Goal: Task Accomplishment & Management: Manage account settings

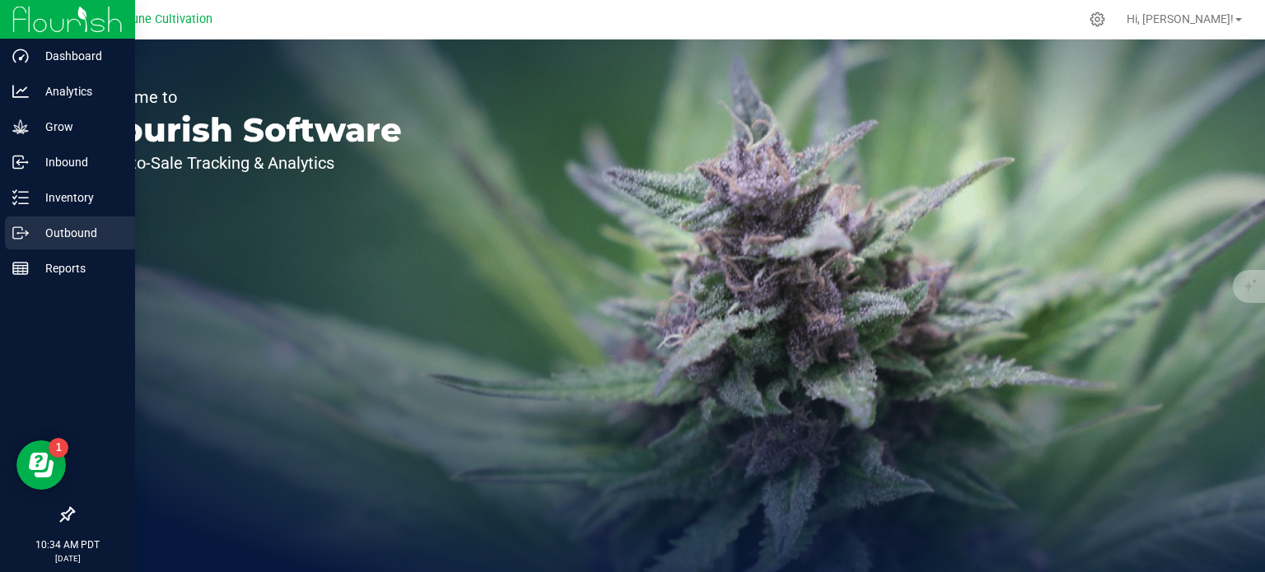
click at [80, 225] on p "Outbound" at bounding box center [78, 233] width 99 height 20
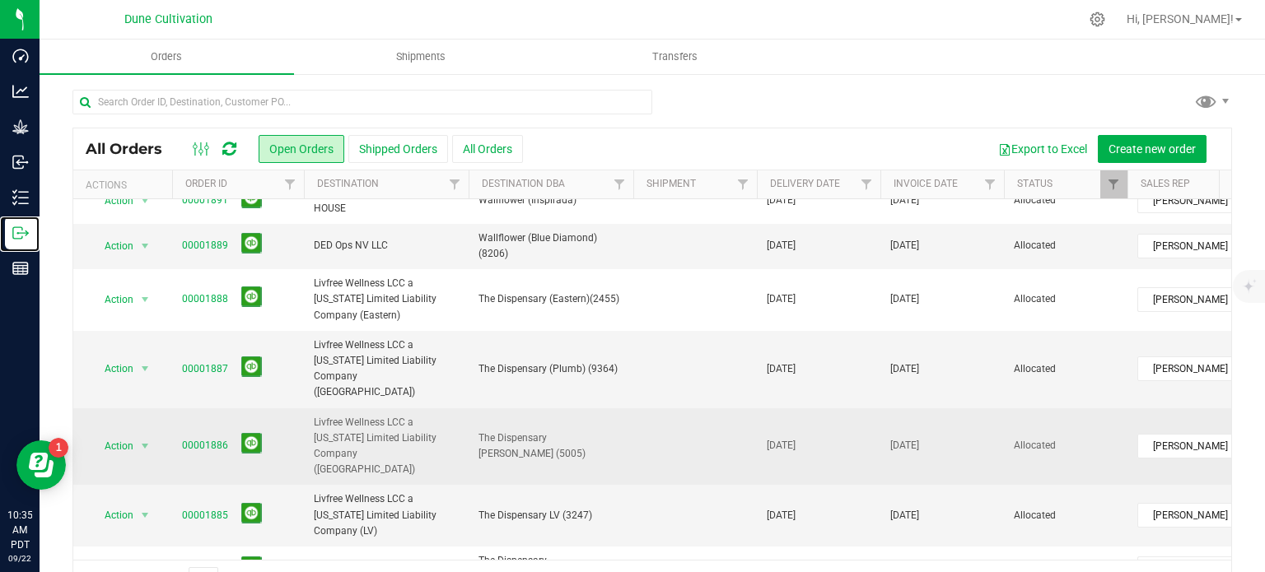
scroll to position [247, 0]
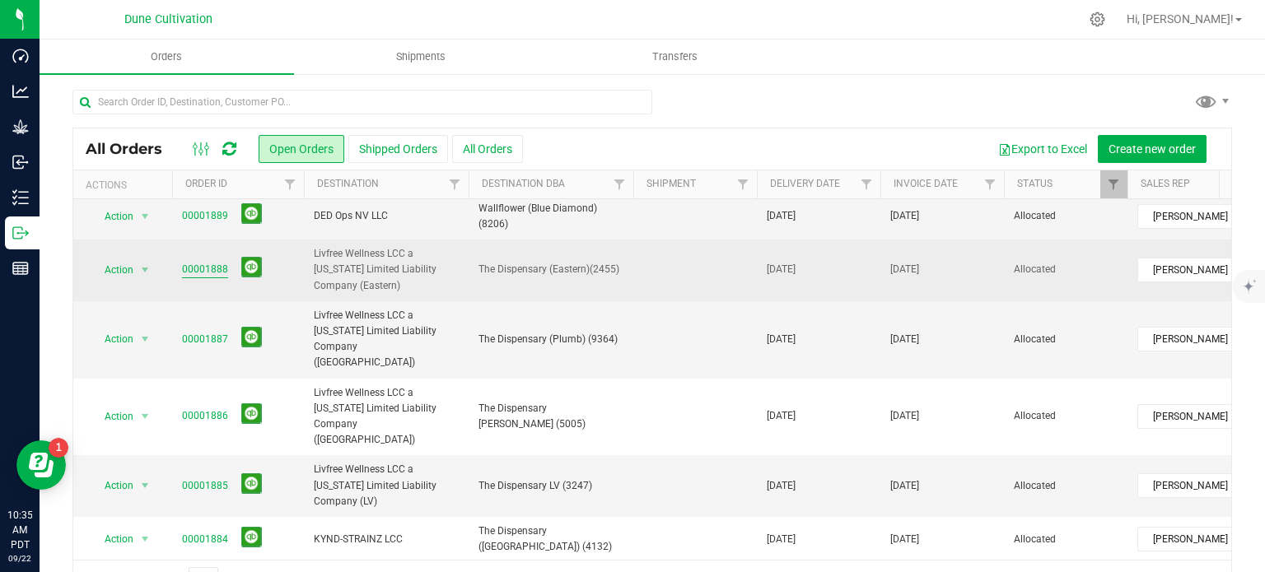
click at [221, 262] on link "00001888" at bounding box center [205, 270] width 46 height 16
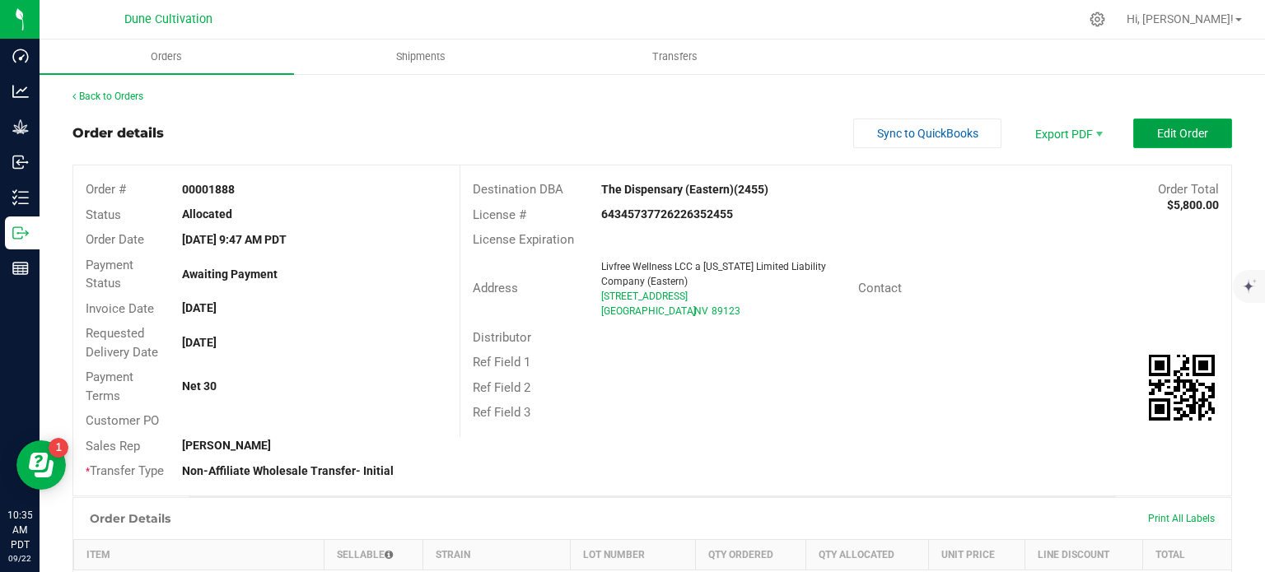
click at [1161, 128] on span "Edit Order" at bounding box center [1182, 133] width 51 height 13
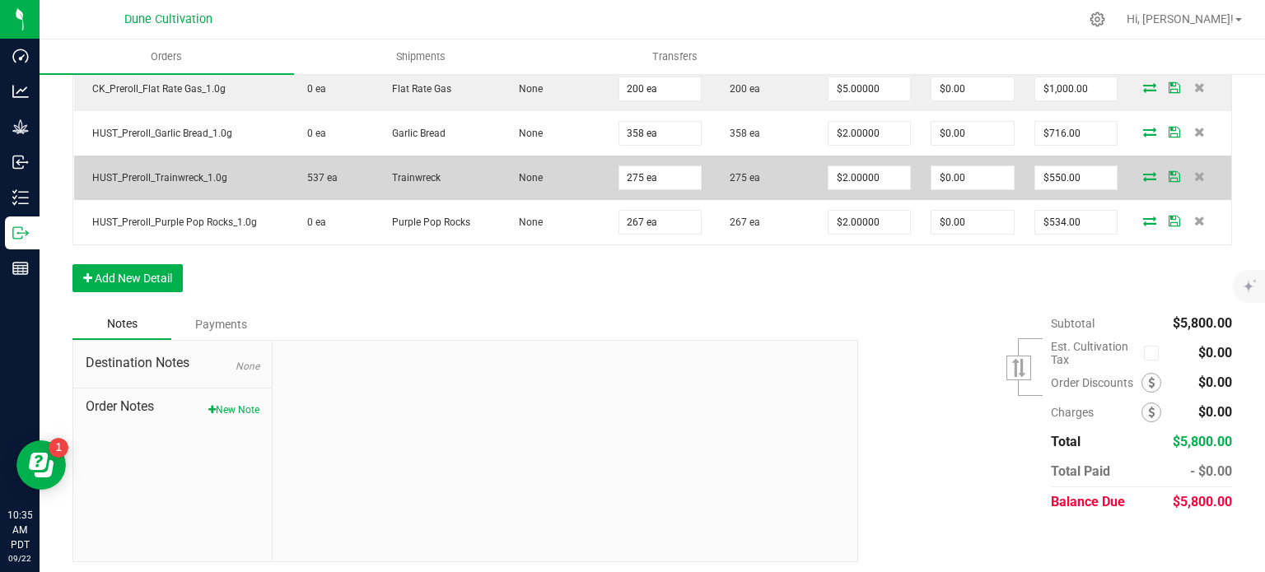
scroll to position [678, 0]
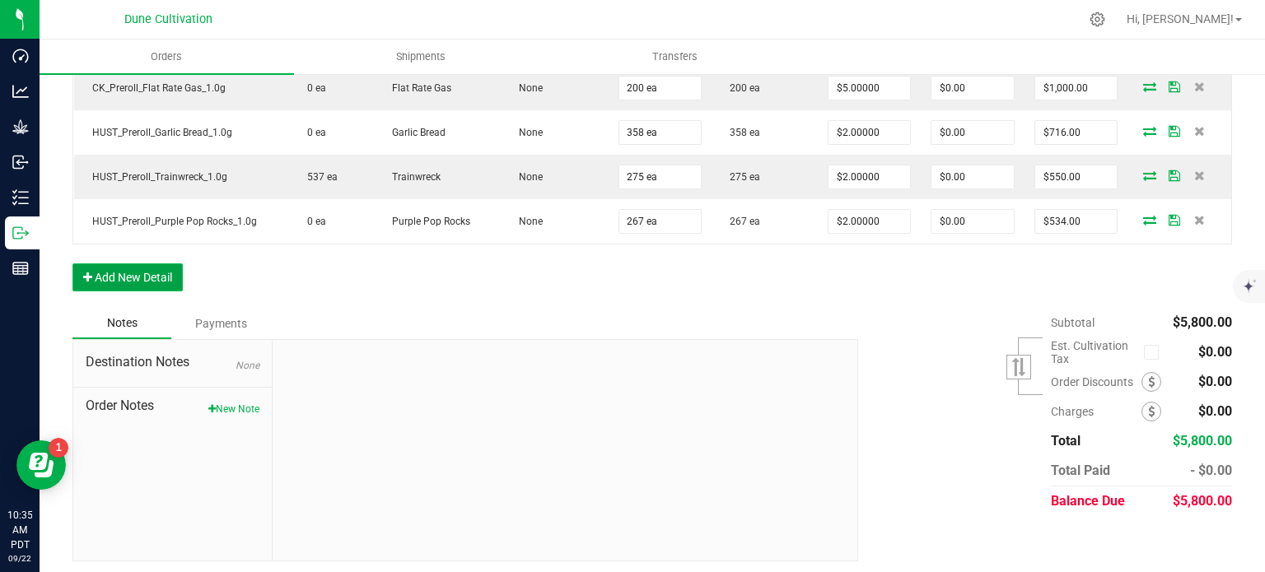
click at [139, 274] on button "Add New Detail" at bounding box center [127, 278] width 110 height 28
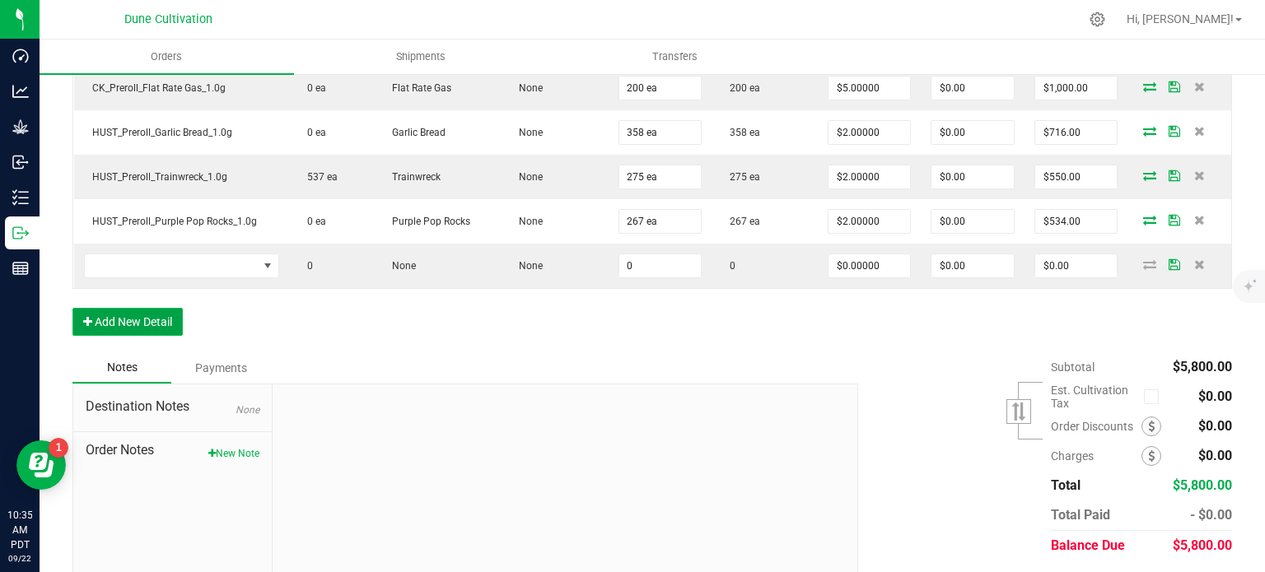
click at [132, 310] on button "Add New Detail" at bounding box center [127, 322] width 110 height 28
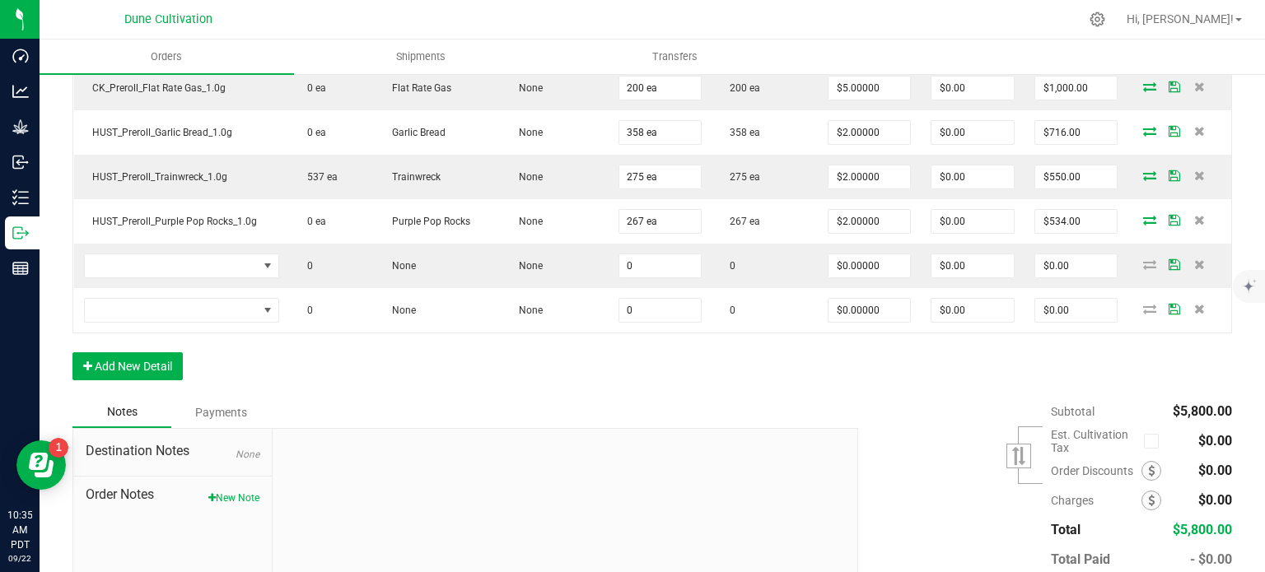
click at [124, 381] on div "Order Details Print All Labels Item Sellable Strain Lot Number Qty Ordered Qty …" at bounding box center [651, 128] width 1159 height 538
click at [139, 357] on button "Add New Detail" at bounding box center [127, 366] width 110 height 28
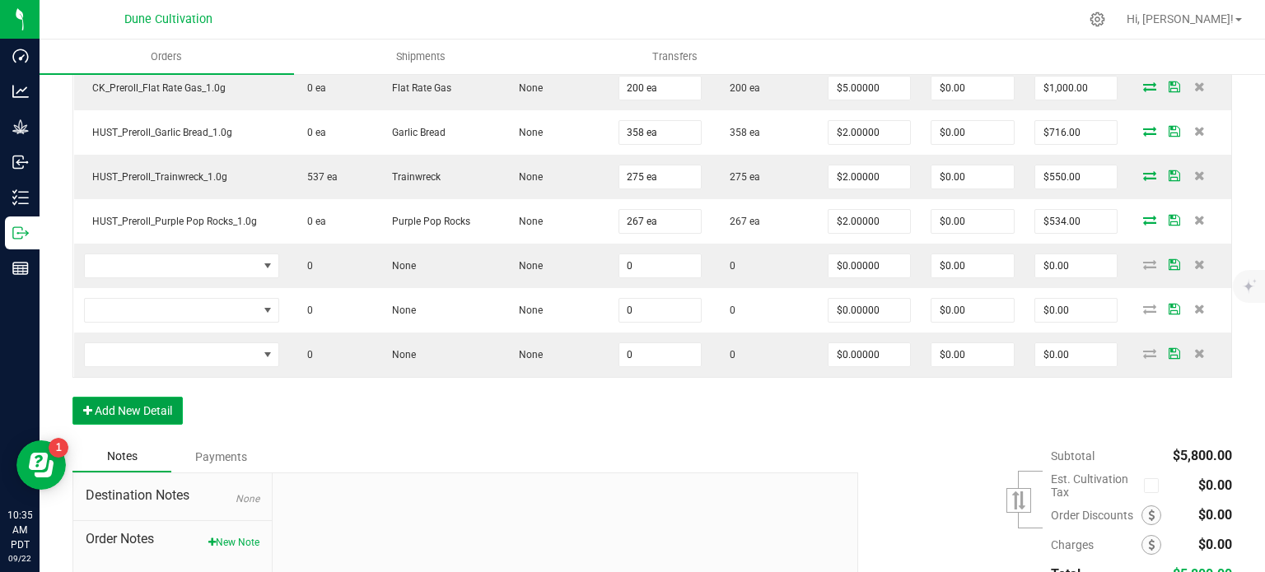
click at [114, 408] on button "Add New Detail" at bounding box center [127, 411] width 110 height 28
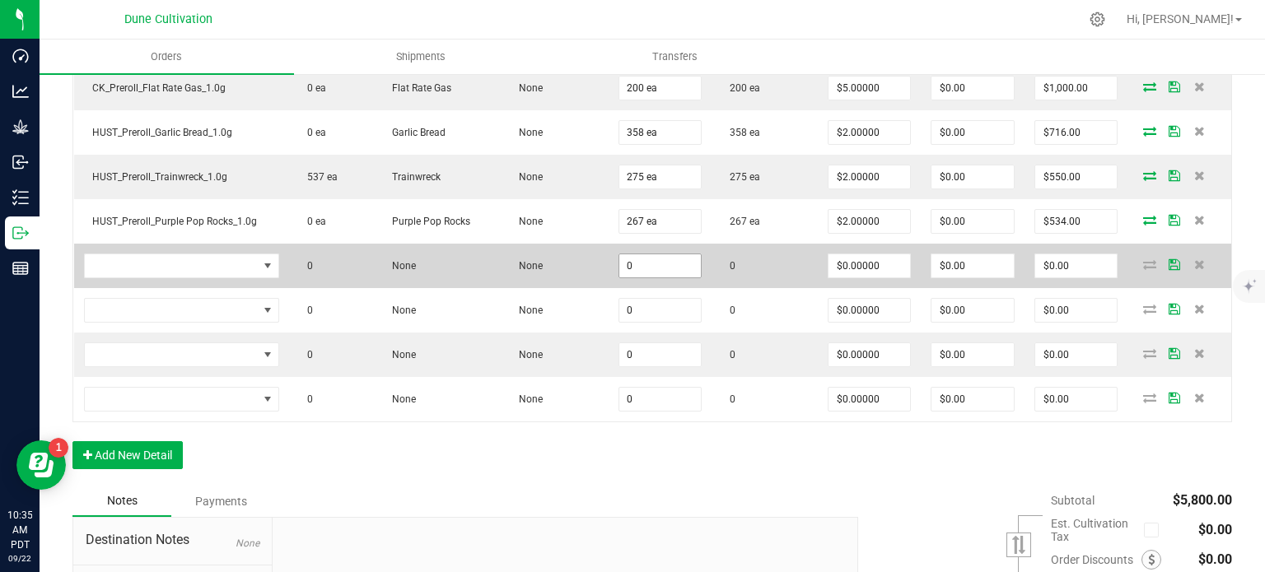
click at [679, 262] on input "0" at bounding box center [660, 265] width 82 height 23
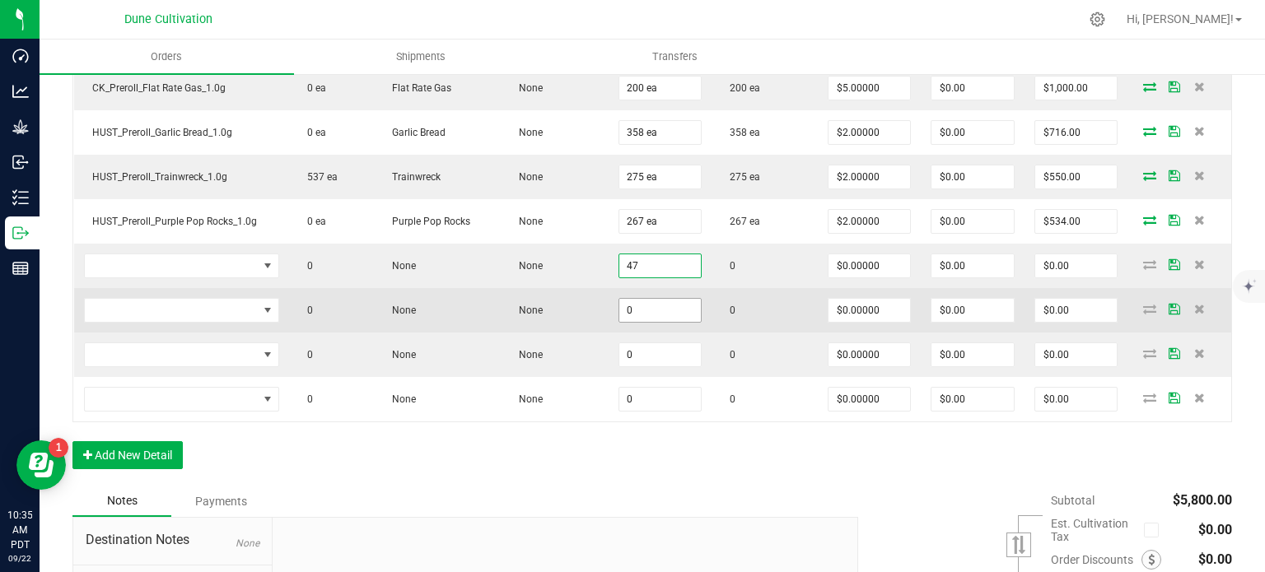
type input "47"
click at [639, 299] on input "0" at bounding box center [660, 310] width 82 height 23
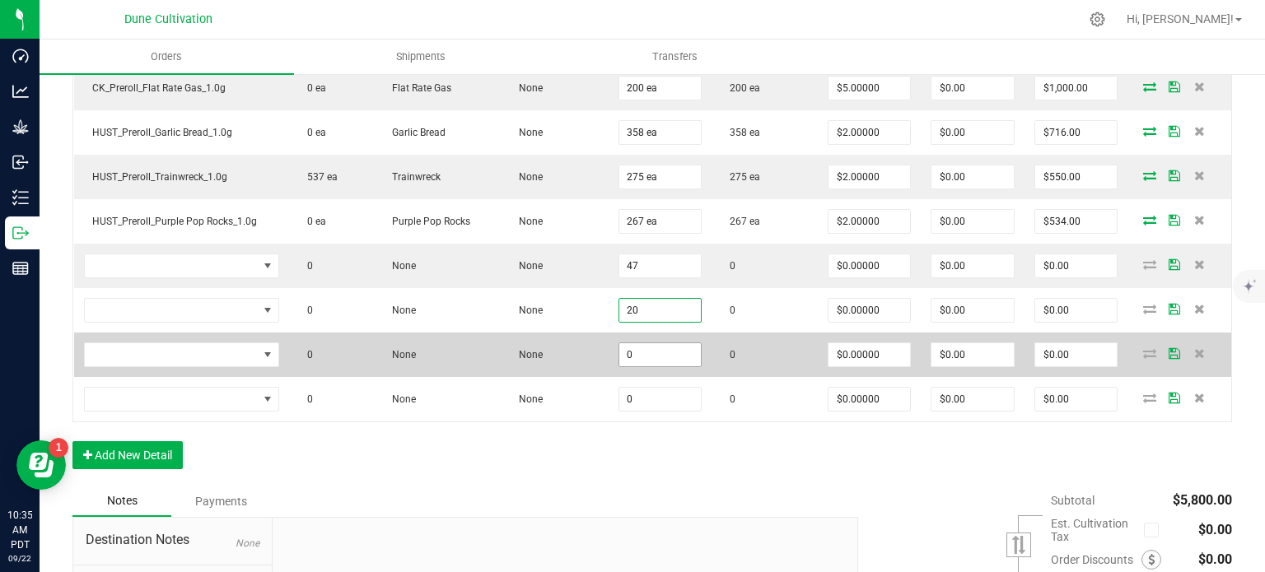
type input "20"
click at [642, 352] on input "0" at bounding box center [660, 354] width 82 height 23
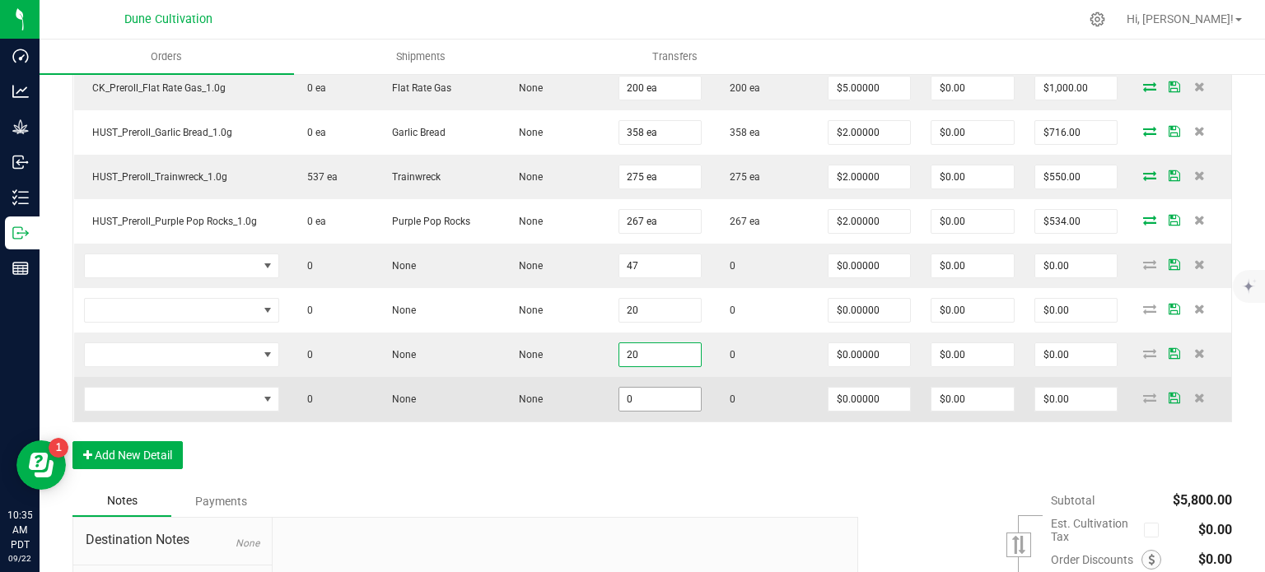
type input "20"
click at [632, 390] on input "0" at bounding box center [660, 399] width 82 height 23
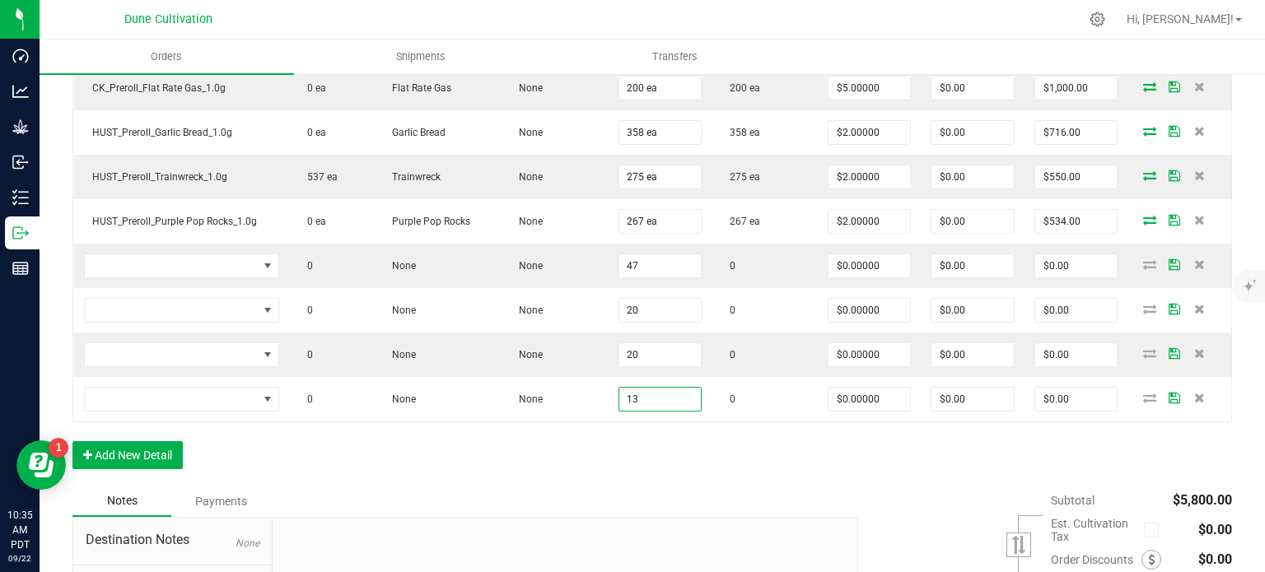
type input "13"
click at [549, 420] on div "Order Details Print All Labels Item Sellable Strain Lot Number Qty Ordered Qty …" at bounding box center [651, 172] width 1159 height 627
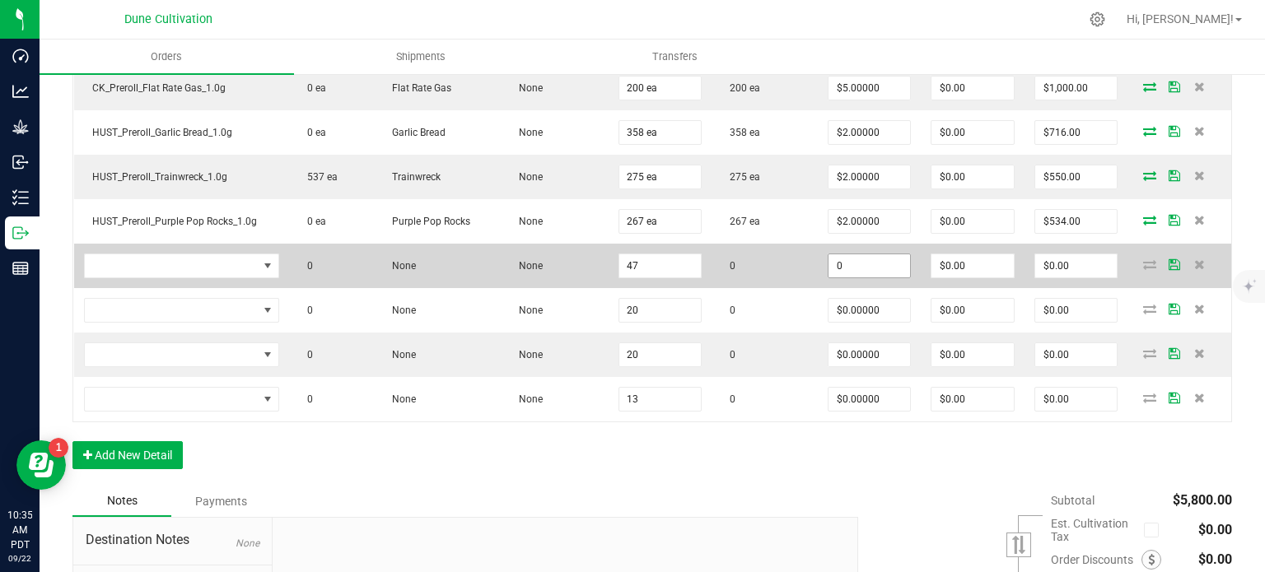
click at [852, 269] on input "0" at bounding box center [869, 265] width 82 height 23
paste input "45"
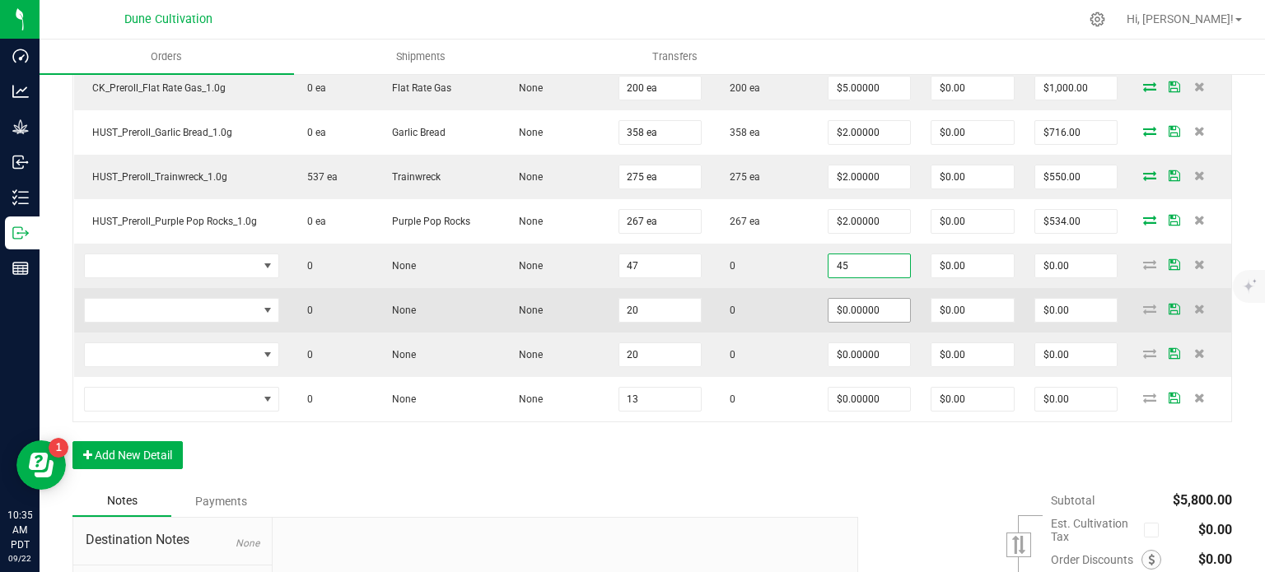
type input "$45.00000"
type input "$2,115.00"
click at [850, 308] on input "0" at bounding box center [869, 310] width 82 height 23
paste input "45"
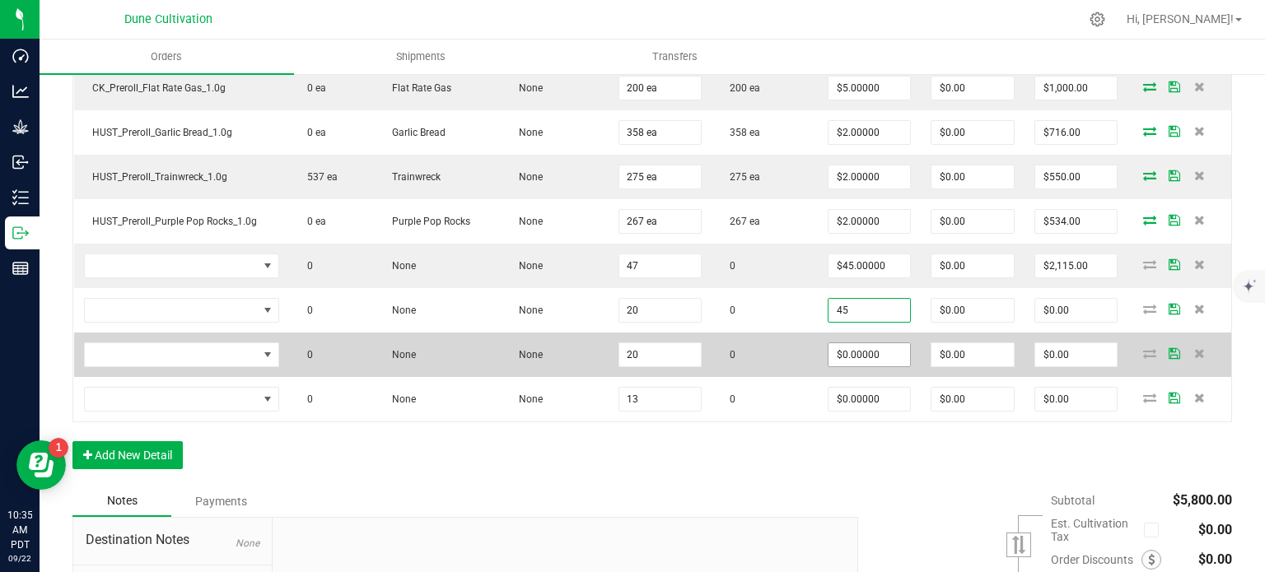
type input "$45.00000"
type input "$900.00"
click at [851, 343] on input "0" at bounding box center [869, 354] width 82 height 23
paste input "45"
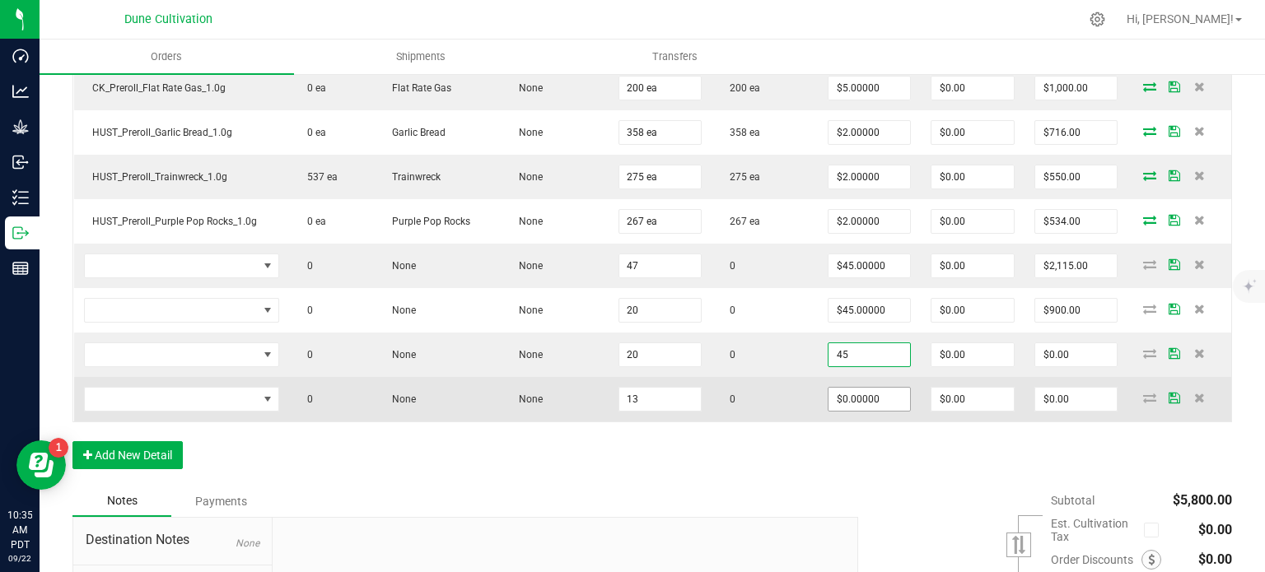
type input "$45.00000"
type input "$900.00"
click at [863, 401] on input "0" at bounding box center [869, 399] width 82 height 23
paste input "45"
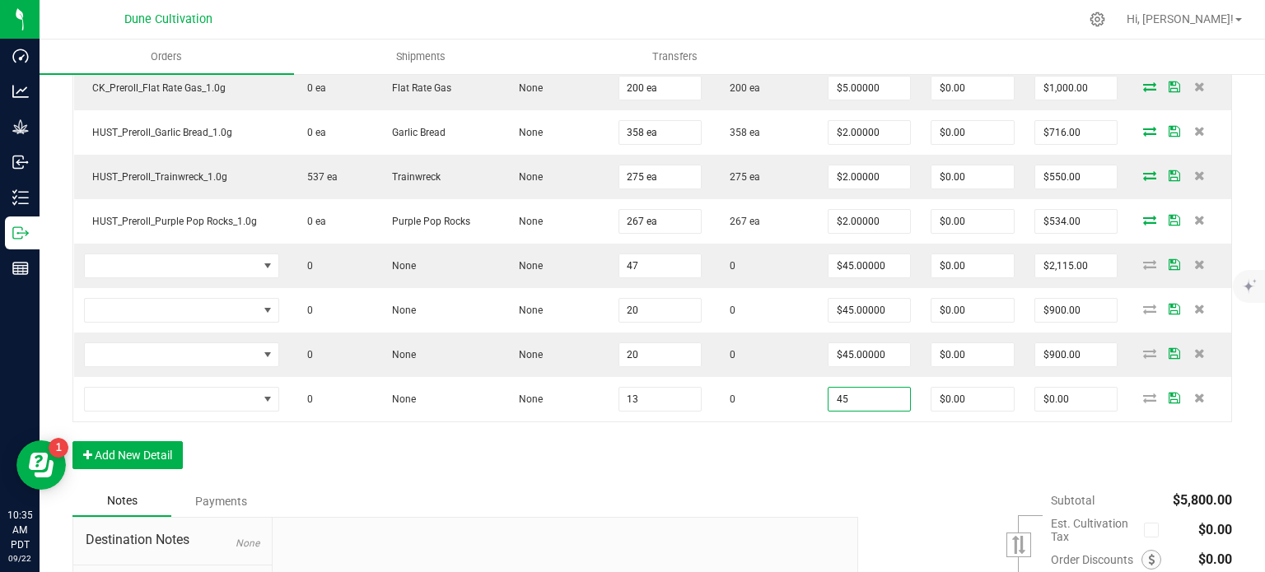
type input "$45.00000"
type input "$585.00"
click at [830, 452] on div "Order Details Print All Labels Item Sellable Strain Lot Number Qty Ordered Qty …" at bounding box center [651, 172] width 1159 height 627
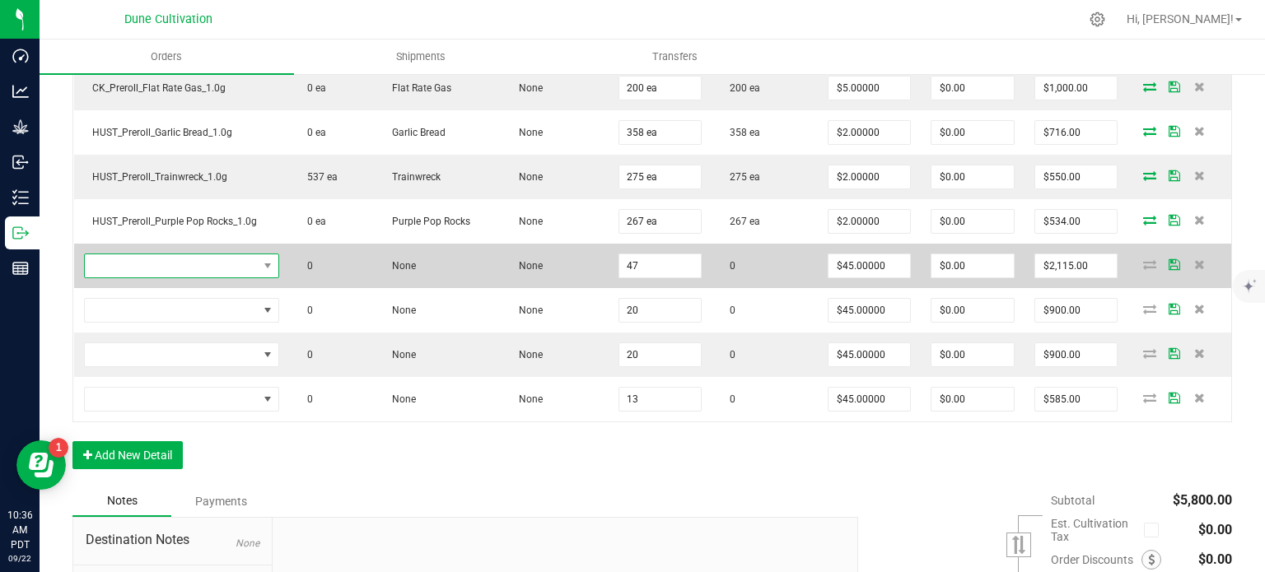
click at [258, 264] on span "NO DATA FOUND" at bounding box center [268, 265] width 21 height 23
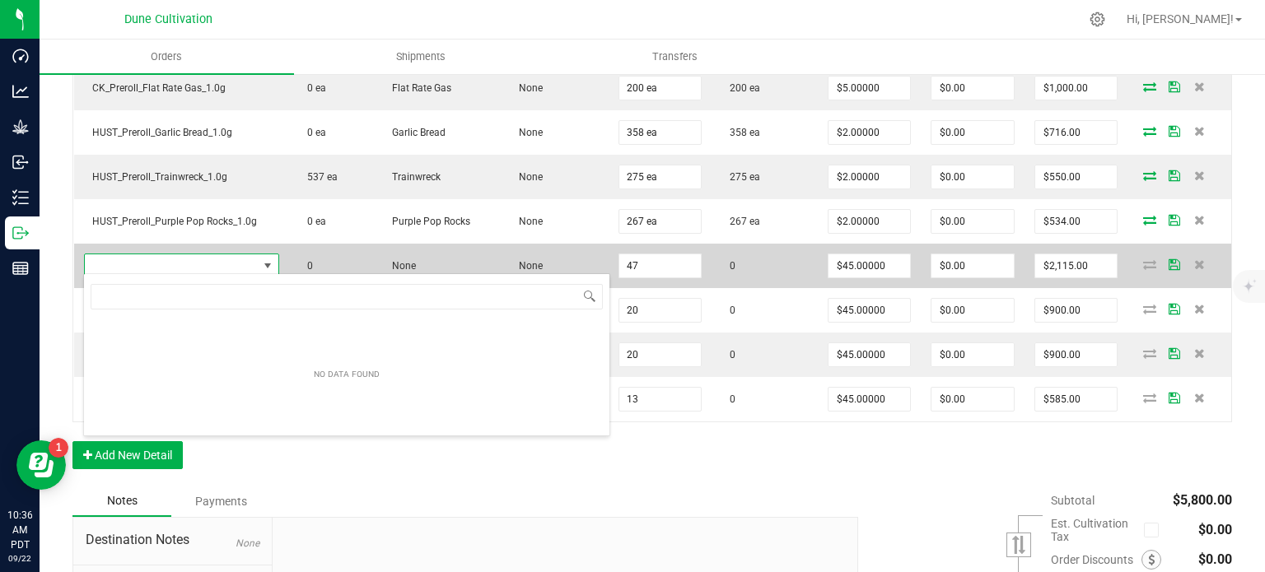
type input "HUST_Preroll_Jelly Donut_1.0g_28pk_28.0g"
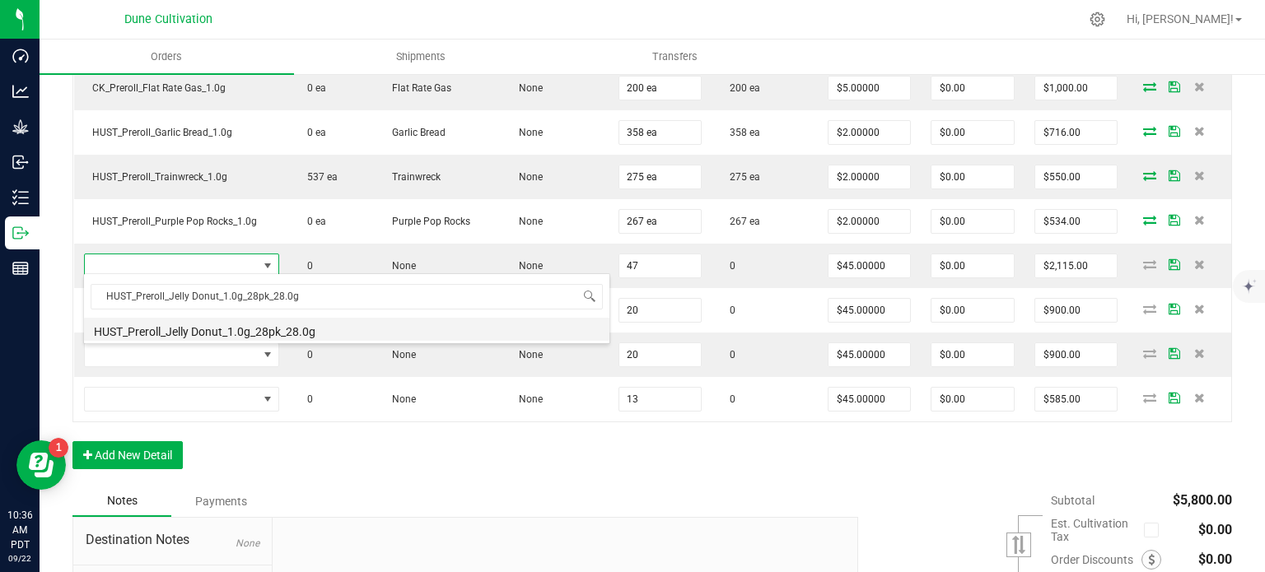
click at [250, 332] on li "HUST_Preroll_Jelly Donut_1.0g_28pk_28.0g" at bounding box center [346, 329] width 525 height 23
type input "47 ea"
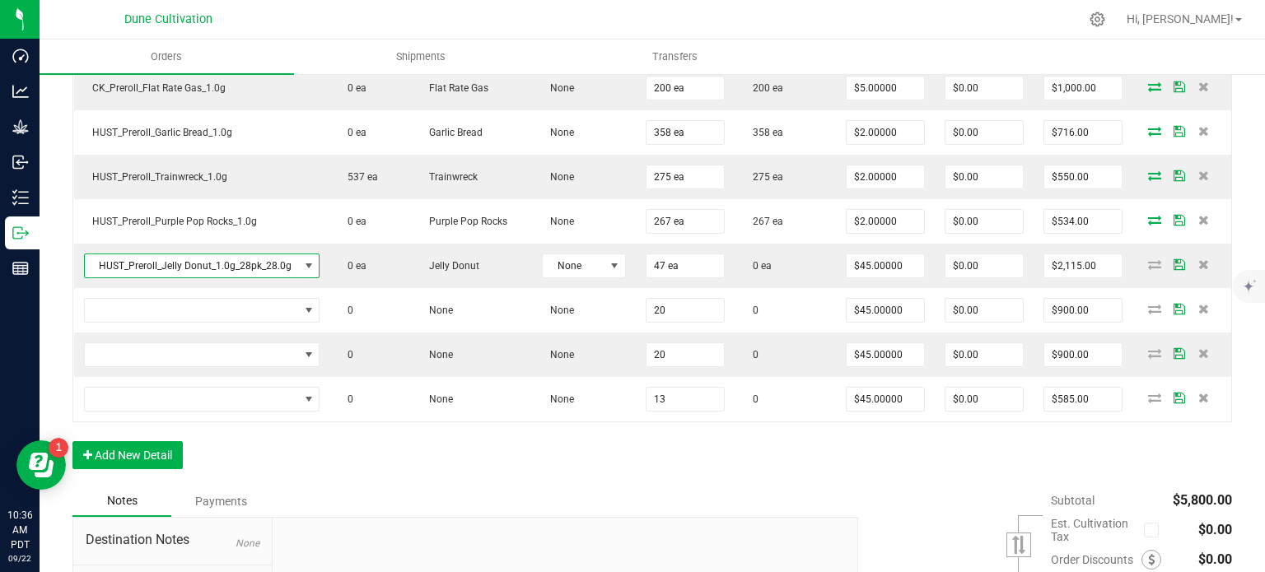
scroll to position [696, 0]
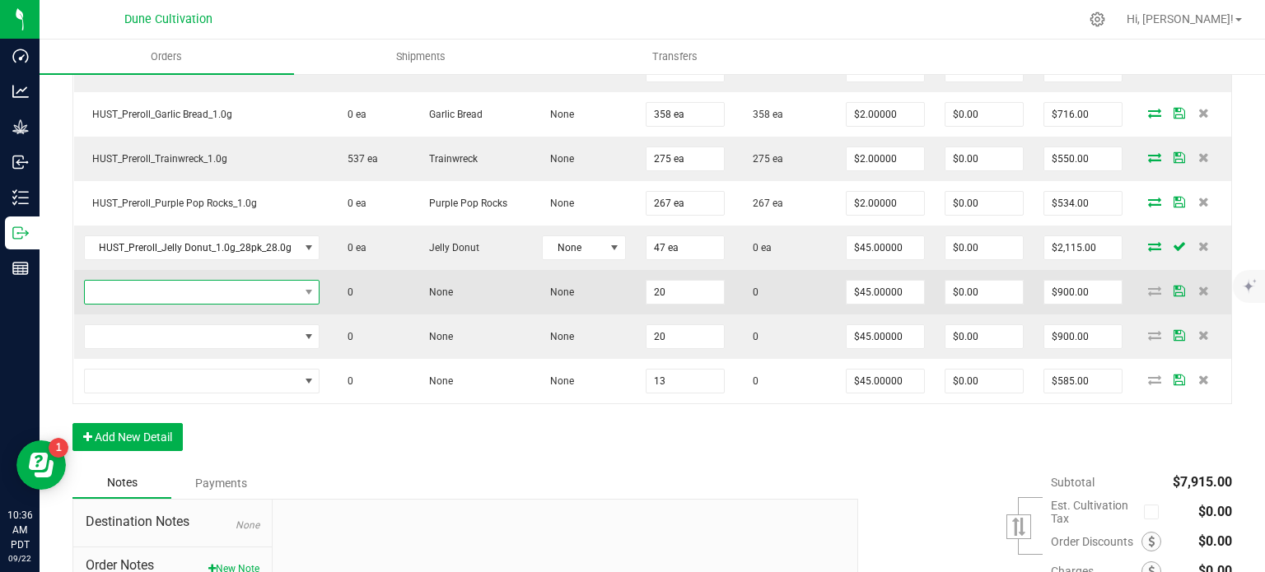
click at [236, 298] on span "NO DATA FOUND" at bounding box center [192, 292] width 214 height 23
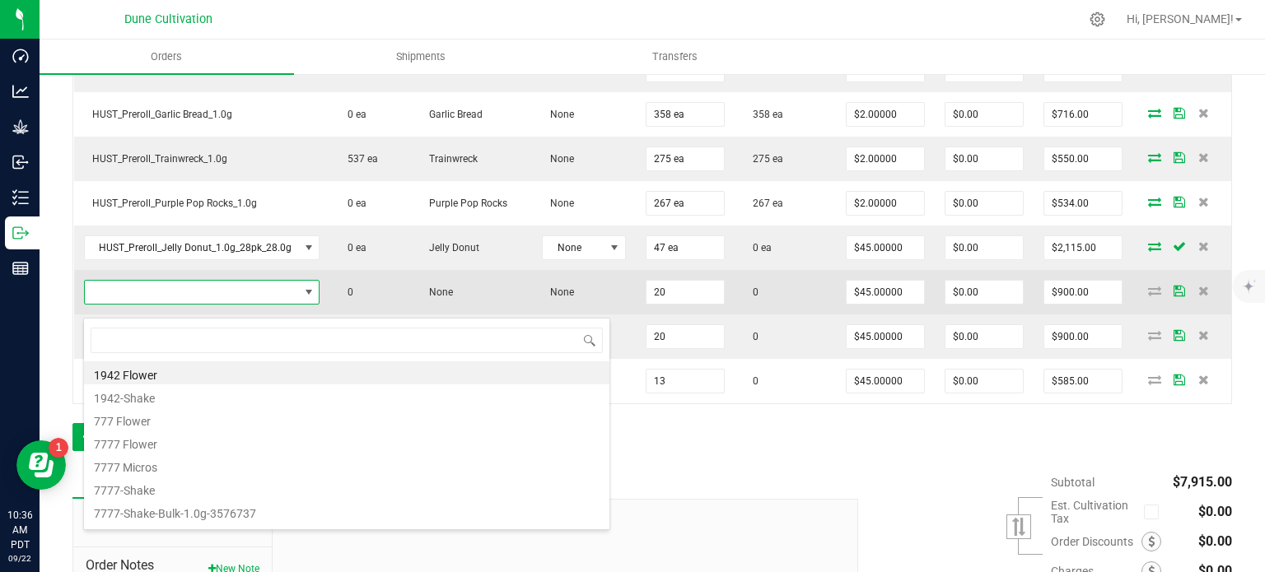
scroll to position [24, 233]
type input "HUST_Preroll_Diamond Kush_1.0g_28pk_28.0g"
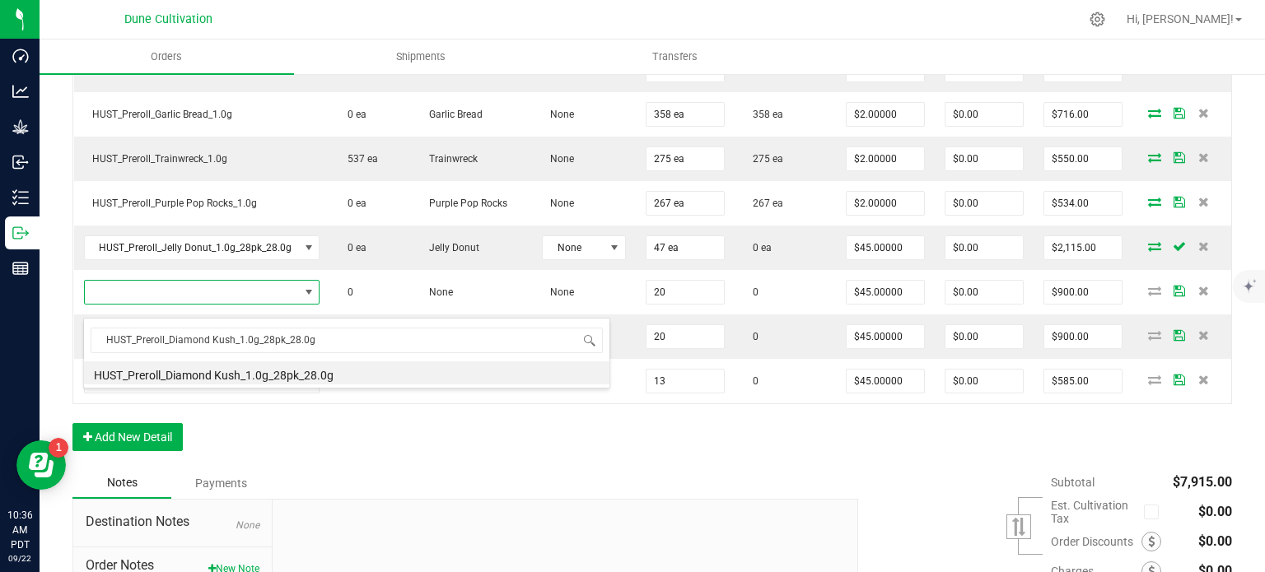
click at [237, 365] on li "HUST_Preroll_Diamond Kush_1.0g_28pk_28.0g" at bounding box center [346, 373] width 525 height 23
type input "20 ea"
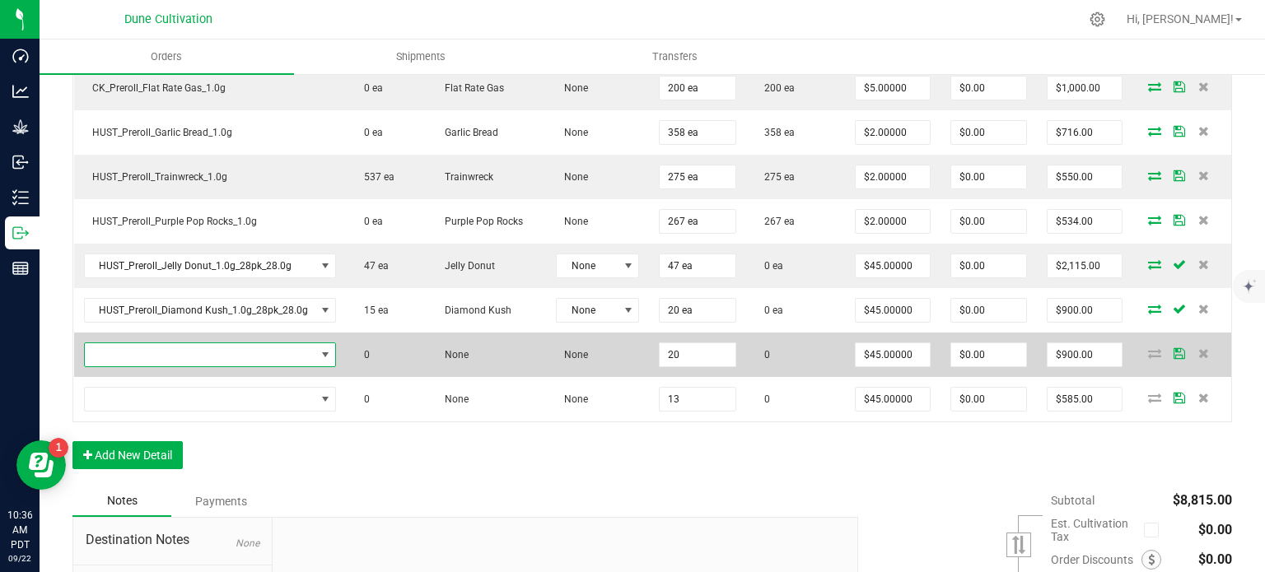
click at [260, 343] on span "NO DATA FOUND" at bounding box center [200, 354] width 231 height 23
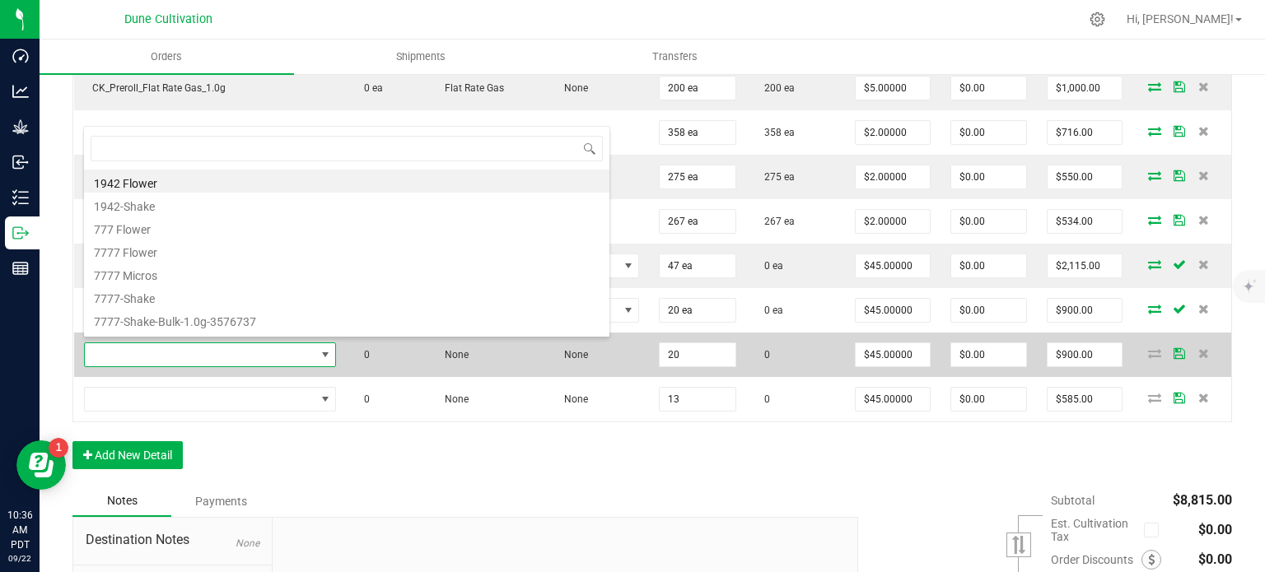
type input "HUST_Preroll_Papaya Master_1.0g_28pk_28.0g"
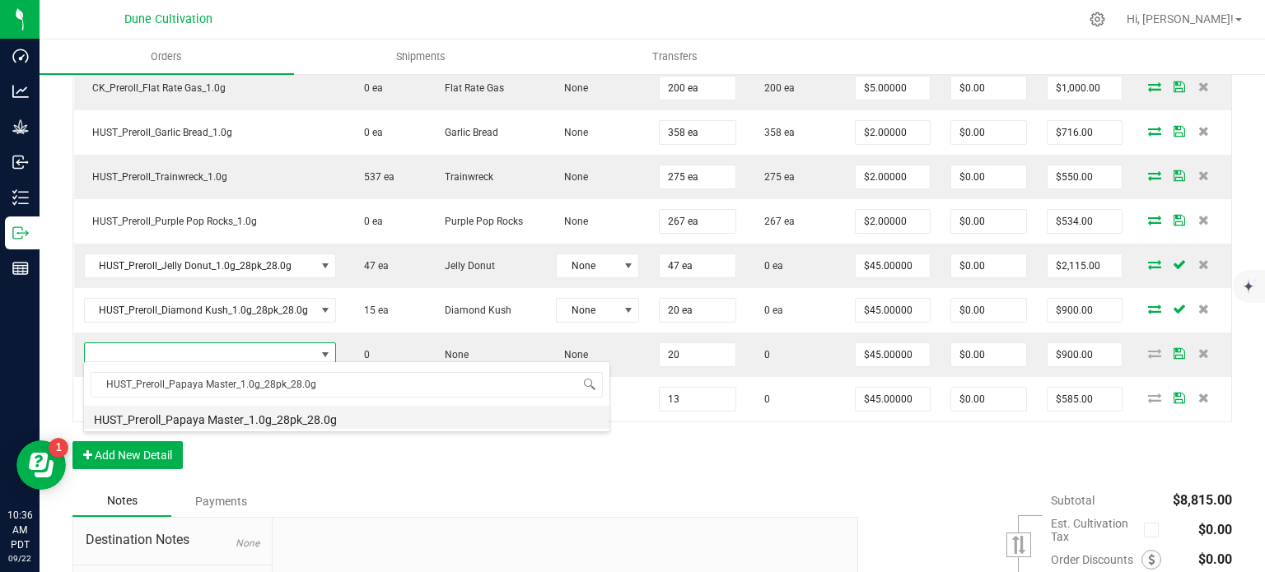
click at [240, 415] on li "HUST_Preroll_Papaya Master_1.0g_28pk_28.0g" at bounding box center [346, 417] width 525 height 23
type input "20 ea"
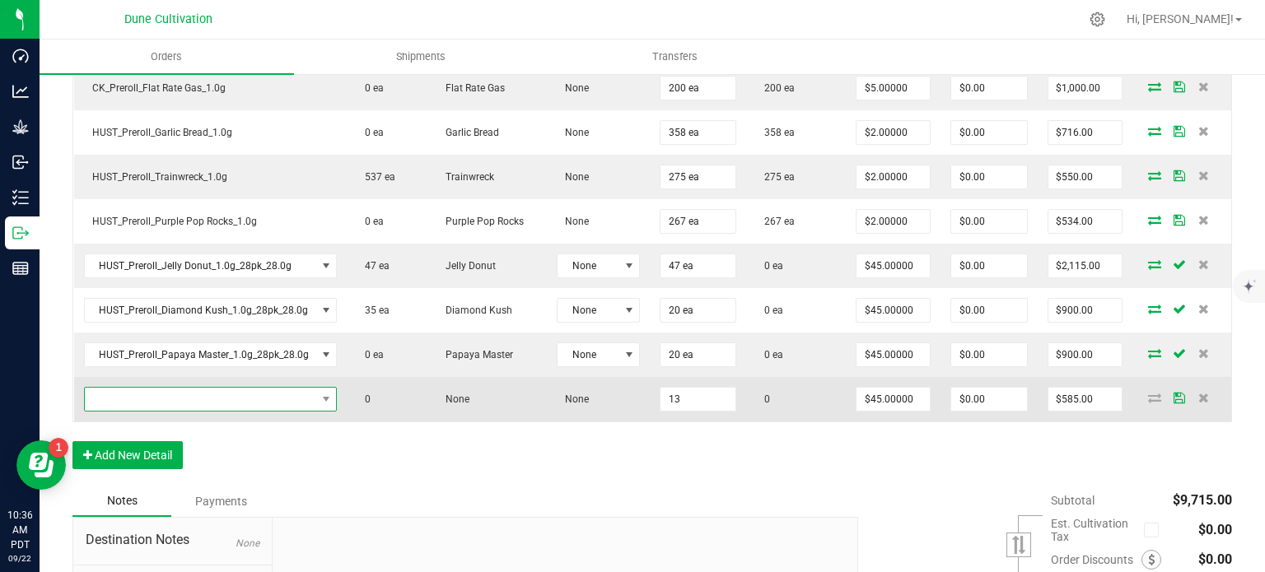
click at [288, 392] on span "NO DATA FOUND" at bounding box center [200, 399] width 231 height 23
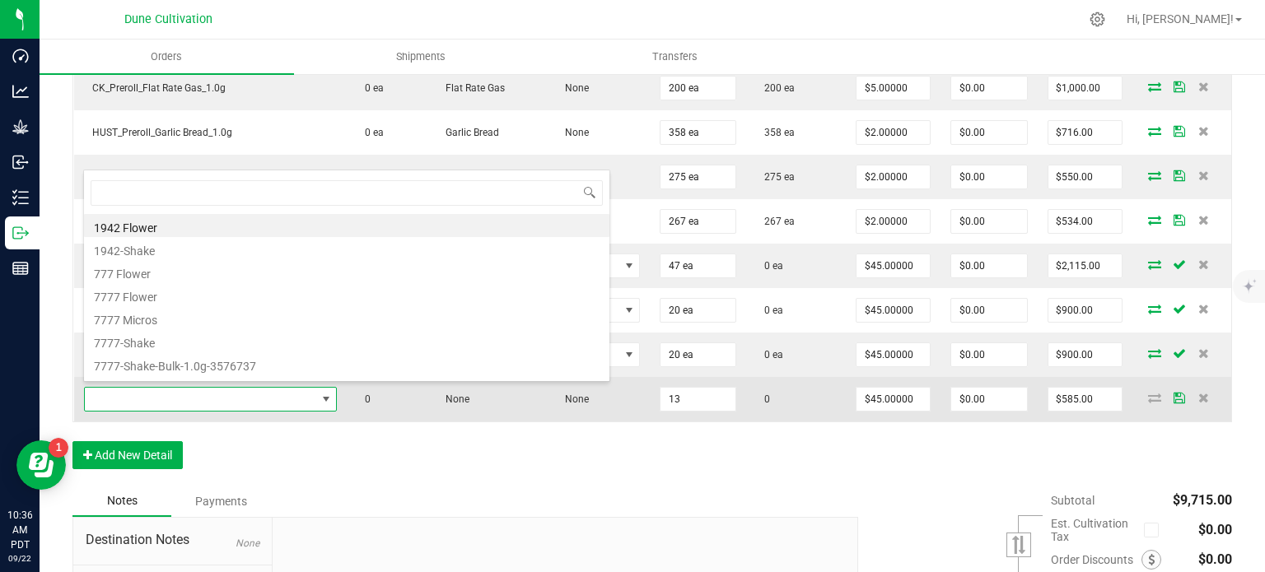
scroll to position [24, 250]
type input "HUST_Preroll_Sticky Fingers_1.0g_28pk_28.0g"
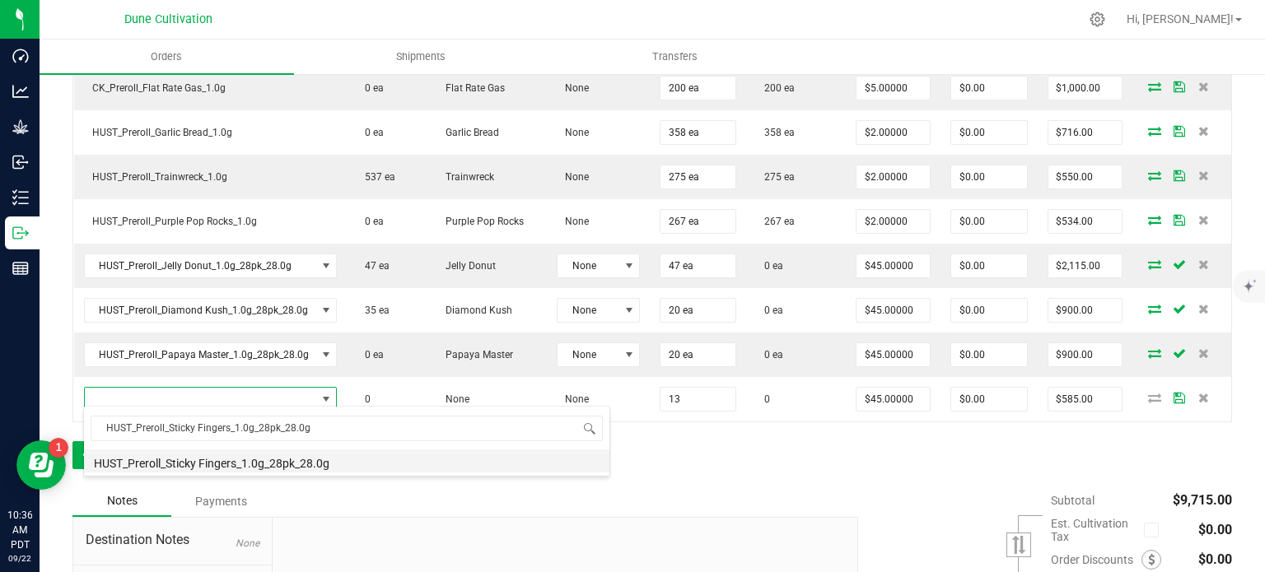
click at [249, 468] on li "HUST_Preroll_Sticky Fingers_1.0g_28pk_28.0g" at bounding box center [346, 461] width 525 height 23
type input "13 ea"
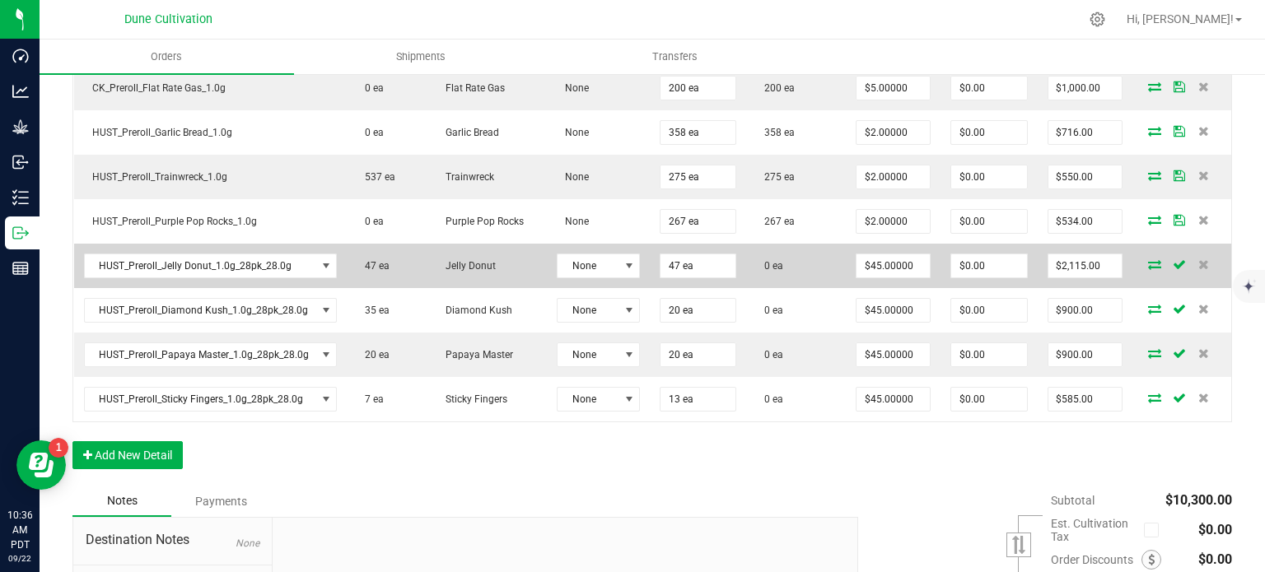
click at [1142, 259] on span at bounding box center [1154, 264] width 25 height 10
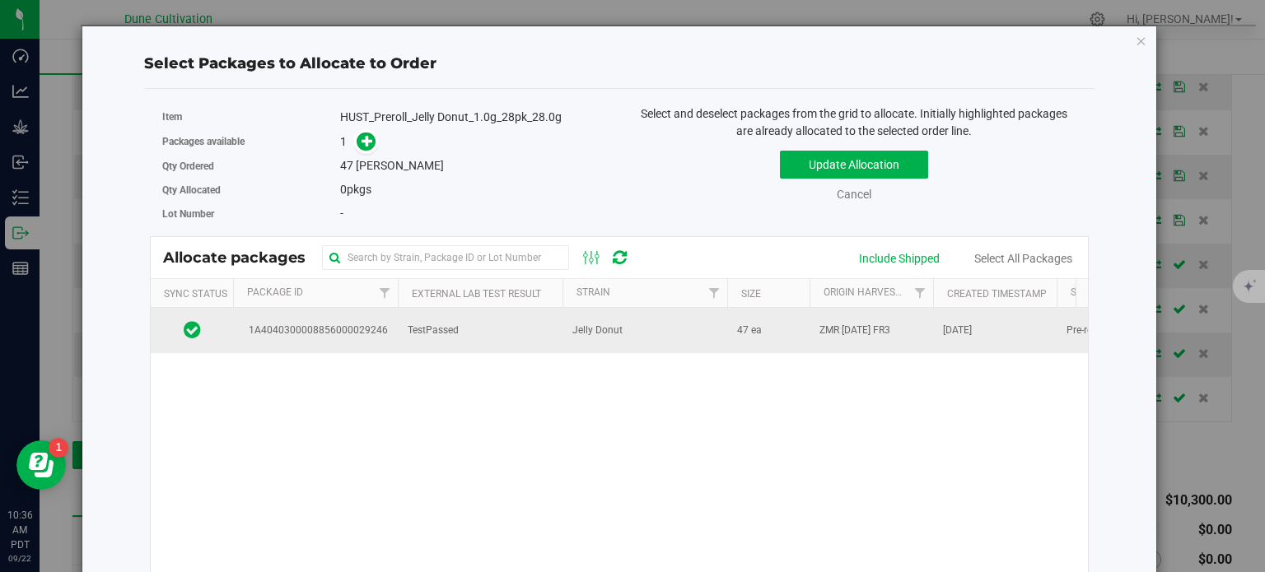
click at [408, 325] on span "TestPassed" at bounding box center [433, 331] width 51 height 16
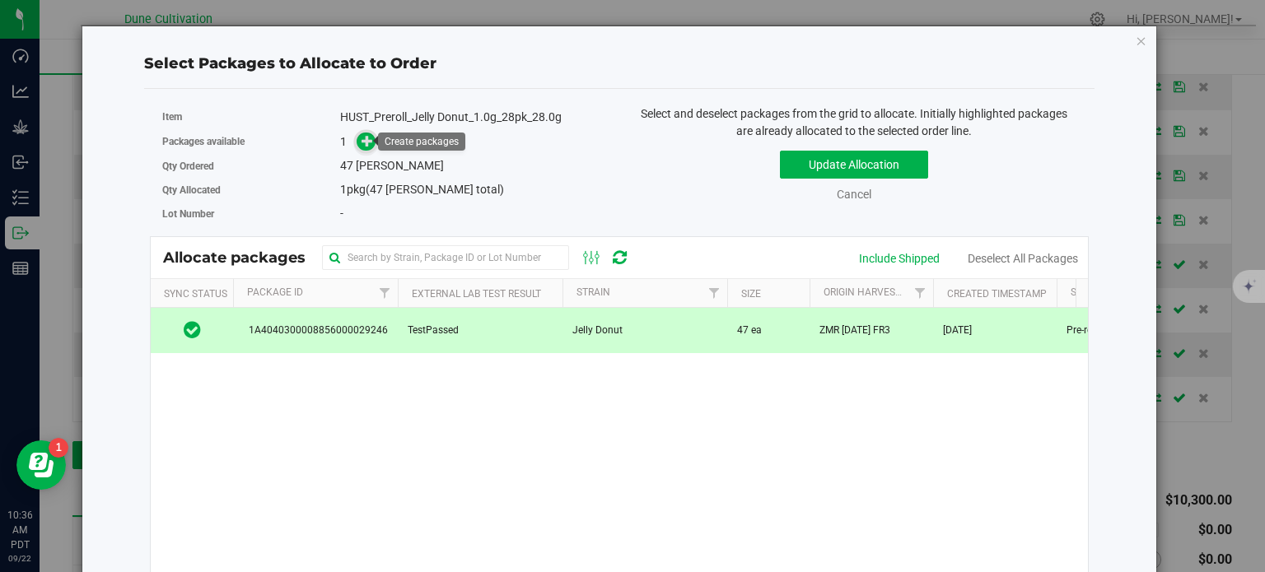
click at [363, 135] on icon at bounding box center [368, 141] width 12 height 12
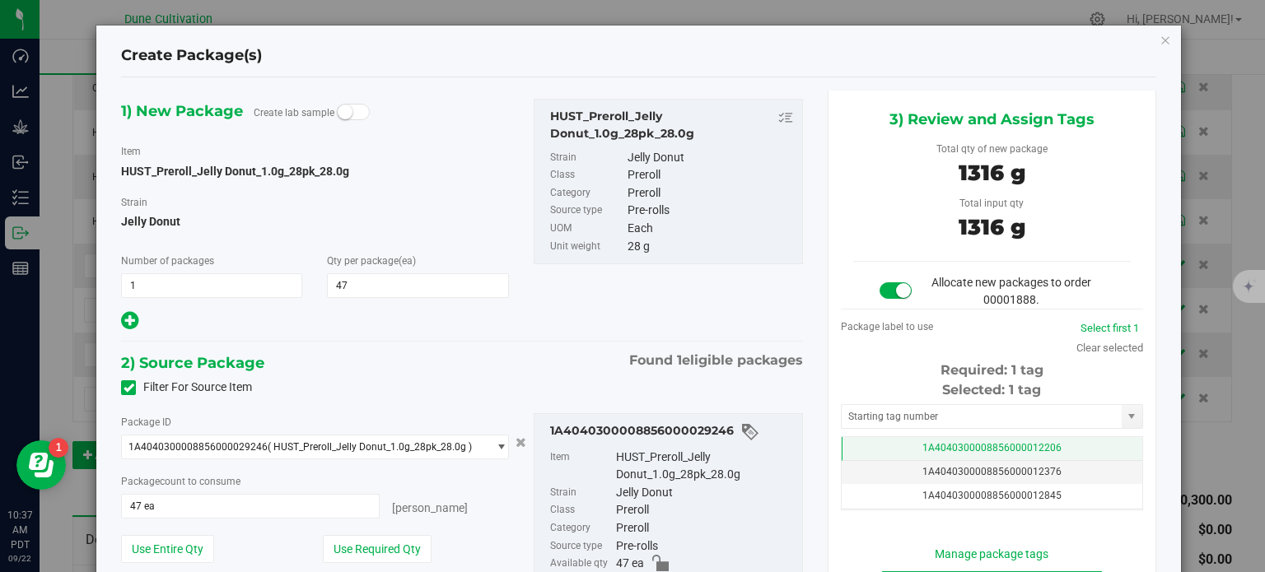
click at [910, 441] on td "1A4040300008856000012206" at bounding box center [992, 449] width 301 height 24
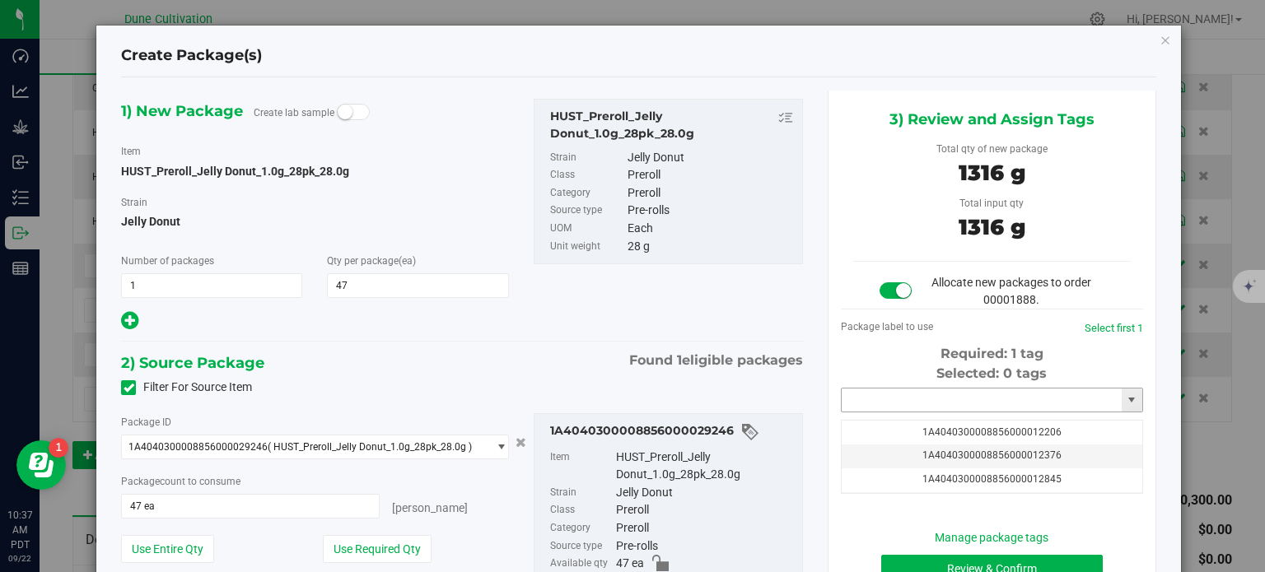
click at [902, 404] on input "text" at bounding box center [982, 400] width 280 height 23
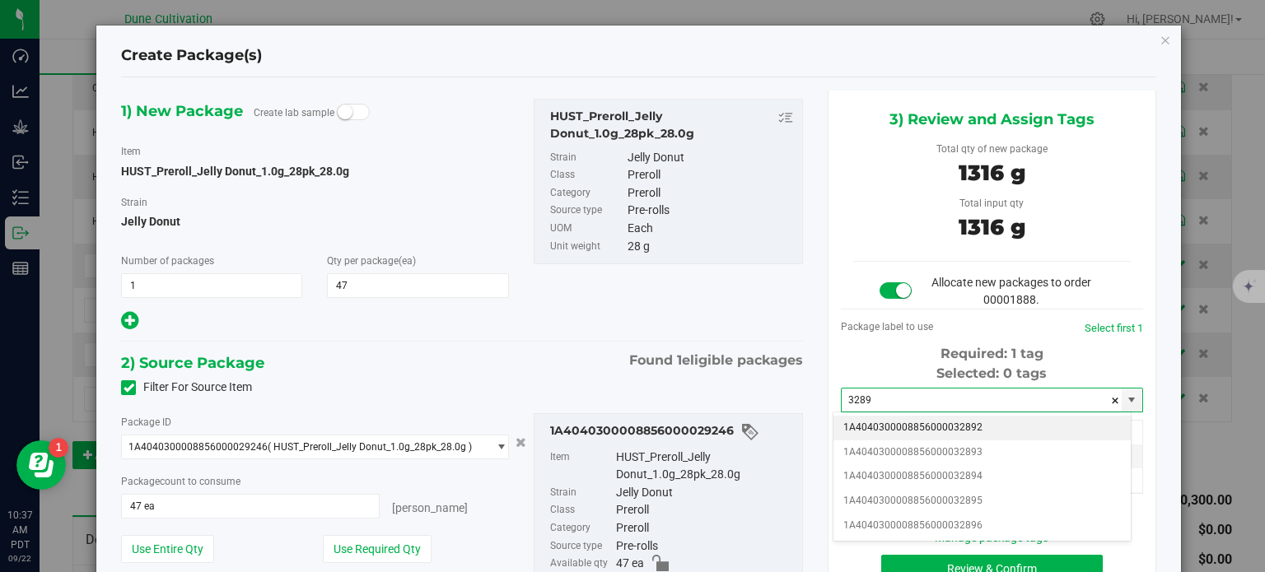
click at [982, 424] on li "1A4040300008856000032892" at bounding box center [981, 428] width 297 height 25
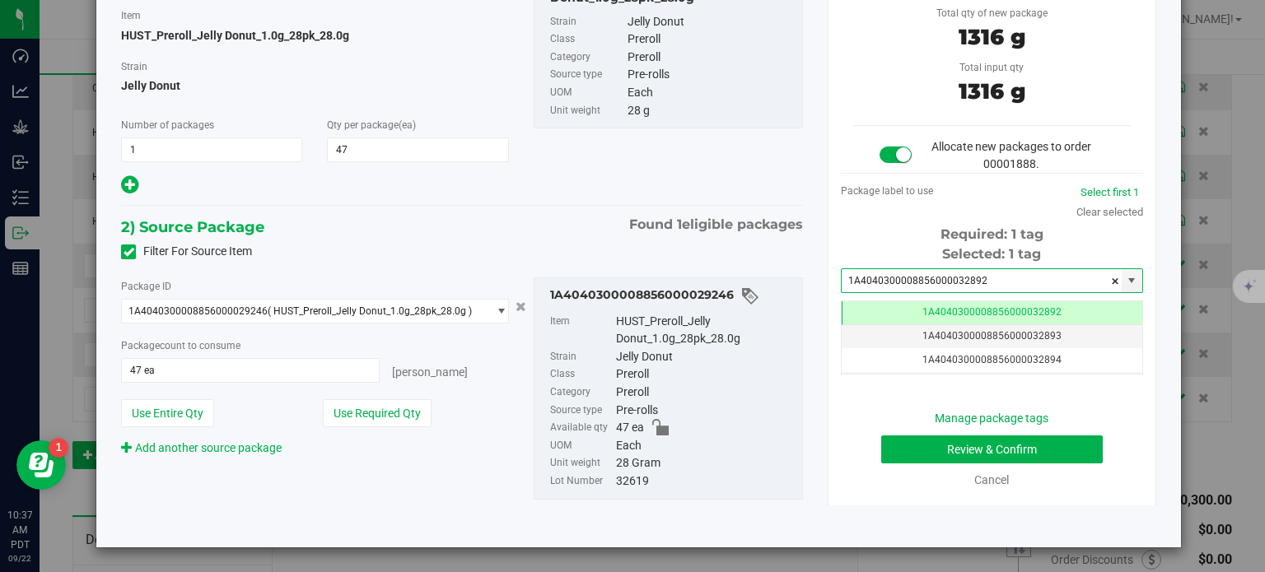
type input "1A4040300008856000032892"
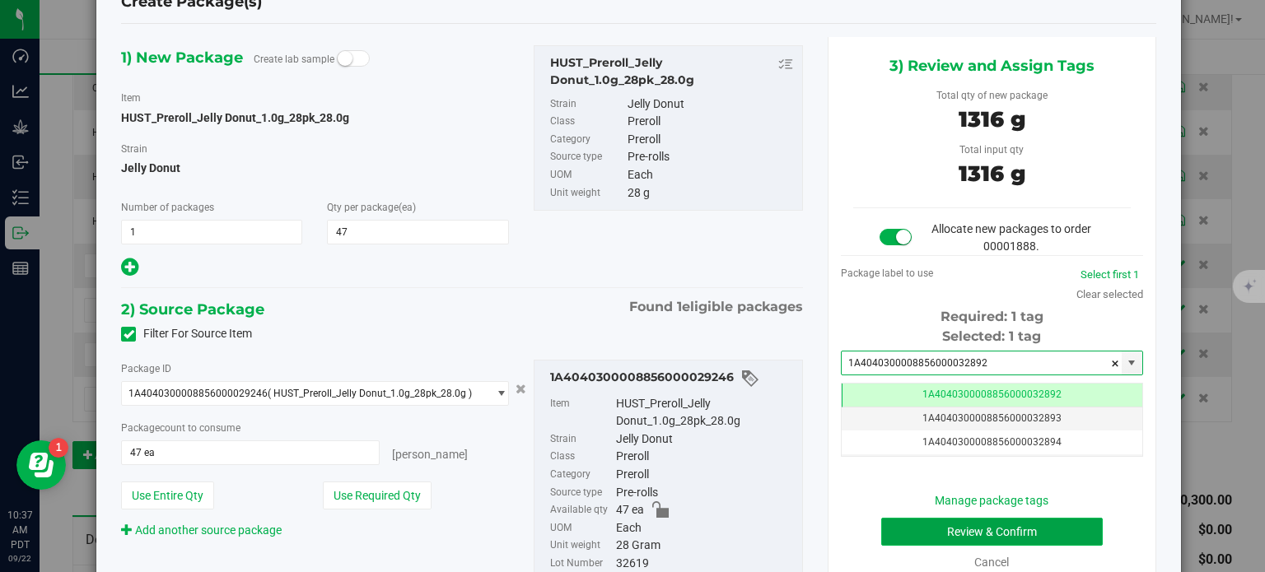
click at [922, 524] on button "Review & Confirm" at bounding box center [992, 532] width 222 height 28
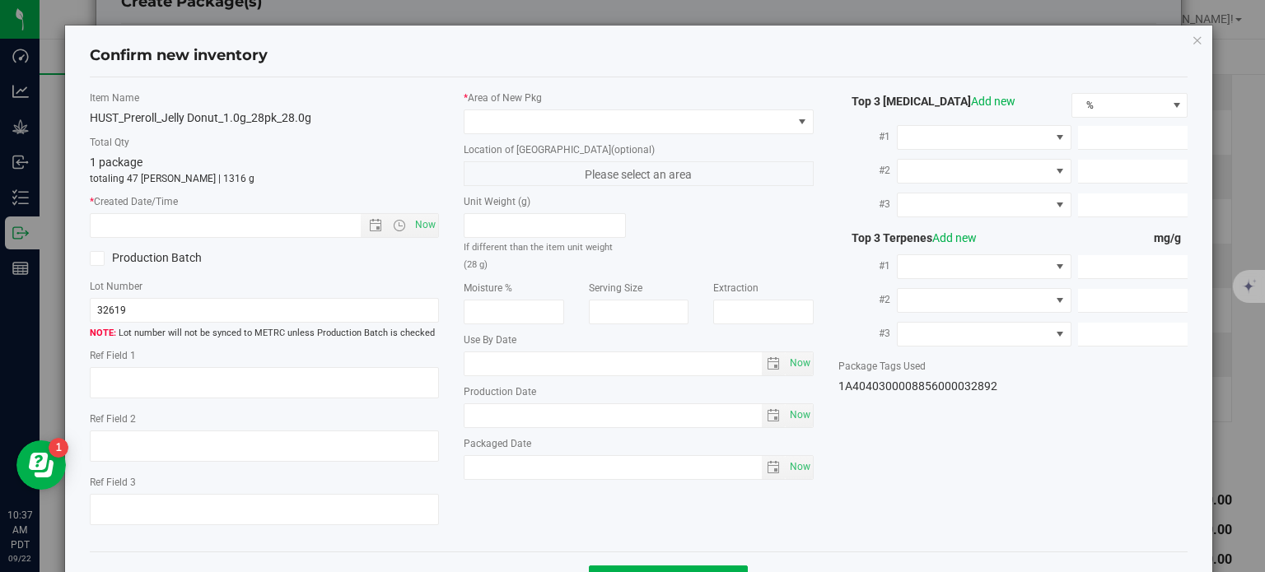
type textarea "20.9596%"
type textarea "Jelly Donut"
type textarea "0.0313%"
type input "235.0459"
type input "18.6937"
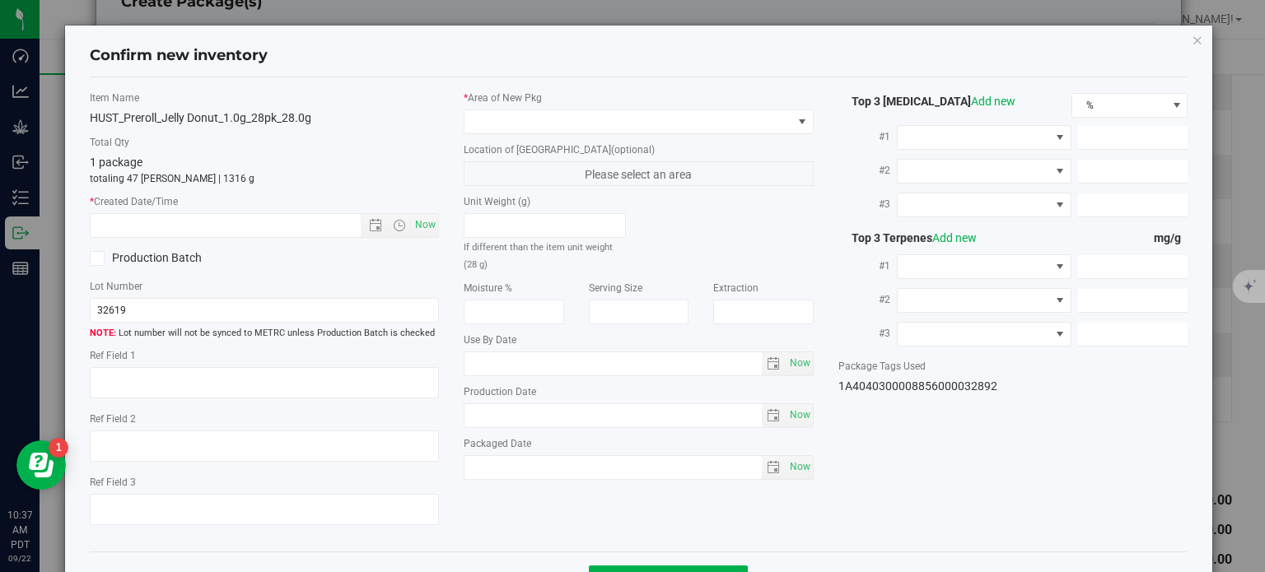
type input "3.4609"
type input "4.3270"
type input "3.1860"
type input "1.9200"
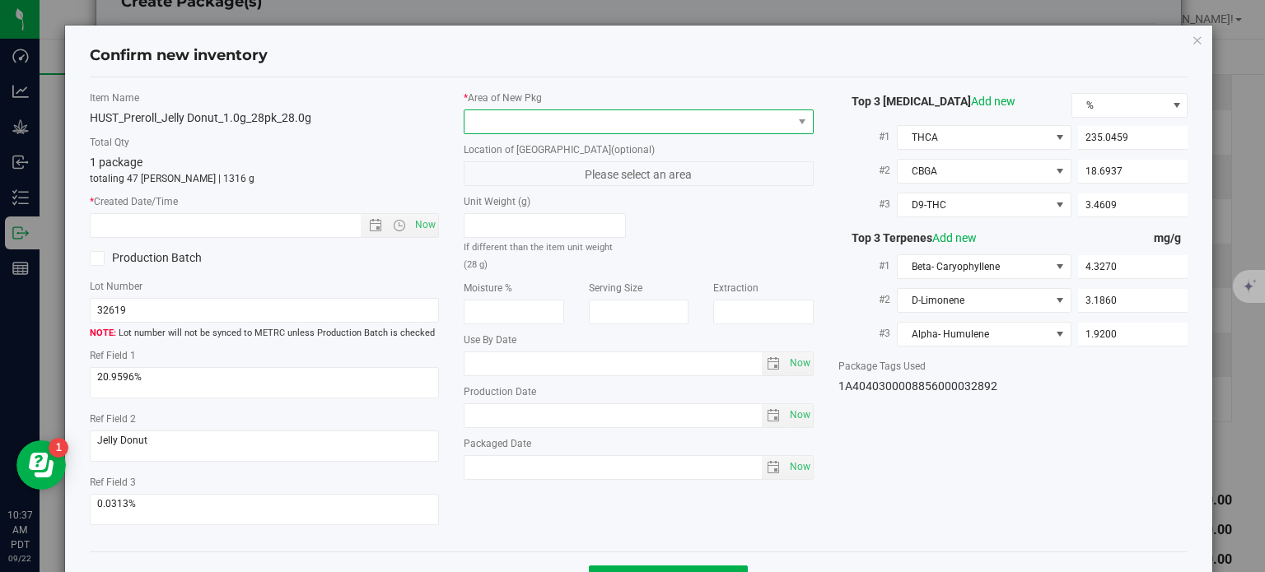
click at [675, 123] on span at bounding box center [628, 121] width 328 height 23
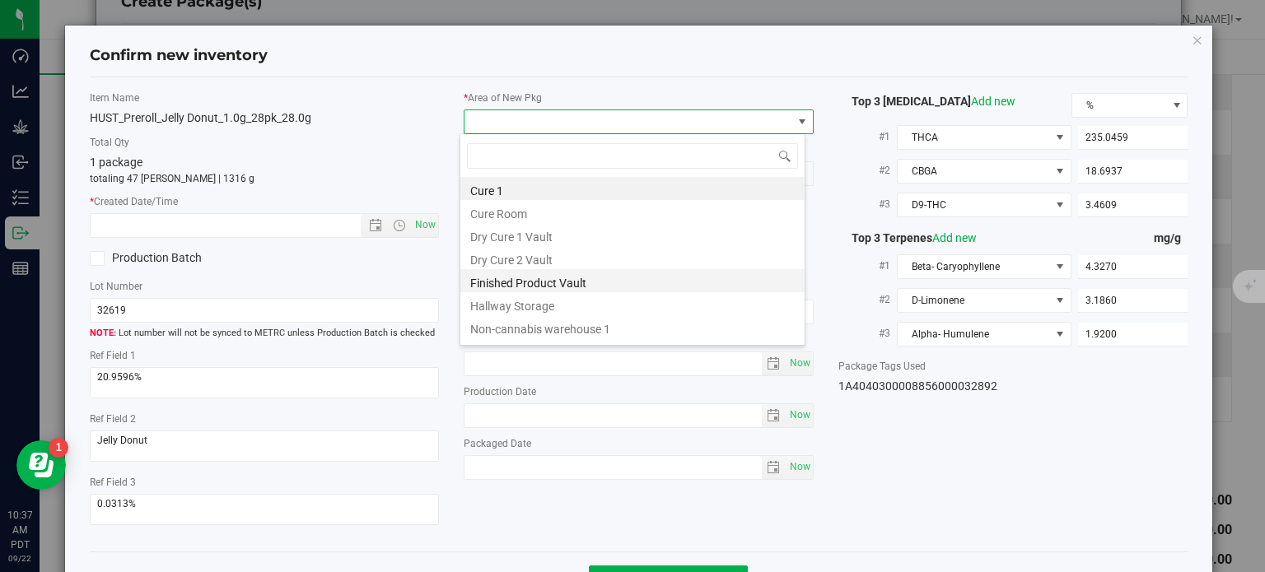
click at [529, 284] on li "Finished Product Vault" at bounding box center [632, 280] width 344 height 23
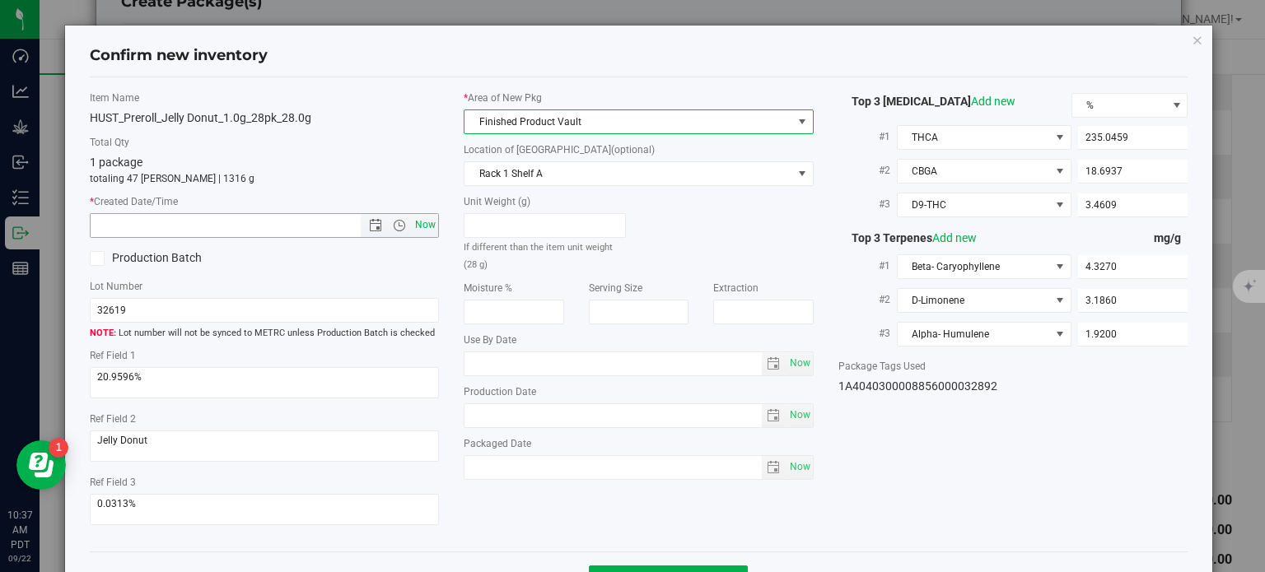
click at [413, 220] on span "Now" at bounding box center [426, 225] width 28 height 24
type input "9/22/2025 10:37 AM"
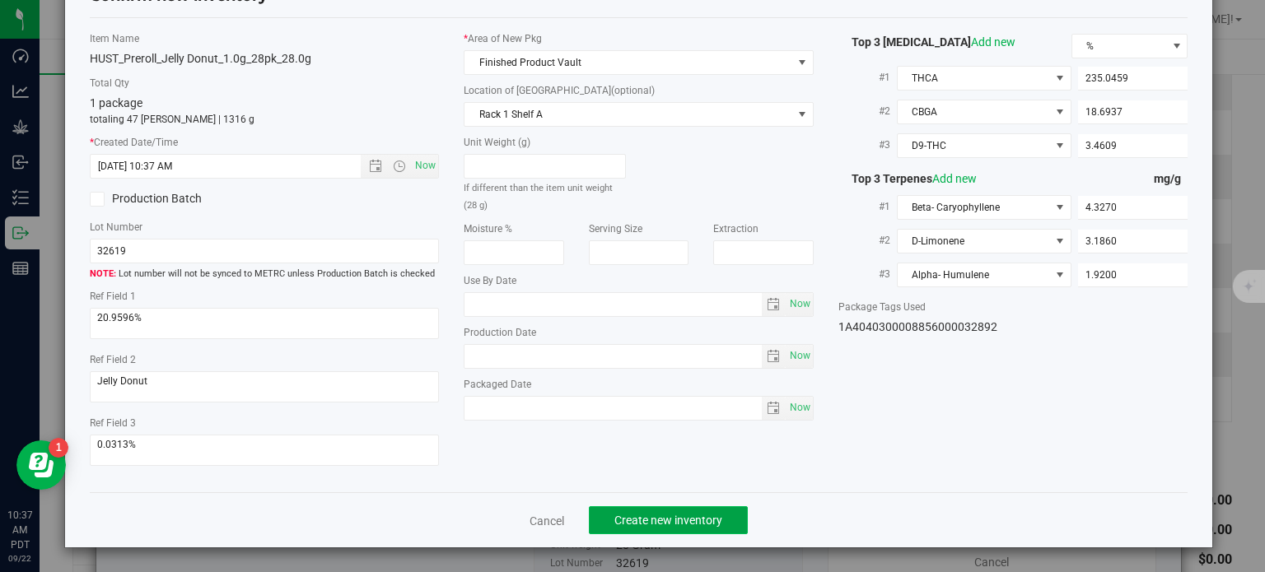
click at [636, 522] on span "Create new inventory" at bounding box center [668, 520] width 108 height 13
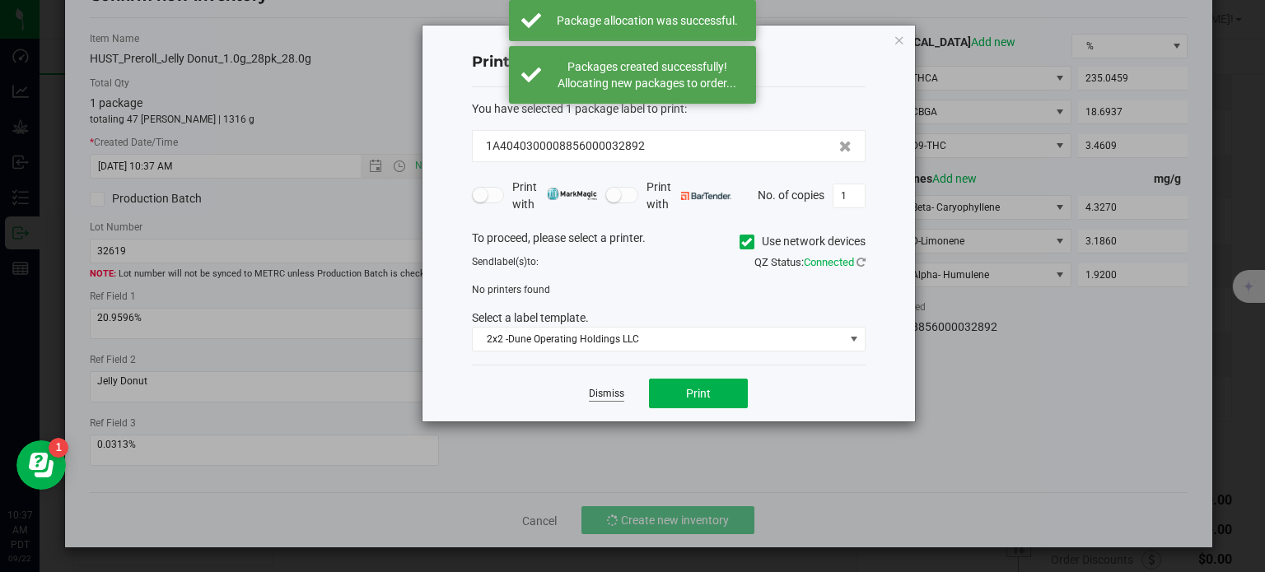
click at [599, 396] on link "Dismiss" at bounding box center [606, 394] width 35 height 14
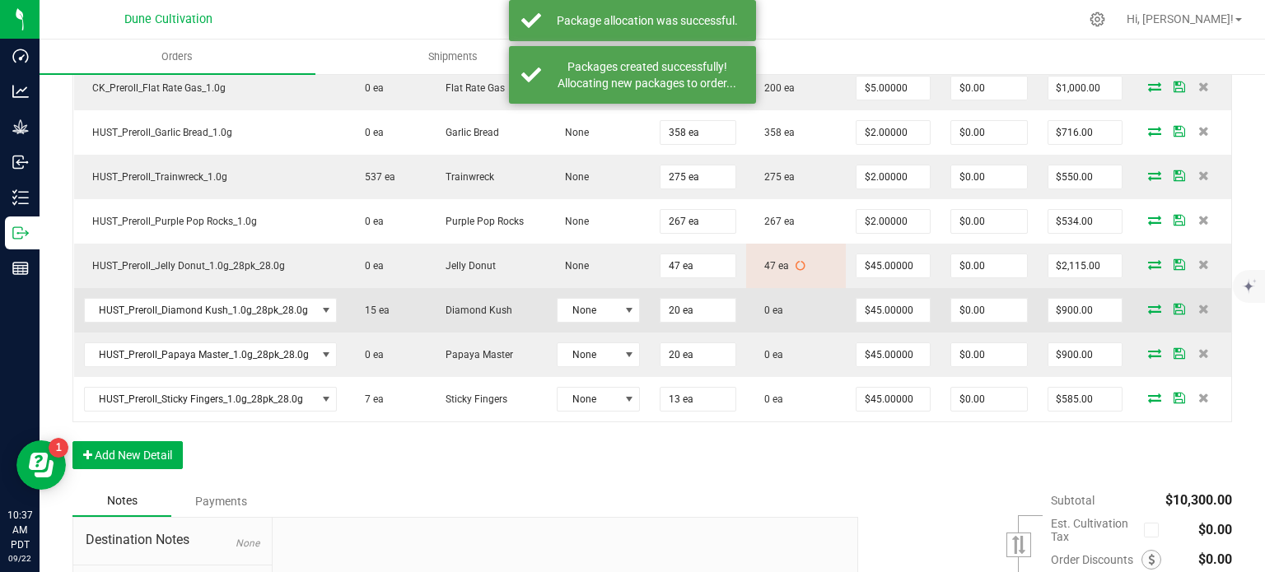
click at [1148, 309] on icon at bounding box center [1154, 309] width 13 height 10
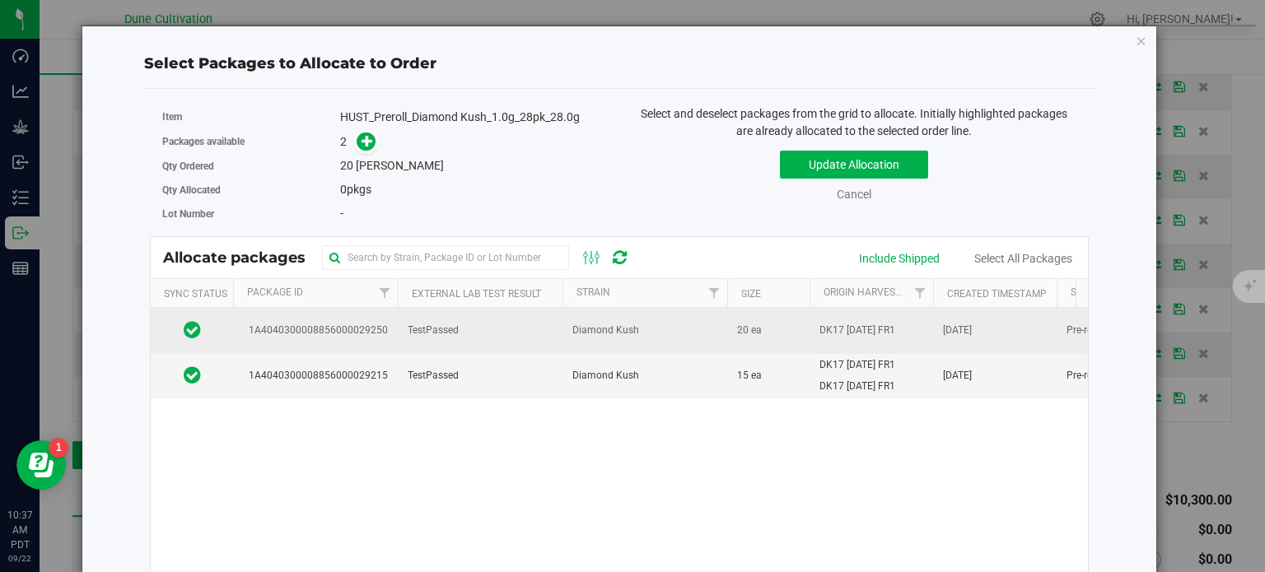
click at [385, 337] on td "1A4040300008856000029250" at bounding box center [315, 330] width 165 height 45
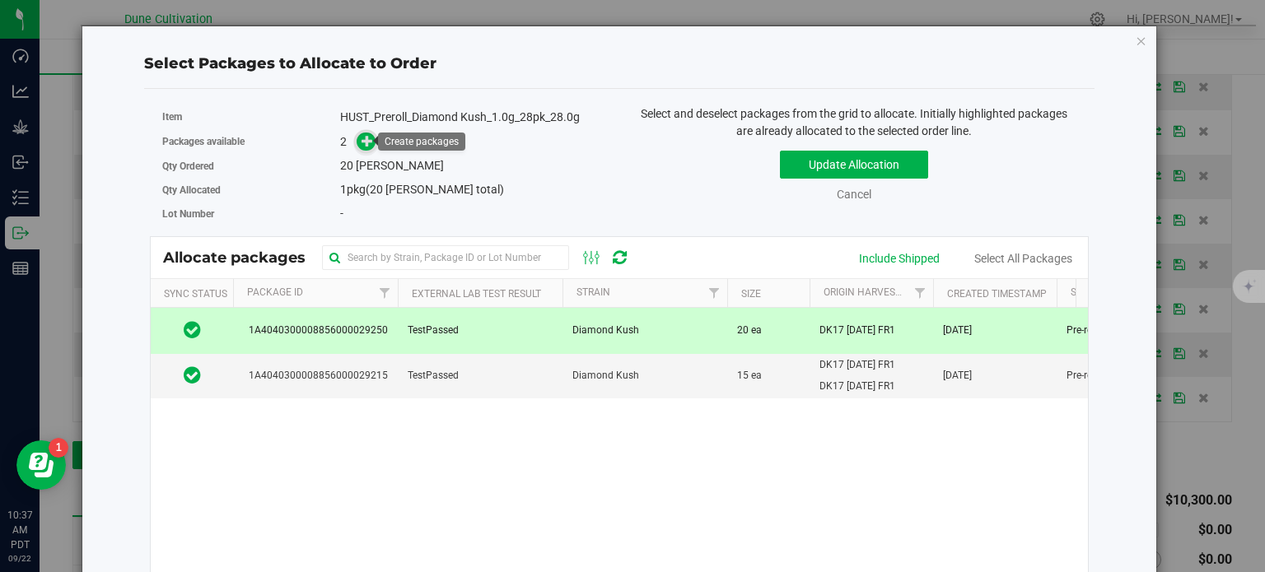
click at [366, 140] on icon at bounding box center [368, 141] width 12 height 12
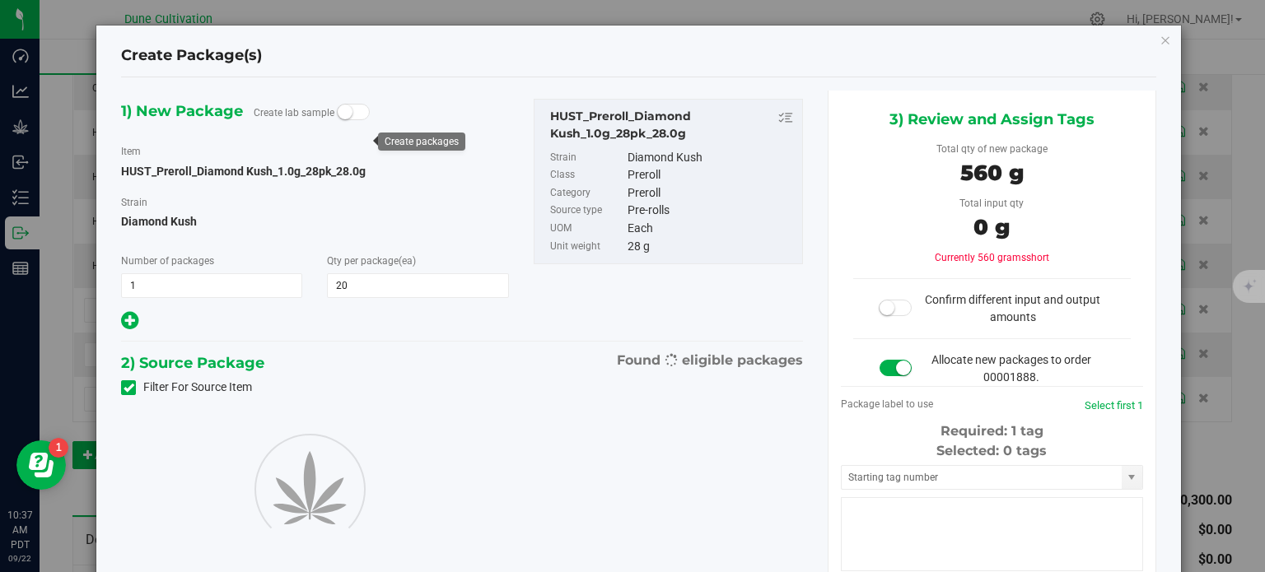
type input "20"
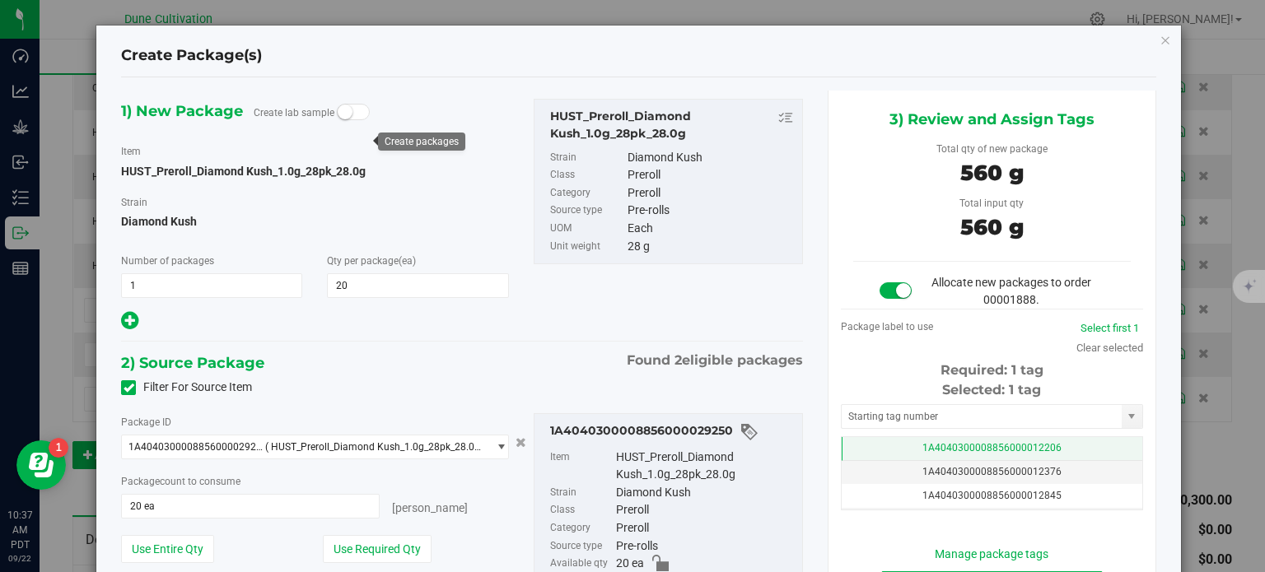
click at [903, 450] on td "1A4040300008856000012206" at bounding box center [992, 449] width 301 height 24
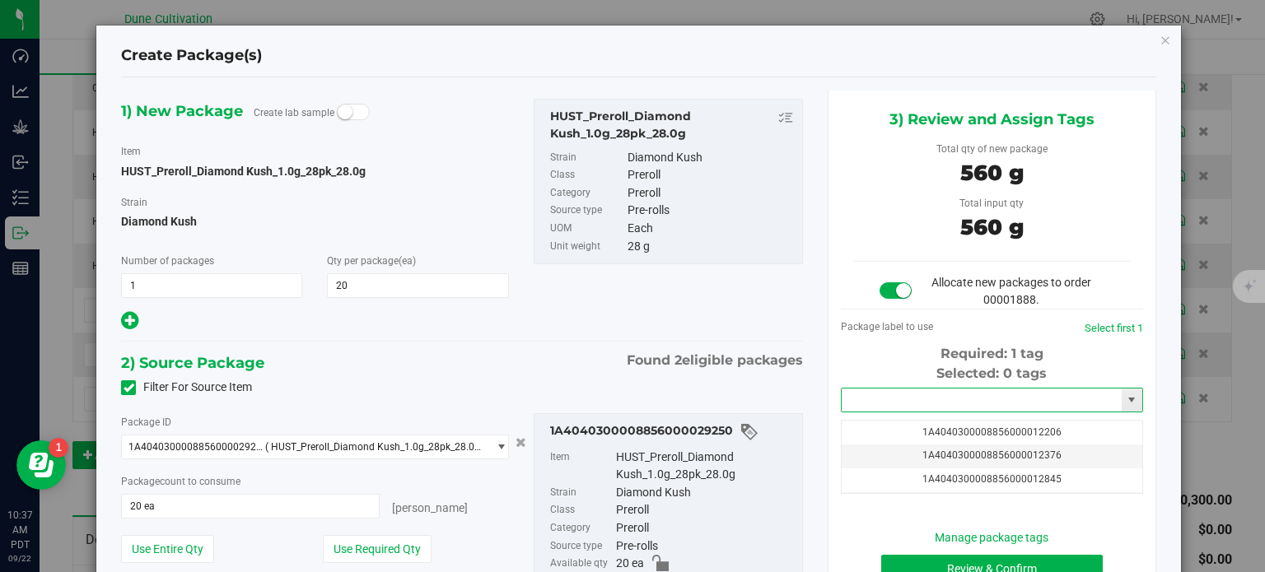
click at [900, 405] on input "text" at bounding box center [982, 400] width 280 height 23
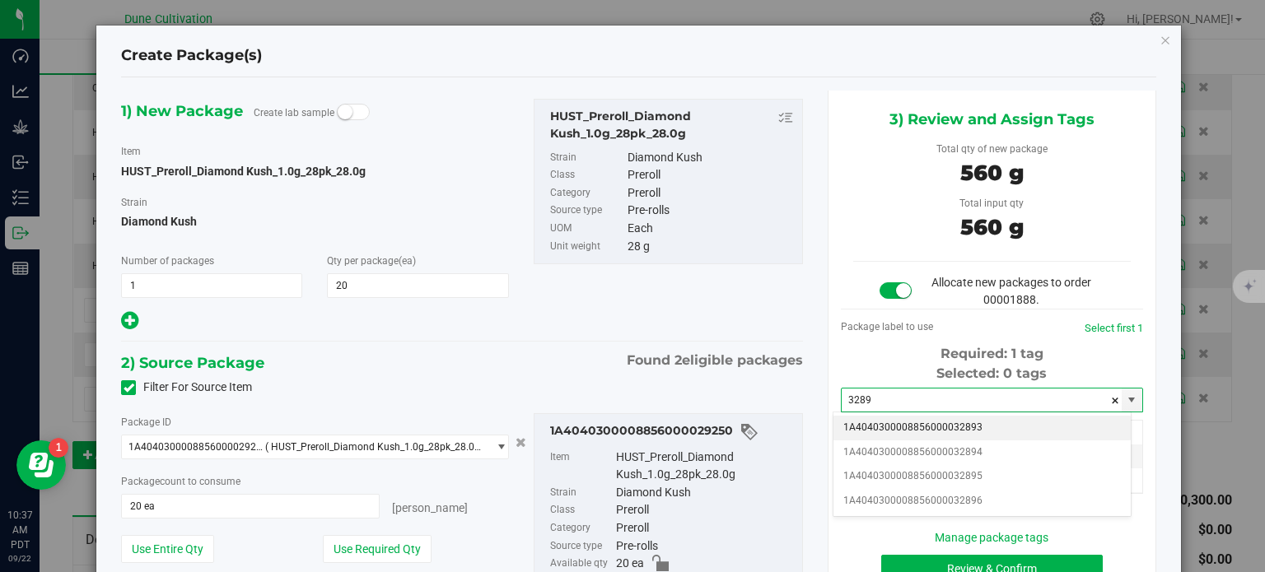
click at [919, 424] on li "1A4040300008856000032893" at bounding box center [981, 428] width 297 height 25
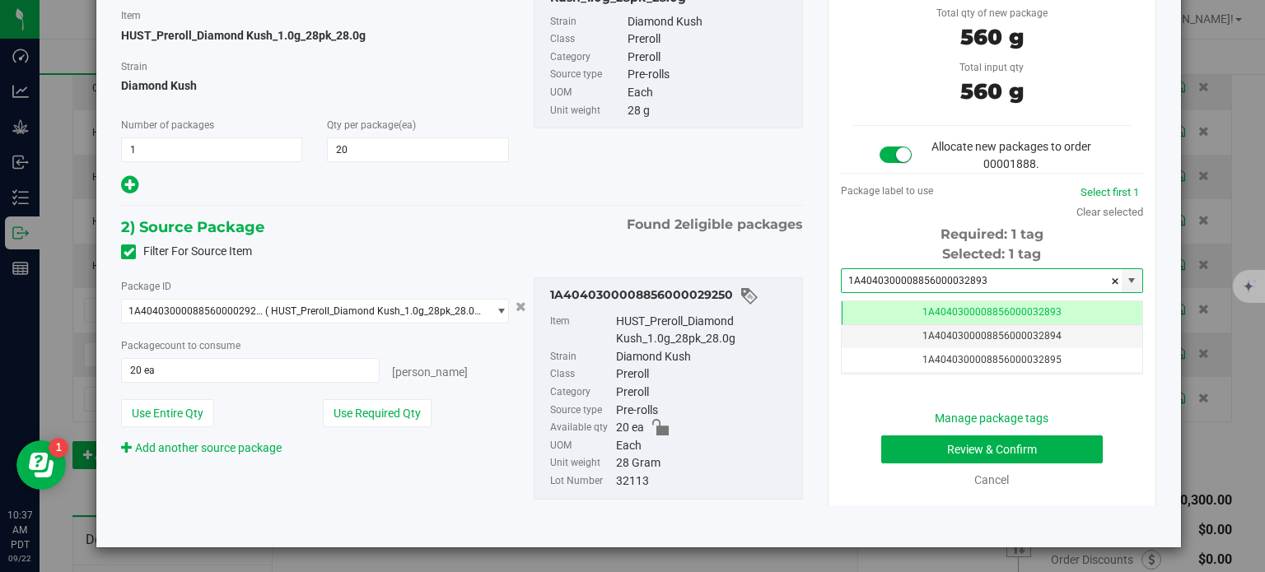
type input "1A4040300008856000032893"
click at [917, 459] on button "Review & Confirm" at bounding box center [992, 450] width 222 height 28
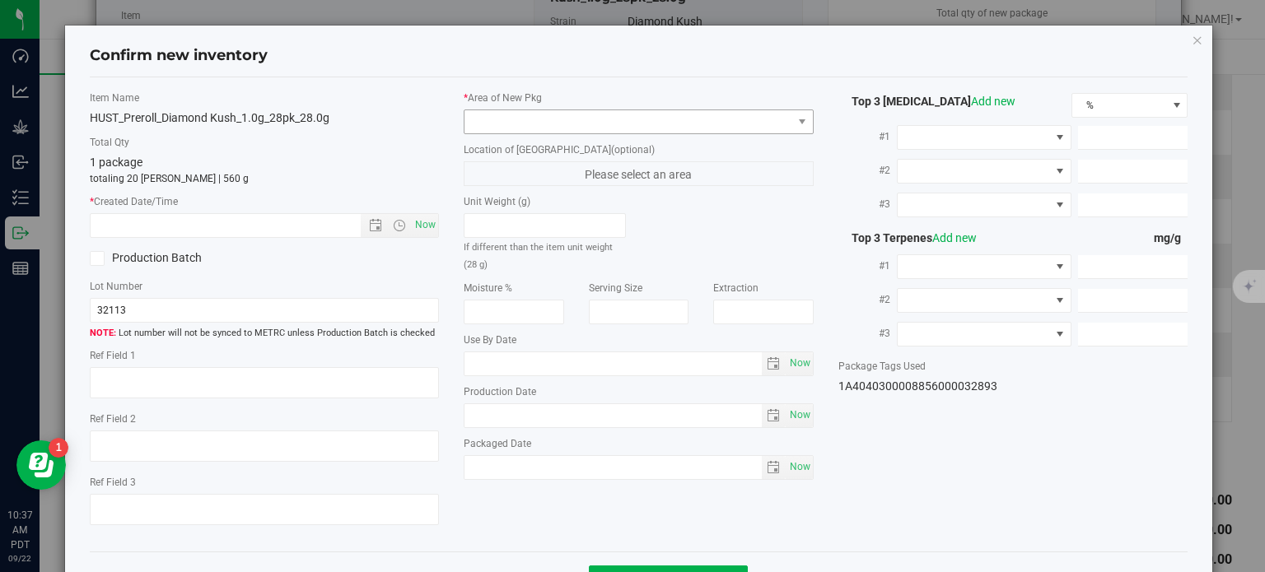
type textarea "34.9028%"
type textarea "Diamond Kush"
type textarea "<LOQ"
type input "390.7880"
type input "17.1411"
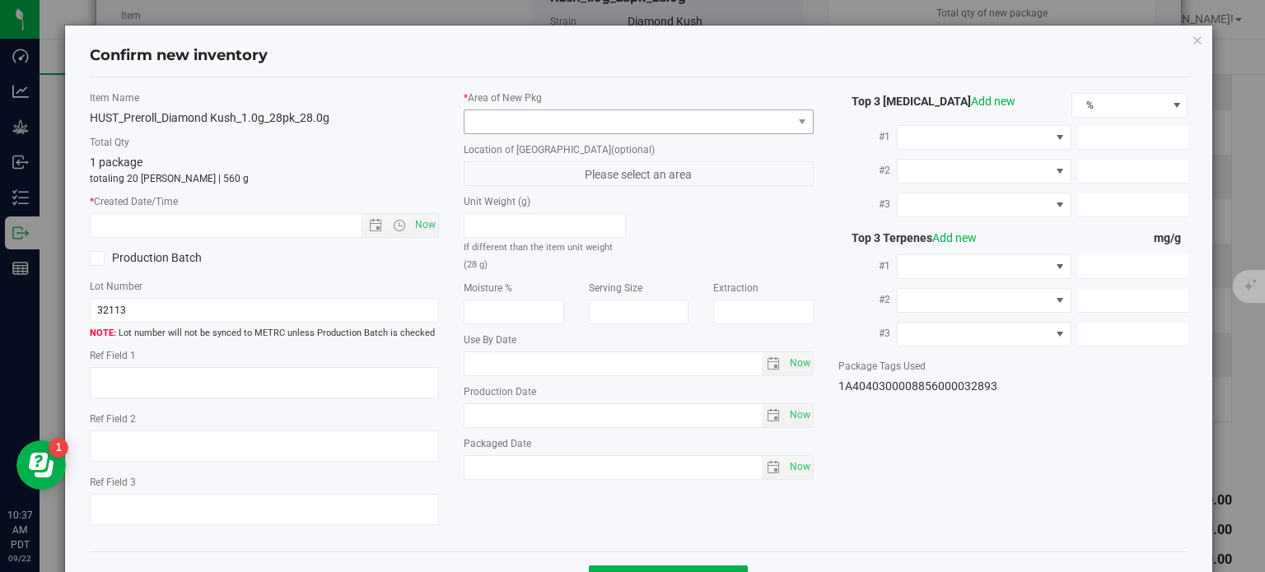
type input "6.3071"
type input "6.0750"
type input "3.8230"
type input "2.9490"
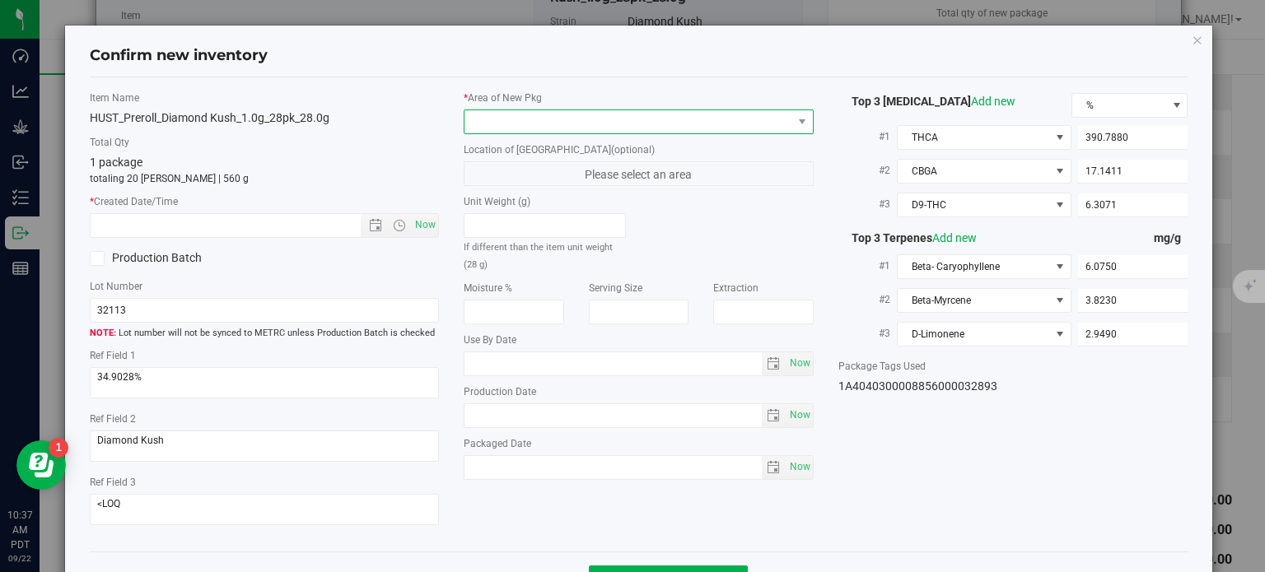
click at [635, 133] on span at bounding box center [639, 122] width 350 height 25
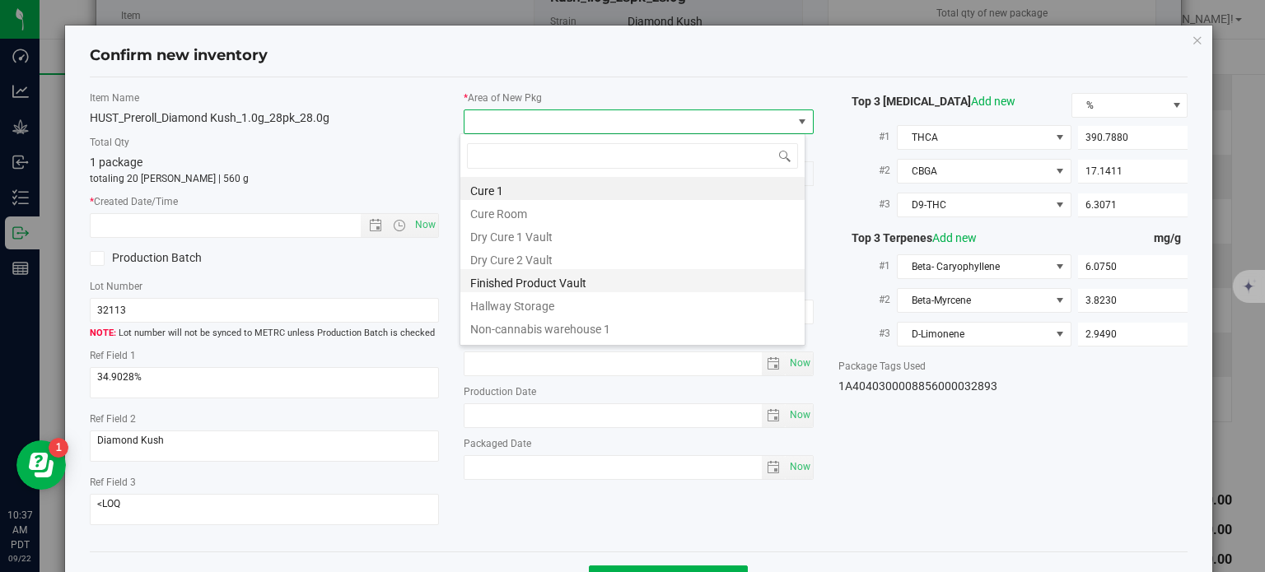
click at [580, 286] on li "Finished Product Vault" at bounding box center [632, 280] width 344 height 23
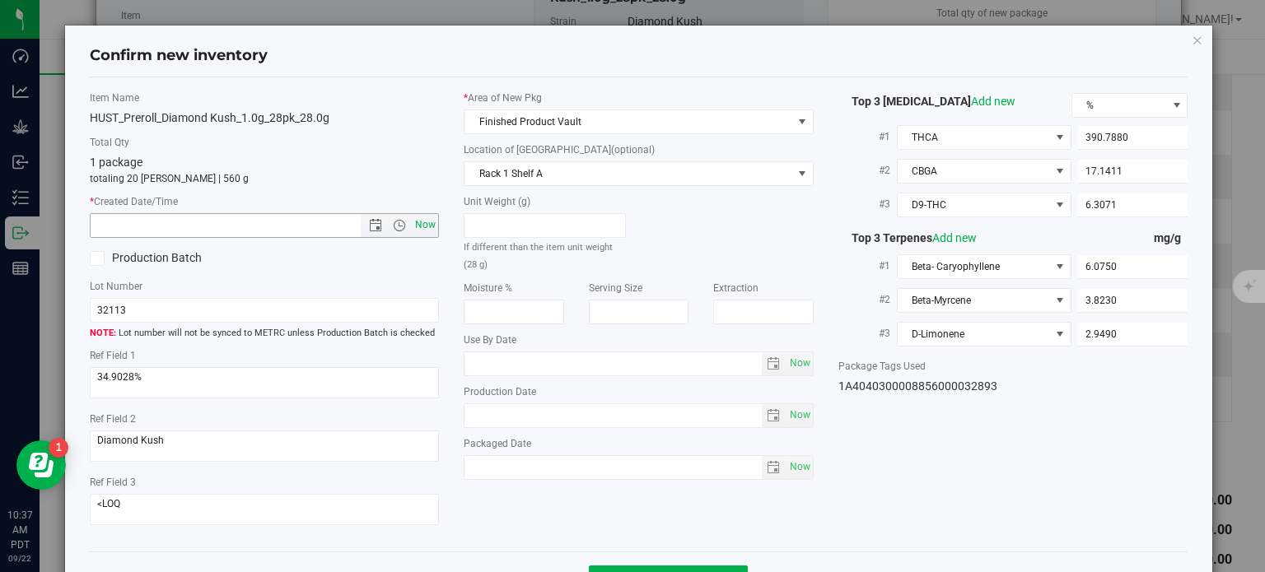
click at [425, 226] on span "Now" at bounding box center [426, 225] width 28 height 24
type input "9/22/2025 10:37 AM"
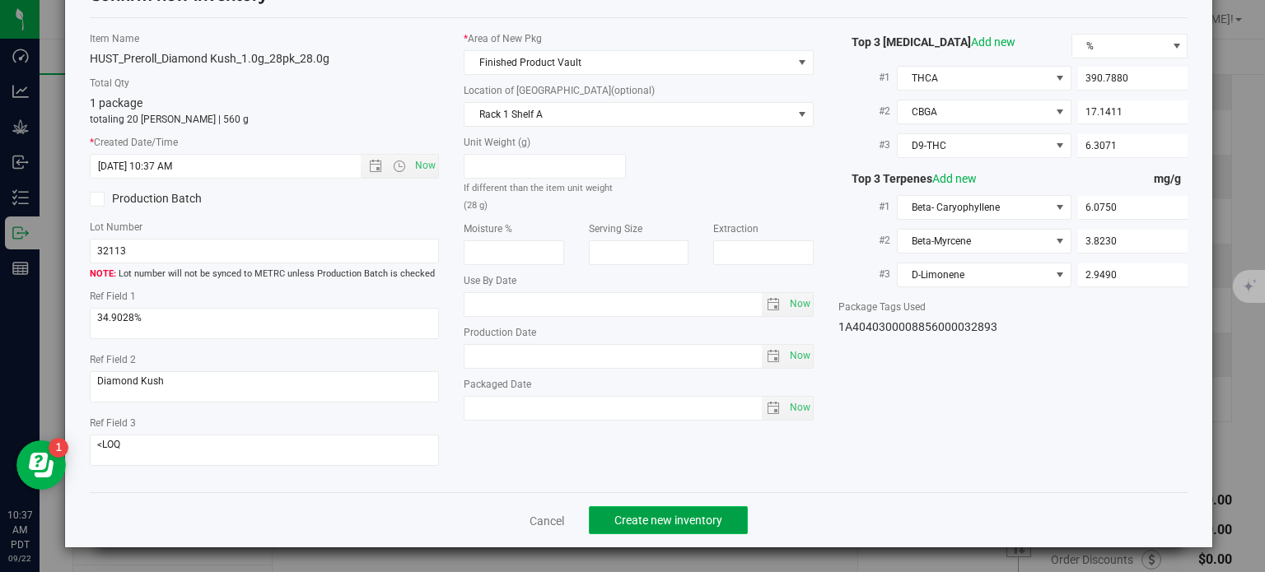
click at [652, 516] on span "Create new inventory" at bounding box center [668, 520] width 108 height 13
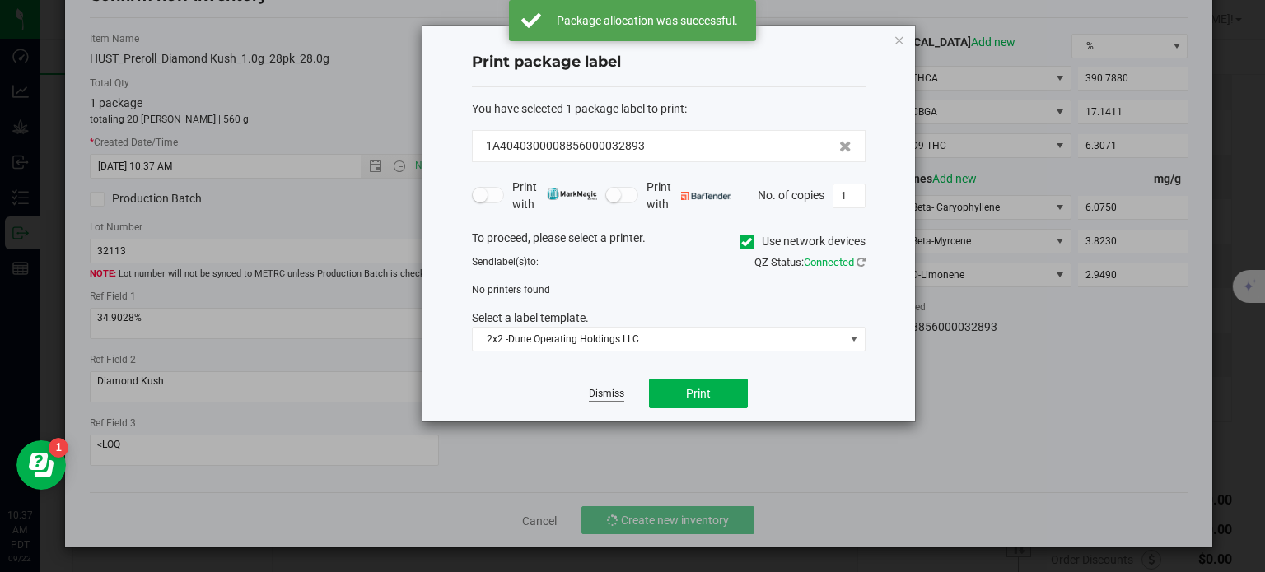
click at [603, 397] on link "Dismiss" at bounding box center [606, 394] width 35 height 14
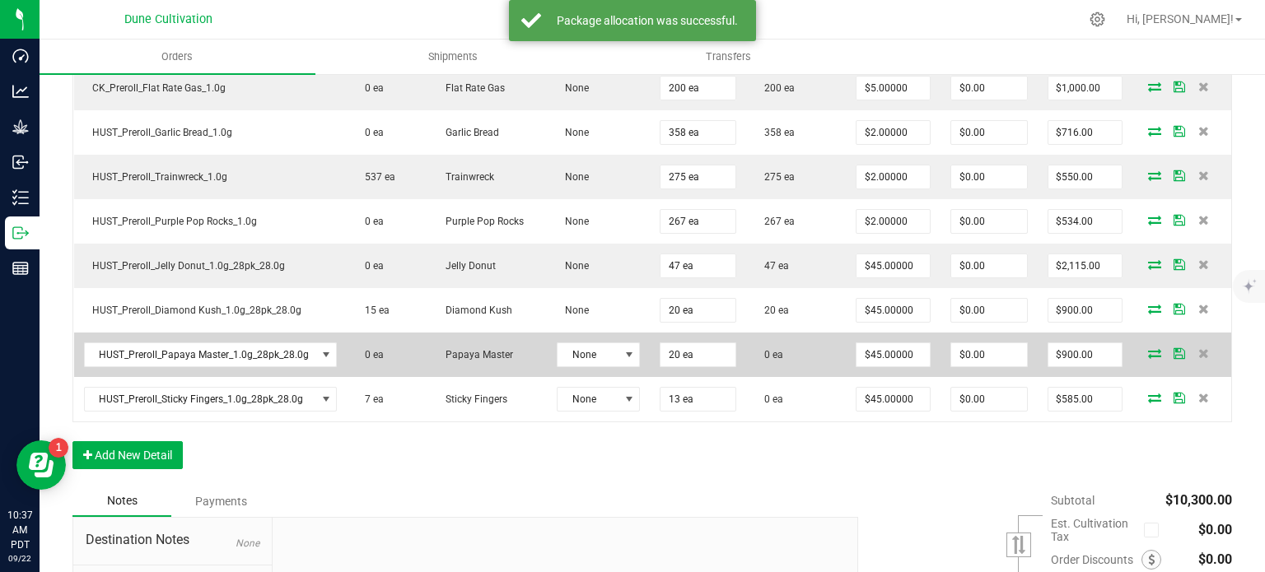
click at [1148, 348] on icon at bounding box center [1154, 353] width 13 height 10
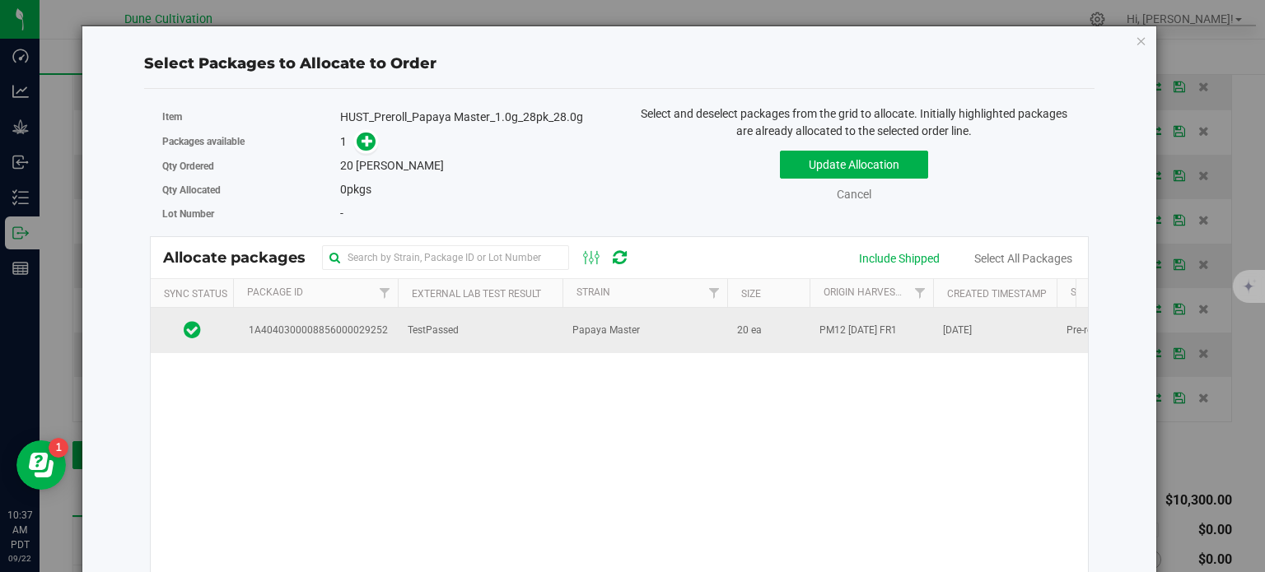
click at [371, 319] on td "1A4040300008856000029252" at bounding box center [315, 330] width 165 height 44
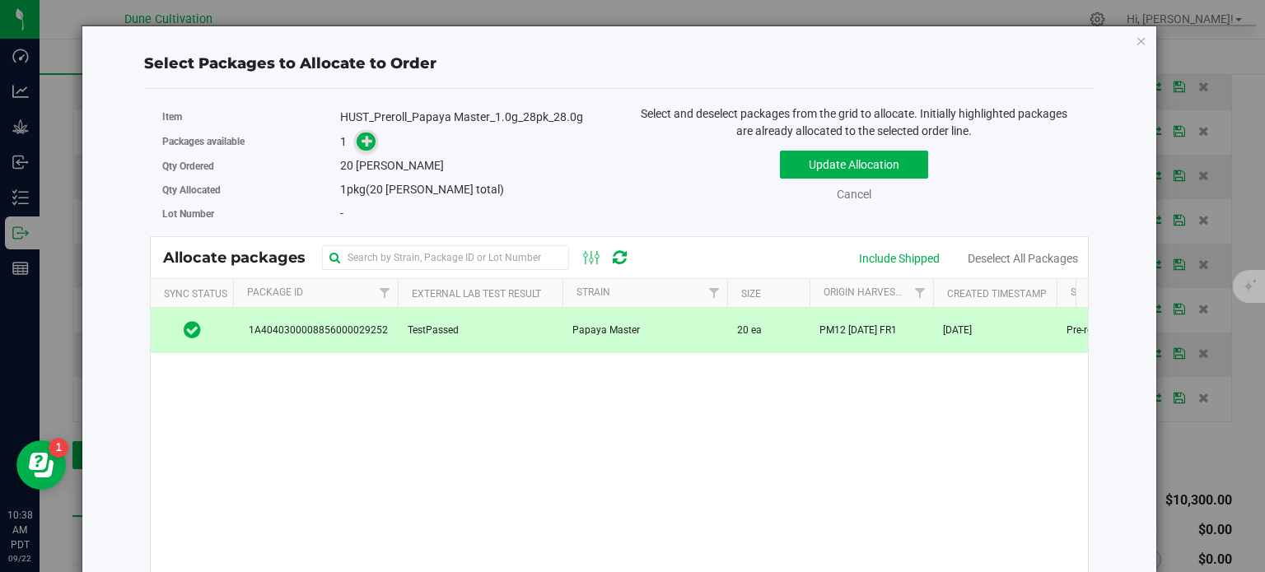
click at [362, 139] on icon at bounding box center [368, 141] width 12 height 12
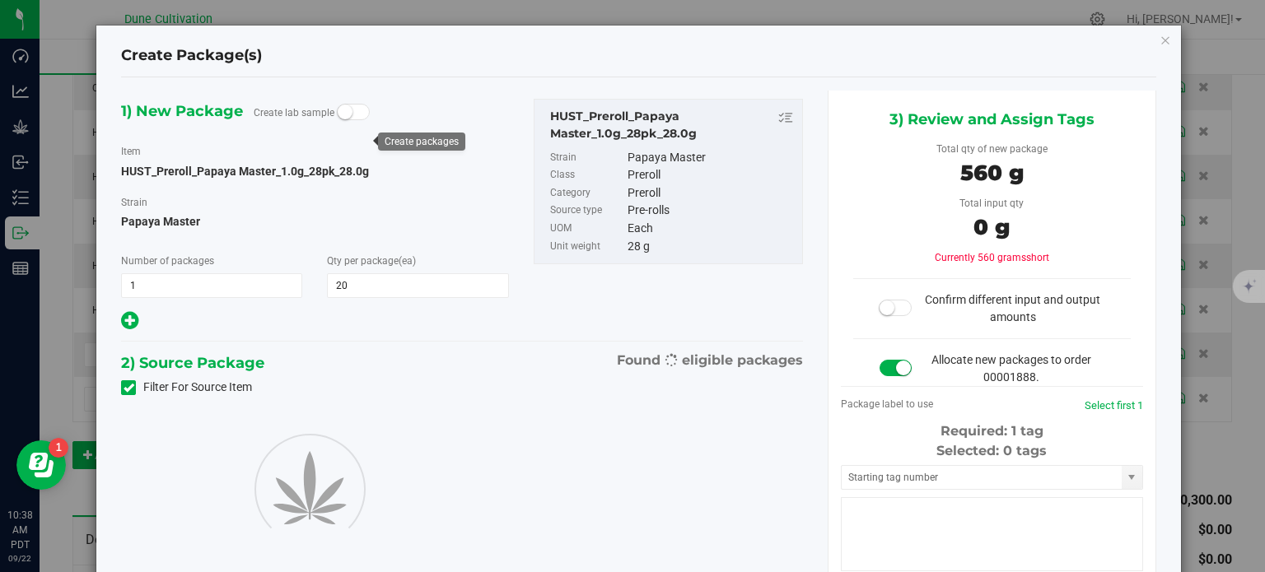
type input "20"
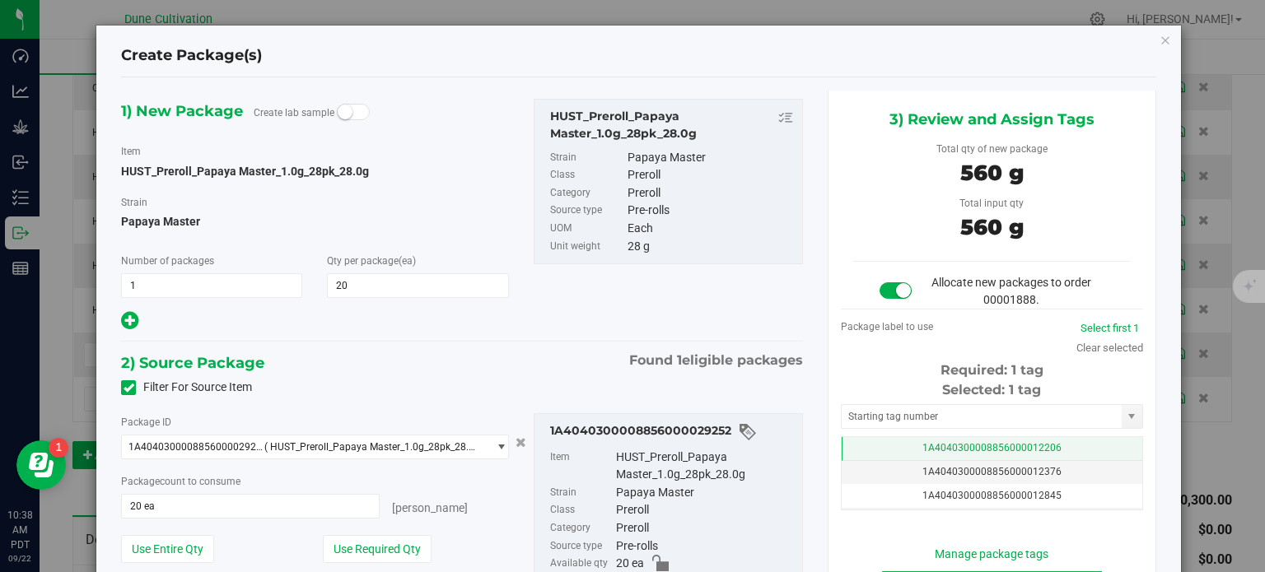
click at [843, 445] on td "1A4040300008856000012206" at bounding box center [992, 449] width 301 height 24
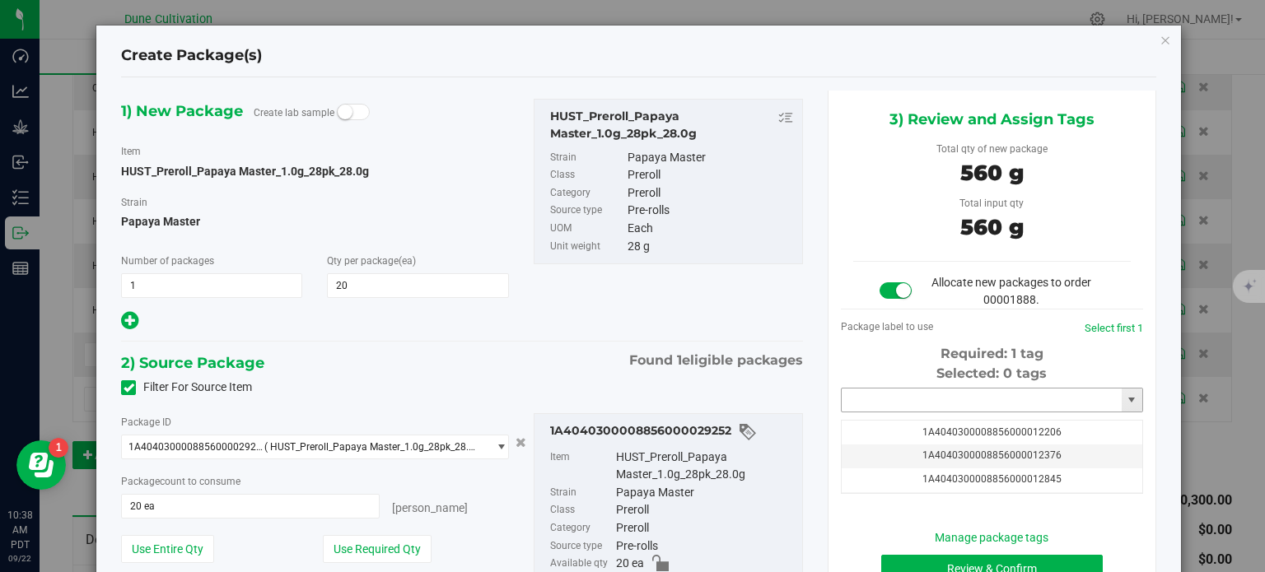
click at [856, 396] on input "text" at bounding box center [982, 400] width 280 height 23
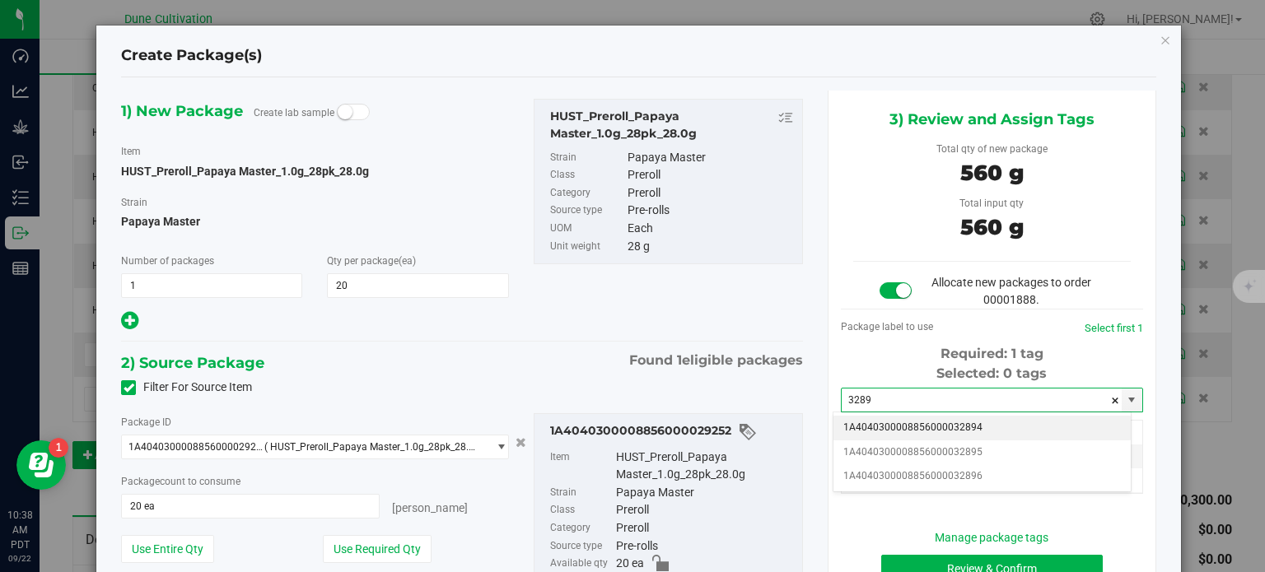
click at [940, 435] on li "1A4040300008856000032894" at bounding box center [981, 428] width 297 height 25
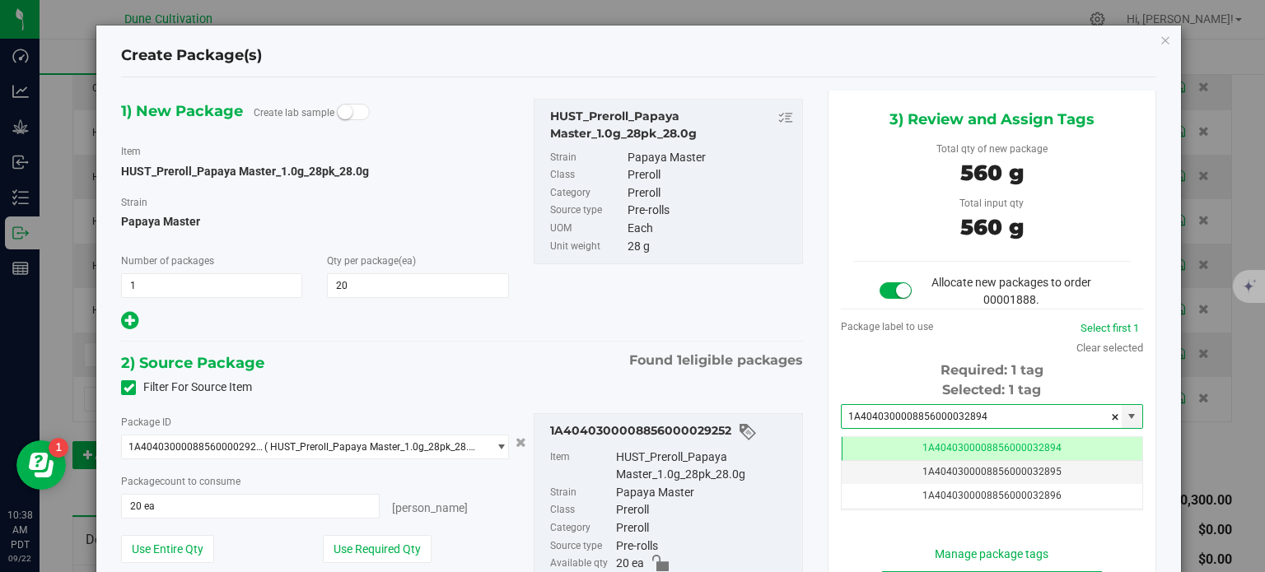
type input "1A4040300008856000032894"
click at [793, 394] on div "Filter For Source Item" at bounding box center [462, 388] width 707 height 25
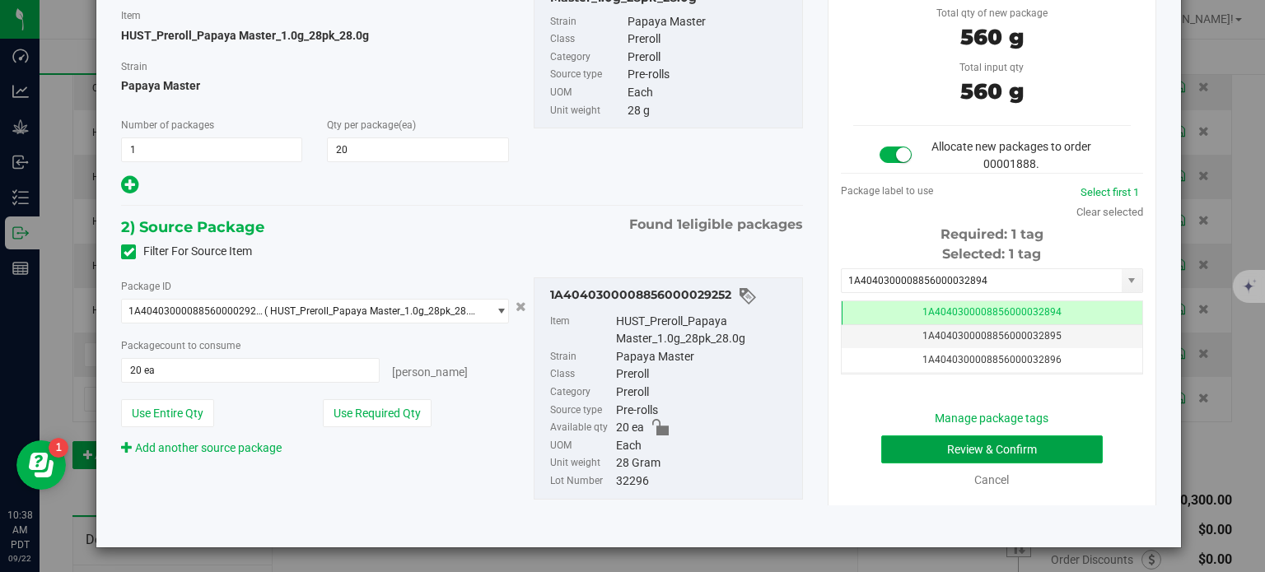
click at [918, 444] on button "Review & Confirm" at bounding box center [992, 450] width 222 height 28
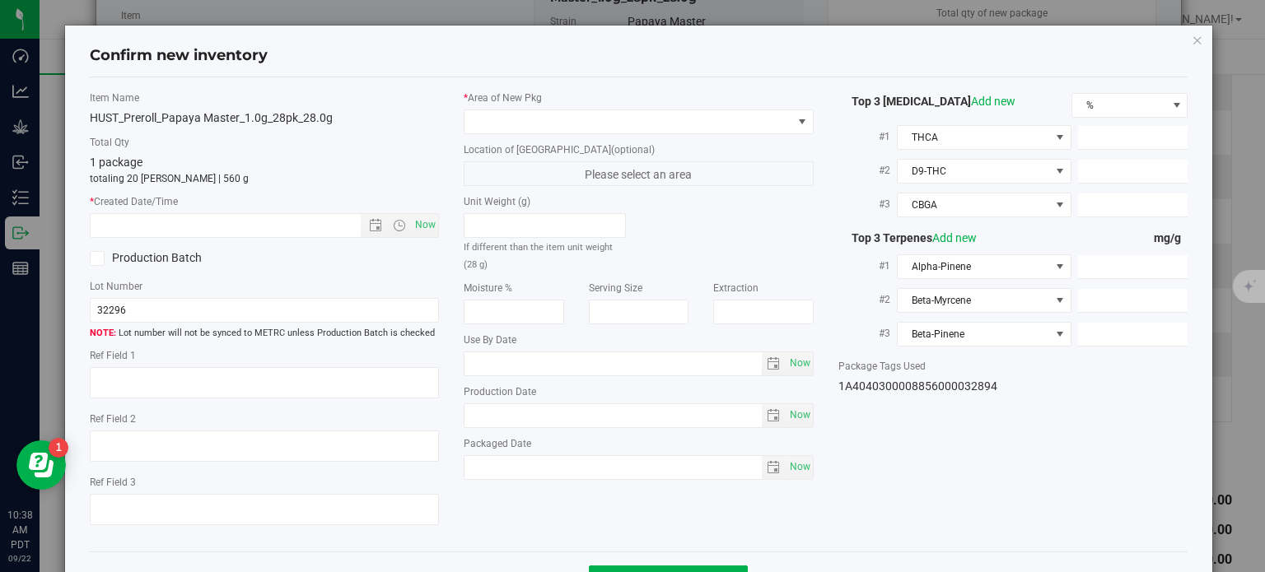
type textarea "26.3375%"
type textarea "Papaya Master"
type textarea "0.0393787%"
type input "278.8550"
type input "18.8193"
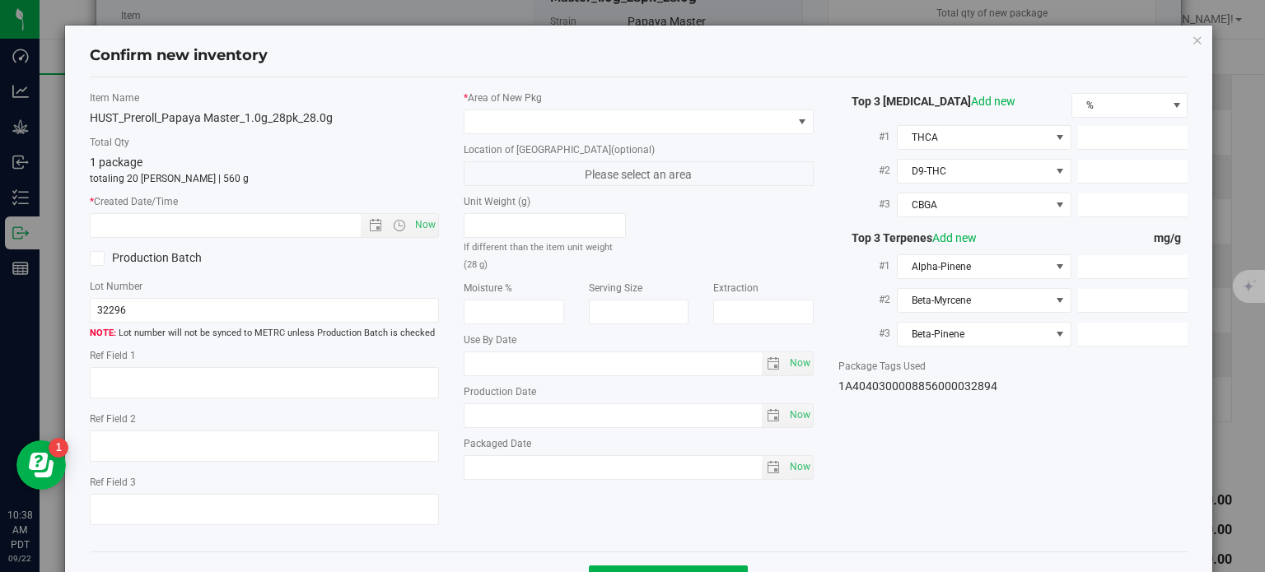
type input "10.2129"
type input "8.4270"
type input "6.9530"
type input "3.5680"
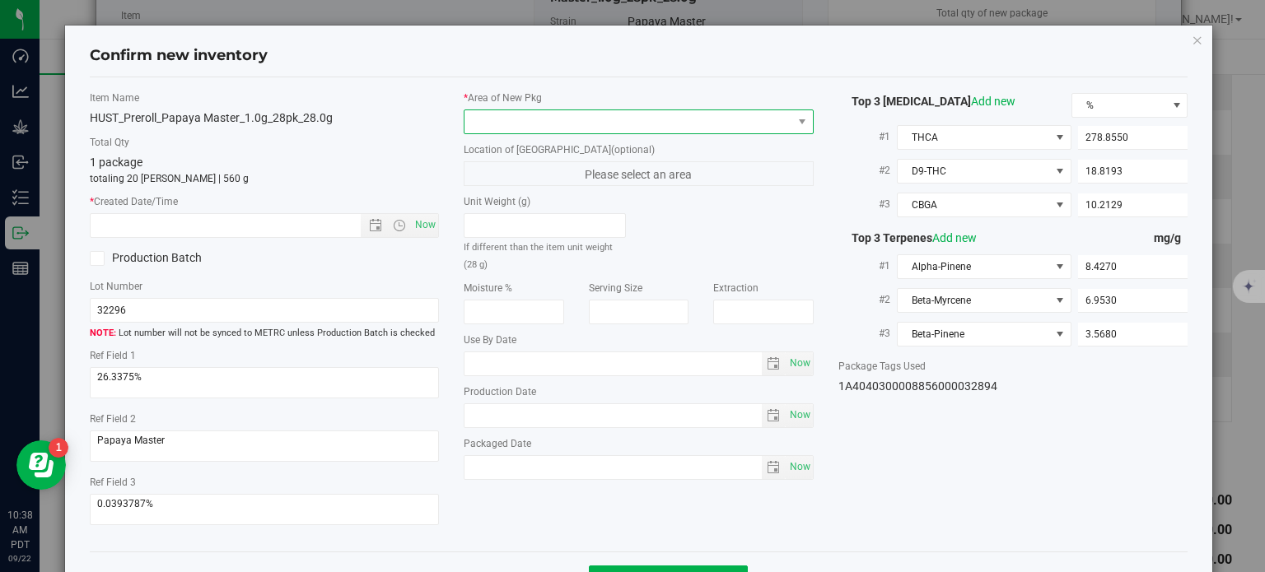
click at [665, 130] on span at bounding box center [628, 121] width 328 height 23
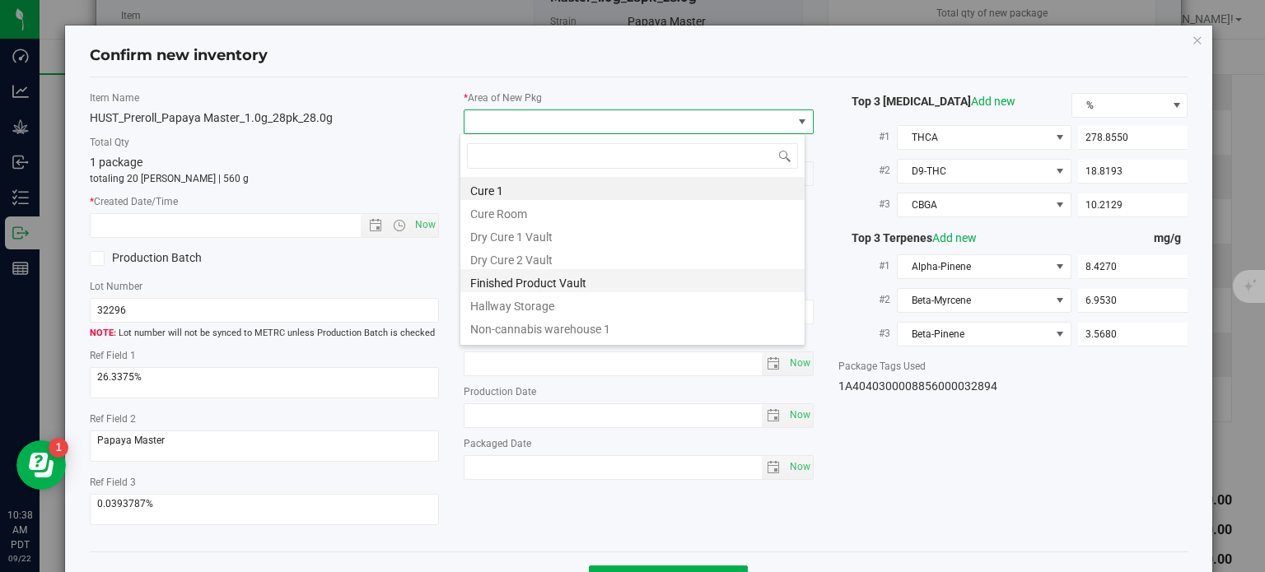
click at [552, 291] on li "Finished Product Vault" at bounding box center [632, 280] width 344 height 23
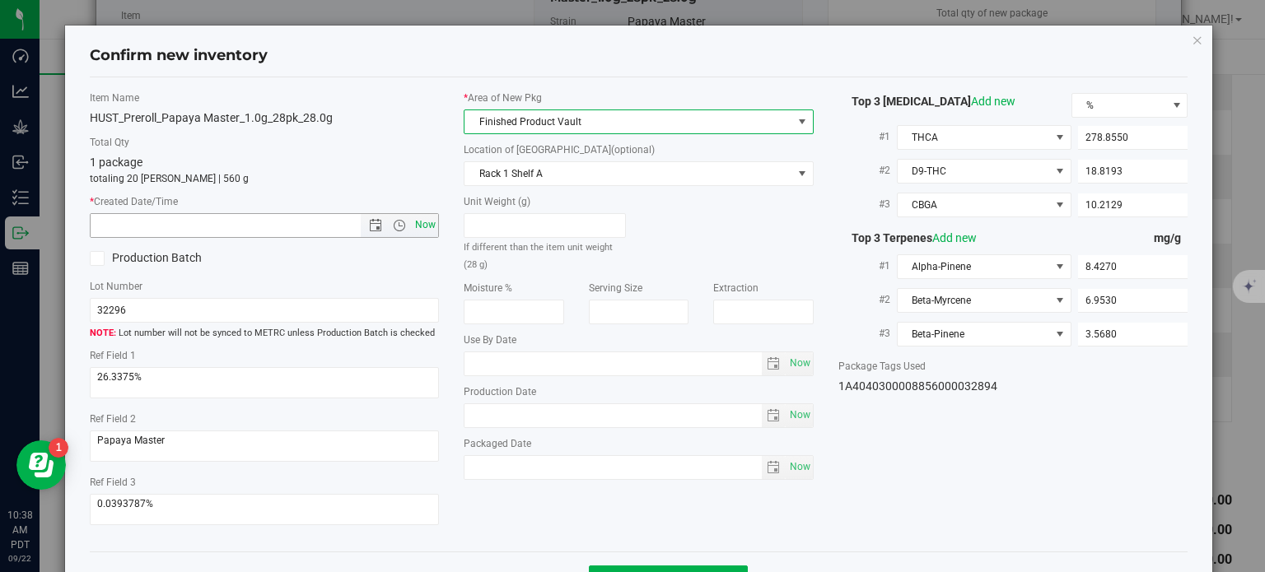
click at [417, 232] on span "Now" at bounding box center [426, 225] width 28 height 24
type input "9/22/2025 10:38 AM"
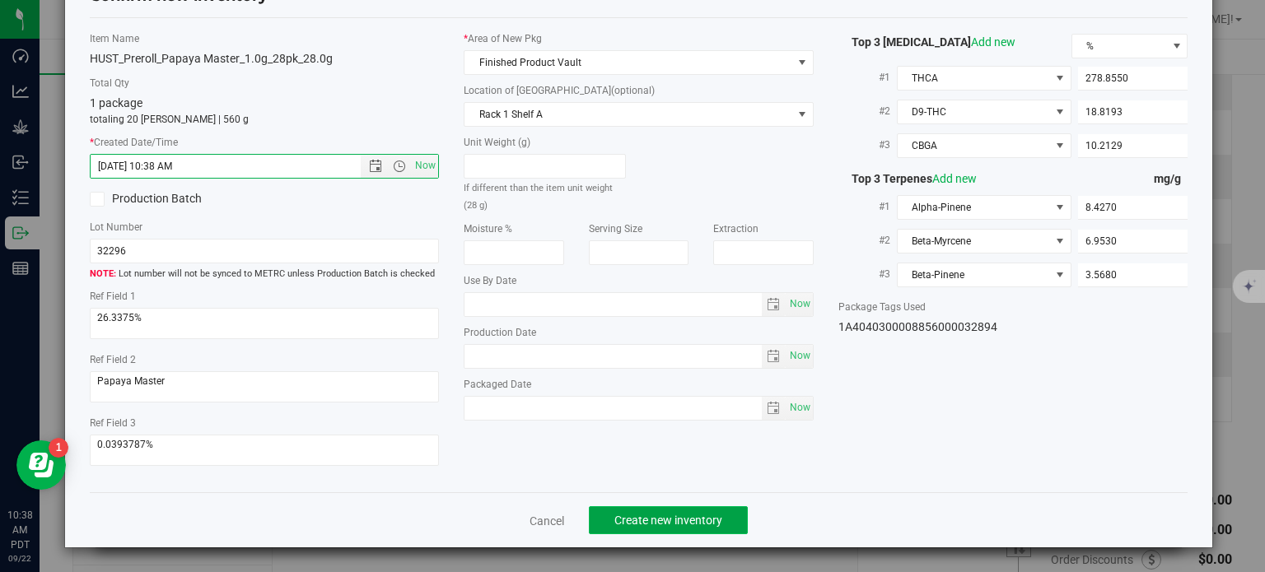
click at [627, 514] on span "Create new inventory" at bounding box center [668, 520] width 108 height 13
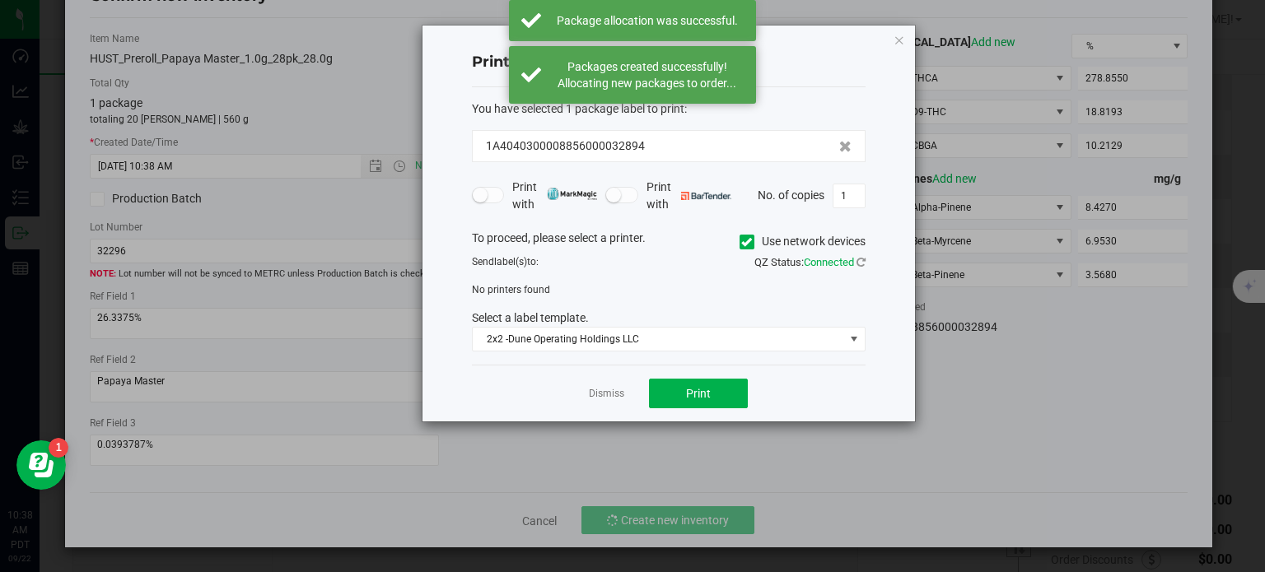
click at [619, 403] on div "Dismiss Print" at bounding box center [669, 393] width 394 height 57
click at [617, 402] on div "Dismiss Print" at bounding box center [669, 393] width 394 height 57
click at [611, 394] on link "Dismiss" at bounding box center [606, 394] width 35 height 14
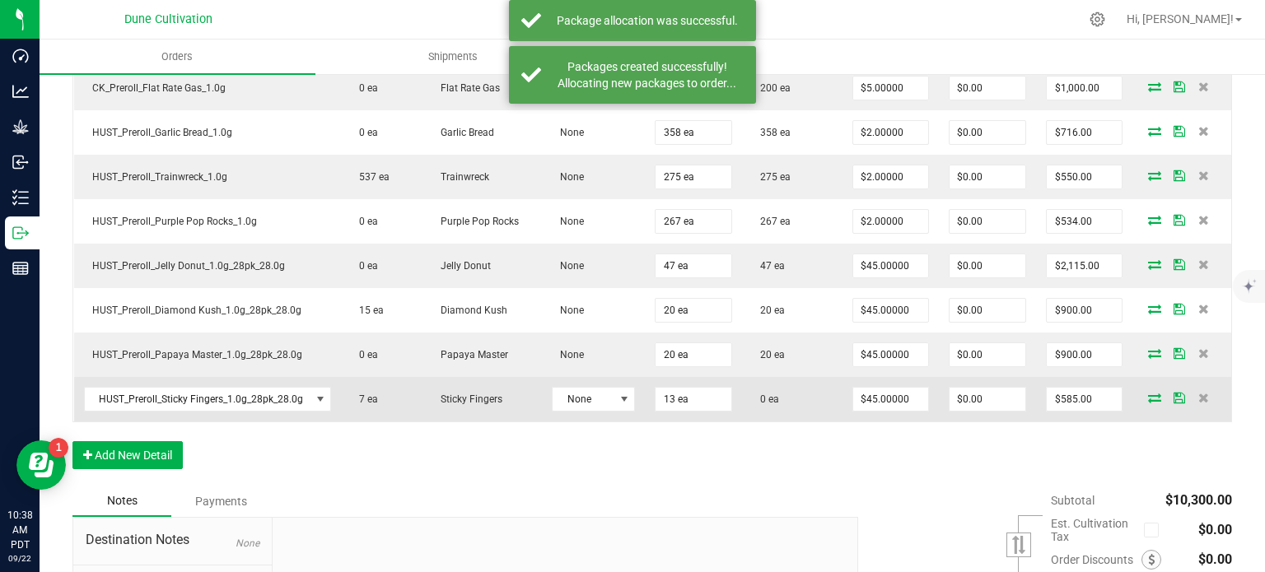
click at [1148, 393] on icon at bounding box center [1154, 398] width 13 height 10
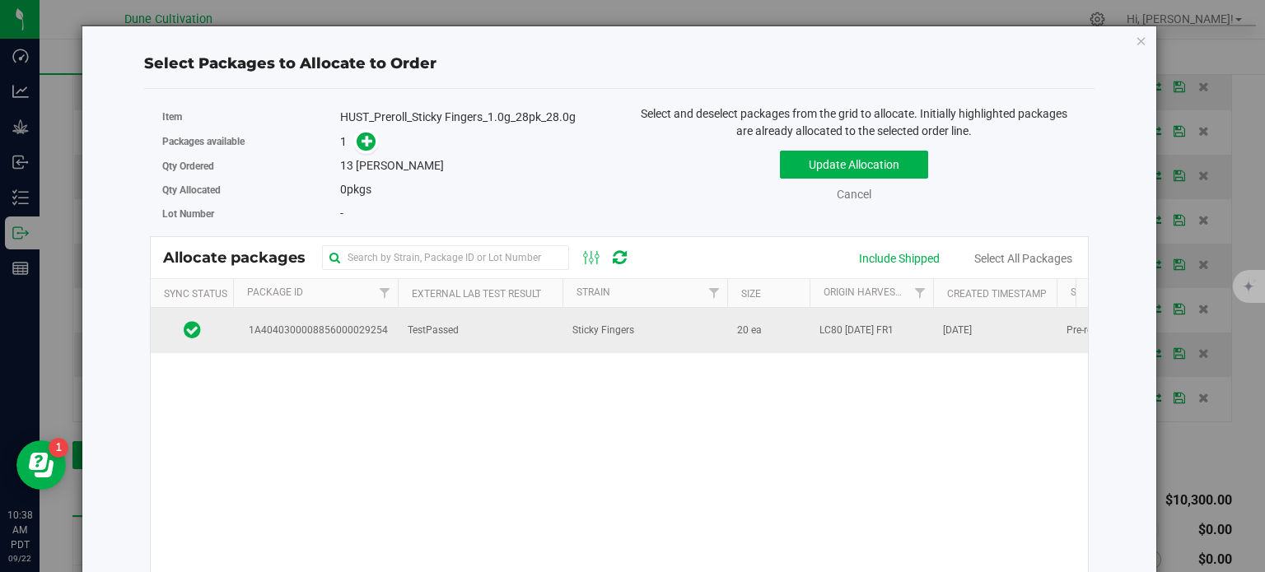
click at [366, 327] on span "1A4040300008856000029254" at bounding box center [315, 331] width 145 height 16
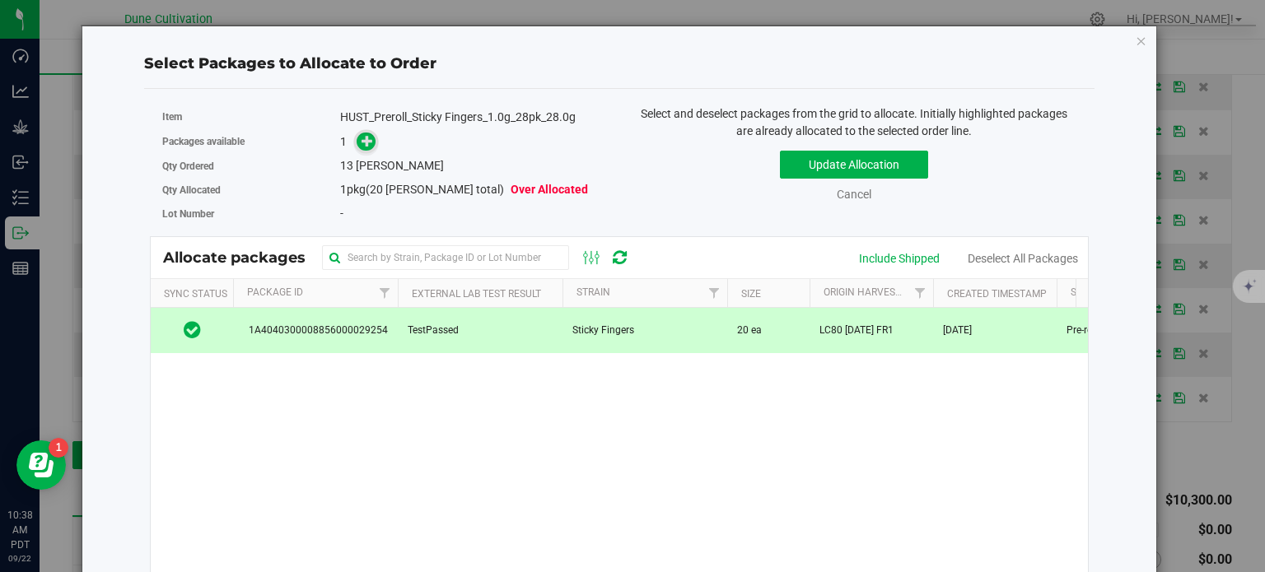
click at [362, 141] on icon at bounding box center [368, 141] width 12 height 12
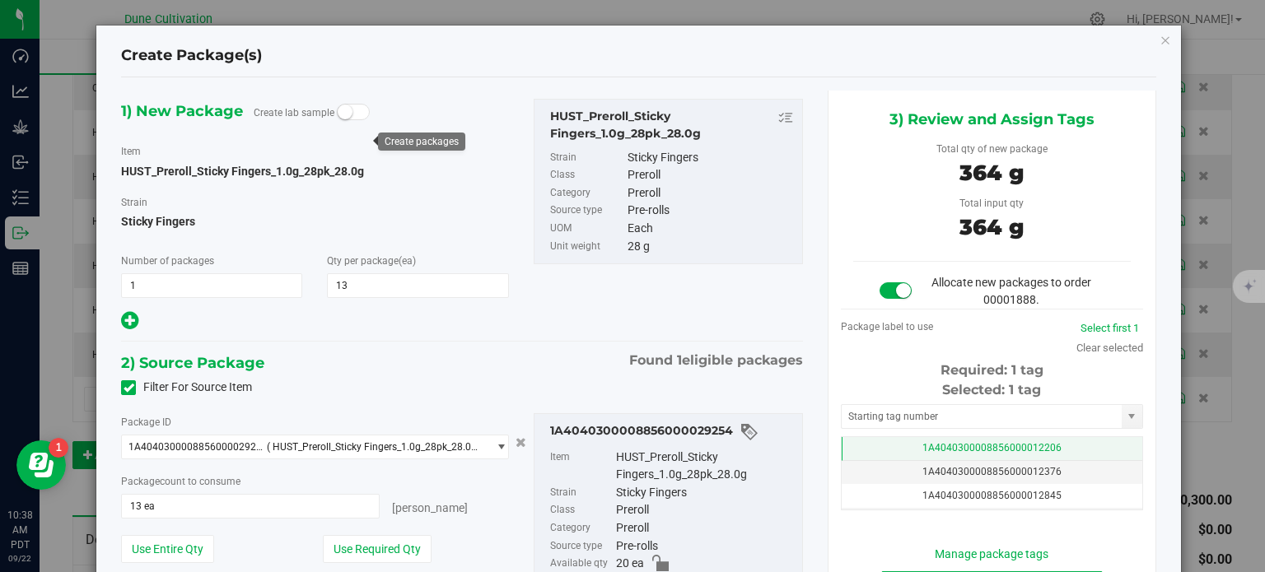
click at [959, 444] on span "1A4040300008856000012206" at bounding box center [991, 448] width 139 height 12
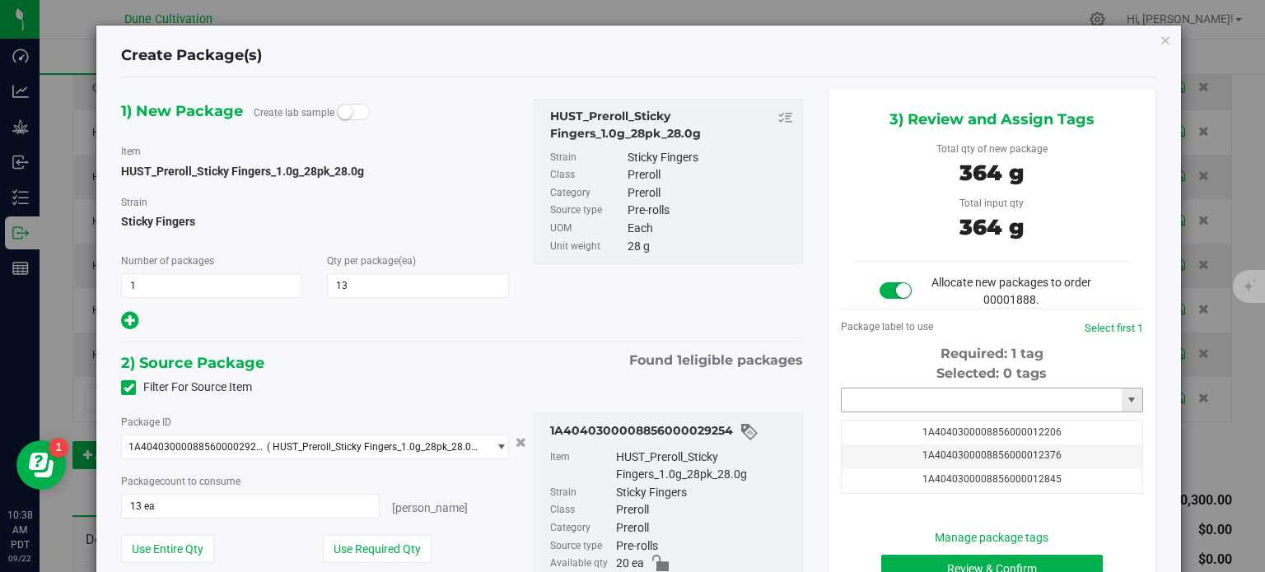
click at [935, 400] on input "text" at bounding box center [982, 400] width 280 height 23
click at [942, 427] on li "1A4040300008856000032895" at bounding box center [981, 428] width 297 height 25
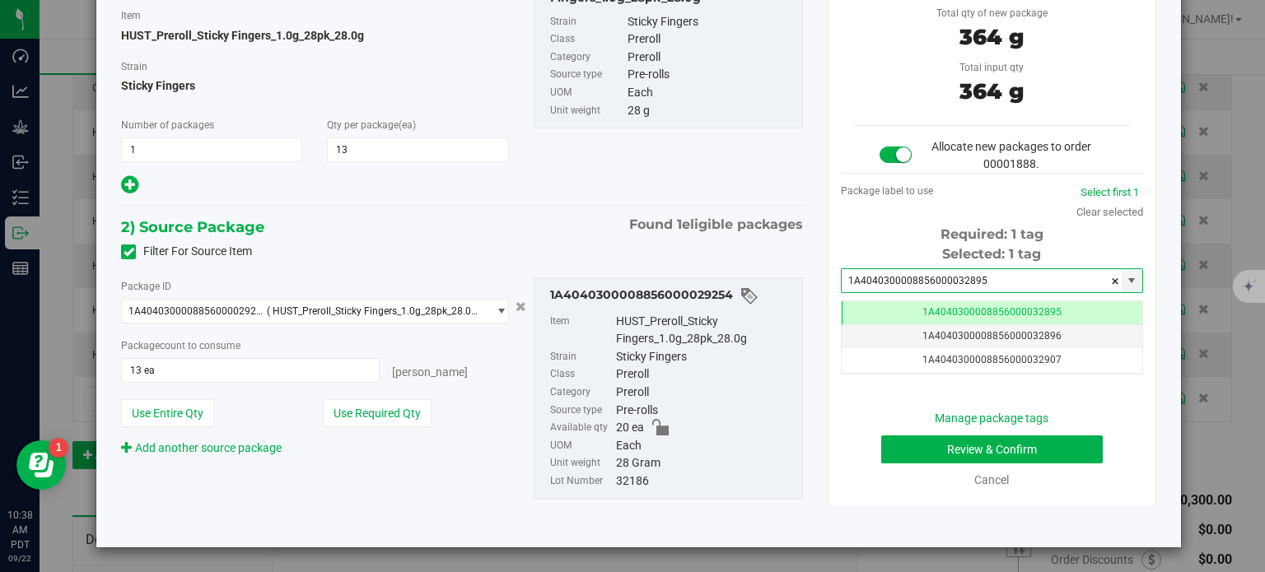
type input "1A4040300008856000032895"
click at [942, 444] on button "Review & Confirm" at bounding box center [992, 450] width 222 height 28
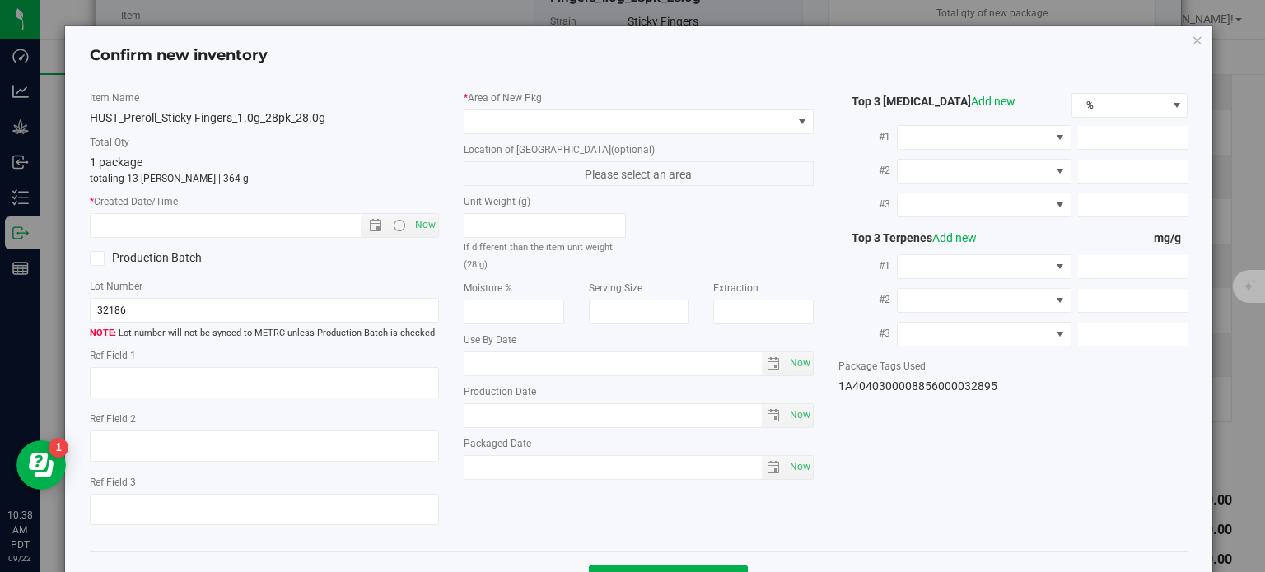
type textarea "35.1342%"
type textarea "Sticky Fingers"
type textarea "0.0936374%"
type input "386.3230"
type input "12.5364"
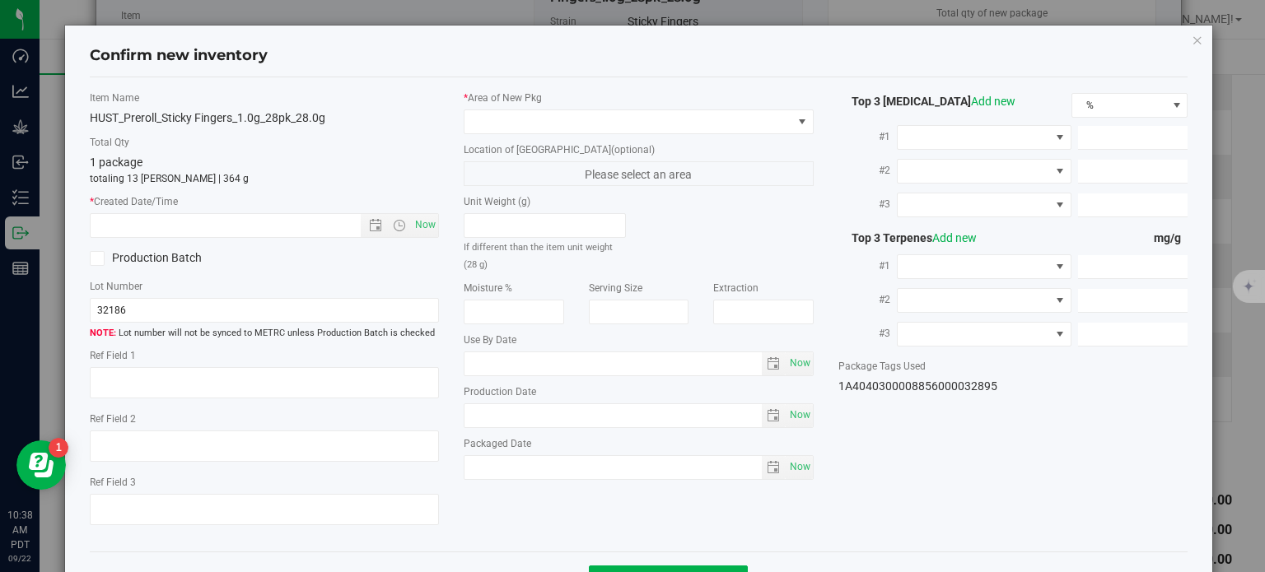
type input "6.5252"
type input "10.6100"
type input "7.1740"
type input "6.0990"
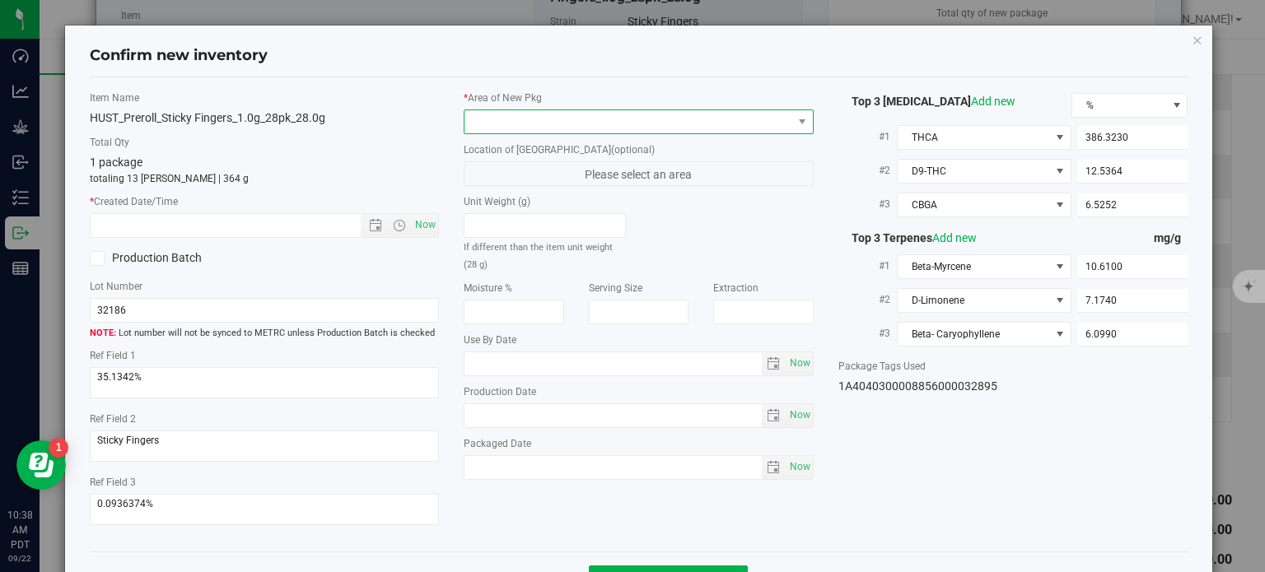
click at [746, 118] on span at bounding box center [628, 121] width 328 height 23
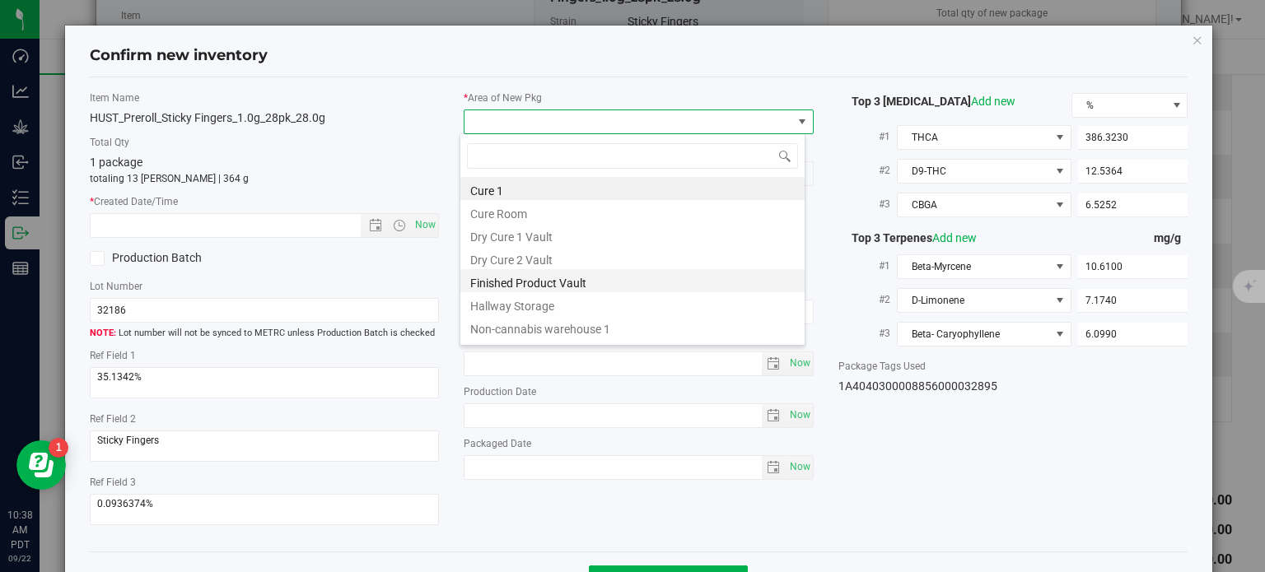
click at [557, 288] on li "Finished Product Vault" at bounding box center [632, 280] width 344 height 23
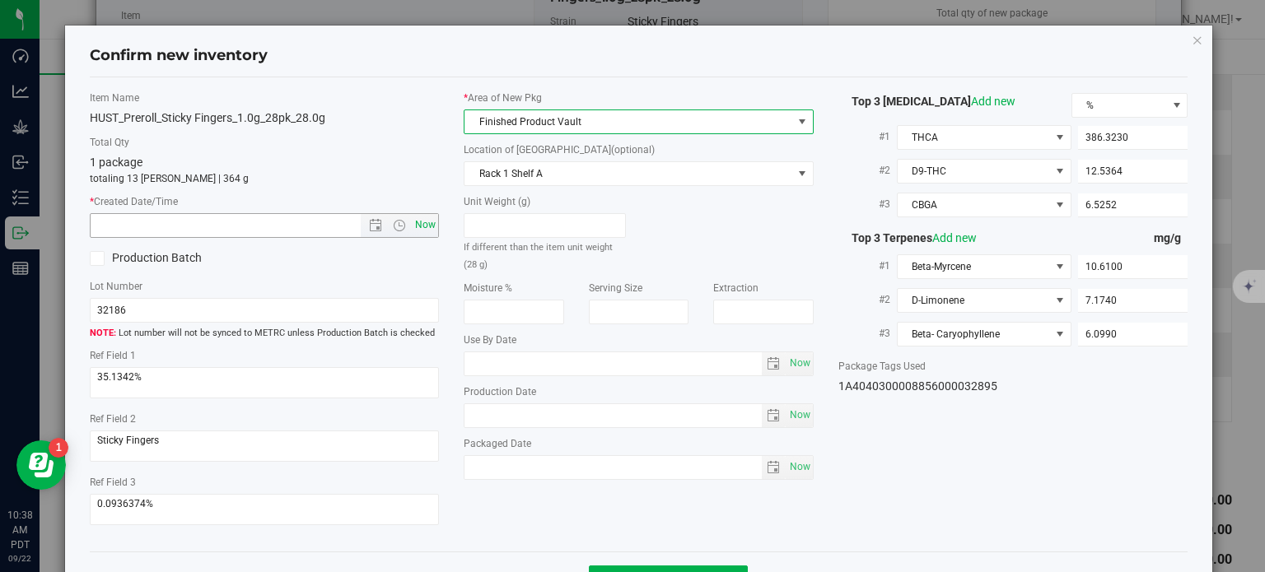
click at [431, 230] on span "Now" at bounding box center [426, 225] width 28 height 24
type input "9/22/2025 10:38 AM"
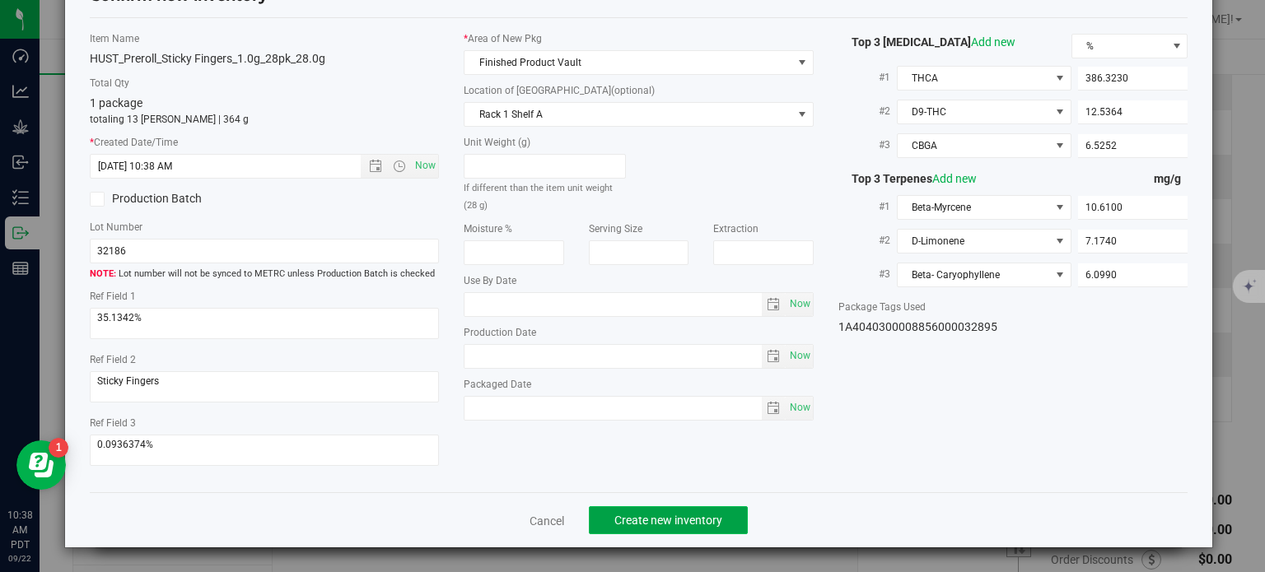
click at [668, 515] on span "Create new inventory" at bounding box center [668, 520] width 108 height 13
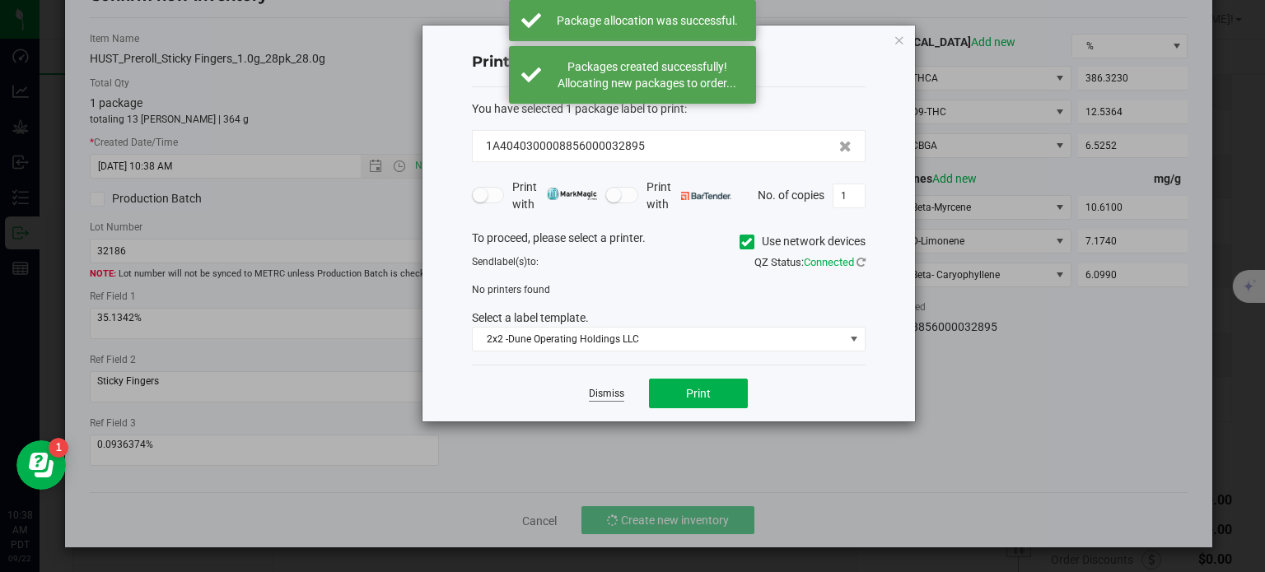
click at [595, 394] on link "Dismiss" at bounding box center [606, 394] width 35 height 14
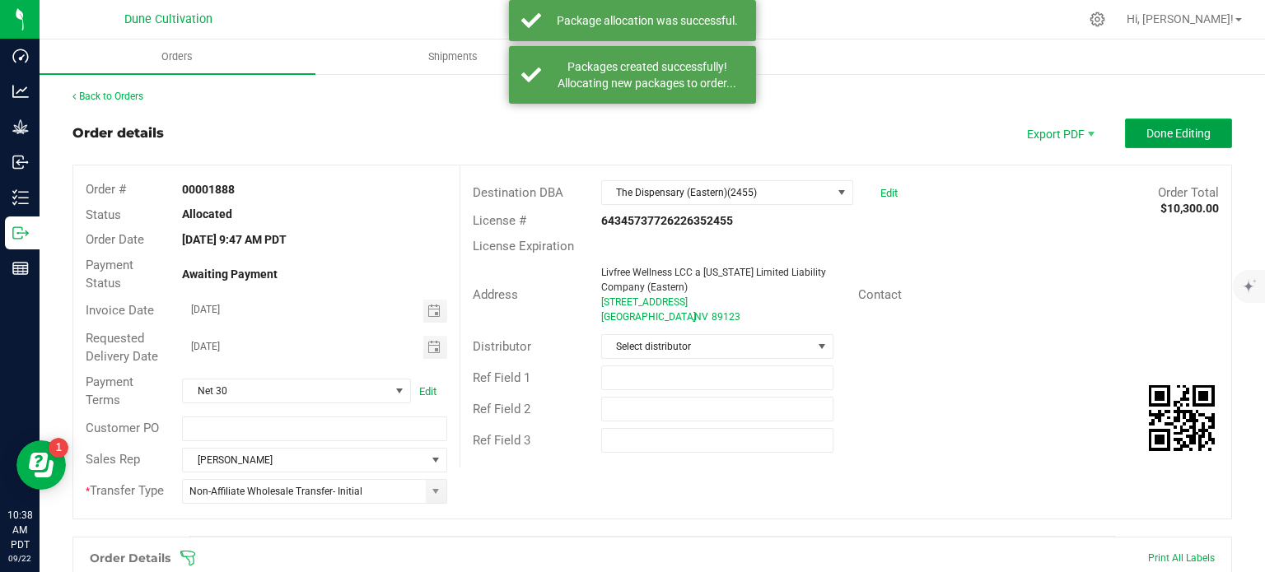
click at [1156, 139] on span "Done Editing" at bounding box center [1178, 133] width 64 height 13
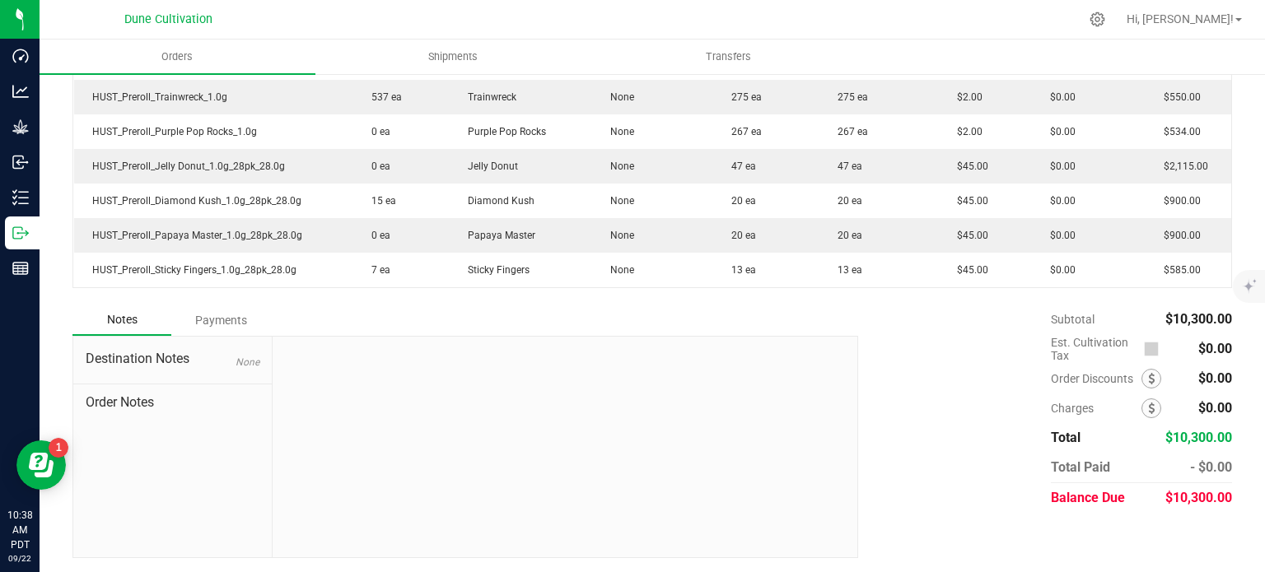
drag, startPoint x: 1218, startPoint y: 497, endPoint x: 1158, endPoint y: 499, distance: 60.1
click at [1165, 499] on span "$10,300.00" at bounding box center [1198, 498] width 67 height 16
copy span "10,300.00"
click at [974, 460] on div "Subtotal $10,300.00 Est. Cultivation Tax $0.00" at bounding box center [1039, 409] width 386 height 208
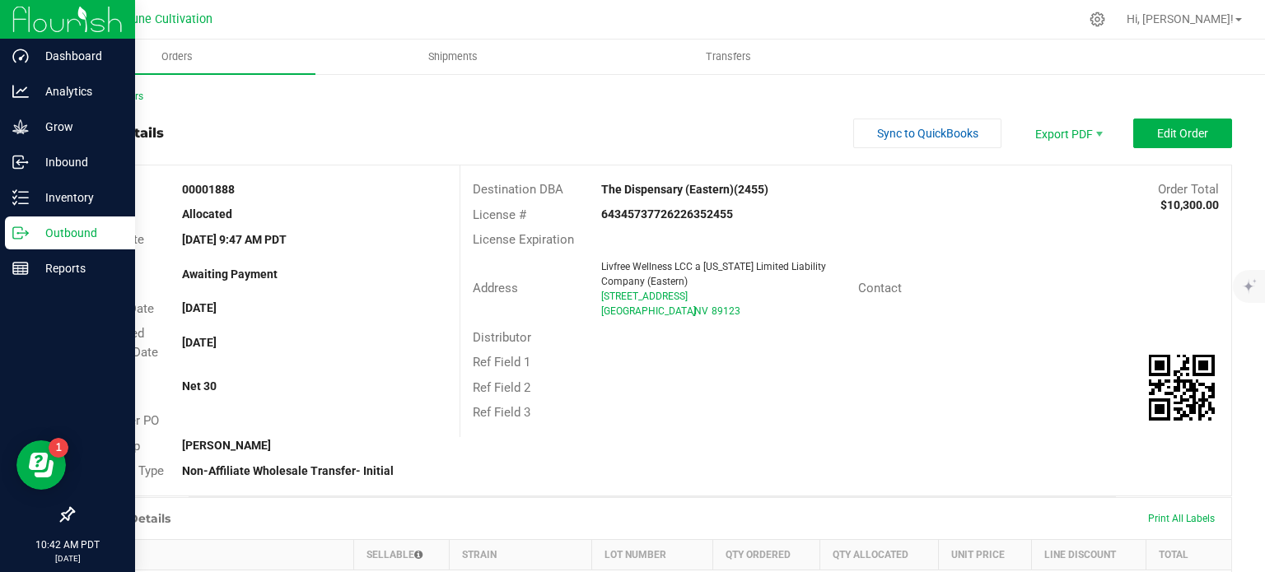
click at [33, 230] on p "Outbound" at bounding box center [78, 233] width 99 height 20
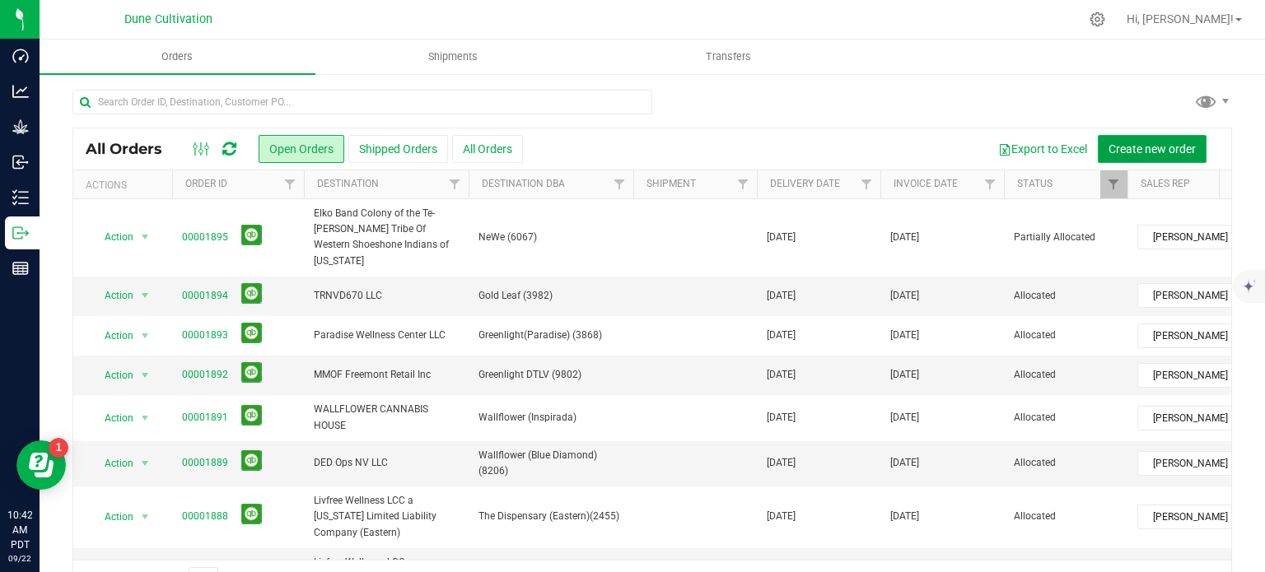
click at [1141, 155] on span "Create new order" at bounding box center [1151, 148] width 87 height 13
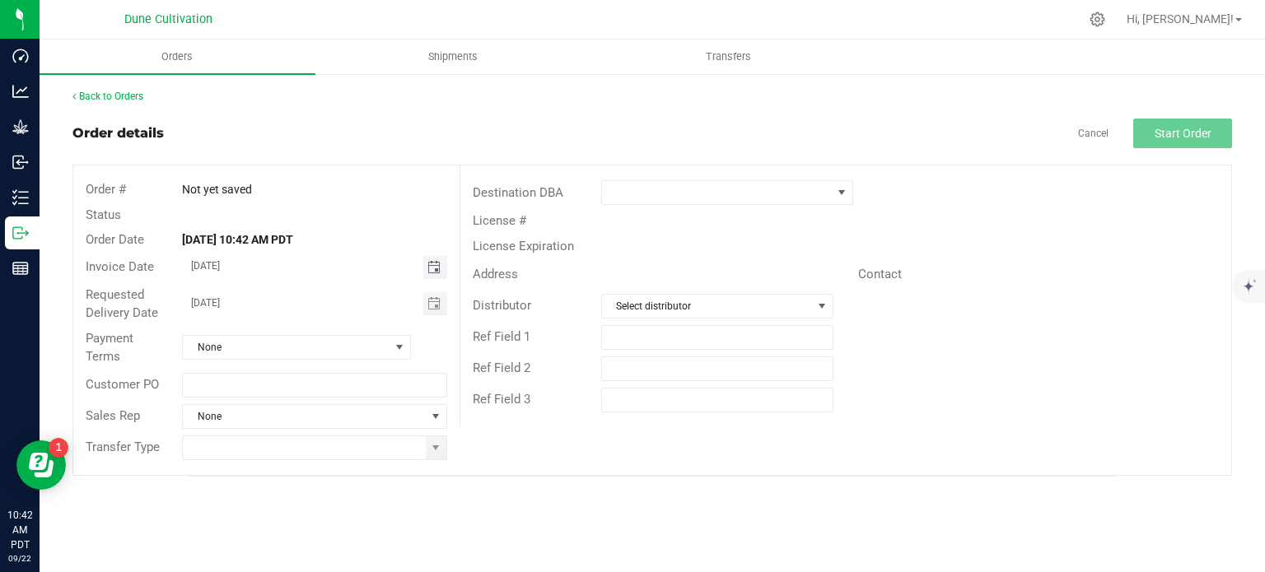
click at [431, 271] on span "Toggle calendar" at bounding box center [433, 267] width 13 height 13
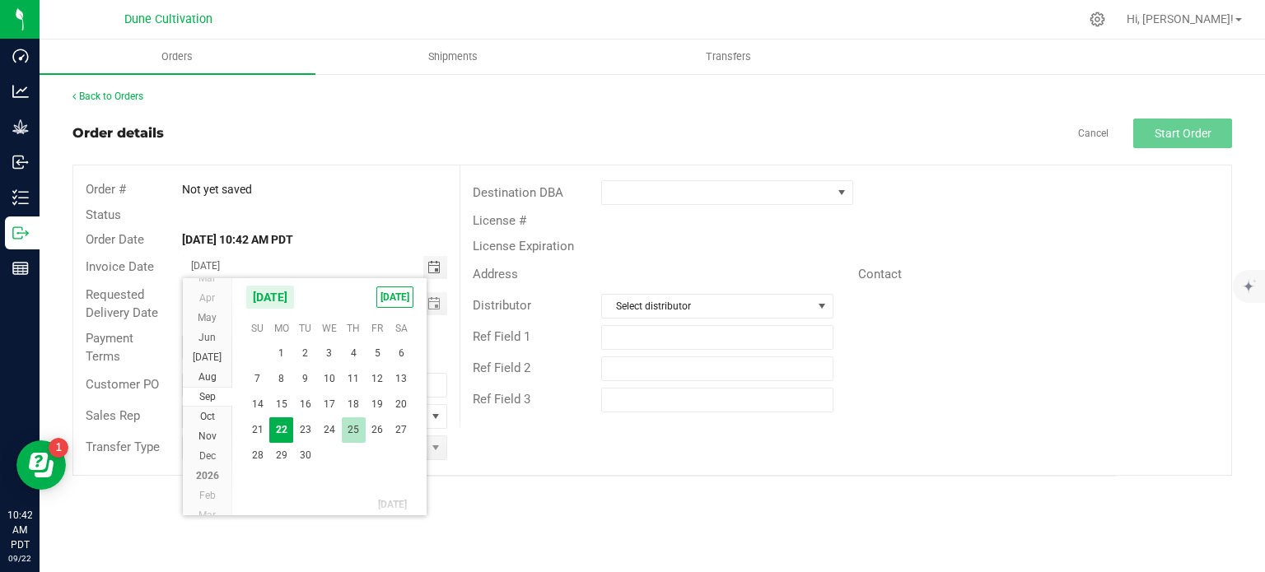
click at [356, 431] on span "25" at bounding box center [354, 431] width 24 height 26
type input "09/25/2025"
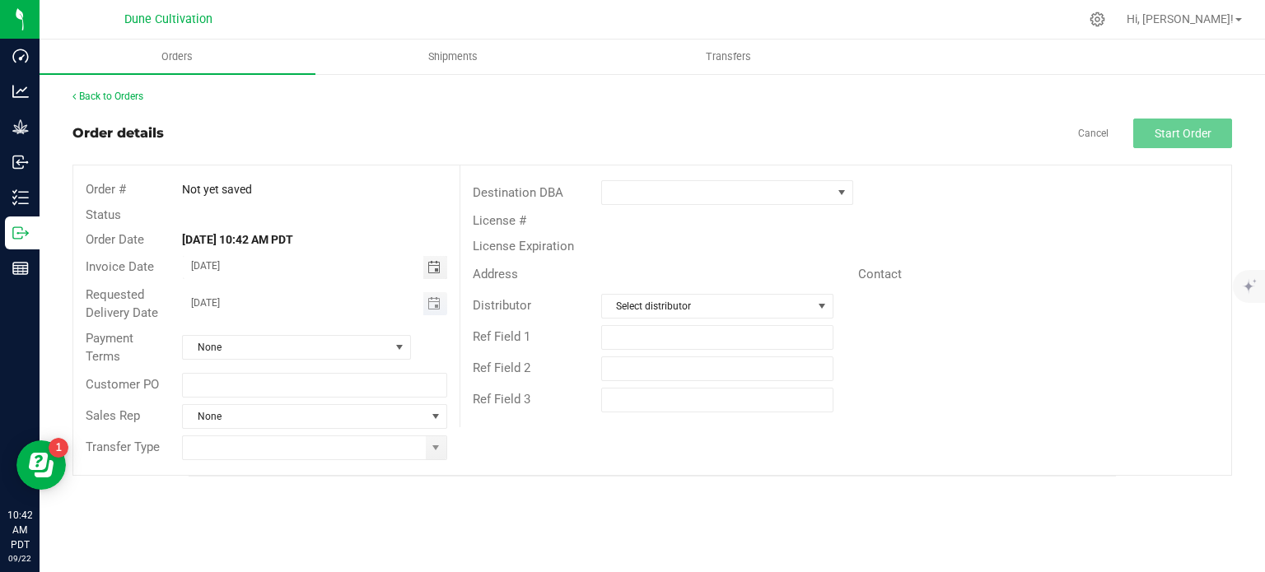
click at [425, 303] on span "Toggle calendar" at bounding box center [435, 303] width 24 height 23
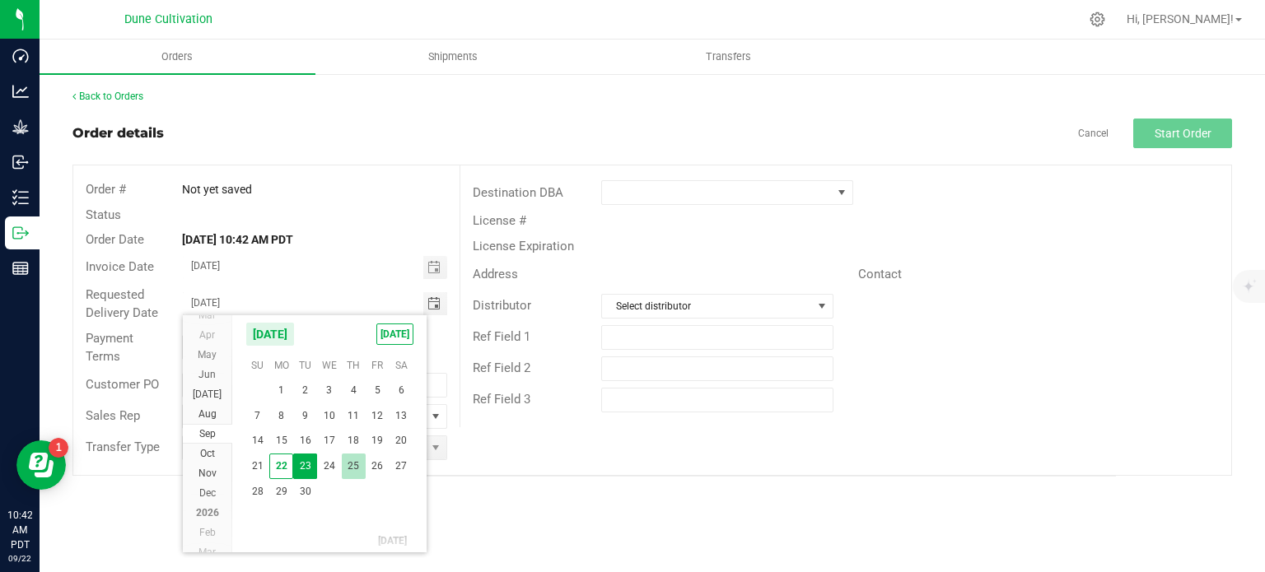
click at [356, 461] on span "25" at bounding box center [354, 467] width 24 height 26
type input "09/25/2025"
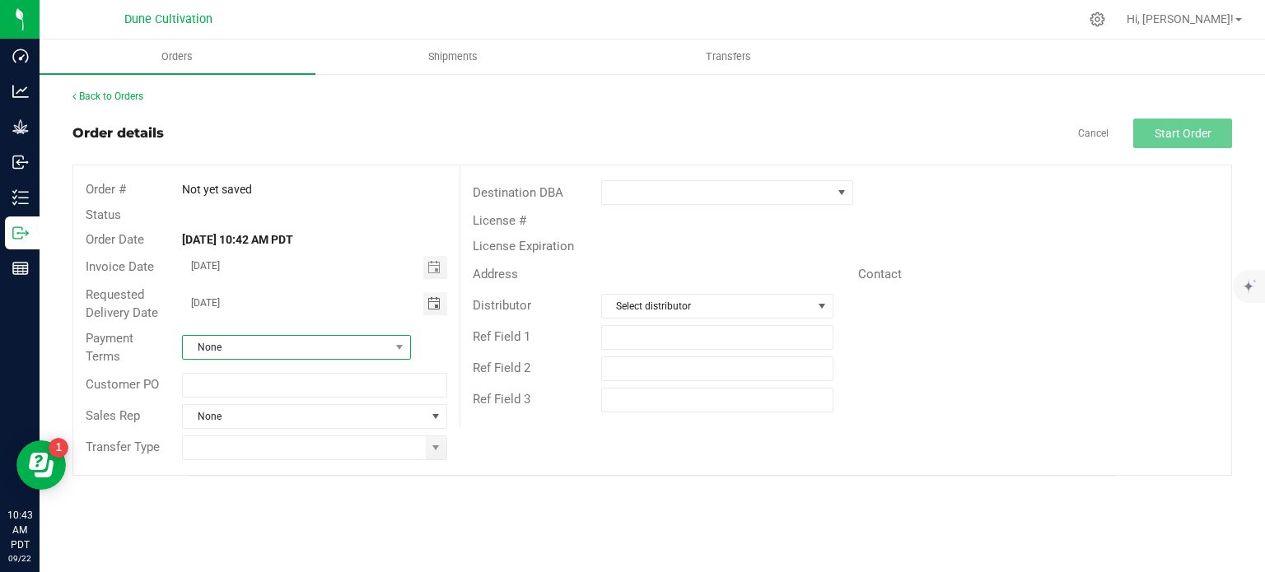
click at [376, 348] on span "None" at bounding box center [286, 347] width 207 height 23
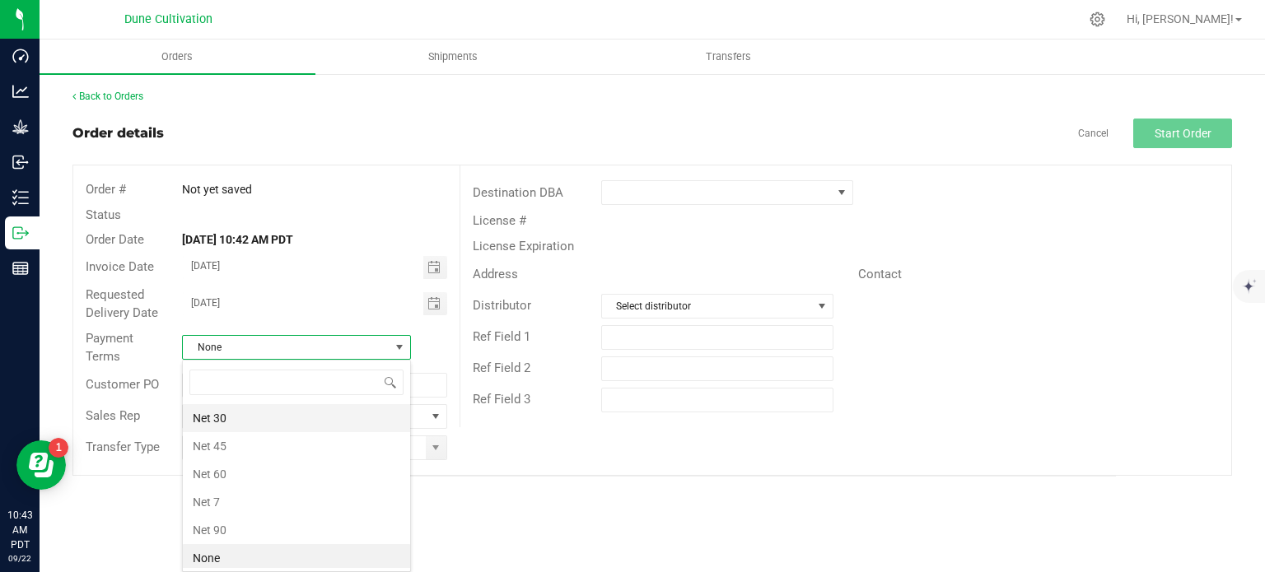
click at [335, 423] on li "Net 30" at bounding box center [296, 418] width 227 height 28
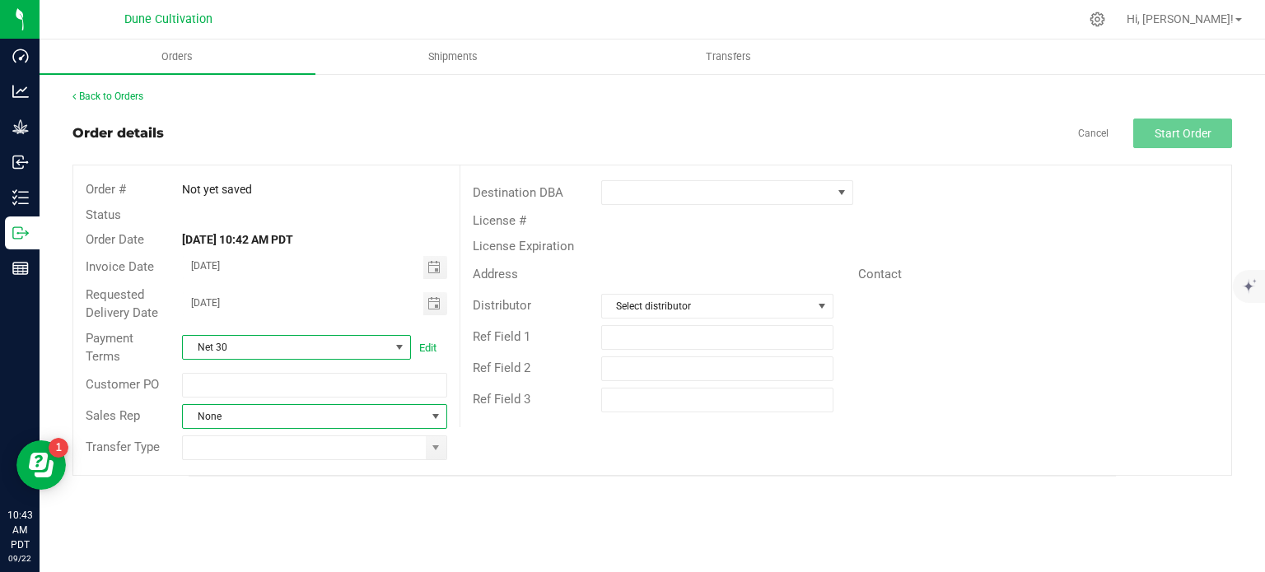
click at [430, 422] on span at bounding box center [435, 416] width 13 height 13
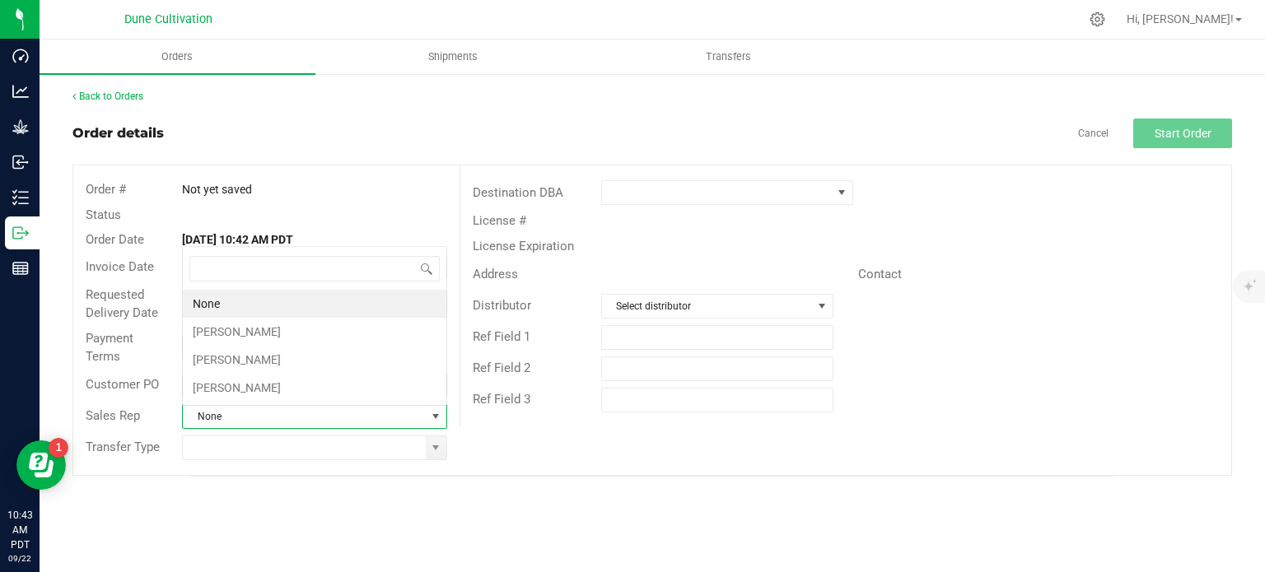
scroll to position [24, 261]
click at [275, 325] on li "Brett Nelson" at bounding box center [315, 332] width 264 height 28
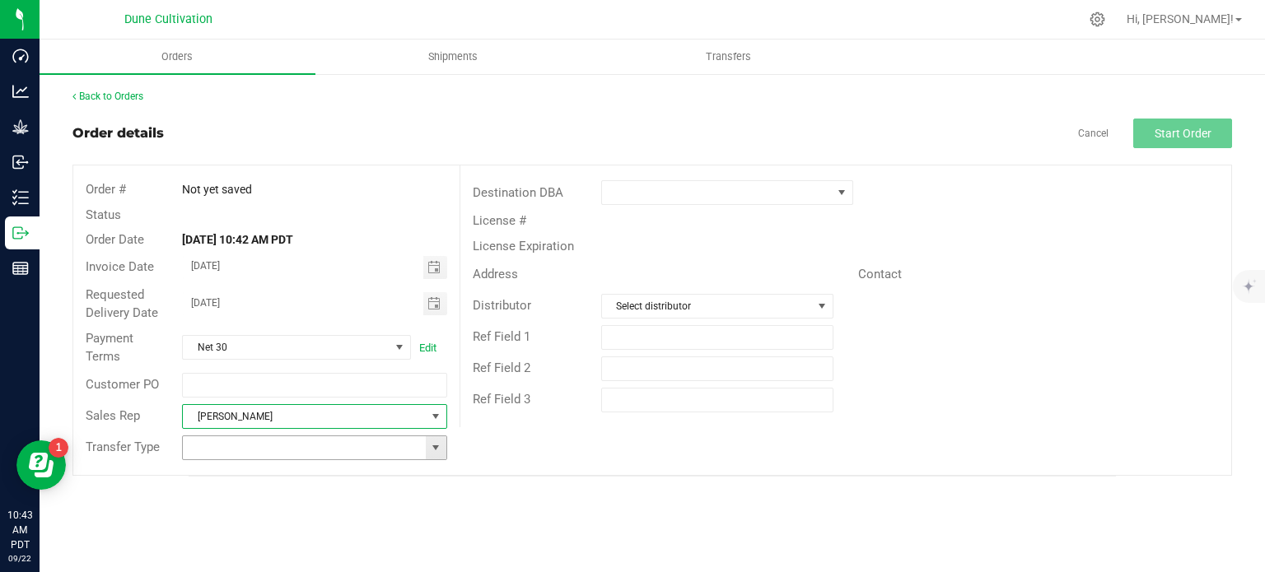
click at [436, 450] on span at bounding box center [435, 447] width 13 height 13
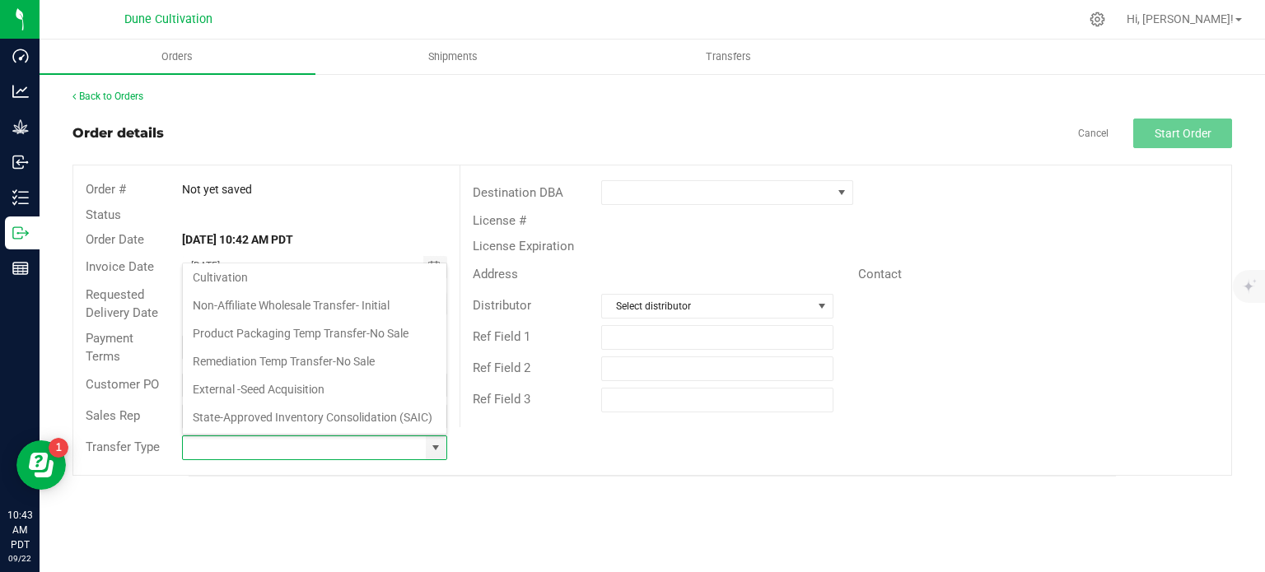
scroll to position [268, 0]
click at [342, 292] on li "Non-Affiliate Wholesale Transfer- Initial" at bounding box center [315, 306] width 264 height 28
type input "Non-Affiliate Wholesale Transfer- Initial"
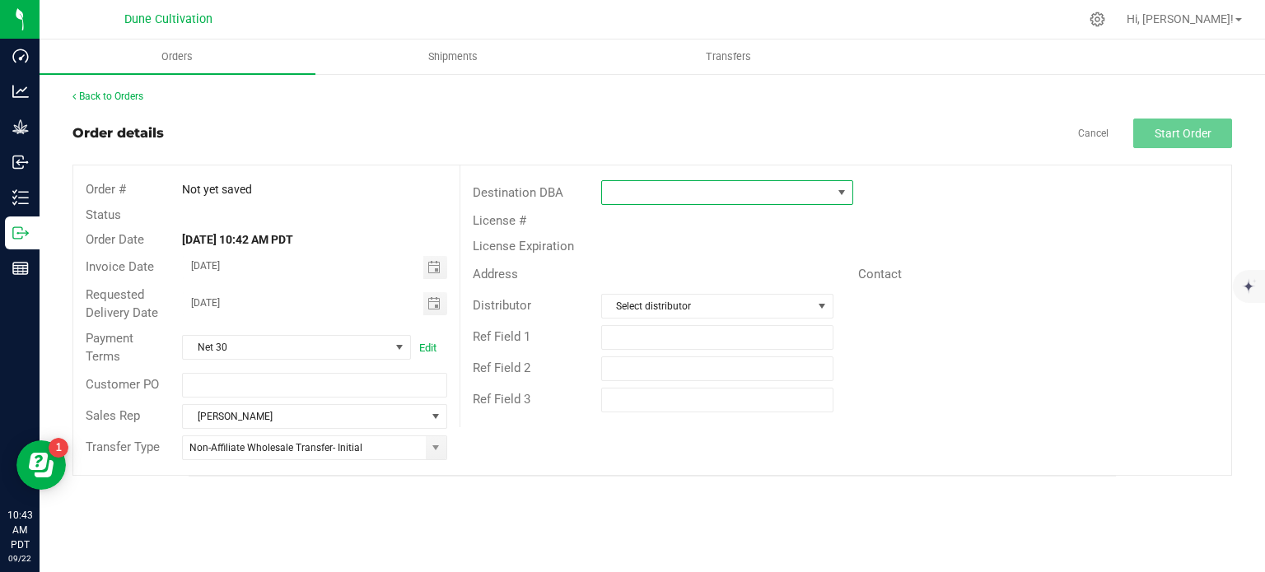
click at [840, 190] on span at bounding box center [841, 192] width 13 height 13
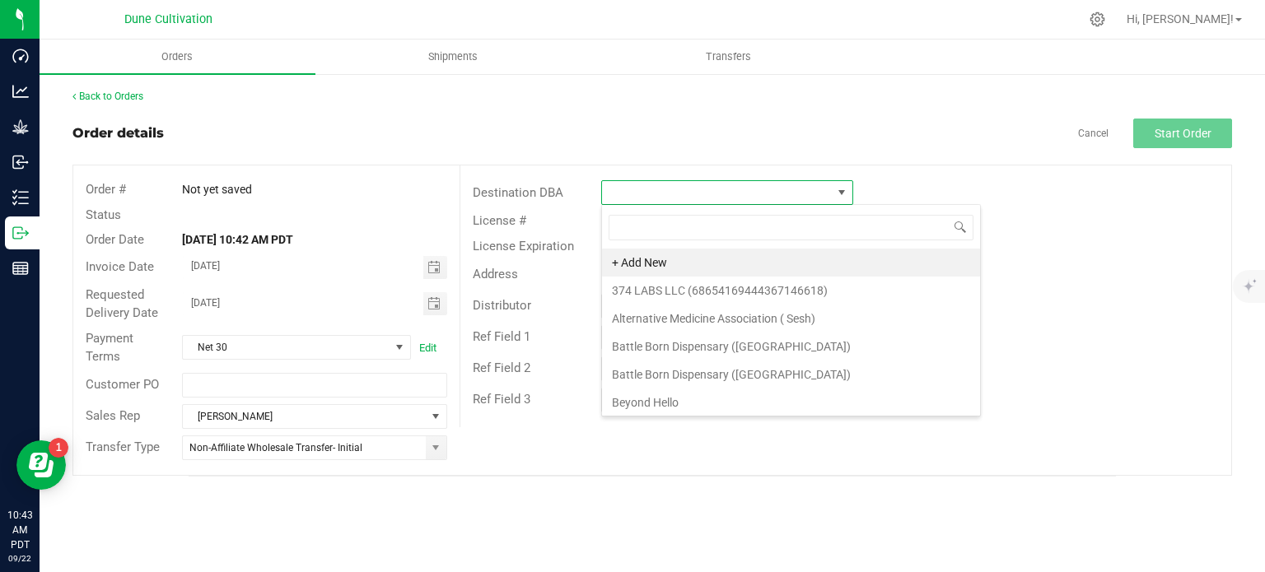
scroll to position [24, 252]
type input "silver state"
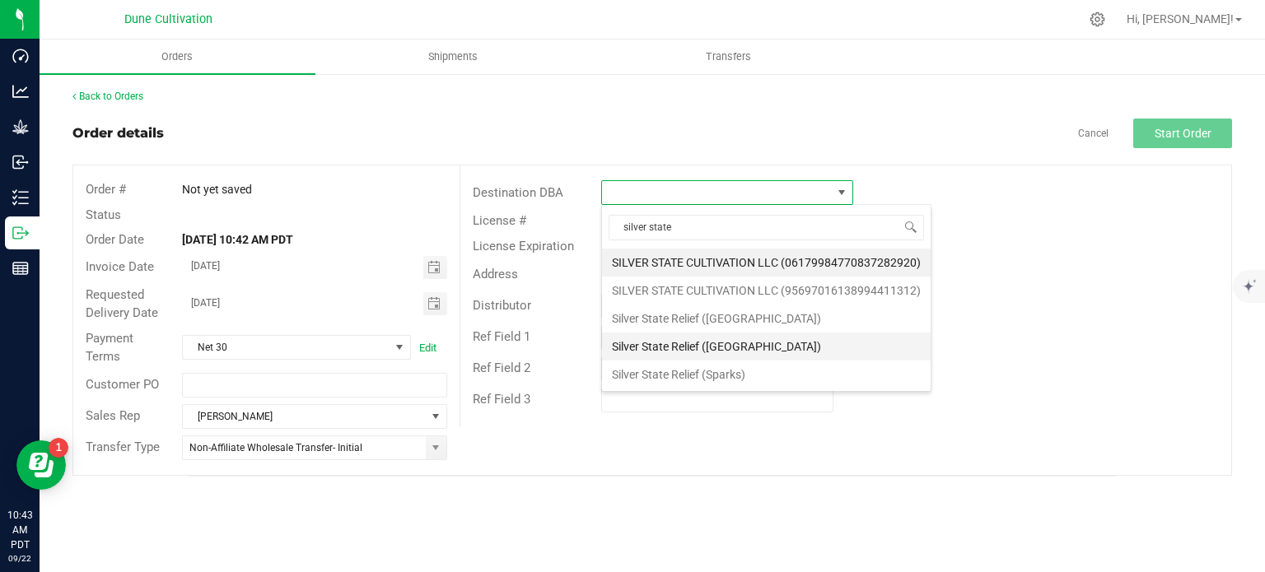
click at [751, 346] on li "Silver State Relief (Reno)" at bounding box center [766, 347] width 329 height 28
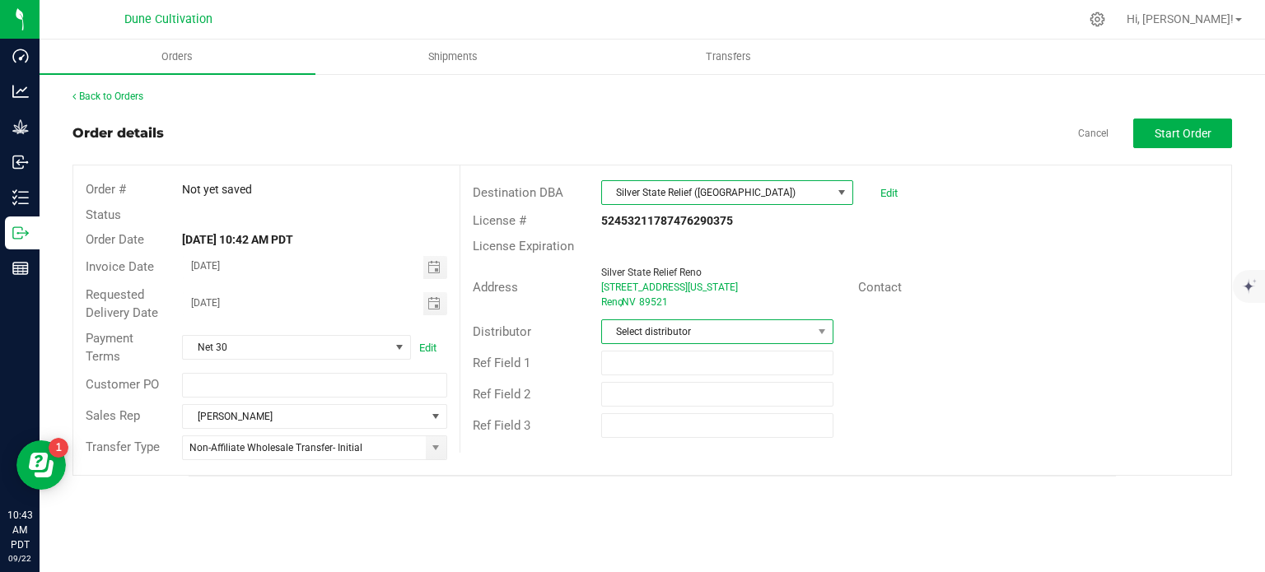
click at [787, 327] on span "Select distributor" at bounding box center [707, 331] width 210 height 23
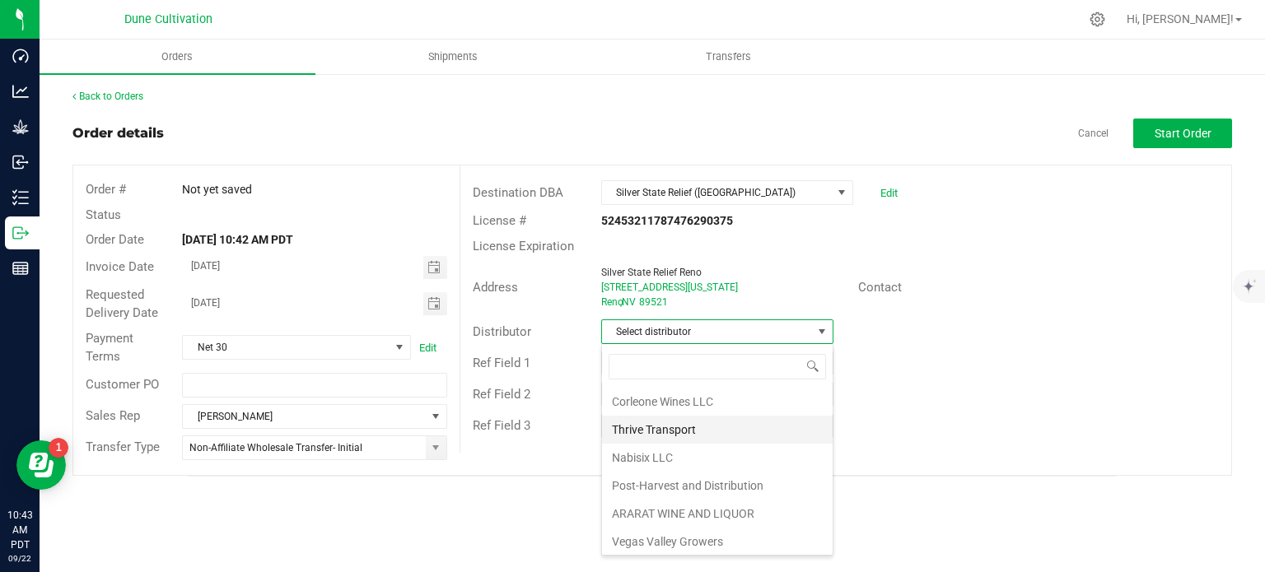
scroll to position [0, 0]
click at [926, 394] on div "Ref Field 2" at bounding box center [845, 394] width 771 height 31
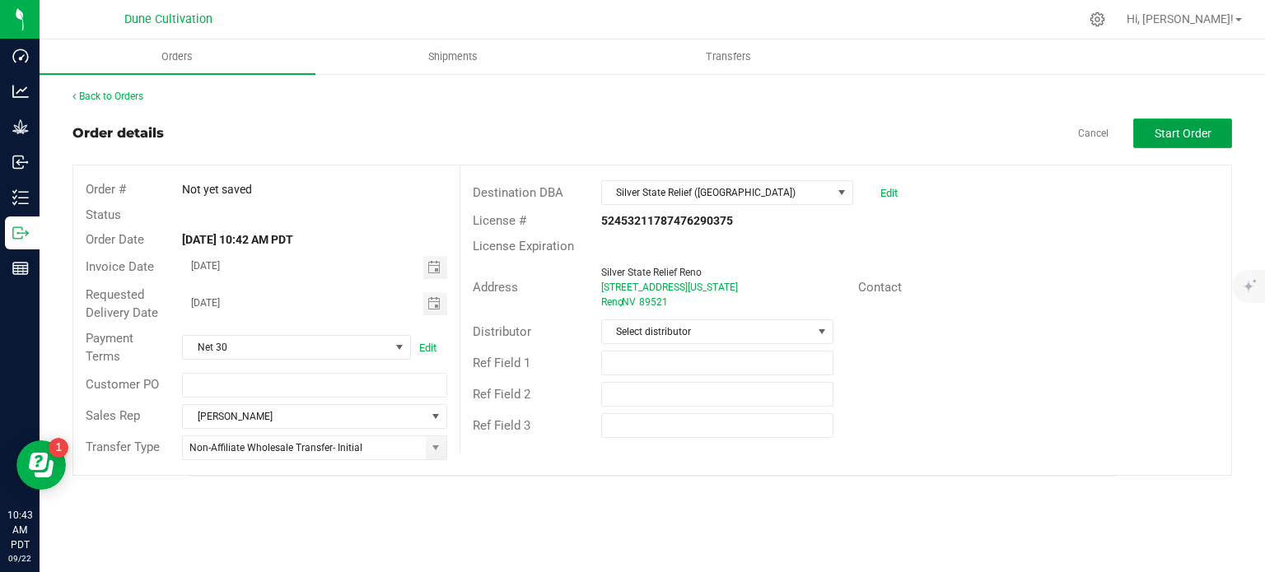
click at [1202, 134] on span "Start Order" at bounding box center [1183, 133] width 57 height 13
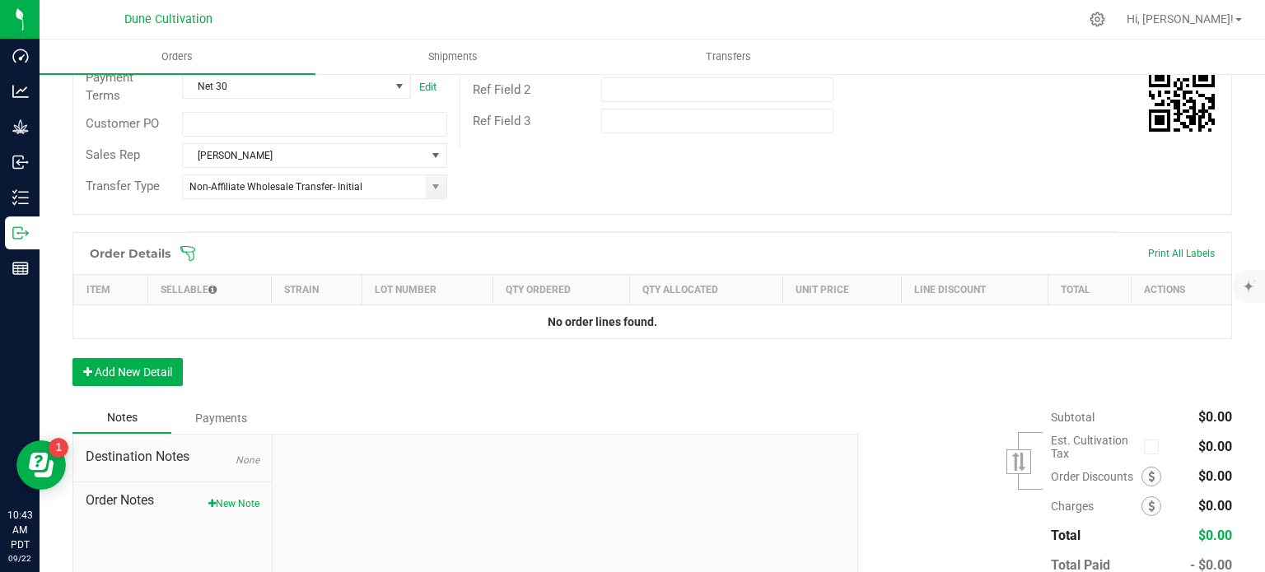
scroll to position [402, 0]
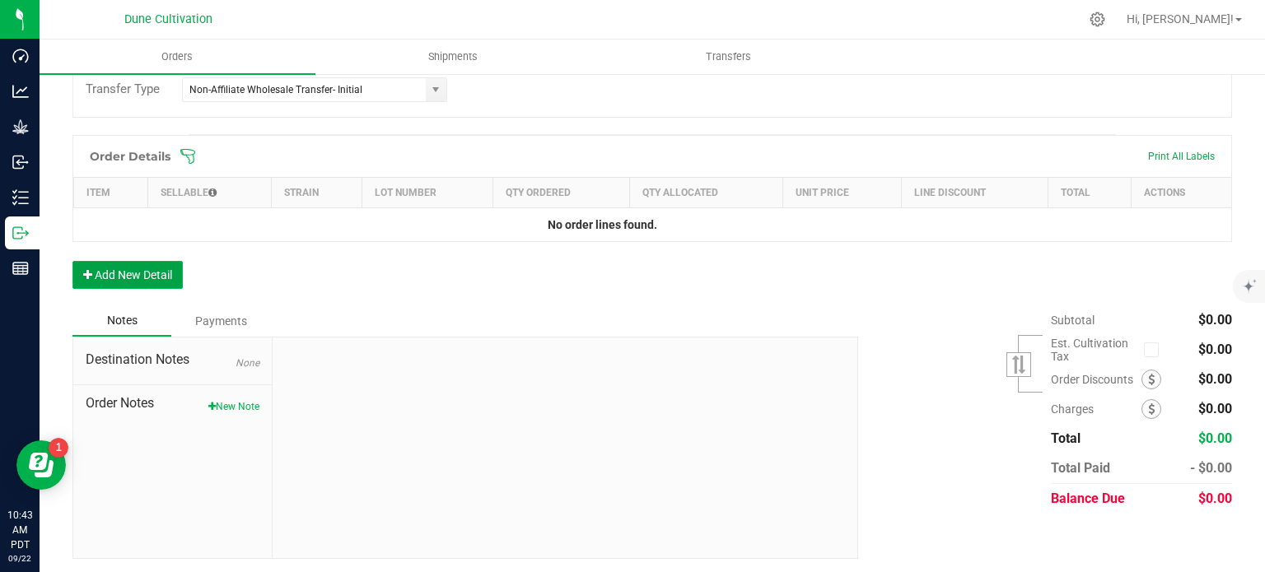
click at [117, 263] on button "Add New Detail" at bounding box center [127, 275] width 110 height 28
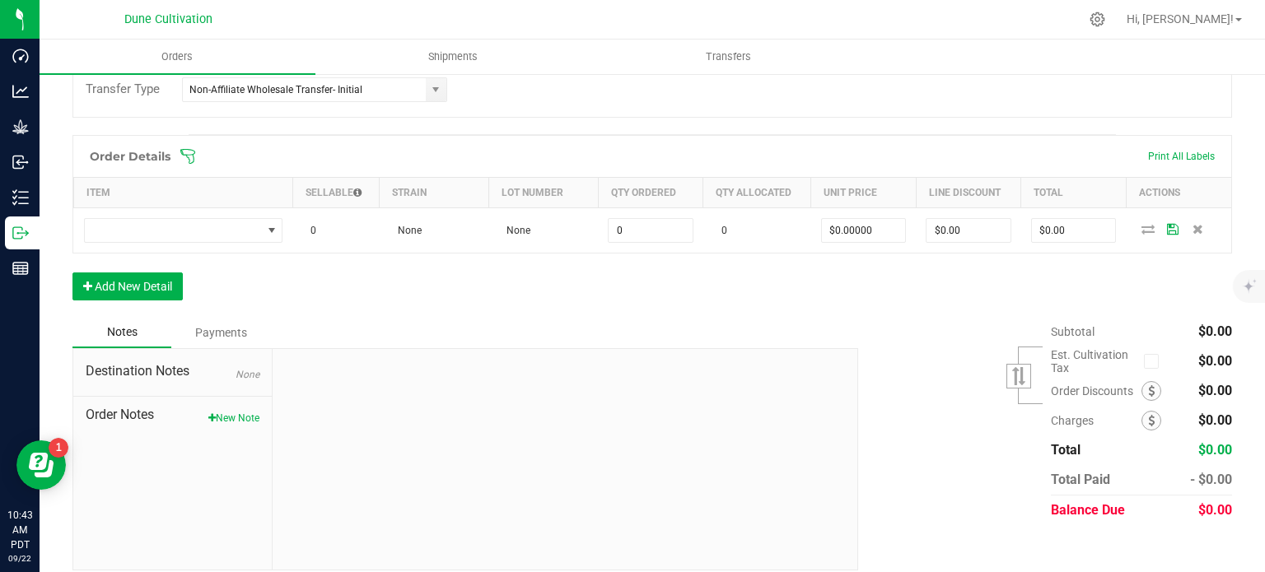
click at [110, 302] on div "Order Details Print All Labels Item Sellable Strain Lot Number Qty Ordered Qty …" at bounding box center [651, 226] width 1159 height 182
click at [114, 288] on button "Add New Detail" at bounding box center [127, 287] width 110 height 28
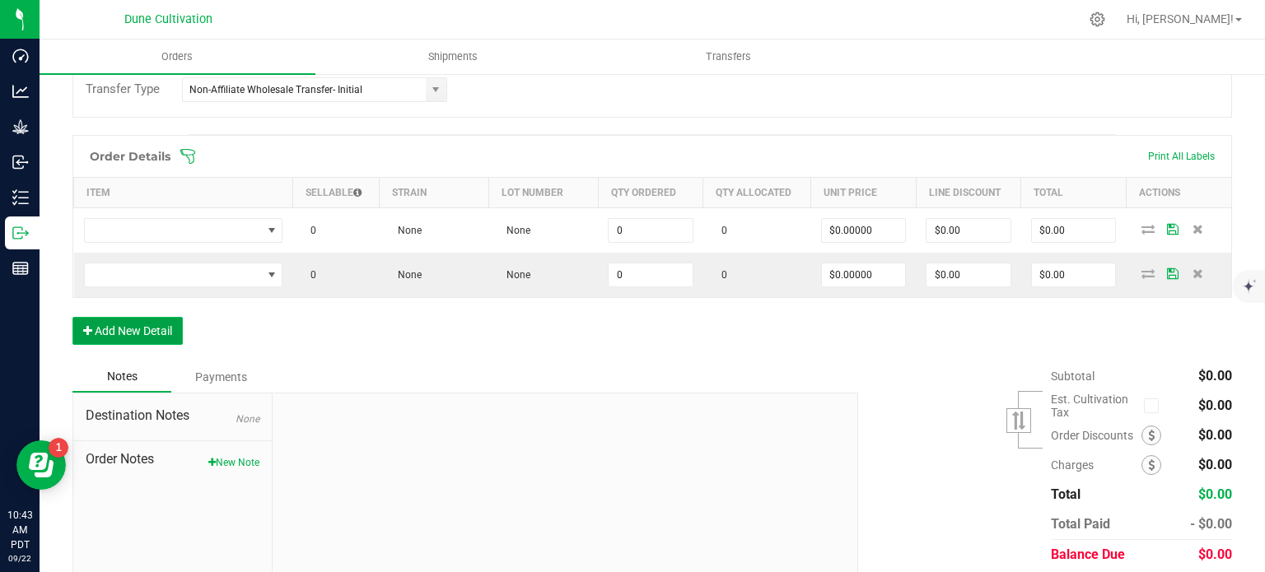
click at [102, 325] on button "Add New Detail" at bounding box center [127, 331] width 110 height 28
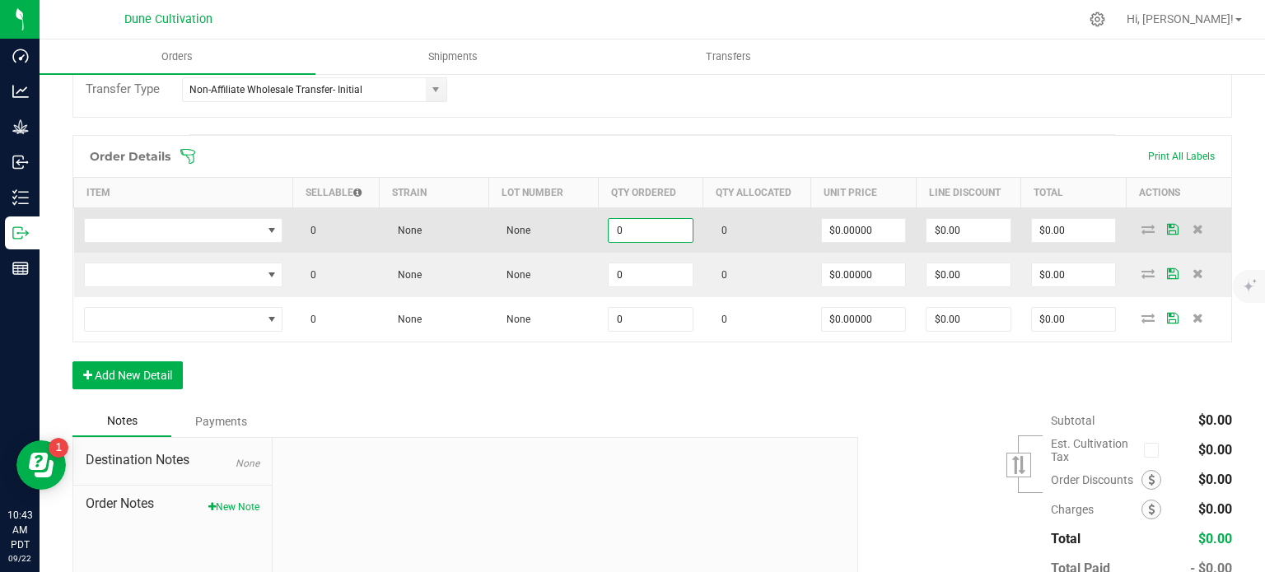
click at [632, 231] on input "0" at bounding box center [651, 230] width 84 height 23
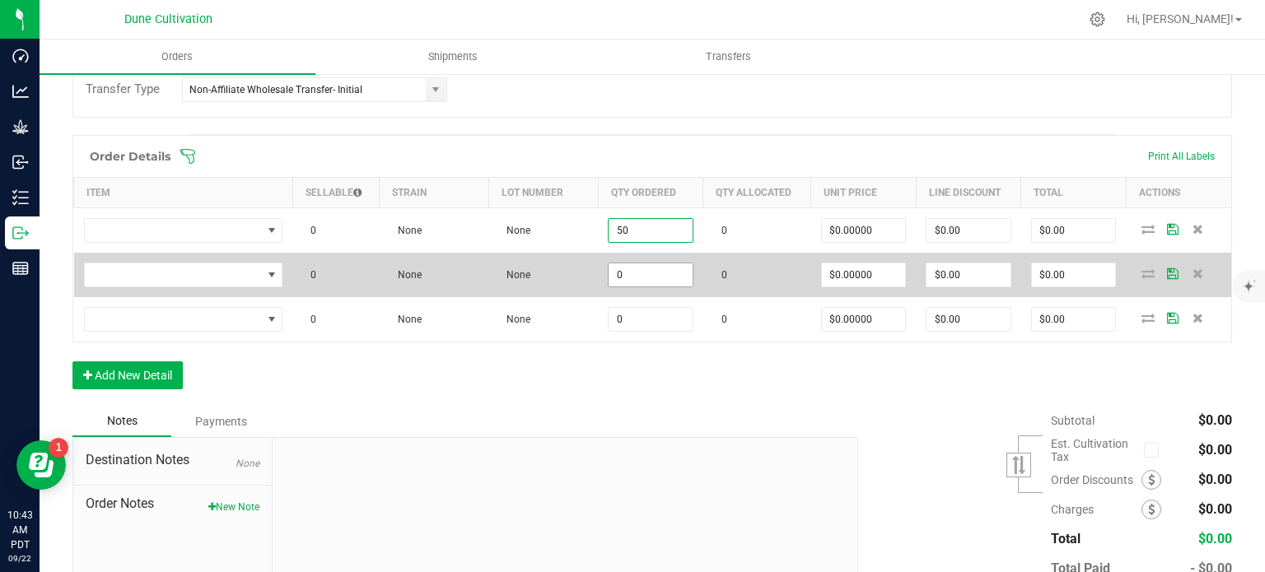
type input "50"
click at [637, 269] on input "0" at bounding box center [651, 275] width 84 height 23
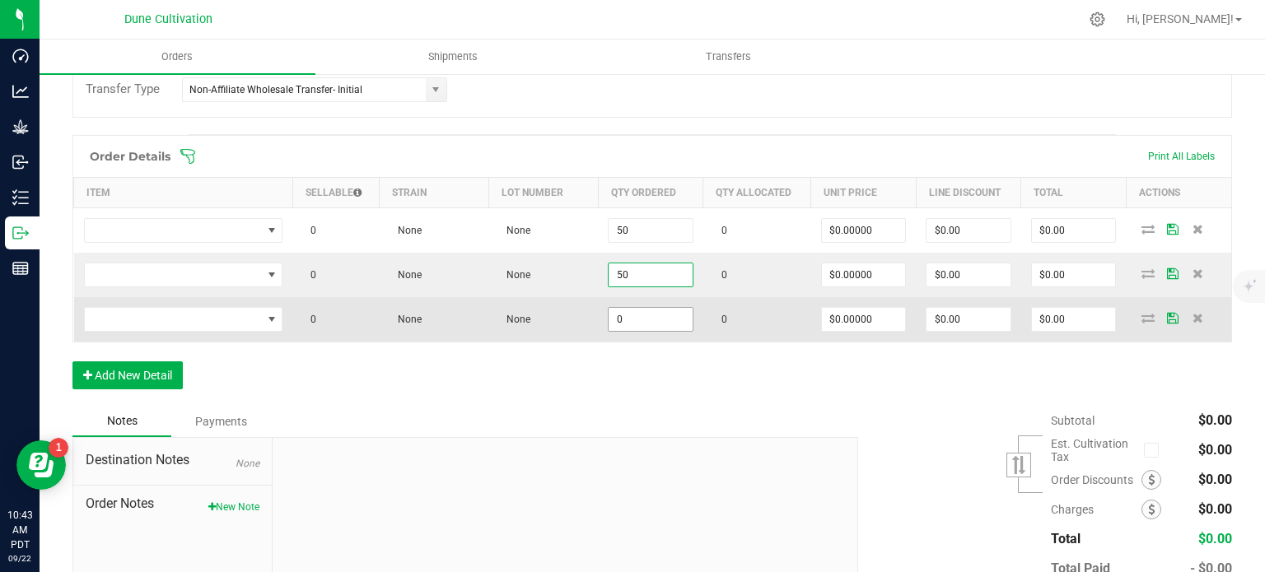
type input "50"
click at [636, 314] on input "0" at bounding box center [651, 319] width 84 height 23
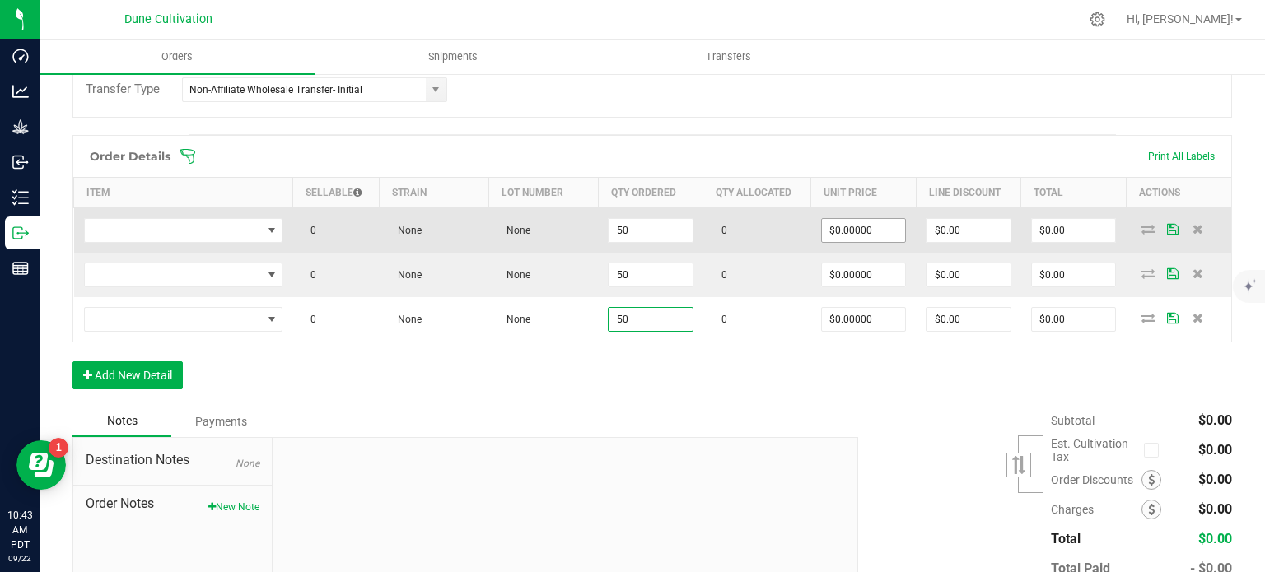
type input "50"
click at [856, 235] on input "0" at bounding box center [864, 230] width 84 height 23
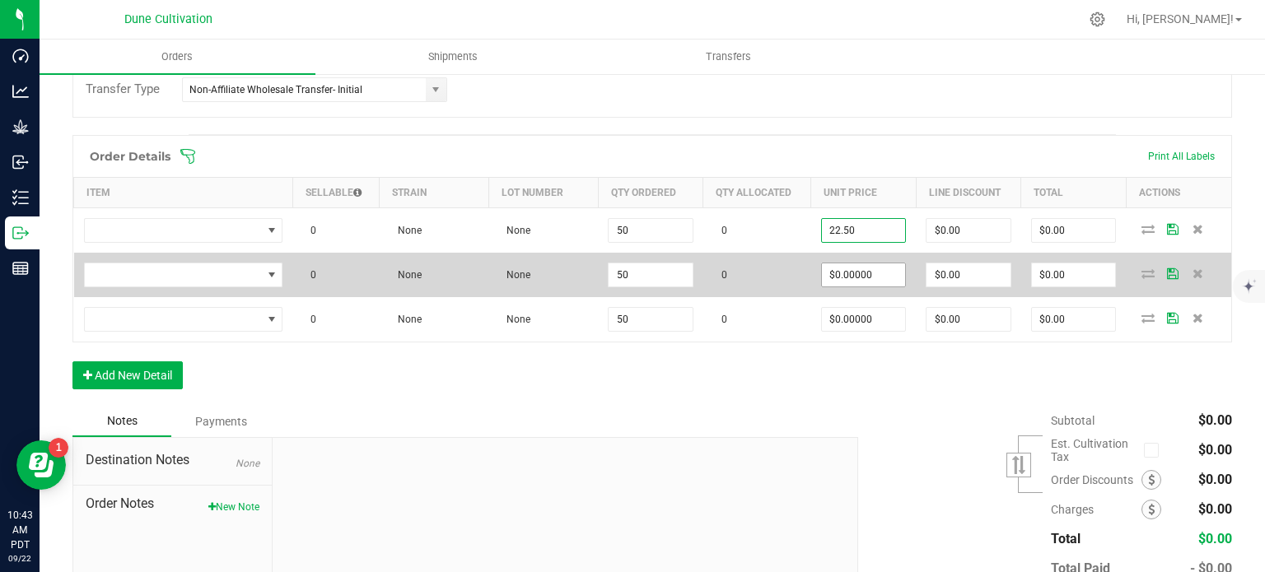
type input "$22.50000"
type input "$1,125.00"
click at [869, 276] on input "0" at bounding box center [864, 275] width 84 height 23
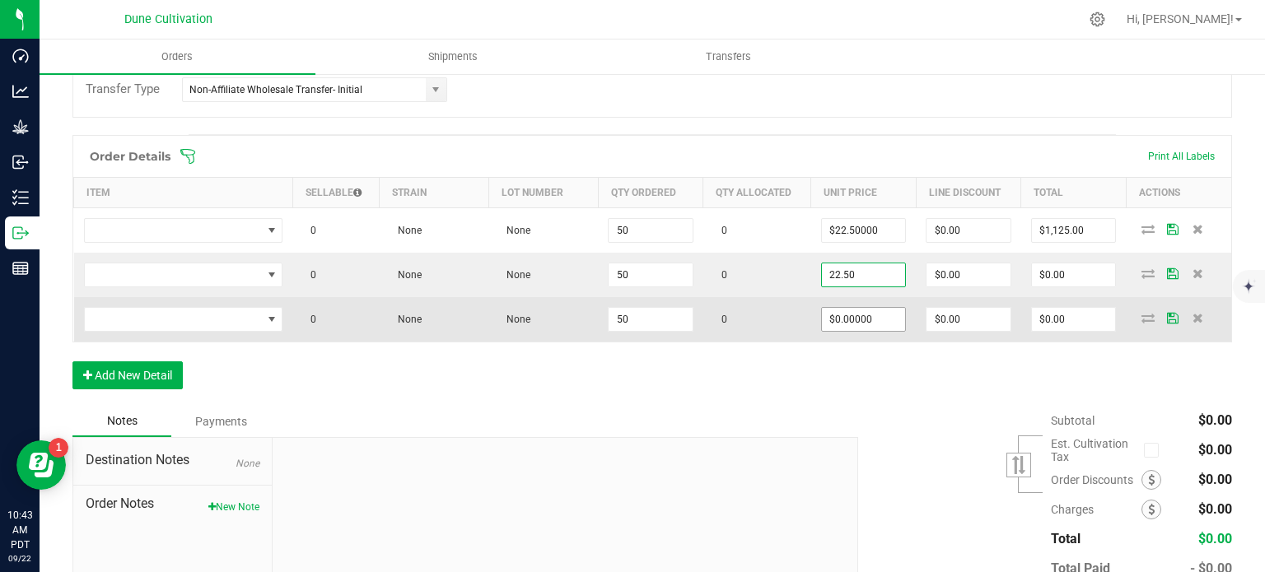
type input "$22.50000"
type input "$1,125.00"
click at [882, 316] on input "0" at bounding box center [864, 319] width 84 height 23
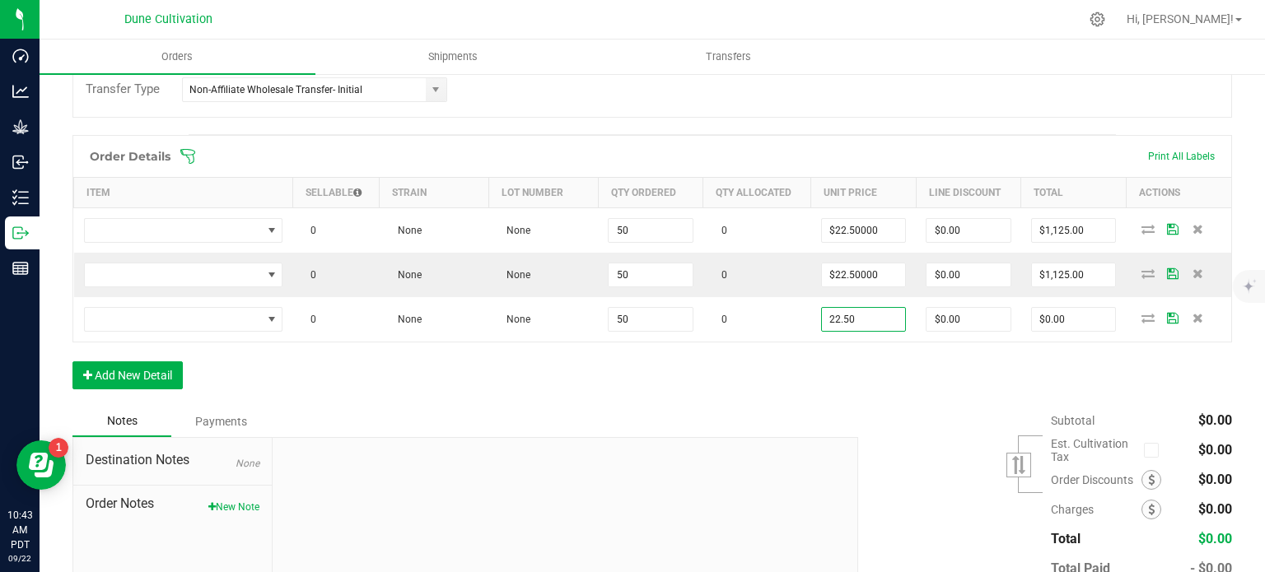
type input "$22.50000"
type input "$1,125.00"
click at [890, 401] on div "Order Details Print All Labels Item Sellable Strain Lot Number Qty Ordered Qty …" at bounding box center [651, 270] width 1159 height 271
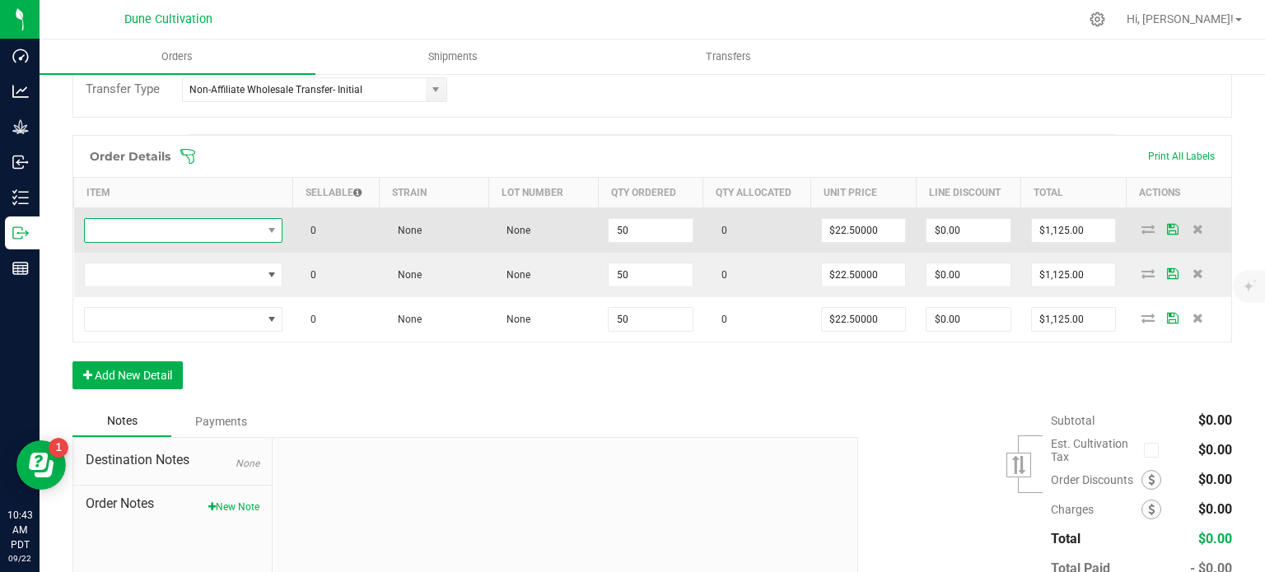
click at [217, 218] on span "NO DATA FOUND" at bounding box center [183, 230] width 199 height 25
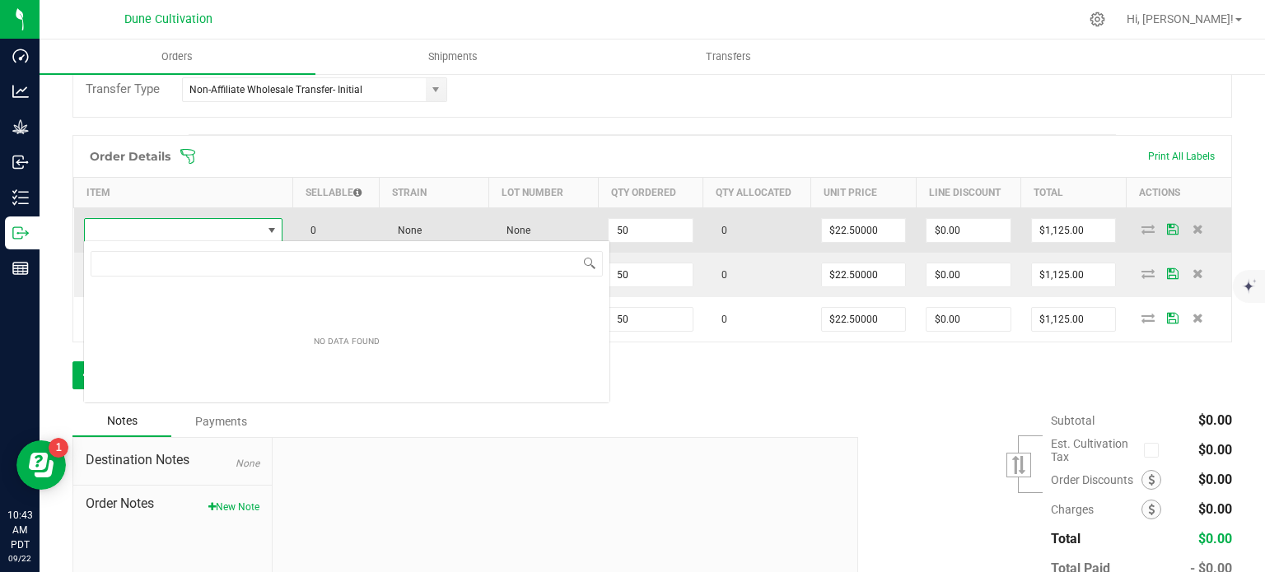
scroll to position [24, 197]
type input "CK_Flower_Blue Wagyu_3.5g"
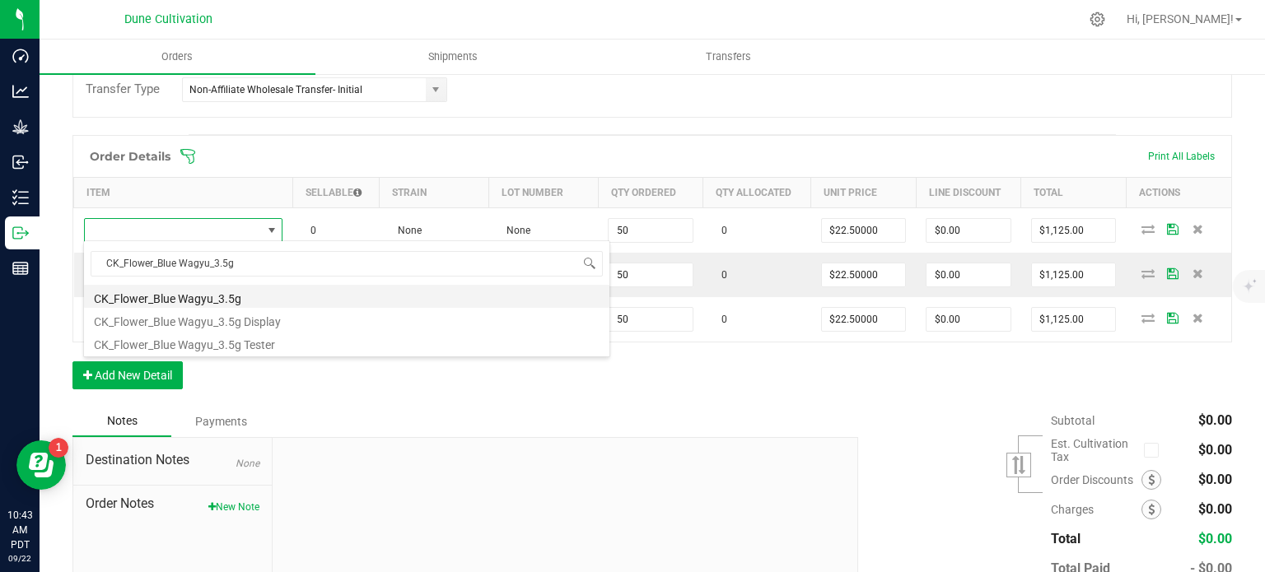
click at [233, 294] on li "CK_Flower_Blue Wagyu_3.5g" at bounding box center [346, 296] width 525 height 23
type input "50 ea"
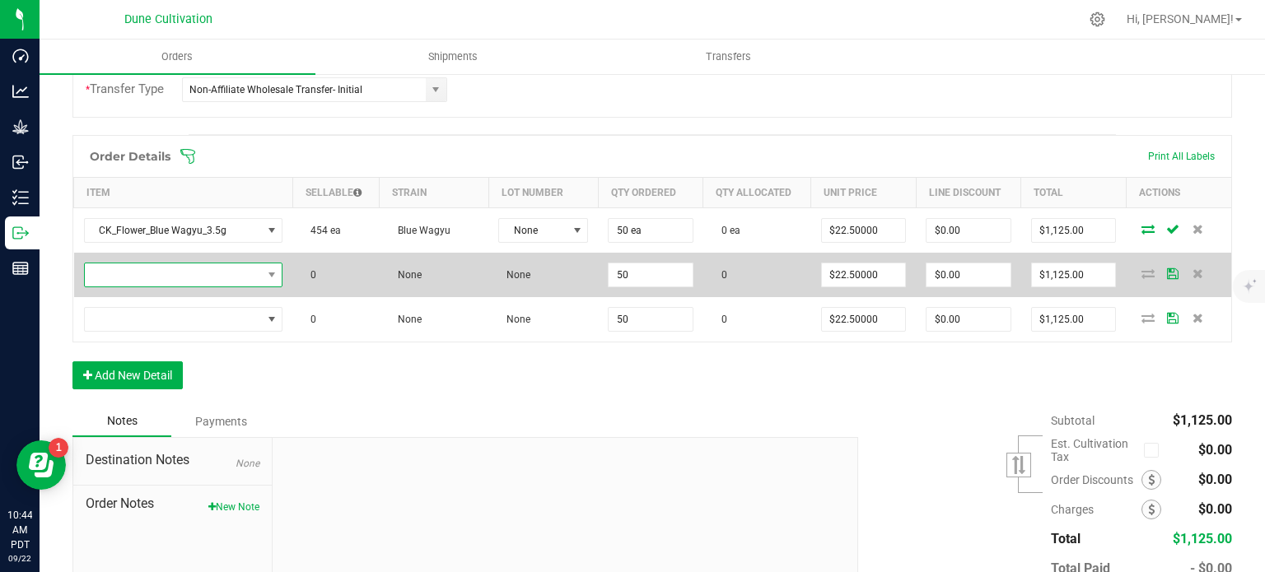
click at [138, 278] on span "NO DATA FOUND" at bounding box center [173, 275] width 177 height 23
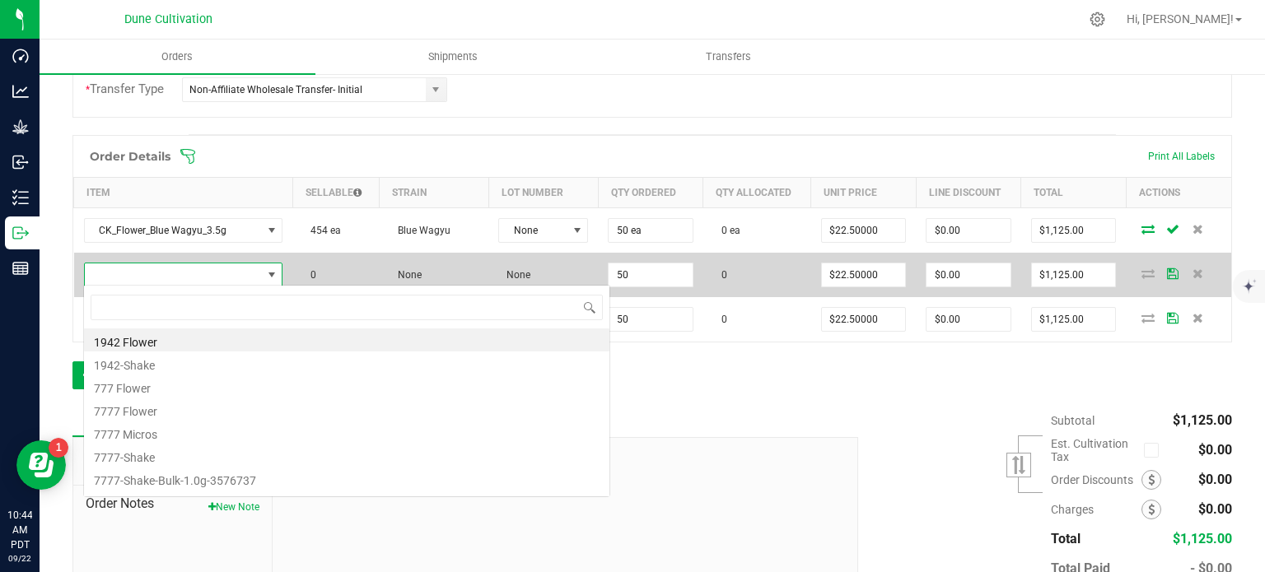
scroll to position [24, 194]
type input "CK_Flower_Clout Berriez_3.5g"
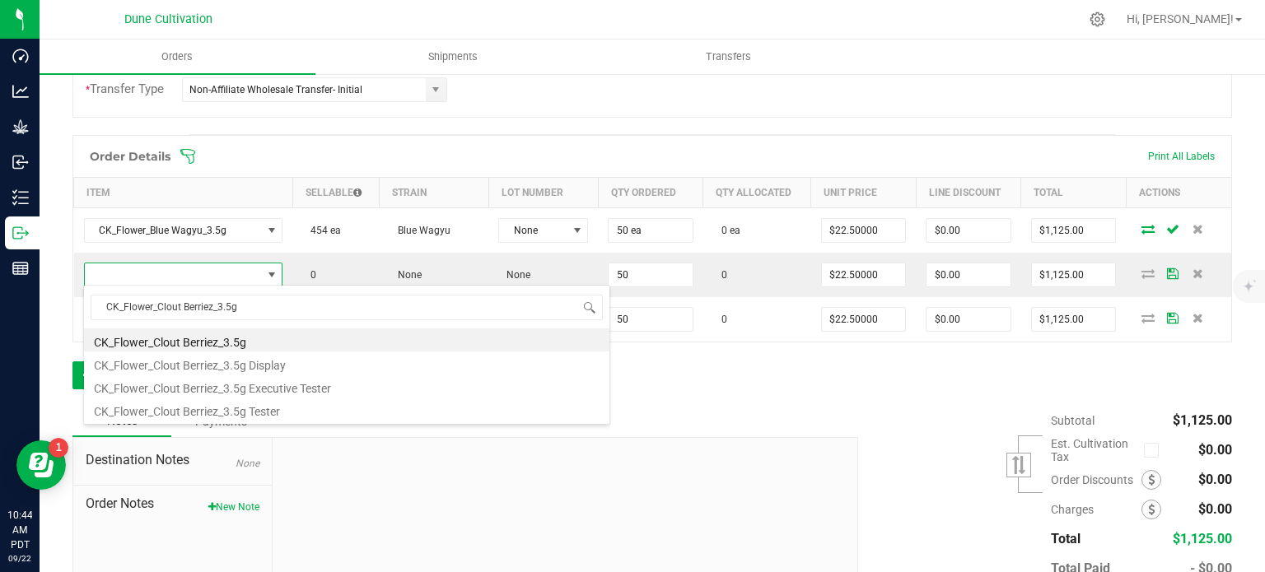
click at [211, 342] on li "CK_Flower_Clout Berriez_3.5g" at bounding box center [346, 340] width 525 height 23
type input "50 ea"
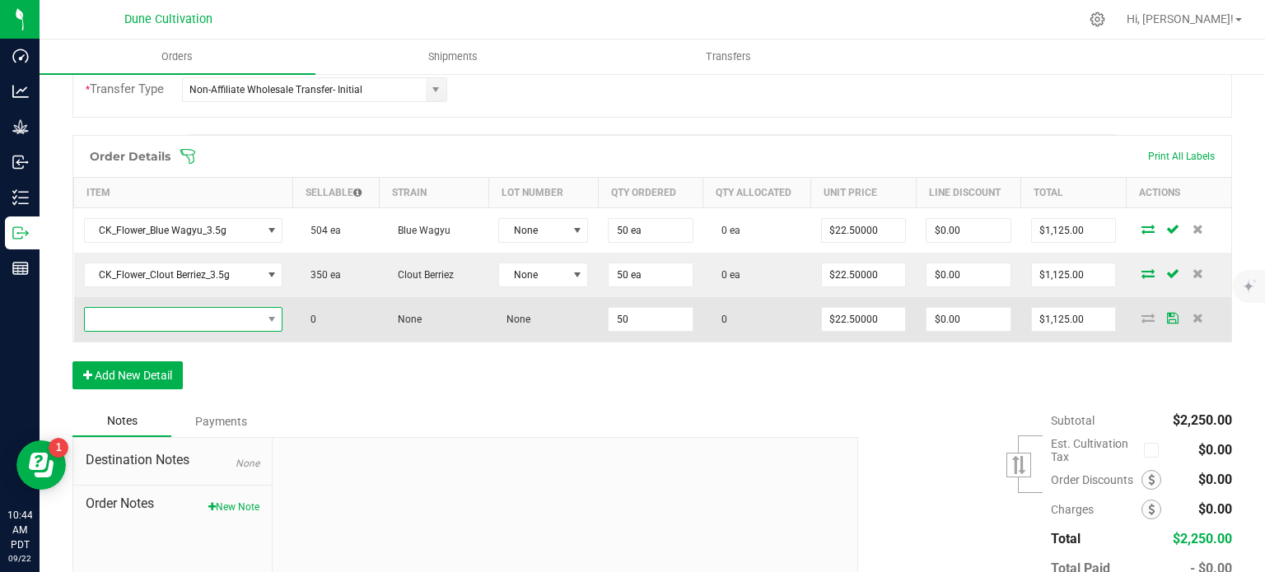
click at [185, 317] on span "NO DATA FOUND" at bounding box center [173, 319] width 177 height 23
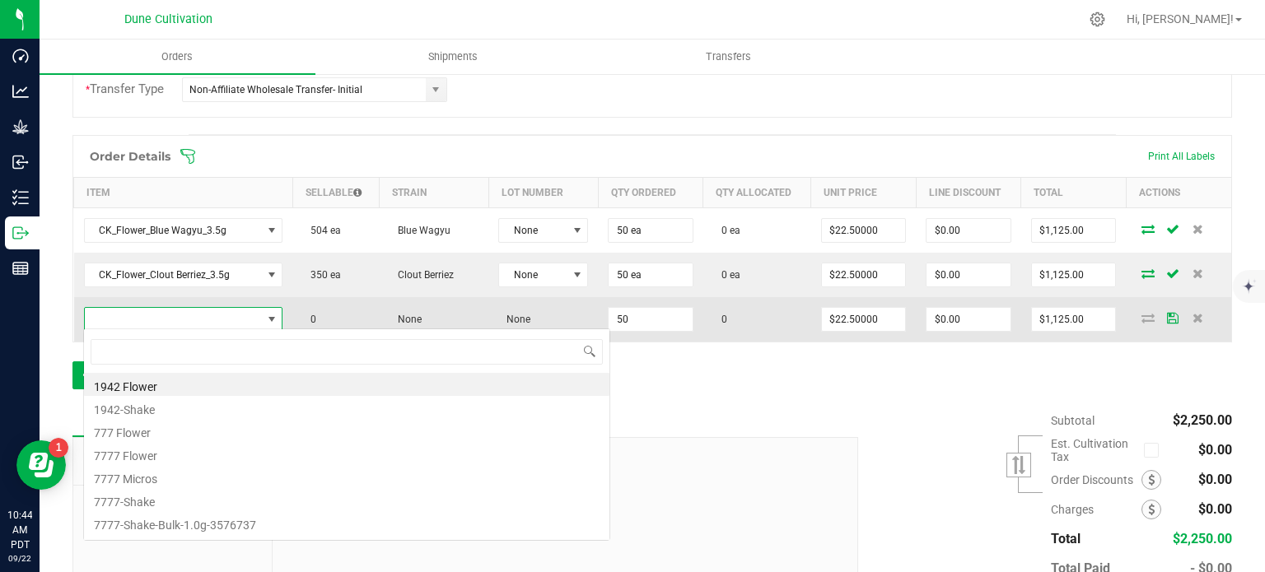
type input "CK_Flower_Cream Pie_3.5g"
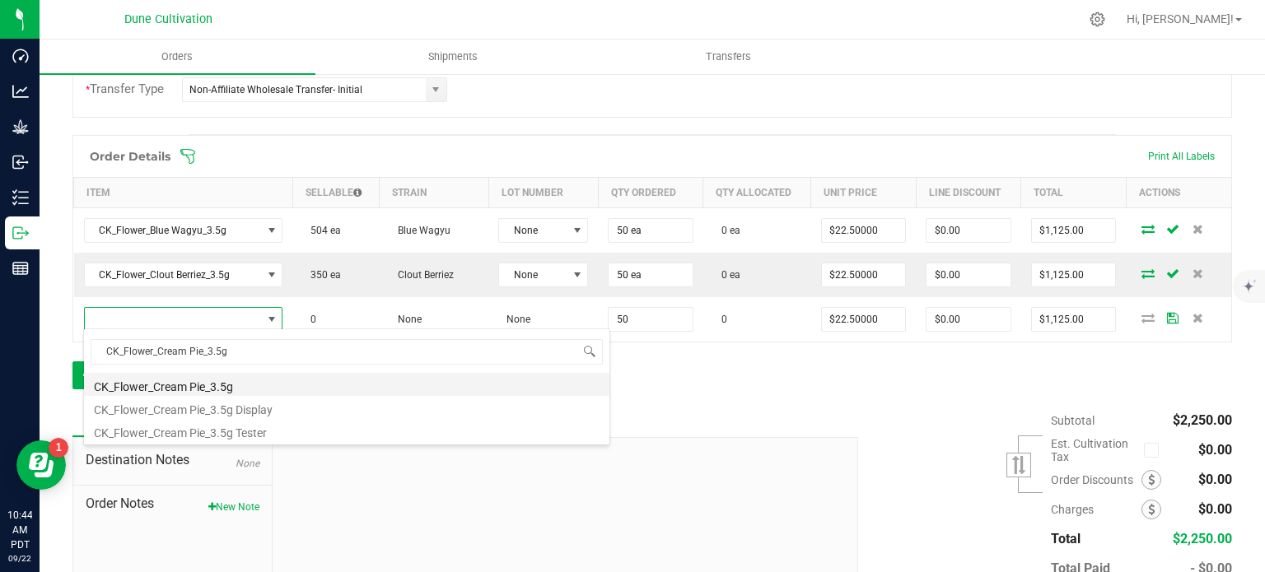
click at [192, 381] on li "CK_Flower_Cream Pie_3.5g" at bounding box center [346, 384] width 525 height 23
type input "50 ea"
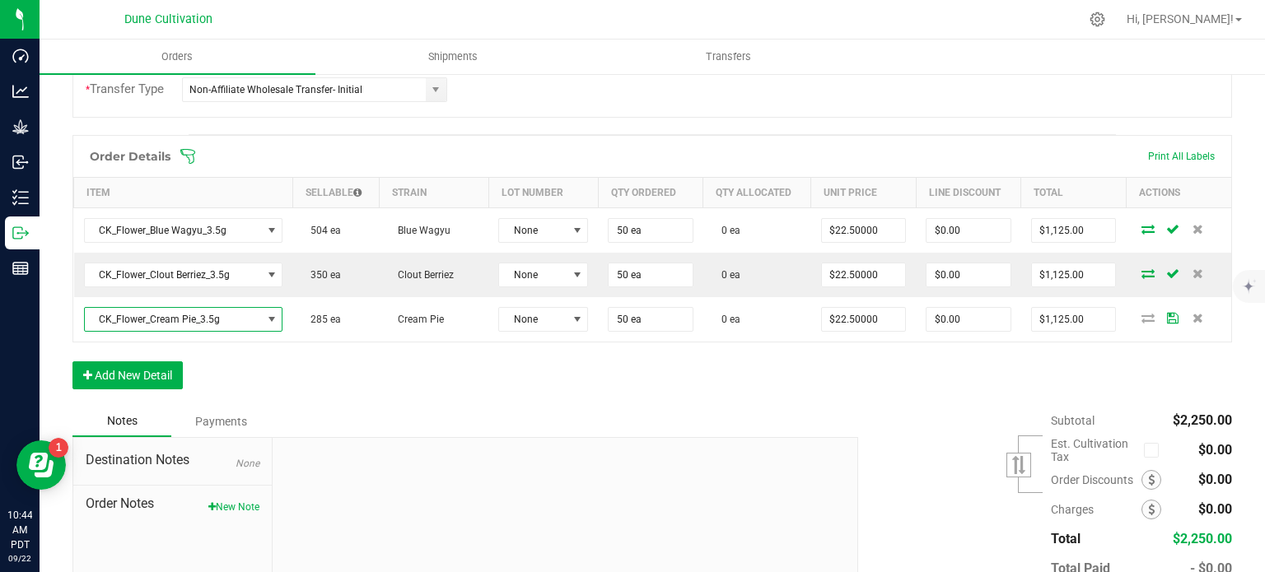
click at [338, 378] on div "Order Details Print All Labels Item Sellable Strain Lot Number Qty Ordered Qty …" at bounding box center [651, 270] width 1159 height 271
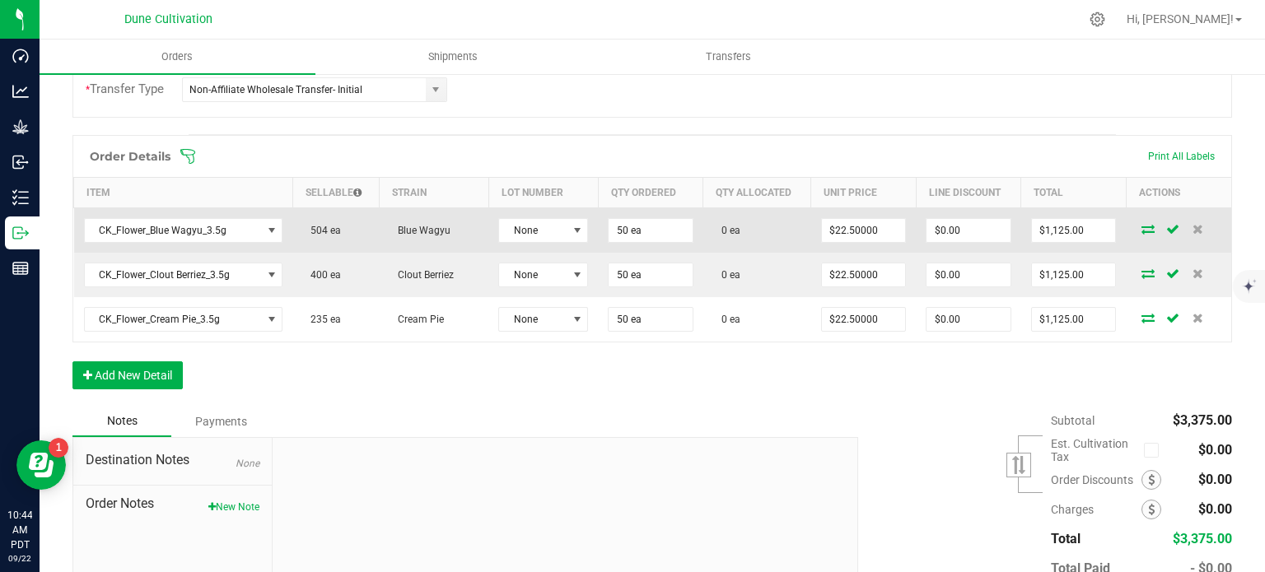
click at [1141, 230] on icon at bounding box center [1147, 229] width 13 height 10
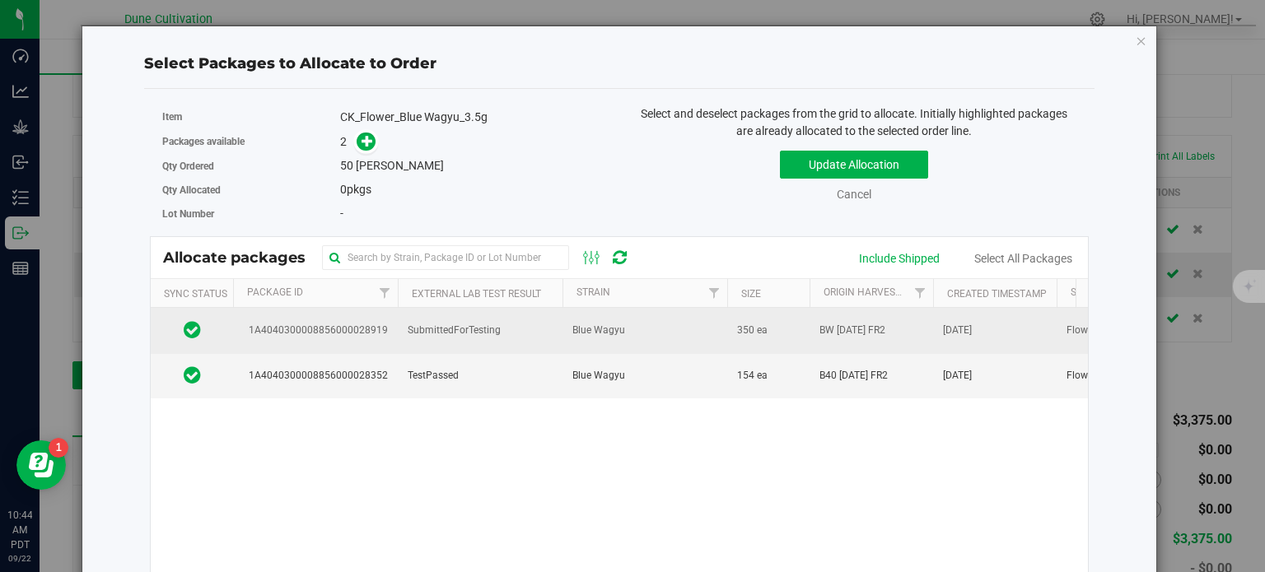
click at [362, 324] on span "1A4040300008856000028919" at bounding box center [315, 331] width 145 height 16
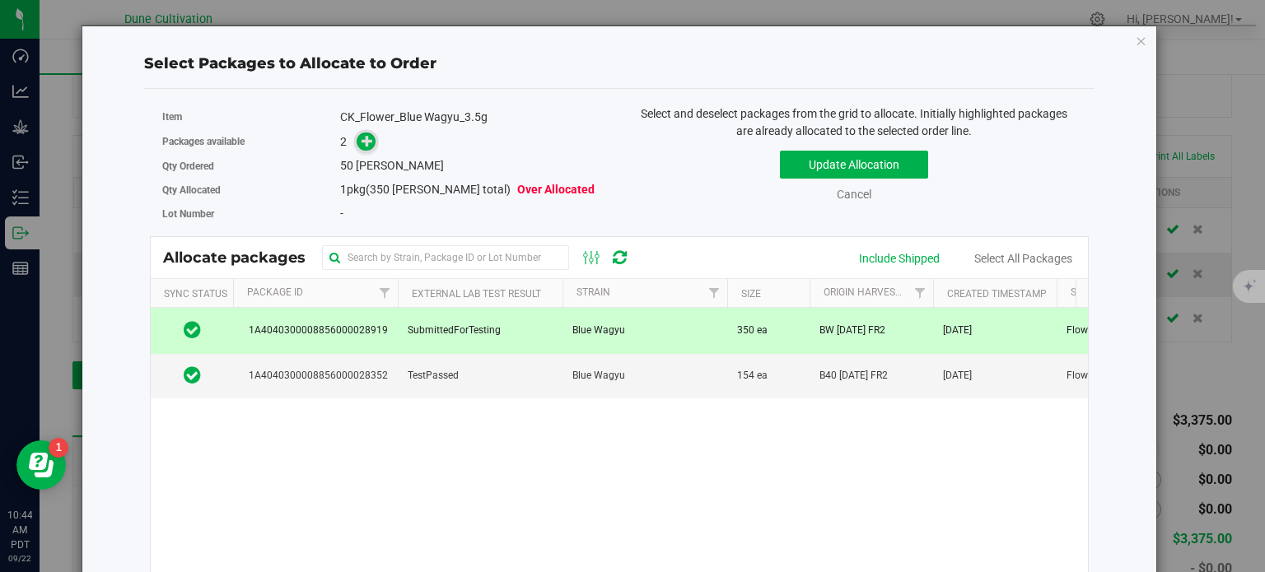
click at [362, 142] on icon at bounding box center [368, 141] width 12 height 12
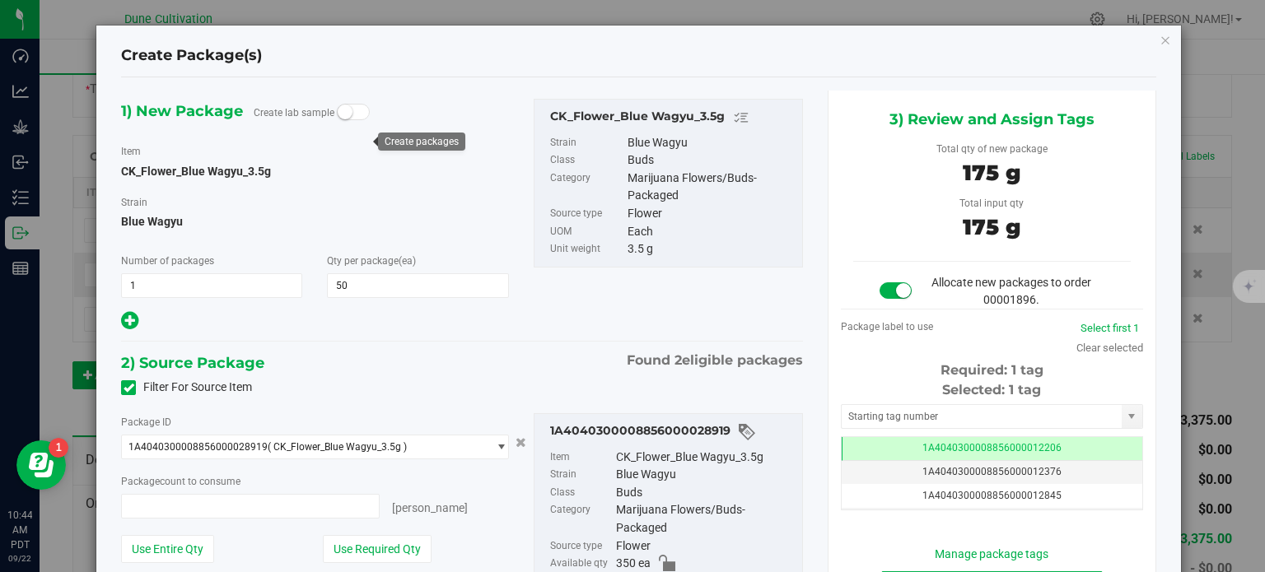
type input "50 ea"
click at [937, 448] on span "1A4040300008856000012206" at bounding box center [991, 448] width 139 height 12
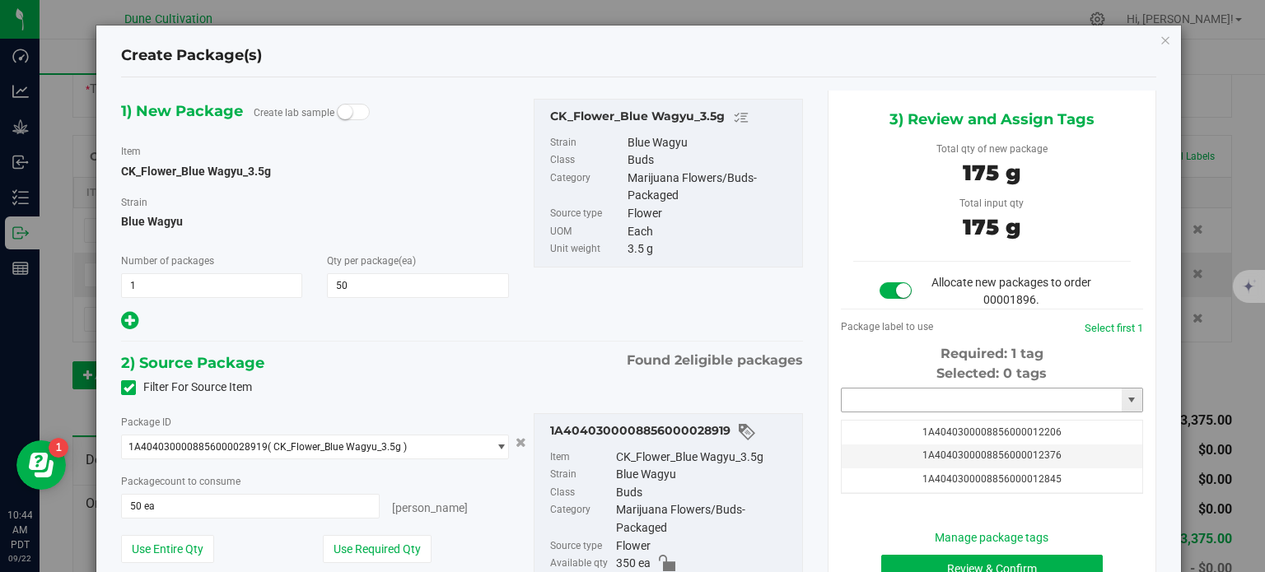
click at [915, 410] on input "text" at bounding box center [982, 400] width 280 height 23
click at [946, 430] on li "1A4040300008856000032896" at bounding box center [981, 428] width 297 height 25
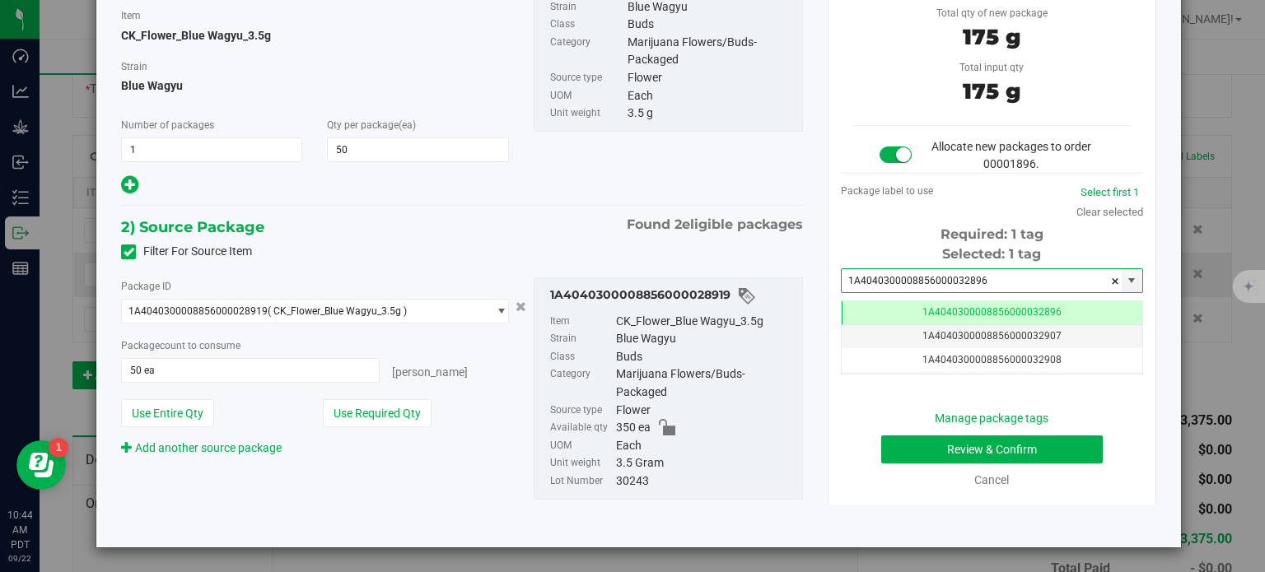
type input "1A4040300008856000032896"
click at [984, 450] on button "Review & Confirm" at bounding box center [992, 450] width 222 height 28
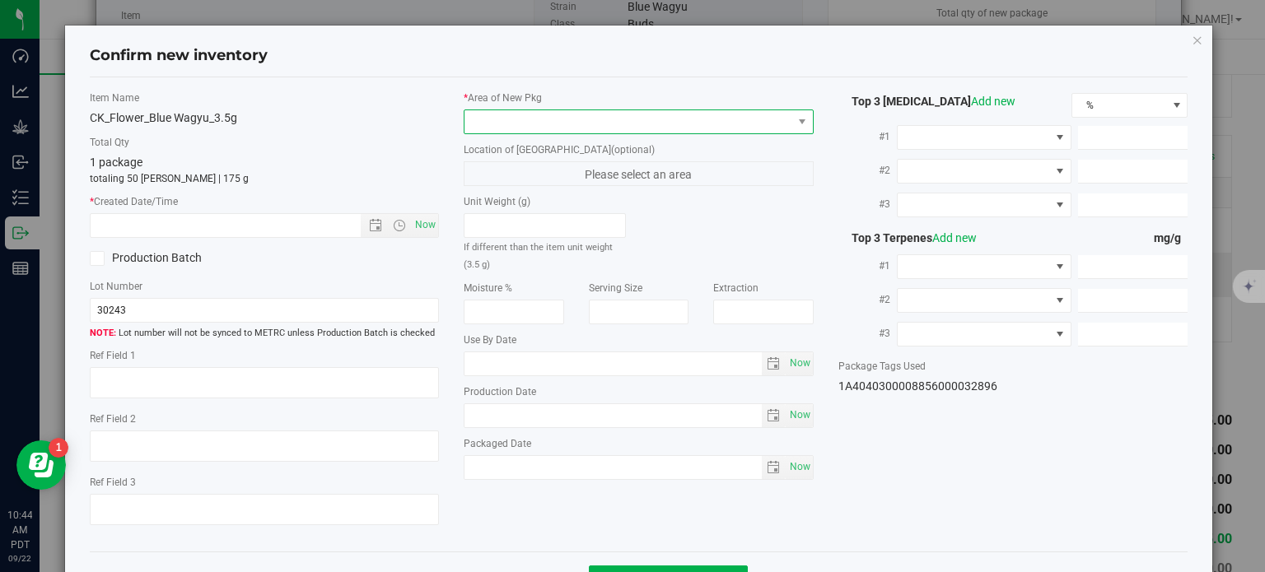
click at [621, 123] on span at bounding box center [628, 121] width 328 height 23
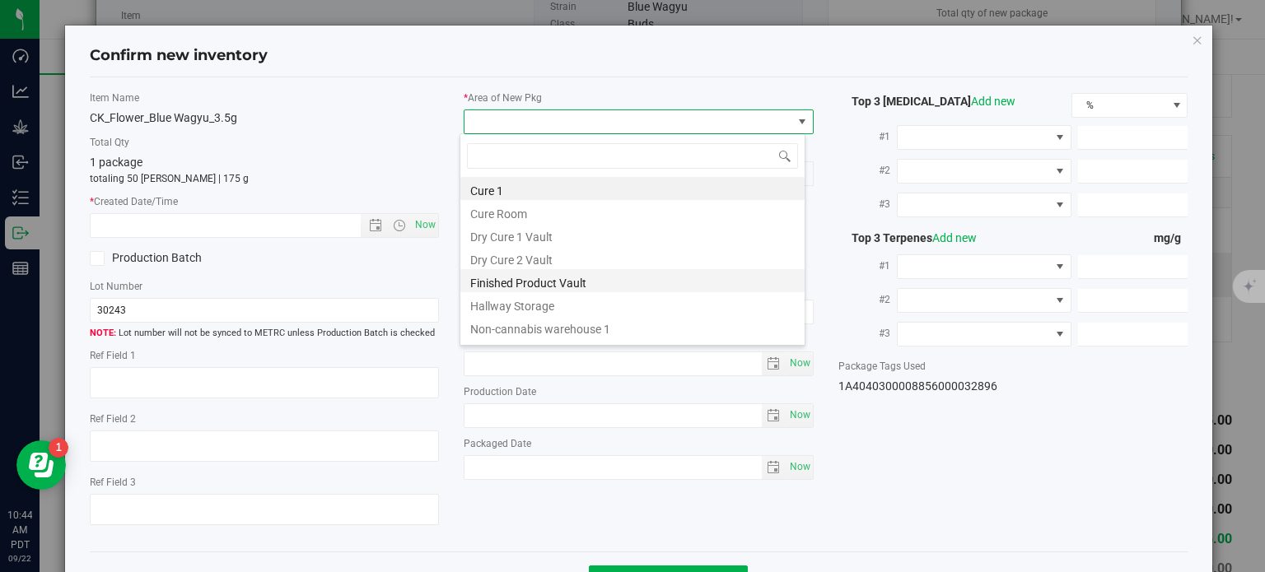
click at [557, 288] on li "Finished Product Vault" at bounding box center [632, 280] width 344 height 23
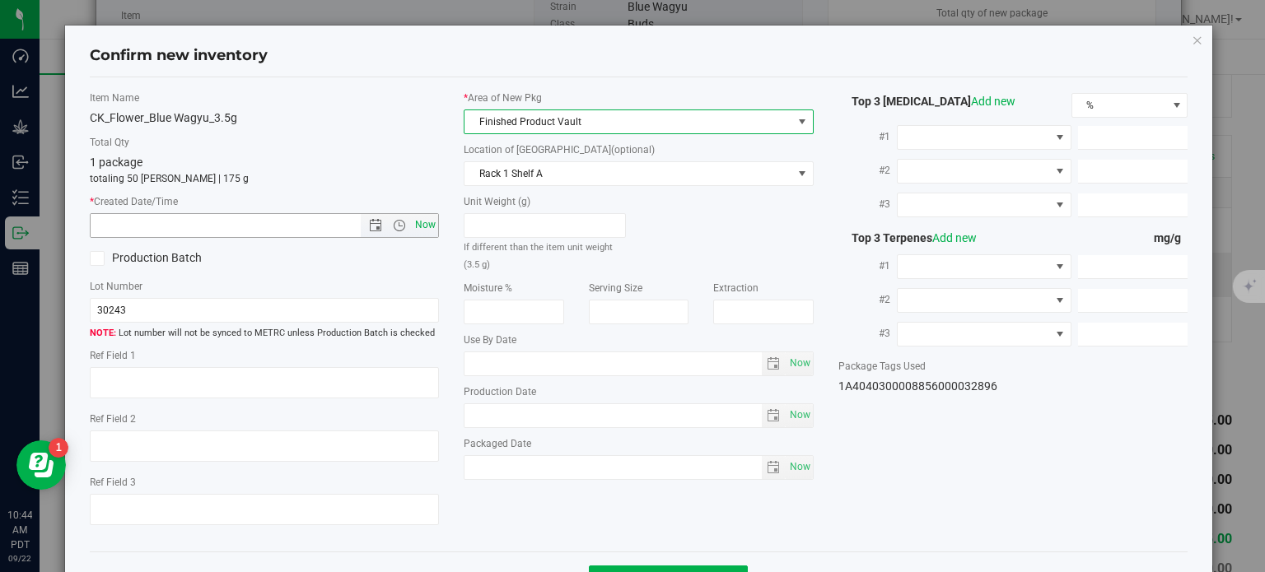
click at [422, 223] on span "Now" at bounding box center [426, 225] width 28 height 24
type input "9/22/2025 10:44 AM"
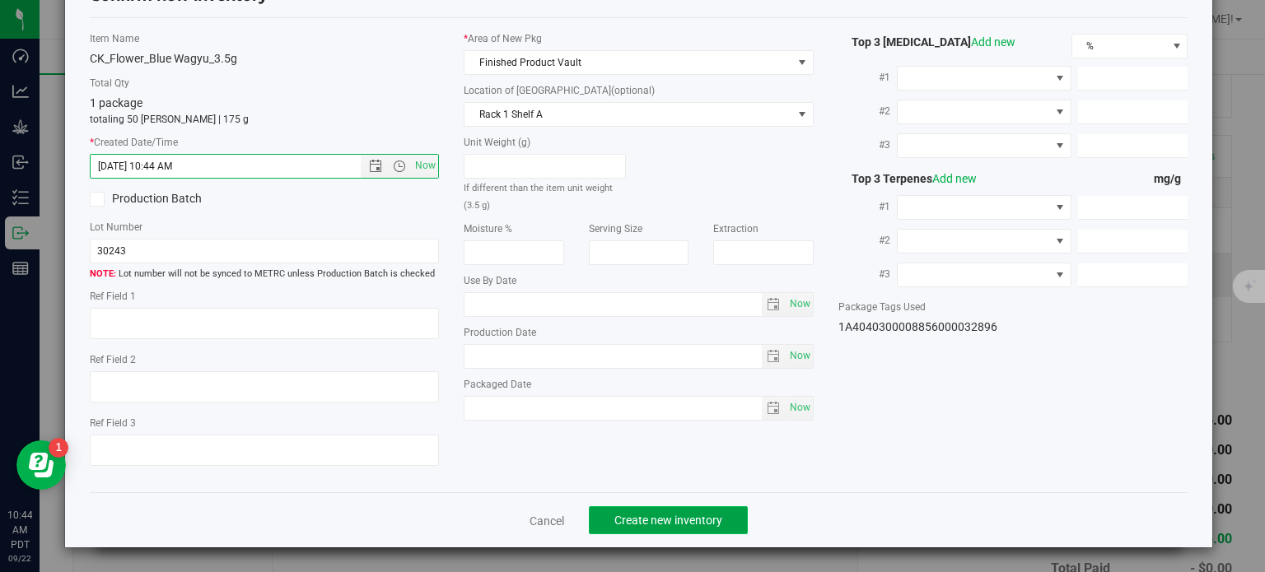
click at [683, 516] on span "Create new inventory" at bounding box center [668, 520] width 108 height 13
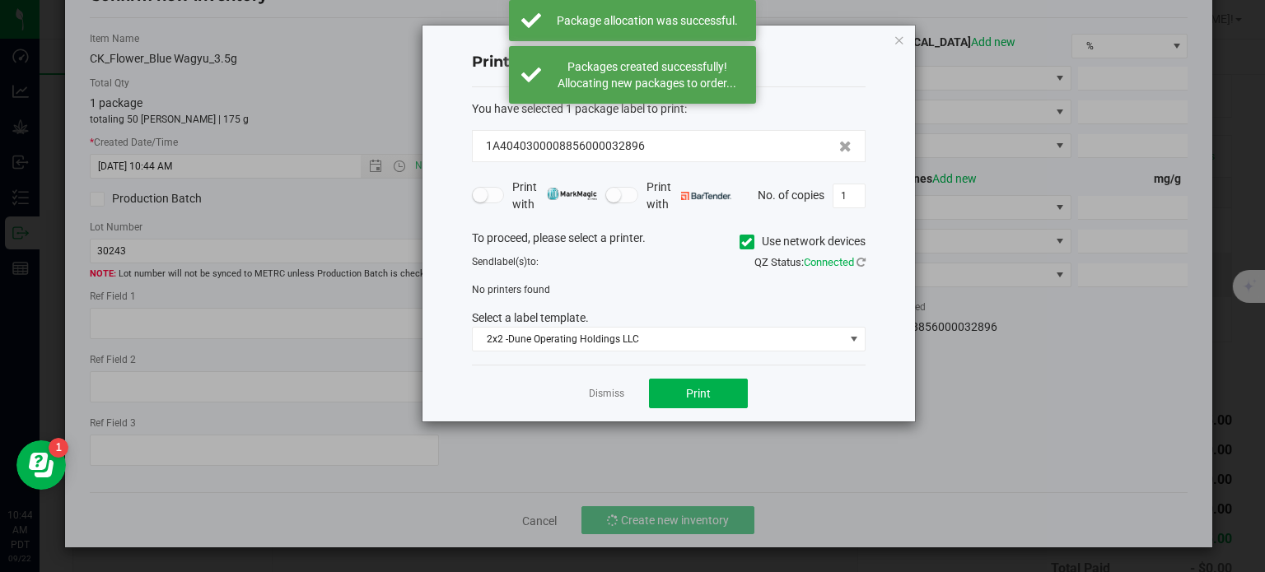
click at [613, 408] on div "Dismiss Print" at bounding box center [669, 393] width 394 height 57
click at [619, 387] on link "Dismiss" at bounding box center [606, 394] width 35 height 14
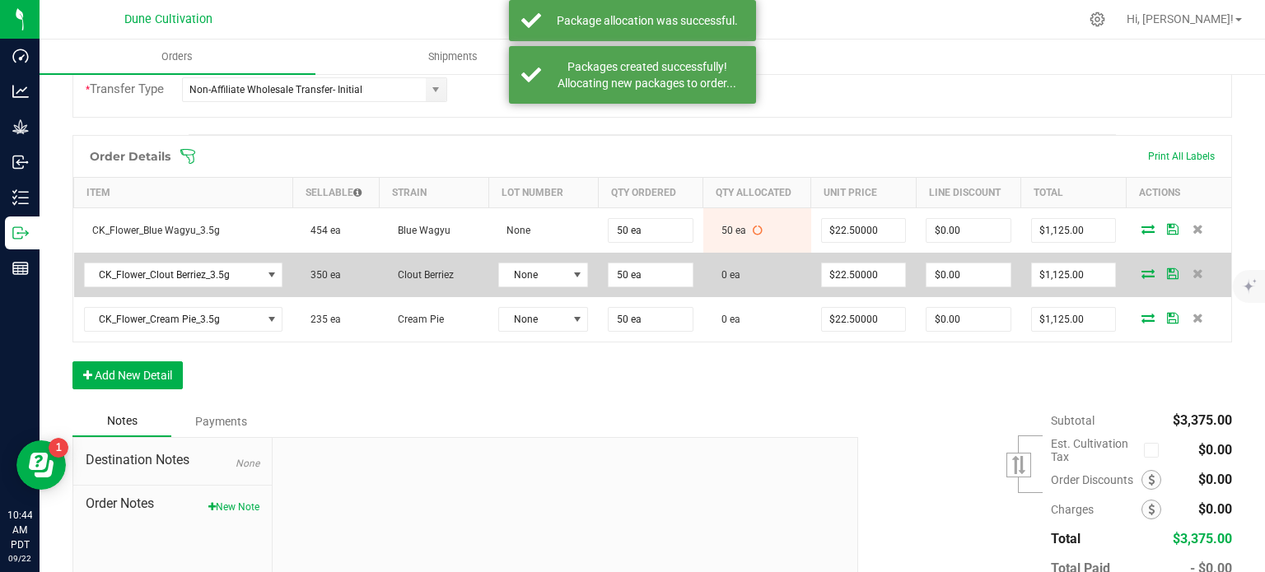
click at [1141, 268] on icon at bounding box center [1147, 273] width 13 height 10
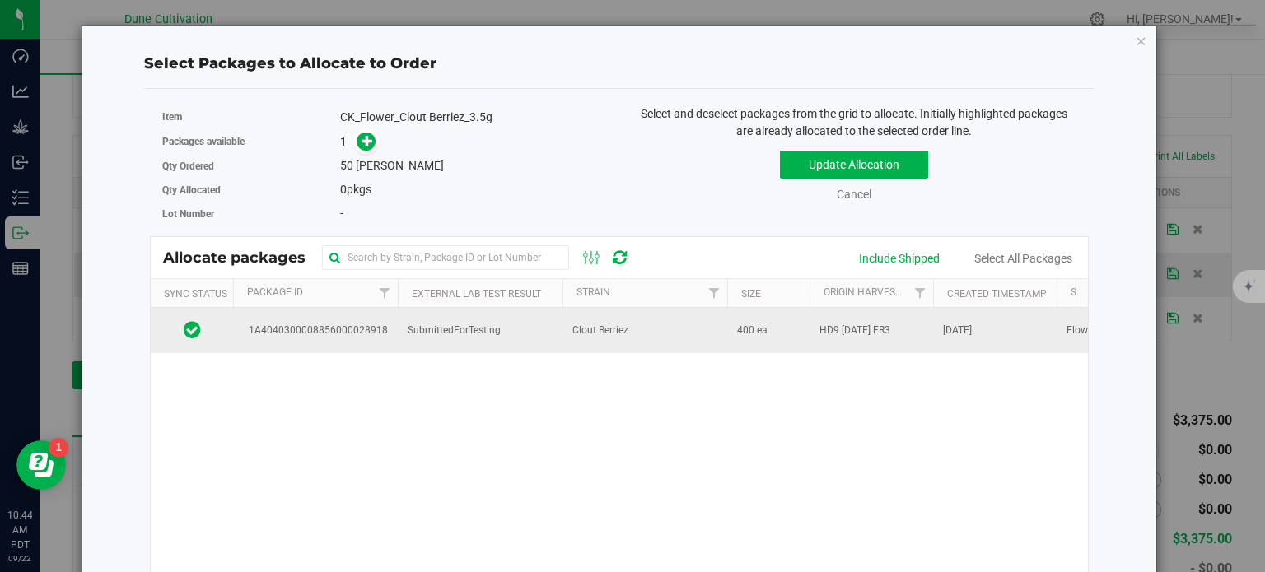
click at [349, 329] on span "1A4040300008856000028918" at bounding box center [315, 331] width 145 height 16
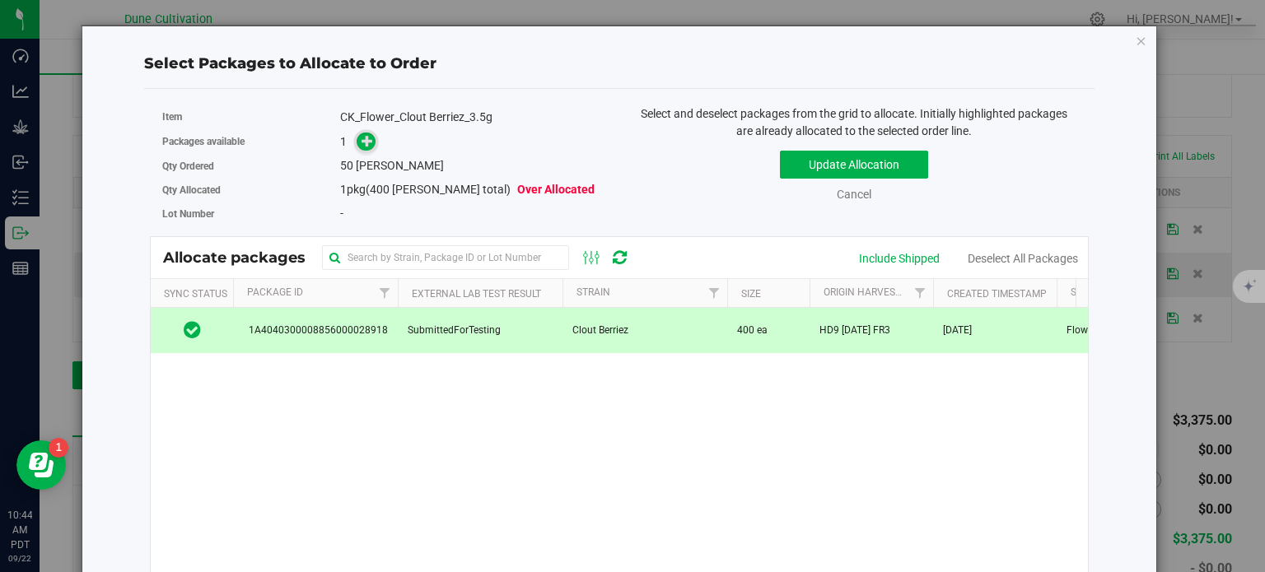
click at [357, 141] on span at bounding box center [366, 142] width 19 height 19
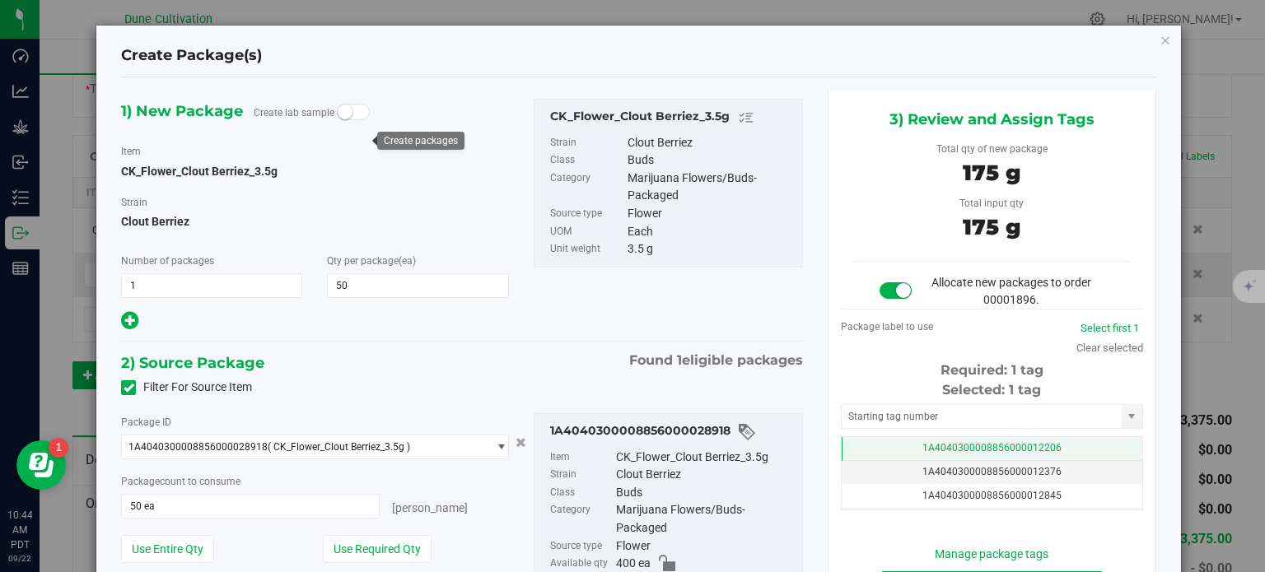
click at [897, 451] on td "1A4040300008856000012206" at bounding box center [992, 449] width 301 height 24
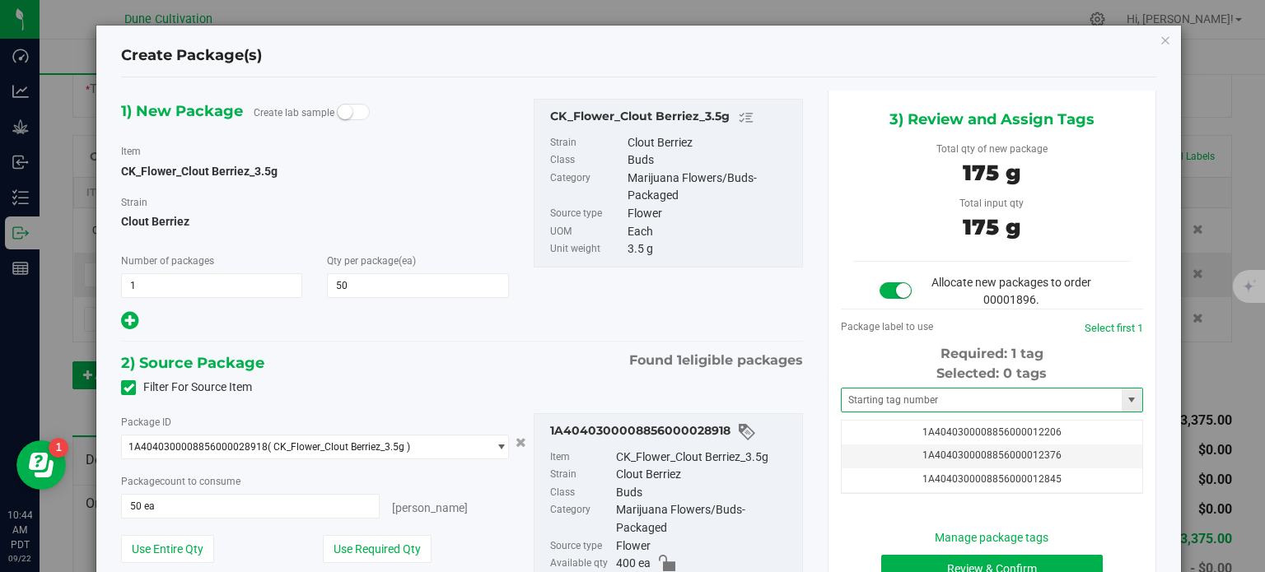
click at [922, 388] on span at bounding box center [992, 400] width 302 height 25
click at [917, 405] on input "text" at bounding box center [982, 400] width 280 height 23
click at [949, 435] on li "1A4040300008856000032907" at bounding box center [981, 428] width 297 height 25
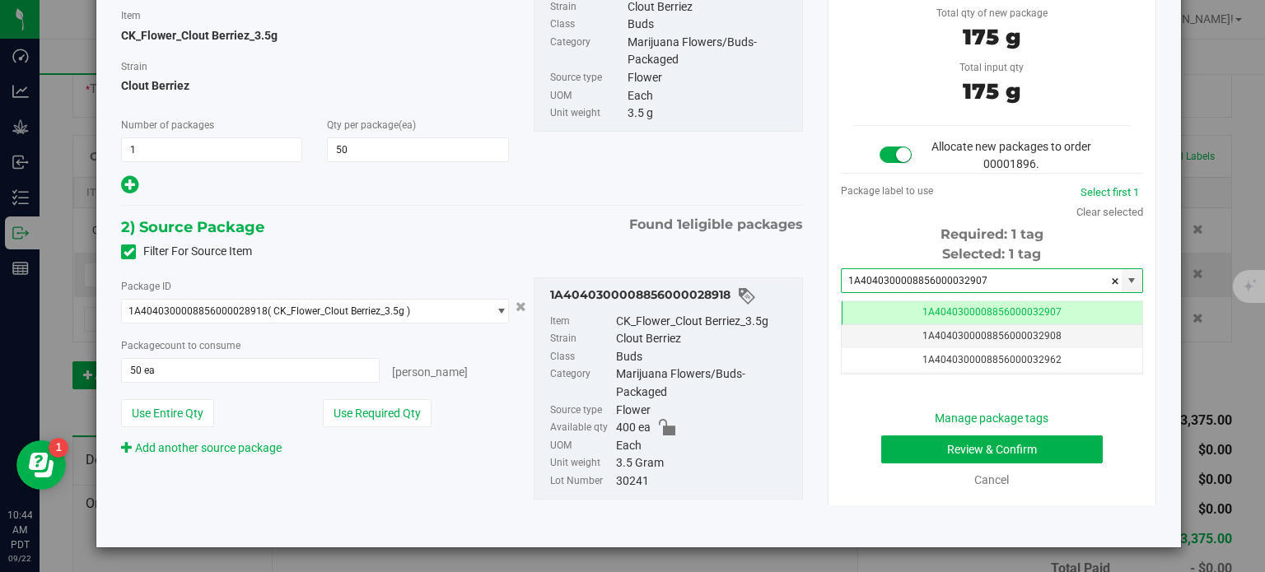
type input "1A4040300008856000032907"
click at [916, 455] on button "Review & Confirm" at bounding box center [992, 450] width 222 height 28
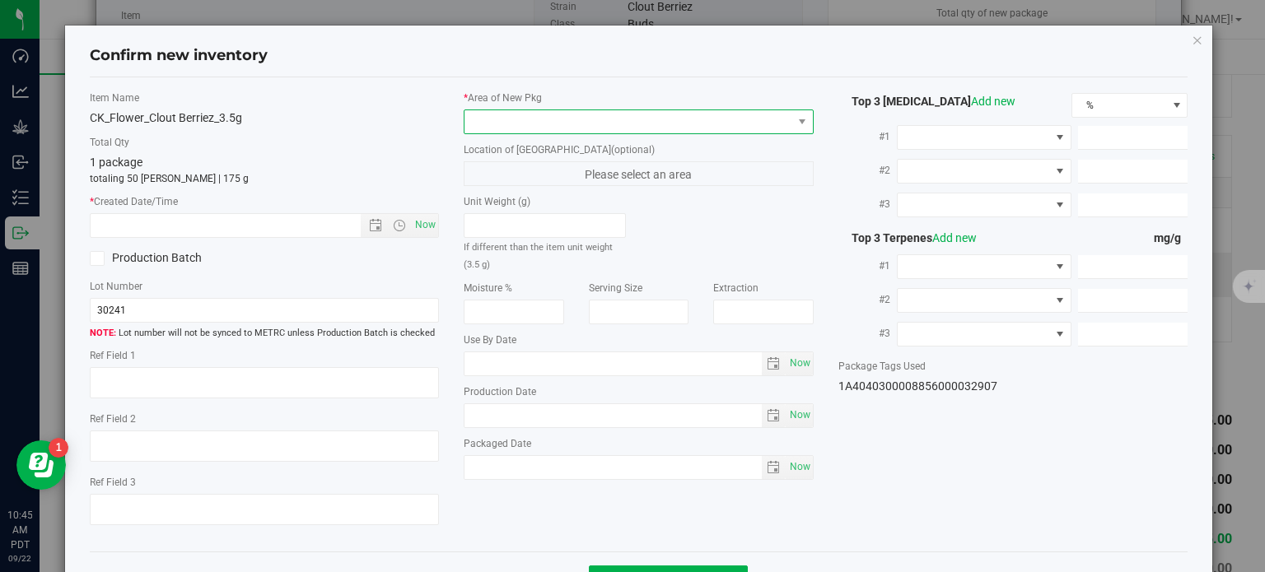
click at [702, 128] on span at bounding box center [628, 121] width 328 height 23
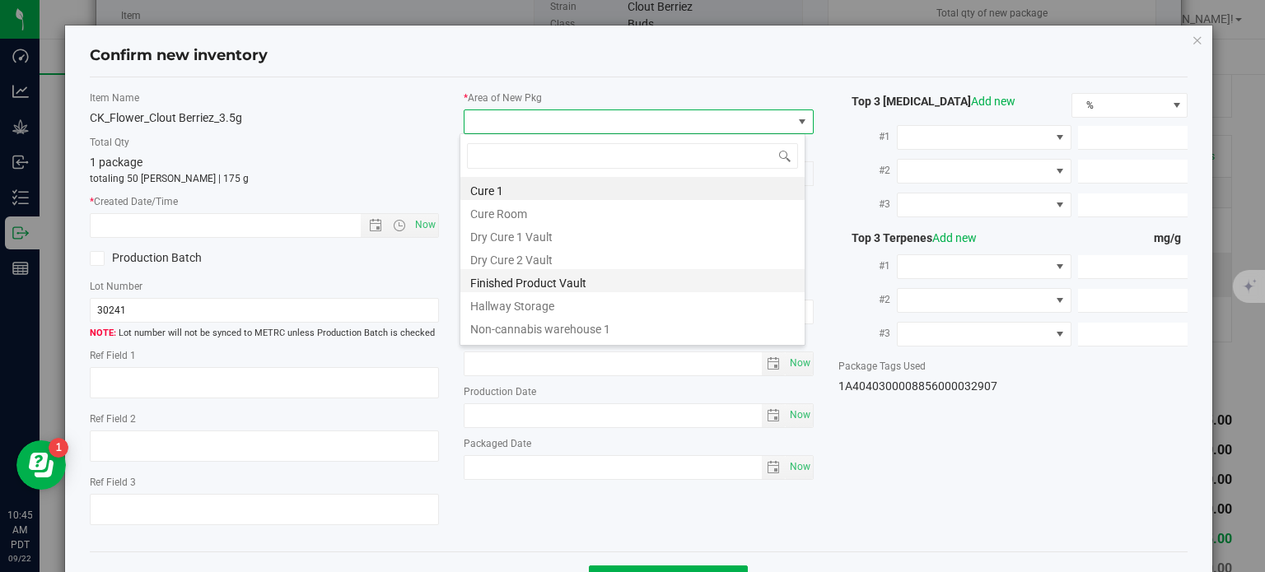
click at [582, 286] on li "Finished Product Vault" at bounding box center [632, 280] width 344 height 23
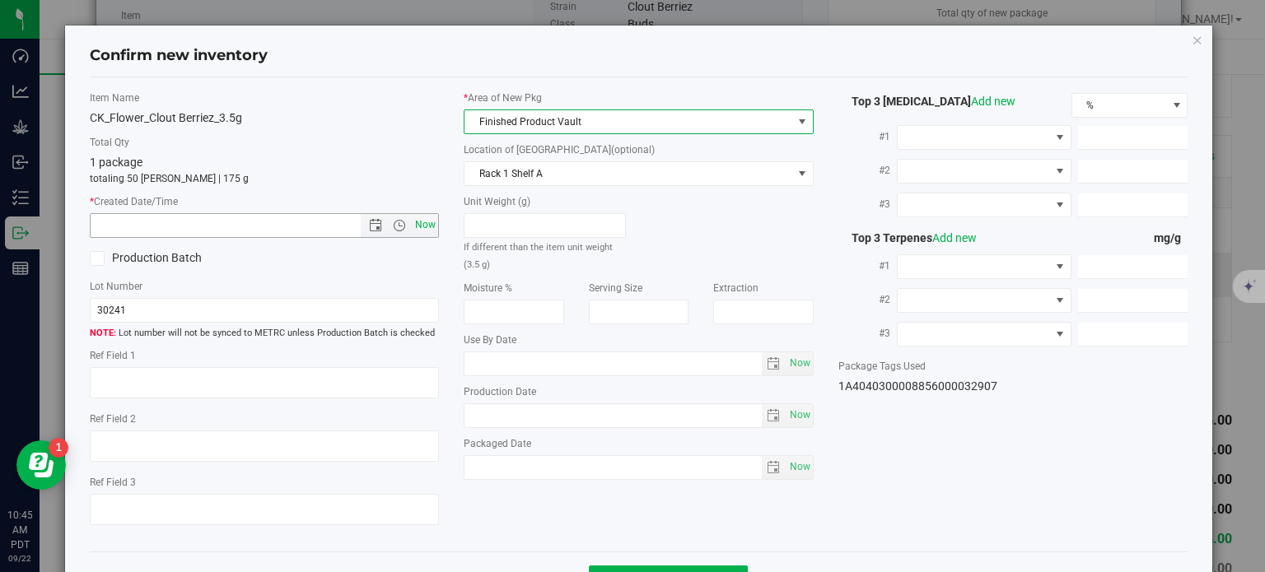
click at [418, 222] on span "Now" at bounding box center [426, 225] width 28 height 24
type input "9/22/2025 10:45 AM"
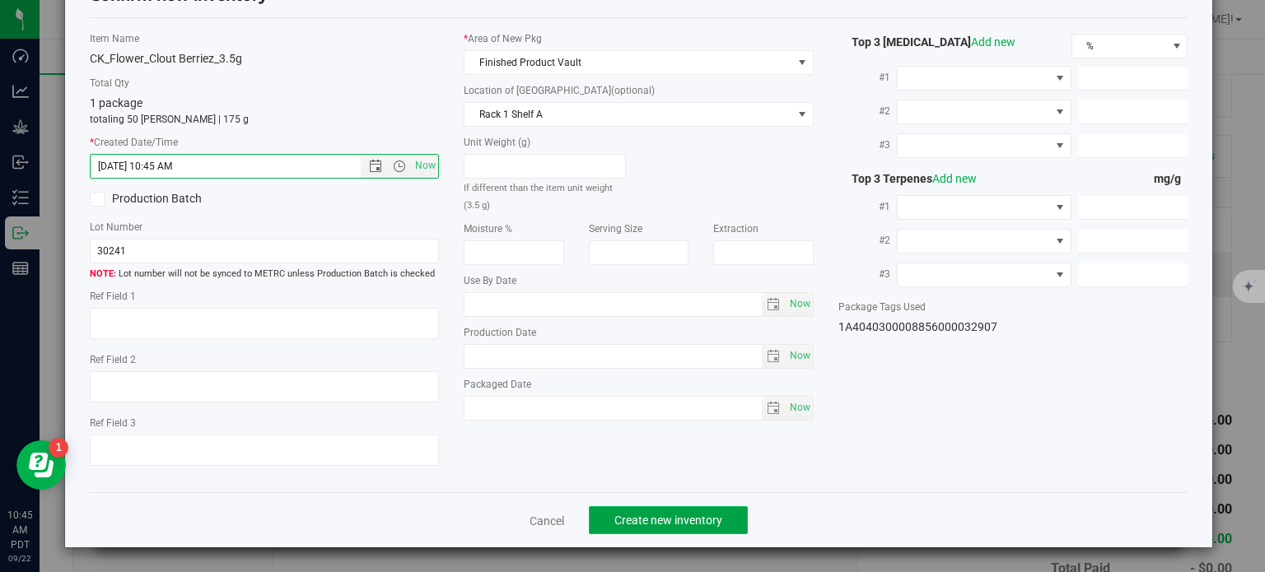
click at [711, 512] on button "Create new inventory" at bounding box center [668, 520] width 159 height 28
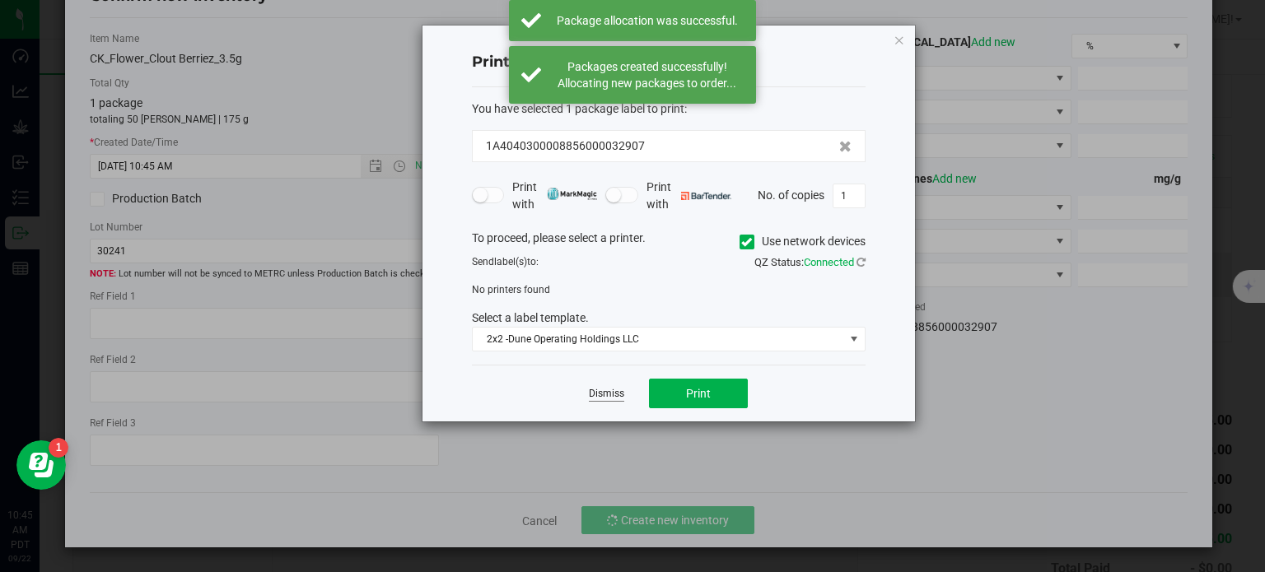
click at [615, 393] on link "Dismiss" at bounding box center [606, 394] width 35 height 14
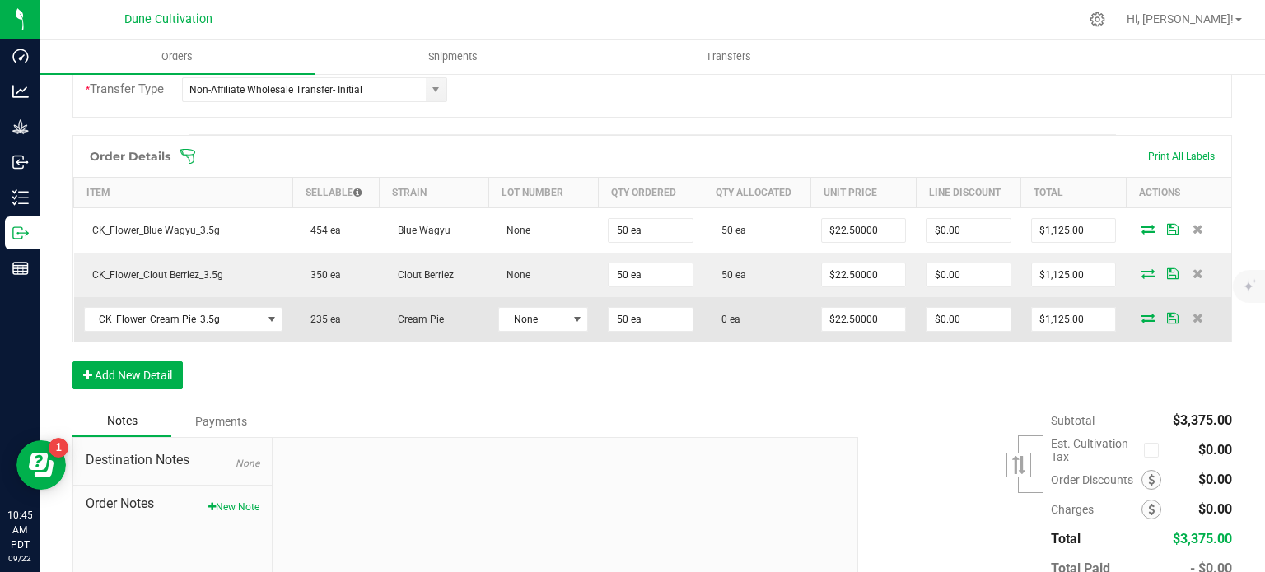
click at [1141, 313] on icon at bounding box center [1147, 318] width 13 height 10
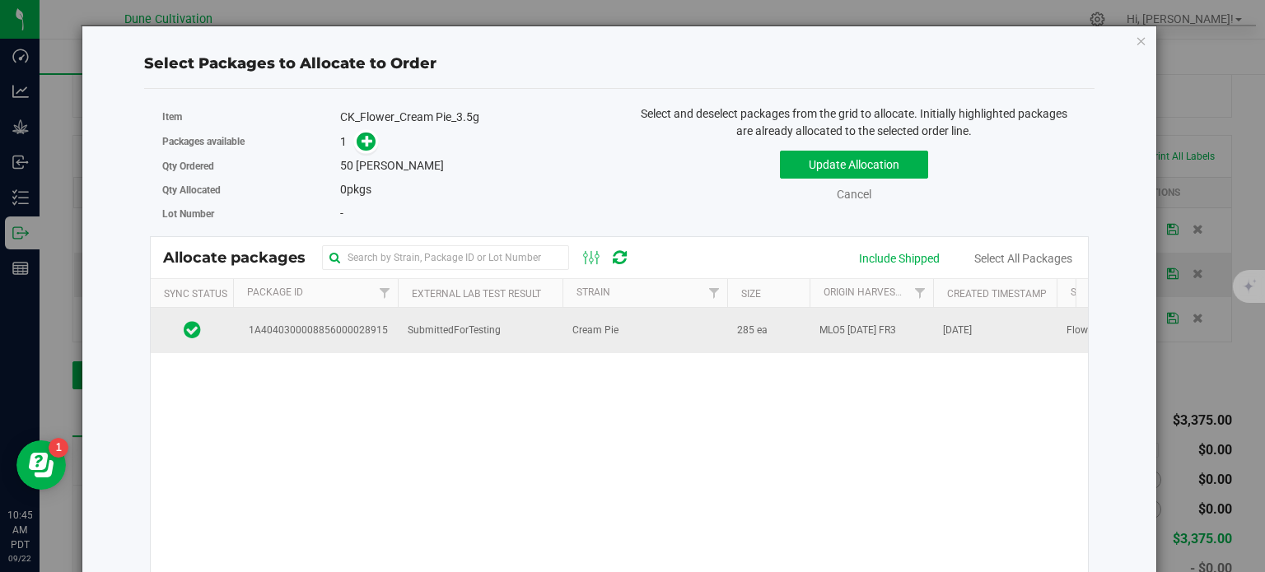
click at [423, 335] on span "SubmittedForTesting" at bounding box center [454, 331] width 93 height 16
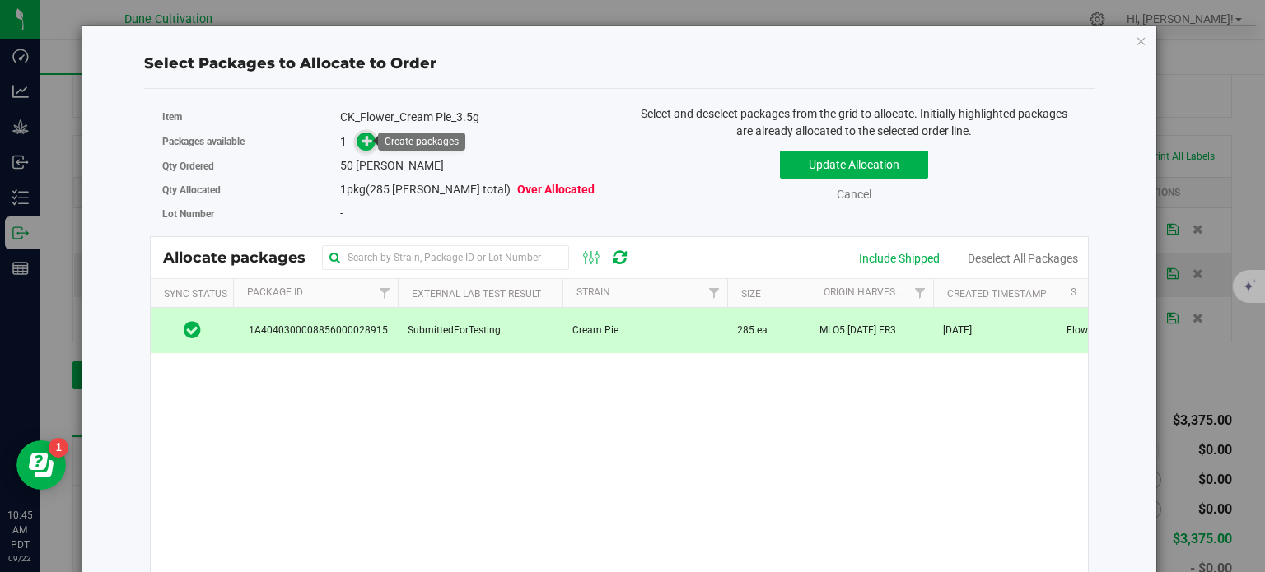
click at [367, 144] on icon at bounding box center [368, 141] width 12 height 12
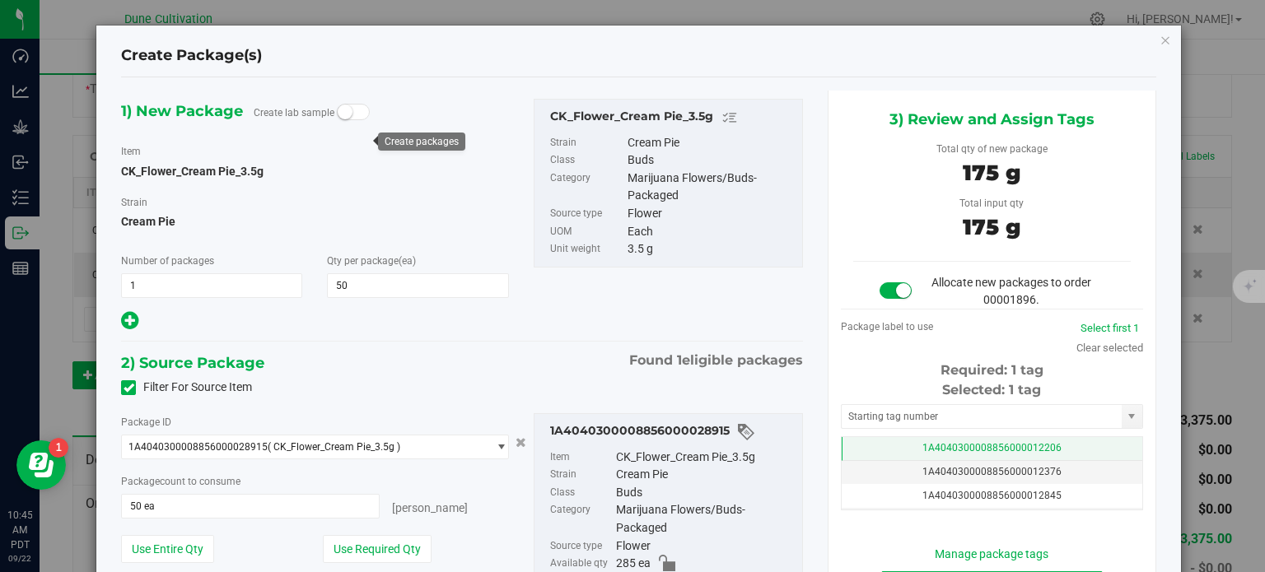
click at [944, 443] on span "1A4040300008856000012206" at bounding box center [991, 448] width 139 height 12
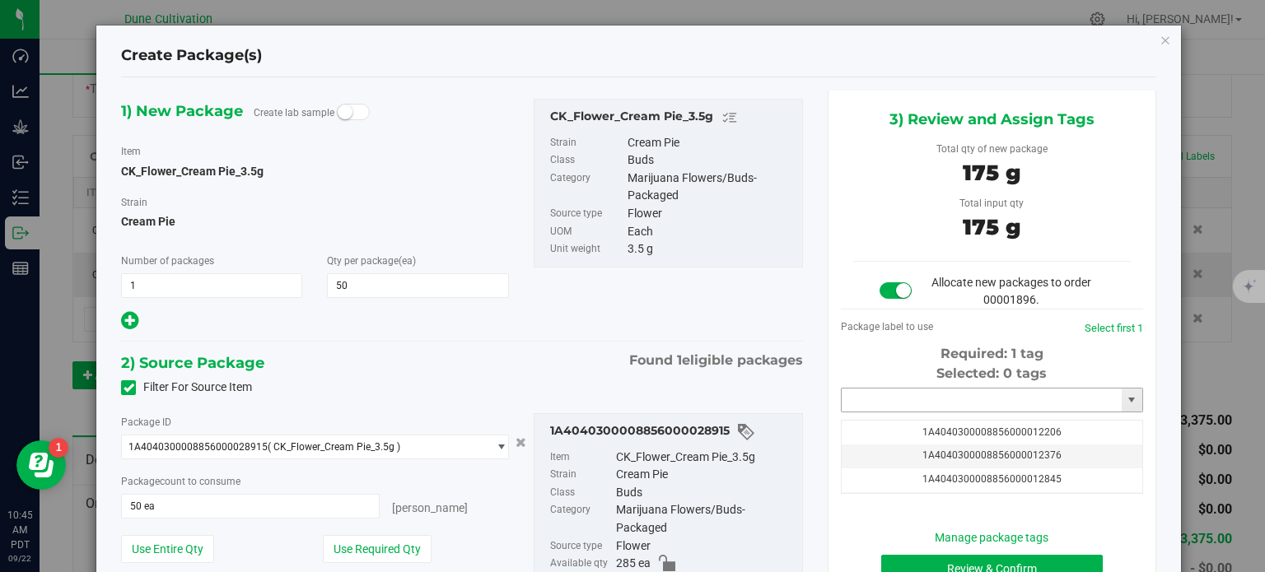
click at [926, 402] on input "text" at bounding box center [982, 400] width 280 height 23
click at [950, 430] on li "1A4040300008856000032908" at bounding box center [981, 428] width 297 height 25
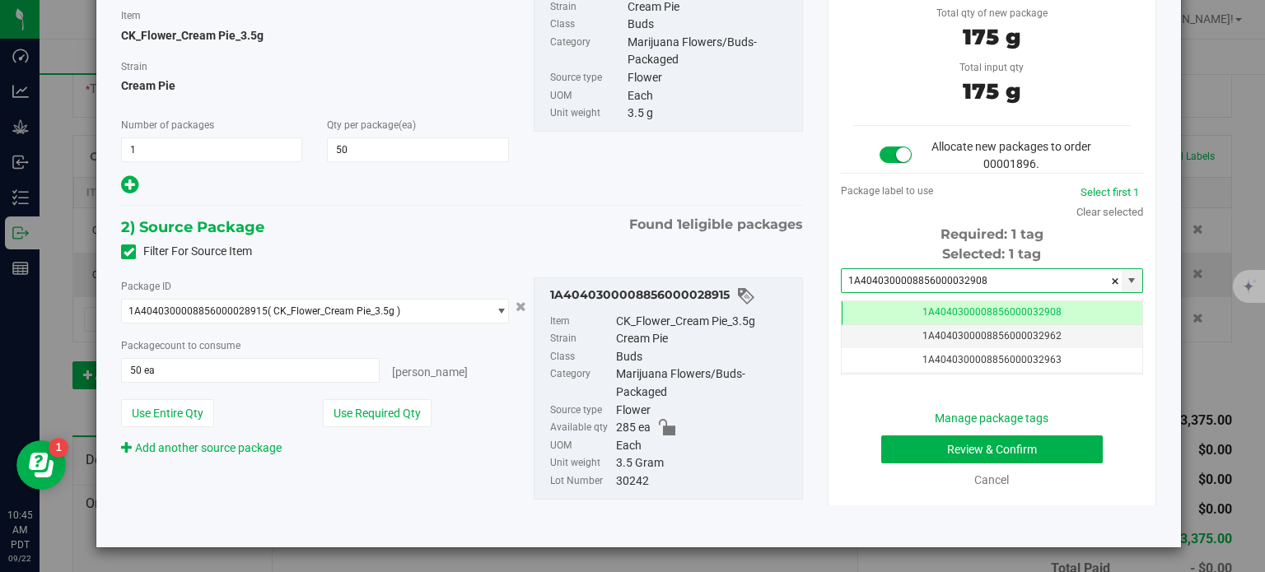
type input "1A4040300008856000032908"
click at [955, 439] on button "Review & Confirm" at bounding box center [992, 450] width 222 height 28
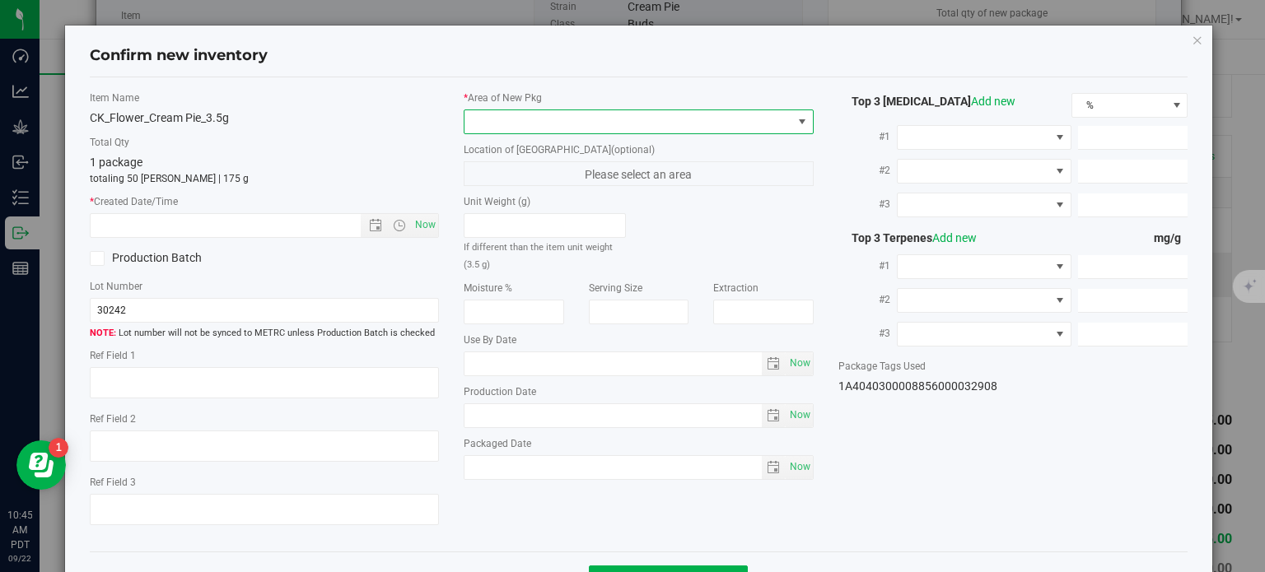
click at [616, 124] on span at bounding box center [628, 121] width 328 height 23
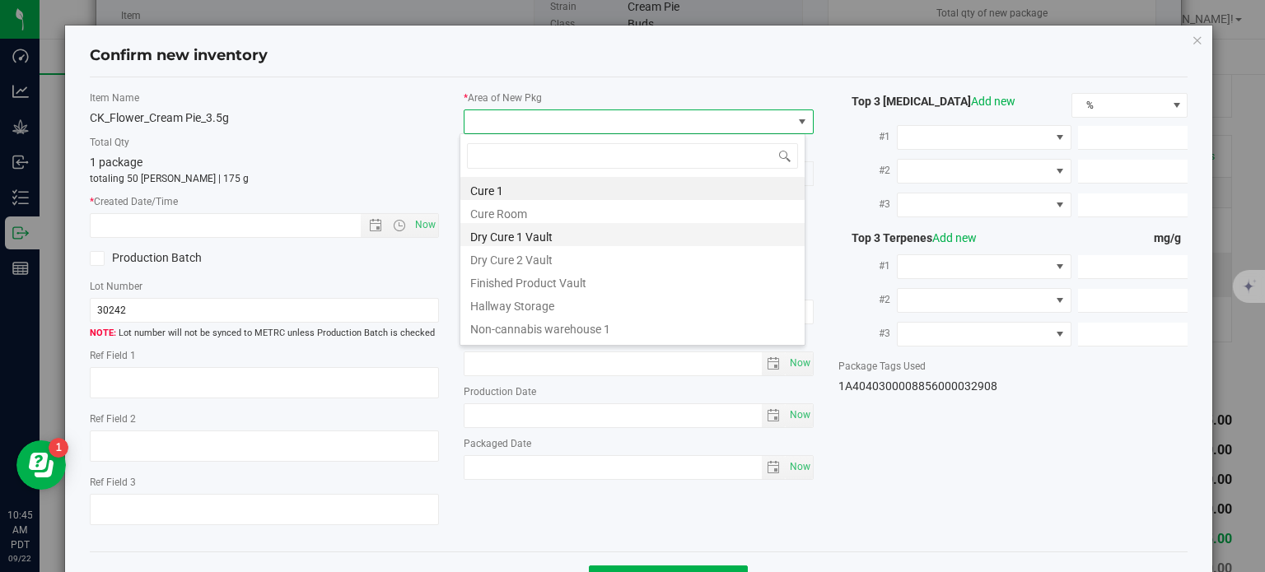
click at [557, 232] on div "Cure 1 Cure Room Dry Cure 1 Vault Dry Cure 2 Vault Finished Product Vault Hallw…" at bounding box center [632, 239] width 346 height 212
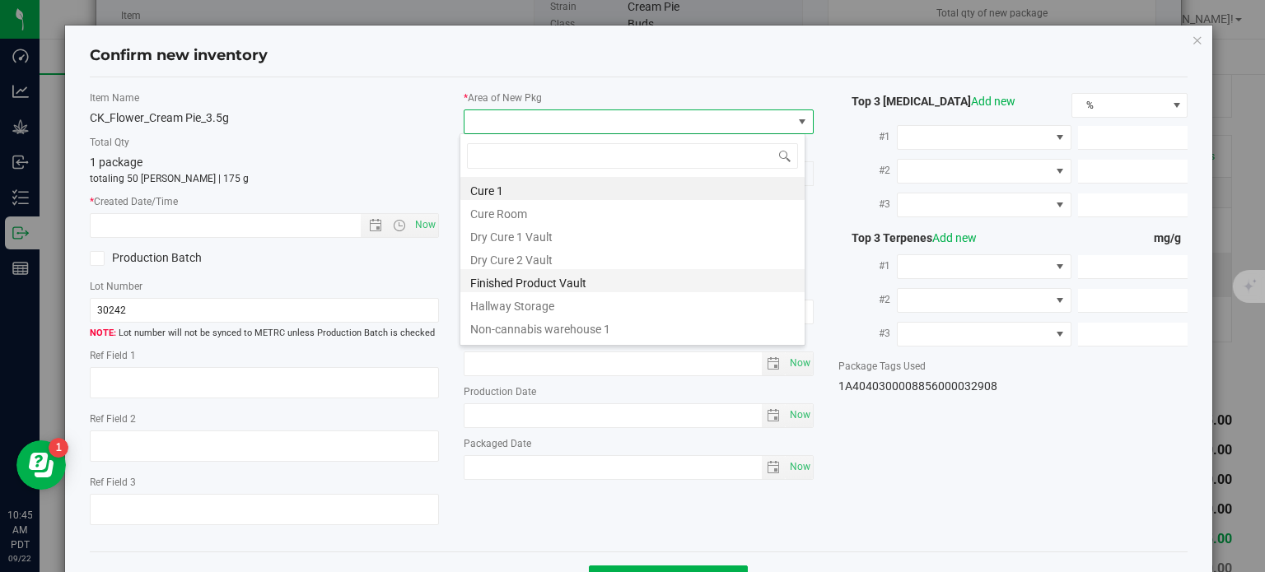
click at [548, 287] on li "Finished Product Vault" at bounding box center [632, 280] width 344 height 23
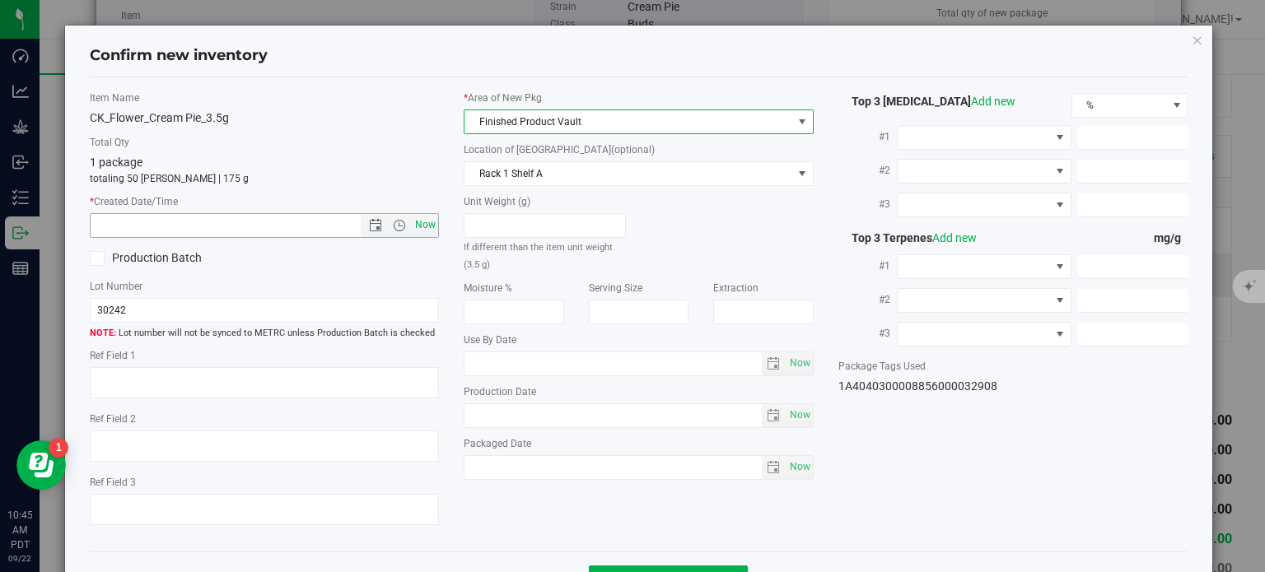
click at [422, 220] on span "Now" at bounding box center [426, 225] width 28 height 24
type input "9/22/2025 10:45 AM"
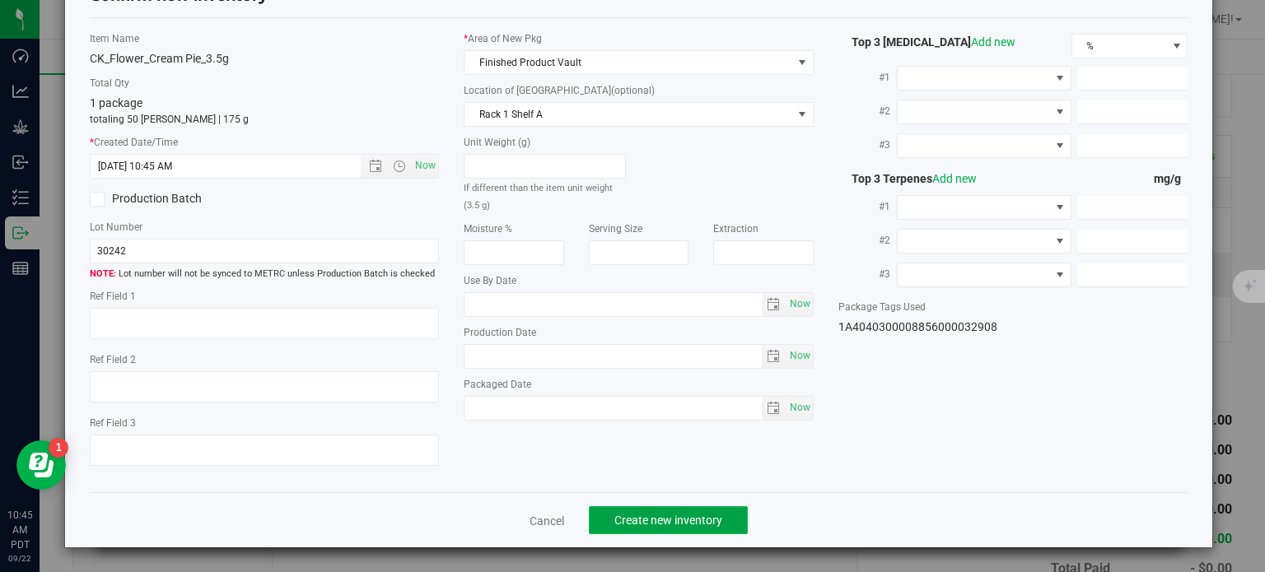
click at [641, 517] on span "Create new inventory" at bounding box center [668, 520] width 108 height 13
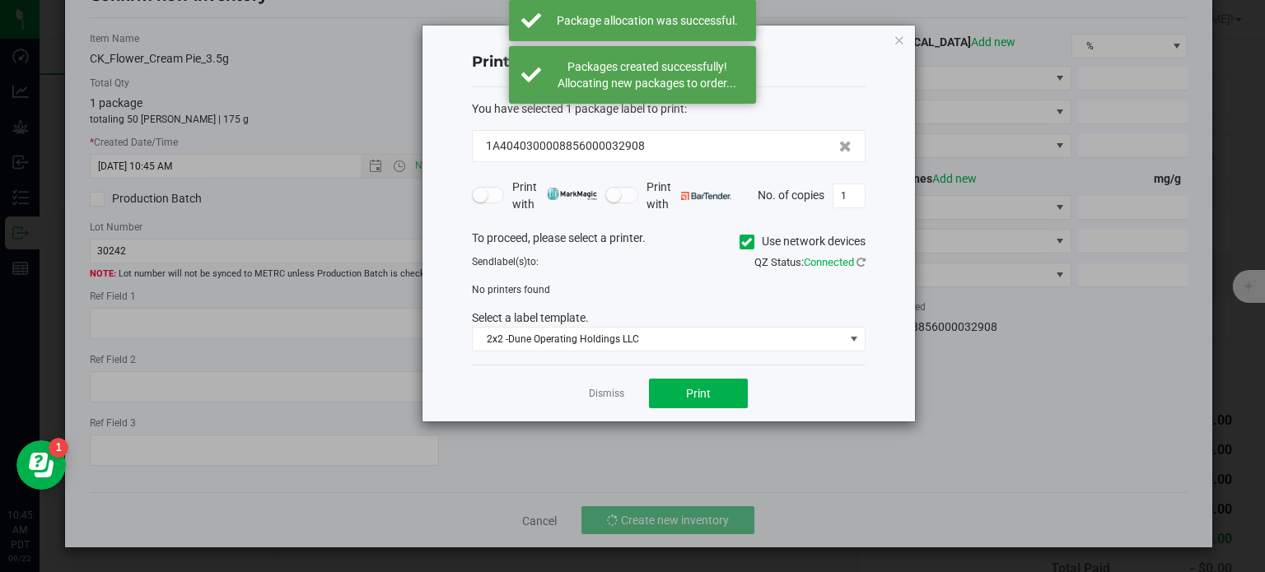
click at [591, 382] on div "Dismiss Print" at bounding box center [669, 393] width 394 height 57
click at [596, 385] on app-cancel-button "Dismiss" at bounding box center [606, 393] width 35 height 17
click at [596, 388] on link "Dismiss" at bounding box center [606, 394] width 35 height 14
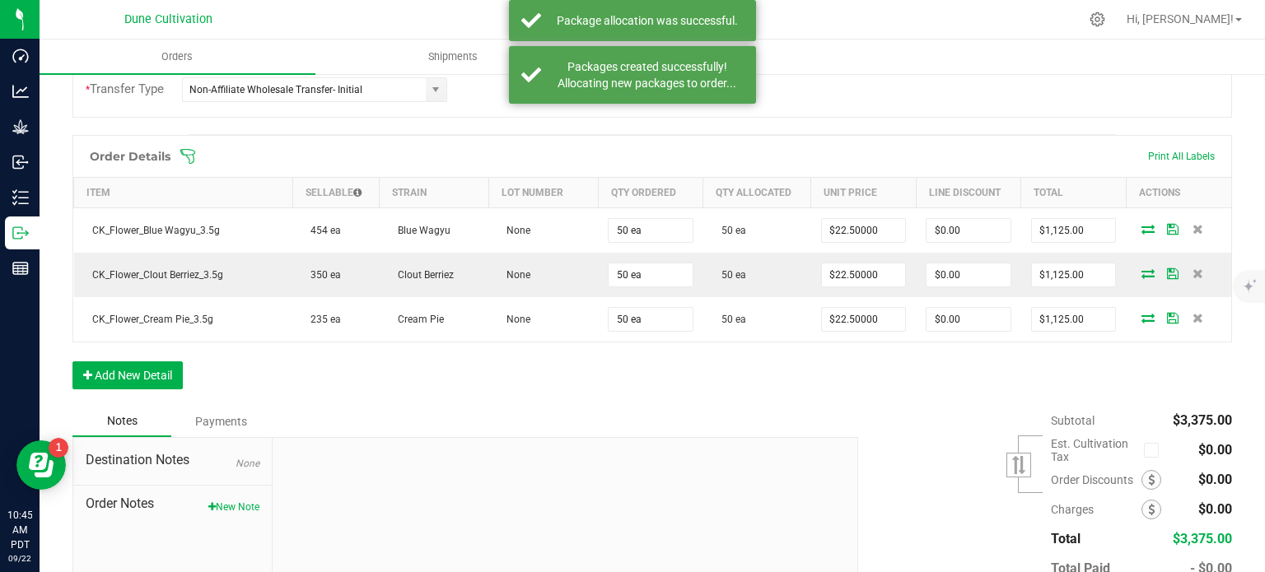
click at [716, 408] on div "Notes Payments" at bounding box center [458, 421] width 773 height 31
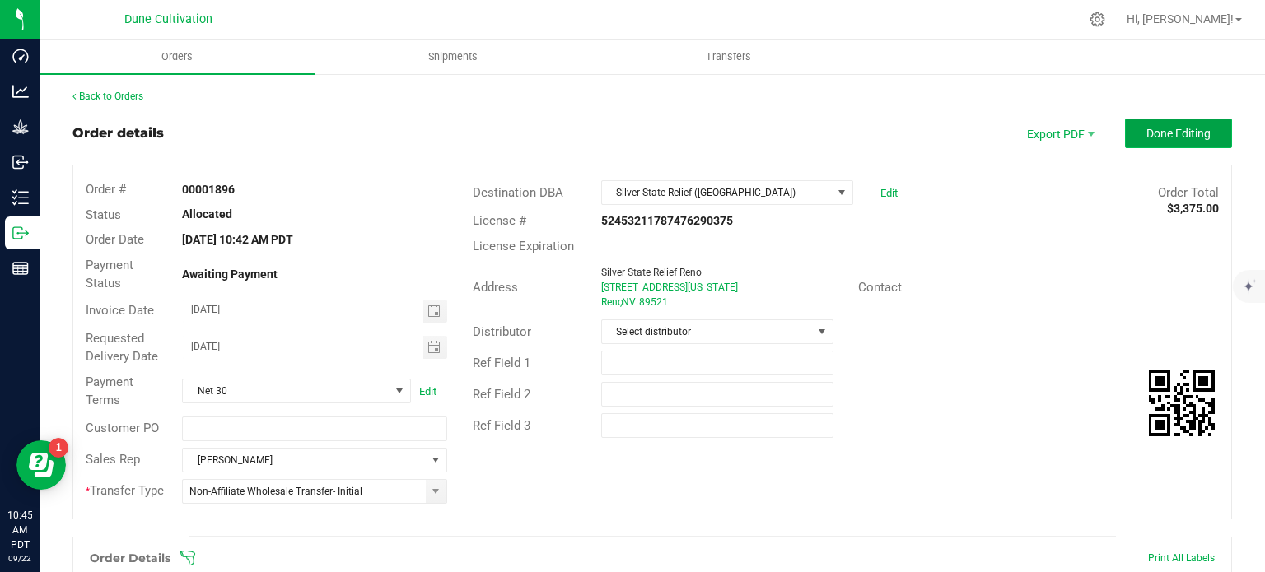
click at [1184, 133] on span "Done Editing" at bounding box center [1178, 133] width 64 height 13
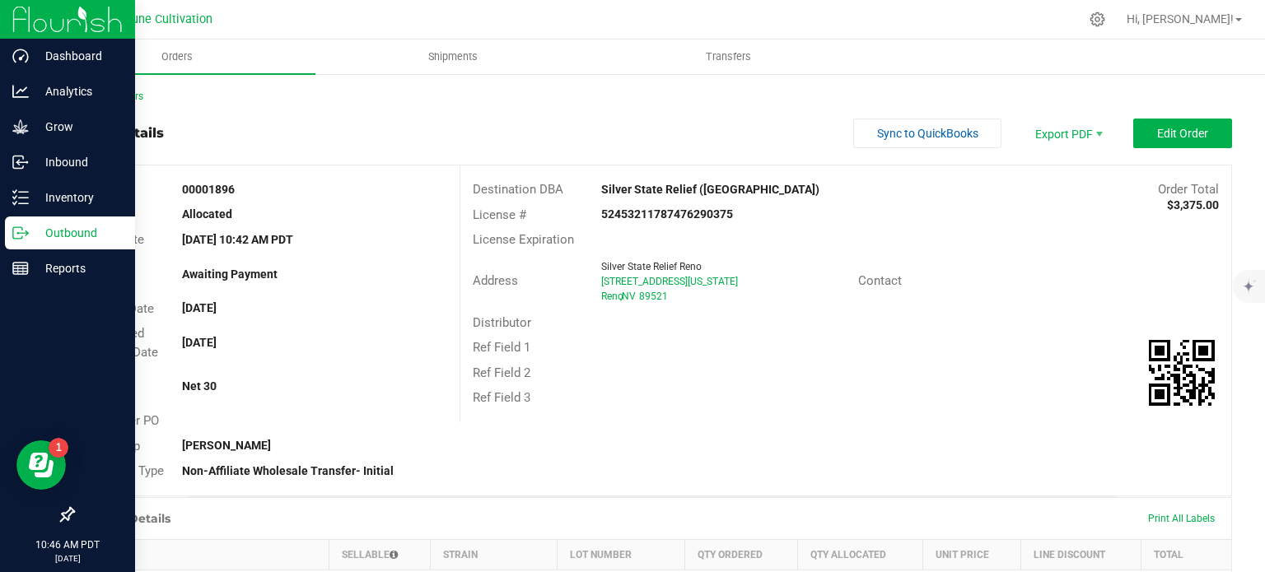
click at [36, 228] on p "Outbound" at bounding box center [78, 233] width 99 height 20
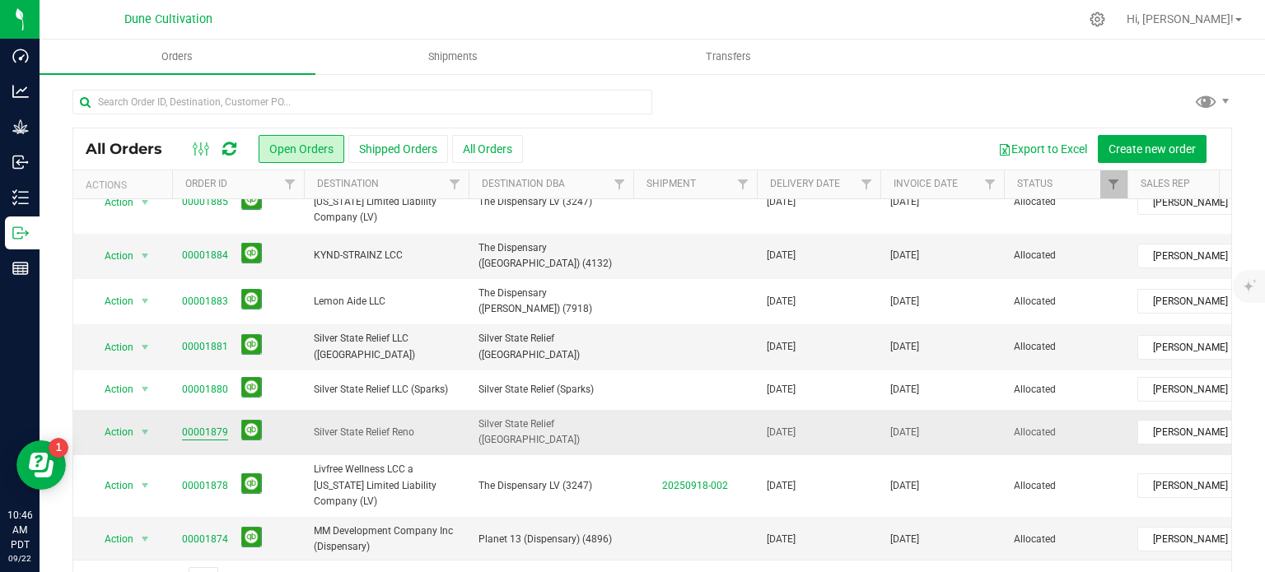
click at [212, 425] on link "00001879" at bounding box center [205, 433] width 46 height 16
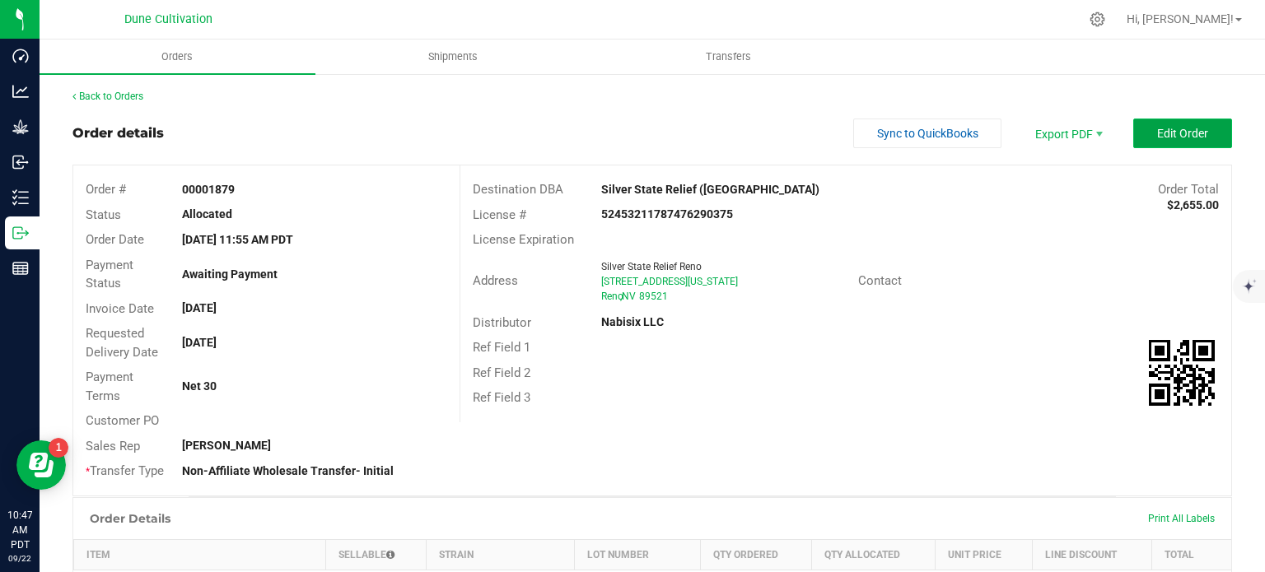
click at [1175, 129] on span "Edit Order" at bounding box center [1182, 133] width 51 height 13
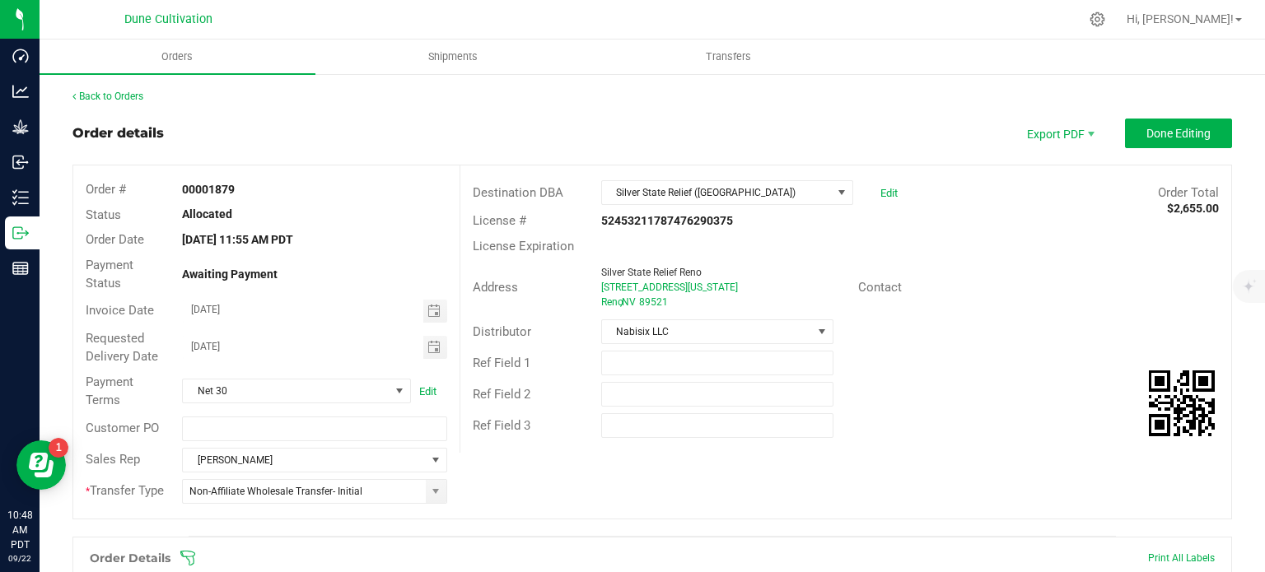
scroll to position [633, 0]
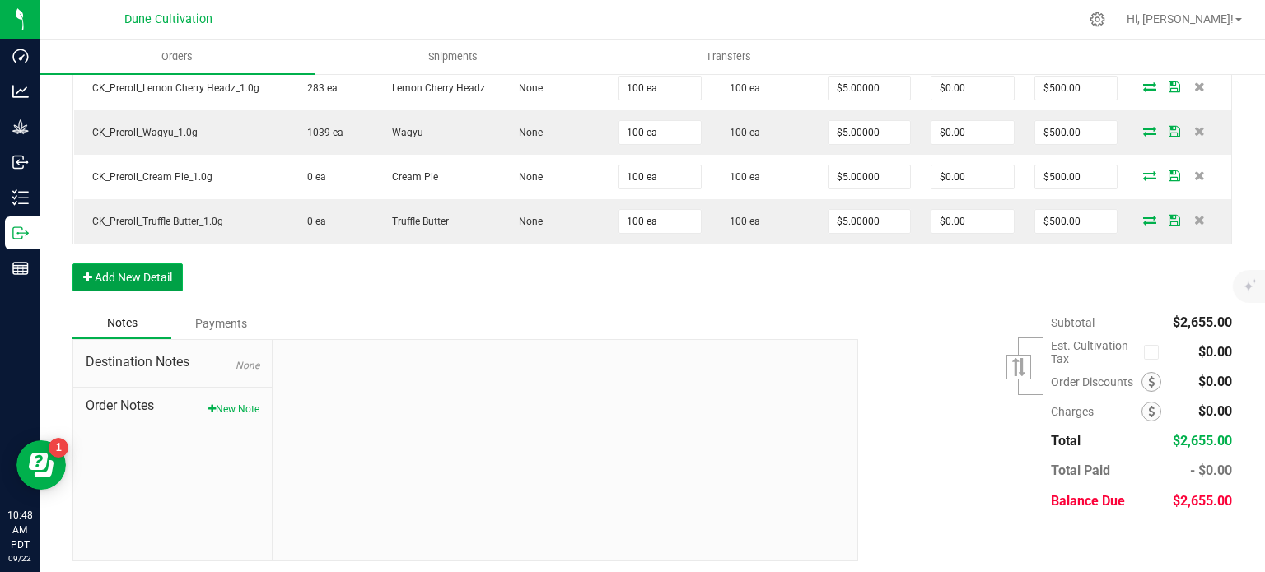
click at [175, 276] on button "Add New Detail" at bounding box center [127, 278] width 110 height 28
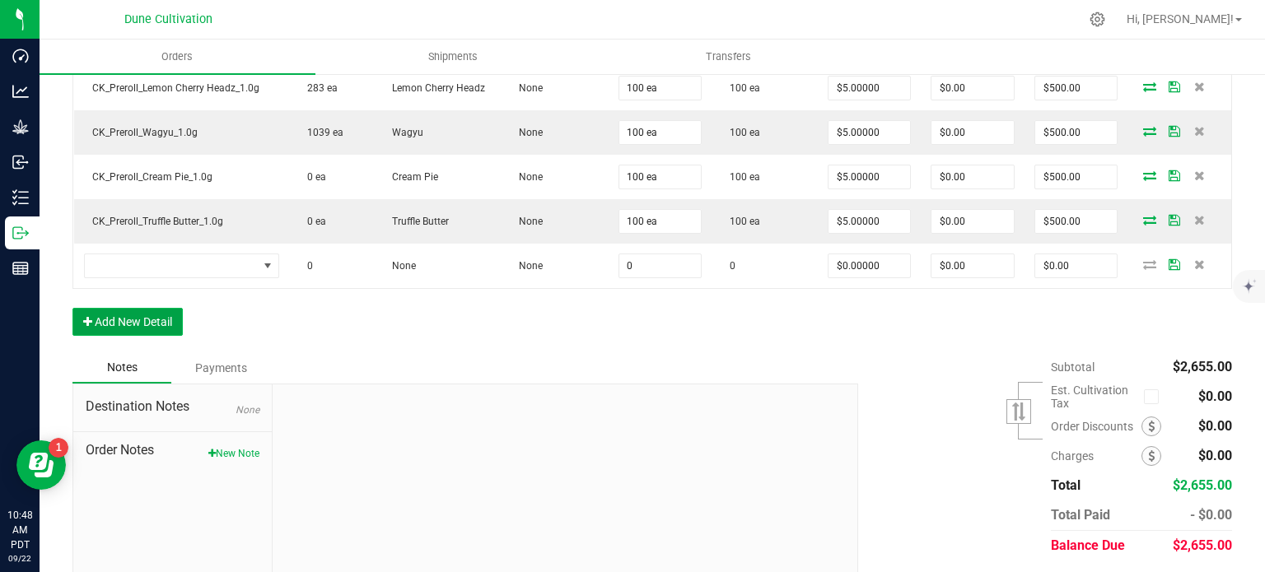
click at [109, 308] on button "Add New Detail" at bounding box center [127, 322] width 110 height 28
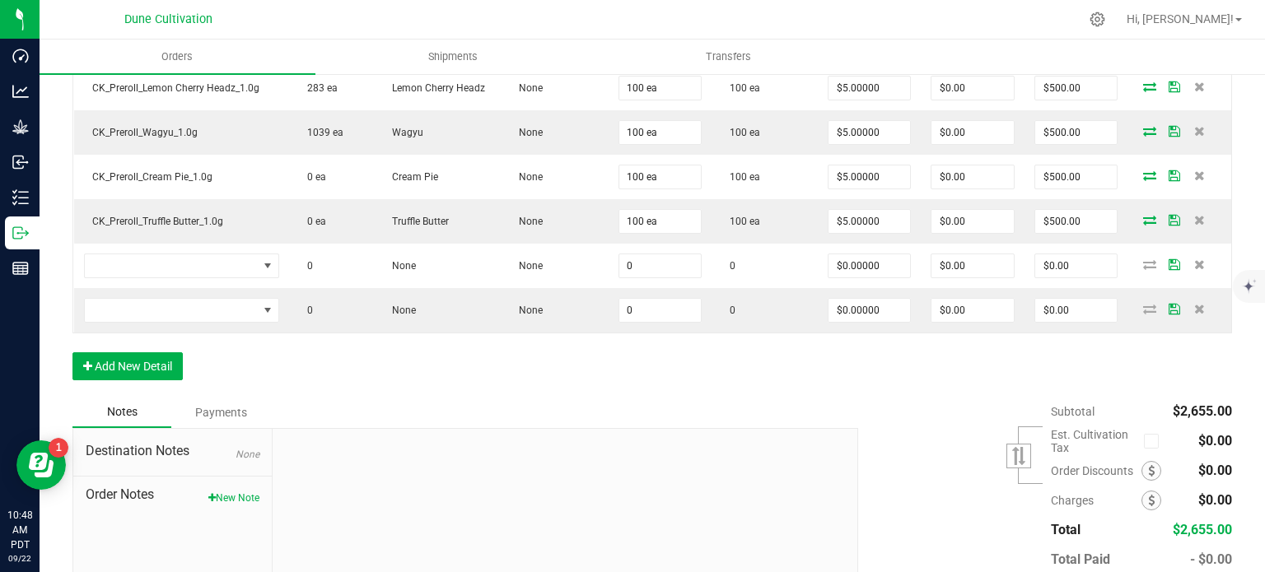
click at [112, 342] on div "Order Details Print All Labels Item Sellable Strain Lot Number Qty Ordered Qty …" at bounding box center [651, 150] width 1159 height 493
click at [112, 352] on button "Add New Detail" at bounding box center [127, 366] width 110 height 28
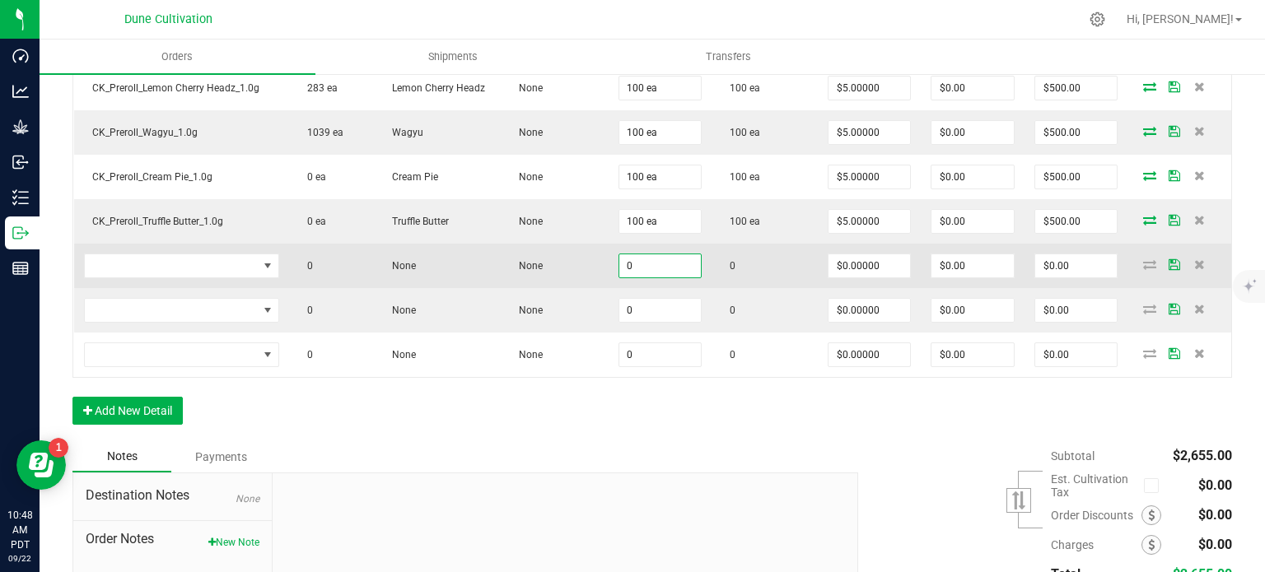
click at [646, 265] on input "0" at bounding box center [660, 265] width 82 height 23
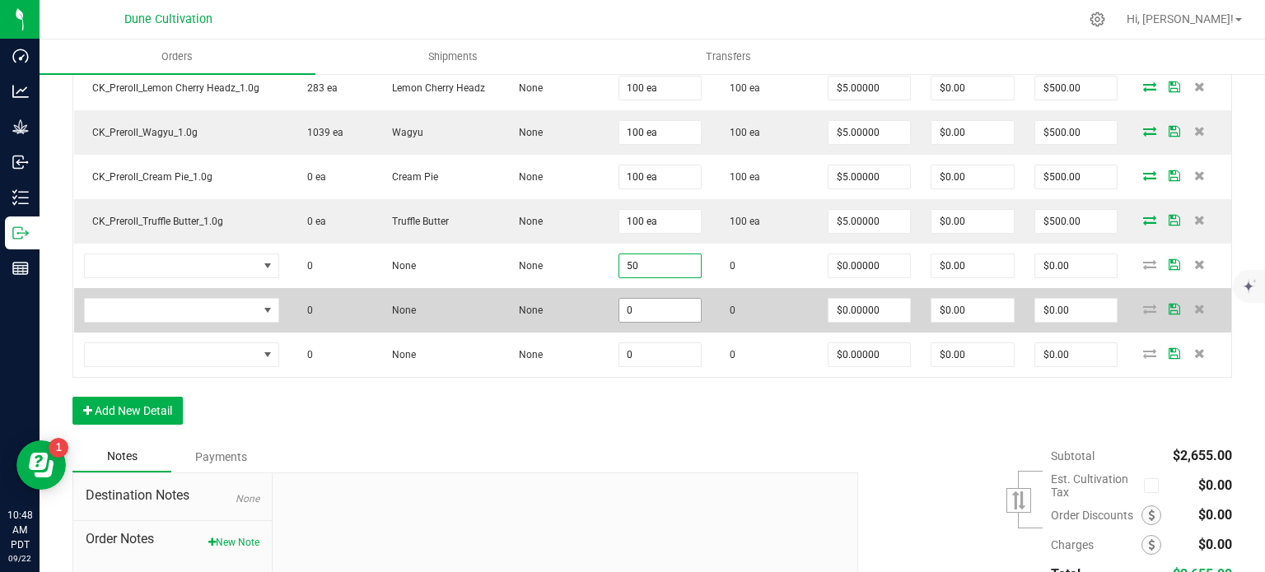
type input "50"
click at [647, 299] on input "0" at bounding box center [660, 310] width 82 height 23
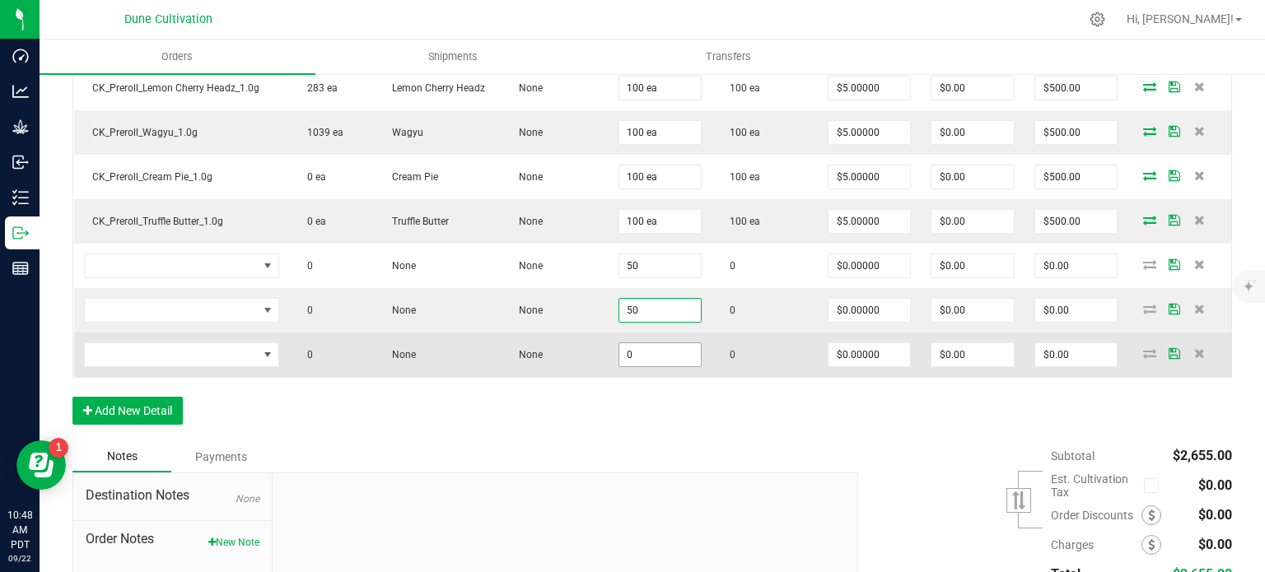
type input "50"
click at [663, 349] on input "0" at bounding box center [660, 354] width 82 height 23
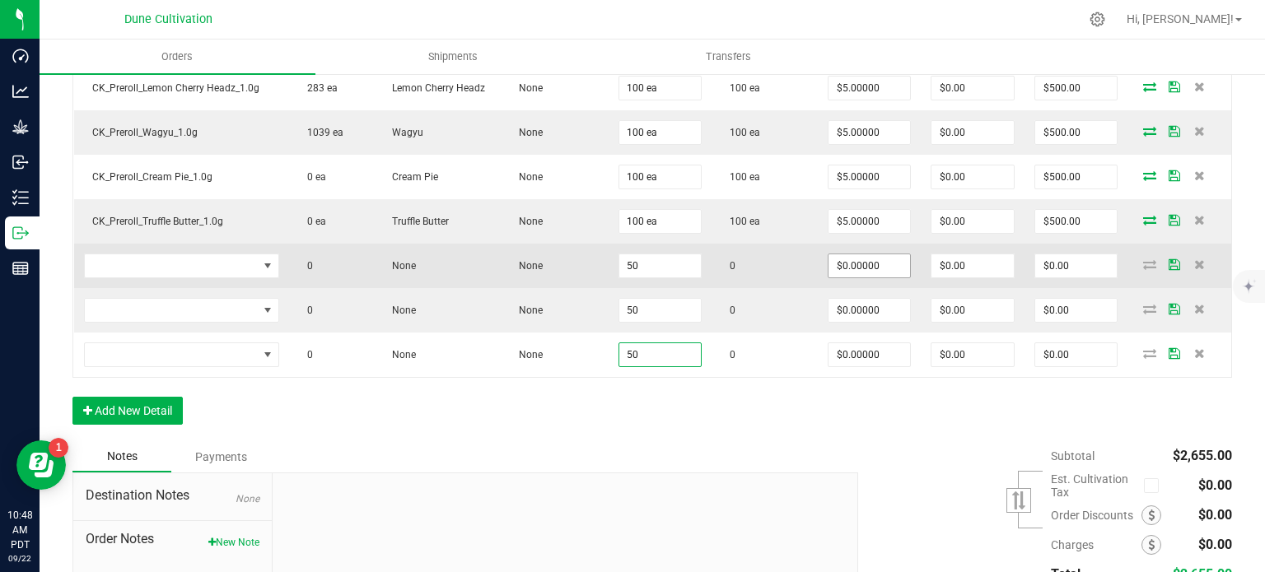
type input "50"
click at [861, 268] on input "0" at bounding box center [869, 265] width 82 height 23
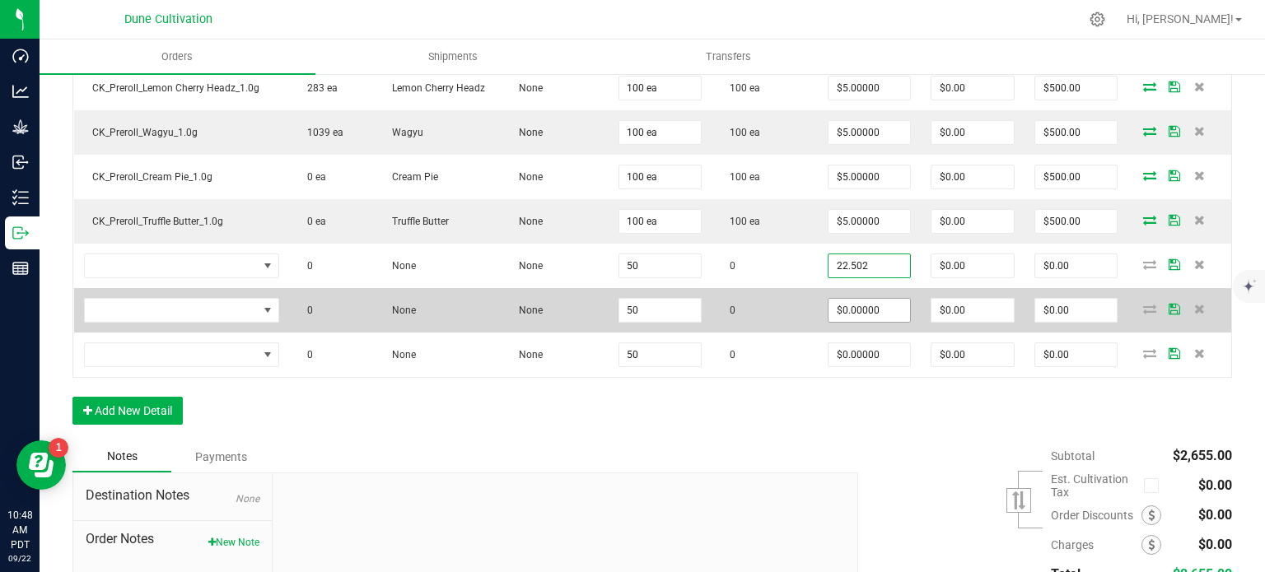
type input "22.502"
type input "0"
type input "$22.50200"
type input "$1,125.10"
click at [861, 299] on input "0" at bounding box center [869, 310] width 82 height 23
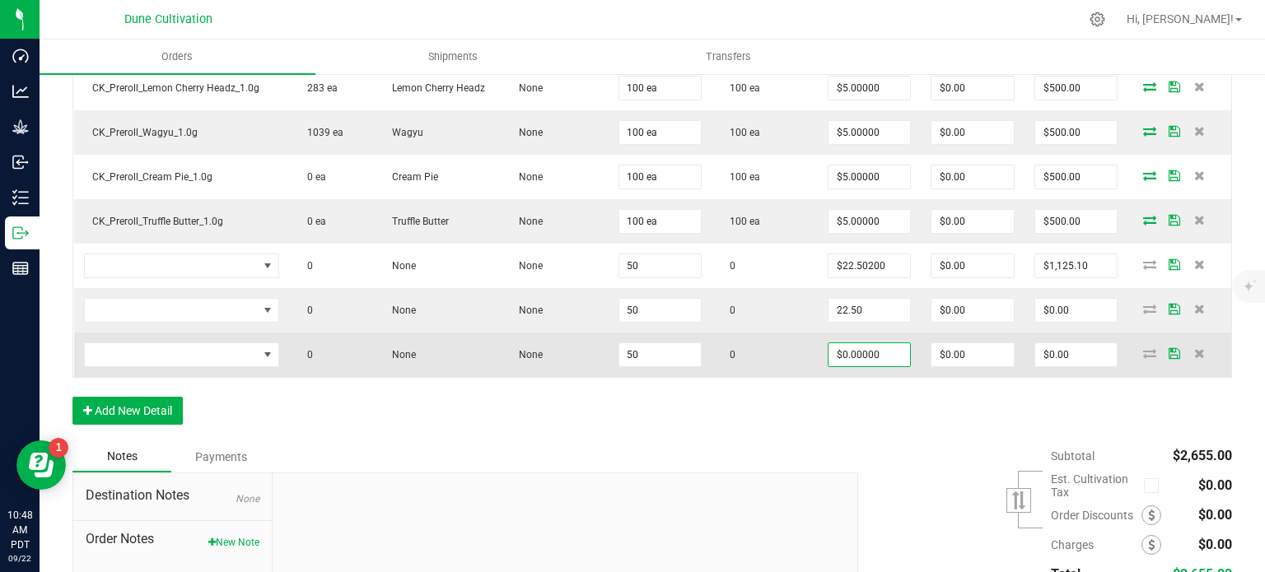
type input "$22.50000"
type input "$1,125.00"
click at [856, 344] on input "0" at bounding box center [869, 354] width 82 height 23
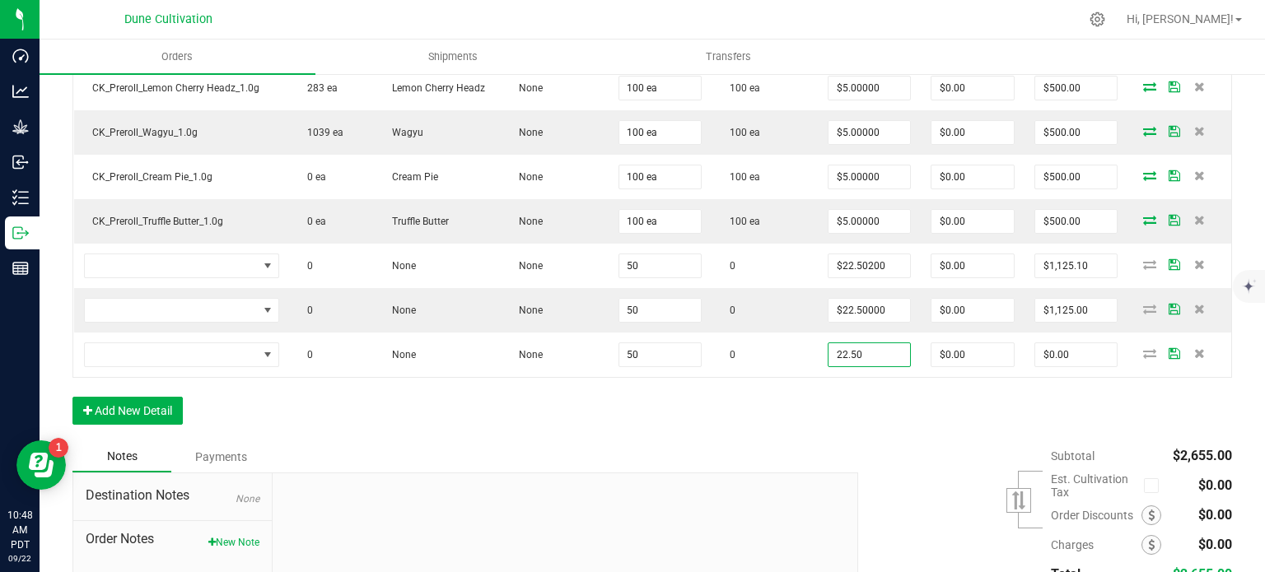
type input "$22.50000"
type input "$1,125.00"
click at [842, 418] on div "Order Details Print All Labels Item Sellable Strain Lot Number Qty Ordered Qty …" at bounding box center [651, 173] width 1159 height 538
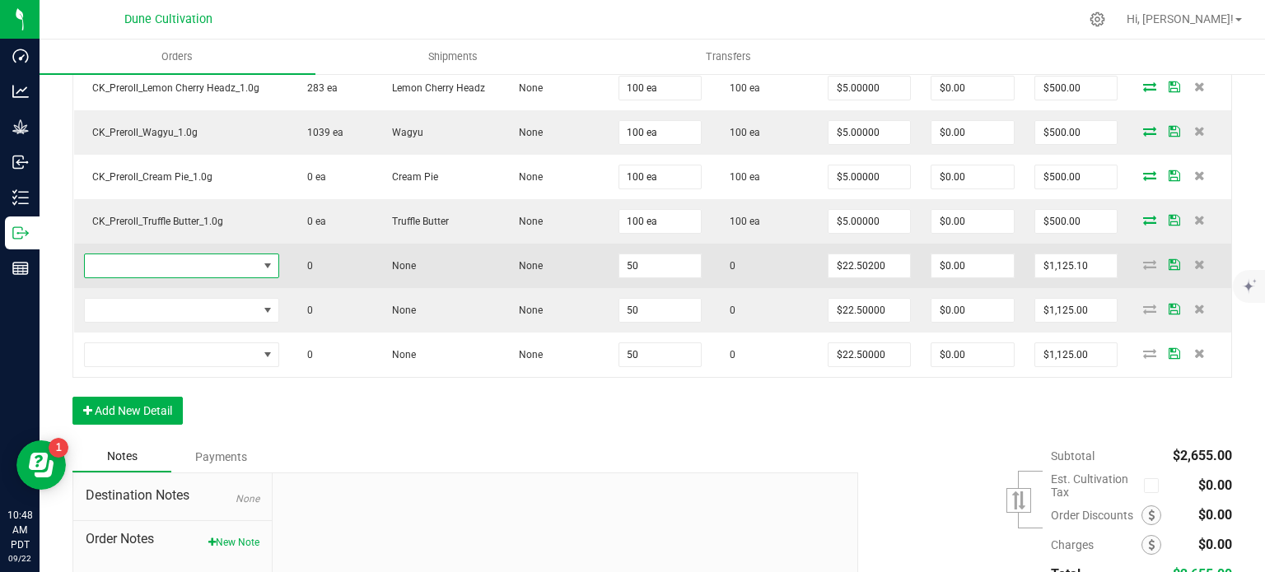
click at [272, 259] on span "NO DATA FOUND" at bounding box center [267, 265] width 13 height 13
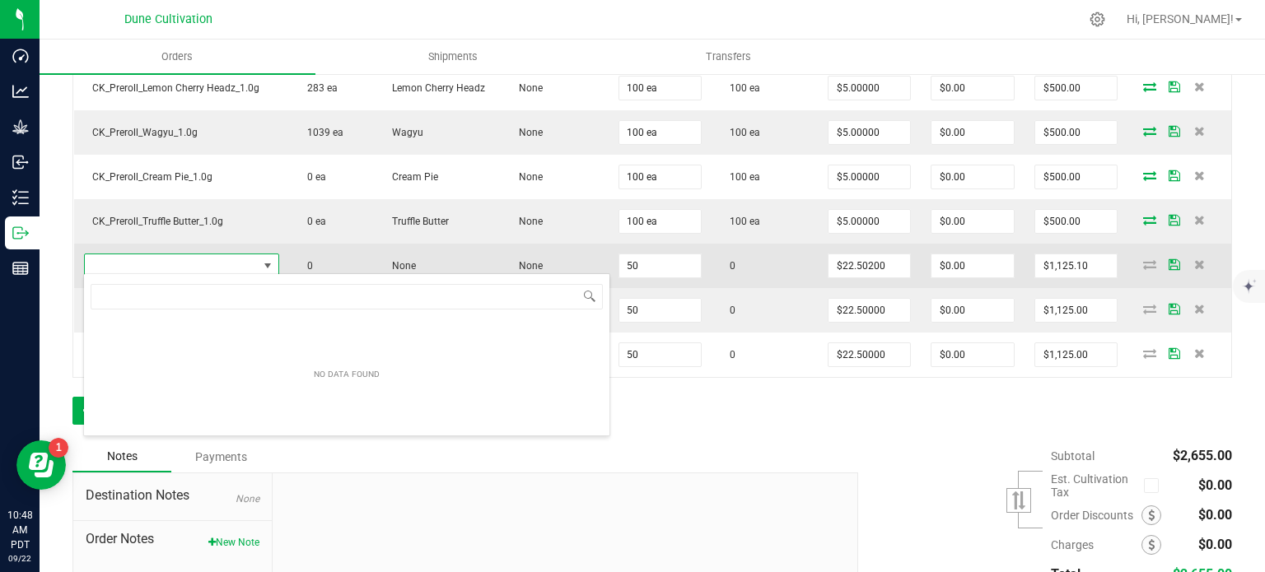
type input "CK_Flower_Blue Wagyu_3.5g"
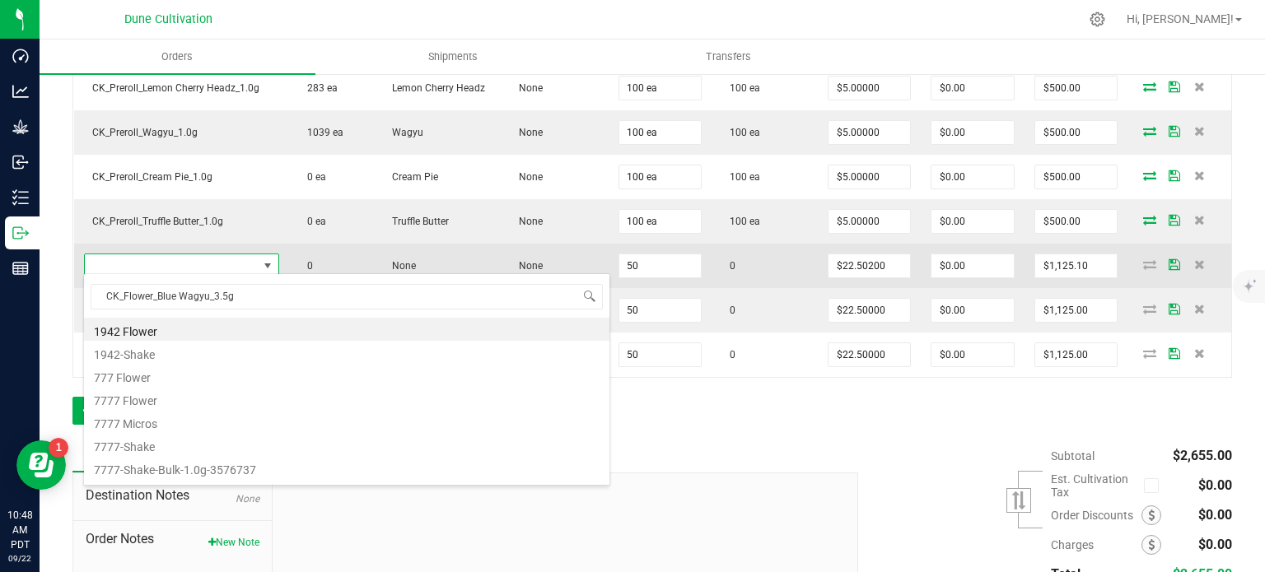
scroll to position [24, 191]
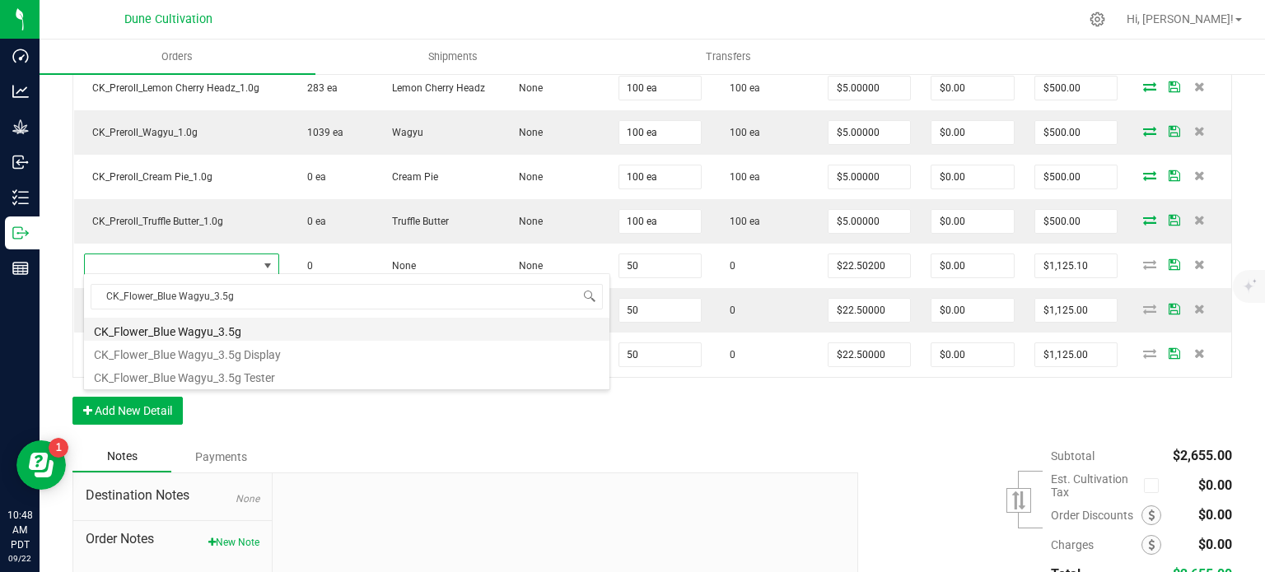
click at [244, 324] on li "CK_Flower_Blue Wagyu_3.5g" at bounding box center [346, 329] width 525 height 23
type input "50 ea"
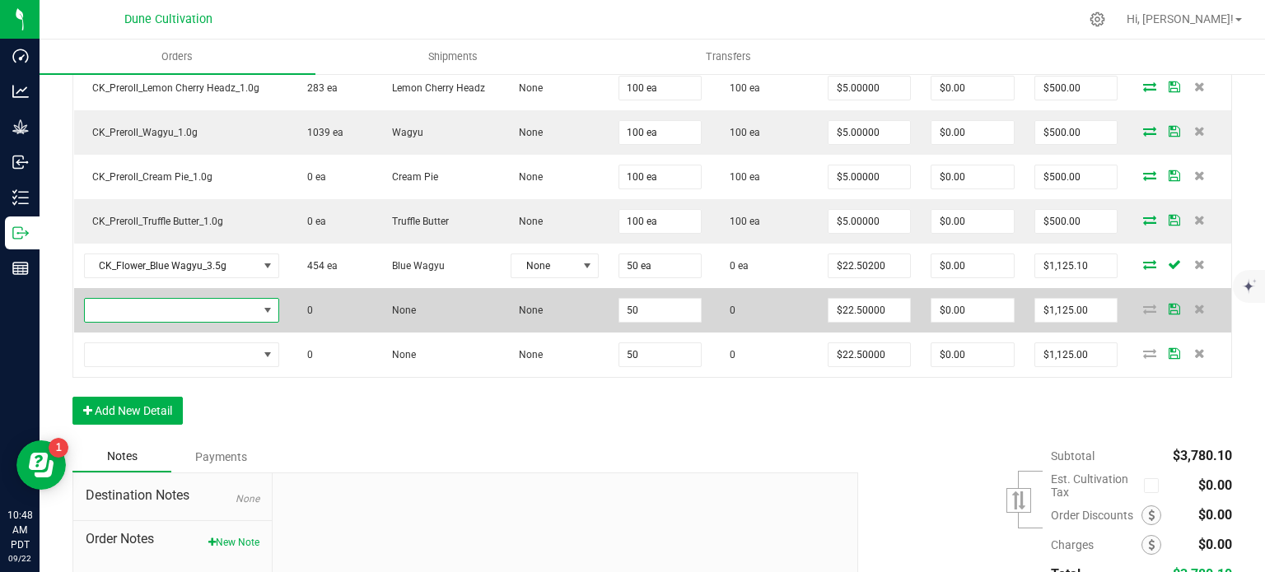
click at [212, 306] on span "NO DATA FOUND" at bounding box center [171, 310] width 173 height 23
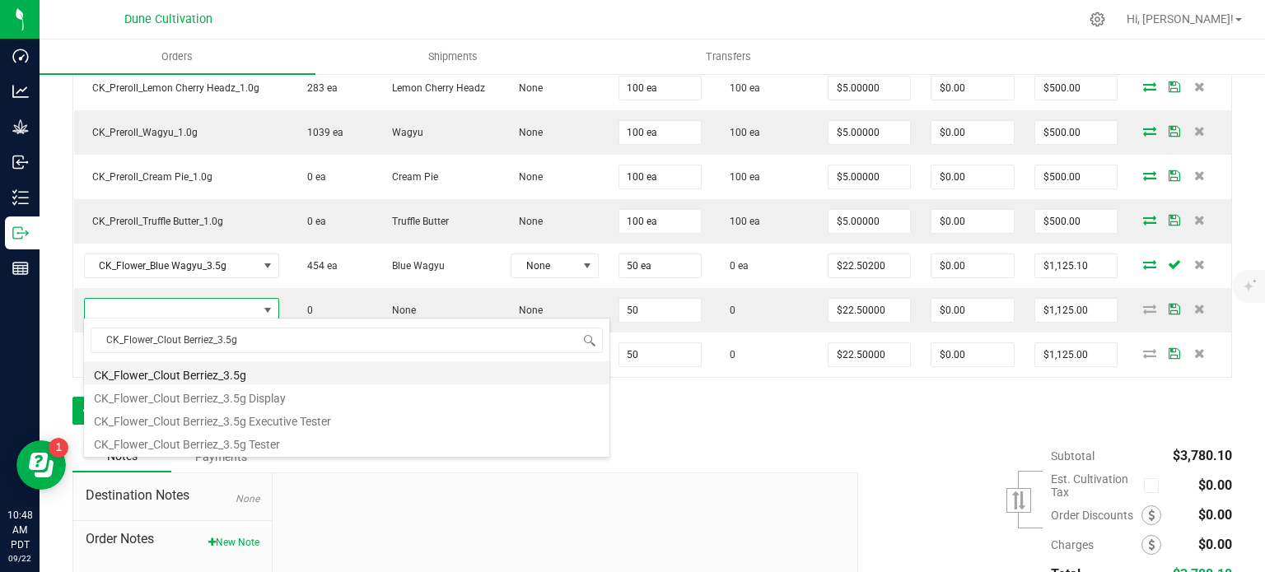
click at [222, 375] on li "CK_Flower_Clout Berriez_3.5g" at bounding box center [346, 373] width 525 height 23
type input "50 ea"
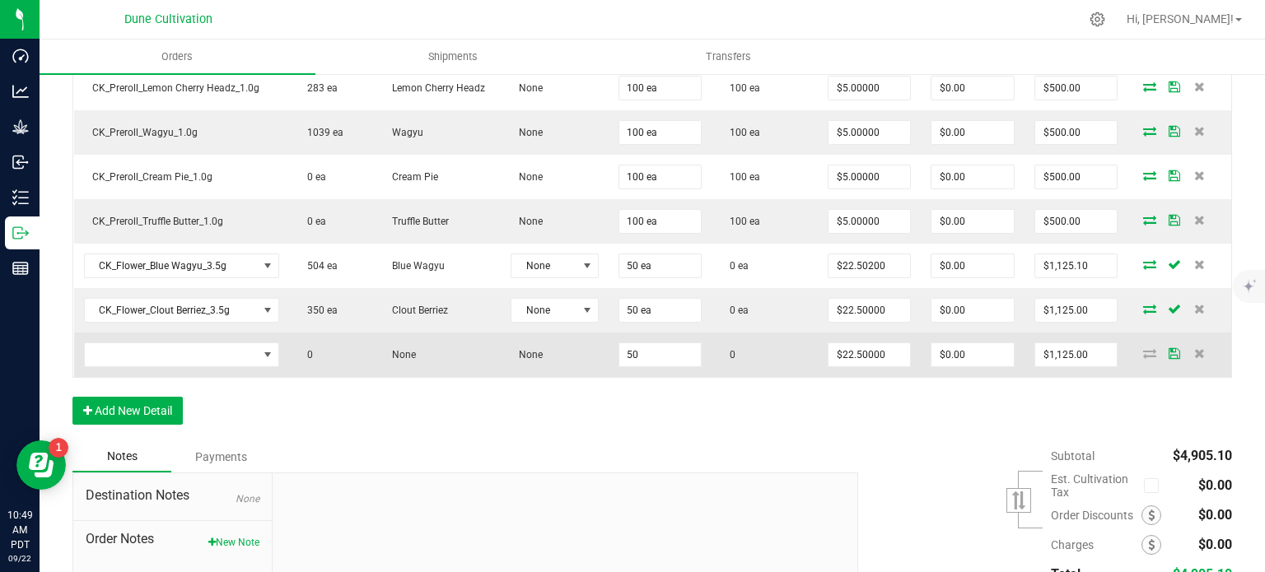
click at [191, 363] on td at bounding box center [181, 355] width 215 height 44
click at [203, 348] on span "NO DATA FOUND" at bounding box center [171, 354] width 173 height 23
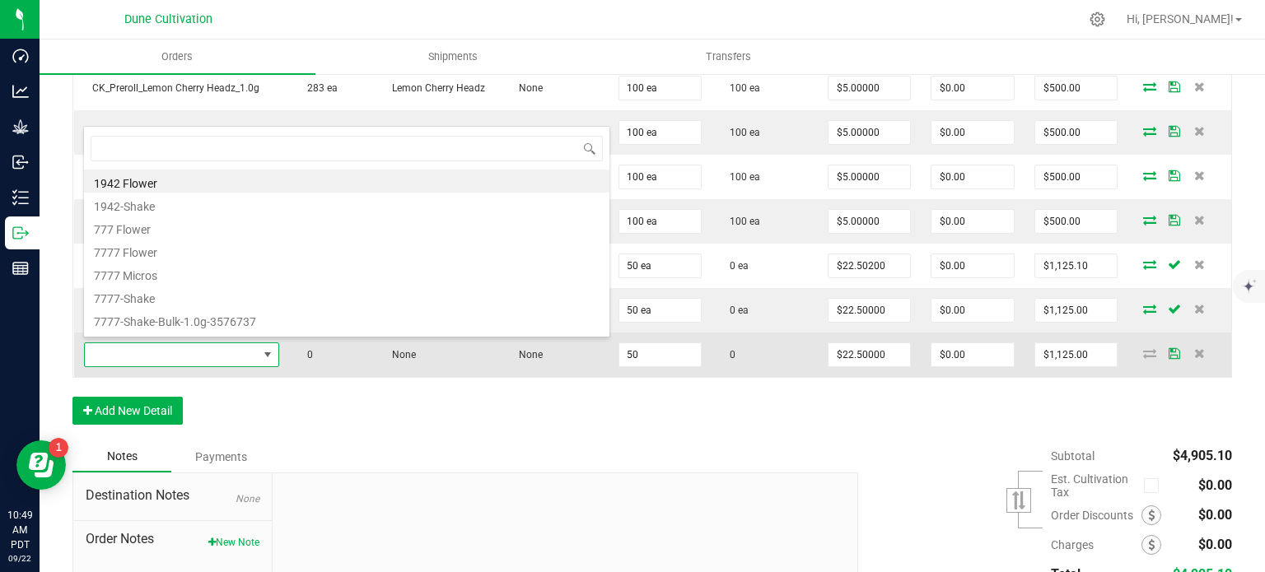
type input "CK_Flower_Cream Pie_3.5g"
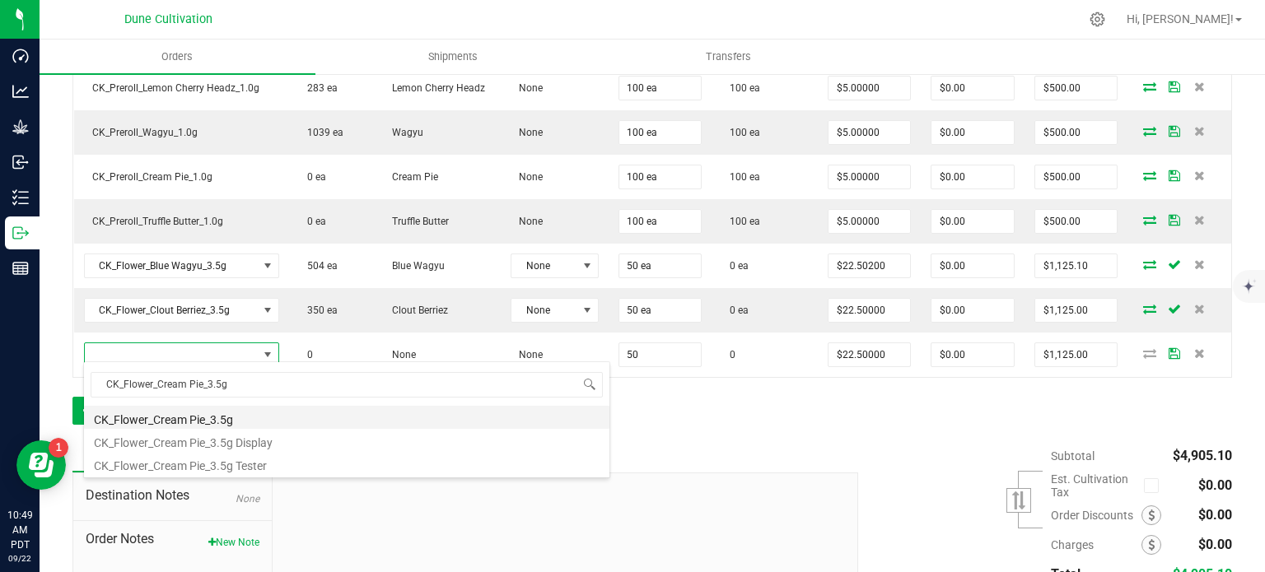
click at [240, 418] on li "CK_Flower_Cream Pie_3.5g" at bounding box center [346, 417] width 525 height 23
type input "50 ea"
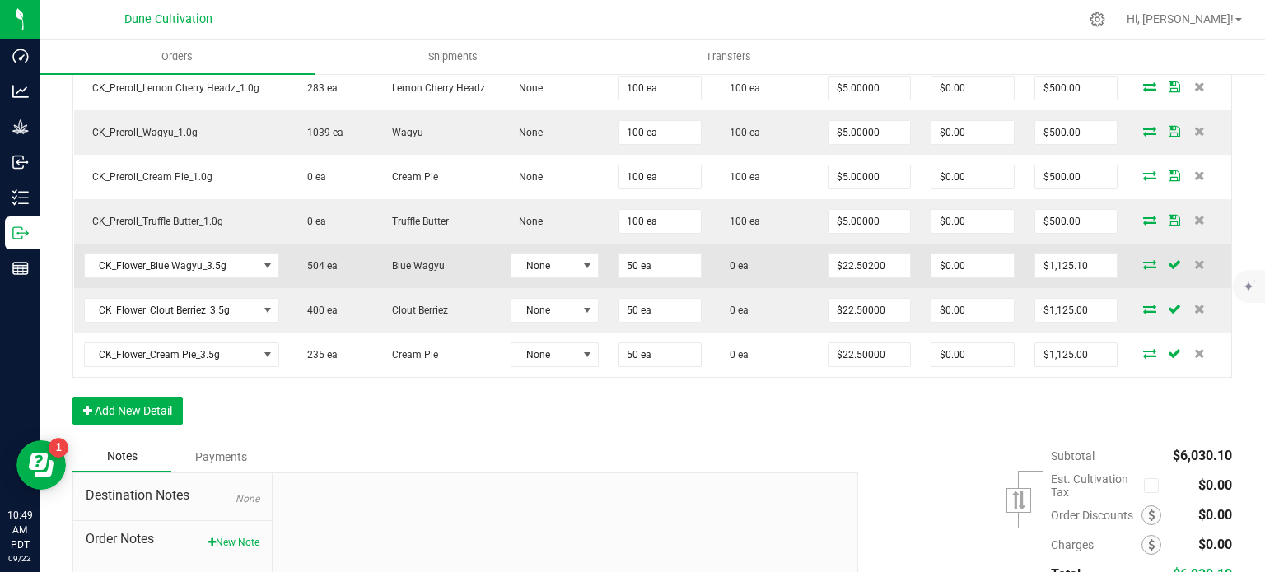
click at [1137, 264] on span at bounding box center [1149, 264] width 25 height 10
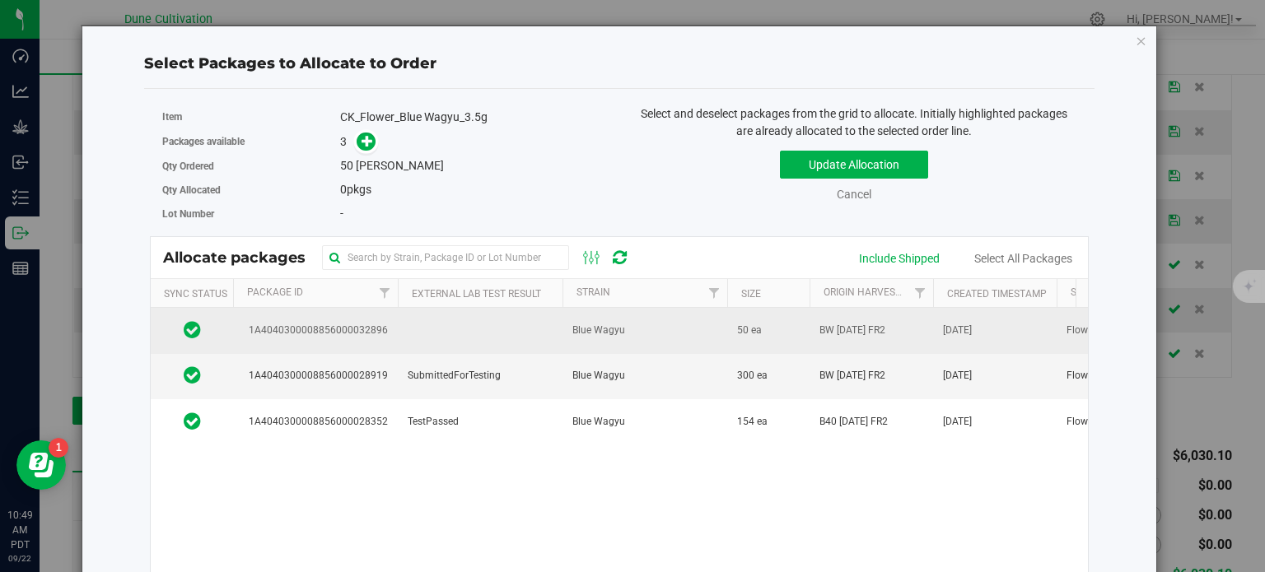
click at [389, 342] on td "1A4040300008856000032896" at bounding box center [315, 330] width 165 height 45
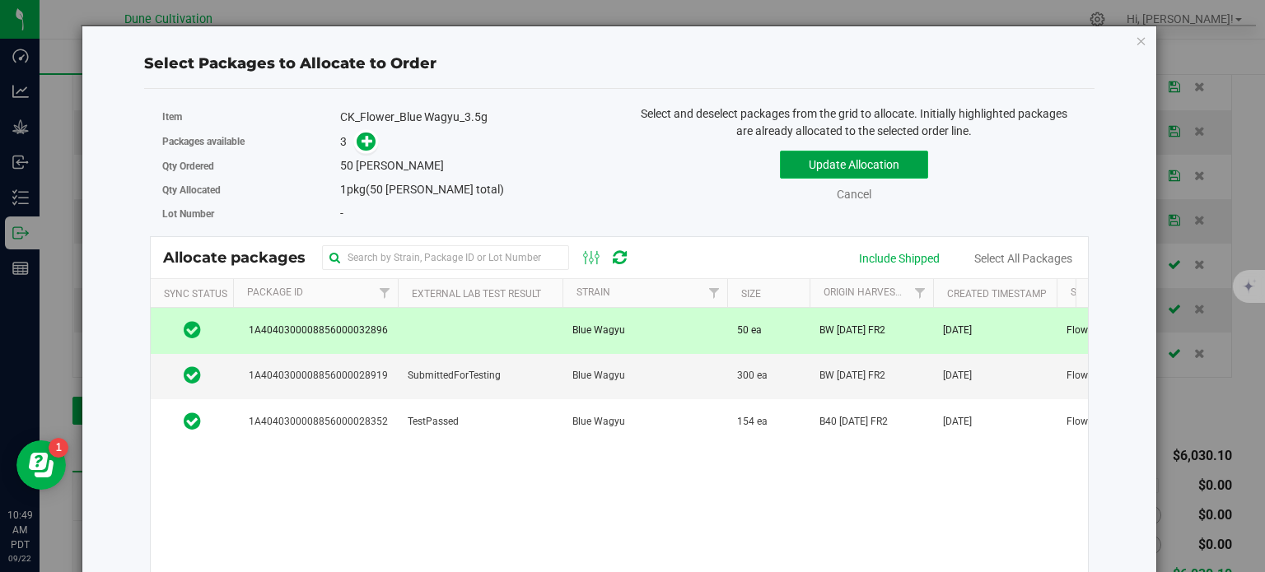
click at [818, 170] on button "Update Allocation" at bounding box center [854, 165] width 148 height 28
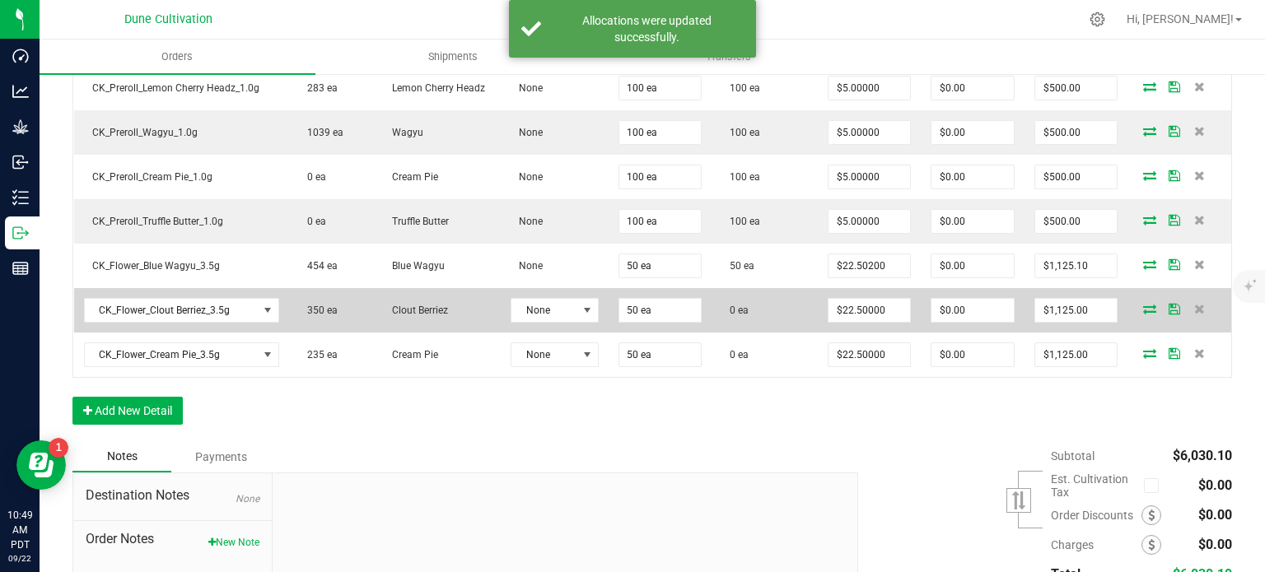
click at [1143, 304] on icon at bounding box center [1149, 309] width 13 height 10
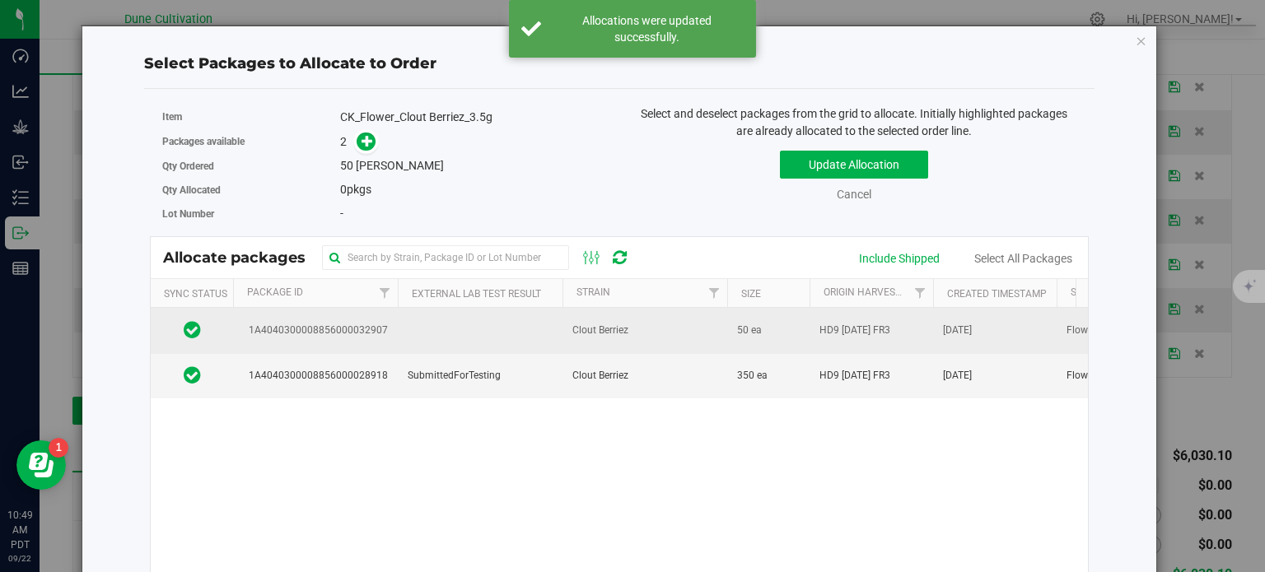
click at [398, 335] on td at bounding box center [480, 330] width 165 height 45
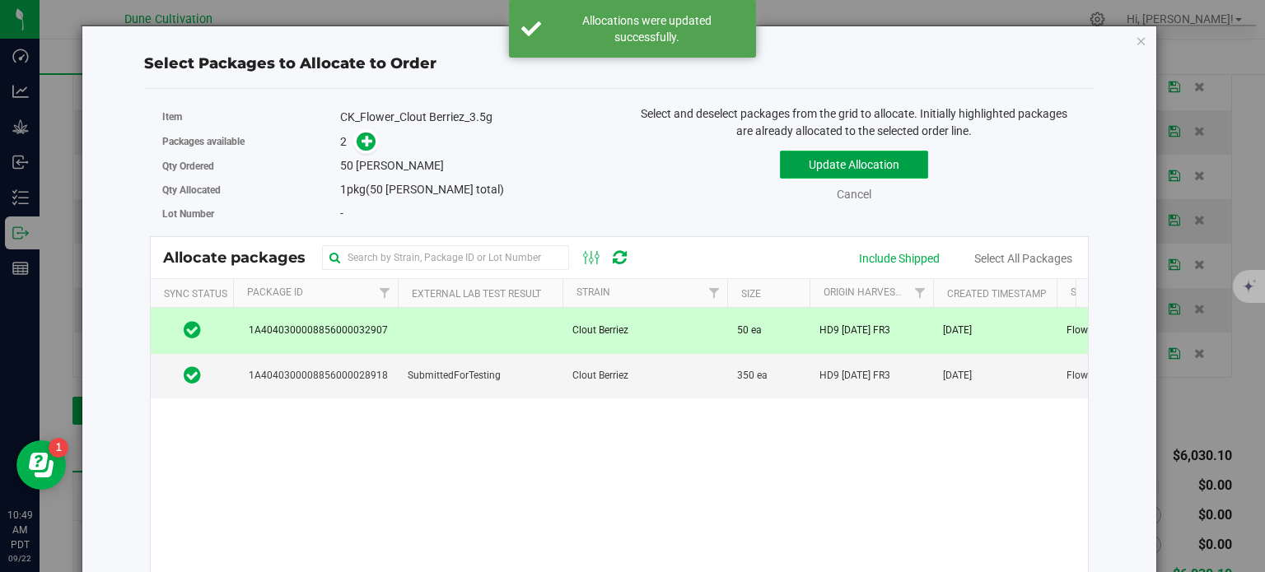
click at [828, 161] on button "Update Allocation" at bounding box center [854, 165] width 148 height 28
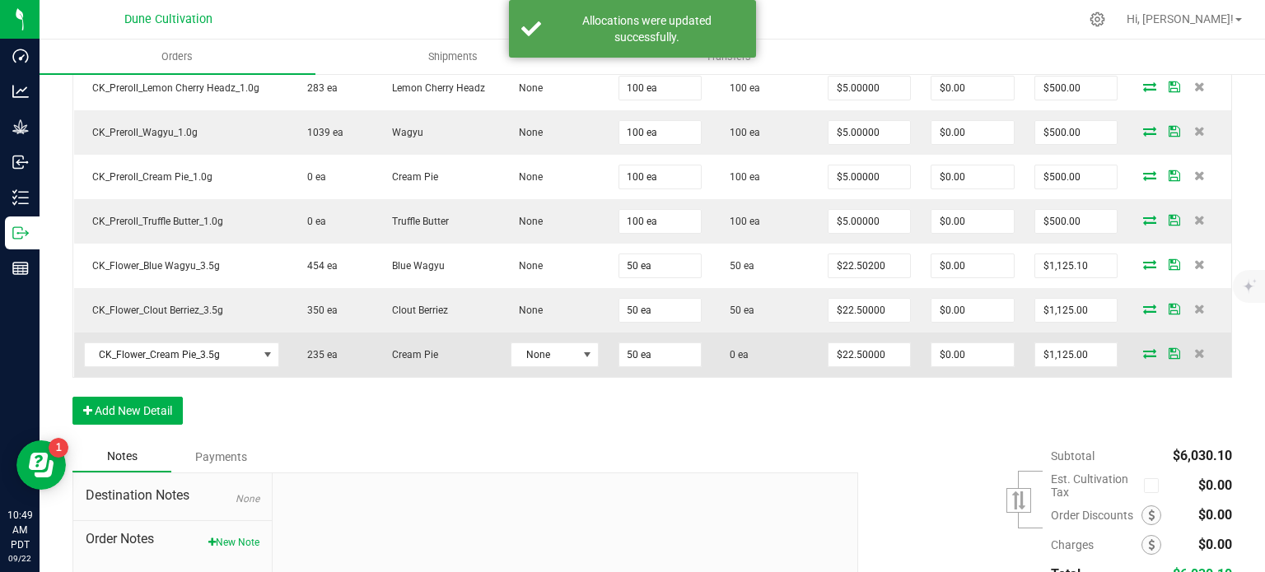
click at [1143, 352] on icon at bounding box center [1149, 353] width 13 height 10
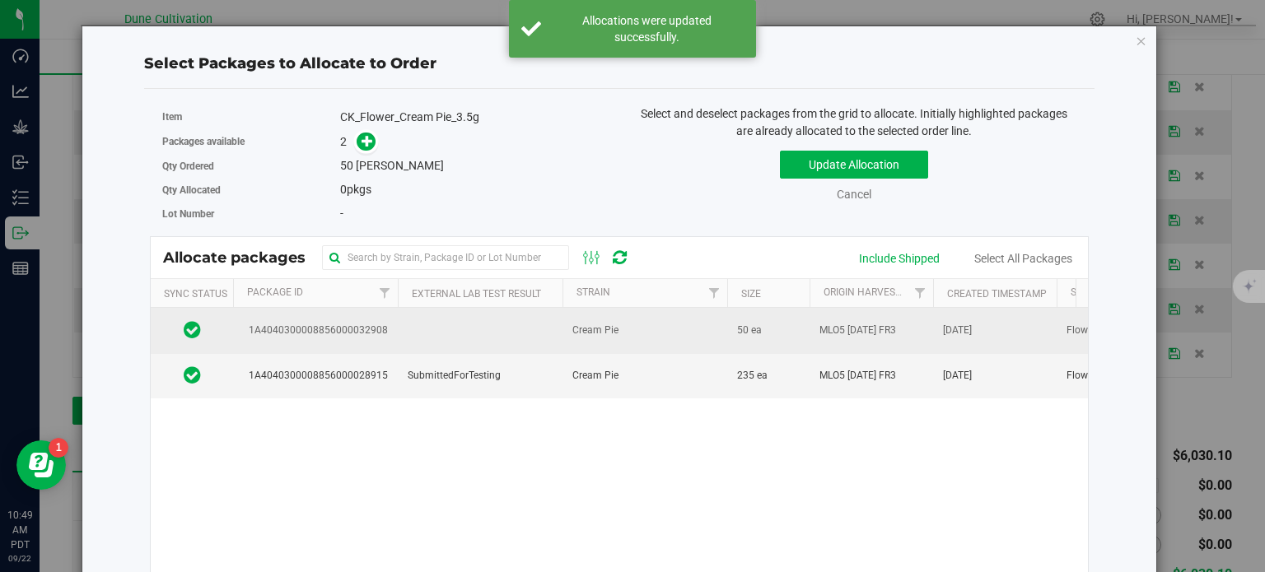
click at [409, 335] on td at bounding box center [480, 330] width 165 height 45
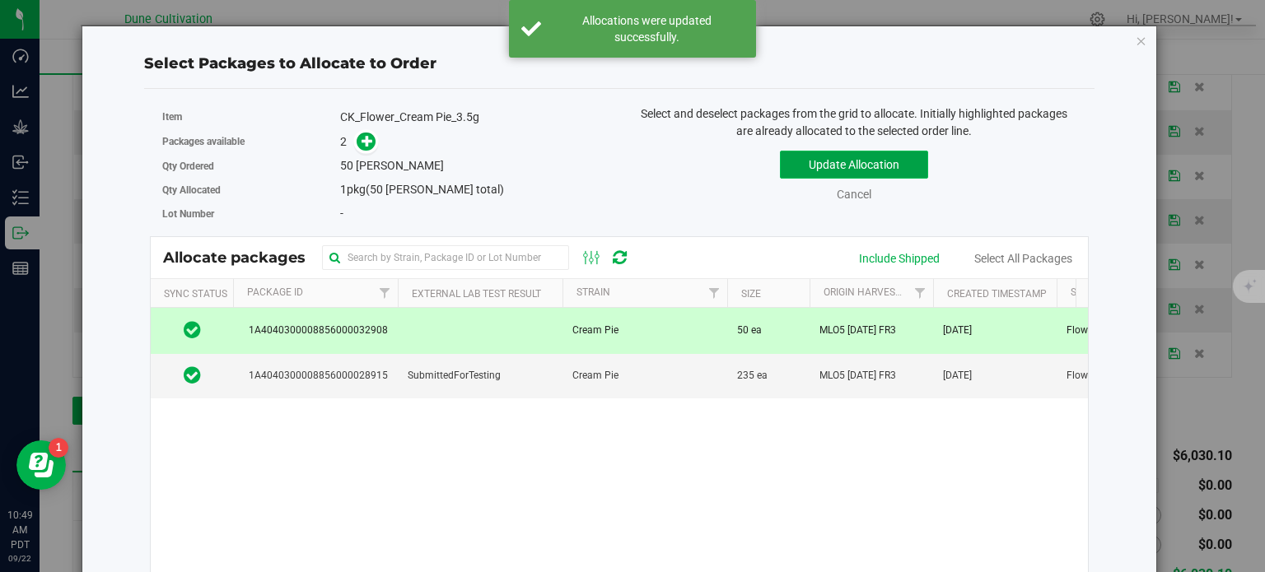
click at [805, 170] on button "Update Allocation" at bounding box center [854, 165] width 148 height 28
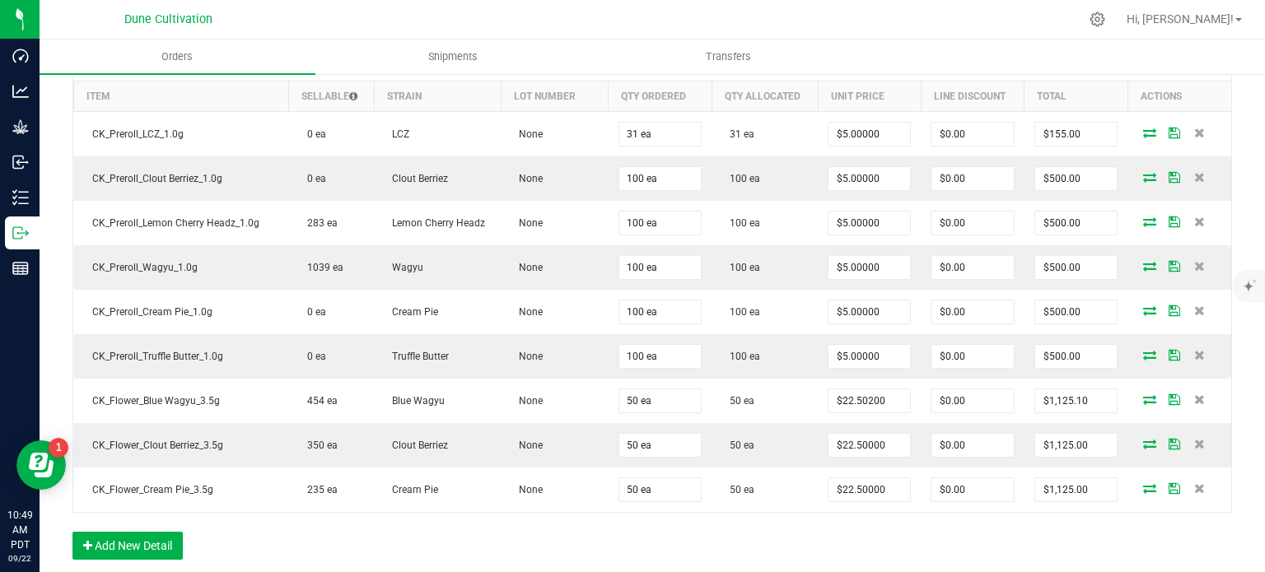
scroll to position [766, 0]
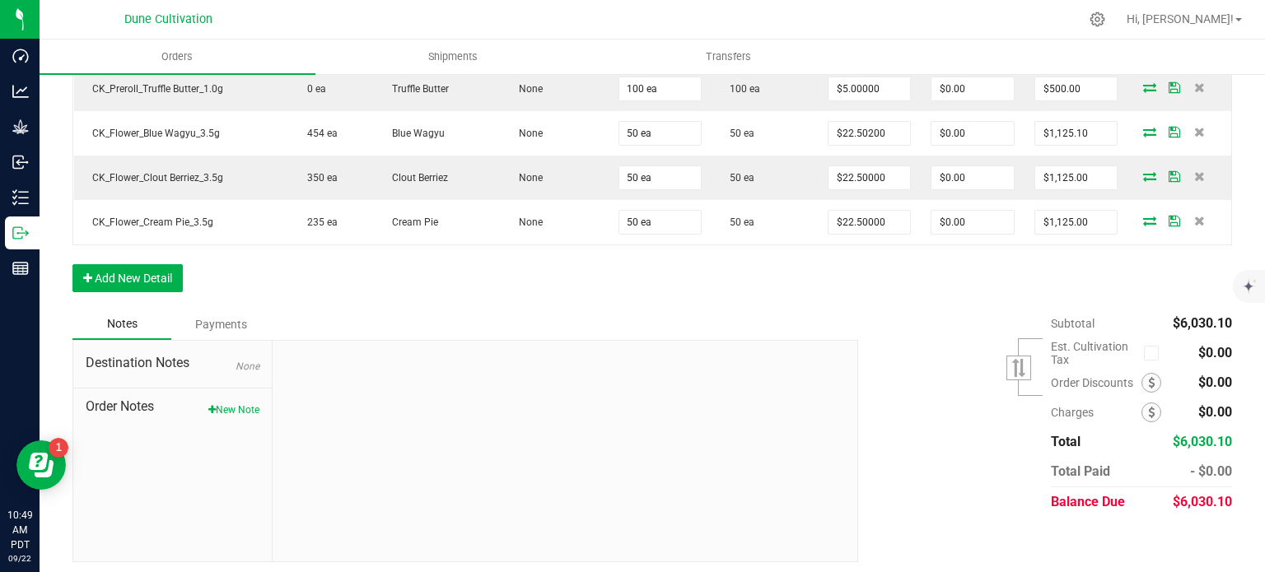
click at [1210, 501] on span "$6,030.10" at bounding box center [1202, 502] width 59 height 16
copy span "6,030.10"
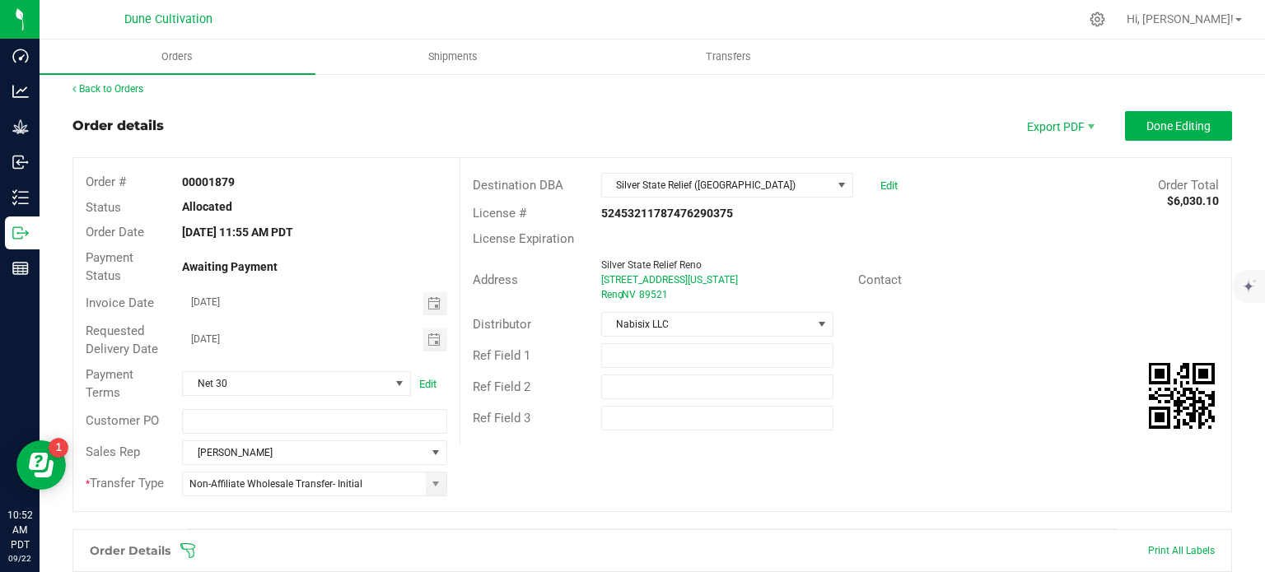
scroll to position [0, 0]
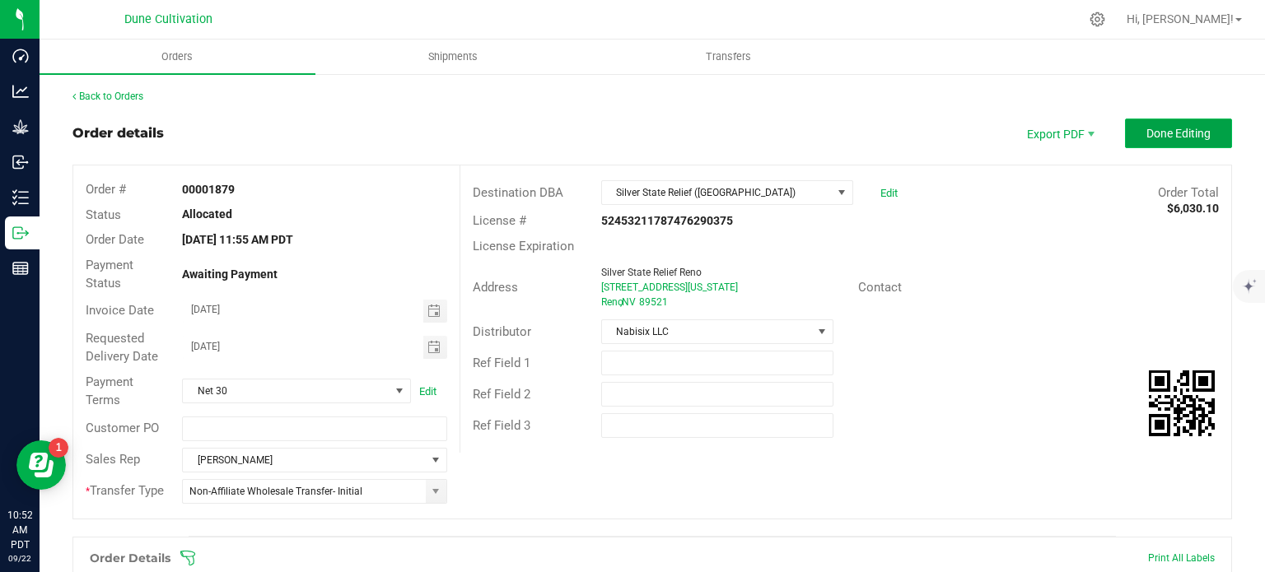
click at [1140, 140] on button "Done Editing" at bounding box center [1178, 134] width 107 height 30
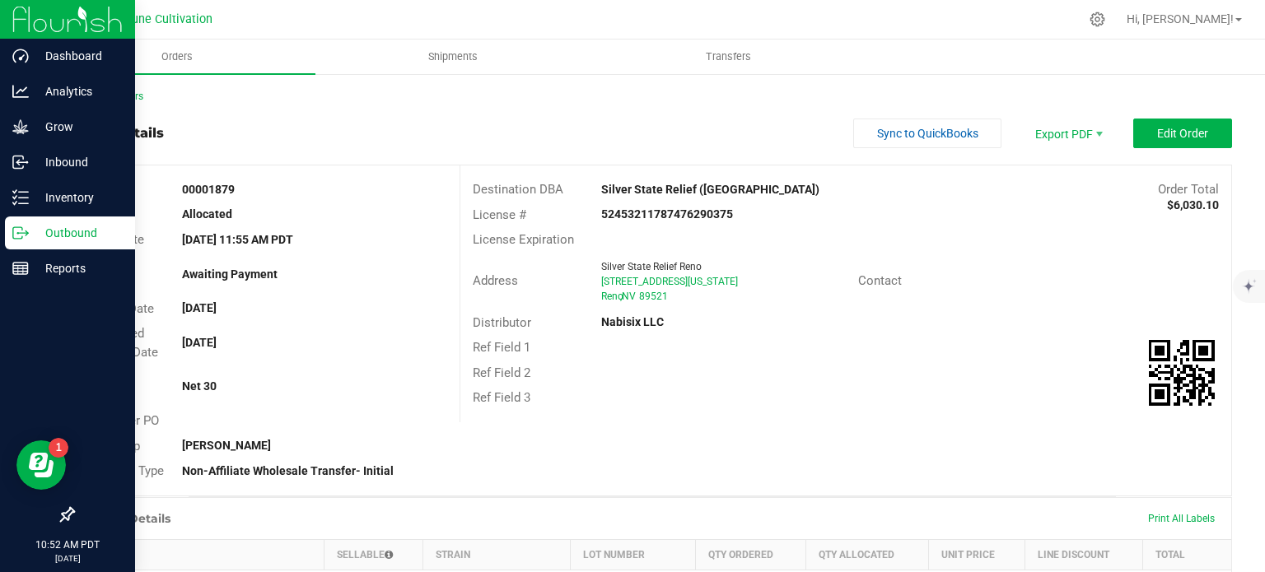
click at [26, 222] on div "Outbound" at bounding box center [70, 233] width 130 height 33
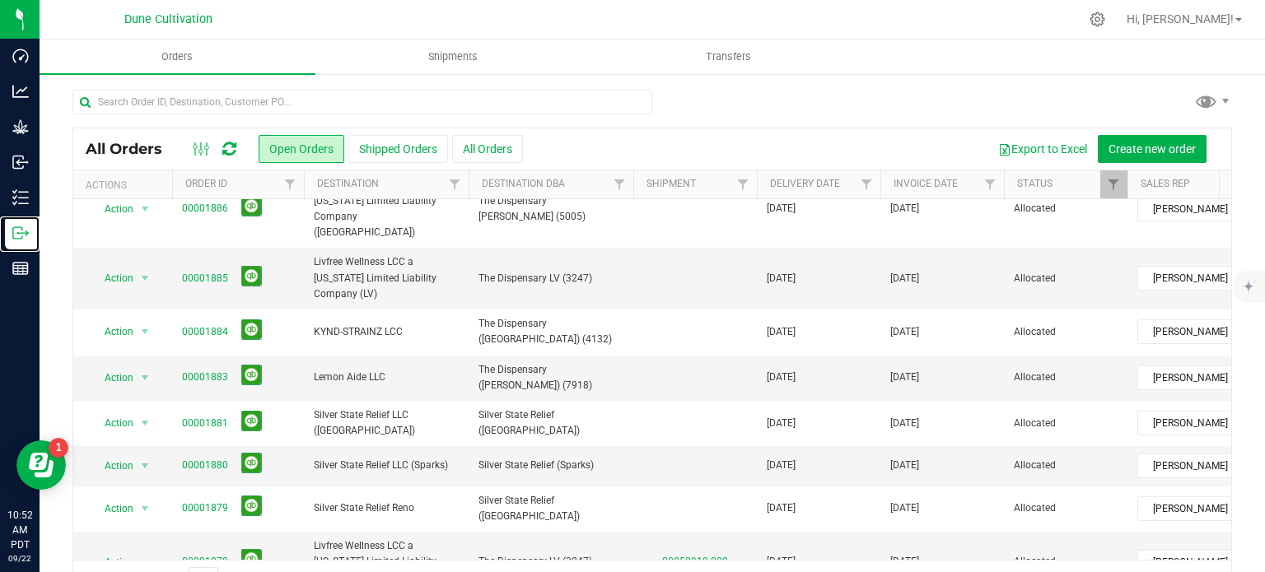
scroll to position [494, 0]
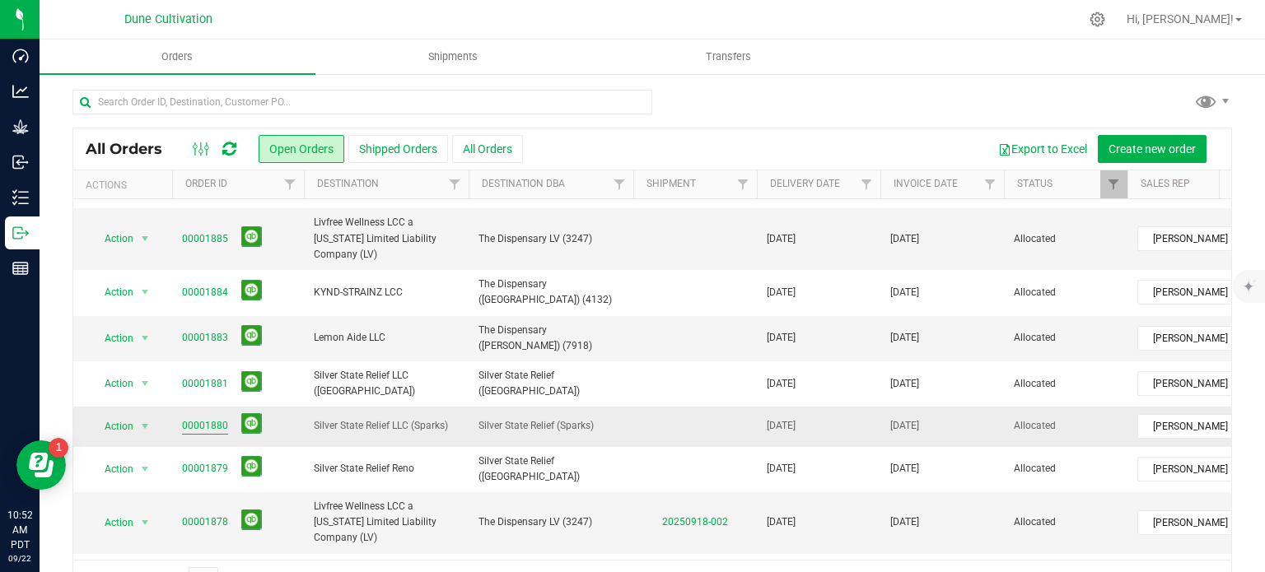
click at [218, 418] on link "00001880" at bounding box center [205, 426] width 46 height 16
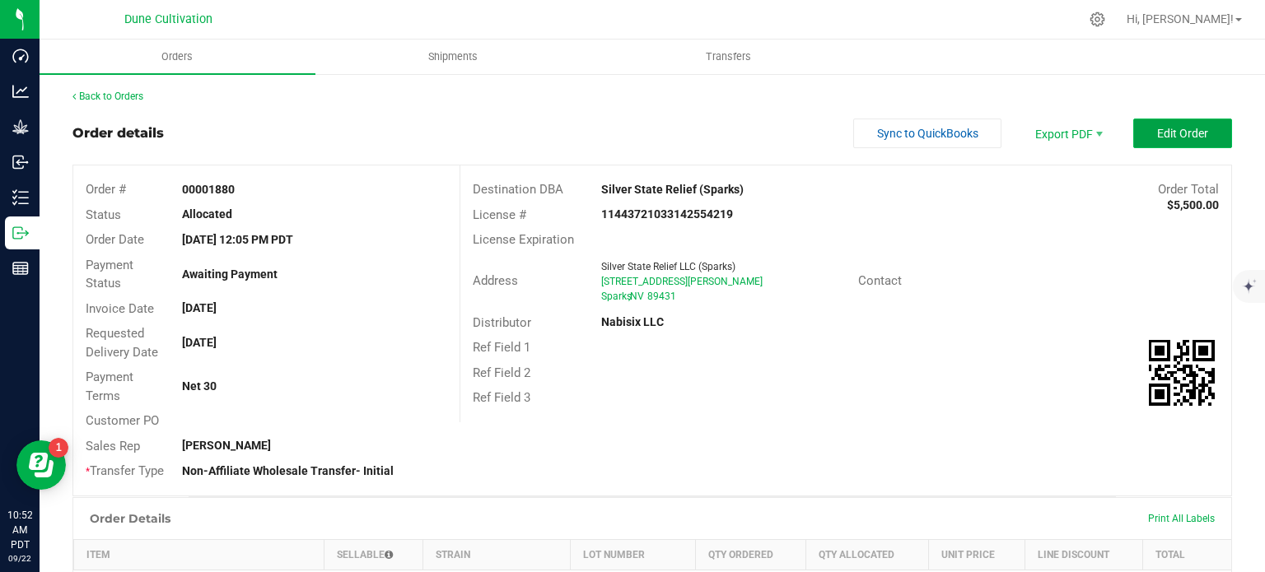
click at [1160, 128] on span "Edit Order" at bounding box center [1182, 133] width 51 height 13
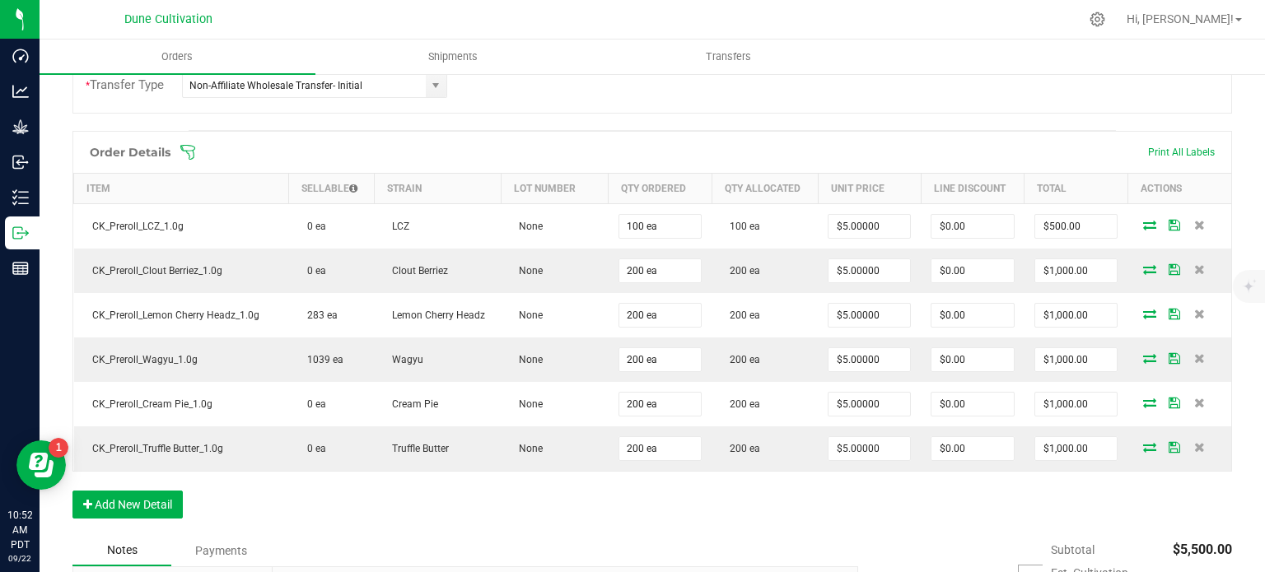
scroll to position [633, 0]
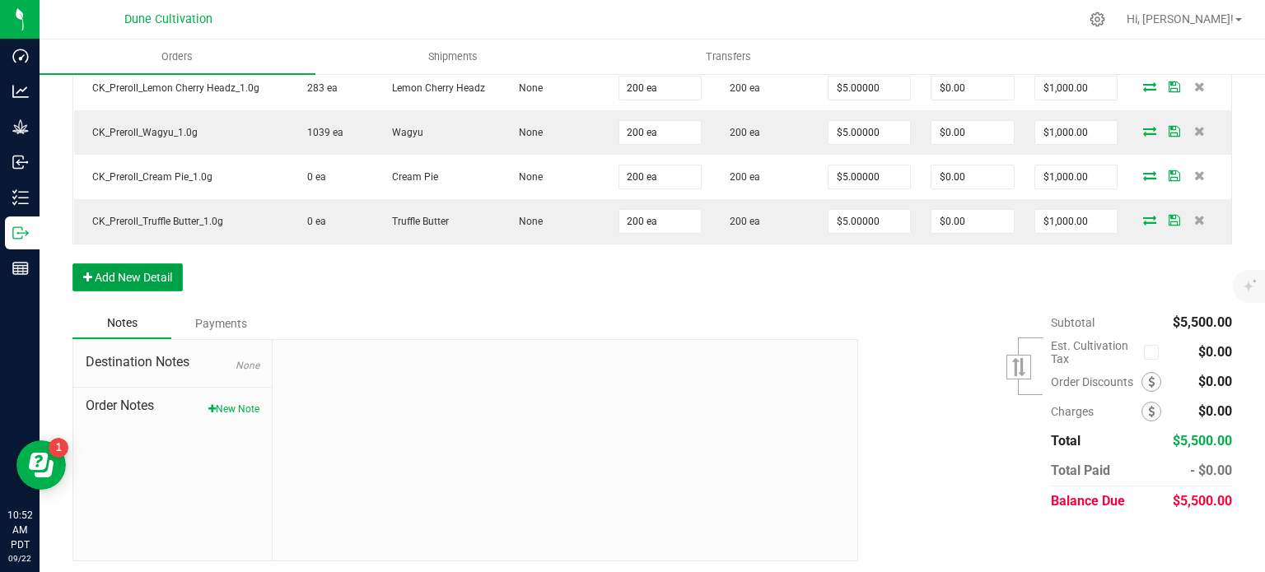
click at [143, 283] on button "Add New Detail" at bounding box center [127, 278] width 110 height 28
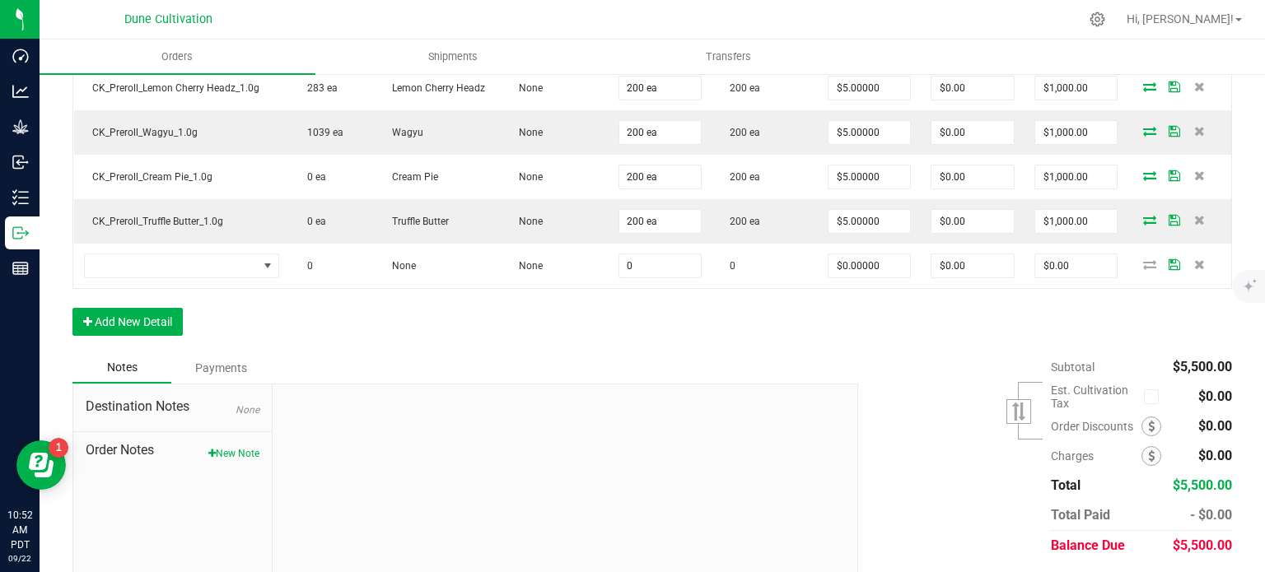
click at [128, 335] on div "Order Details Print All Labels Item Sellable Strain Lot Number Qty Ordered Qty …" at bounding box center [651, 128] width 1159 height 449
click at [139, 322] on button "Add New Detail" at bounding box center [127, 322] width 110 height 28
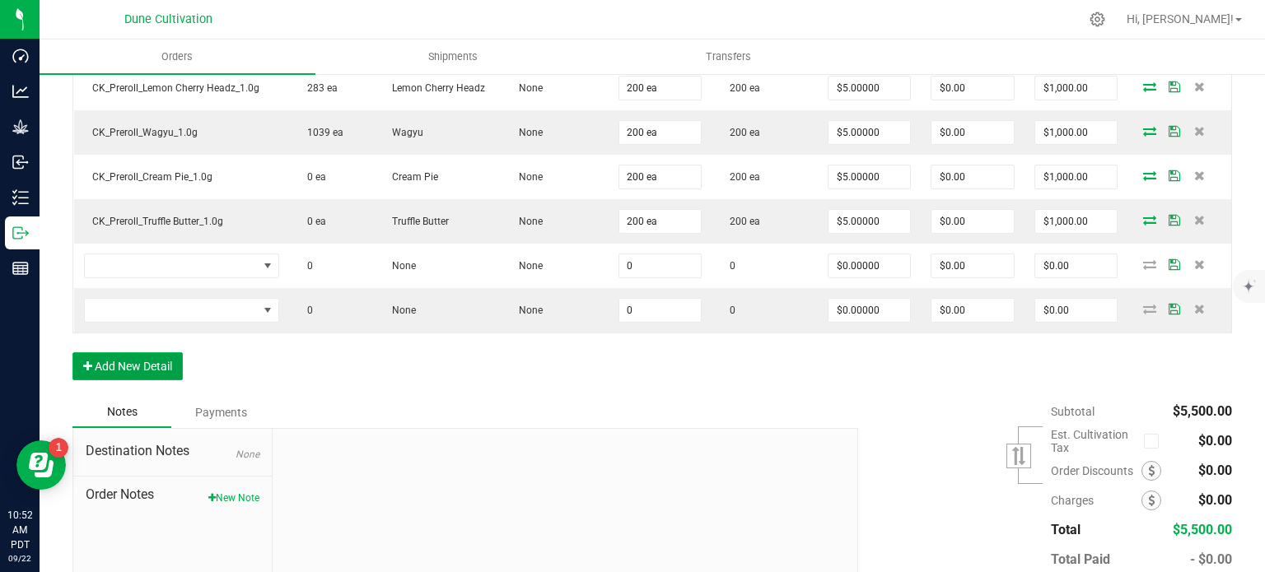
click at [142, 354] on button "Add New Detail" at bounding box center [127, 366] width 110 height 28
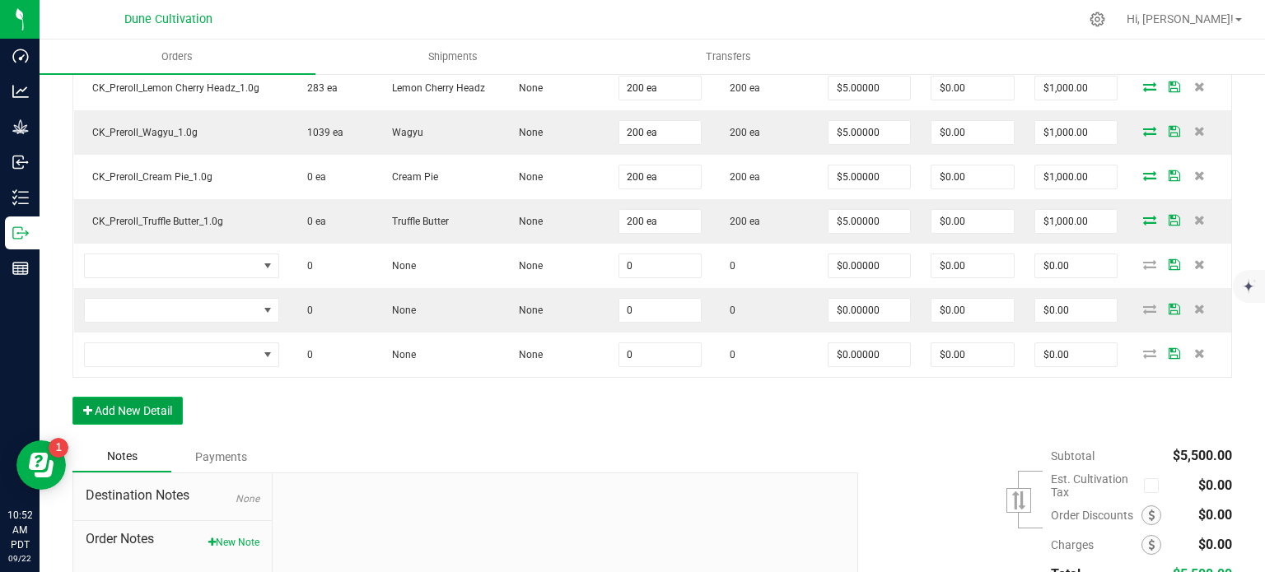
click at [142, 397] on button "Add New Detail" at bounding box center [127, 411] width 110 height 28
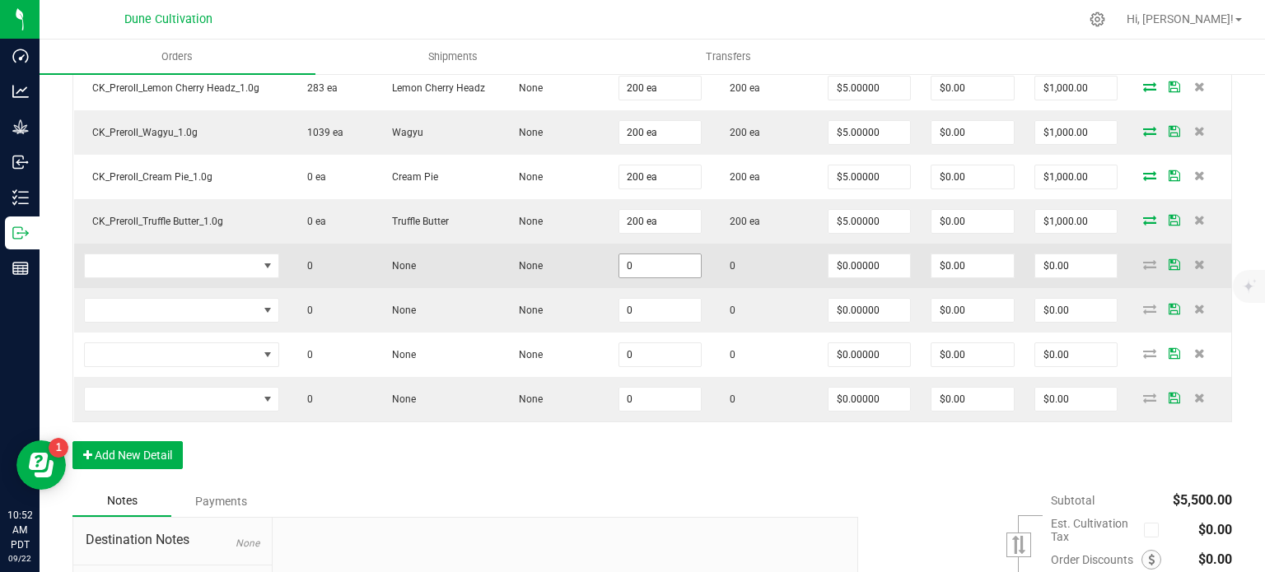
click at [663, 264] on input "0" at bounding box center [660, 265] width 82 height 23
paste input "10"
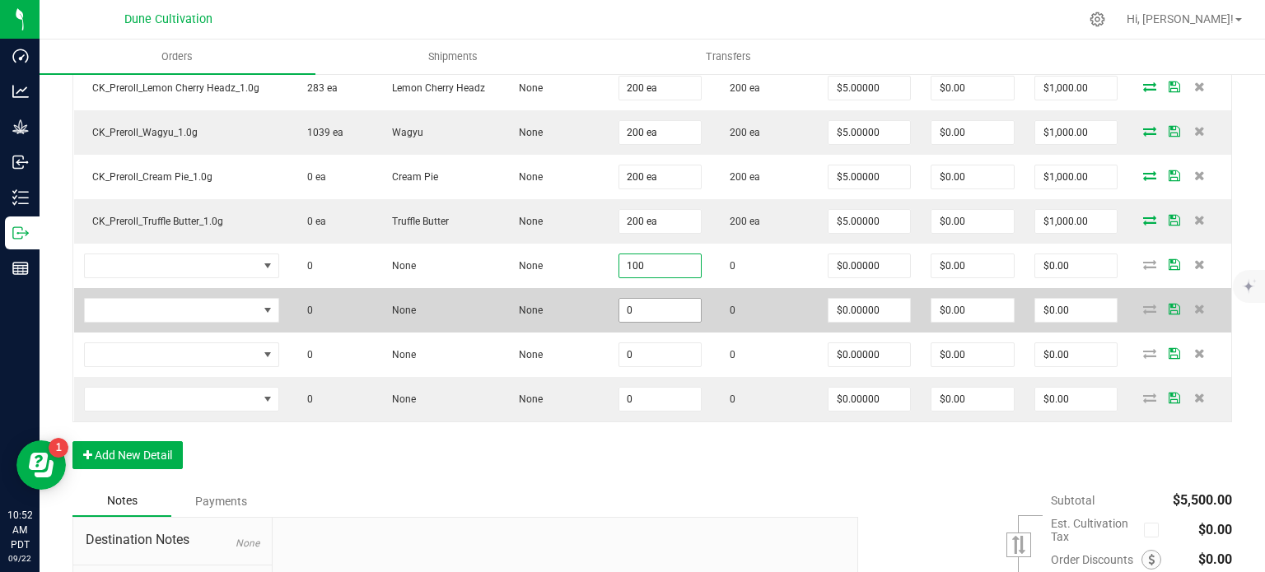
type input "100"
click at [659, 301] on input "0" at bounding box center [660, 310] width 82 height 23
paste input "10"
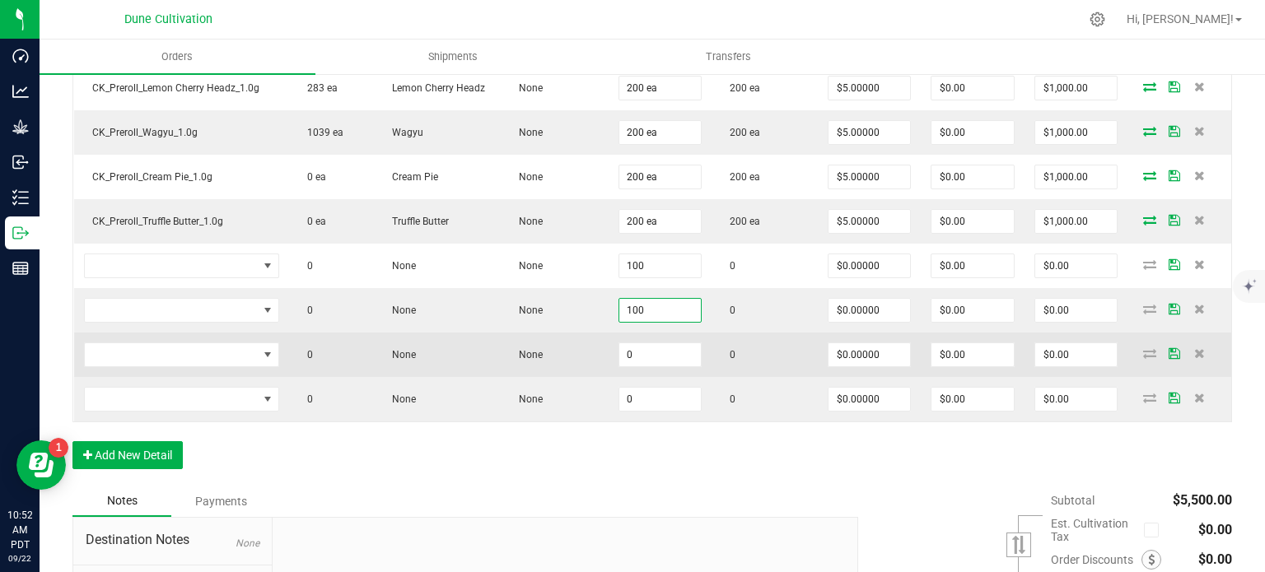
type input "100"
click at [656, 334] on td "0" at bounding box center [660, 355] width 103 height 44
click at [656, 350] on input "0" at bounding box center [660, 354] width 82 height 23
paste input "10"
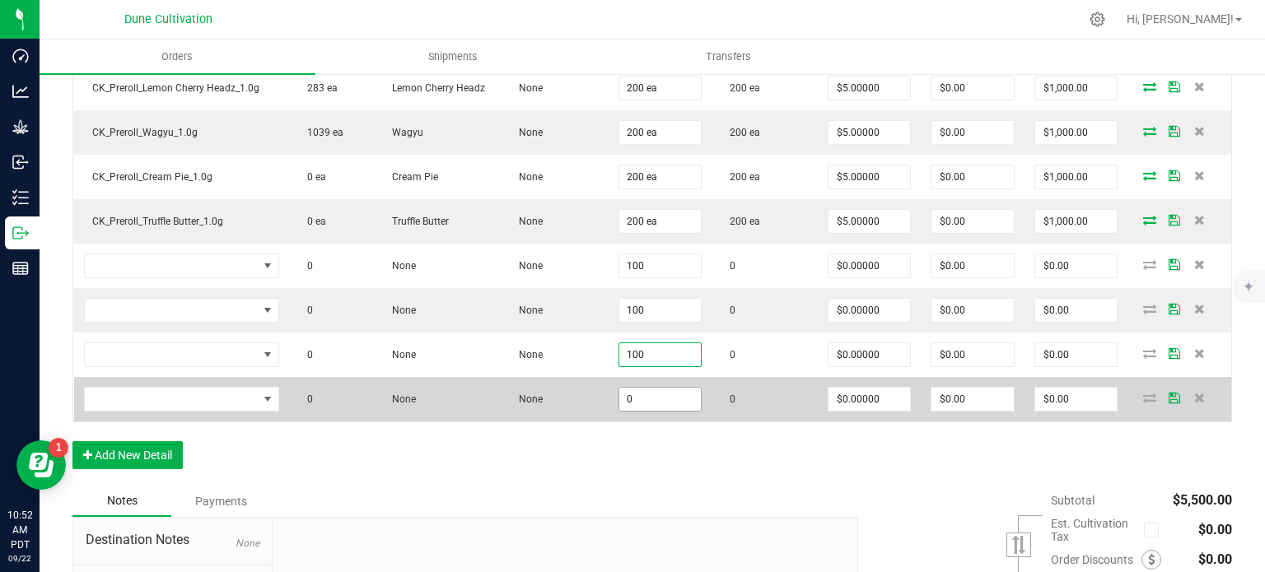
type input "100"
click at [651, 388] on input "0" at bounding box center [660, 399] width 82 height 23
paste input "10"
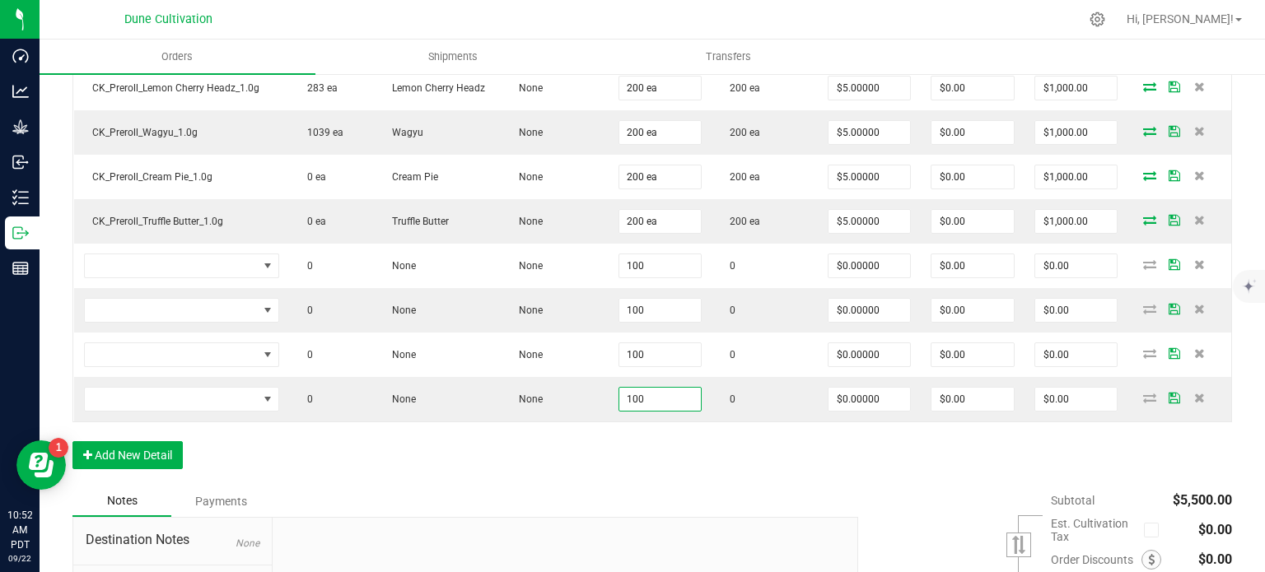
type input "100"
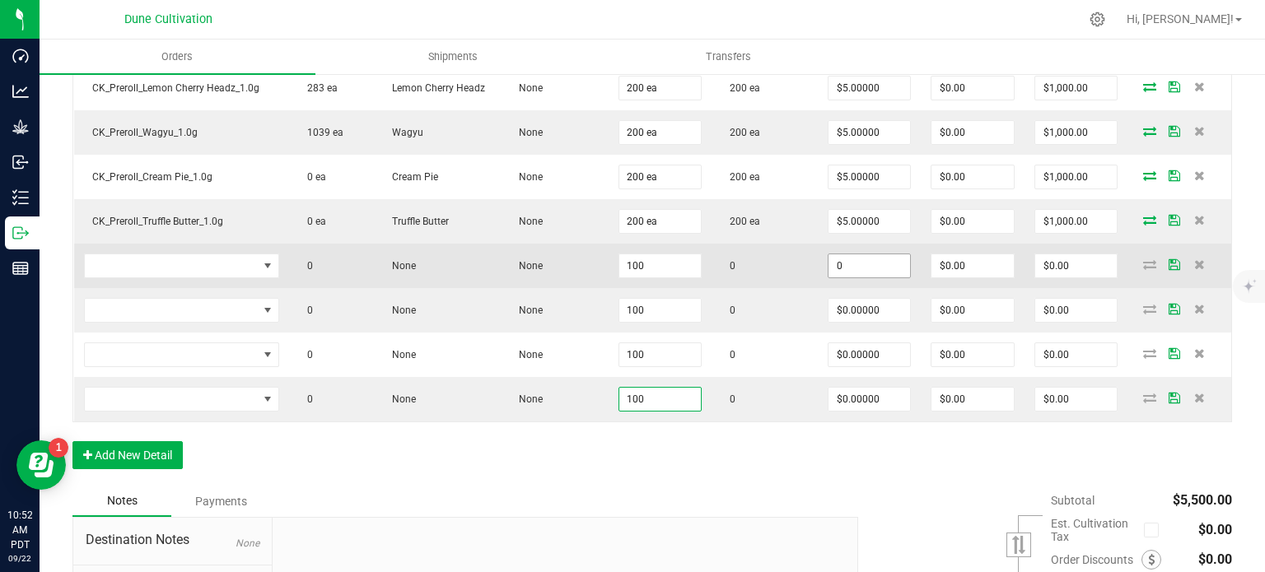
click at [874, 263] on input "0" at bounding box center [869, 265] width 82 height 23
paste input "22.5"
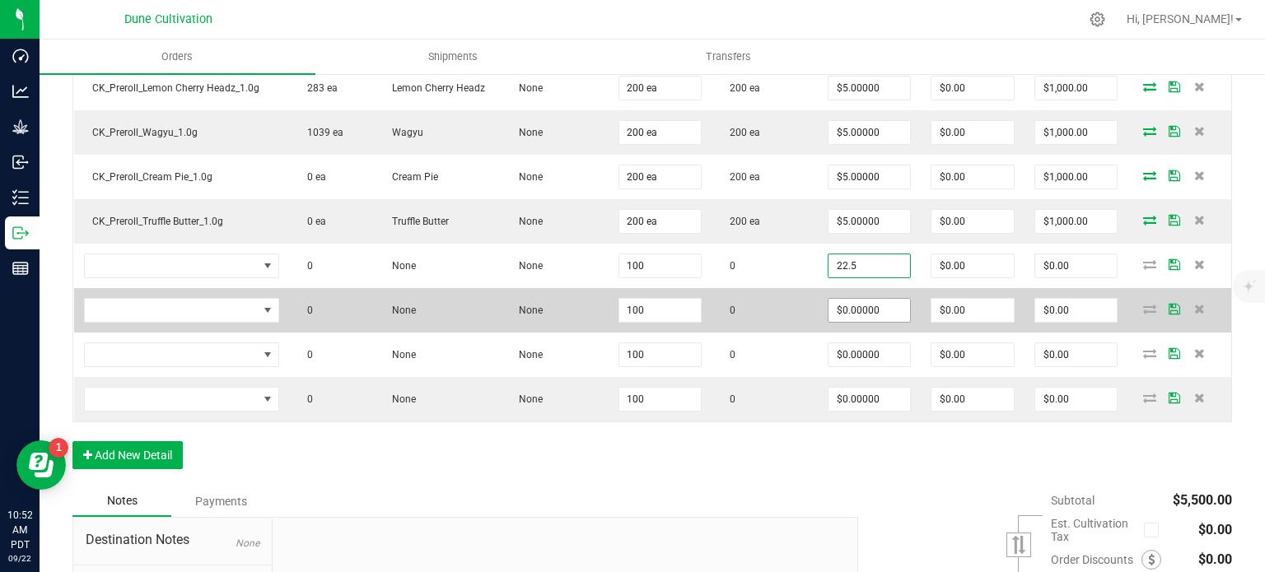
type input "$22.50000"
type input "$2,250.00"
click at [871, 316] on input "0" at bounding box center [869, 310] width 82 height 23
paste input "22.5"
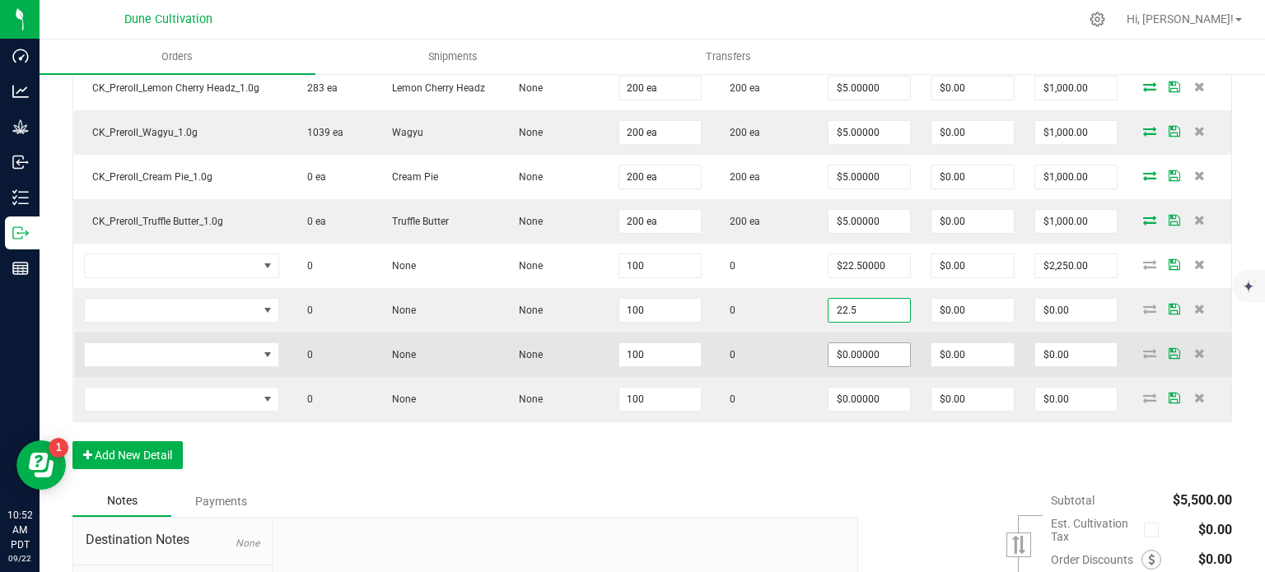
type input "$22.50000"
type input "$2,250.00"
click at [874, 358] on input "0" at bounding box center [869, 354] width 82 height 23
paste input "22.5"
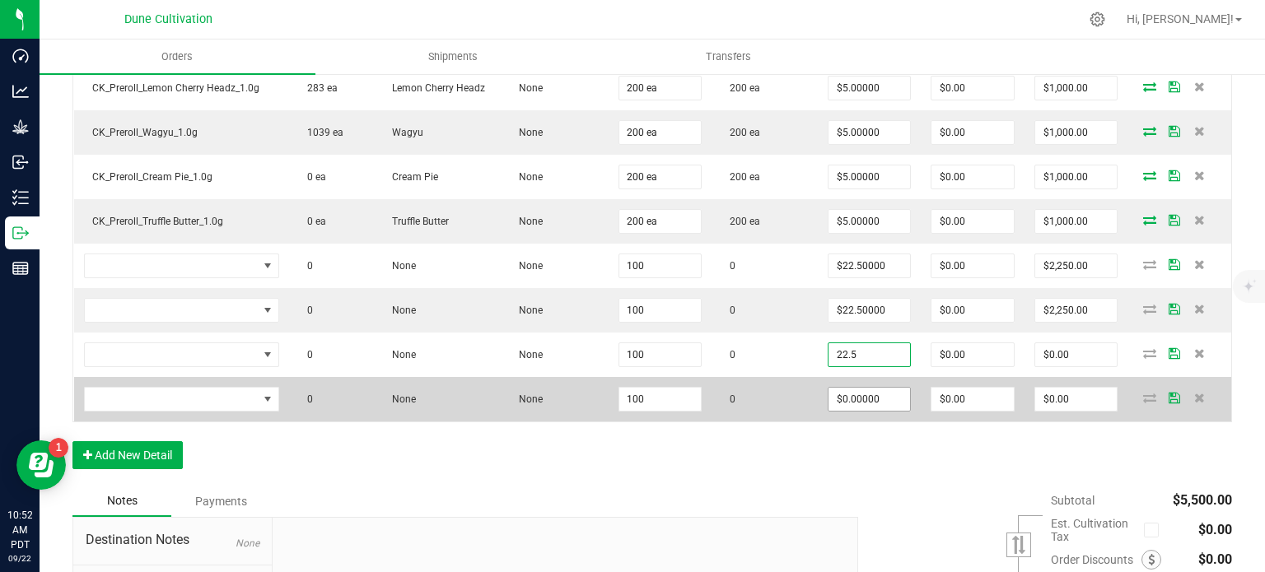
type input "$22.50000"
type input "$2,250.00"
click at [866, 388] on input "0" at bounding box center [869, 399] width 82 height 23
paste input "22.5"
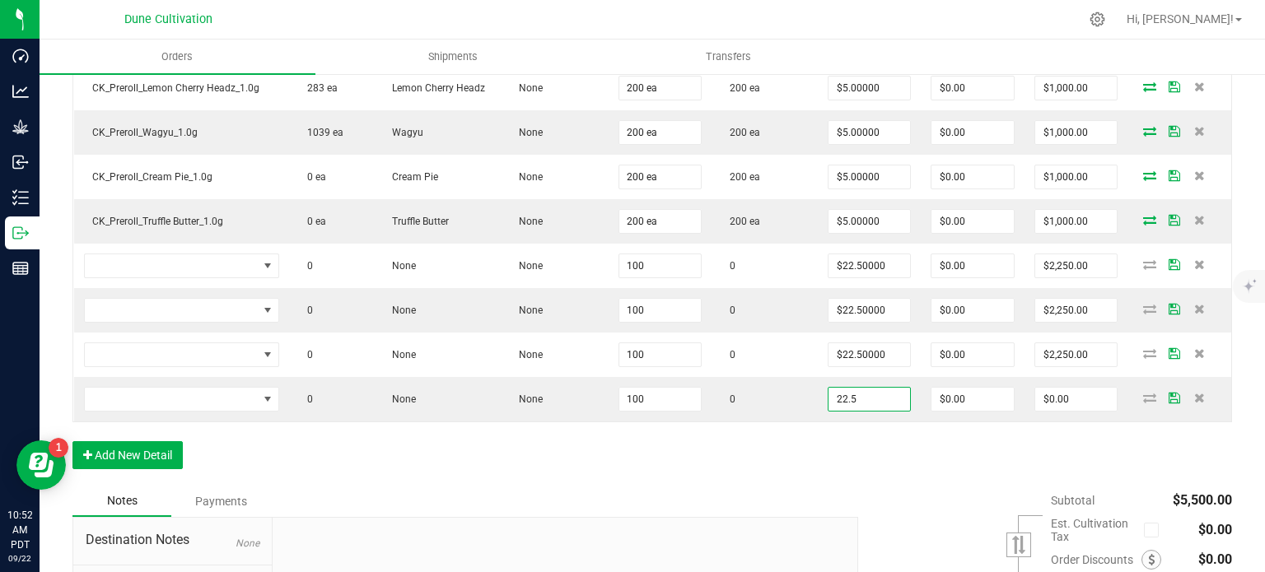
type input "$22.50000"
type input "$2,250.00"
click at [797, 463] on div "Order Details Print All Labels Item Sellable Strain Lot Number Qty Ordered Qty …" at bounding box center [651, 195] width 1159 height 582
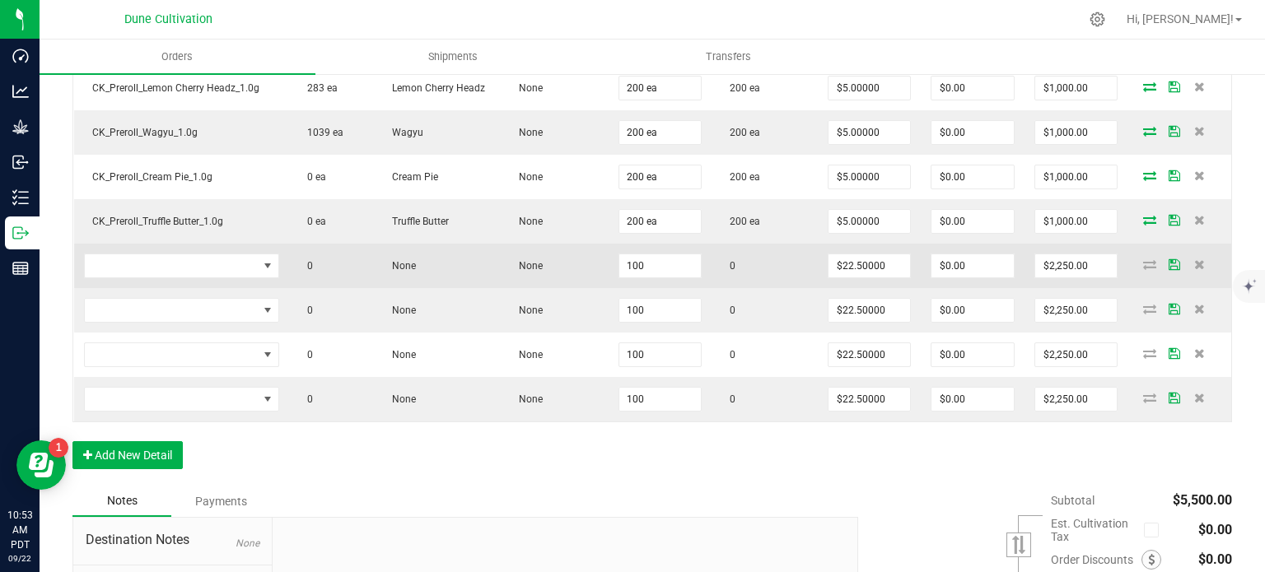
click at [224, 244] on td at bounding box center [181, 266] width 215 height 44
click at [225, 263] on span "NO DATA FOUND" at bounding box center [171, 265] width 173 height 23
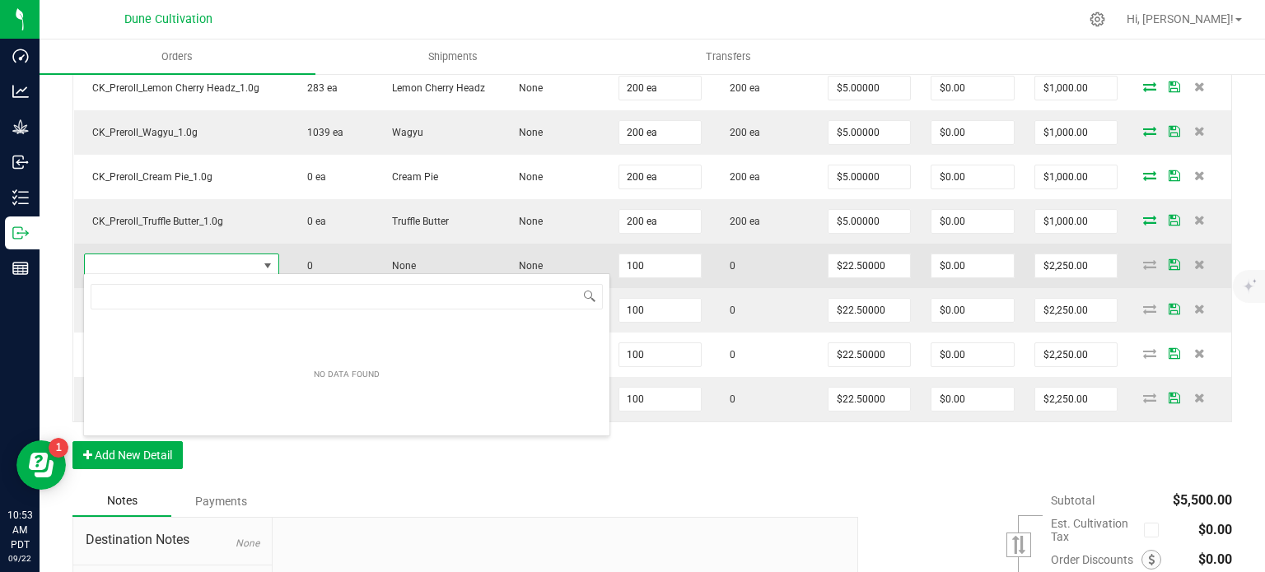
type input "CK_Flower_Blue Wagyu_3.5g"
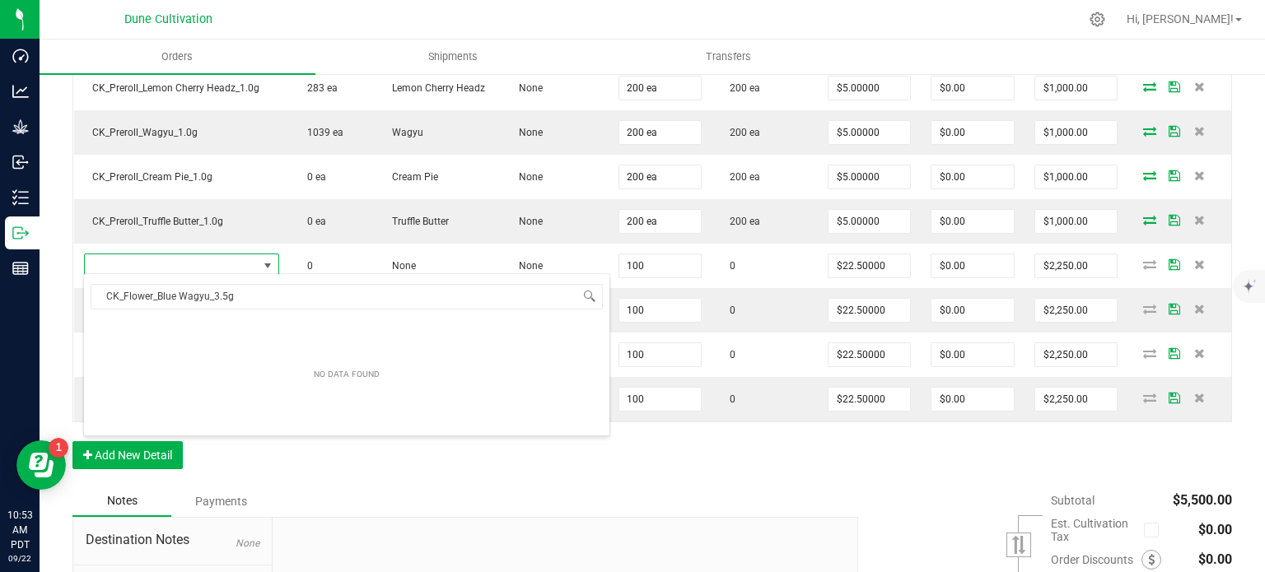
scroll to position [24, 191]
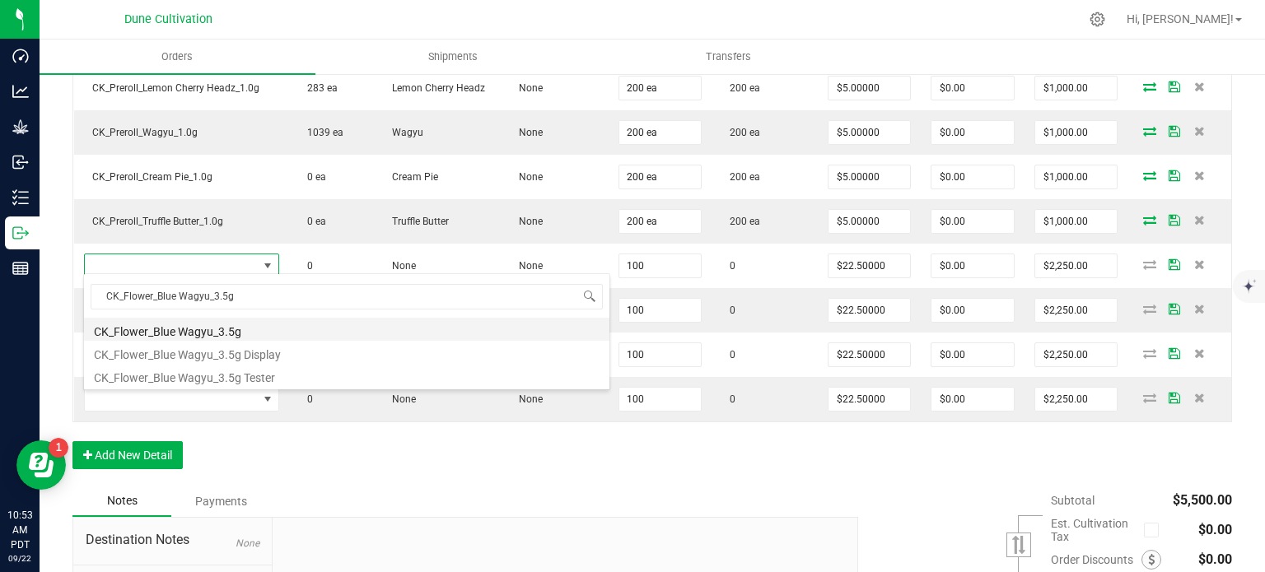
click at [230, 328] on li "CK_Flower_Blue Wagyu_3.5g" at bounding box center [346, 329] width 525 height 23
type input "100 ea"
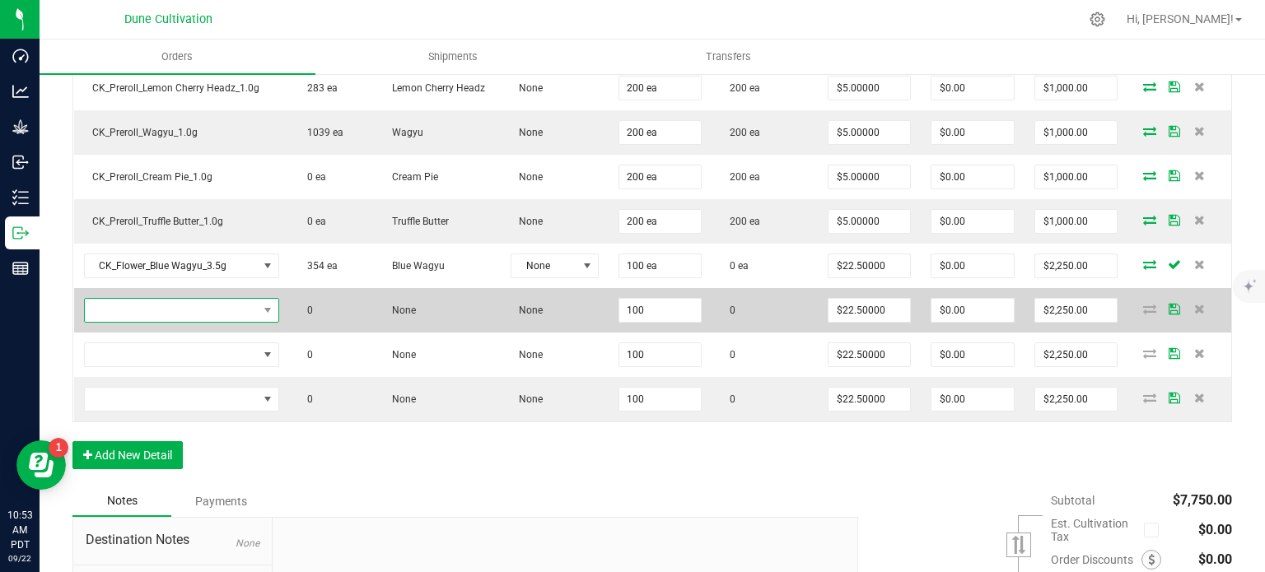
click at [250, 308] on span "NO DATA FOUND" at bounding box center [171, 310] width 173 height 23
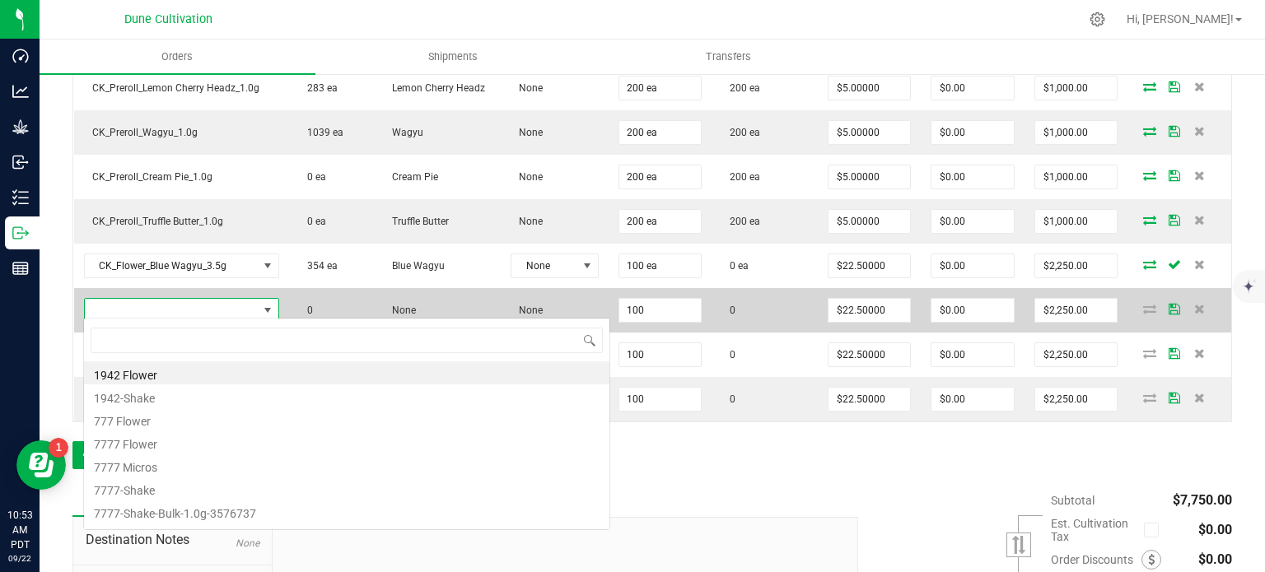
type input "CK_Flower_Clout Berriez_3.5g"
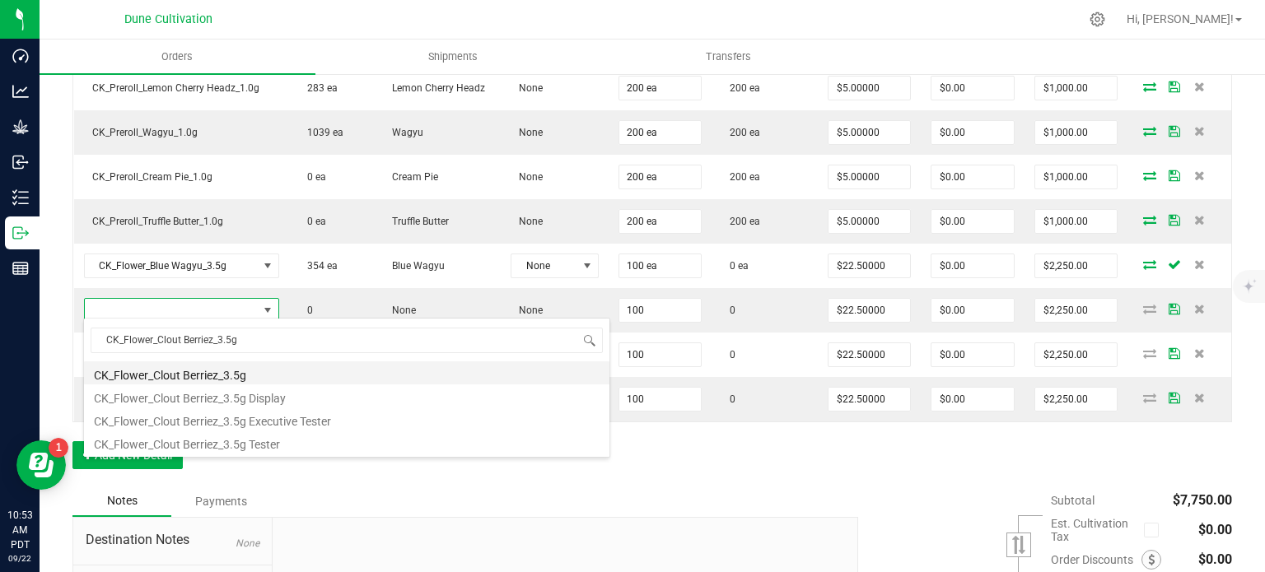
click at [252, 362] on li "CK_Flower_Clout Berriez_3.5g" at bounding box center [346, 373] width 525 height 23
type input "100 ea"
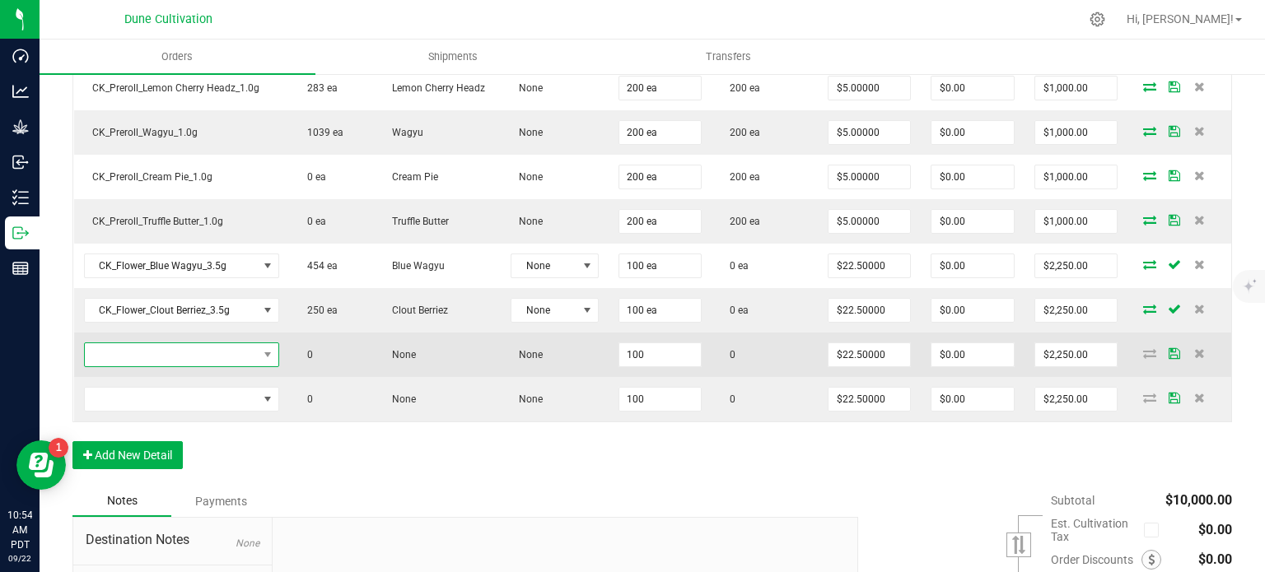
click at [217, 347] on span "NO DATA FOUND" at bounding box center [171, 354] width 173 height 23
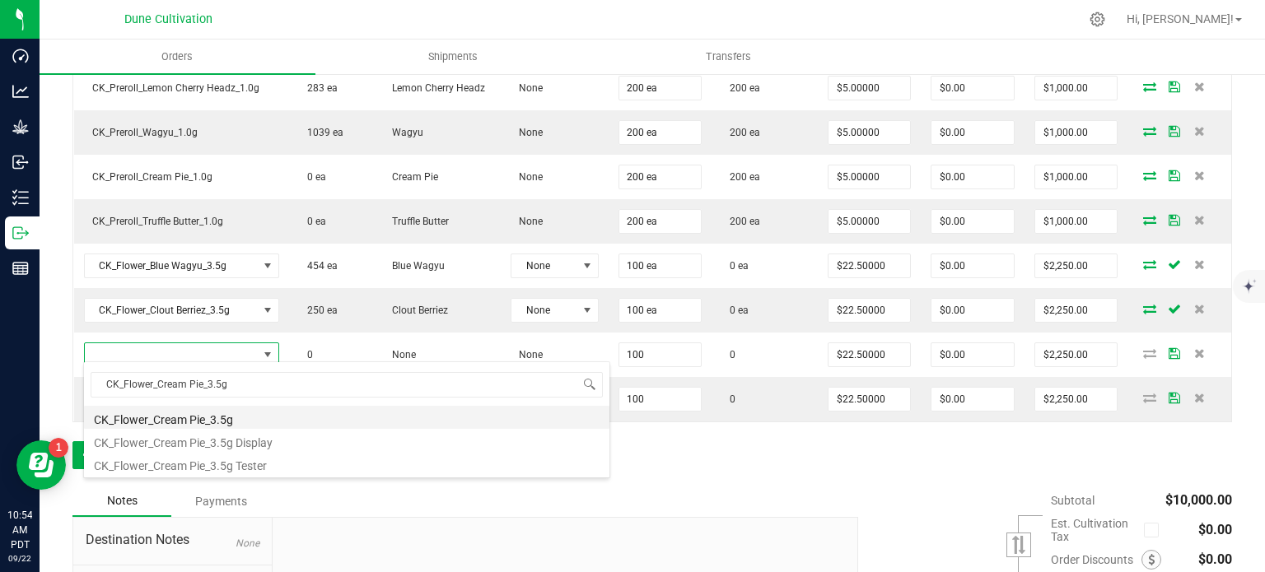
click at [236, 423] on li "CK_Flower_Cream Pie_3.5g" at bounding box center [346, 417] width 525 height 23
type input "100 ea"
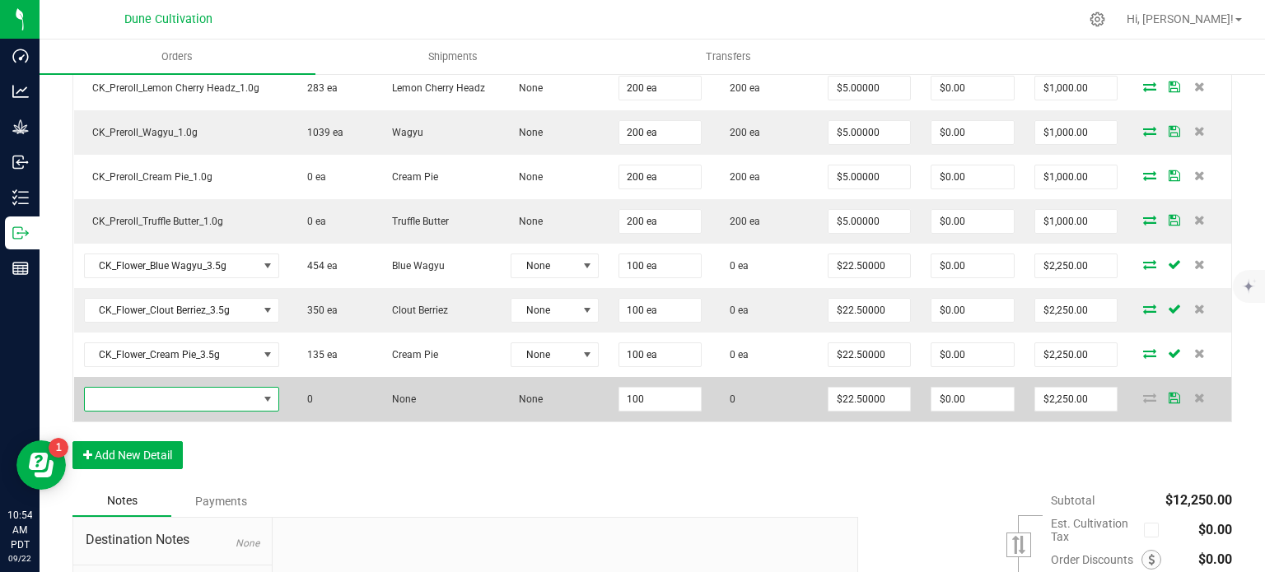
click at [246, 388] on span "NO DATA FOUND" at bounding box center [171, 399] width 173 height 23
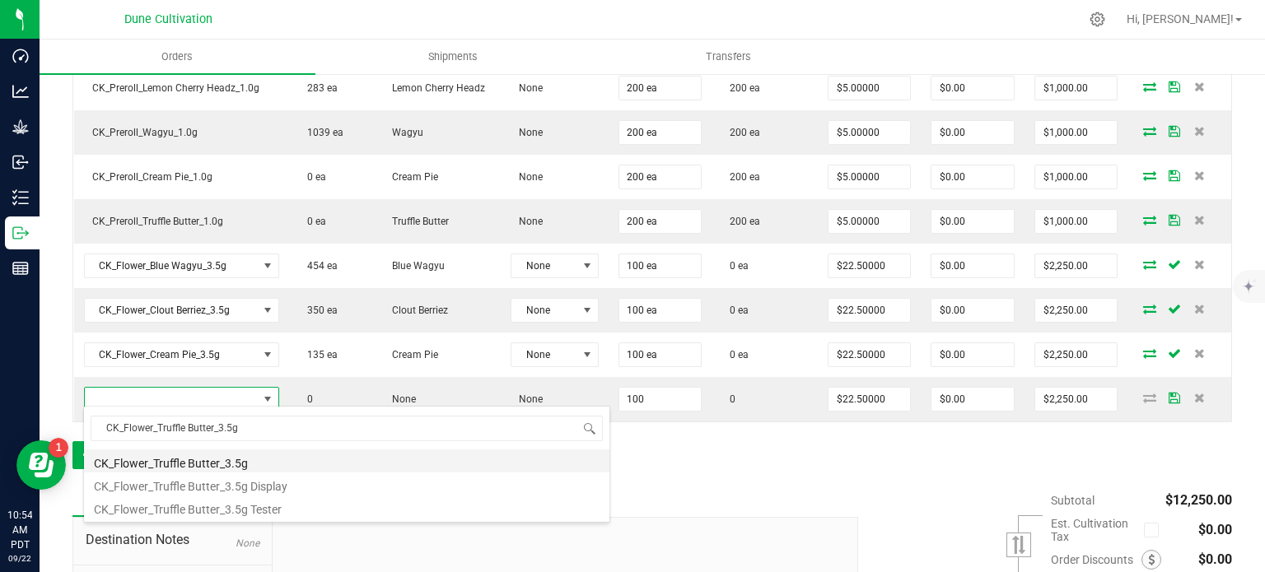
click at [252, 469] on li "CK_Flower_Truffle Butter_3.5g" at bounding box center [346, 461] width 525 height 23
type input "100 ea"
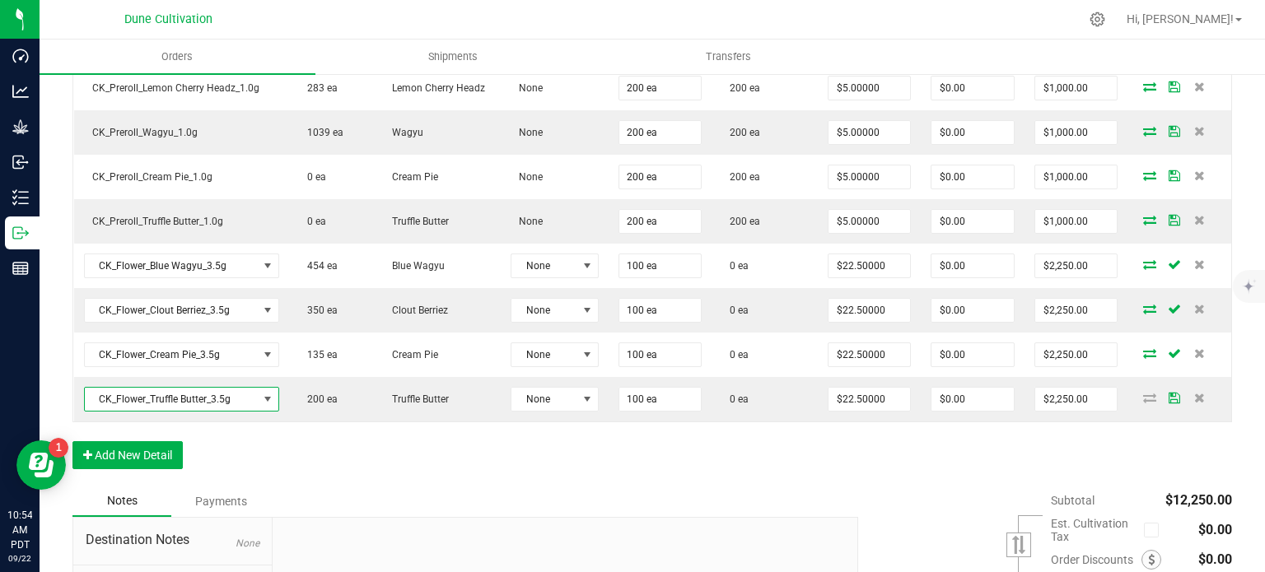
click at [380, 453] on div "Order Details Print All Labels Item Sellable Strain Lot Number Qty Ordered Qty …" at bounding box center [651, 195] width 1159 height 582
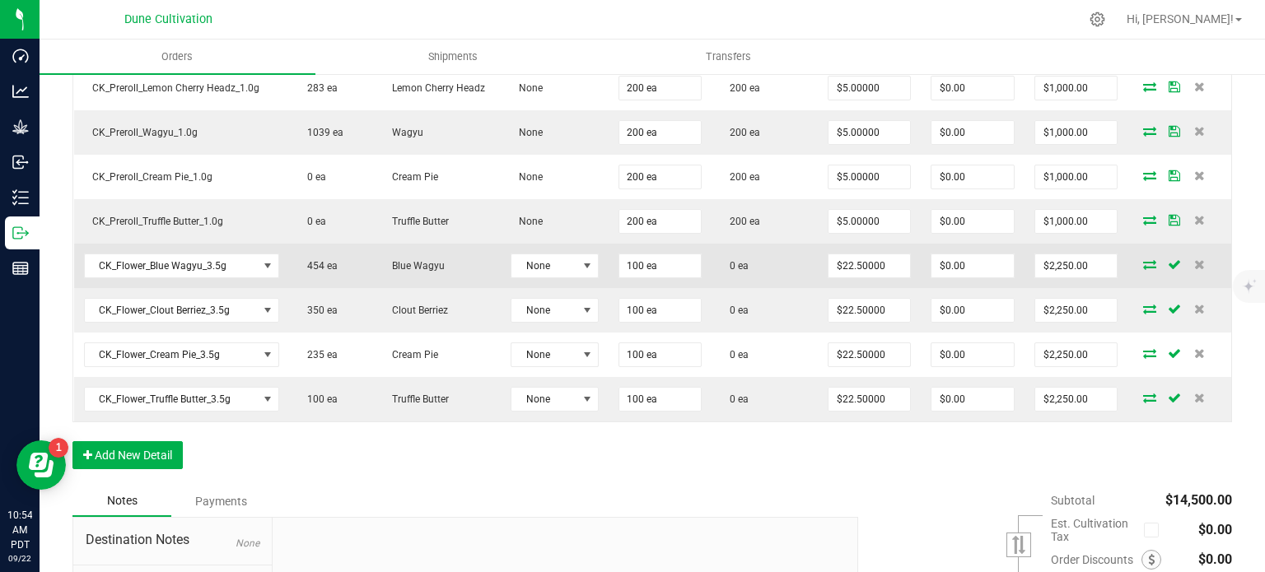
click at [1143, 259] on icon at bounding box center [1149, 264] width 13 height 10
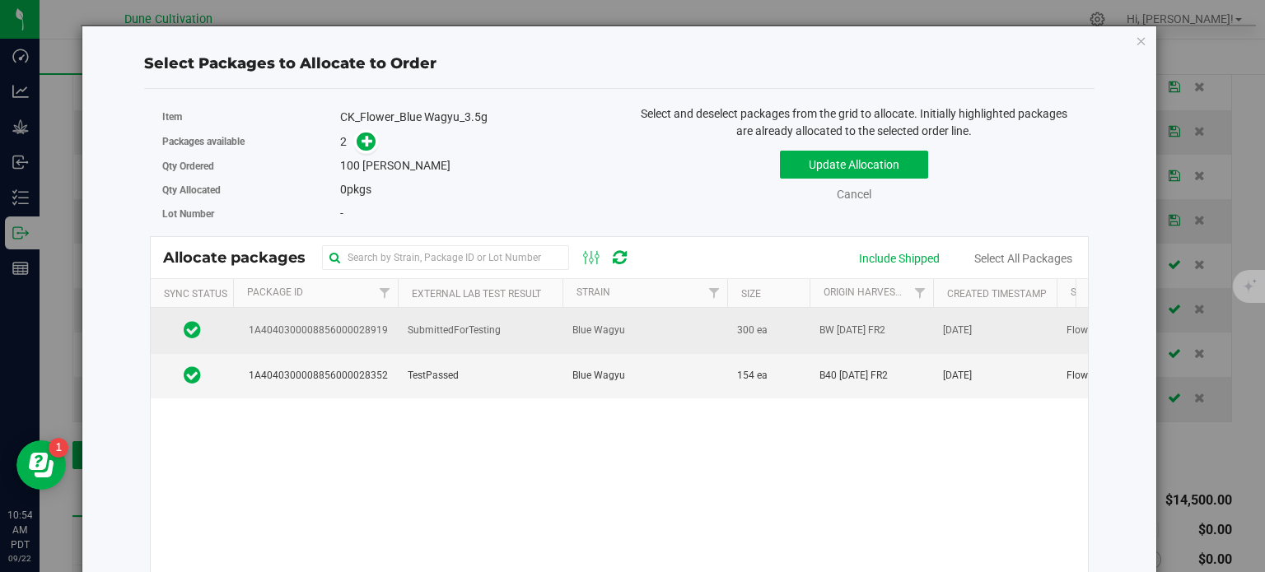
click at [327, 320] on td "1A4040300008856000028919" at bounding box center [315, 330] width 165 height 45
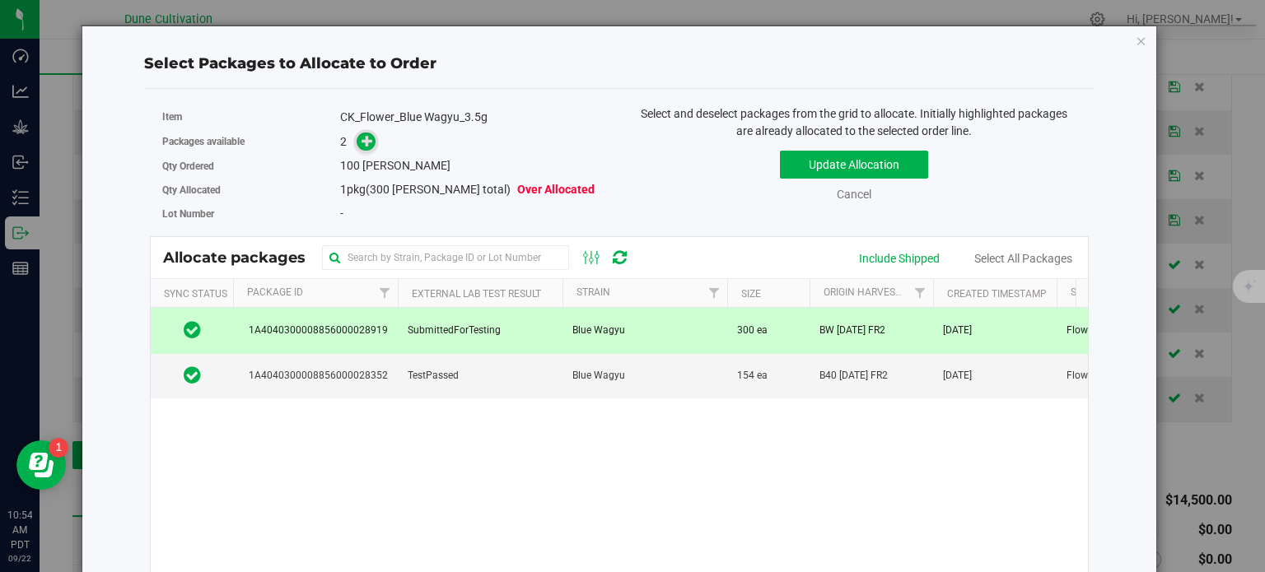
click at [367, 146] on icon at bounding box center [368, 141] width 12 height 12
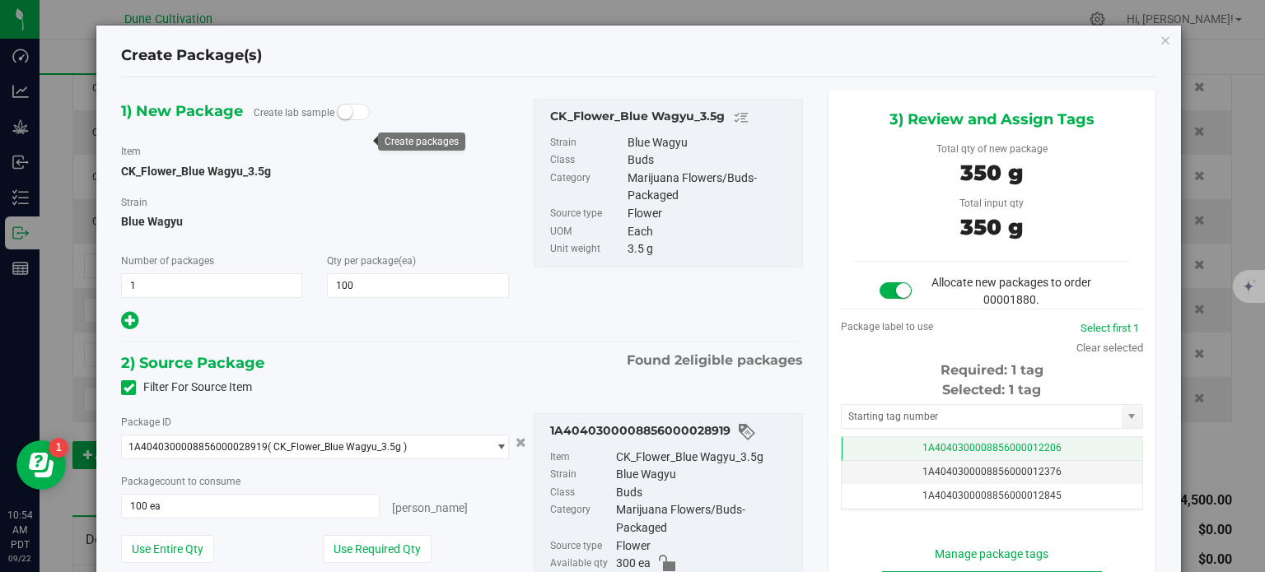
click at [893, 444] on td "1A4040300008856000012206" at bounding box center [992, 449] width 301 height 24
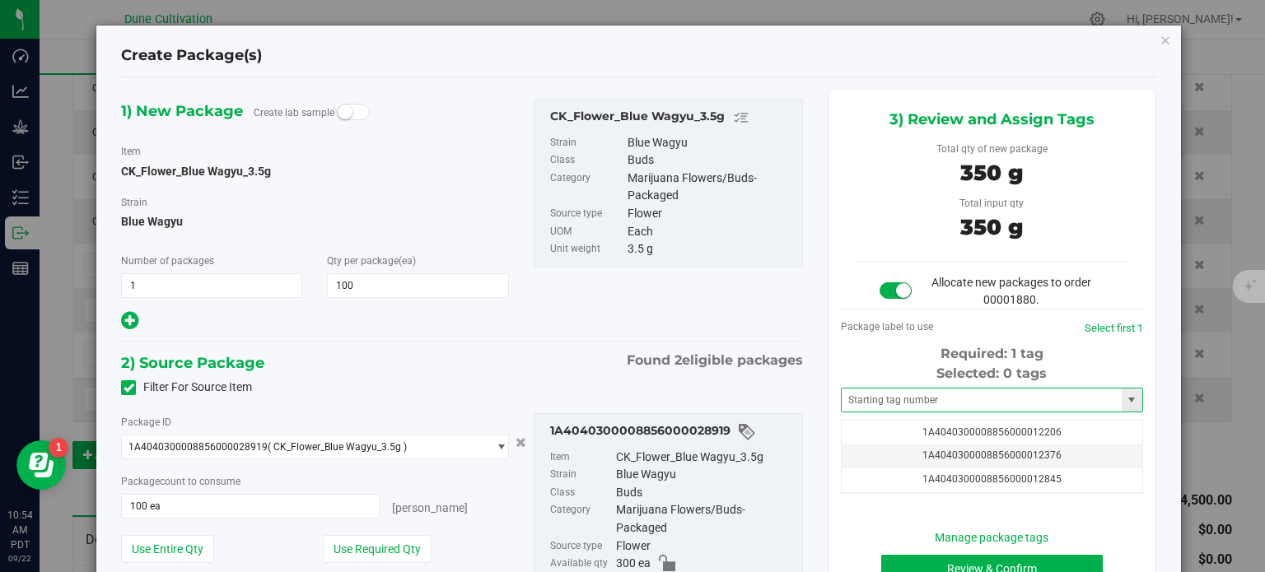
click at [893, 411] on span at bounding box center [992, 400] width 302 height 25
click at [841, 412] on div "Selected: 0 tags Tag 1A4040300008856000012206 1A4040300008856000012376 1A404030…" at bounding box center [992, 429] width 302 height 130
click at [877, 395] on input "text" at bounding box center [982, 400] width 280 height 23
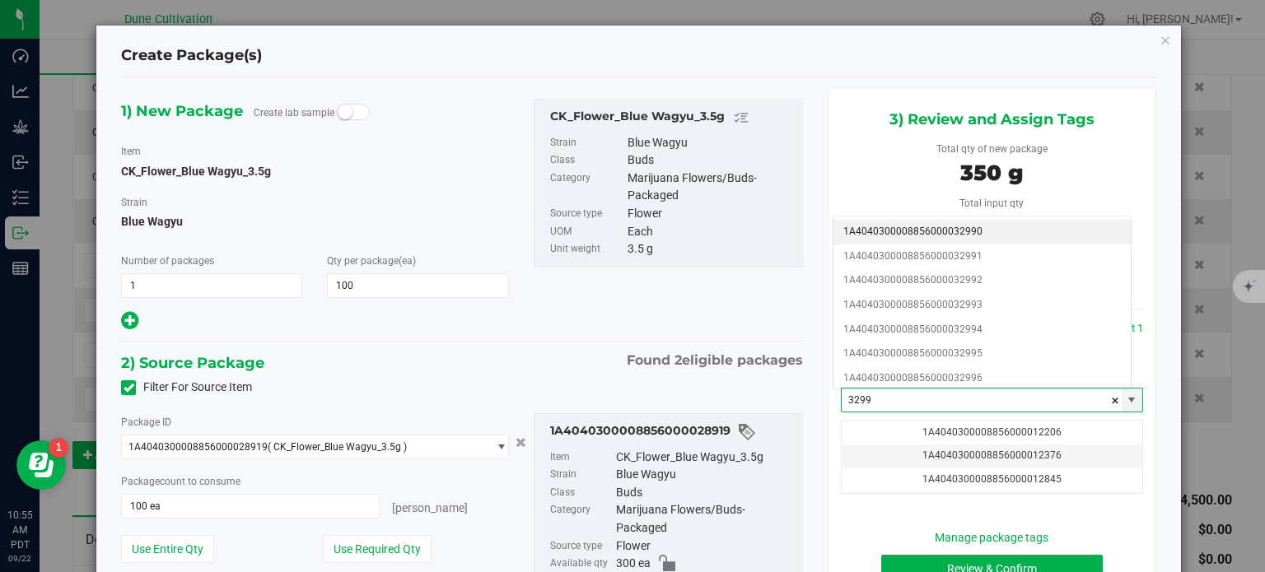
click at [932, 235] on li "1A4040300008856000032990" at bounding box center [981, 232] width 297 height 25
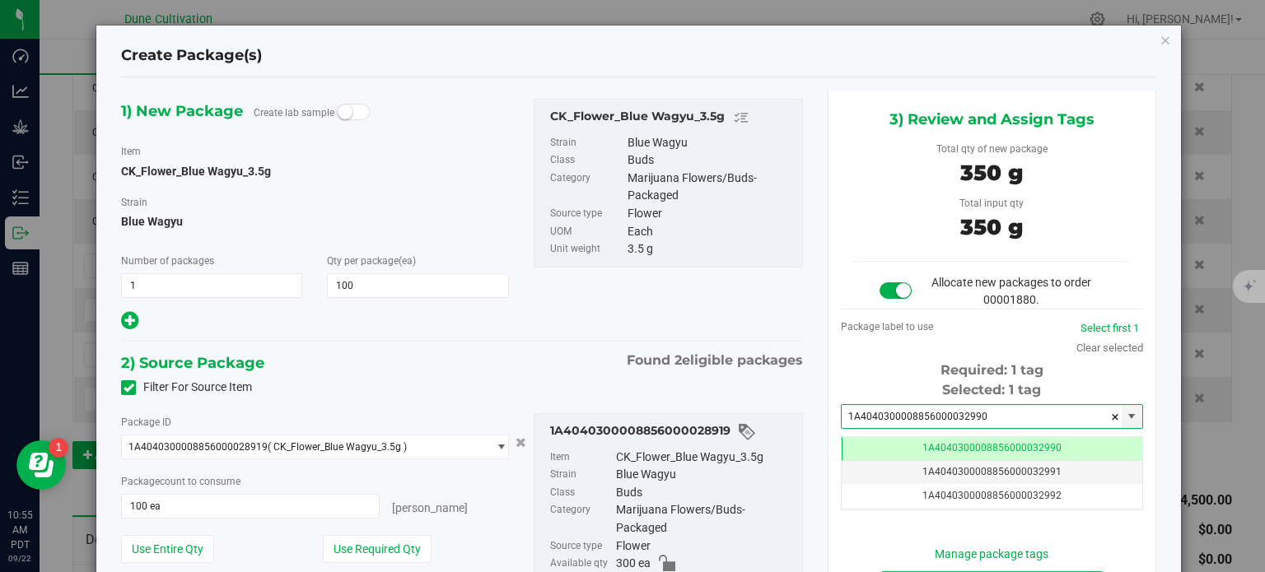
type input "1A4040300008856000032990"
click at [698, 408] on div "Package ID 1A4040300008856000028919 ( CK_Flower_Blue Wagyu_3.5g ) 1A40403000088…" at bounding box center [462, 524] width 707 height 249
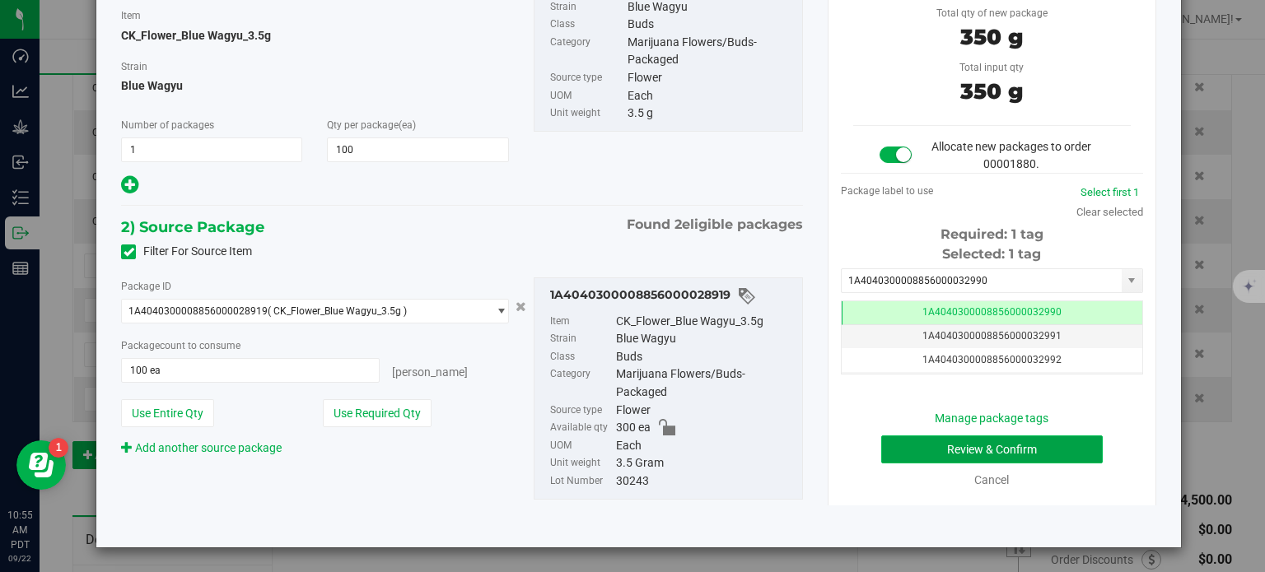
click at [906, 447] on button "Review & Confirm" at bounding box center [992, 450] width 222 height 28
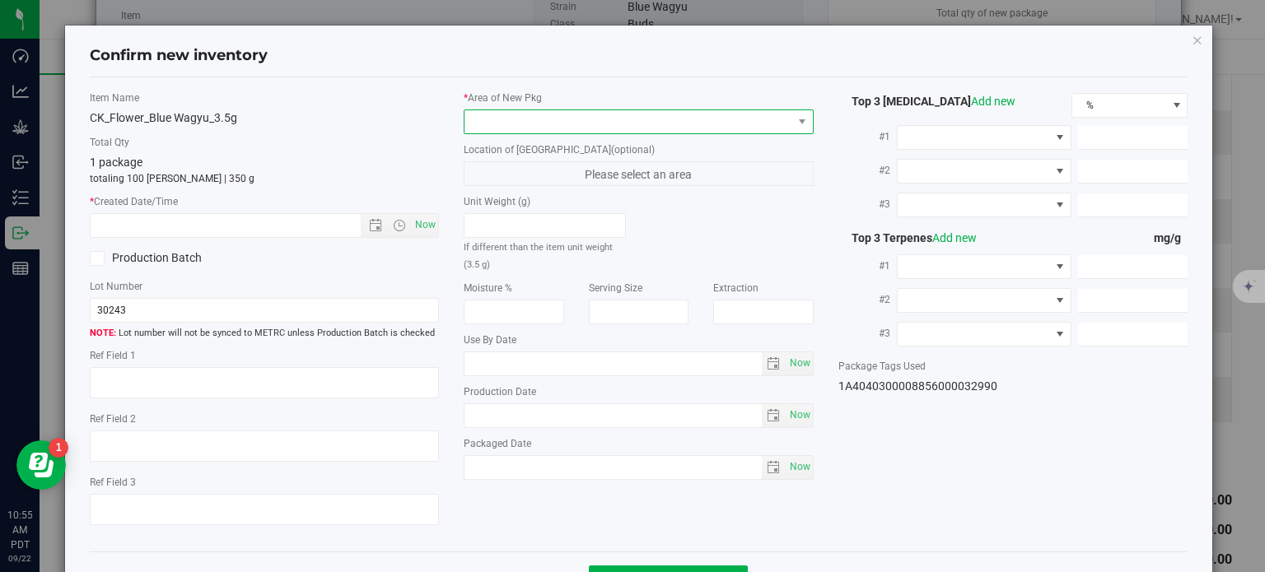
click at [669, 114] on span at bounding box center [628, 121] width 328 height 23
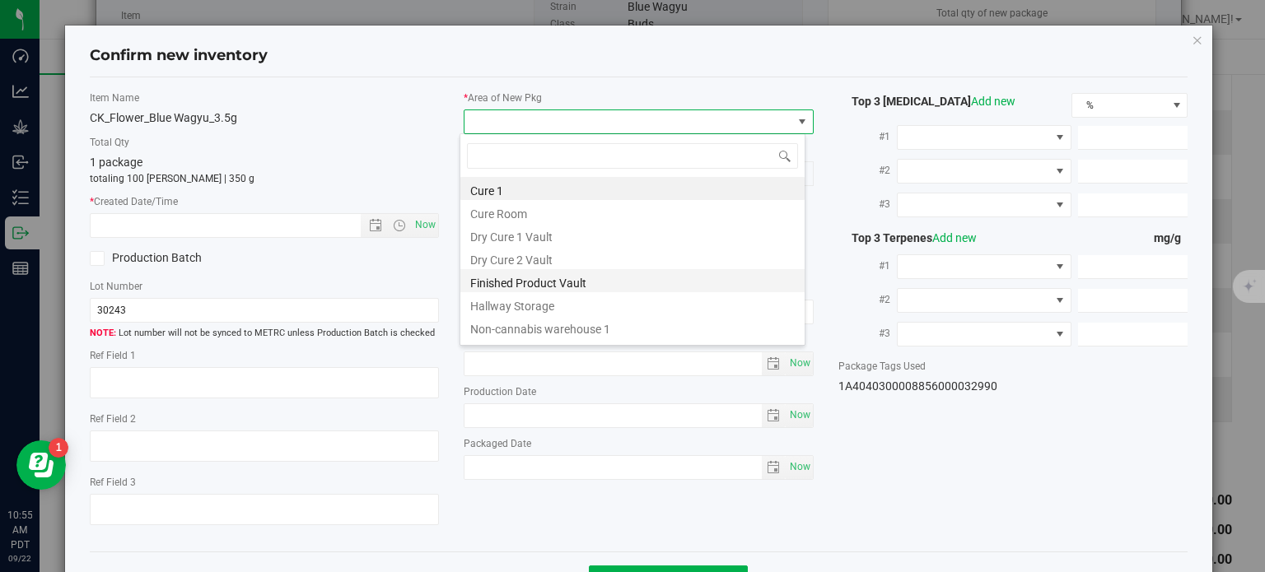
click at [534, 285] on li "Finished Product Vault" at bounding box center [632, 280] width 344 height 23
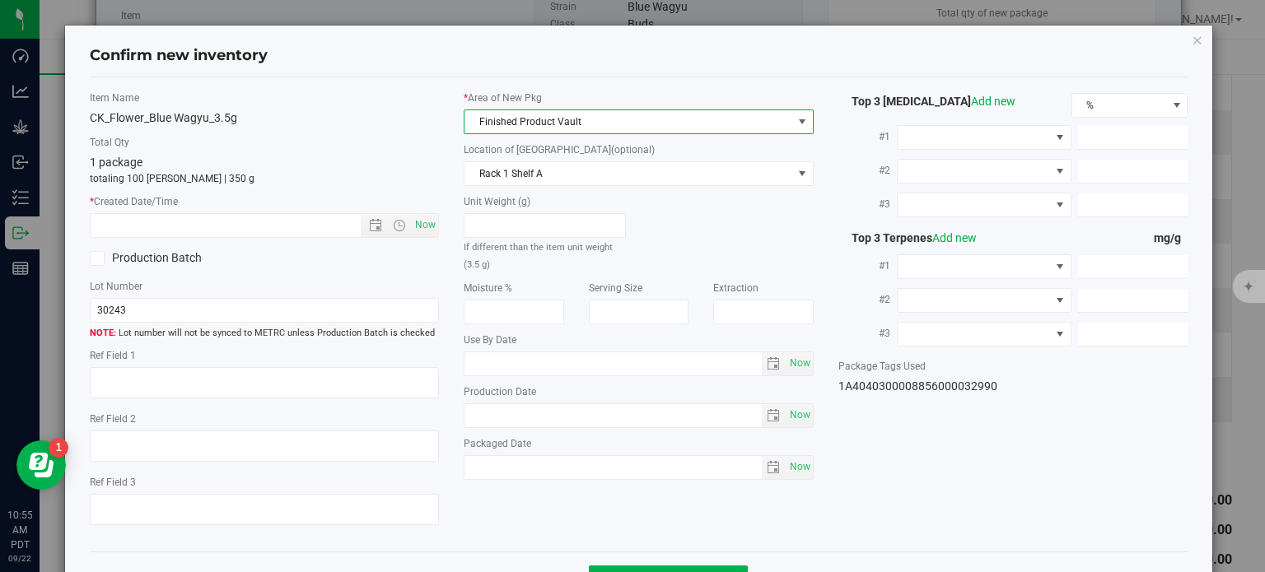
click at [436, 224] on div "Item Name CK_Flower_Blue Wagyu_3.5g Total Qty 1 package totaling 100 eaches | 3…" at bounding box center [264, 315] width 375 height 449
click at [419, 215] on span "Now" at bounding box center [426, 225] width 28 height 24
type input "9/22/2025 10:55 AM"
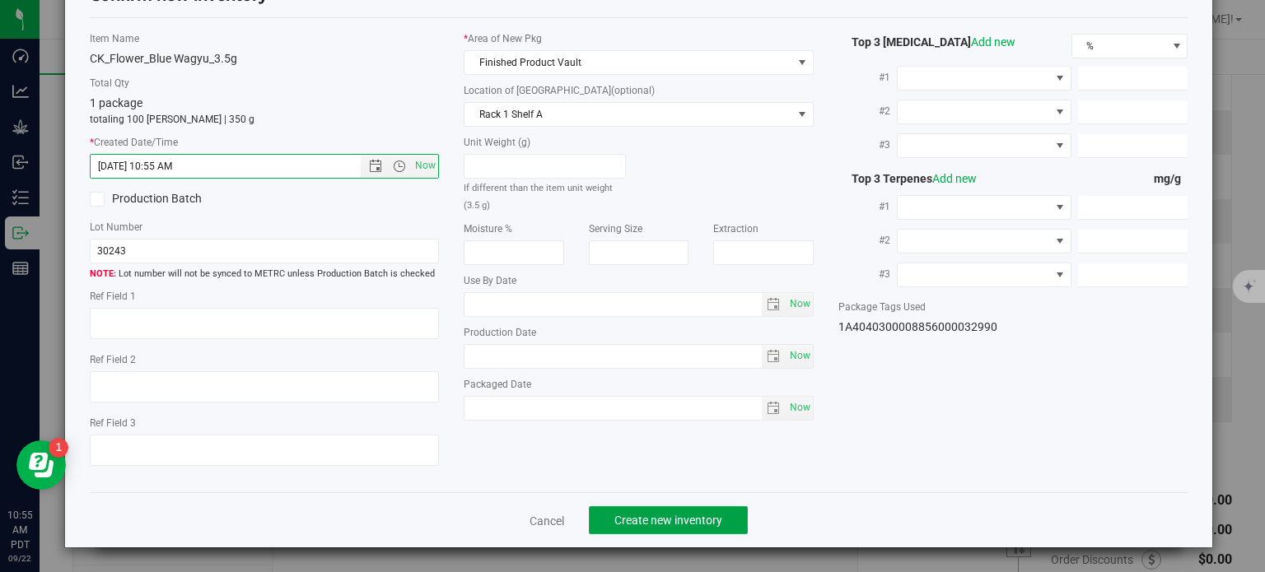
click at [672, 514] on span "Create new inventory" at bounding box center [668, 520] width 108 height 13
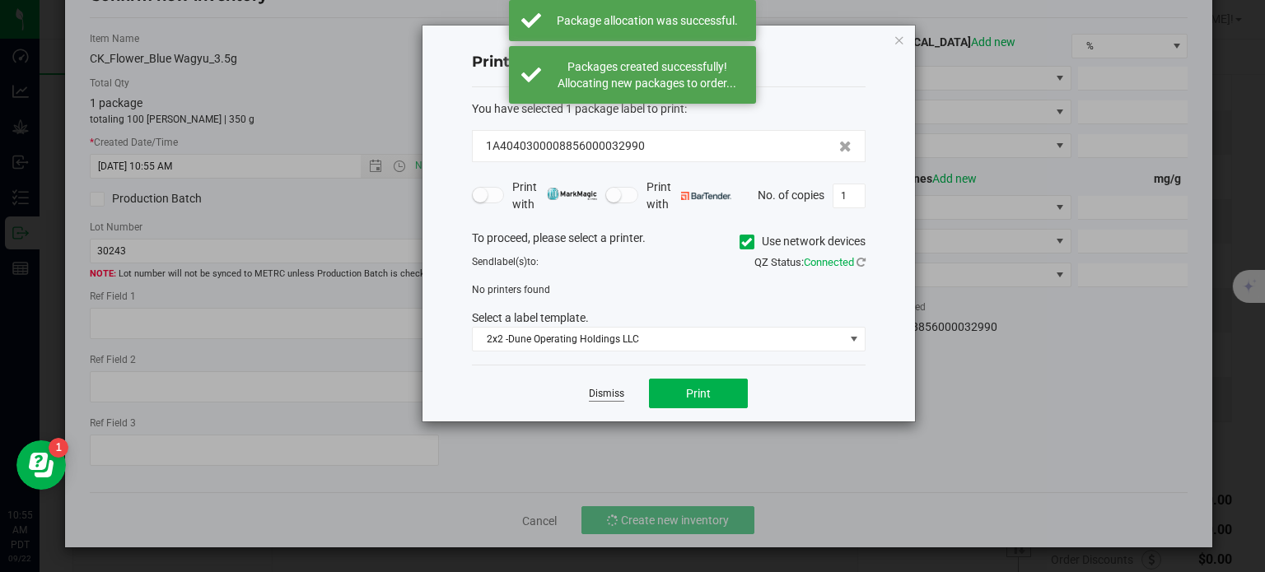
click at [607, 395] on link "Dismiss" at bounding box center [606, 394] width 35 height 14
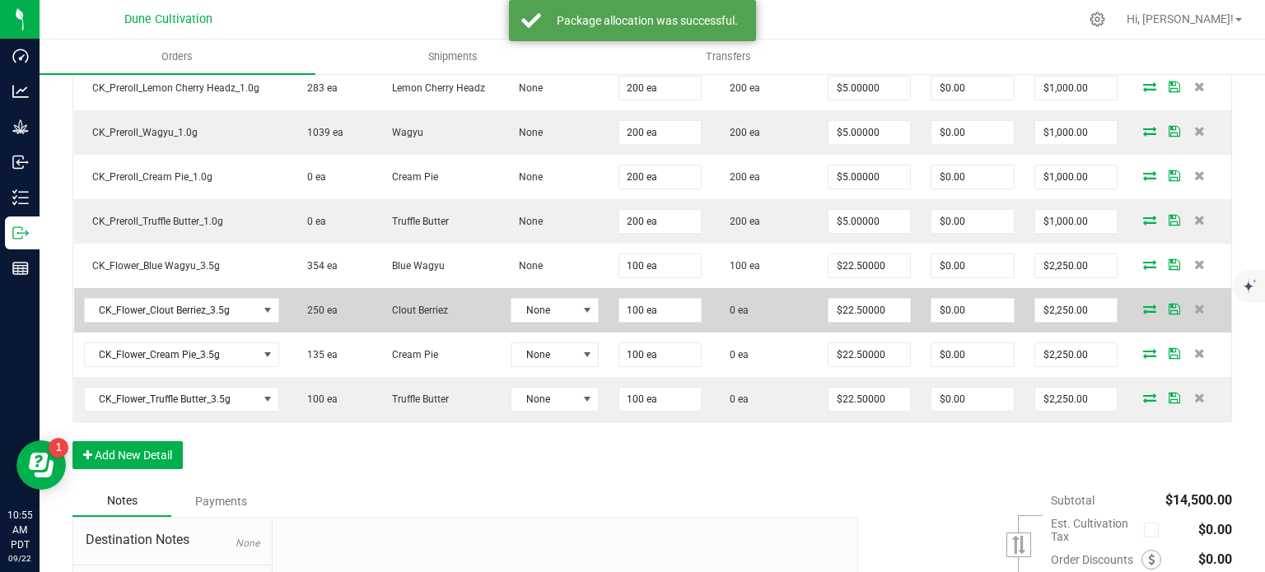
click at [1143, 304] on icon at bounding box center [1149, 309] width 13 height 10
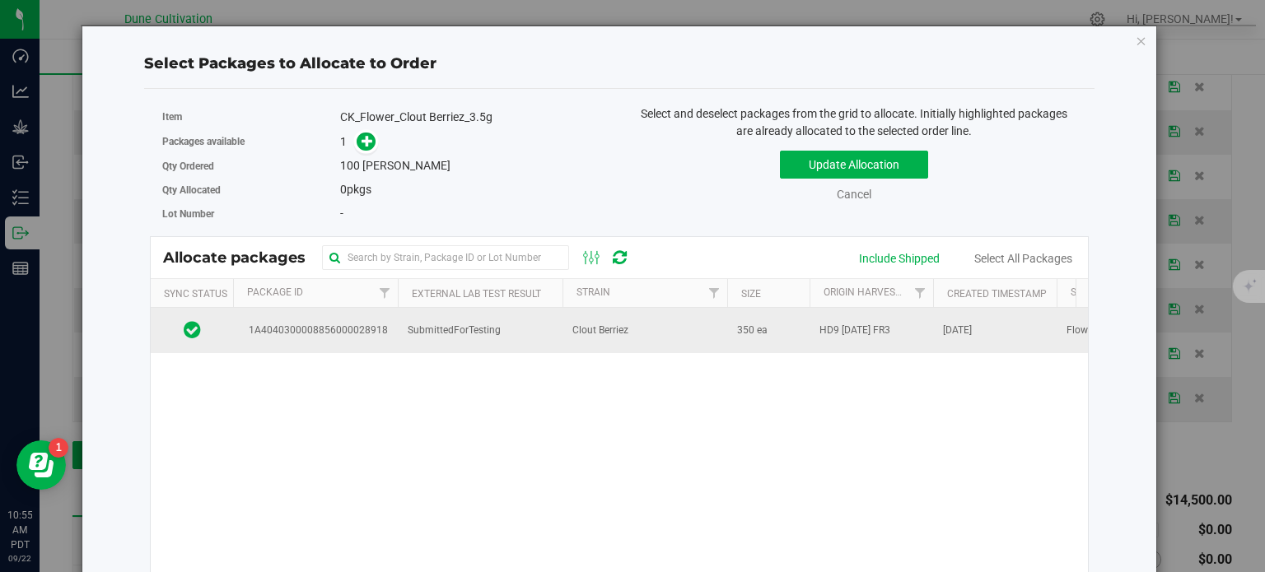
click at [398, 348] on td "SubmittedForTesting" at bounding box center [480, 330] width 165 height 44
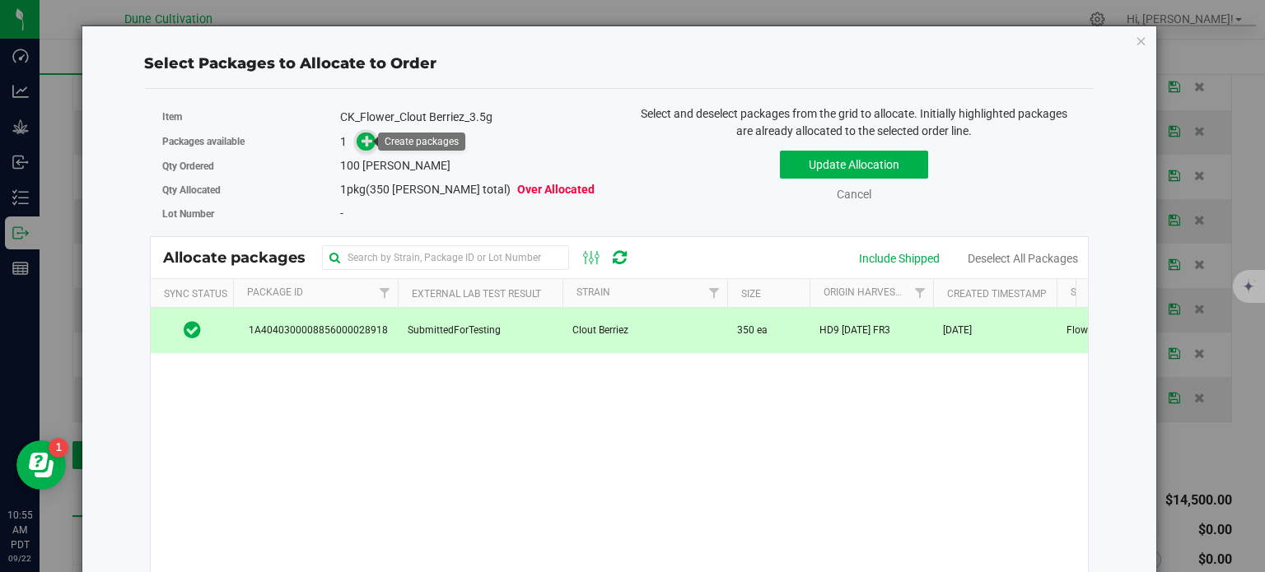
click at [357, 144] on span at bounding box center [366, 142] width 19 height 19
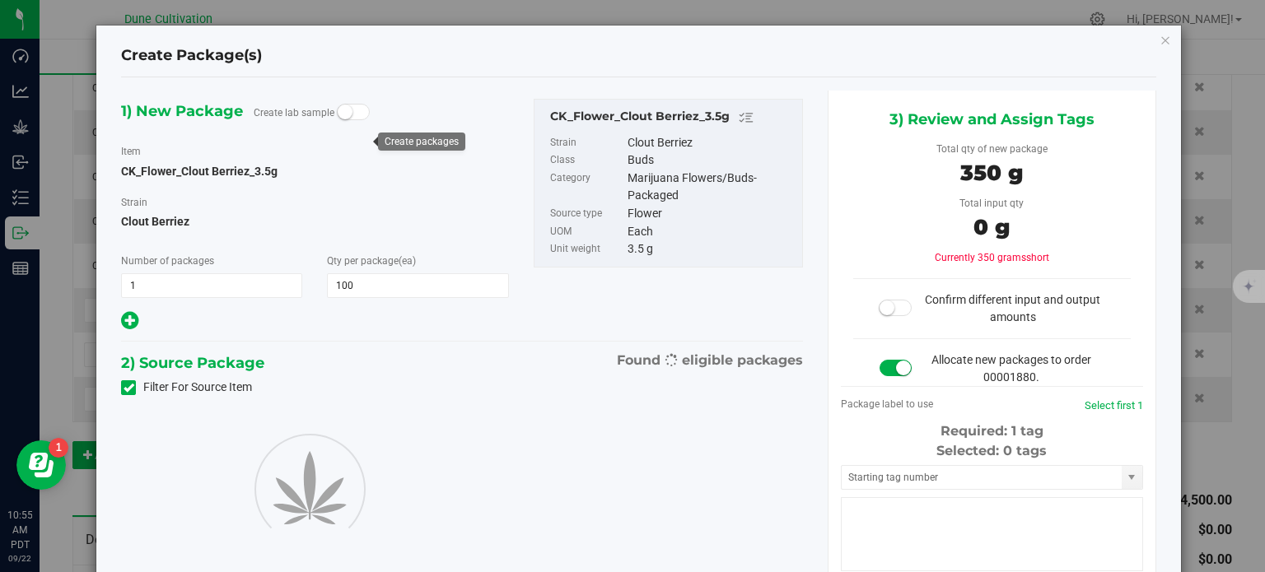
type input "100"
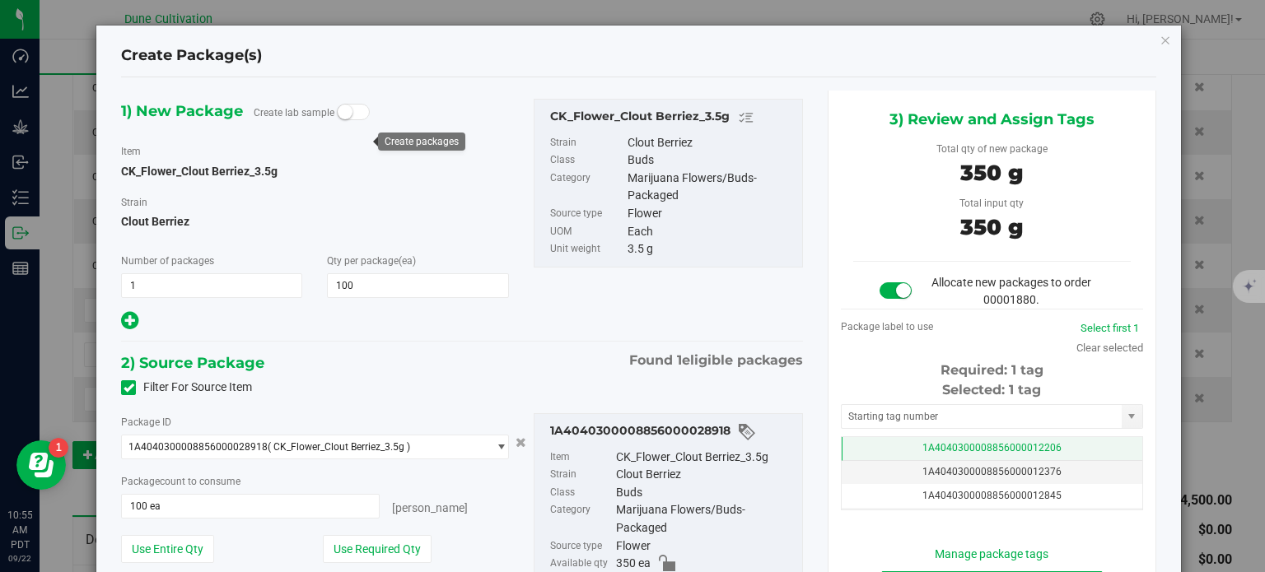
click at [873, 445] on td "1A4040300008856000012206" at bounding box center [992, 449] width 301 height 24
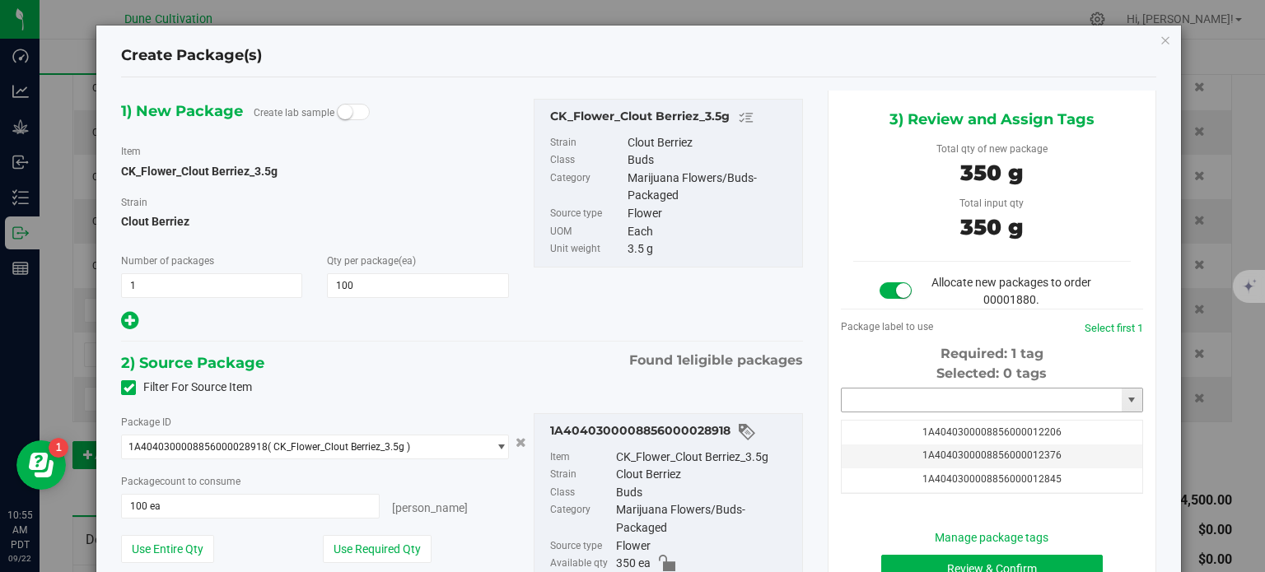
click at [870, 411] on input "text" at bounding box center [982, 400] width 280 height 23
paste input "3299"
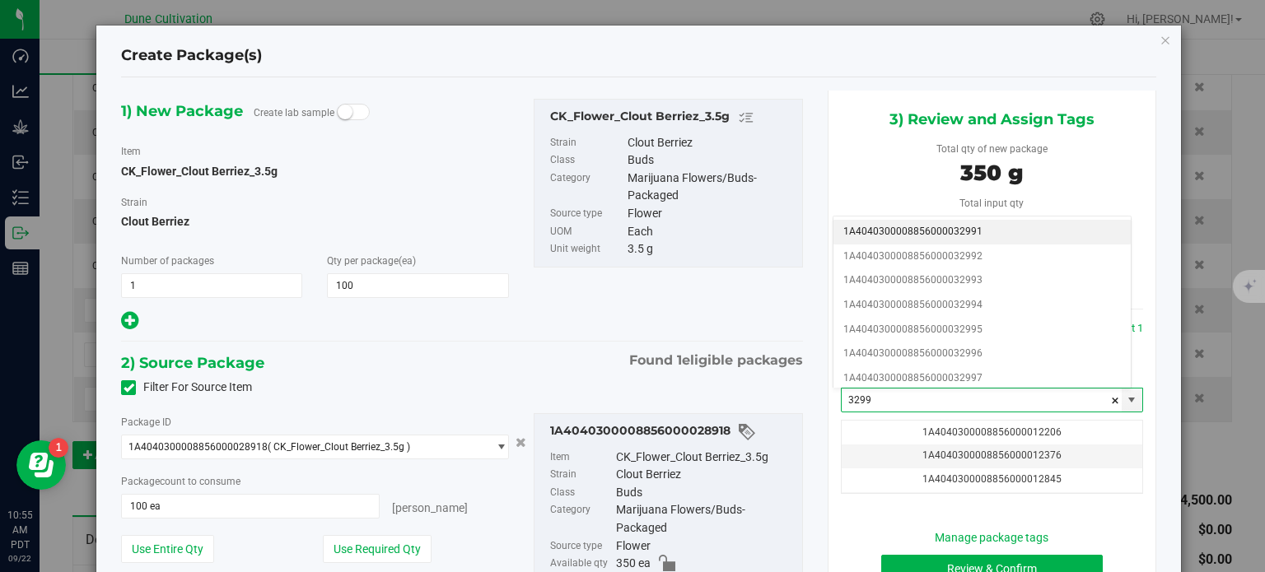
click at [917, 239] on li "1A4040300008856000032991" at bounding box center [981, 232] width 297 height 25
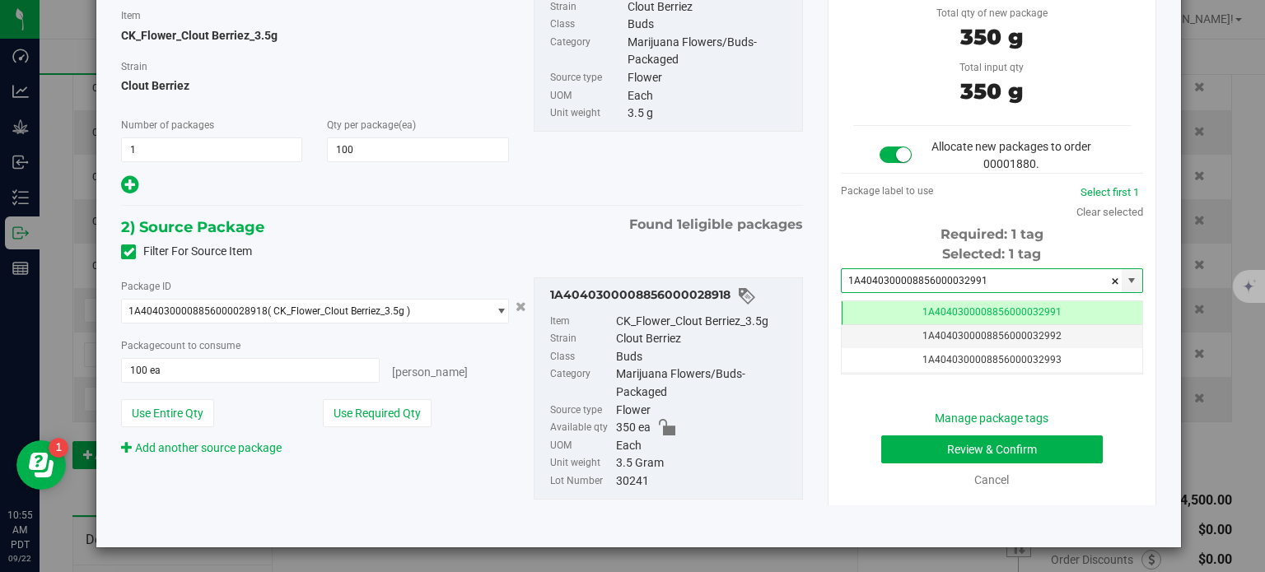
type input "1A4040300008856000032991"
click at [899, 459] on button "Review & Confirm" at bounding box center [992, 450] width 222 height 28
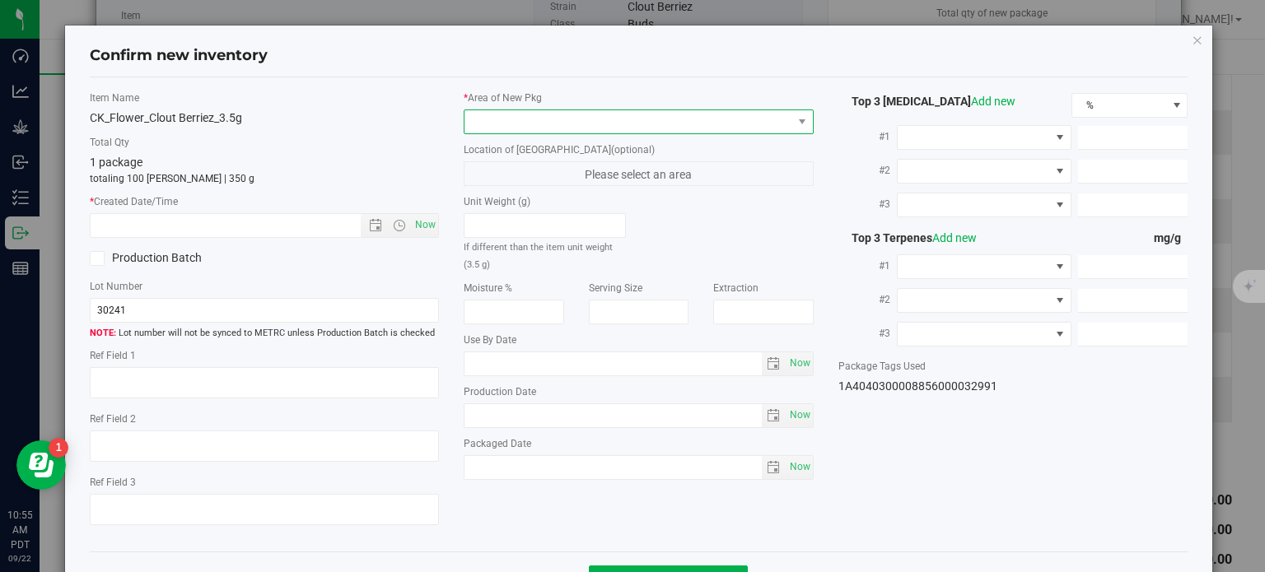
click at [651, 119] on span at bounding box center [628, 121] width 328 height 23
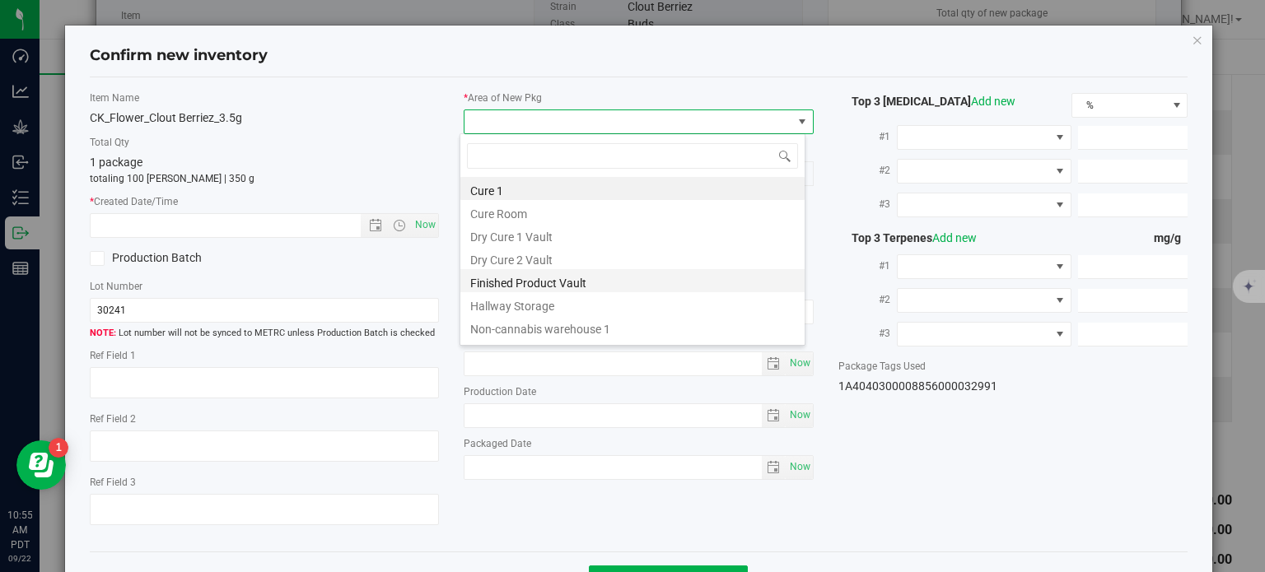
click at [575, 283] on li "Finished Product Vault" at bounding box center [632, 280] width 344 height 23
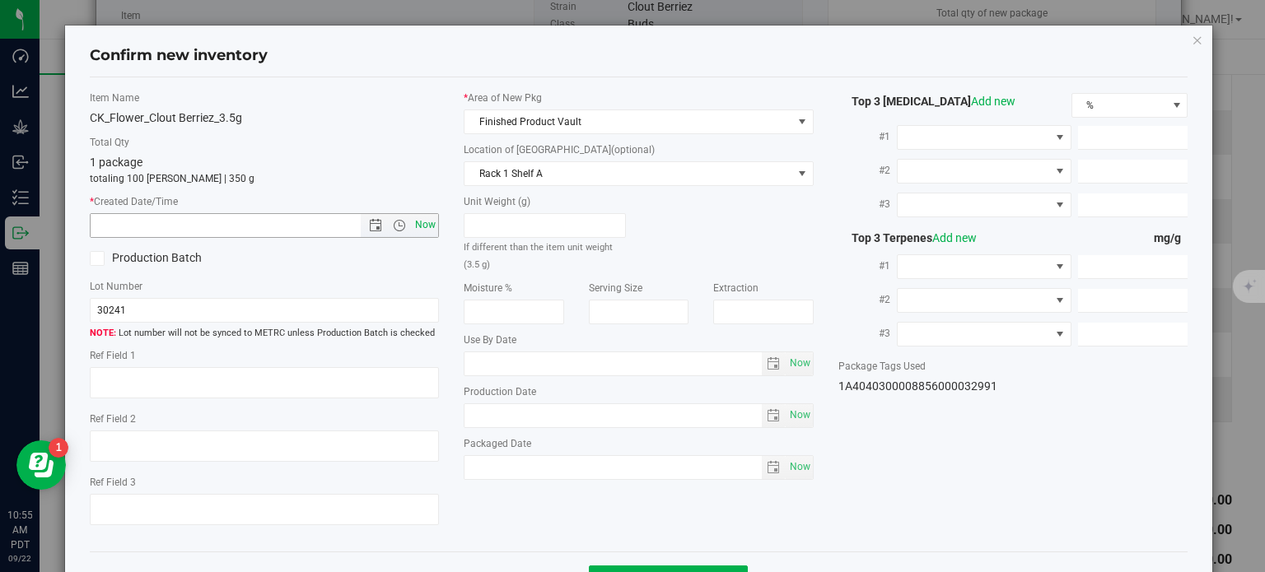
click at [425, 223] on span "Now" at bounding box center [426, 225] width 28 height 24
type input "9/22/2025 10:55 AM"
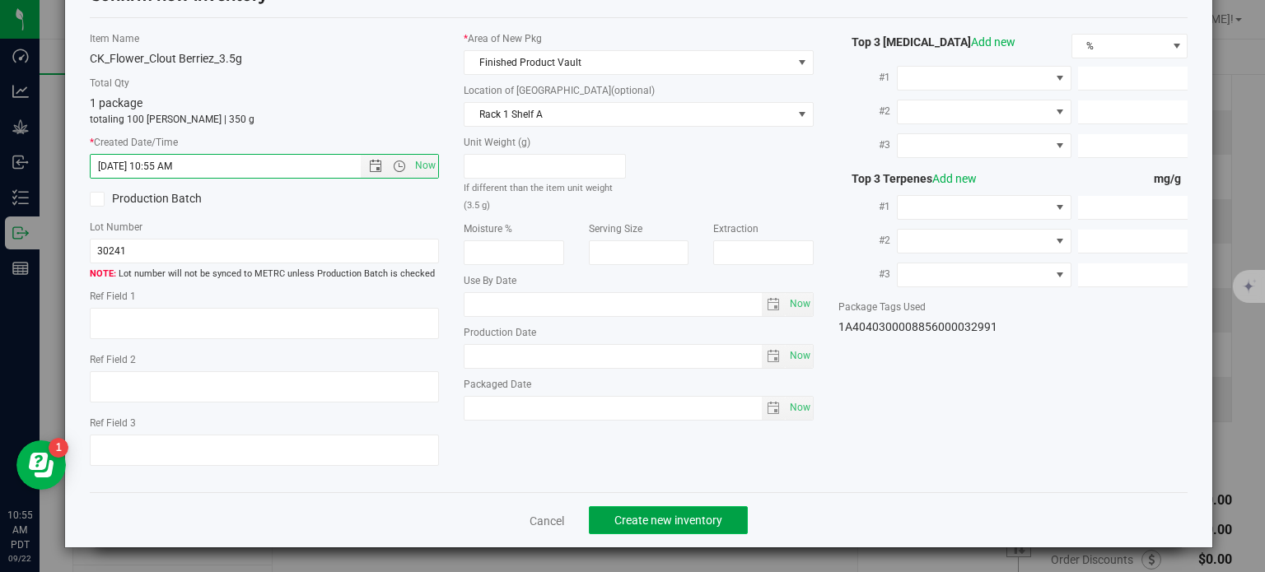
click at [655, 514] on span "Create new inventory" at bounding box center [668, 520] width 108 height 13
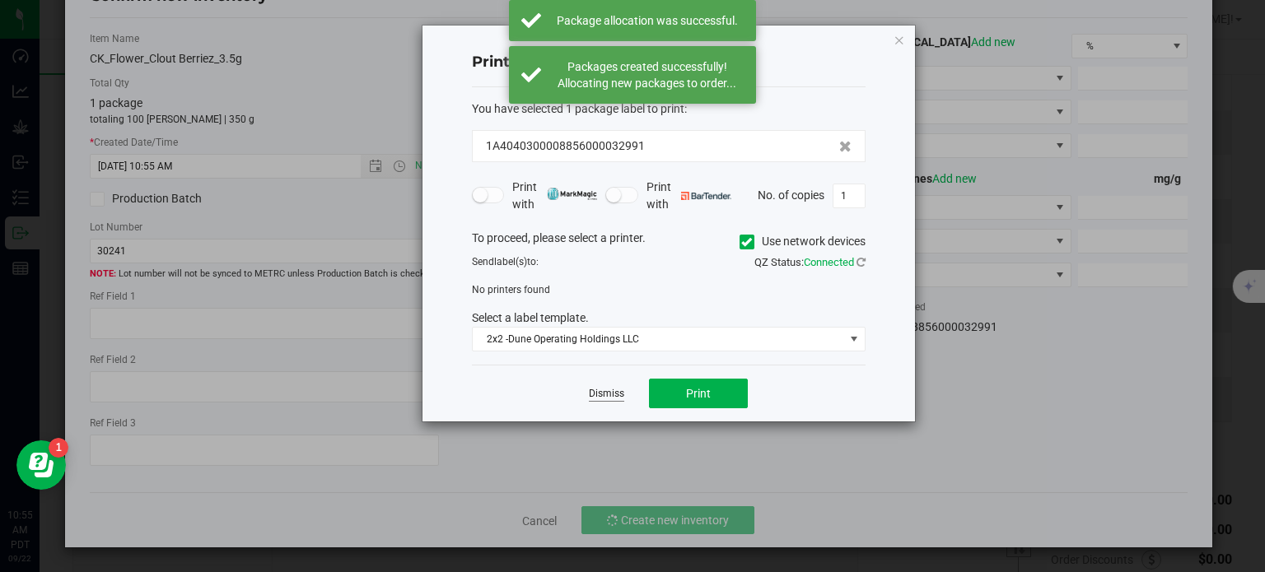
click at [610, 394] on link "Dismiss" at bounding box center [606, 394] width 35 height 14
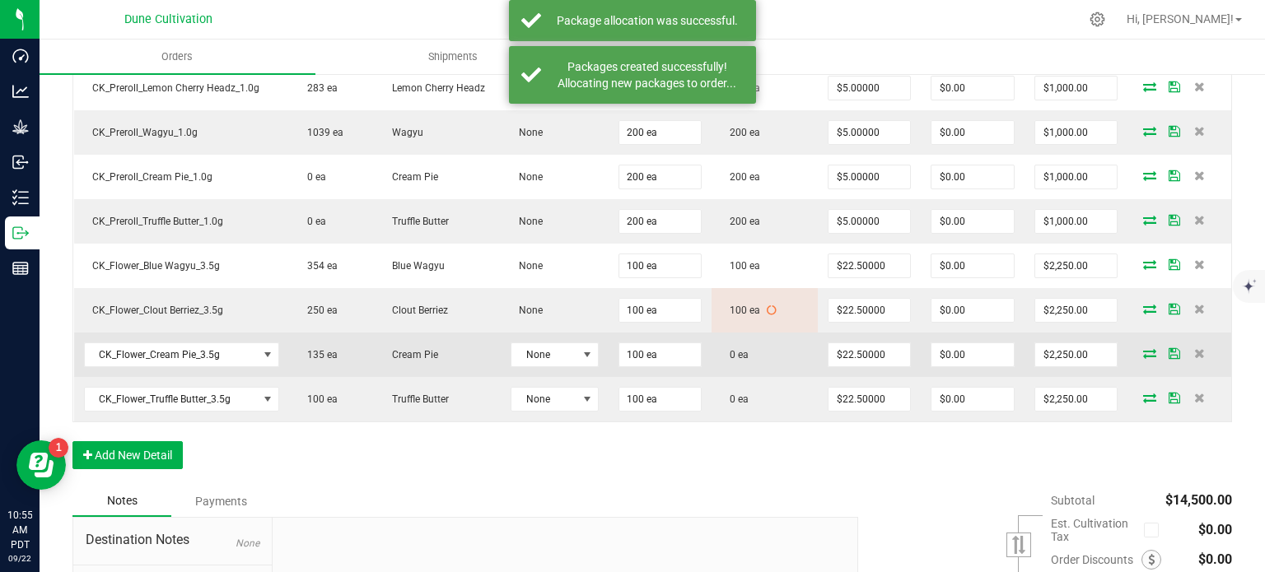
click at [1143, 348] on icon at bounding box center [1149, 353] width 13 height 10
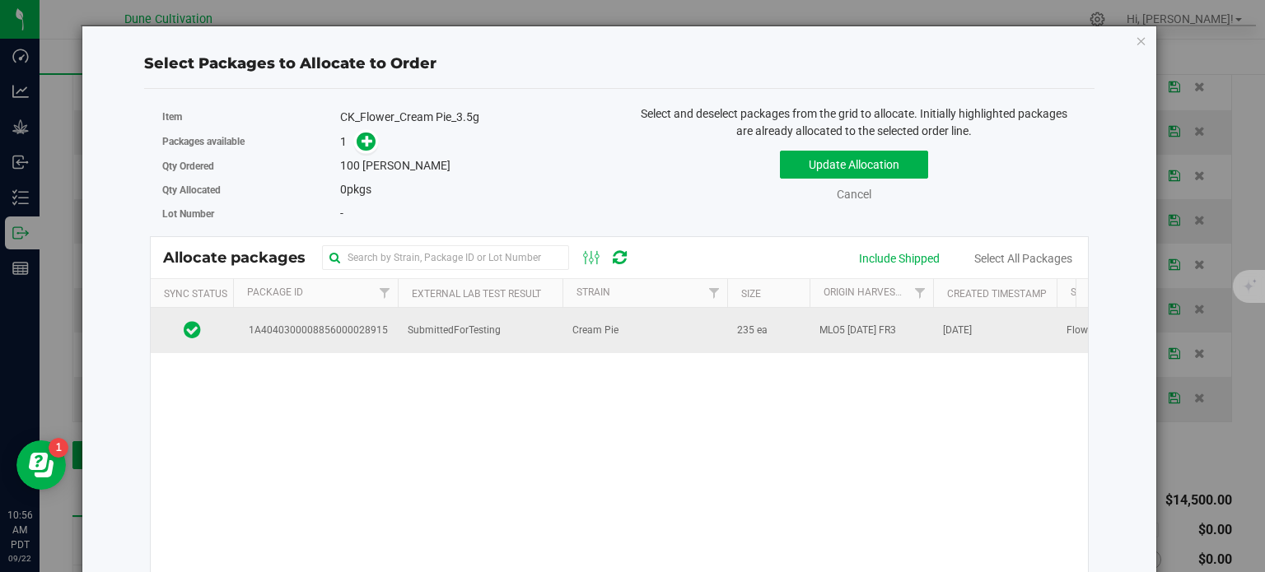
click at [329, 326] on span "1A4040300008856000028915" at bounding box center [315, 331] width 145 height 16
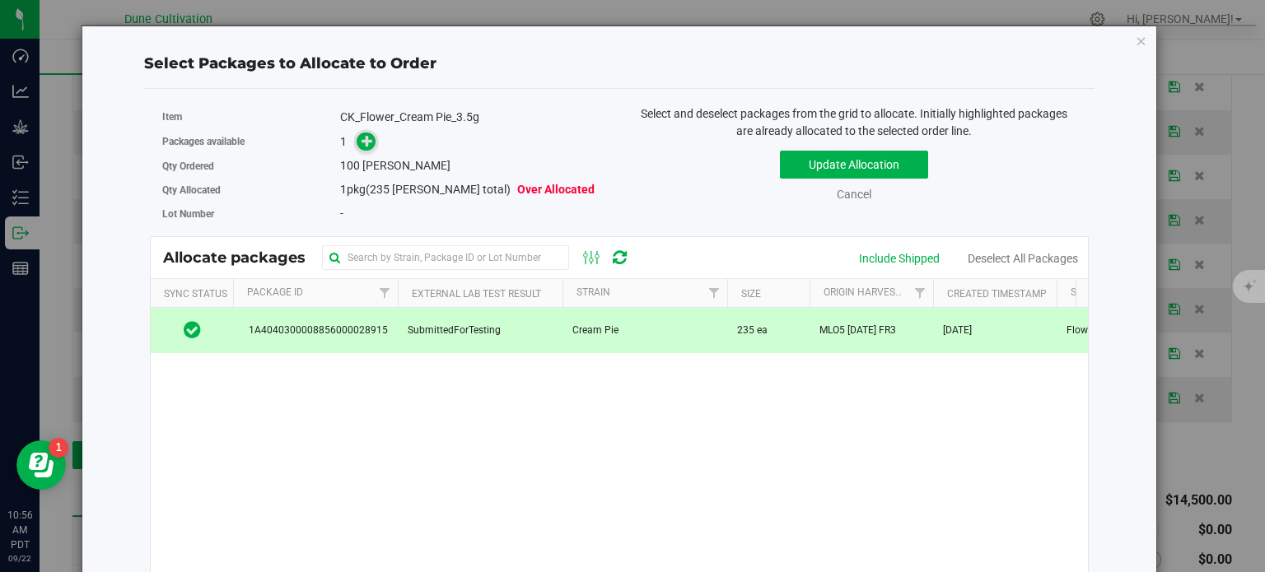
click at [366, 138] on icon at bounding box center [368, 141] width 12 height 12
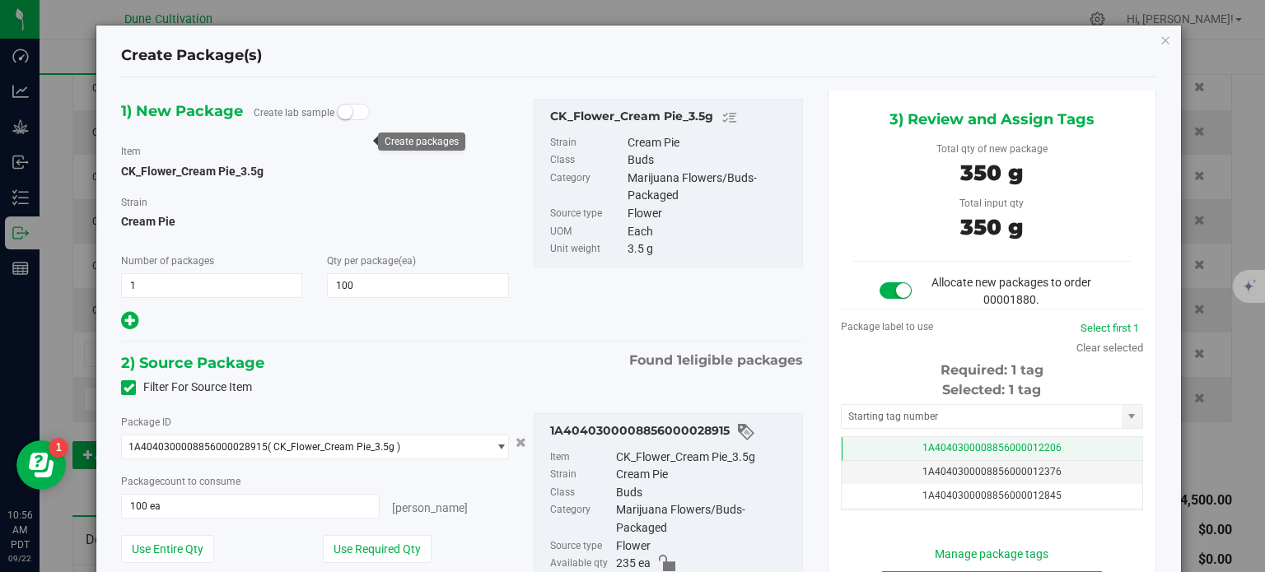
click at [935, 446] on span "1A4040300008856000012206" at bounding box center [991, 448] width 139 height 12
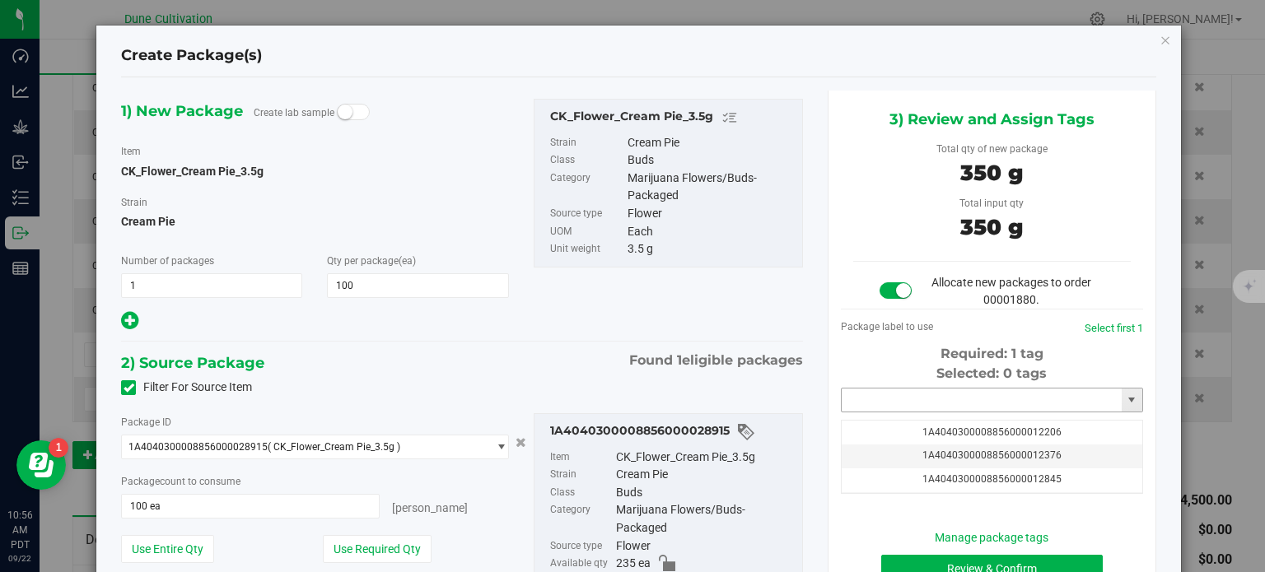
click at [921, 398] on input "text" at bounding box center [982, 400] width 280 height 23
paste input "3299"
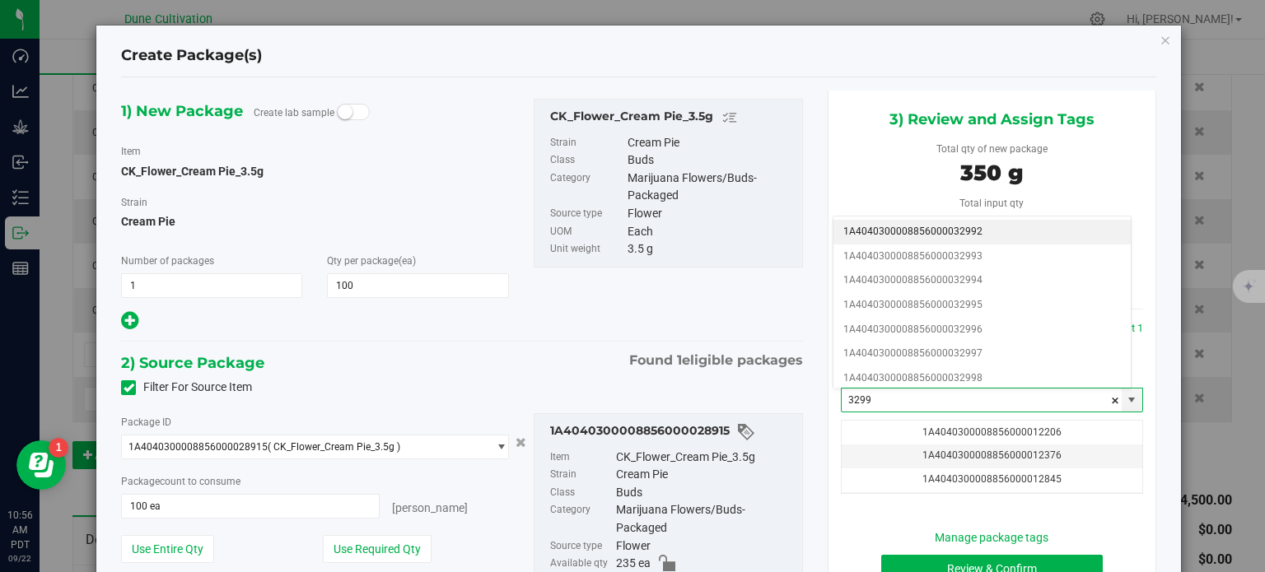
click at [942, 232] on li "1A4040300008856000032992" at bounding box center [981, 232] width 297 height 25
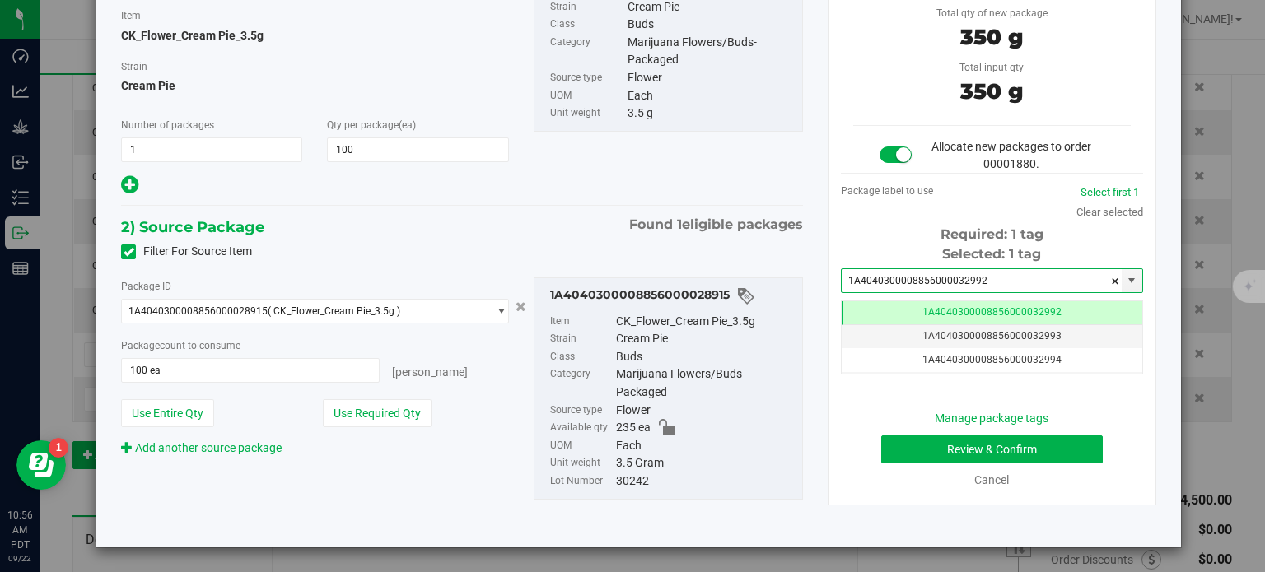
type input "1A4040300008856000032992"
click at [893, 443] on button "Review & Confirm" at bounding box center [992, 450] width 222 height 28
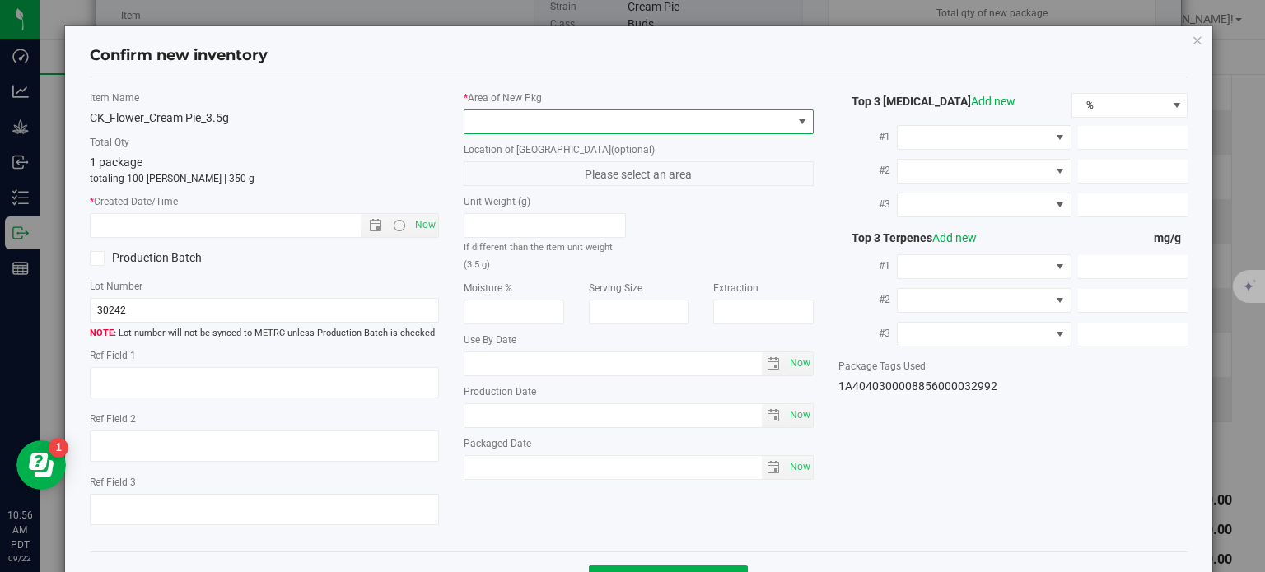
click at [632, 119] on span at bounding box center [628, 121] width 328 height 23
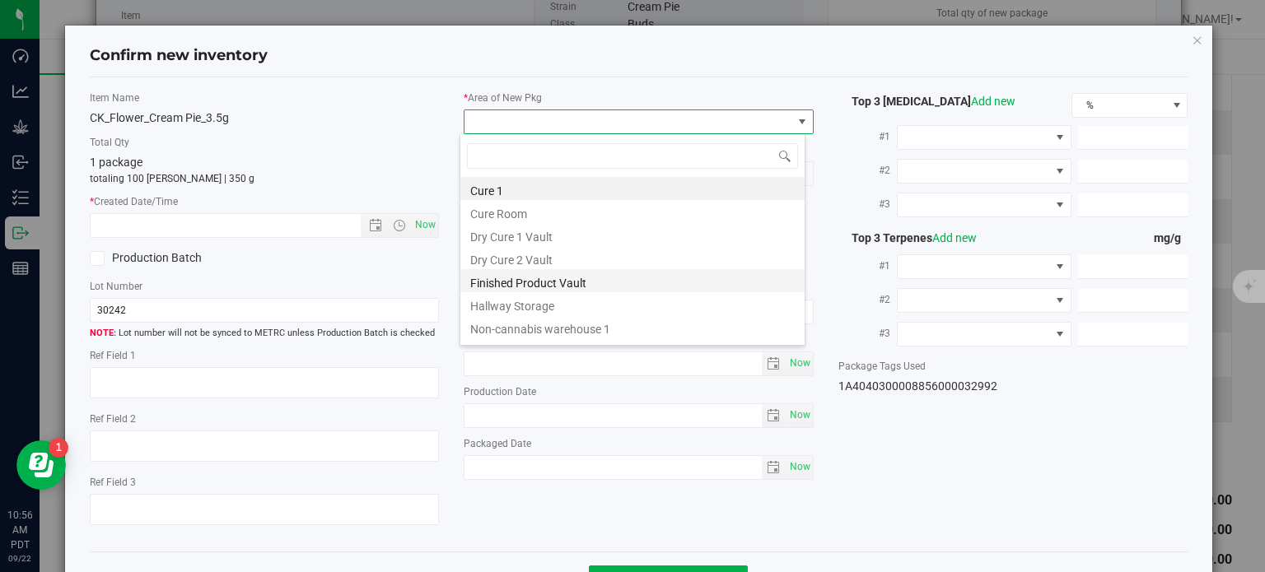
click at [535, 282] on li "Finished Product Vault" at bounding box center [632, 280] width 344 height 23
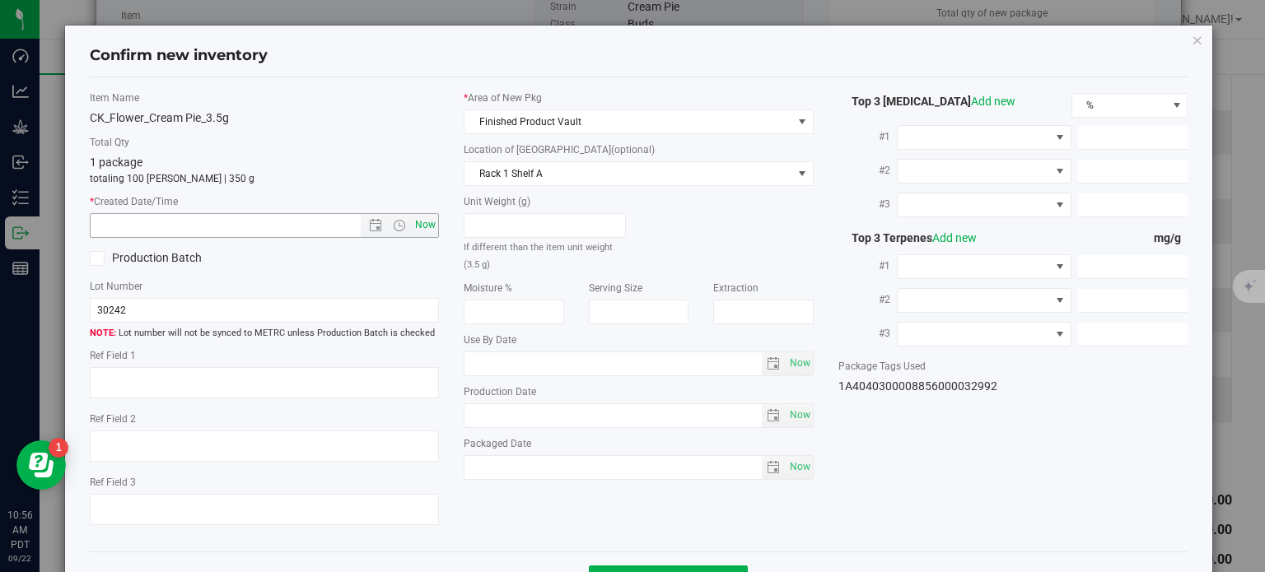
click at [430, 226] on div "Item Name CK_Flower_Cream Pie_3.5g Total Qty 1 package totaling 100 eaches | 35…" at bounding box center [264, 315] width 375 height 449
click at [424, 223] on span "Now" at bounding box center [426, 225] width 28 height 24
type input "9/22/2025 10:56 AM"
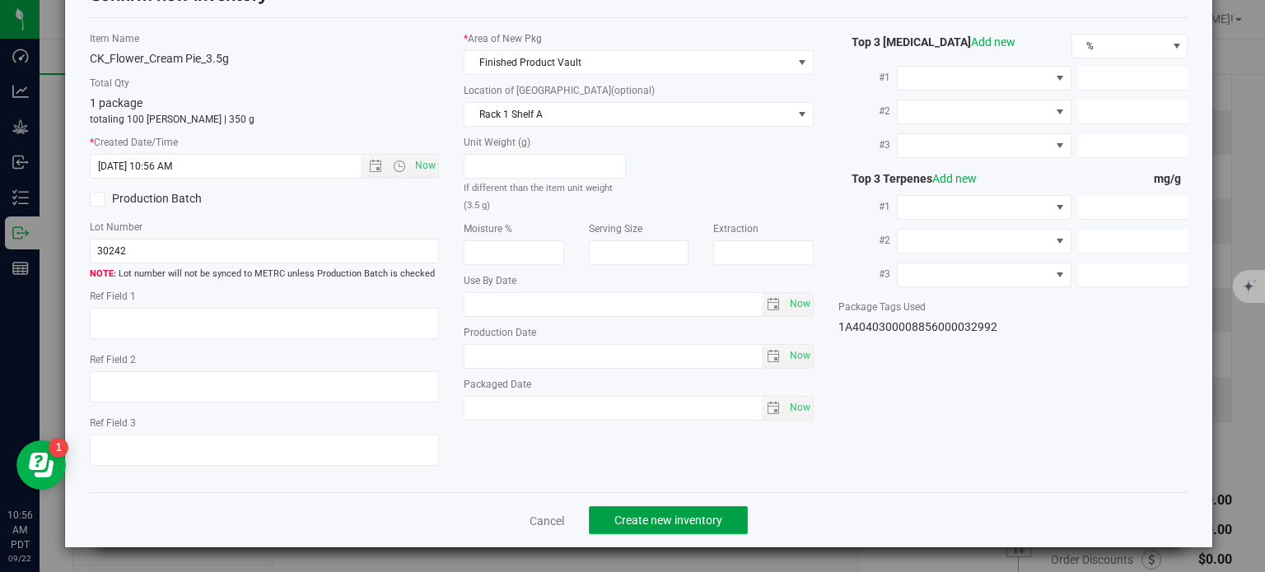
click at [628, 520] on span "Create new inventory" at bounding box center [668, 520] width 108 height 13
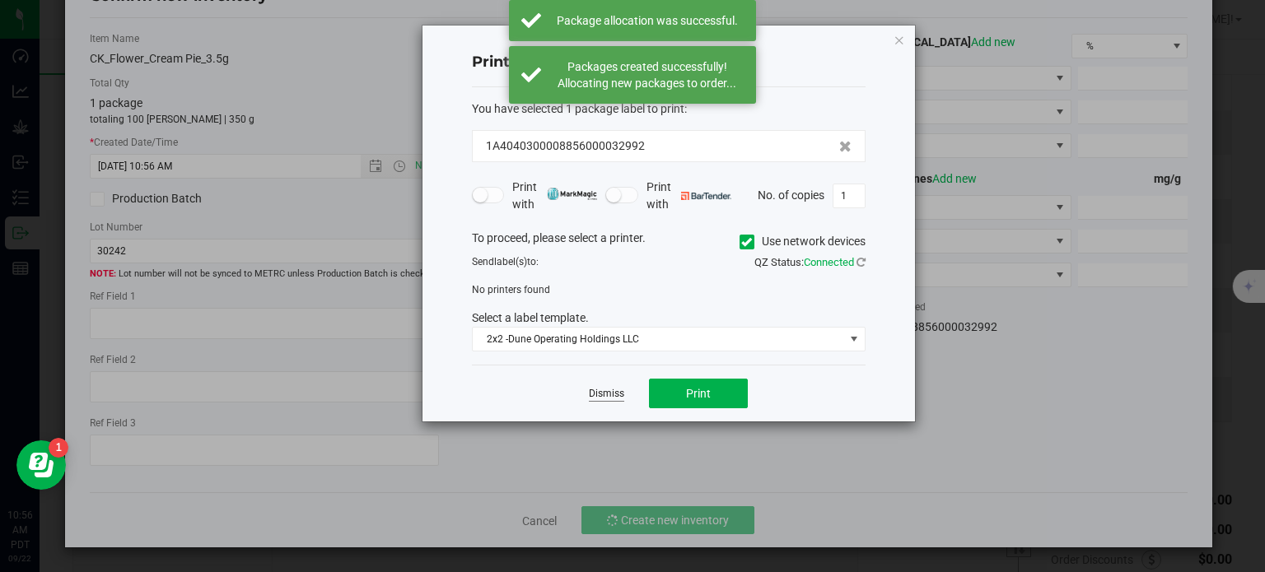
click at [611, 394] on link "Dismiss" at bounding box center [606, 394] width 35 height 14
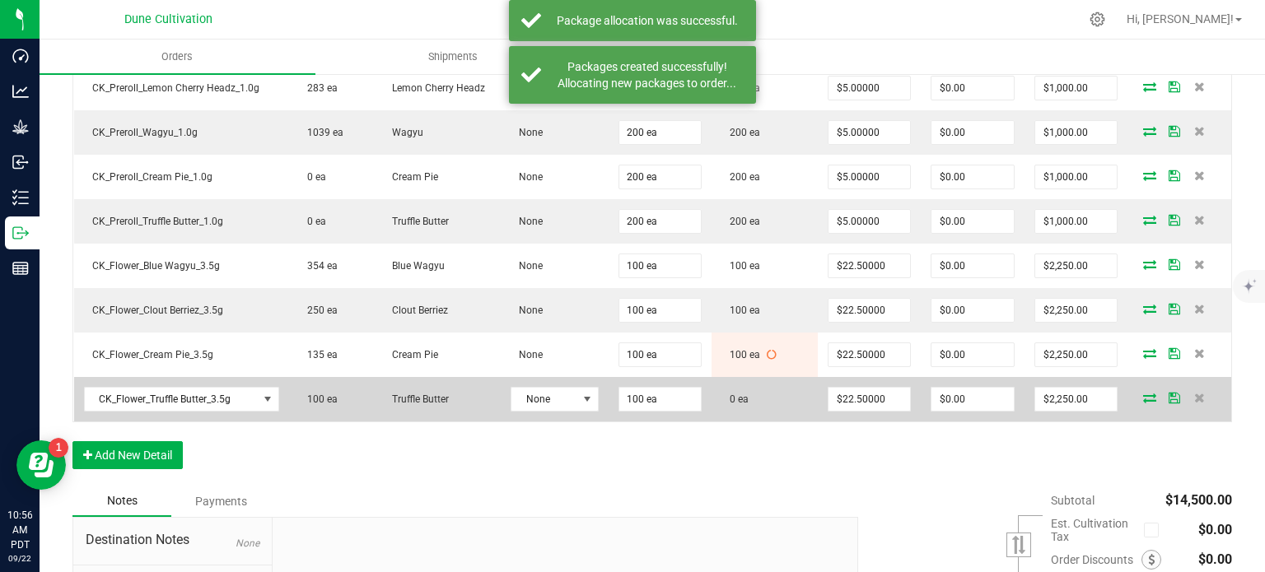
click at [1143, 393] on icon at bounding box center [1149, 398] width 13 height 10
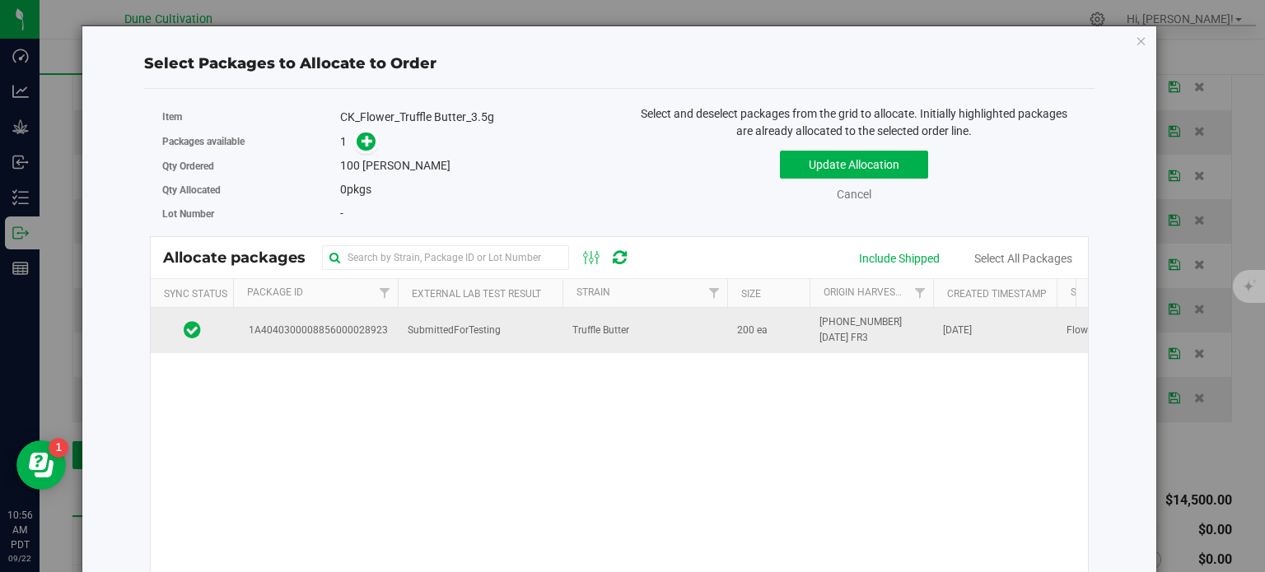
click at [329, 345] on td "1A4040300008856000028923" at bounding box center [315, 330] width 165 height 44
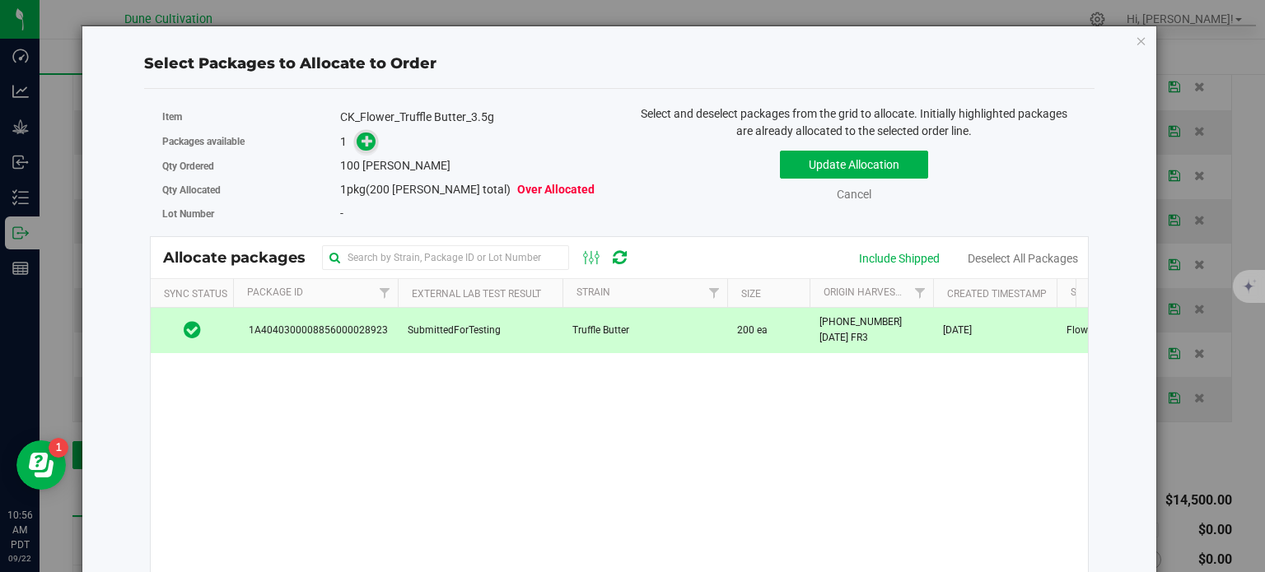
click at [366, 140] on icon at bounding box center [368, 141] width 12 height 12
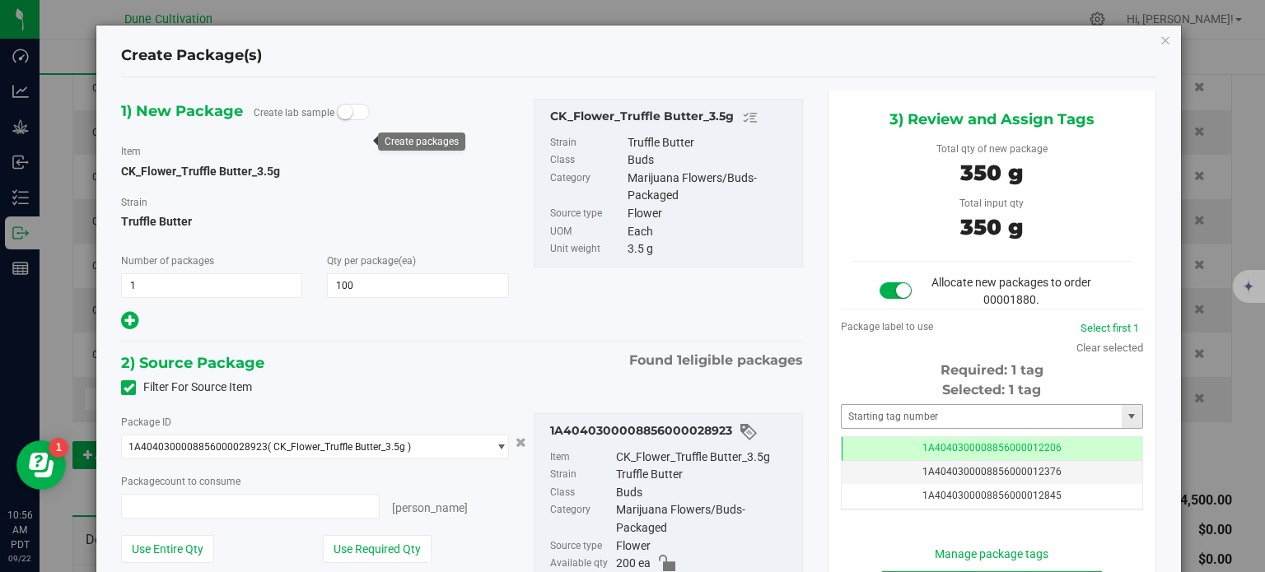
type input "100 ea"
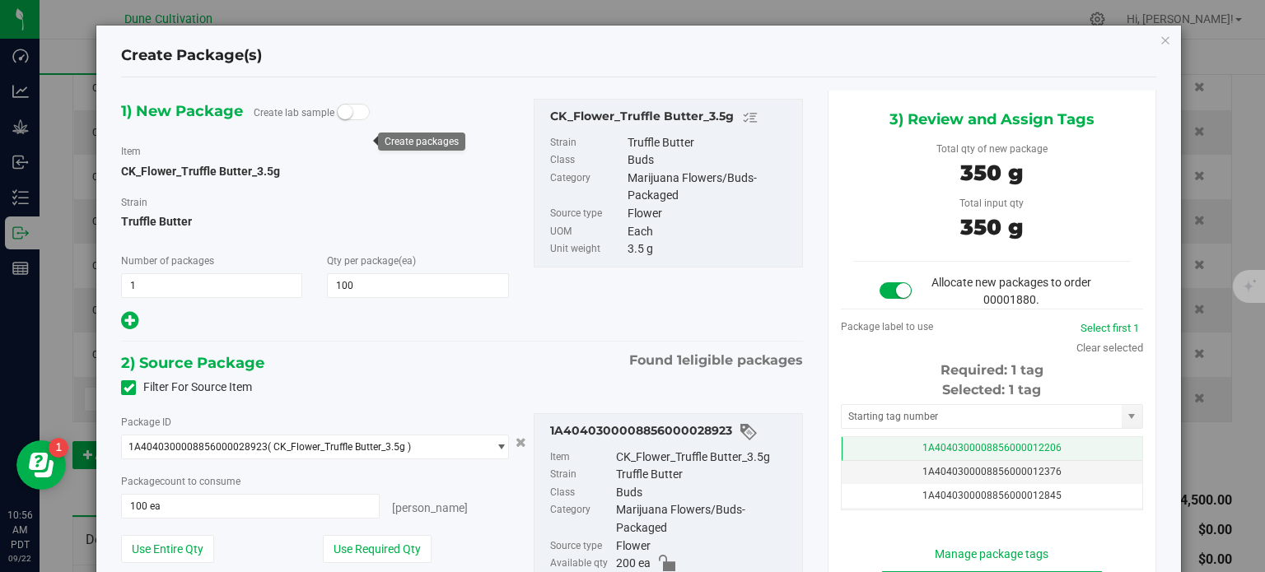
click at [994, 448] on span "1A4040300008856000012206" at bounding box center [991, 448] width 139 height 12
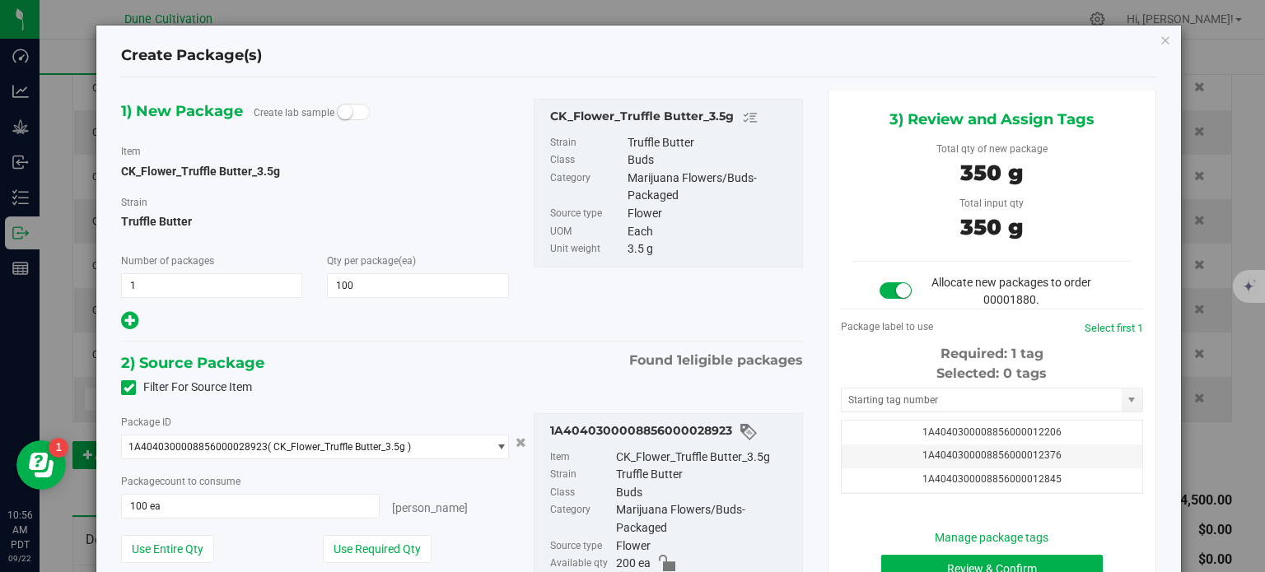
click at [954, 417] on div "Selected: 0 tags Tag 1A4040300008856000012206 1A4040300008856000012376 1A404030…" at bounding box center [992, 429] width 302 height 130
click at [956, 404] on input "text" at bounding box center [982, 400] width 280 height 23
paste input "3299"
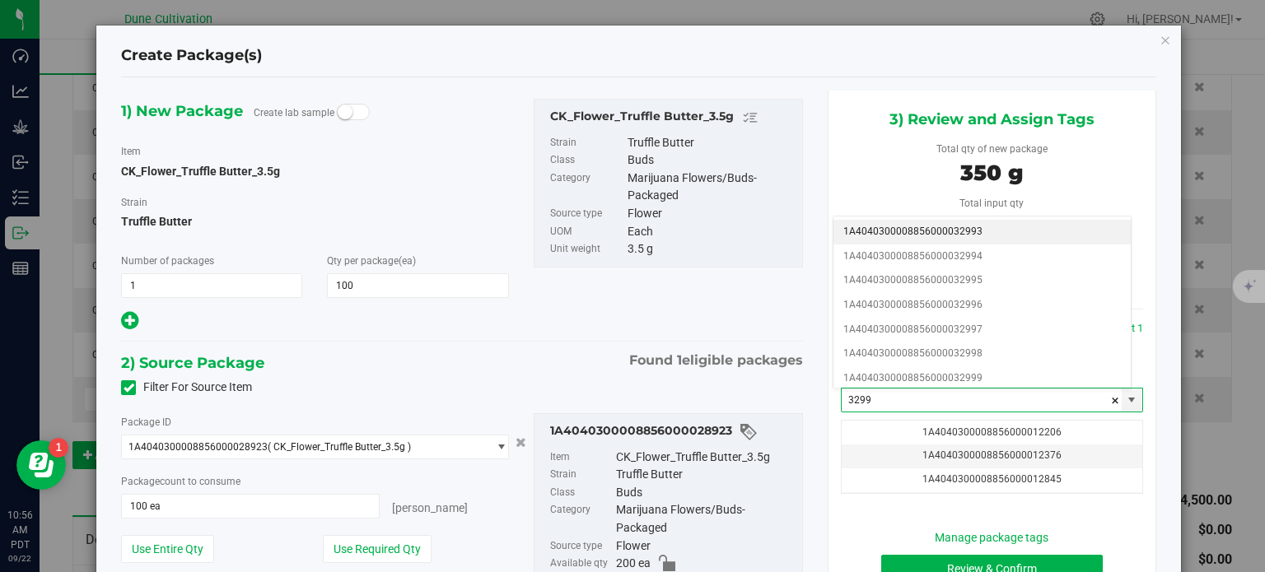
click at [968, 236] on li "1A4040300008856000032993" at bounding box center [981, 232] width 297 height 25
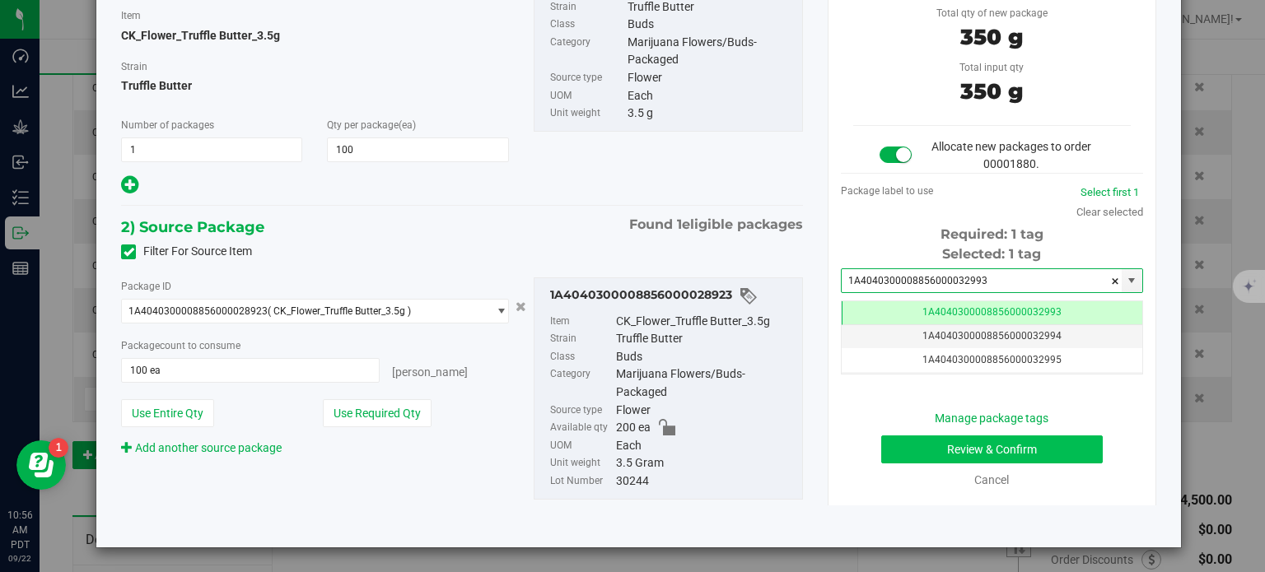
type input "1A4040300008856000032993"
click at [920, 451] on button "Review & Confirm" at bounding box center [992, 450] width 222 height 28
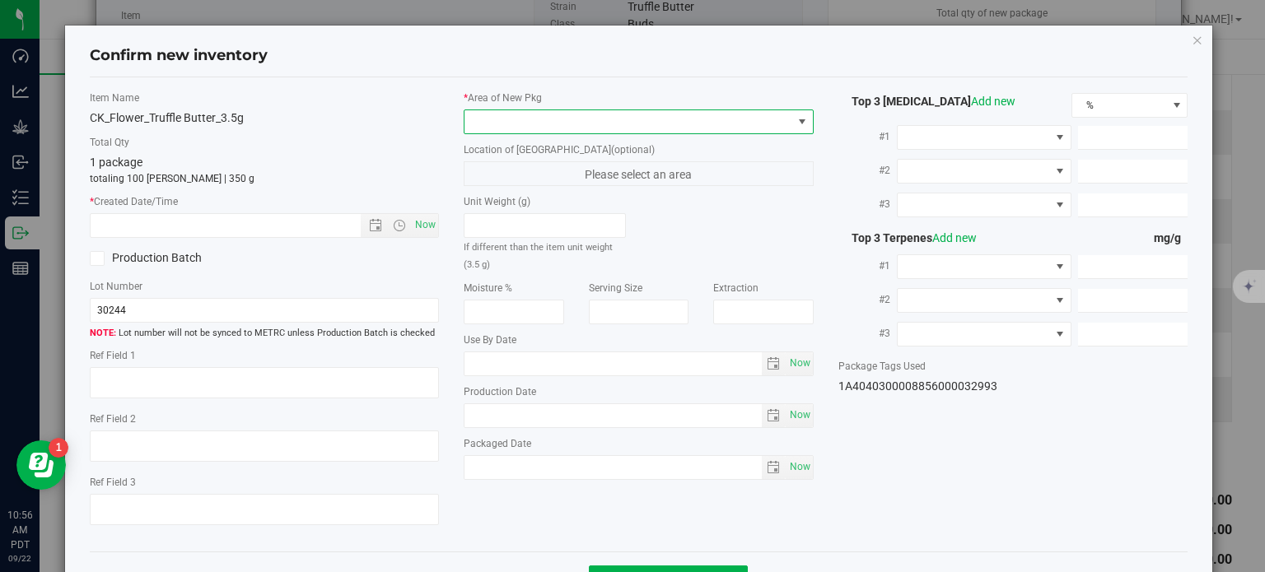
click at [593, 122] on span at bounding box center [628, 121] width 328 height 23
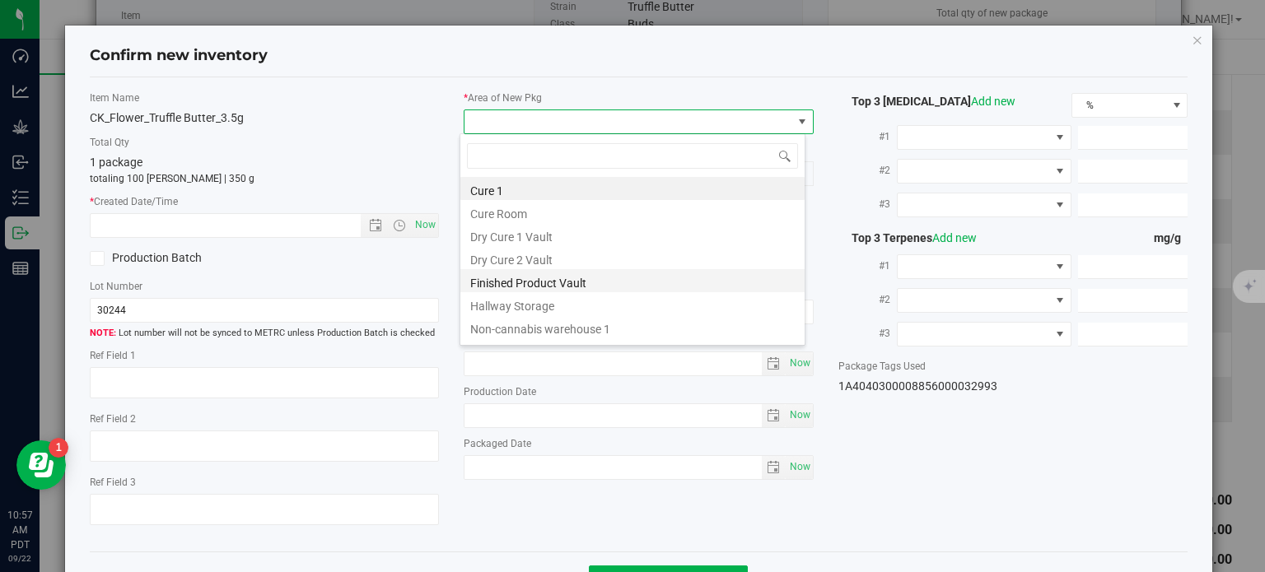
click at [511, 279] on li "Finished Product Vault" at bounding box center [632, 280] width 344 height 23
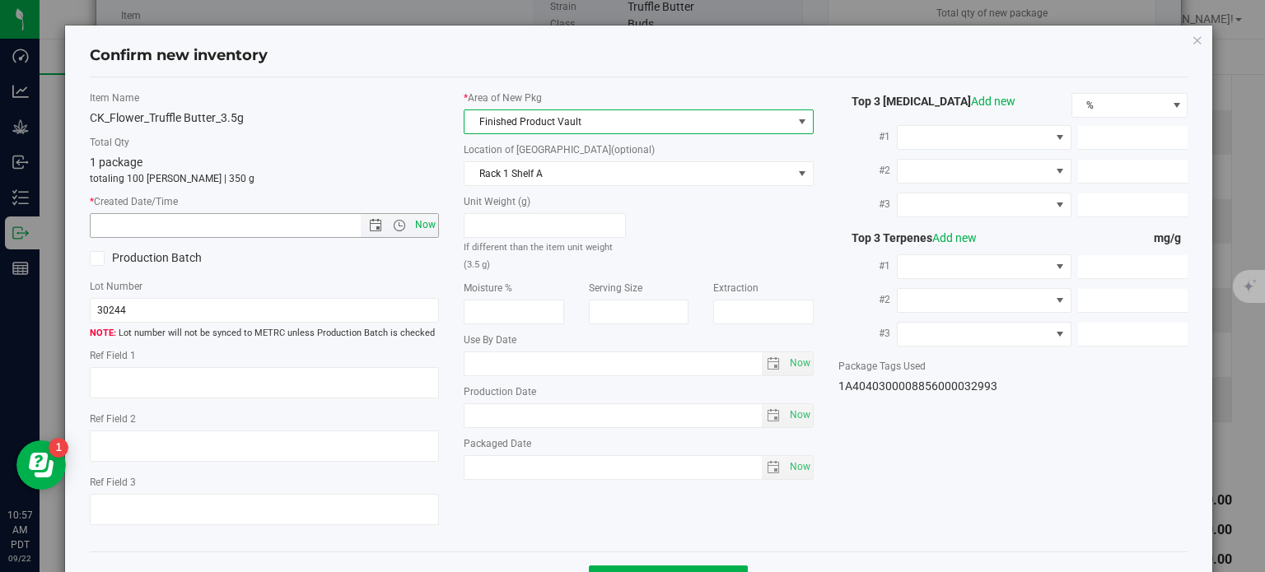
click at [419, 217] on span "Now" at bounding box center [426, 225] width 28 height 24
type input "9/22/2025 10:57 AM"
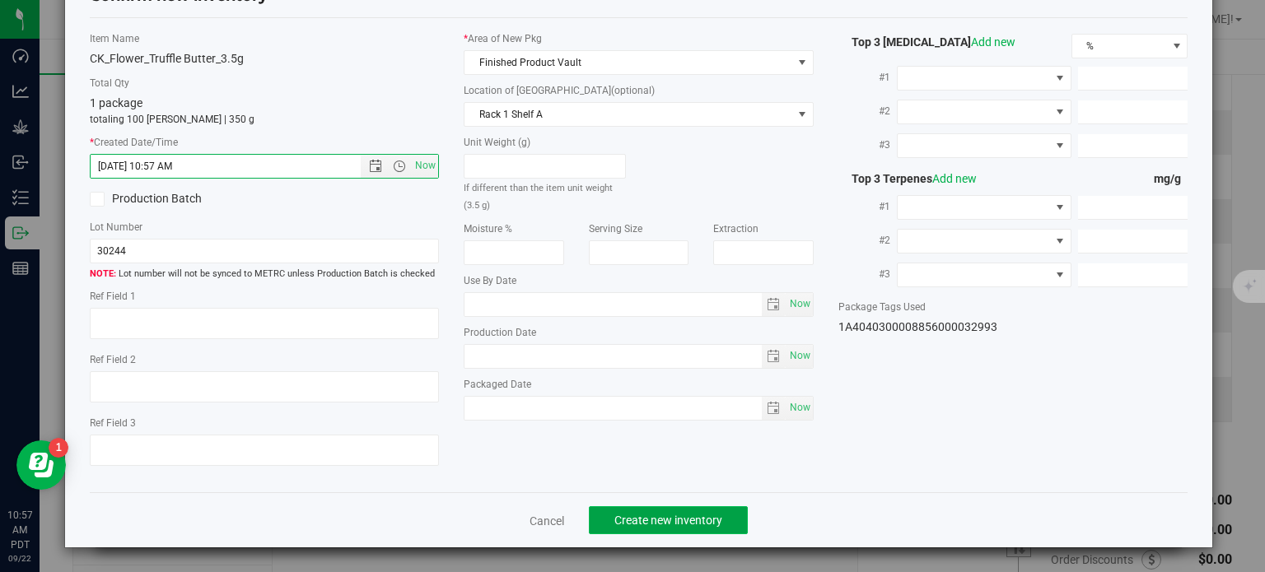
click at [679, 515] on span "Create new inventory" at bounding box center [668, 520] width 108 height 13
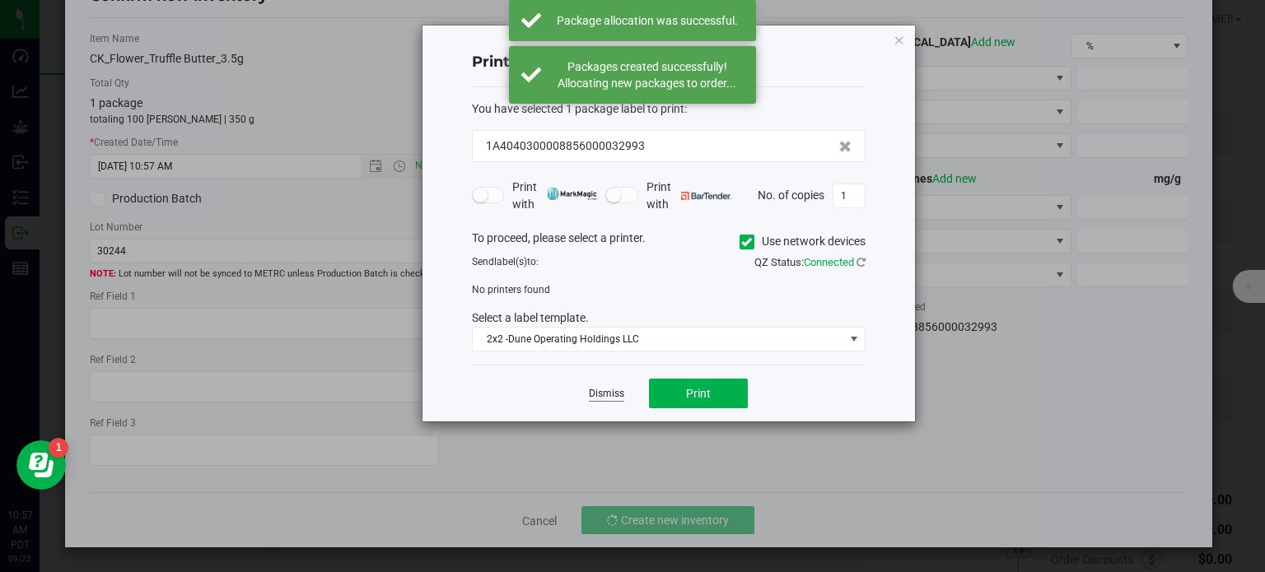
click at [616, 398] on link "Dismiss" at bounding box center [606, 394] width 35 height 14
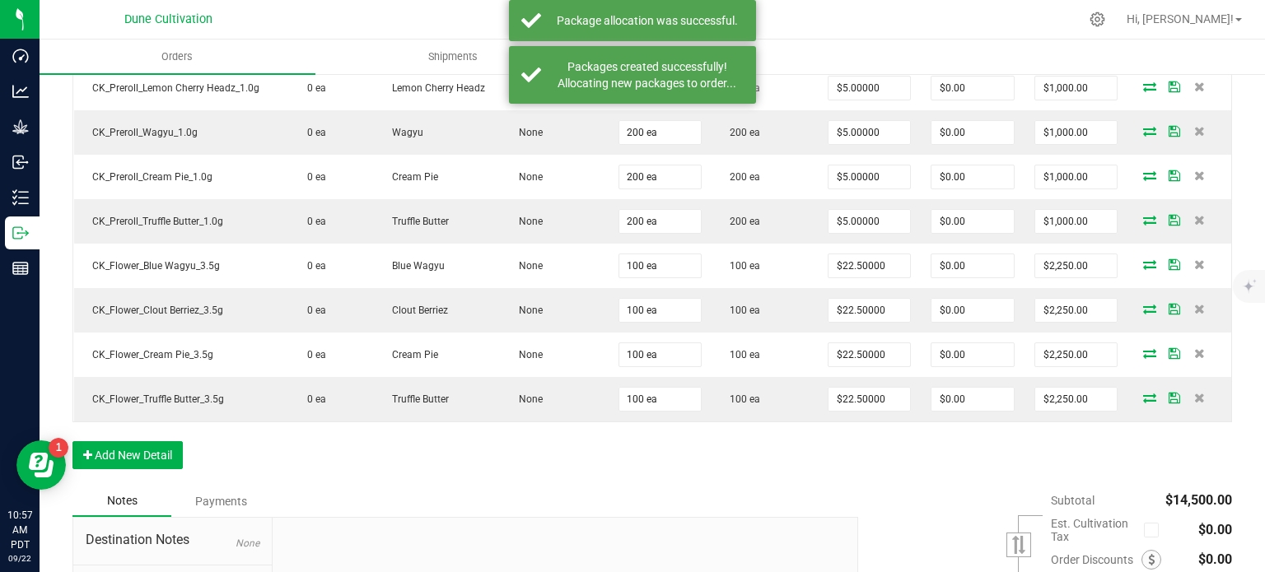
click at [623, 463] on div "Order Details Print All Labels Item Sellable Strain Lot Number Qty Ordered Qty …" at bounding box center [651, 195] width 1159 height 582
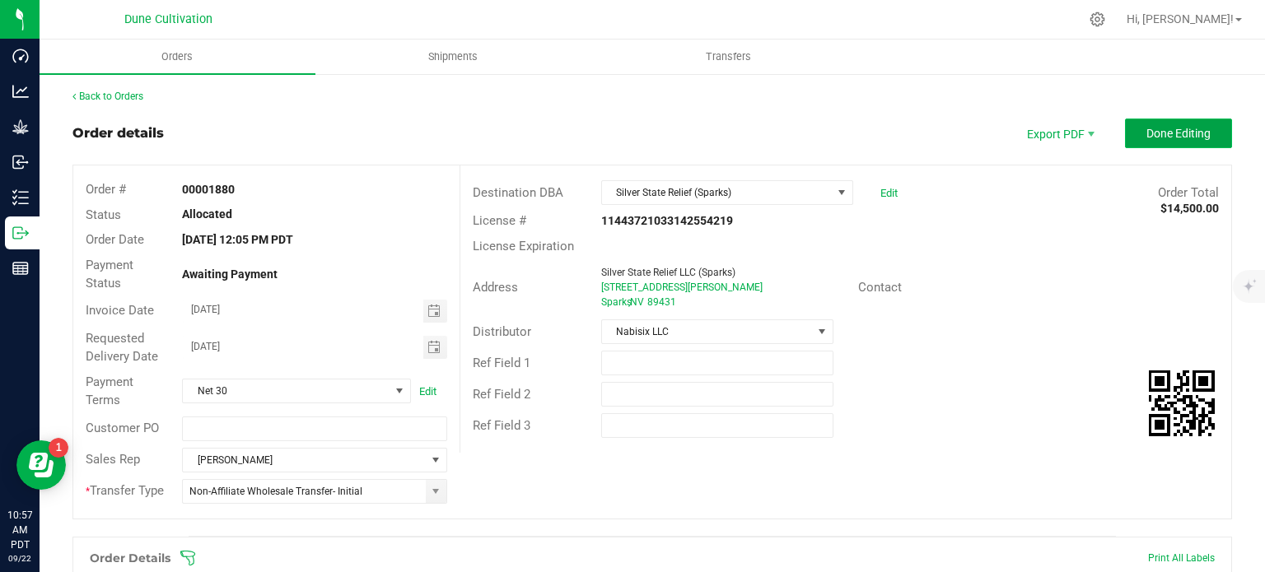
click at [1146, 133] on span "Done Editing" at bounding box center [1178, 133] width 64 height 13
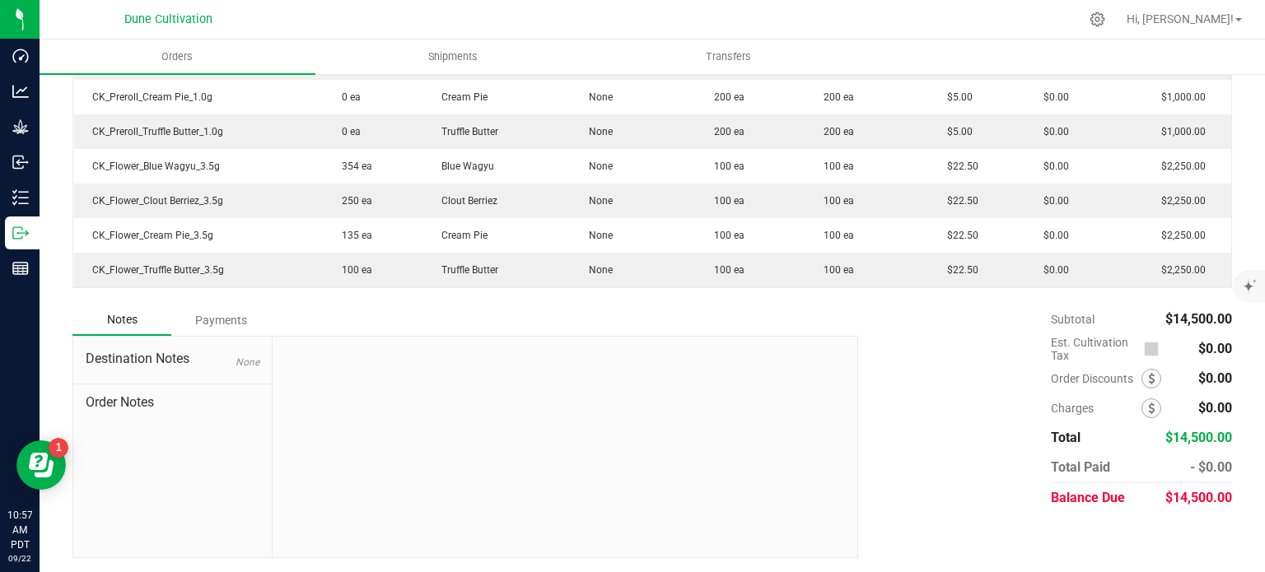
click at [1196, 506] on div "$14,500.00" at bounding box center [1198, 498] width 67 height 30
copy span "14,500.00"
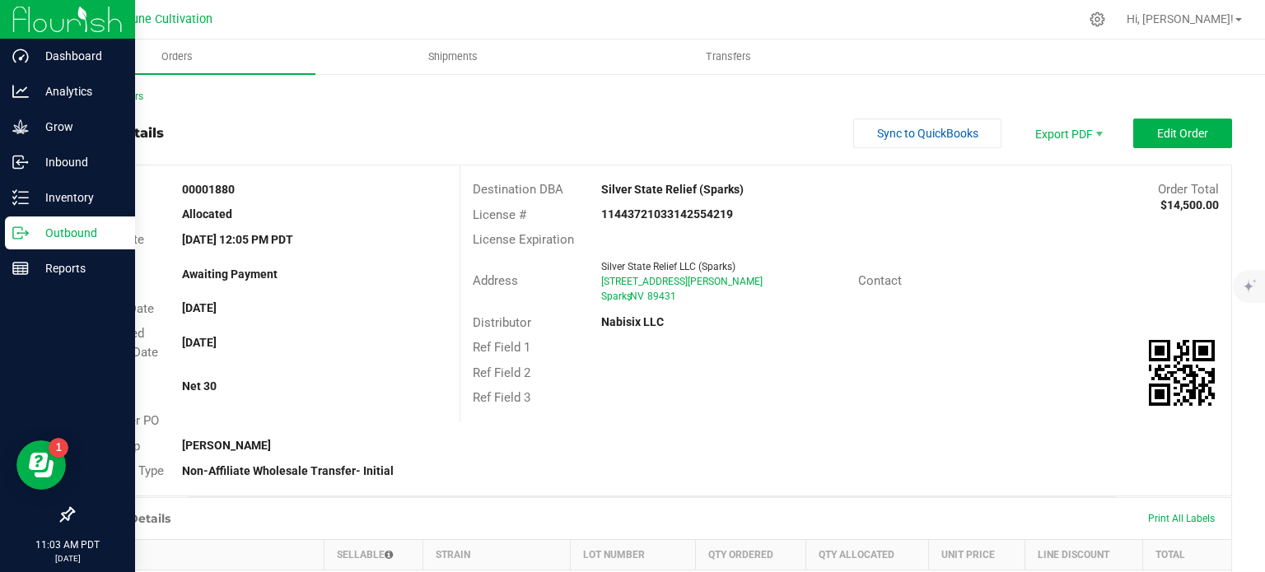
click at [16, 229] on icon at bounding box center [20, 233] width 16 height 16
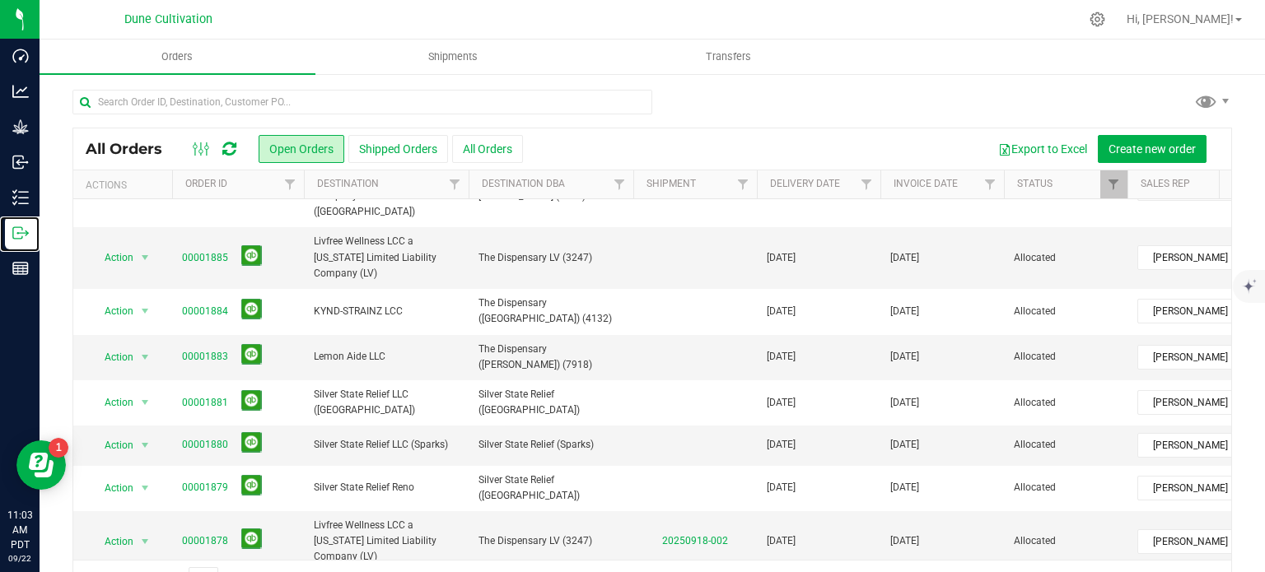
scroll to position [494, 0]
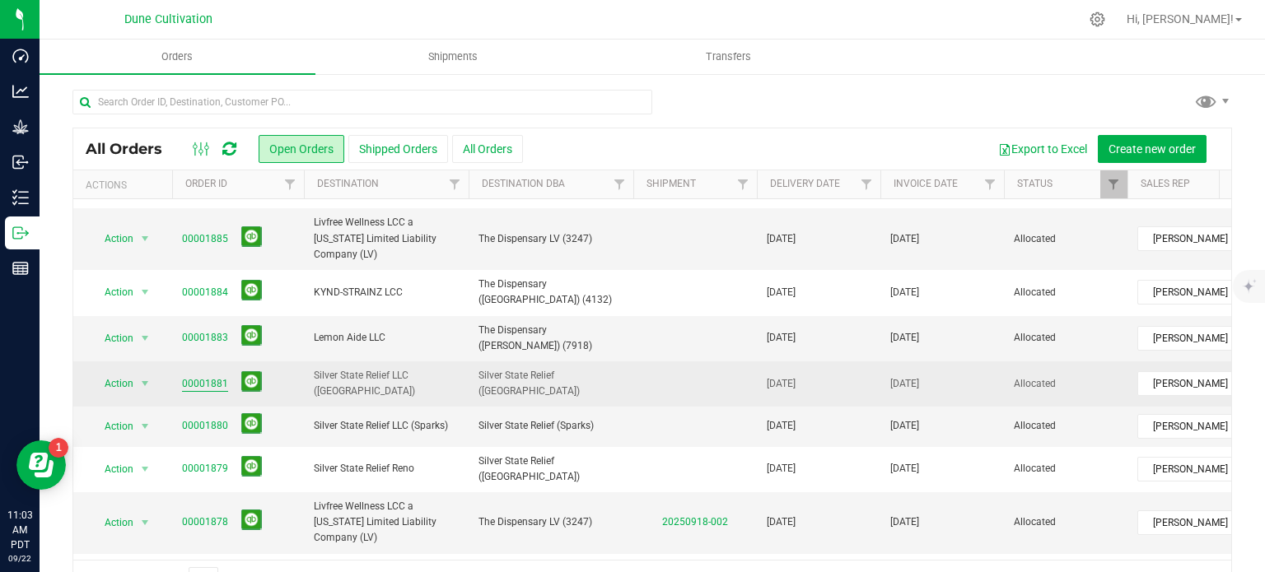
click at [210, 376] on link "00001881" at bounding box center [205, 384] width 46 height 16
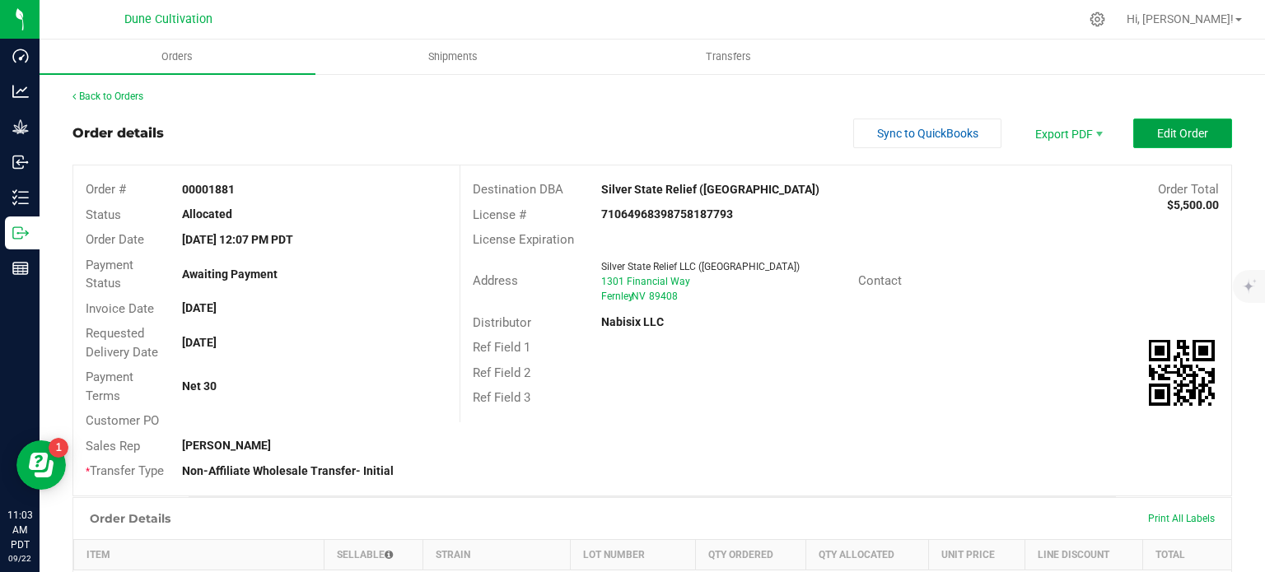
click at [1157, 127] on span "Edit Order" at bounding box center [1182, 133] width 51 height 13
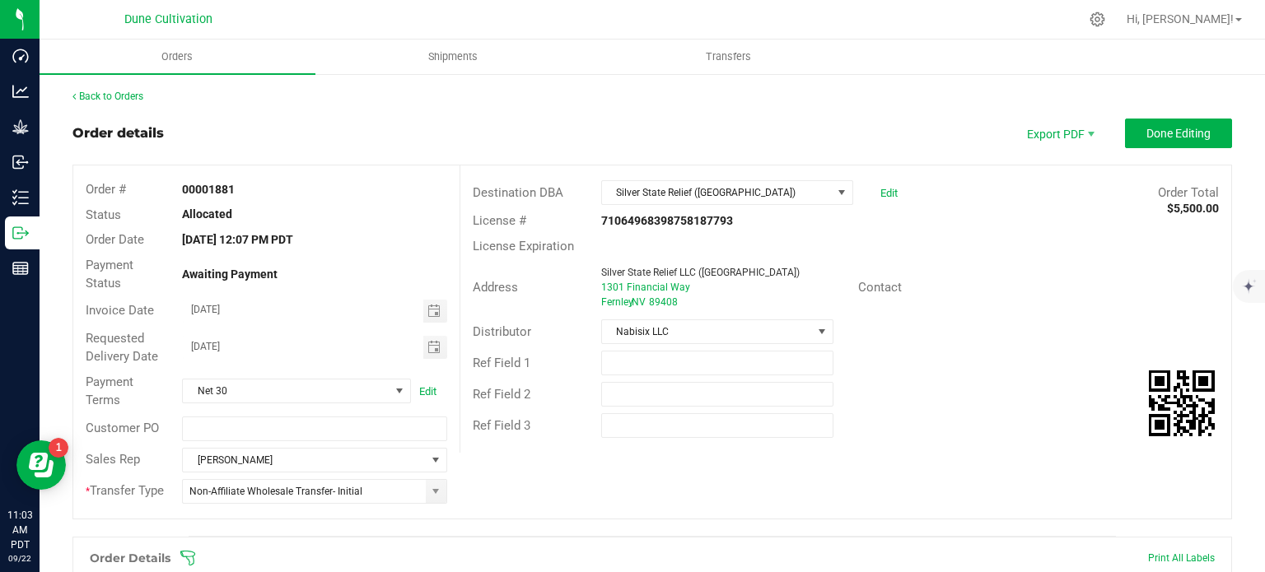
scroll to position [576, 0]
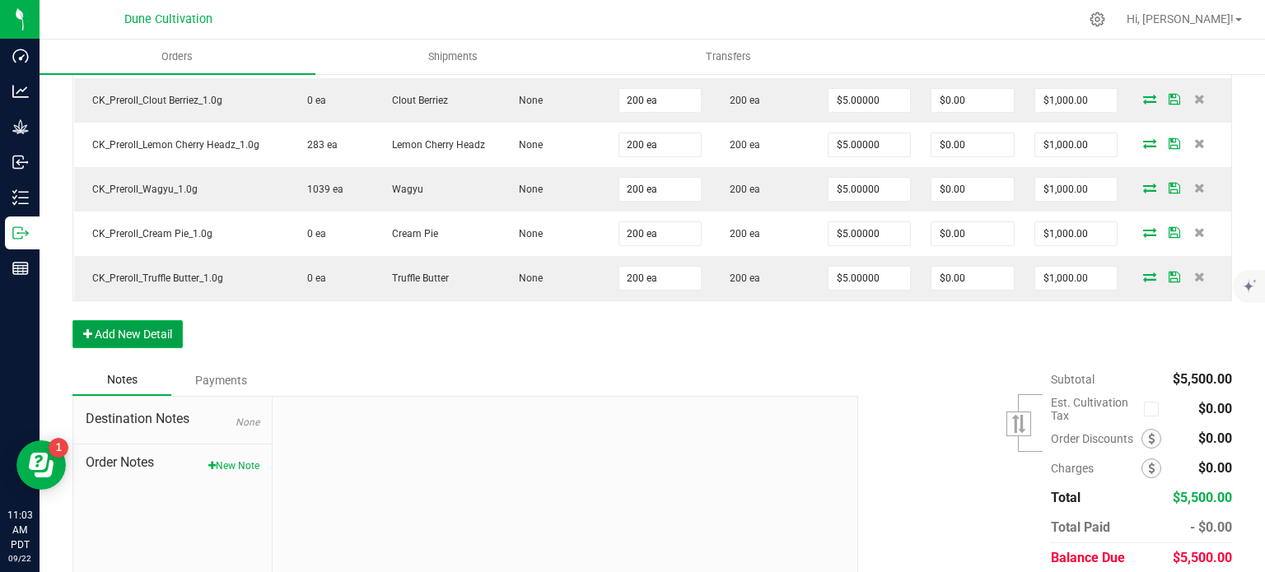
click at [154, 324] on button "Add New Detail" at bounding box center [127, 334] width 110 height 28
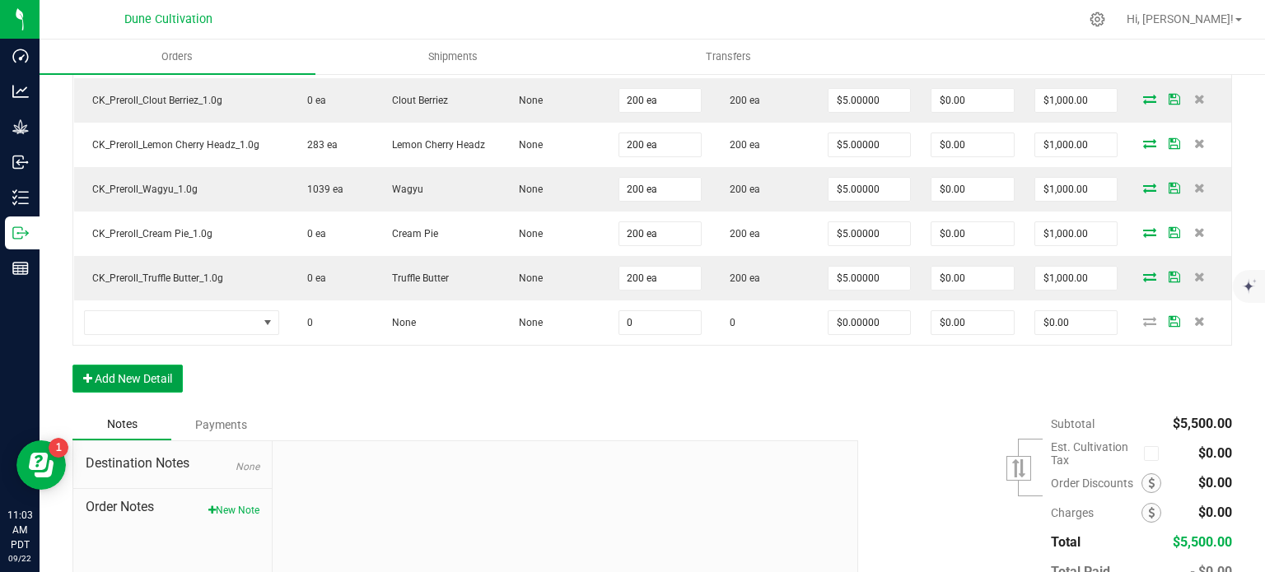
click at [161, 366] on button "Add New Detail" at bounding box center [127, 379] width 110 height 28
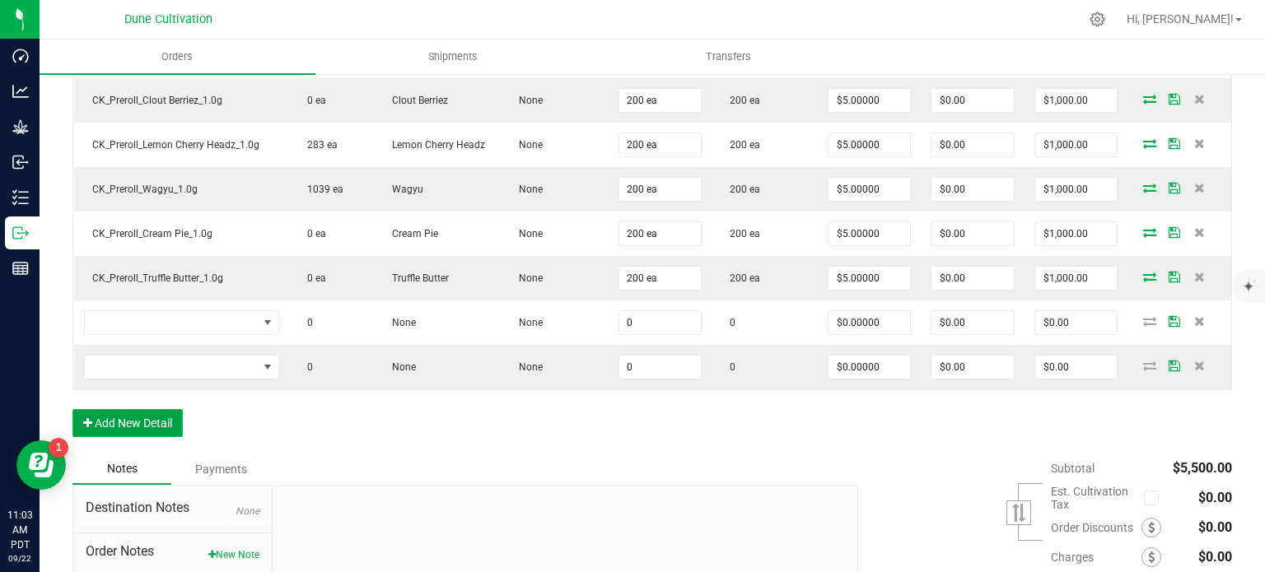
click at [160, 409] on button "Add New Detail" at bounding box center [127, 423] width 110 height 28
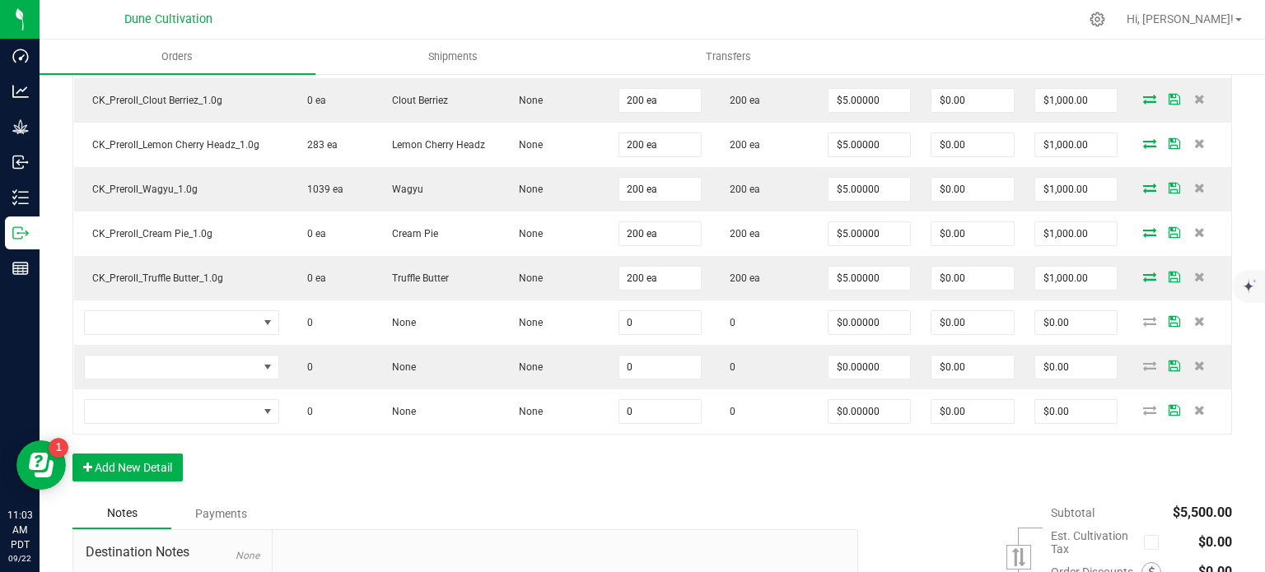
click at [157, 441] on div "Order Details Print All Labels Item Sellable Strain Lot Number Qty Ordered Qty …" at bounding box center [651, 229] width 1159 height 538
click at [157, 458] on button "Add New Detail" at bounding box center [127, 468] width 110 height 28
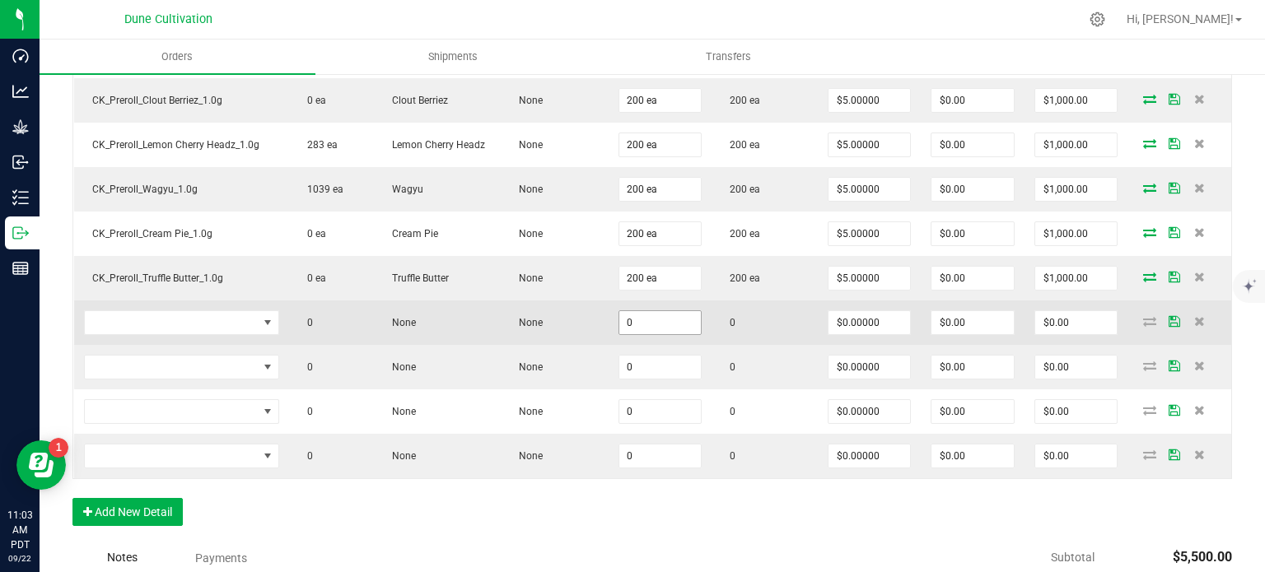
click at [630, 313] on input "0" at bounding box center [660, 322] width 82 height 23
paste input "10"
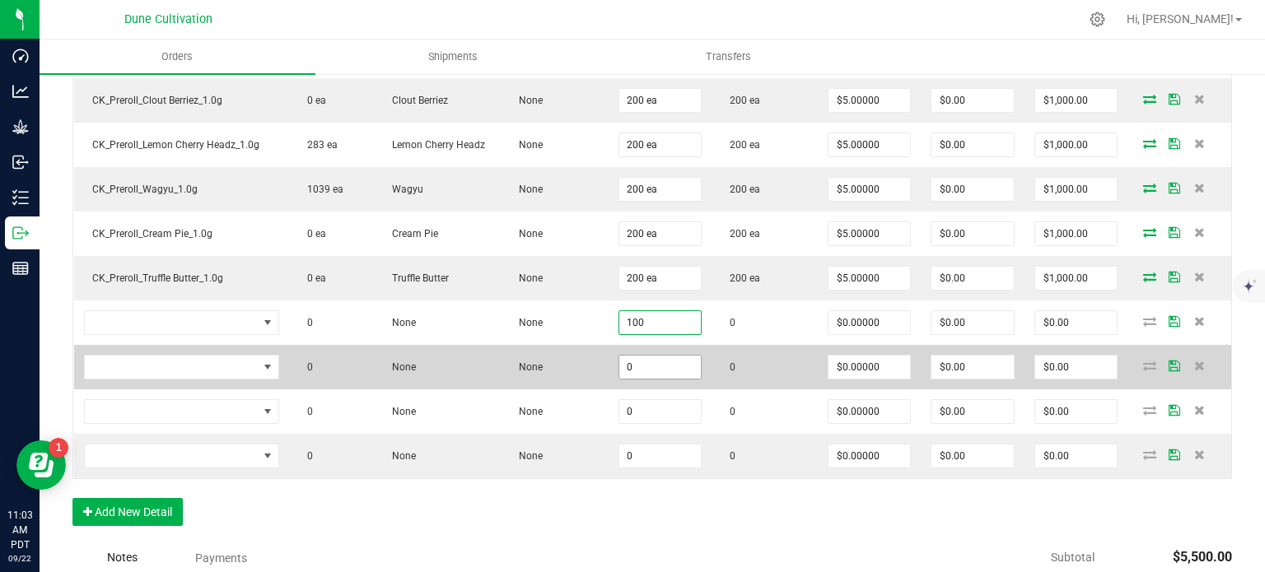
type input "100"
click at [640, 369] on input "0" at bounding box center [660, 367] width 82 height 23
paste input "10"
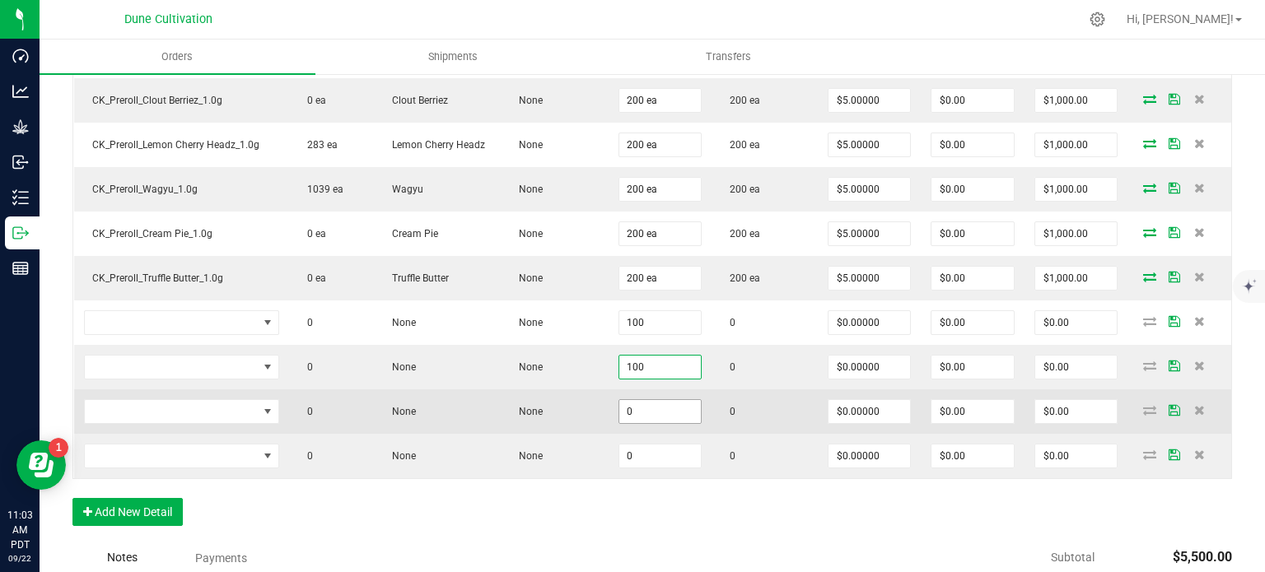
type input "100"
click at [651, 404] on input "0" at bounding box center [660, 411] width 82 height 23
paste input "10"
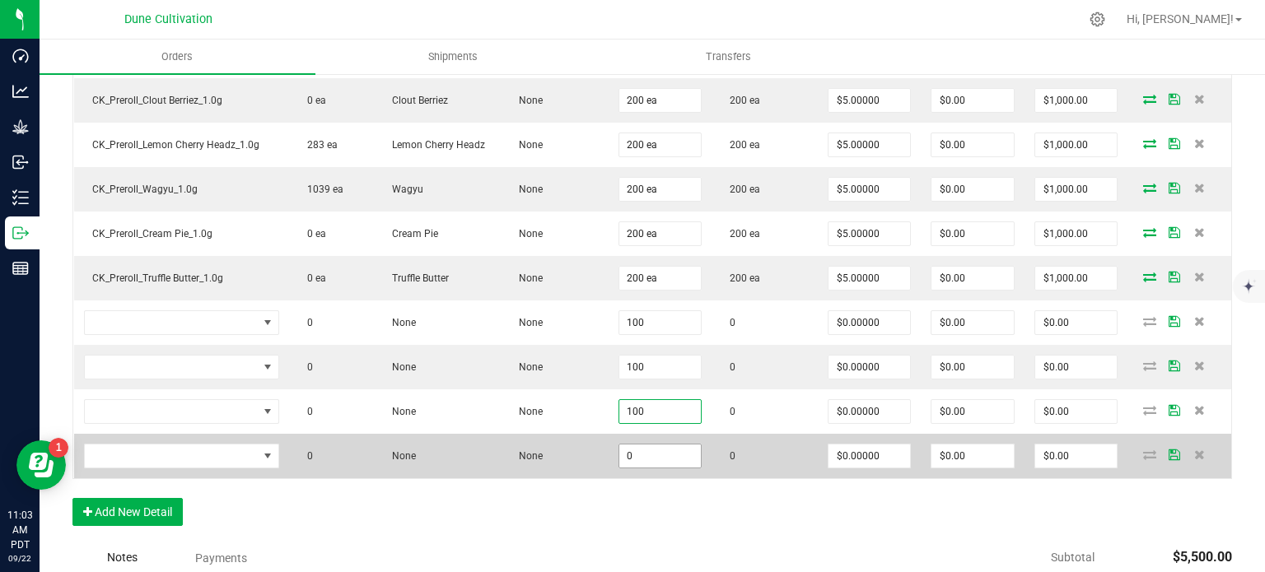
type input "100"
click at [647, 445] on input "0" at bounding box center [660, 456] width 82 height 23
paste input "10"
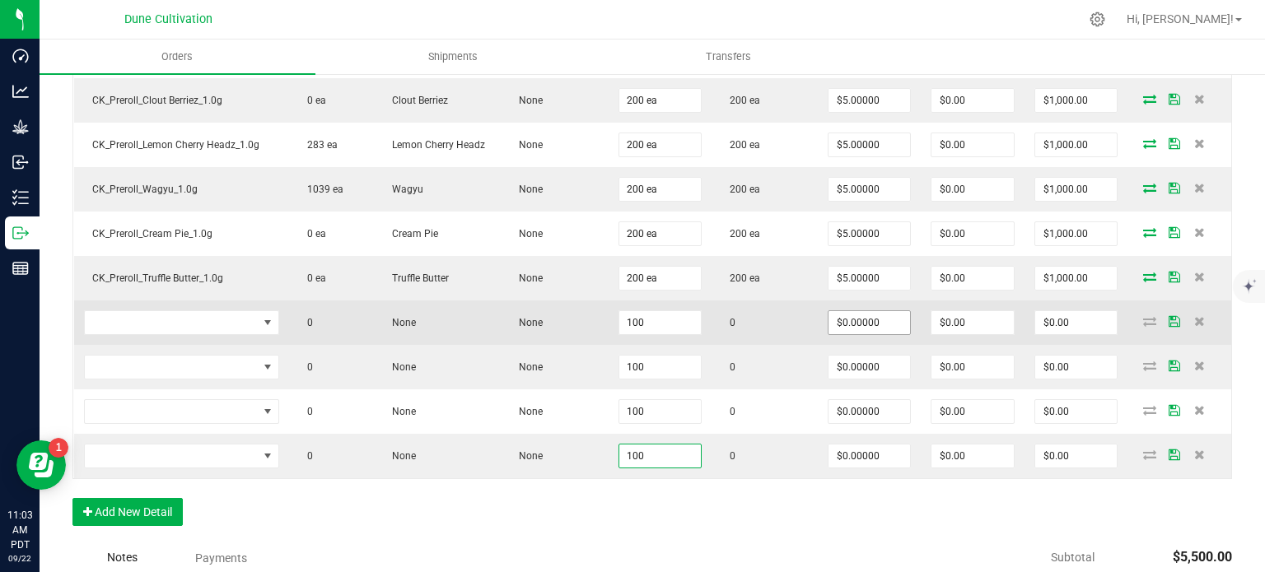
type input "100"
click at [855, 323] on input "0" at bounding box center [869, 322] width 82 height 23
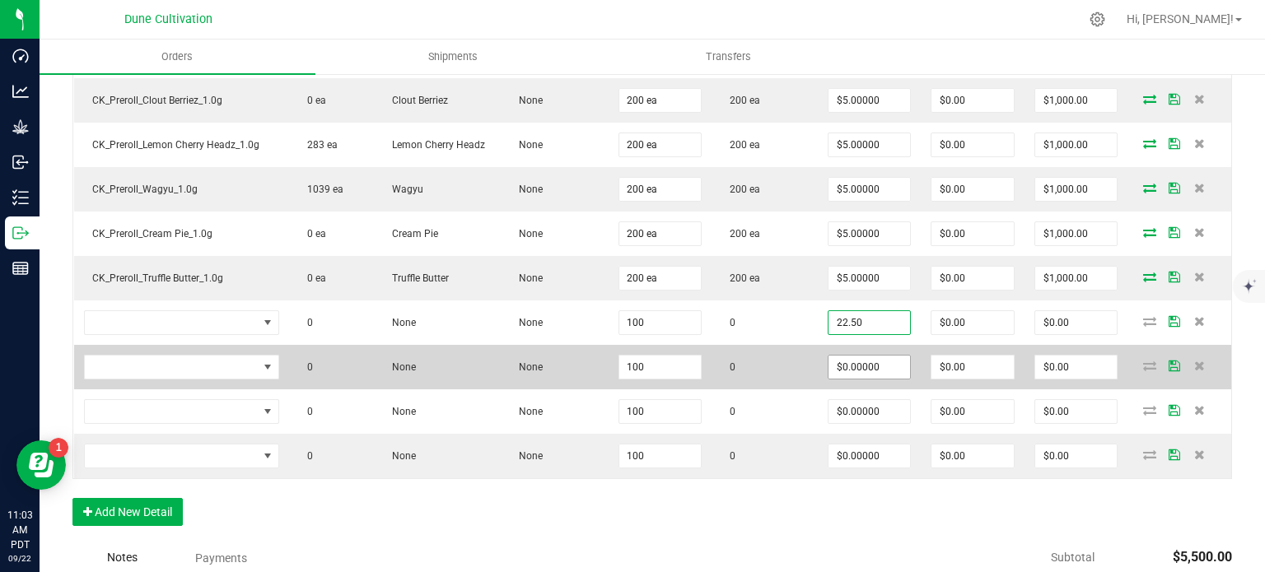
type input "$22.50000"
type input "$2,250.00"
click at [856, 368] on input "0" at bounding box center [869, 367] width 82 height 23
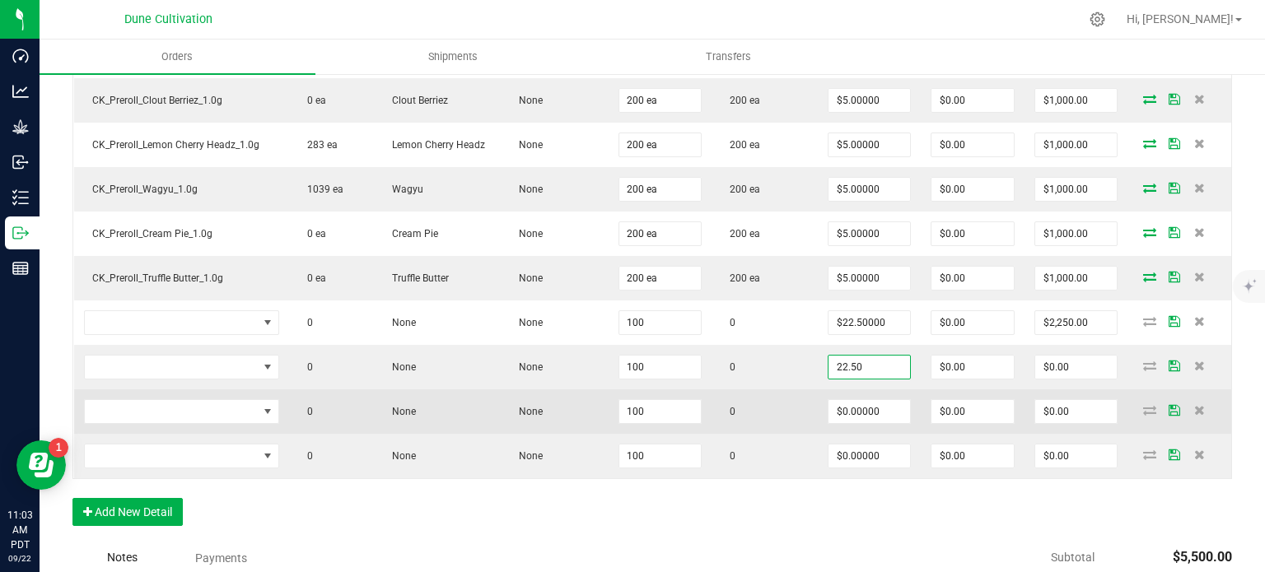
type input "$22.50000"
type input "$2,250.00"
click at [851, 421] on td "$0.00000" at bounding box center [869, 412] width 103 height 44
click at [853, 413] on input "0" at bounding box center [869, 411] width 82 height 23
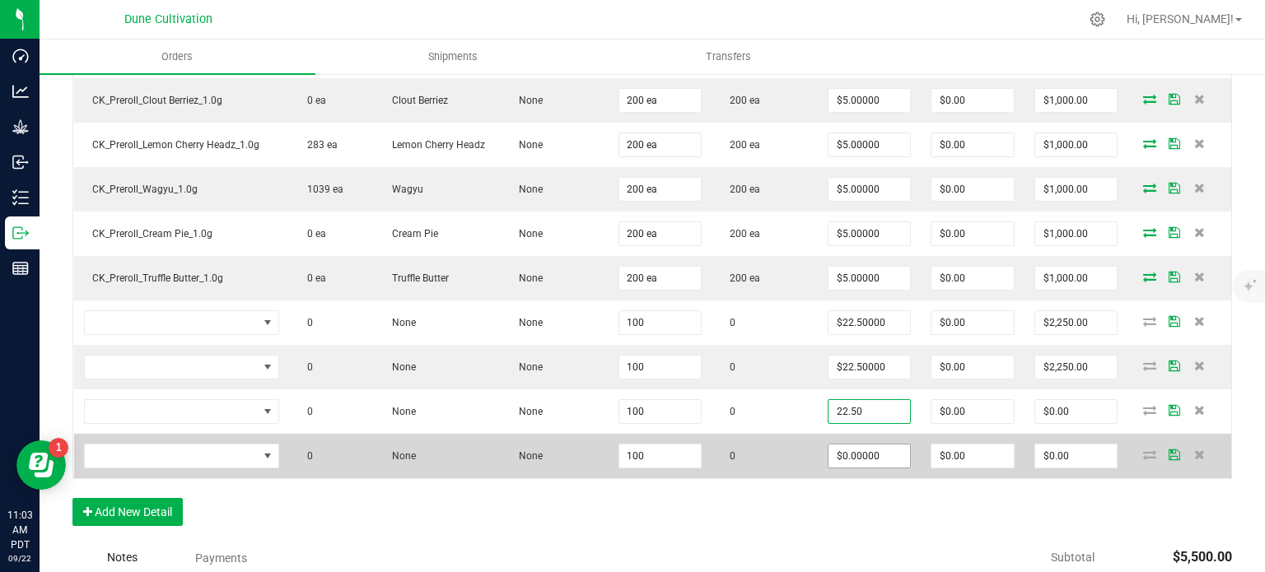
type input "$22.50000"
type input "$2,250.00"
click at [854, 459] on input "0" at bounding box center [869, 456] width 82 height 23
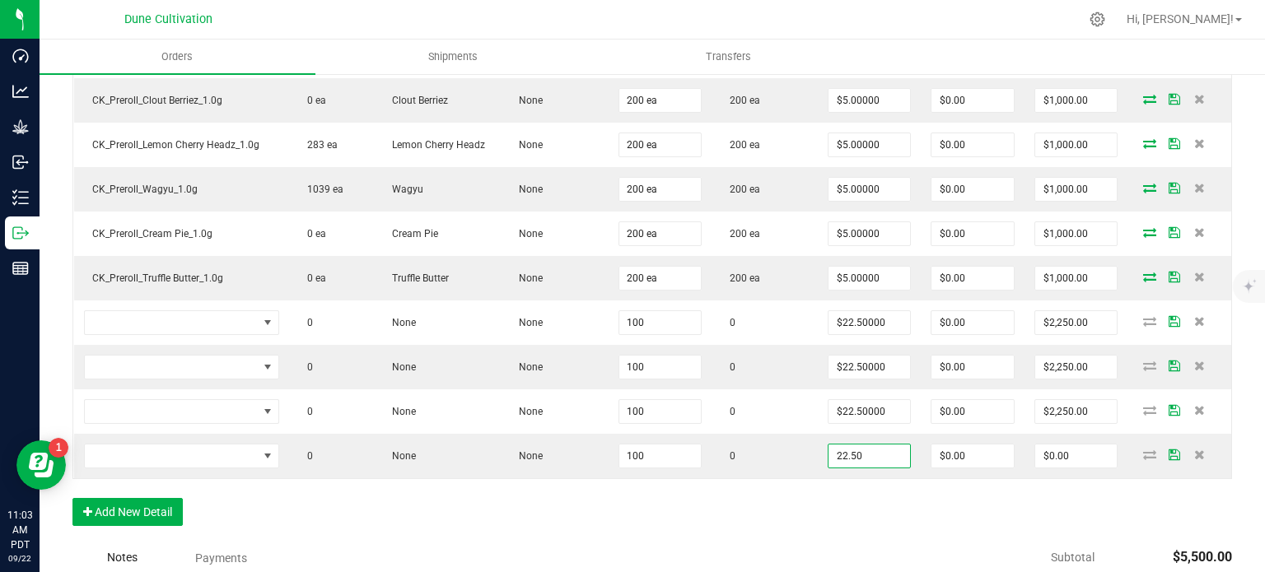
type input "$22.50000"
type input "$2,250.00"
click at [850, 491] on div "Order Details Print All Labels Item Sellable Strain Lot Number Qty Ordered Qty …" at bounding box center [651, 251] width 1159 height 582
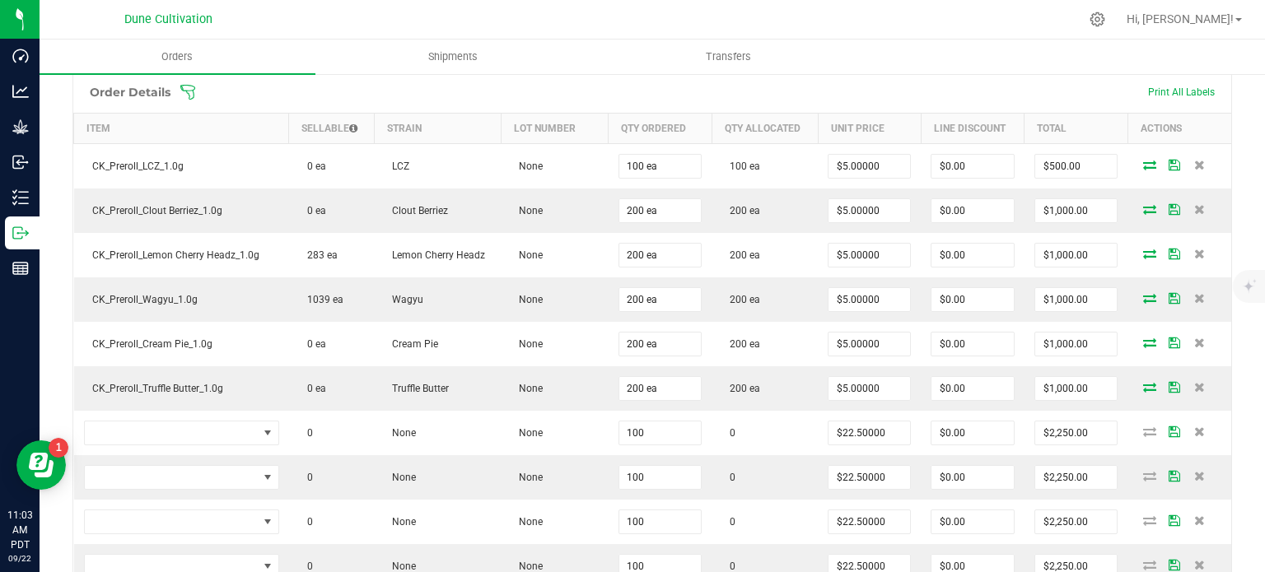
scroll to position [741, 0]
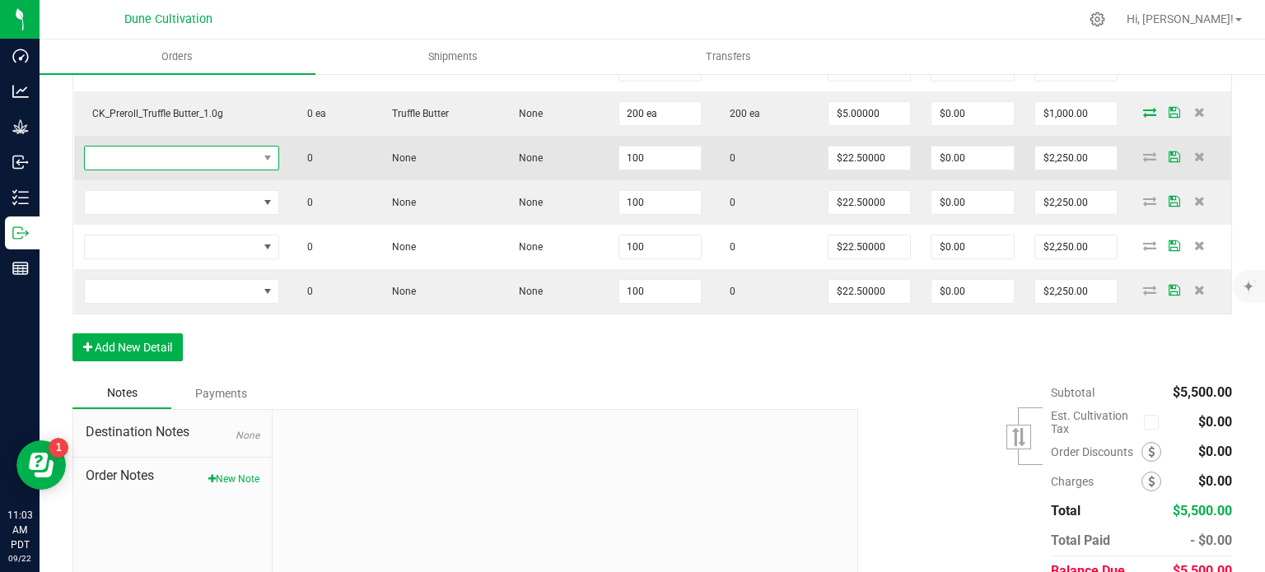
click at [244, 154] on span "NO DATA FOUND" at bounding box center [171, 158] width 173 height 23
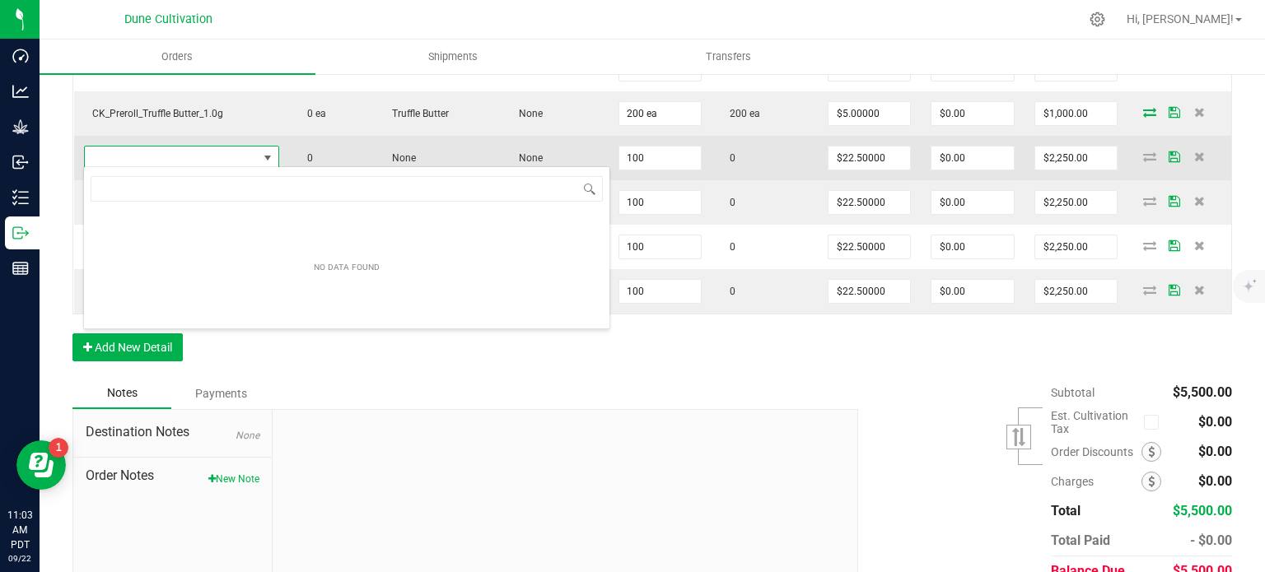
type input "CK_Flower_Blue Wagyu_3.5g"
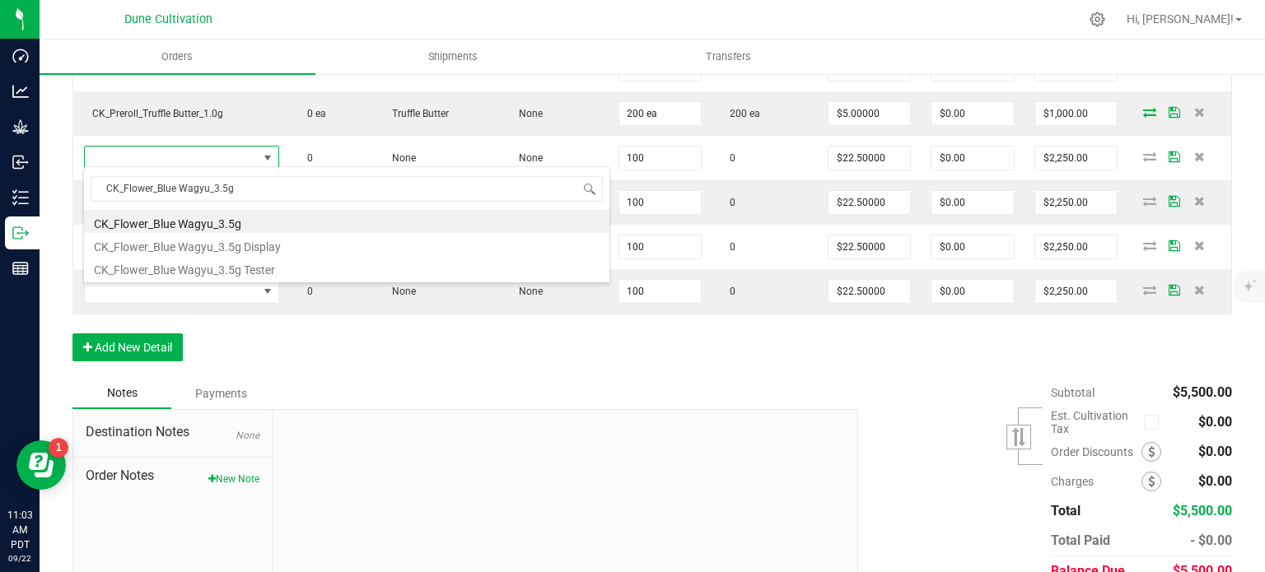
click at [241, 220] on li "CK_Flower_Blue Wagyu_3.5g" at bounding box center [346, 221] width 525 height 23
type input "100 ea"
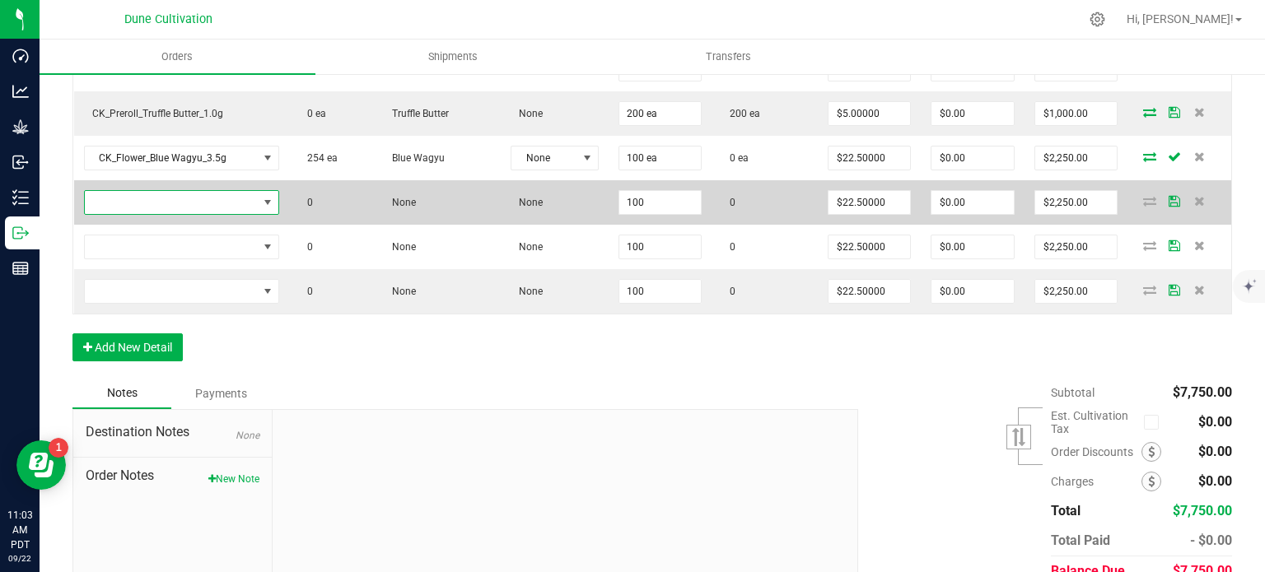
click at [247, 201] on span "NO DATA FOUND" at bounding box center [171, 202] width 173 height 23
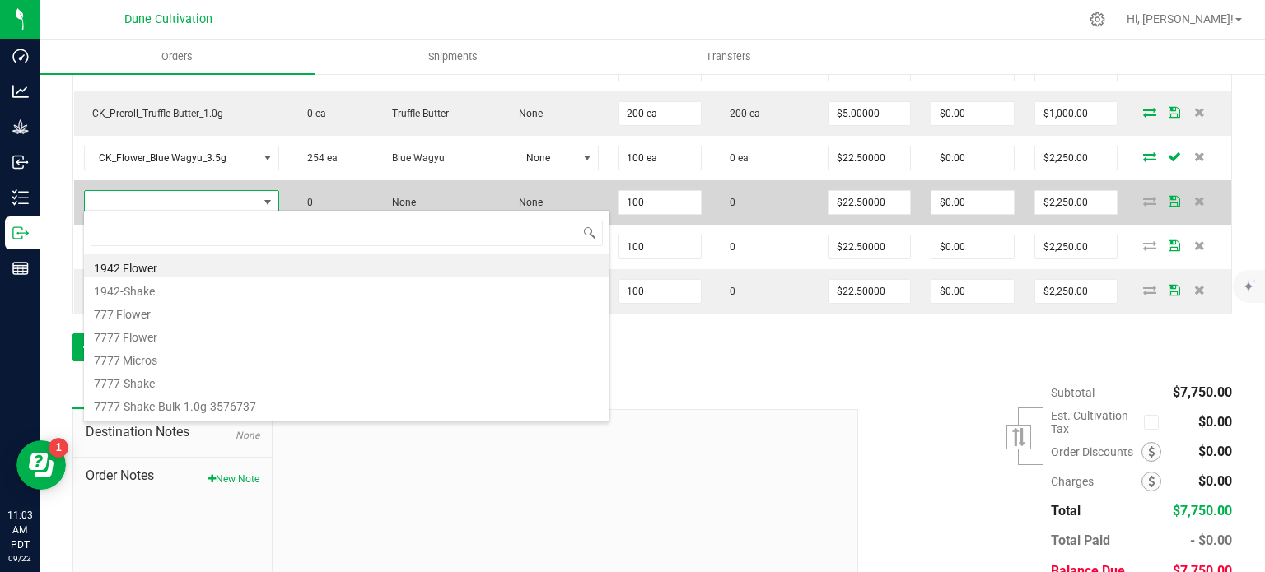
type input "CK_Flower_Clout Berriez_3.5g"
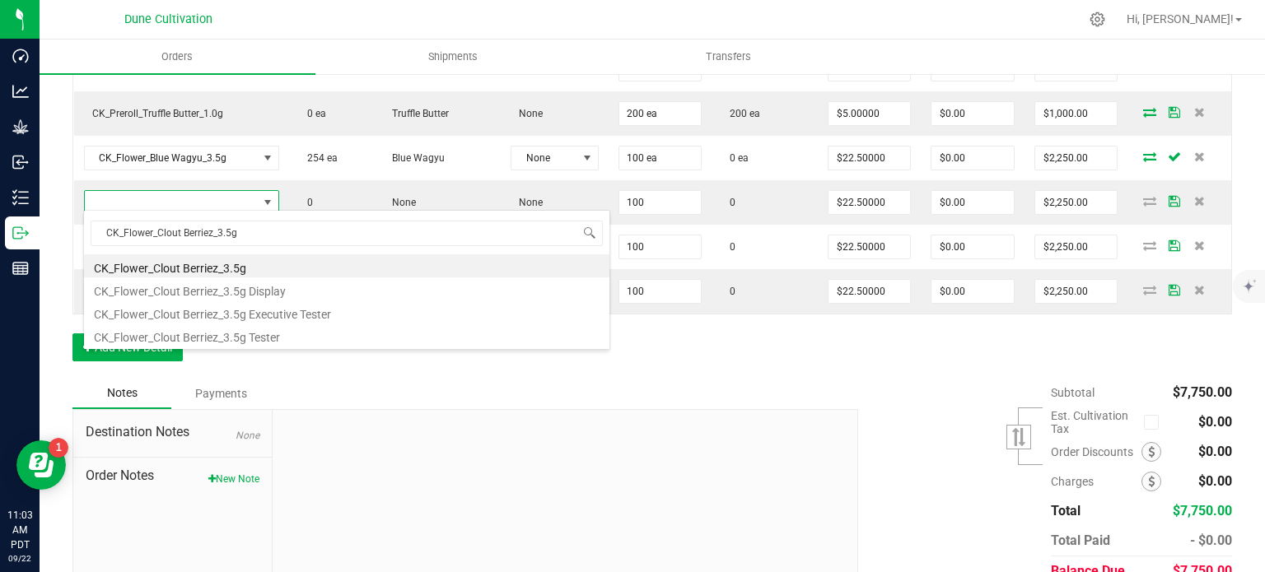
click at [238, 263] on li "CK_Flower_Clout Berriez_3.5g" at bounding box center [346, 265] width 525 height 23
type input "100 ea"
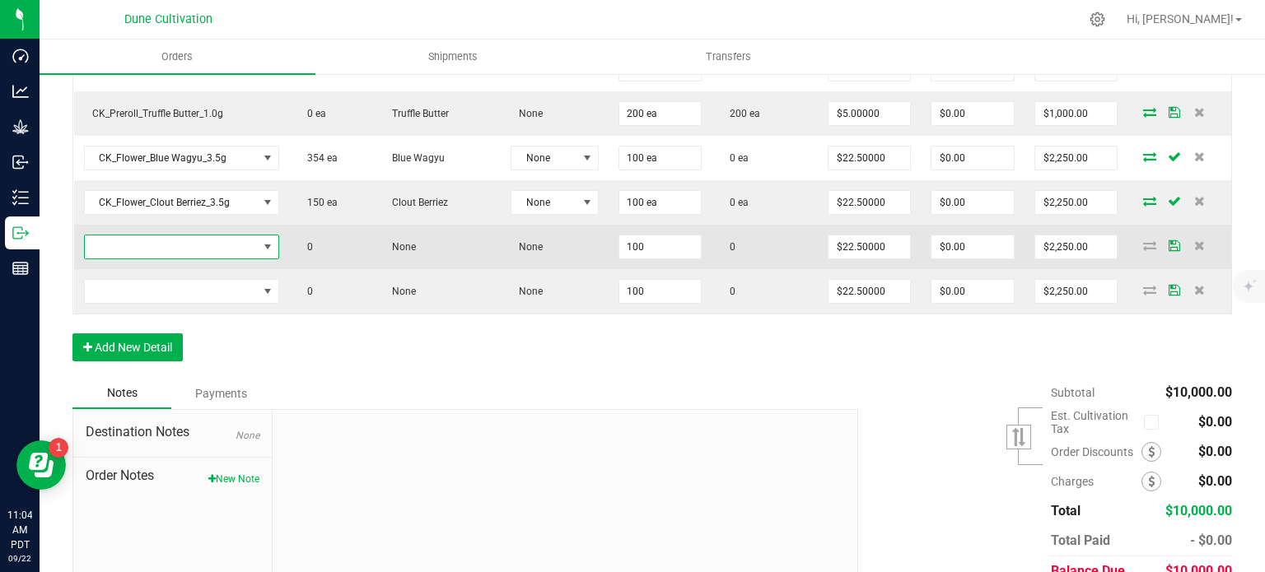
click at [254, 236] on span "NO DATA FOUND" at bounding box center [171, 247] width 173 height 23
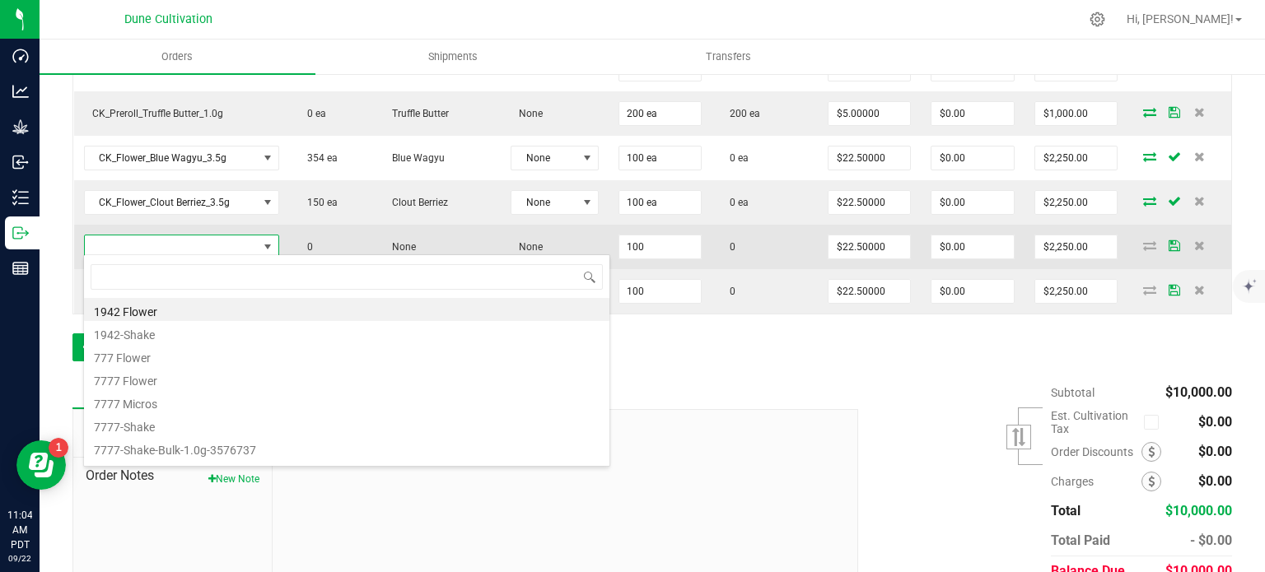
type input "CK_Flower_Cream Pie_3.5g"
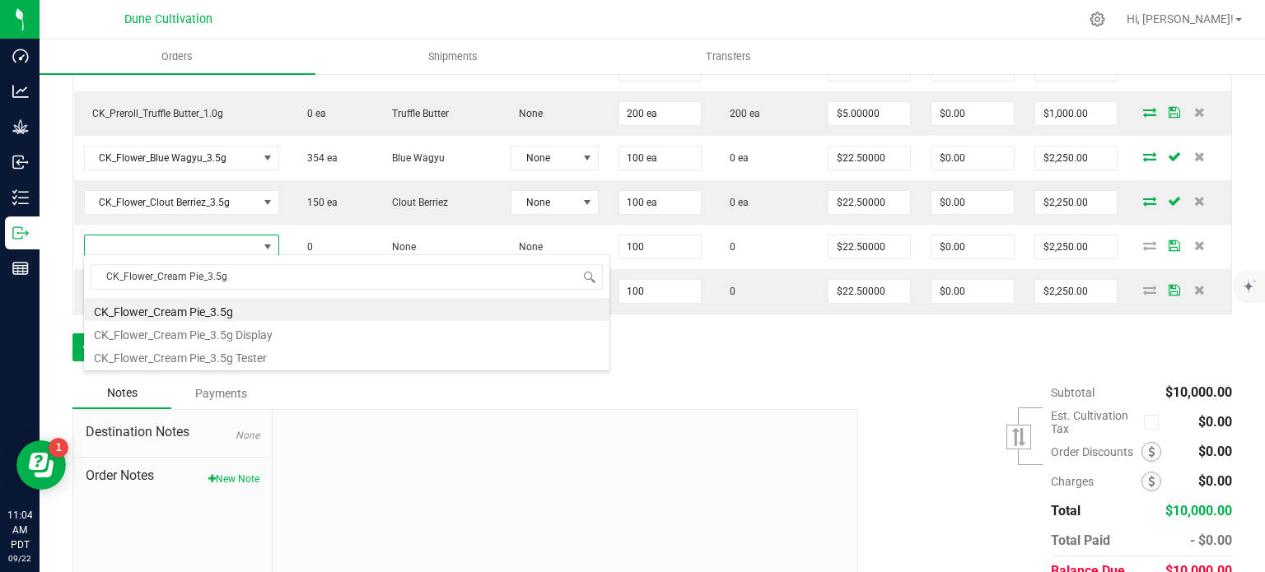
click at [236, 315] on li "CK_Flower_Cream Pie_3.5g" at bounding box center [346, 309] width 525 height 23
type input "100 ea"
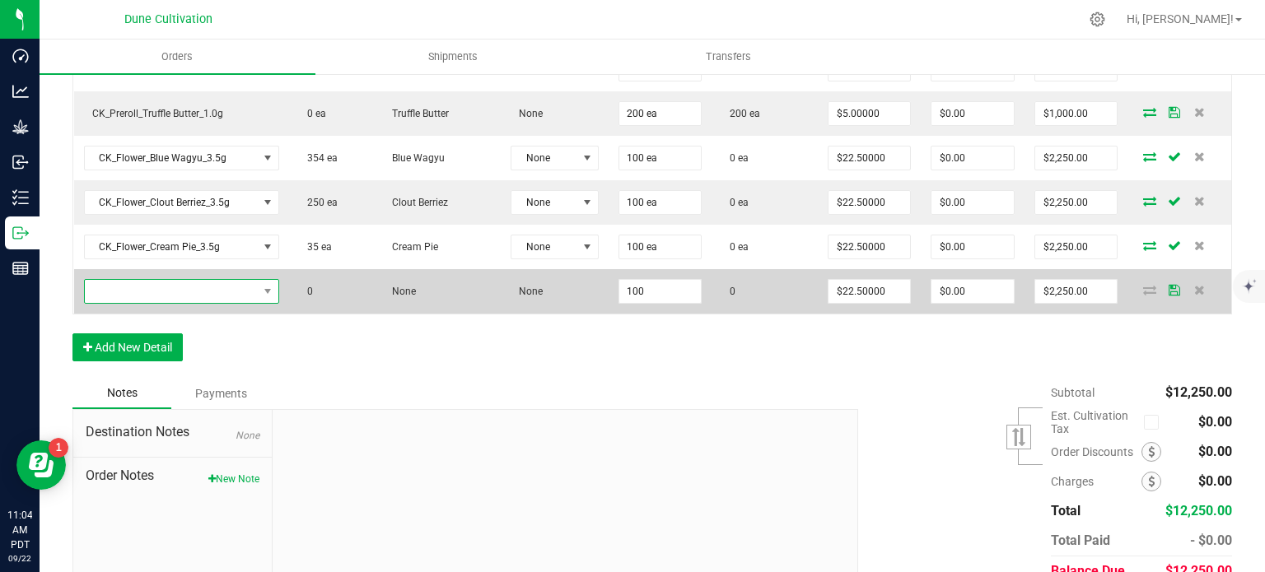
click at [177, 284] on span "NO DATA FOUND" at bounding box center [171, 291] width 173 height 23
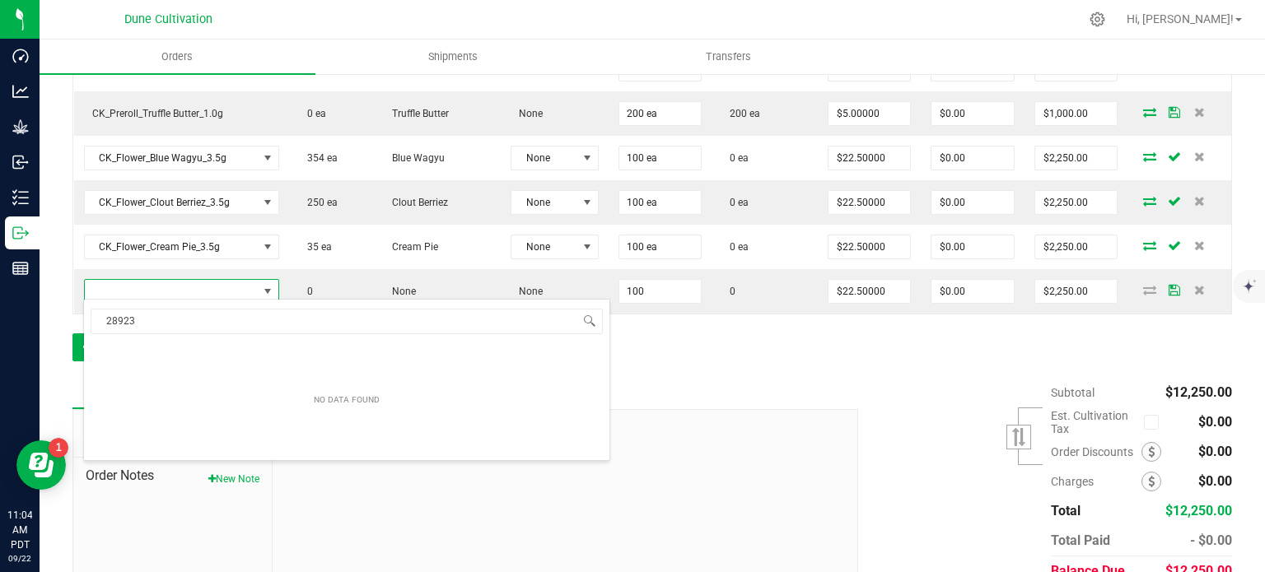
type input "28923"
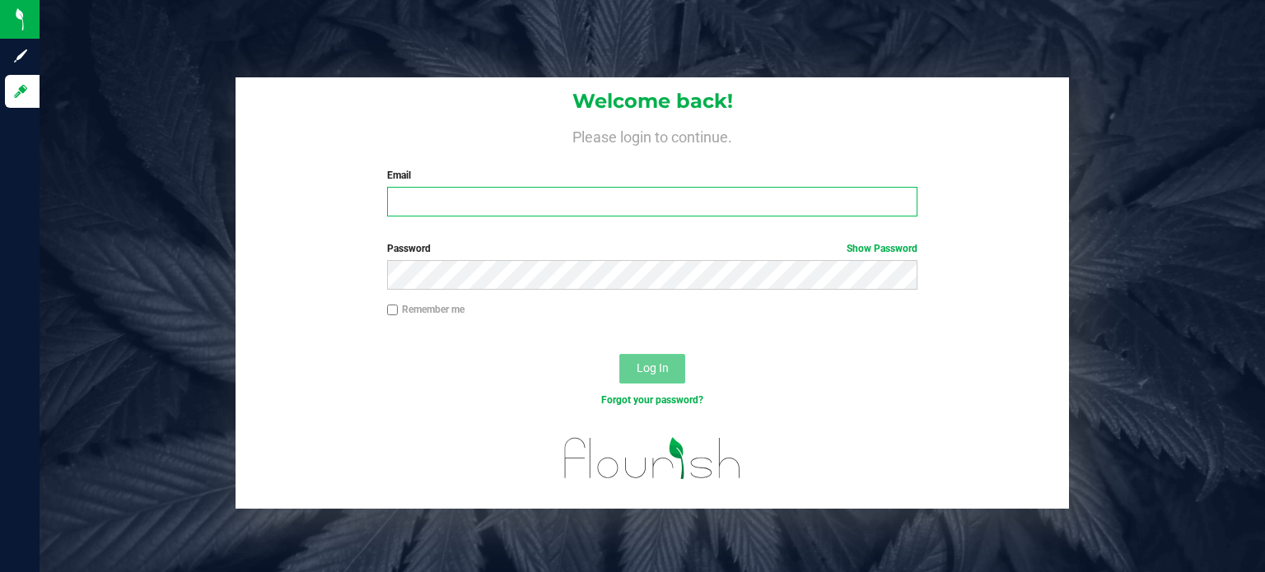
type input "[EMAIL_ADDRESS][DOMAIN_NAME]"
click at [664, 377] on button "Log In" at bounding box center [652, 369] width 66 height 30
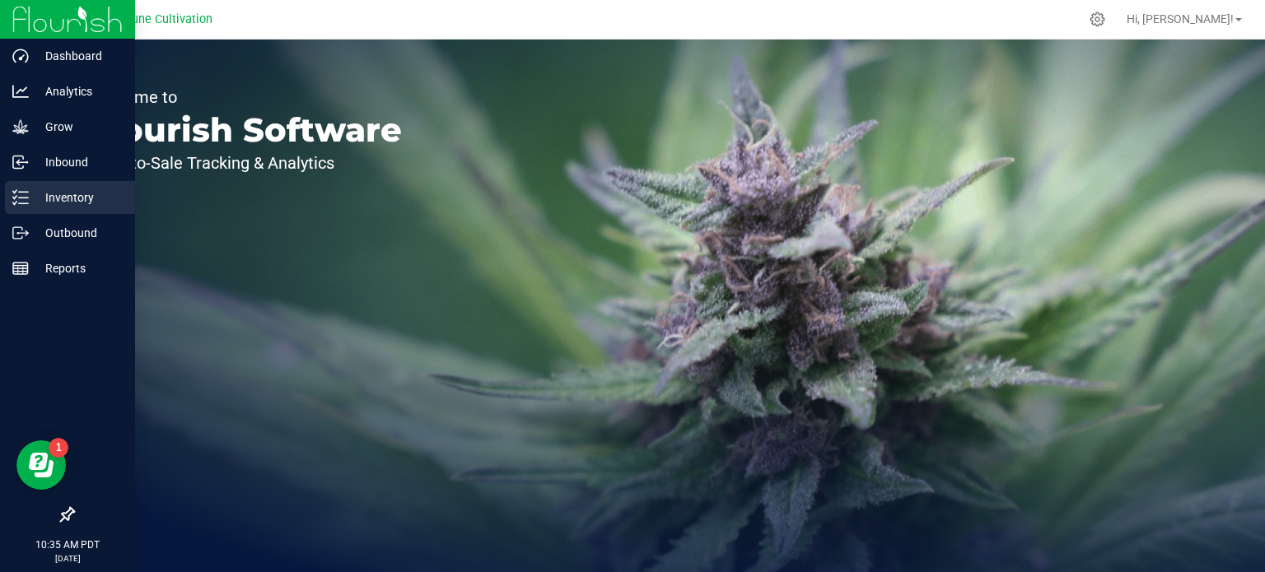
click at [48, 208] on div "Inventory" at bounding box center [70, 197] width 130 height 33
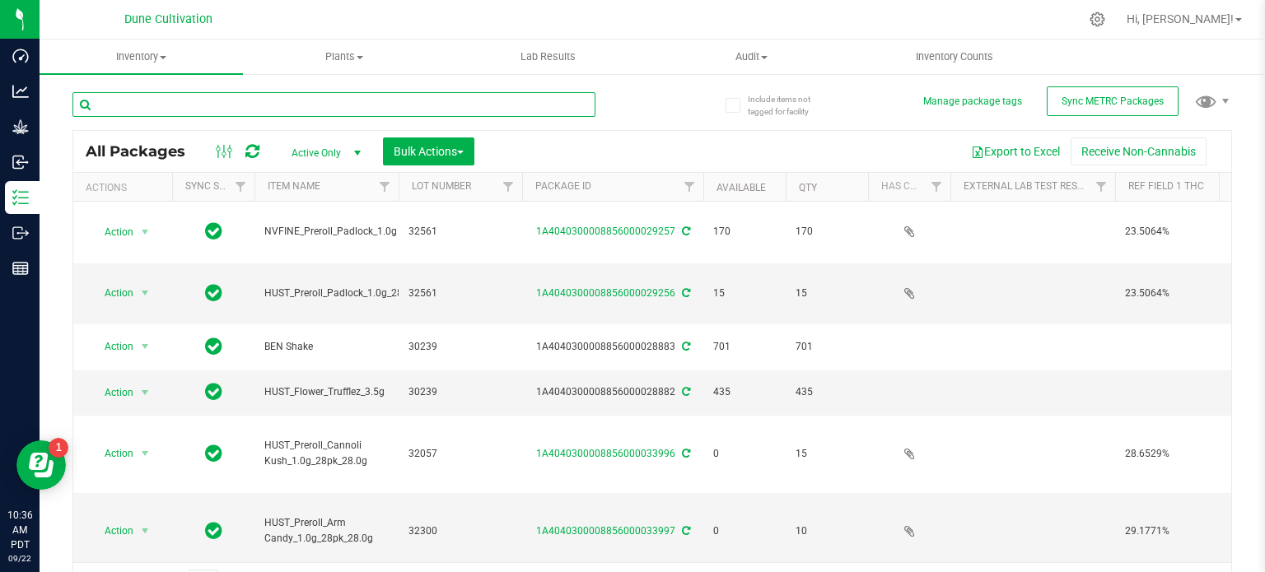
click at [235, 106] on input "text" at bounding box center [333, 104] width 523 height 25
paste input "29246"
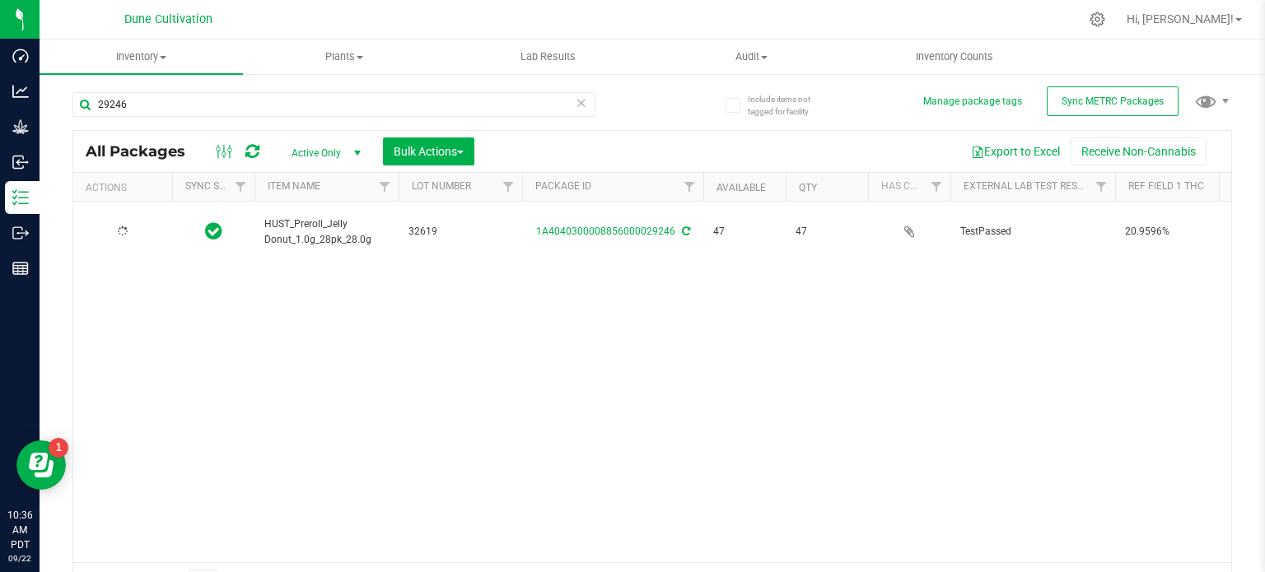
click at [305, 217] on span "HUST_Preroll_Jelly Donut_1.0g_28pk_28.0g" at bounding box center [326, 232] width 124 height 31
copy tr "HUST_Preroll_Jelly Donut_1.0g_28pk_28.0g"
click at [264, 88] on div "29246" at bounding box center [362, 103] width 580 height 53
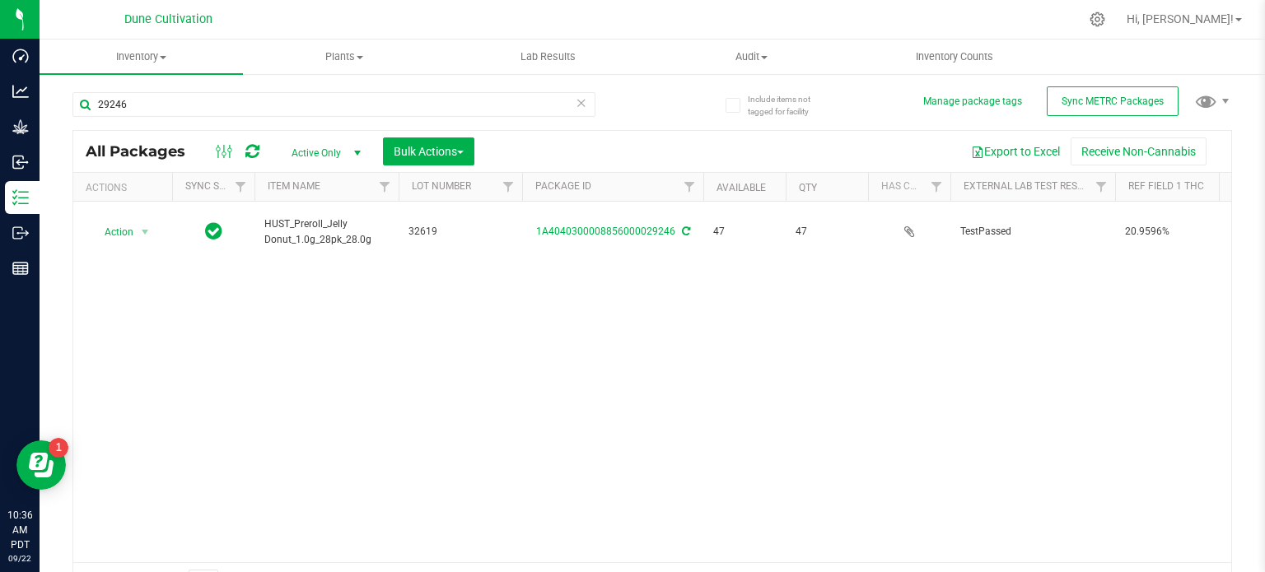
click at [264, 88] on div "29246" at bounding box center [362, 103] width 580 height 53
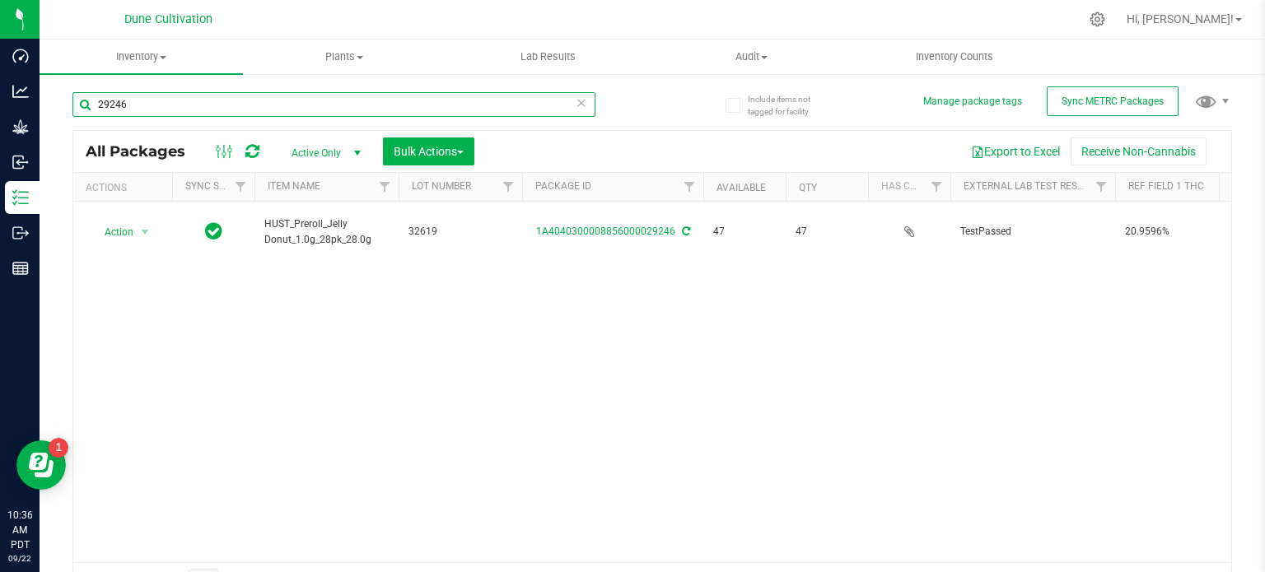
click at [255, 100] on input "29246" at bounding box center [333, 104] width 523 height 25
paste input "50"
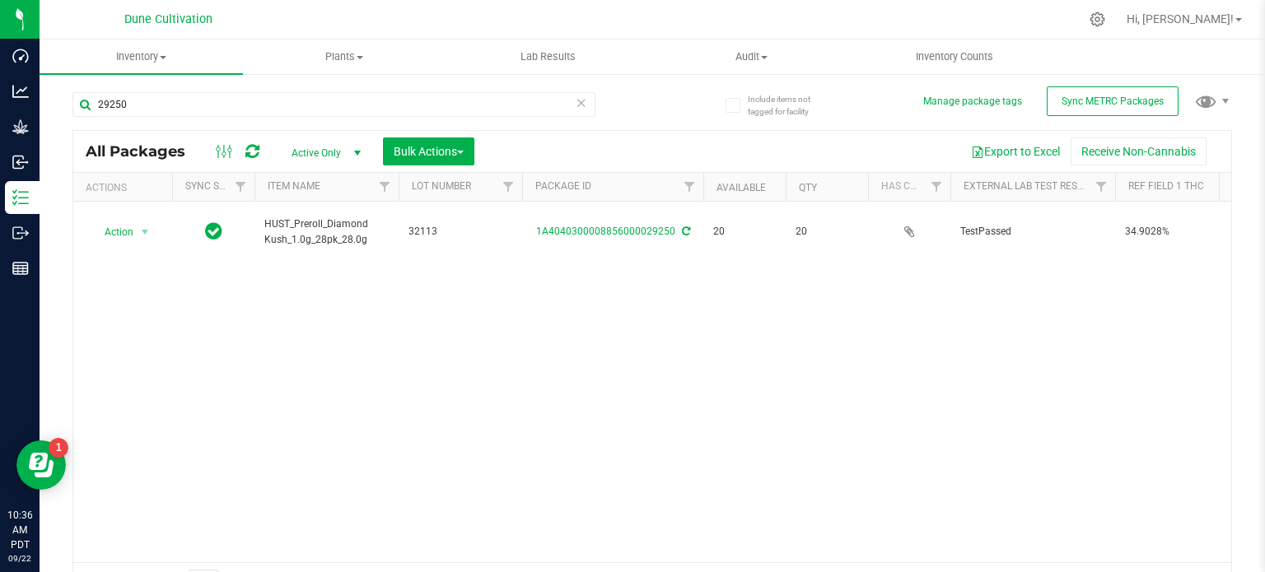
click at [313, 221] on span "HUST_Preroll_Diamond Kush_1.0g_28pk_28.0g" at bounding box center [326, 232] width 124 height 31
copy tr "HUST_Preroll_Diamond Kush_1.0g_28pk_28.0g"
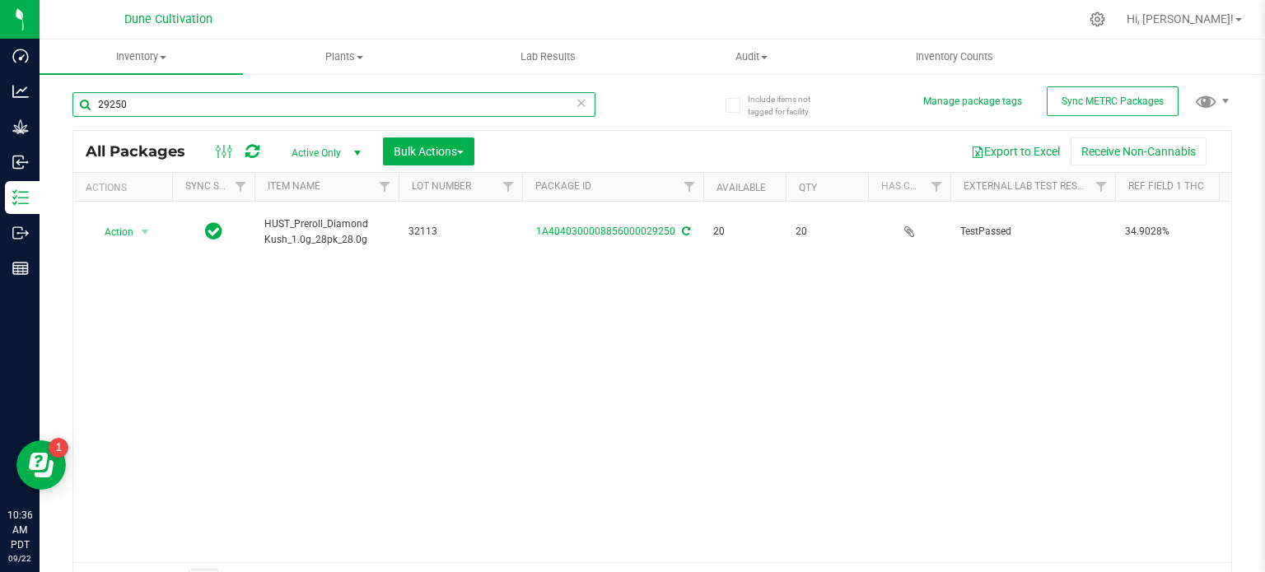
click at [188, 111] on input "29250" at bounding box center [333, 104] width 523 height 25
paste input "2"
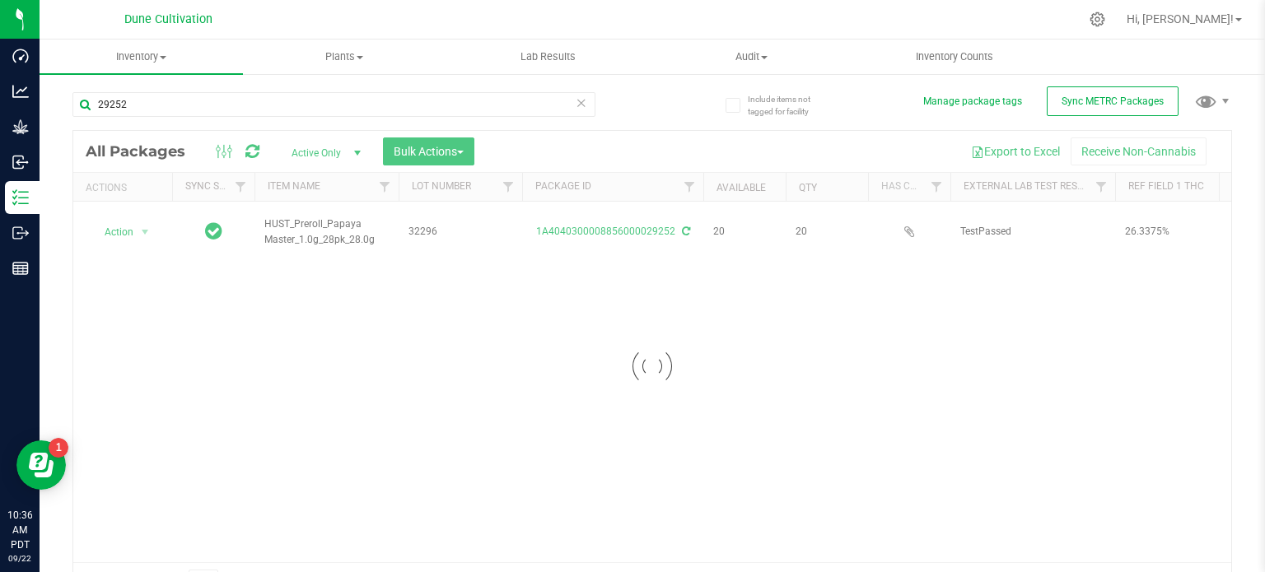
click at [315, 223] on div at bounding box center [652, 366] width 1158 height 471
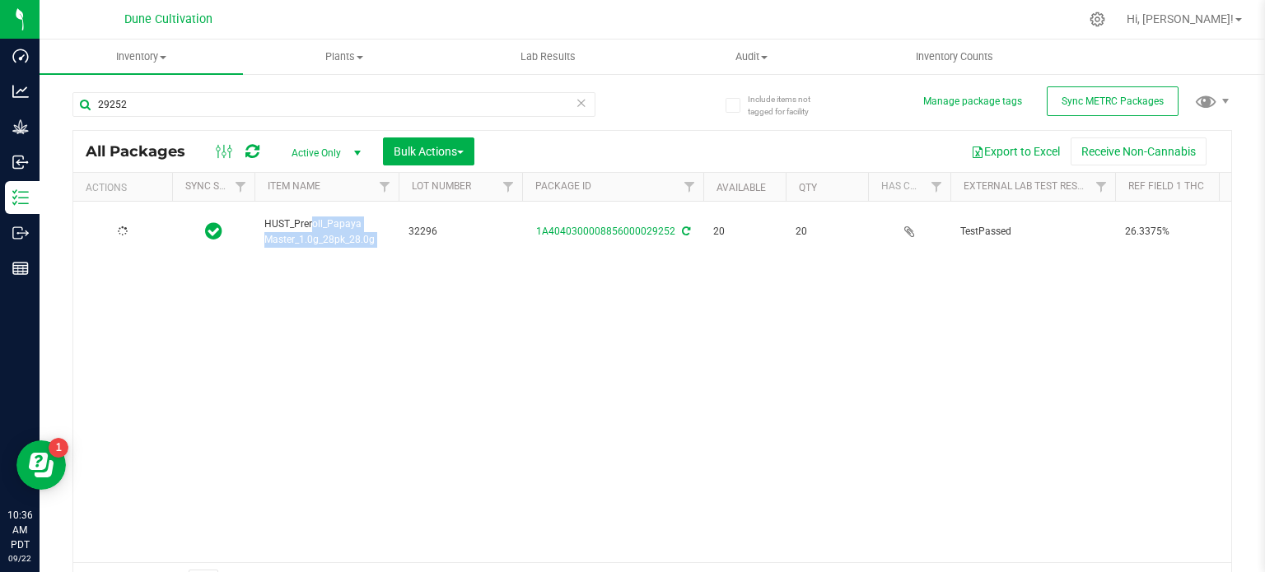
click at [315, 223] on span "HUST_Preroll_Papaya Master_1.0g_28pk_28.0g" at bounding box center [326, 232] width 124 height 31
copy tr "HUST_Preroll_Papaya Master_1.0g_28pk_28.0g"
click at [189, 91] on div "29252" at bounding box center [362, 103] width 580 height 53
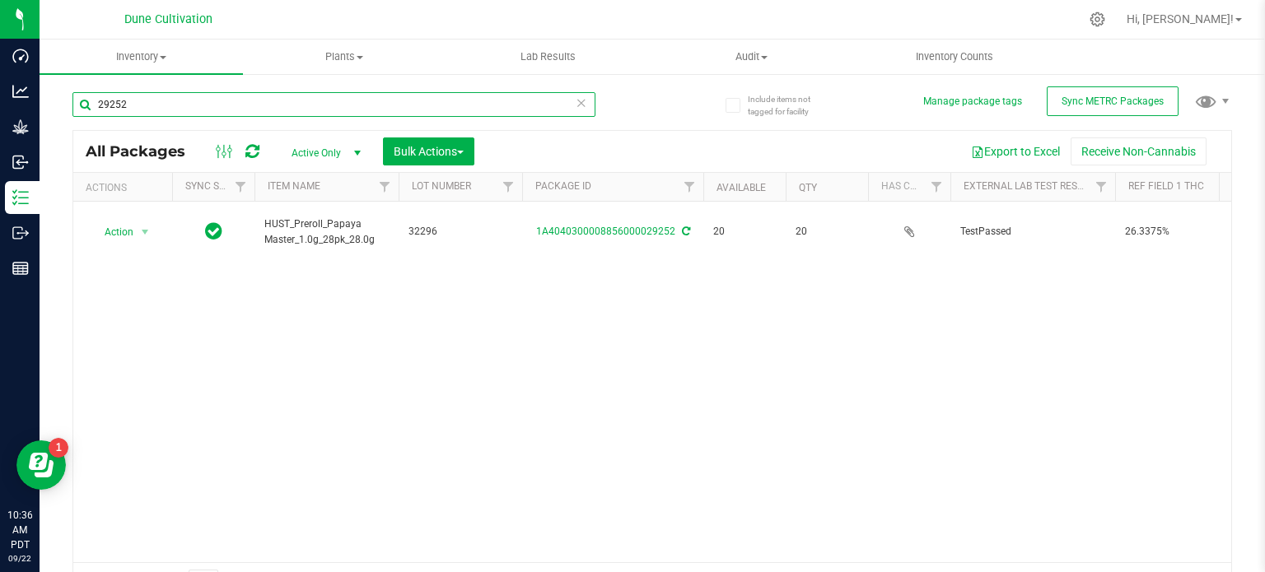
click at [174, 100] on input "29252" at bounding box center [333, 104] width 523 height 25
paste input "4"
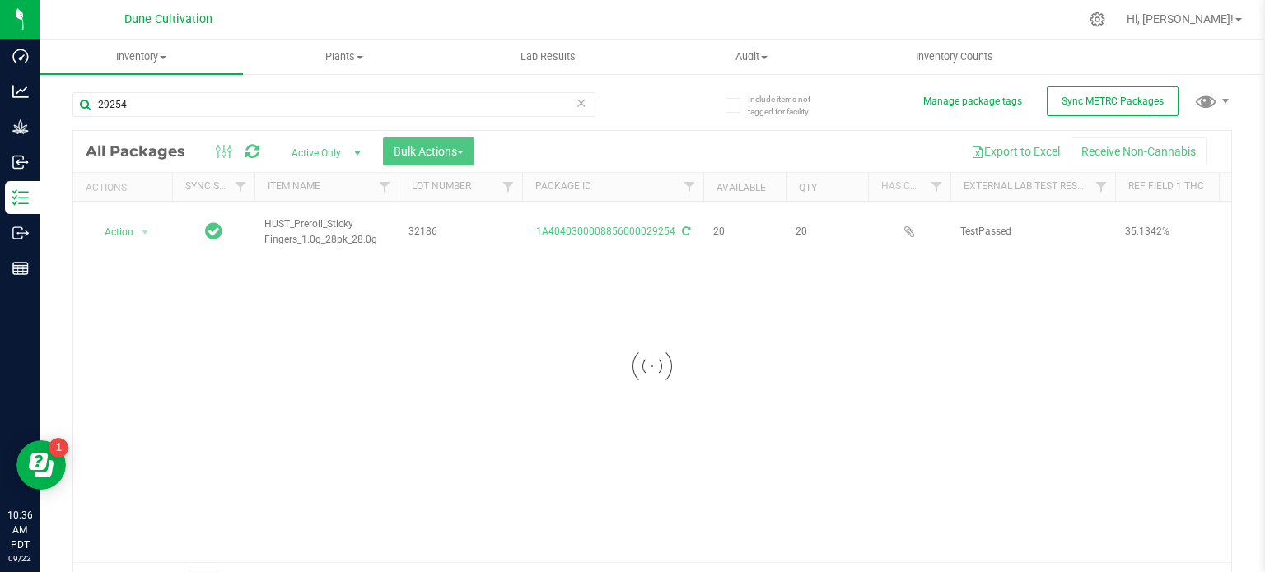
click at [318, 220] on div at bounding box center [652, 366] width 1158 height 471
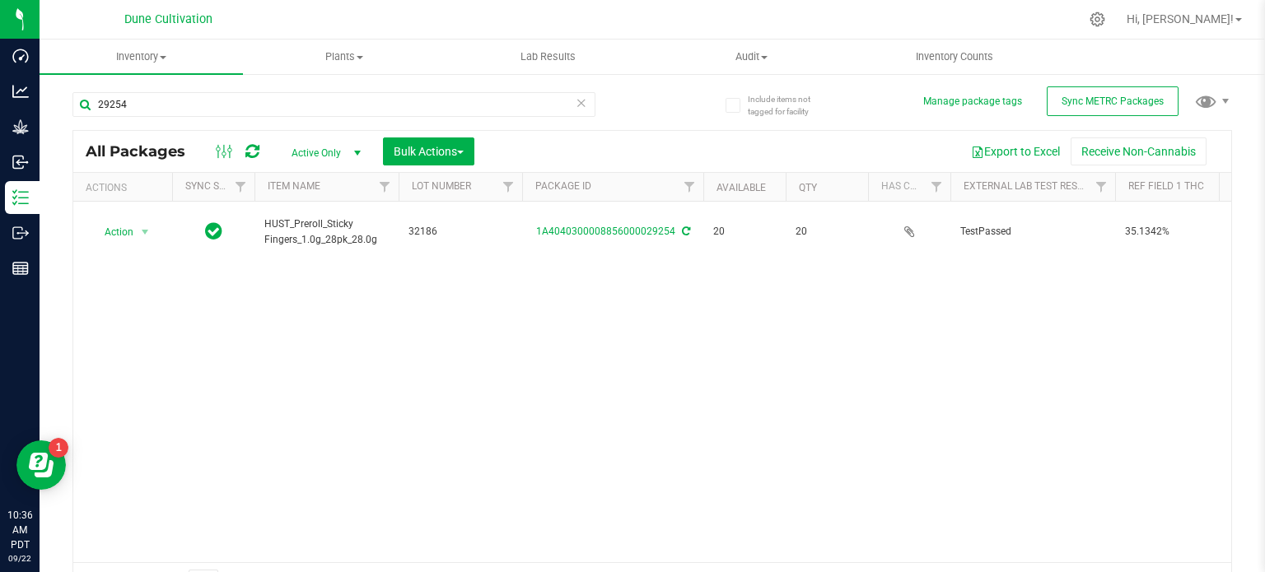
click at [318, 220] on span "HUST_Preroll_Sticky Fingers_1.0g_28pk_28.0g" at bounding box center [326, 232] width 124 height 31
click at [203, 124] on div "29254" at bounding box center [333, 111] width 523 height 38
click at [199, 119] on div "29254" at bounding box center [333, 111] width 523 height 38
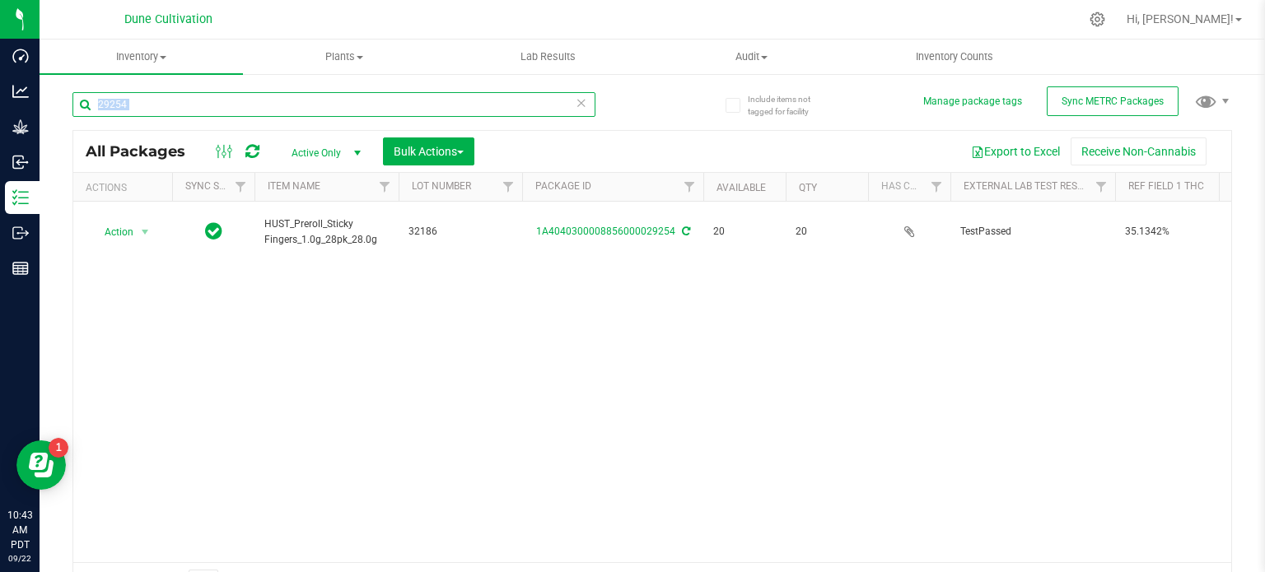
click at [194, 111] on input "29254" at bounding box center [333, 104] width 523 height 25
paste input "8919"
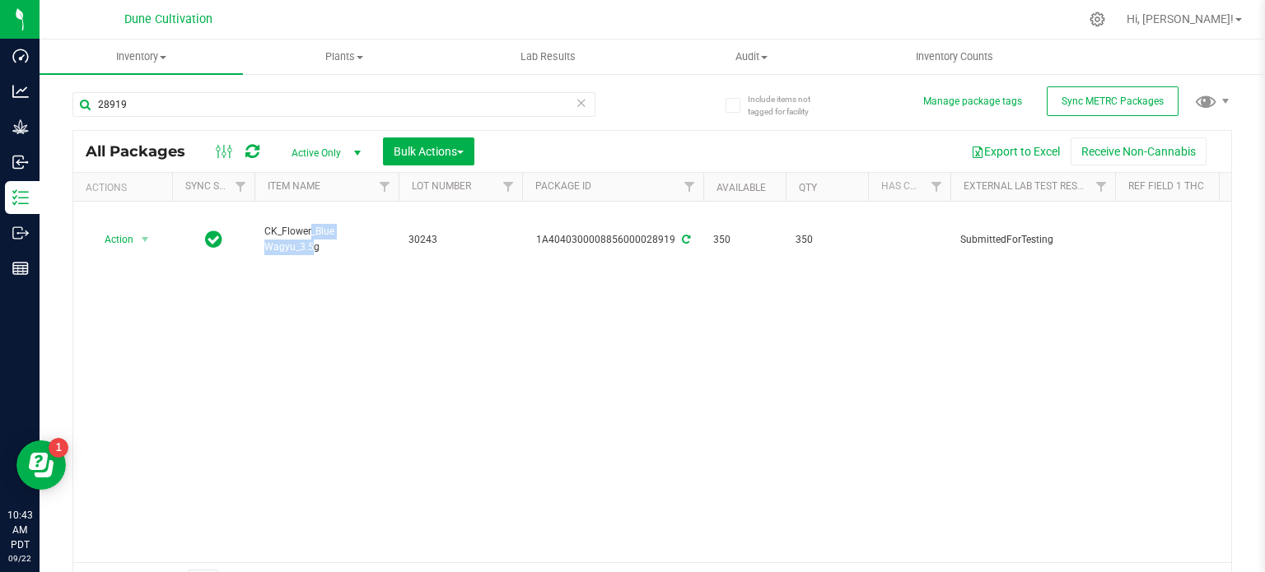
click at [298, 224] on span "CK_Flower_Blue Wagyu_3.5g" at bounding box center [326, 239] width 124 height 31
copy tr "CK_Flower_Blue Wagyu_3.5g"
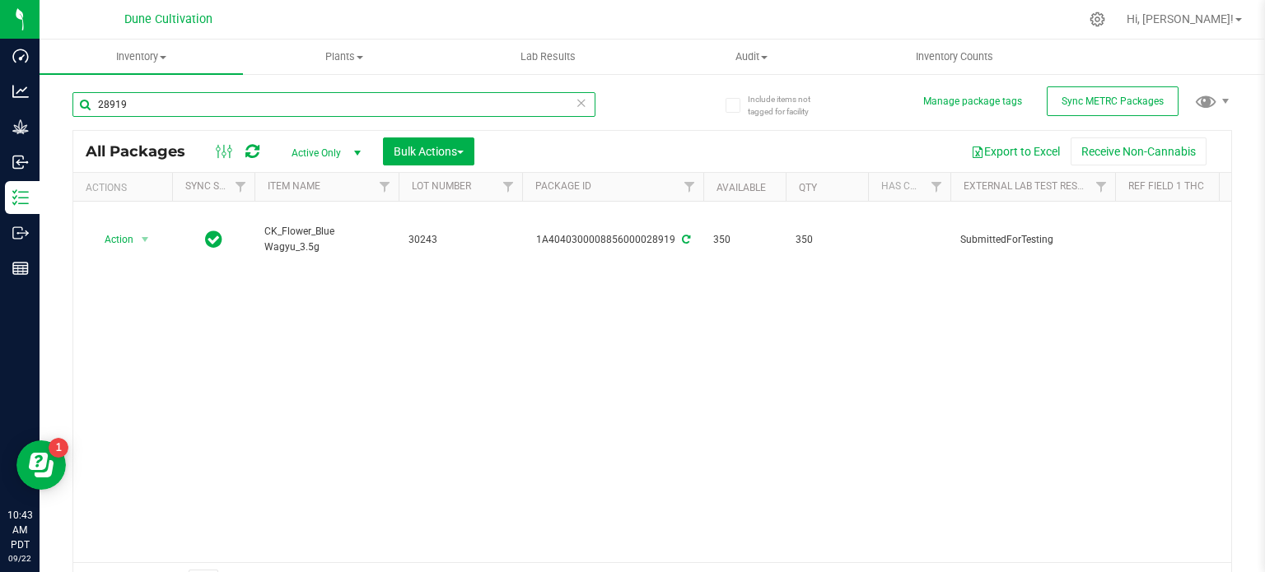
click at [227, 105] on input "28919" at bounding box center [333, 104] width 523 height 25
paste input "8"
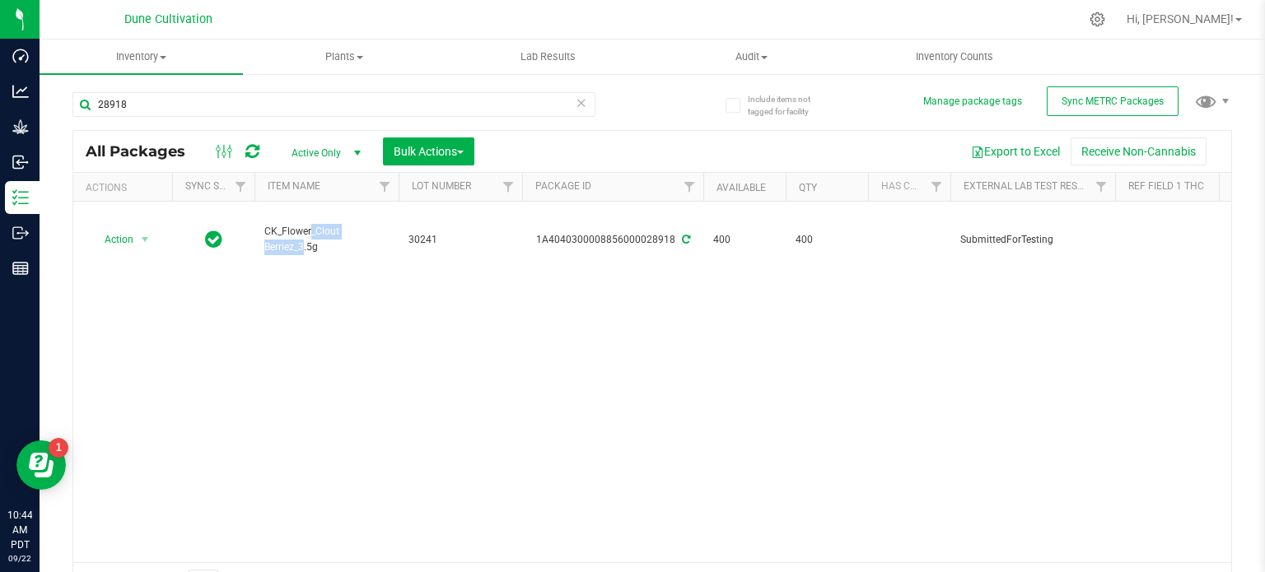
click at [289, 224] on span "CK_Flower_Clout Berriez_3.5g" at bounding box center [326, 239] width 124 height 31
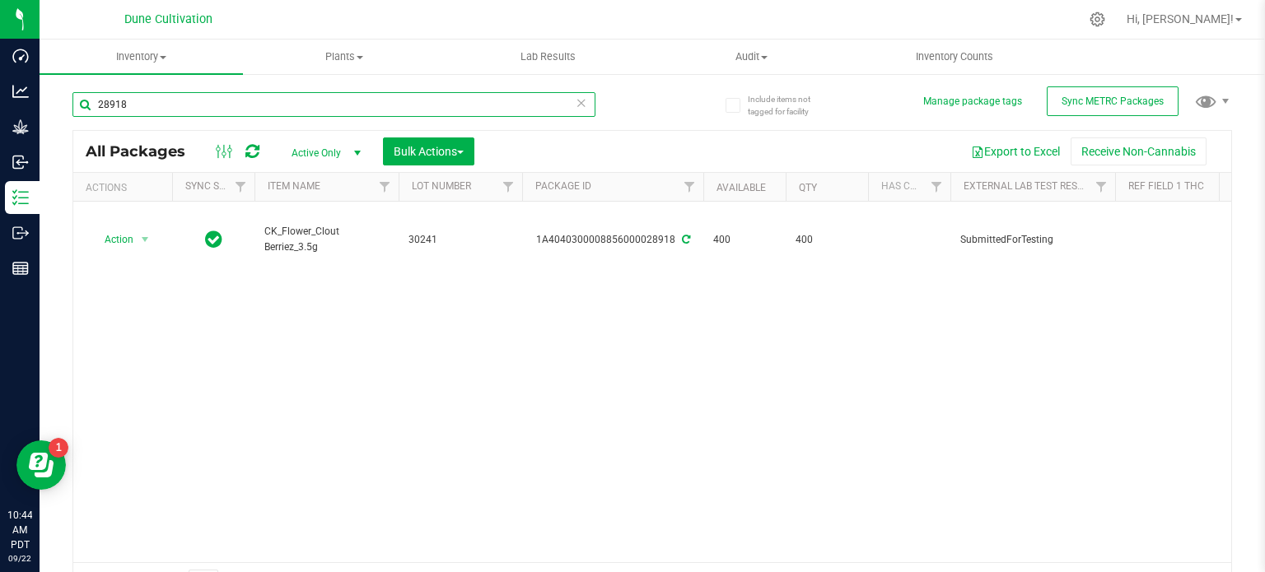
click at [282, 100] on input "28918" at bounding box center [333, 104] width 523 height 25
paste input "5"
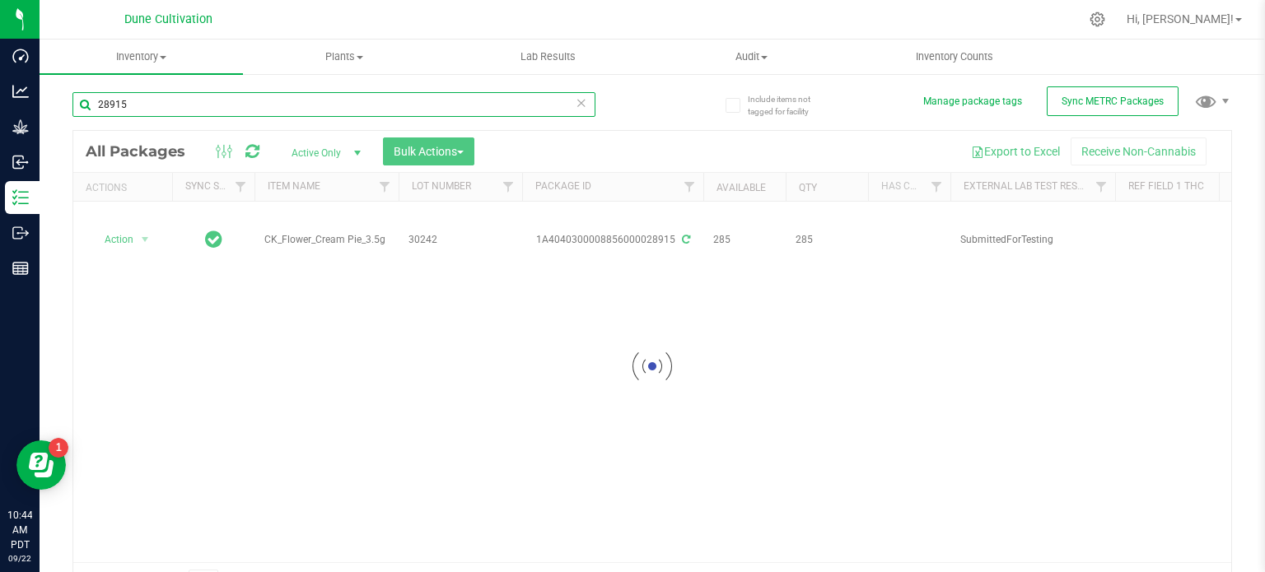
type input "28915"
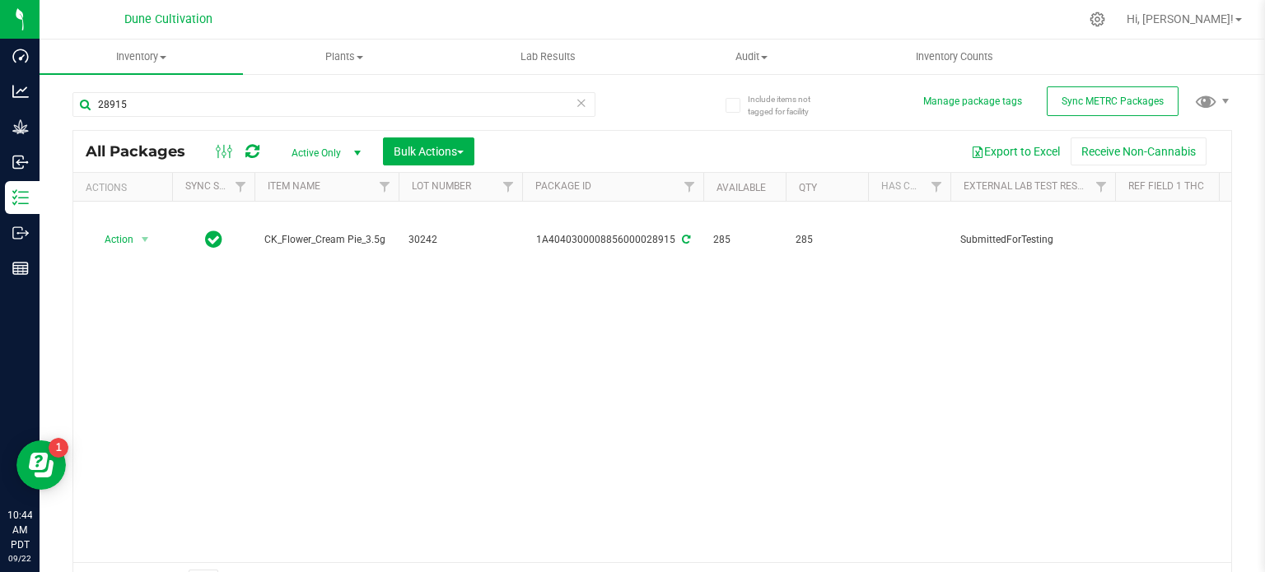
click at [290, 232] on span "CK_Flower_Cream Pie_3.5g" at bounding box center [326, 240] width 124 height 16
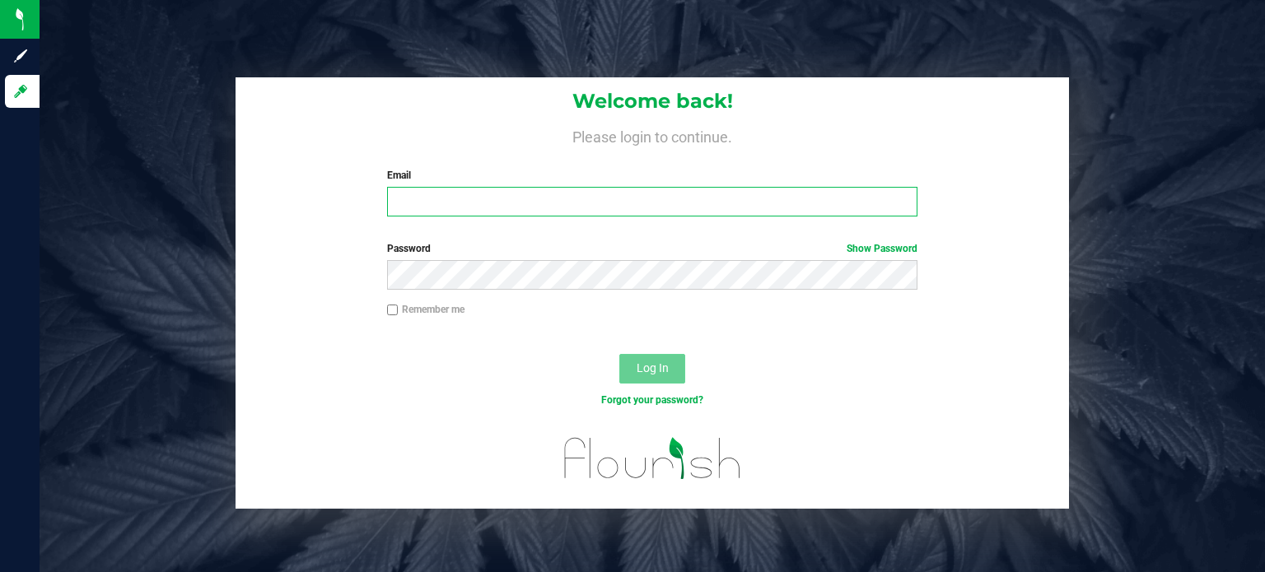
type input "[EMAIL_ADDRESS][DOMAIN_NAME]"
click at [661, 374] on span "Log In" at bounding box center [653, 368] width 32 height 13
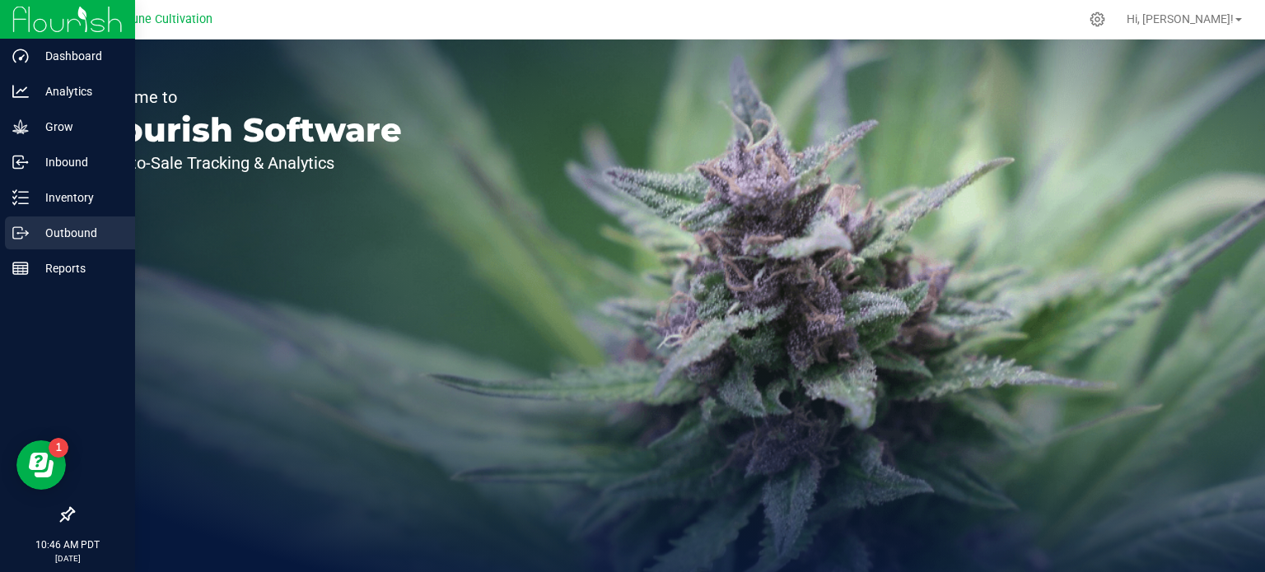
click at [51, 236] on p "Outbound" at bounding box center [78, 233] width 99 height 20
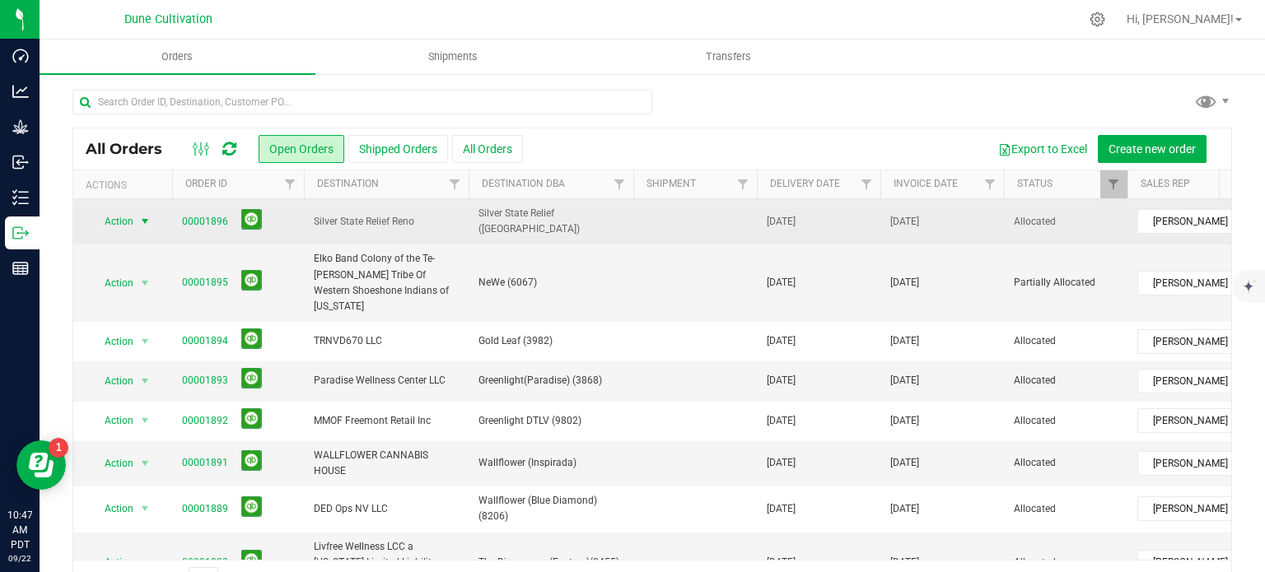
click at [130, 213] on span "Action" at bounding box center [112, 221] width 44 height 23
click at [212, 216] on link "00001896" at bounding box center [205, 222] width 46 height 16
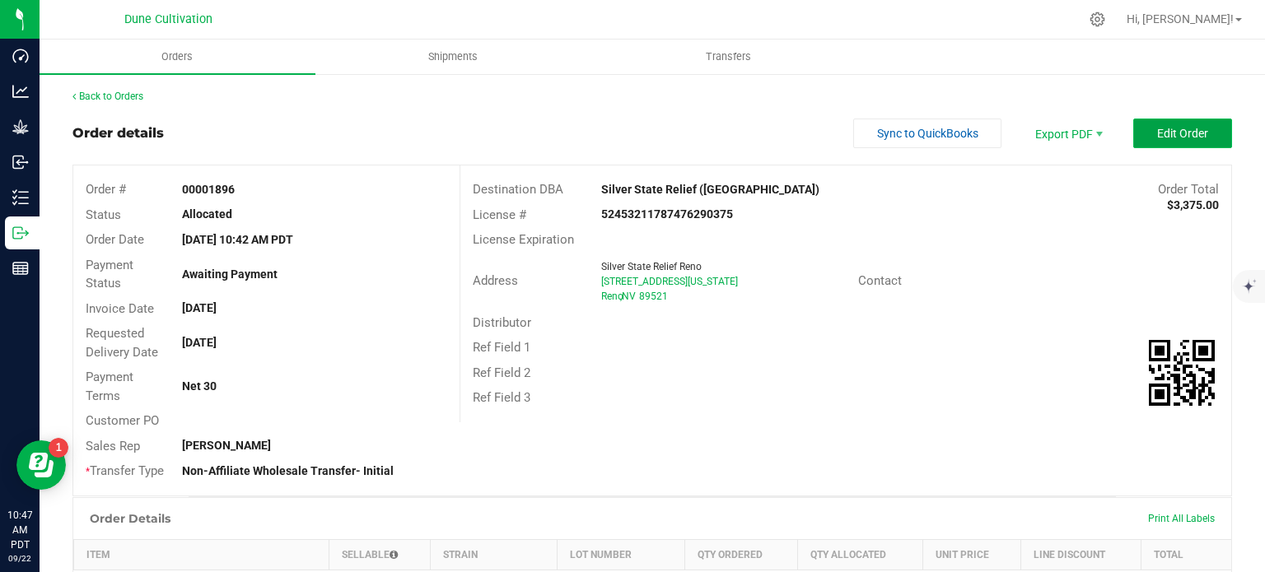
click at [1167, 134] on span "Edit Order" at bounding box center [1182, 133] width 51 height 13
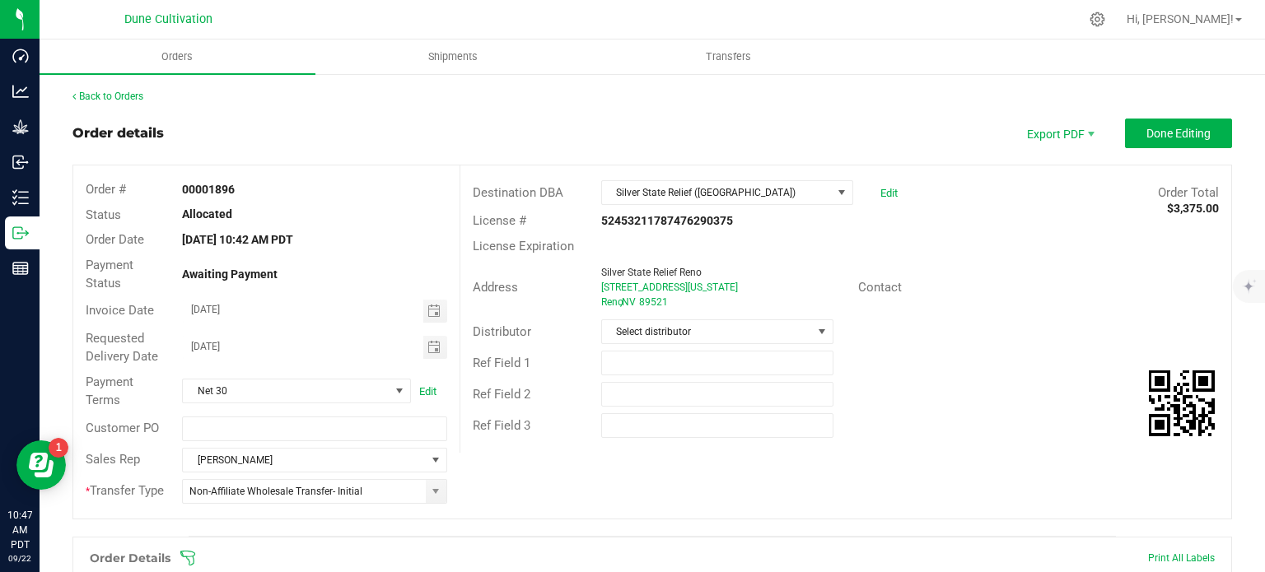
scroll to position [247, 0]
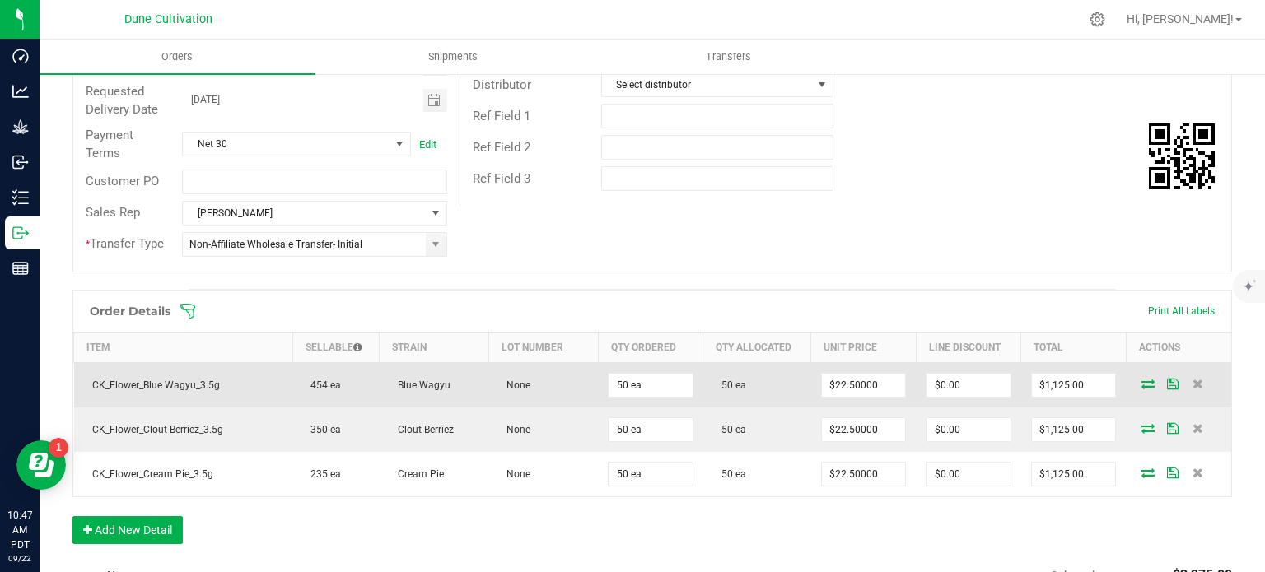
click at [1141, 385] on icon at bounding box center [1147, 384] width 13 height 10
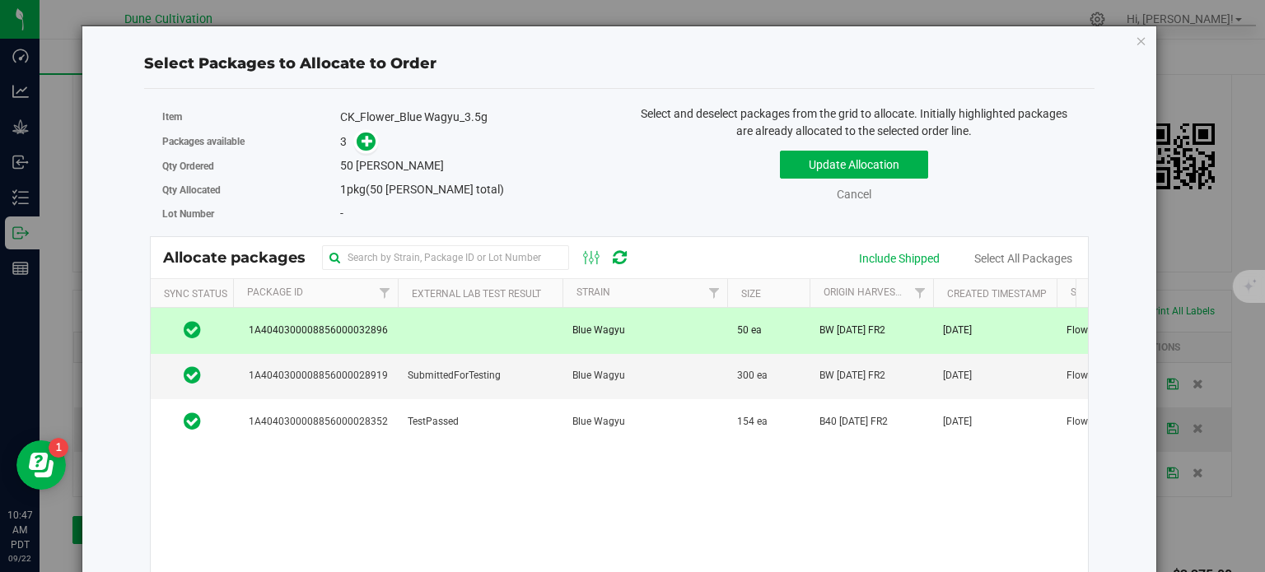
click at [689, 326] on td "Blue Wagyu" at bounding box center [644, 330] width 165 height 45
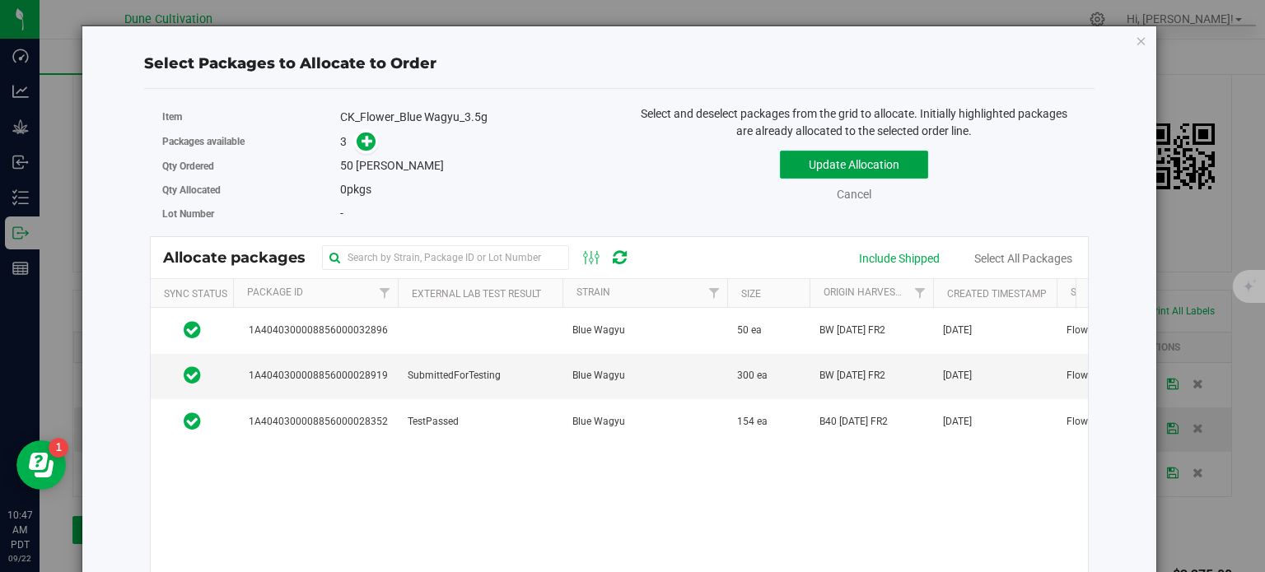
click at [830, 155] on button "Update Allocation" at bounding box center [854, 165] width 148 height 28
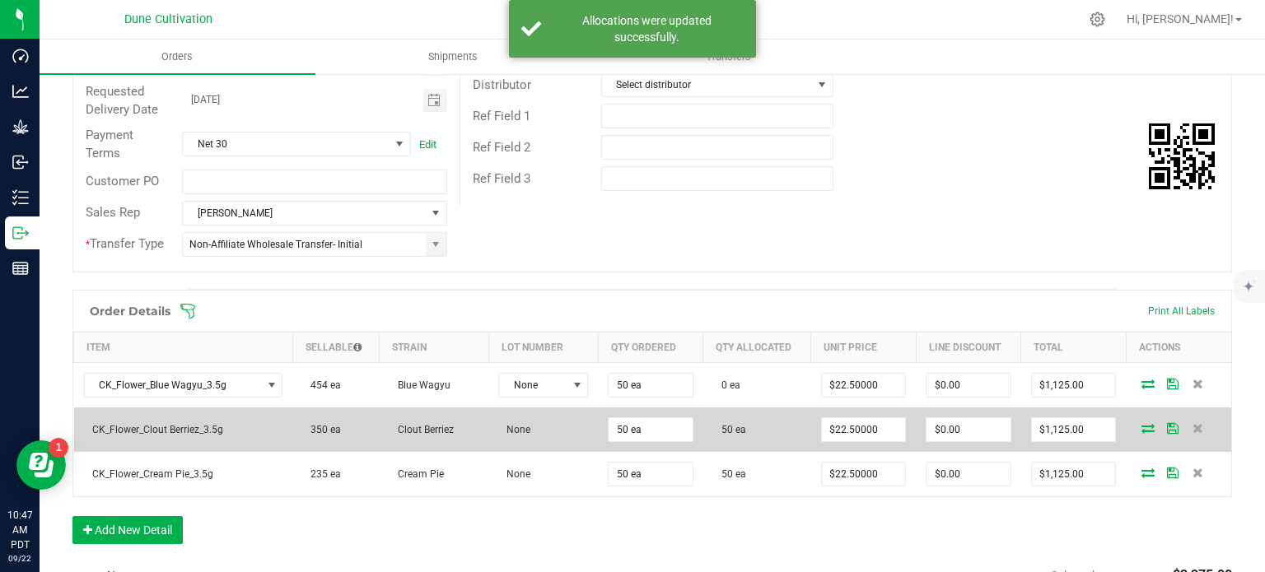
click at [1143, 430] on icon at bounding box center [1147, 428] width 13 height 10
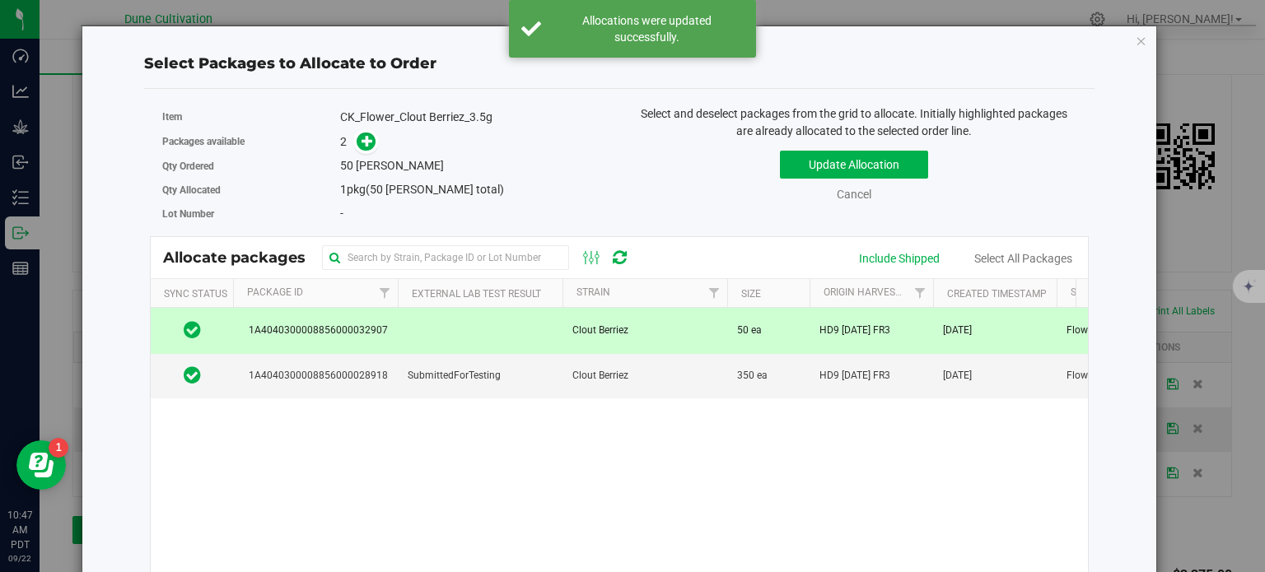
click at [476, 332] on td at bounding box center [480, 330] width 165 height 45
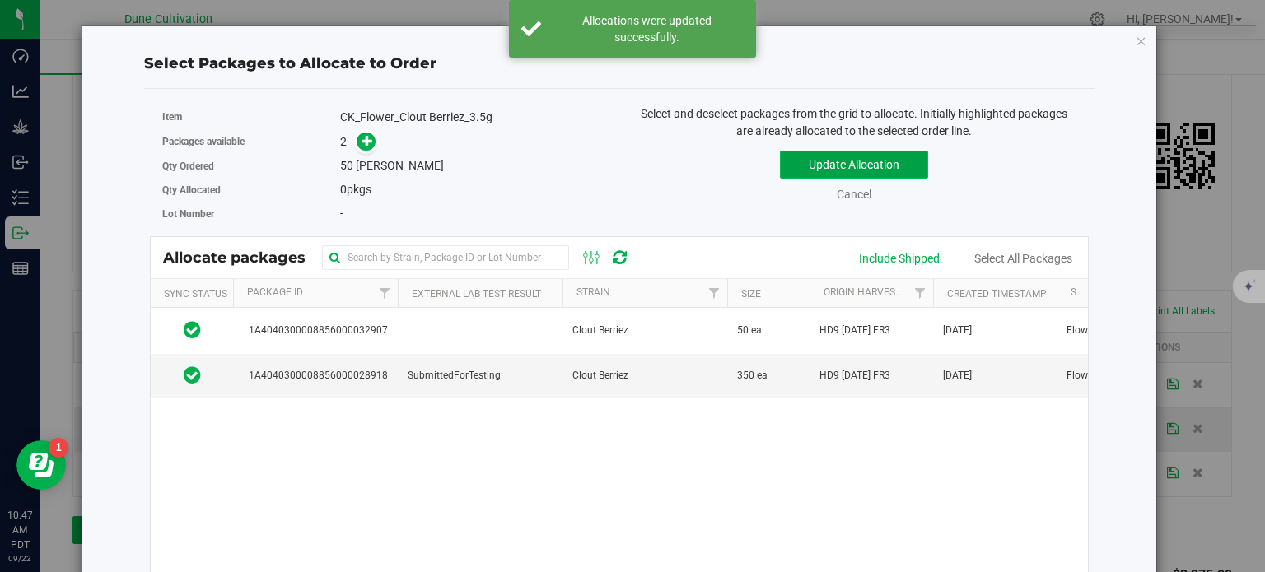
click at [824, 172] on button "Update Allocation" at bounding box center [854, 165] width 148 height 28
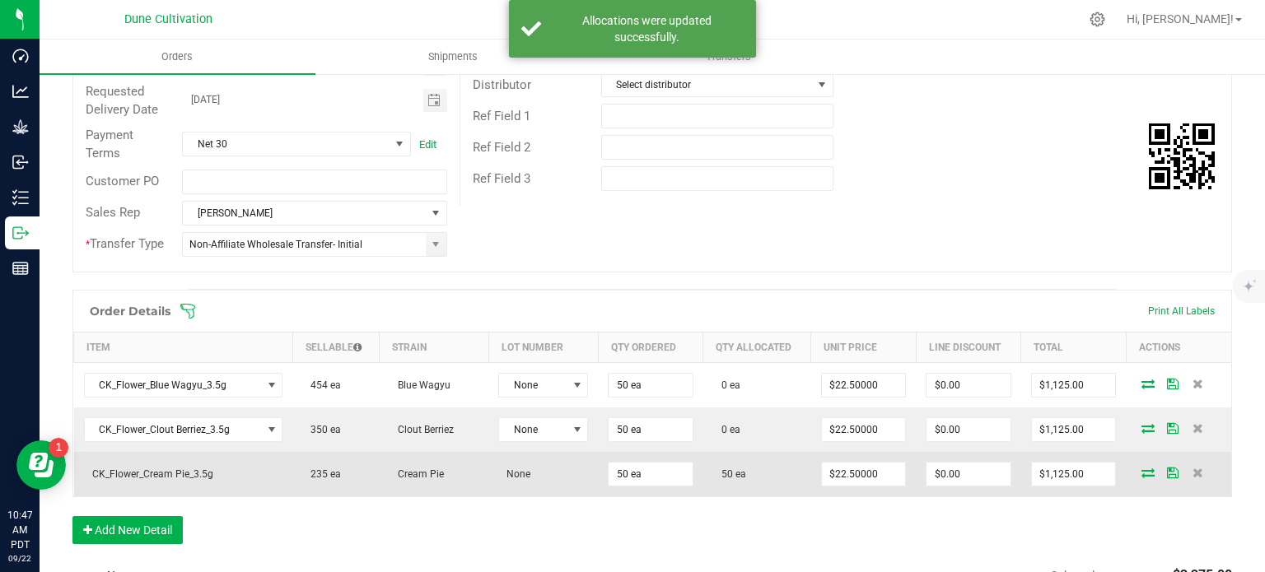
click at [1141, 473] on icon at bounding box center [1147, 473] width 13 height 10
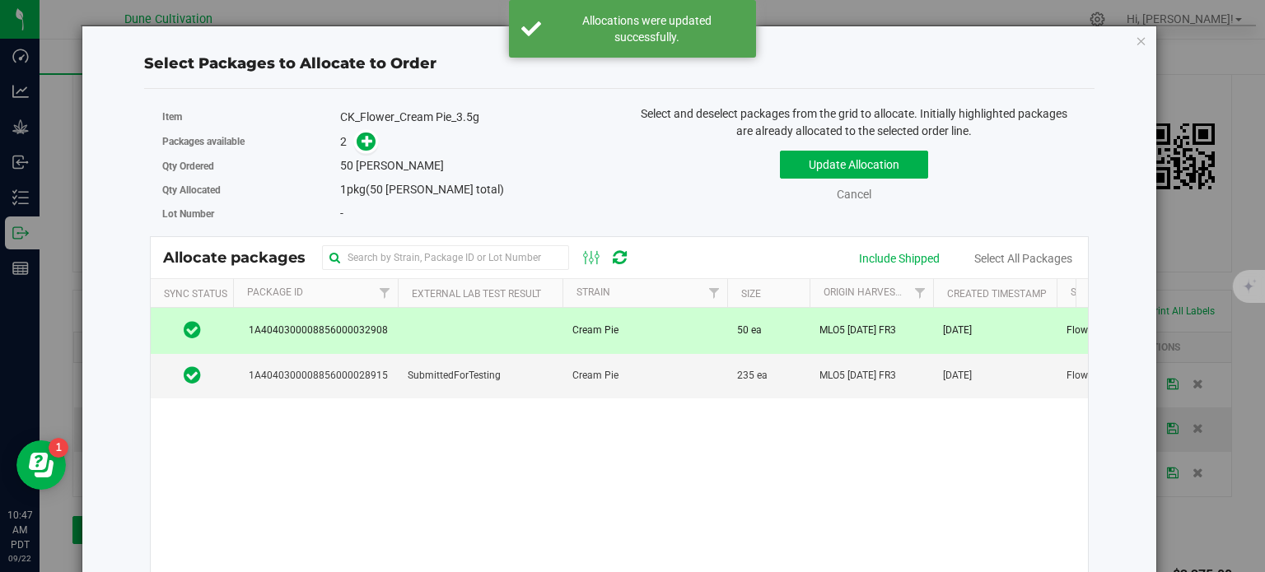
click at [541, 340] on td at bounding box center [480, 330] width 165 height 45
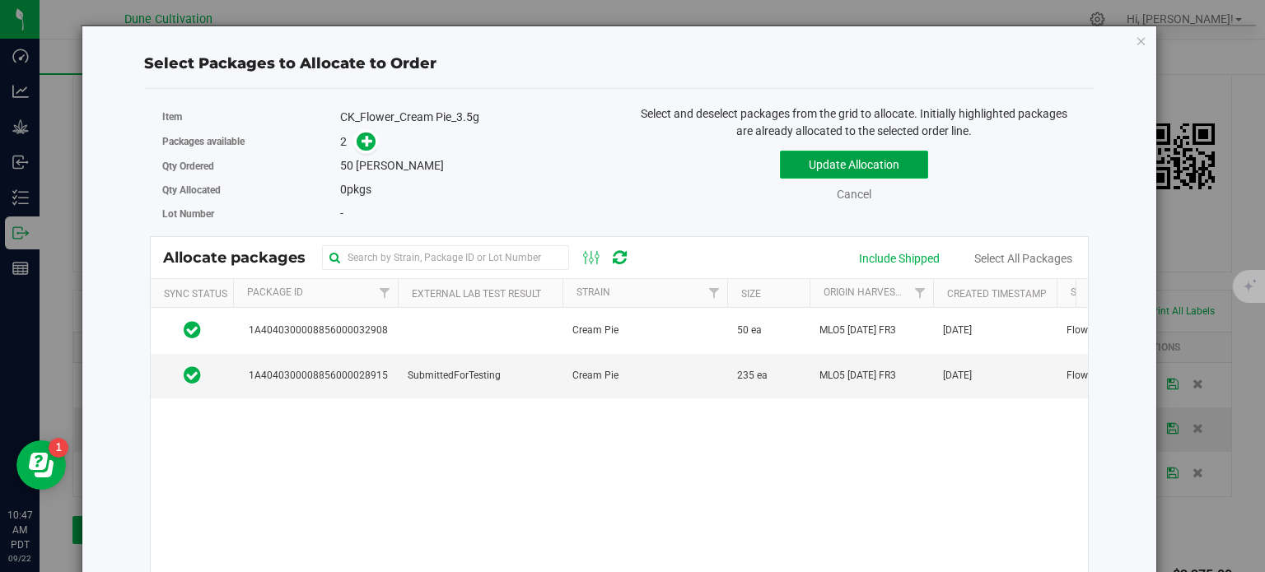
click at [808, 167] on button "Update Allocation" at bounding box center [854, 165] width 148 height 28
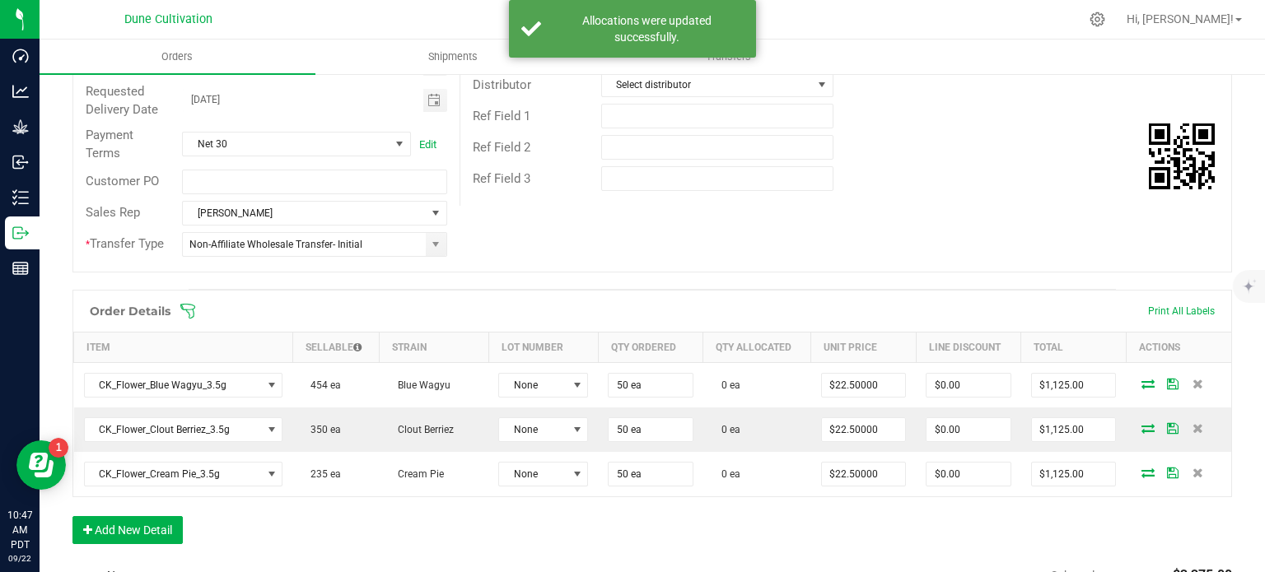
scroll to position [0, 0]
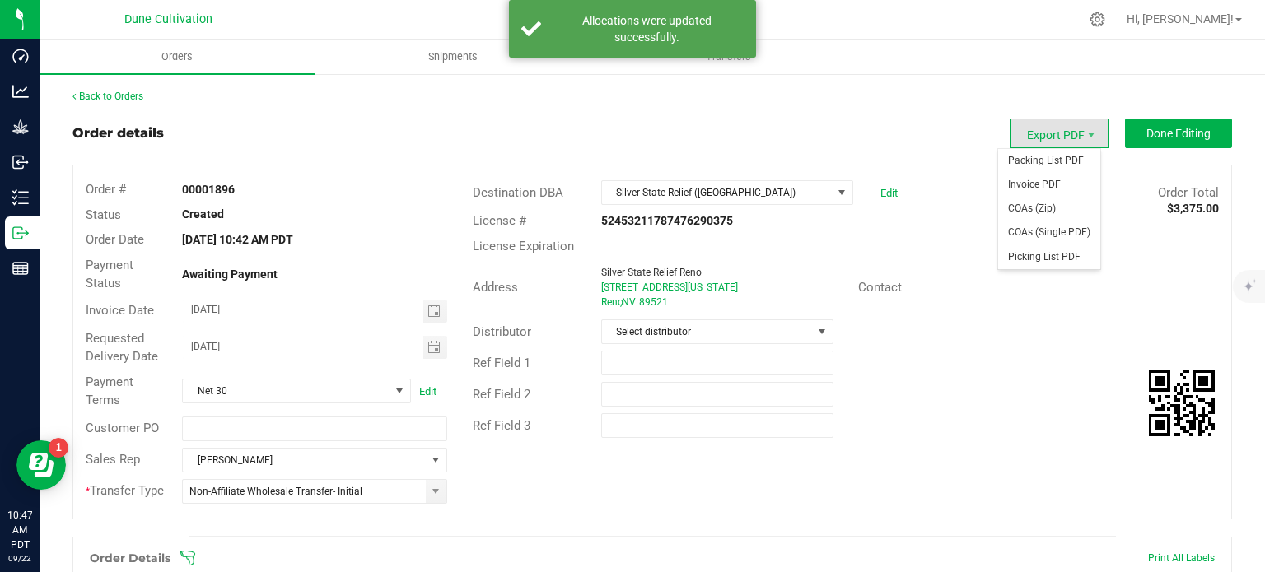
click at [1088, 132] on span "Export PDF" at bounding box center [1059, 134] width 99 height 30
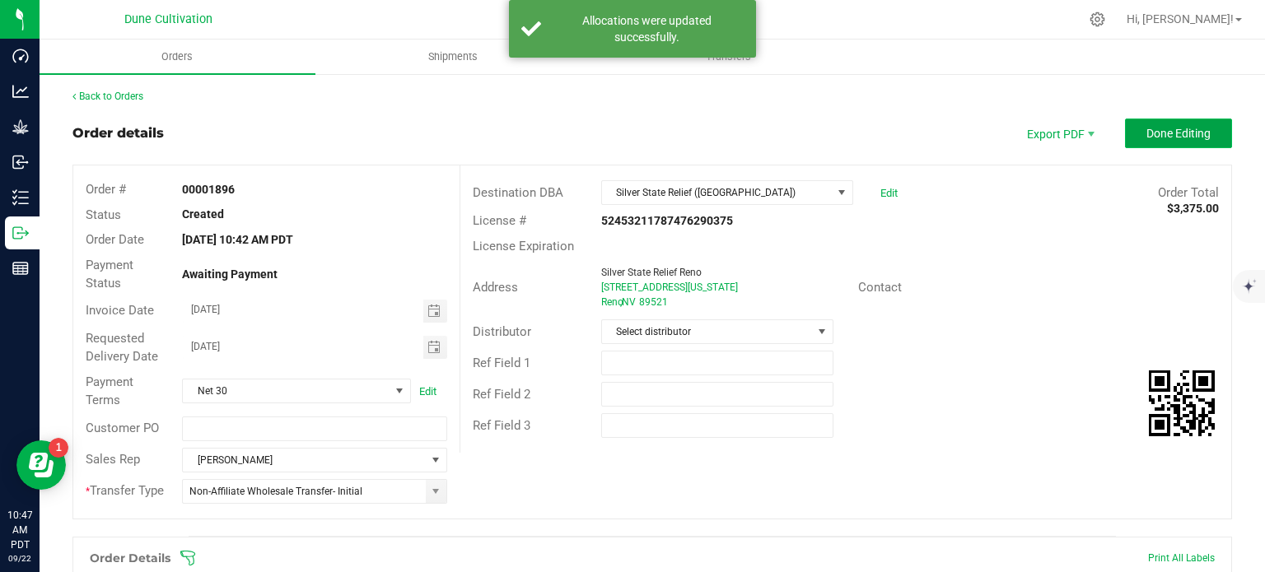
click at [1146, 134] on span "Done Editing" at bounding box center [1178, 133] width 64 height 13
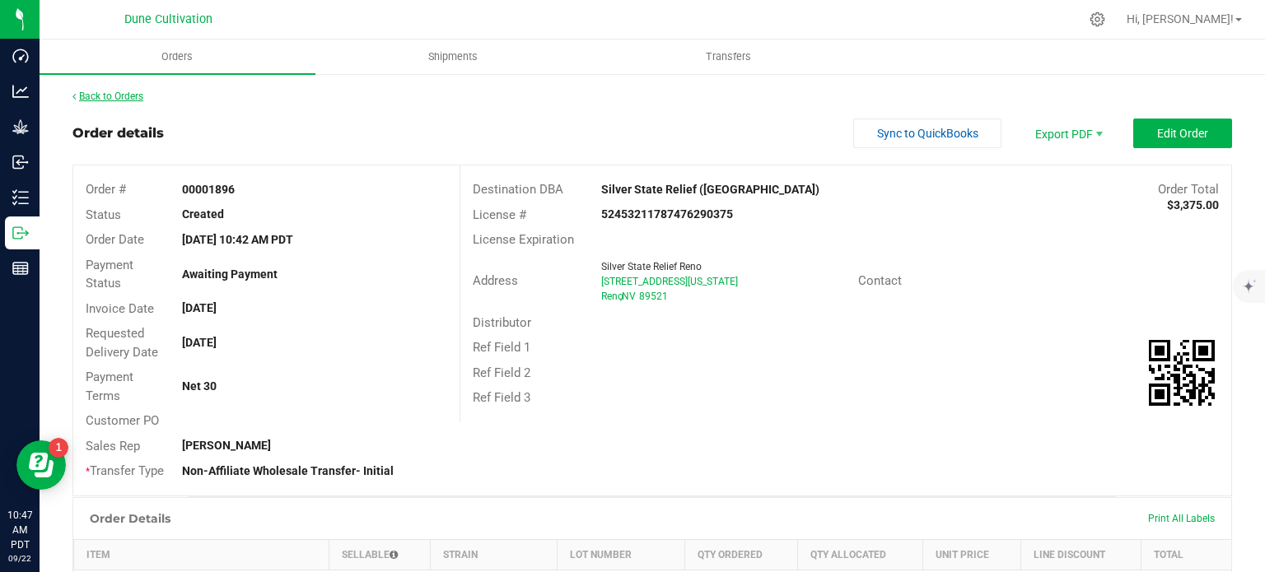
click at [119, 98] on link "Back to Orders" at bounding box center [107, 97] width 71 height 12
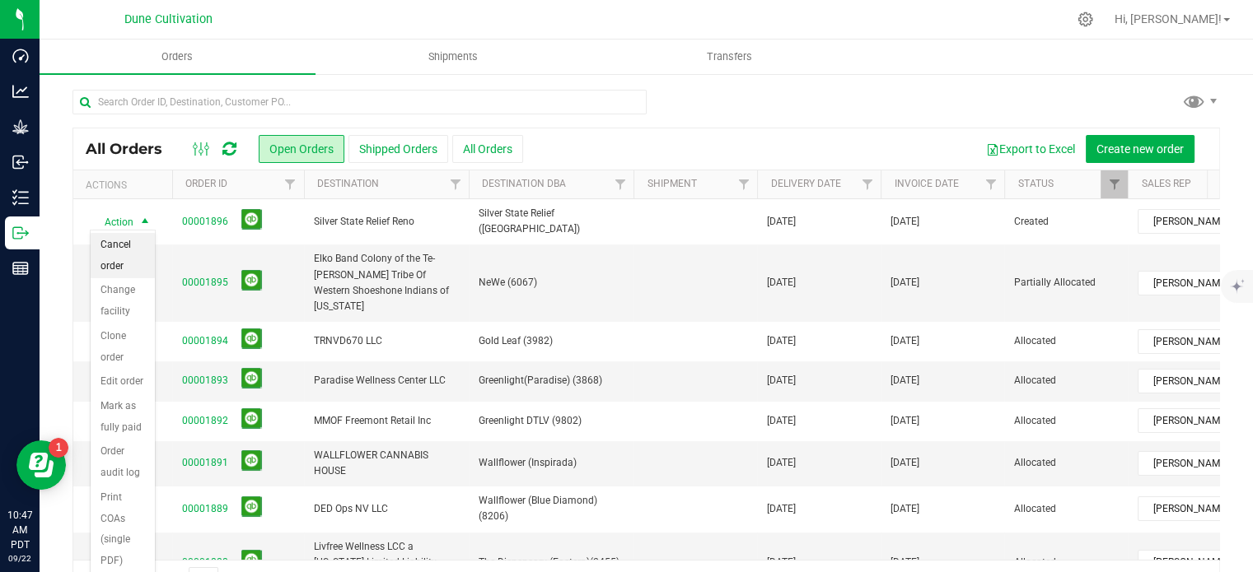
click at [126, 265] on li "Cancel order" at bounding box center [123, 255] width 64 height 45
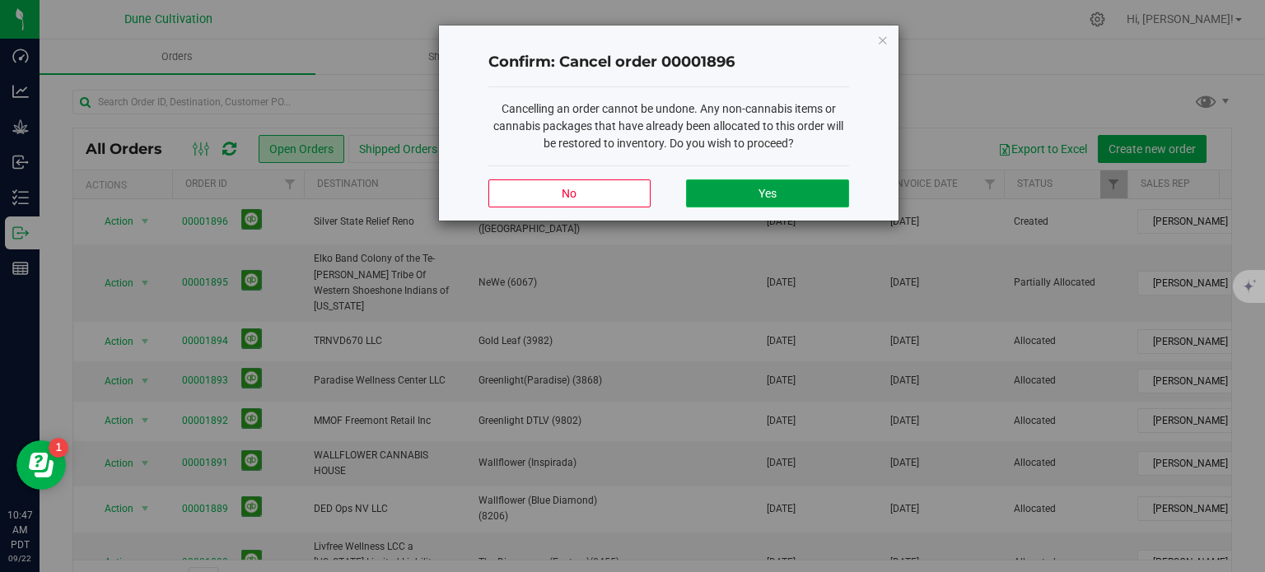
click at [735, 201] on button "Yes" at bounding box center [767, 194] width 162 height 28
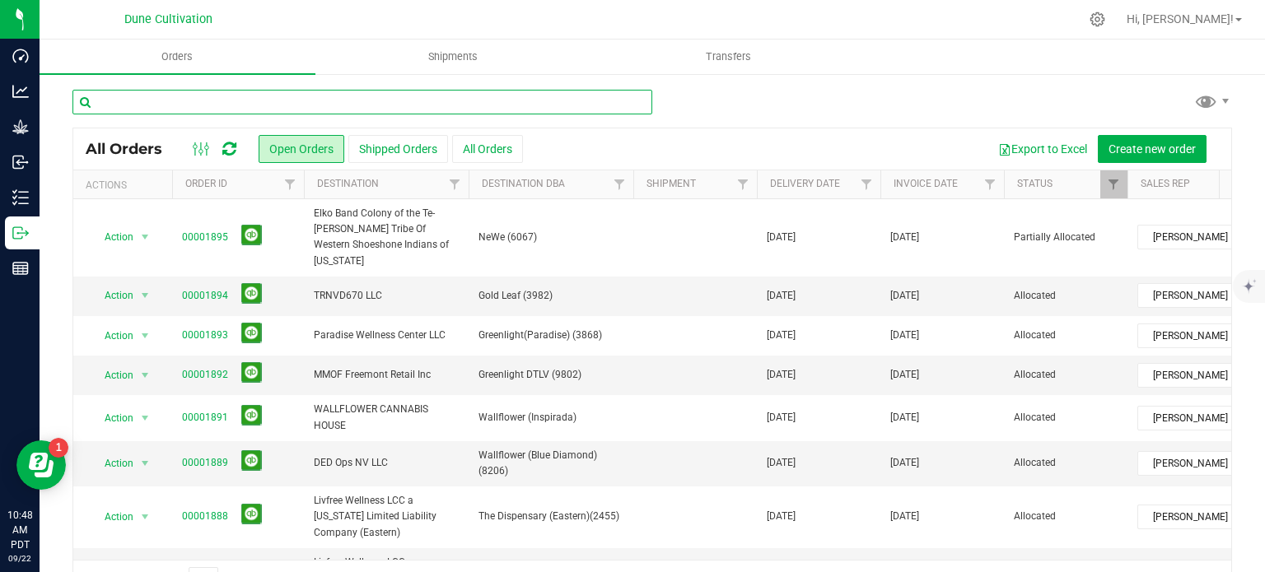
click at [243, 96] on input "text" at bounding box center [362, 102] width 580 height 25
paste input "28919"
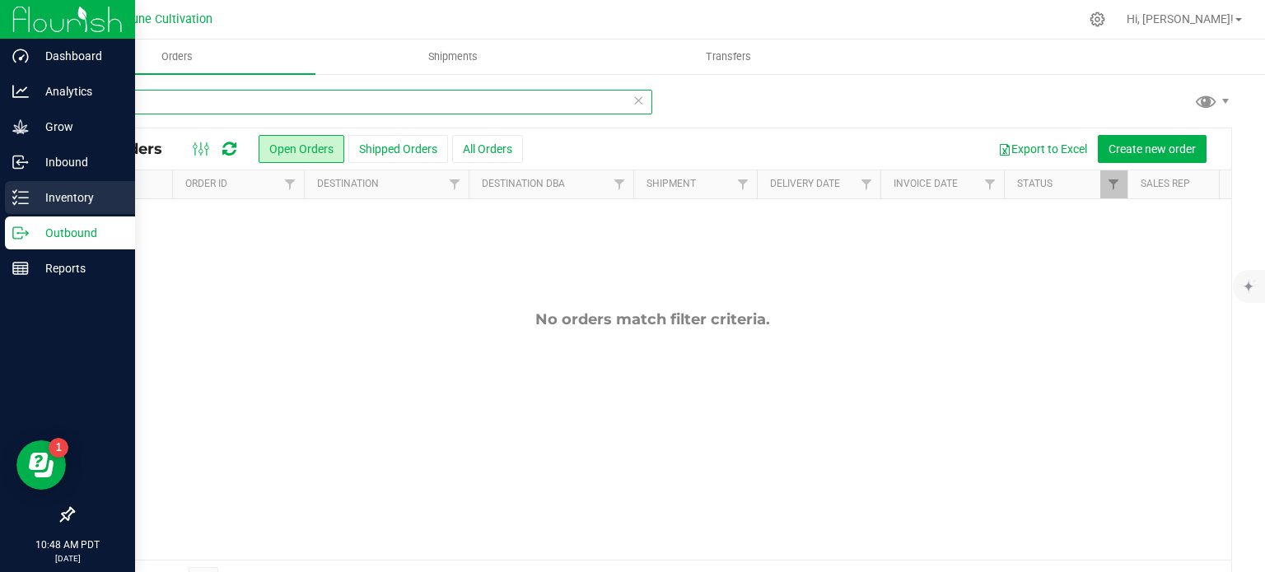
type input "28919"
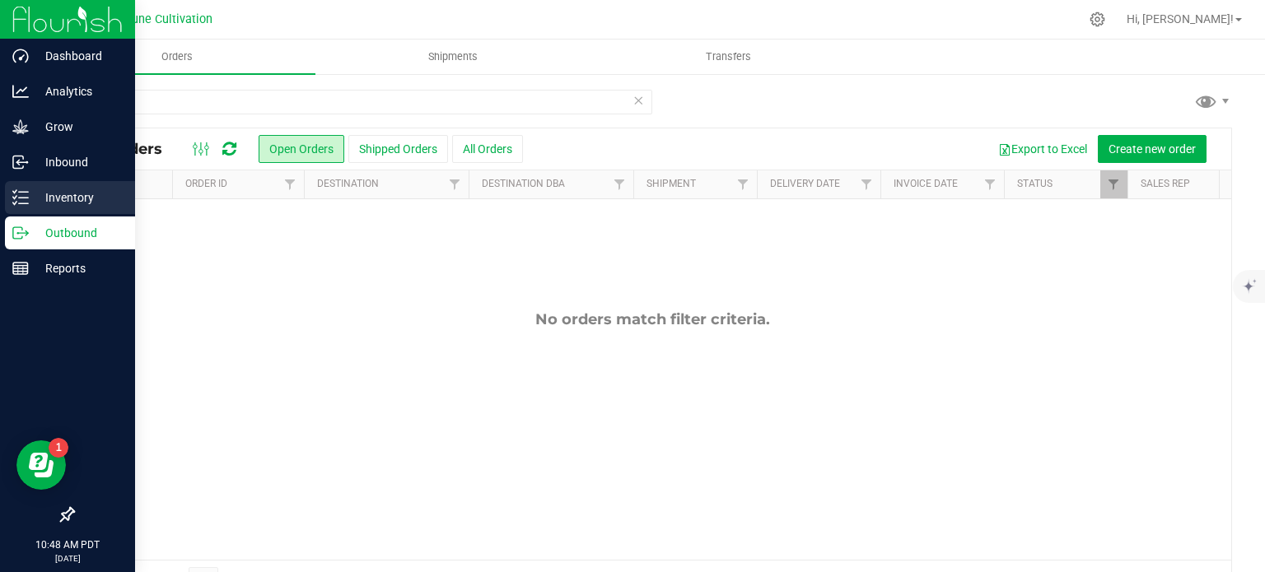
click at [33, 194] on p "Inventory" at bounding box center [78, 198] width 99 height 20
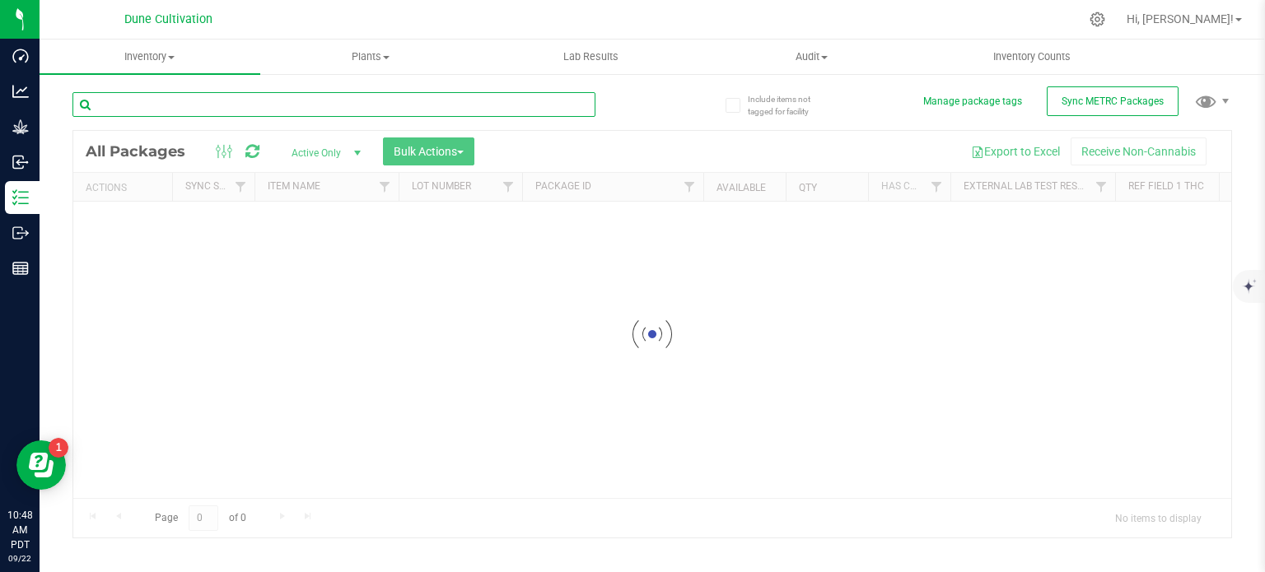
click at [203, 114] on input "text" at bounding box center [333, 104] width 523 height 25
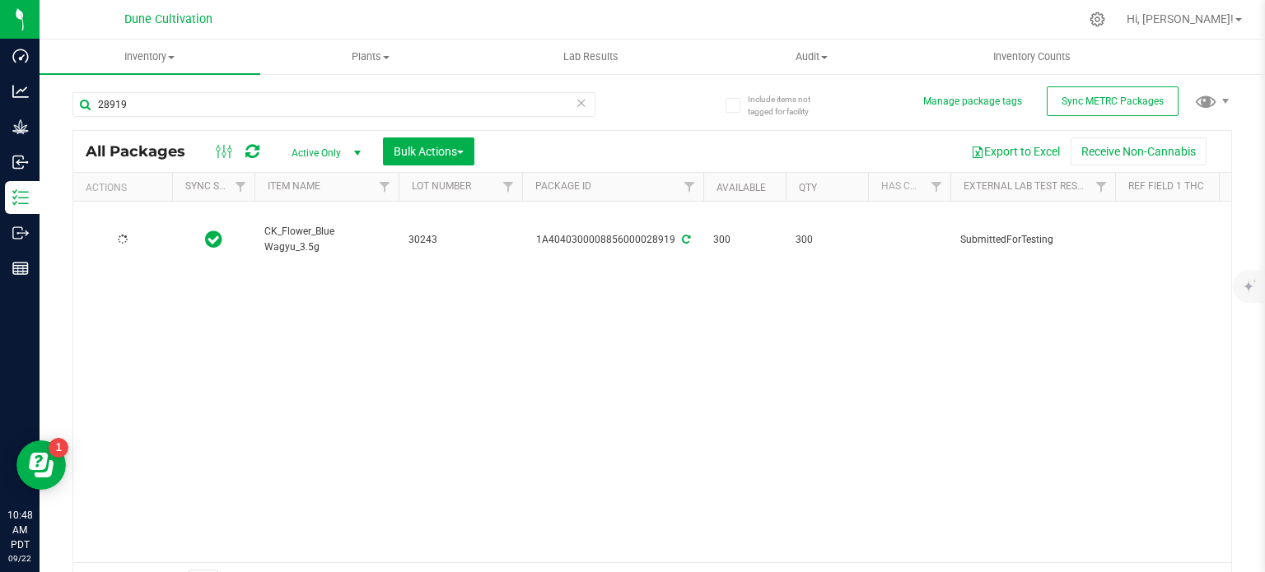
click at [302, 224] on span "CK_Flower_Blue Wagyu_3.5g" at bounding box center [326, 239] width 124 height 31
copy tr "CK_Flower_Blue Wagyu_3.5g"
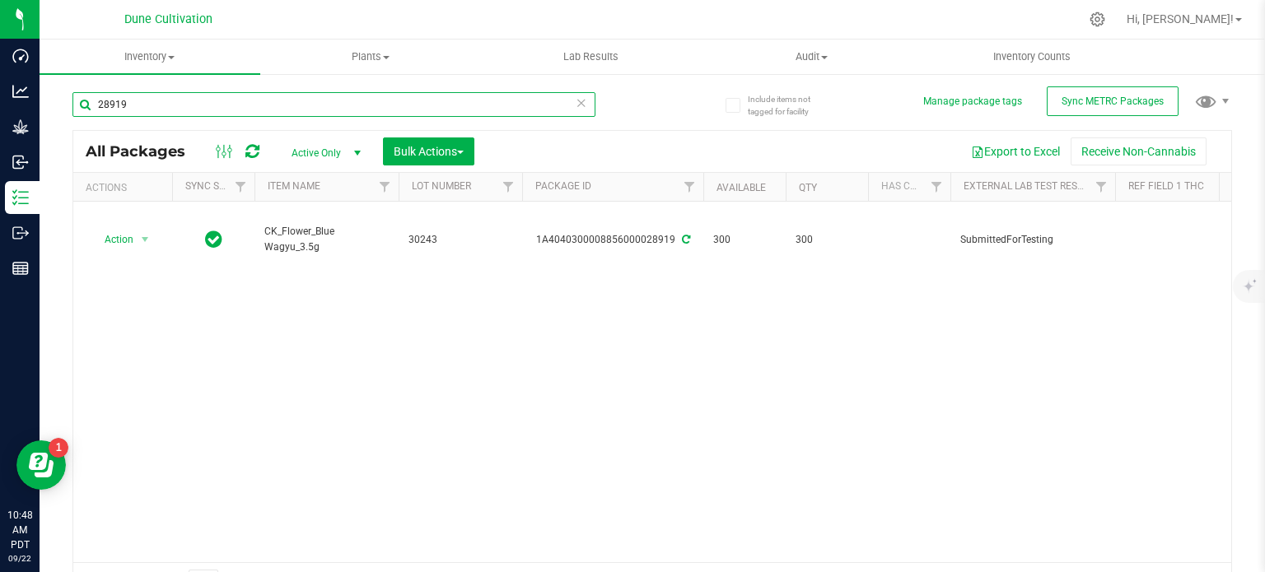
click at [221, 110] on input "28919" at bounding box center [333, 104] width 523 height 25
paste input "8"
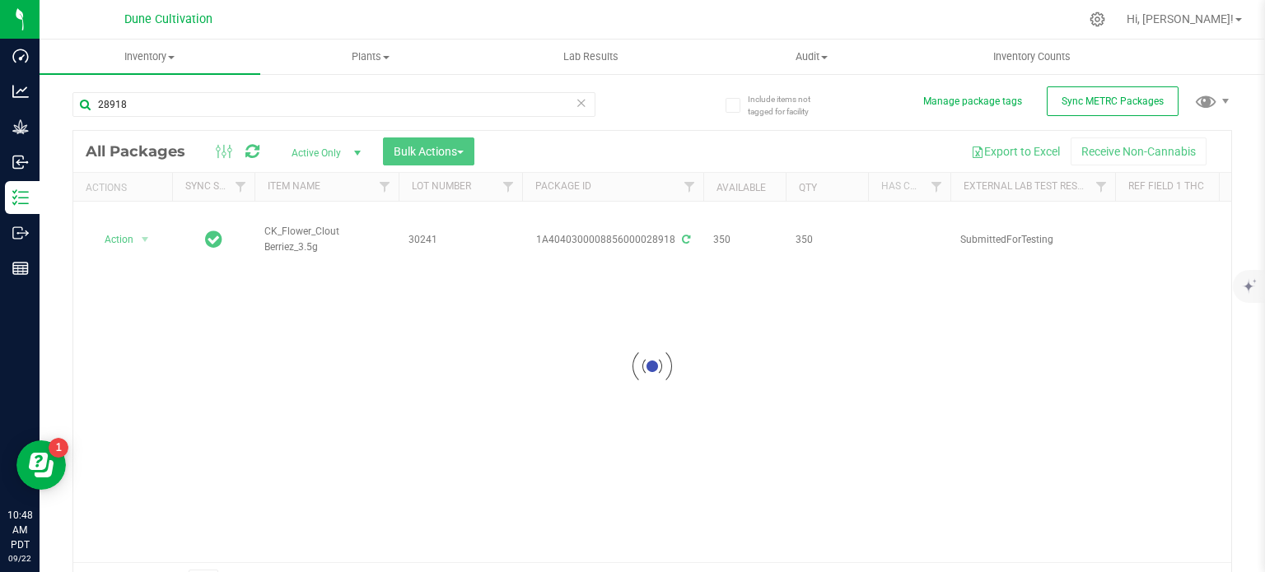
click at [303, 223] on div at bounding box center [652, 366] width 1158 height 471
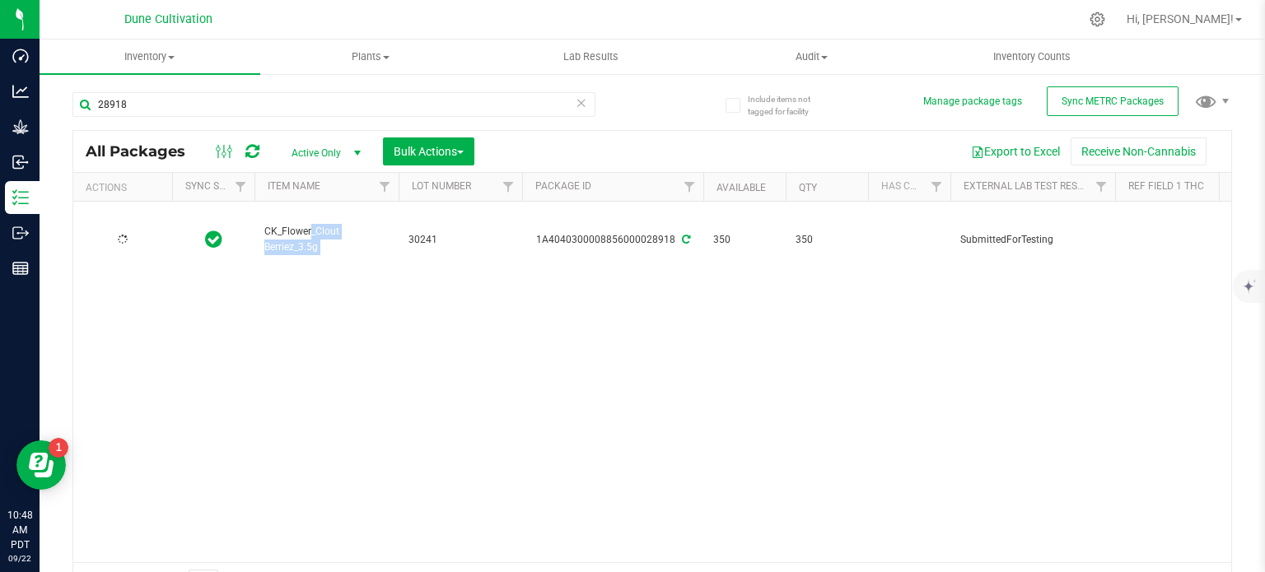
click at [303, 224] on span "CK_Flower_Clout Berriez_3.5g" at bounding box center [326, 239] width 124 height 31
copy tr "CK_Flower_Clout Berriez_3.5g"
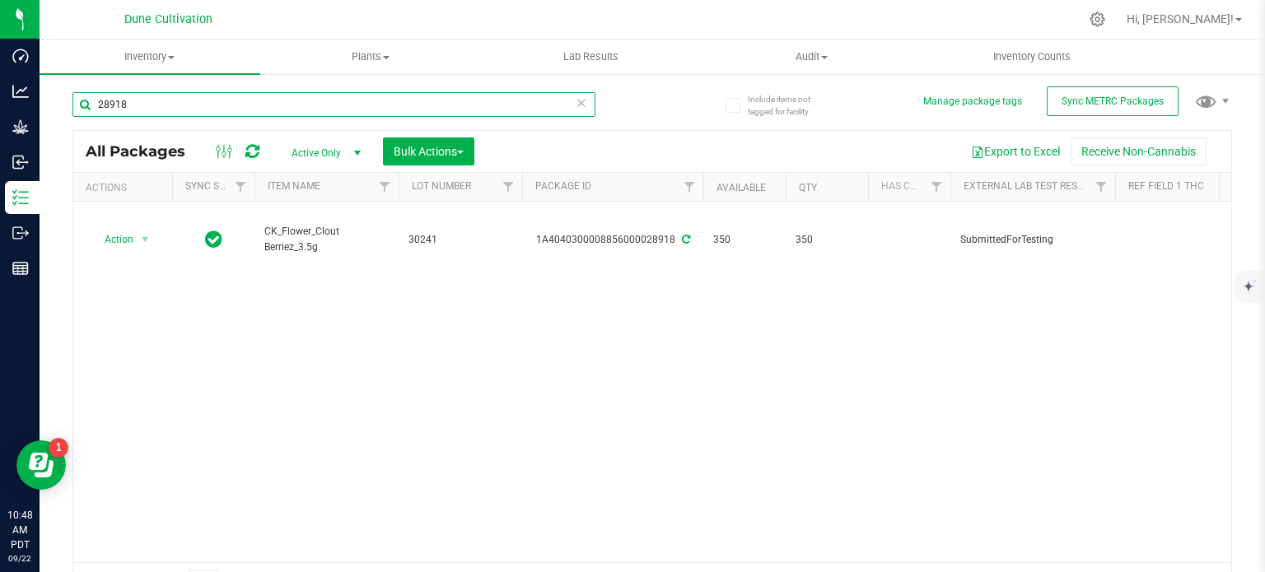
click at [165, 110] on input "28918" at bounding box center [333, 104] width 523 height 25
paste input "5"
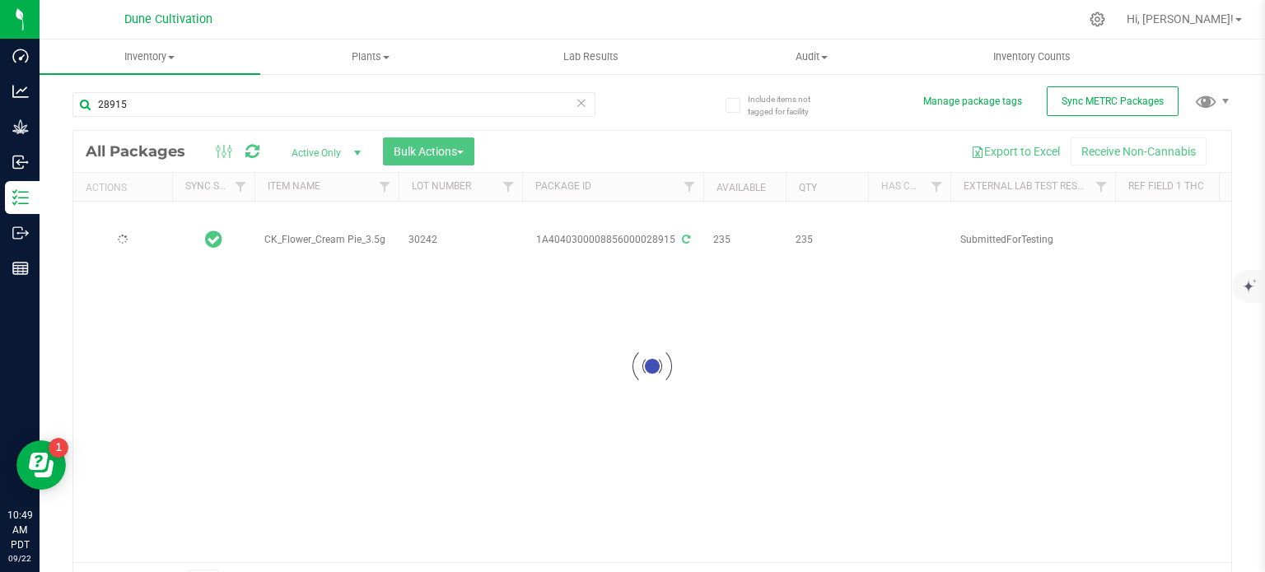
click at [310, 215] on div at bounding box center [652, 366] width 1158 height 471
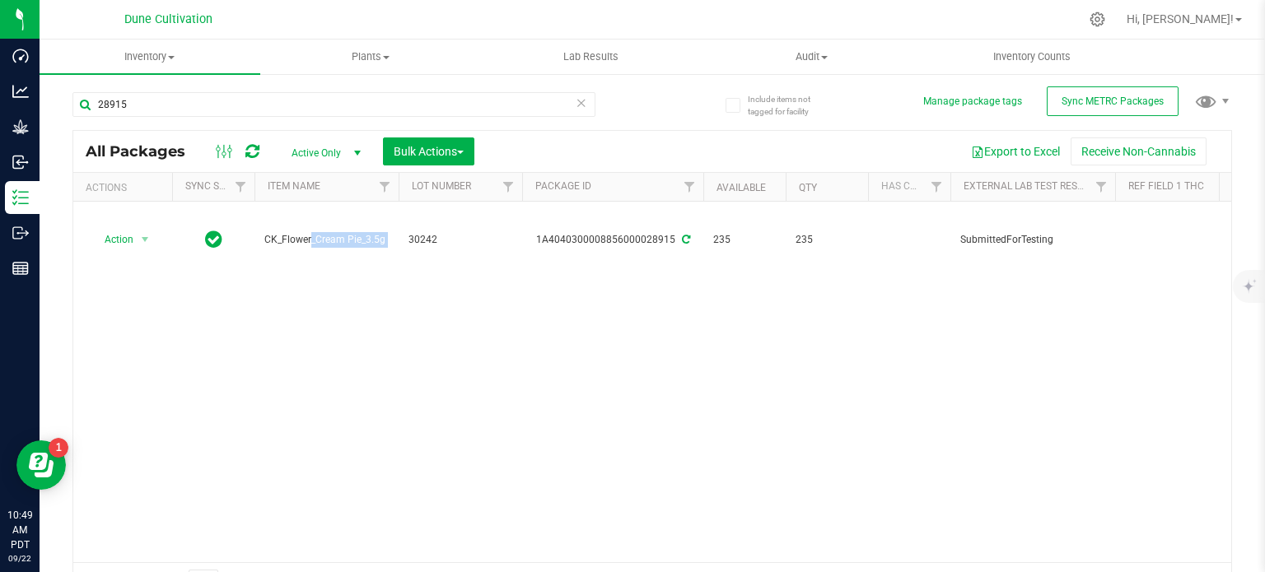
click at [310, 232] on span "CK_Flower_Cream Pie_3.5g" at bounding box center [326, 240] width 124 height 16
click at [155, 123] on div "28915" at bounding box center [333, 111] width 523 height 38
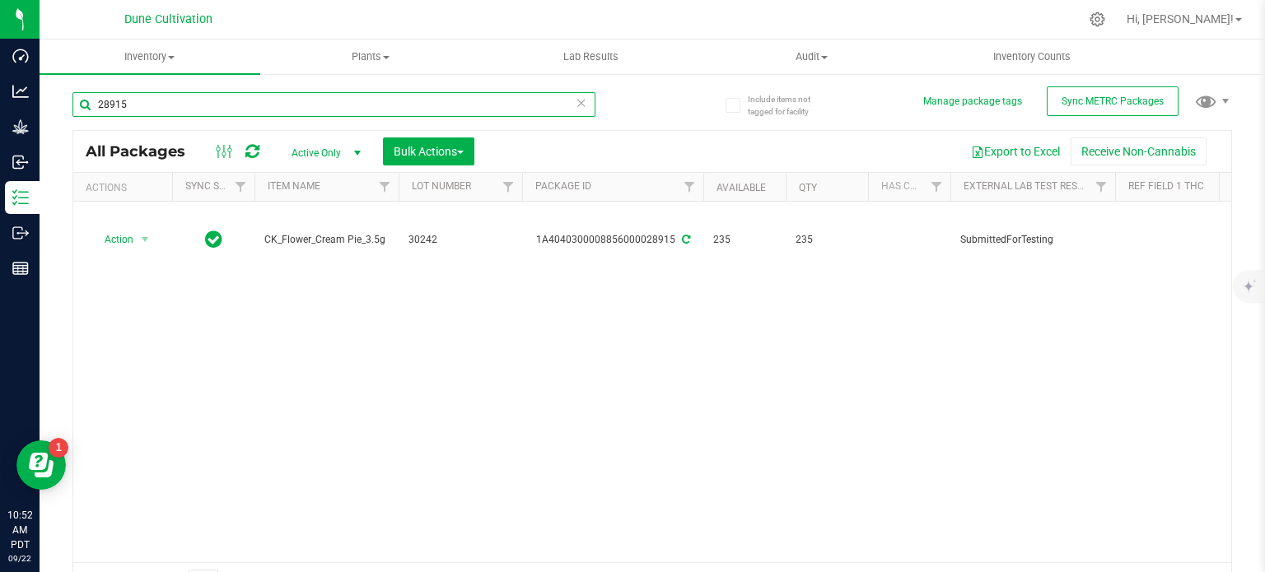
click at [166, 107] on input "28915" at bounding box center [333, 104] width 523 height 25
paste input "9"
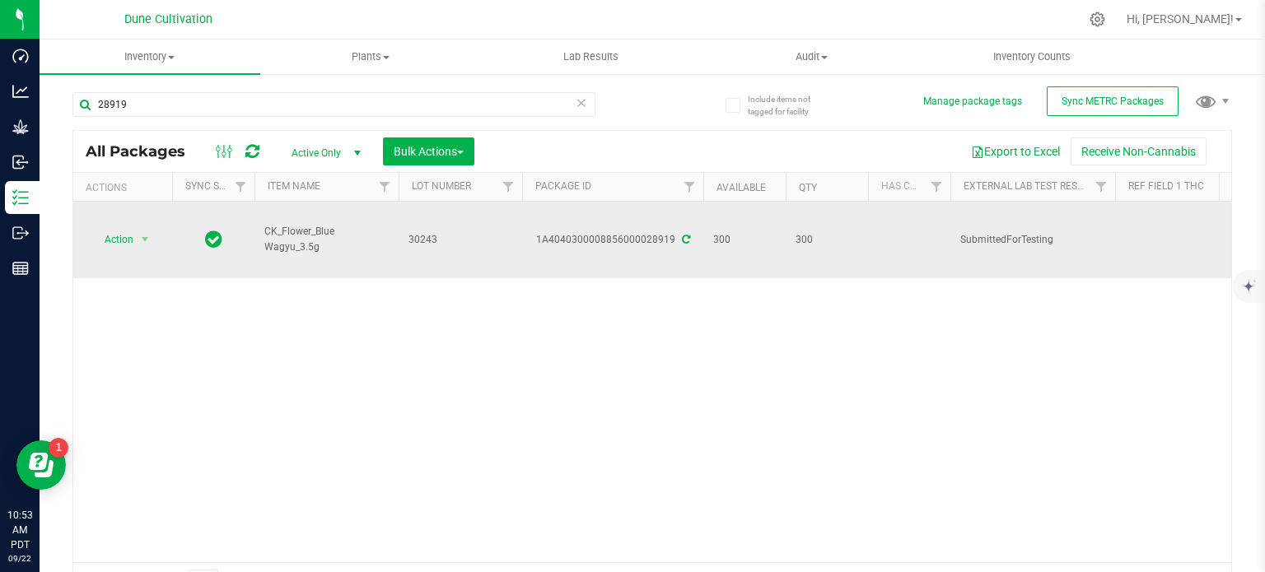
click at [270, 224] on span "CK_Flower_Blue Wagyu_3.5g" at bounding box center [326, 239] width 124 height 31
copy tr "CK_Flower_Blue Wagyu_3.5g"
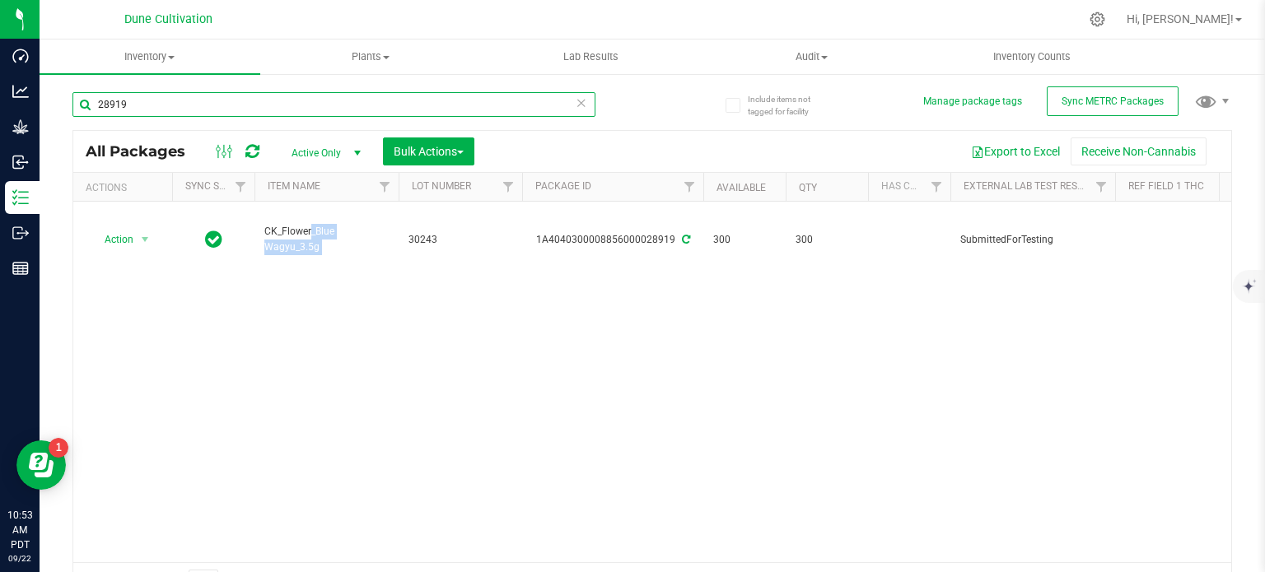
click at [230, 96] on input "28919" at bounding box center [333, 104] width 523 height 25
paste input "8"
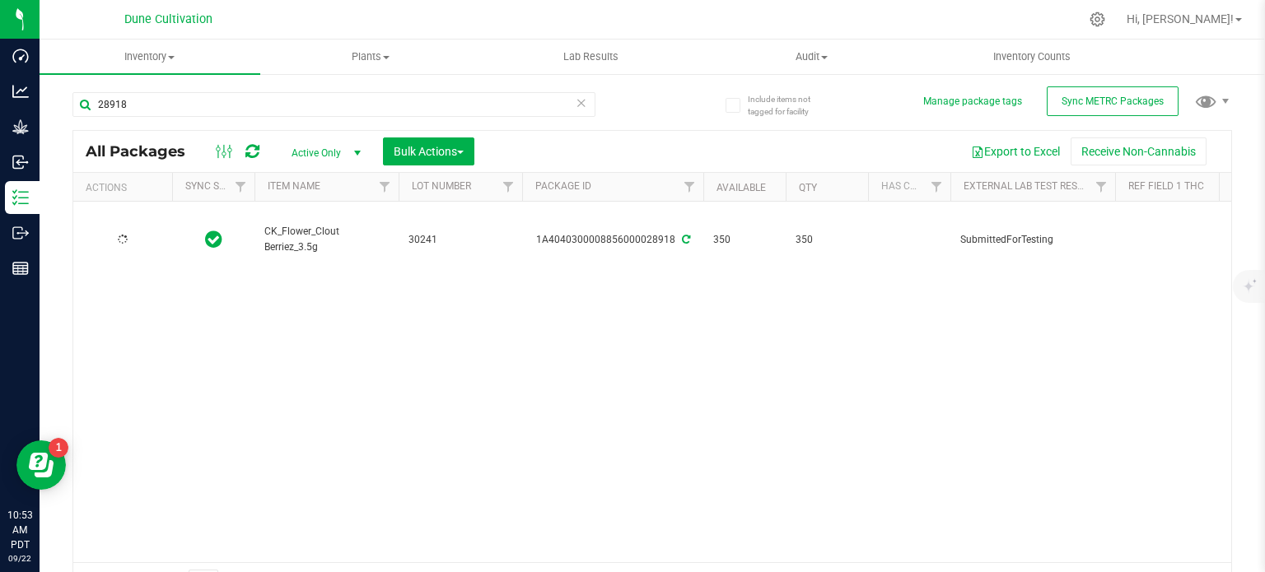
click at [300, 224] on span "CK_Flower_Clout Berriez_3.5g" at bounding box center [326, 239] width 124 height 31
copy tr "CK_Flower_Clout Berriez_3.5g"
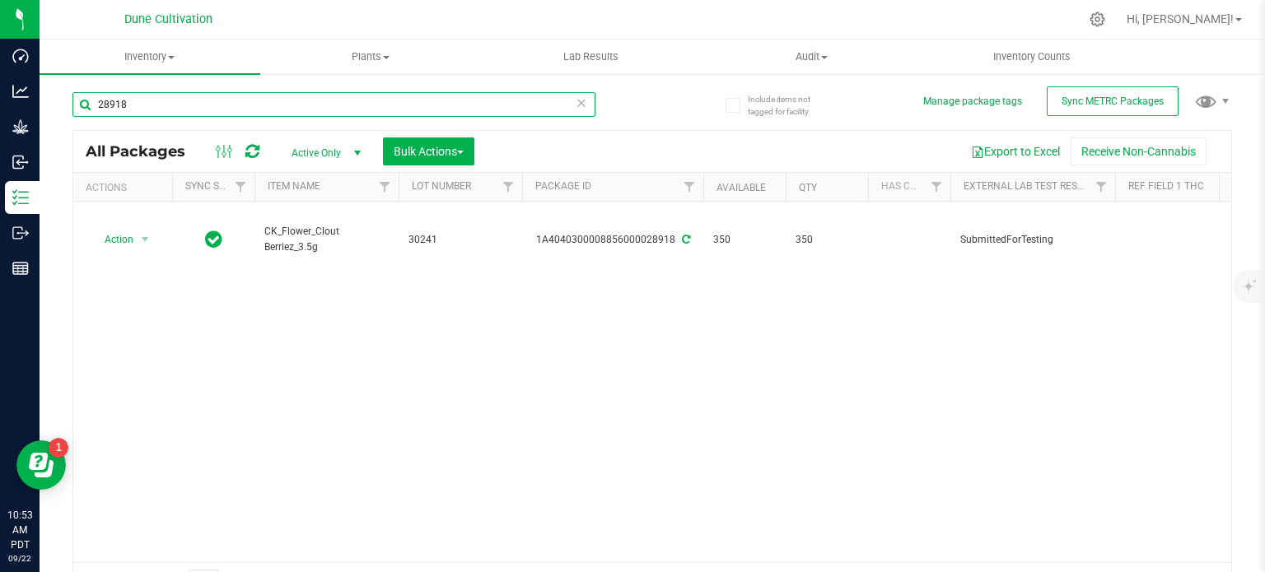
click at [215, 102] on input "28918" at bounding box center [333, 104] width 523 height 25
paste input "5"
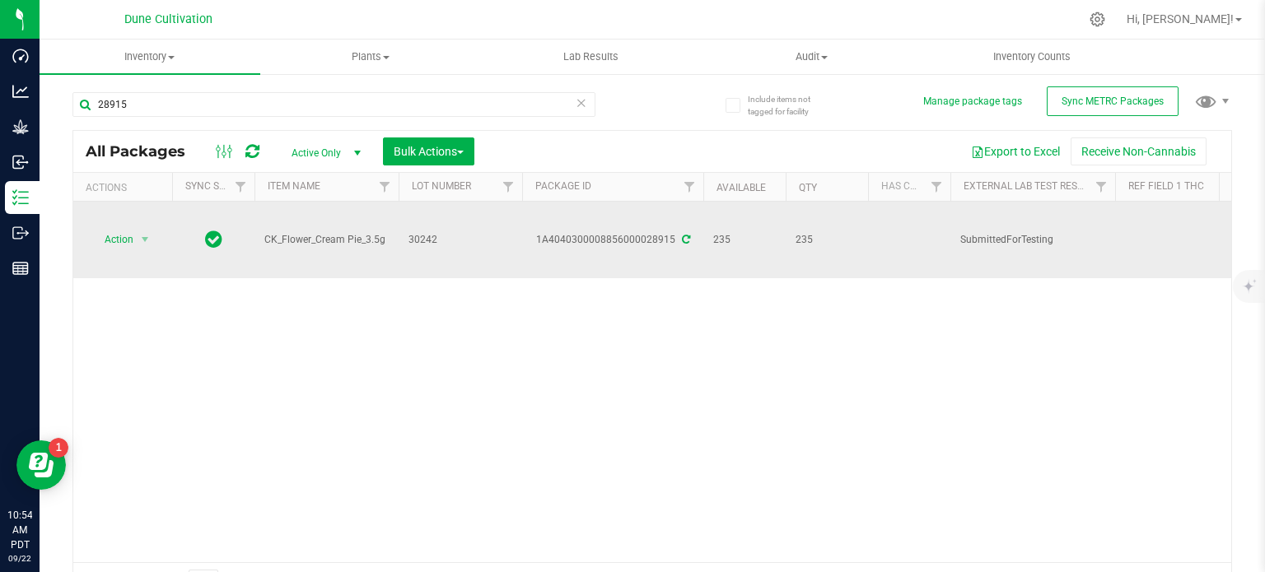
drag, startPoint x: 302, startPoint y: 212, endPoint x: 295, endPoint y: 222, distance: 12.4
click at [298, 215] on td "CK_Flower_Cream Pie_3.5g" at bounding box center [326, 240] width 144 height 77
click at [293, 232] on span "CK_Flower_Cream Pie_3.5g" at bounding box center [326, 240] width 124 height 16
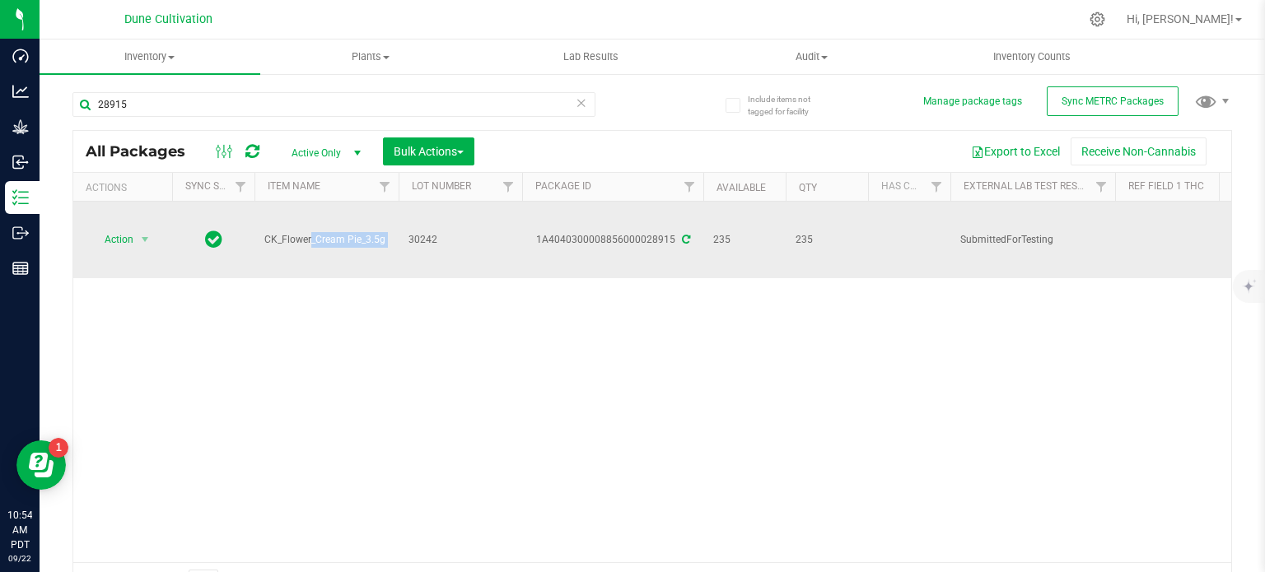
copy tr "CK_Flower_Cream Pie_3.5g"
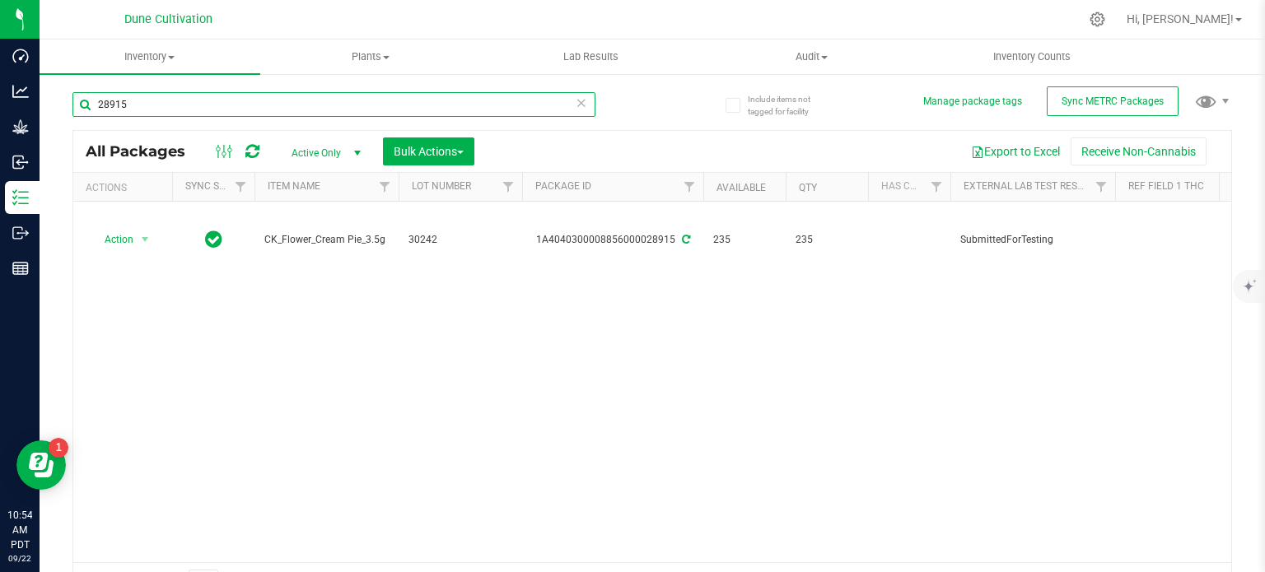
click at [108, 114] on input "28915" at bounding box center [333, 104] width 523 height 25
paste input "23"
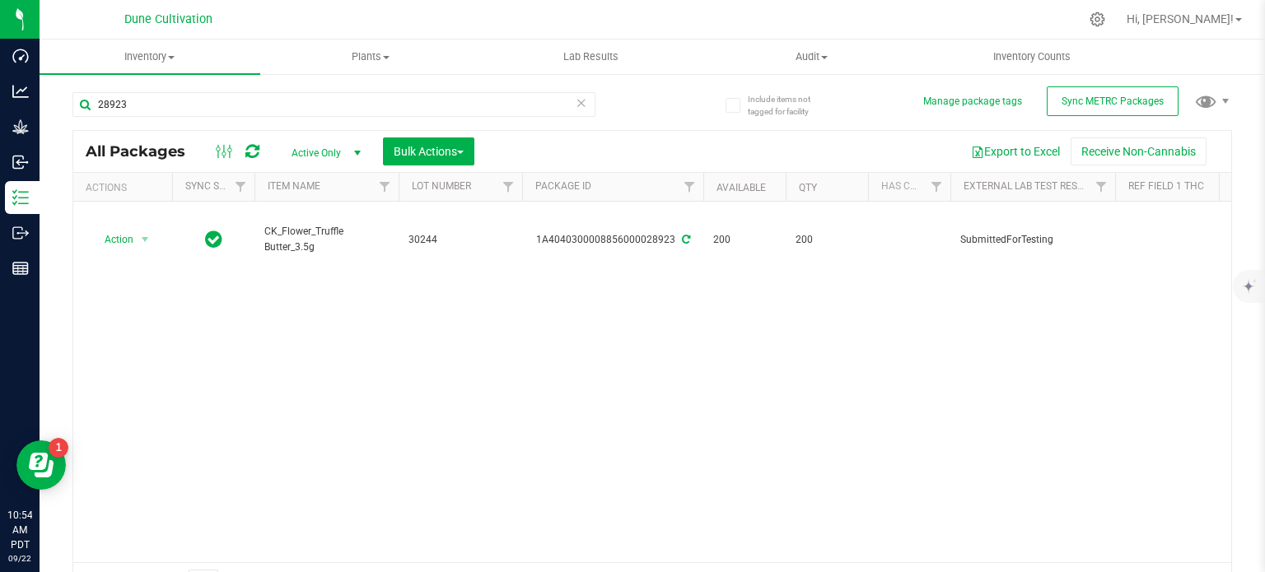
click at [322, 224] on span "CK_Flower_Truffle Butter_3.5g" at bounding box center [326, 239] width 124 height 31
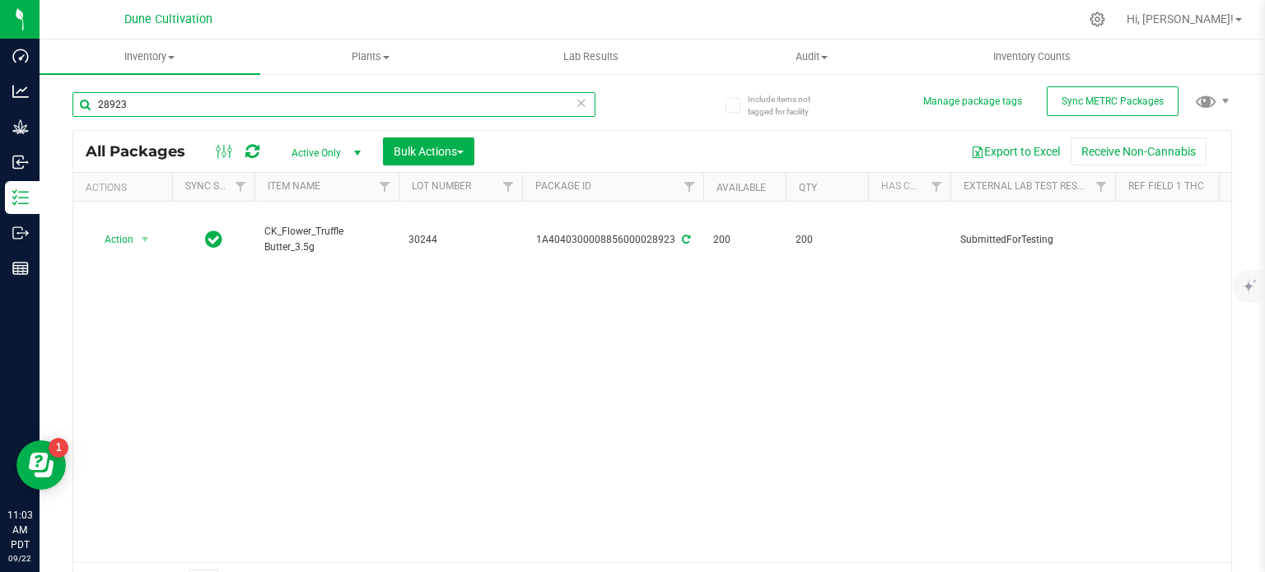
click at [234, 93] on input "28923" at bounding box center [333, 104] width 523 height 25
paste input "19"
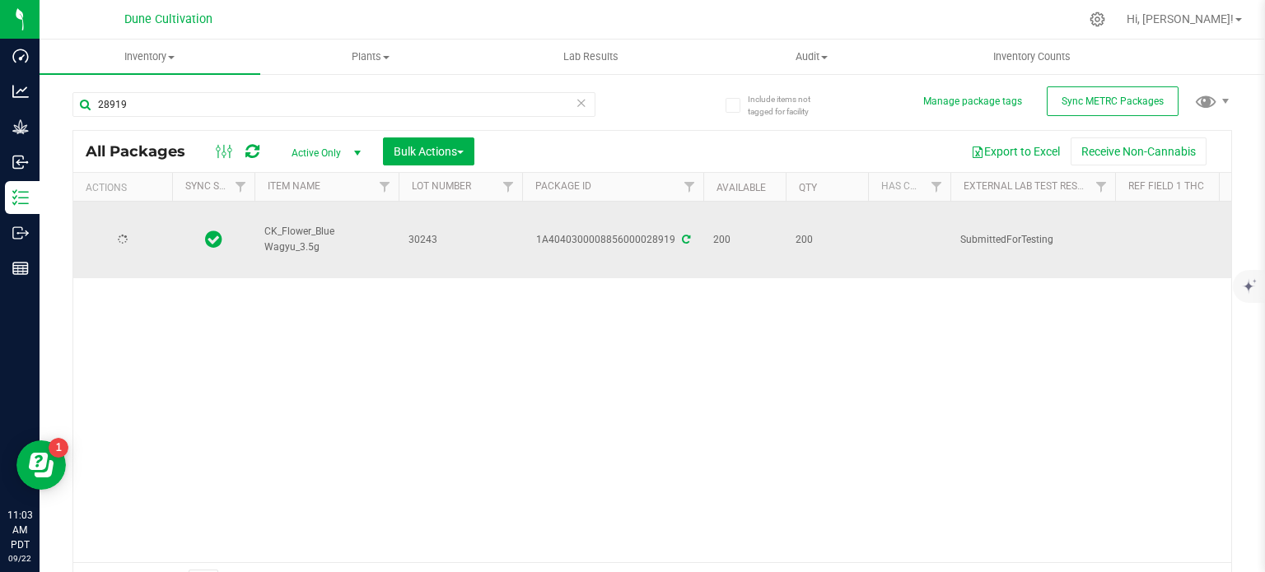
click at [302, 224] on span "CK_Flower_Blue Wagyu_3.5g" at bounding box center [326, 239] width 124 height 31
copy tr "CK_Flower_Blue Wagyu_3.5g"
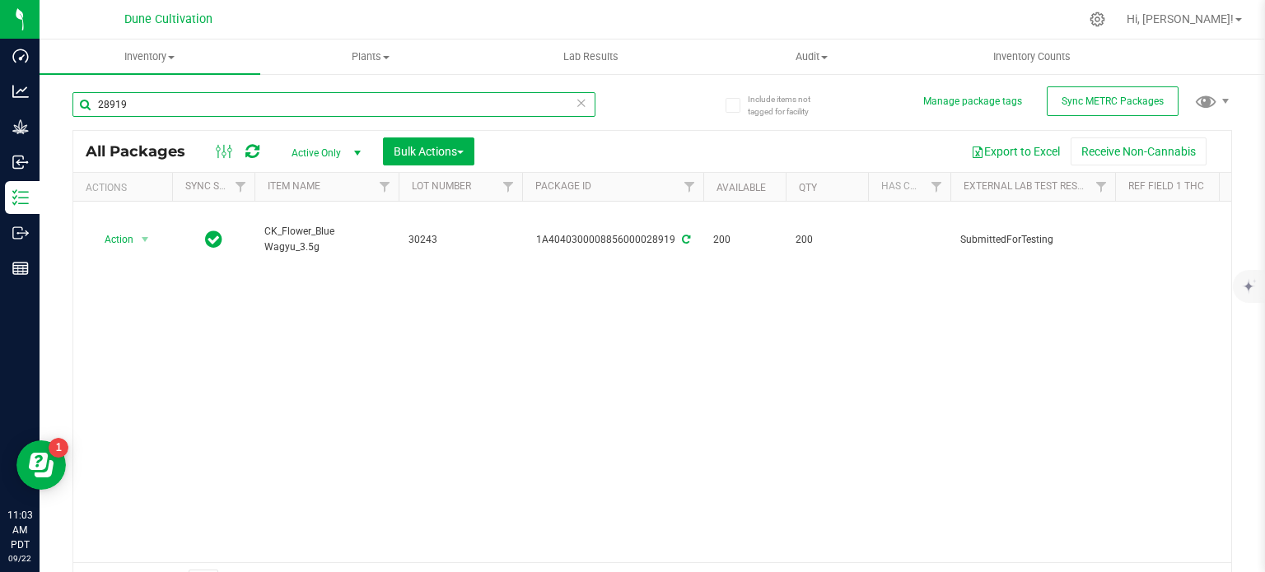
click at [209, 106] on input "28919" at bounding box center [333, 104] width 523 height 25
paste input "8"
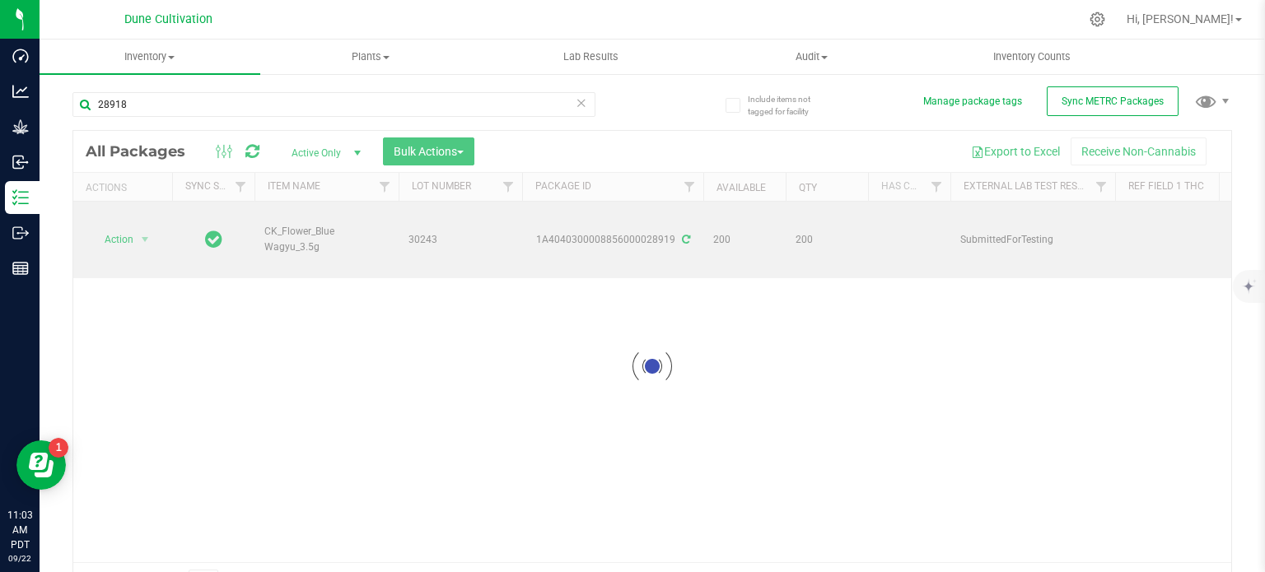
click at [287, 215] on div at bounding box center [652, 366] width 1158 height 471
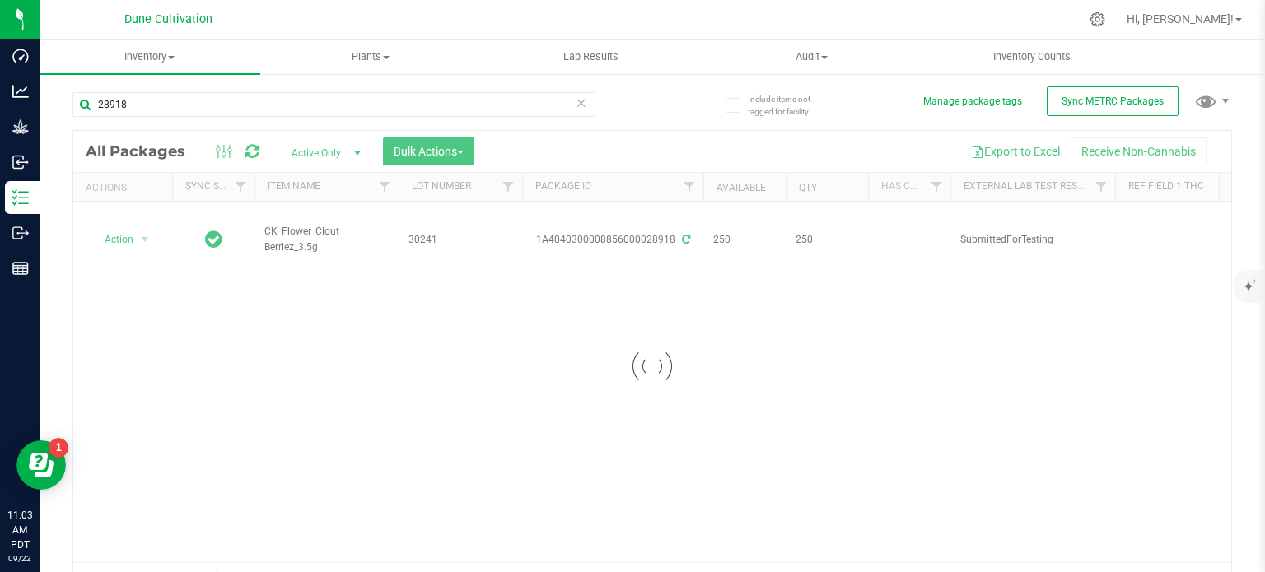
click at [287, 215] on div at bounding box center [652, 366] width 1158 height 471
click at [287, 224] on span "CK_Flower_Clout Berriez_3.5g" at bounding box center [326, 239] width 124 height 31
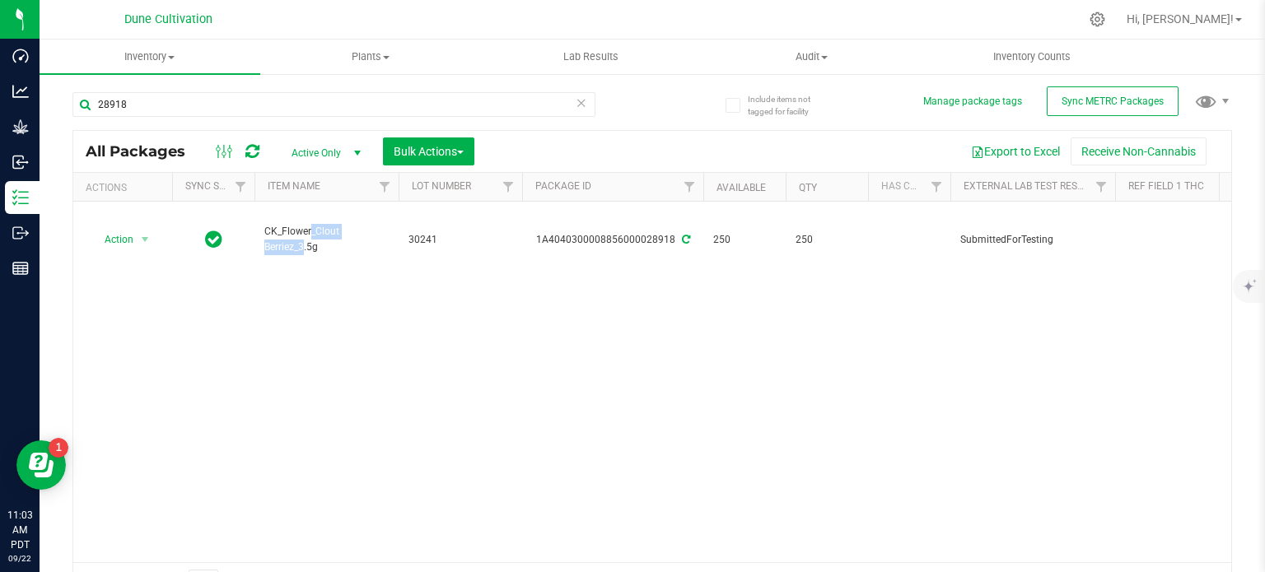
click at [287, 224] on span "CK_Flower_Clout Berriez_3.5g" at bounding box center [326, 239] width 124 height 31
copy tr "CK_Flower_Clout Berriez_3.5g"
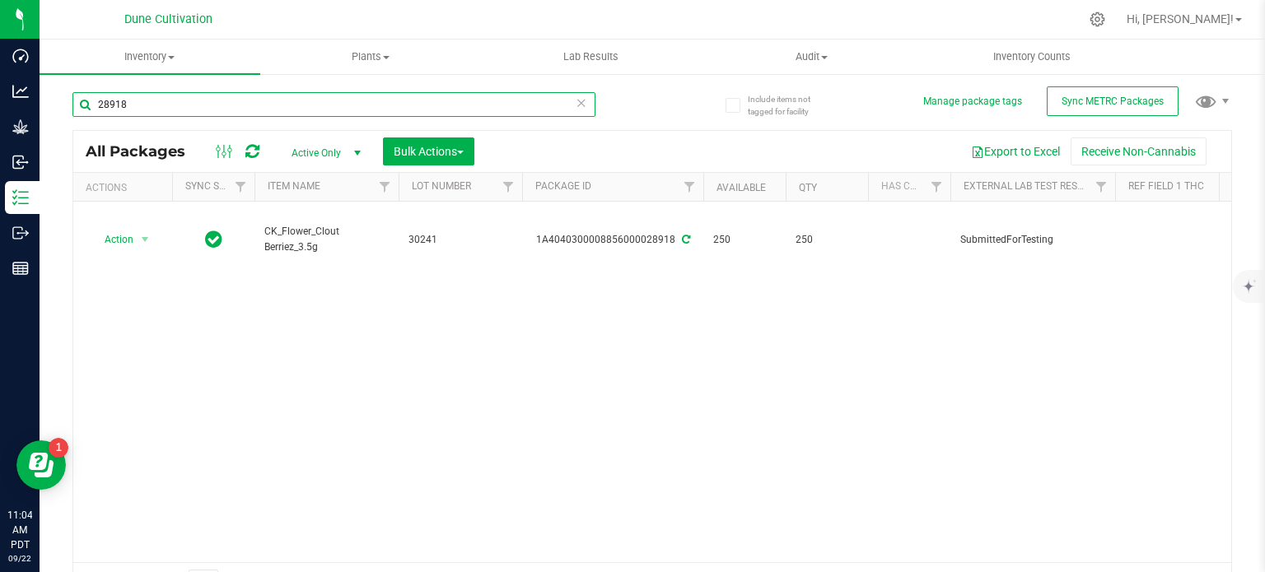
click at [198, 112] on input "28918" at bounding box center [333, 104] width 523 height 25
paste input "5"
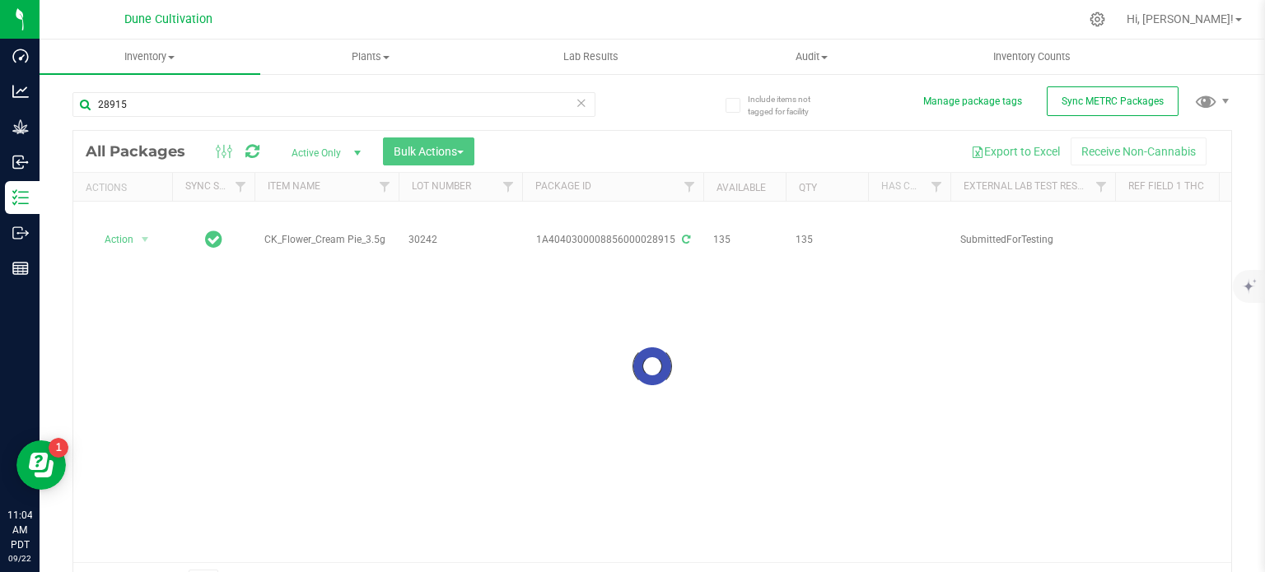
click at [293, 218] on div at bounding box center [652, 366] width 1158 height 471
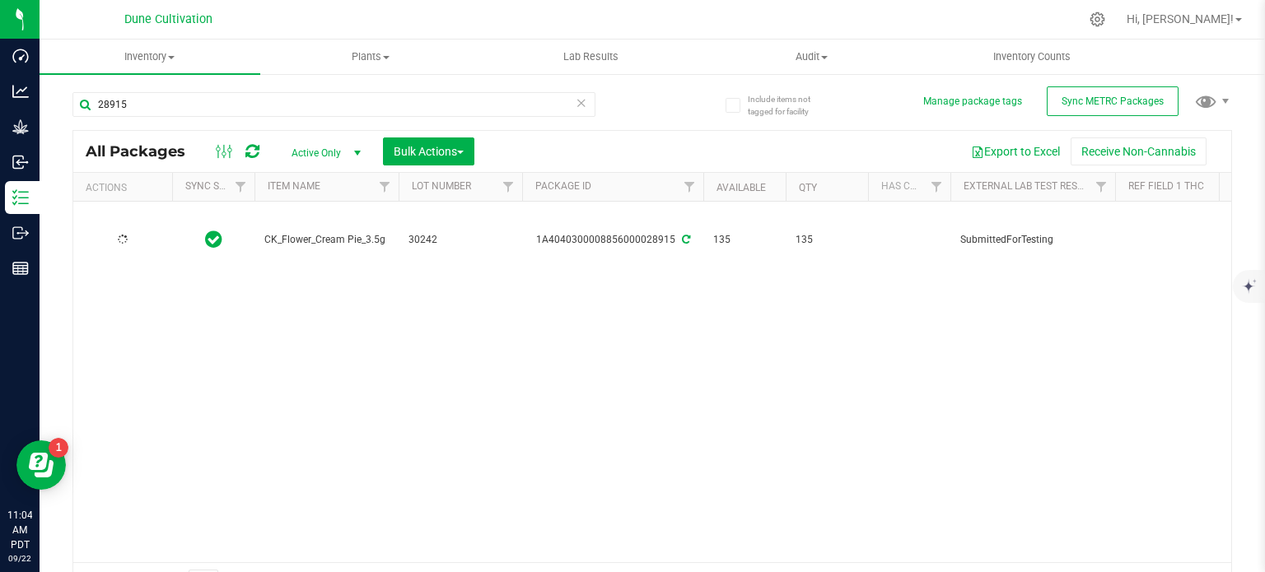
click at [293, 232] on span "CK_Flower_Cream Pie_3.5g" at bounding box center [326, 240] width 124 height 16
copy tr "CK_Flower_Cream Pie_3.5g"
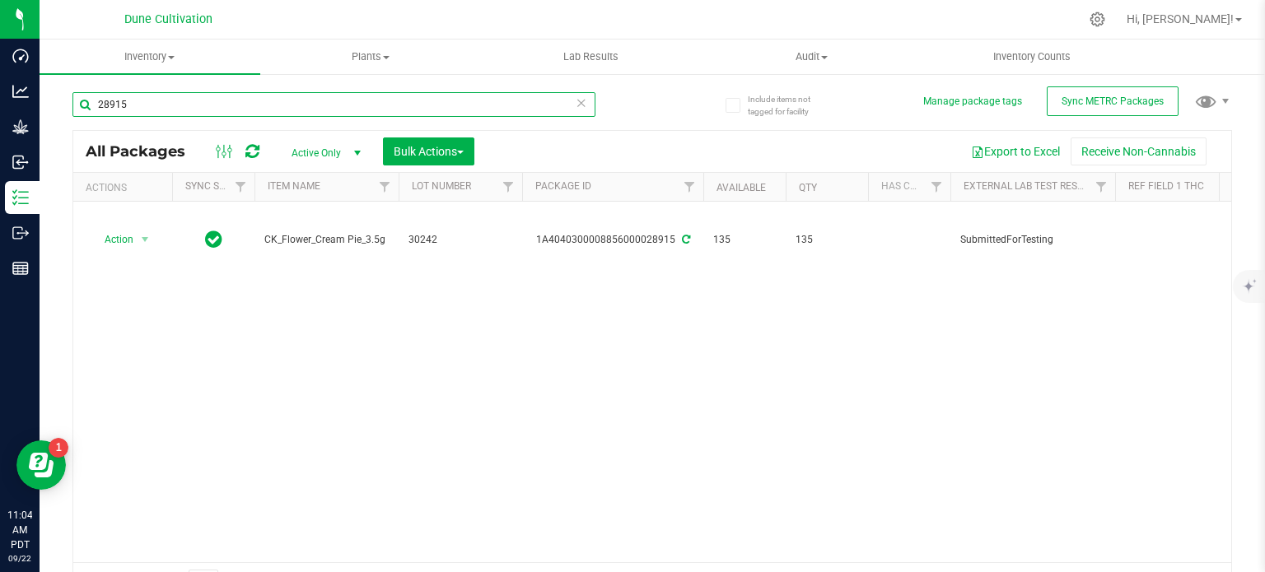
click at [245, 107] on input "28915" at bounding box center [333, 104] width 523 height 25
paste input "23"
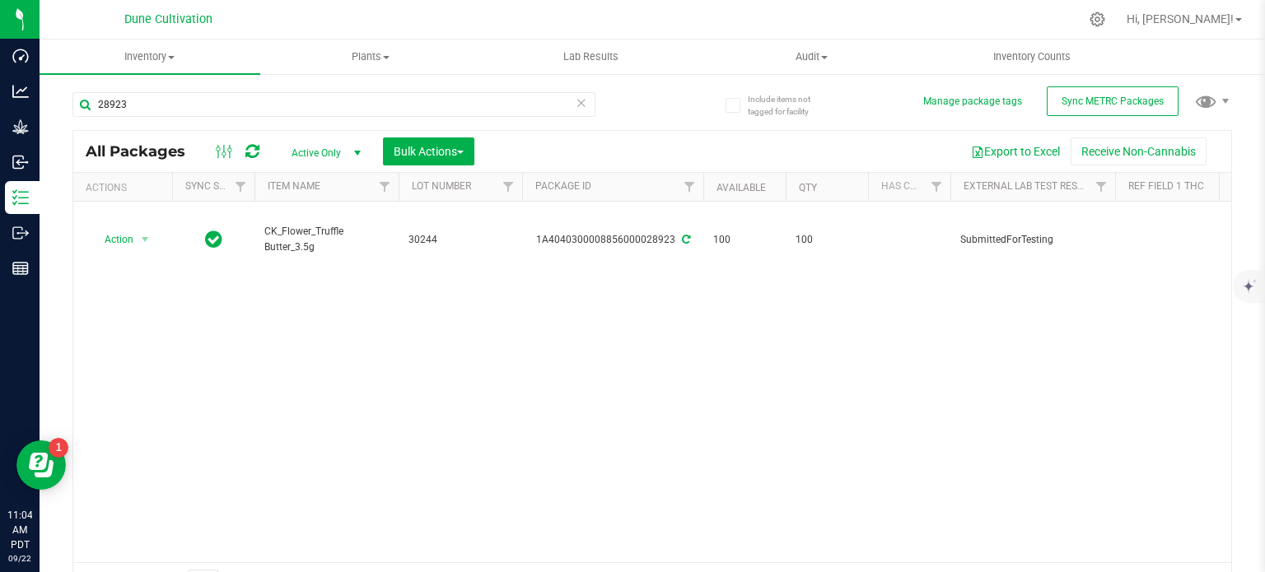
click at [303, 224] on span "CK_Flower_Truffle Butter_3.5g" at bounding box center [326, 239] width 124 height 31
copy tr "CK_Flower_Truffle Butter_3.5g"
click at [153, 119] on div "28923" at bounding box center [333, 111] width 523 height 38
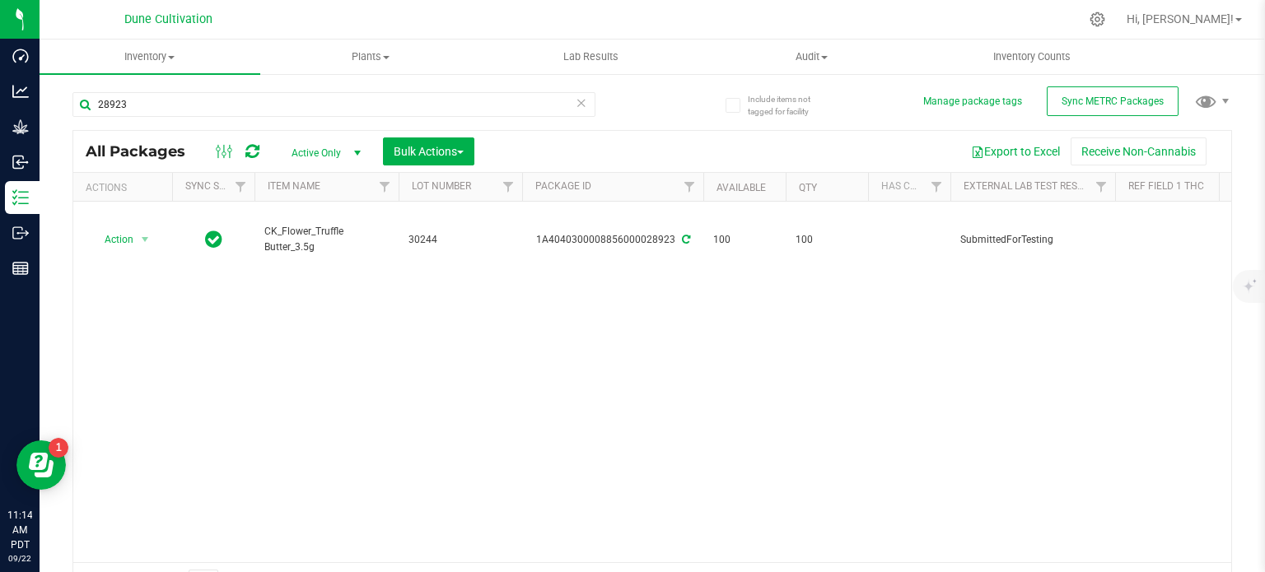
click at [153, 119] on div "28923" at bounding box center [333, 111] width 523 height 38
click at [147, 117] on div "28923" at bounding box center [333, 111] width 523 height 38
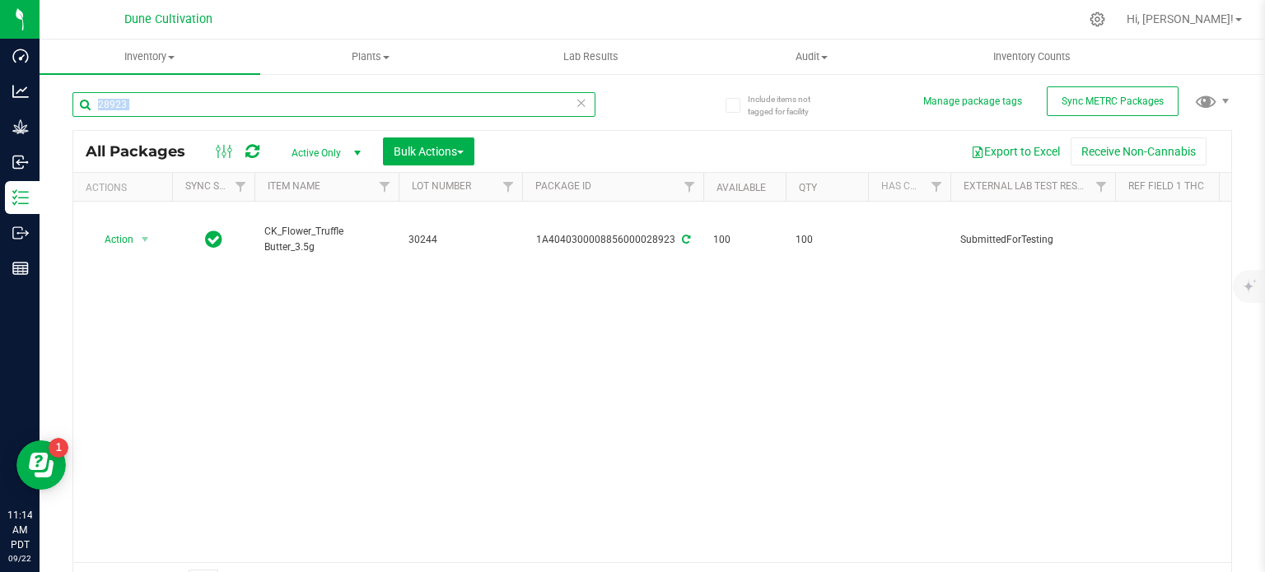
click at [154, 104] on input "28923" at bounding box center [333, 104] width 523 height 25
paste input "9247"
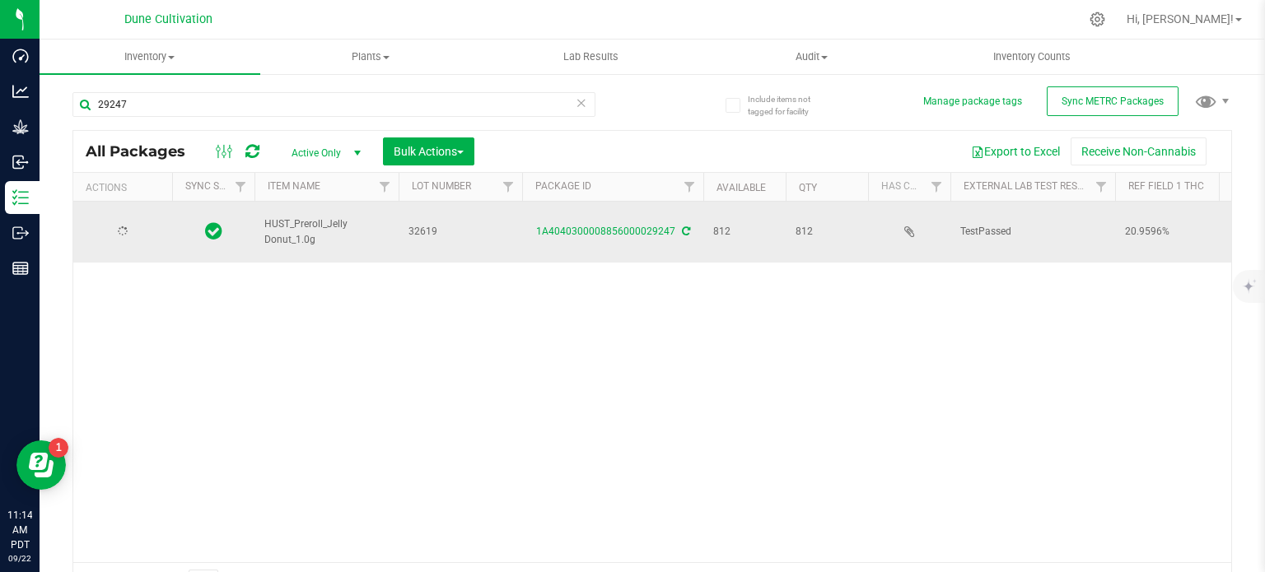
click at [309, 219] on span "HUST_Preroll_Jelly Donut_1.0g" at bounding box center [326, 232] width 124 height 31
drag, startPoint x: 309, startPoint y: 219, endPoint x: 332, endPoint y: 226, distance: 24.0
click at [332, 226] on span "HUST_Preroll_Jelly Donut_1.0g" at bounding box center [326, 232] width 124 height 31
copy tr "HUST_Preroll_Jelly Donut_1.0g"
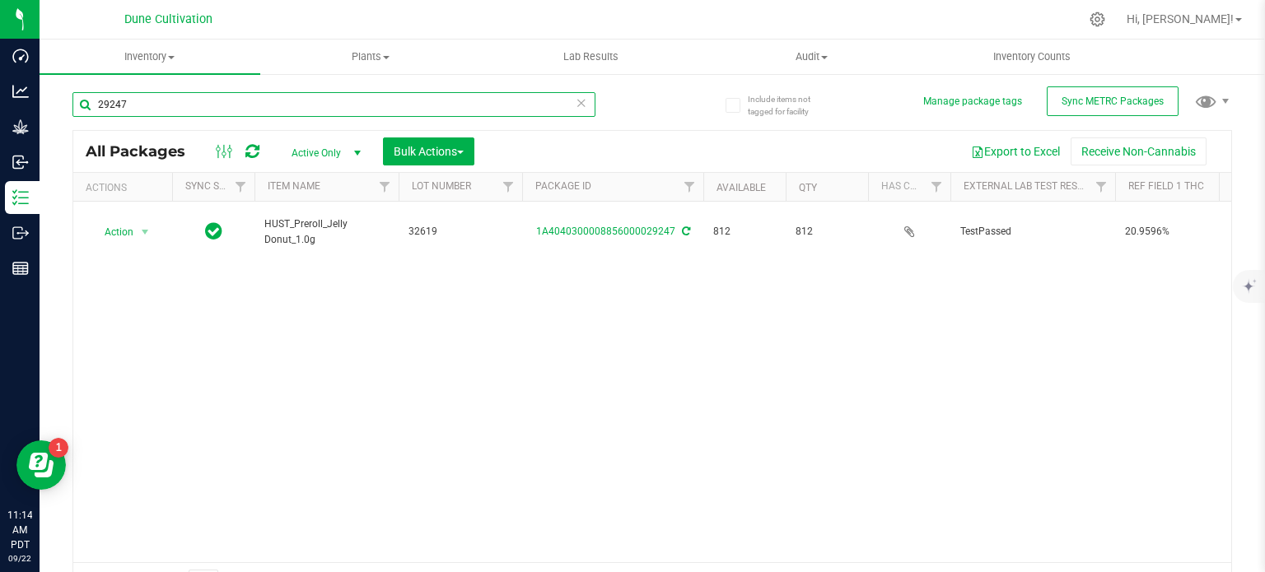
click at [204, 98] on input "29247" at bounding box center [333, 104] width 523 height 25
paste input "38"
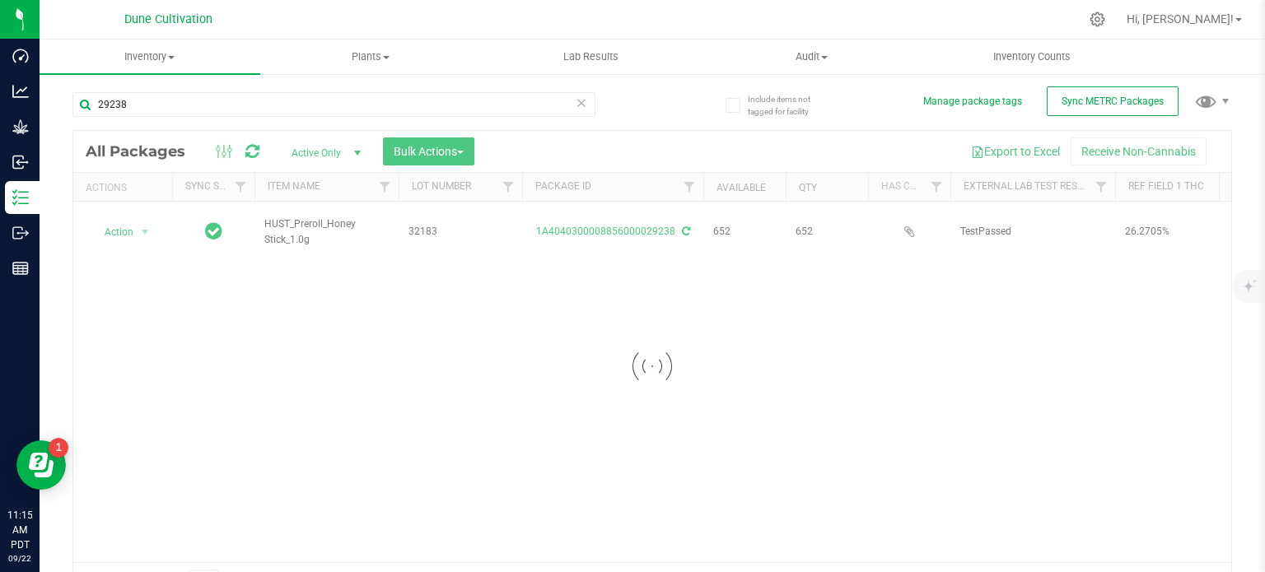
click at [300, 224] on div at bounding box center [652, 366] width 1158 height 471
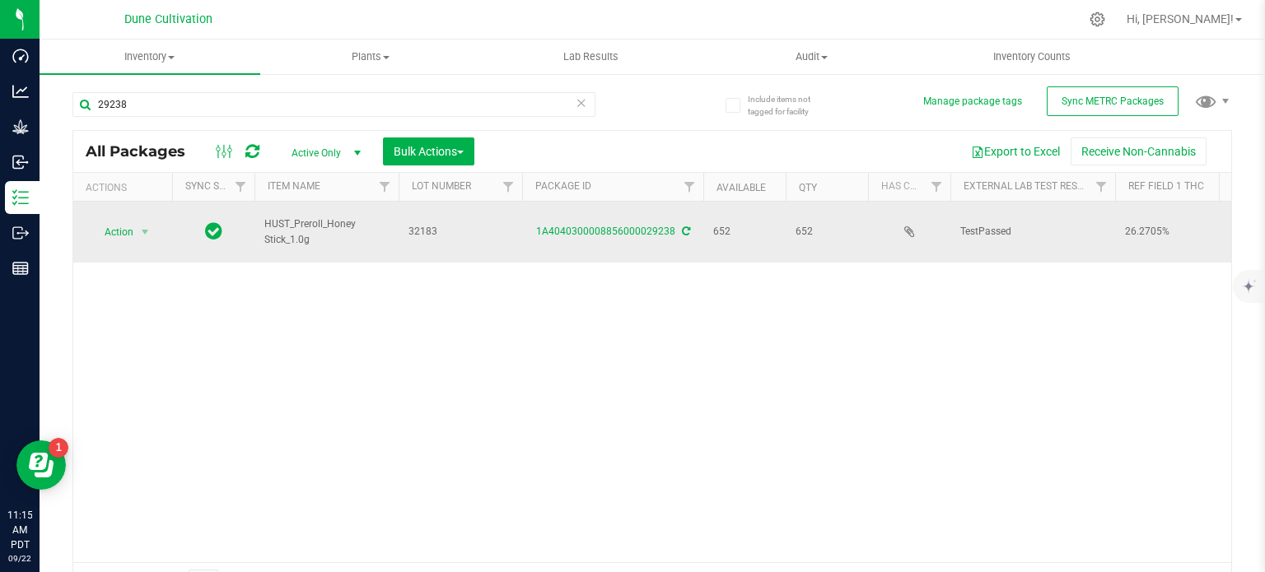
click at [307, 217] on span "HUST_Preroll_Honey Stick_1.0g" at bounding box center [326, 232] width 124 height 31
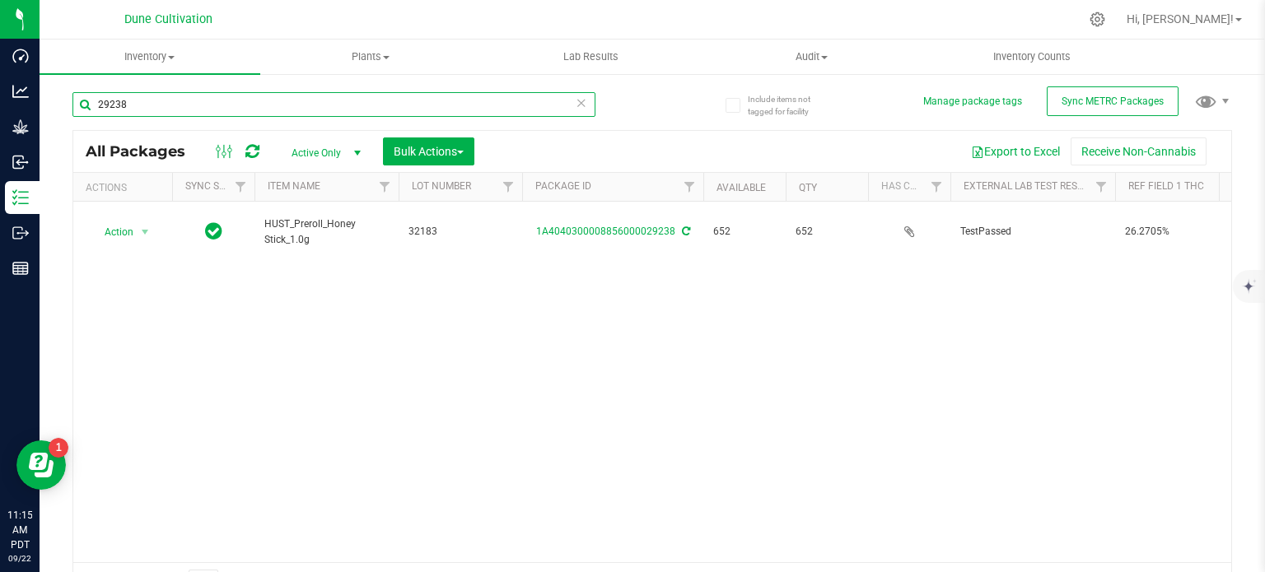
click at [250, 100] on input "29238" at bounding box center [333, 104] width 523 height 25
paste input "33941"
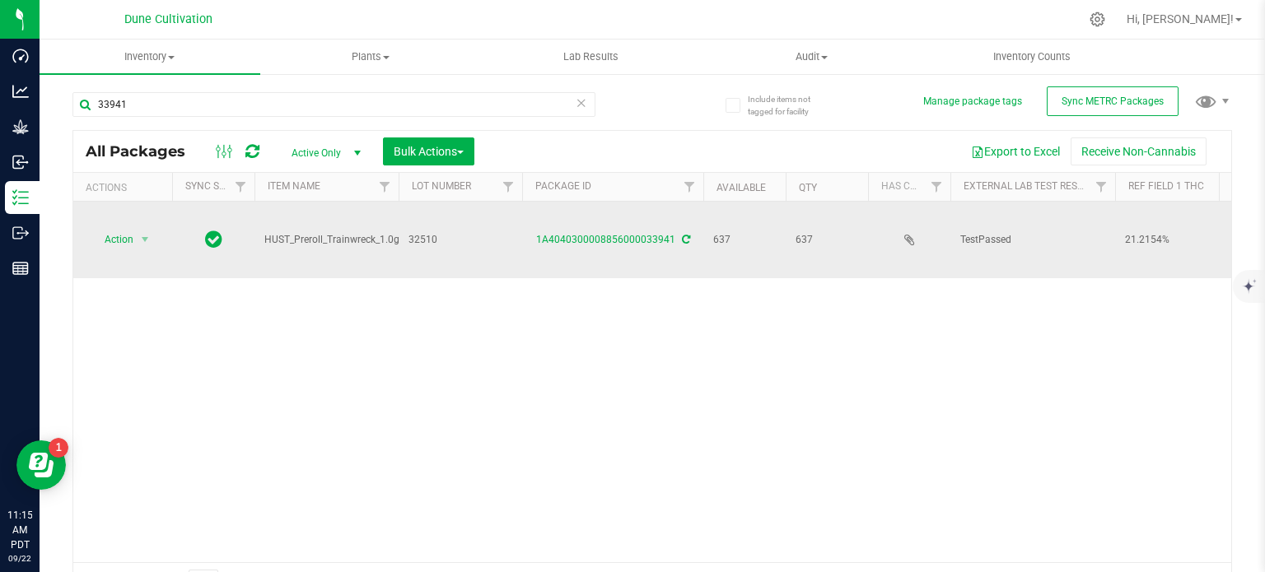
click at [292, 232] on span "HUST_Preroll_Trainwreck_1.0g" at bounding box center [331, 240] width 135 height 16
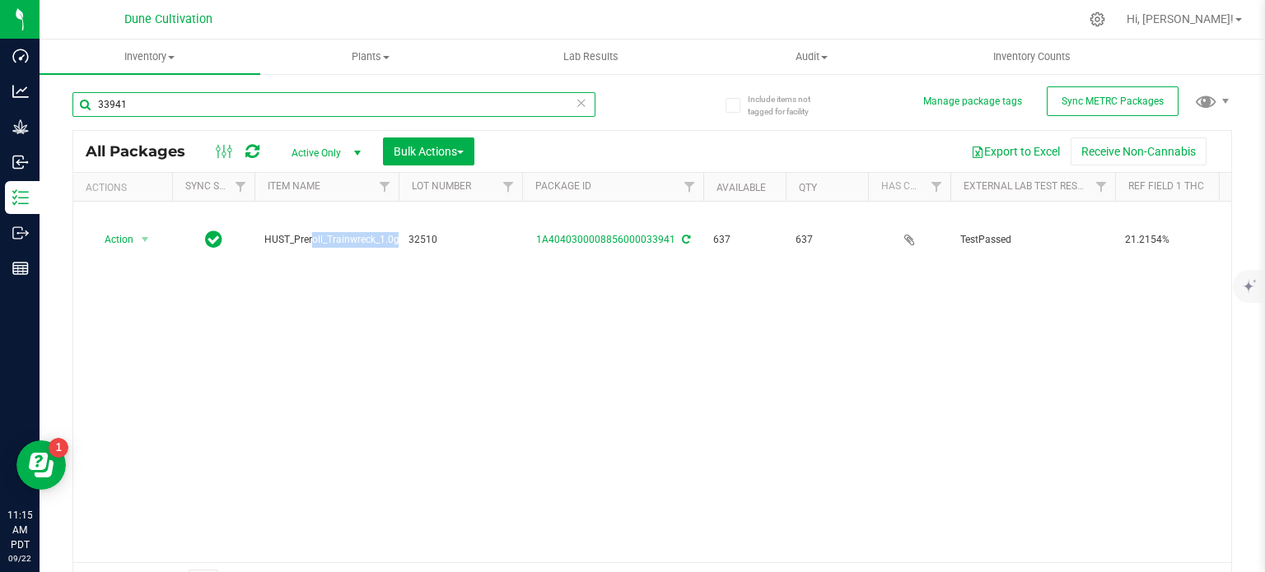
click at [160, 95] on input "33941" at bounding box center [333, 104] width 523 height 25
paste input "29219"
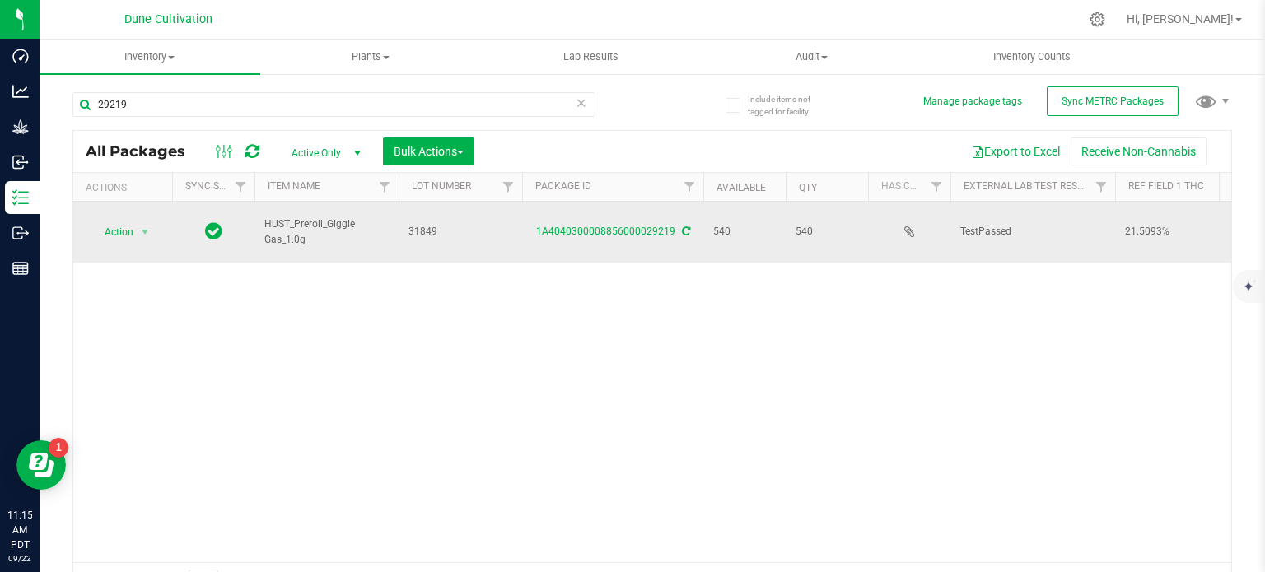
click at [301, 217] on span "HUST_Preroll_Giggle Gas_1.0g" at bounding box center [326, 232] width 124 height 31
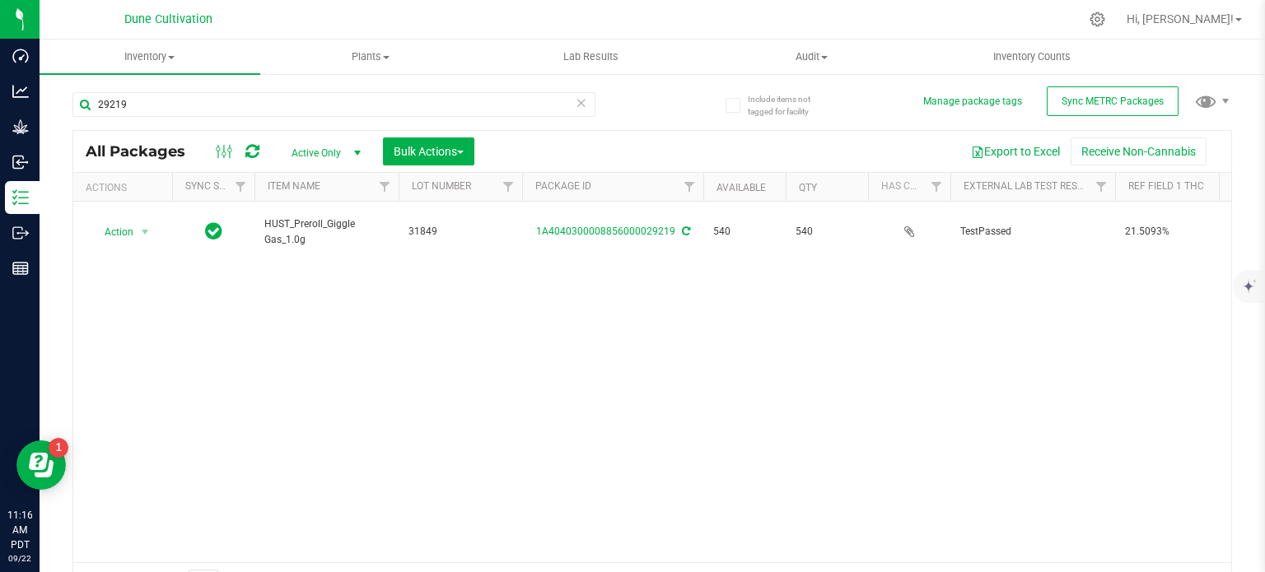
click at [201, 124] on div "29219" at bounding box center [333, 111] width 523 height 38
click at [203, 120] on div "29219" at bounding box center [333, 111] width 523 height 38
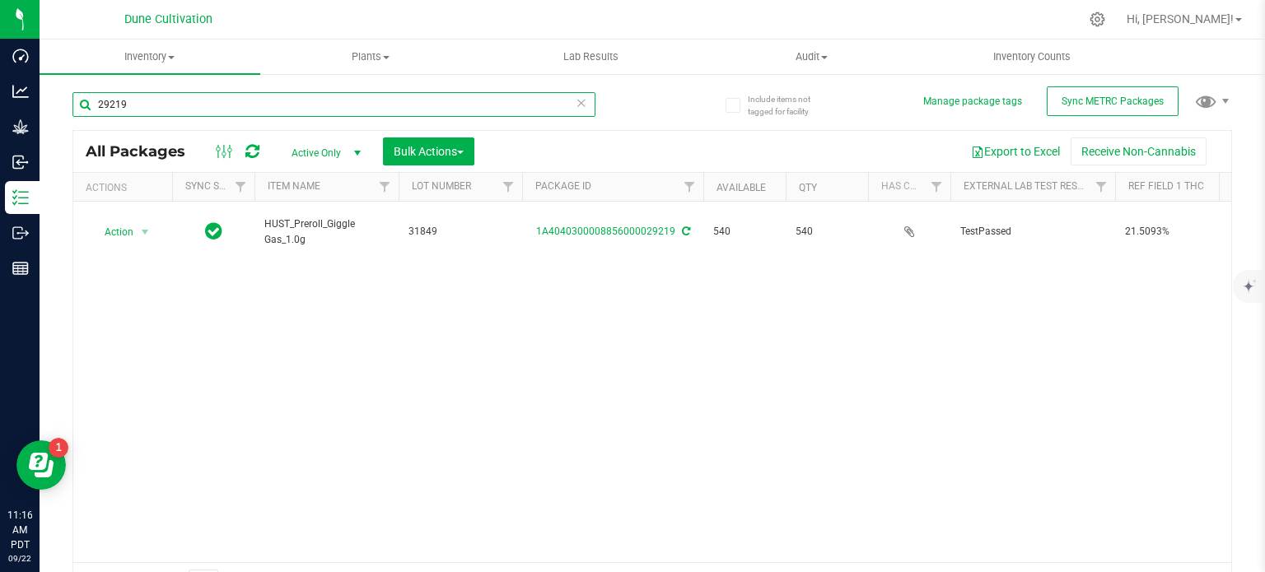
click at [214, 101] on input "29219" at bounding box center [333, 104] width 523 height 25
paste input "35230"
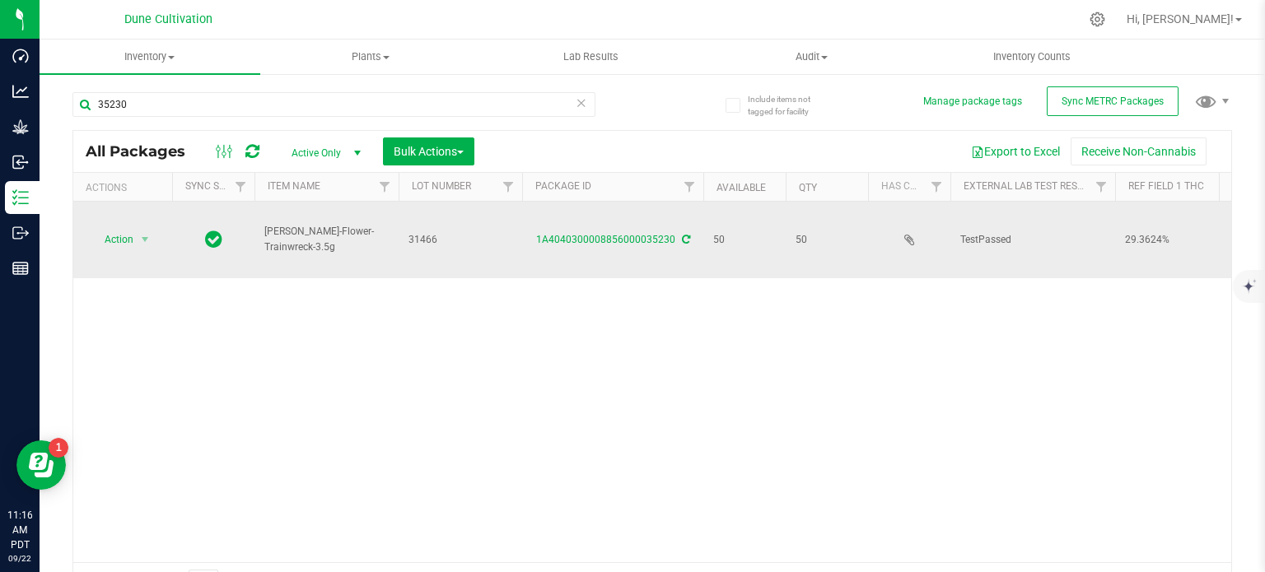
click at [300, 224] on span "[PERSON_NAME]-Flower-Trainwreck-3.5g" at bounding box center [326, 239] width 124 height 31
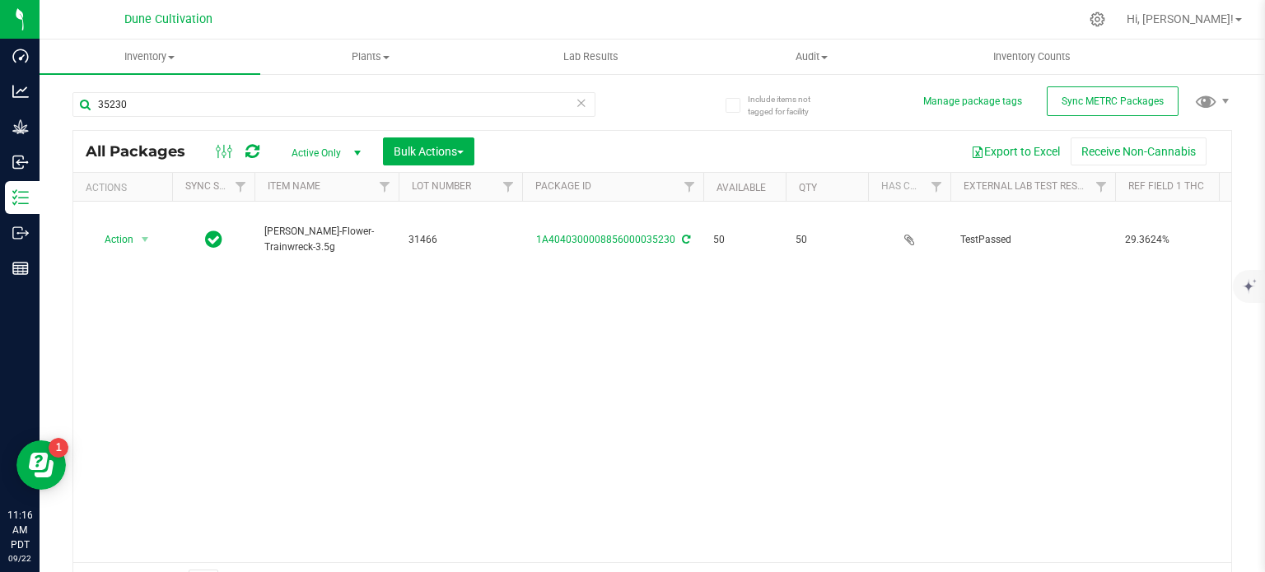
click at [213, 118] on div "35230" at bounding box center [333, 111] width 523 height 38
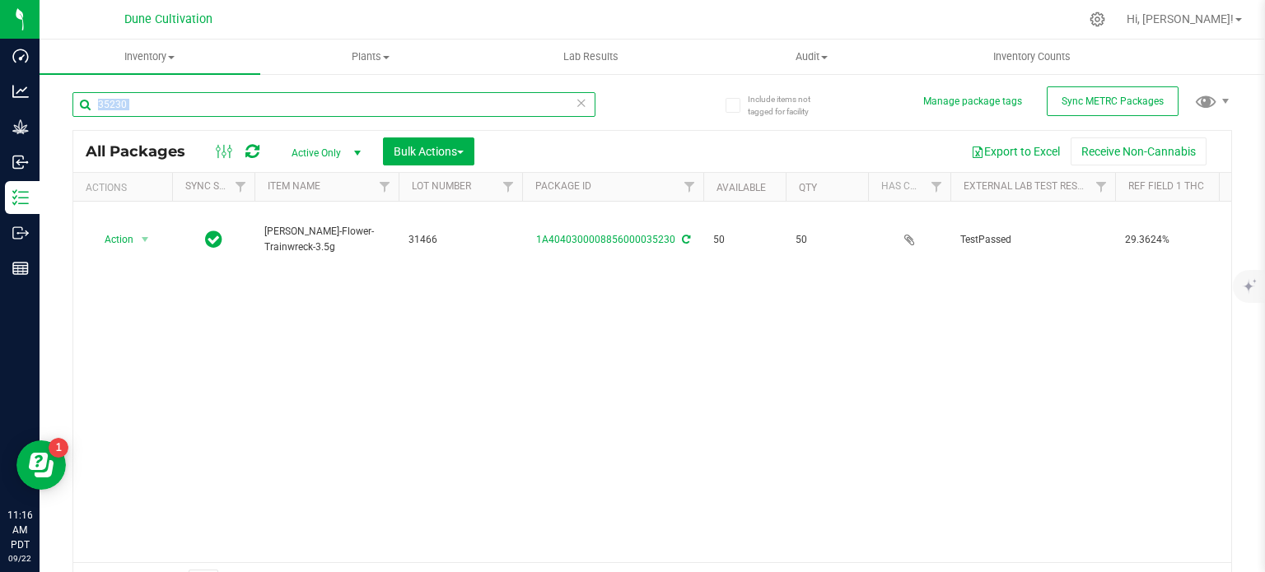
click at [213, 113] on input "35230" at bounding box center [333, 104] width 523 height 25
paste input "2"
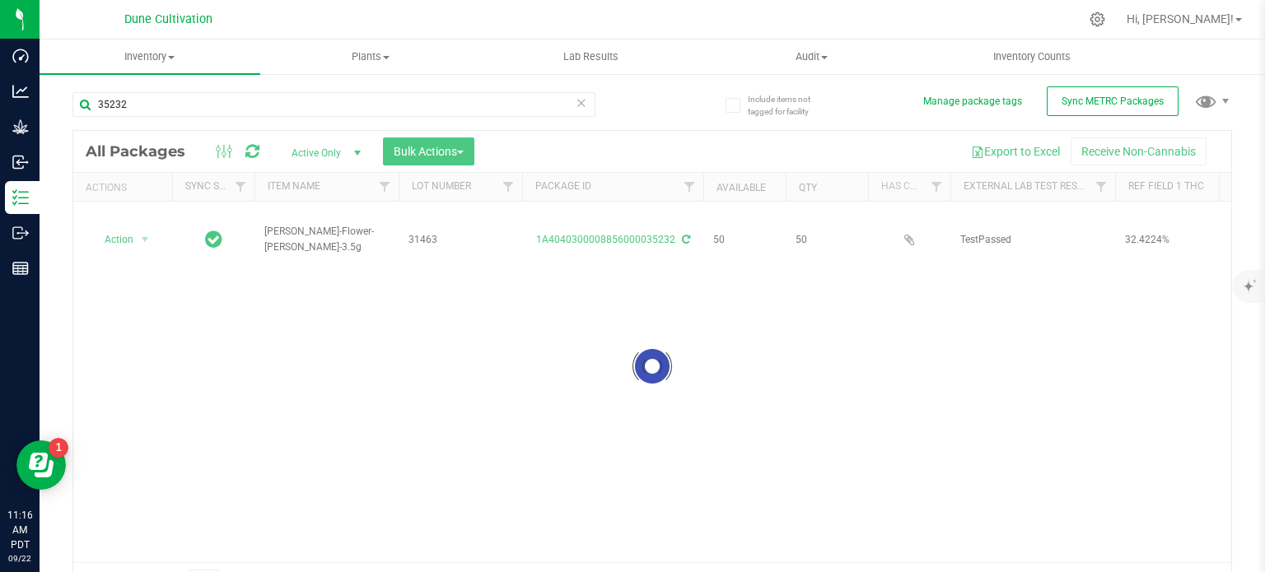
click at [287, 212] on div at bounding box center [652, 366] width 1158 height 471
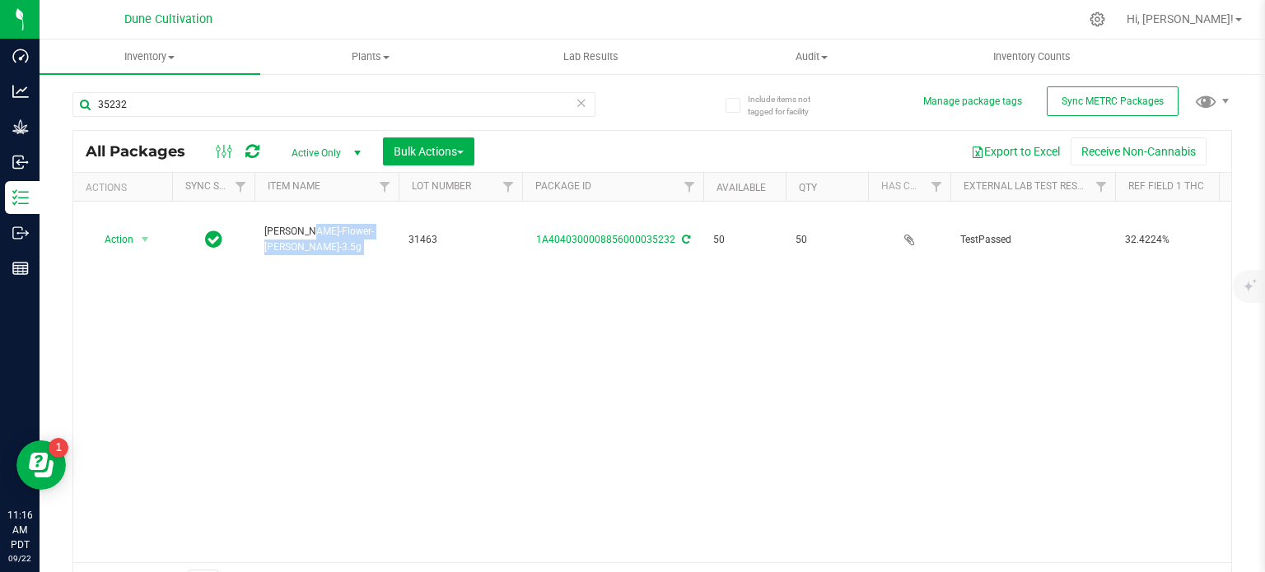
click at [287, 224] on span "HUST-Flower-Donny Burger-3.5g" at bounding box center [326, 239] width 124 height 31
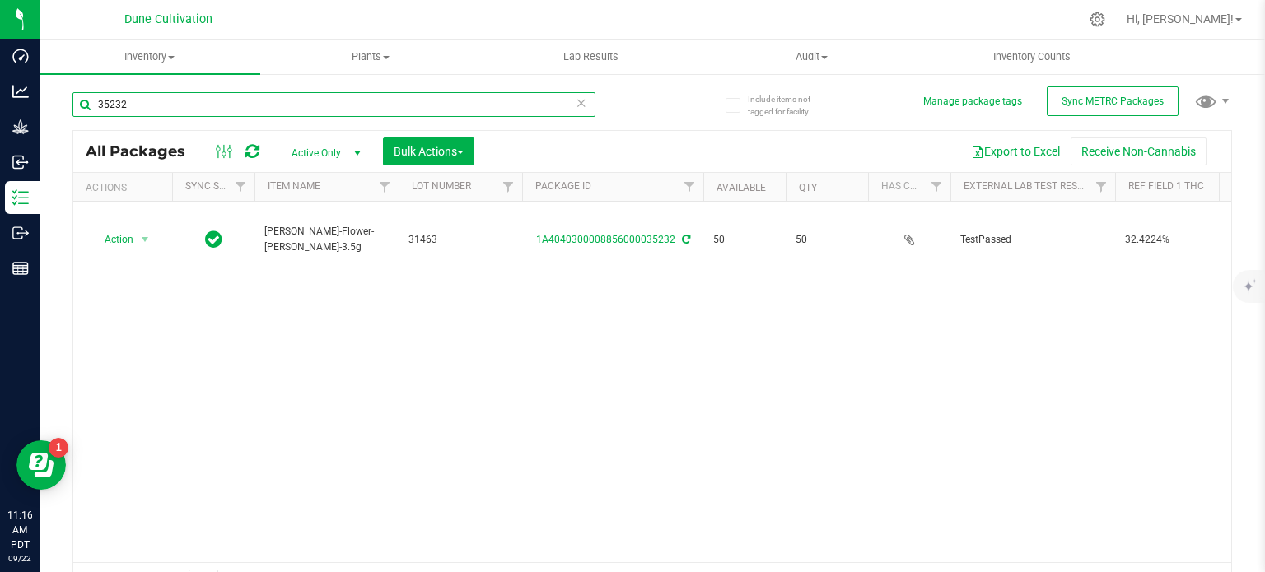
click at [224, 108] on input "35232" at bounding box center [333, 104] width 523 height 25
paste input "3"
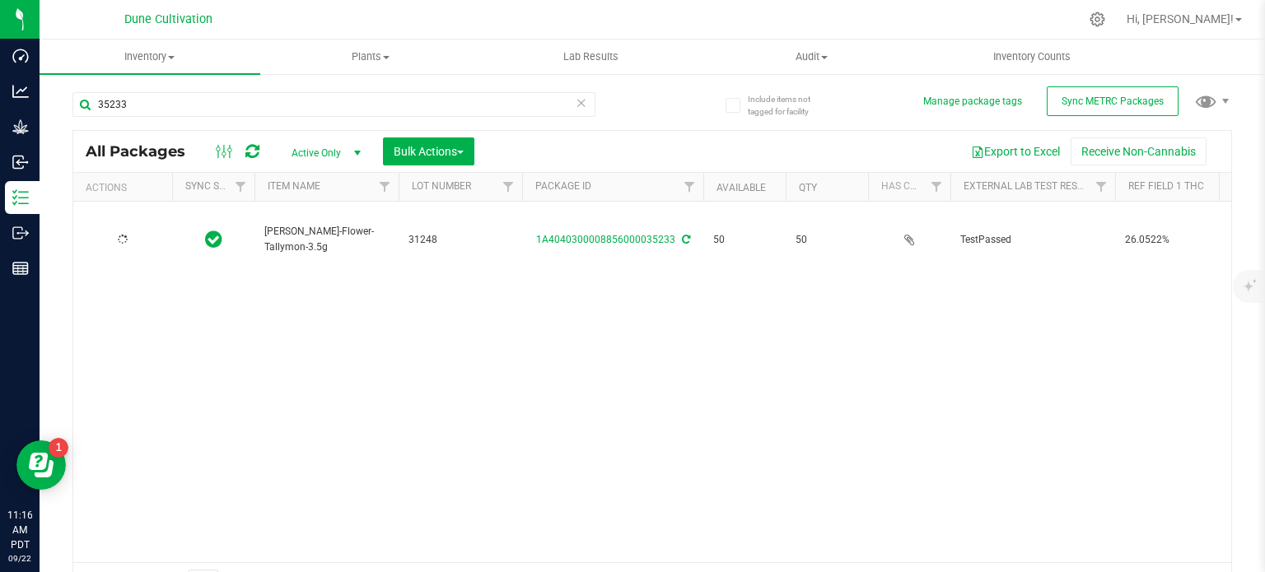
click at [300, 224] on span "[PERSON_NAME]-Flower-Tallymon-3.5g" at bounding box center [326, 239] width 124 height 31
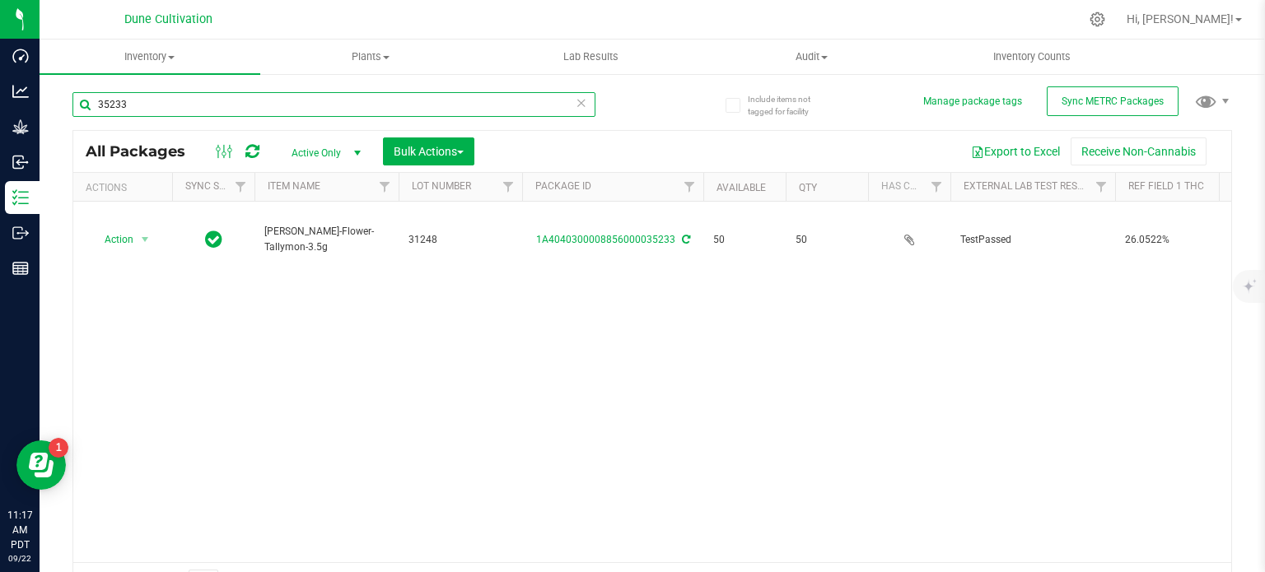
click at [163, 107] on input "35233" at bounding box center [333, 104] width 523 height 25
paste input "24"
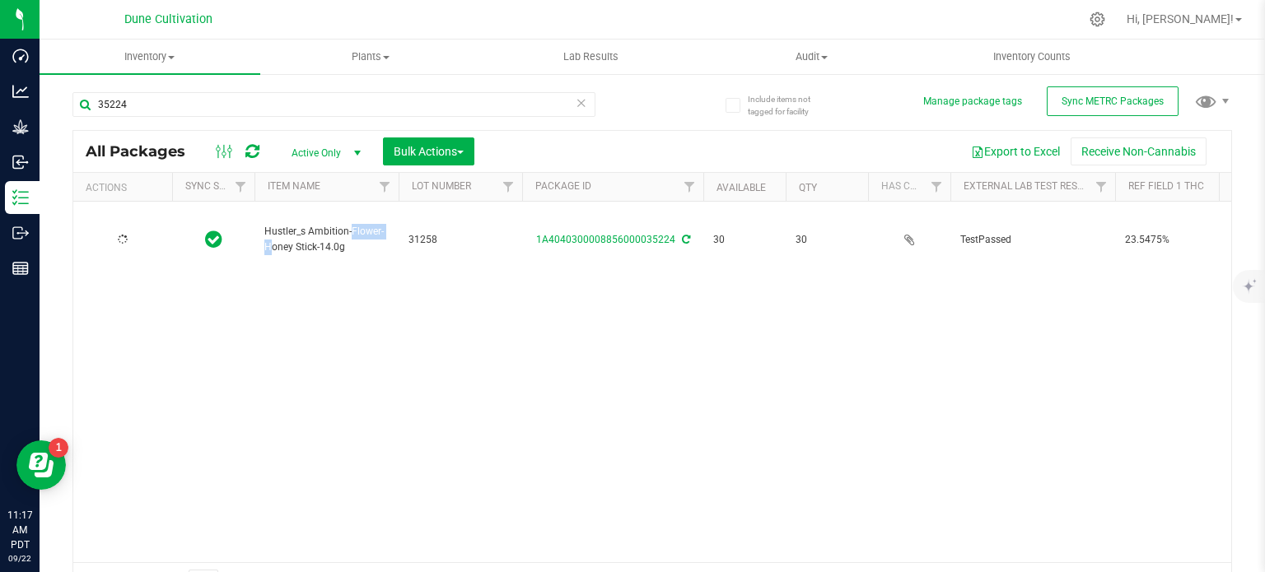
click at [325, 224] on span "Hustler_s Ambition-Flower-Honey Stick-14.0g" at bounding box center [326, 239] width 124 height 31
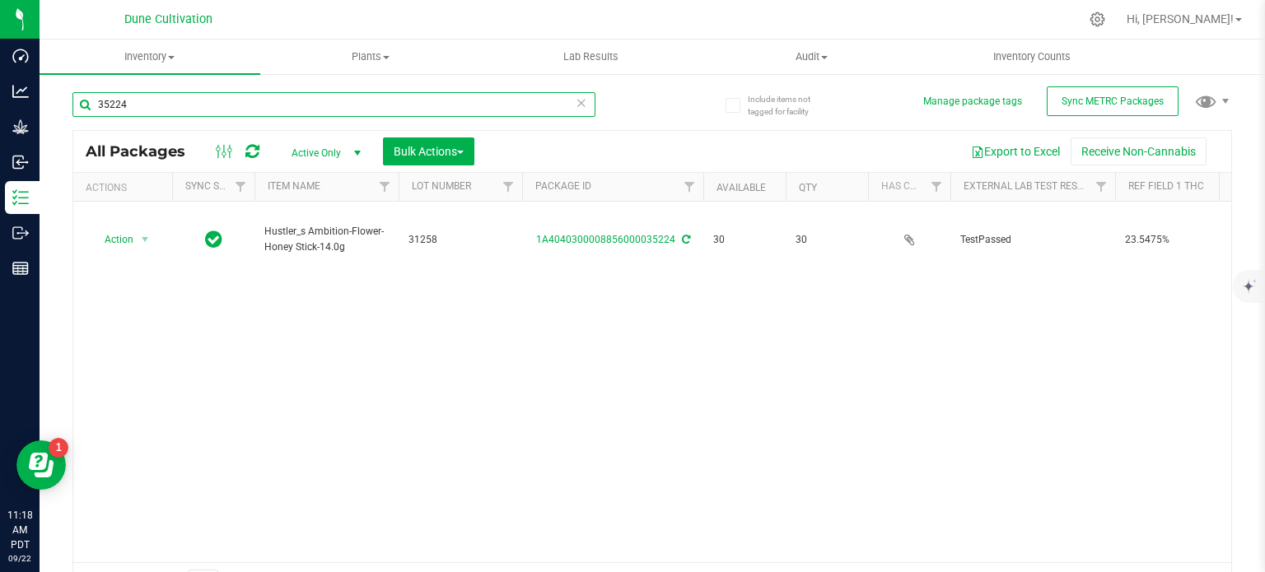
click at [170, 111] on input "35224" at bounding box center [333, 104] width 523 height 25
paste input "2"
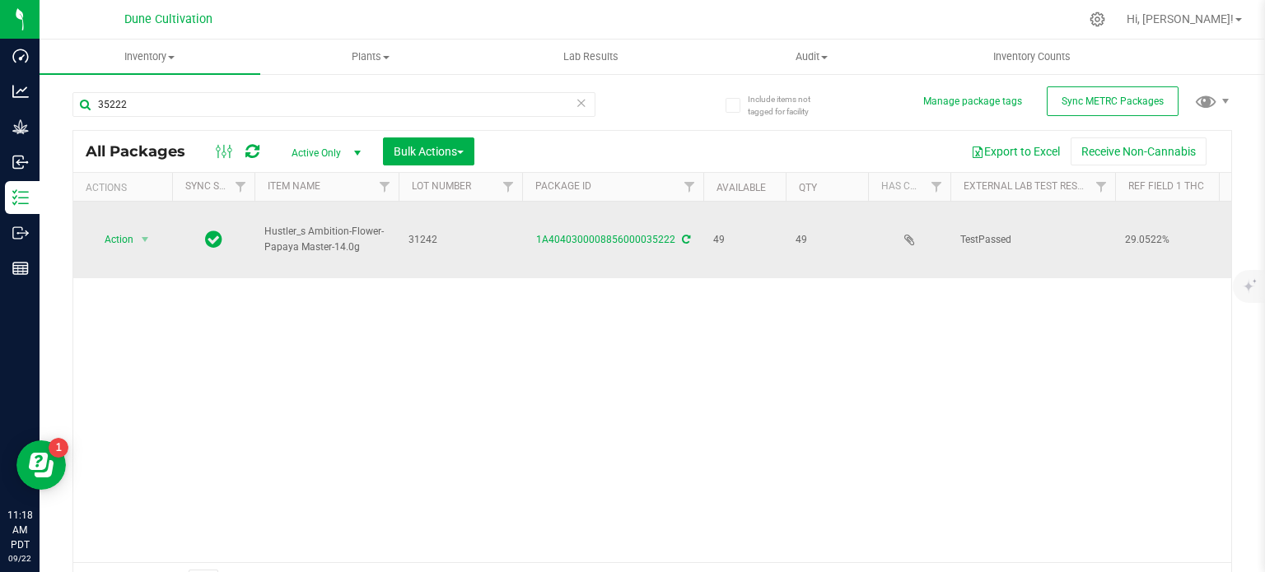
click at [314, 224] on span "Hustler_s Ambition-Flower-Papaya Master-14.0g" at bounding box center [326, 239] width 124 height 31
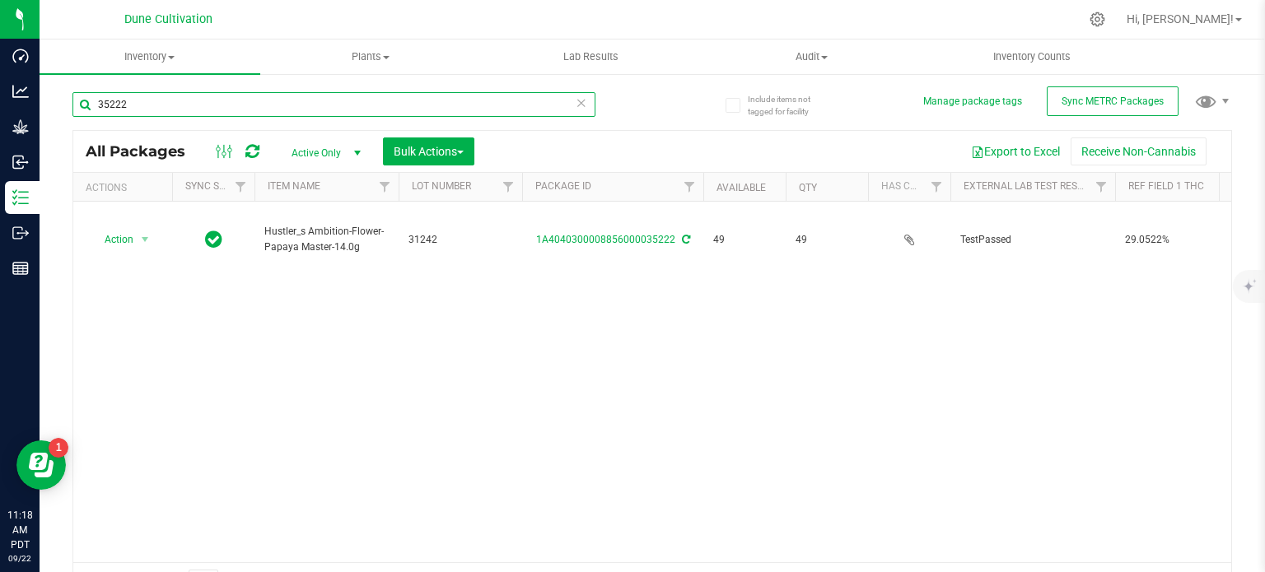
click at [176, 101] on input "35222" at bounding box center [333, 104] width 523 height 25
paste input "Hustler_s Ambition-Flower-Papaya Master-14.0g"
click at [138, 100] on input "Hustler_s Ambition-Flower-Papaya Master-14.0g" at bounding box center [333, 104] width 523 height 25
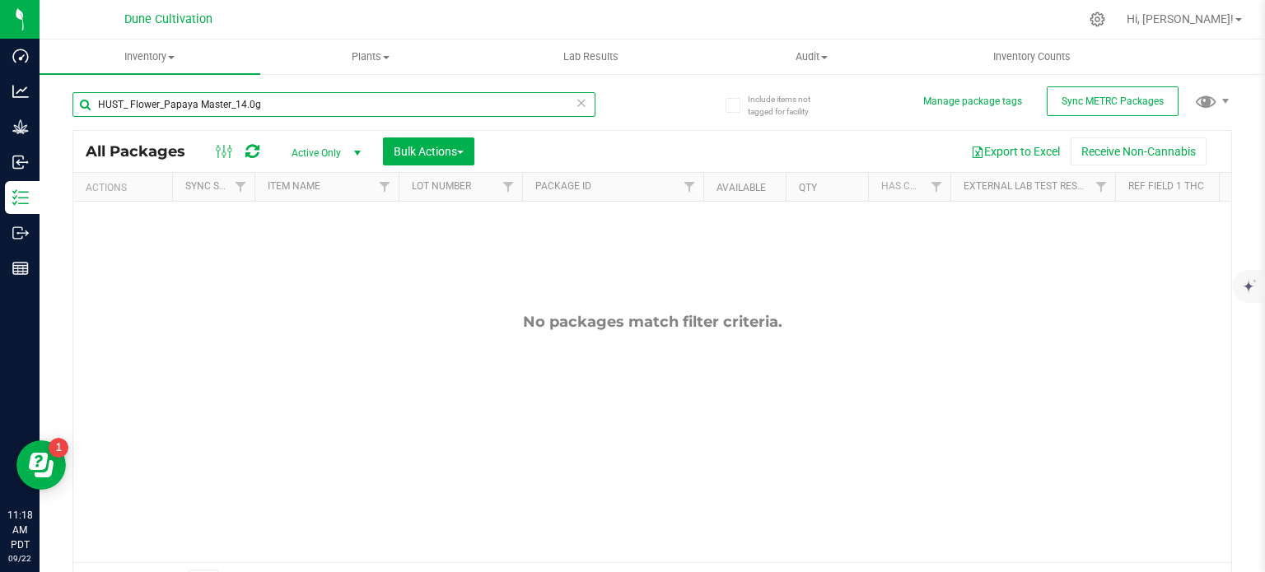
click at [201, 105] on input "HUST_ Flower_Papaya Master_14.0g" at bounding box center [333, 104] width 523 height 25
click at [234, 111] on input "HUST_ Flower_Papaya Master_14.0g" at bounding box center [333, 104] width 523 height 25
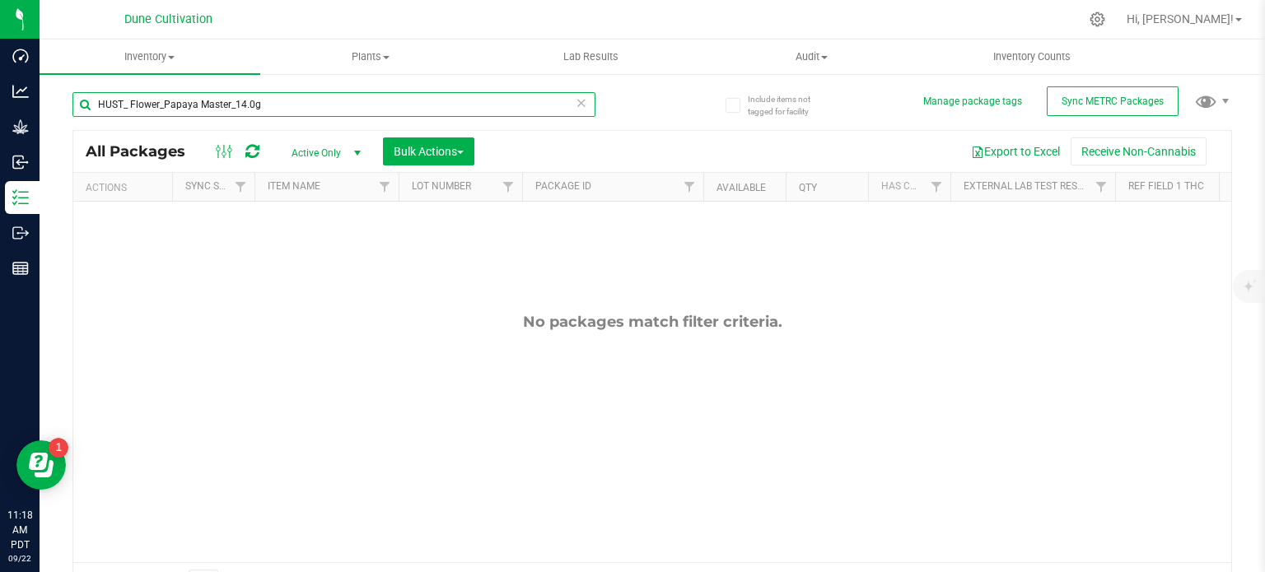
click at [234, 111] on input "HUST_ Flower_Papaya Master_14.0g" at bounding box center [333, 104] width 523 height 25
click at [179, 95] on input "HUST_ Flower_Papaya Master_14.0g" at bounding box center [333, 104] width 523 height 25
paste input "28421"
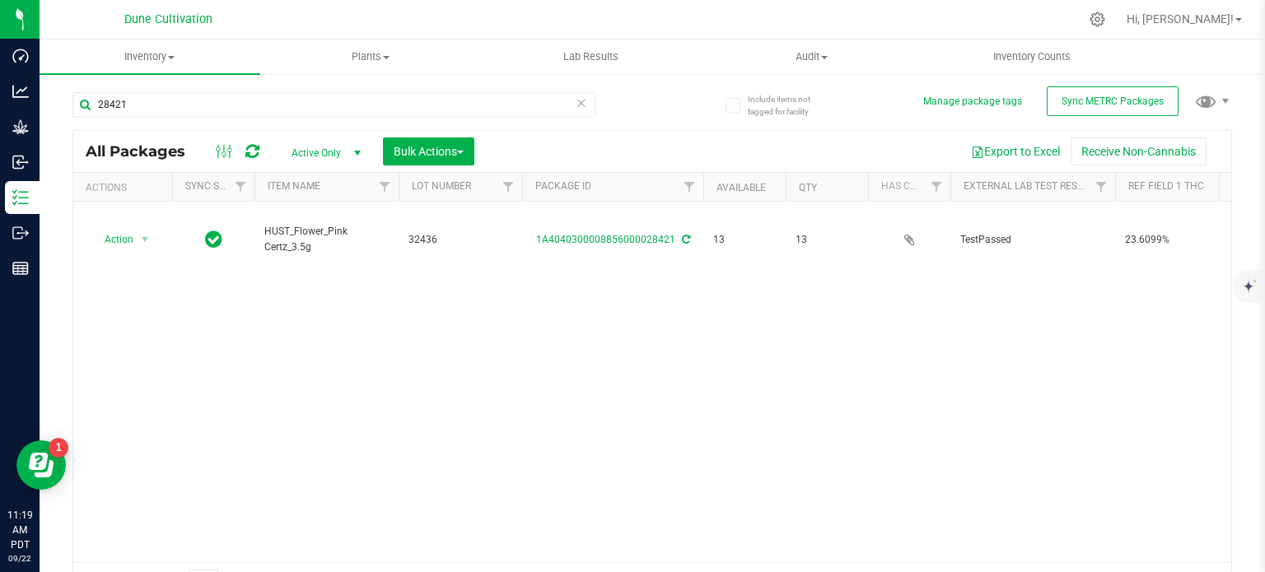
click at [287, 224] on span "HUST_Flower_Pink Certz_3.5g" at bounding box center [326, 239] width 124 height 31
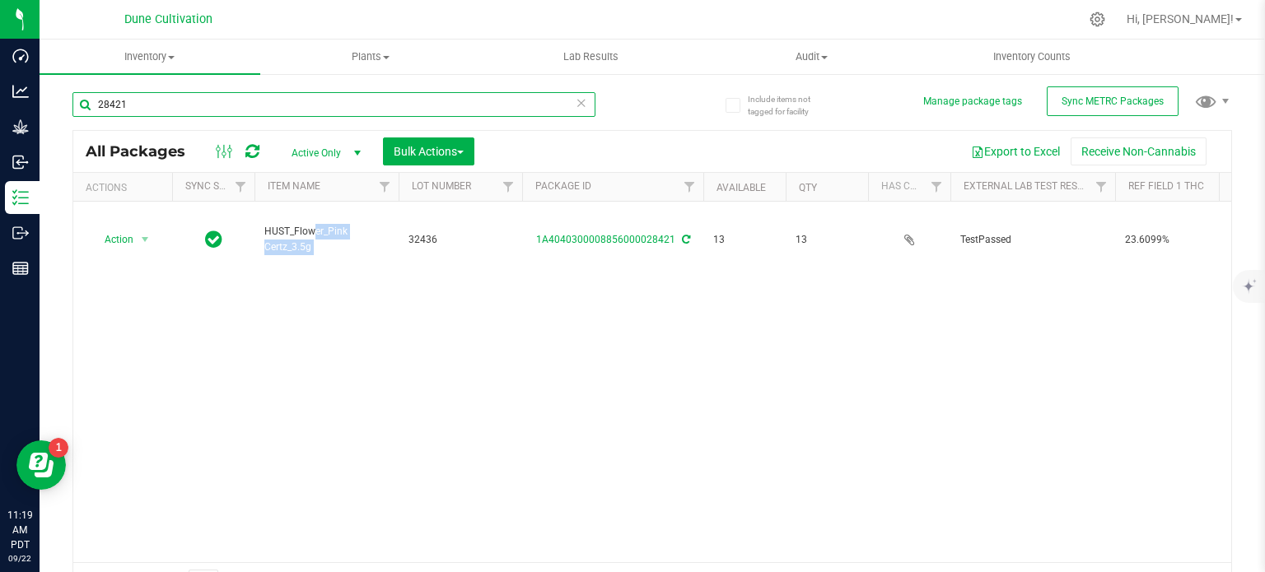
click at [182, 109] on input "28421" at bounding box center [333, 104] width 523 height 25
paste input "05"
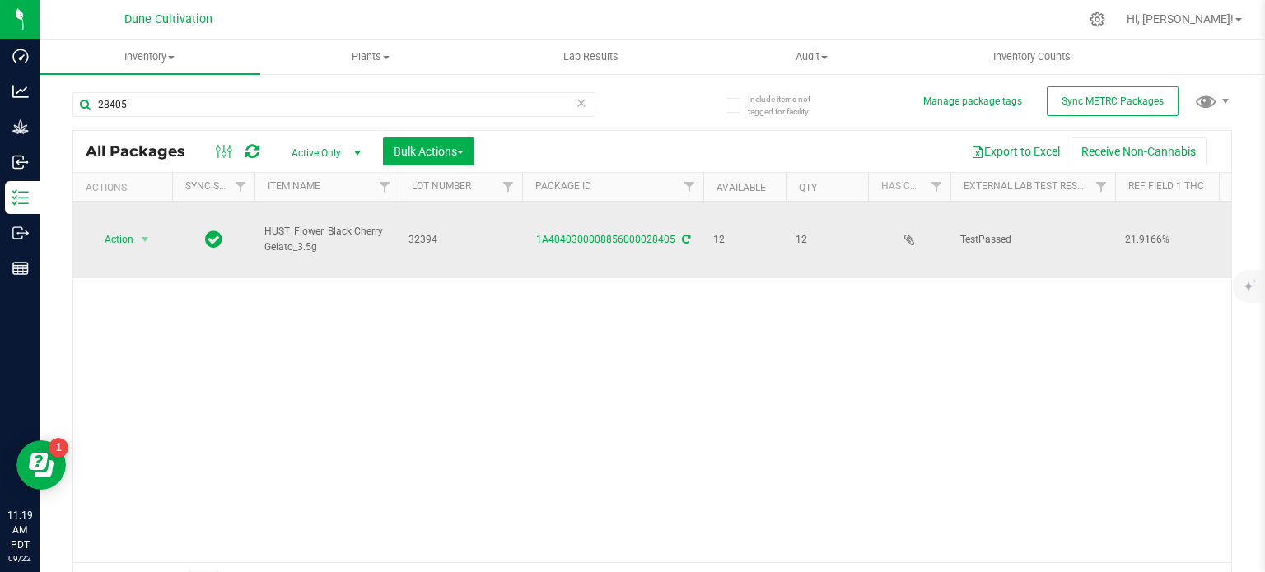
click at [287, 224] on span "HUST_Flower_Black Cherry Gelato_3.5g" at bounding box center [326, 239] width 124 height 31
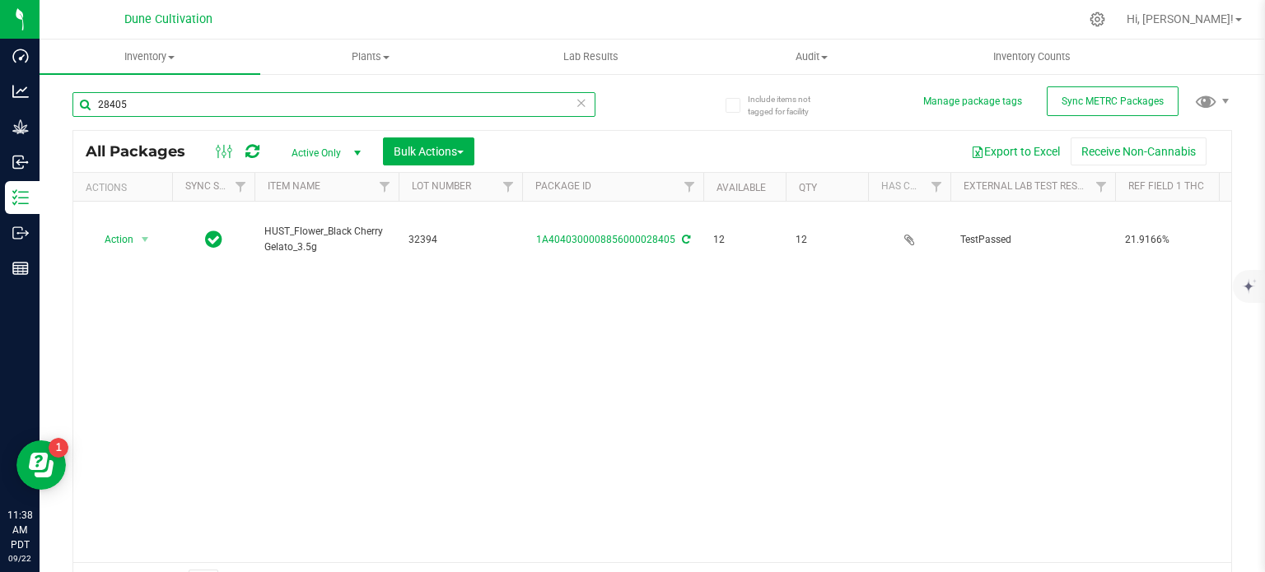
click at [215, 102] on input "28405" at bounding box center [333, 104] width 523 height 25
type input "35244"
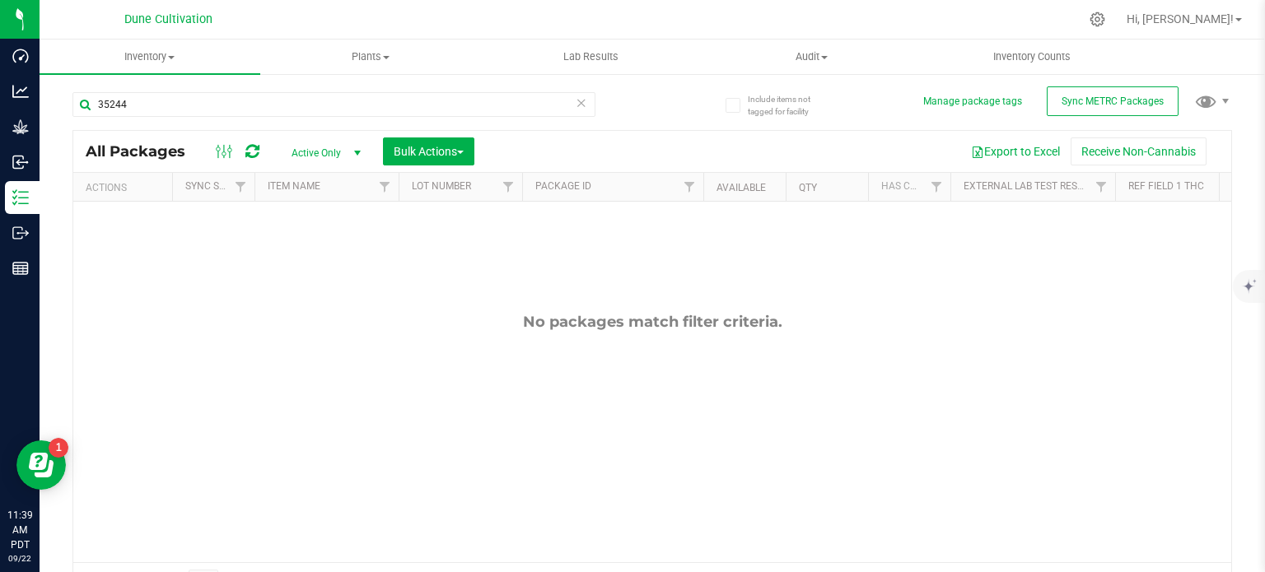
click at [331, 161] on span "Active Only" at bounding box center [323, 153] width 91 height 23
click at [316, 252] on li "All" at bounding box center [322, 253] width 89 height 25
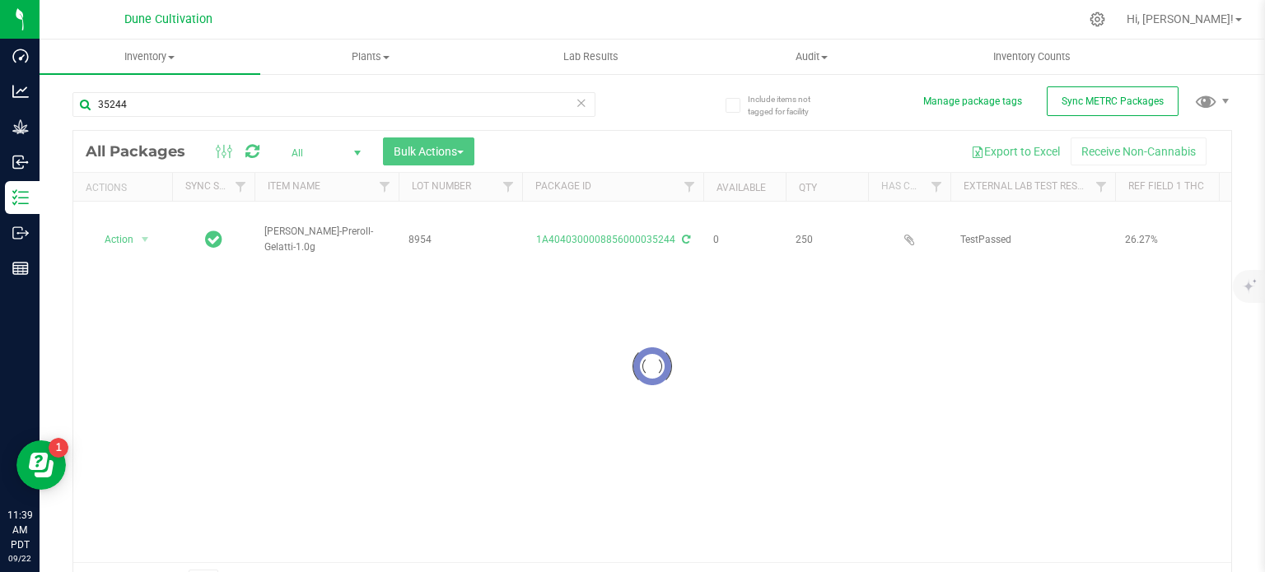
click at [254, 151] on div at bounding box center [652, 366] width 1158 height 471
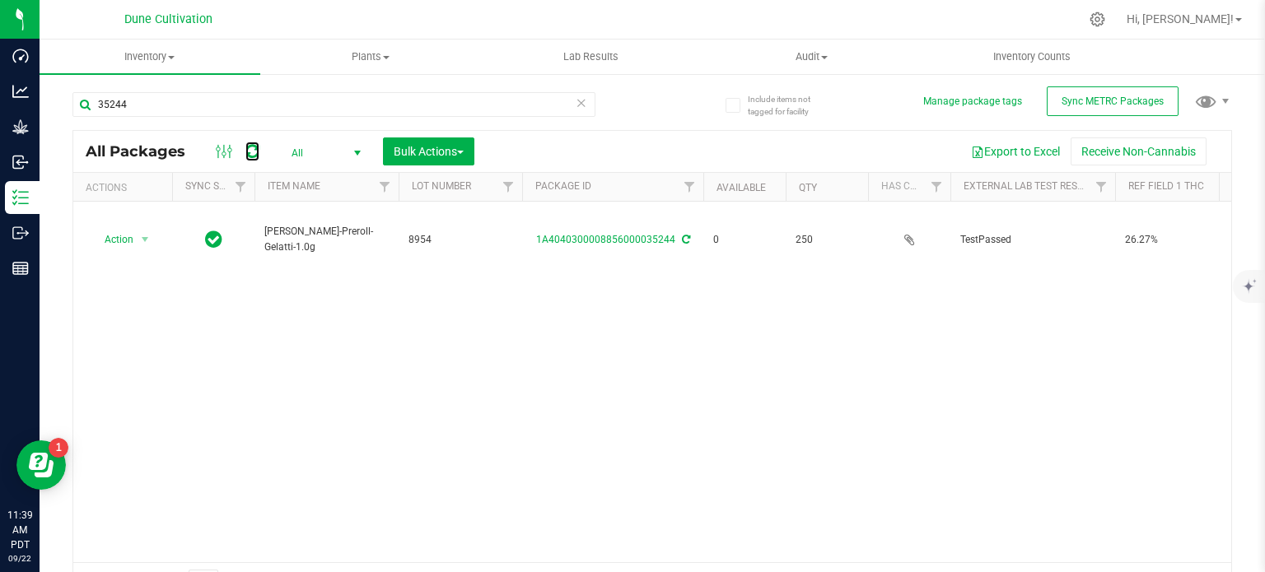
click at [254, 151] on icon at bounding box center [252, 151] width 14 height 16
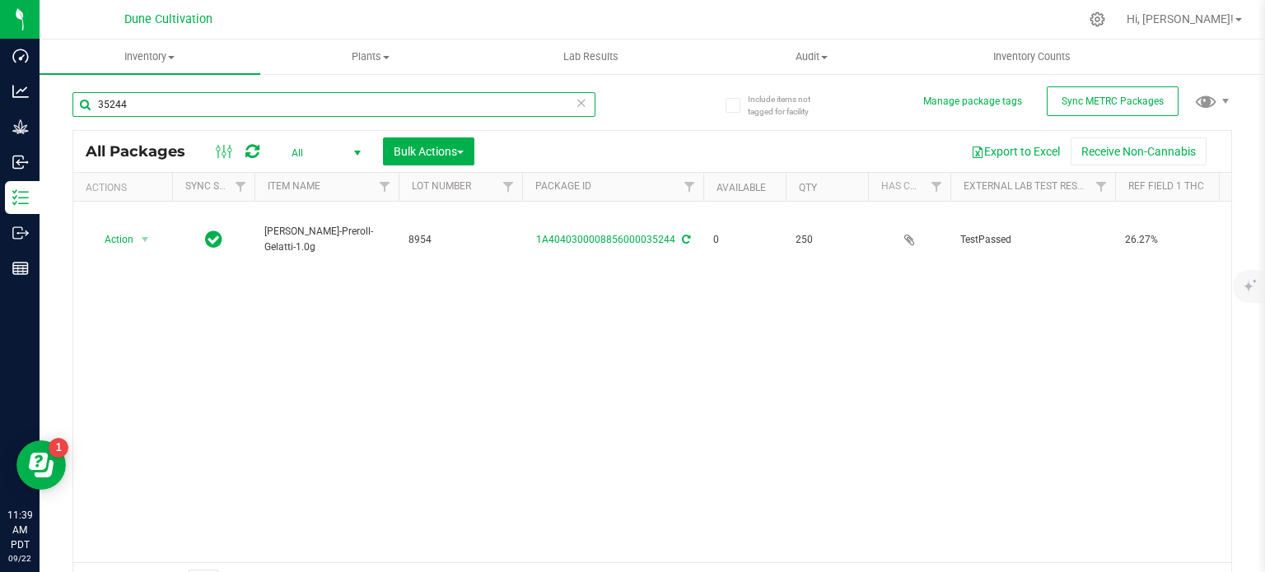
click at [218, 93] on input "35244" at bounding box center [333, 104] width 523 height 25
type input "35224"
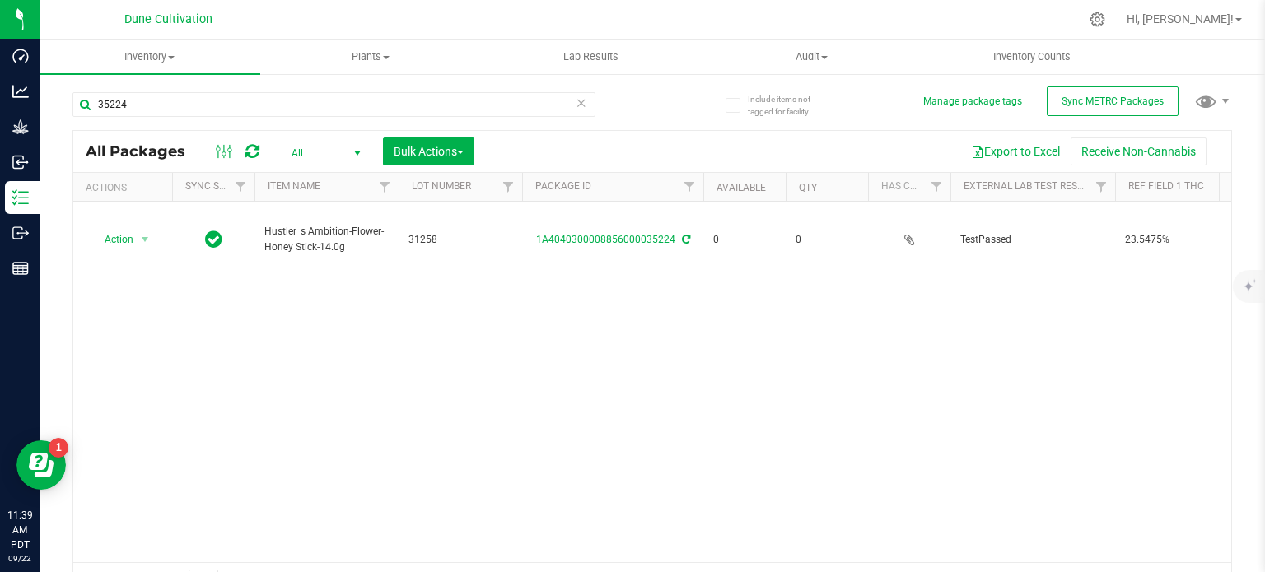
click at [682, 235] on icon at bounding box center [686, 240] width 8 height 10
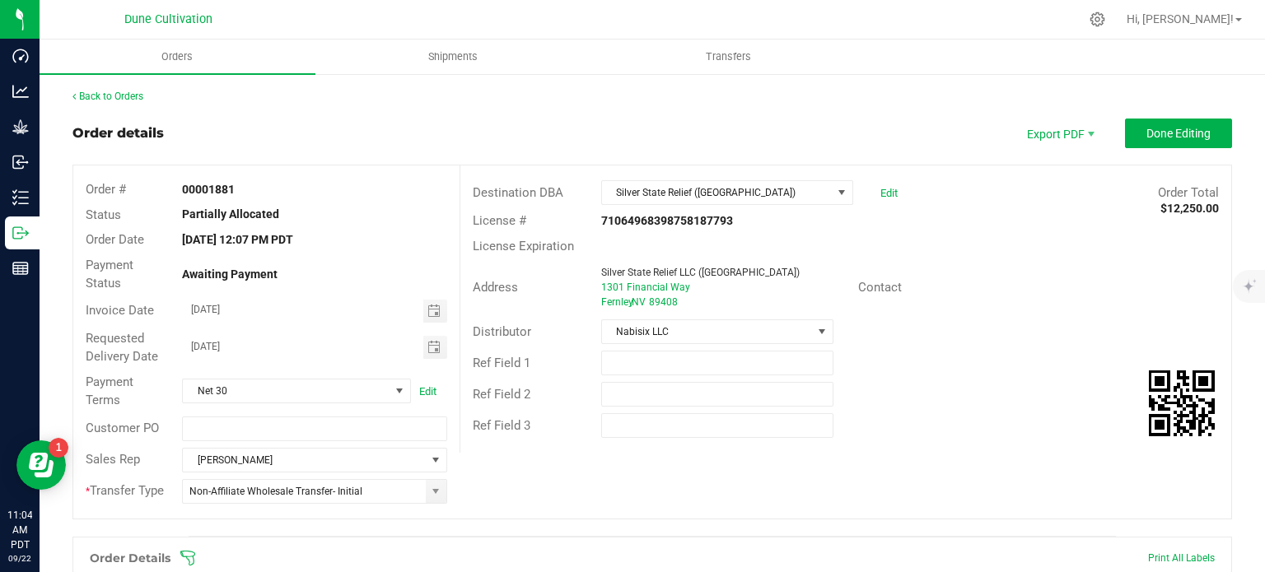
scroll to position [741, 0]
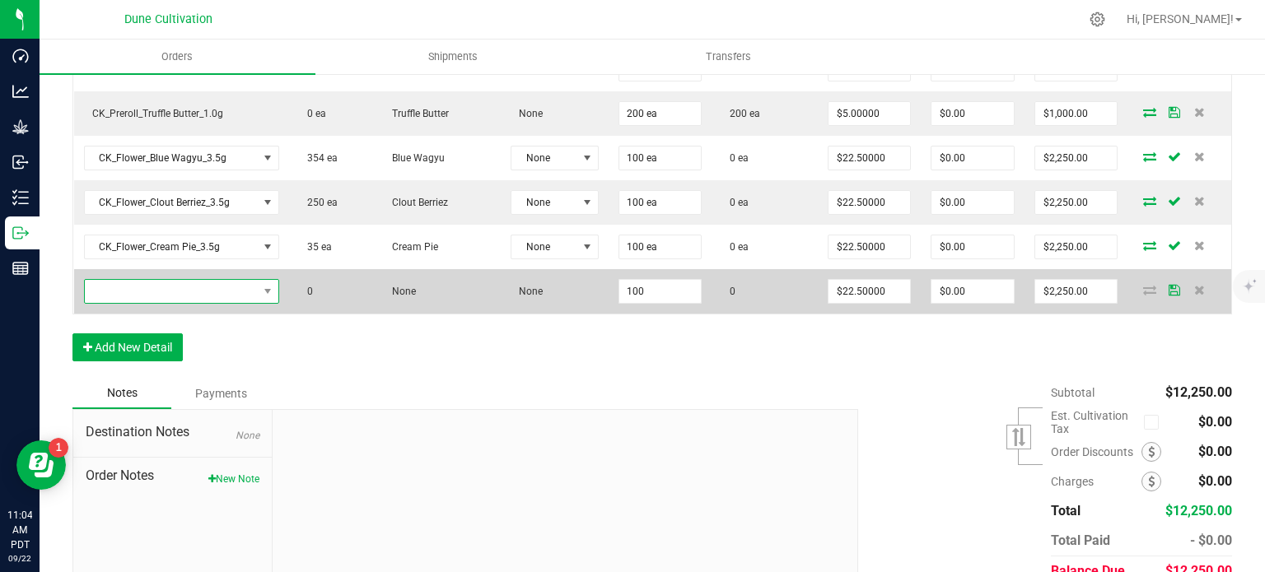
click at [182, 286] on span "NO DATA FOUND" at bounding box center [171, 291] width 173 height 23
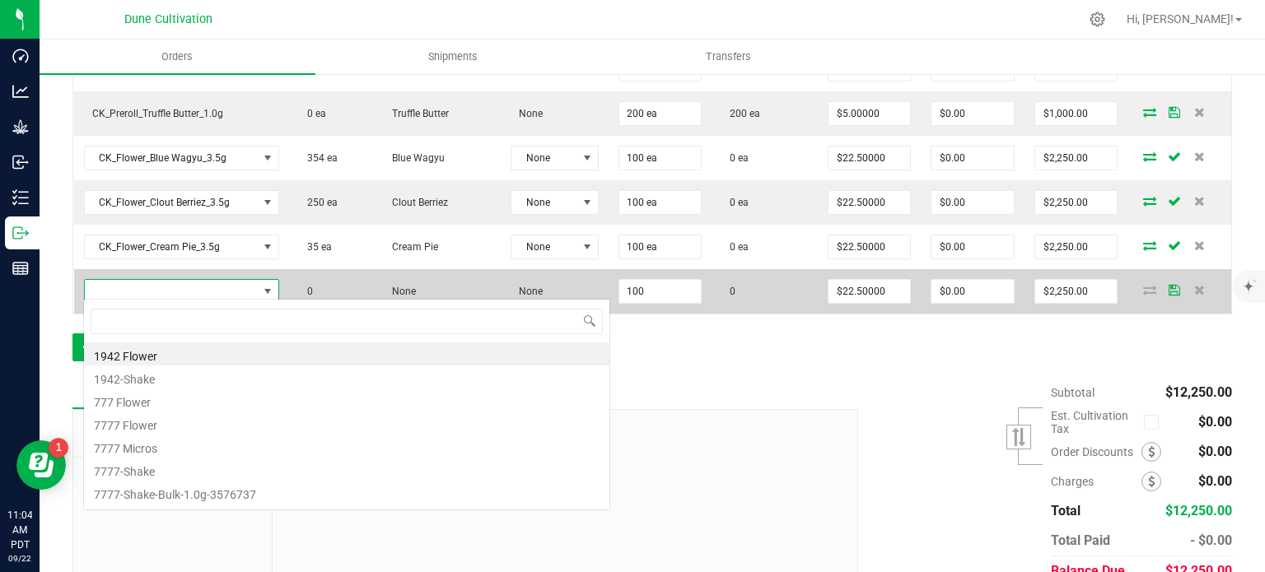
type input "CK_Flower_Truffle Butter_3.5g"
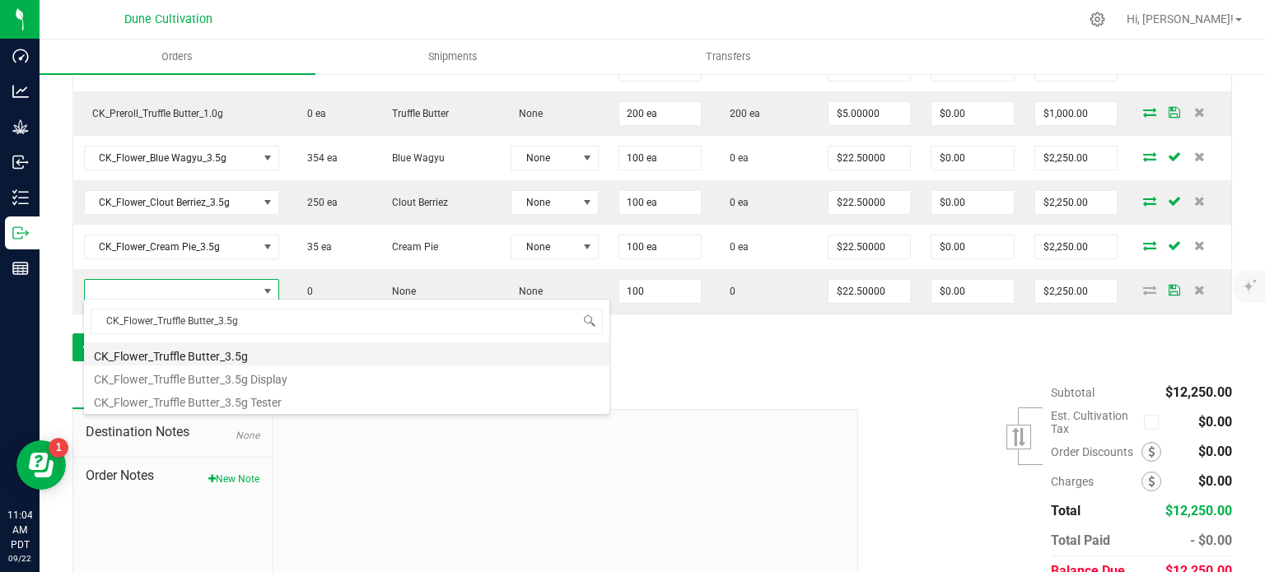
click at [230, 352] on li "CK_Flower_Truffle Butter_3.5g" at bounding box center [346, 354] width 525 height 23
type input "100 ea"
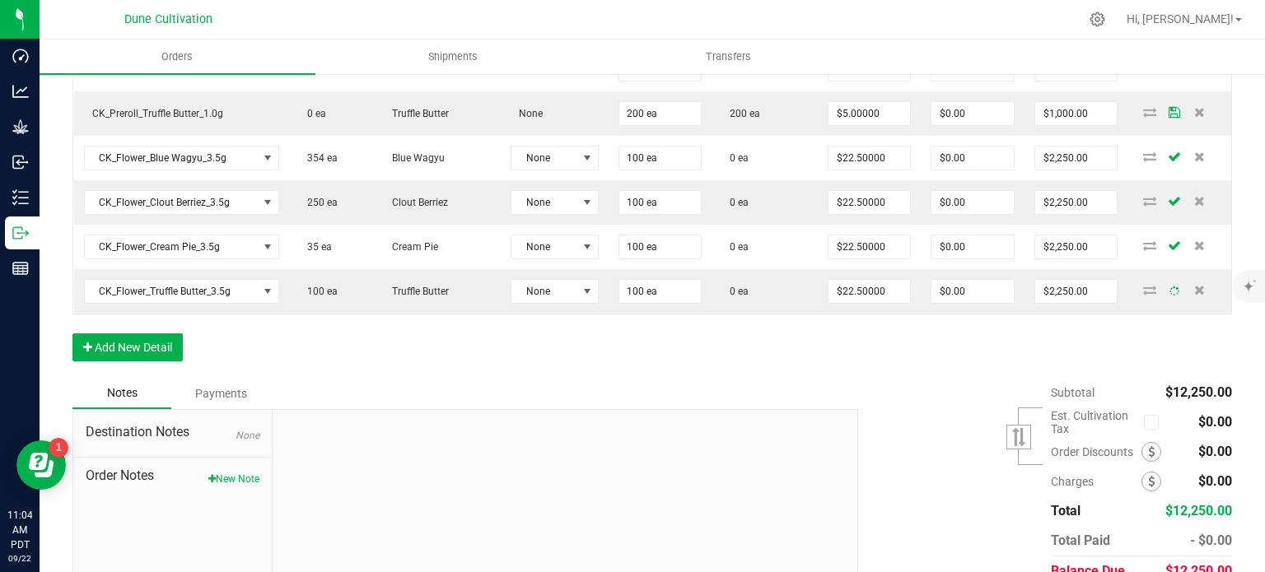
click at [316, 336] on div "Order Details Print All Labels Item Sellable Strain Lot Number Qty Ordered Qty …" at bounding box center [651, 87] width 1159 height 582
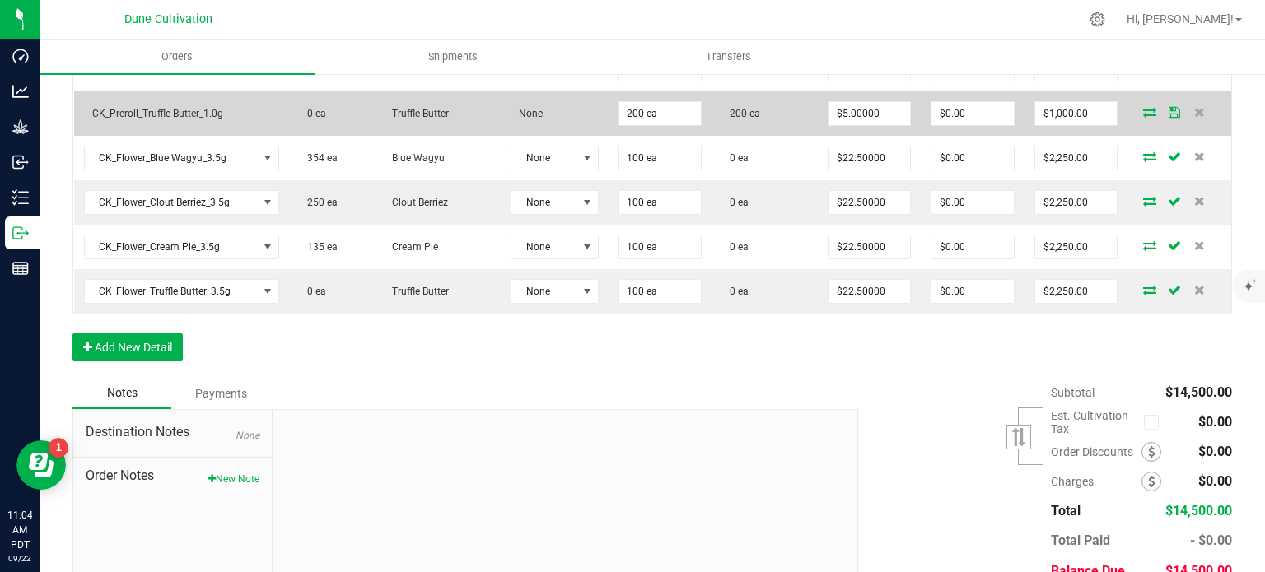
click at [1143, 108] on icon at bounding box center [1149, 112] width 13 height 10
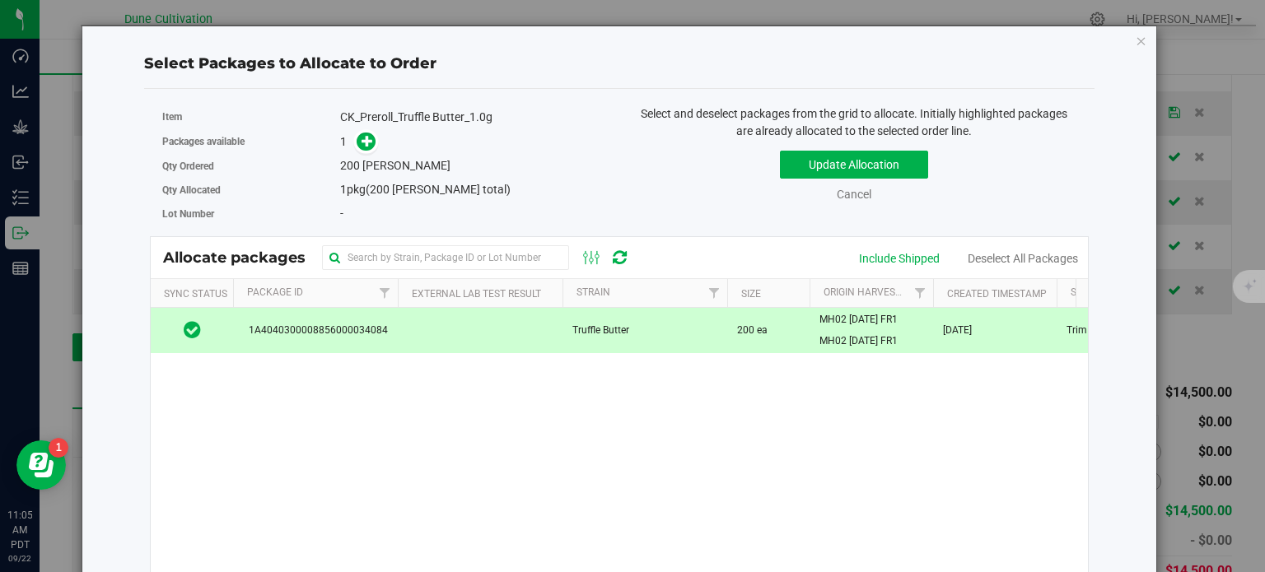
click at [1136, 35] on div "Select Packages to Allocate to Order Item CK_Preroll_Truffle Butter_1.0g Packag…" at bounding box center [619, 386] width 1075 height 720
click at [1145, 38] on div "Select Packages to Allocate to Order Item CK_Preroll_Truffle Butter_1.0g Packag…" at bounding box center [619, 386] width 1075 height 720
click at [1136, 44] on div "Select Packages to Allocate to Order Item CK_Preroll_Truffle Butter_1.0g Packag…" at bounding box center [619, 386] width 1075 height 720
click at [1123, 44] on div "Select Packages to Allocate to Order Item CK_Preroll_Truffle Butter_1.0g Packag…" at bounding box center [619, 385] width 1049 height 718
click at [1136, 40] on icon "button" at bounding box center [1142, 40] width 12 height 20
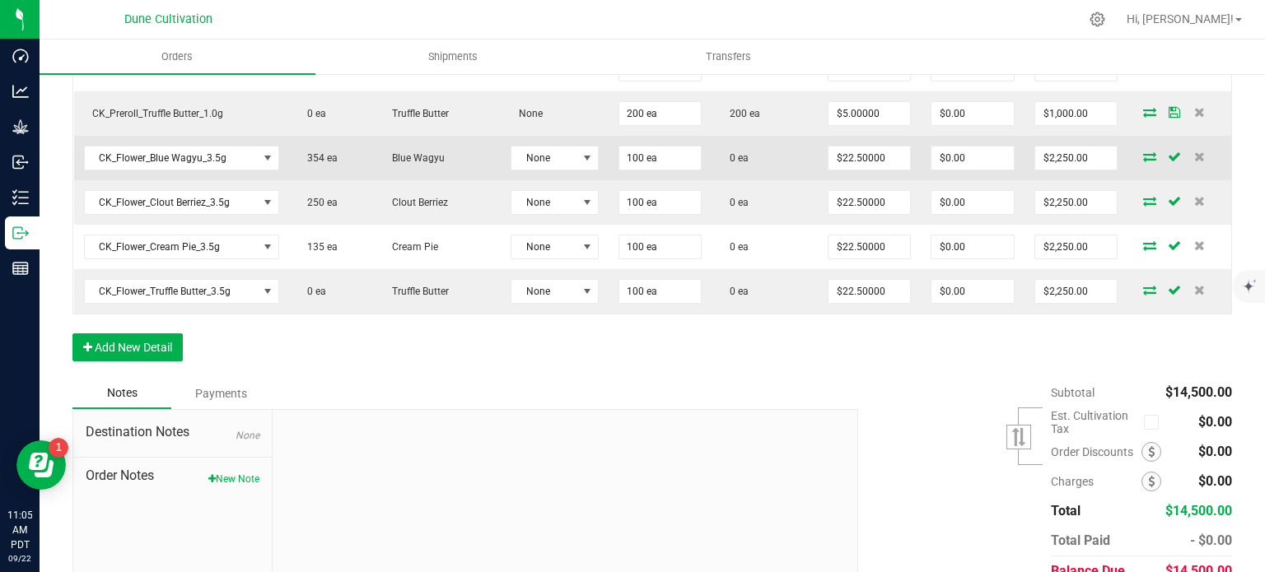
click at [1147, 152] on span at bounding box center [1149, 157] width 25 height 10
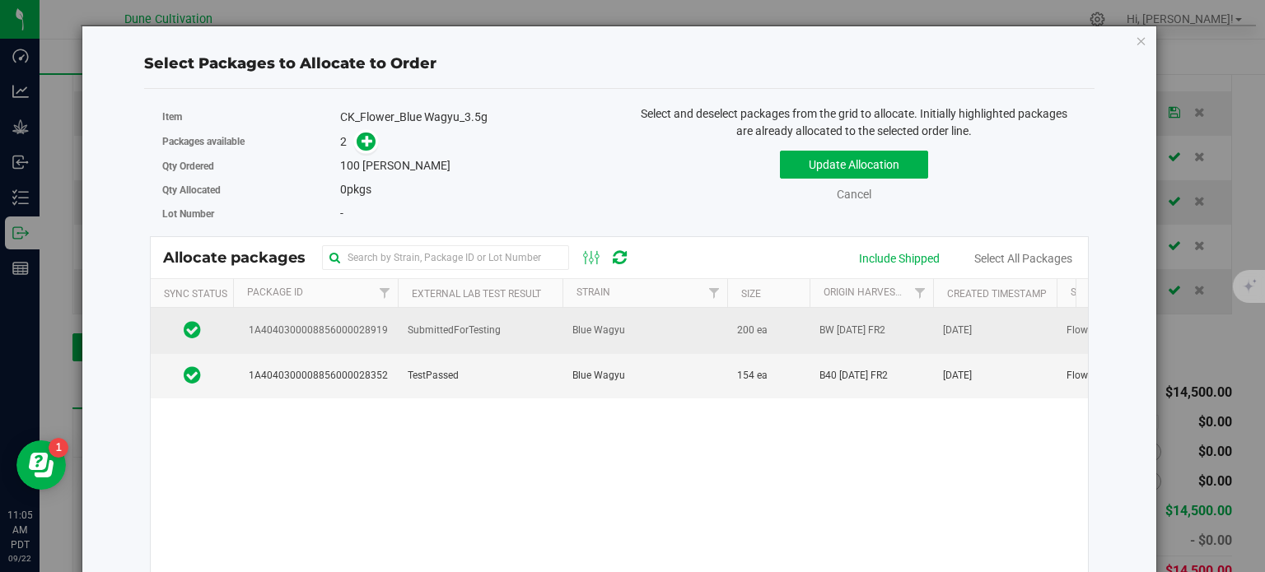
click at [377, 338] on td "1A4040300008856000028919" at bounding box center [315, 330] width 165 height 45
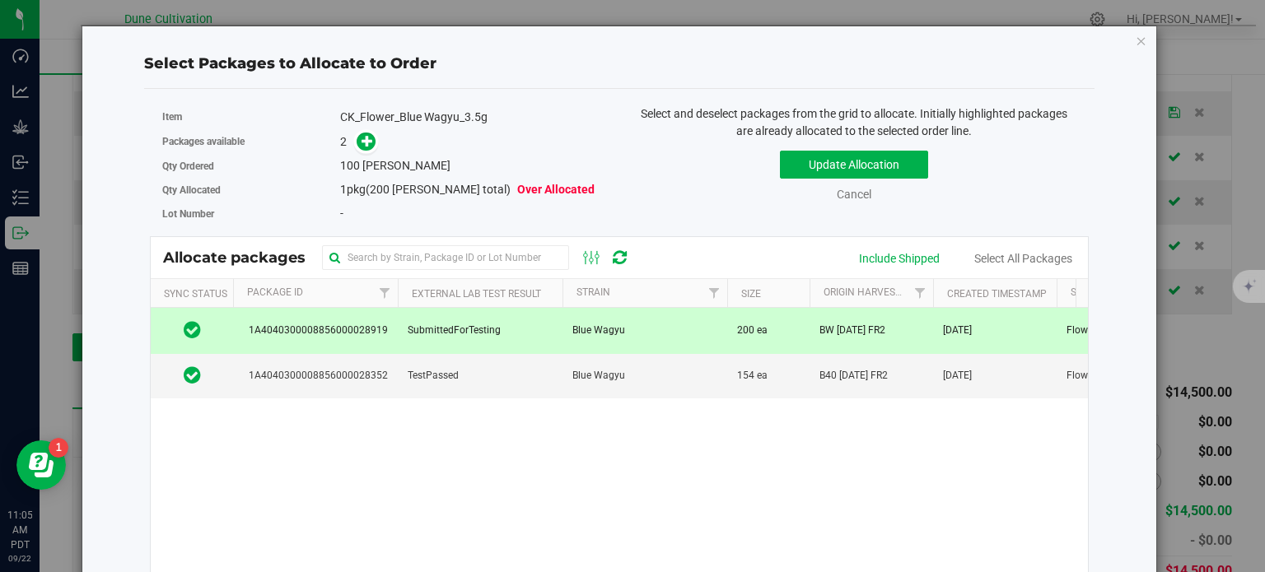
click at [1103, 429] on div "Select Packages to Allocate to Order Item CK_Flower_Blue Wagyu_3.5g Packages av…" at bounding box center [619, 385] width 1049 height 718
drag, startPoint x: 1110, startPoint y: 39, endPoint x: 1122, endPoint y: 40, distance: 11.6
click at [1110, 39] on div "Select Packages to Allocate to Order Item CK_Flower_Blue Wagyu_3.5g Packages av…" at bounding box center [619, 385] width 1049 height 718
click at [1136, 40] on icon "button" at bounding box center [1142, 40] width 12 height 20
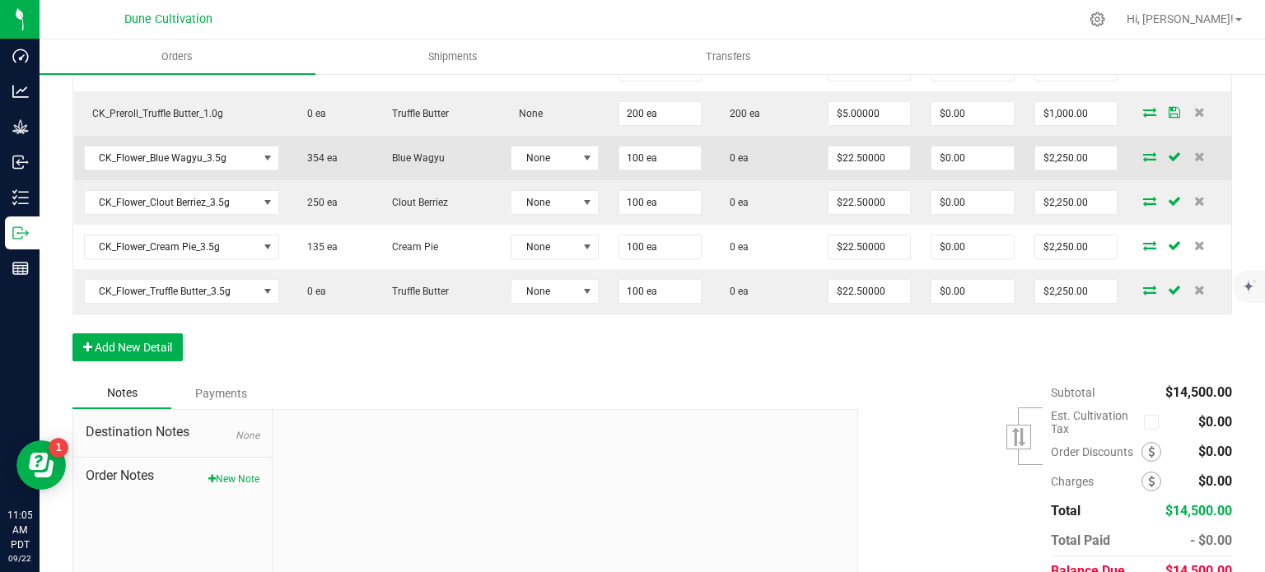
click at [1143, 157] on icon at bounding box center [1149, 157] width 13 height 10
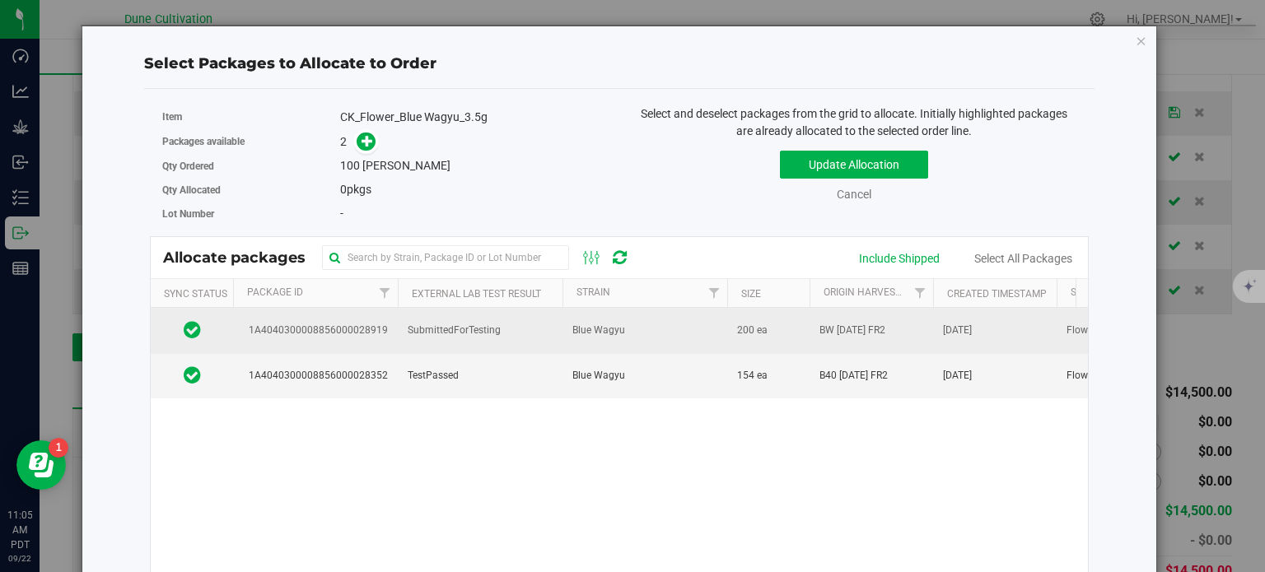
click at [441, 336] on span "SubmittedForTesting" at bounding box center [454, 331] width 93 height 16
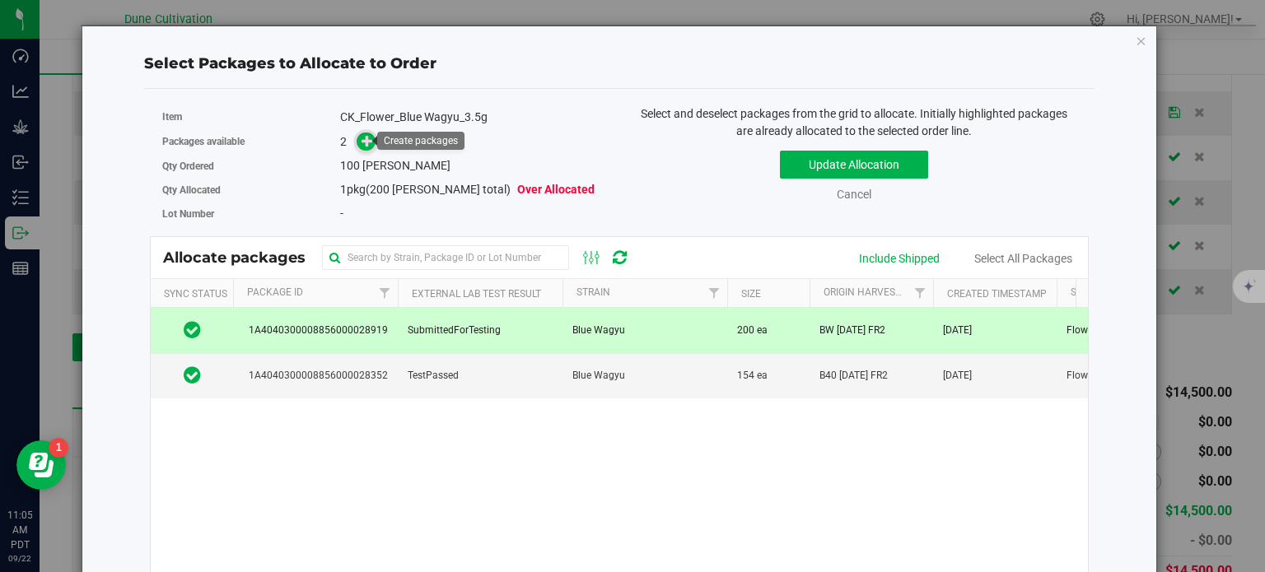
click at [363, 136] on icon at bounding box center [368, 141] width 12 height 12
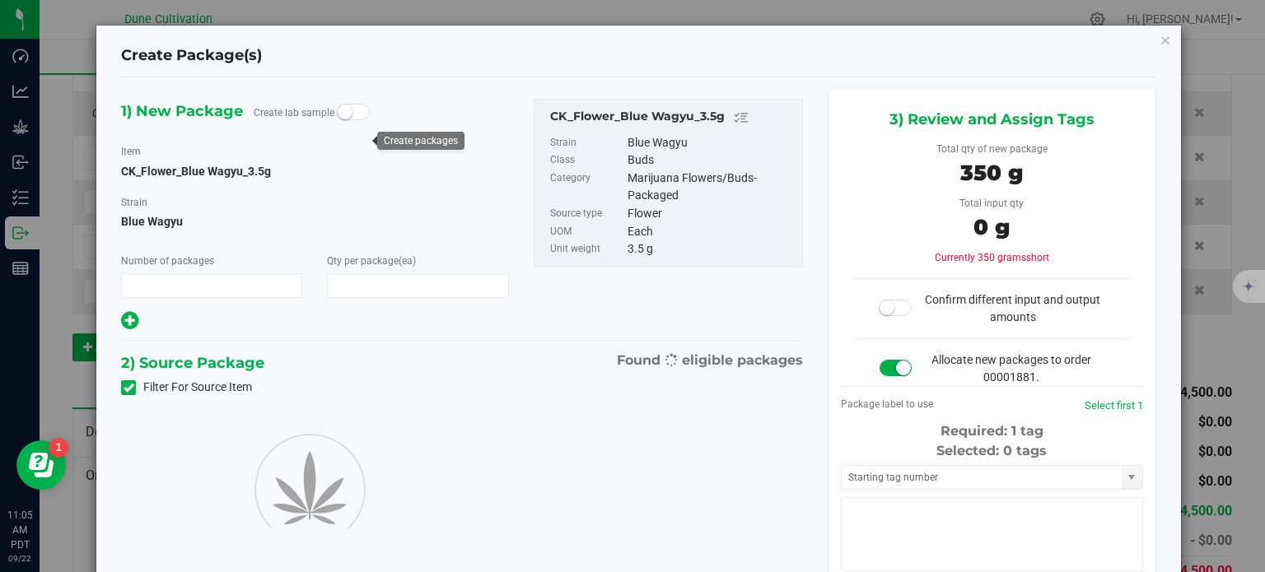
type input "1"
type input "100"
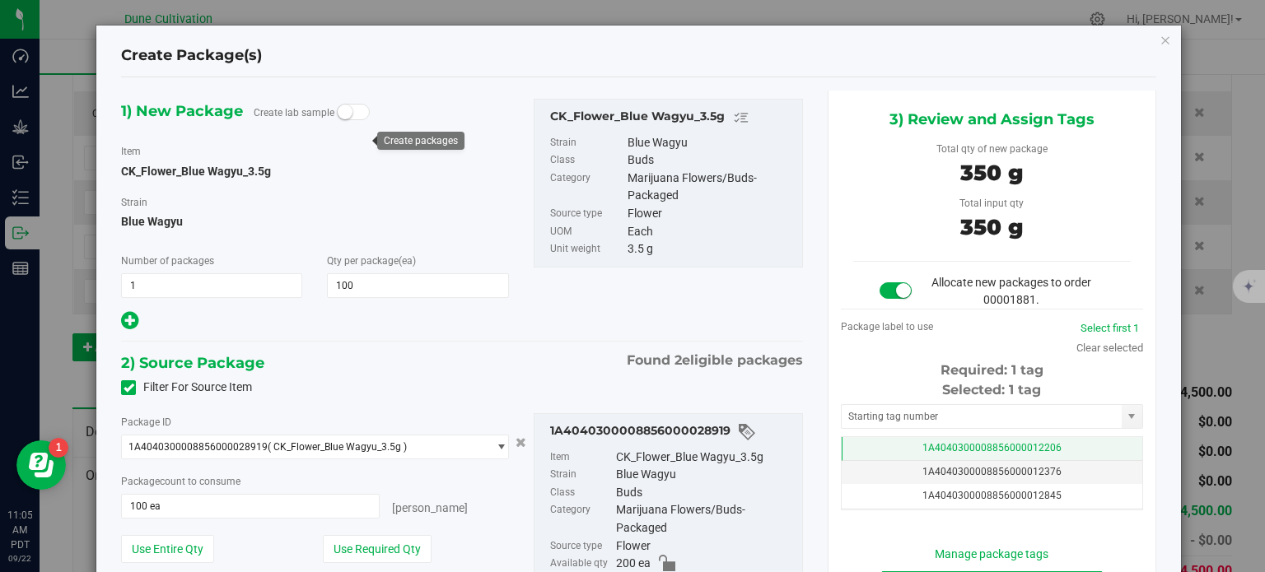
click at [1087, 448] on td "1A4040300008856000012206" at bounding box center [992, 449] width 301 height 24
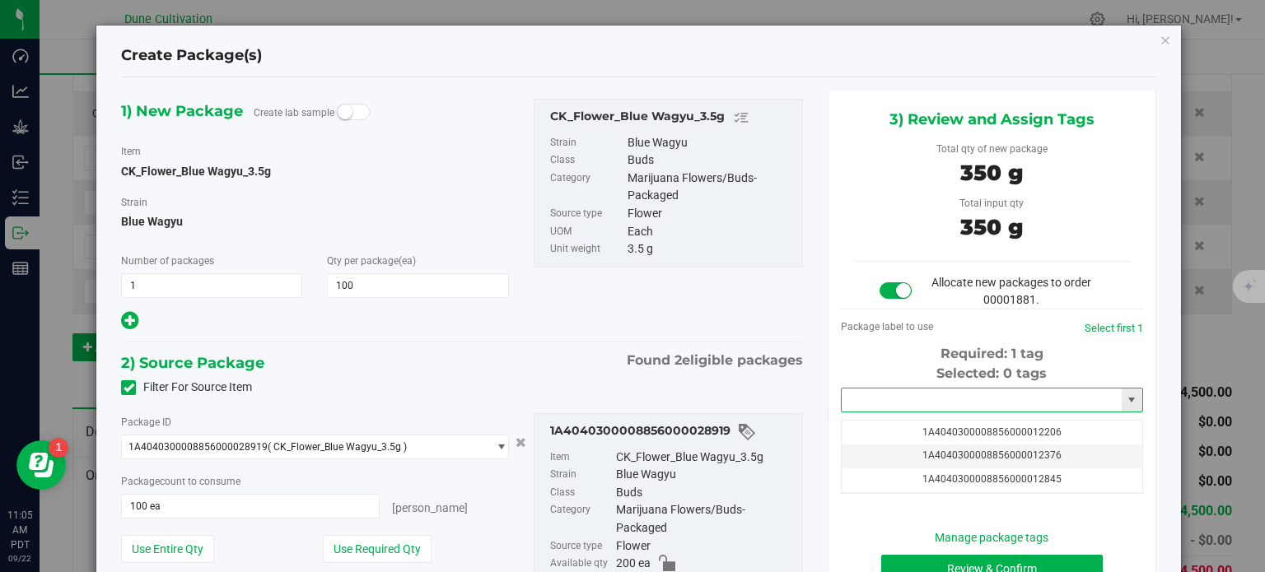
click at [935, 391] on input "text" at bounding box center [982, 400] width 280 height 23
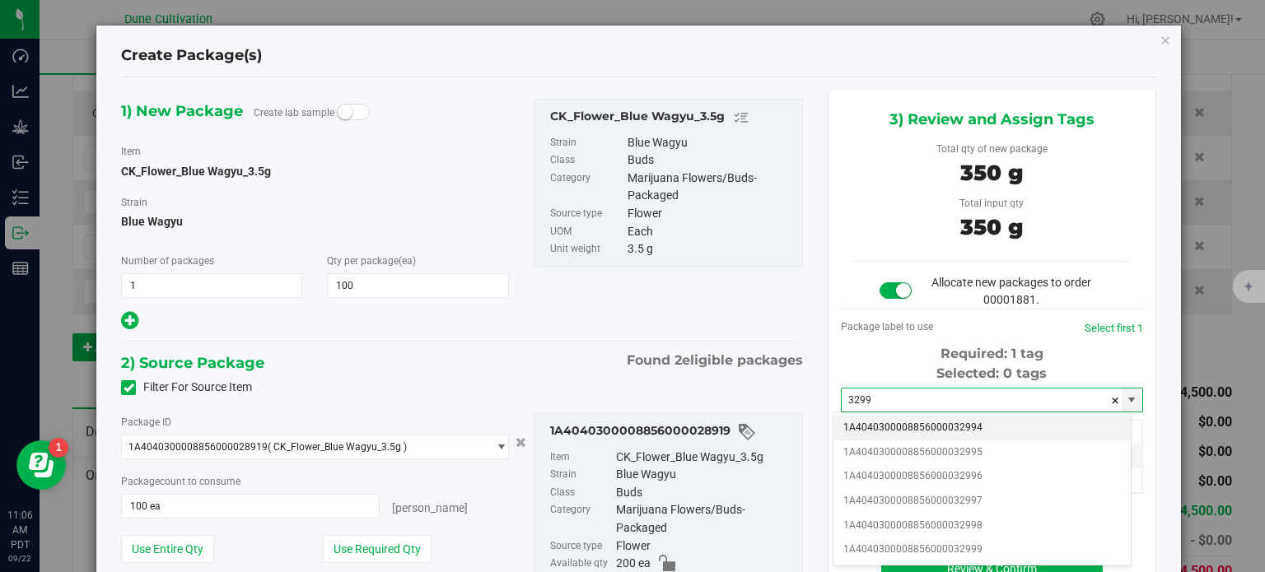
click at [962, 421] on li "1A4040300008856000032994" at bounding box center [981, 428] width 297 height 25
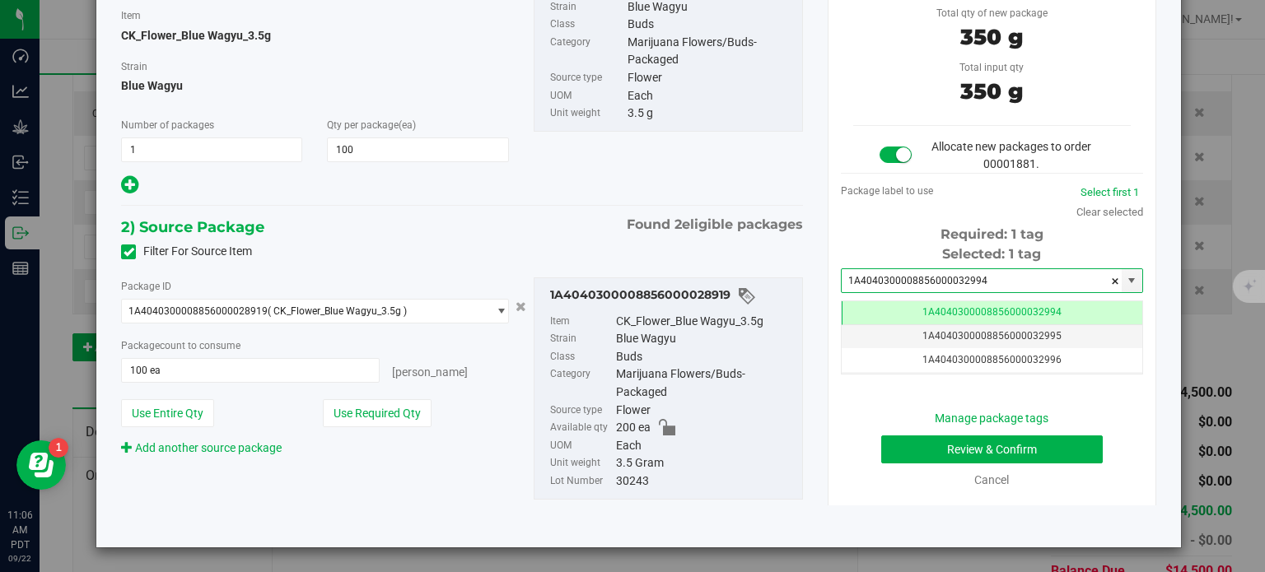
type input "1A4040300008856000032994"
click at [973, 450] on button "Review & Confirm" at bounding box center [992, 450] width 222 height 28
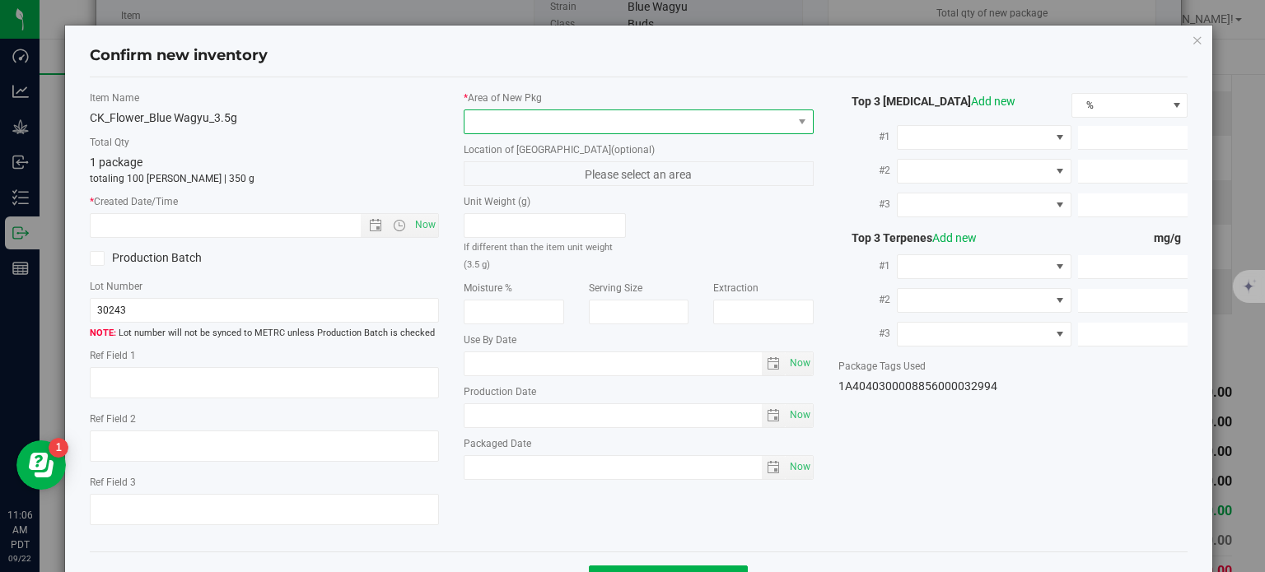
click at [571, 124] on span at bounding box center [628, 121] width 328 height 23
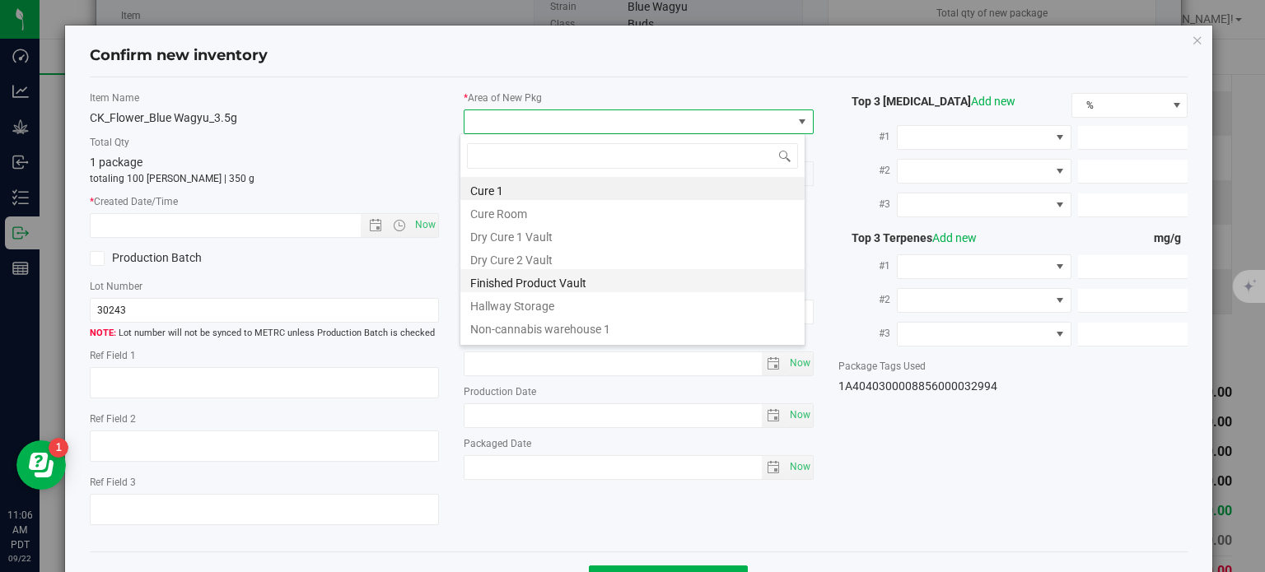
click at [518, 278] on li "Finished Product Vault" at bounding box center [632, 280] width 344 height 23
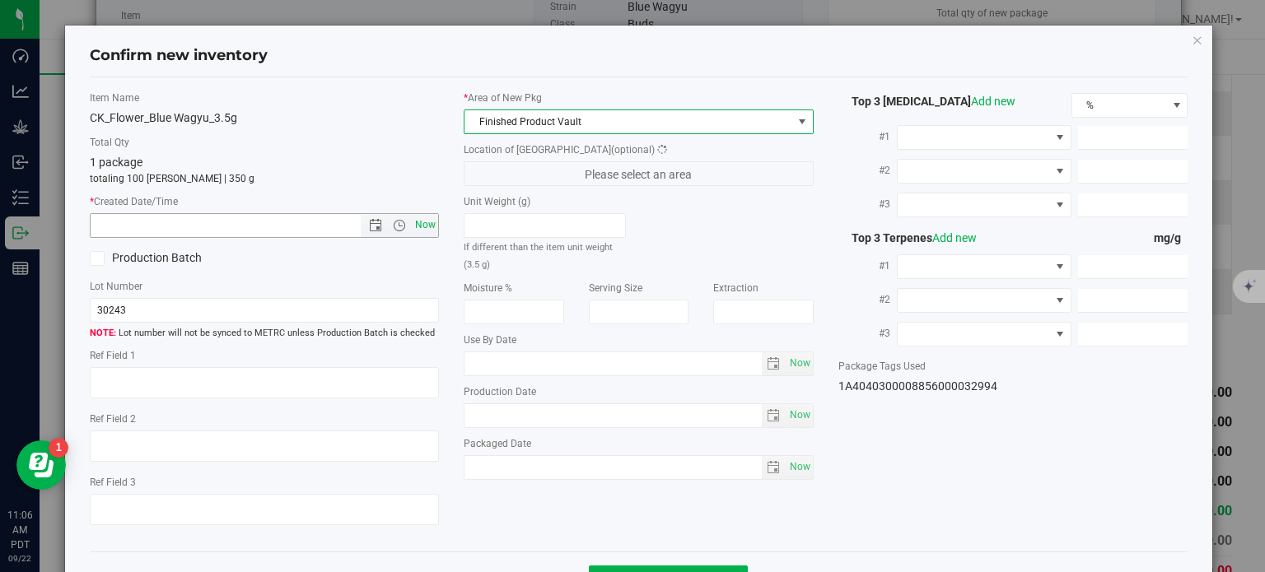
click at [414, 219] on span "Now" at bounding box center [426, 225] width 28 height 24
type input "9/22/2025 11:06 AM"
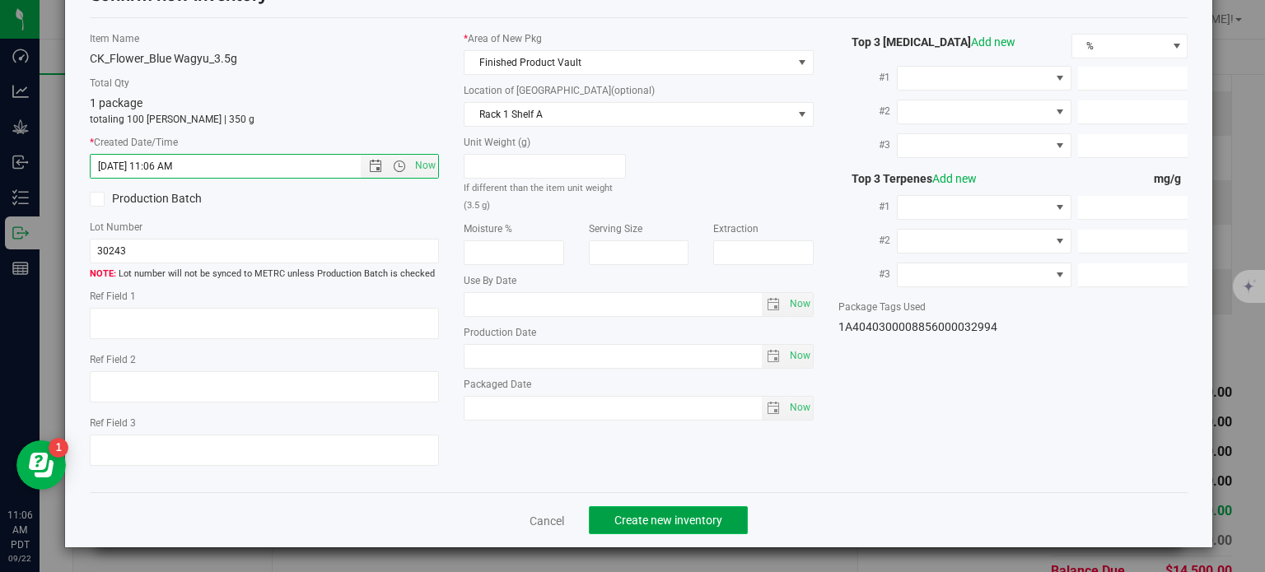
click at [631, 507] on button "Create new inventory" at bounding box center [668, 520] width 159 height 28
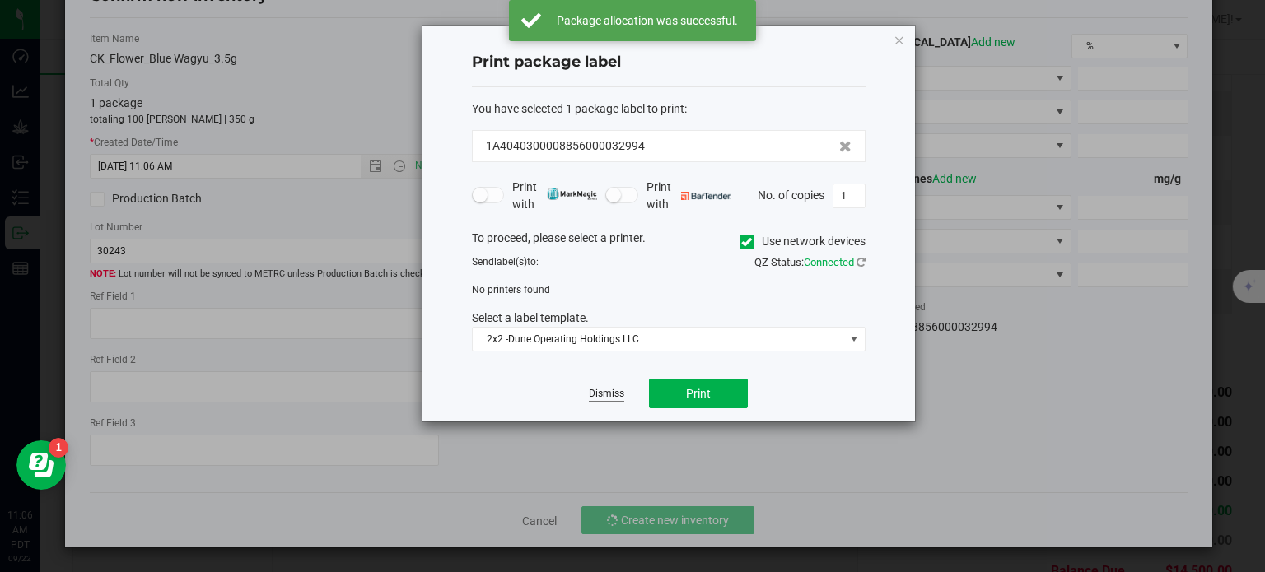
click at [606, 395] on link "Dismiss" at bounding box center [606, 394] width 35 height 14
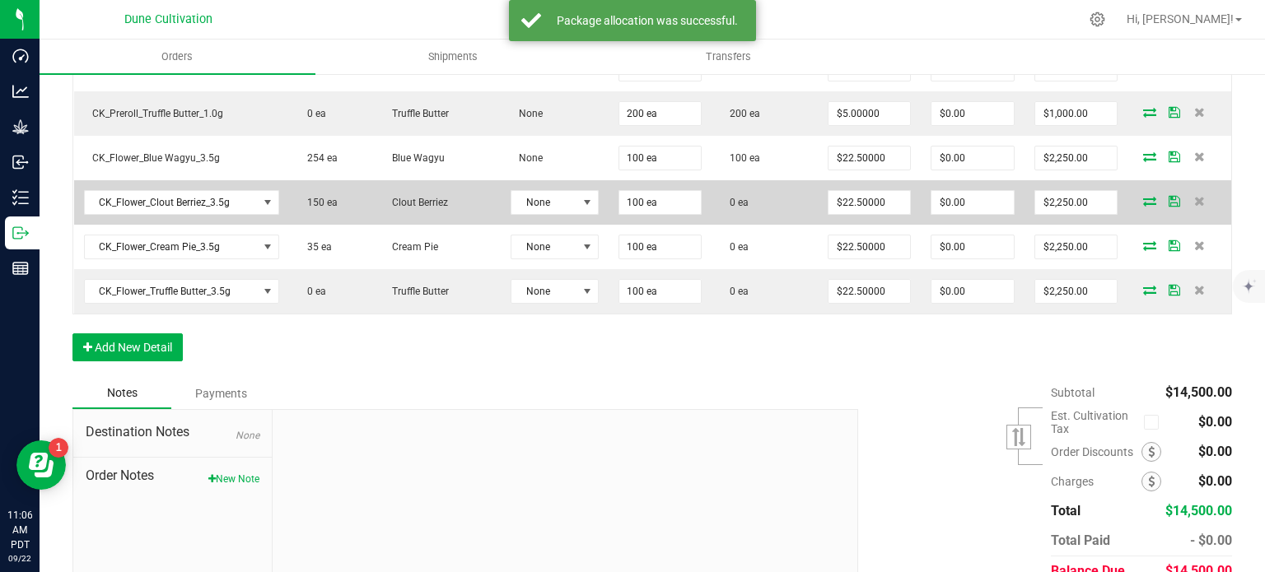
click at [1143, 198] on icon at bounding box center [1149, 201] width 13 height 10
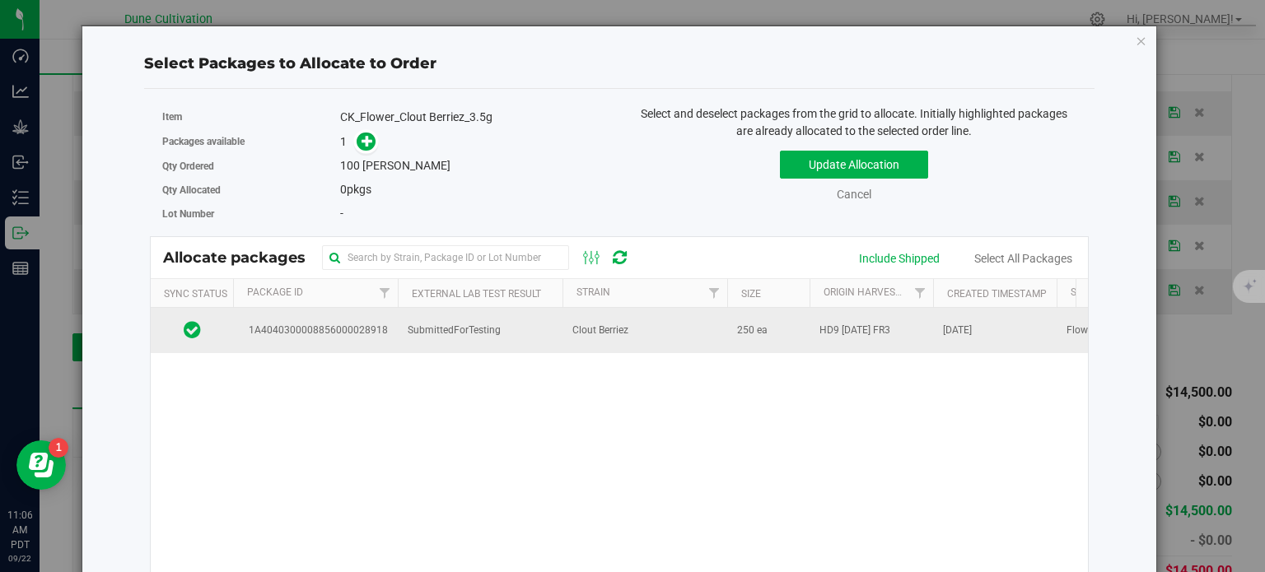
click at [390, 338] on td "1A4040300008856000028918" at bounding box center [315, 330] width 165 height 44
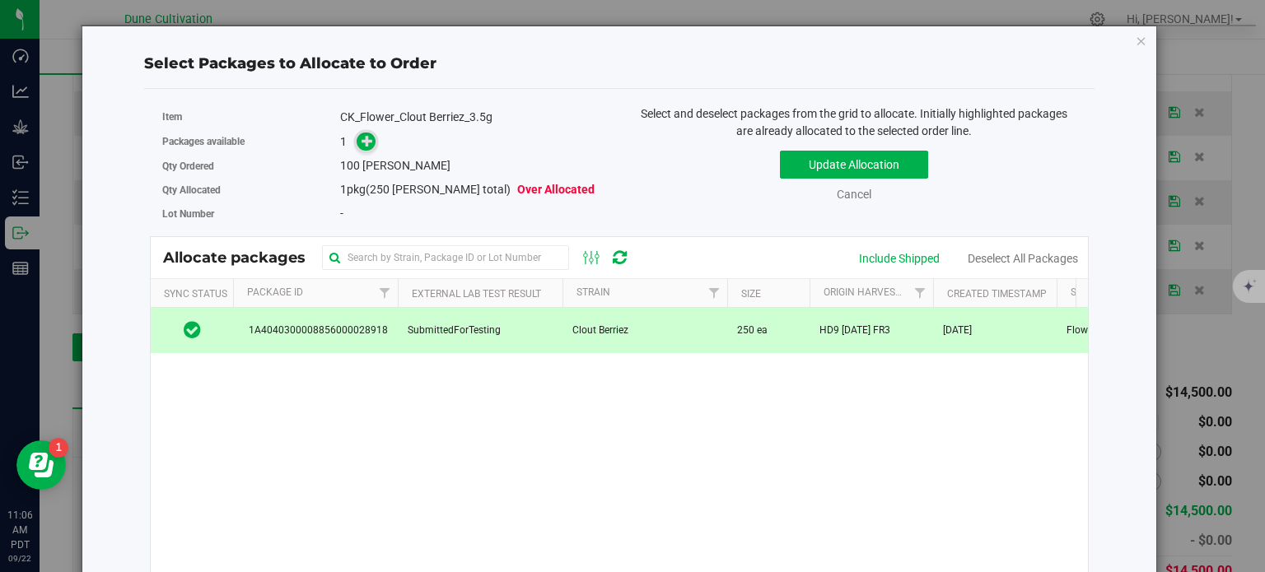
click at [362, 141] on icon at bounding box center [368, 141] width 12 height 12
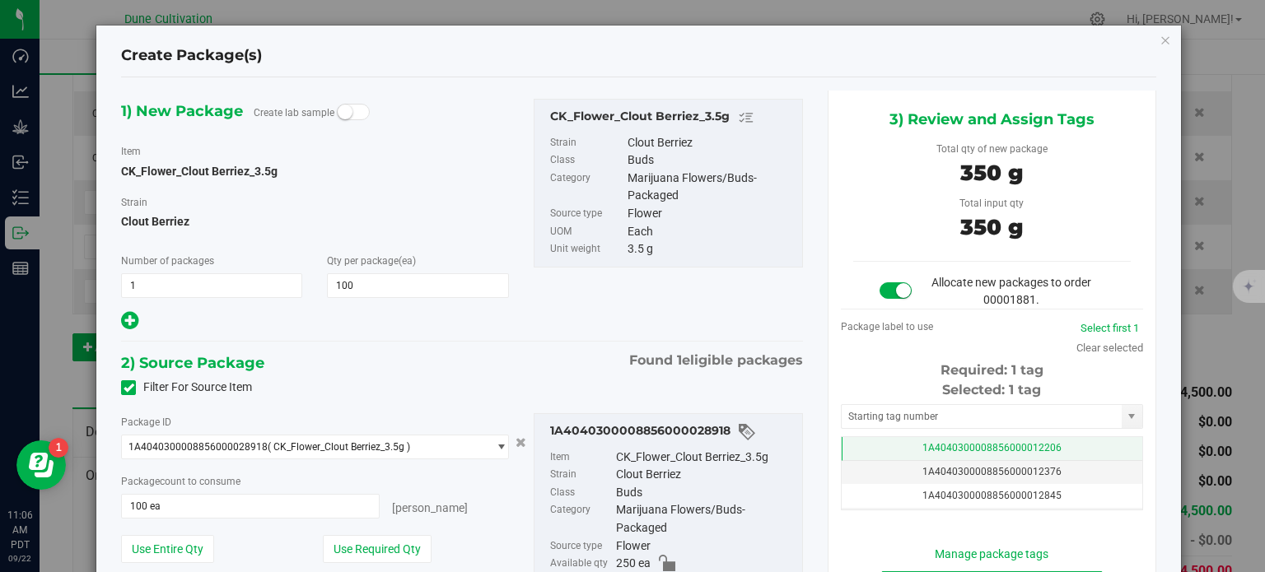
click at [922, 447] on span "1A4040300008856000012206" at bounding box center [991, 448] width 139 height 12
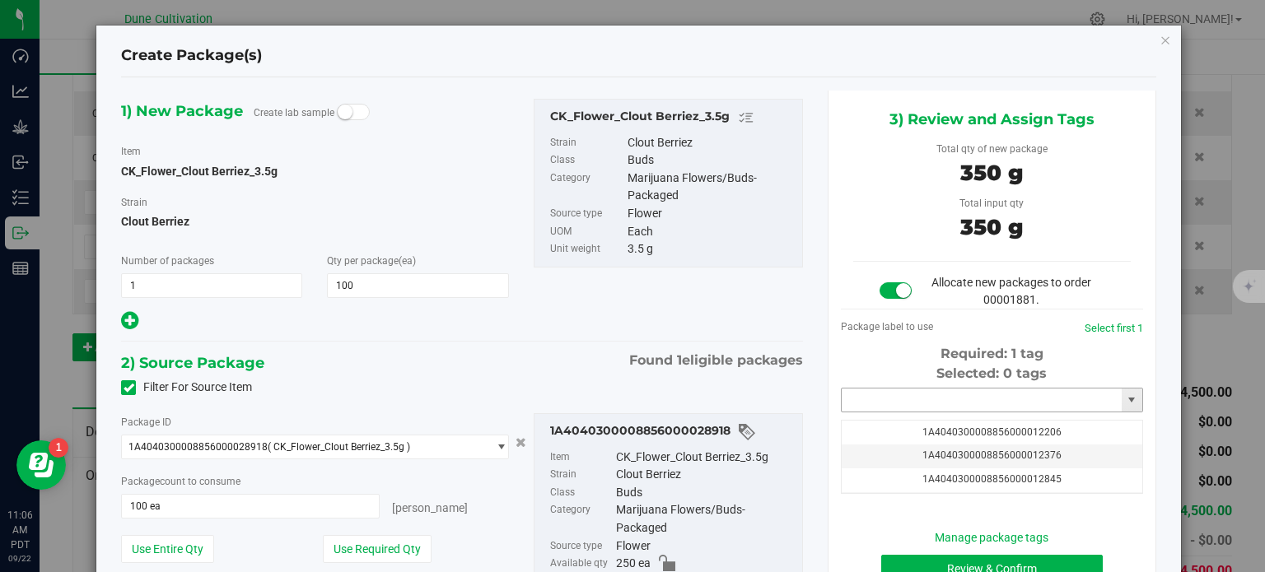
click at [920, 404] on input "text" at bounding box center [982, 400] width 280 height 23
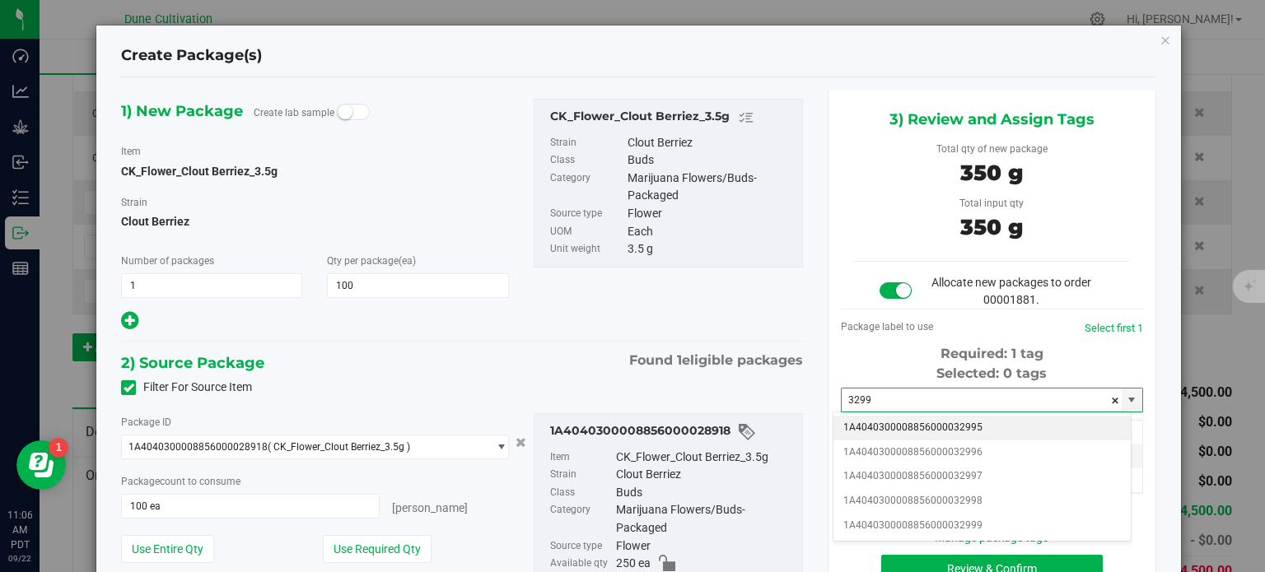
click at [908, 424] on li "1A4040300008856000032995" at bounding box center [981, 428] width 297 height 25
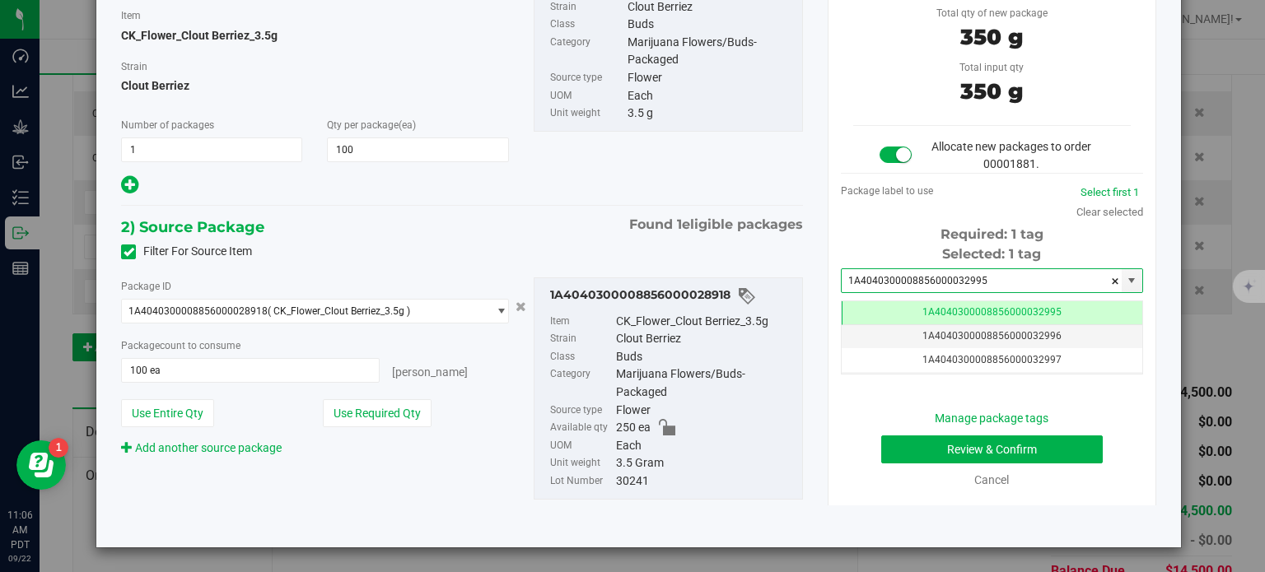
type input "1A4040300008856000032995"
click at [858, 454] on div "Review & Confirm" at bounding box center [992, 450] width 278 height 28
click at [883, 459] on button "Review & Confirm" at bounding box center [992, 450] width 222 height 28
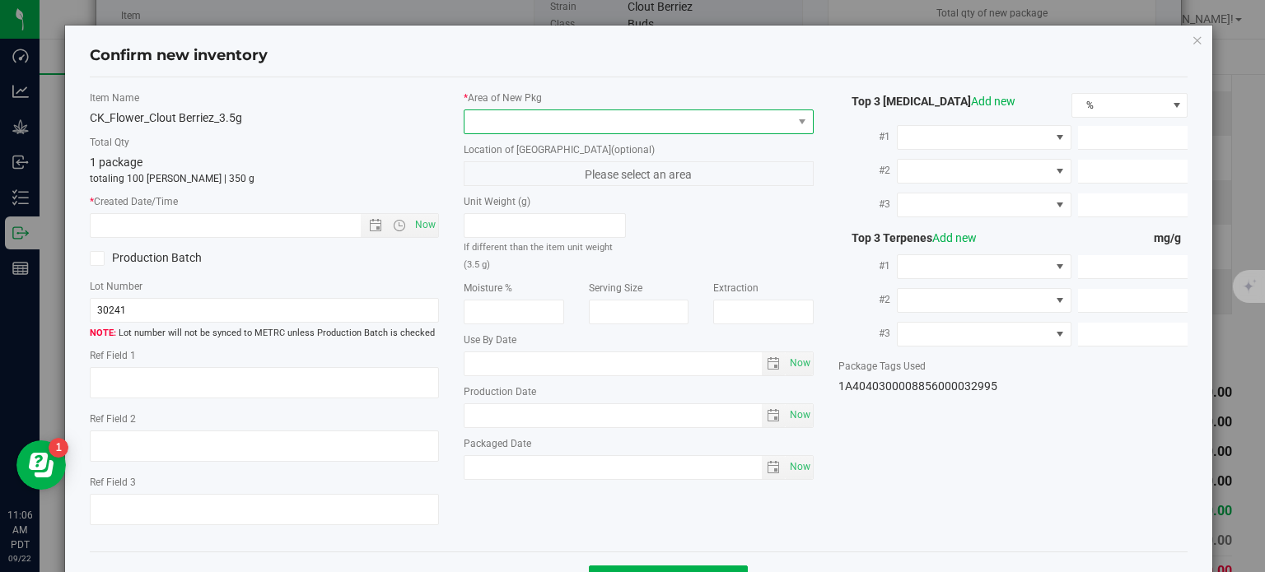
click at [619, 121] on span at bounding box center [628, 121] width 328 height 23
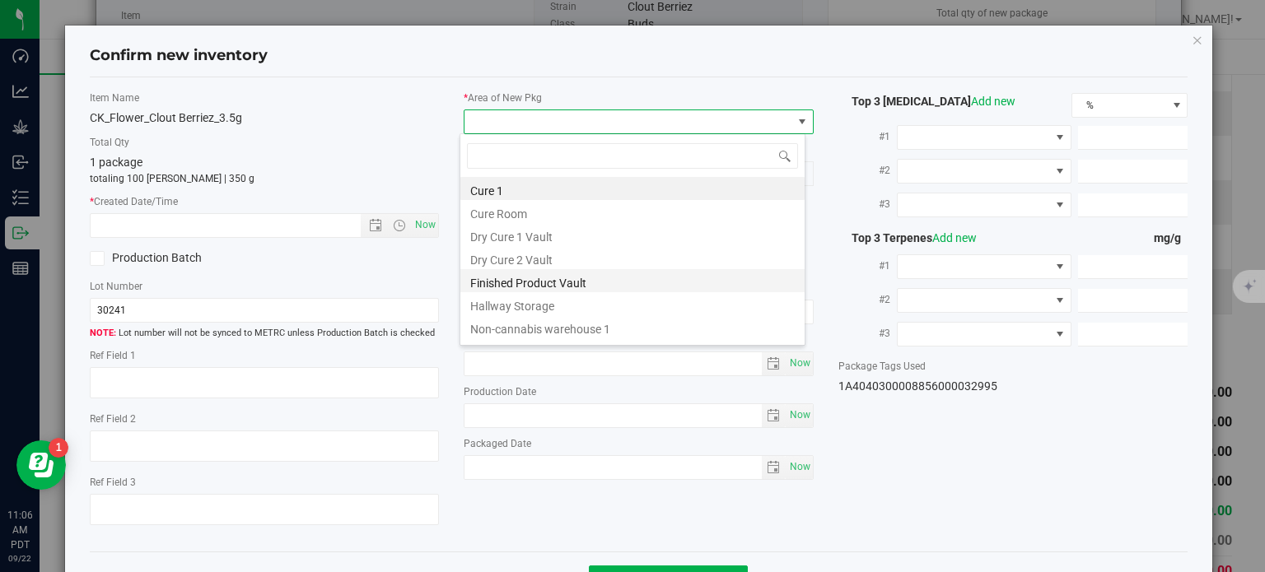
click at [542, 275] on li "Finished Product Vault" at bounding box center [632, 280] width 344 height 23
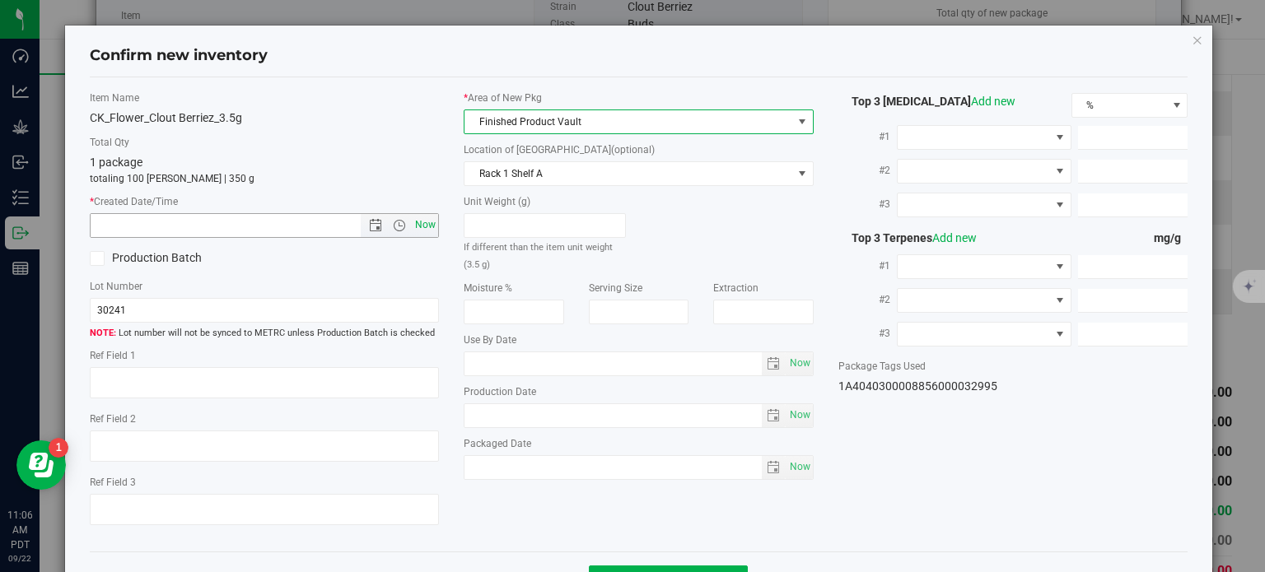
click at [412, 220] on span "Now" at bounding box center [426, 225] width 28 height 24
type input "9/22/2025 11:06 AM"
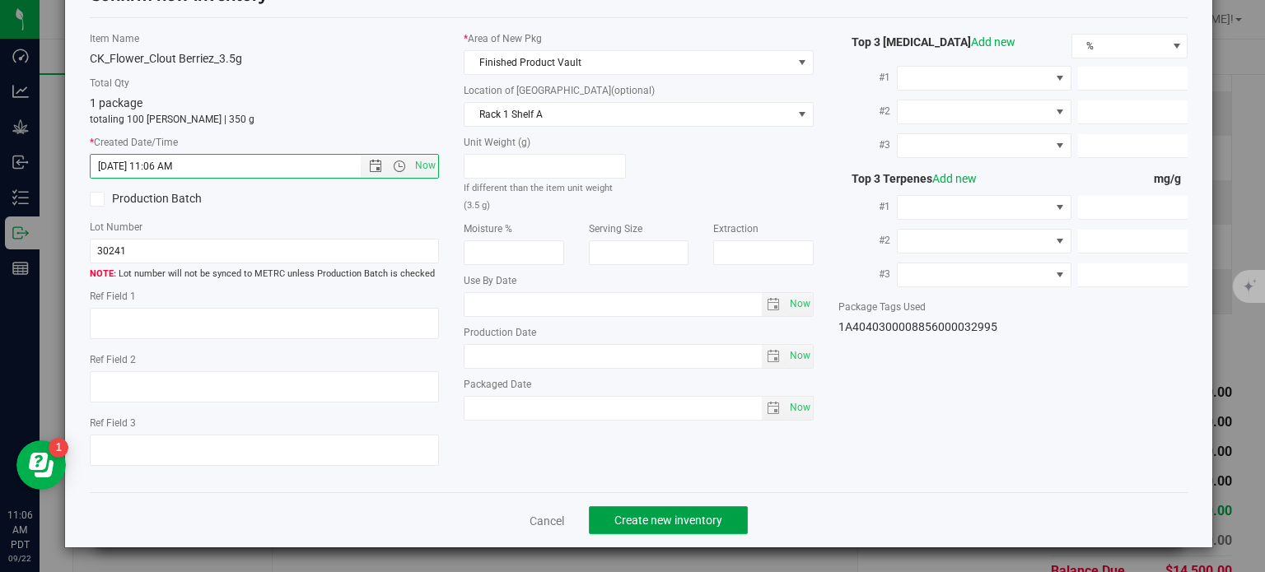
click at [610, 510] on button "Create new inventory" at bounding box center [668, 520] width 159 height 28
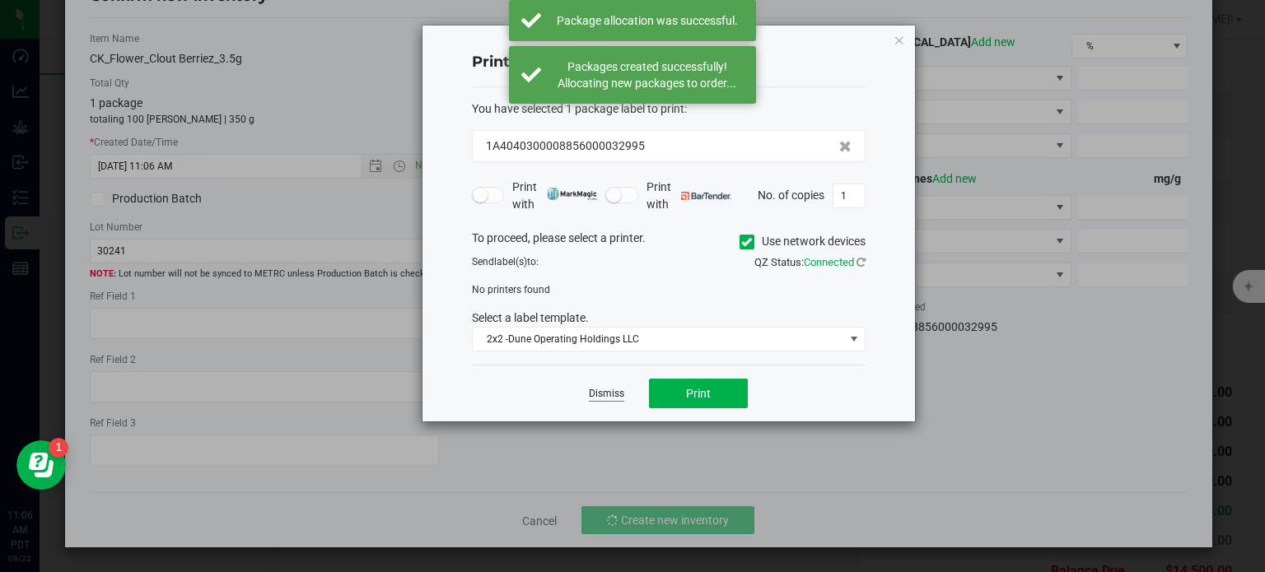
click at [615, 390] on link "Dismiss" at bounding box center [606, 394] width 35 height 14
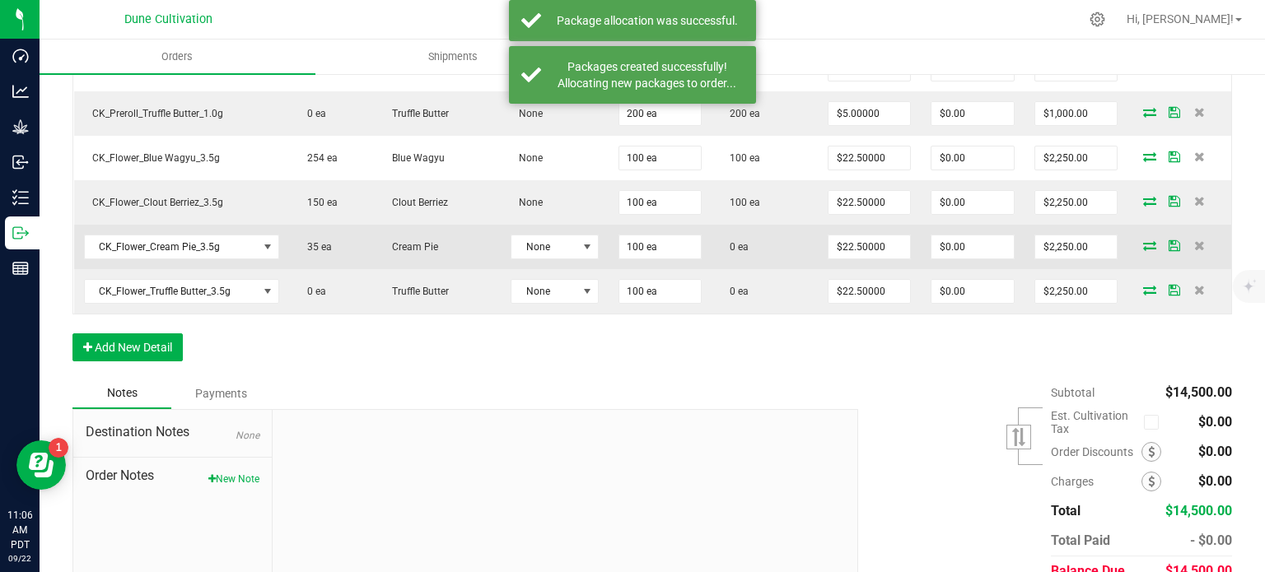
click at [1143, 240] on icon at bounding box center [1149, 245] width 13 height 10
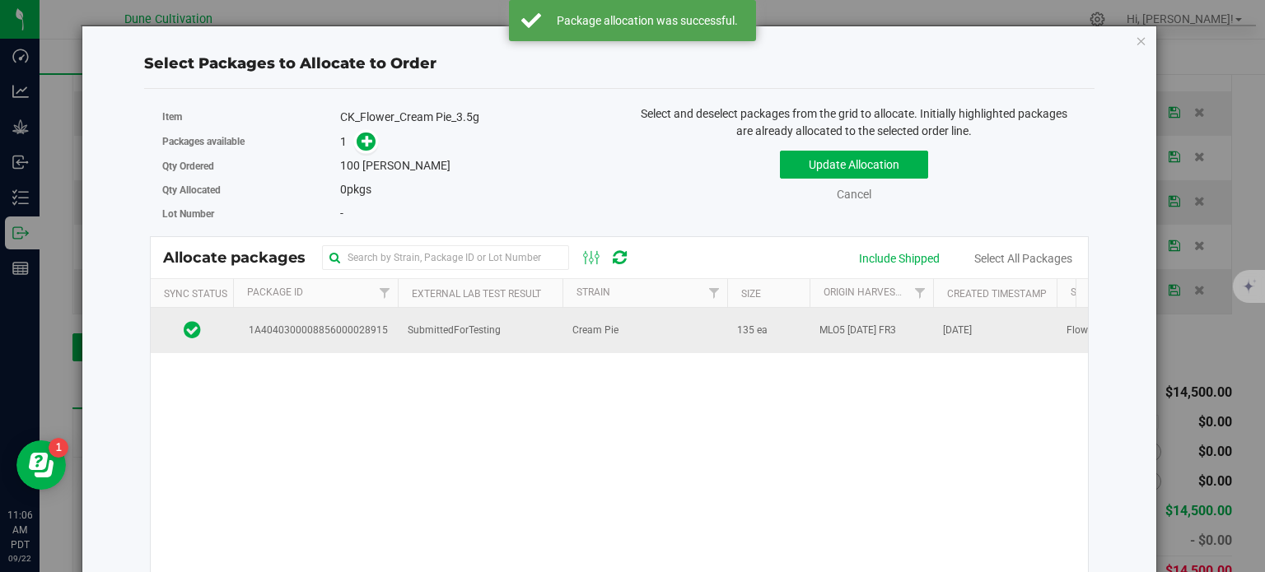
click at [338, 328] on span "1A4040300008856000028915" at bounding box center [315, 331] width 145 height 16
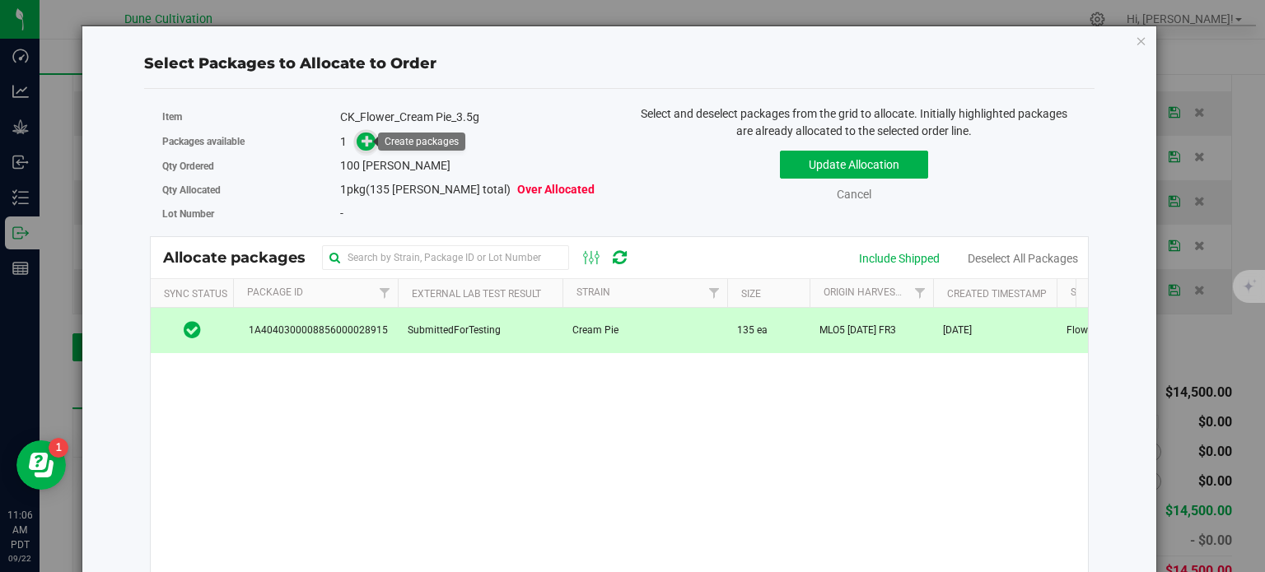
click at [362, 137] on icon at bounding box center [368, 141] width 12 height 12
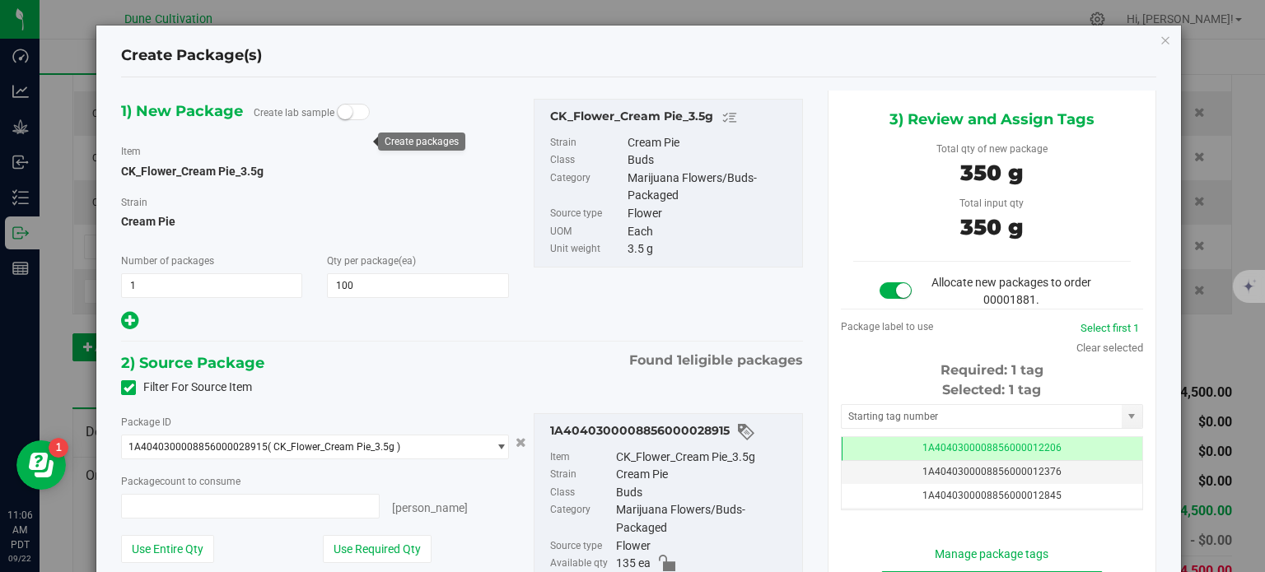
type input "100 ea"
click at [959, 436] on div "Tag 1A4040300008856000012206 1A4040300008856000012376 1A4040300008856000012845 …" at bounding box center [992, 473] width 302 height 74
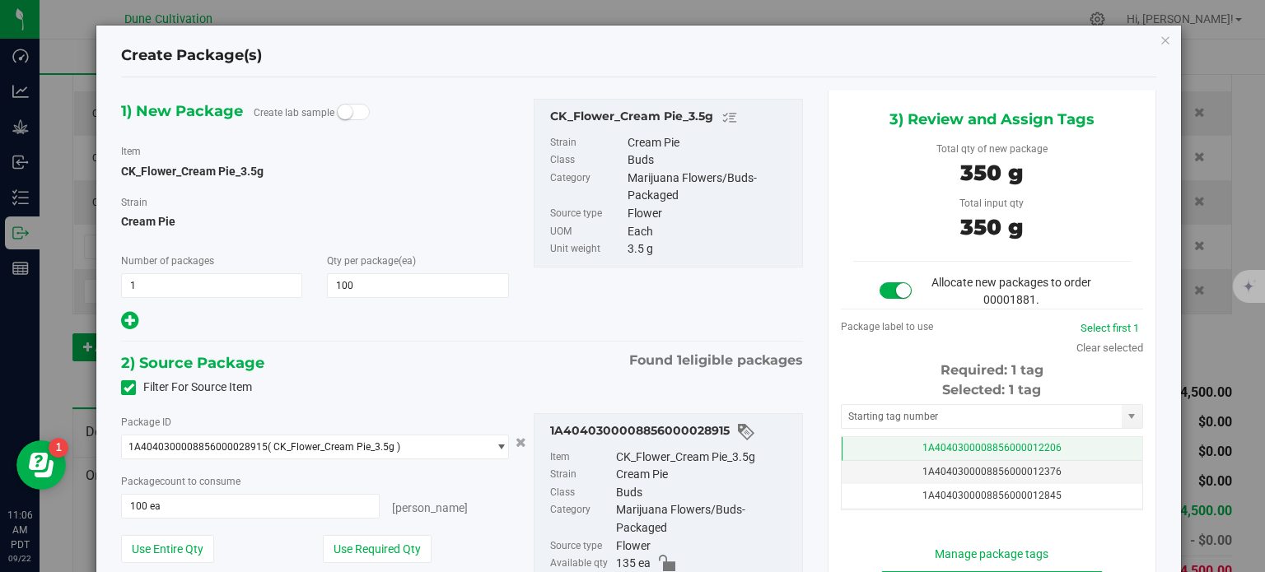
click at [953, 437] on td "1A4040300008856000012206" at bounding box center [992, 449] width 301 height 24
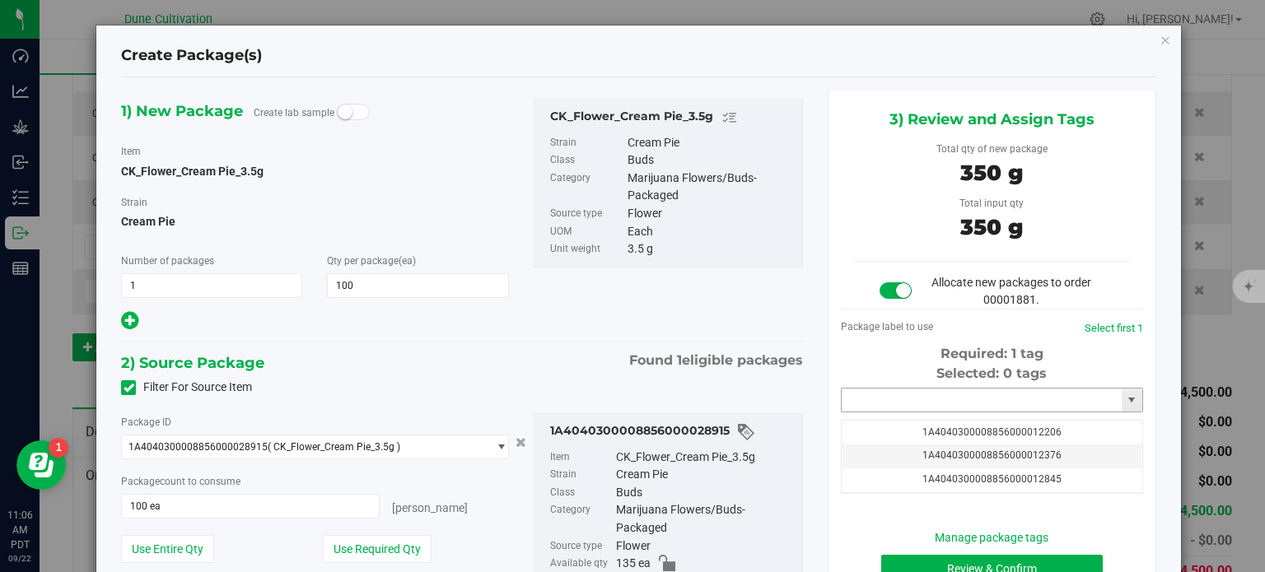
click at [945, 397] on input "text" at bounding box center [982, 400] width 280 height 23
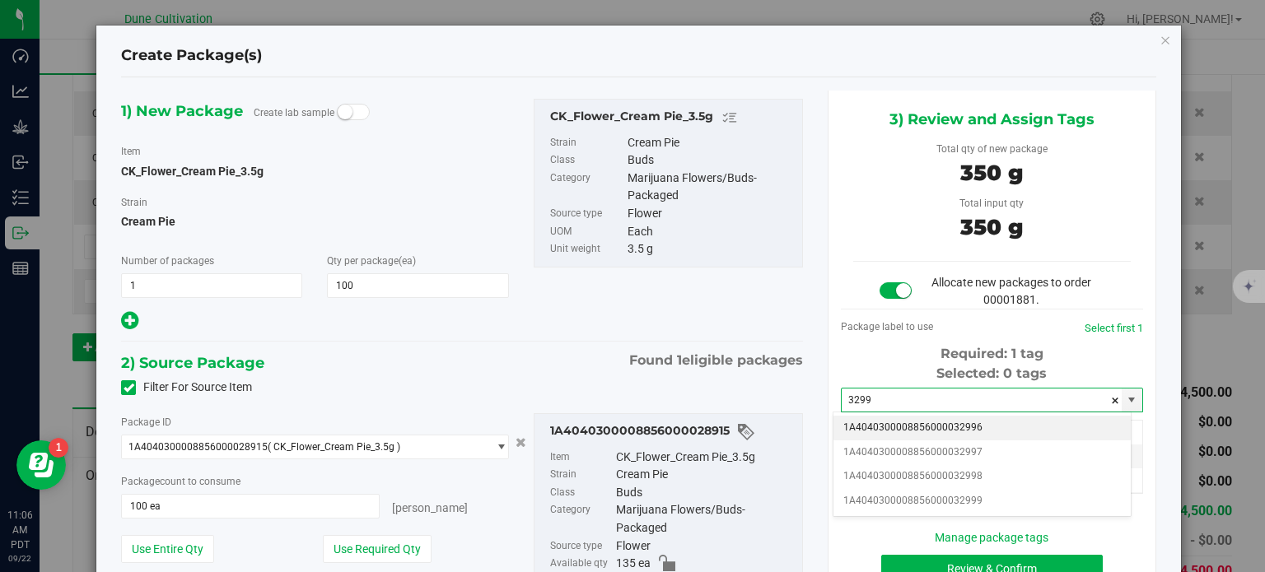
click at [965, 422] on li "1A4040300008856000032996" at bounding box center [981, 428] width 297 height 25
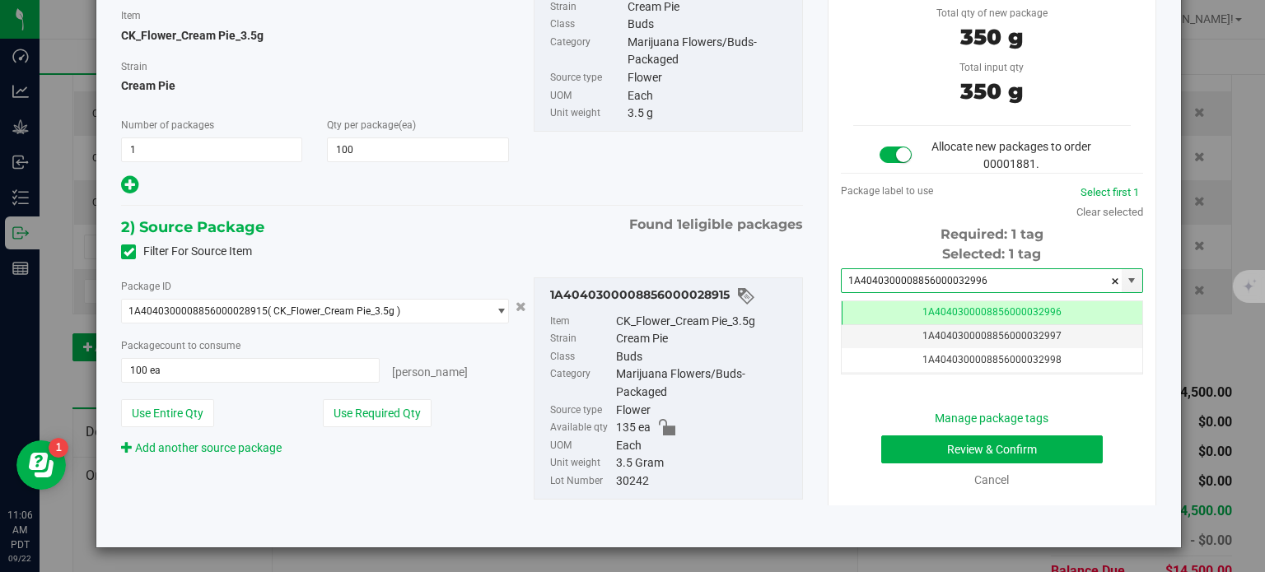
type input "1A4040300008856000032996"
click at [1052, 458] on button "Review & Confirm" at bounding box center [992, 450] width 222 height 28
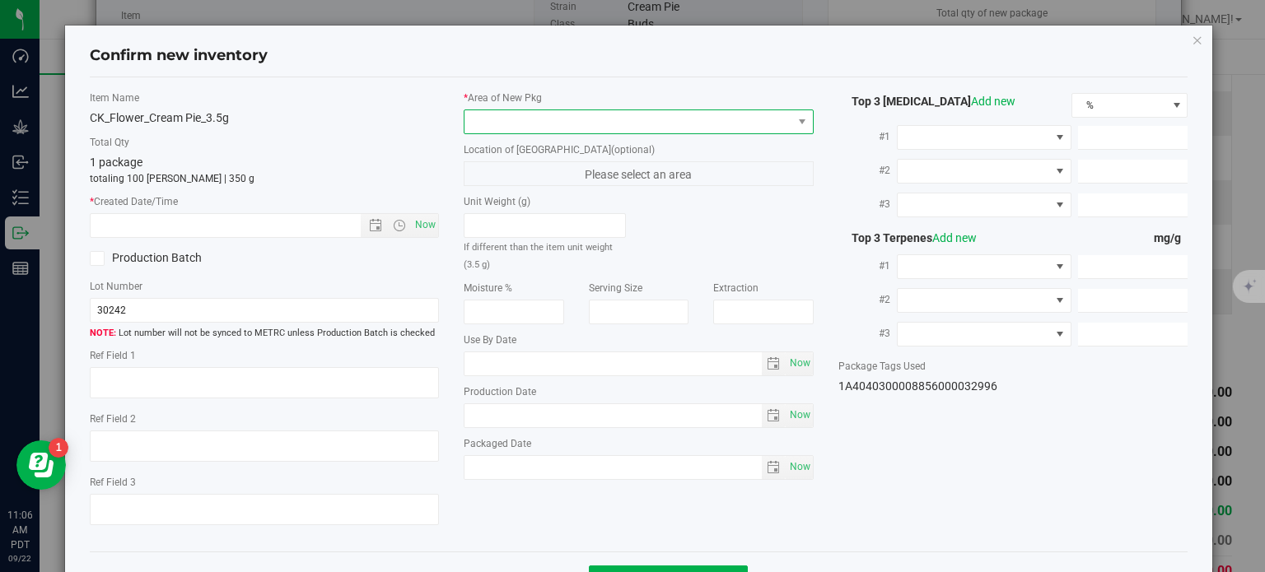
click at [511, 116] on span at bounding box center [628, 121] width 328 height 23
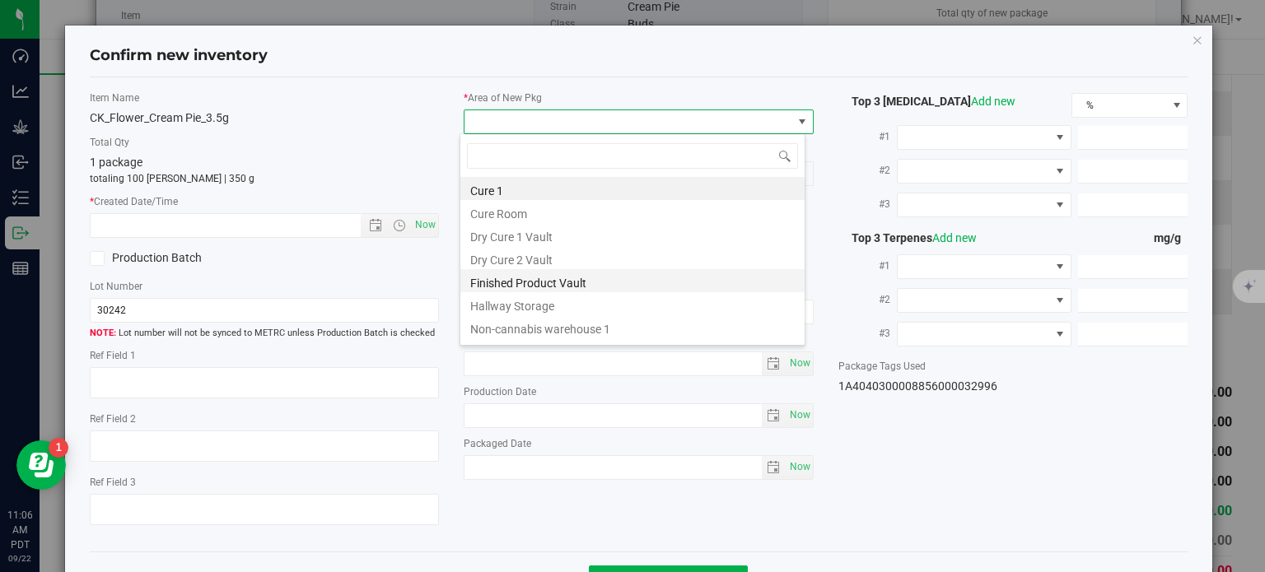
click at [499, 282] on li "Finished Product Vault" at bounding box center [632, 280] width 344 height 23
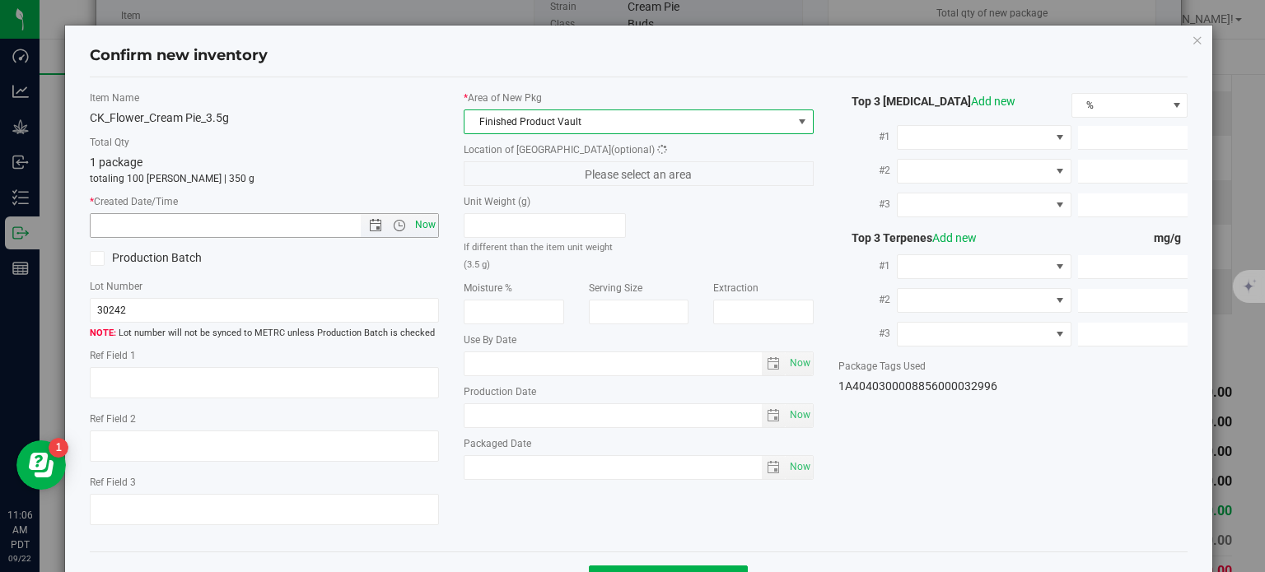
click at [431, 231] on span "Now" at bounding box center [426, 225] width 28 height 24
type input "9/22/2025 11:06 AM"
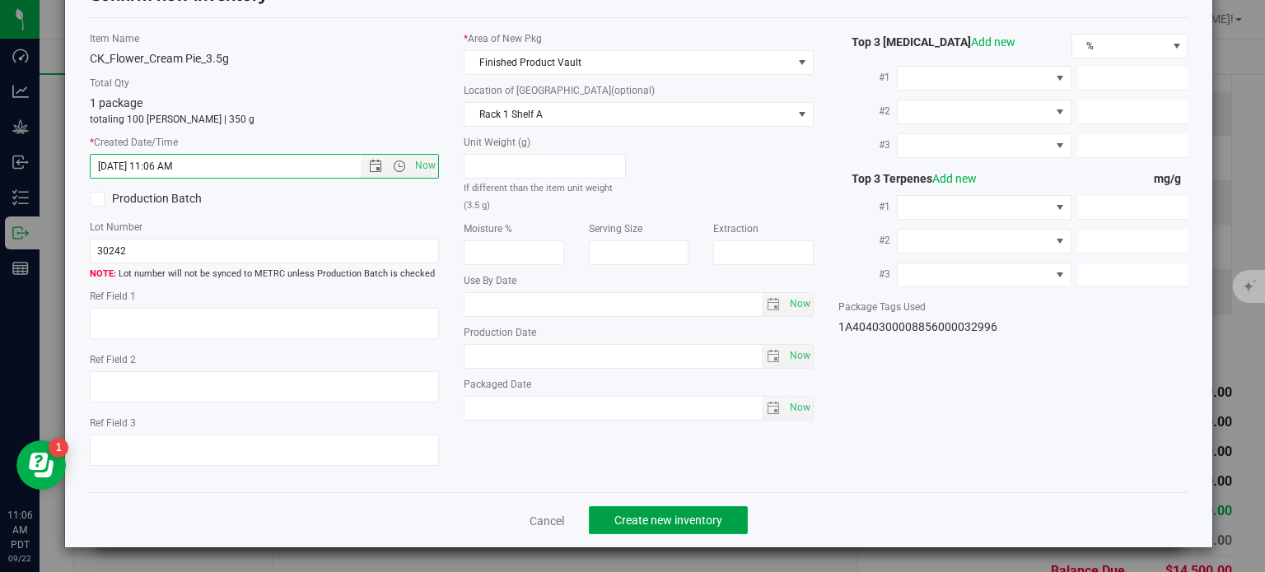
click at [631, 523] on span "Create new inventory" at bounding box center [668, 520] width 108 height 13
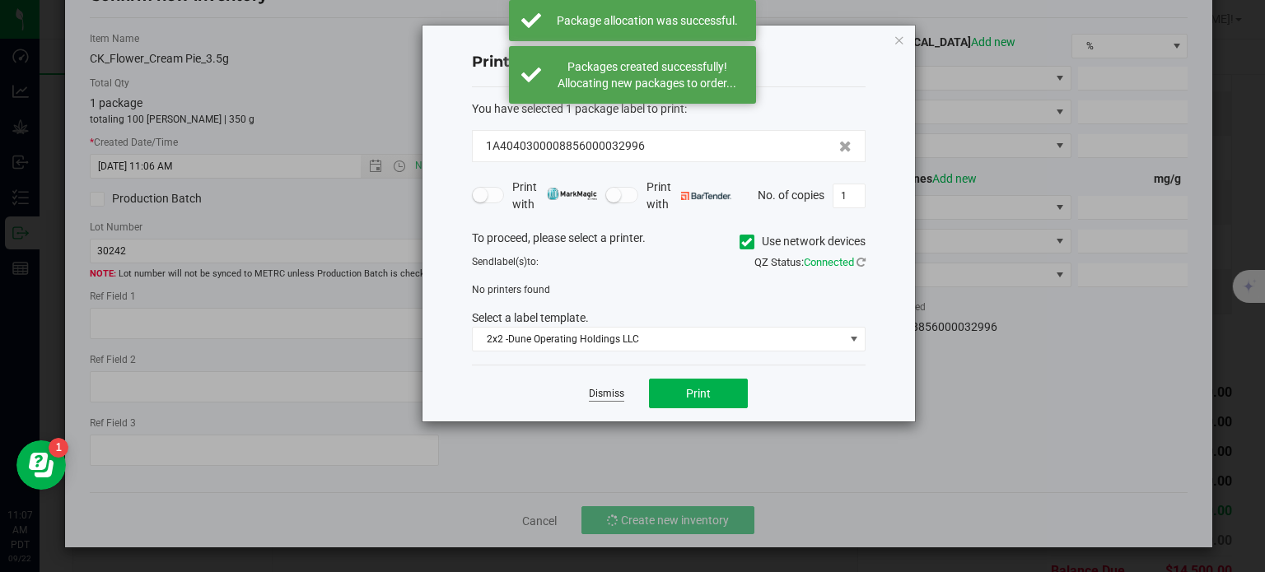
click at [600, 391] on link "Dismiss" at bounding box center [606, 394] width 35 height 14
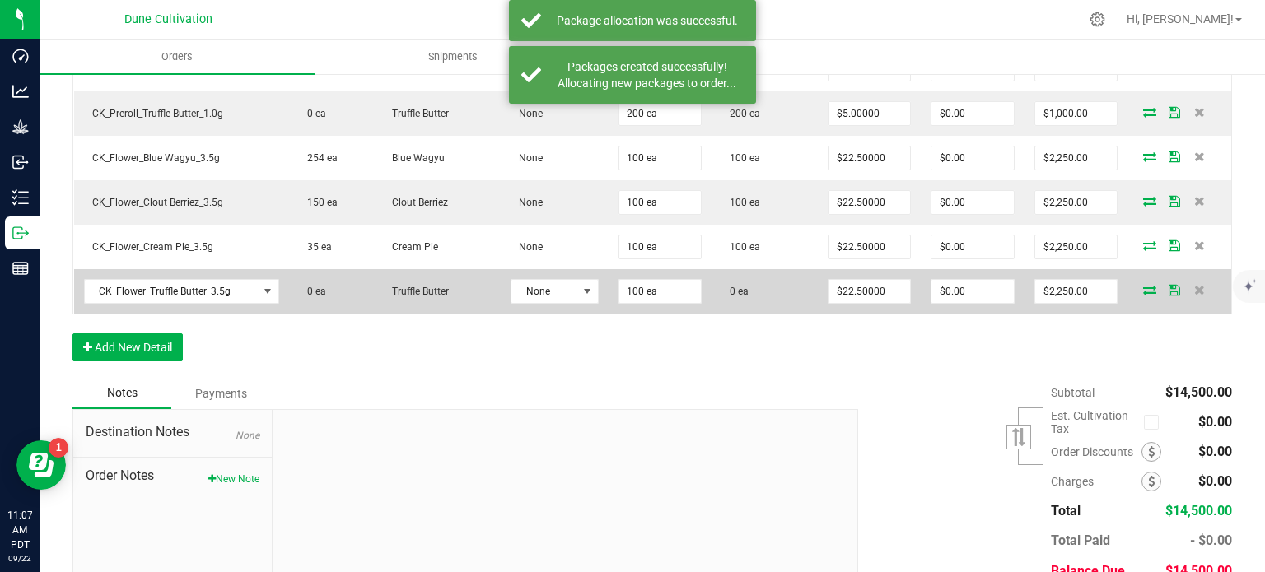
click at [1143, 288] on icon at bounding box center [1149, 290] width 13 height 10
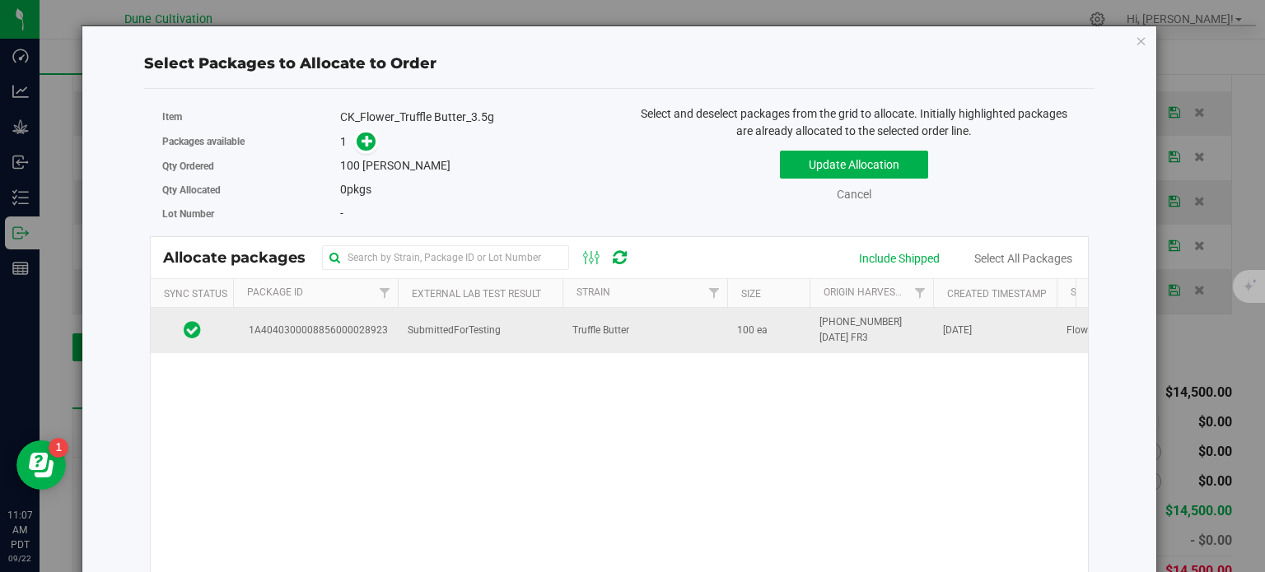
click at [315, 328] on span "1A4040300008856000028923" at bounding box center [315, 331] width 145 height 16
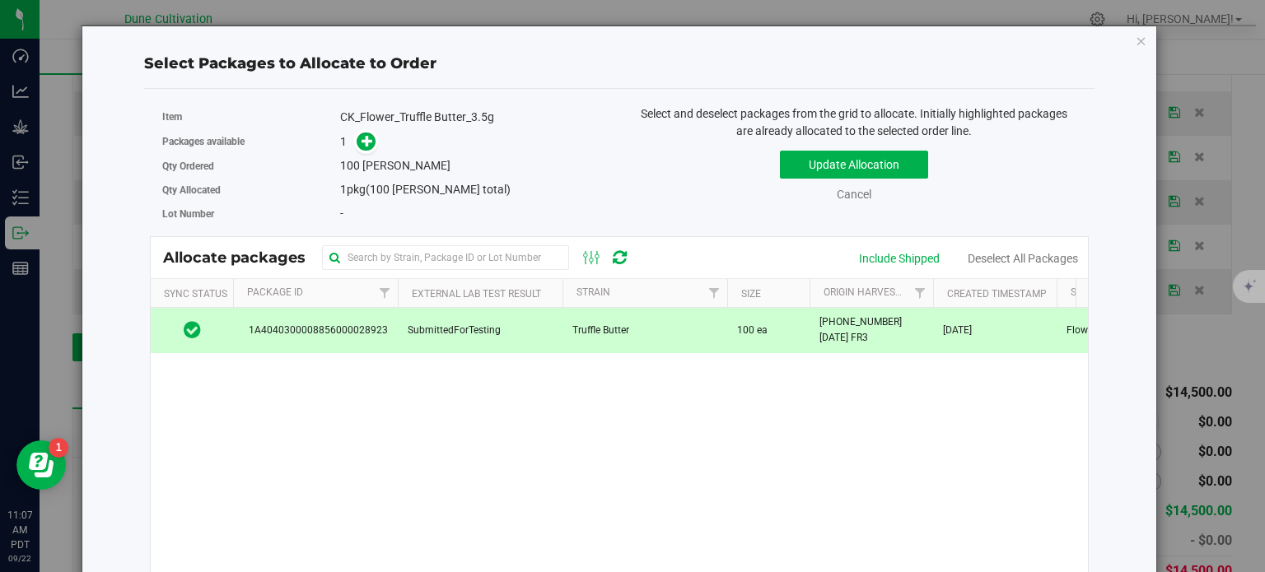
click at [350, 137] on span at bounding box center [362, 142] width 26 height 19
click at [363, 140] on icon at bounding box center [368, 141] width 12 height 12
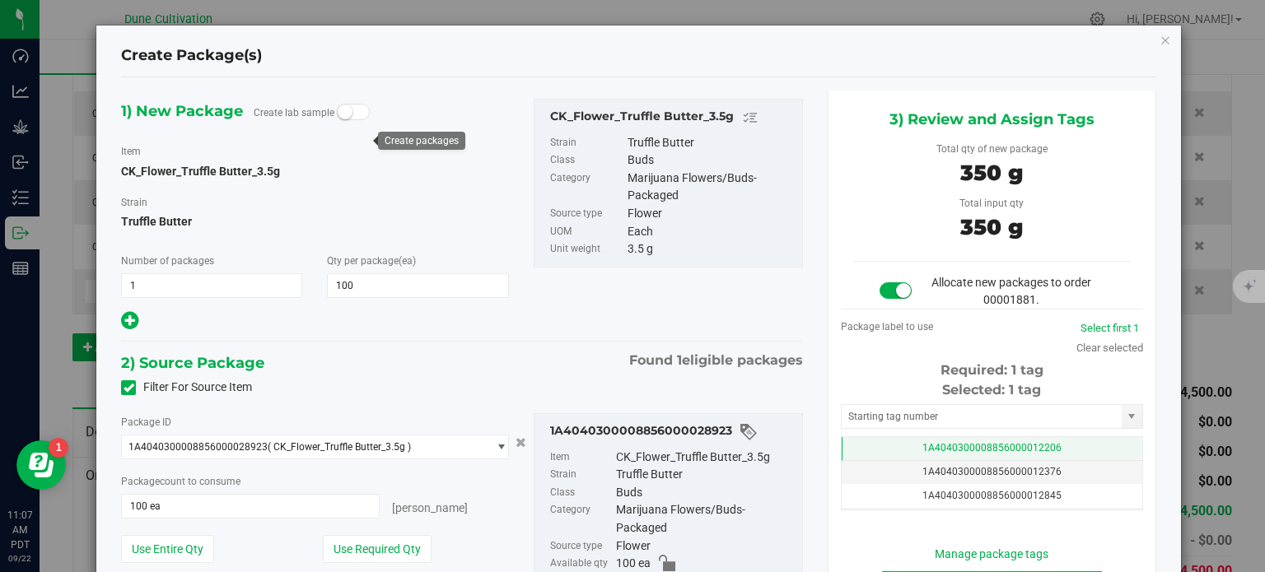
click at [996, 454] on td "1A4040300008856000012206" at bounding box center [992, 449] width 301 height 24
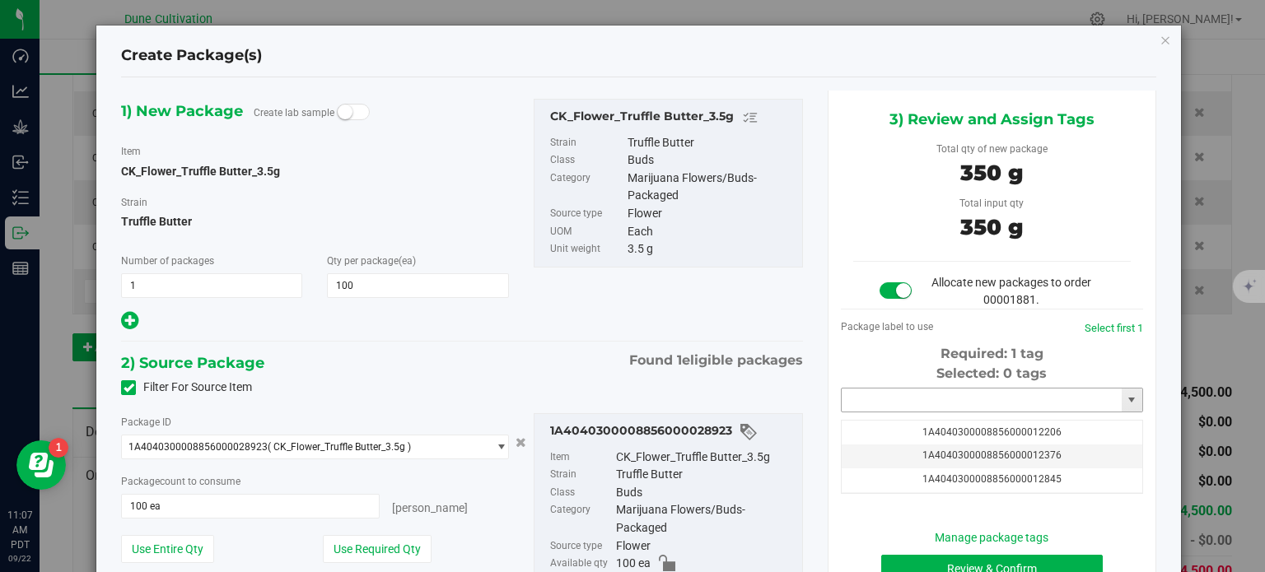
click at [912, 400] on input "text" at bounding box center [982, 400] width 280 height 23
paste input "CK_Flower_Truffle Butter_3.5g"
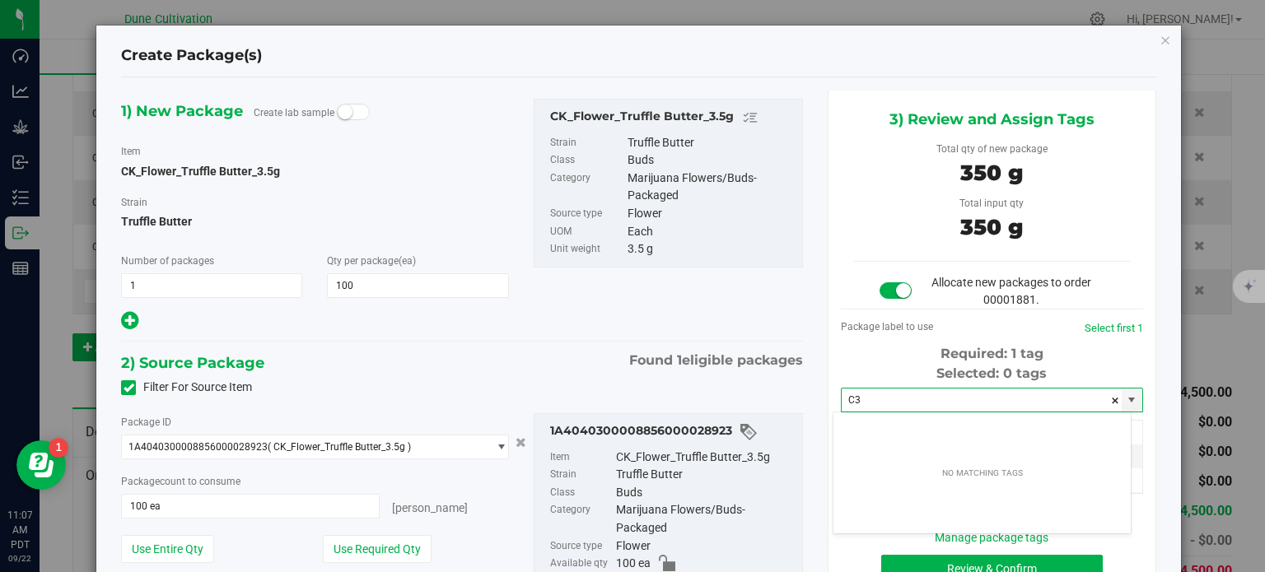
type input "C"
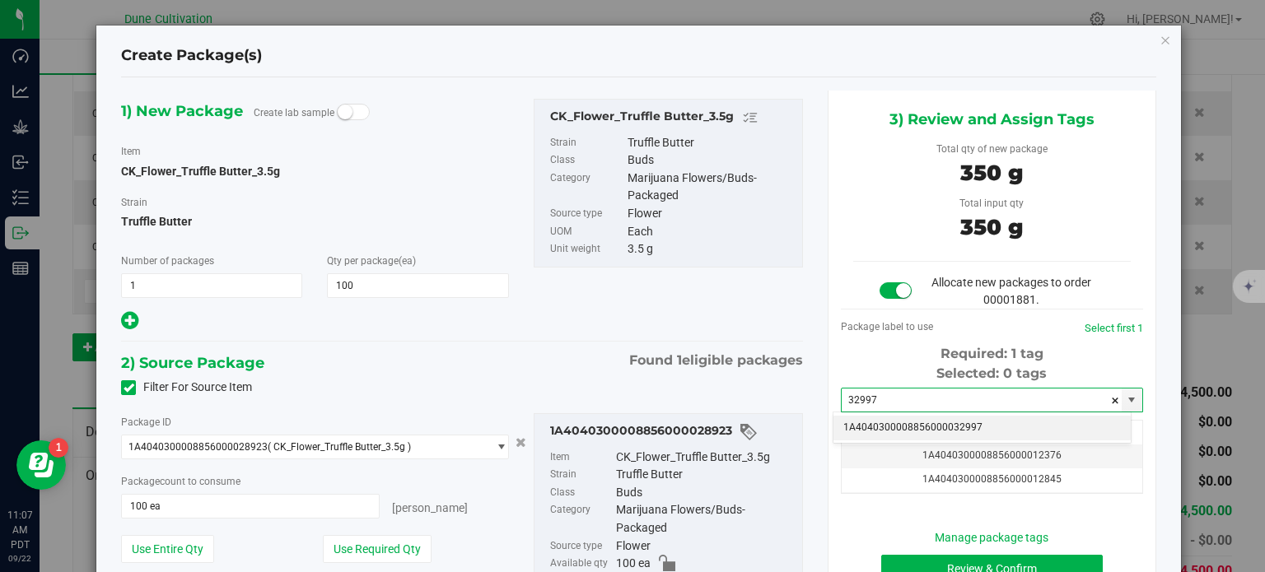
click at [959, 429] on li "1A4040300008856000032997" at bounding box center [981, 428] width 297 height 25
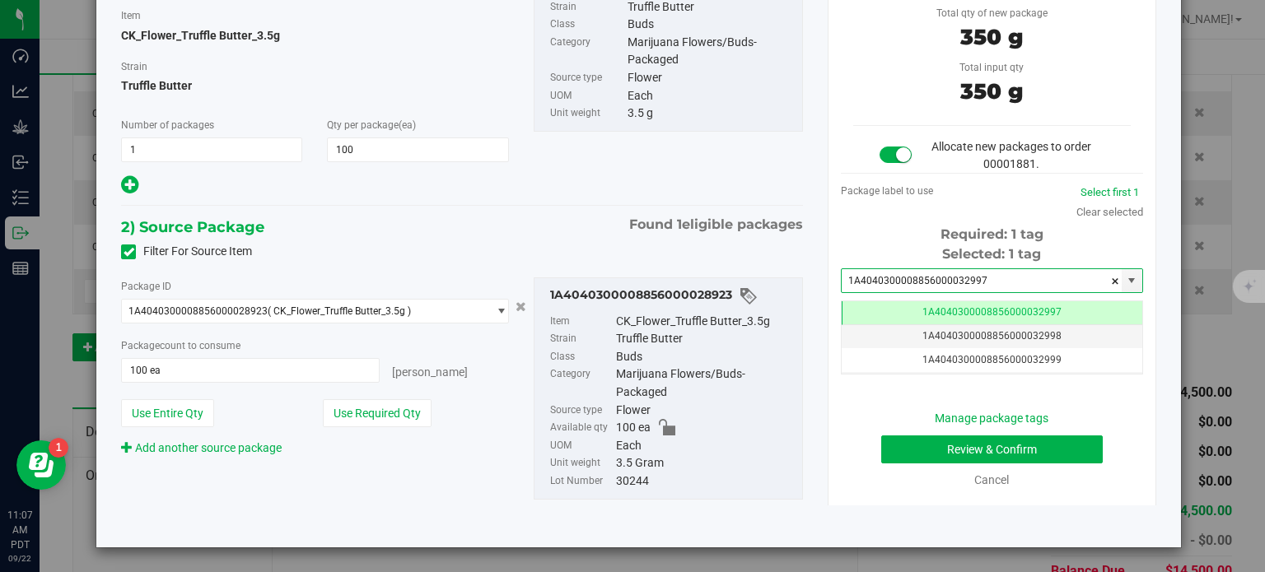
type input "1A4040300008856000032997"
click at [970, 454] on button "Review & Confirm" at bounding box center [992, 450] width 222 height 28
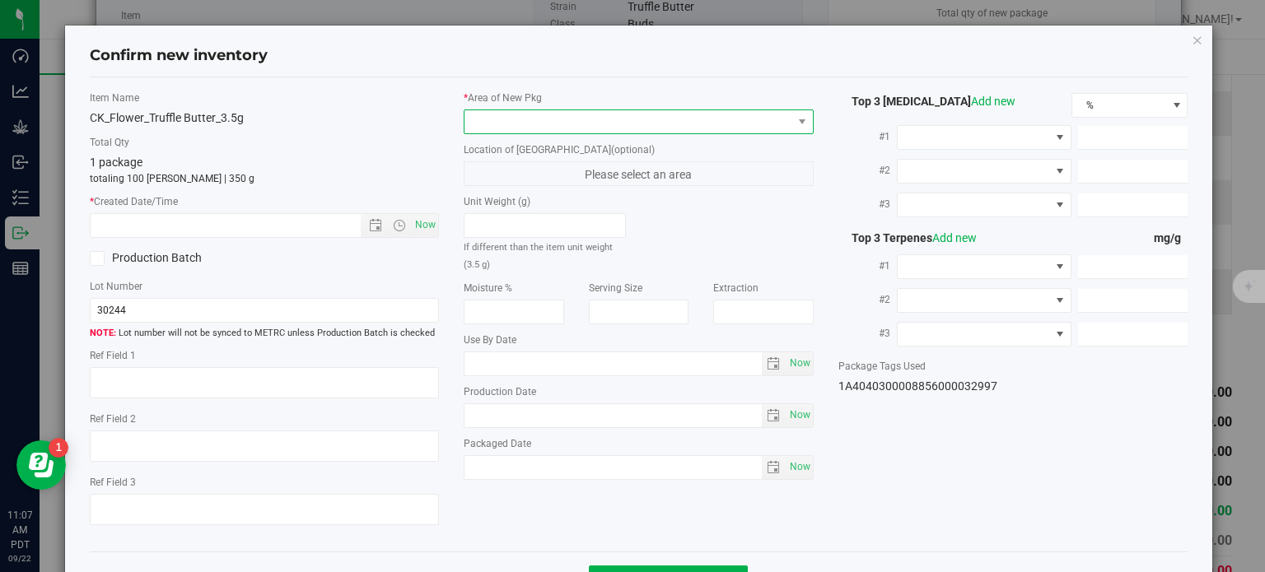
click at [730, 131] on span at bounding box center [628, 121] width 328 height 23
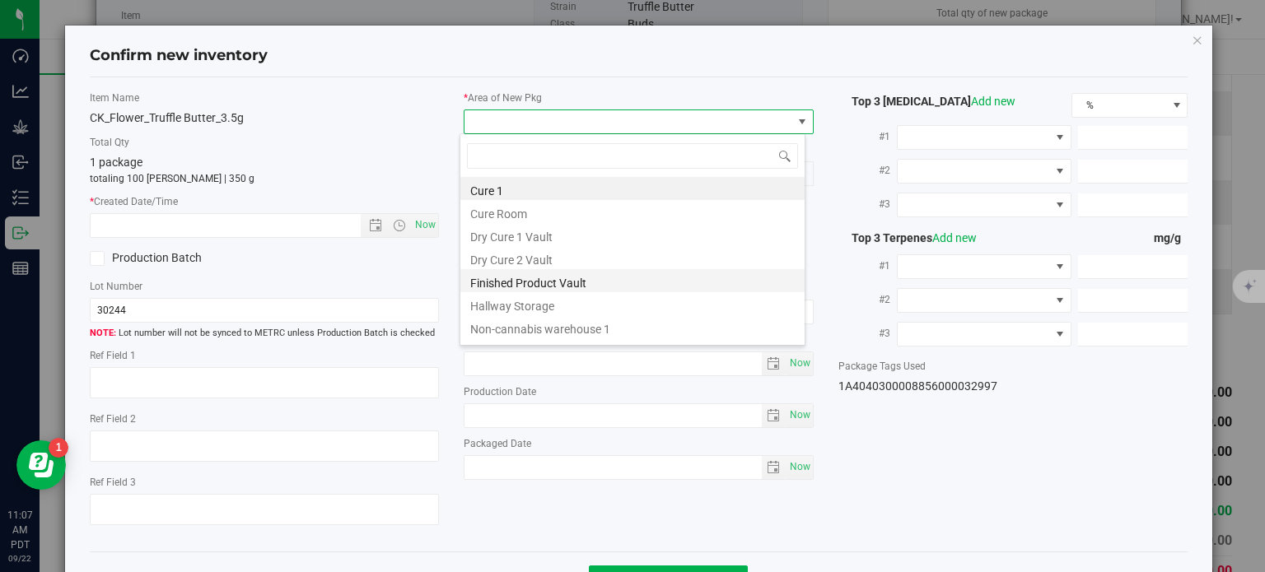
click at [545, 282] on li "Finished Product Vault" at bounding box center [632, 280] width 344 height 23
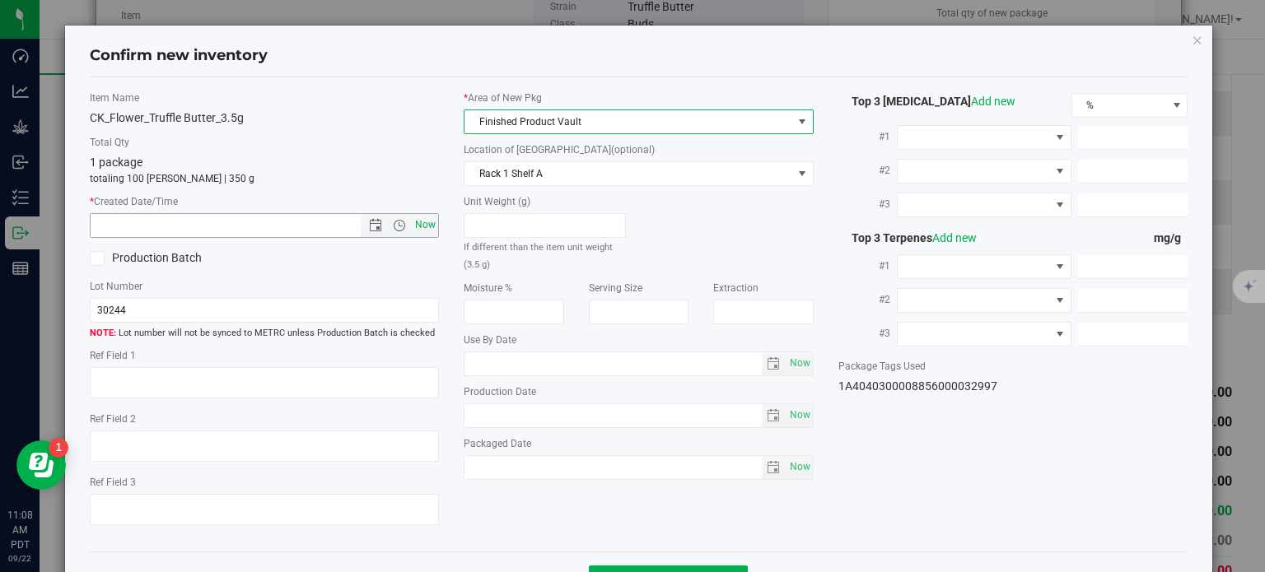
click at [418, 217] on span "Now" at bounding box center [426, 225] width 28 height 24
type input "9/22/2025 11:08 AM"
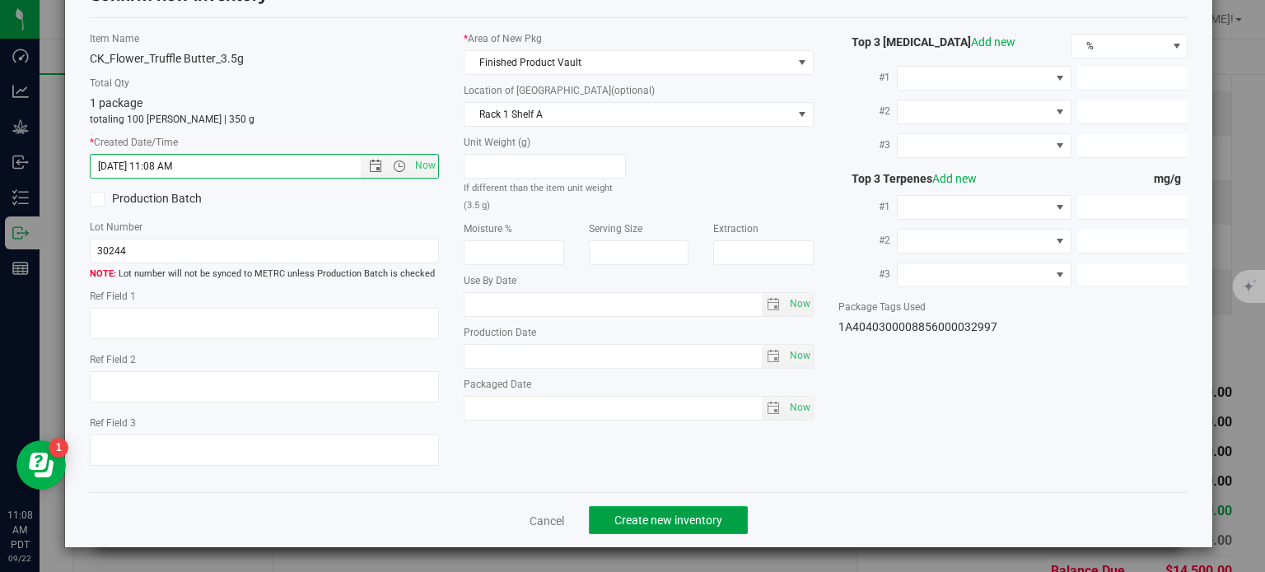
click at [618, 520] on span "Create new inventory" at bounding box center [668, 520] width 108 height 13
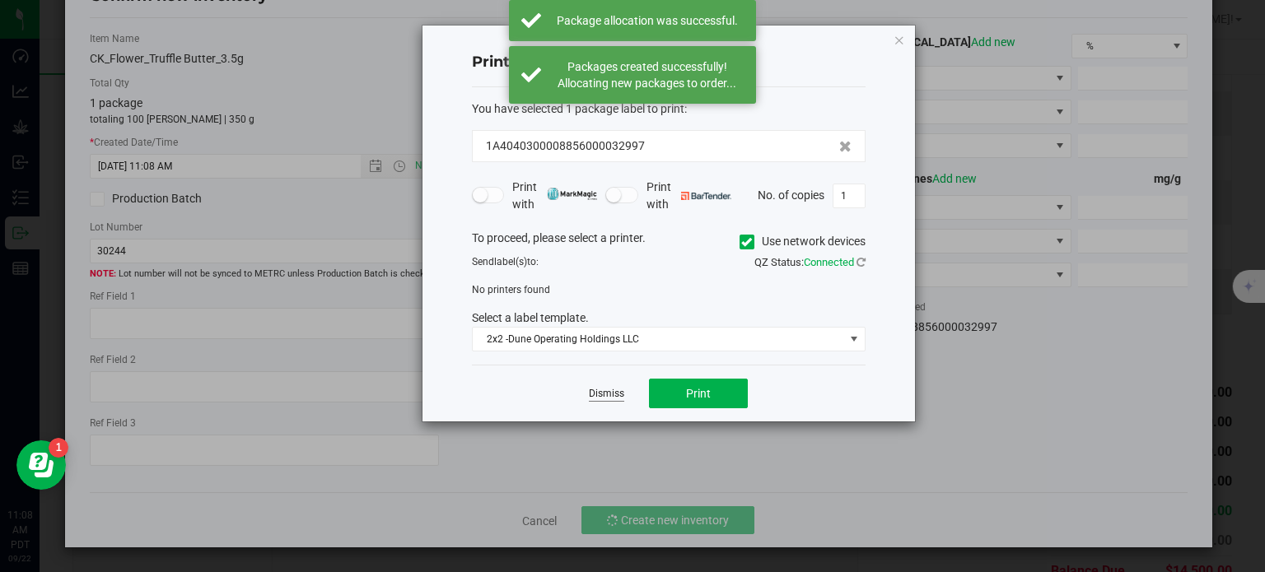
click at [604, 398] on link "Dismiss" at bounding box center [606, 394] width 35 height 14
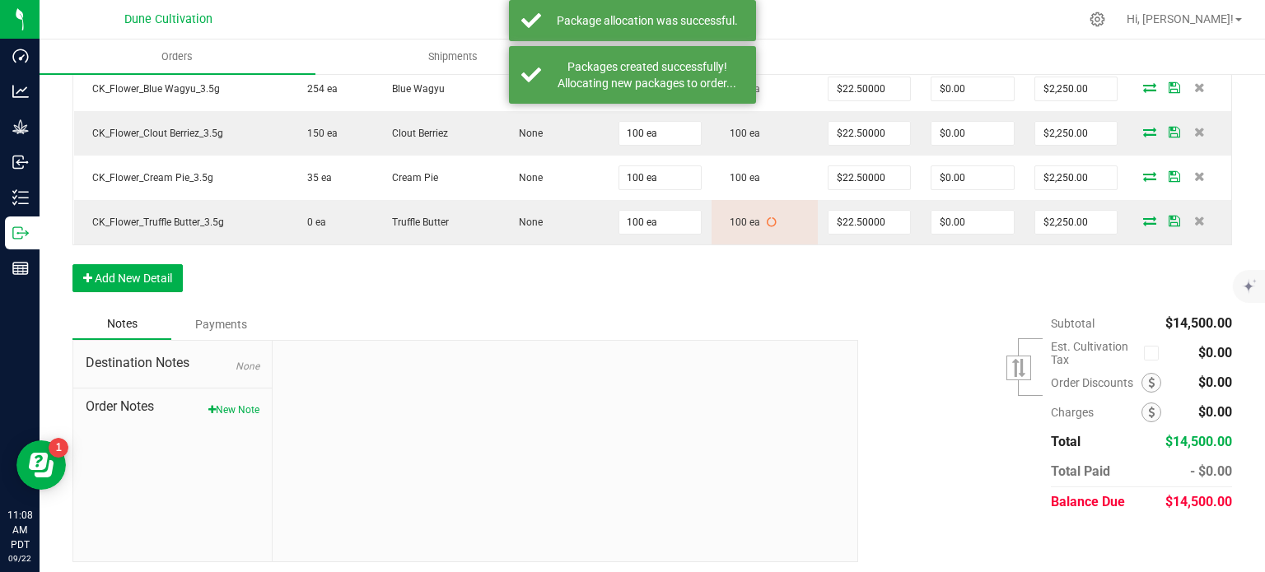
click at [1187, 494] on span "$14,500.00" at bounding box center [1198, 502] width 67 height 16
copy span "14,500.00"
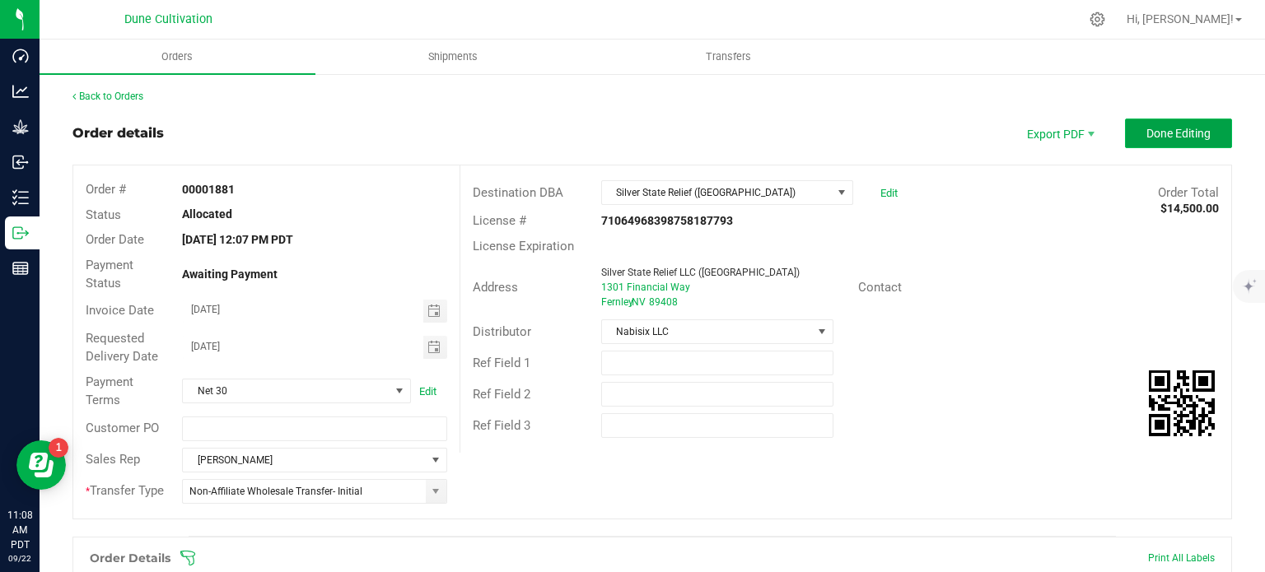
click at [1155, 129] on span "Done Editing" at bounding box center [1178, 133] width 64 height 13
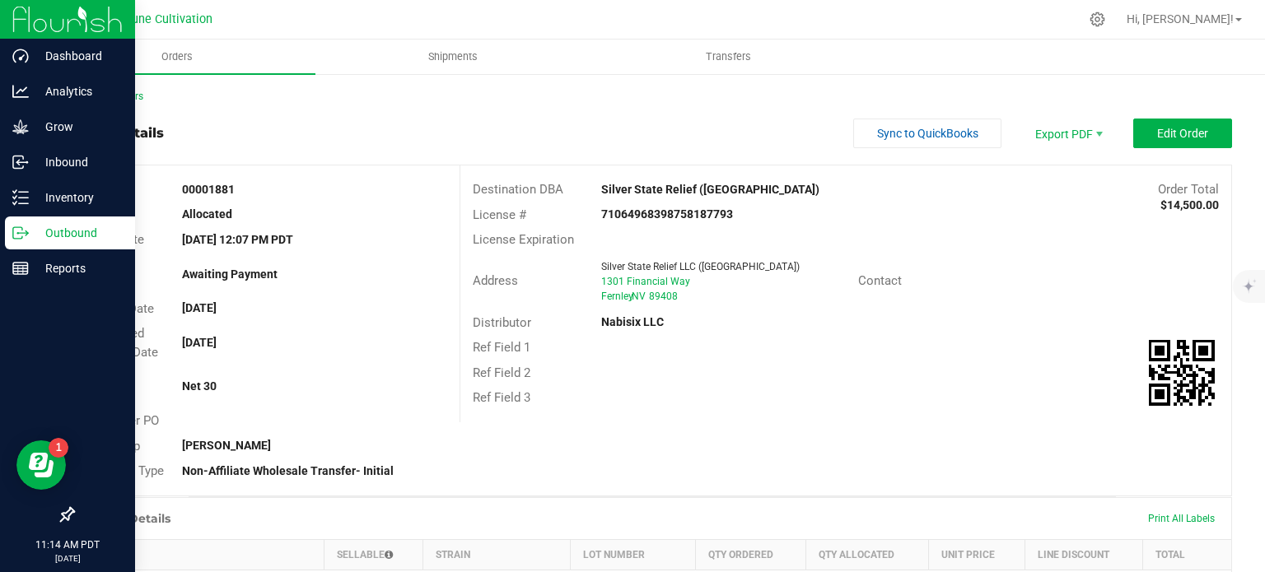
click at [31, 243] on div "Outbound" at bounding box center [70, 233] width 130 height 33
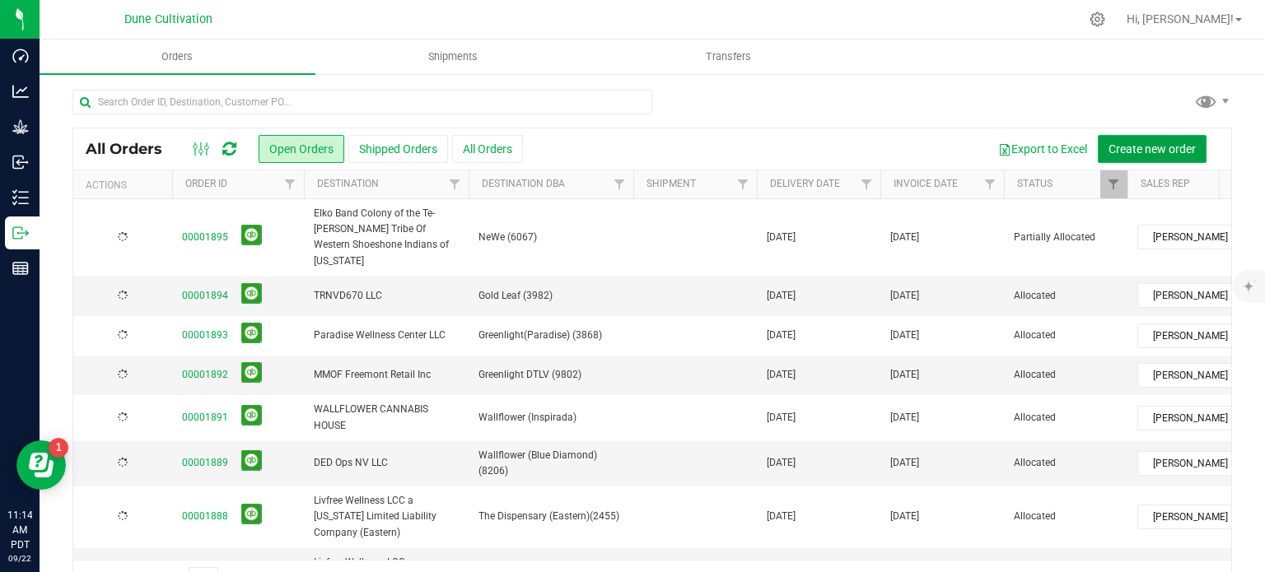
click at [1155, 144] on span "Create new order" at bounding box center [1151, 148] width 87 height 13
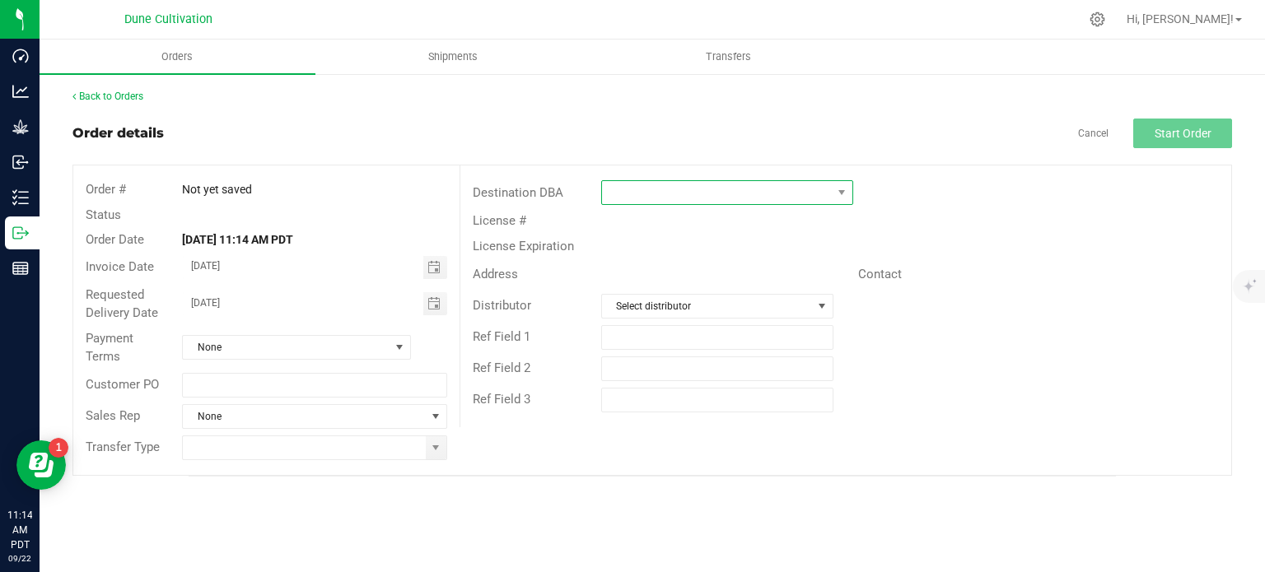
click at [641, 197] on span at bounding box center [717, 192] width 230 height 23
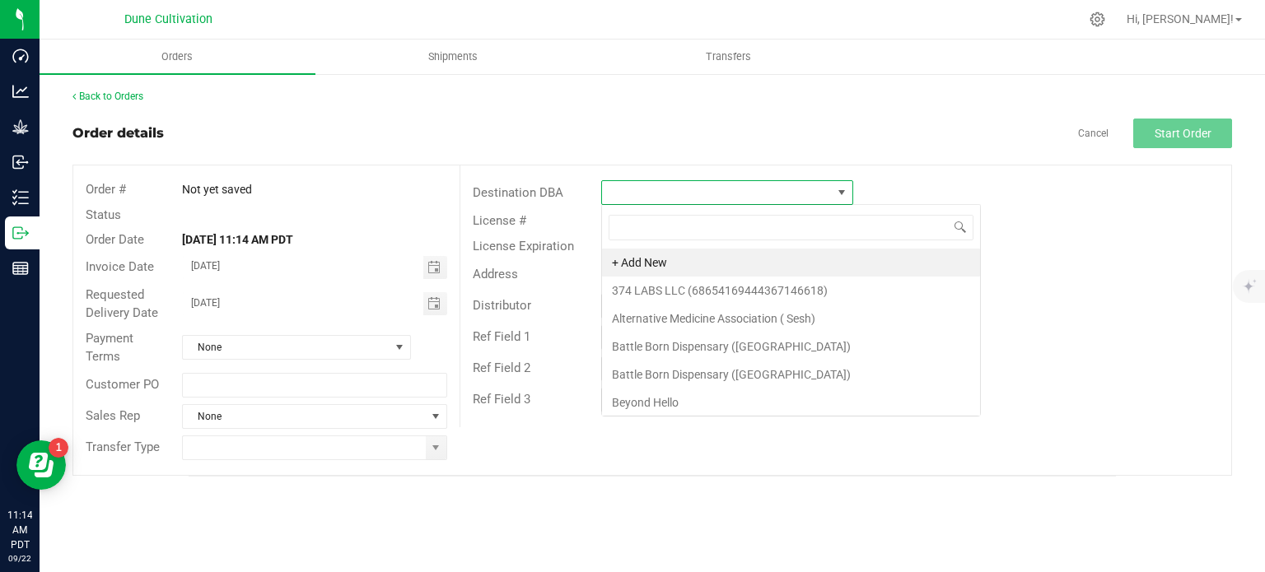
scroll to position [24, 252]
type input "curaleaf"
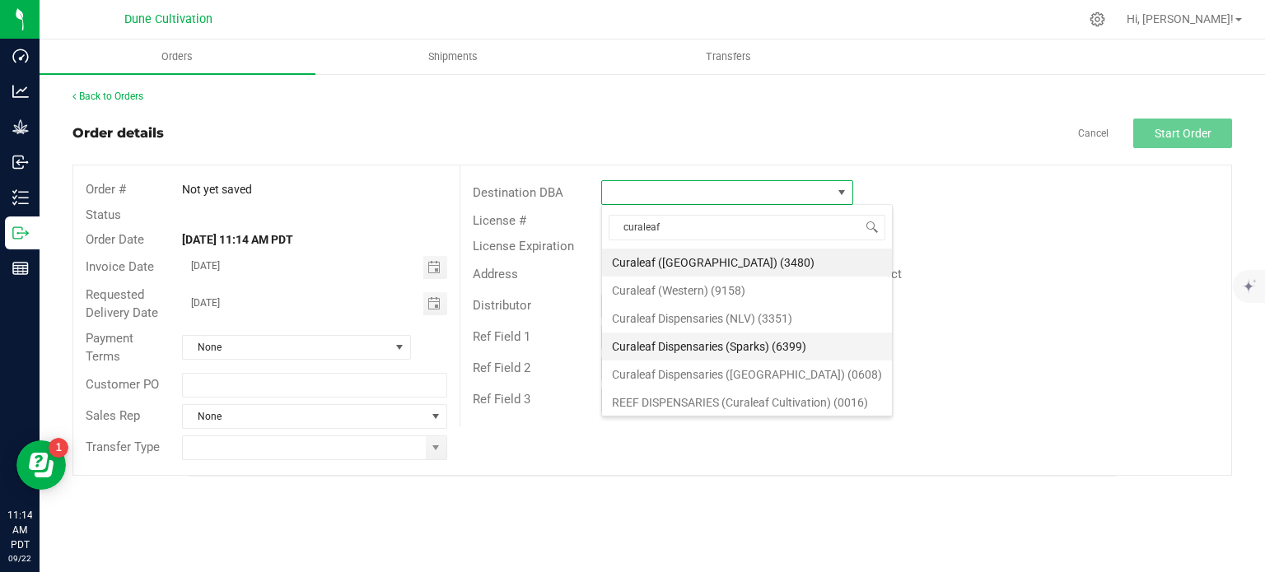
click at [730, 348] on li "Curaleaf Dispensaries (Sparks) (6399)" at bounding box center [747, 347] width 290 height 28
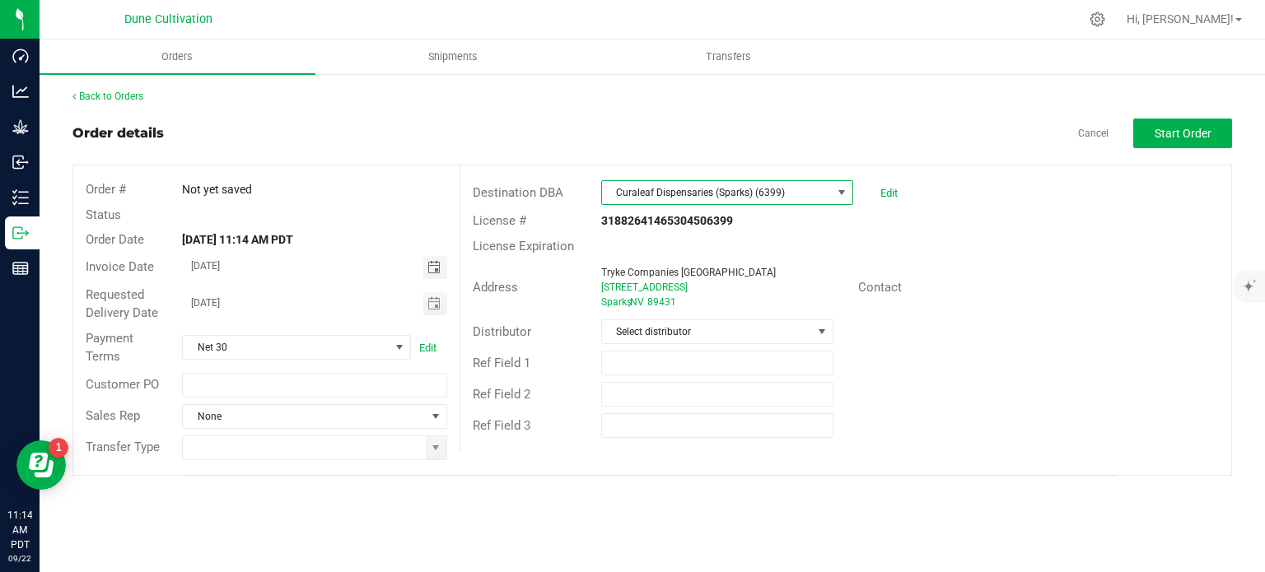
click at [440, 267] on span "Toggle calendar" at bounding box center [433, 267] width 13 height 13
click at [427, 270] on span "Toggle calendar" at bounding box center [433, 267] width 13 height 13
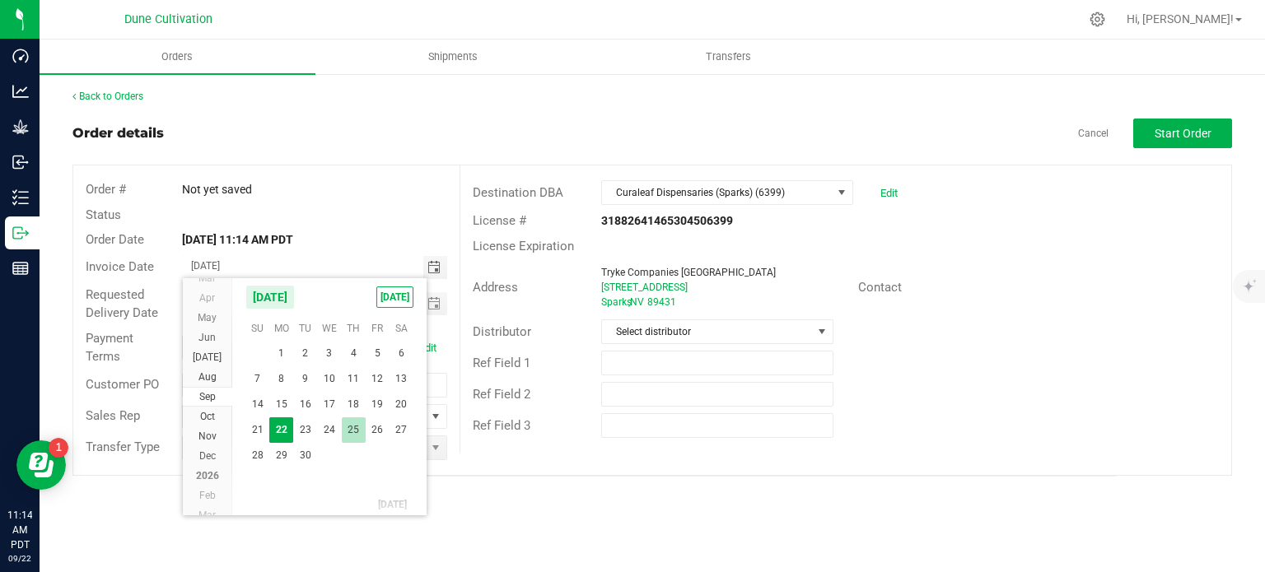
click at [356, 431] on span "25" at bounding box center [354, 431] width 24 height 26
type input "[DATE]"
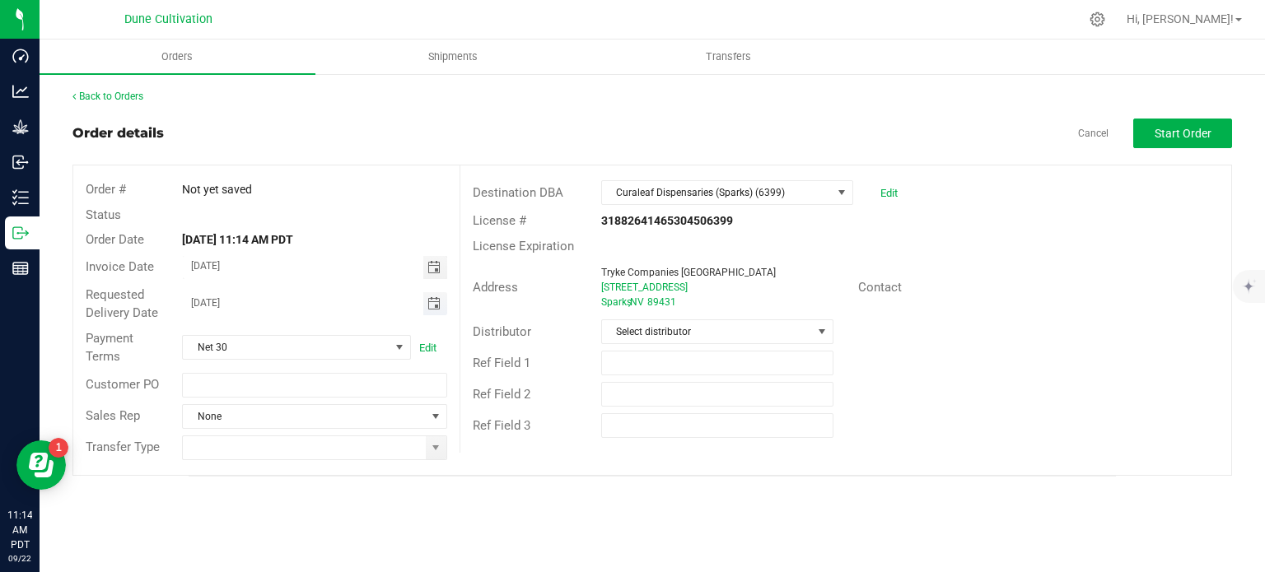
click at [438, 302] on span "Toggle calendar" at bounding box center [433, 303] width 13 height 13
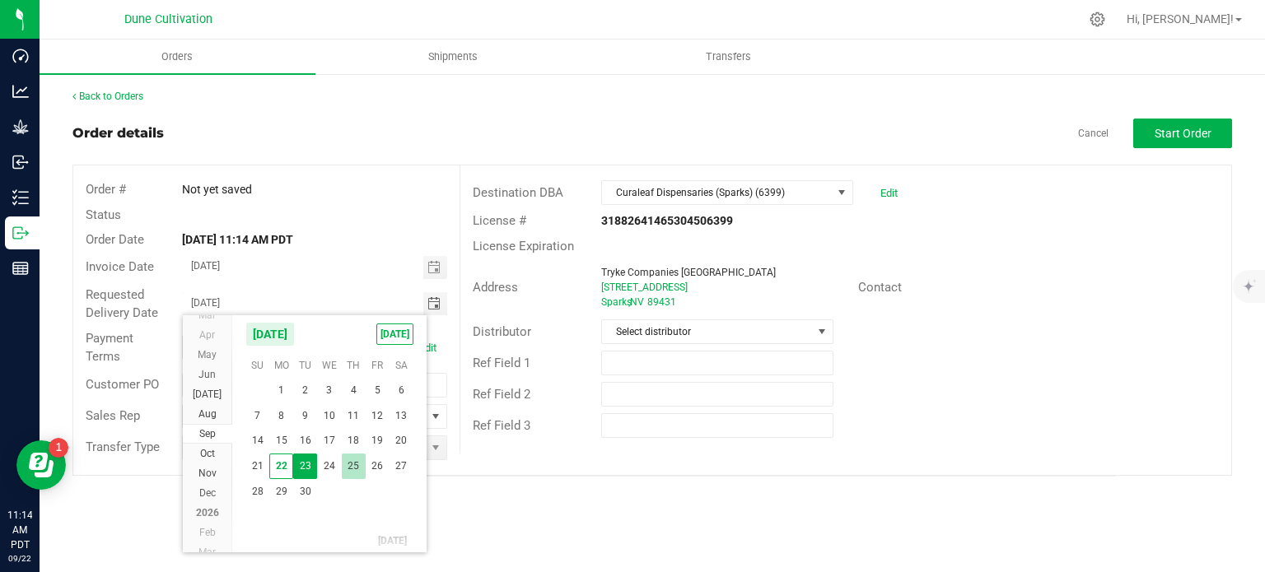
click at [364, 464] on span "25" at bounding box center [354, 467] width 24 height 26
type input "[DATE]"
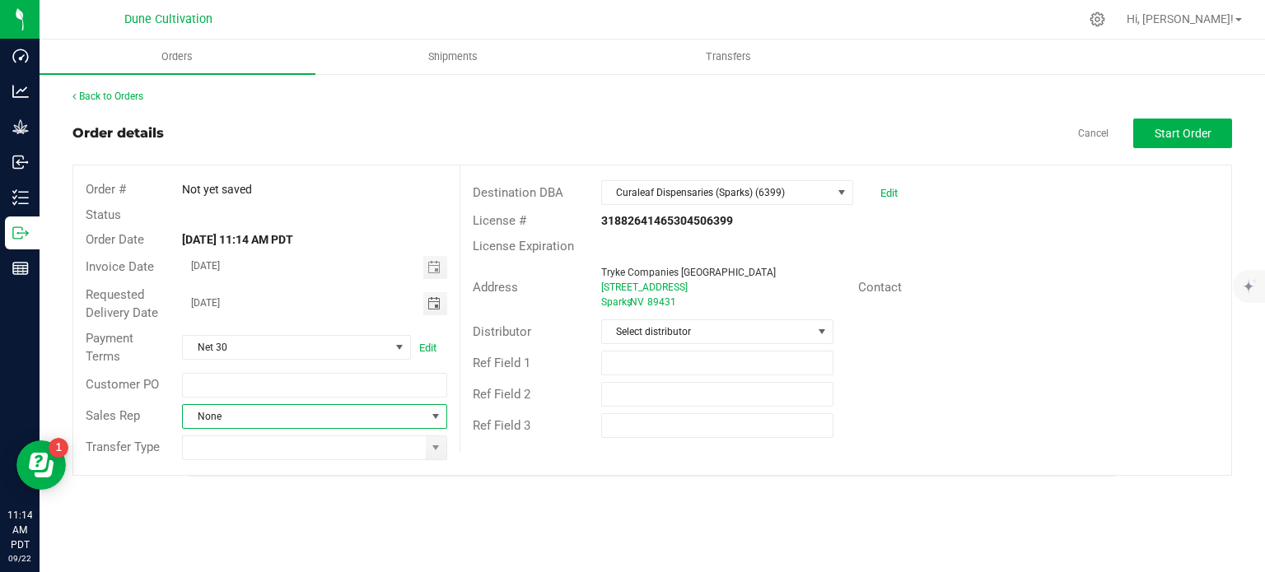
click at [431, 421] on span at bounding box center [435, 416] width 13 height 13
click at [267, 488] on li "[PERSON_NAME]" at bounding box center [315, 486] width 264 height 28
click at [426, 452] on span at bounding box center [436, 447] width 21 height 23
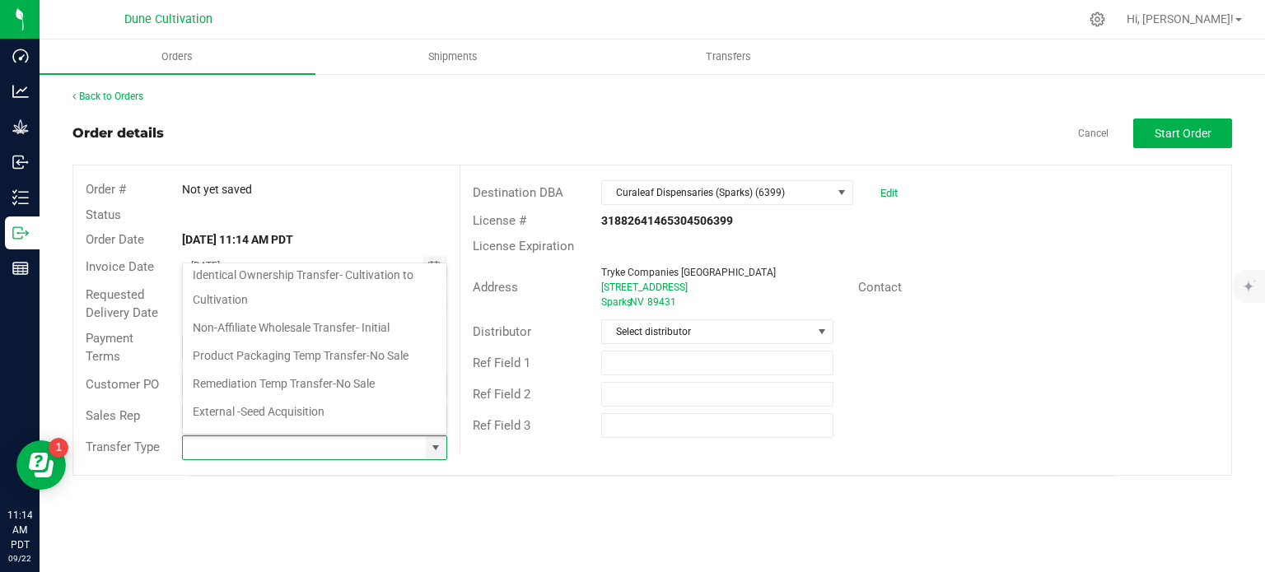
scroll to position [268, 0]
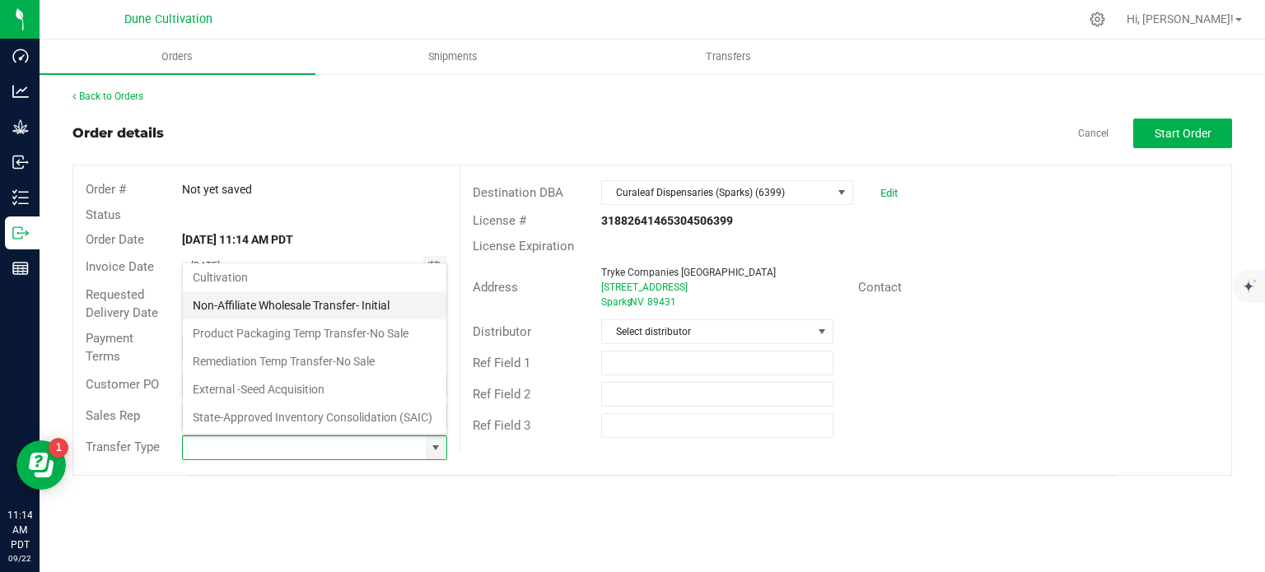
click at [326, 292] on li "Non-Affiliate Wholesale Transfer- Initial" at bounding box center [315, 306] width 264 height 28
type input "Non-Affiliate Wholesale Transfer- Initial"
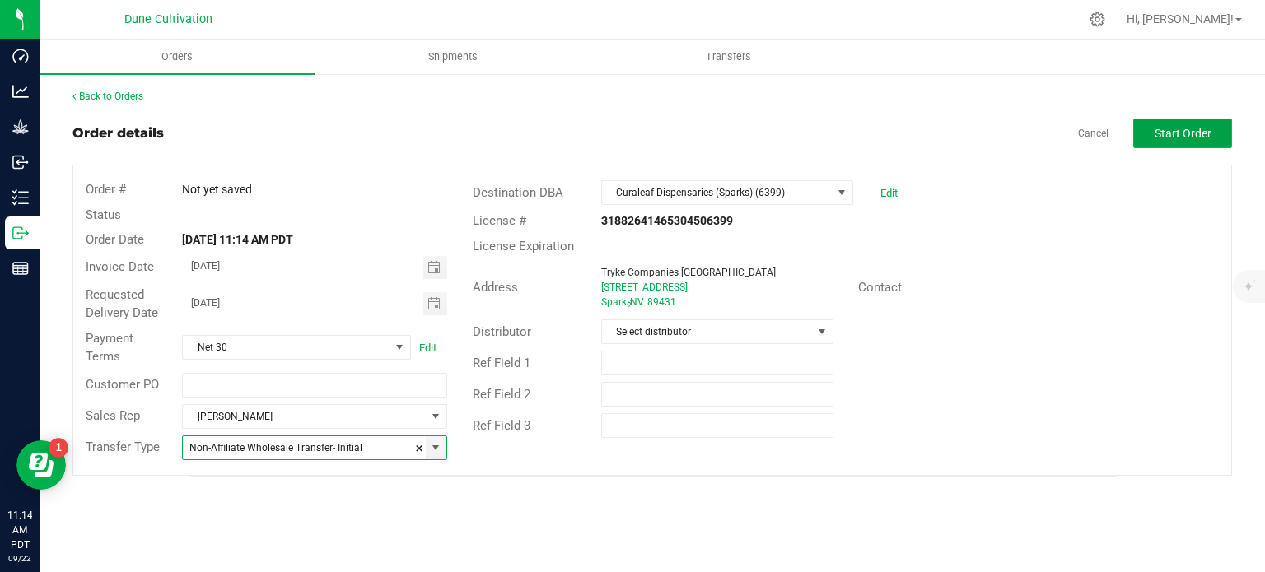
click at [1176, 130] on span "Start Order" at bounding box center [1183, 133] width 57 height 13
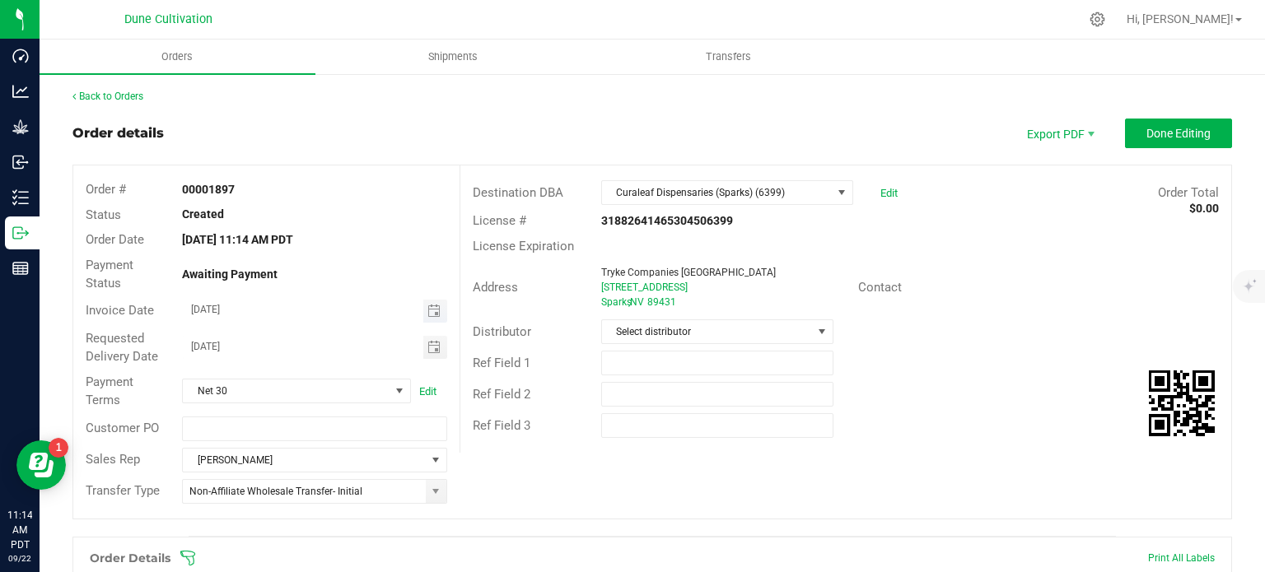
scroll to position [402, 0]
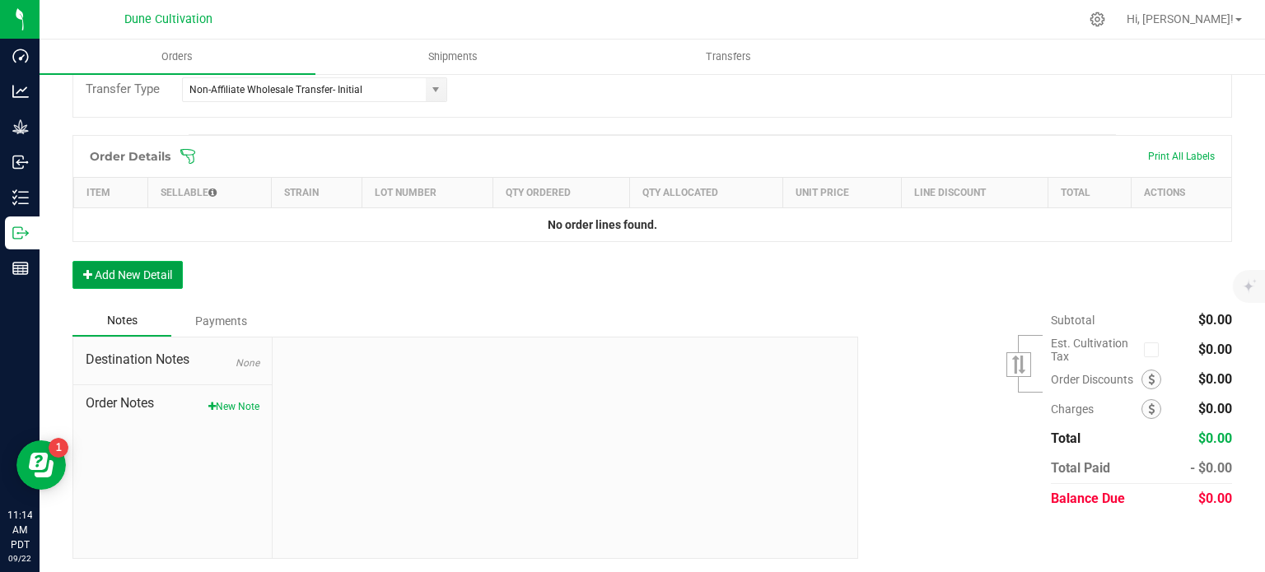
click at [107, 270] on button "Add New Detail" at bounding box center [127, 275] width 110 height 28
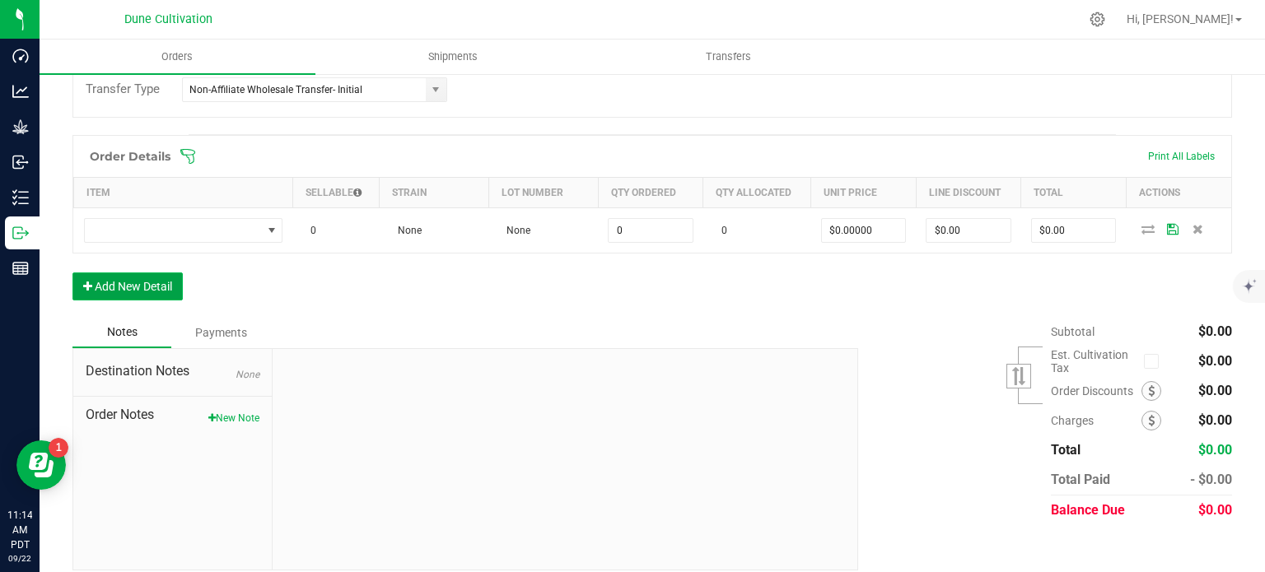
click at [141, 296] on button "Add New Detail" at bounding box center [127, 287] width 110 height 28
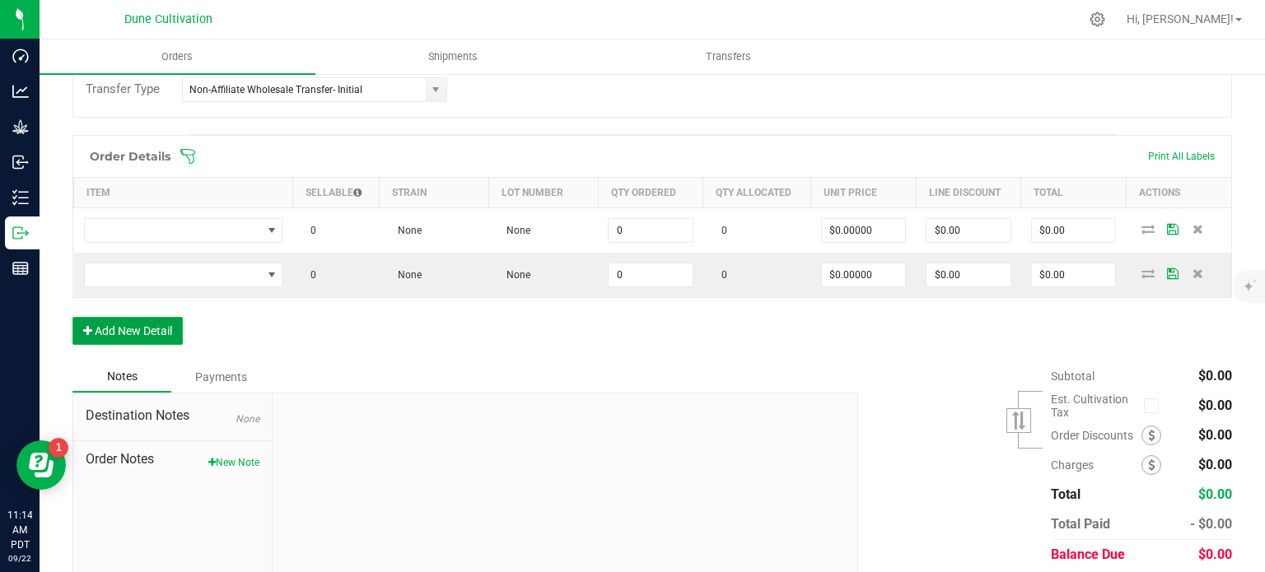
click at [133, 331] on button "Add New Detail" at bounding box center [127, 331] width 110 height 28
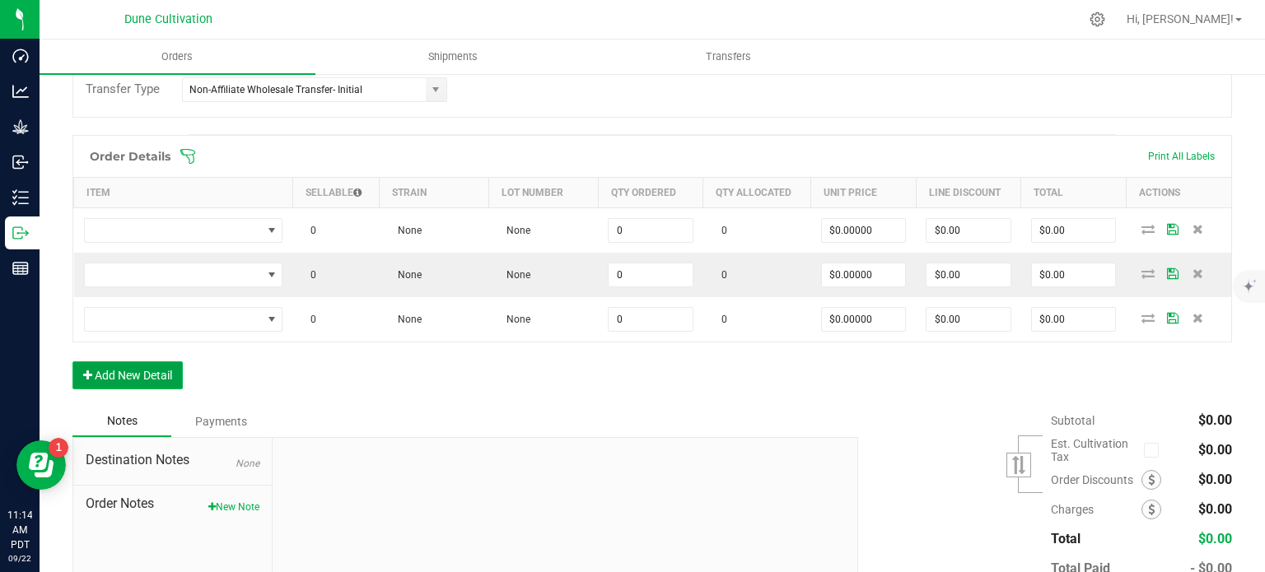
click at [142, 363] on button "Add New Detail" at bounding box center [127, 376] width 110 height 28
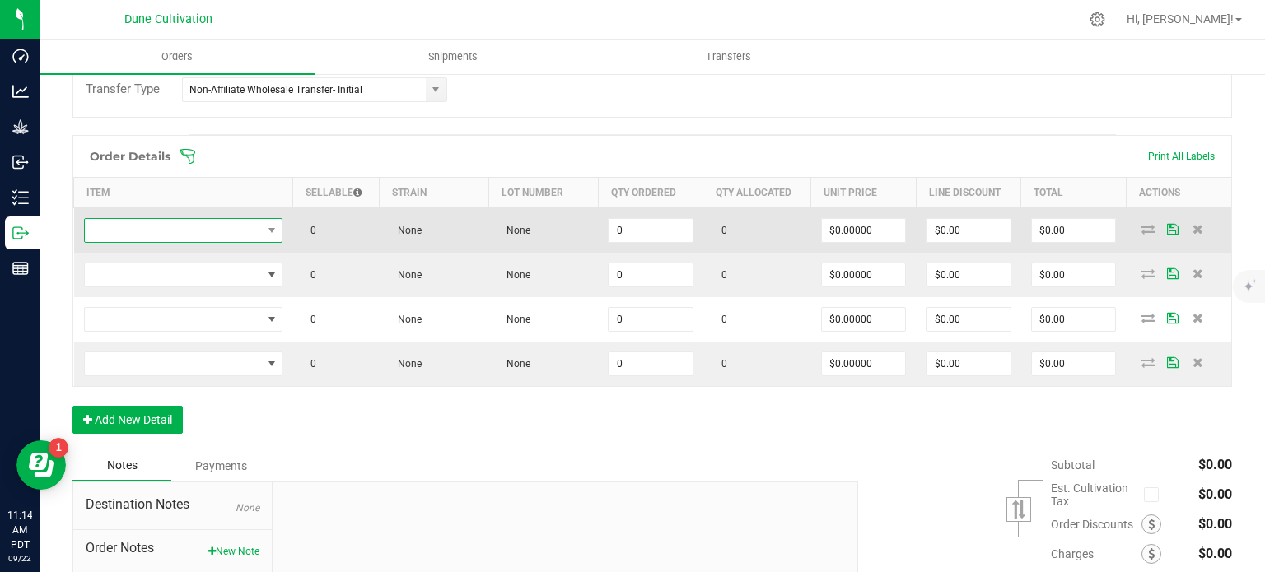
click at [257, 226] on span "NO DATA FOUND" at bounding box center [173, 230] width 177 height 23
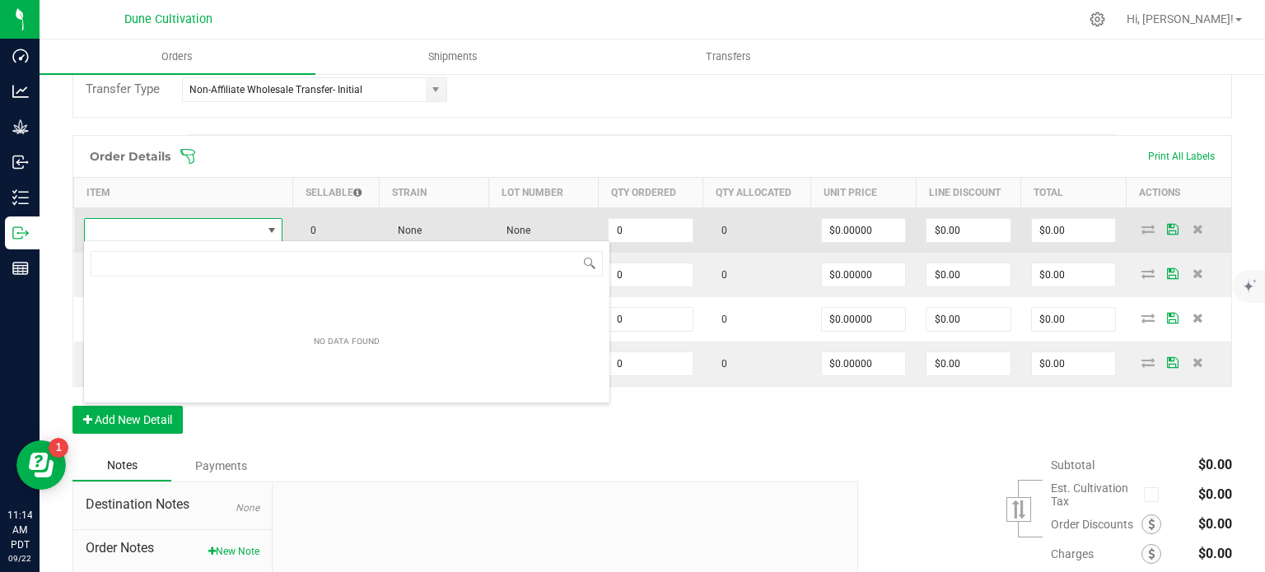
type input "HUST_Preroll_Jelly Donut_1.0g"
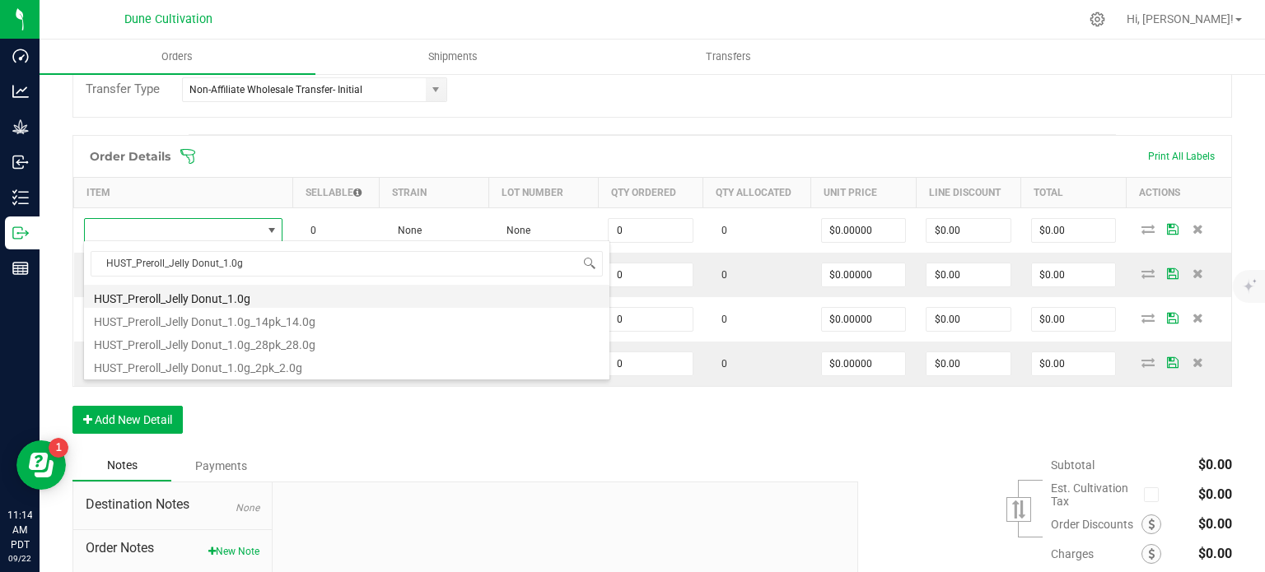
click at [252, 296] on li "HUST_Preroll_Jelly Donut_1.0g" at bounding box center [346, 296] width 525 height 23
type input "0 ea"
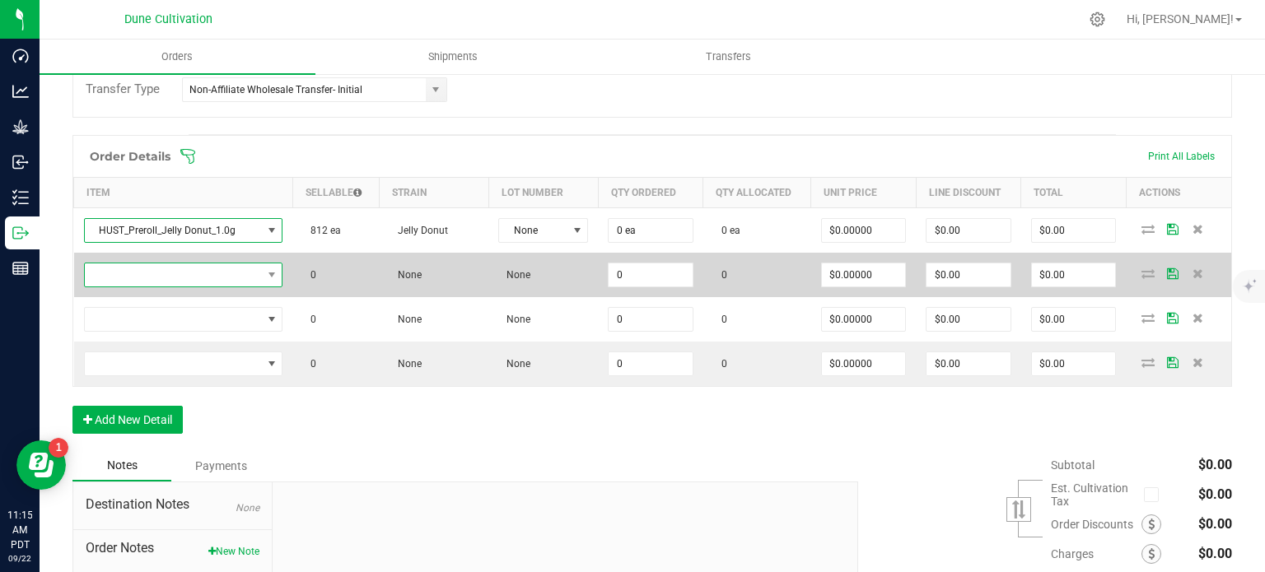
click at [215, 264] on span "NO DATA FOUND" at bounding box center [173, 275] width 177 height 23
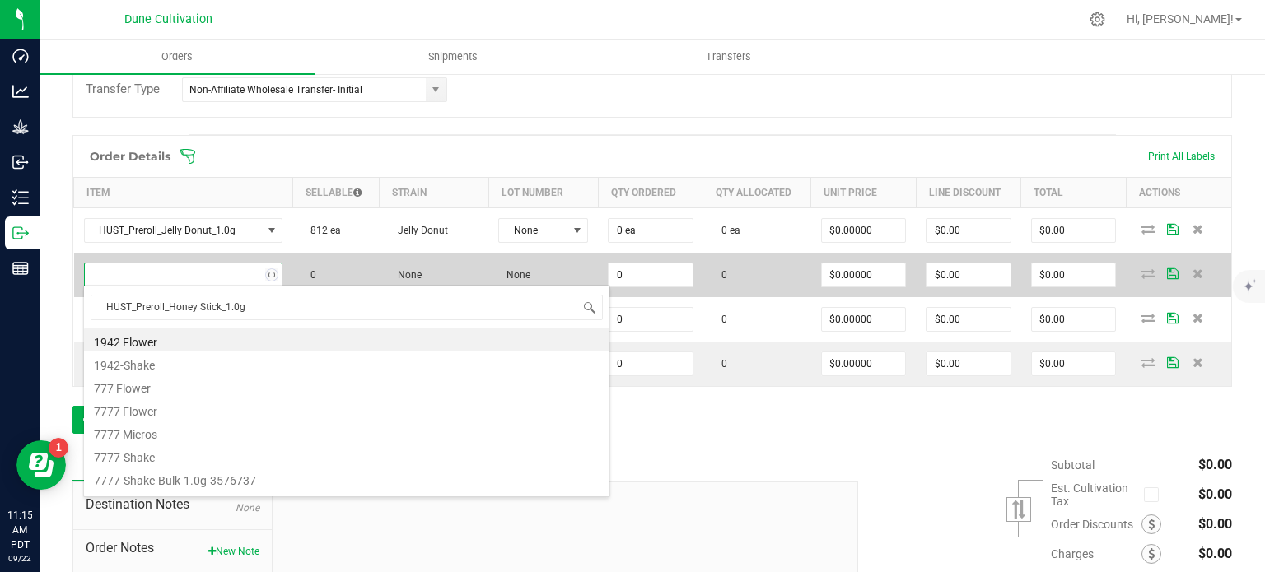
scroll to position [24, 194]
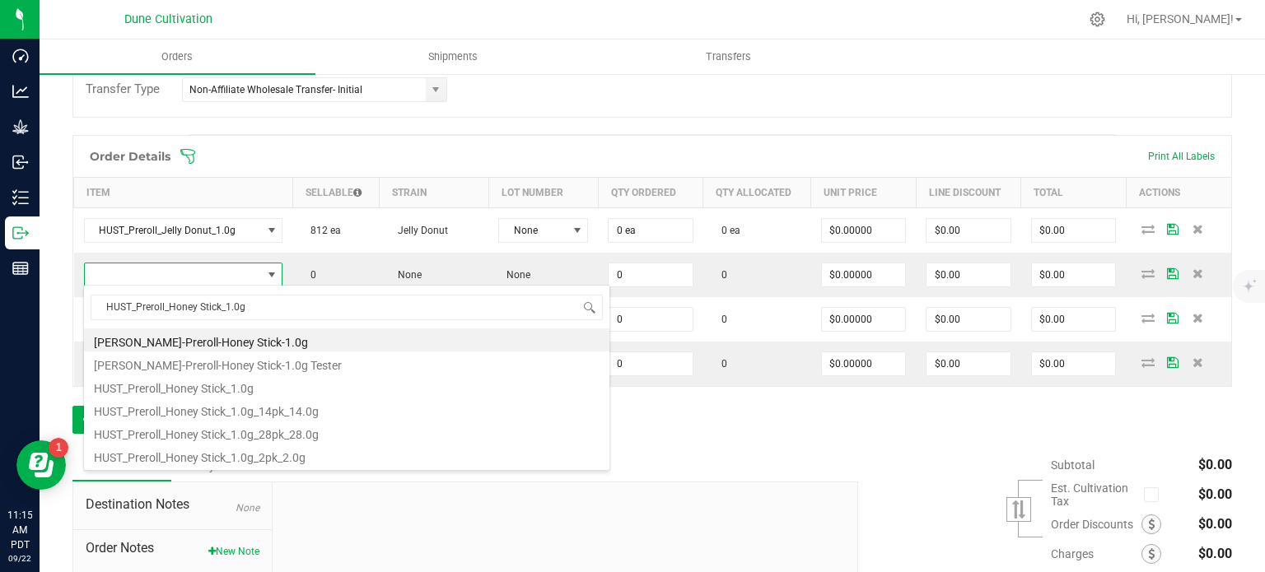
click at [224, 342] on li "HUST-Preroll-Honey Stick-1.0g" at bounding box center [346, 340] width 525 height 23
type input "0 ea"
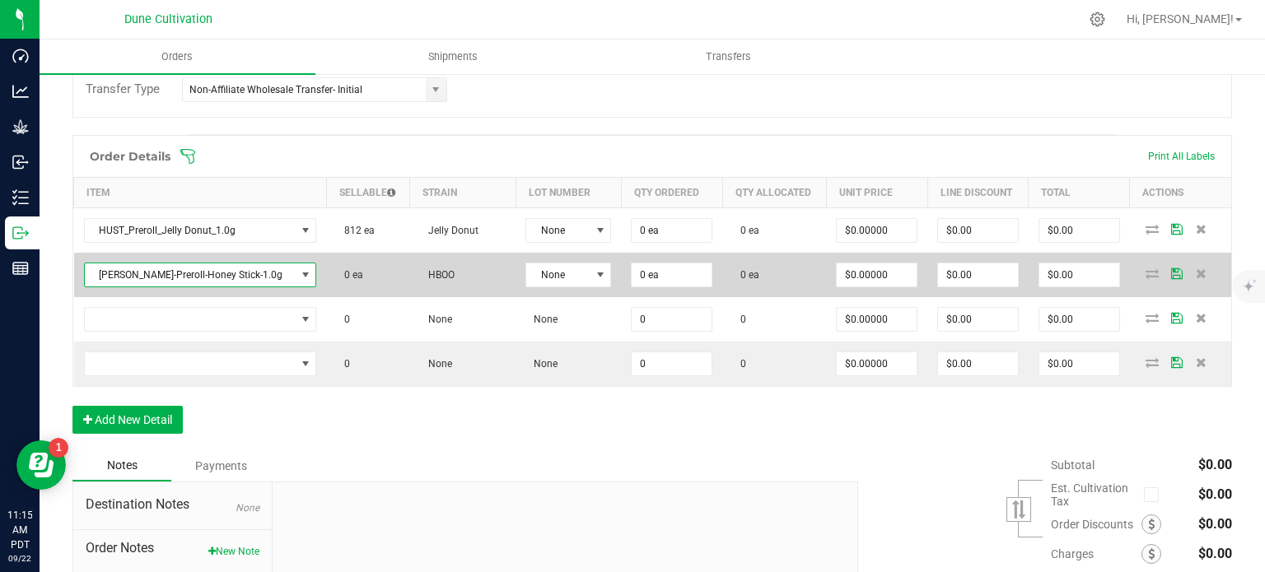
click at [236, 277] on span "HUST-Preroll-Honey Stick-1.0g" at bounding box center [190, 275] width 211 height 23
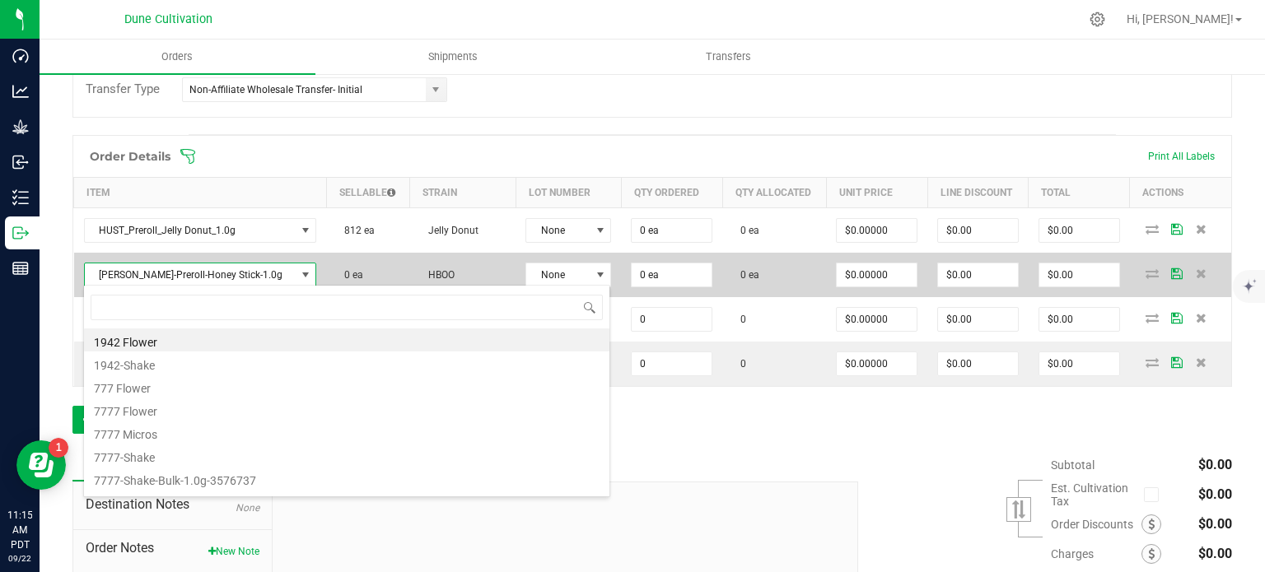
type input "HUST_Preroll_Honey Stick_1.0g"
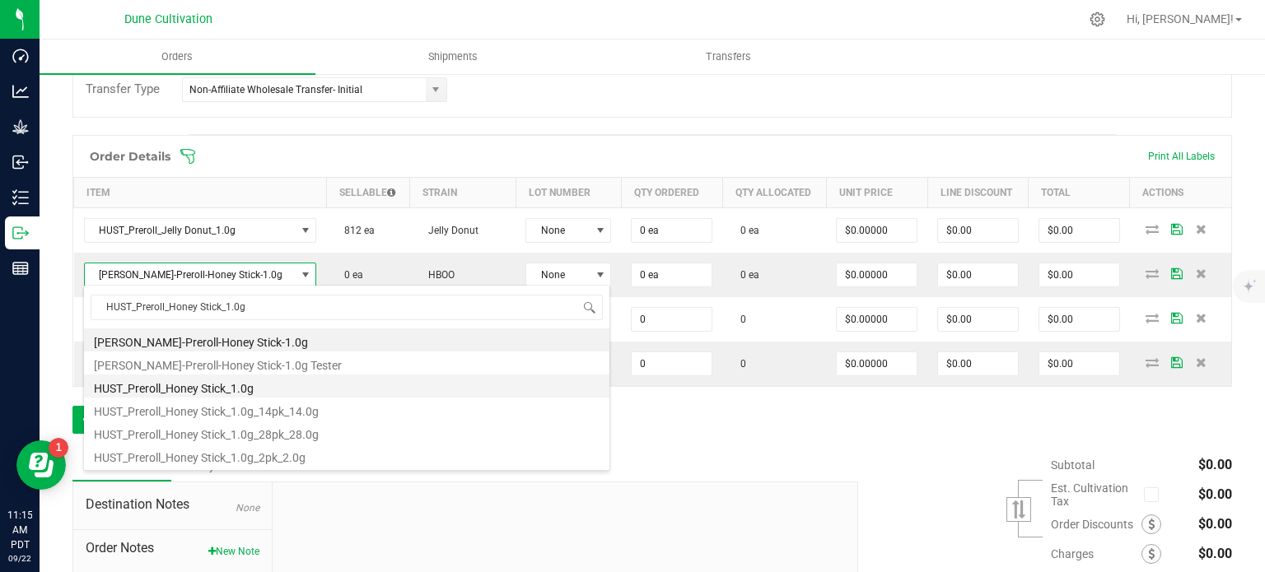
click at [229, 391] on li "HUST_Preroll_Honey Stick_1.0g" at bounding box center [346, 386] width 525 height 23
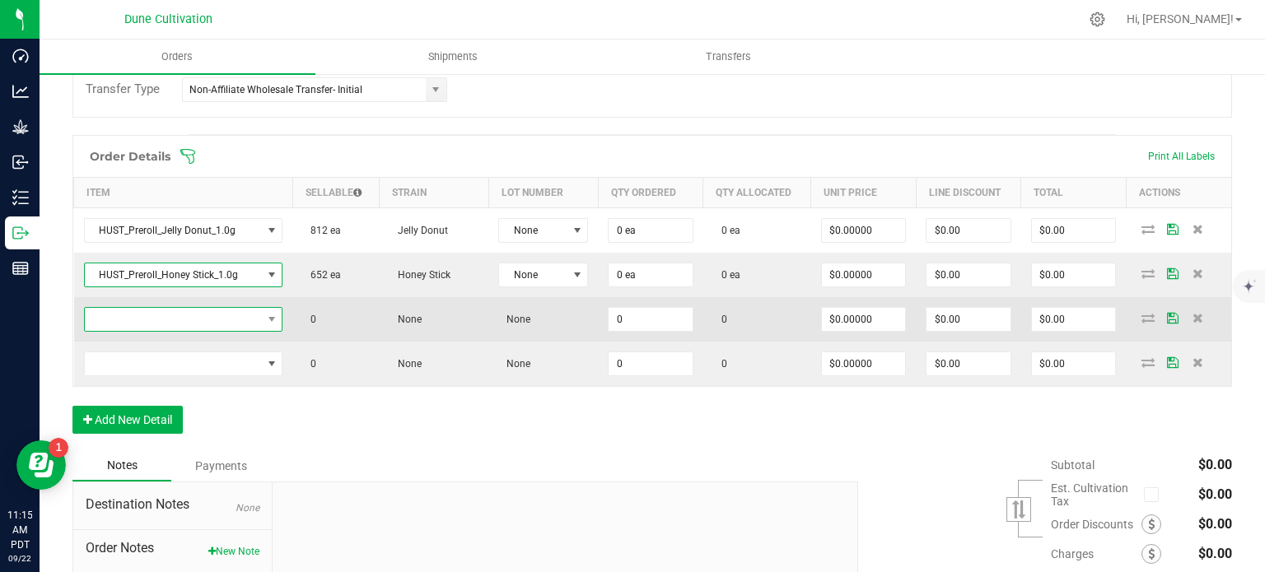
click at [196, 319] on span "NO DATA FOUND" at bounding box center [173, 319] width 177 height 23
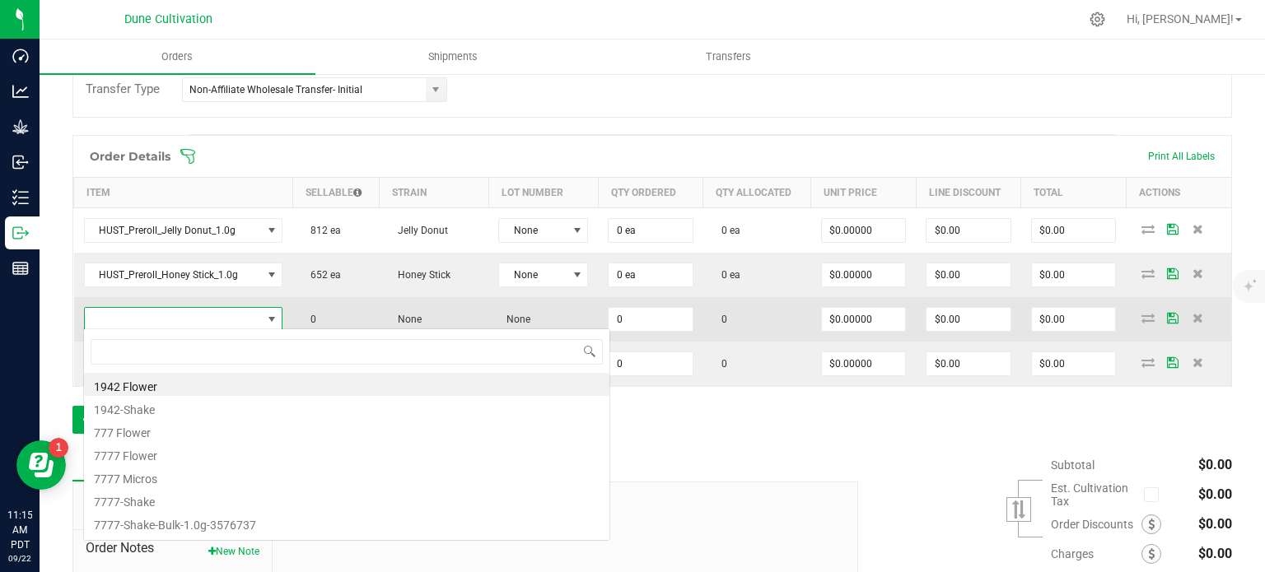
type input "HUST_Preroll_Trainwreck_1.0g"
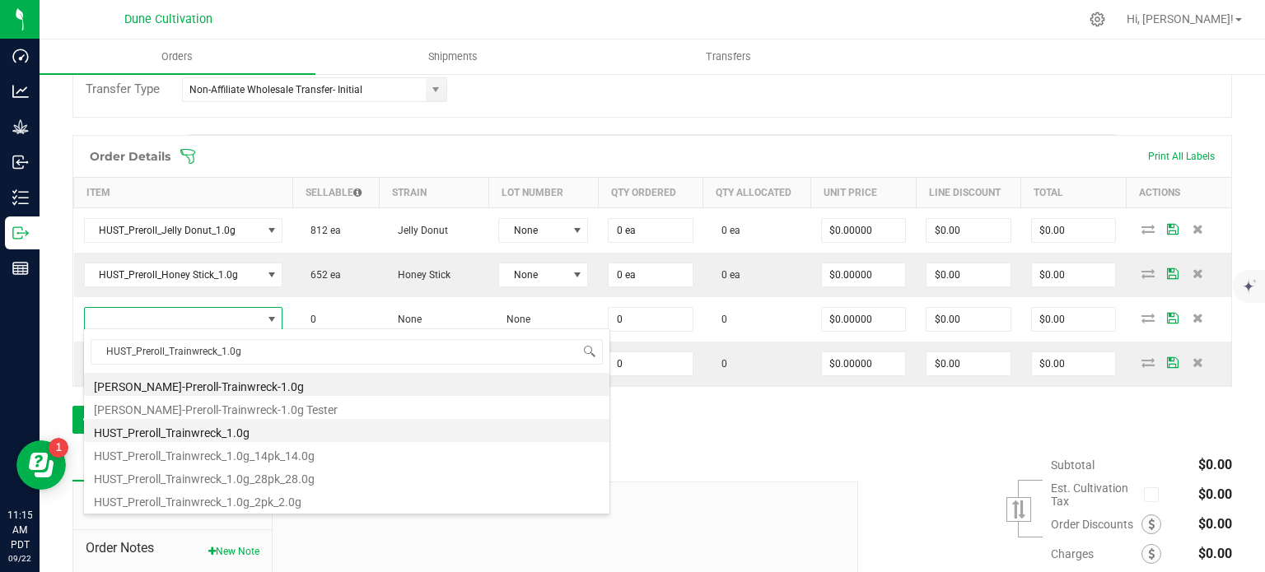
click at [217, 437] on li "HUST_Preroll_Trainwreck_1.0g" at bounding box center [346, 430] width 525 height 23
type input "0 ea"
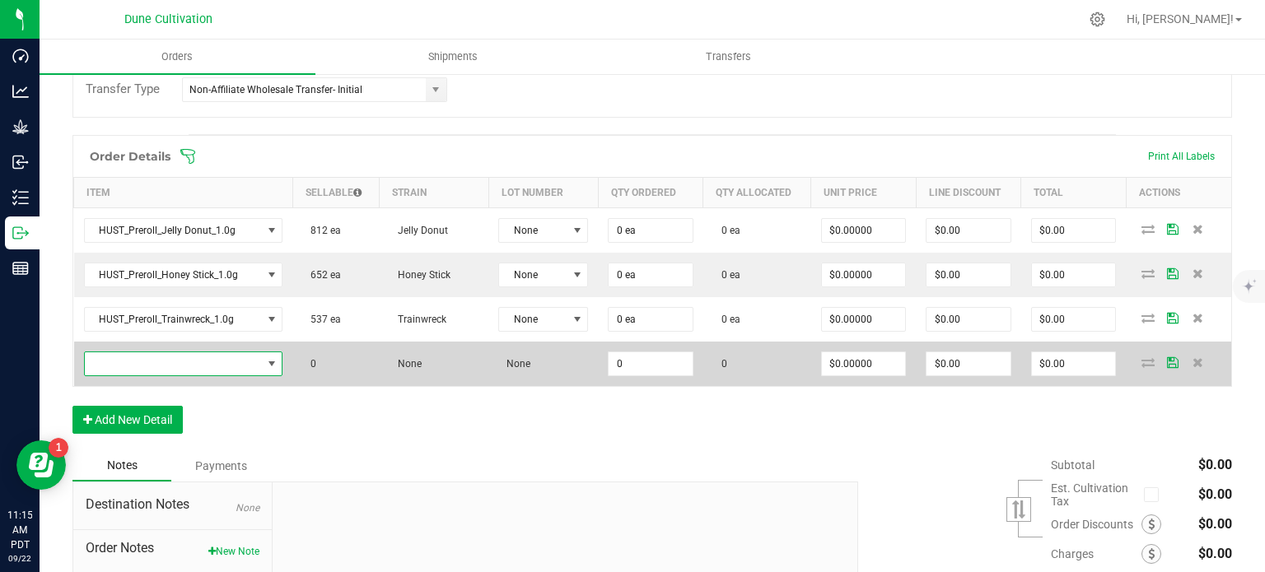
click at [223, 356] on span "NO DATA FOUND" at bounding box center [173, 363] width 177 height 23
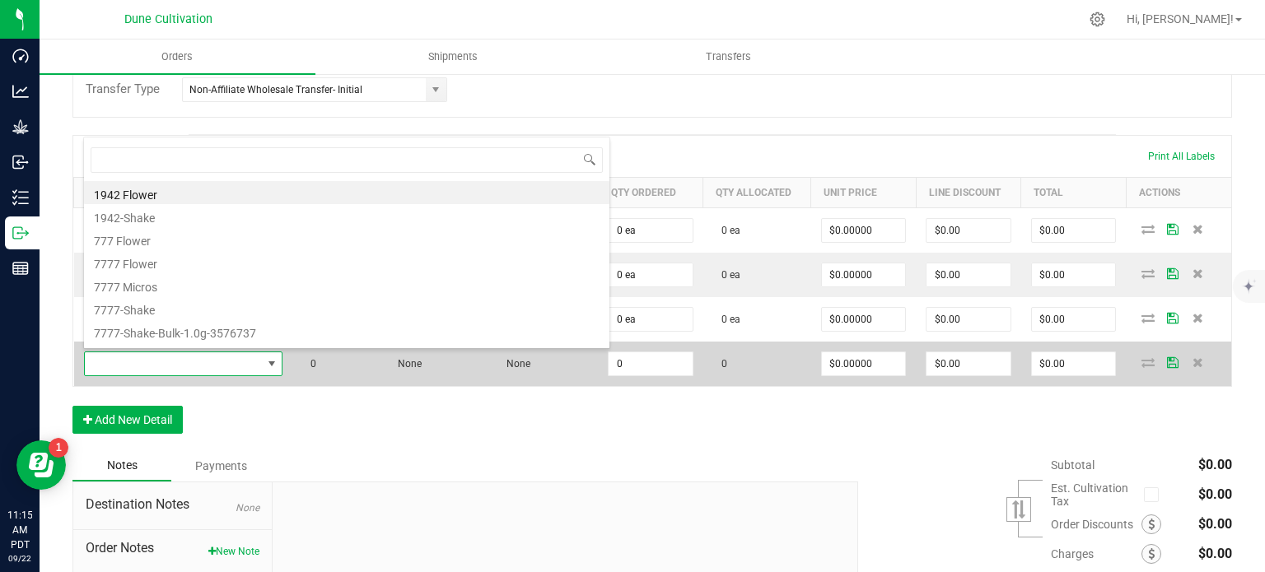
type input "HUST_Preroll_Giggle Gas_1.0g"
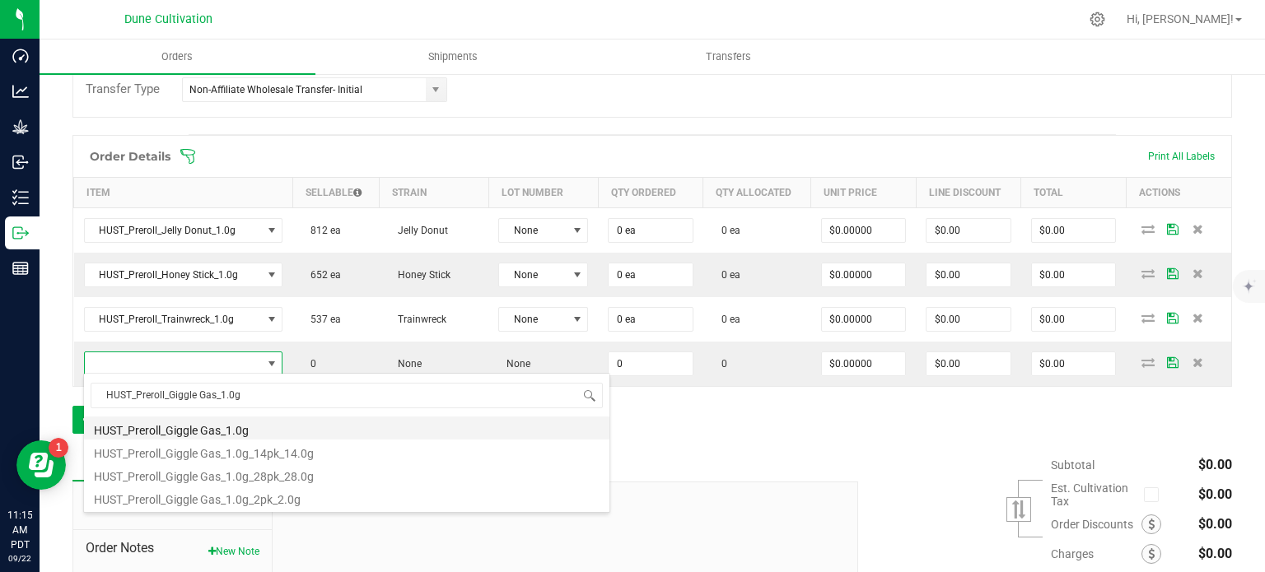
click at [234, 432] on li "HUST_Preroll_Giggle Gas_1.0g" at bounding box center [346, 428] width 525 height 23
type input "0 ea"
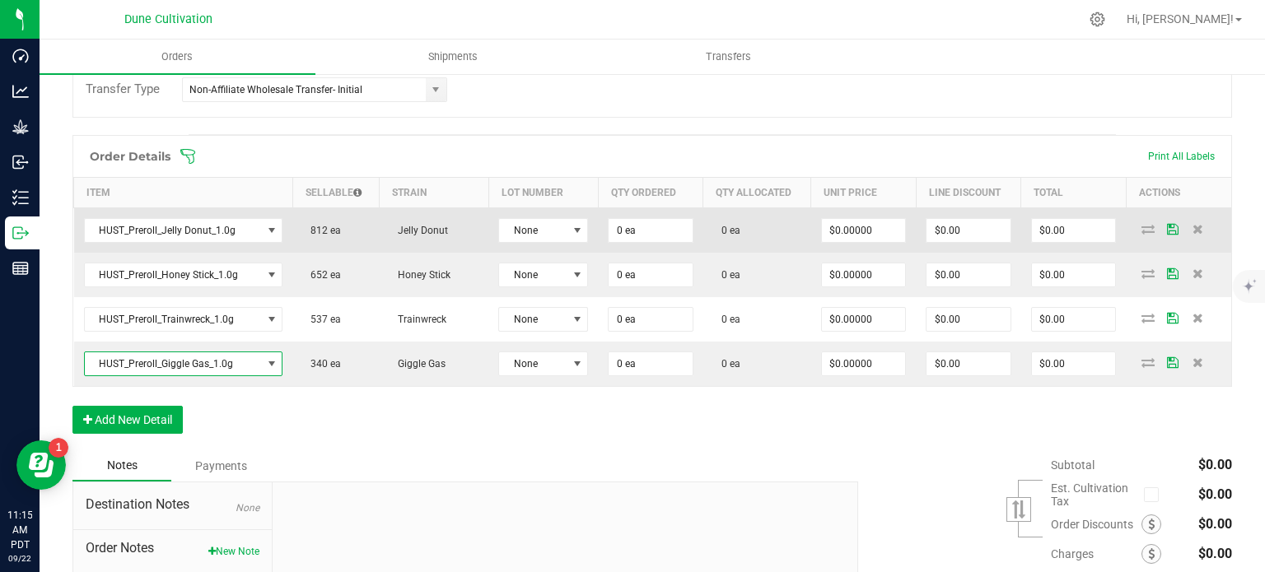
scroll to position [545, 0]
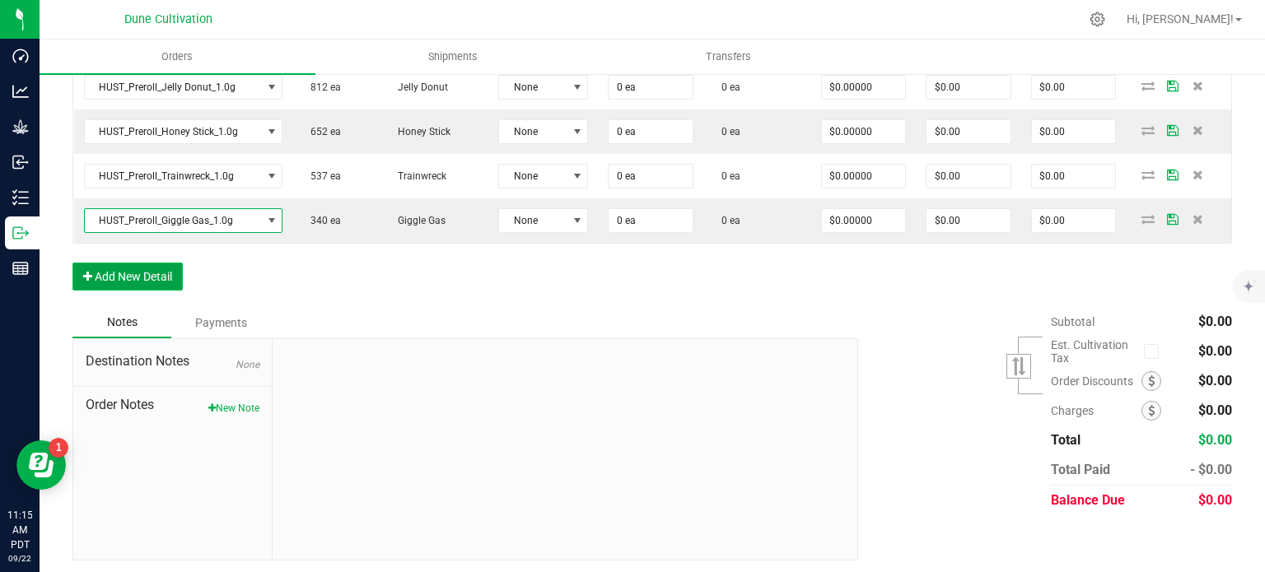
click at [125, 268] on button "Add New Detail" at bounding box center [127, 277] width 110 height 28
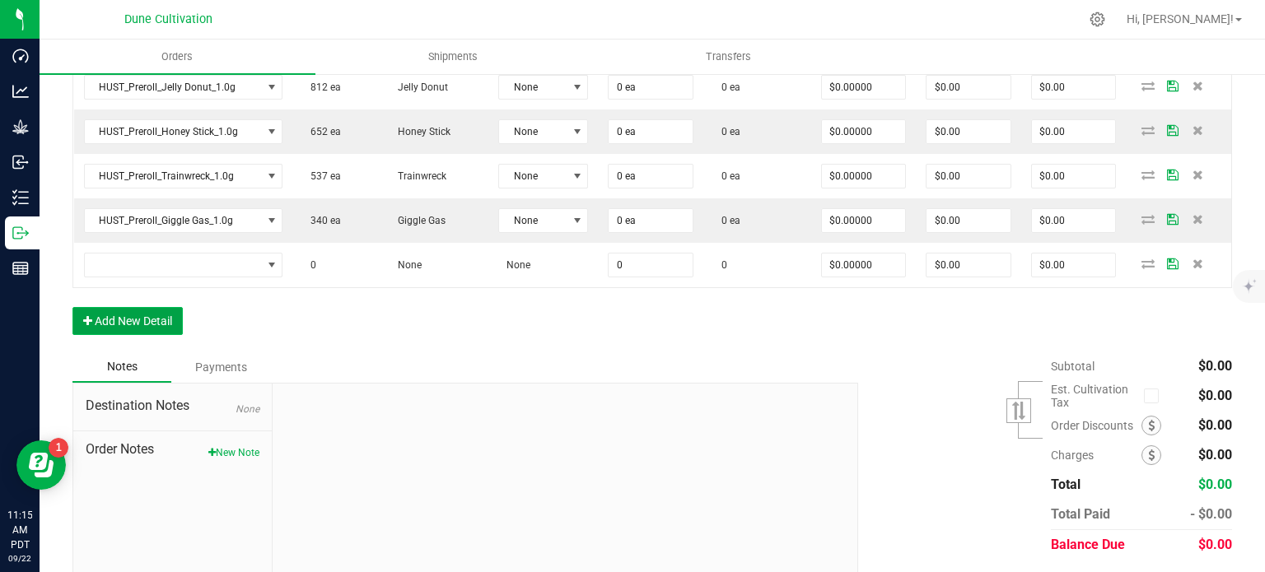
click at [122, 325] on button "Add New Detail" at bounding box center [127, 321] width 110 height 28
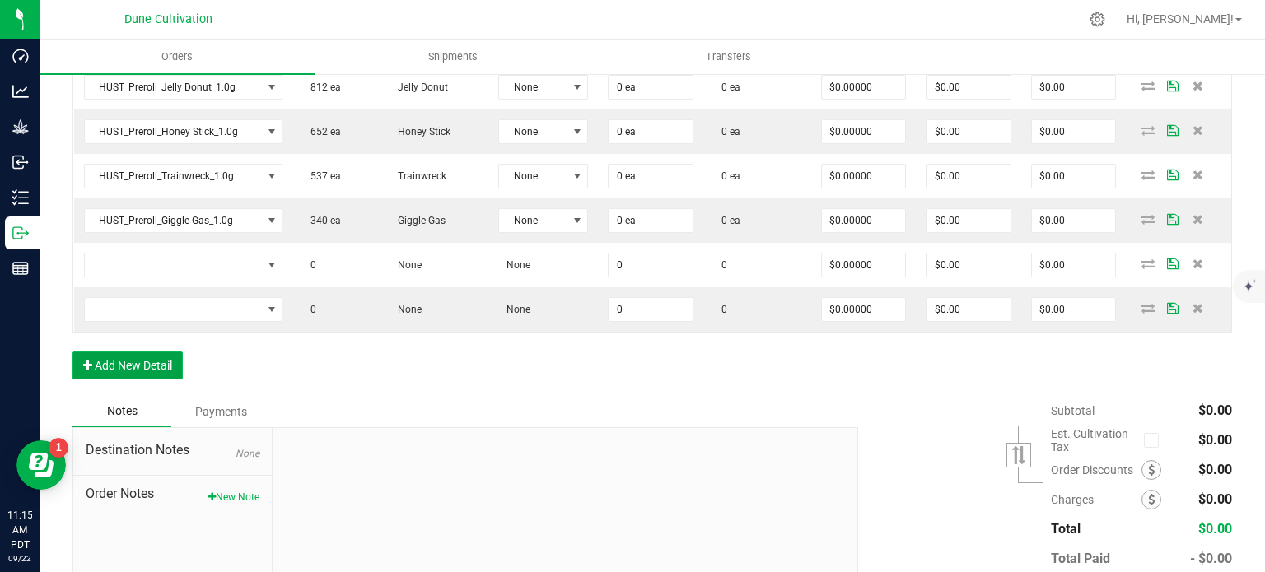
click at [128, 371] on button "Add New Detail" at bounding box center [127, 366] width 110 height 28
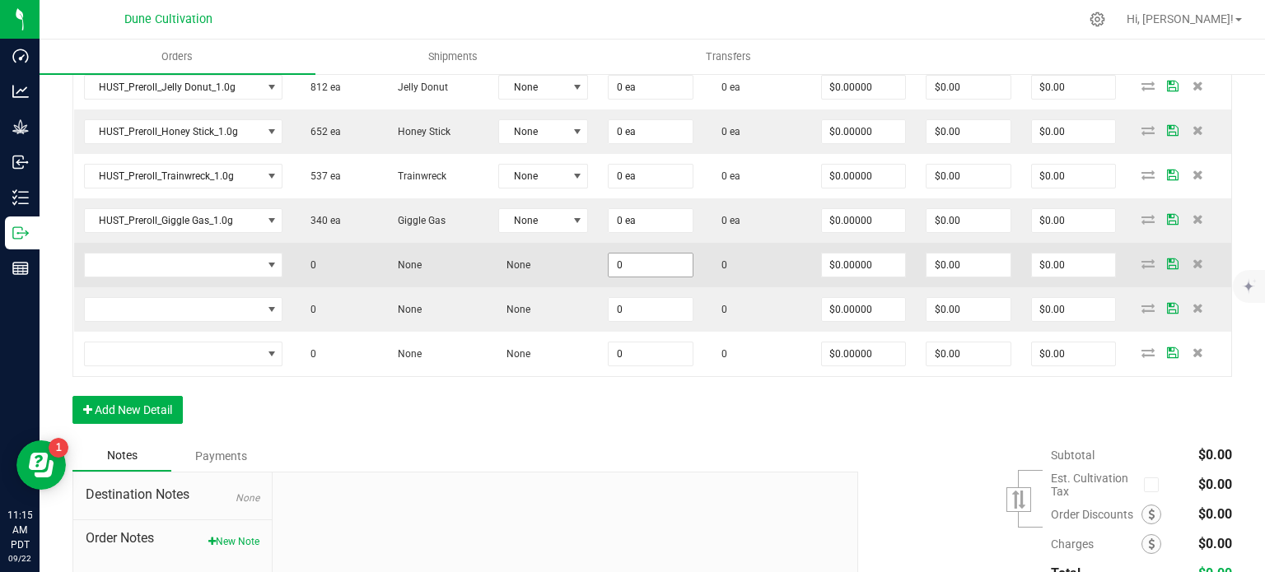
click at [654, 254] on input "0" at bounding box center [651, 265] width 84 height 23
paste input "5"
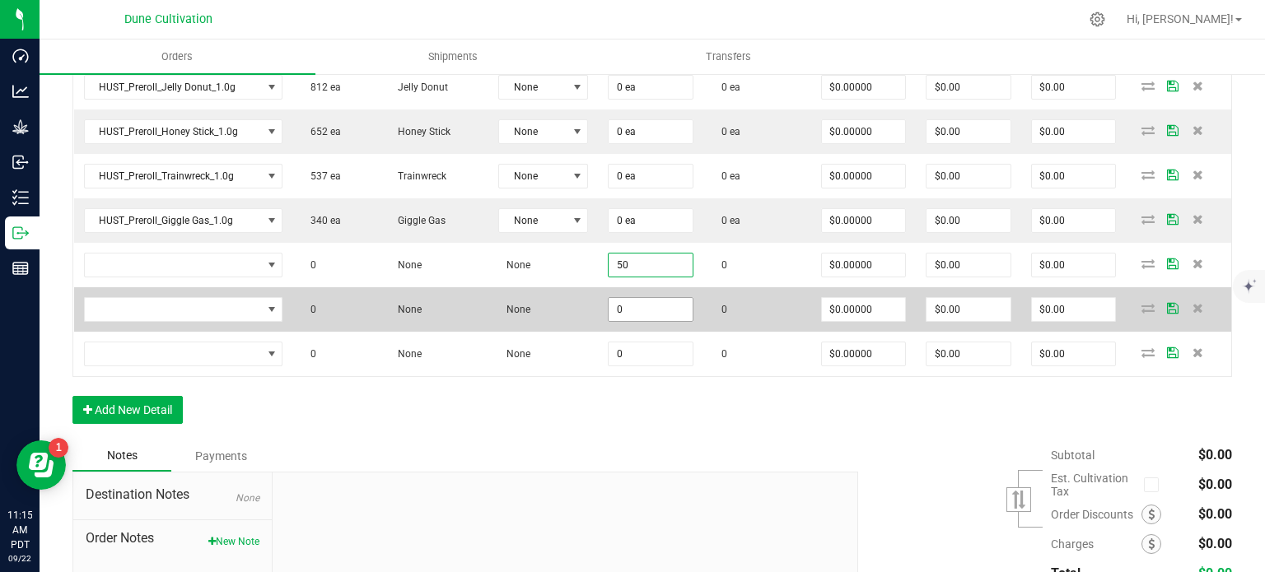
type input "50"
click at [646, 306] on input "0" at bounding box center [651, 309] width 84 height 23
paste input "5"
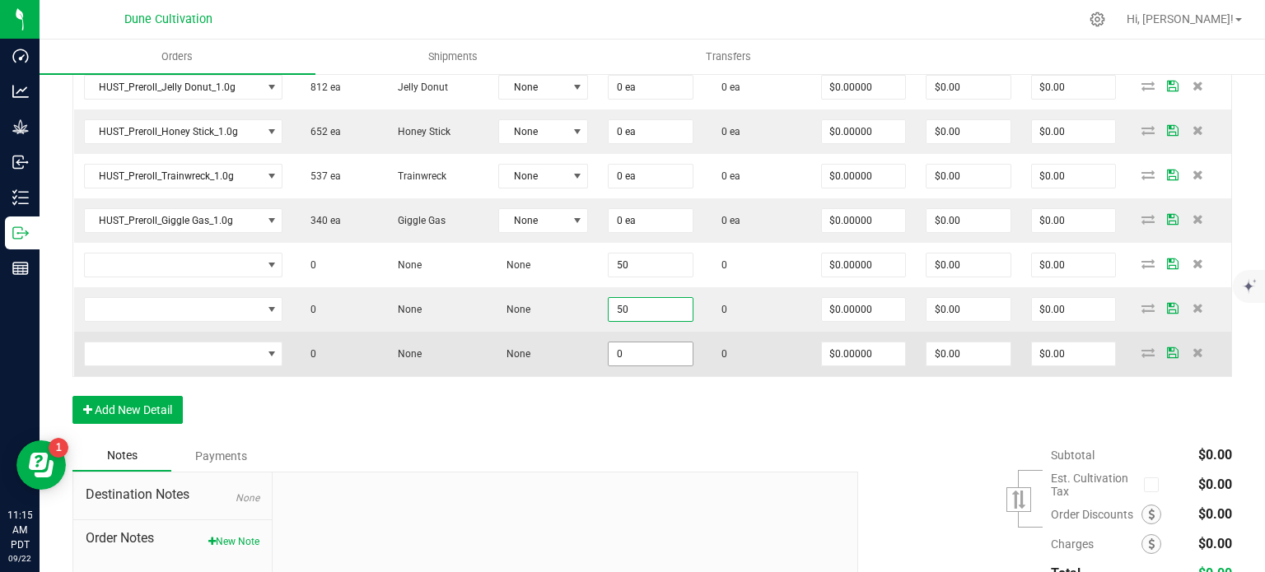
type input "50"
click at [634, 351] on input "0" at bounding box center [651, 354] width 84 height 23
paste input "5"
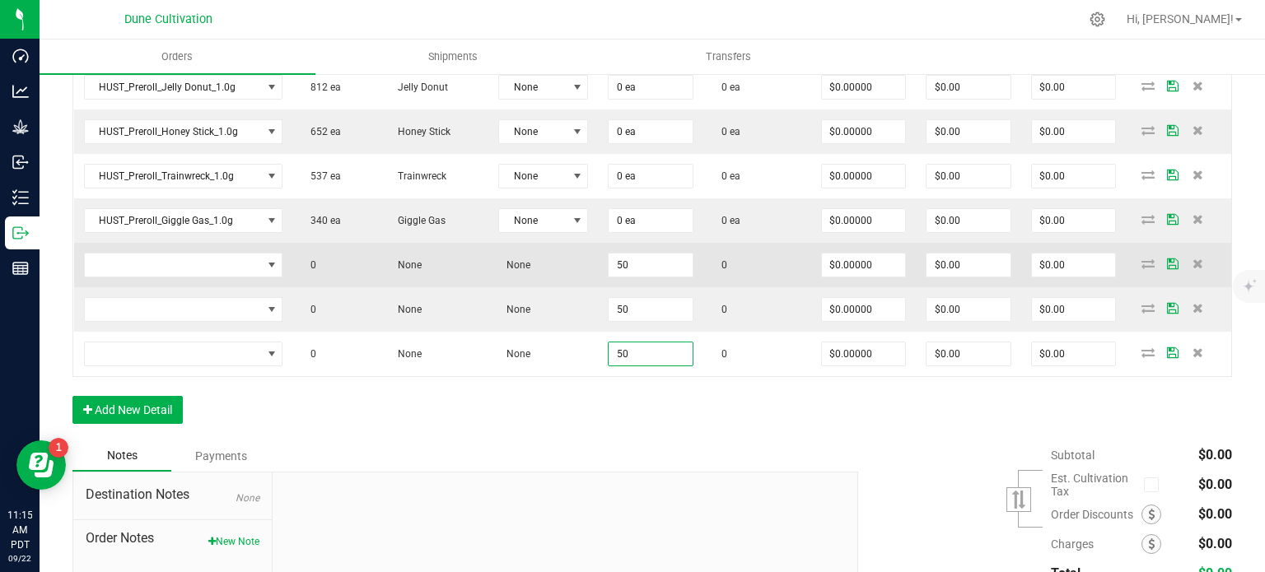
type input "50"
click at [879, 247] on td "$0.00000" at bounding box center [863, 265] width 105 height 44
click at [884, 258] on input "0" at bounding box center [864, 265] width 84 height 23
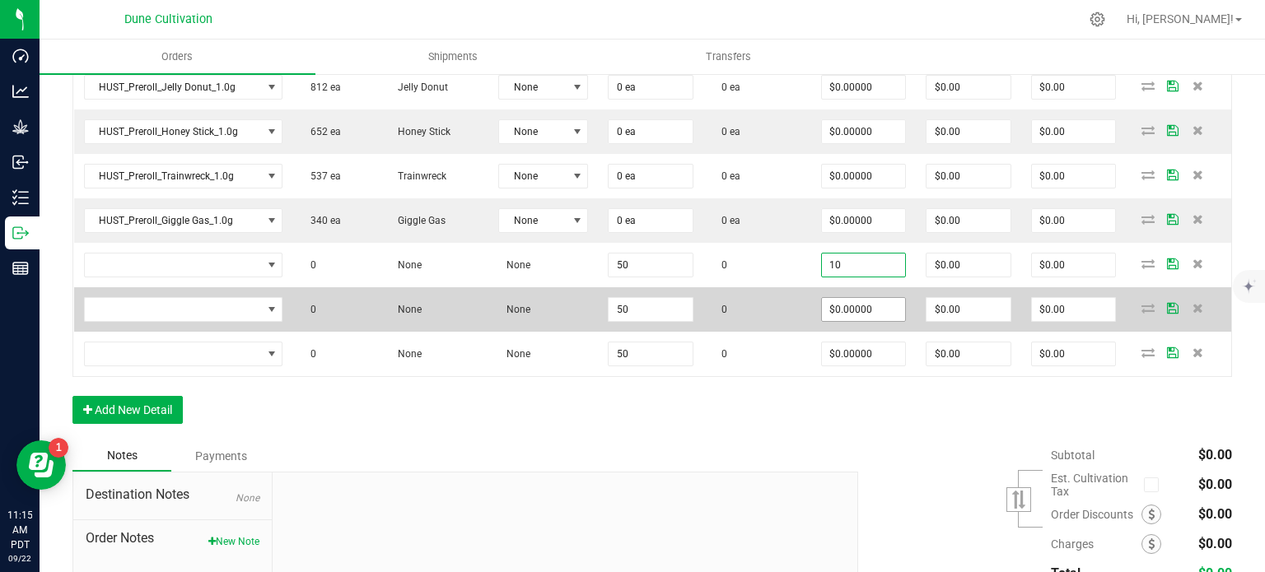
type input "$10.00000"
type input "$500.00"
click at [889, 309] on input "0" at bounding box center [864, 309] width 84 height 23
paste input "1"
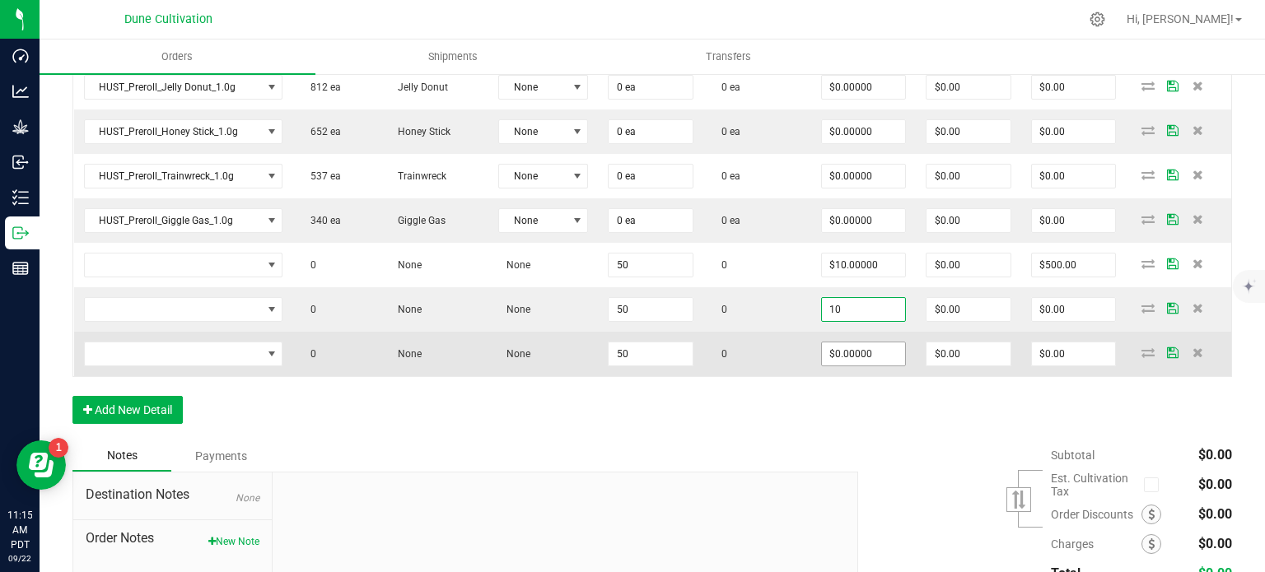
type input "$10.00000"
type input "$500.00"
click at [877, 349] on input "0" at bounding box center [864, 354] width 84 height 23
paste input "1"
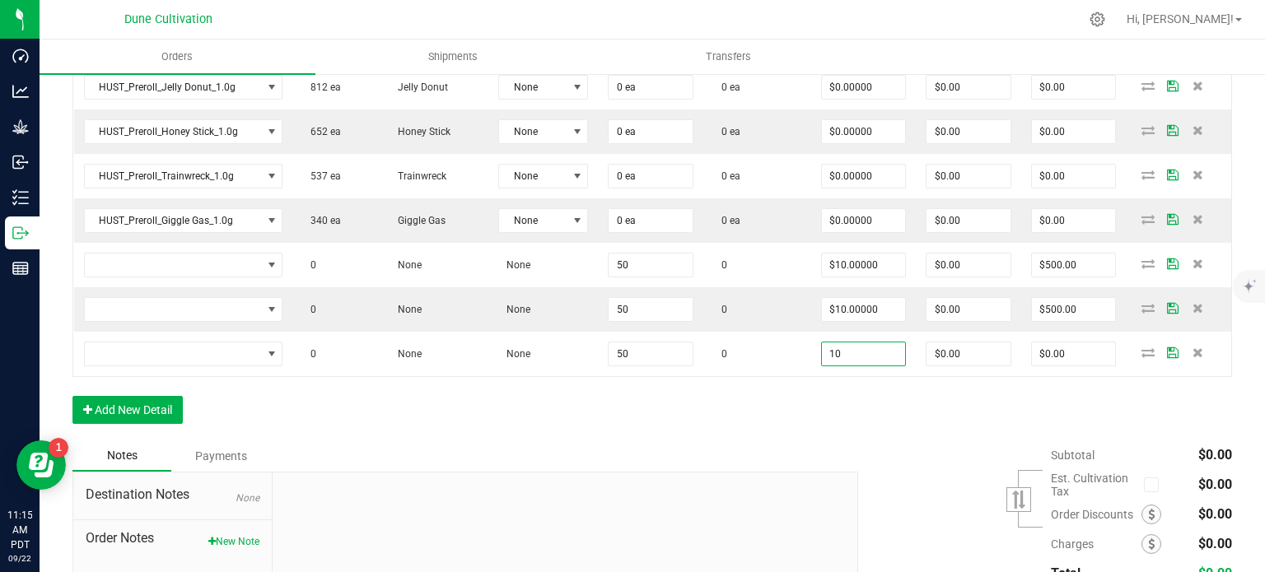
type input "$10.00000"
type input "$500.00"
click at [843, 395] on div "Order Details Print All Labels Item Sellable Strain Lot Number Qty Ordered Qty …" at bounding box center [651, 216] width 1159 height 449
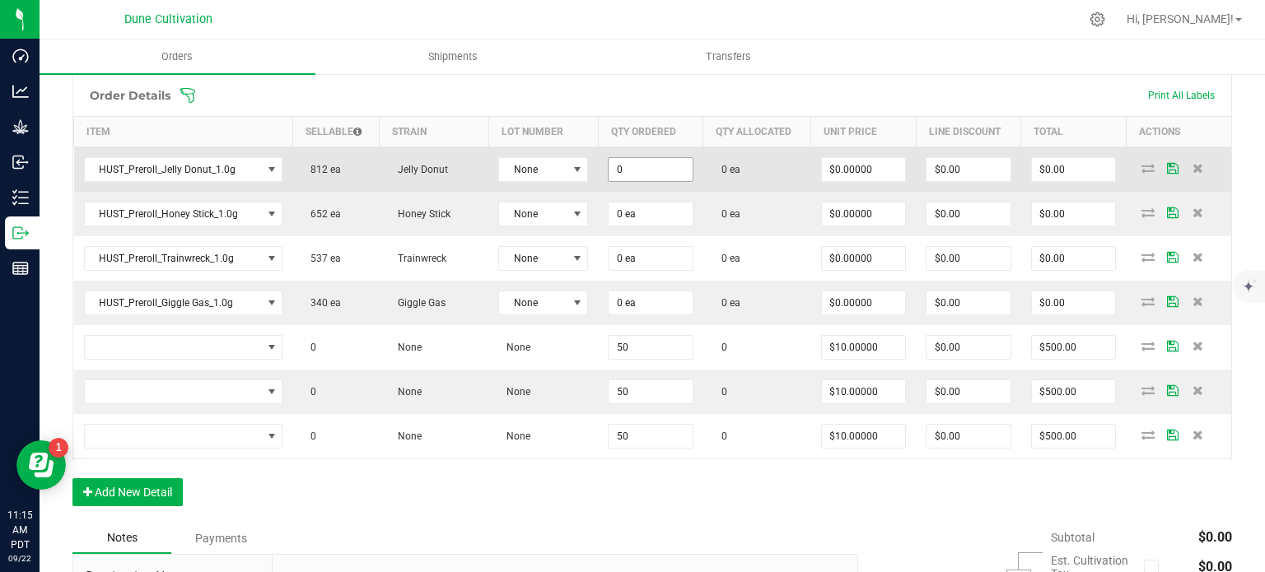
click at [657, 166] on input "0" at bounding box center [651, 169] width 84 height 23
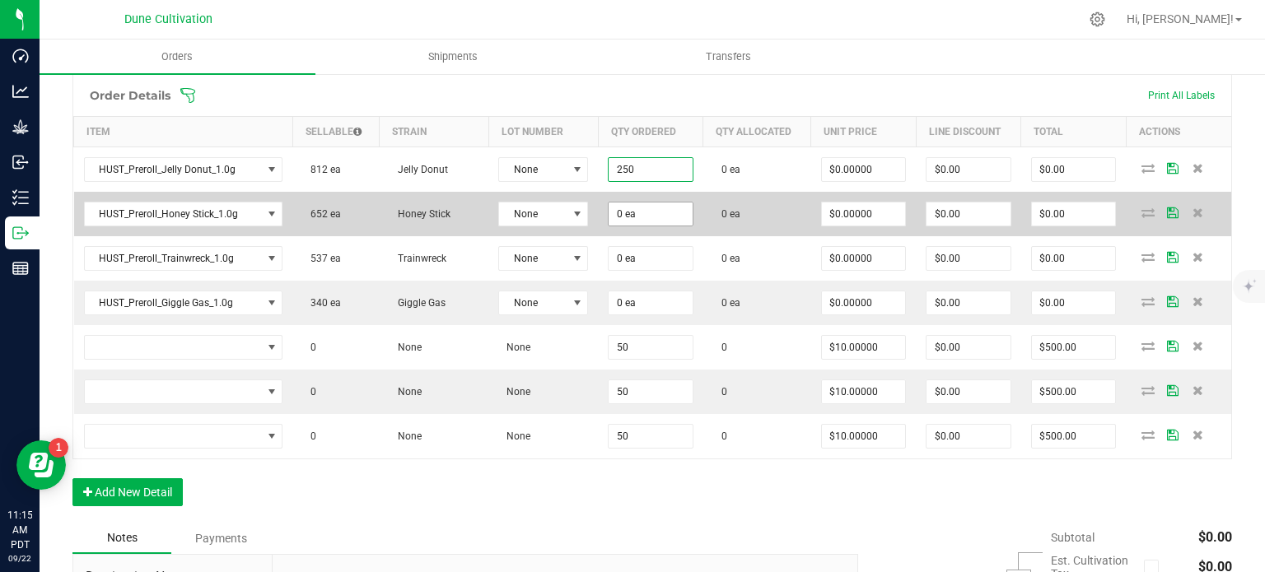
type input "250 ea"
click at [636, 207] on input "0" at bounding box center [651, 214] width 84 height 23
paste input "25"
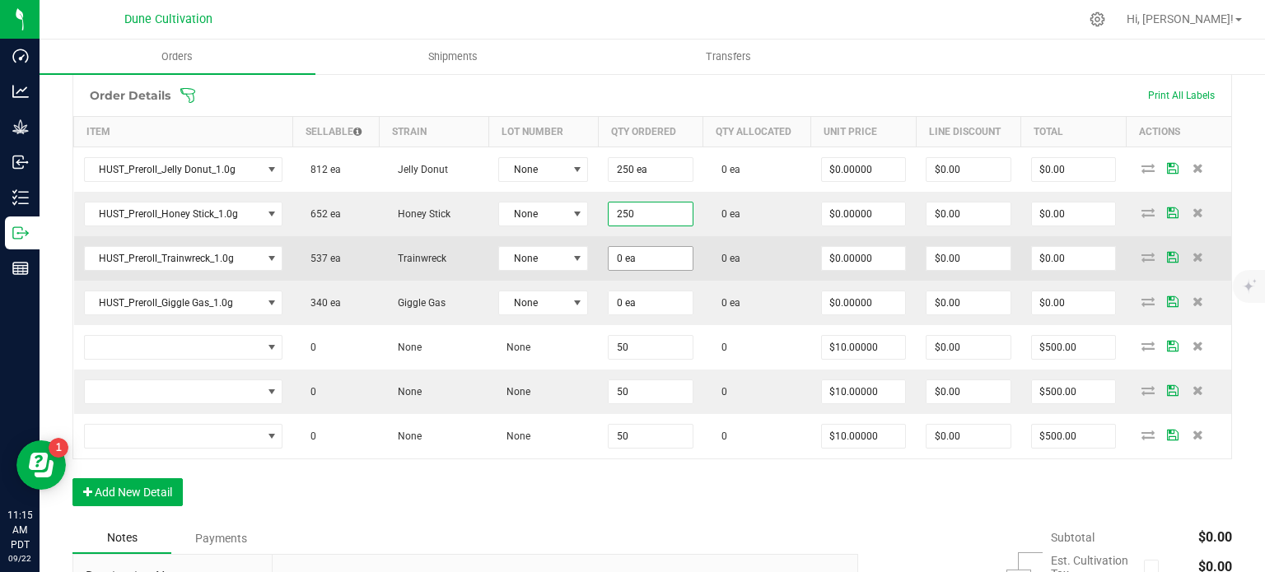
type input "250 ea"
click at [620, 250] on input "0" at bounding box center [651, 258] width 84 height 23
paste input "25"
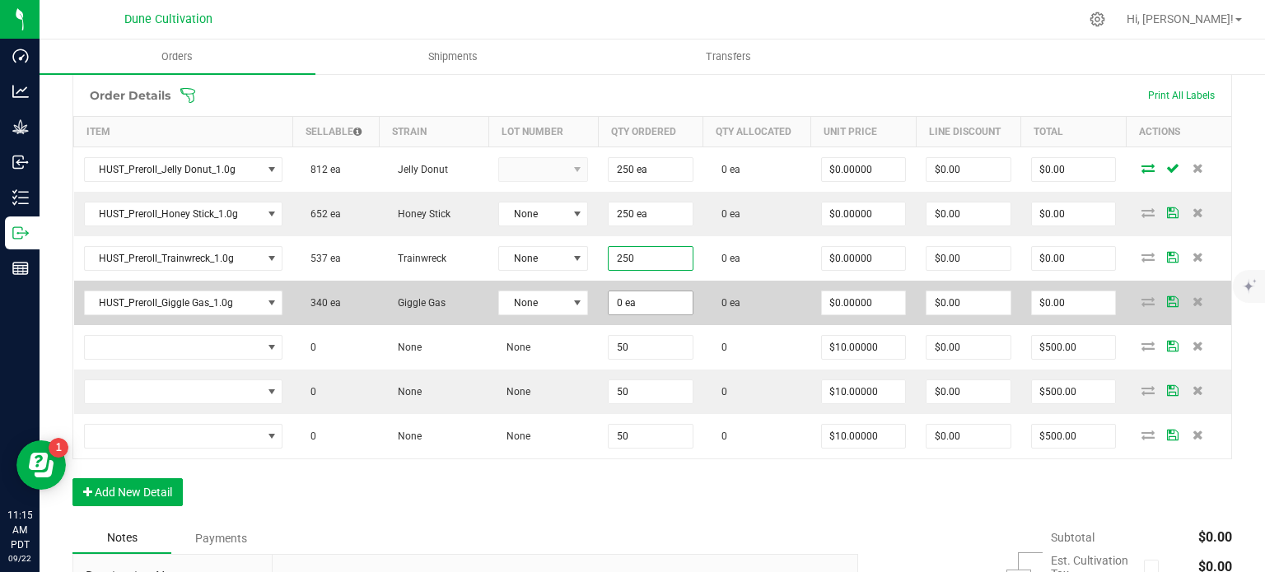
type input "250 ea"
click at [616, 305] on input "0" at bounding box center [651, 303] width 84 height 23
paste input "25"
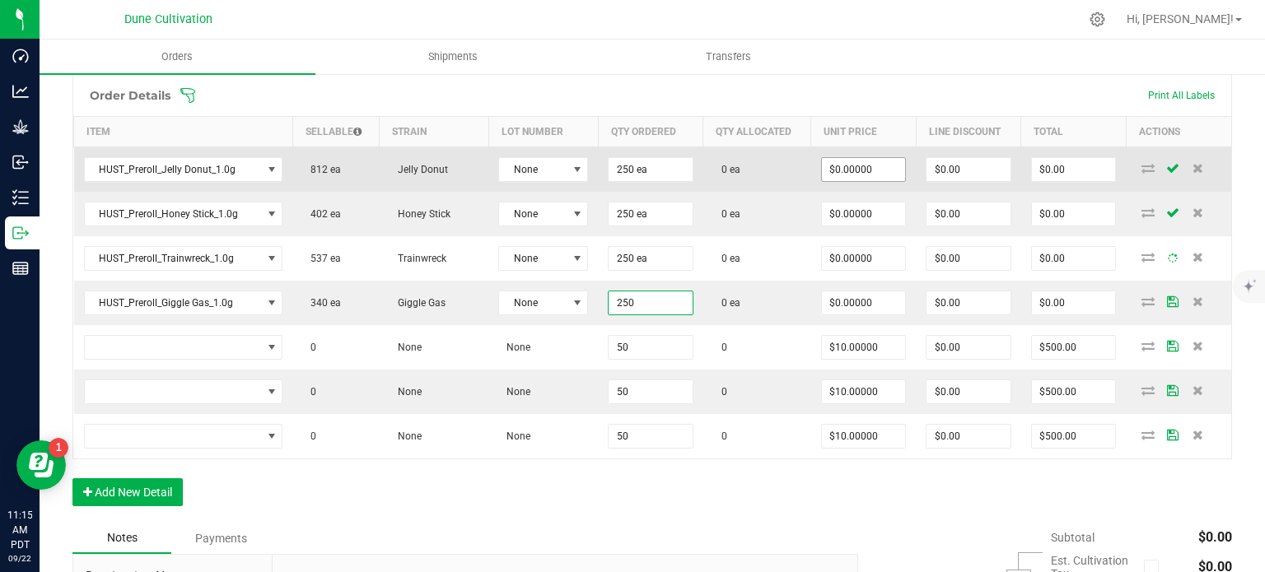
type input "250 ea"
click at [838, 167] on input "0" at bounding box center [864, 169] width 84 height 23
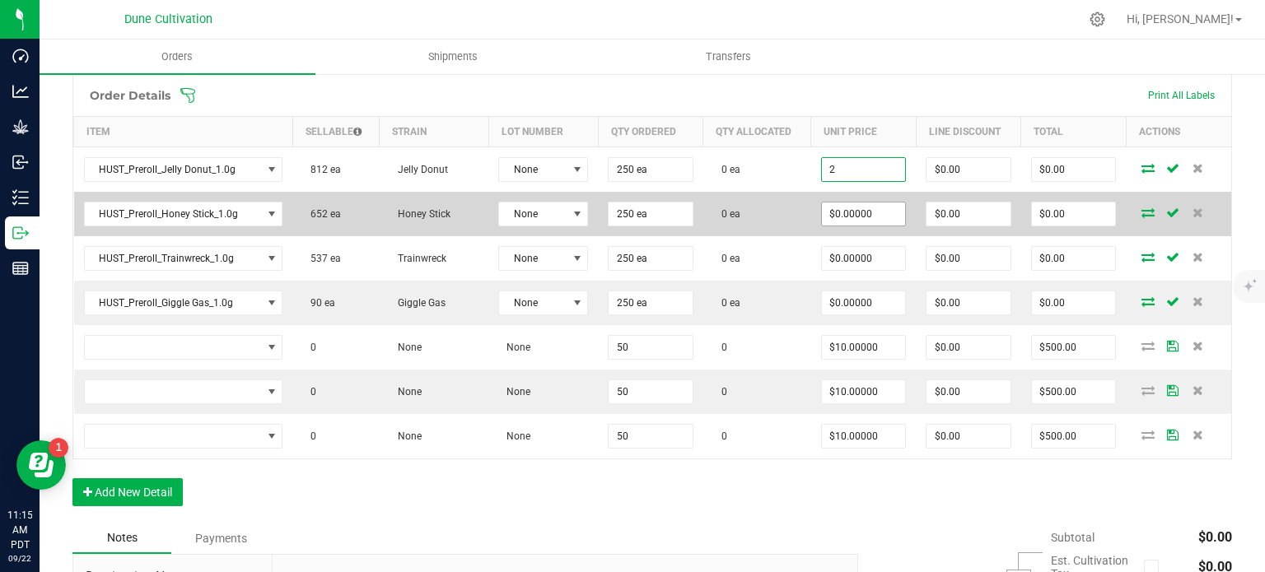
type input "$2.00000"
type input "$500.00"
click at [847, 210] on input "0" at bounding box center [864, 214] width 84 height 23
paste input "2"
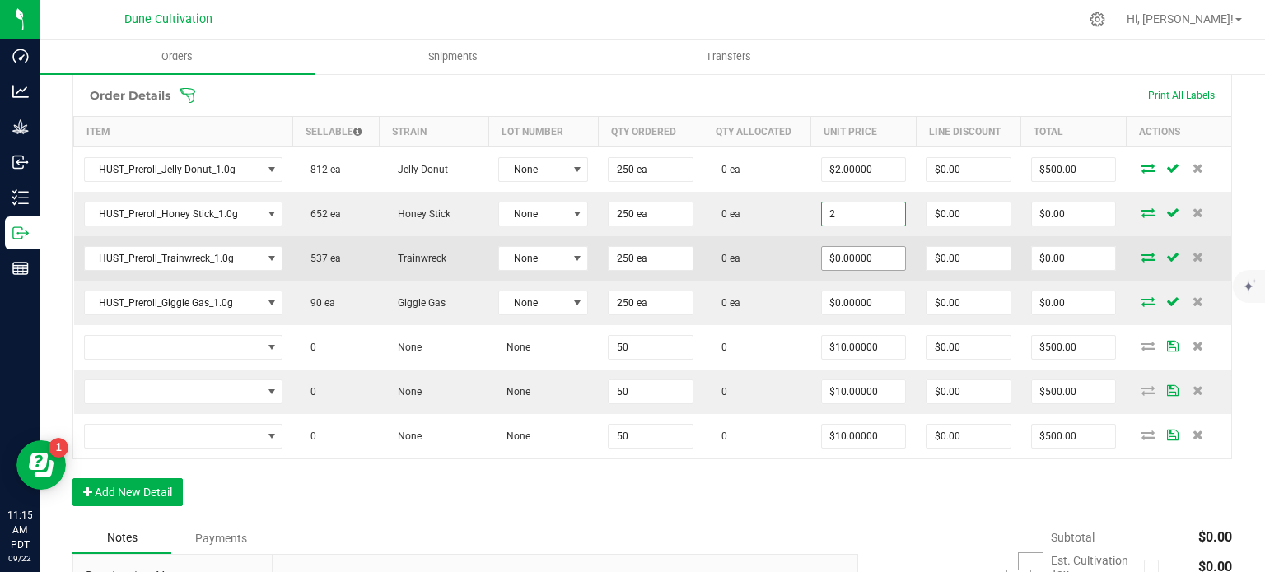
type input "$2.00000"
type input "$500.00"
click at [834, 263] on input "0" at bounding box center [864, 258] width 84 height 23
paste input "2"
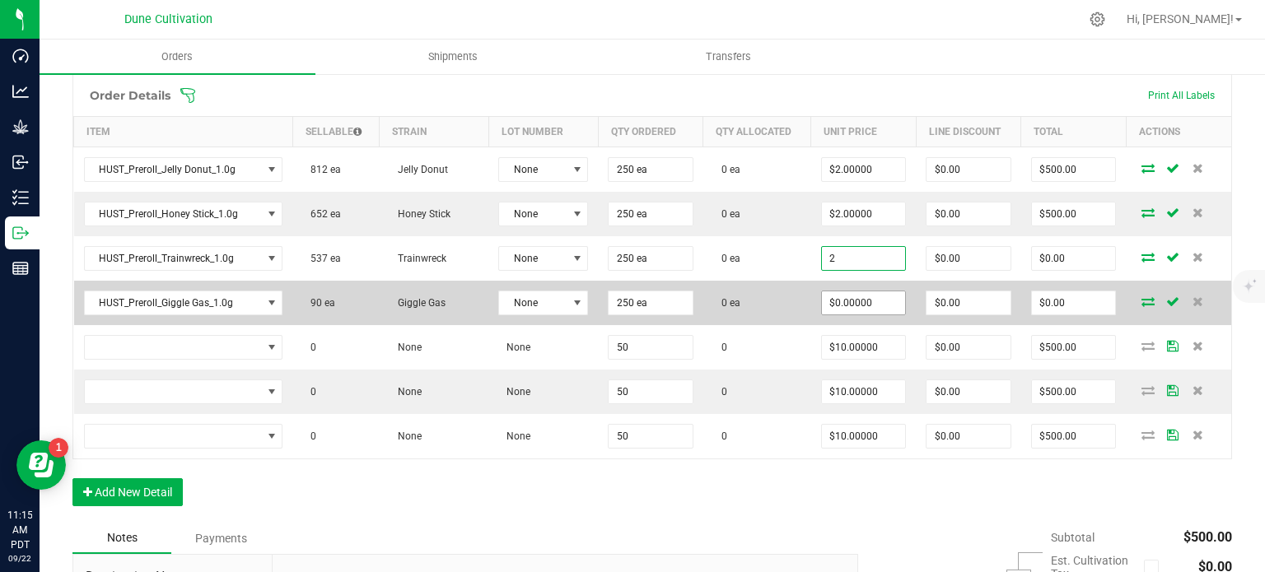
type input "$2.00000"
type input "$500.00"
click at [836, 299] on input "0" at bounding box center [864, 303] width 84 height 23
paste input "2"
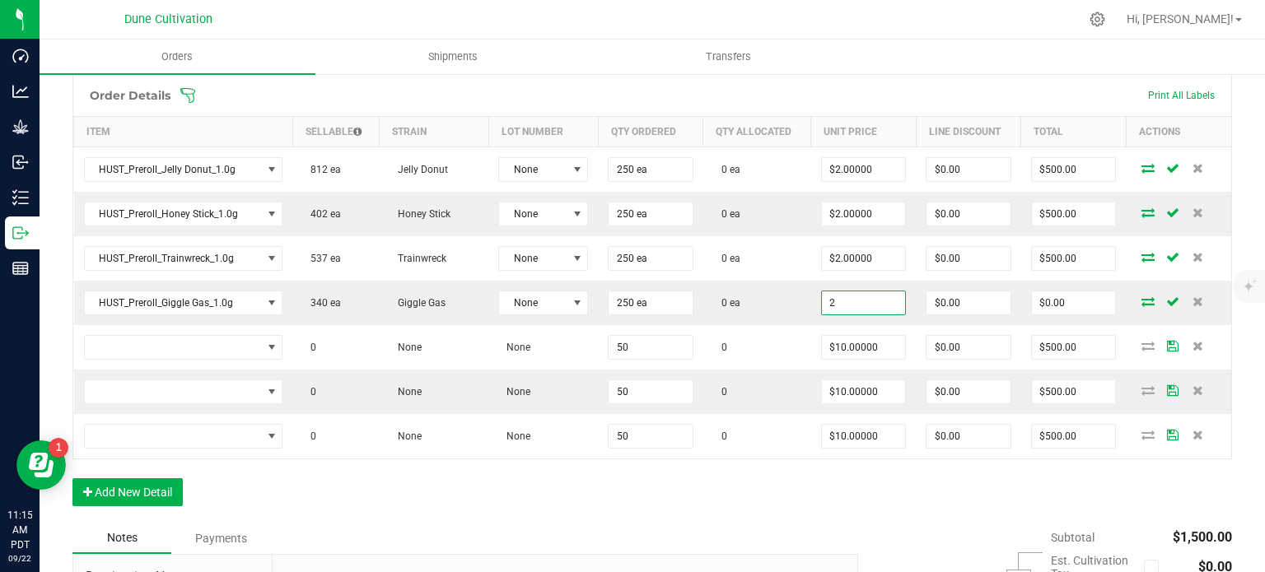
type input "$2.00000"
type input "$500.00"
click at [800, 490] on div "Order Details Print All Labels Item Sellable Strain Lot Number Qty Ordered Qty …" at bounding box center [651, 298] width 1159 height 449
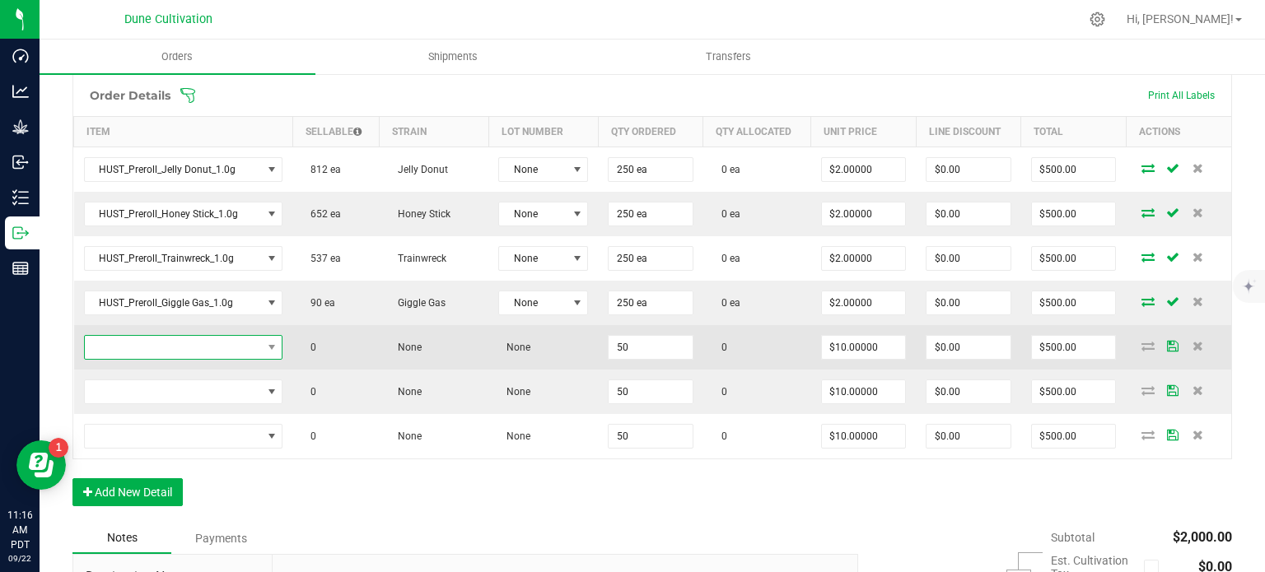
click at [238, 338] on span "NO DATA FOUND" at bounding box center [173, 347] width 177 height 23
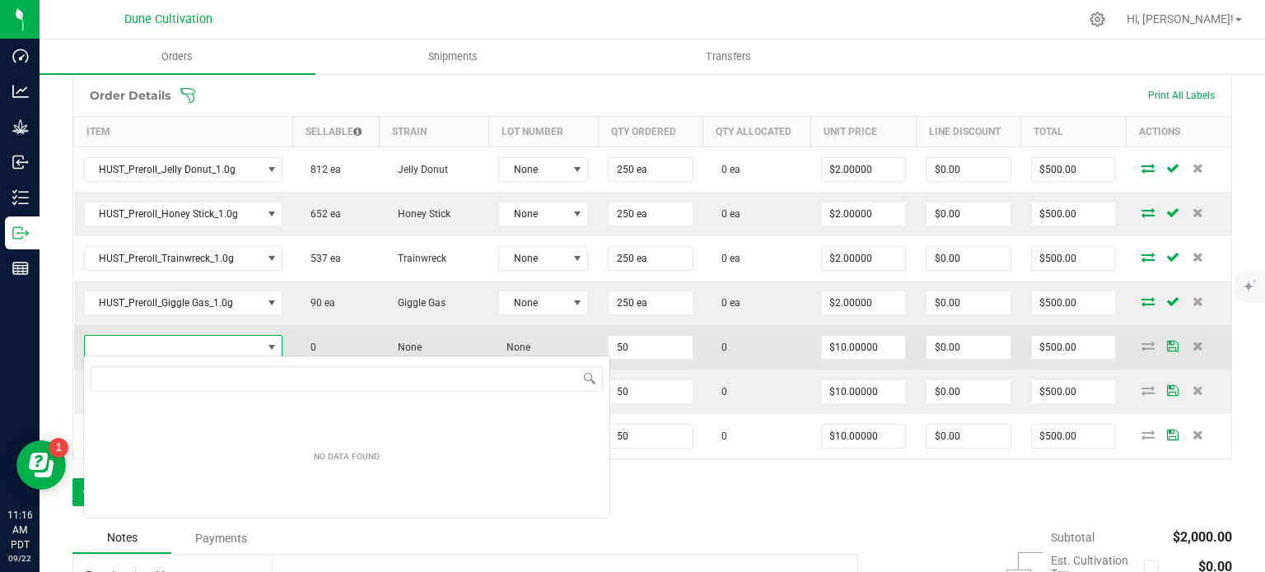
scroll to position [82322, 82150]
type input "HUST-Flower-Trainwreck-3.5g"
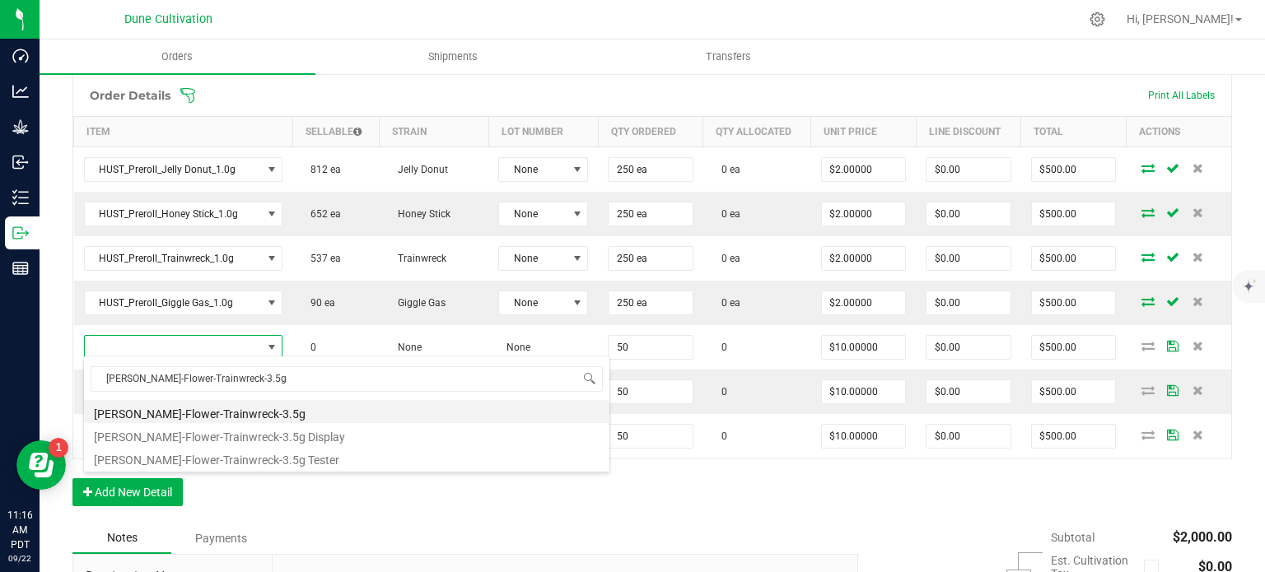
click at [264, 410] on li "HUST-Flower-Trainwreck-3.5g" at bounding box center [346, 411] width 525 height 23
type input "50 ea"
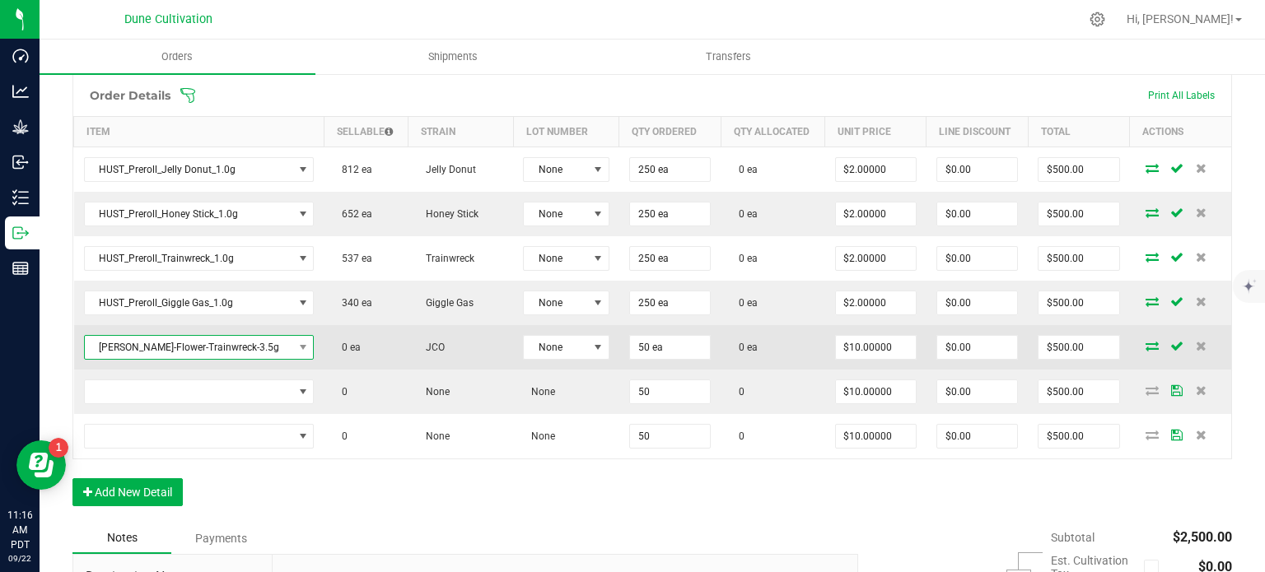
click at [257, 342] on span "HUST-Flower-Trainwreck-3.5g" at bounding box center [189, 347] width 208 height 23
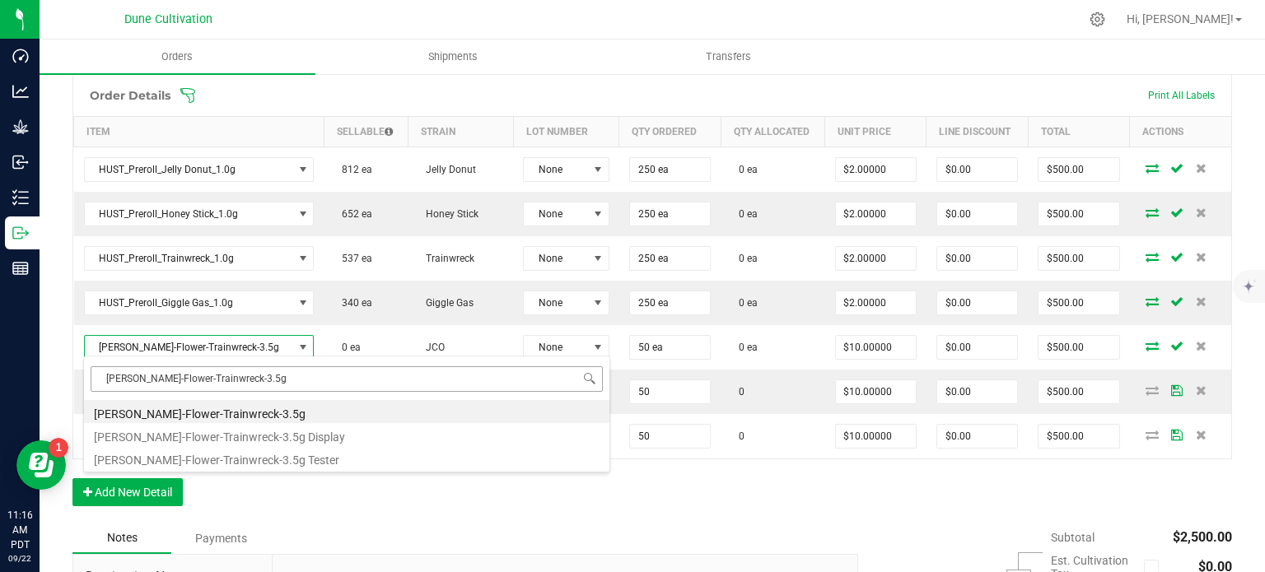
click at [133, 378] on input "HUST-Flower-Trainwreck-3.5g" at bounding box center [347, 379] width 512 height 26
type input "HUST_Flower_Trainwreck_3.5g"
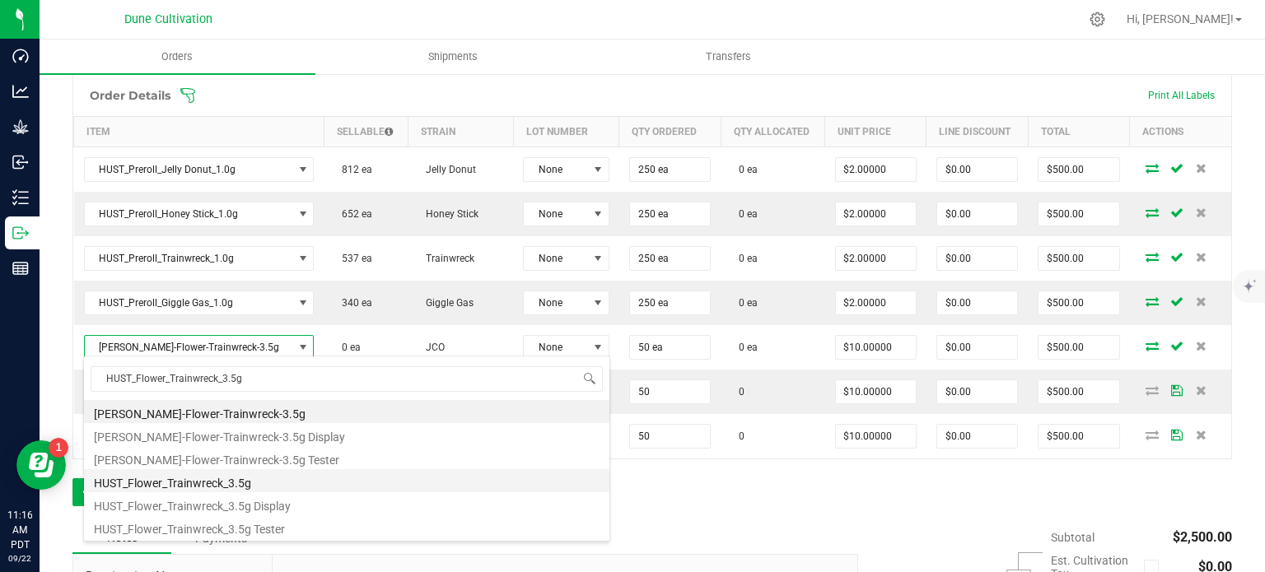
click at [233, 487] on li "HUST_Flower_Trainwreck_3.5g" at bounding box center [346, 480] width 525 height 23
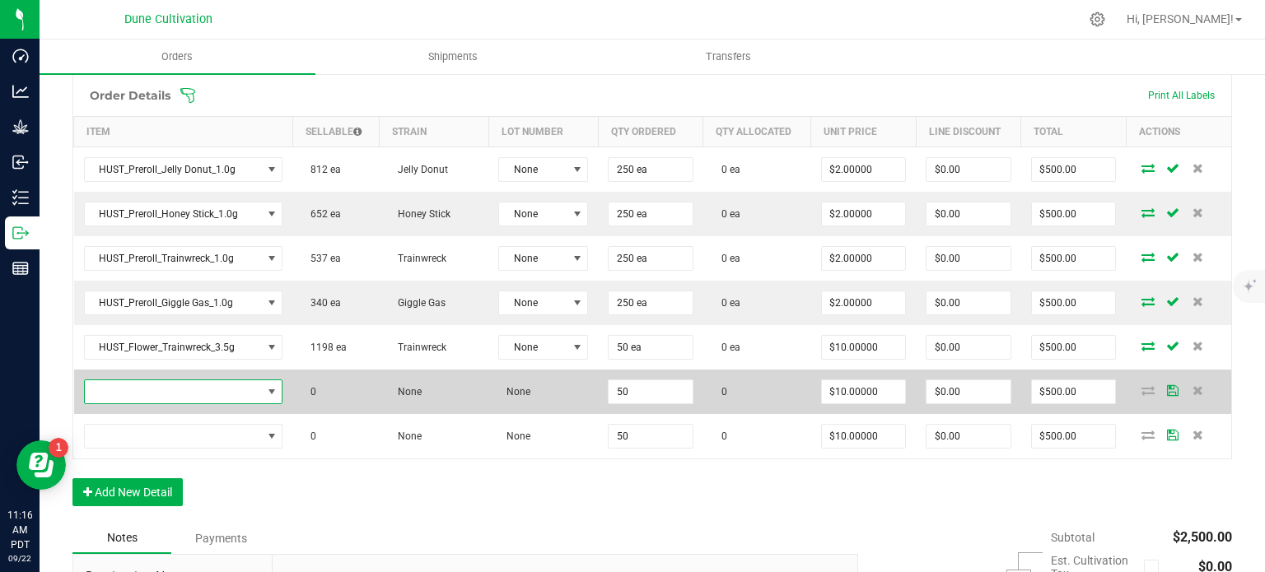
click at [256, 393] on span "NO DATA FOUND" at bounding box center [173, 391] width 177 height 23
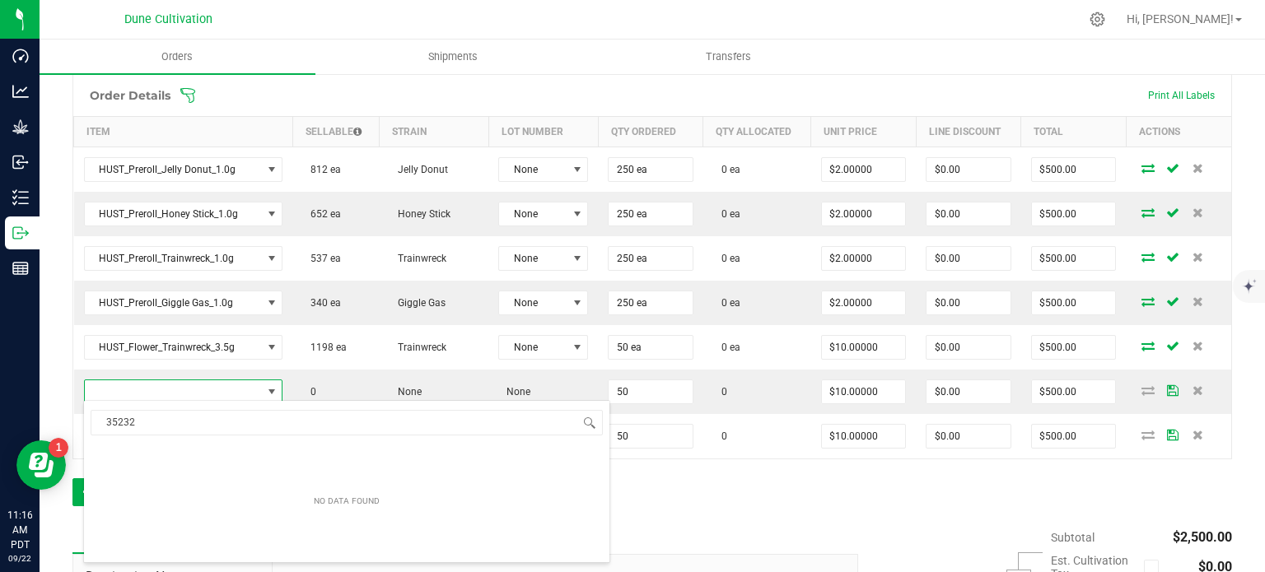
type input "35232"
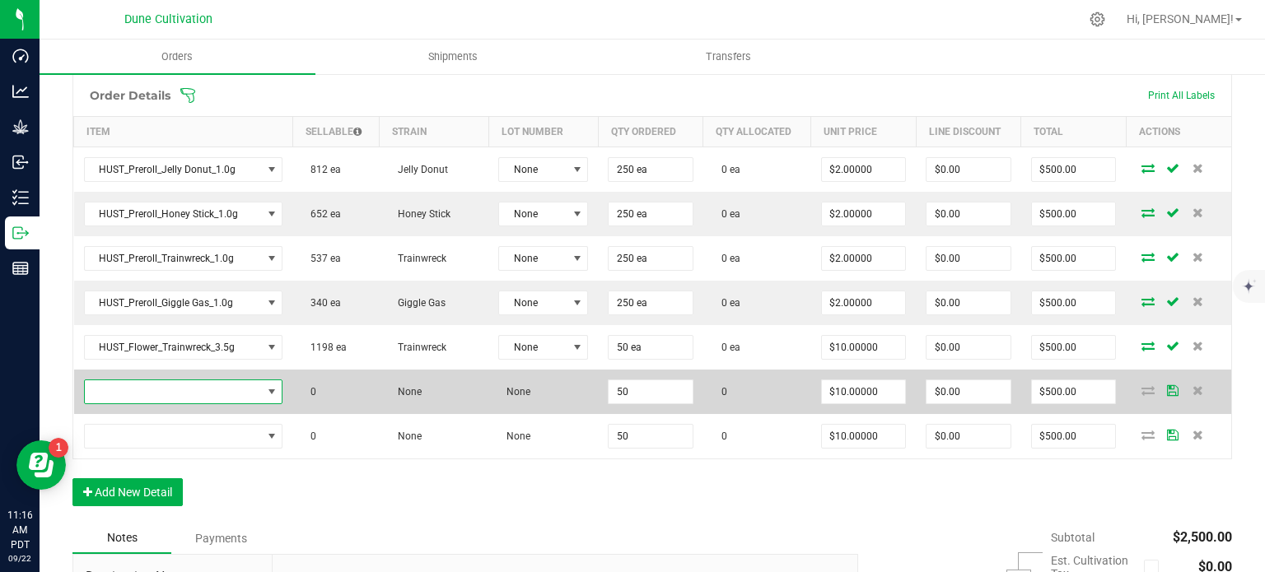
click at [203, 391] on span "NO DATA FOUND" at bounding box center [173, 391] width 177 height 23
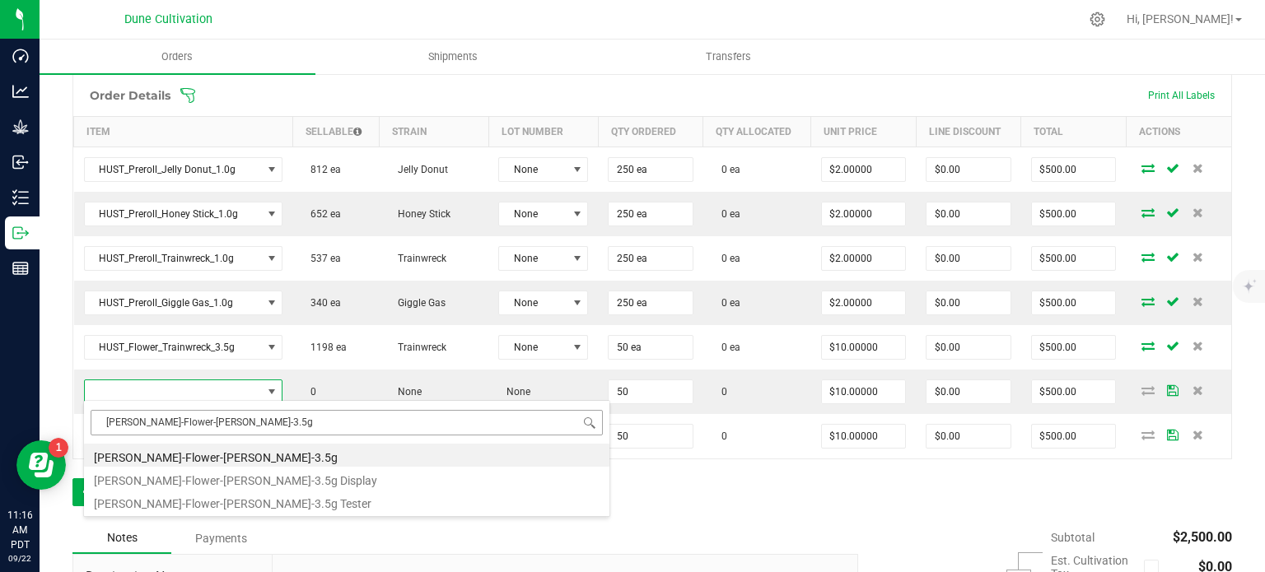
click at [132, 421] on input "[PERSON_NAME]-Flower-[PERSON_NAME]-3.5g" at bounding box center [347, 423] width 512 height 26
type input "HUST_Flower_Donny Burger_3.5g"
click at [236, 521] on li "HUST_Flower_Donny Burger_3.5g" at bounding box center [346, 524] width 525 height 23
type input "50 ea"
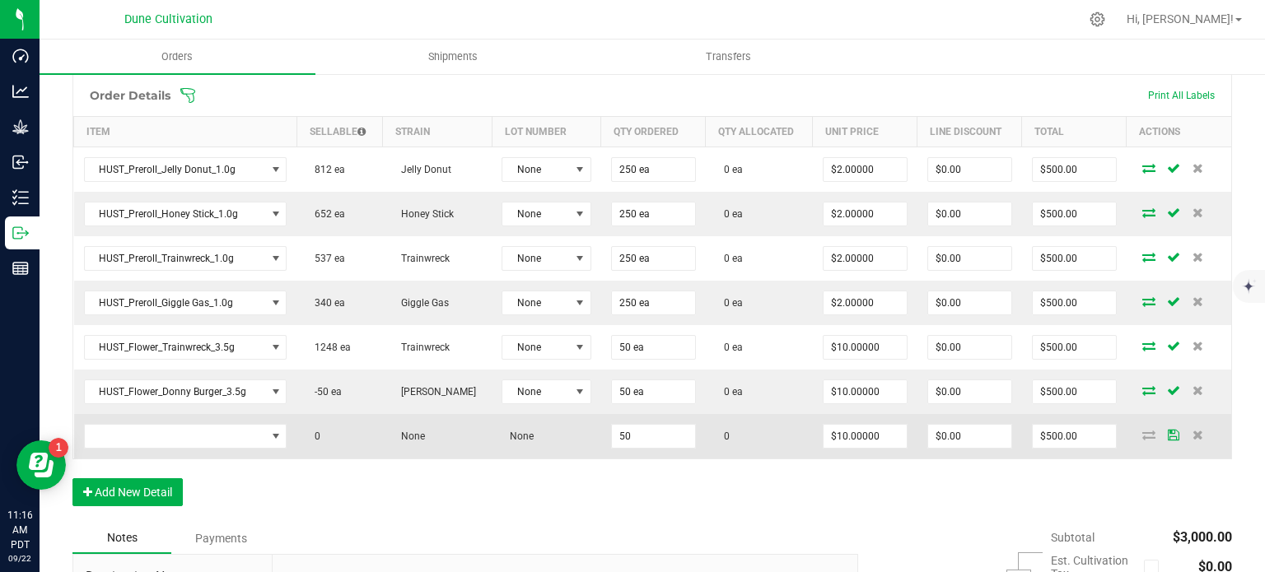
click at [171, 414] on td at bounding box center [185, 436] width 223 height 44
click at [158, 441] on span "NO DATA FOUND" at bounding box center [175, 436] width 181 height 23
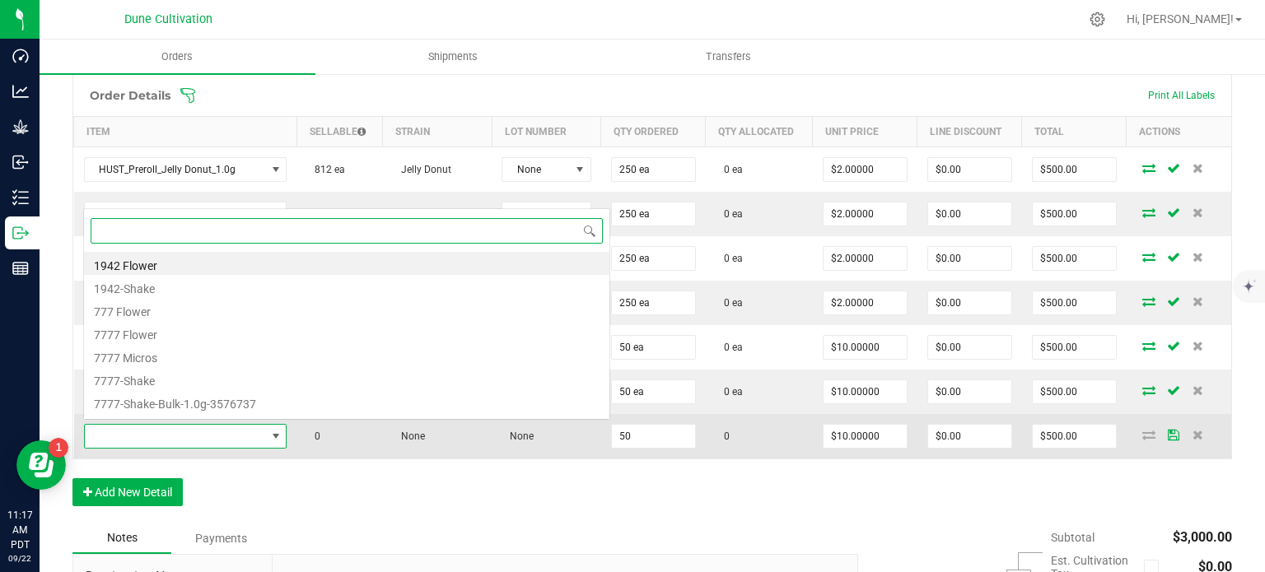
scroll to position [0, 0]
paste input "[PERSON_NAME]-Flower-Tallymon-3.5g"
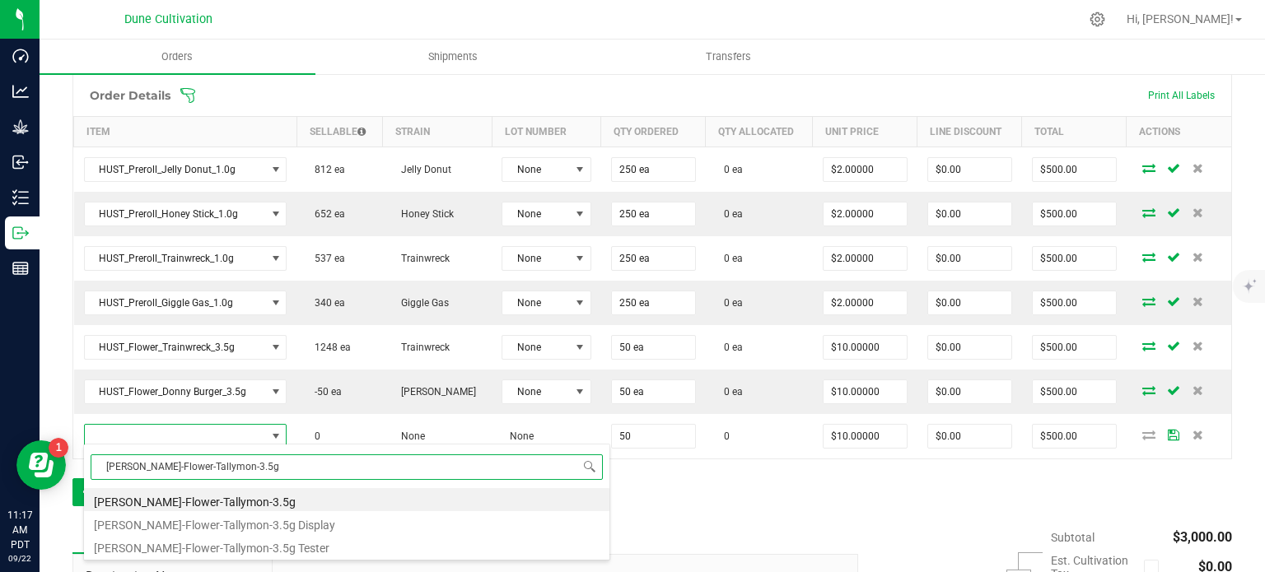
click at [129, 467] on input "[PERSON_NAME]-Flower-Tallymon-3.5g" at bounding box center [347, 468] width 512 height 26
type input "HUST_Flower_Tallymon_3.5g"
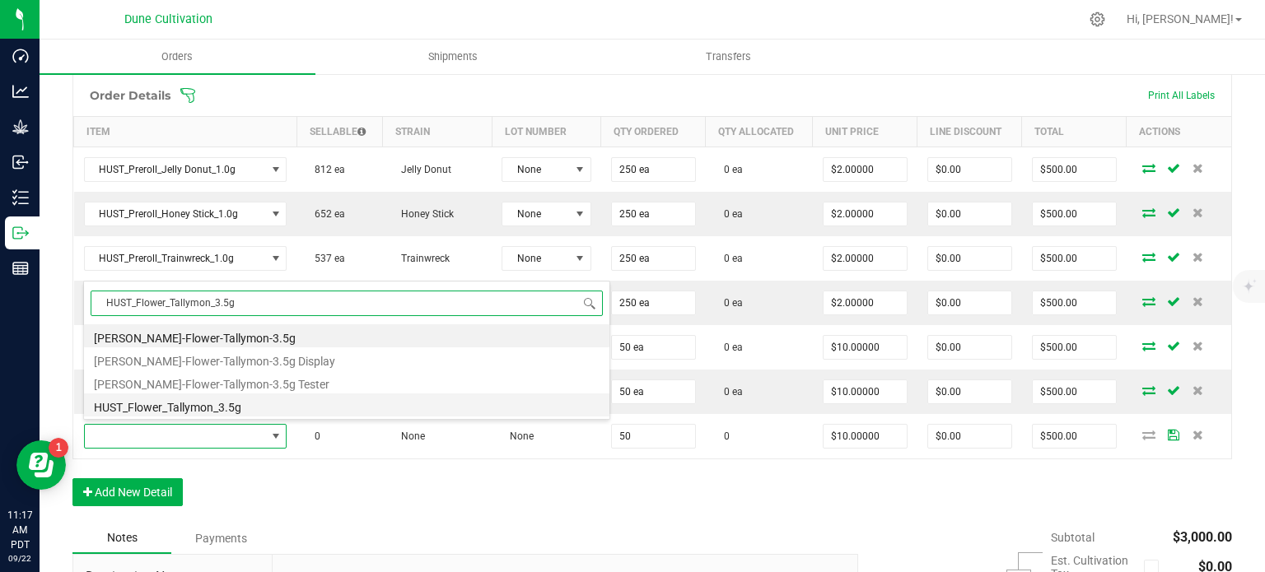
click at [228, 402] on li "HUST_Flower_Tallymon_3.5g" at bounding box center [346, 405] width 525 height 23
type input "50 ea"
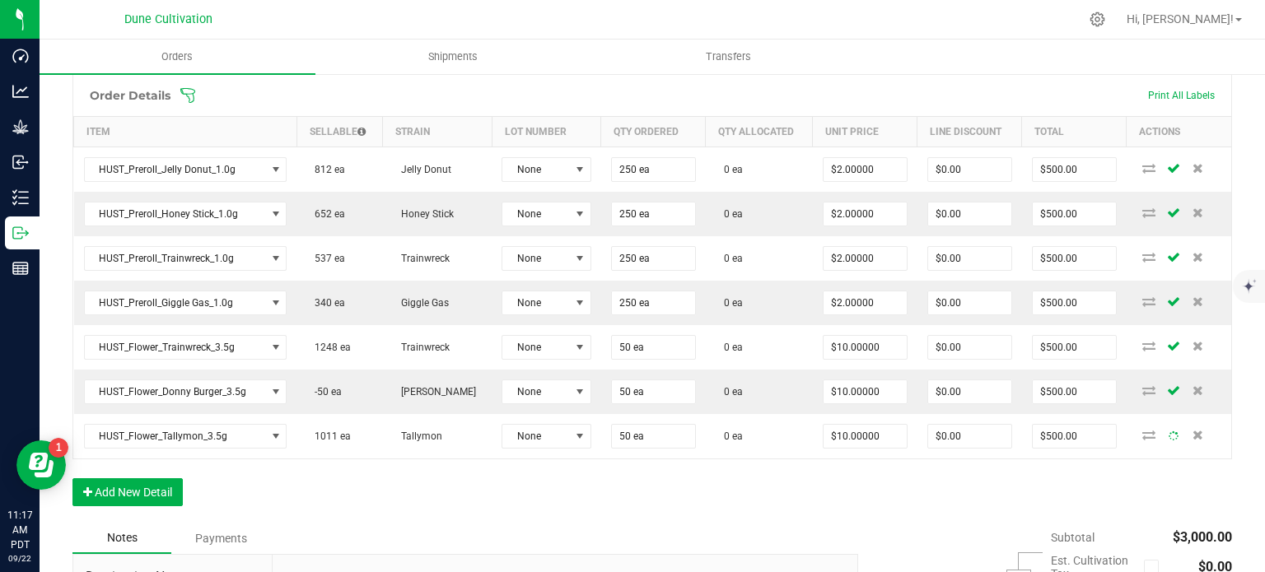
click at [326, 486] on div "Order Details Print All Labels Item Sellable Strain Lot Number Qty Ordered Qty …" at bounding box center [651, 298] width 1159 height 449
click at [221, 503] on div "Order Details Print All Labels Item Sellable Strain Lot Number Qty Ordered Qty …" at bounding box center [651, 298] width 1159 height 449
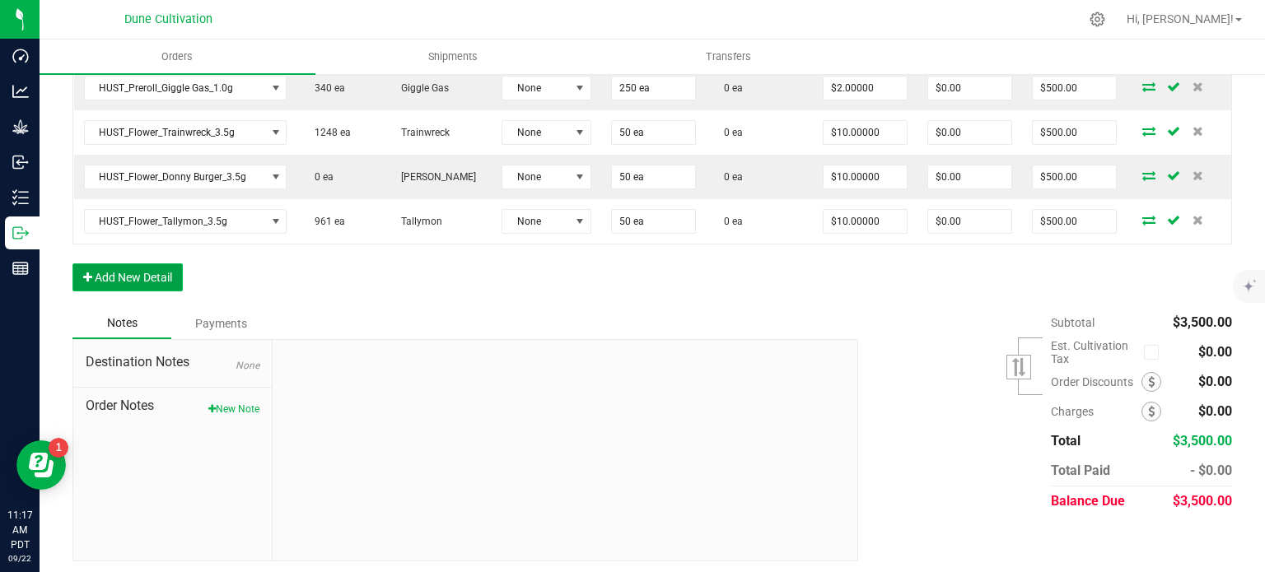
click at [142, 264] on button "Add New Detail" at bounding box center [127, 278] width 110 height 28
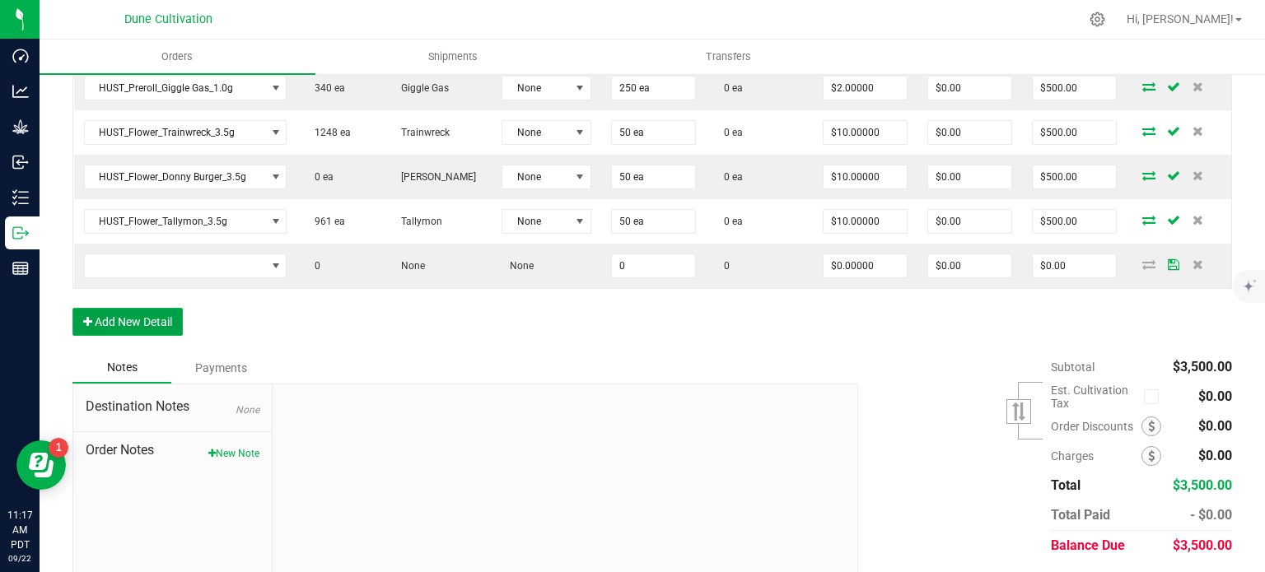
click at [138, 308] on button "Add New Detail" at bounding box center [127, 322] width 110 height 28
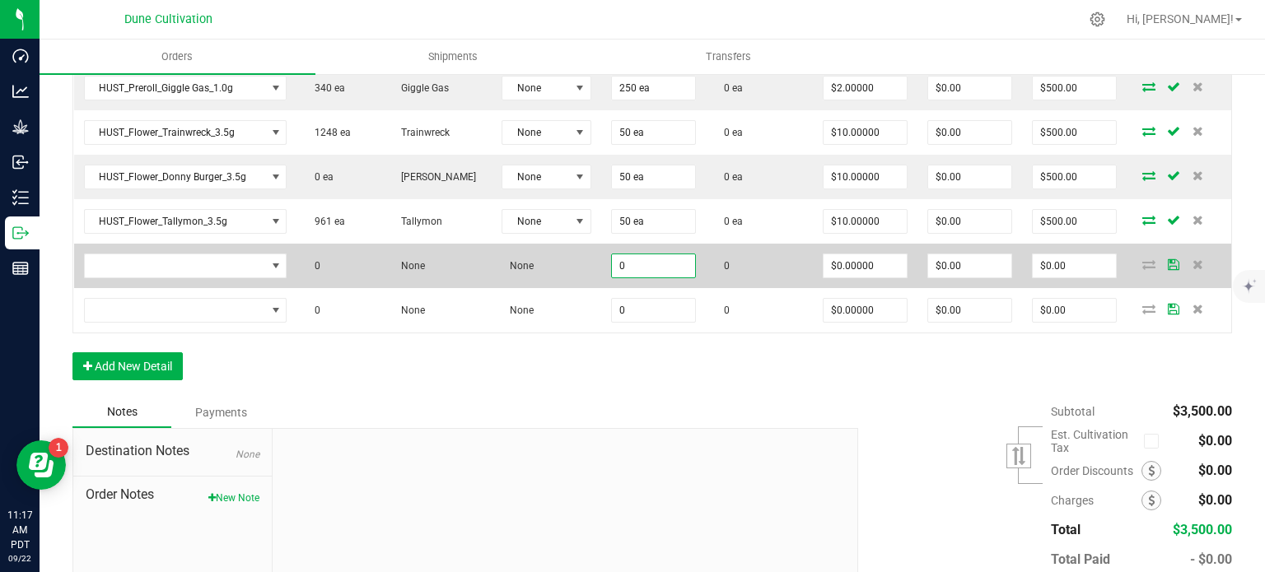
click at [647, 273] on input "0" at bounding box center [653, 265] width 83 height 23
paste input "3"
type input "30"
click at [843, 264] on input "0" at bounding box center [864, 265] width 83 height 23
paste input "3"
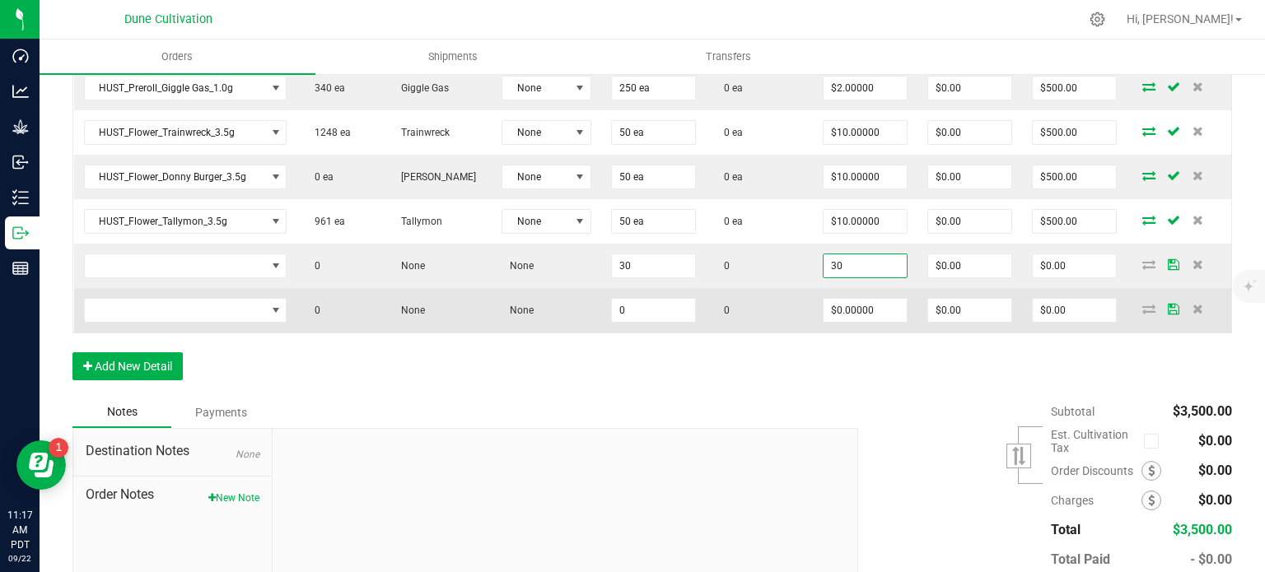
type input "$30.00000"
type input "$900.00"
click at [856, 319] on td "$0.00000" at bounding box center [865, 310] width 105 height 44
click at [860, 312] on input "0" at bounding box center [864, 310] width 83 height 23
paste input "3"
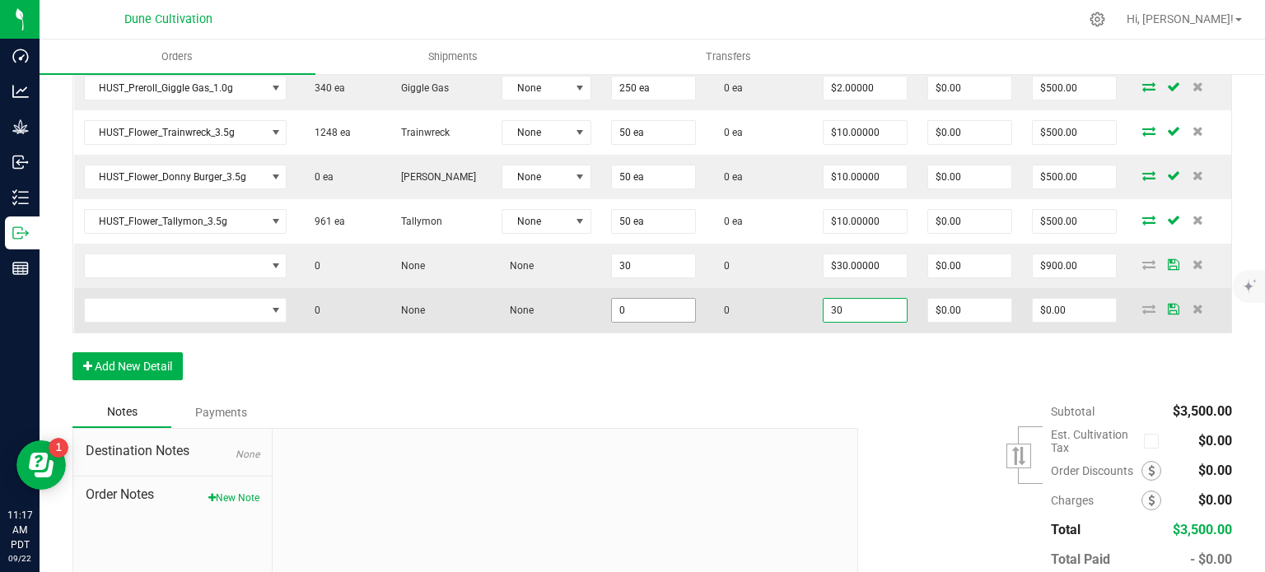
type input "$30.00000"
click at [636, 302] on input "0" at bounding box center [653, 310] width 83 height 23
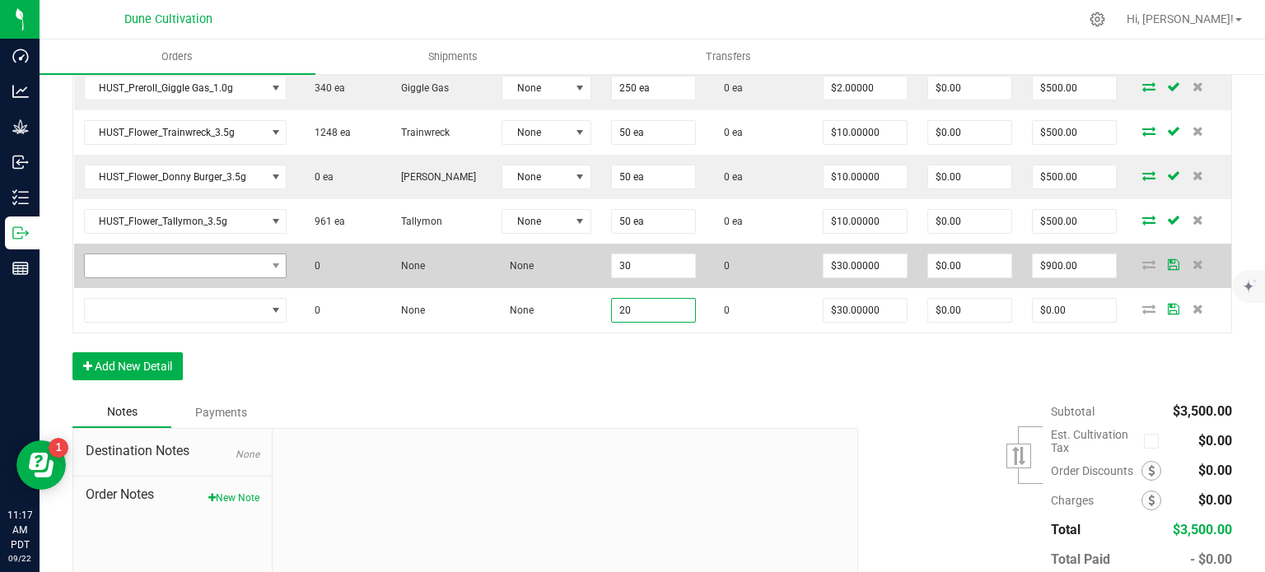
type input "20"
type input "$600.00"
click at [265, 261] on span "NO DATA FOUND" at bounding box center [275, 265] width 21 height 23
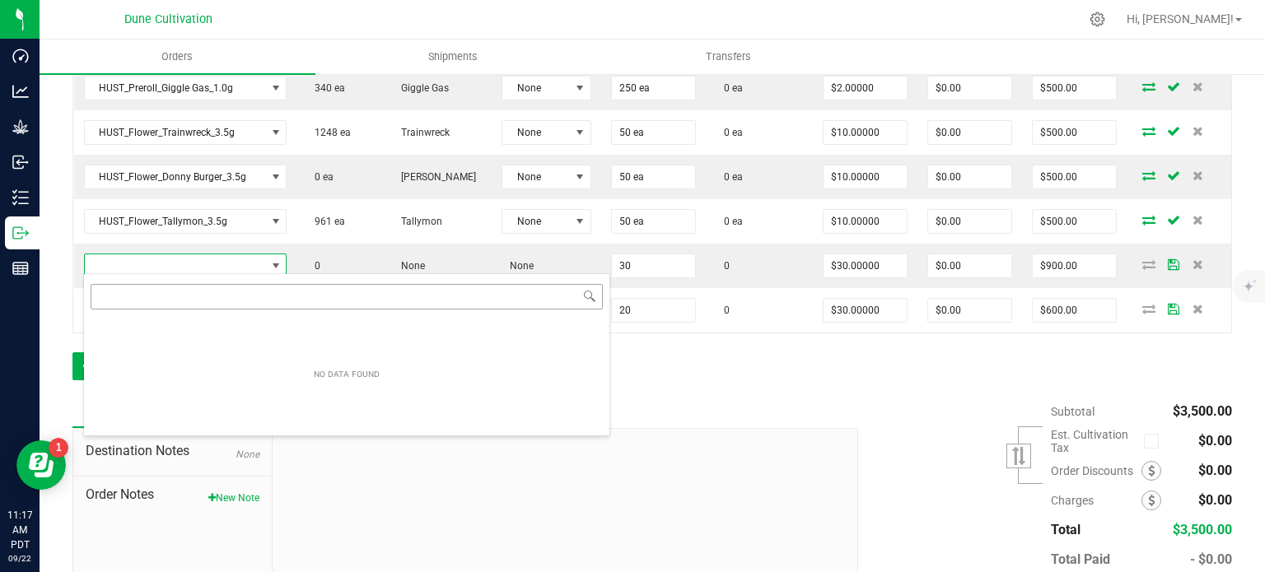
scroll to position [24, 197]
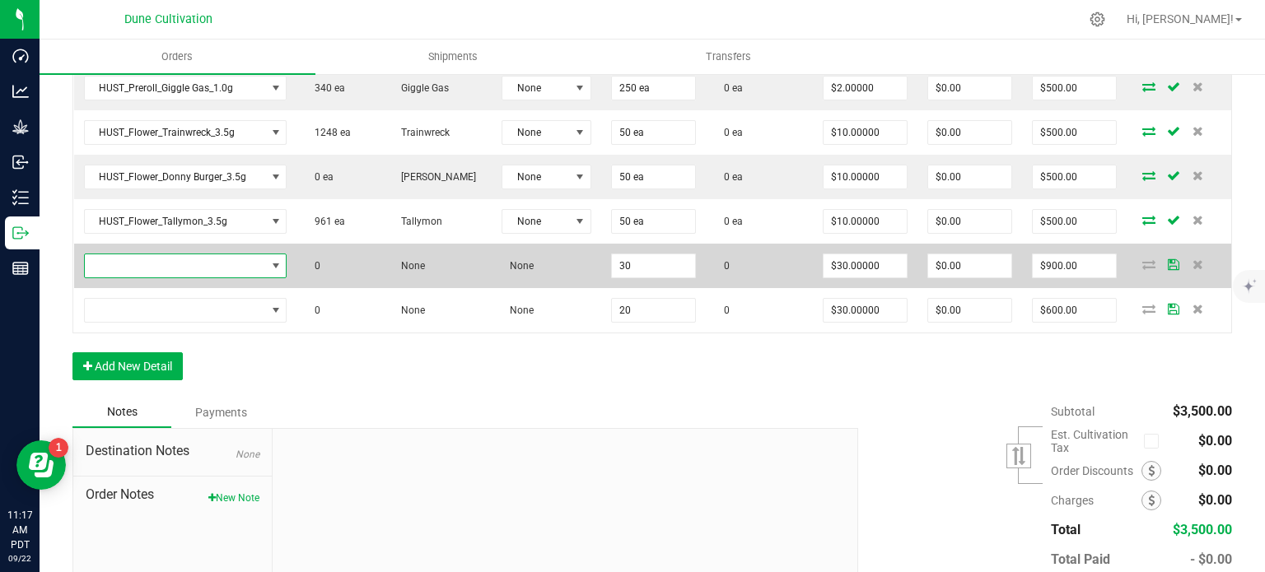
click at [226, 259] on span "NO DATA FOUND" at bounding box center [175, 265] width 181 height 23
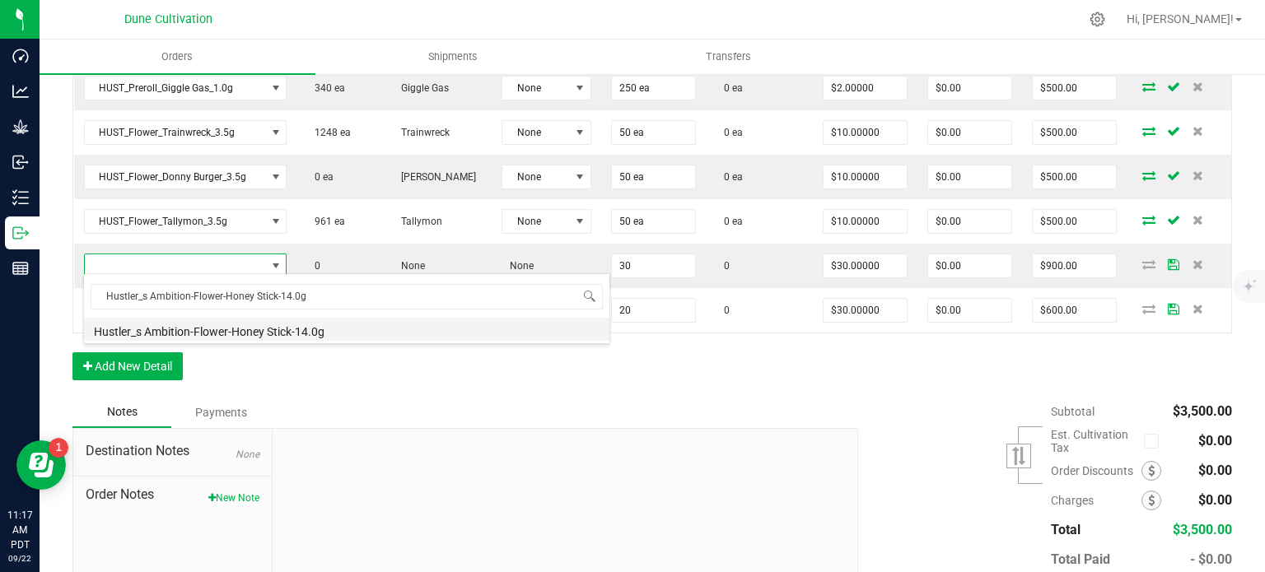
click at [180, 329] on li "Hustler_s Ambition-Flower-Honey Stick-14.0g" at bounding box center [346, 329] width 525 height 23
type input "30 ea"
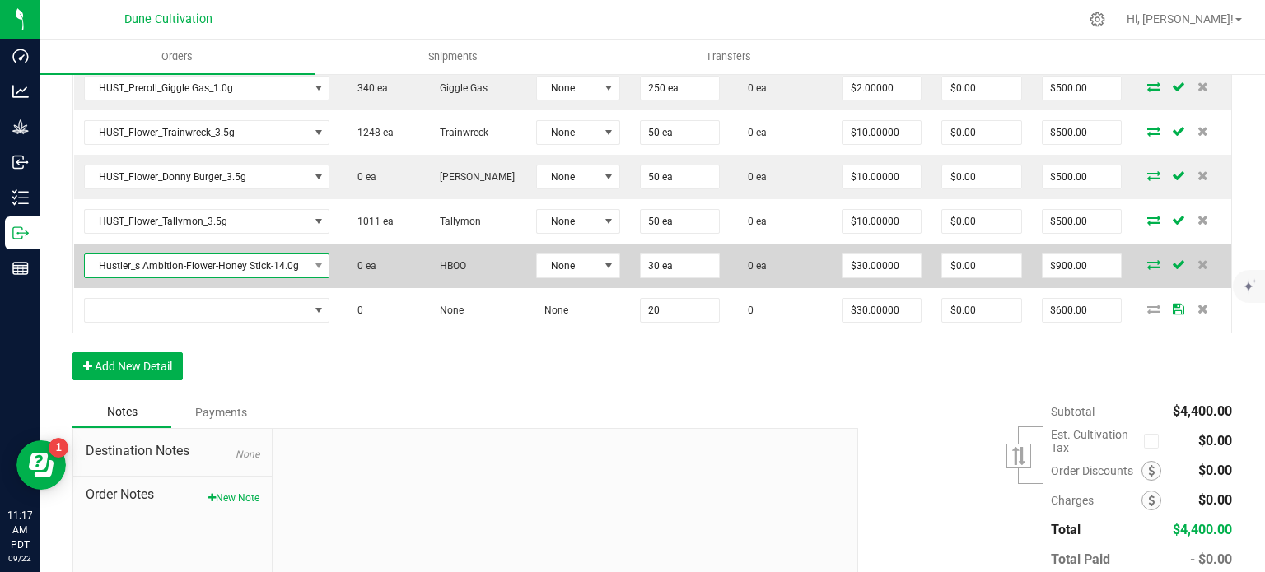
click at [181, 259] on span "Hustler_s Ambition-Flower-Honey Stick-14.0g" at bounding box center [197, 265] width 224 height 23
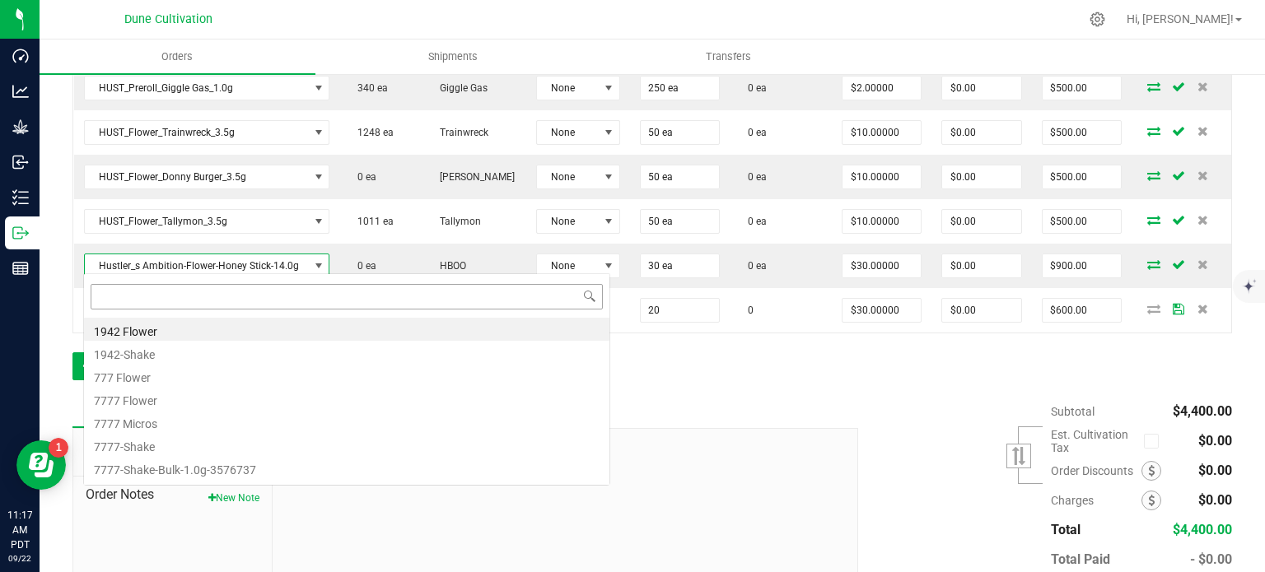
scroll to position [24, 240]
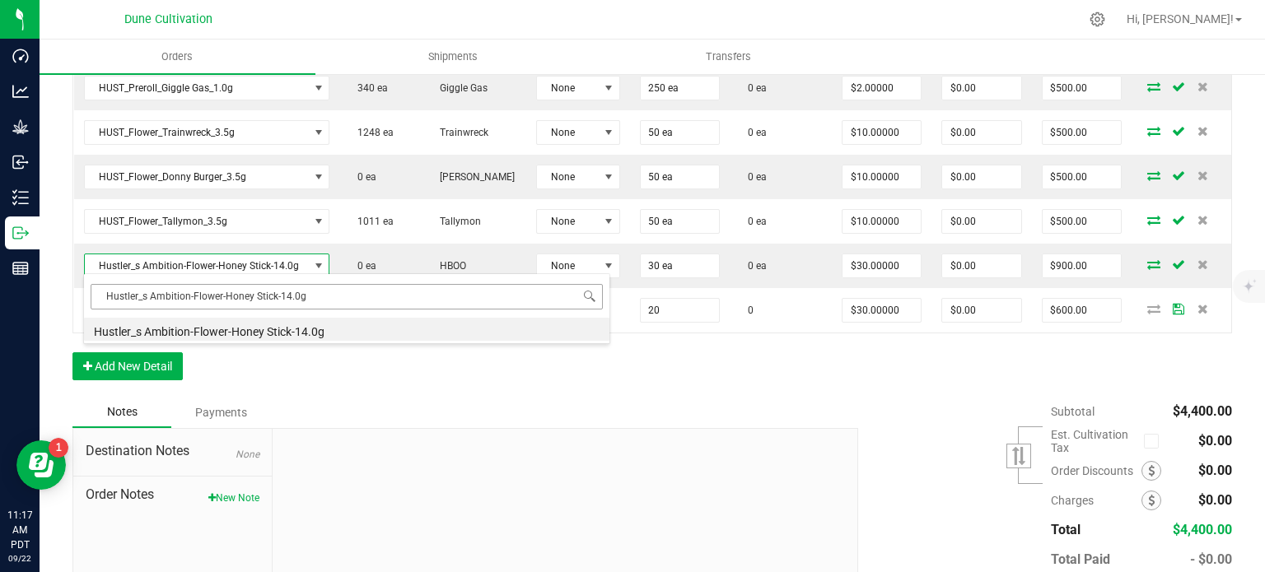
click at [191, 294] on input "Hustler_s Ambition-Flower-Honey Stick-14.0g" at bounding box center [347, 297] width 512 height 26
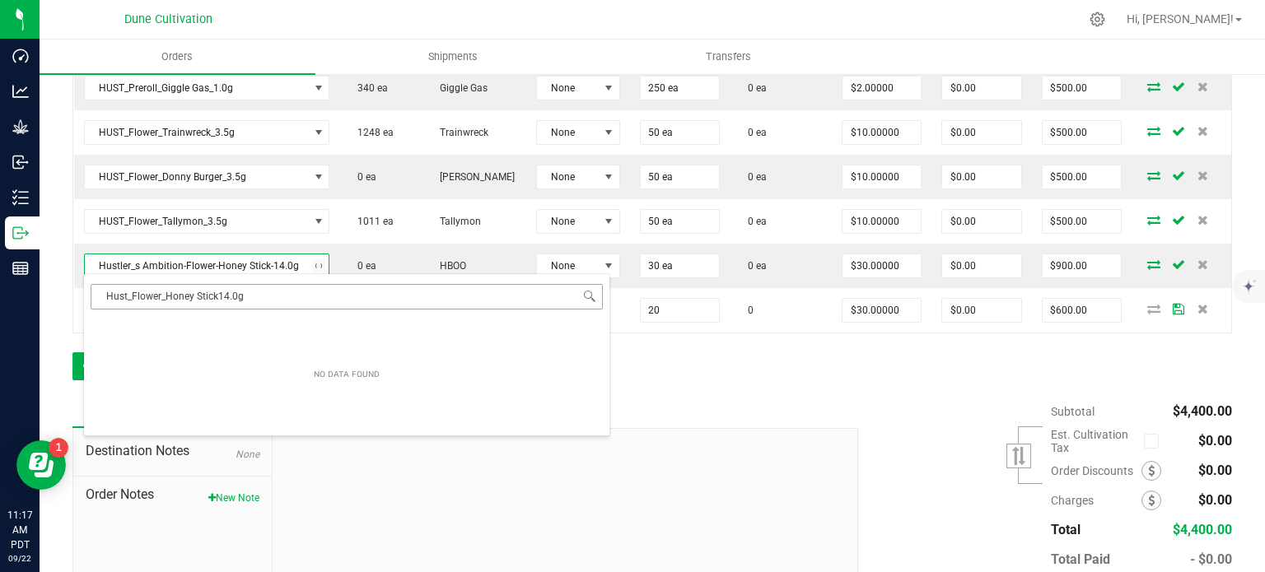
type input "Hust_Flower_Honey Stick_14.0g"
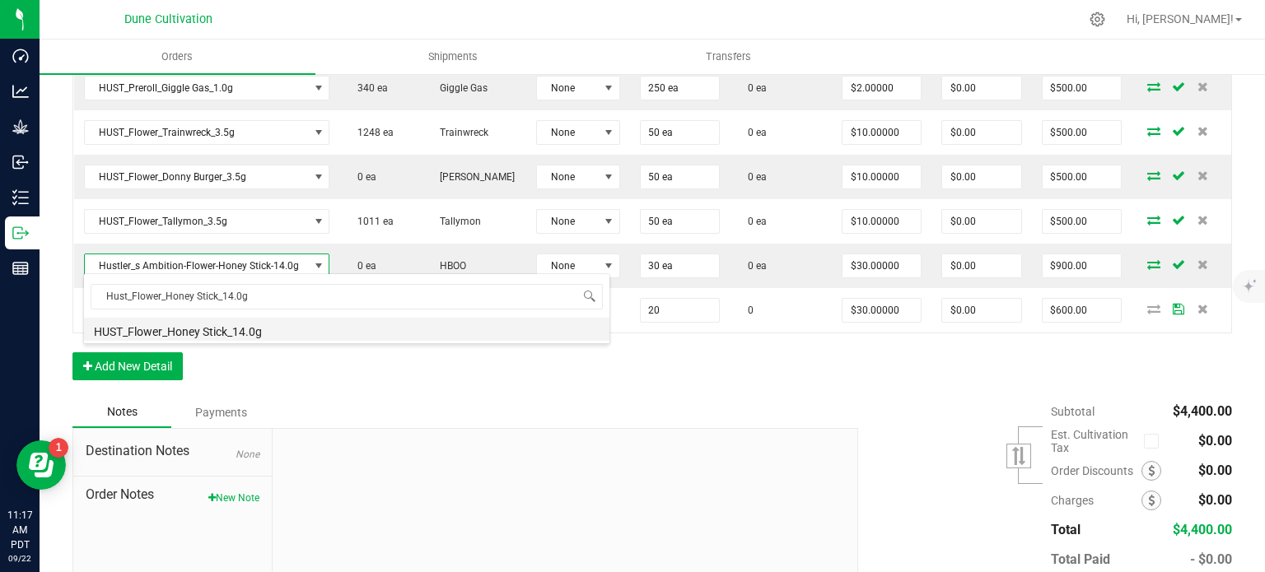
click at [222, 329] on li "HUST_Flower_Honey Stick_14.0g" at bounding box center [346, 329] width 525 height 23
type input "$9.25000"
type input "$277.50"
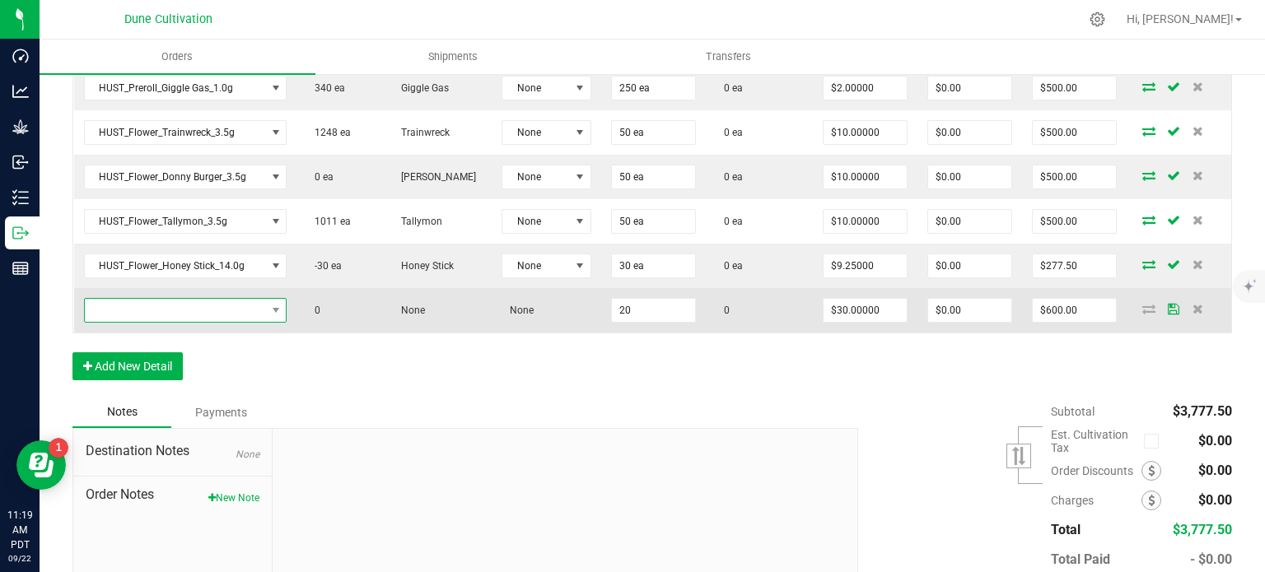
click at [195, 303] on span "NO DATA FOUND" at bounding box center [175, 310] width 181 height 23
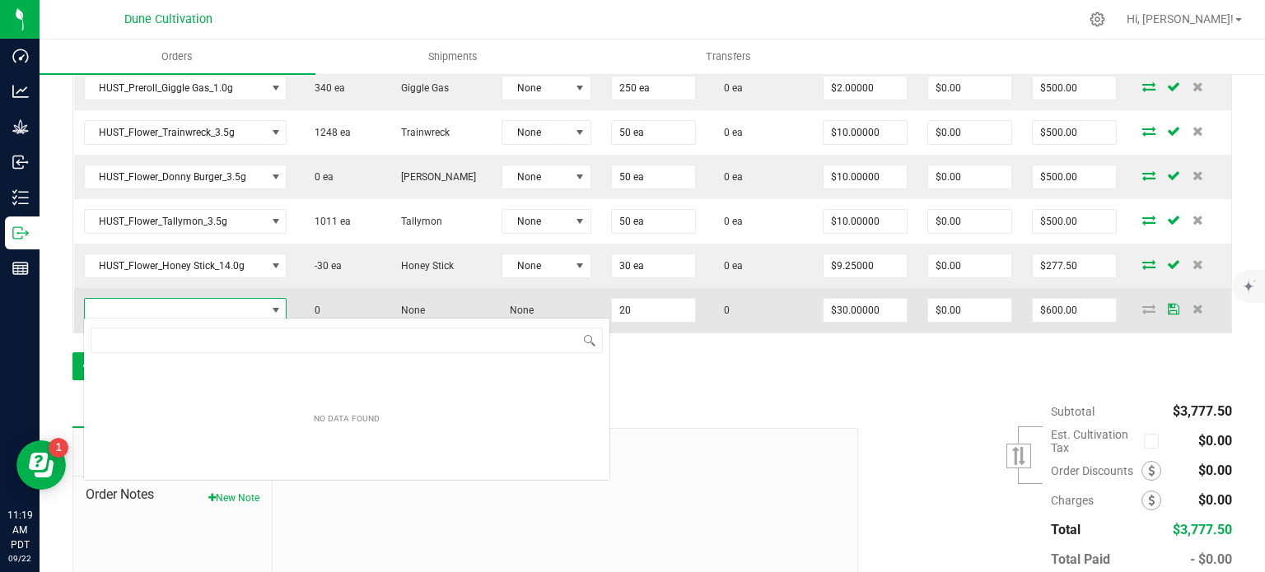
scroll to position [82322, 82147]
type input "HUST_Flower_Papaya Master_14.0g"
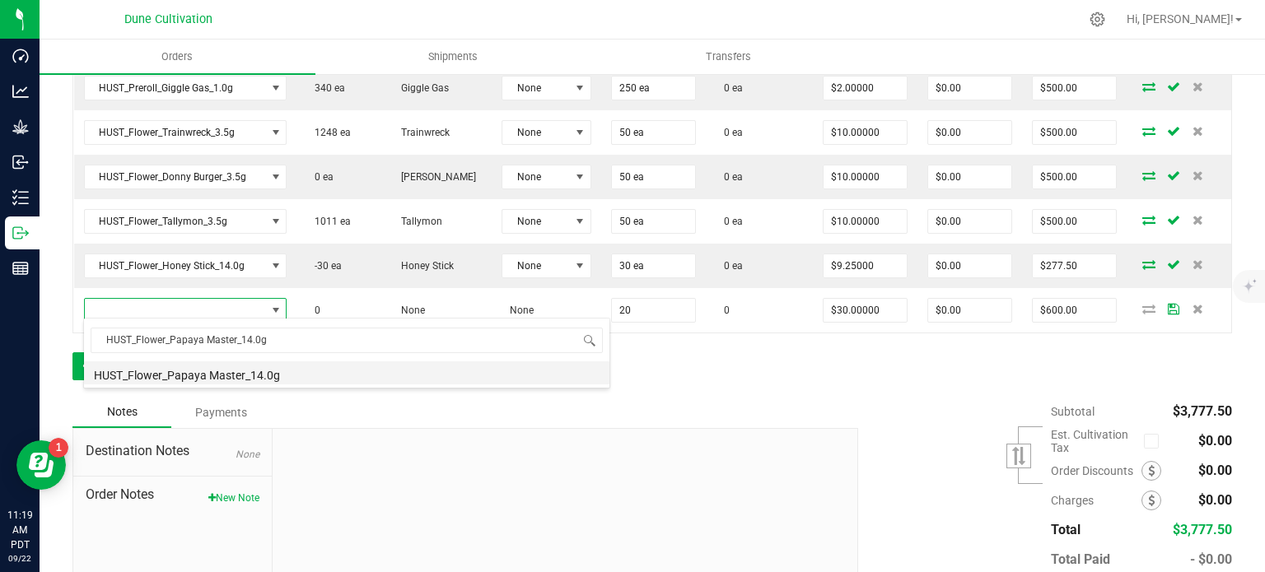
click at [198, 370] on li "HUST_Flower_Papaya Master_14.0g" at bounding box center [346, 373] width 525 height 23
type input "20 ea"
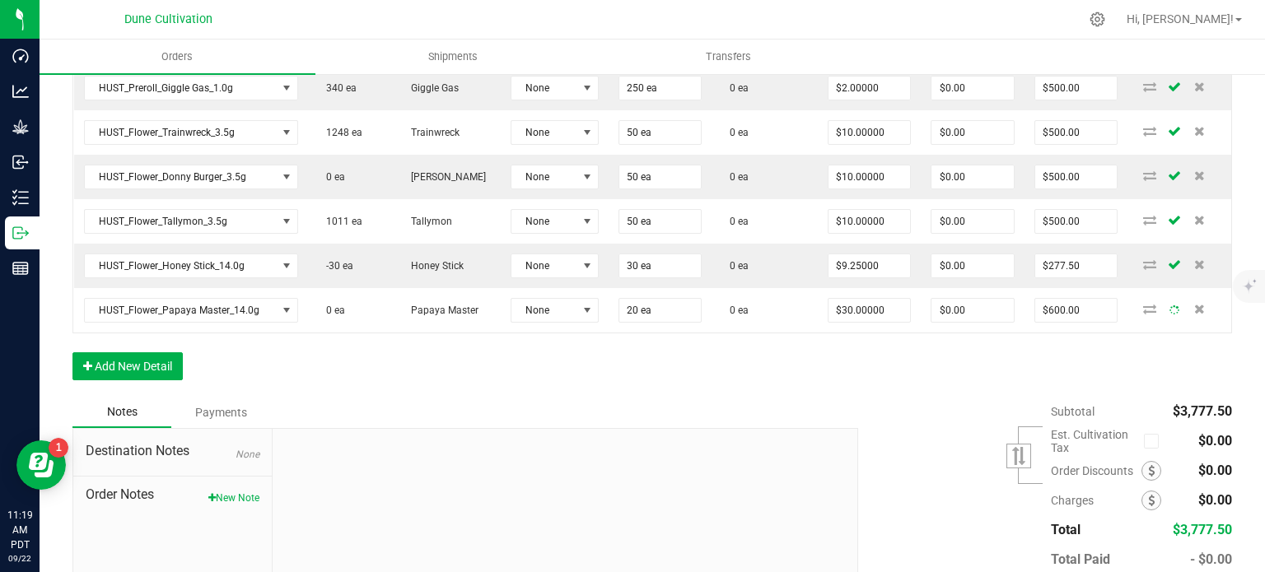
click at [244, 355] on div "Order Details Print All Labels Item Sellable Strain Lot Number Qty Ordered Qty …" at bounding box center [651, 128] width 1159 height 538
click at [148, 362] on button "Add New Detail" at bounding box center [127, 366] width 110 height 28
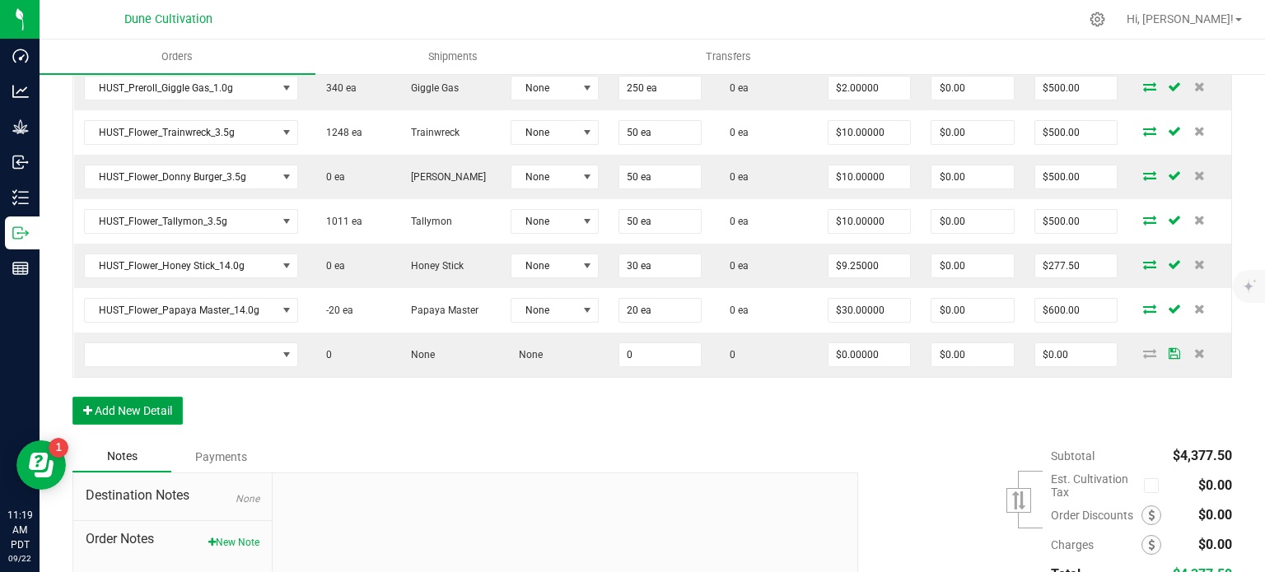
click at [126, 404] on button "Add New Detail" at bounding box center [127, 411] width 110 height 28
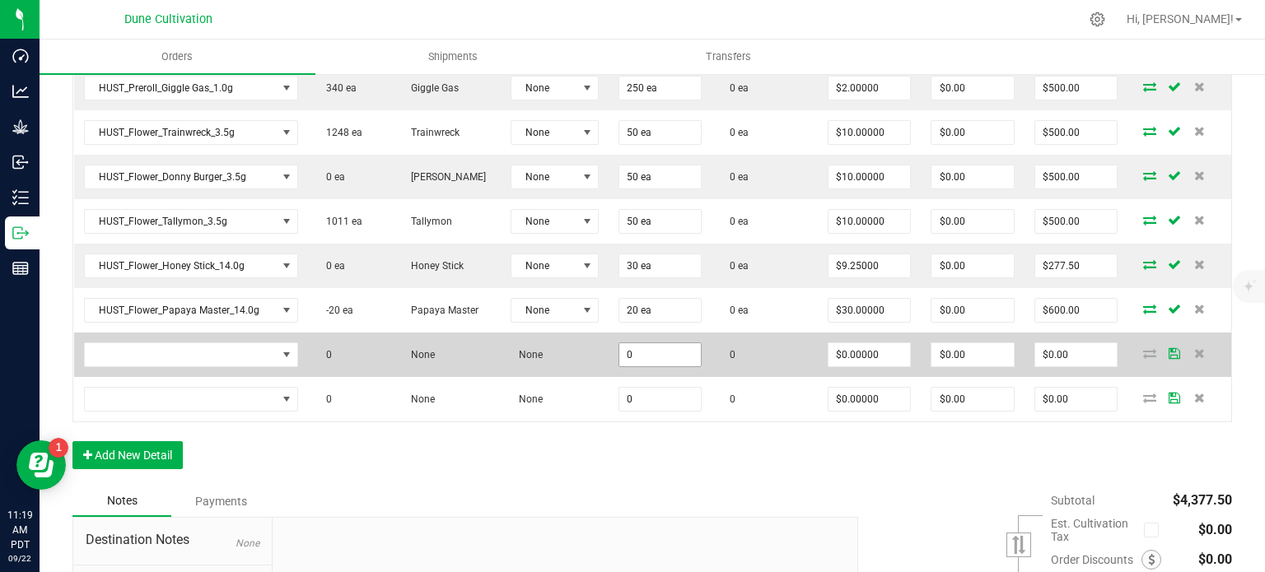
click at [620, 343] on input "0" at bounding box center [660, 354] width 82 height 23
type input "13"
click at [626, 371] on td "13" at bounding box center [661, 355] width 104 height 44
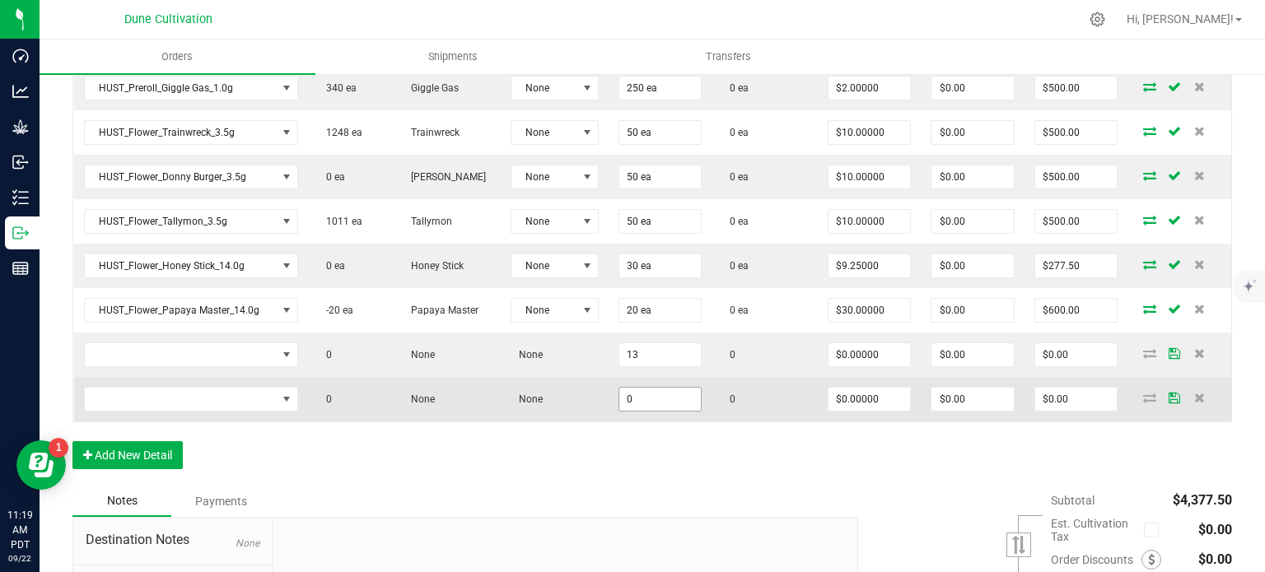
click at [631, 394] on input "0" at bounding box center [660, 399] width 82 height 23
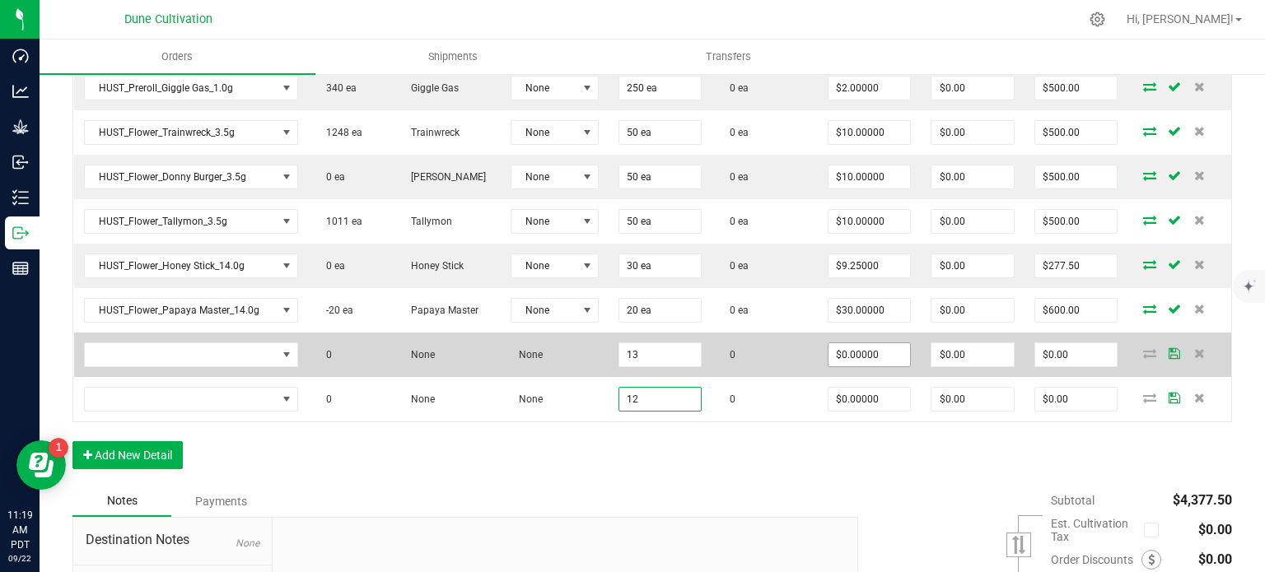
type input "12"
click at [868, 355] on input "0" at bounding box center [869, 354] width 82 height 23
click at [864, 358] on input ".001" at bounding box center [869, 354] width 82 height 23
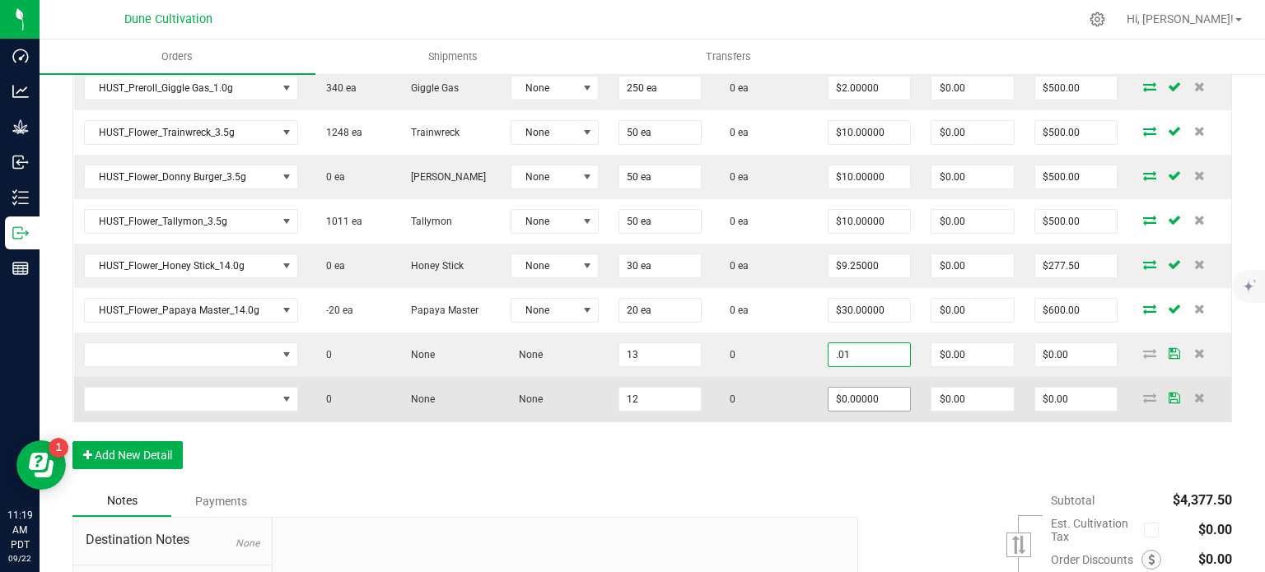
type input "$0.01000"
type input "$0.13"
click at [856, 389] on input "0" at bounding box center [869, 399] width 82 height 23
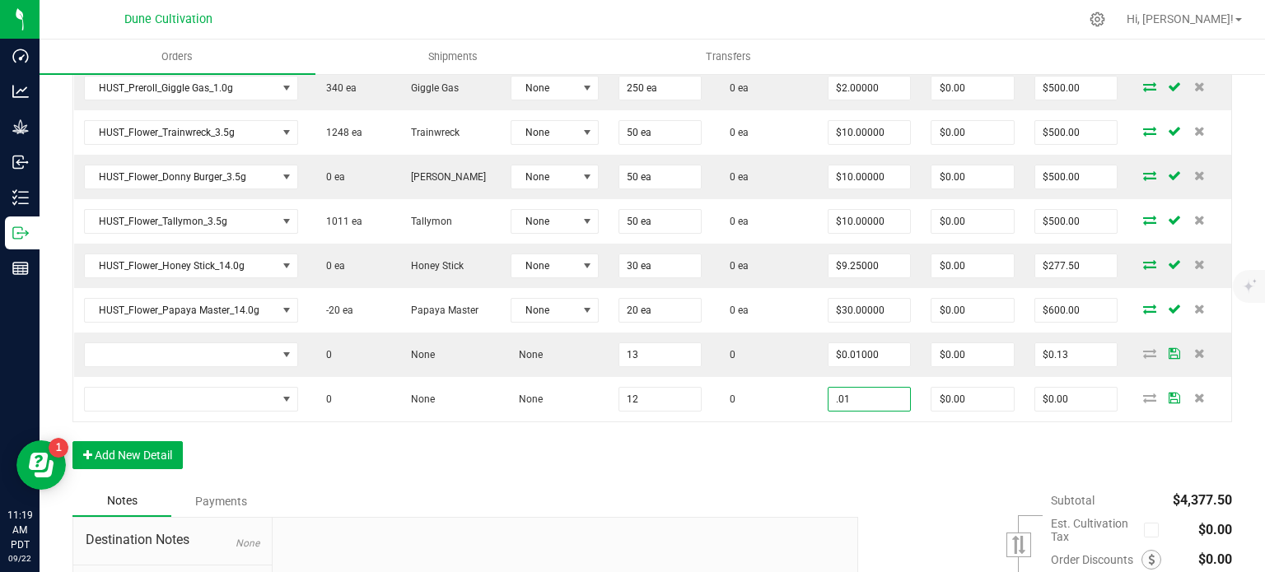
type input "$0.01000"
type input "$0.12"
click at [747, 459] on div "Order Details Print All Labels Item Sellable Strain Lot Number Qty Ordered Qty …" at bounding box center [651, 172] width 1159 height 627
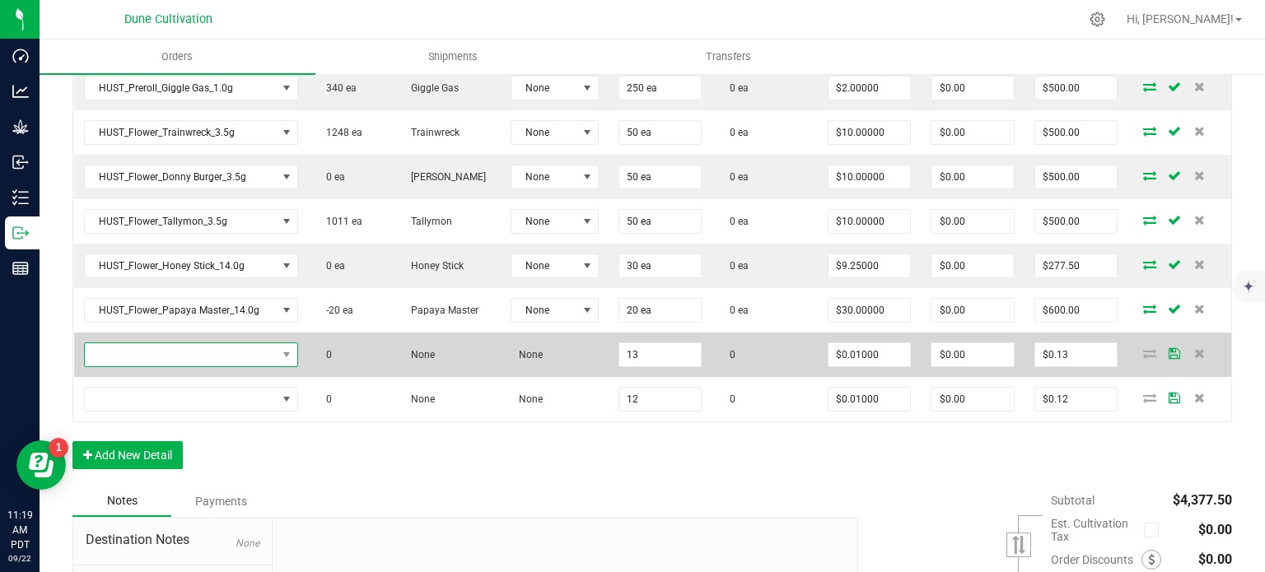
click at [215, 347] on span "NO DATA FOUND" at bounding box center [181, 354] width 192 height 23
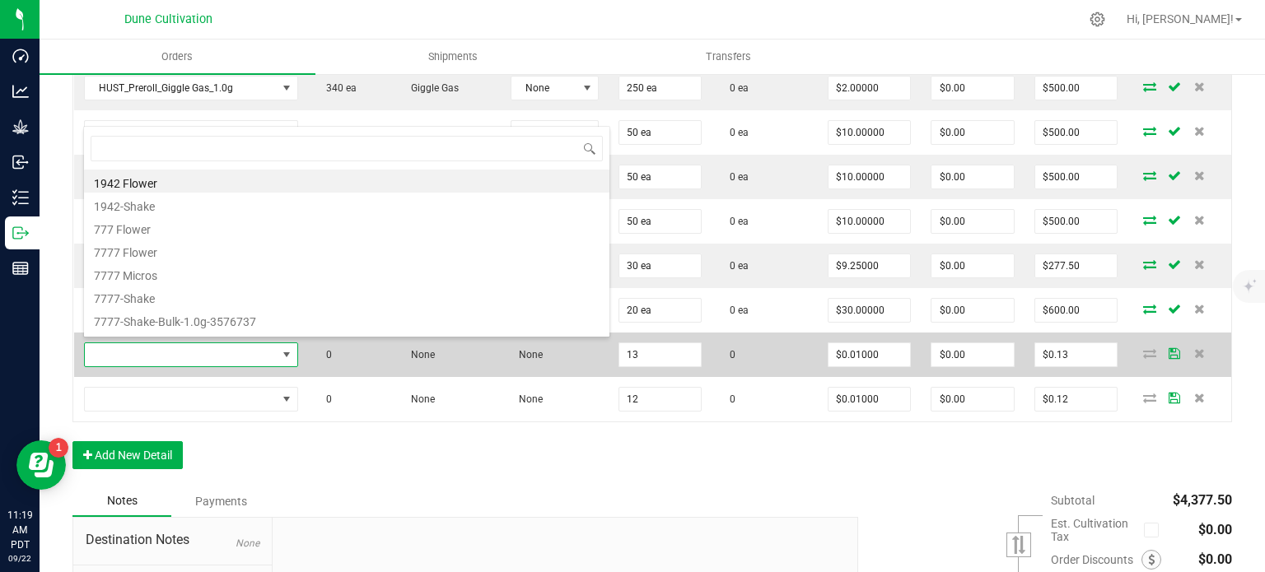
type input "HUST_Flower_Pink Certz_3.5g"
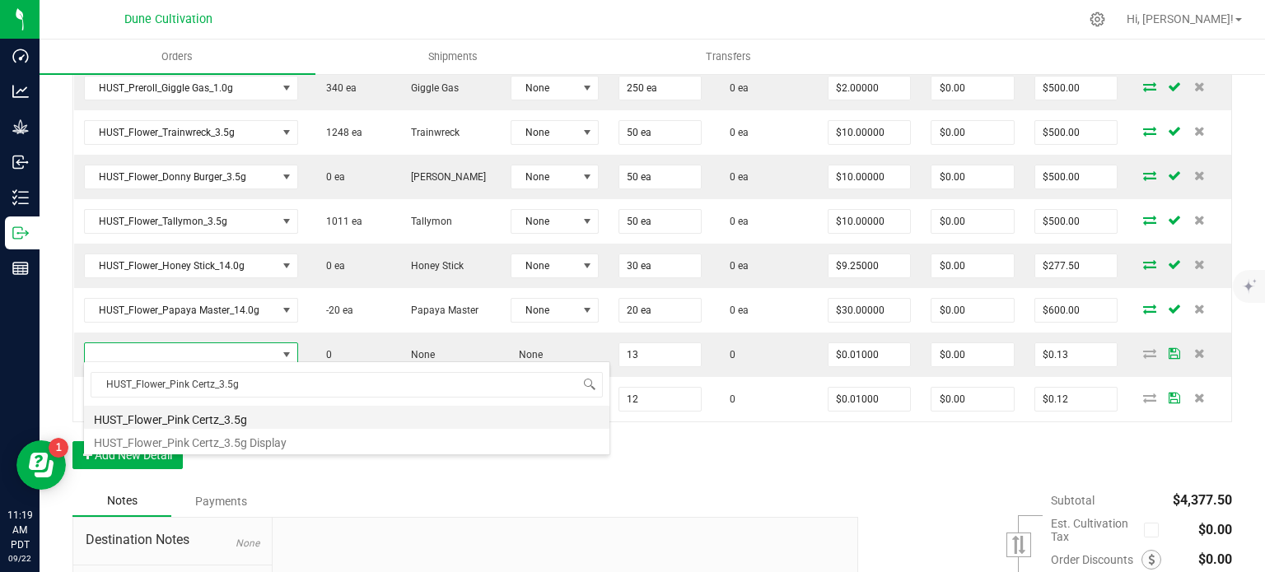
click at [228, 419] on li "HUST_Flower_Pink Certz_3.5g" at bounding box center [346, 417] width 525 height 23
type input "13 ea"
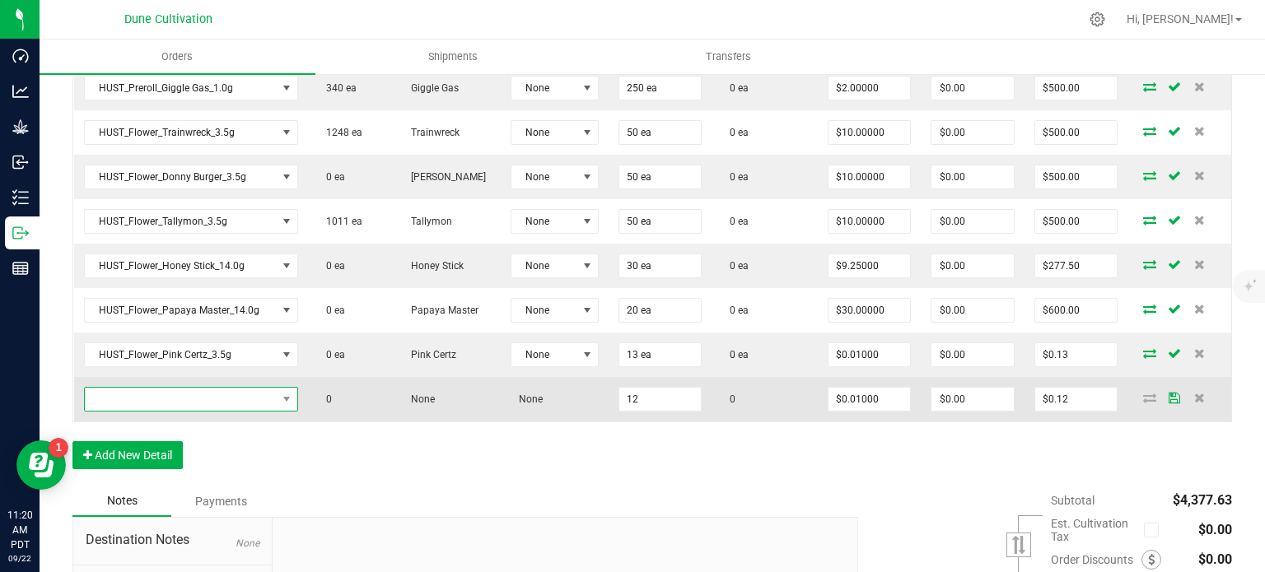
click at [148, 398] on span "NO DATA FOUND" at bounding box center [181, 399] width 192 height 23
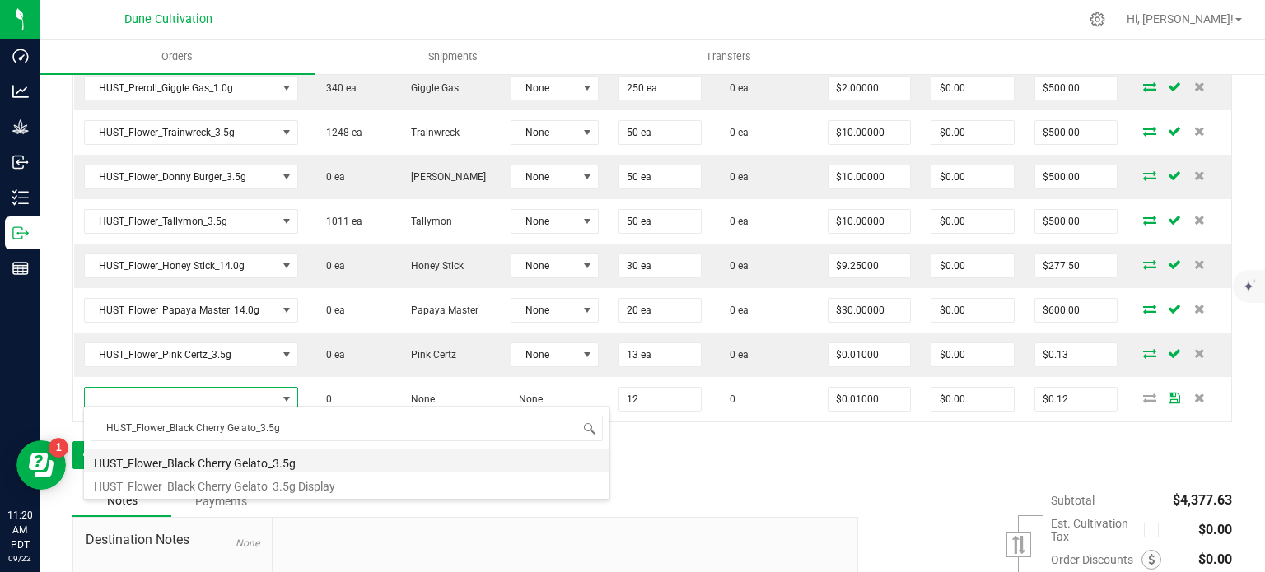
click at [245, 463] on li "HUST_Flower_Black Cherry Gelato_3.5g" at bounding box center [346, 461] width 525 height 23
type input "12 ea"
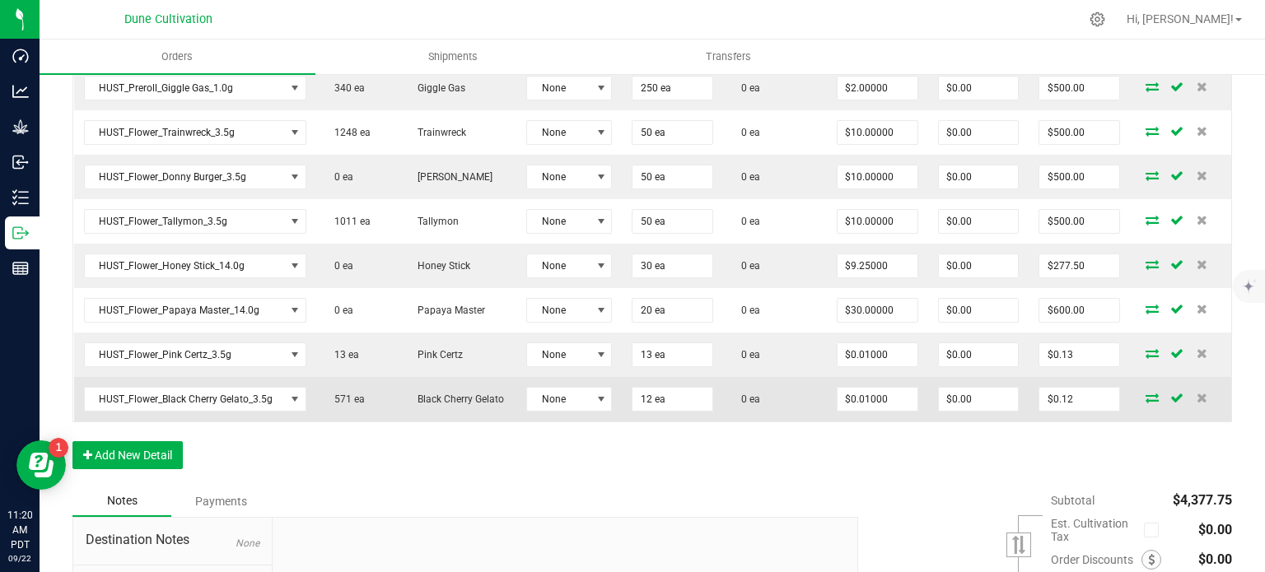
click at [225, 408] on td "HUST_Flower_Black Cherry Gelato_3.5g" at bounding box center [195, 399] width 242 height 44
click at [230, 398] on span "HUST_Flower_Black Cherry Gelato_3.5g" at bounding box center [185, 399] width 200 height 23
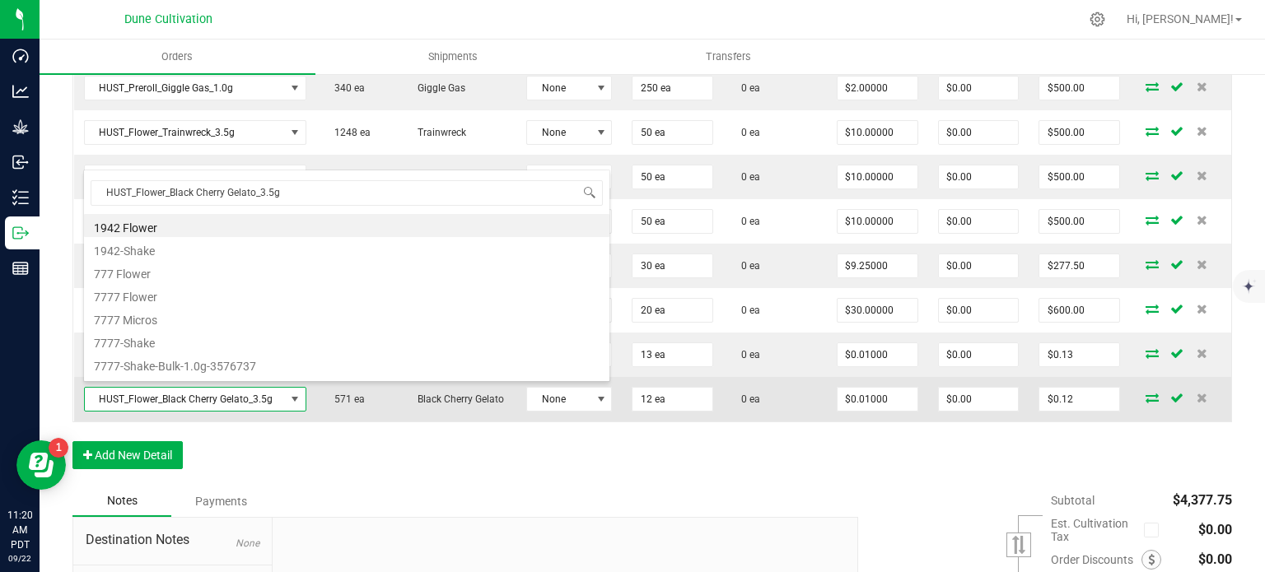
scroll to position [24, 217]
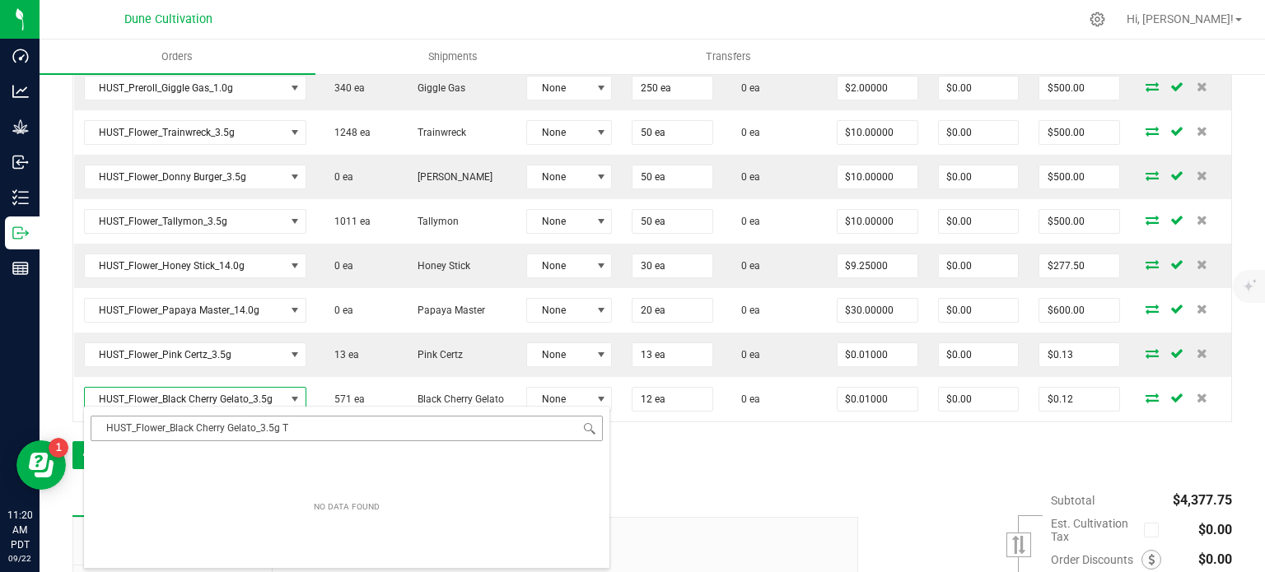
type input "HUST_Flower_Black Cherry Gelato_3.5g"
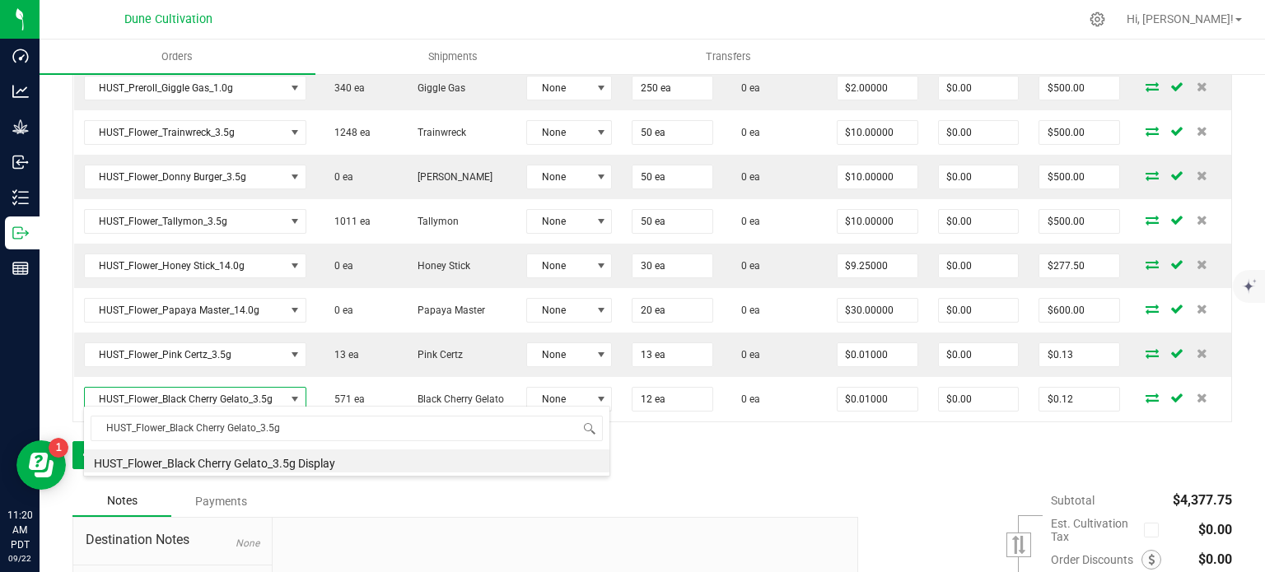
click at [690, 459] on div "Order Details Print All Labels Item Sellable Strain Lot Number Qty Ordered Qty …" at bounding box center [651, 172] width 1159 height 627
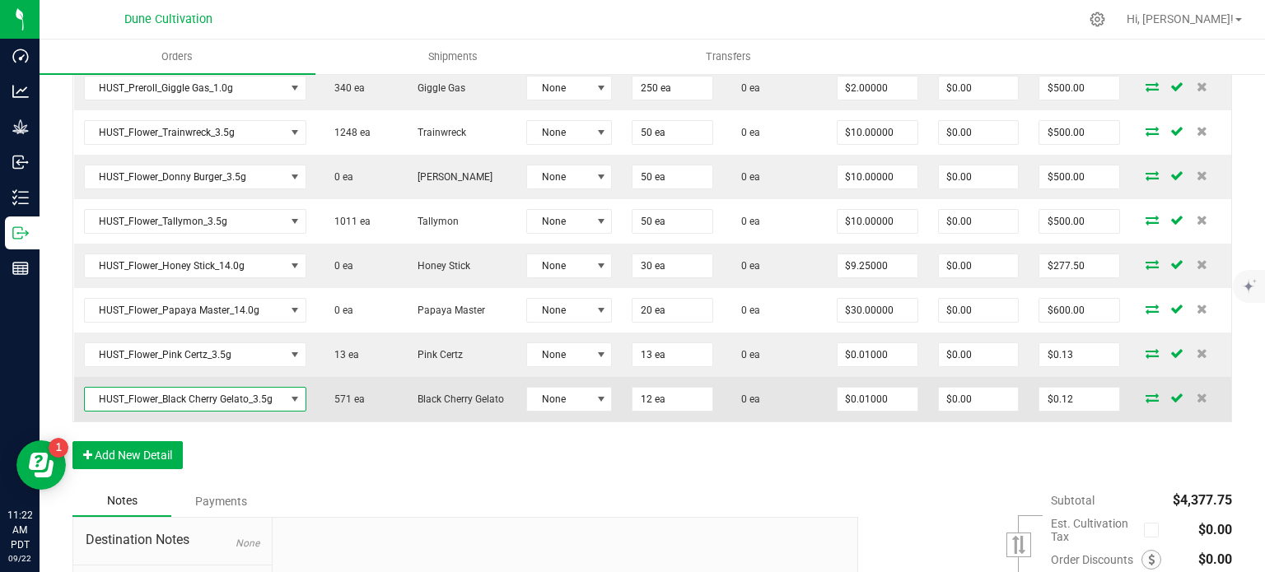
click at [235, 397] on span "HUST_Flower_Black Cherry Gelato_3.5g" at bounding box center [185, 399] width 200 height 23
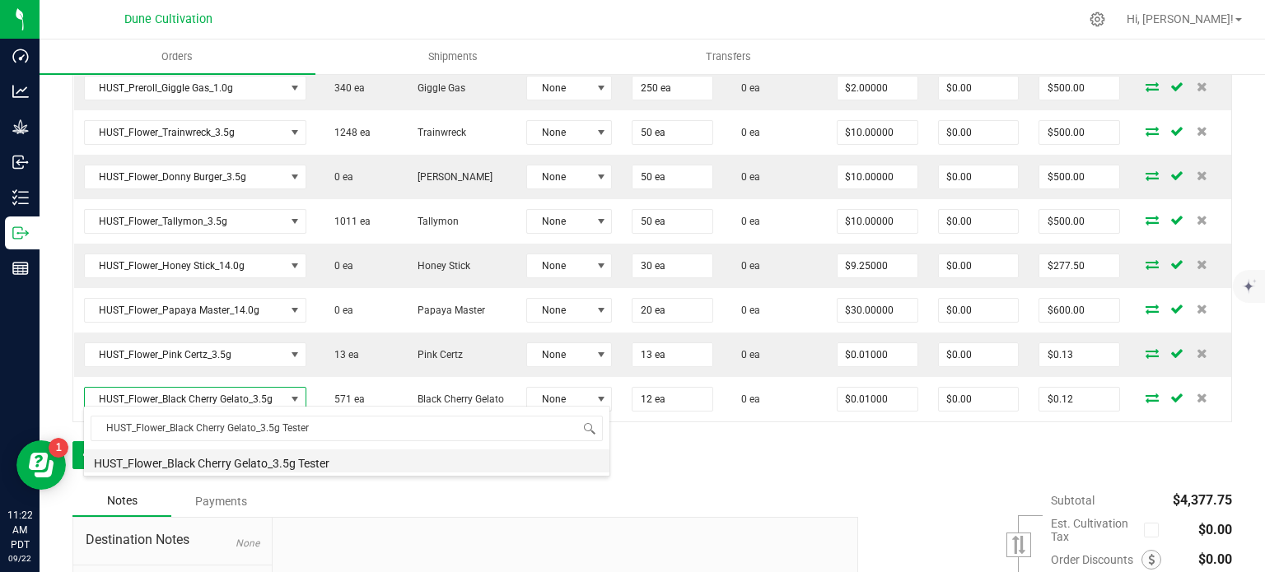
click at [254, 459] on li "HUST_Flower_Black Cherry Gelato_3.5g Tester" at bounding box center [346, 461] width 525 height 23
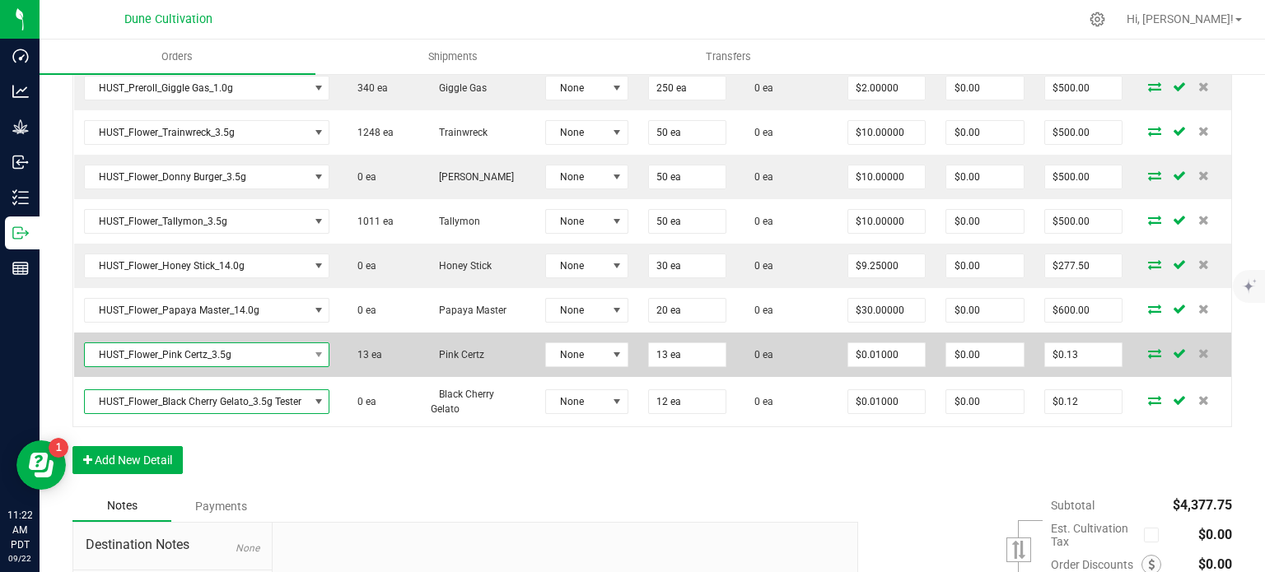
click at [222, 350] on span "HUST_Flower_Pink Certz_3.5g" at bounding box center [197, 354] width 224 height 23
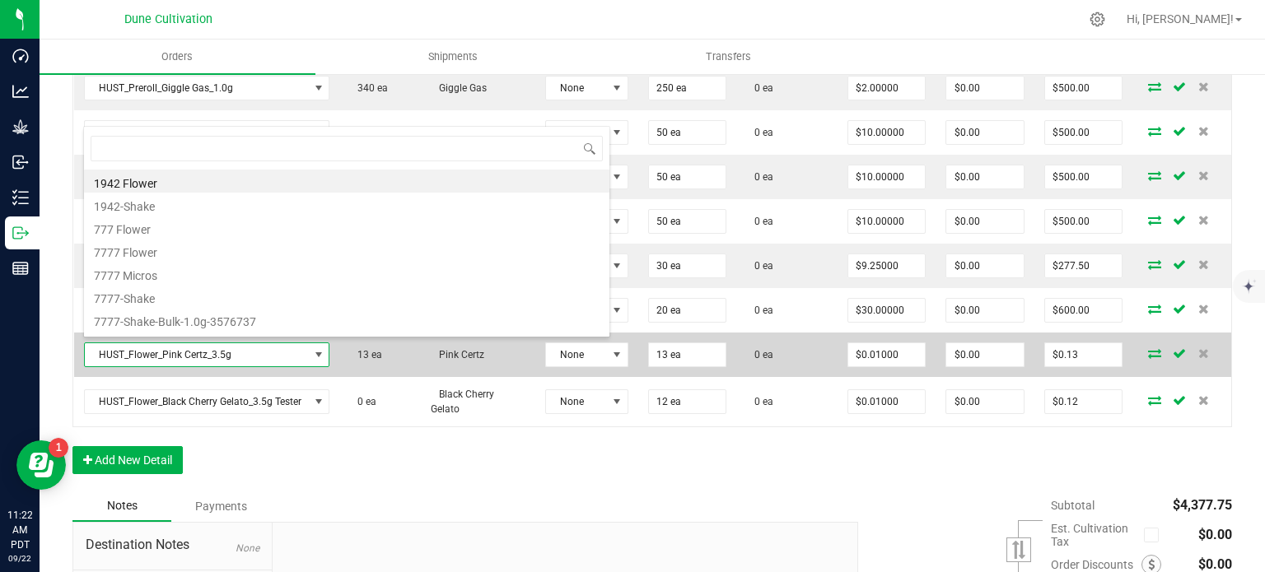
click at [222, 350] on span "HUST_Flower_Pink Certz_3.5g" at bounding box center [197, 354] width 224 height 23
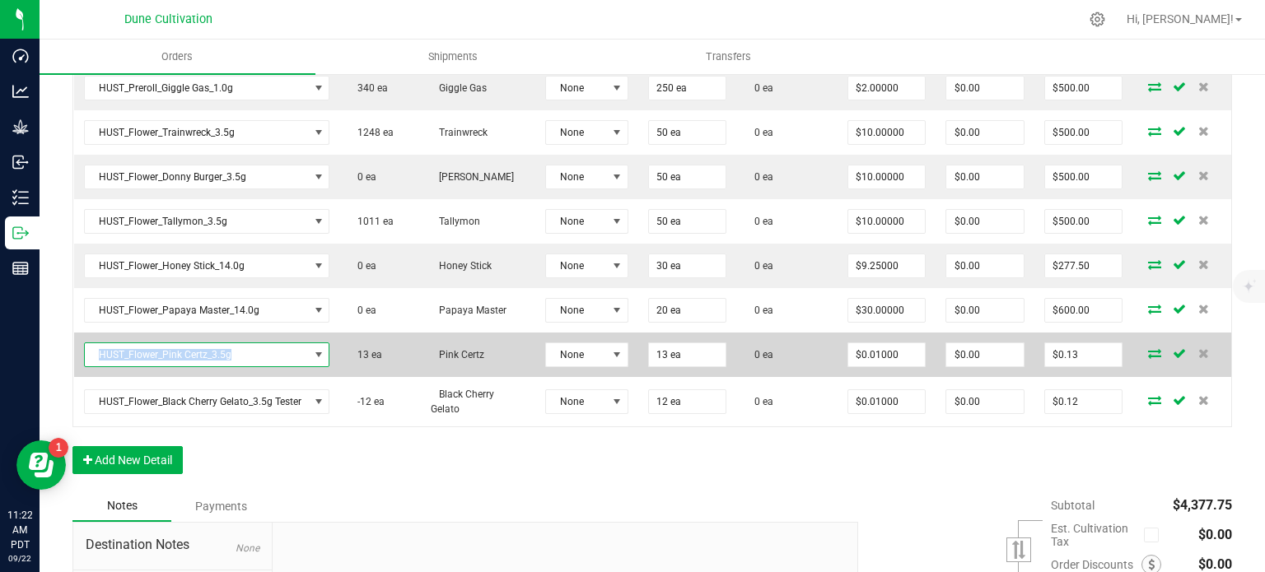
click at [222, 350] on span "HUST_Flower_Pink Certz_3.5g" at bounding box center [197, 354] width 224 height 23
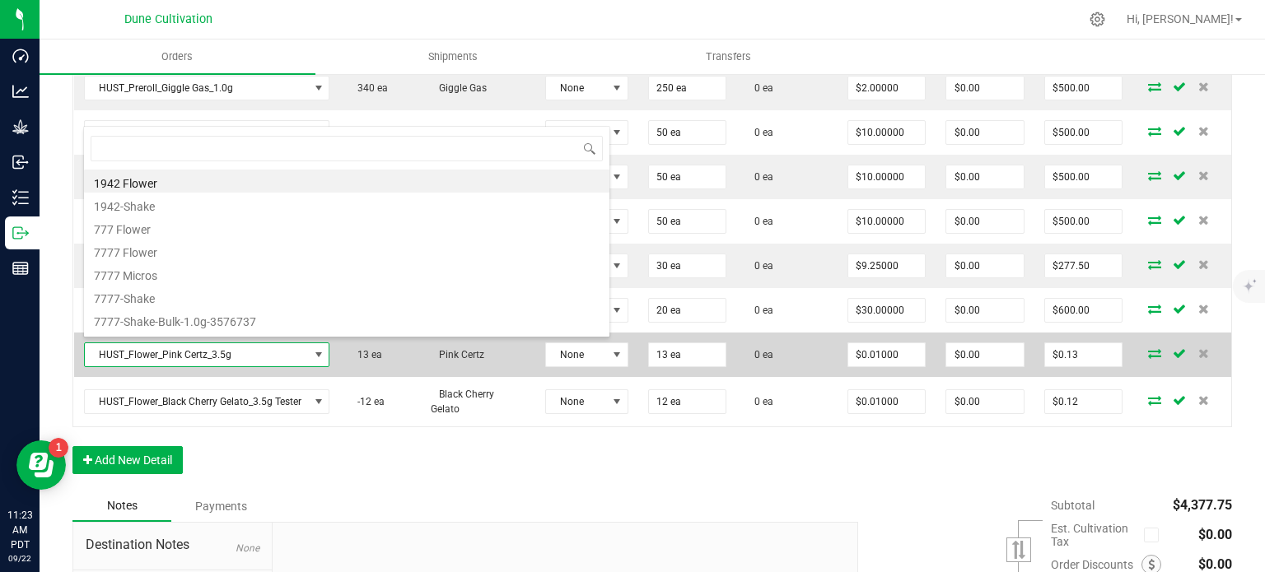
scroll to position [24, 246]
click at [222, 350] on span "HUST_Flower_Pink Certz_3.5g" at bounding box center [197, 354] width 224 height 23
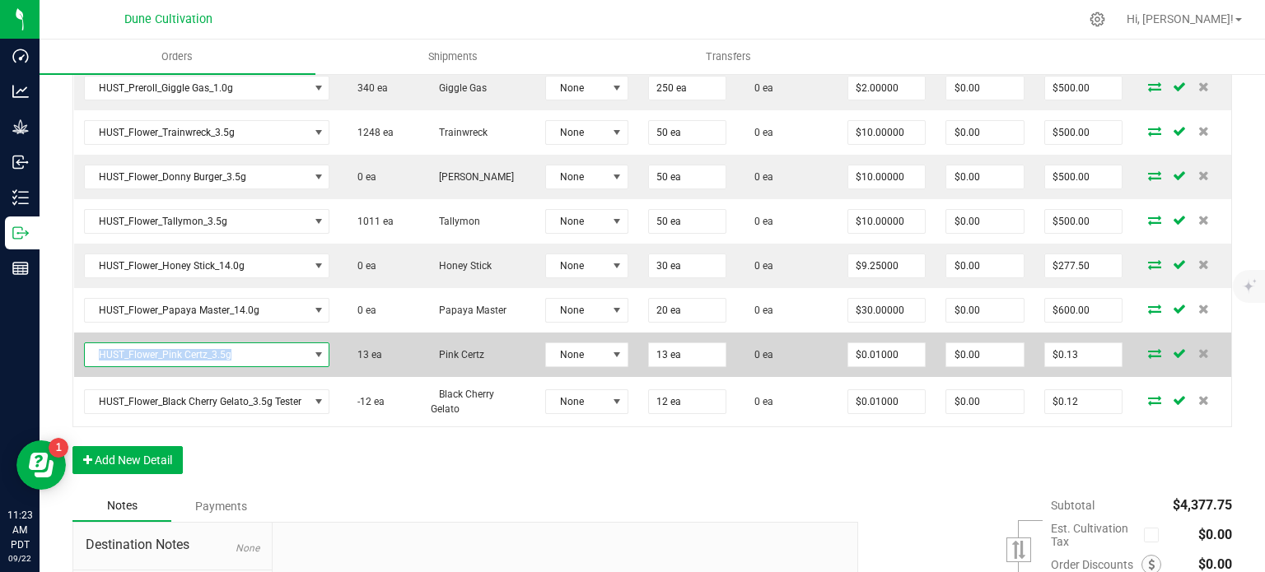
copy span "HUST_Flower_Pink Certz_3.5g"
click at [254, 355] on span "HUST_Flower_Pink Certz_3.5g" at bounding box center [197, 354] width 224 height 23
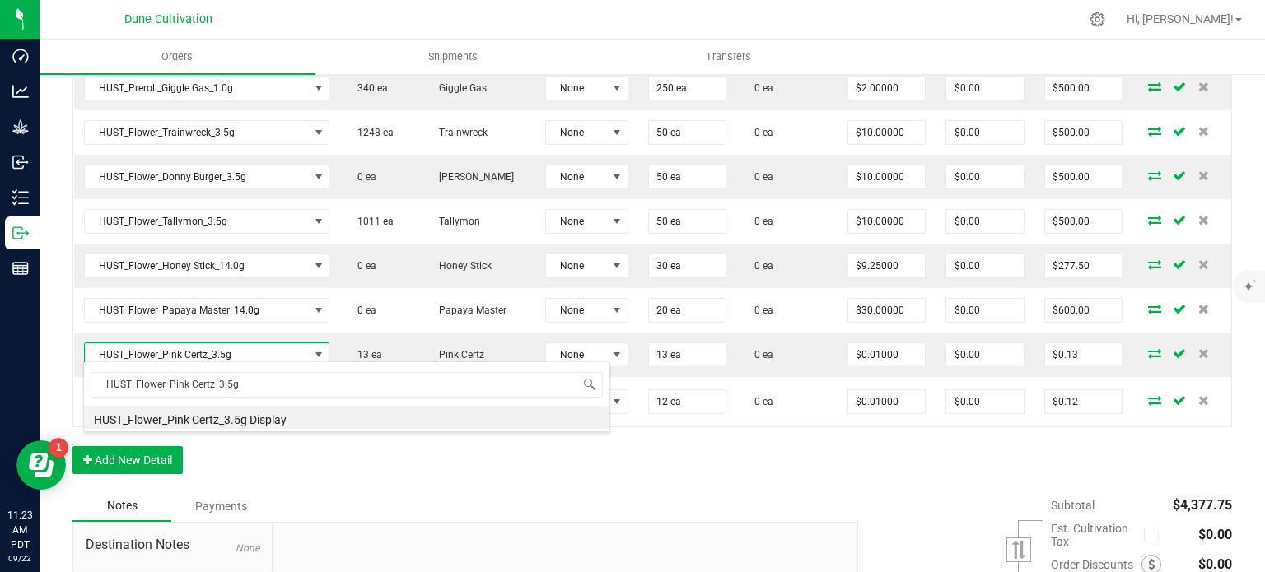
type input "HUST_Flower_Pink Certz_3.5g"
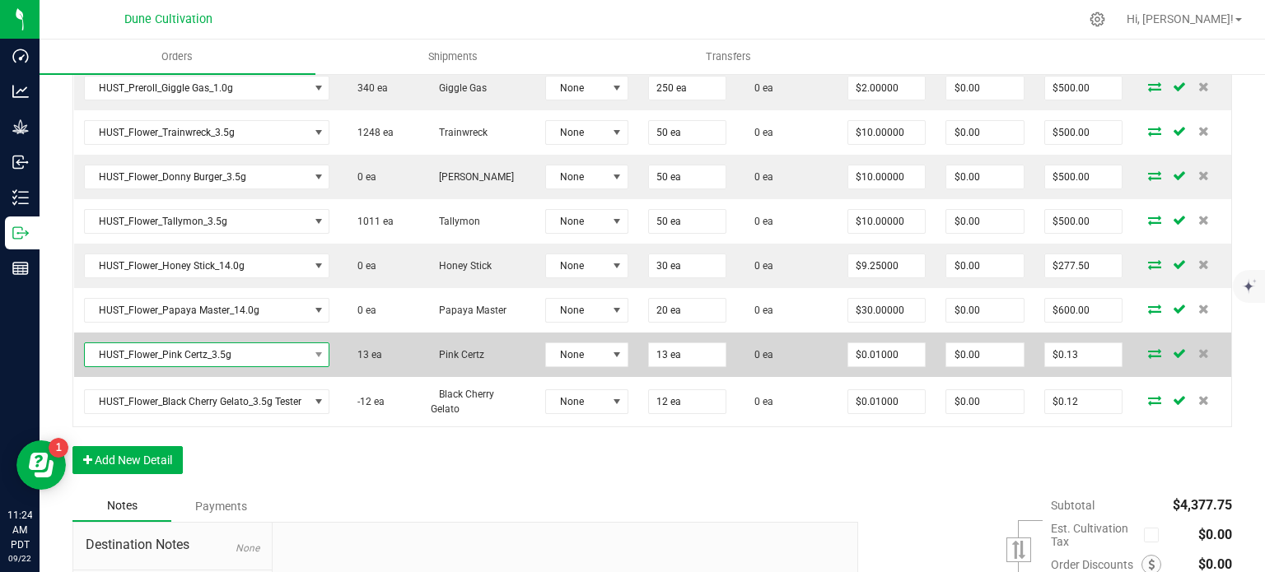
click at [198, 353] on span "HUST_Flower_Pink Certz_3.5g" at bounding box center [197, 354] width 224 height 23
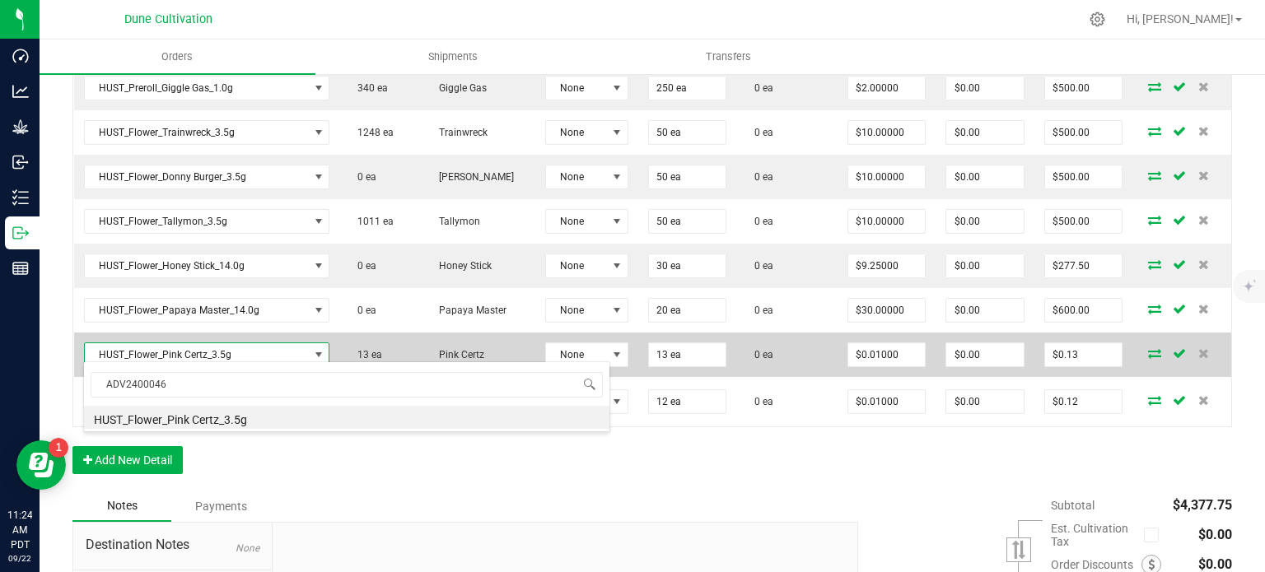
scroll to position [0, 0]
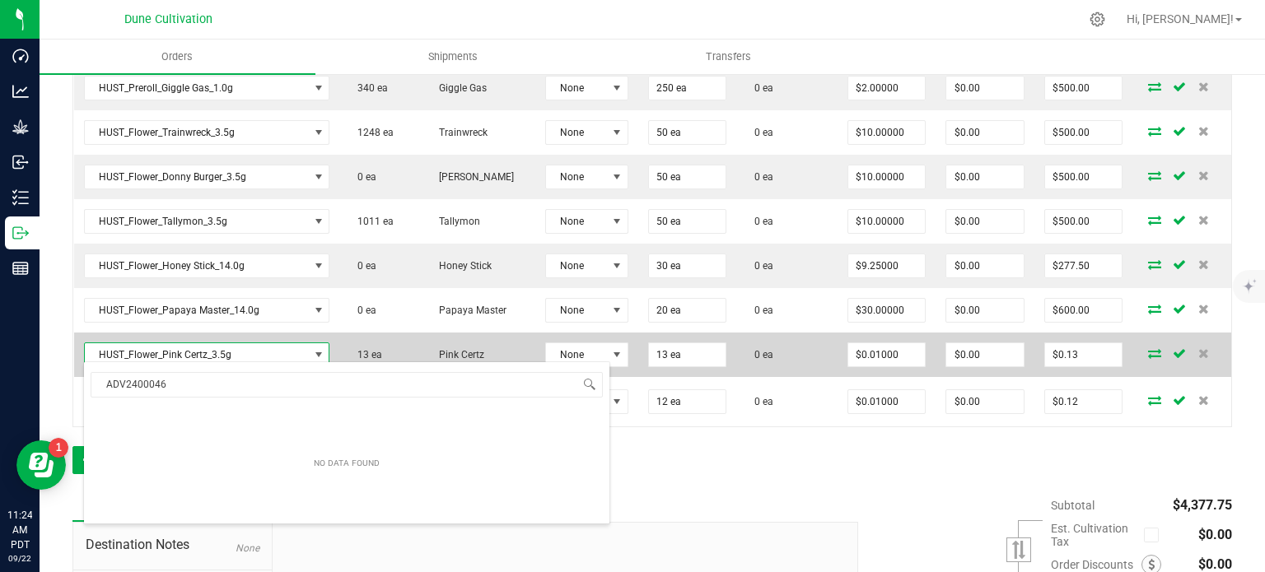
type input "ADV2400046"
click at [202, 345] on span "HUST_Flower_Pink Certz_3.5g" at bounding box center [197, 354] width 224 height 23
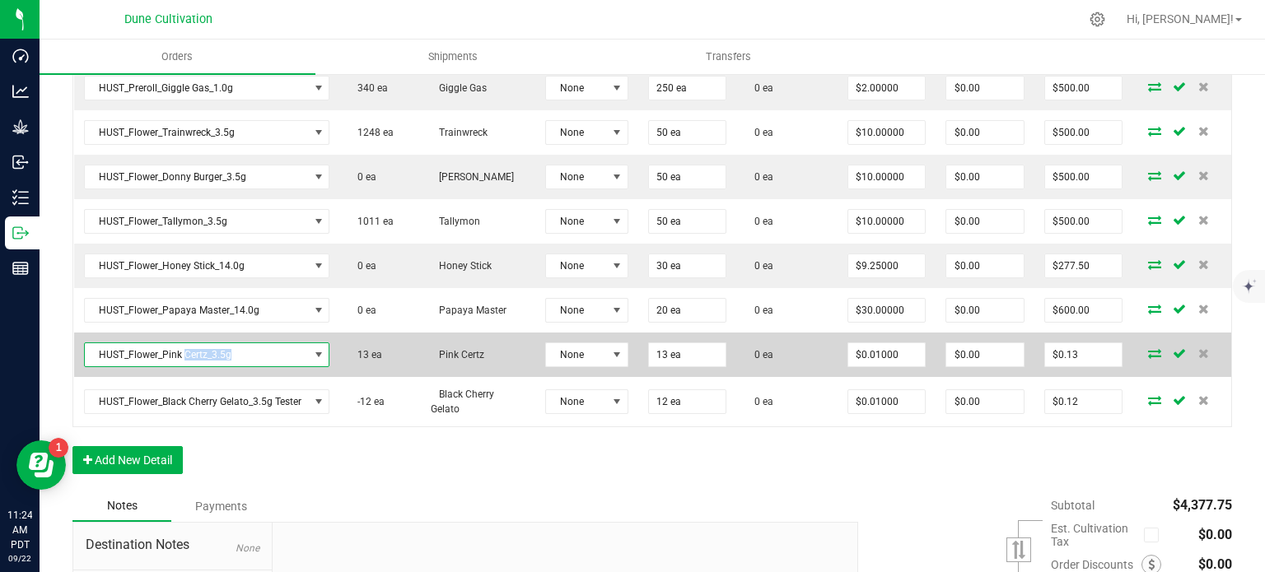
click at [202, 345] on span "HUST_Flower_Pink Certz_3.5g" at bounding box center [197, 354] width 224 height 23
copy span "HUST_Flower_Pink Certz_3.5g"
click at [264, 347] on span "HUST_Flower_Pink Certz_3.5g" at bounding box center [197, 354] width 224 height 23
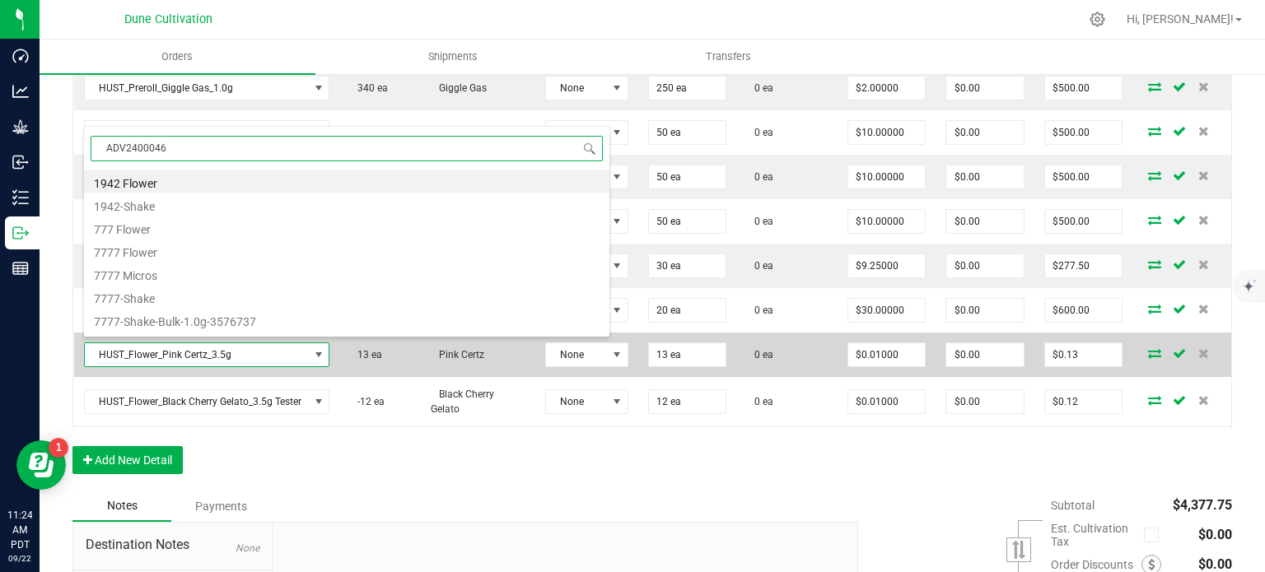
scroll to position [24, 246]
paste input "HUST_Flower_Pink Certz_3.5g"
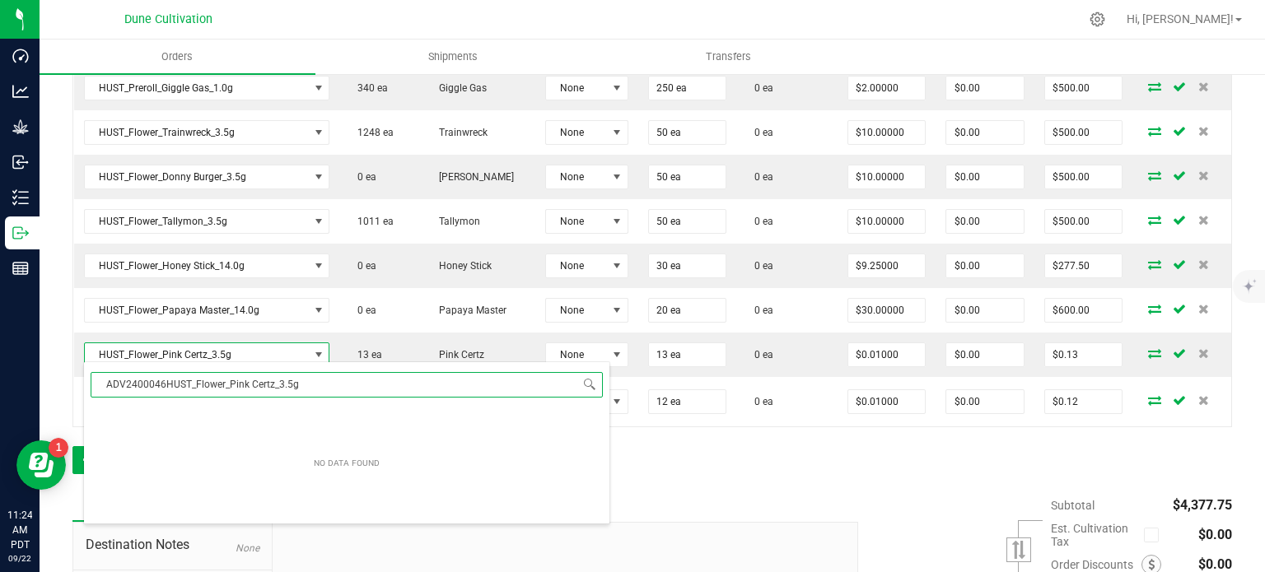
click at [240, 378] on input "ADV2400046HUST_Flower_Pink Certz_3.5g" at bounding box center [347, 385] width 512 height 26
paste input "NO DATA FOUND"
type input "HUST_Flower_Pink Certz_3.5g"
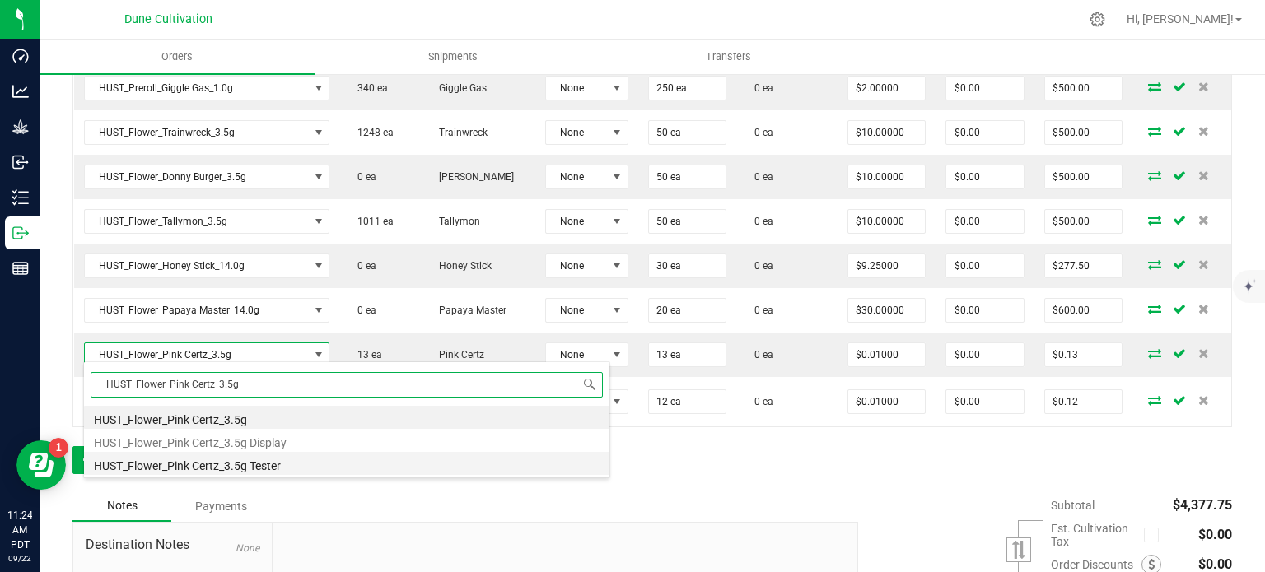
click at [280, 467] on li "HUST_Flower_Pink Certz_3.5g Tester" at bounding box center [346, 463] width 525 height 23
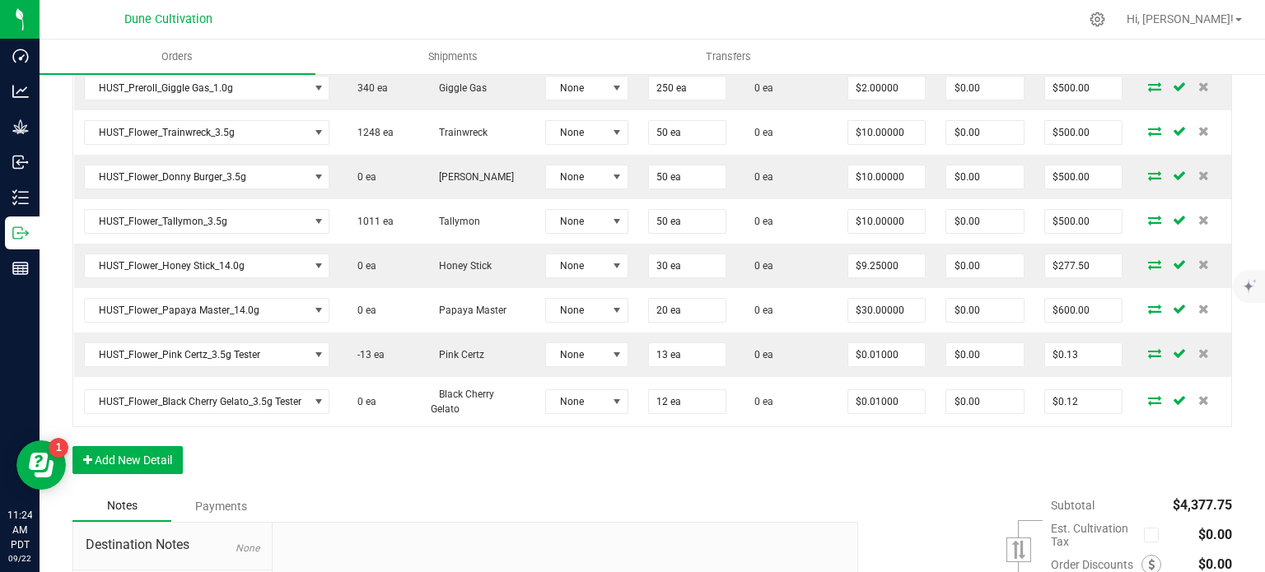
click at [826, 464] on div "Order Details Print All Labels Item Sellable Strain Lot Number Qty Ordered Qty …" at bounding box center [651, 168] width 1159 height 645
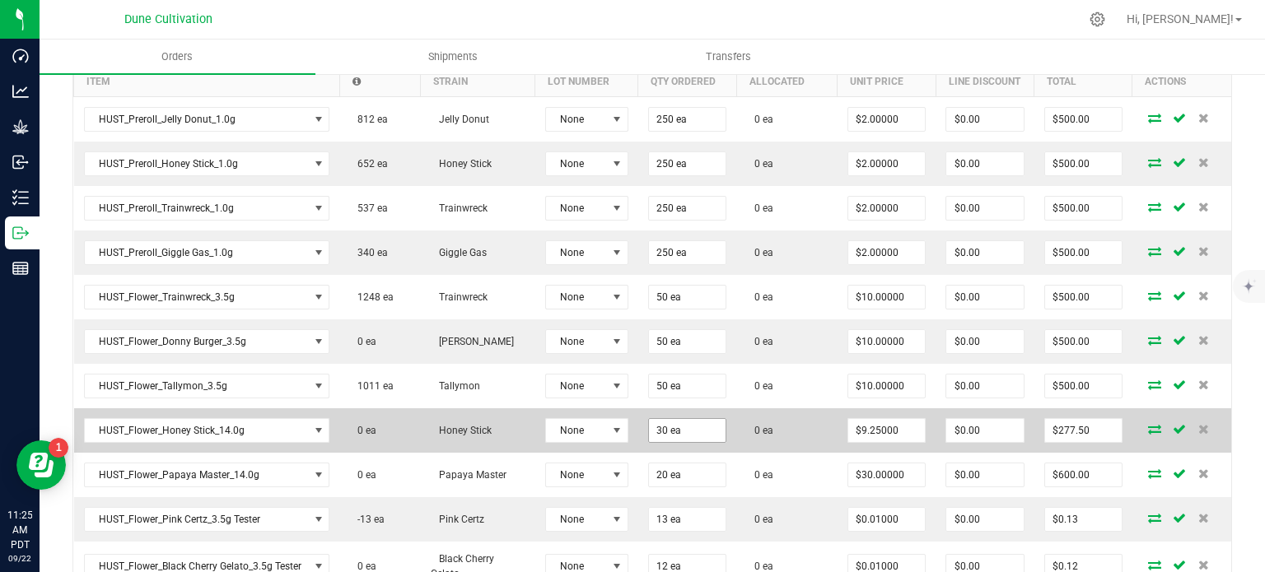
scroll to position [279, 0]
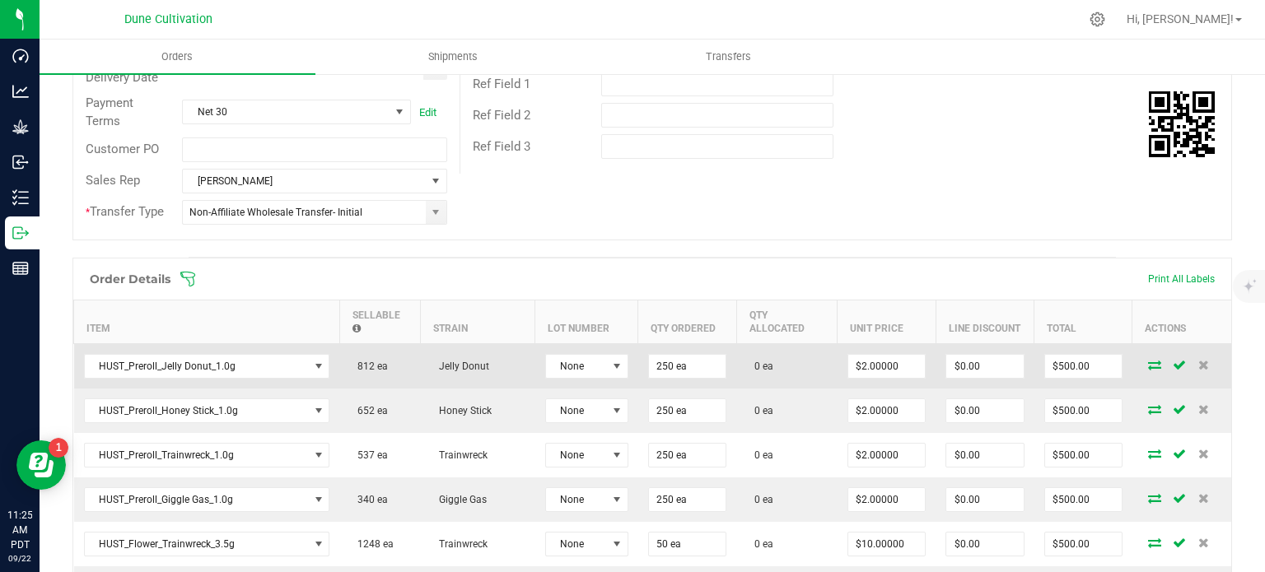
click at [1148, 363] on icon at bounding box center [1154, 365] width 13 height 10
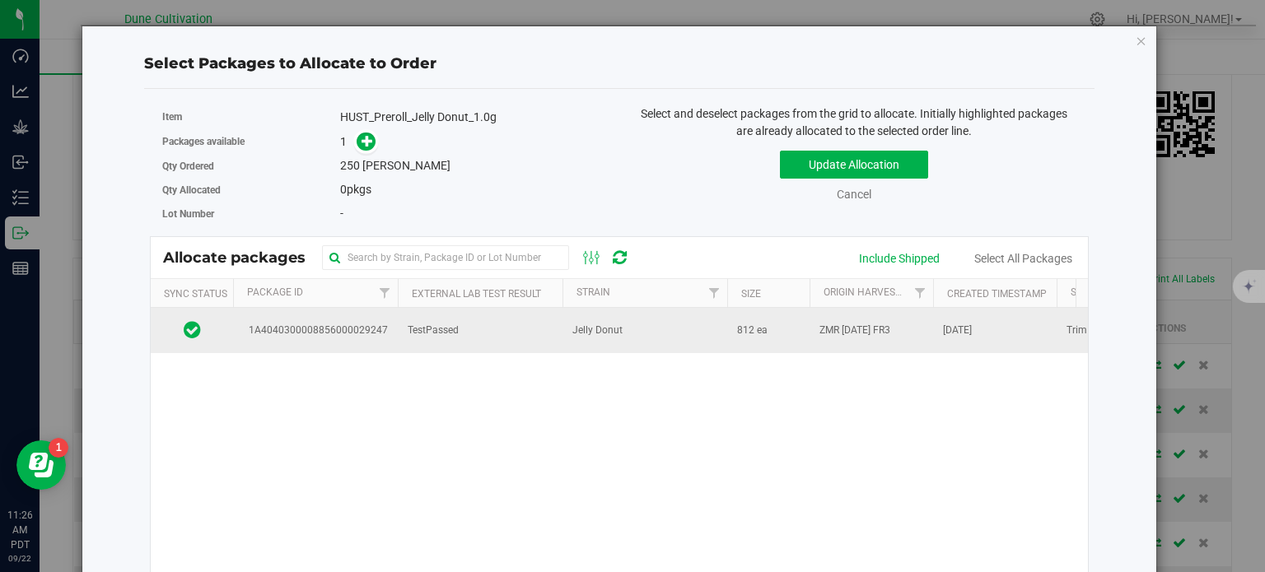
click at [341, 337] on td "1A4040300008856000029247" at bounding box center [315, 330] width 165 height 44
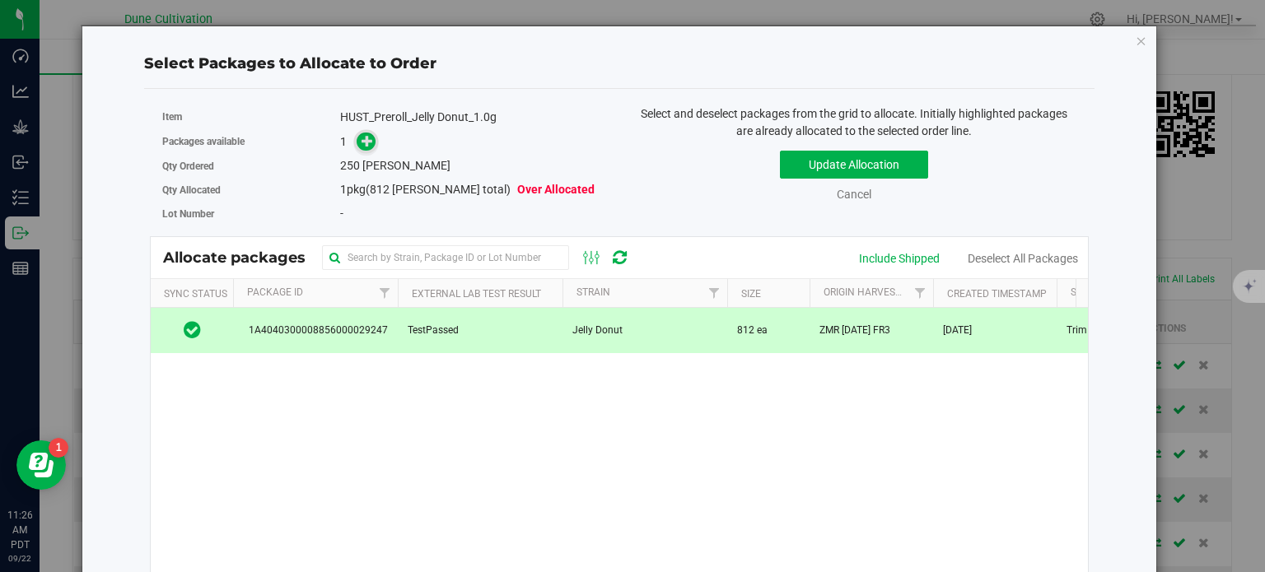
click at [366, 146] on icon at bounding box center [368, 141] width 12 height 12
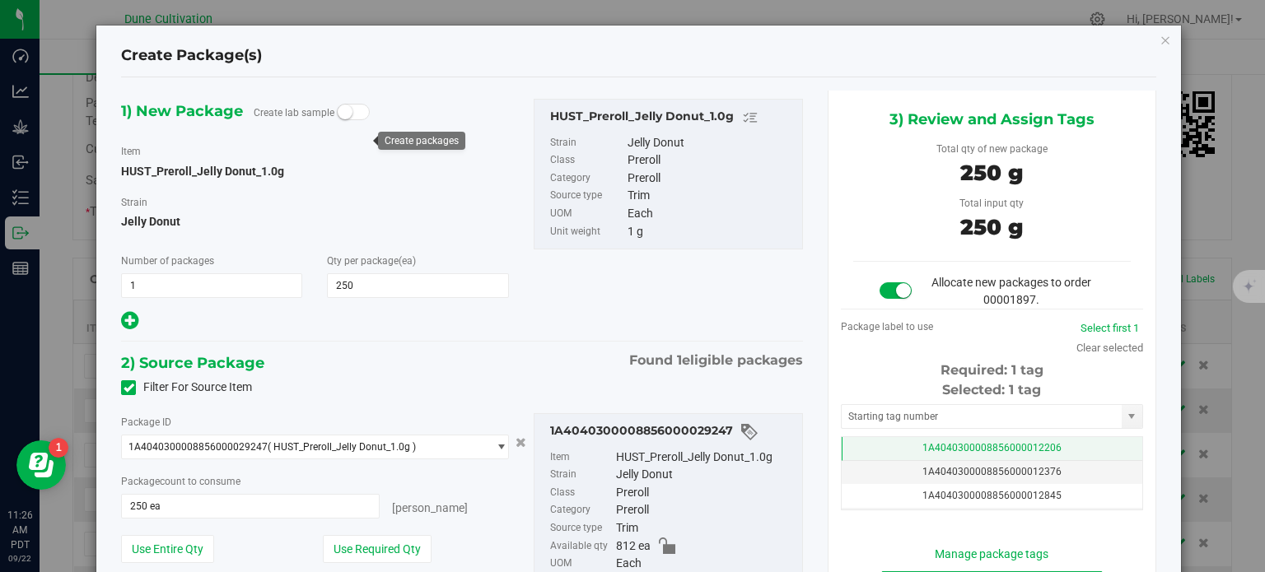
click at [879, 447] on td "1A4040300008856000012206" at bounding box center [992, 449] width 301 height 24
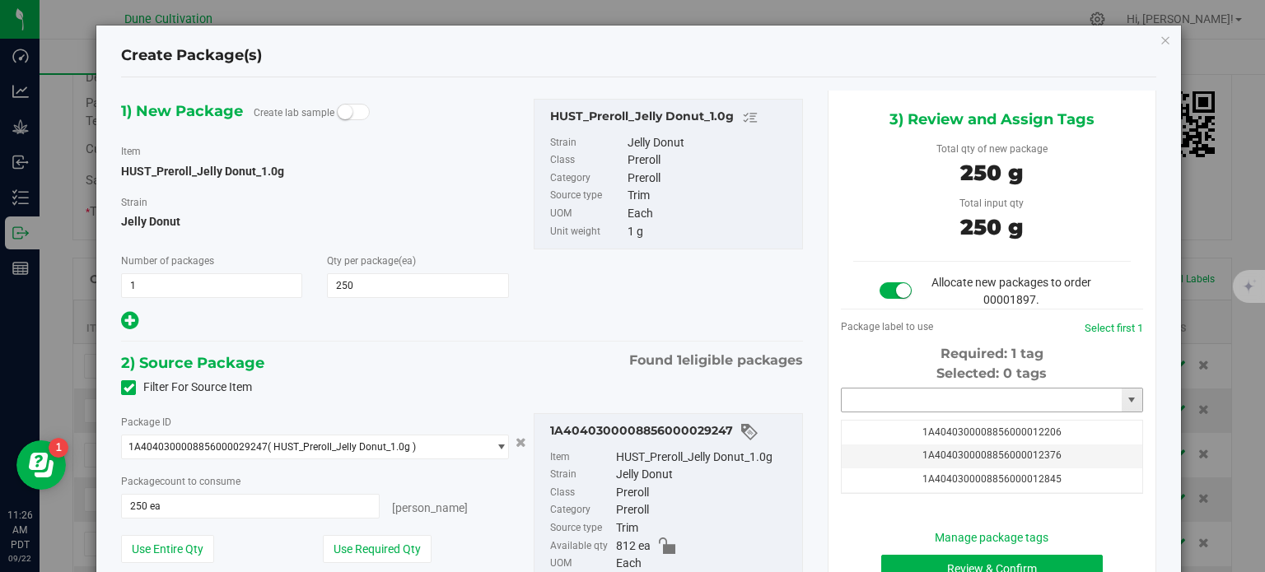
click at [886, 401] on input "text" at bounding box center [982, 400] width 280 height 23
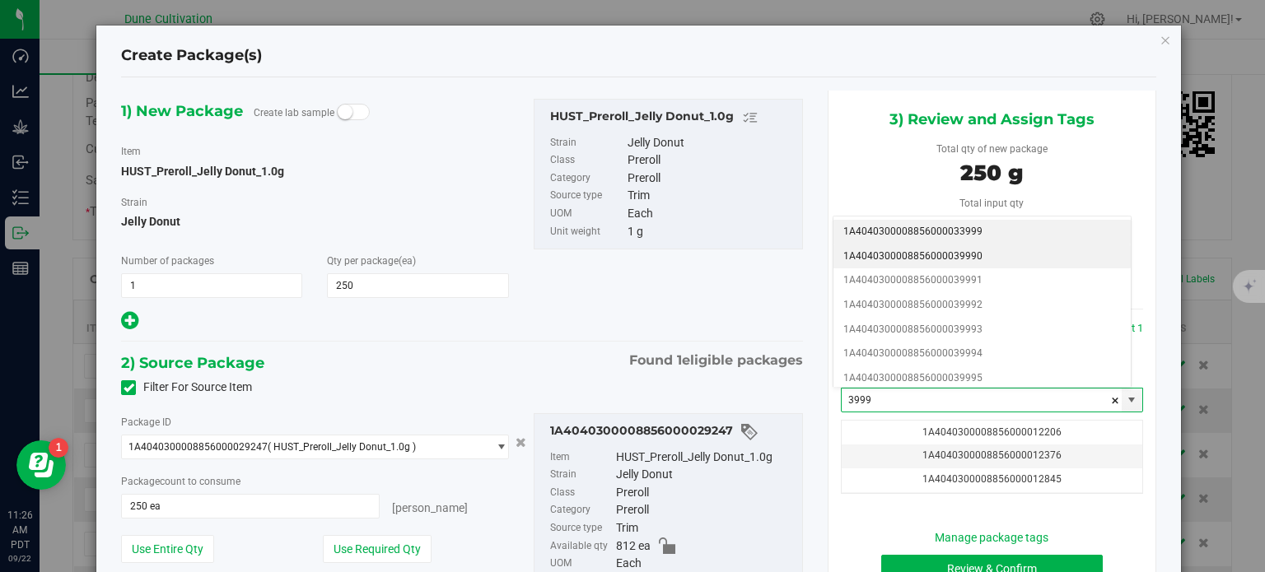
click at [974, 251] on li "1A4040300008856000039990" at bounding box center [981, 257] width 297 height 25
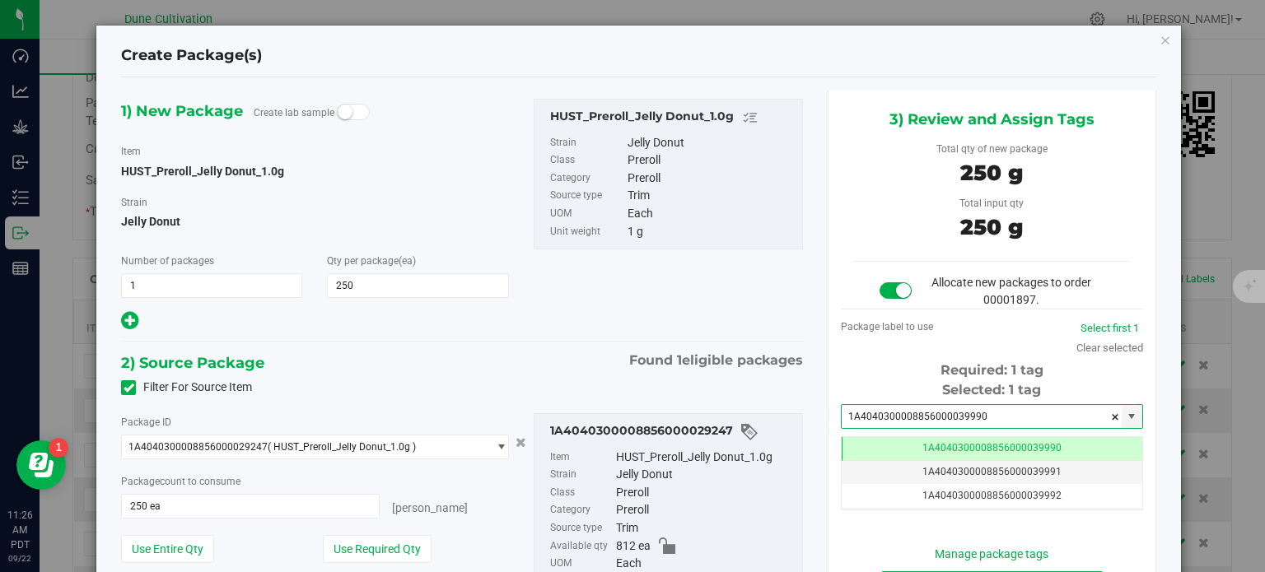
drag, startPoint x: 968, startPoint y: 418, endPoint x: 786, endPoint y: 395, distance: 183.4
click at [786, 395] on div "1) New Package Create lab sample Item HUST_Preroll_Jelly Donut_1.0g Strain Jell…" at bounding box center [638, 372] width 1059 height 562
type input "1A4040300008856000039990"
click at [738, 381] on div "Filter For Source Item" at bounding box center [462, 388] width 707 height 25
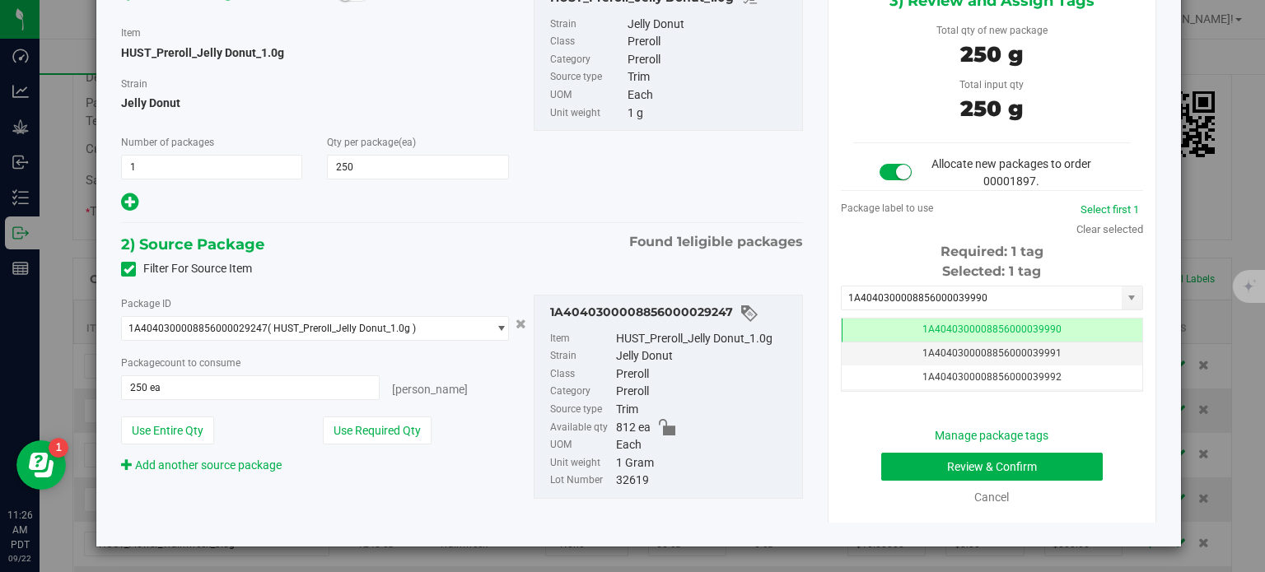
click at [871, 458] on div "Review & Confirm" at bounding box center [992, 467] width 278 height 28
click at [898, 456] on button "Review & Confirm" at bounding box center [992, 467] width 222 height 28
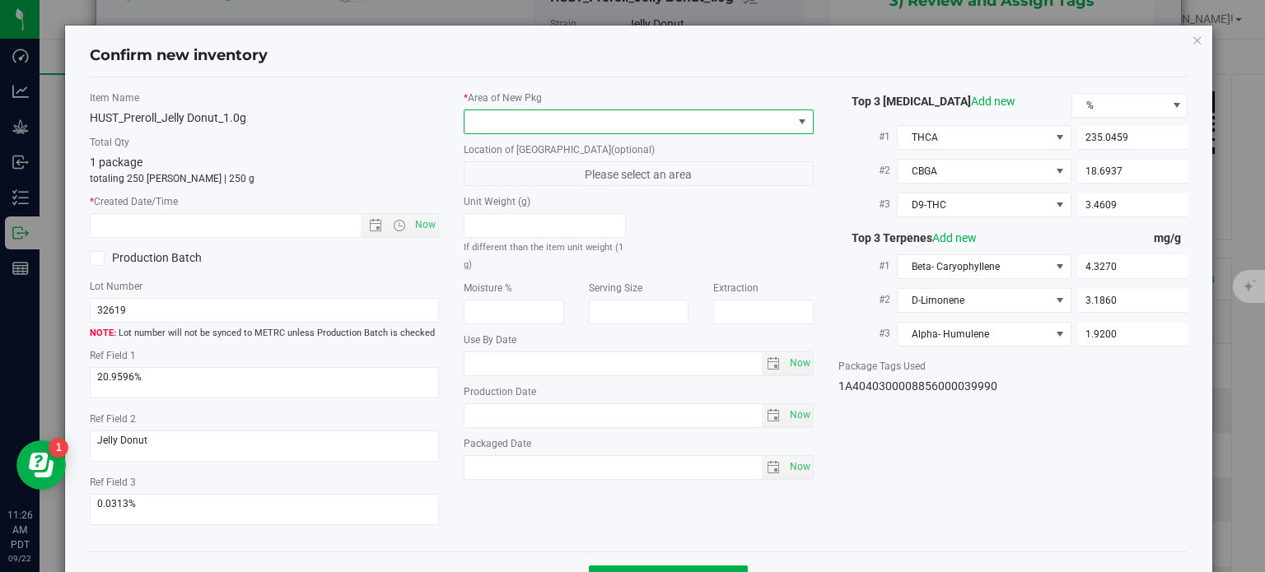
click at [609, 114] on span at bounding box center [628, 121] width 328 height 23
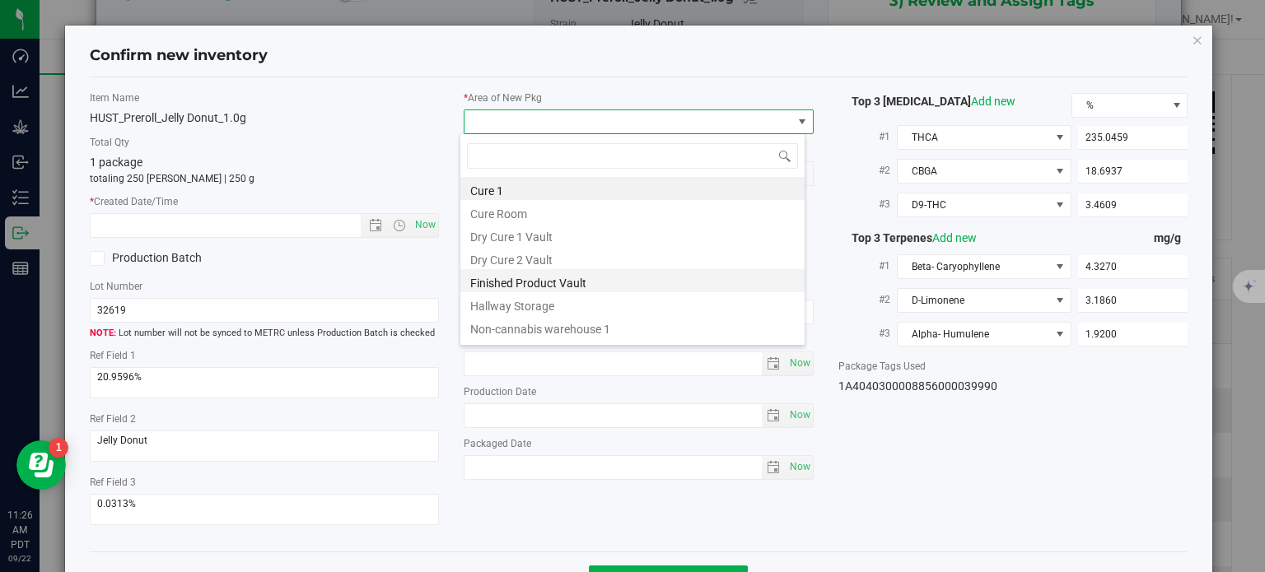
click at [506, 286] on li "Finished Product Vault" at bounding box center [632, 280] width 344 height 23
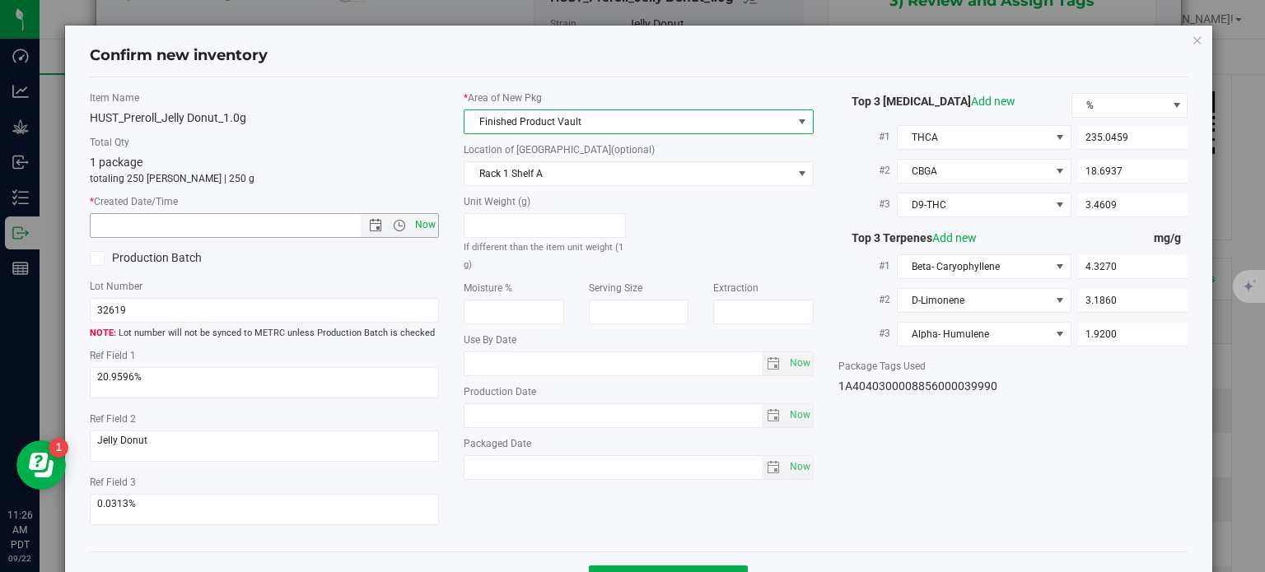
click at [422, 226] on span "Now" at bounding box center [426, 225] width 28 height 24
type input "9/22/2025 11:26 AM"
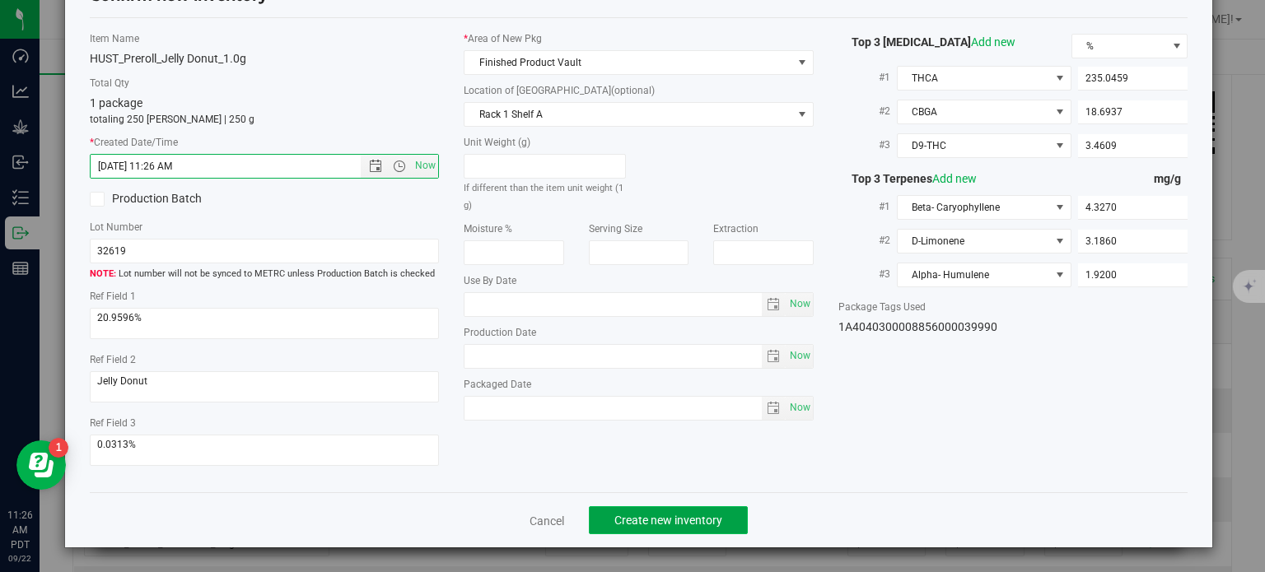
click at [655, 531] on button "Create new inventory" at bounding box center [668, 520] width 159 height 28
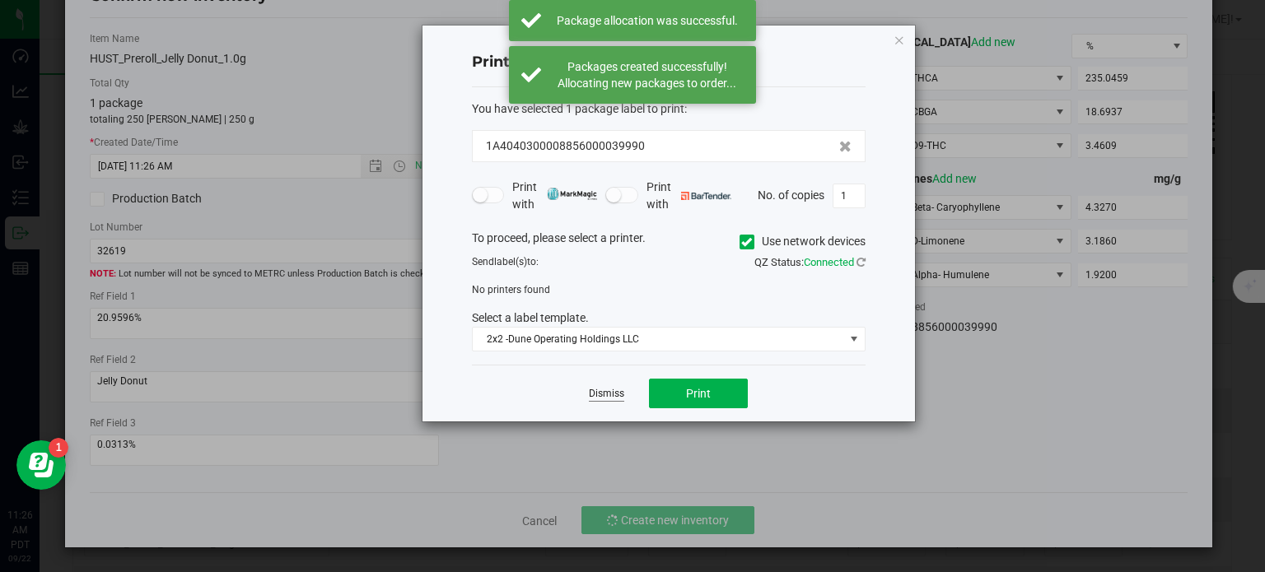
click at [603, 387] on link "Dismiss" at bounding box center [606, 394] width 35 height 14
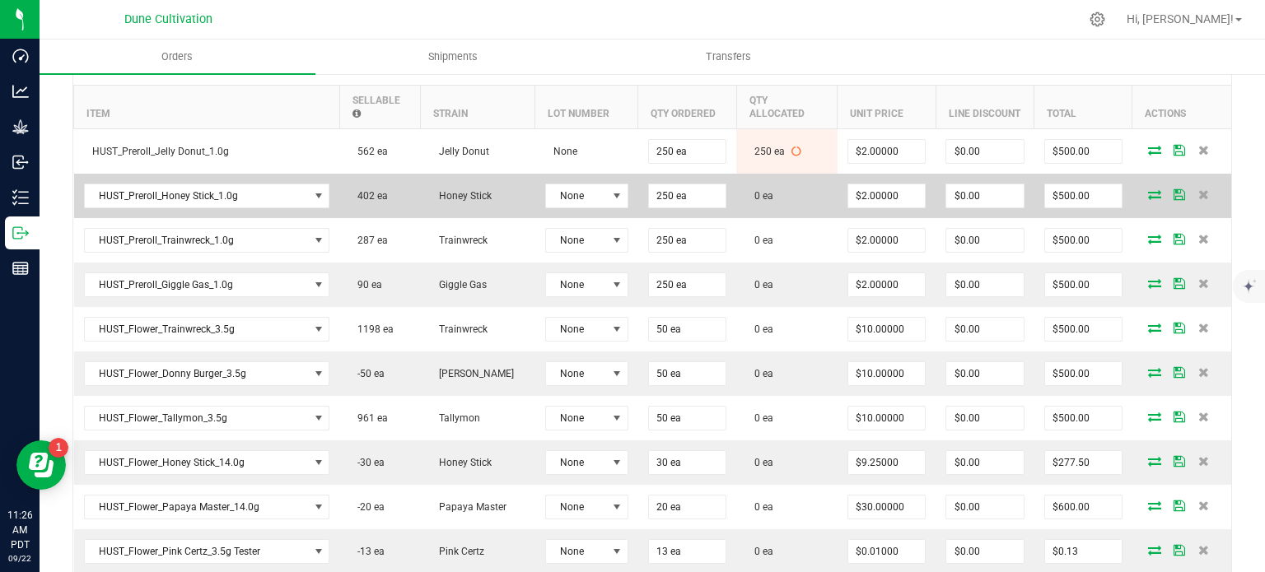
click at [1148, 191] on icon at bounding box center [1154, 194] width 13 height 10
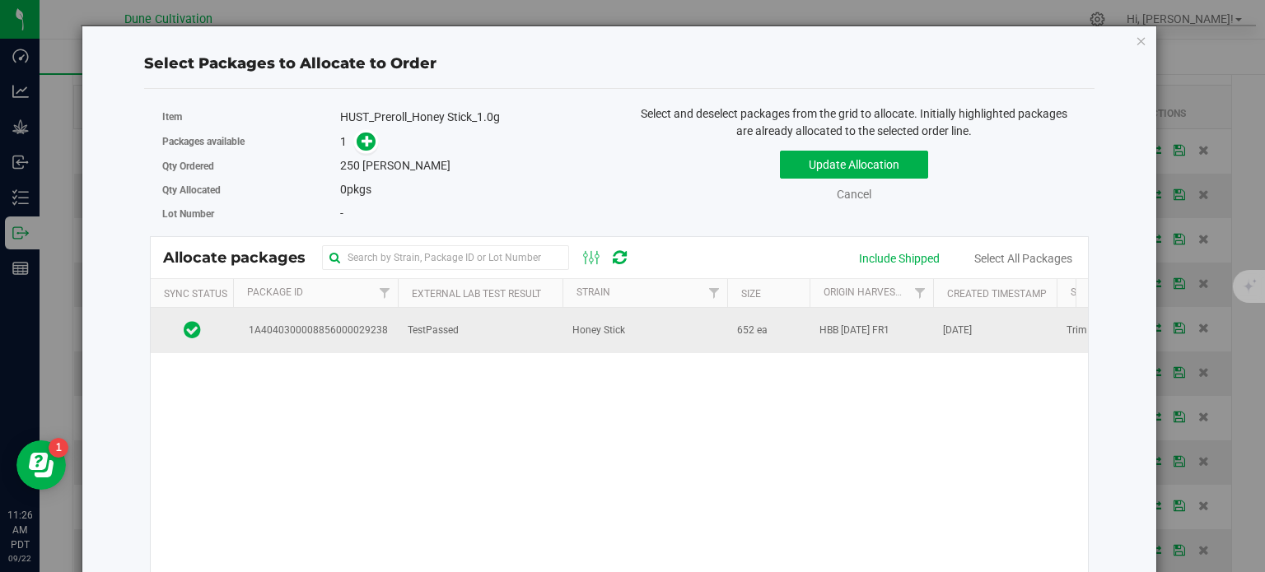
click at [321, 329] on span "1A4040300008856000029238" at bounding box center [315, 331] width 145 height 16
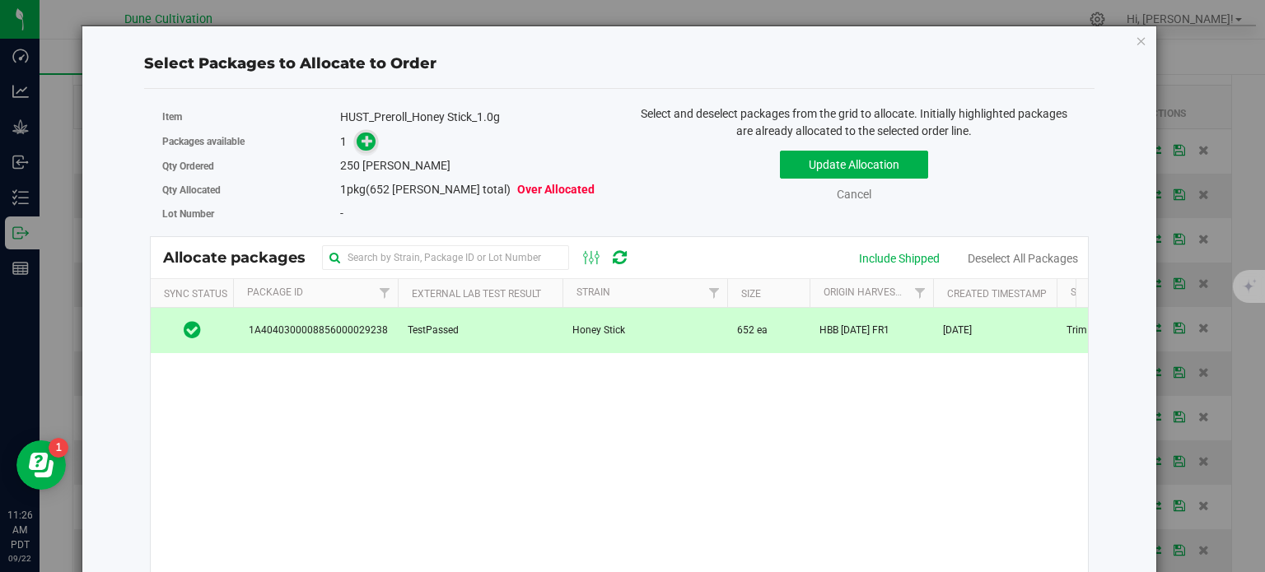
click at [370, 142] on icon at bounding box center [368, 141] width 12 height 12
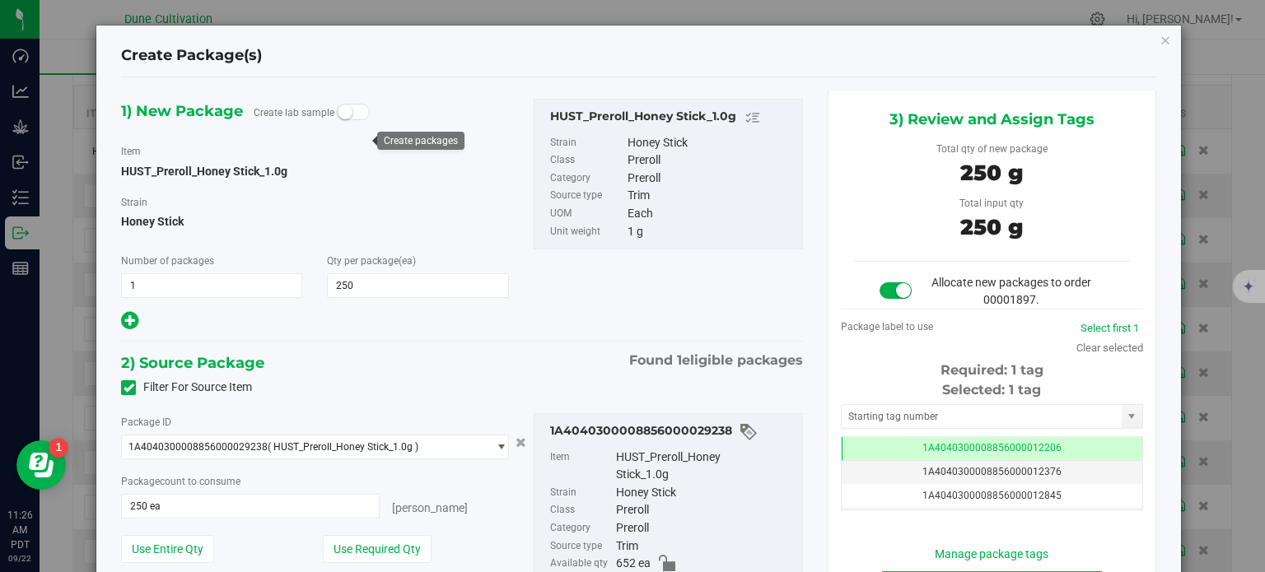
click at [990, 430] on div "Selected: 1 tag Tag 1A4040300008856000012206 1A4040300008856000012376 1A4040300…" at bounding box center [992, 445] width 302 height 130
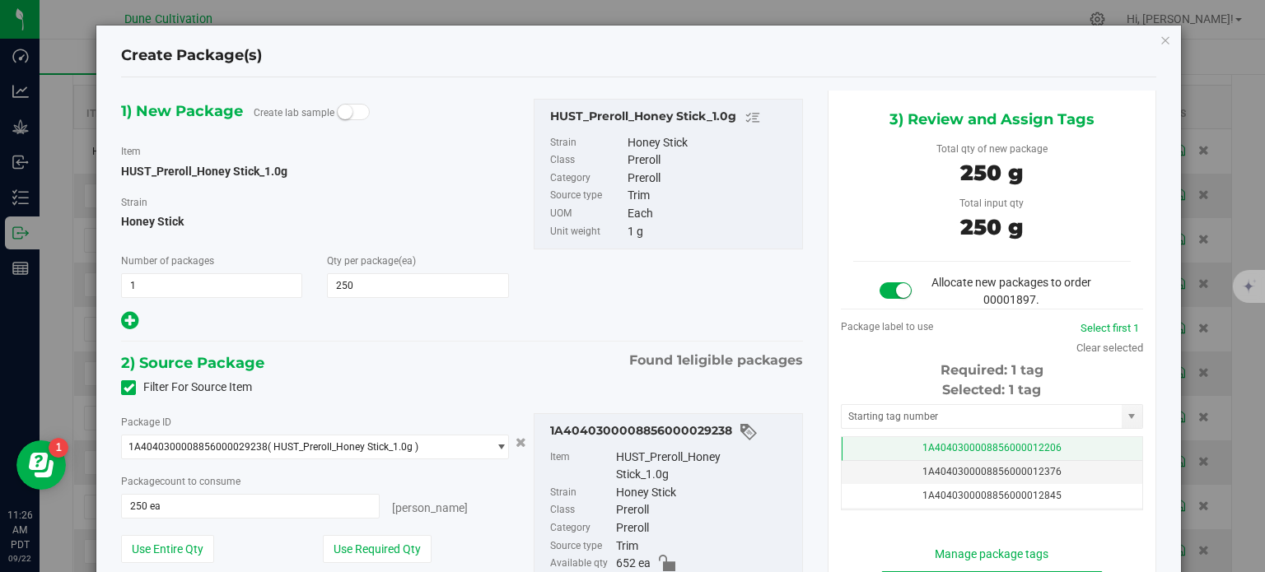
click at [962, 444] on span "1A4040300008856000012206" at bounding box center [991, 448] width 139 height 12
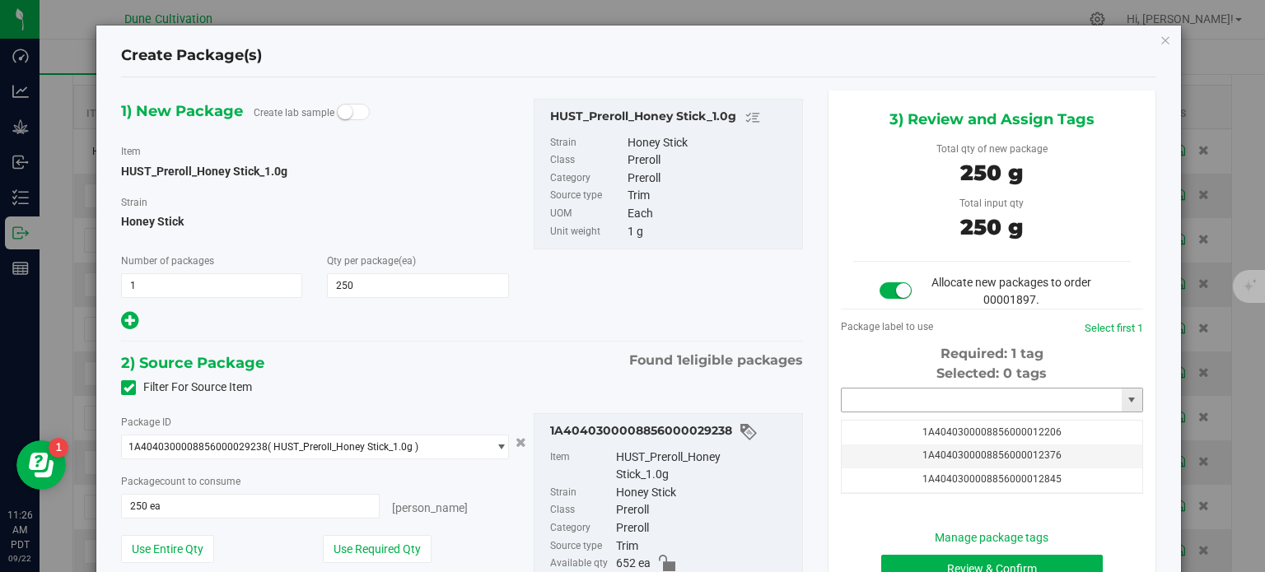
click at [962, 403] on input "text" at bounding box center [982, 400] width 280 height 23
paste input "3999"
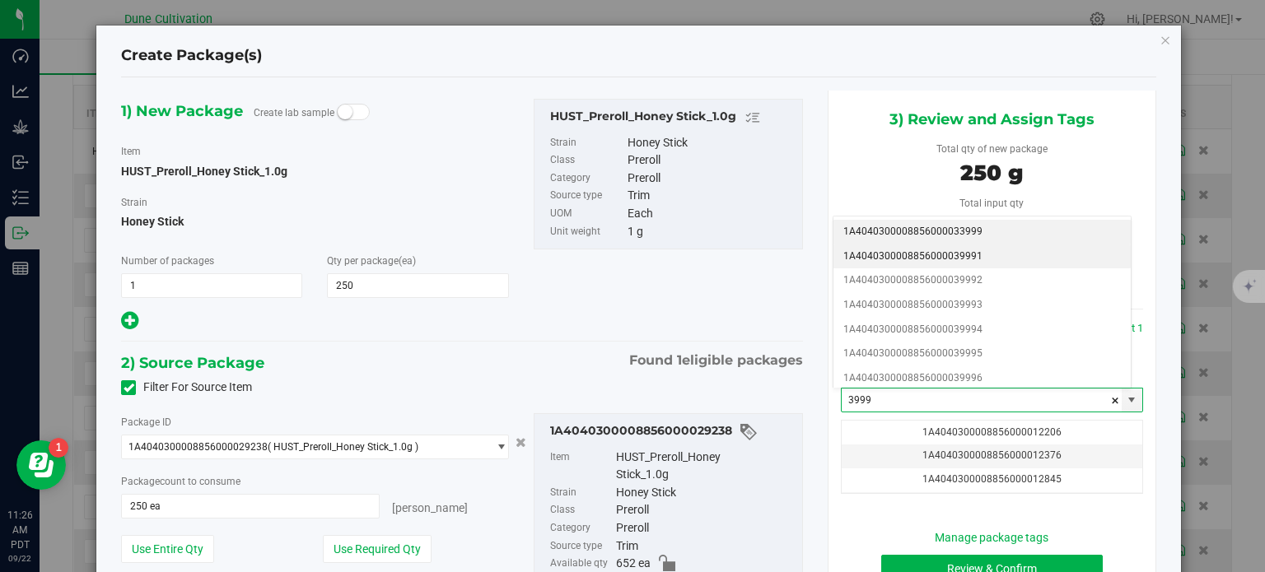
click at [963, 256] on li "1A4040300008856000039991" at bounding box center [981, 257] width 297 height 25
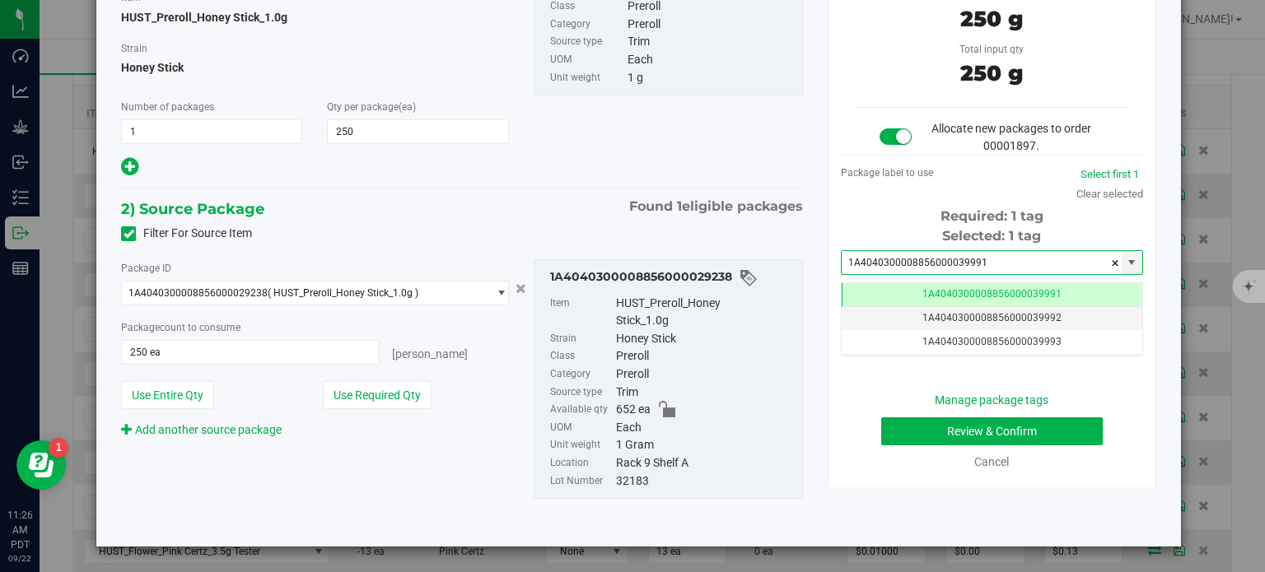
type input "1A4040300008856000039991"
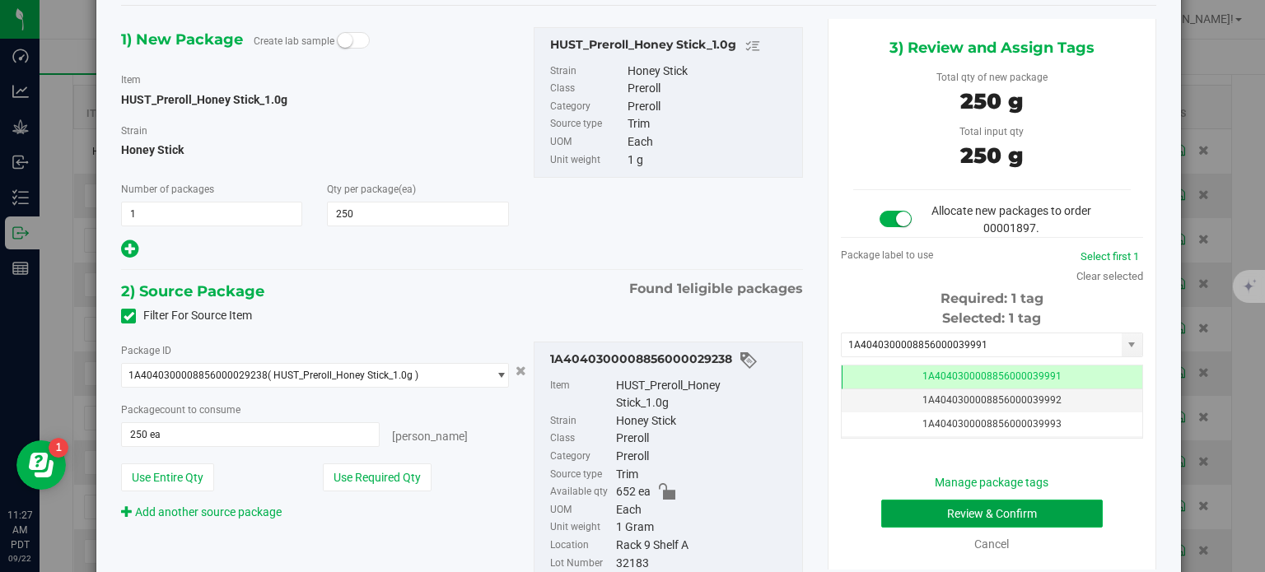
click at [932, 516] on button "Review & Confirm" at bounding box center [992, 514] width 222 height 28
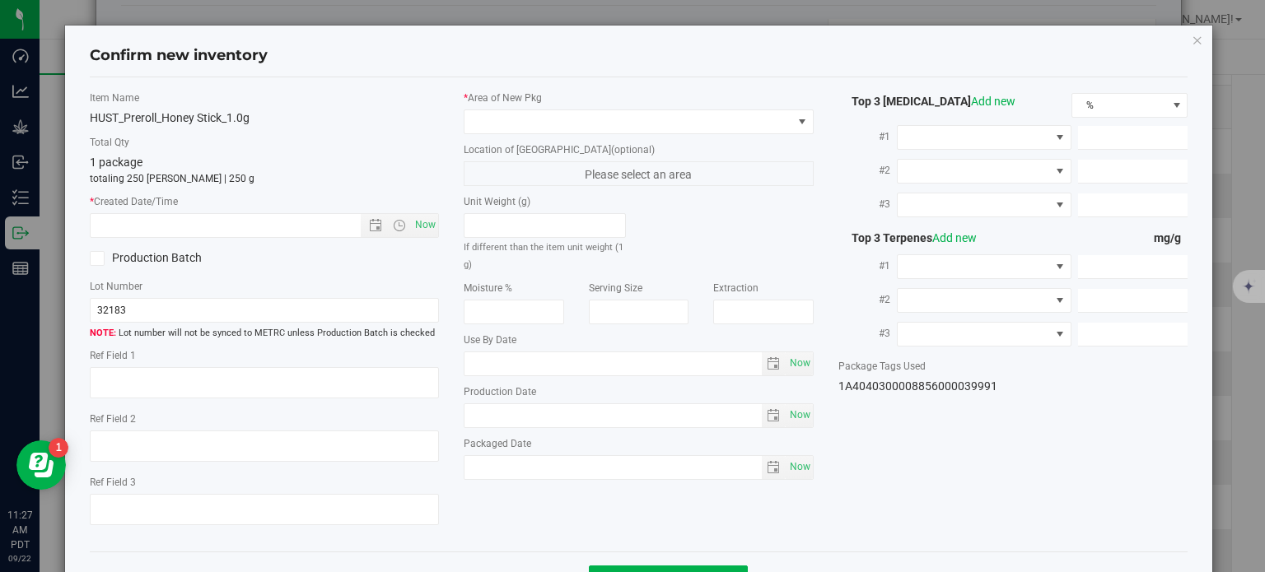
type textarea "26.2705%"
type textarea "Honey Stick"
type textarea "<LOQ"
type input "273.0280"
type input "23.2595"
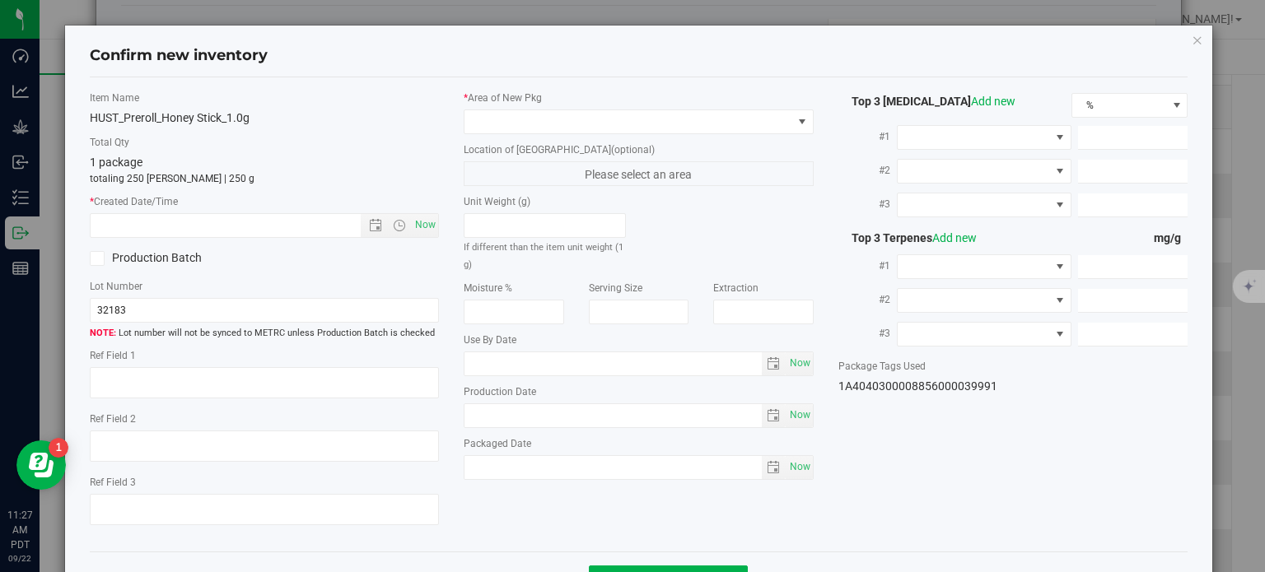
type input "5.9764"
type input "3.6020"
type input "2.6780"
type input "2.4140"
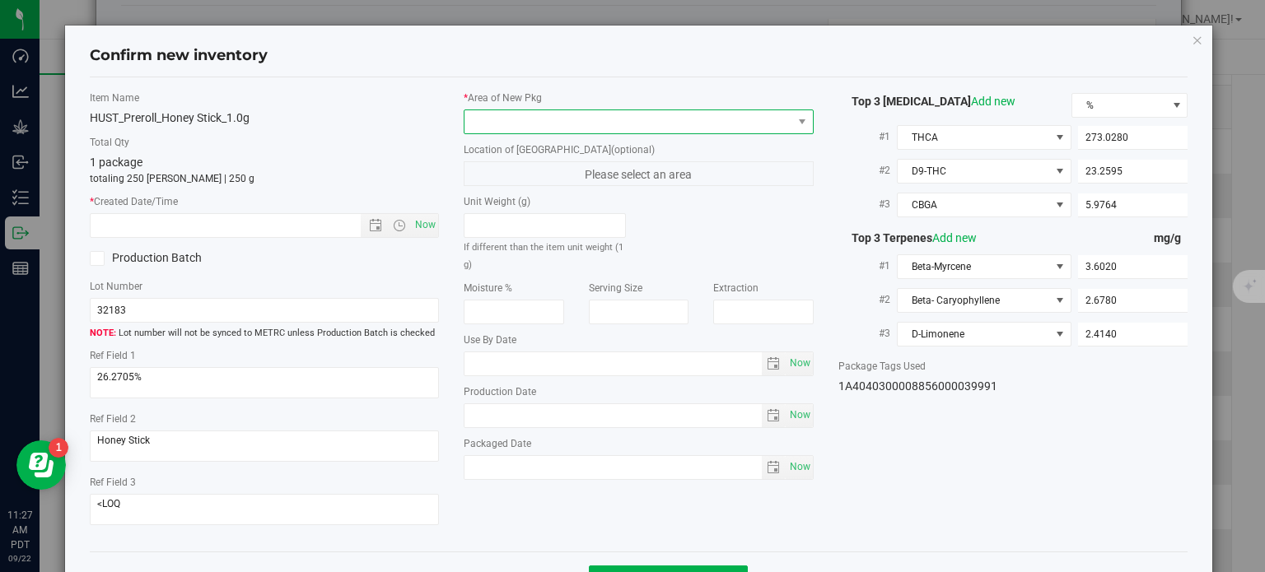
click at [666, 112] on span at bounding box center [628, 121] width 328 height 23
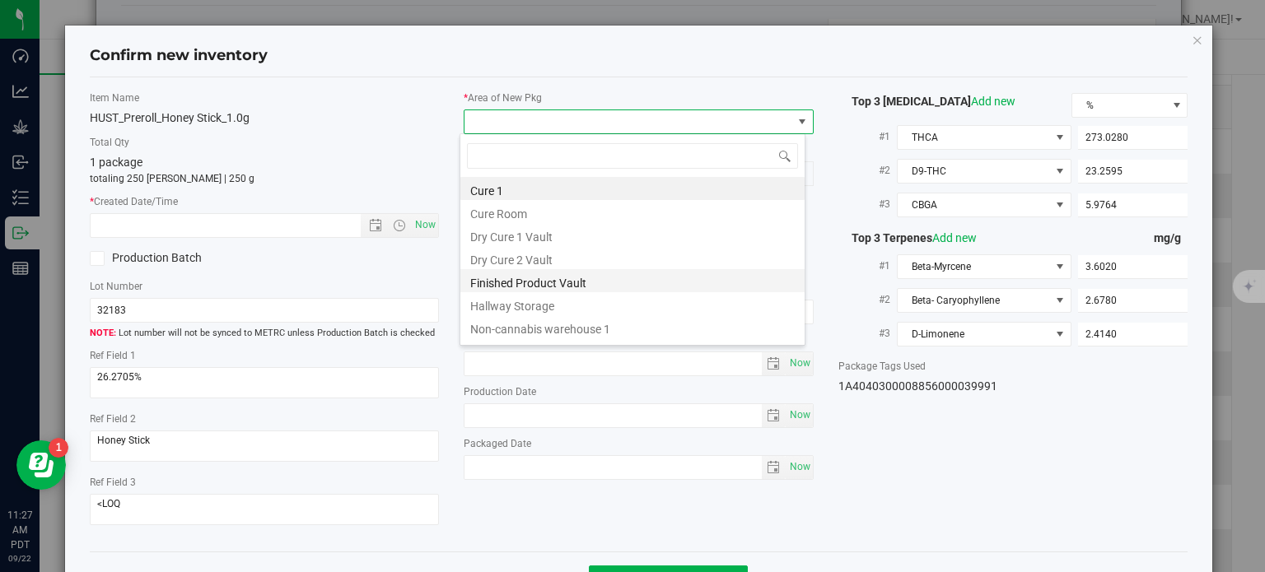
click at [546, 281] on li "Finished Product Vault" at bounding box center [632, 280] width 344 height 23
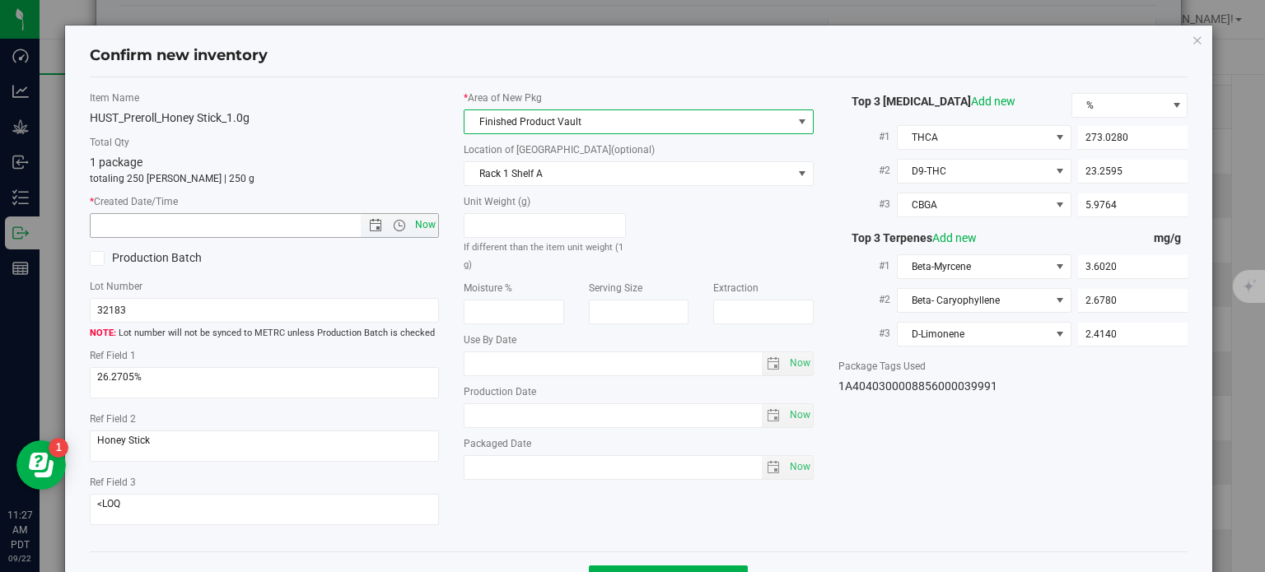
click at [422, 217] on span "Now" at bounding box center [426, 225] width 28 height 24
type input "9/22/2025 11:27 AM"
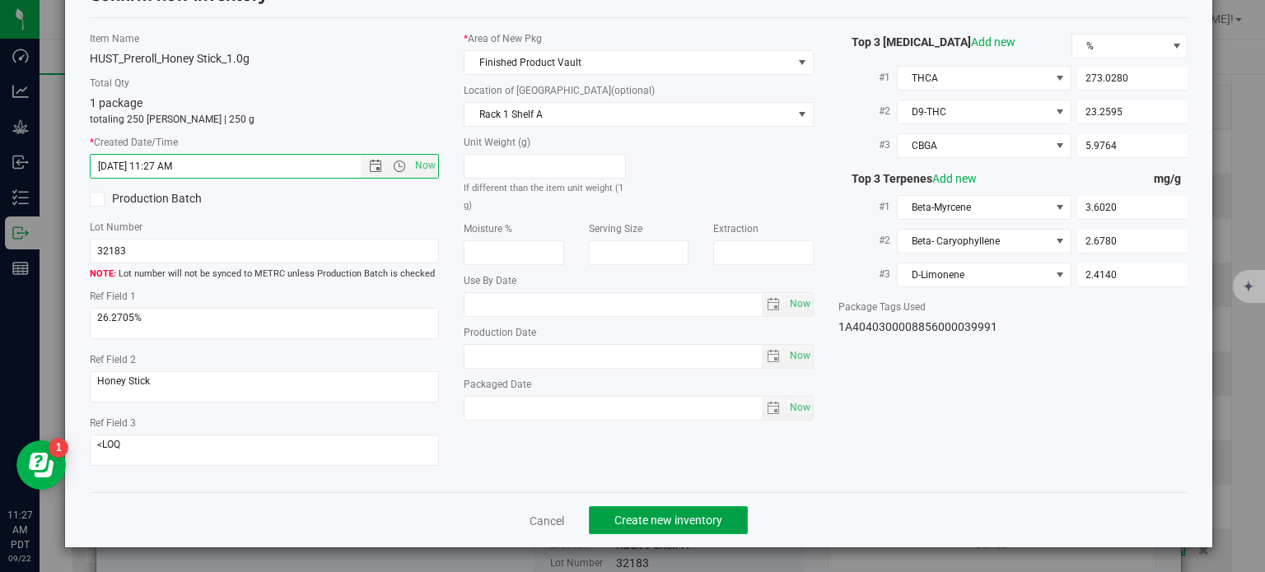
click at [648, 509] on button "Create new inventory" at bounding box center [668, 520] width 159 height 28
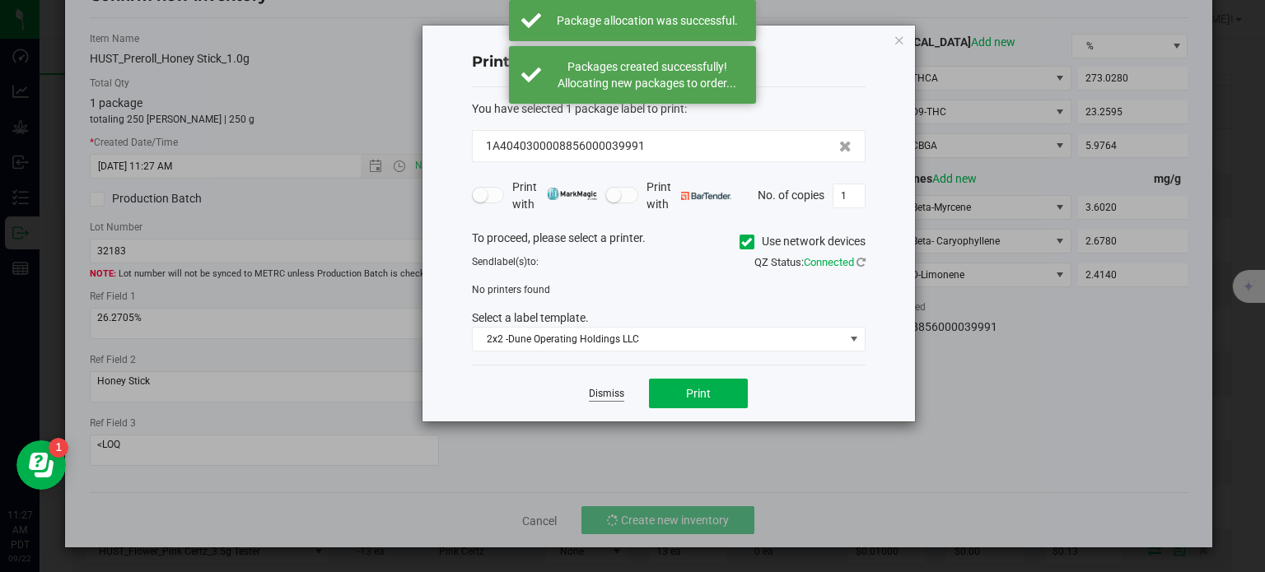
click at [609, 398] on link "Dismiss" at bounding box center [606, 394] width 35 height 14
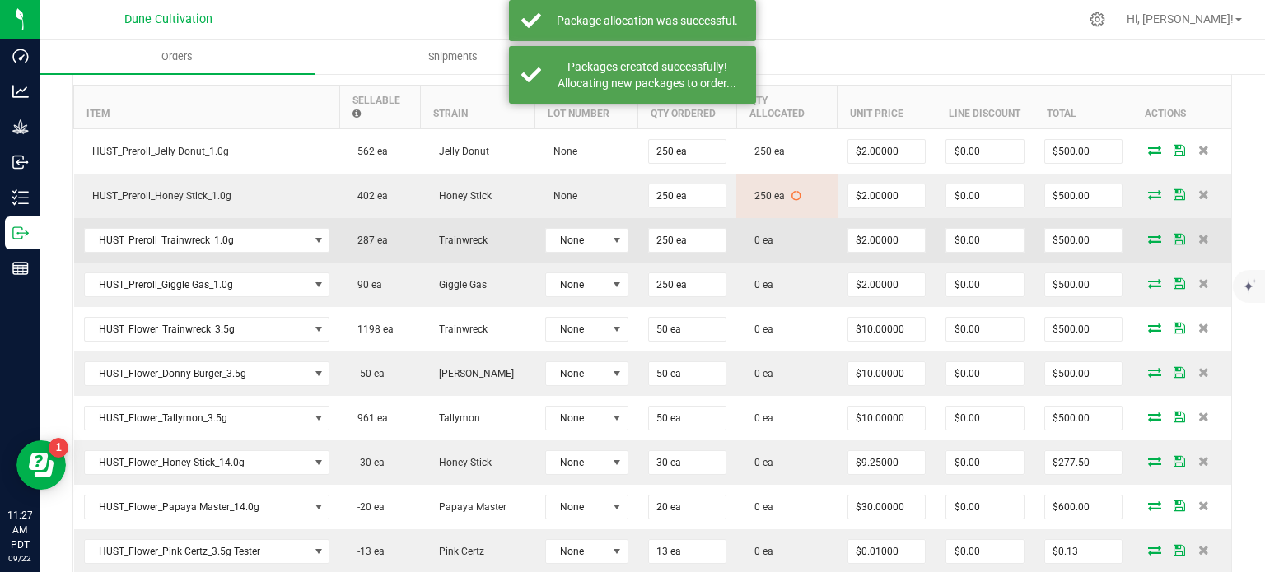
click at [1148, 234] on icon at bounding box center [1154, 239] width 13 height 10
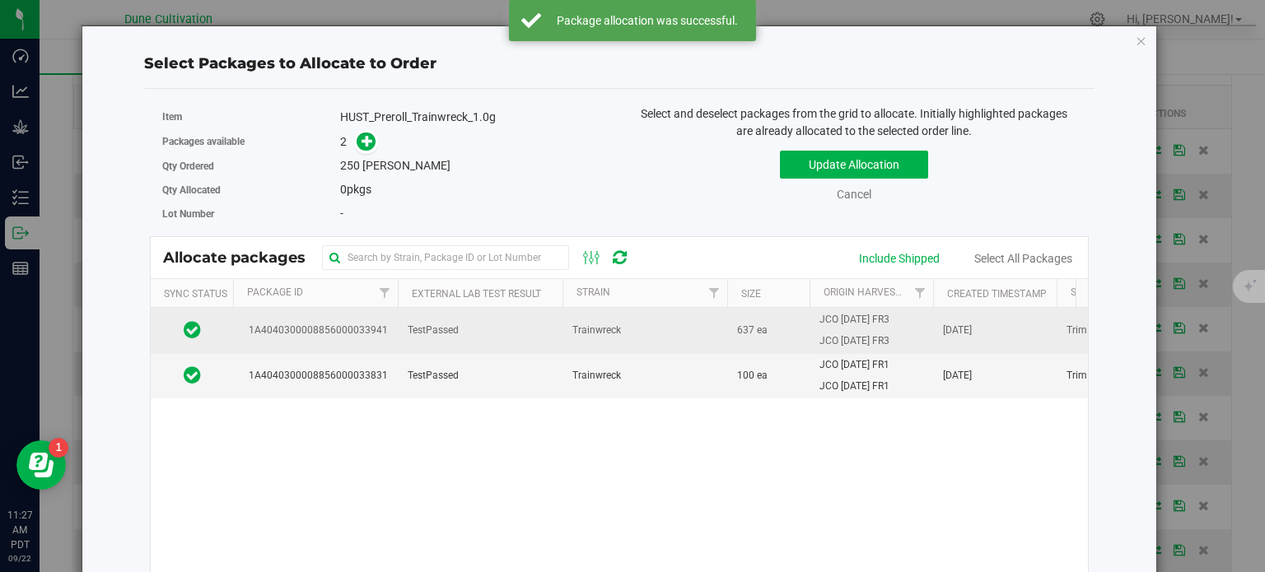
click at [326, 325] on span "1A4040300008856000033941" at bounding box center [315, 331] width 145 height 16
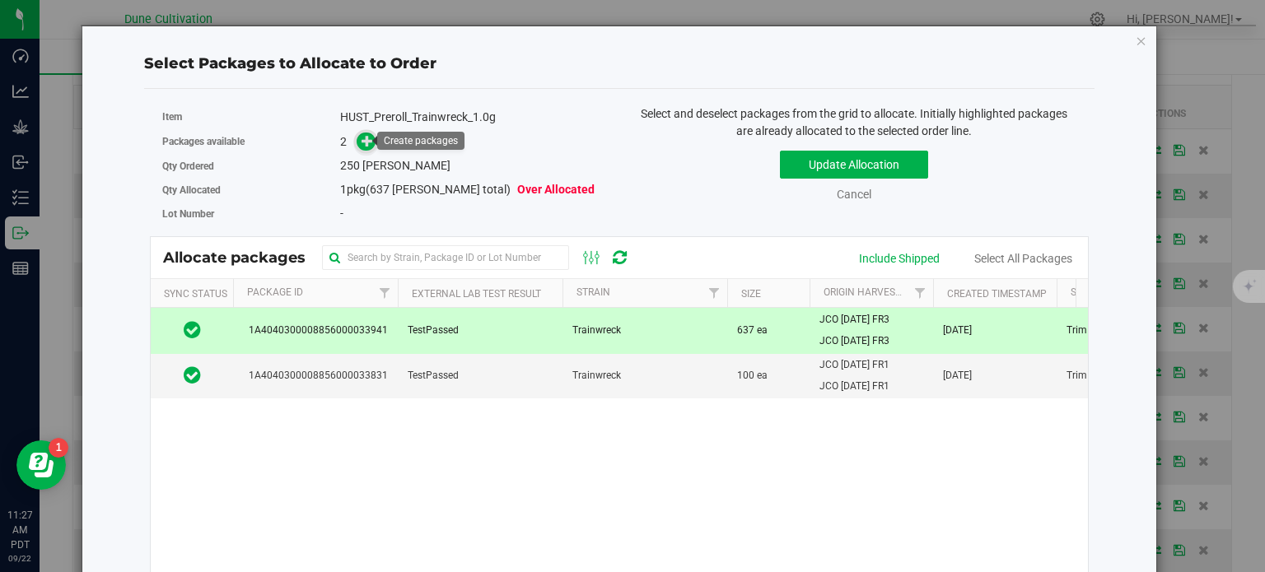
click at [367, 145] on icon at bounding box center [368, 141] width 12 height 12
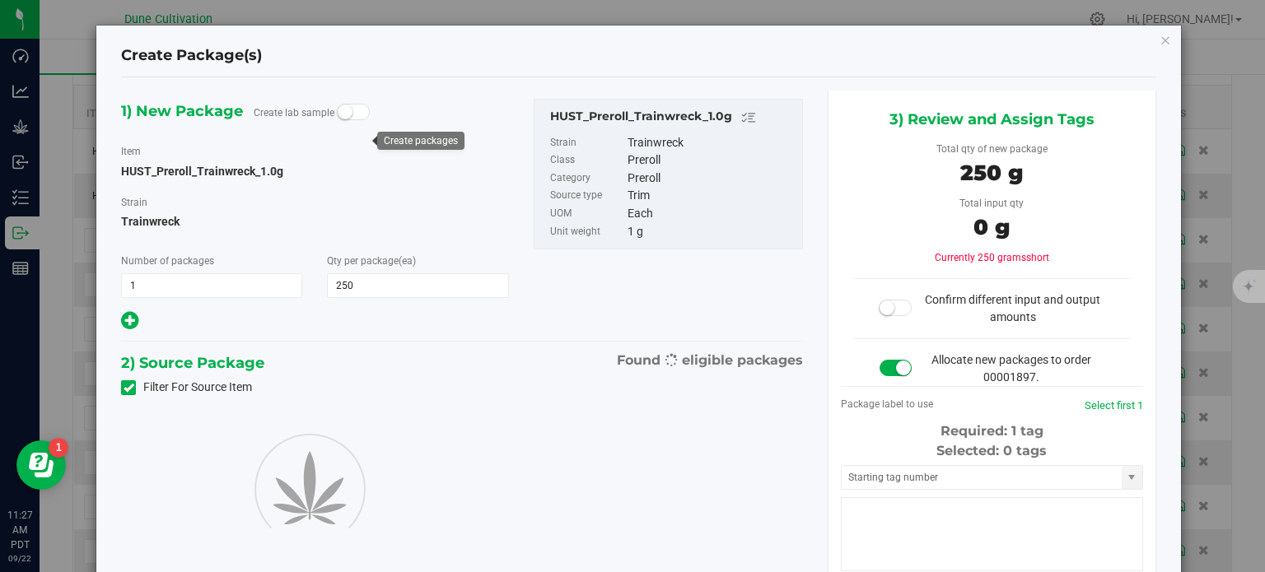
type input "250"
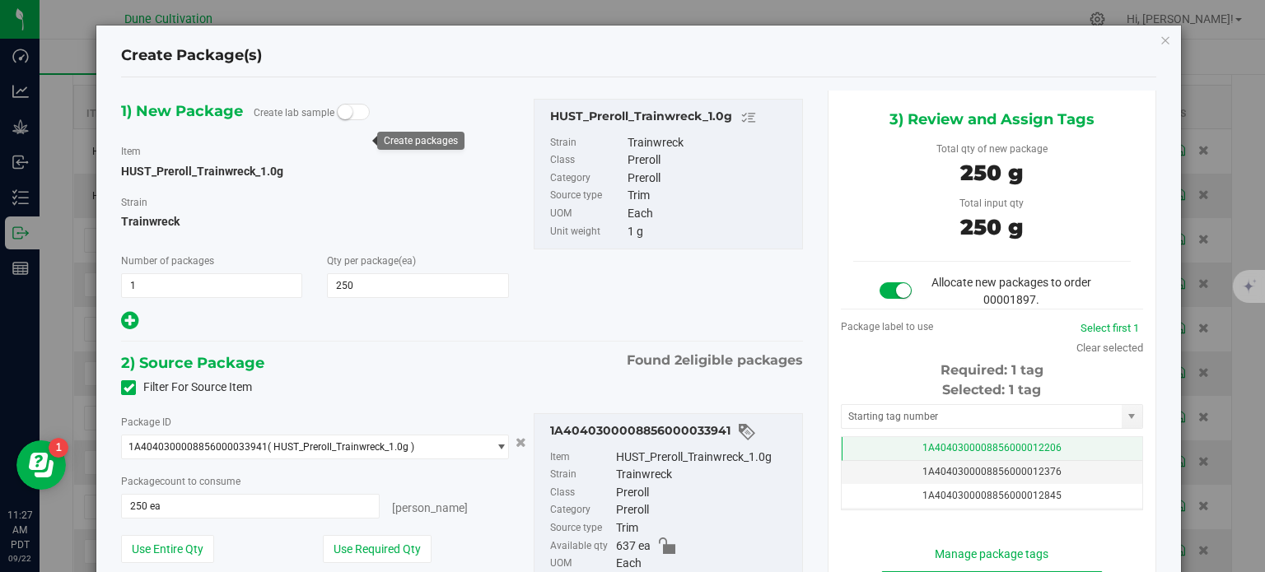
click at [935, 447] on span "1A4040300008856000012206" at bounding box center [991, 448] width 139 height 12
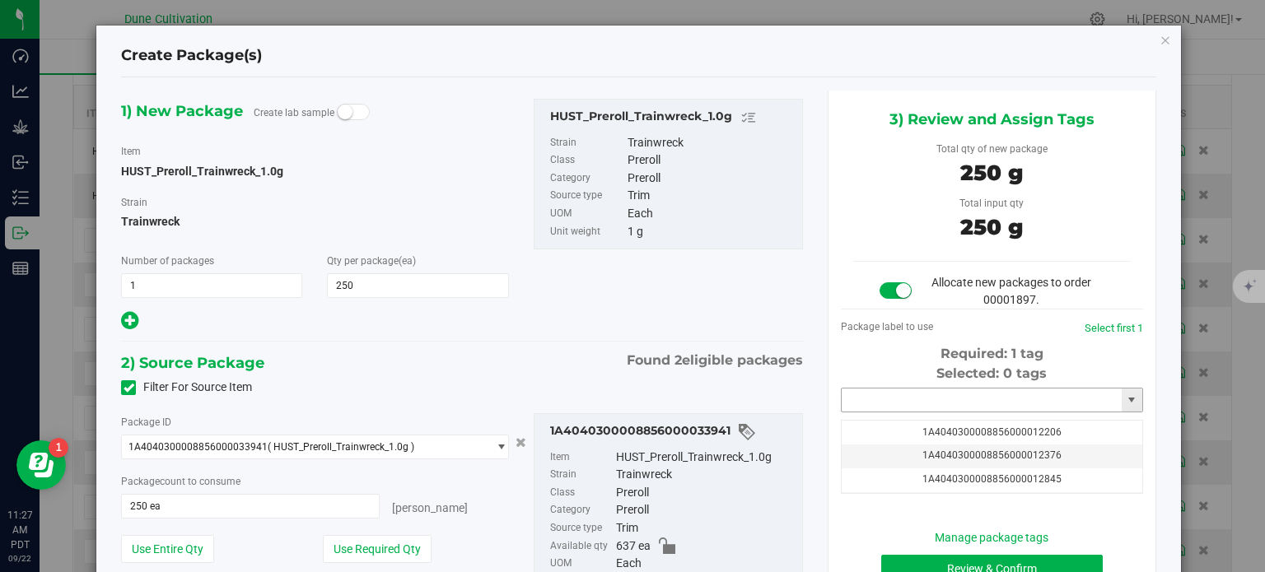
click at [916, 398] on input "text" at bounding box center [982, 400] width 280 height 23
paste input "3999"
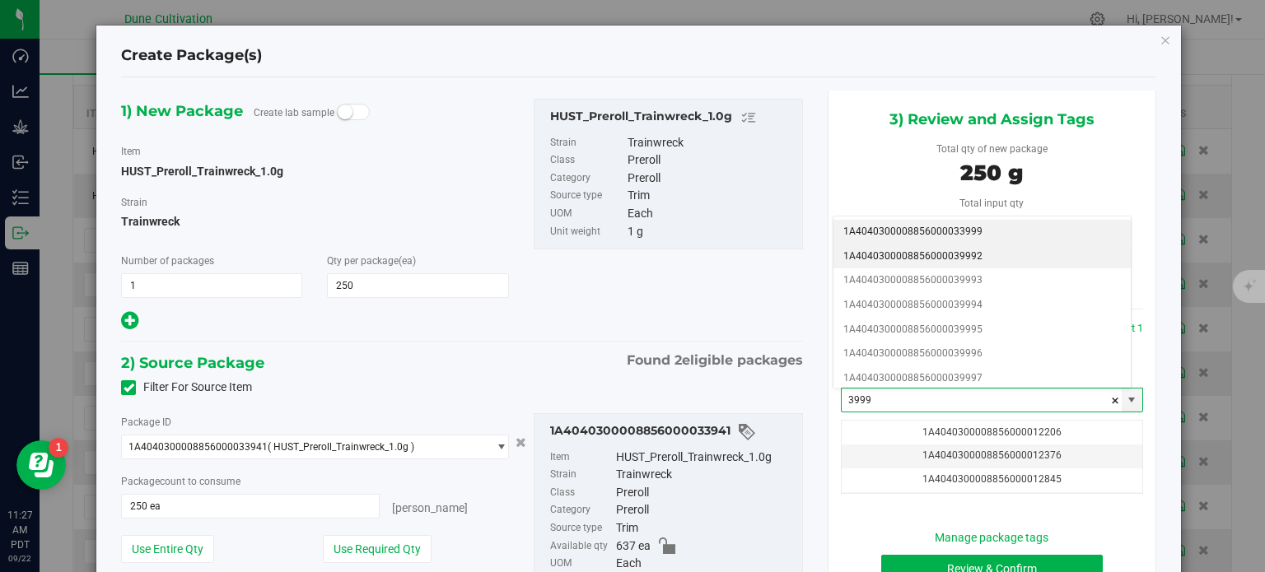
click at [973, 263] on li "1A4040300008856000039992" at bounding box center [981, 257] width 297 height 25
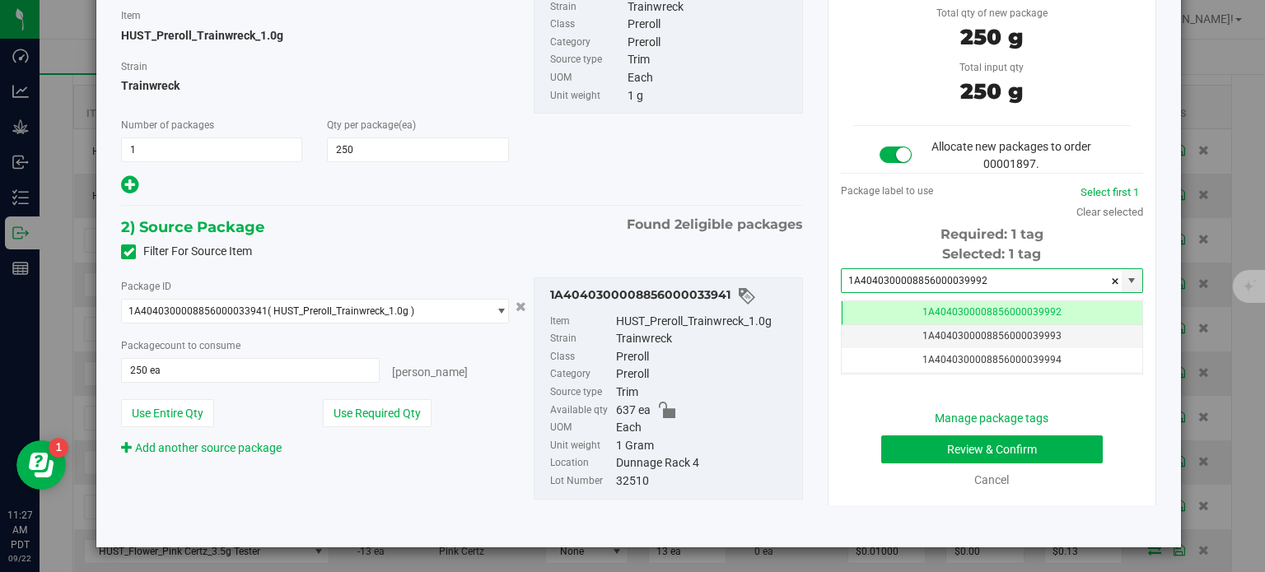
type input "1A4040300008856000039992"
click at [903, 459] on button "Review & Confirm" at bounding box center [992, 450] width 222 height 28
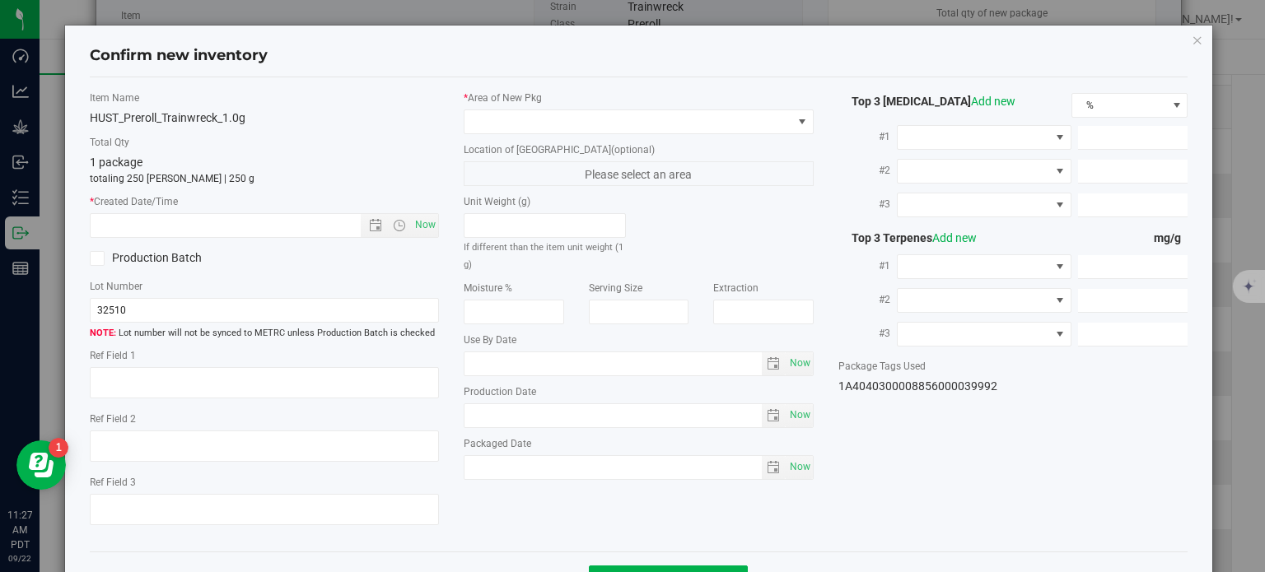
type textarea "21.2154%"
type textarea "Trainwreck"
type textarea "<LOQ"
type input "229.0060"
type input "14.8935"
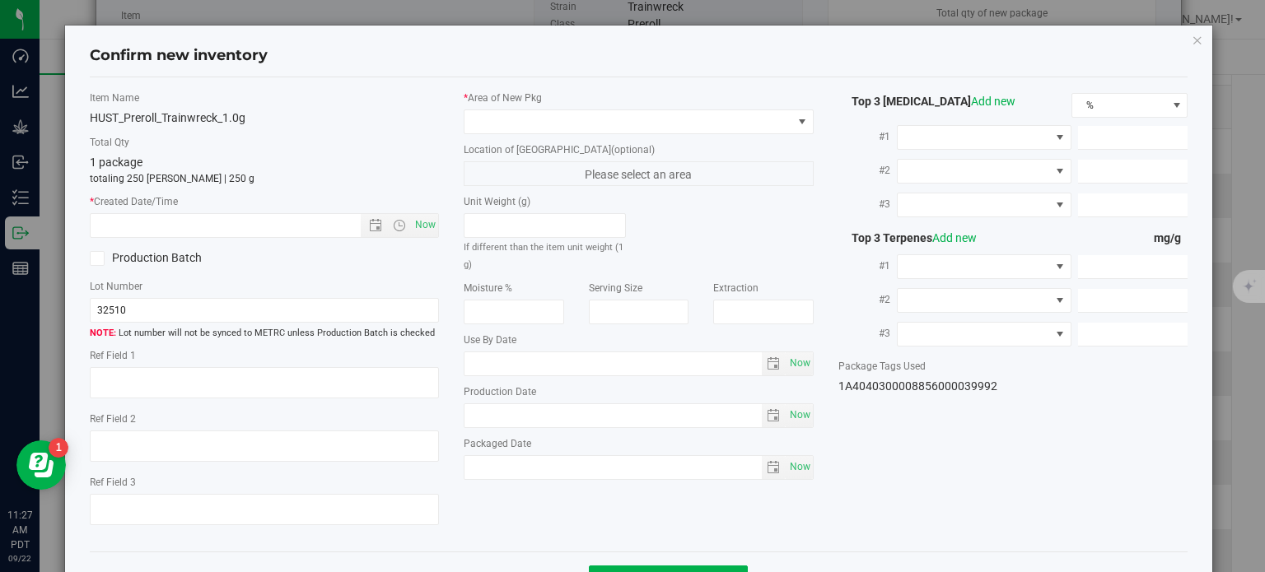
type input "11.3159"
type input "5.9500"
type input "2.3860"
type input "1.8340"
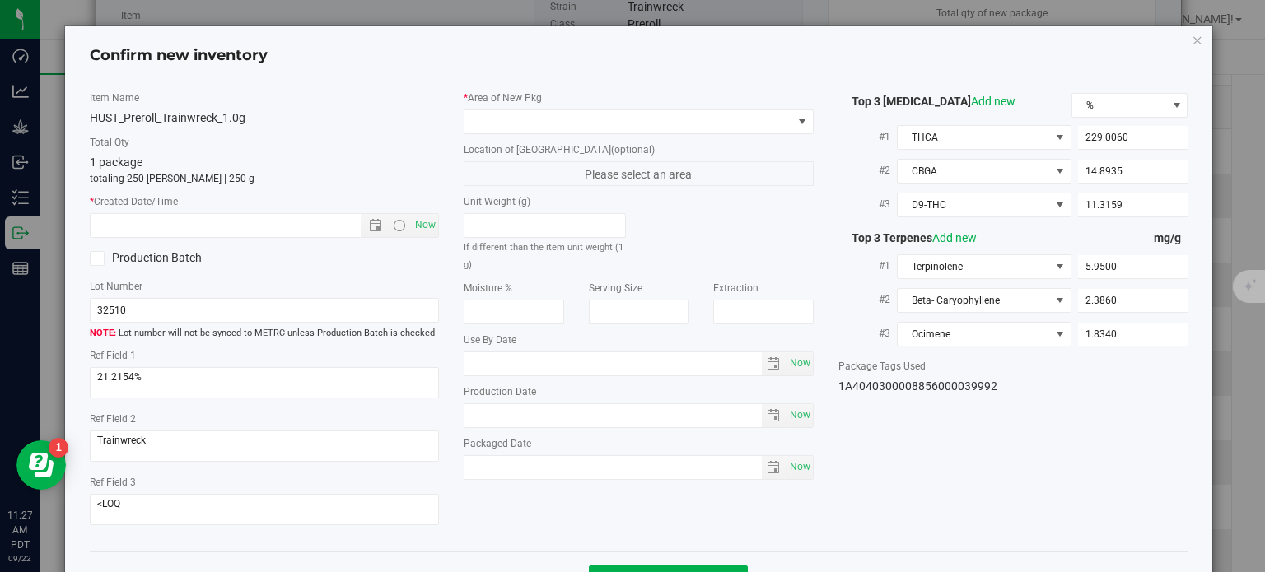
click at [674, 133] on div "* Area of New Pkg Location of New Pkg (optional) Please select an area Unit Wei…" at bounding box center [638, 290] width 375 height 398
click at [648, 124] on span at bounding box center [628, 121] width 328 height 23
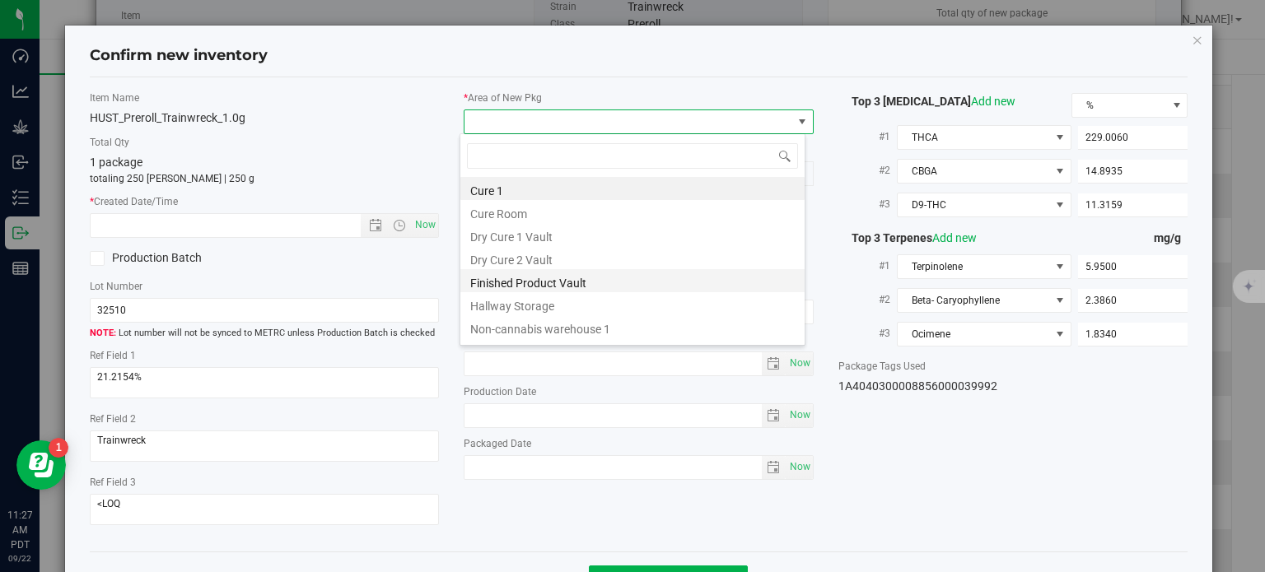
click at [497, 284] on li "Finished Product Vault" at bounding box center [632, 280] width 344 height 23
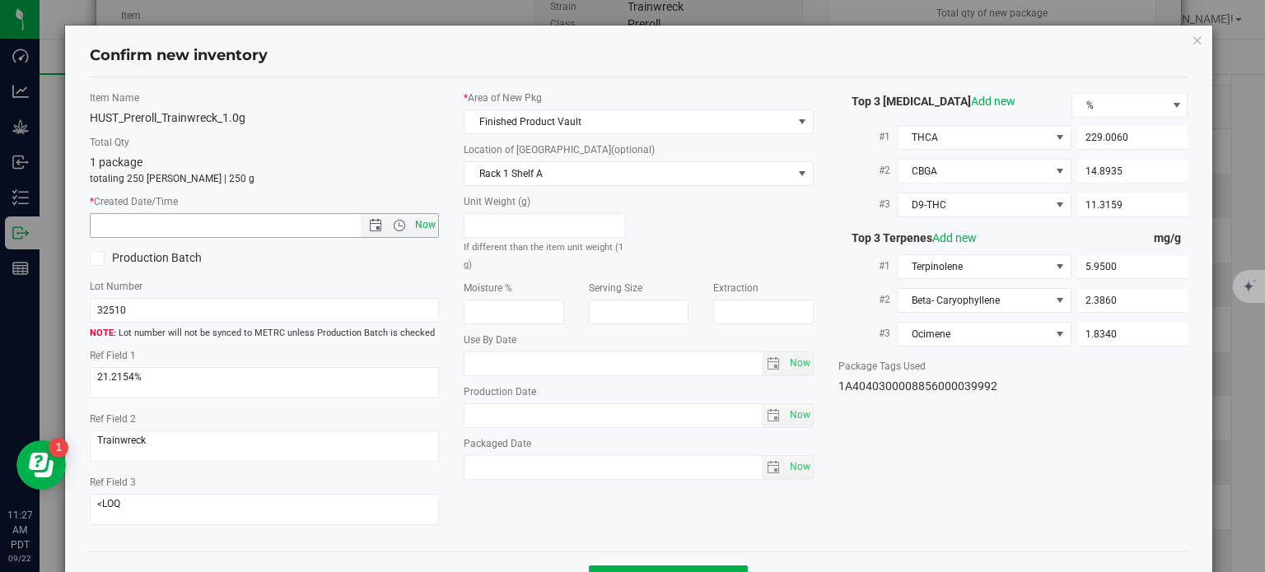
click at [425, 222] on span "Now" at bounding box center [426, 225] width 28 height 24
type input "9/22/2025 11:27 AM"
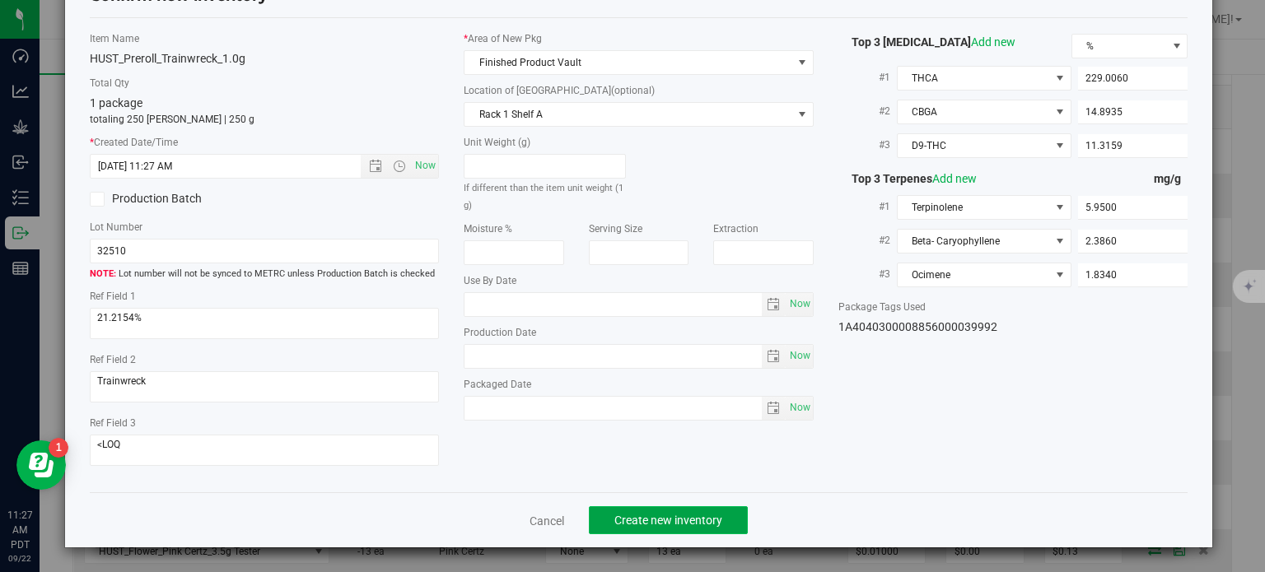
click at [664, 525] on span "Create new inventory" at bounding box center [668, 520] width 108 height 13
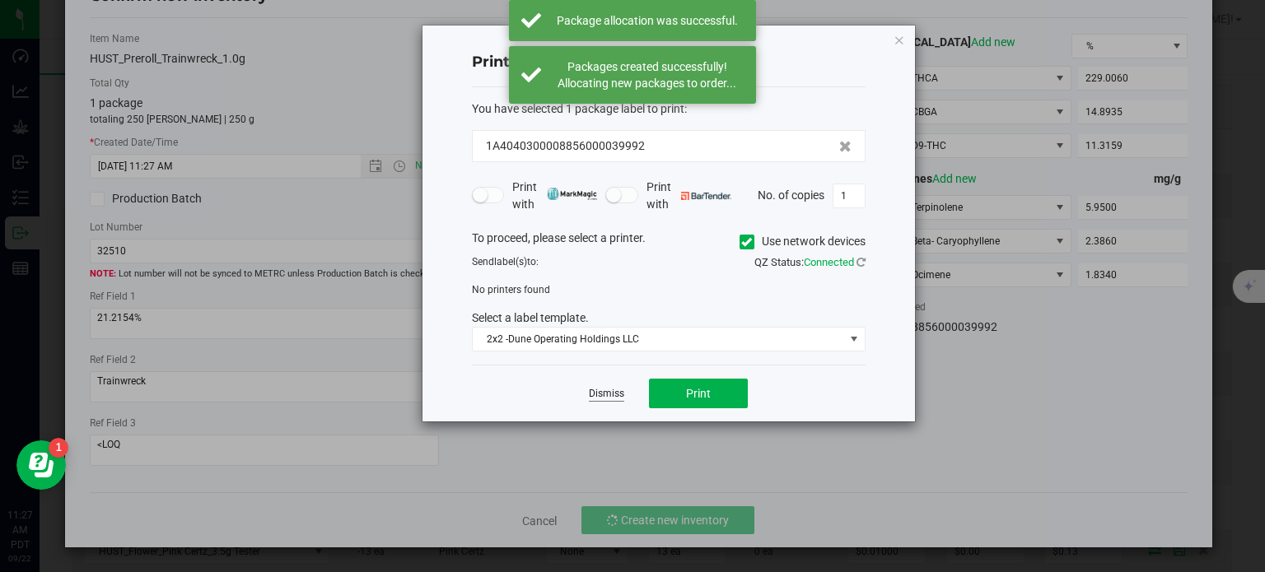
click at [609, 387] on link "Dismiss" at bounding box center [606, 394] width 35 height 14
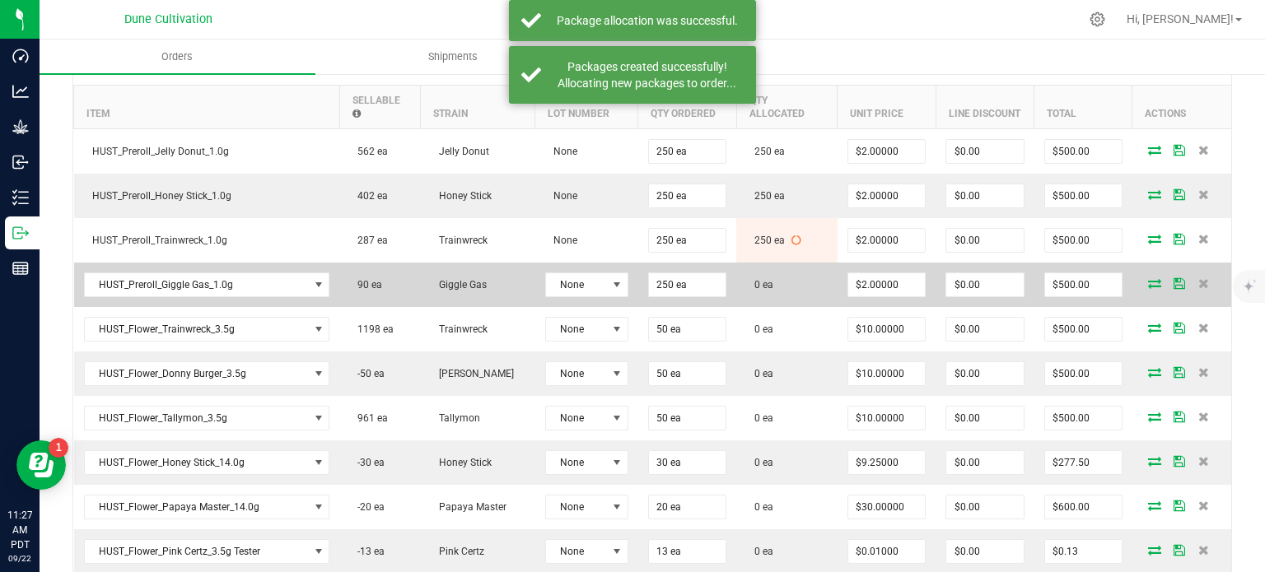
click at [1148, 279] on icon at bounding box center [1154, 283] width 13 height 10
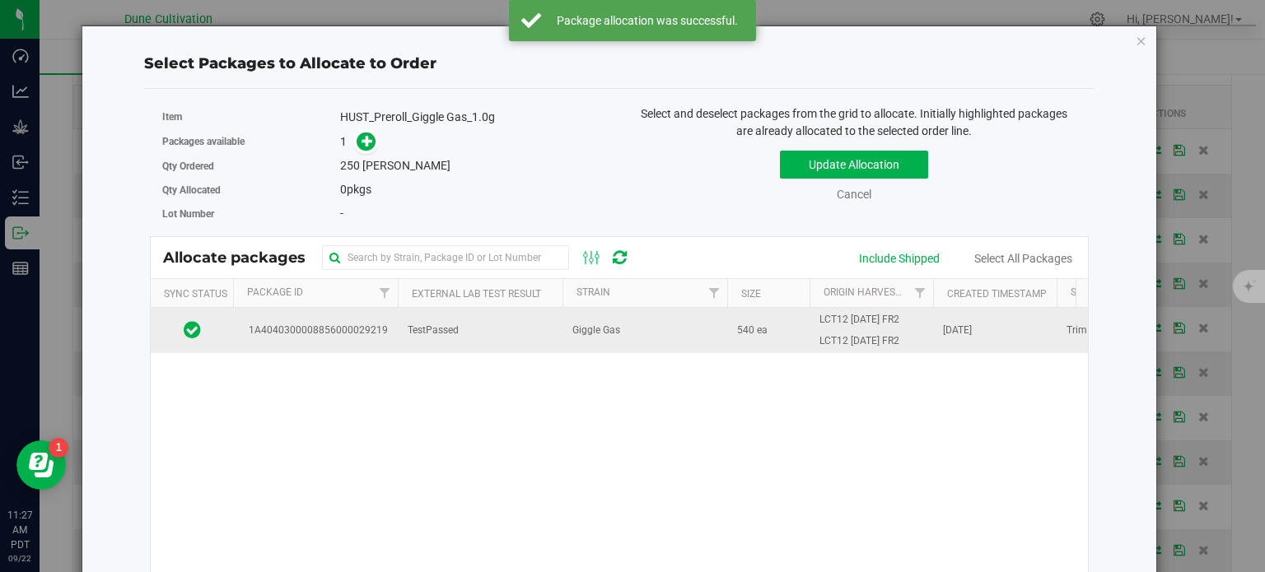
click at [353, 329] on span "1A4040300008856000029219" at bounding box center [315, 331] width 145 height 16
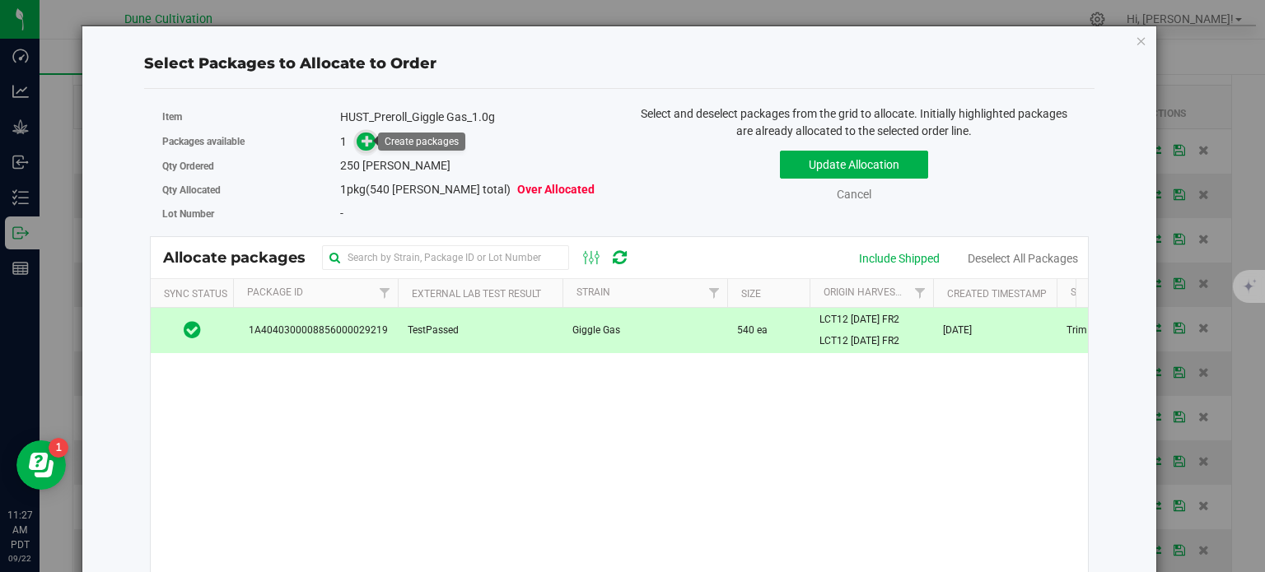
click at [363, 144] on icon at bounding box center [368, 141] width 12 height 12
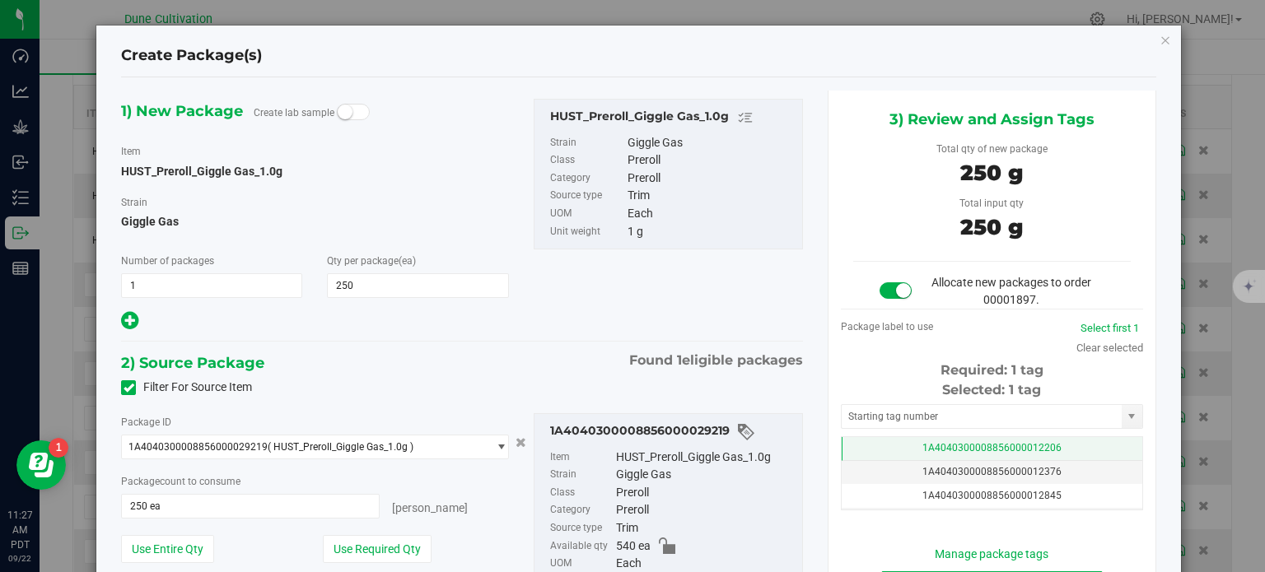
click at [1025, 449] on span "1A4040300008856000012206" at bounding box center [991, 448] width 139 height 12
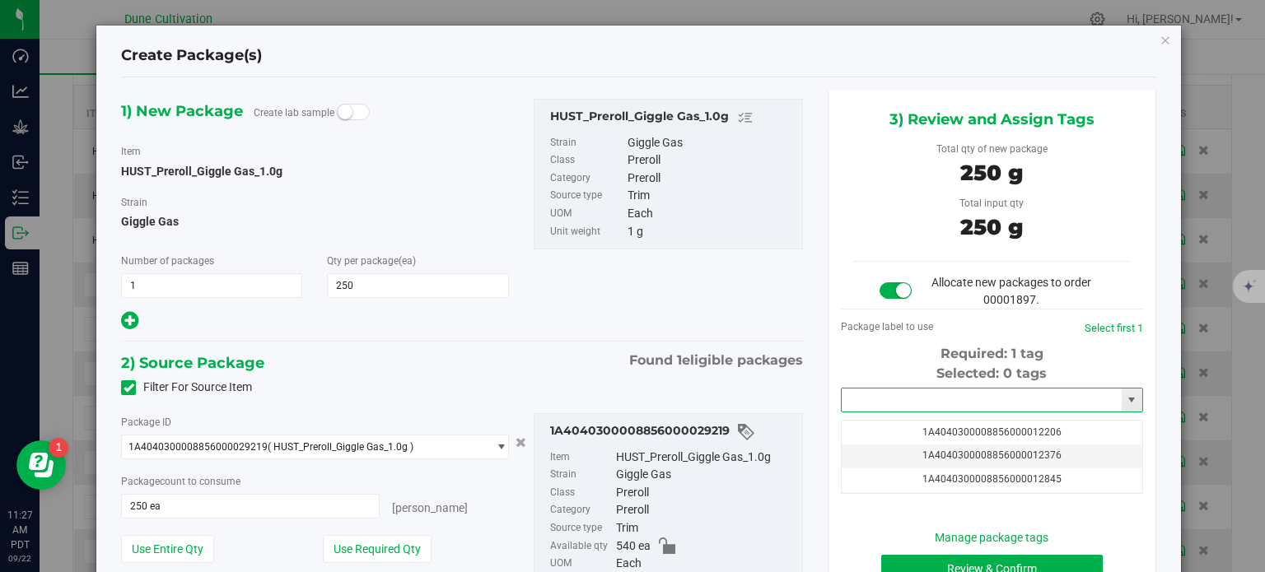
click at [921, 397] on input "text" at bounding box center [982, 400] width 280 height 23
paste input "3999"
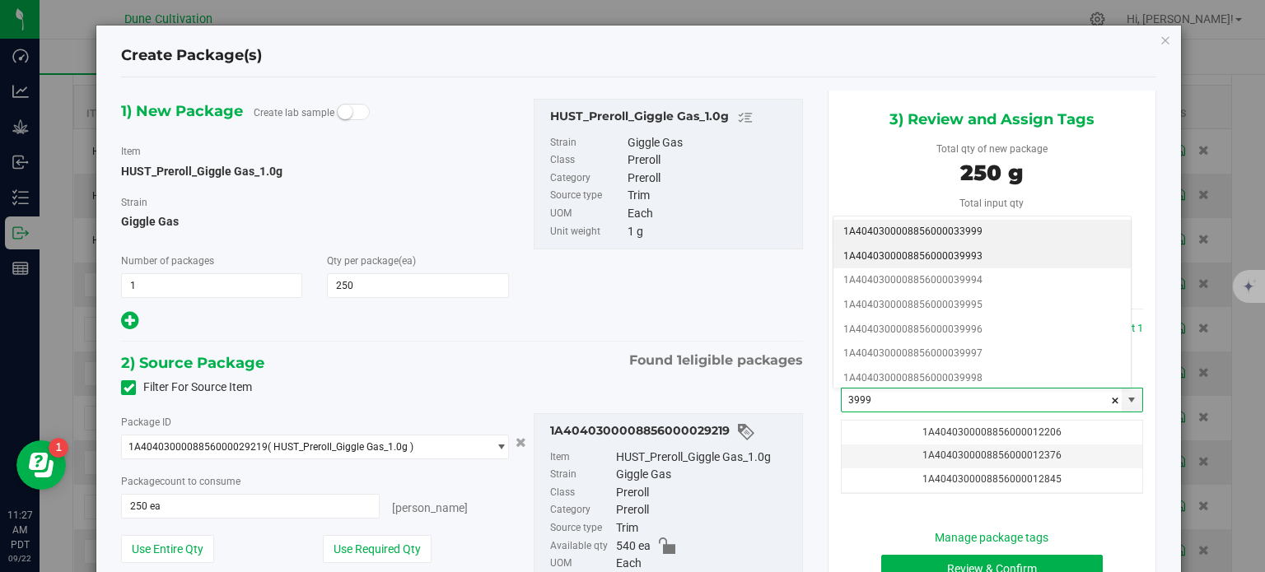
click at [955, 245] on li "1A4040300008856000039993" at bounding box center [981, 257] width 297 height 25
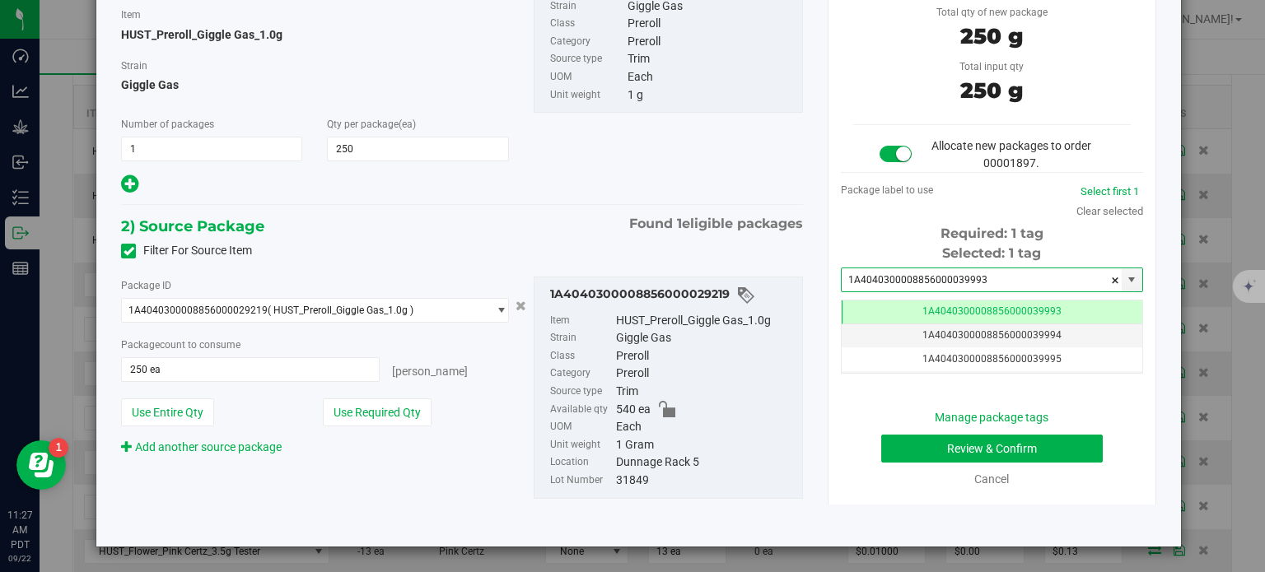
type input "1A4040300008856000039993"
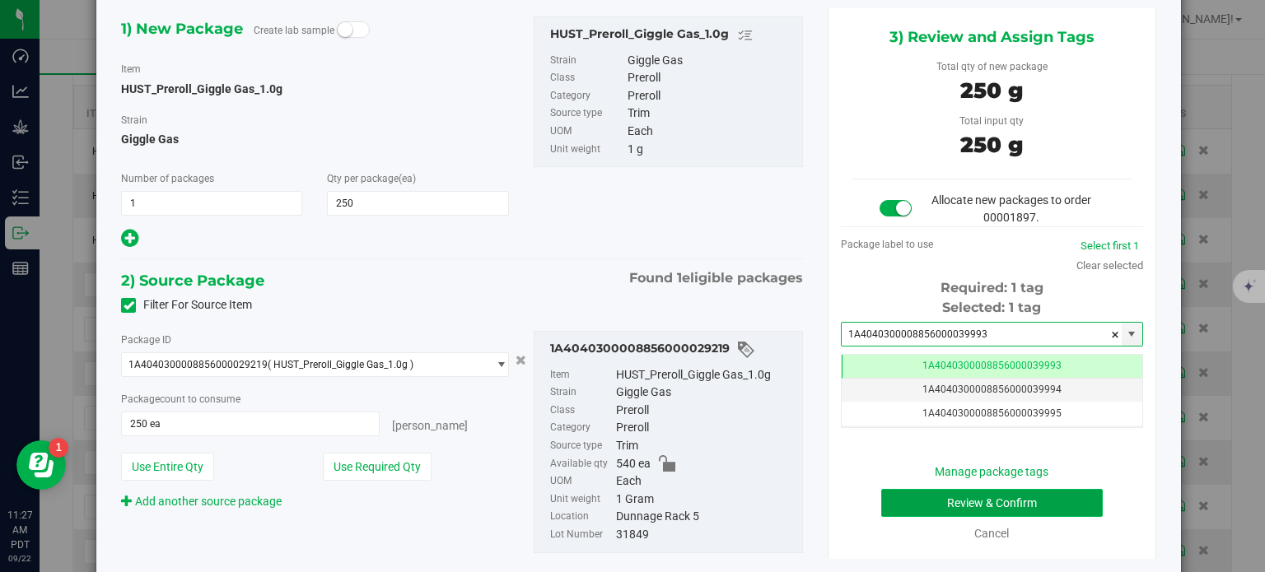
click at [907, 494] on button "Review & Confirm" at bounding box center [992, 503] width 222 height 28
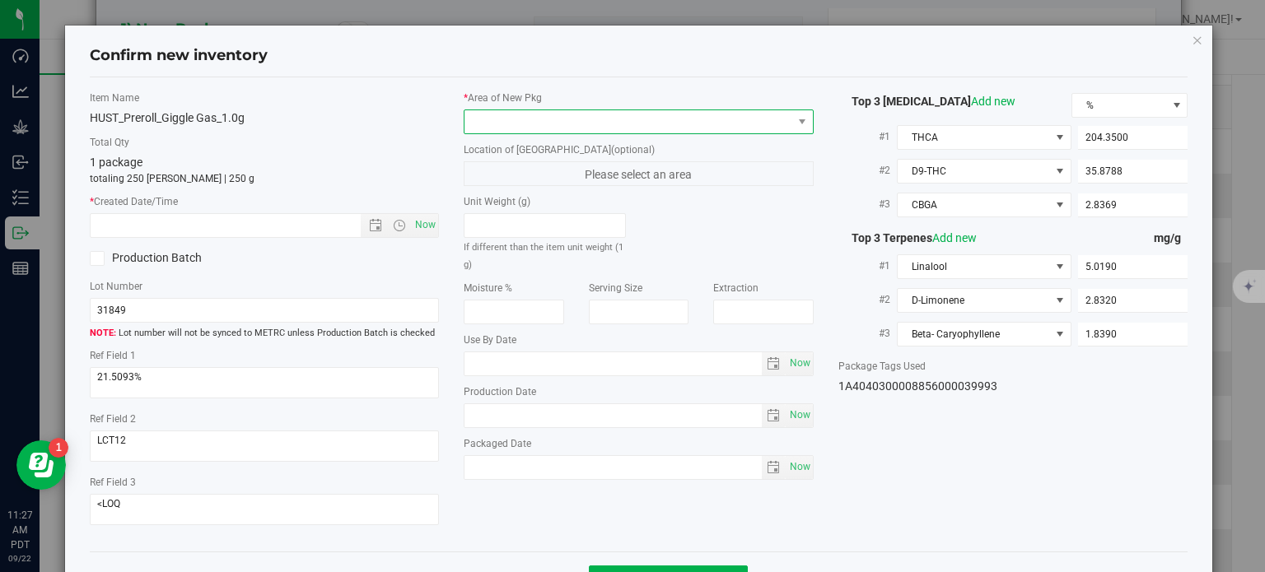
click at [664, 121] on span at bounding box center [628, 121] width 328 height 23
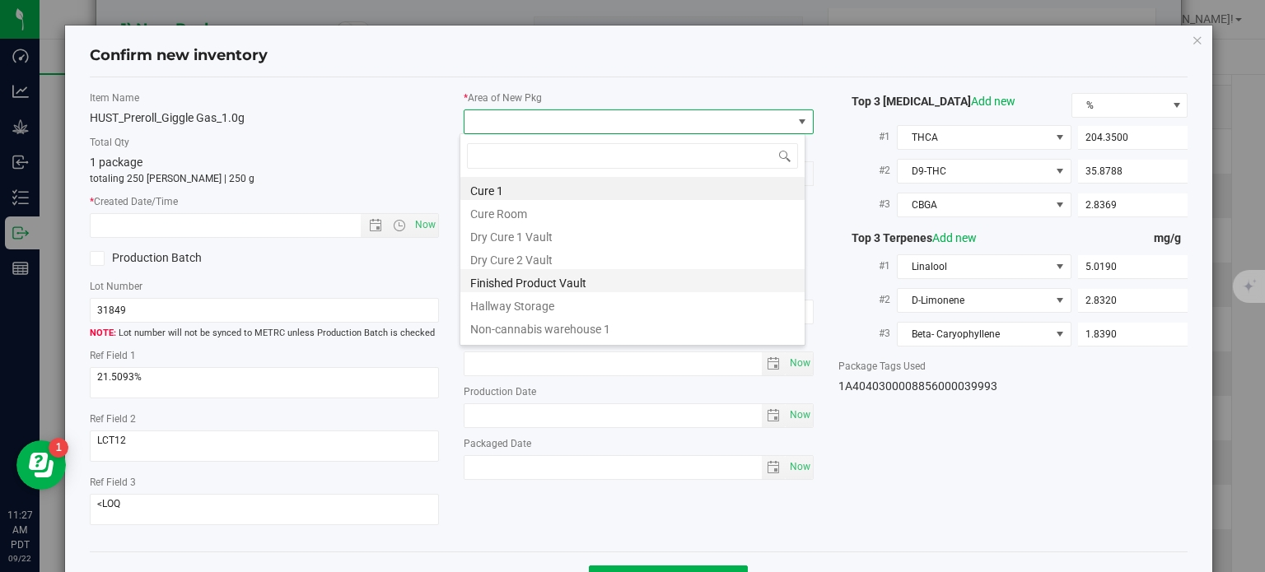
click at [500, 289] on li "Finished Product Vault" at bounding box center [632, 280] width 344 height 23
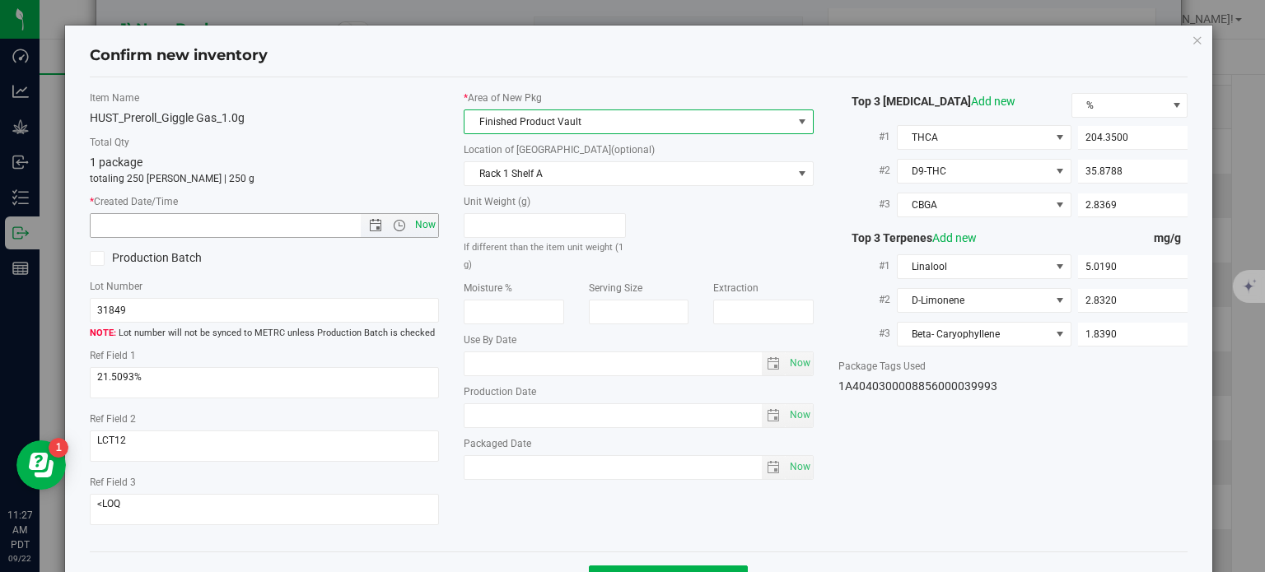
click at [416, 216] on span "Now" at bounding box center [426, 225] width 28 height 24
type input "9/22/2025 11:27 AM"
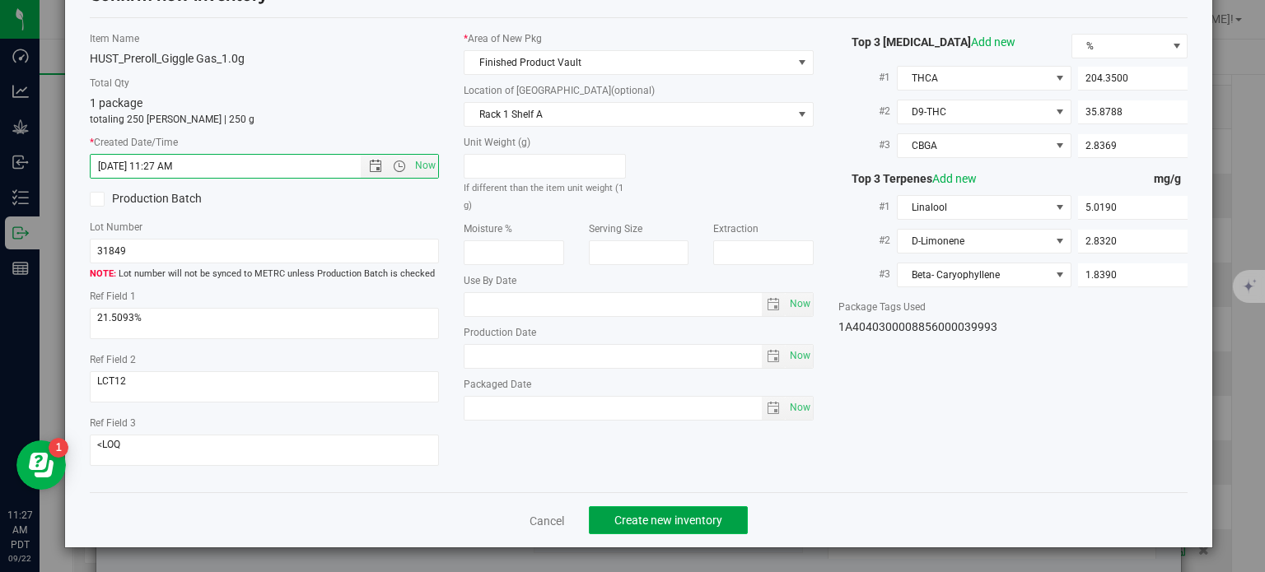
click at [632, 529] on button "Create new inventory" at bounding box center [668, 520] width 159 height 28
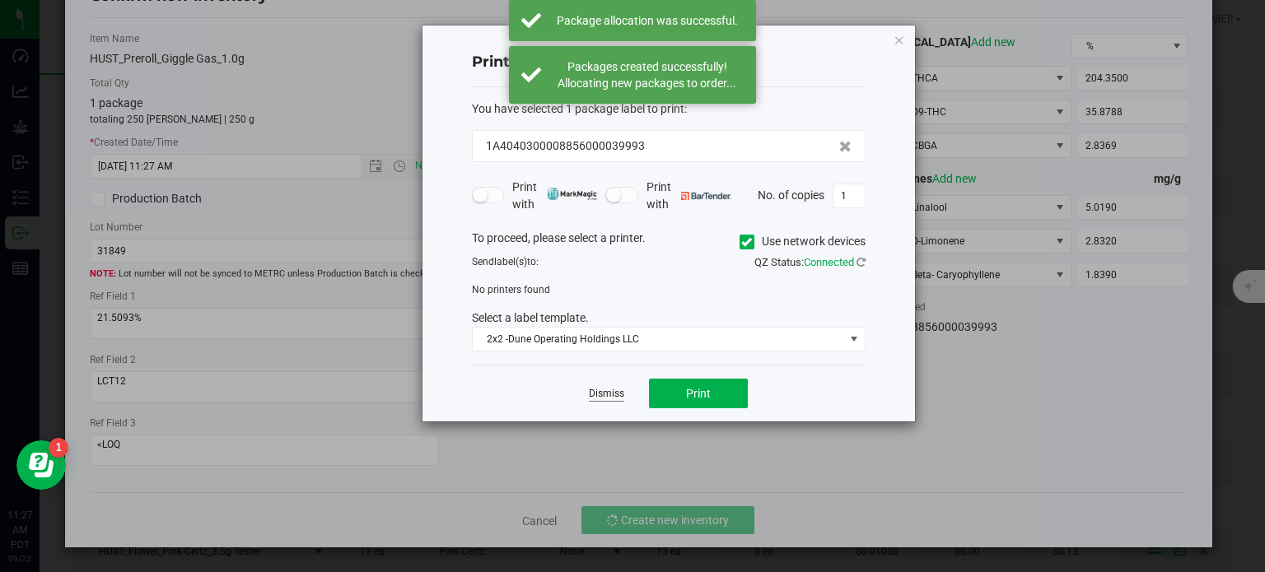
click at [596, 395] on link "Dismiss" at bounding box center [606, 394] width 35 height 14
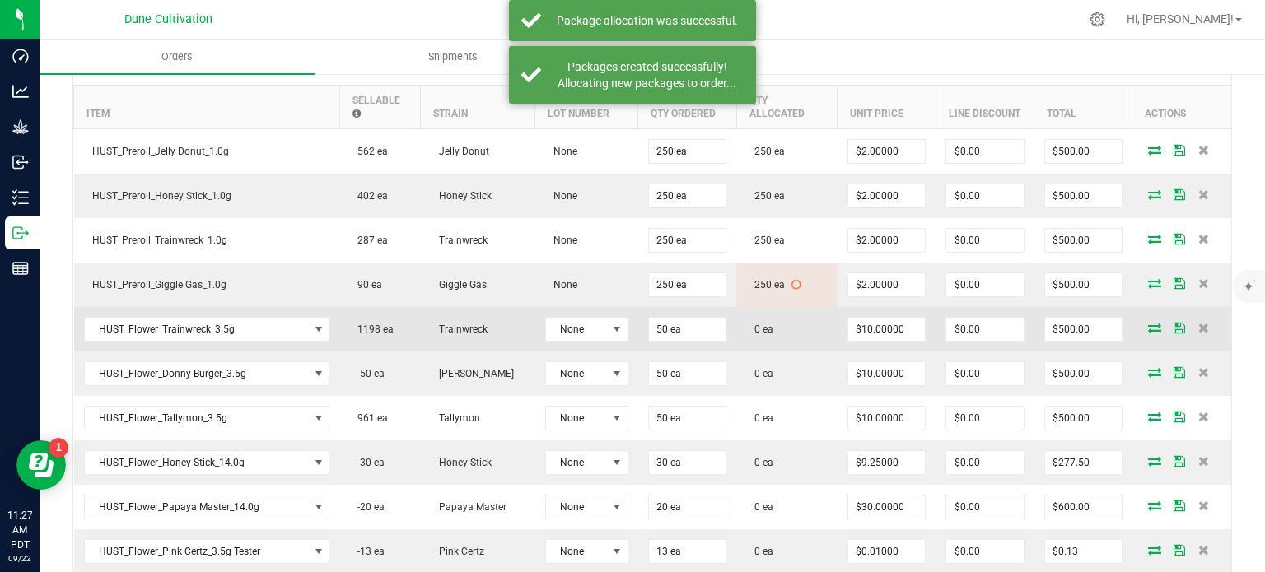
click at [1148, 323] on icon at bounding box center [1154, 328] width 13 height 10
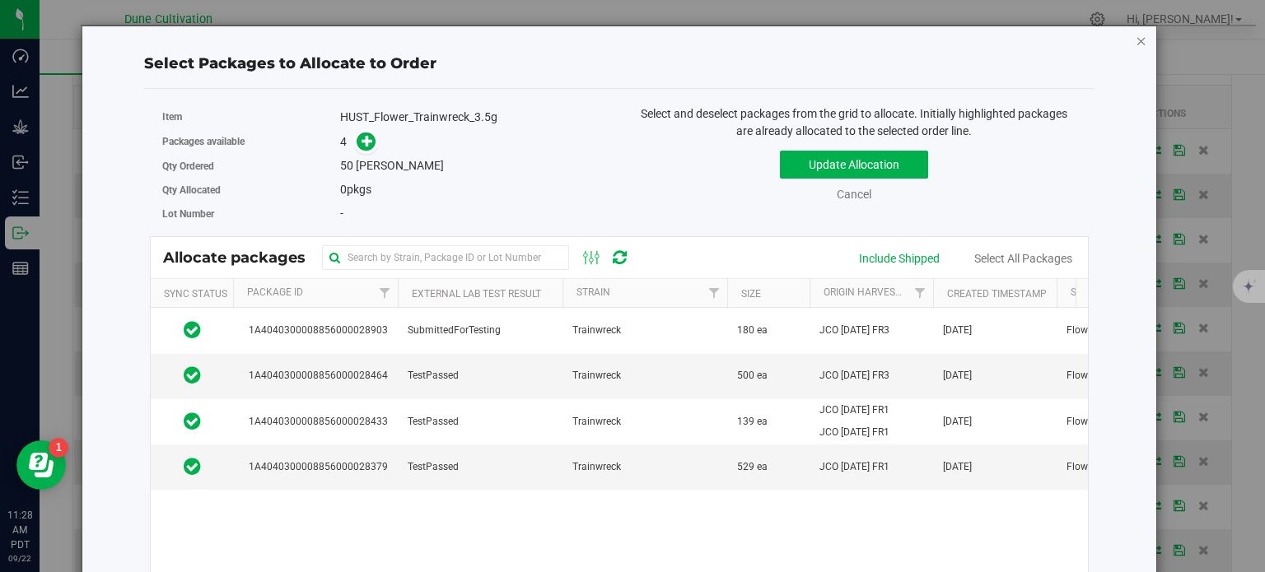
click at [1136, 41] on icon "button" at bounding box center [1142, 40] width 12 height 20
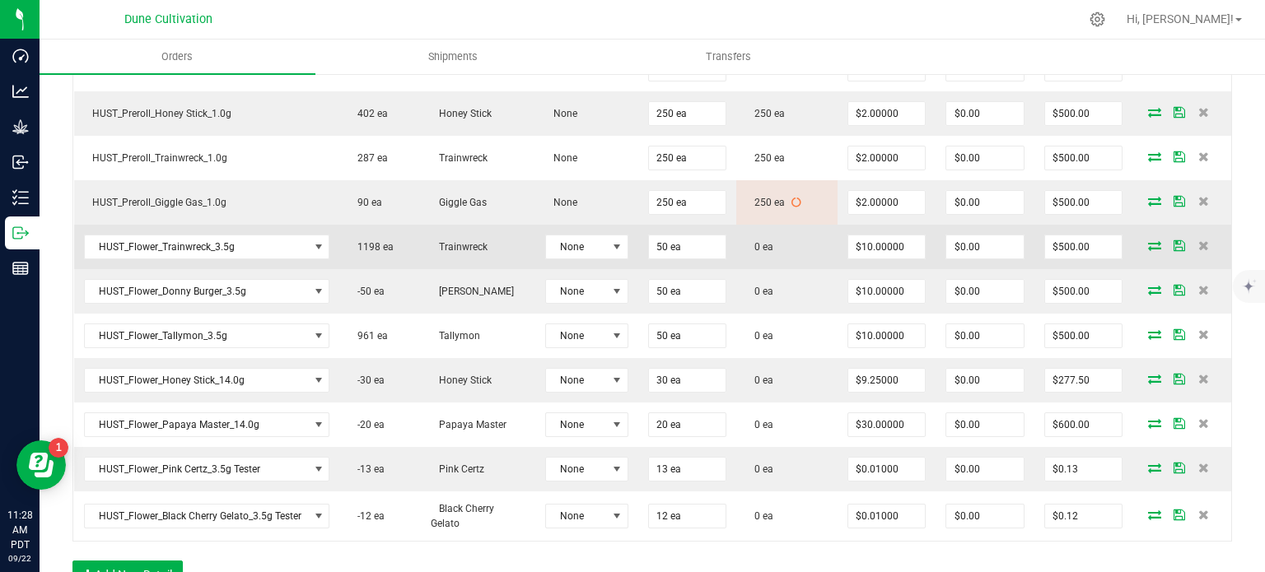
click at [1148, 243] on icon at bounding box center [1154, 245] width 13 height 10
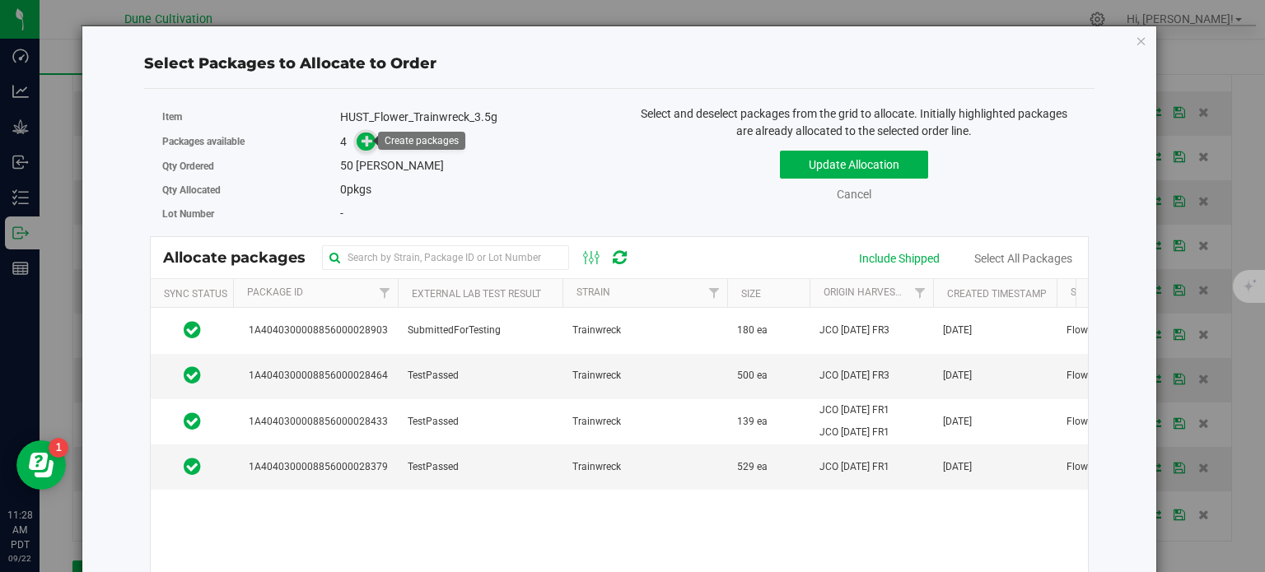
click at [362, 135] on icon at bounding box center [368, 141] width 12 height 12
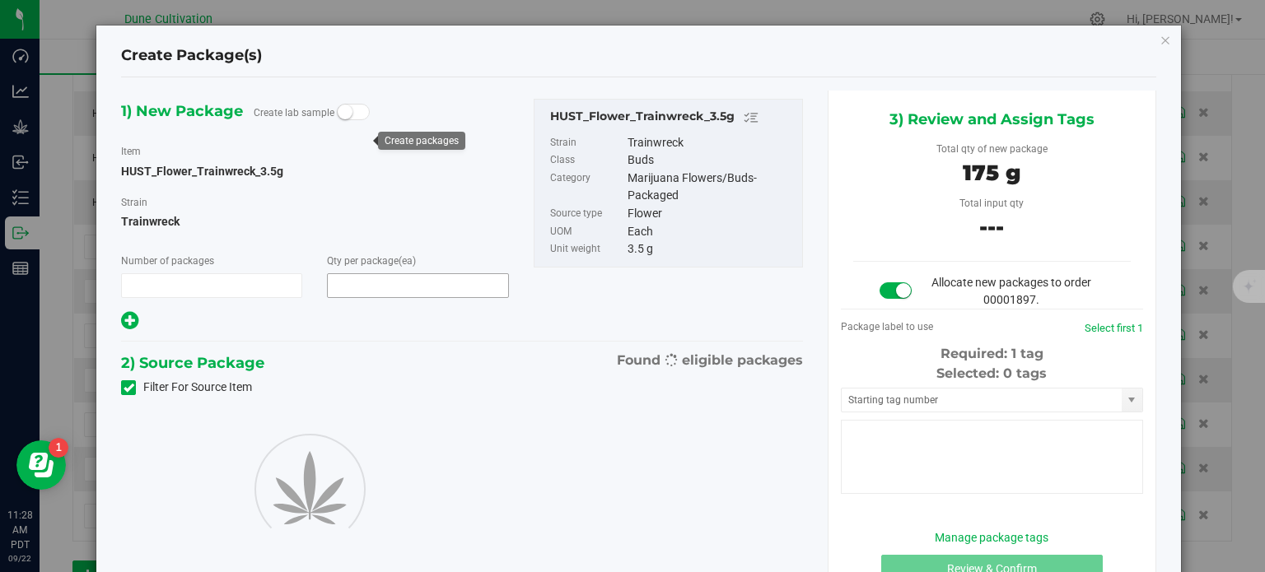
type input "1"
type input "50"
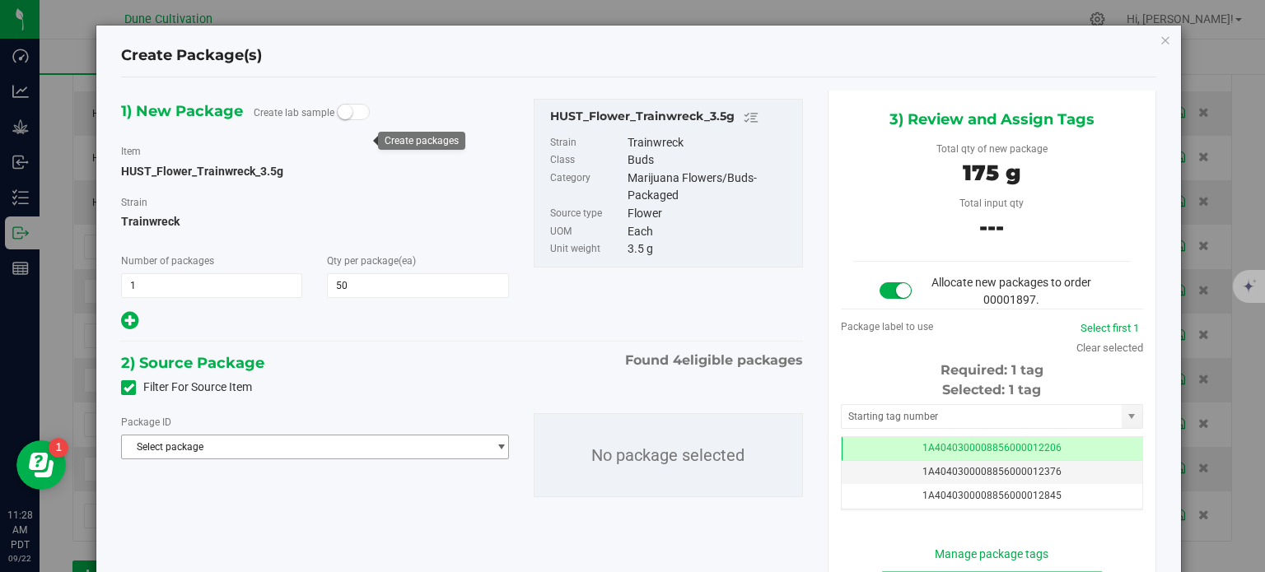
click at [251, 459] on span "Select package" at bounding box center [314, 447] width 387 height 25
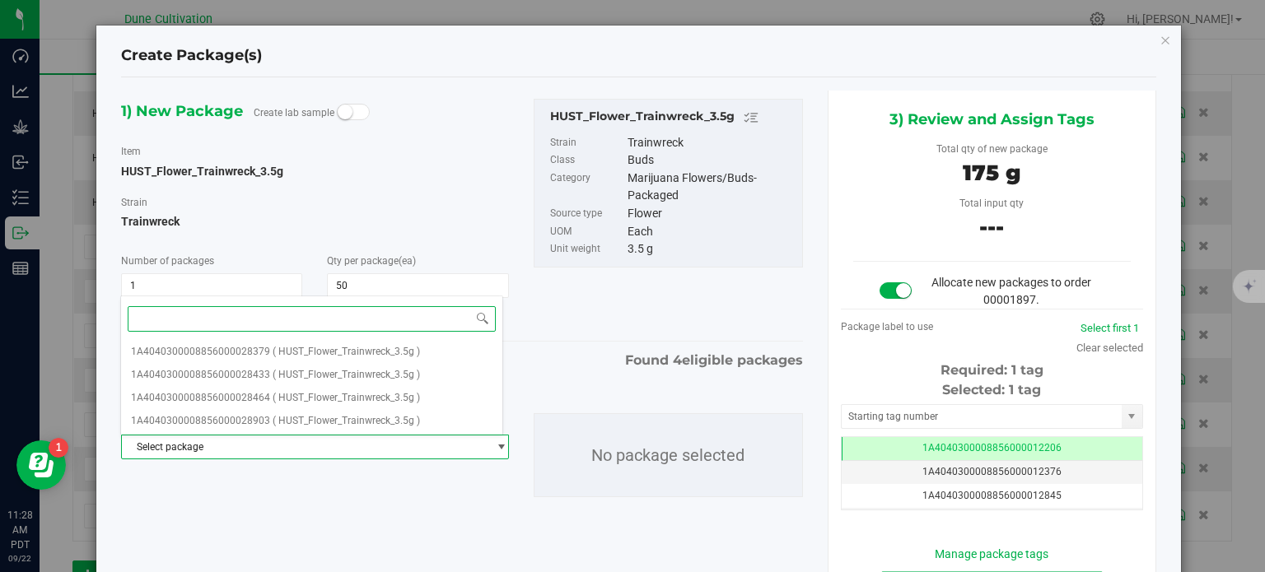
paste input "35230"
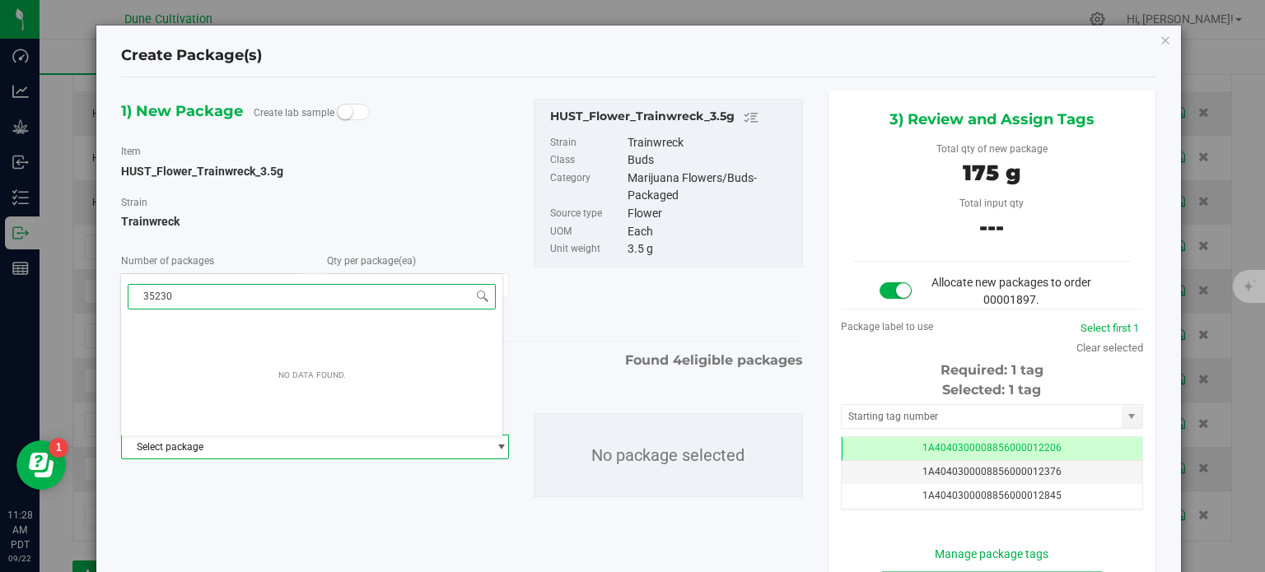
type input "35230"
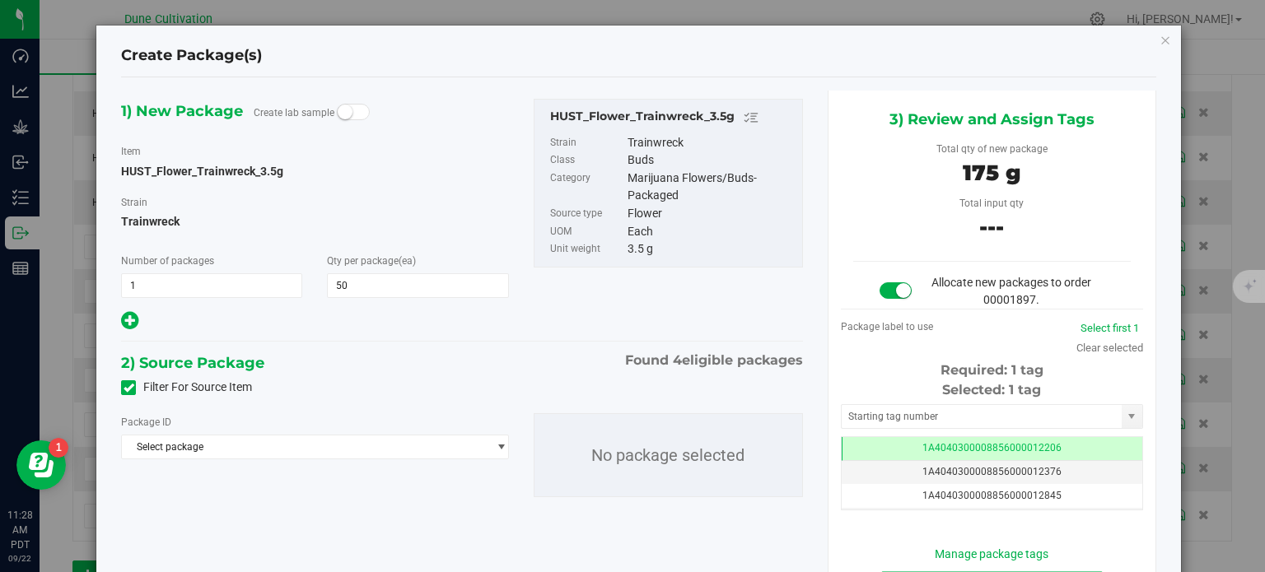
click at [1161, 41] on div "Create Package(s) 1) New Package Create lab sample Item HUST_Flower_Trainwreck_…" at bounding box center [638, 340] width 1084 height 629
click at [1159, 35] on icon "button" at bounding box center [1165, 40] width 12 height 20
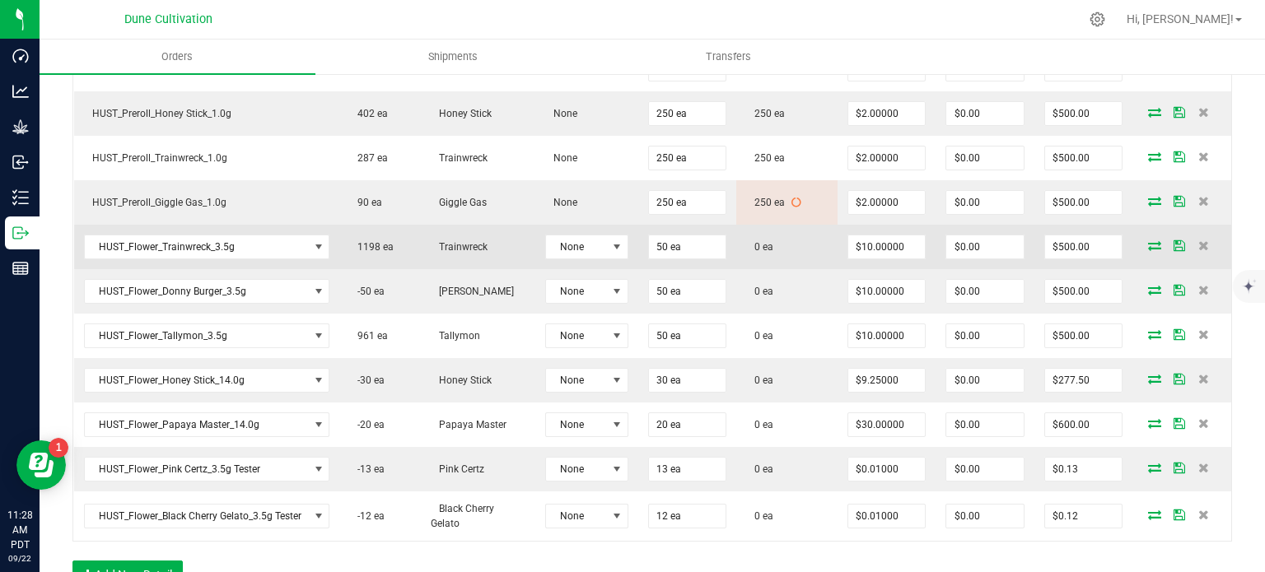
click at [1148, 240] on icon at bounding box center [1154, 245] width 13 height 10
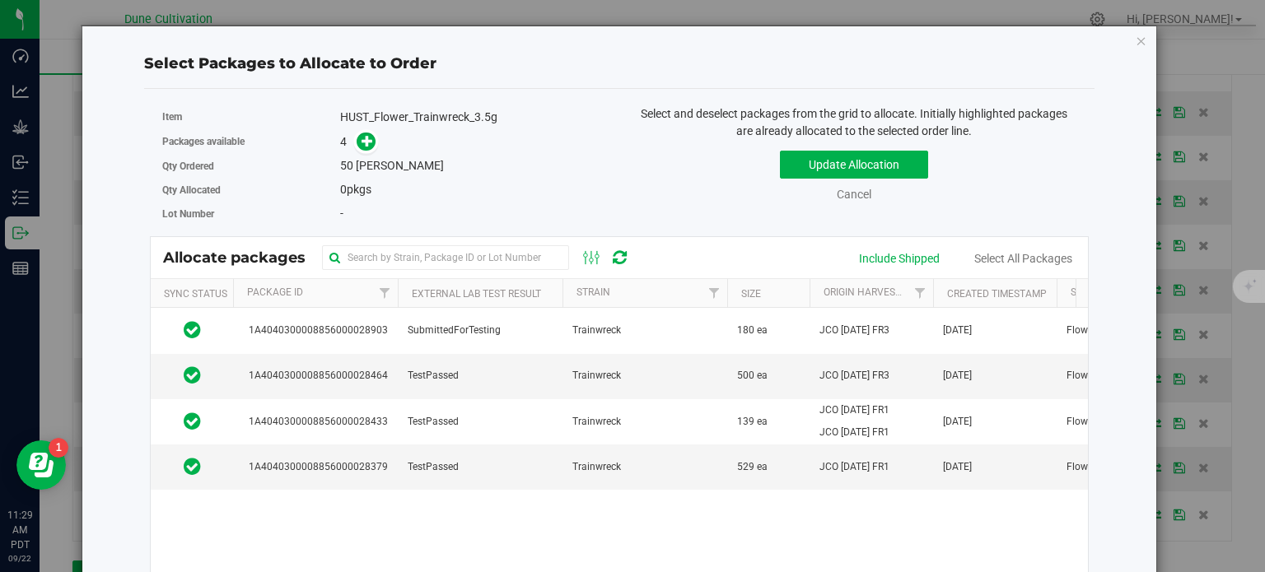
click at [415, 114] on div "HUST_Flower_Trainwreck_3.5g" at bounding box center [473, 117] width 267 height 17
copy div "HUST_Flower_Trainwreck_3.5g"
click at [363, 135] on icon at bounding box center [368, 141] width 12 height 12
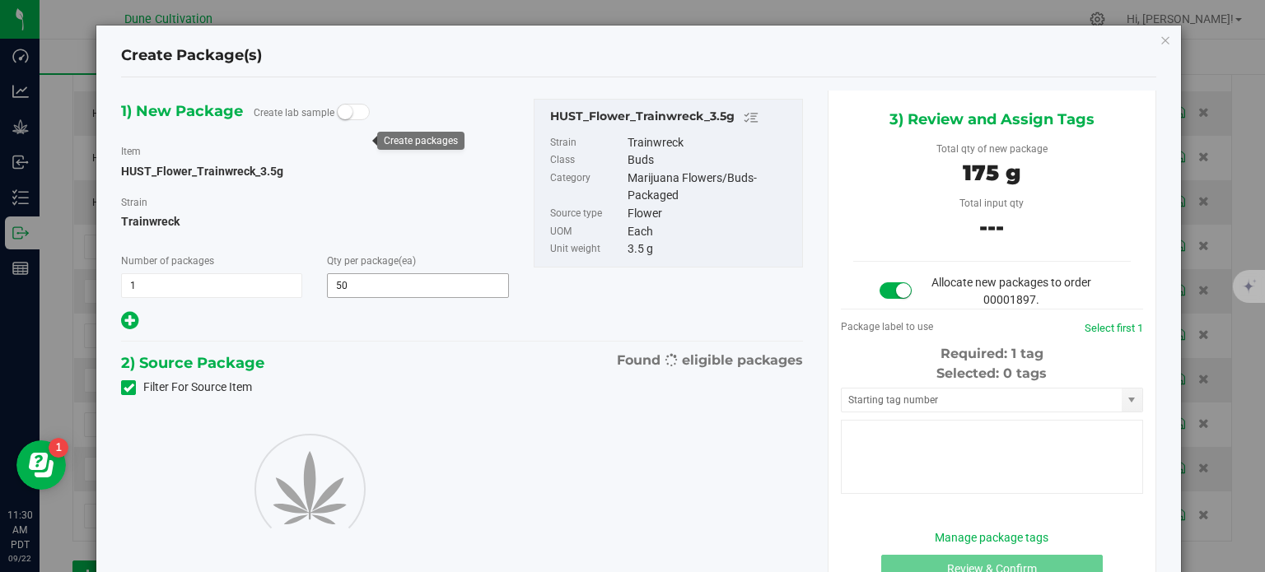
type input "50"
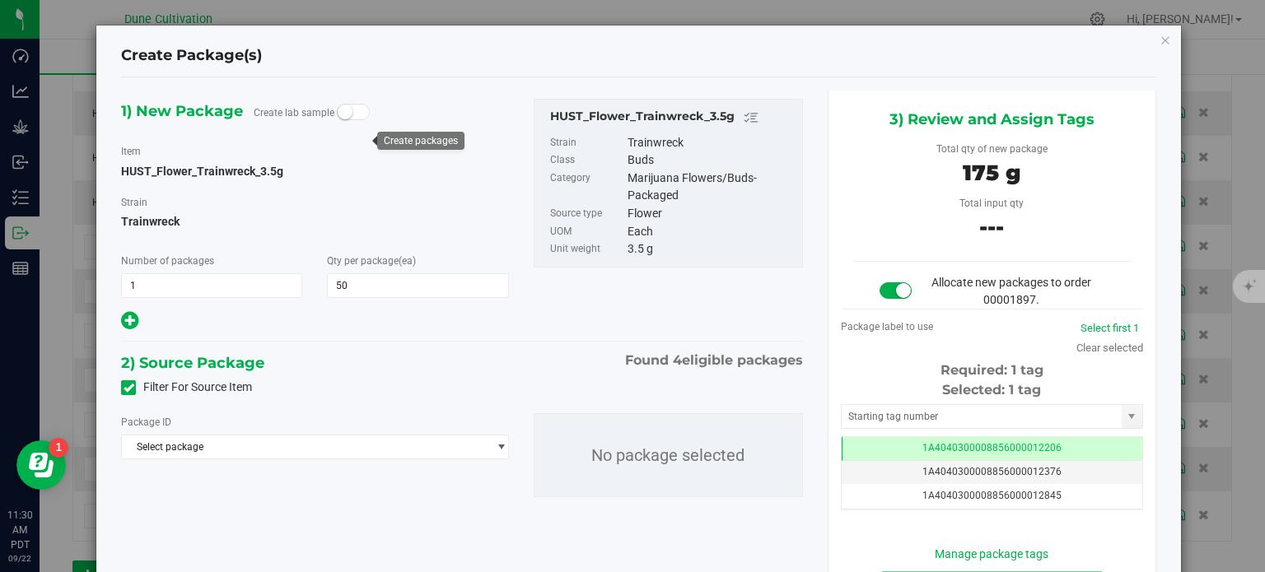
click at [124, 388] on icon at bounding box center [129, 388] width 11 height 0
click at [0, 0] on input "Filter For Source Item" at bounding box center [0, 0] width 0 height 0
click at [220, 460] on div "Package ID Select package 1A40403000004B6000012017 1A40403000004B6000013470 1A4…" at bounding box center [462, 455] width 707 height 110
click at [222, 459] on span "Select package" at bounding box center [314, 447] width 387 height 25
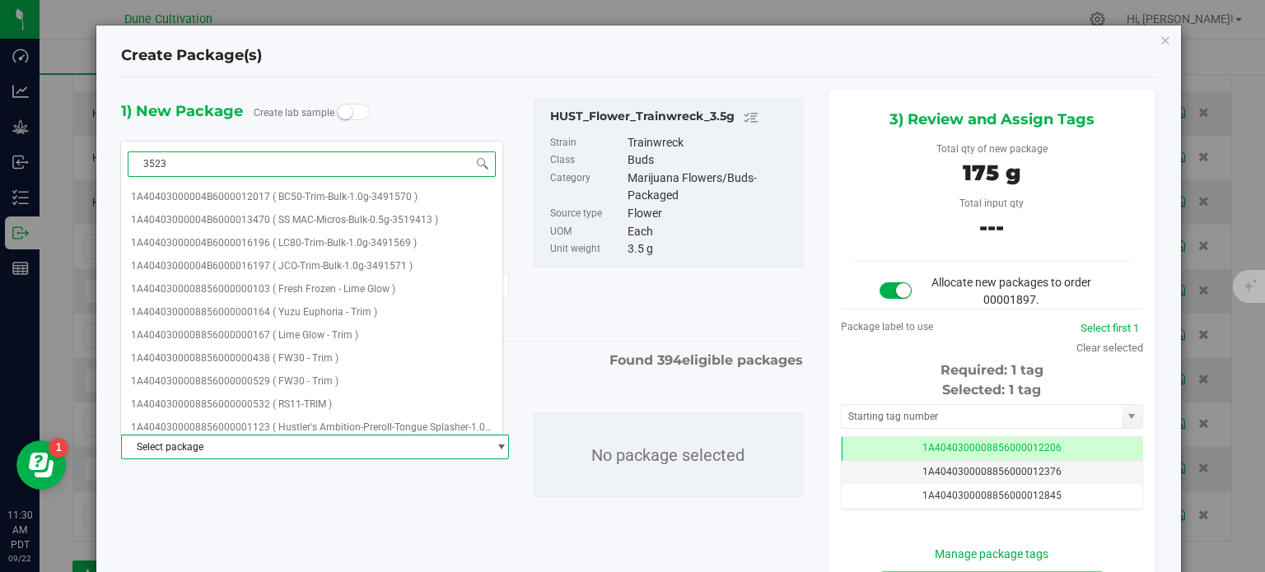
type input "35230"
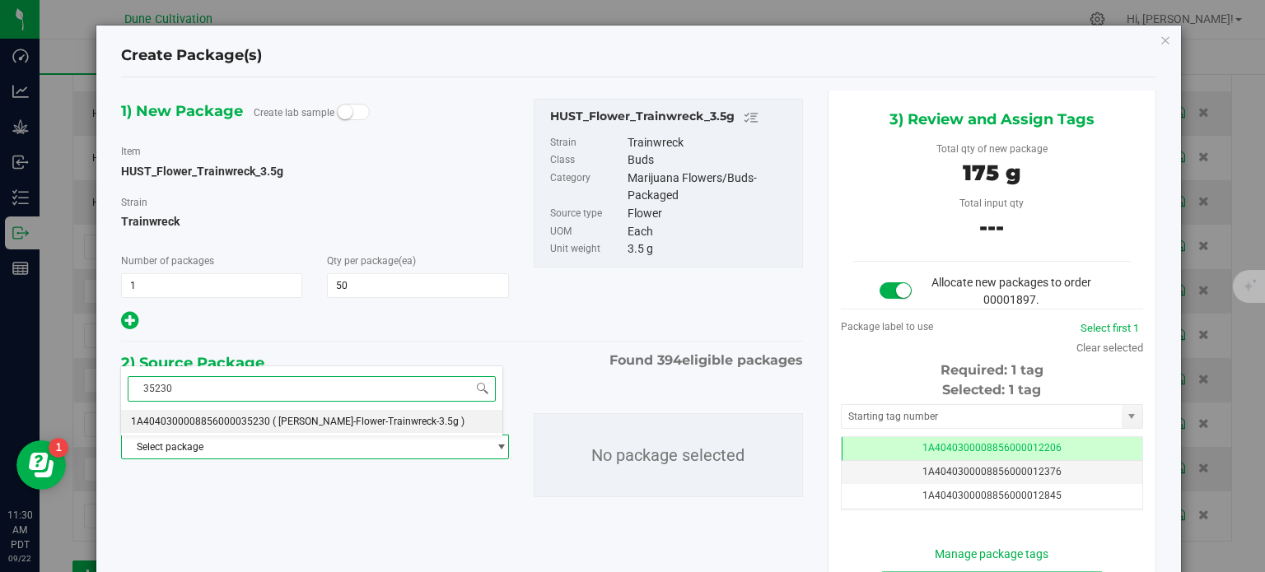
click at [237, 427] on span "1A4040300008856000035230" at bounding box center [200, 422] width 139 height 12
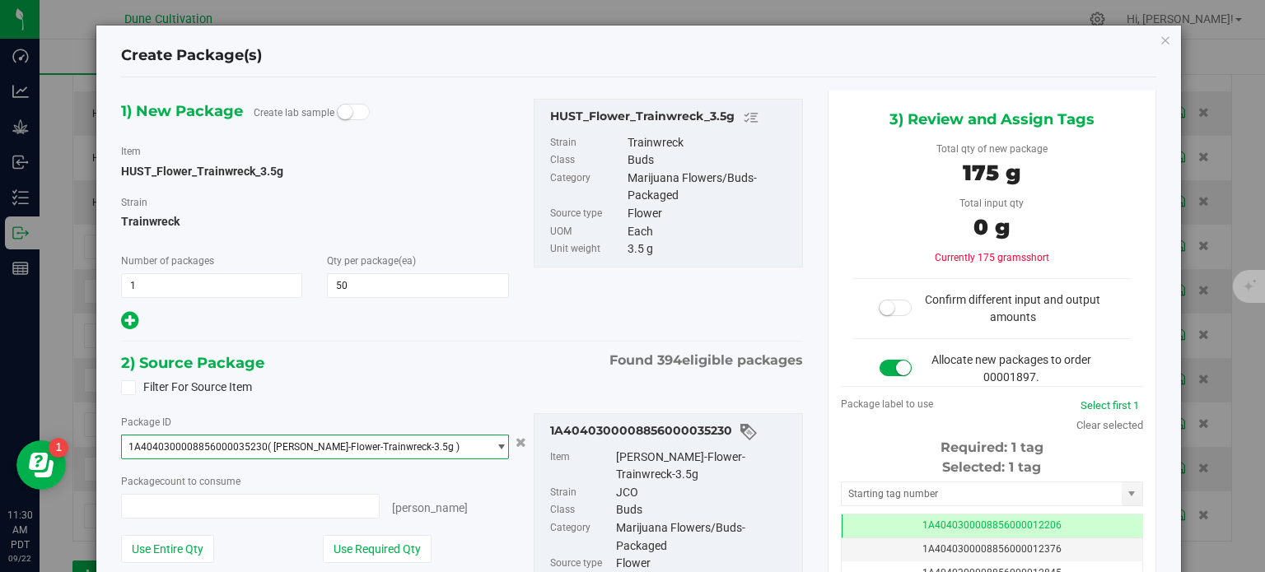
scroll to position [8838, 0]
click at [366, 548] on button "Use Required Qty" at bounding box center [377, 549] width 109 height 28
type input "50 ea"
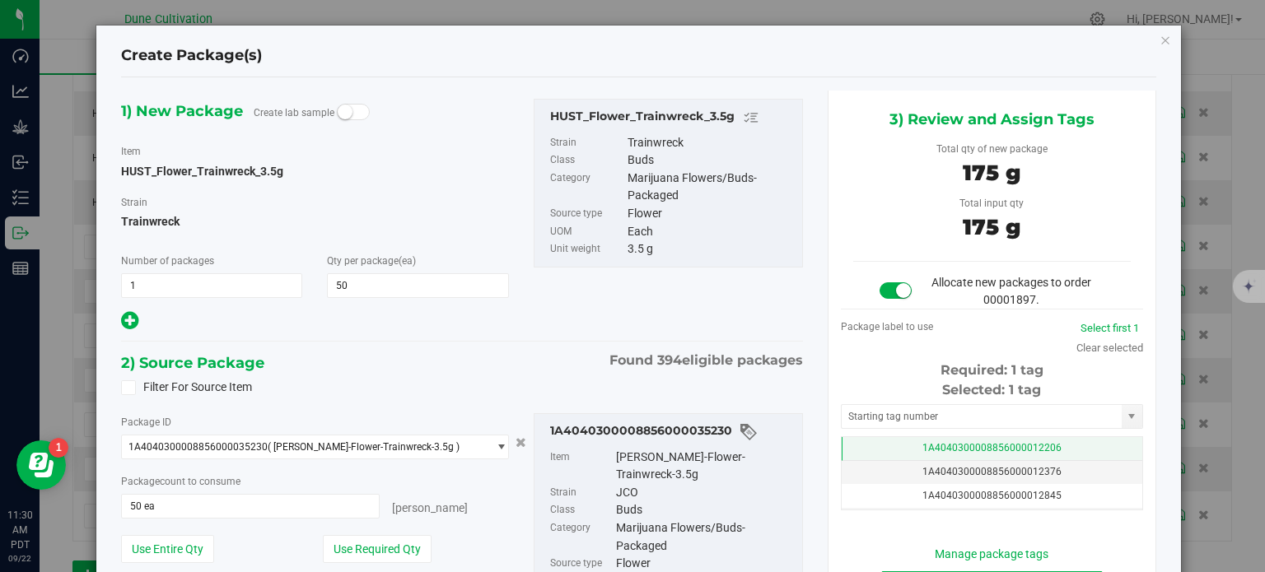
click at [893, 444] on td "1A4040300008856000012206" at bounding box center [992, 449] width 301 height 24
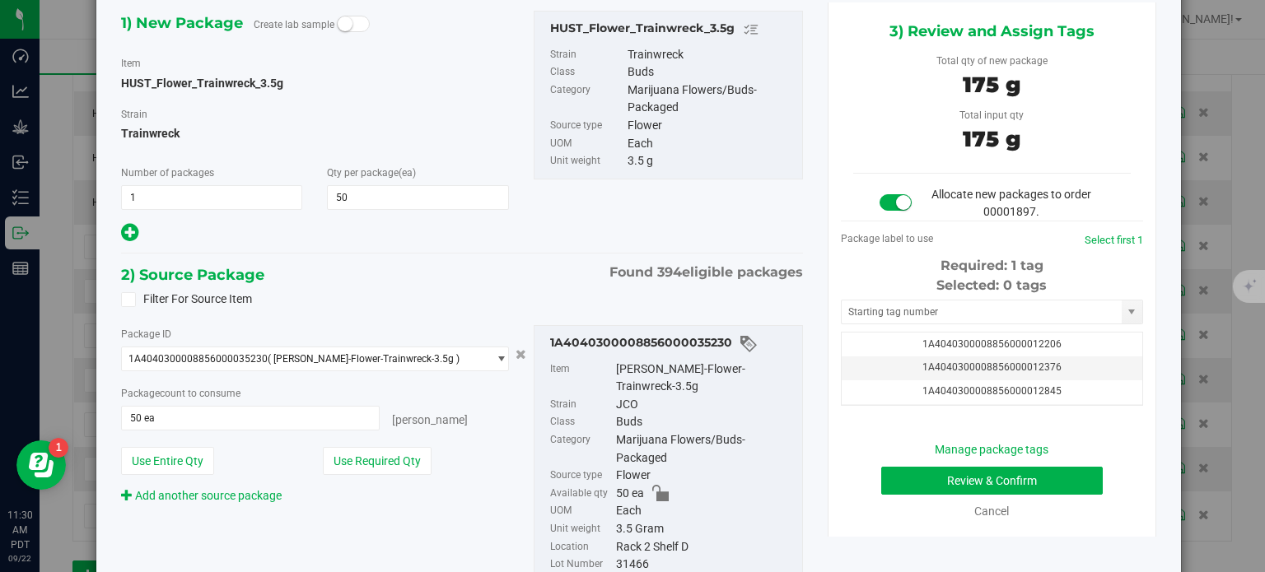
scroll to position [154, 0]
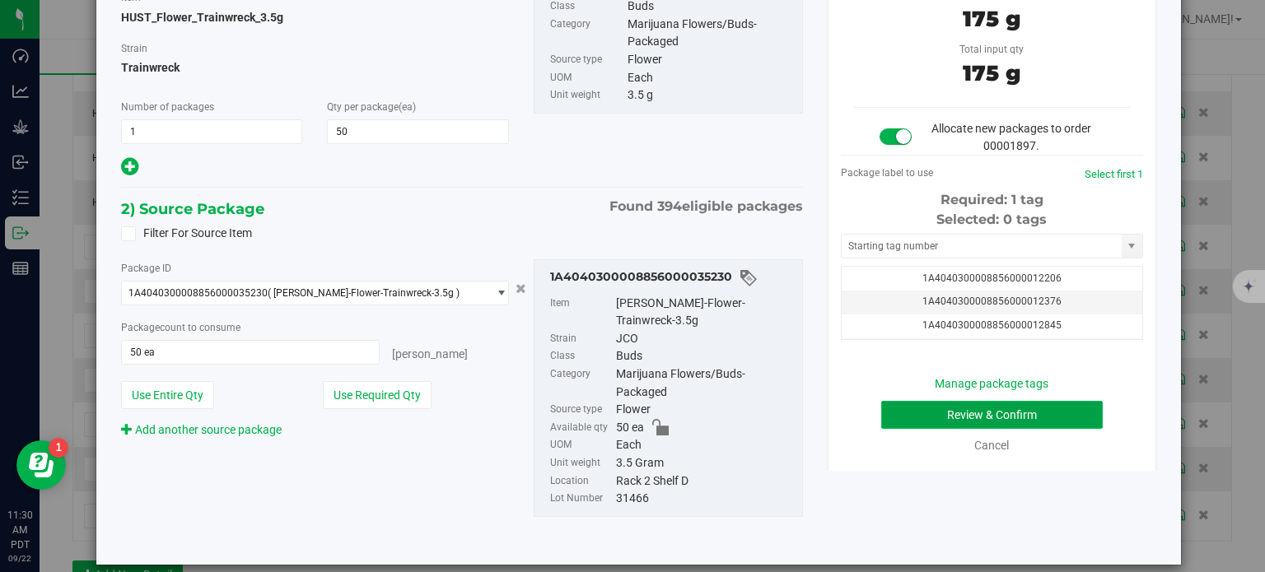
click at [932, 424] on button "Review & Confirm" at bounding box center [992, 415] width 222 height 28
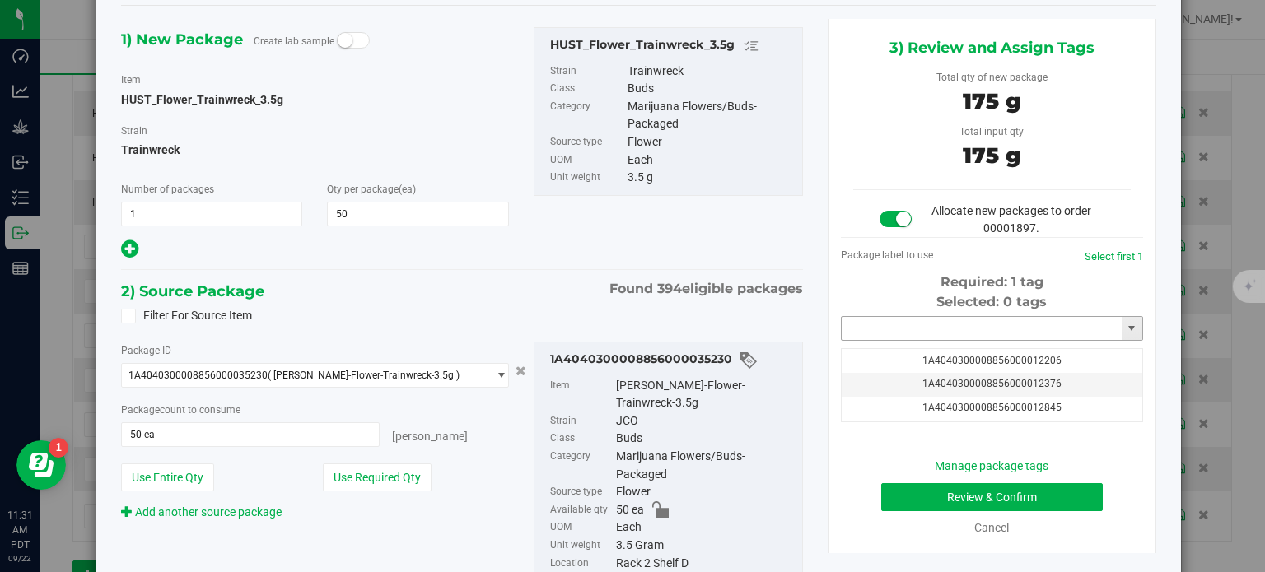
click at [977, 321] on input "text" at bounding box center [982, 328] width 280 height 23
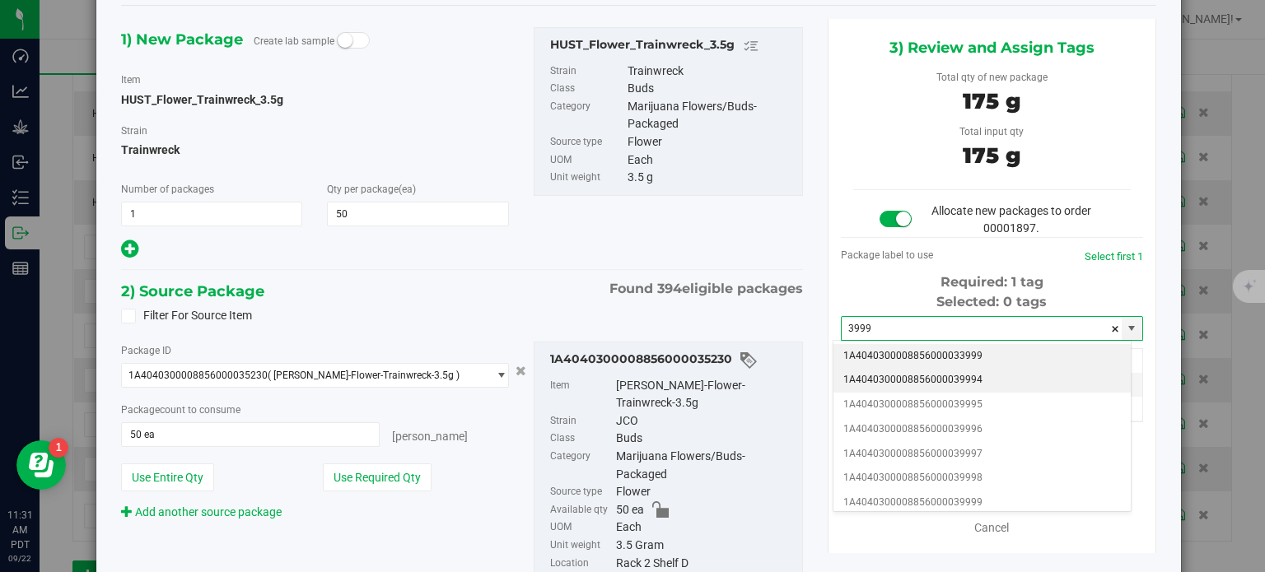
click at [965, 374] on li "1A4040300008856000039994" at bounding box center [981, 380] width 297 height 25
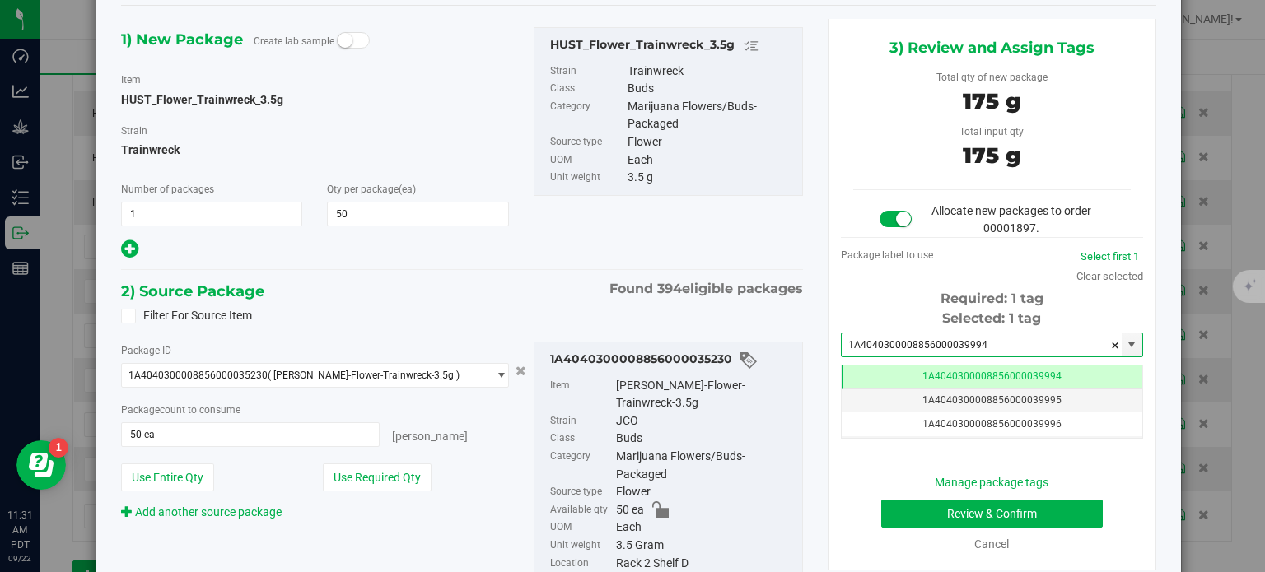
type input "1A4040300008856000039994"
click at [911, 516] on button "Review & Confirm" at bounding box center [992, 514] width 222 height 28
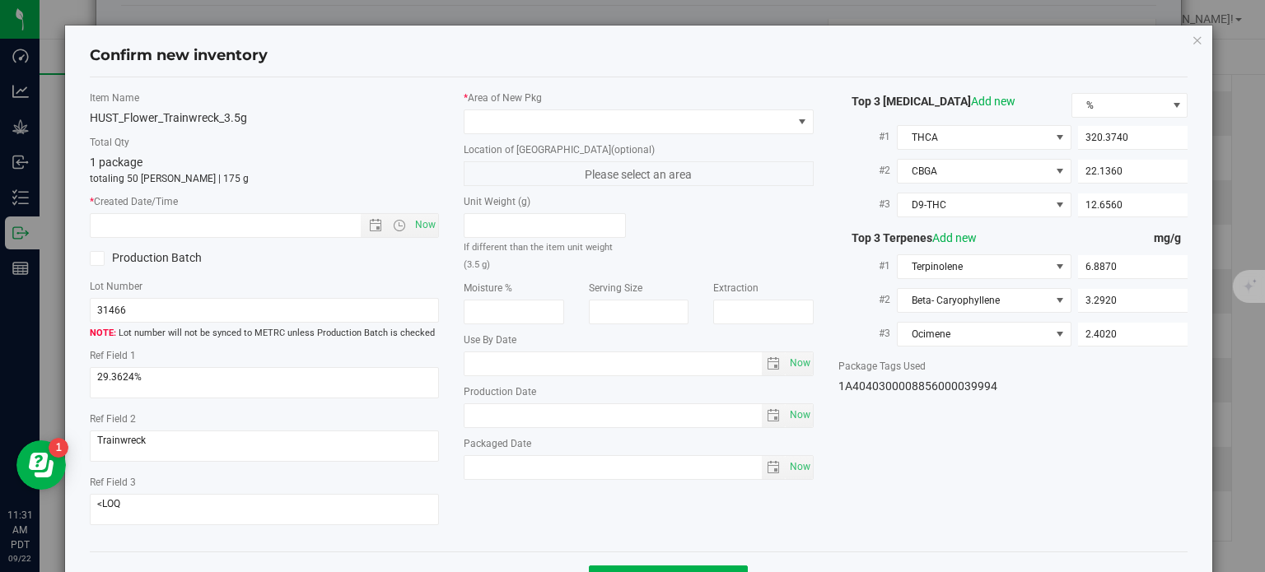
click at [613, 105] on div "* Area of [GEOGRAPHIC_DATA]" at bounding box center [639, 113] width 350 height 44
click at [600, 145] on label "Location of New Pkg (optional)" at bounding box center [639, 149] width 350 height 15
click at [600, 127] on span at bounding box center [628, 121] width 328 height 23
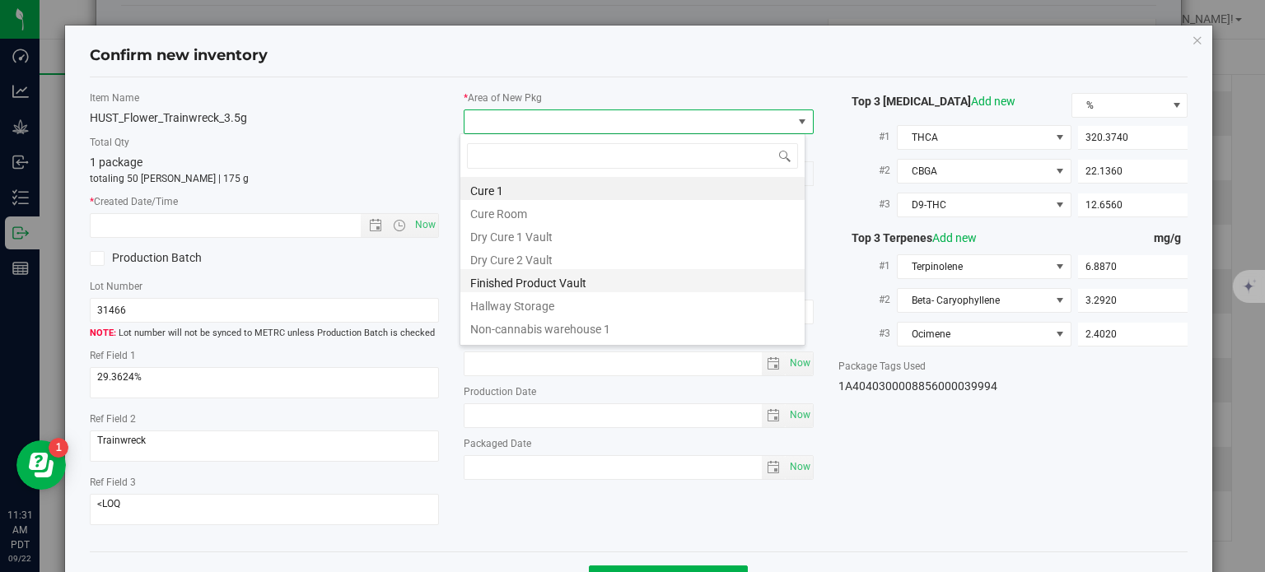
click at [543, 280] on li "Finished Product Vault" at bounding box center [632, 280] width 344 height 23
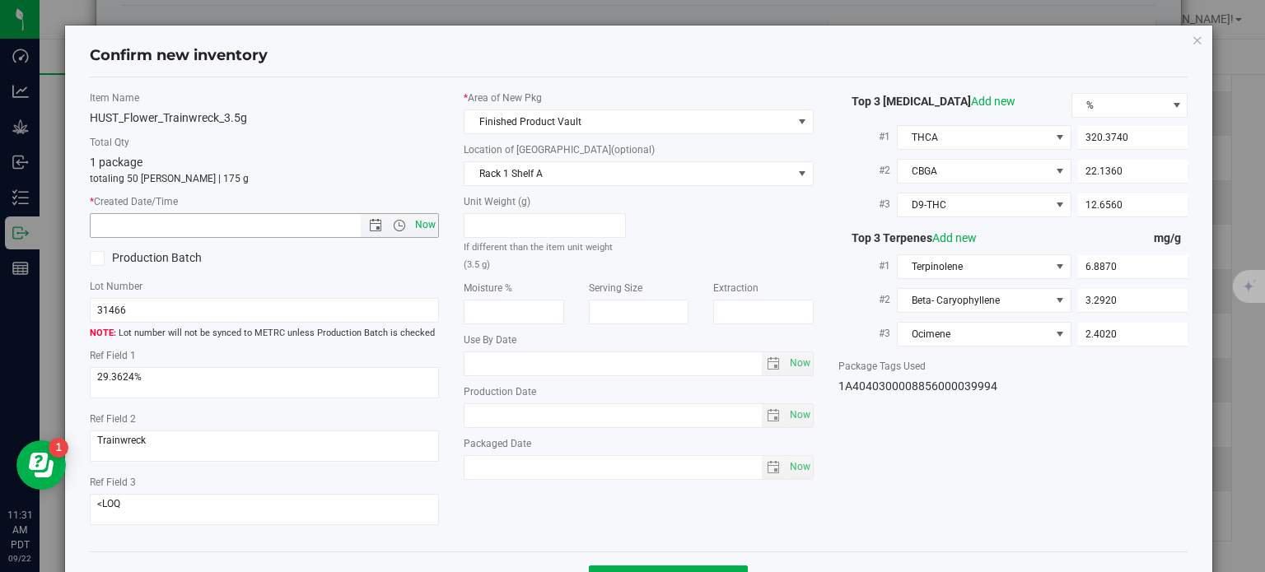
click at [421, 223] on span "Now" at bounding box center [426, 225] width 28 height 24
type input "9/22/2025 11:31 AM"
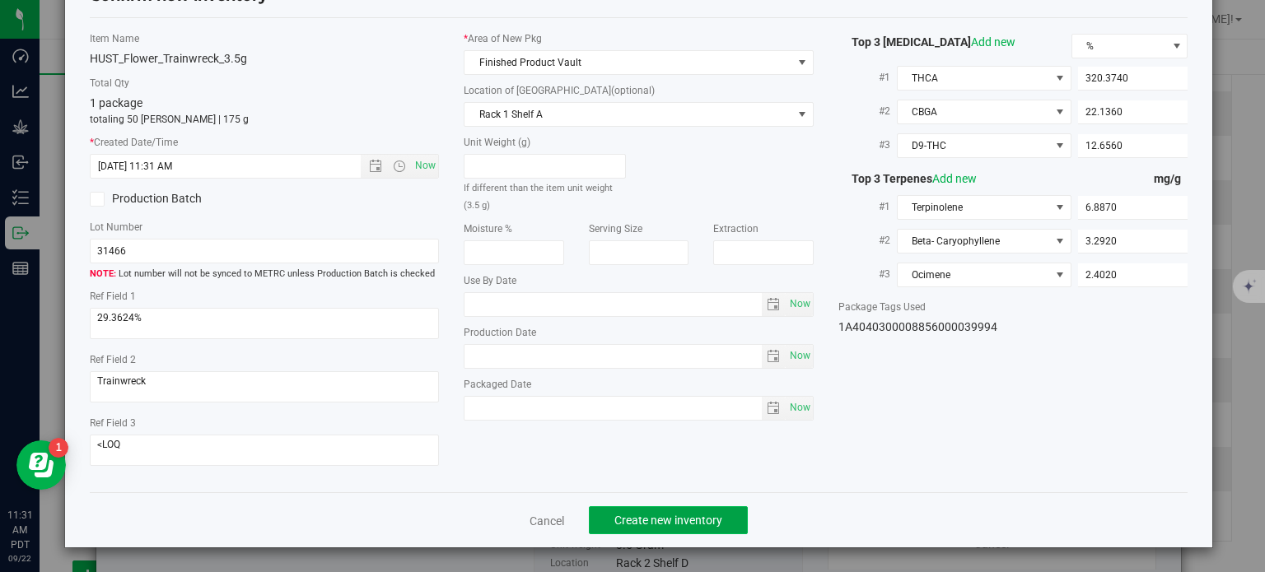
click at [622, 522] on span "Create new inventory" at bounding box center [668, 520] width 108 height 13
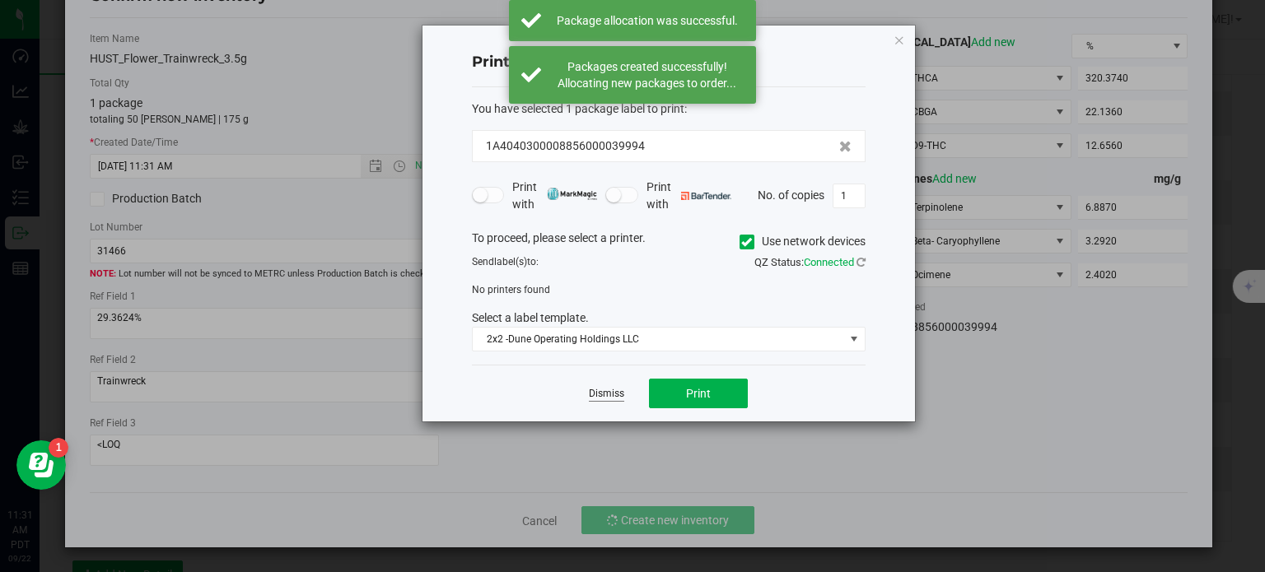
click at [609, 398] on link "Dismiss" at bounding box center [606, 394] width 35 height 14
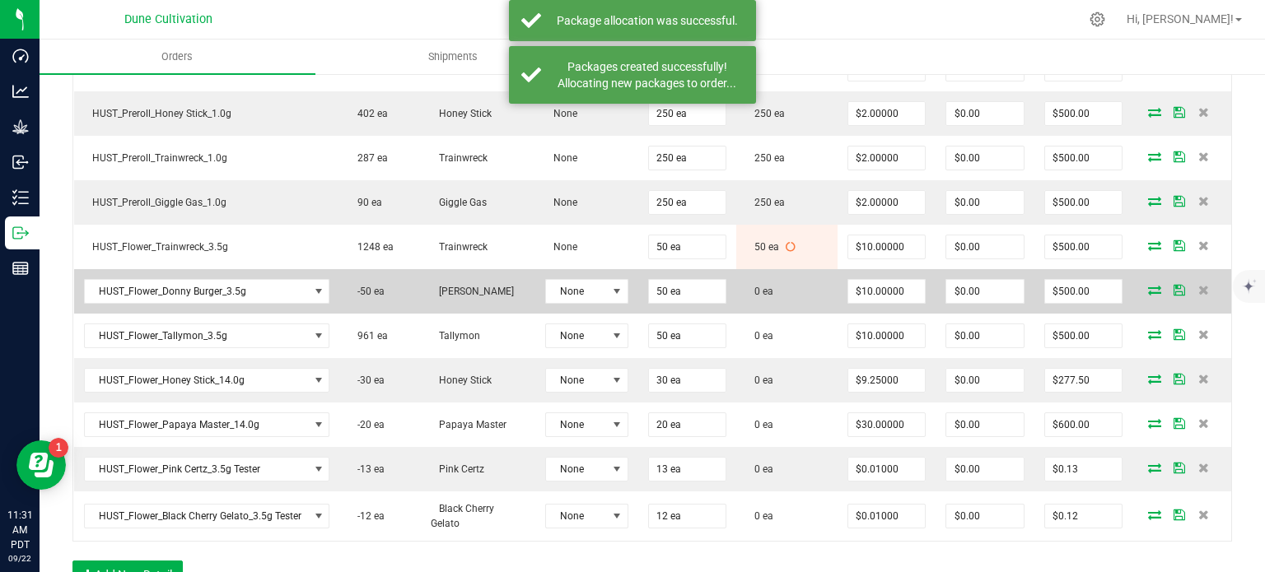
click at [1148, 286] on icon at bounding box center [1154, 290] width 13 height 10
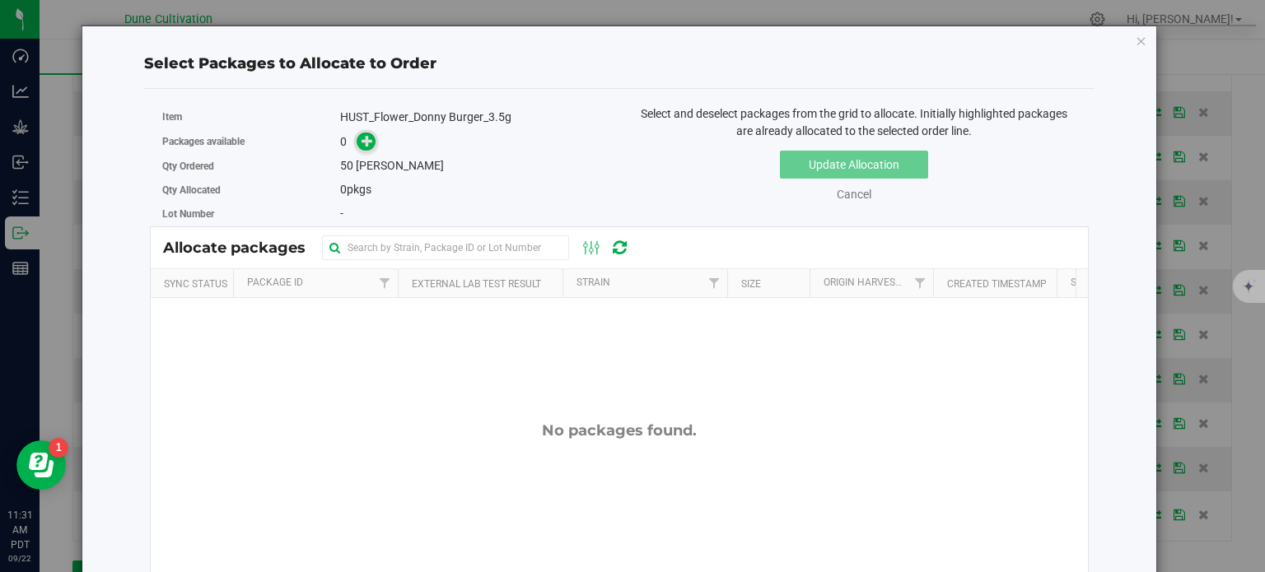
click at [362, 148] on span at bounding box center [366, 142] width 19 height 19
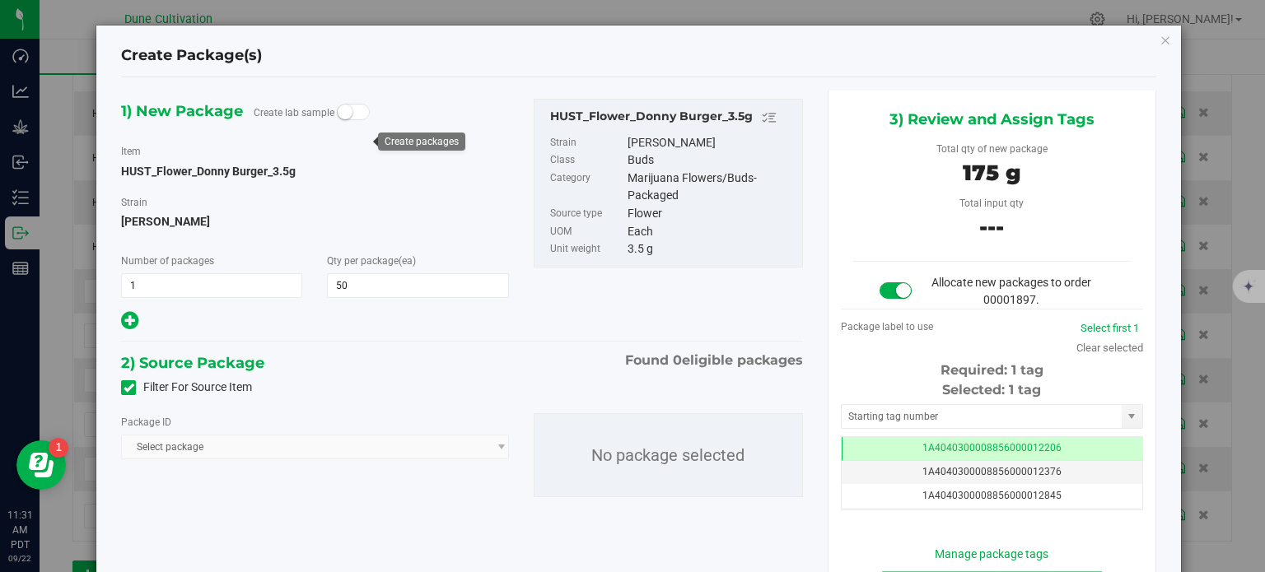
click at [131, 397] on div "Filter For Source Item" at bounding box center [462, 388] width 707 height 25
click at [131, 388] on icon at bounding box center [129, 388] width 11 height 0
click at [0, 0] on input "Filter For Source Item" at bounding box center [0, 0] width 0 height 0
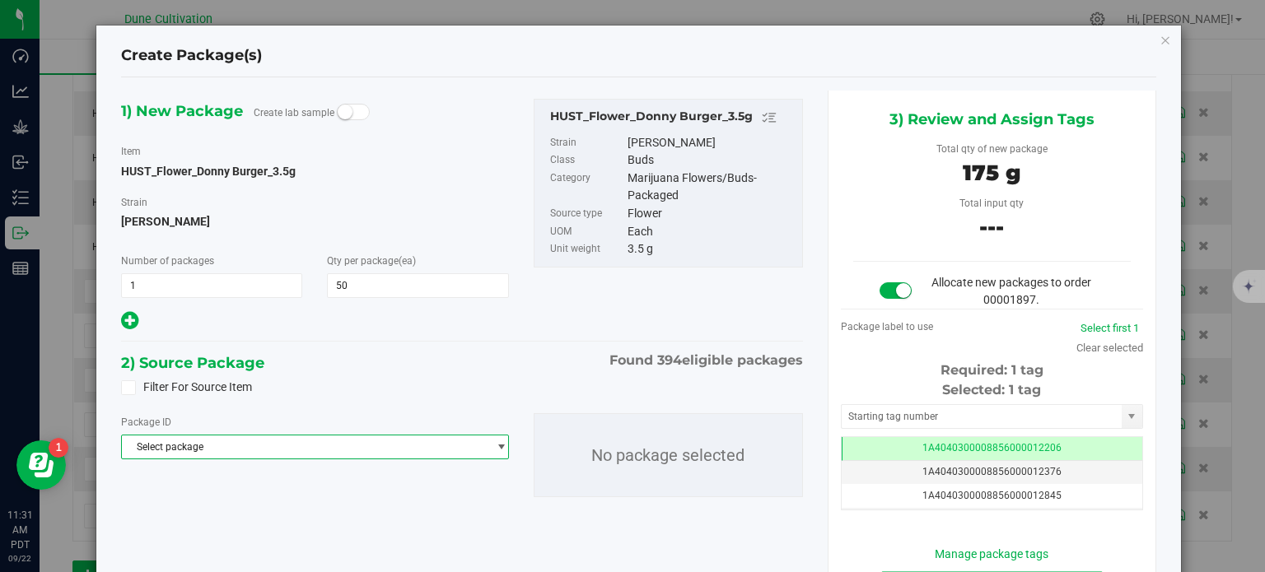
click at [196, 452] on span "Select package" at bounding box center [304, 447] width 365 height 23
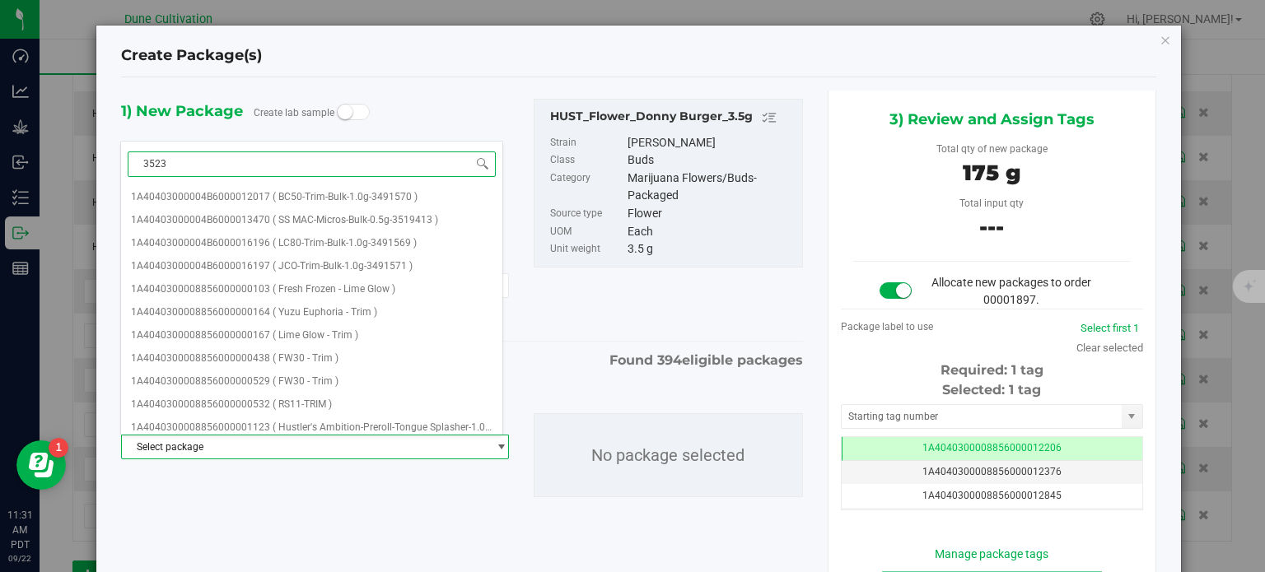
type input "35232"
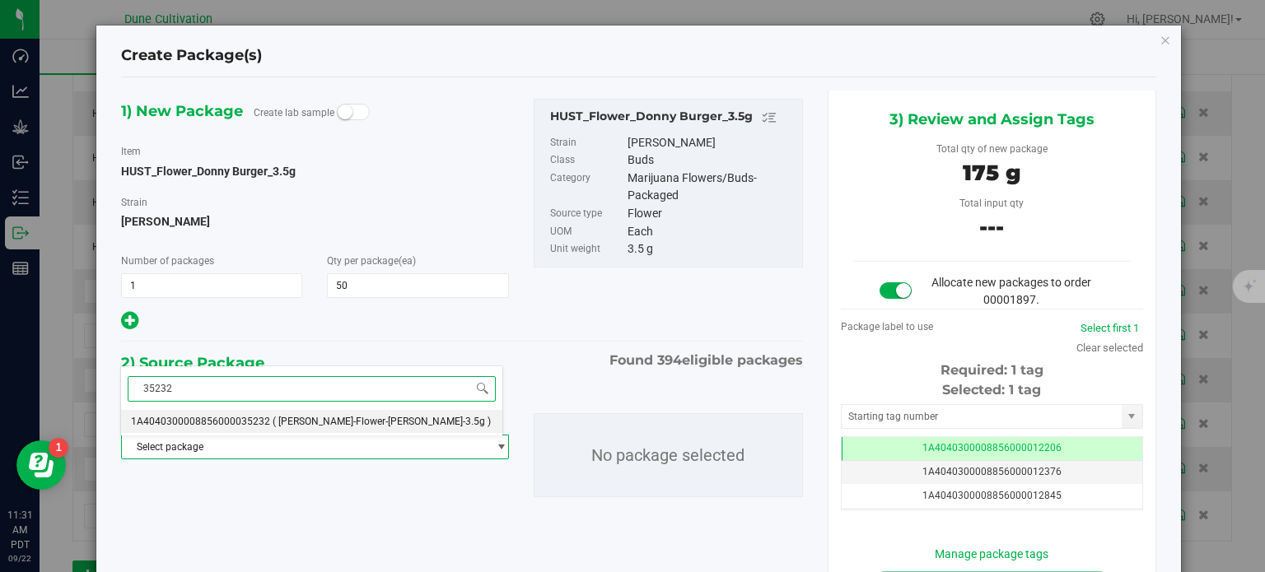
click at [214, 427] on span "1A4040300008856000035232" at bounding box center [200, 422] width 139 height 12
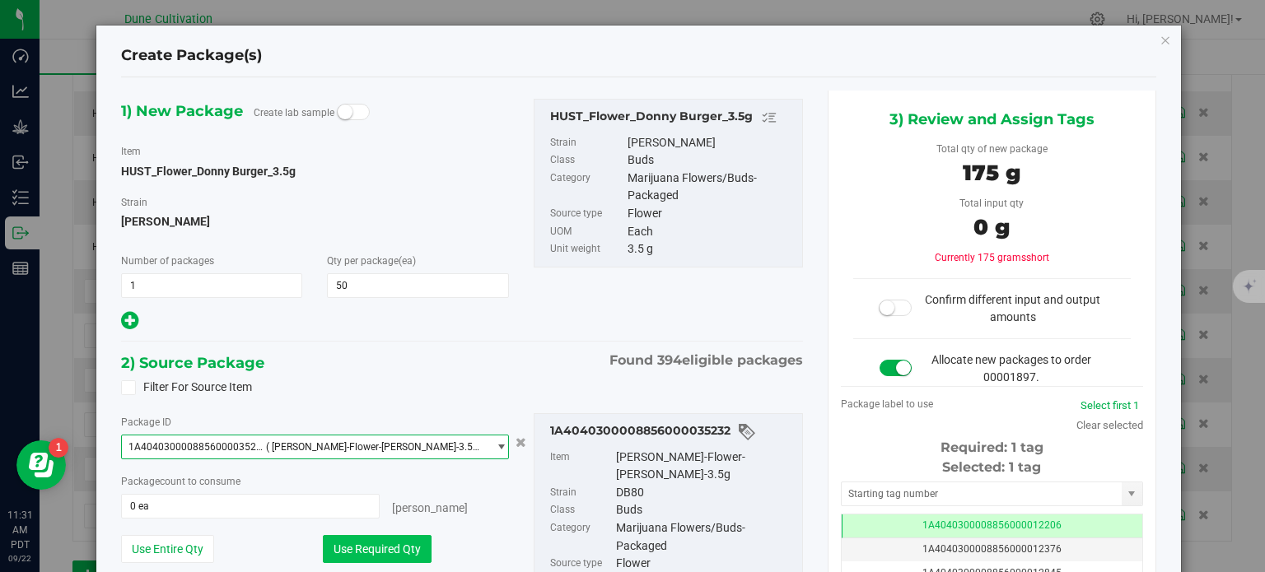
click at [339, 557] on button "Use Required Qty" at bounding box center [377, 549] width 109 height 28
type input "50 ea"
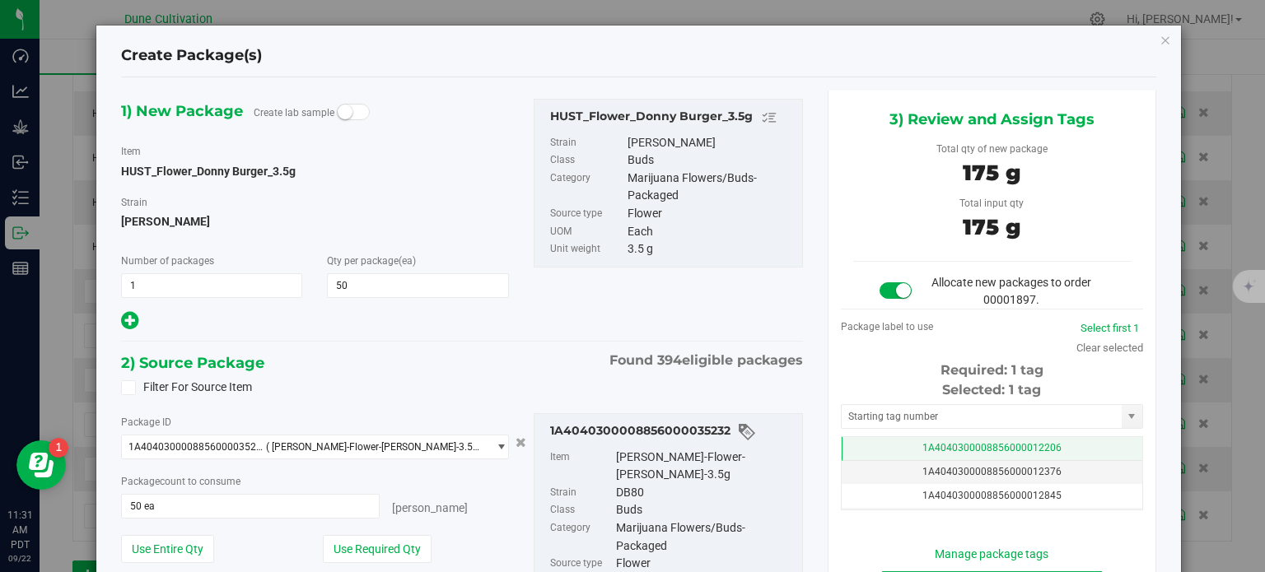
click at [947, 448] on span "1A4040300008856000012206" at bounding box center [991, 448] width 139 height 12
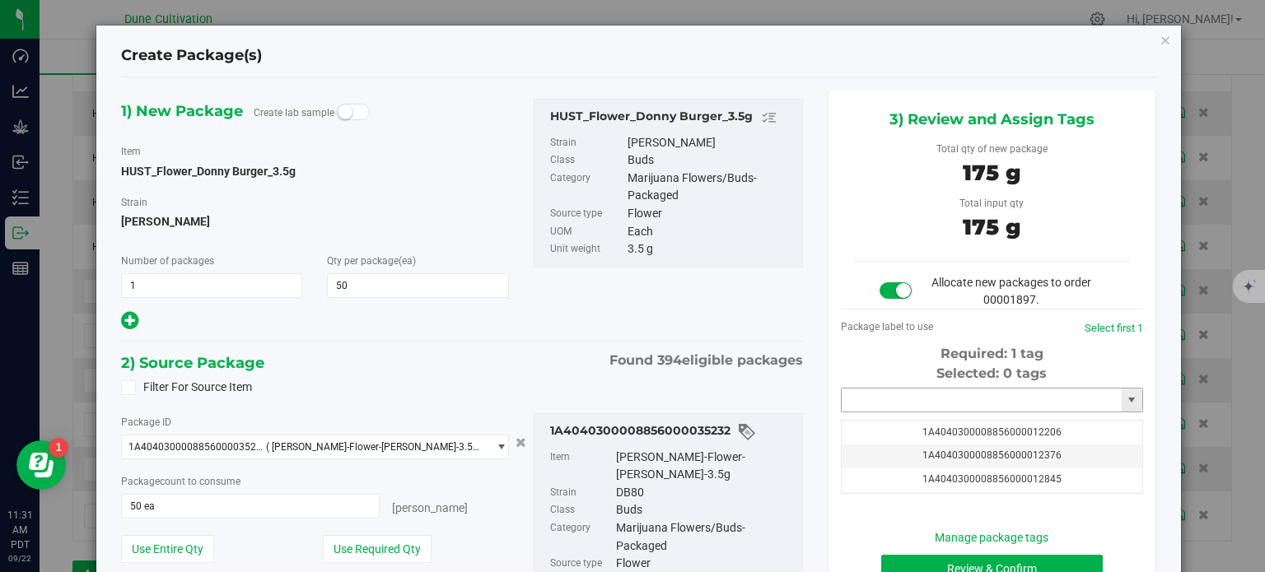
click at [932, 400] on input "text" at bounding box center [982, 400] width 280 height 23
paste input "HUST_Flower_Trainwreck_3.5g"
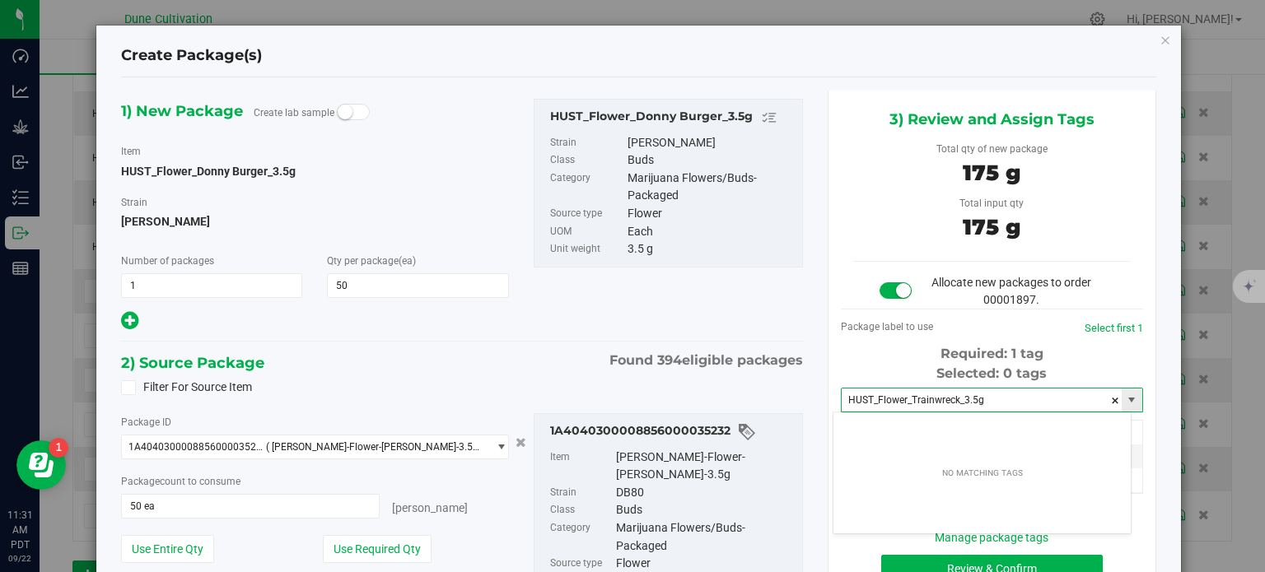
click at [932, 408] on input "HUST_Flower_Trainwreck_3.5g" at bounding box center [982, 400] width 280 height 23
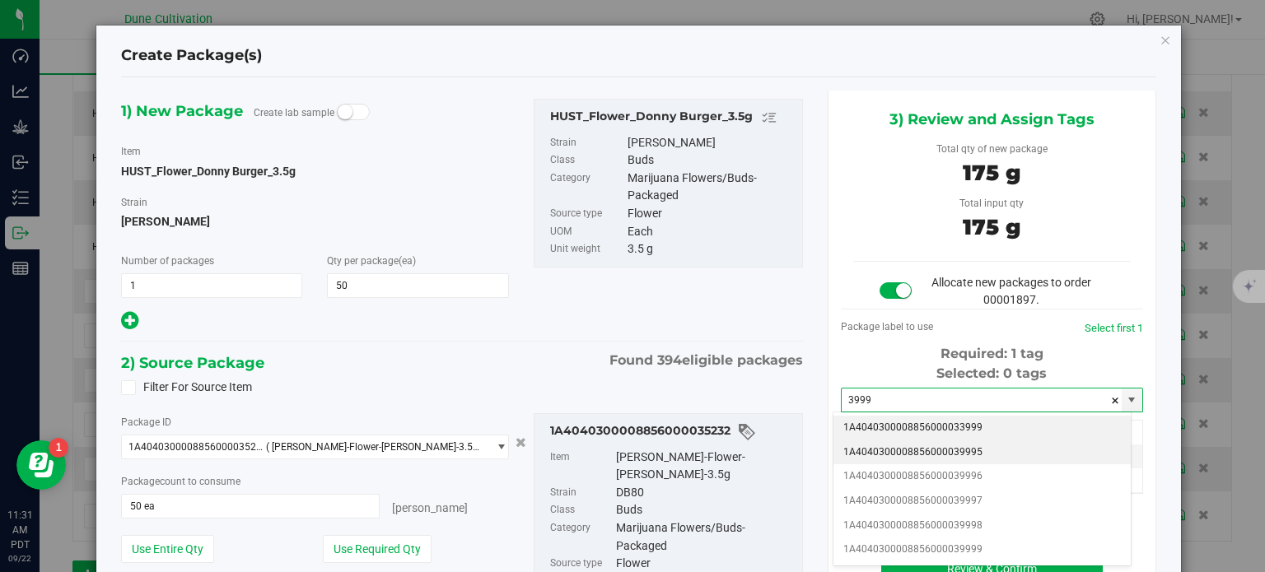
click at [932, 442] on li "1A4040300008856000039995" at bounding box center [981, 453] width 297 height 25
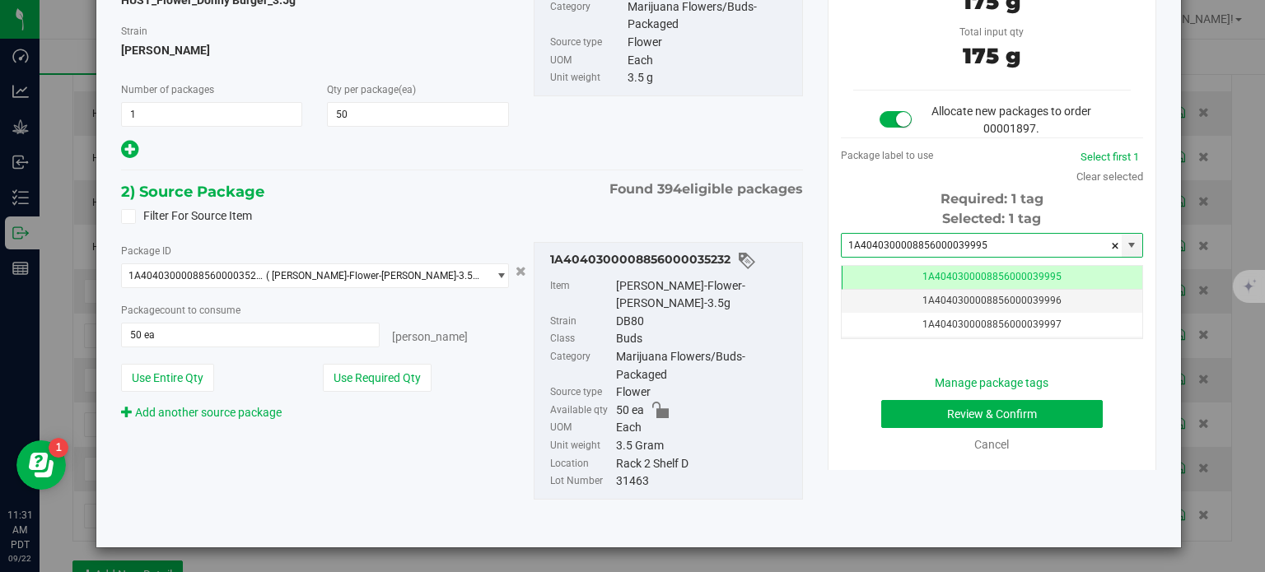
type input "1A4040300008856000039995"
click at [899, 414] on button "Review & Confirm" at bounding box center [992, 414] width 222 height 28
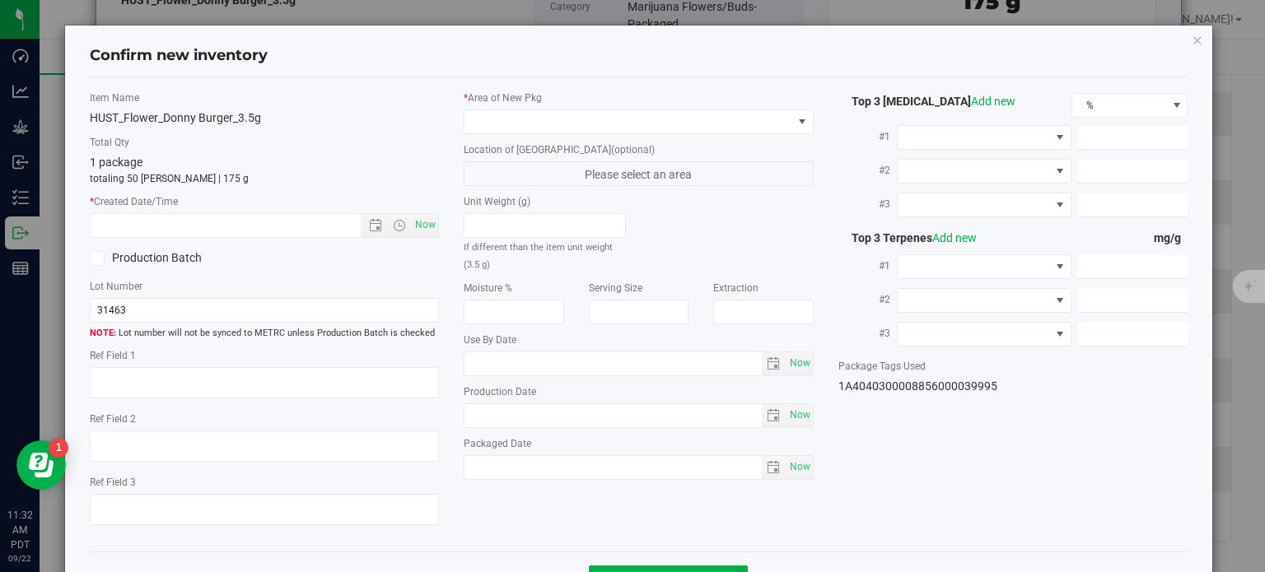
type textarea "32.4224%"
type textarea "[PERSON_NAME]"
type textarea "<LOQ"
type input "357.9210"
type input "10.3270"
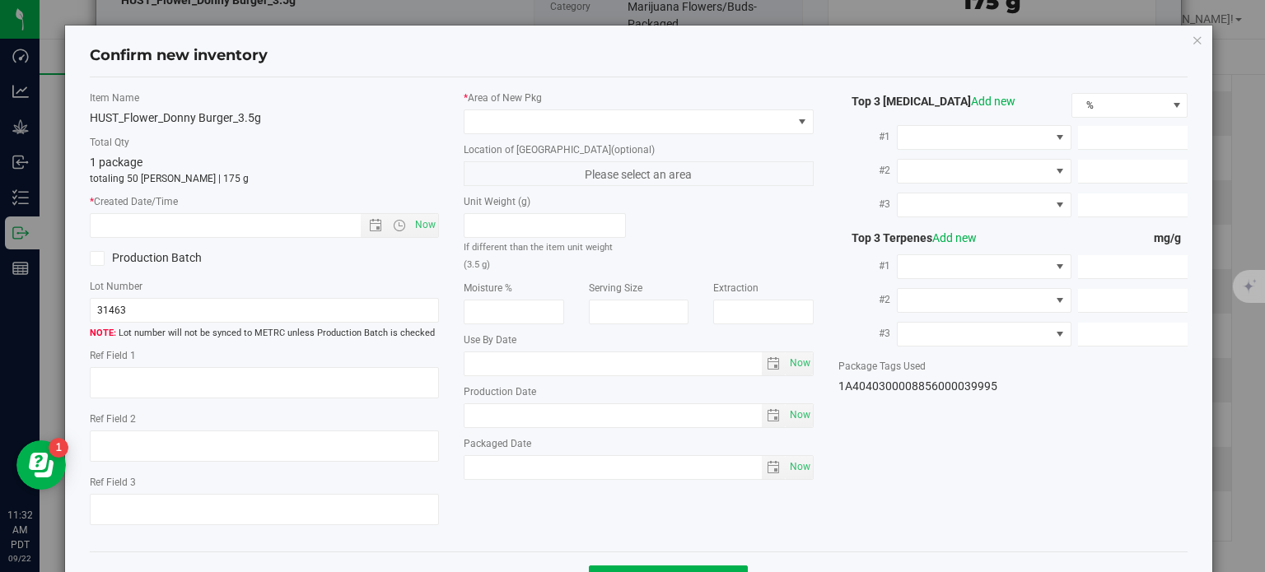
type input "6.8250"
type input "9.7370"
type input "7.9590"
type input "4.3690"
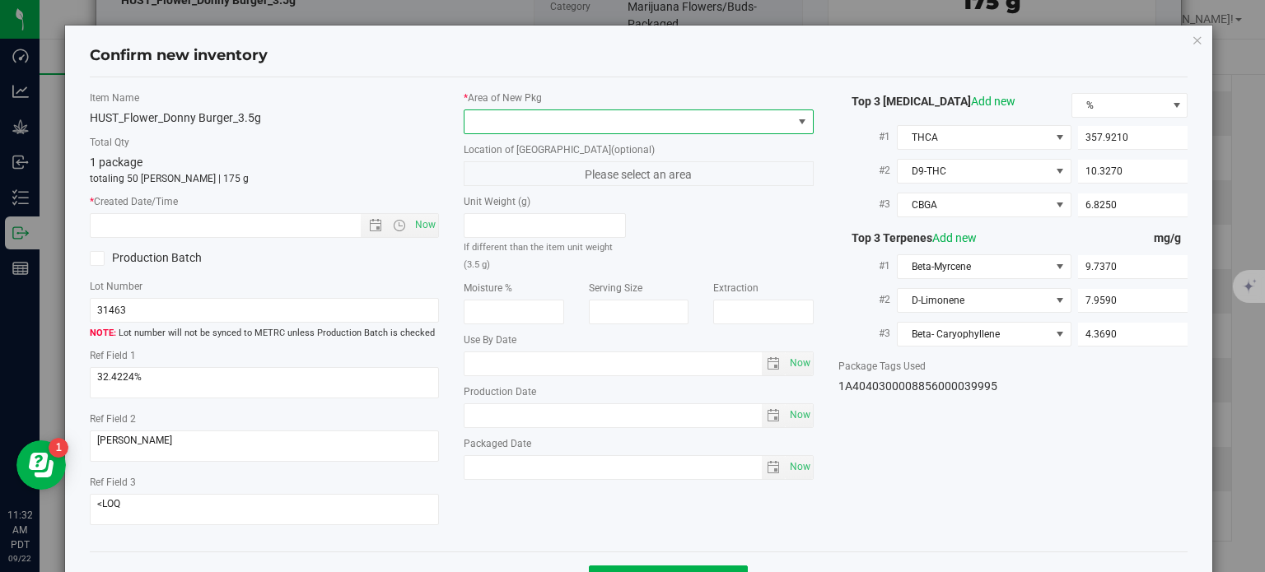
click at [643, 131] on span at bounding box center [628, 121] width 328 height 23
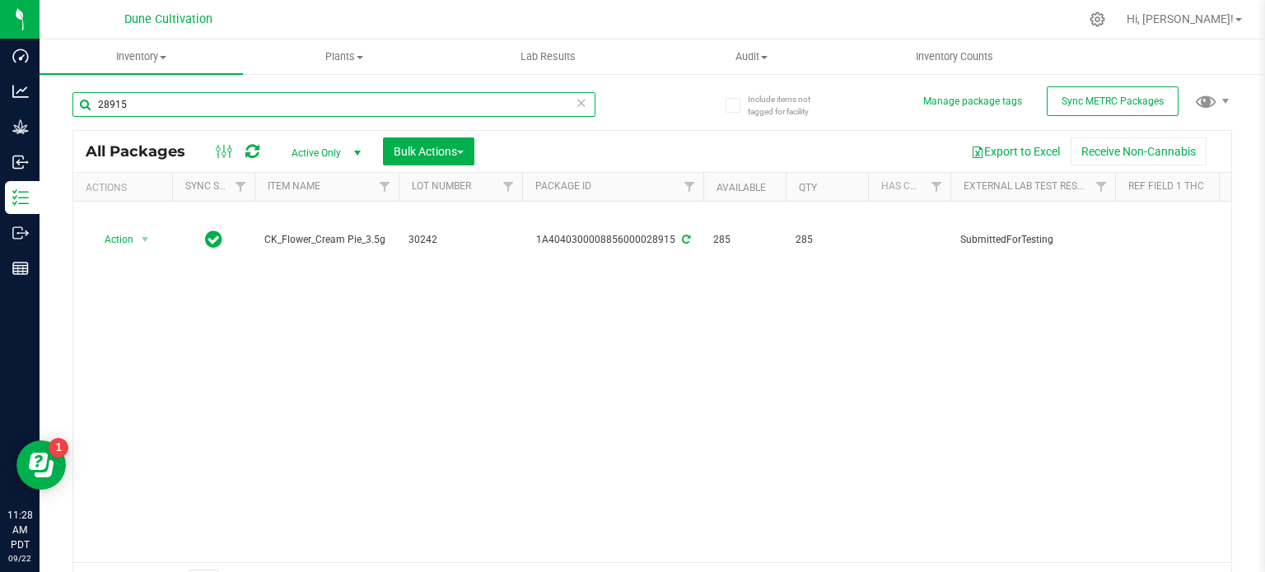
click at [155, 110] on input "28915" at bounding box center [333, 104] width 523 height 25
paste input "35230"
type input "35230"
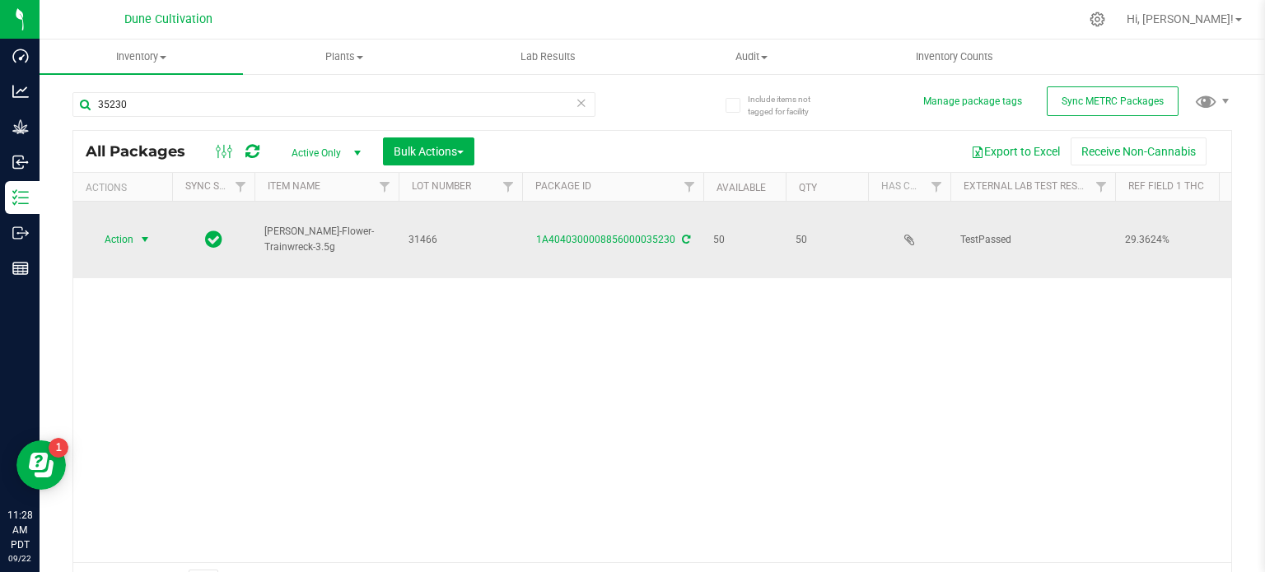
click at [111, 228] on span "Action" at bounding box center [112, 239] width 44 height 23
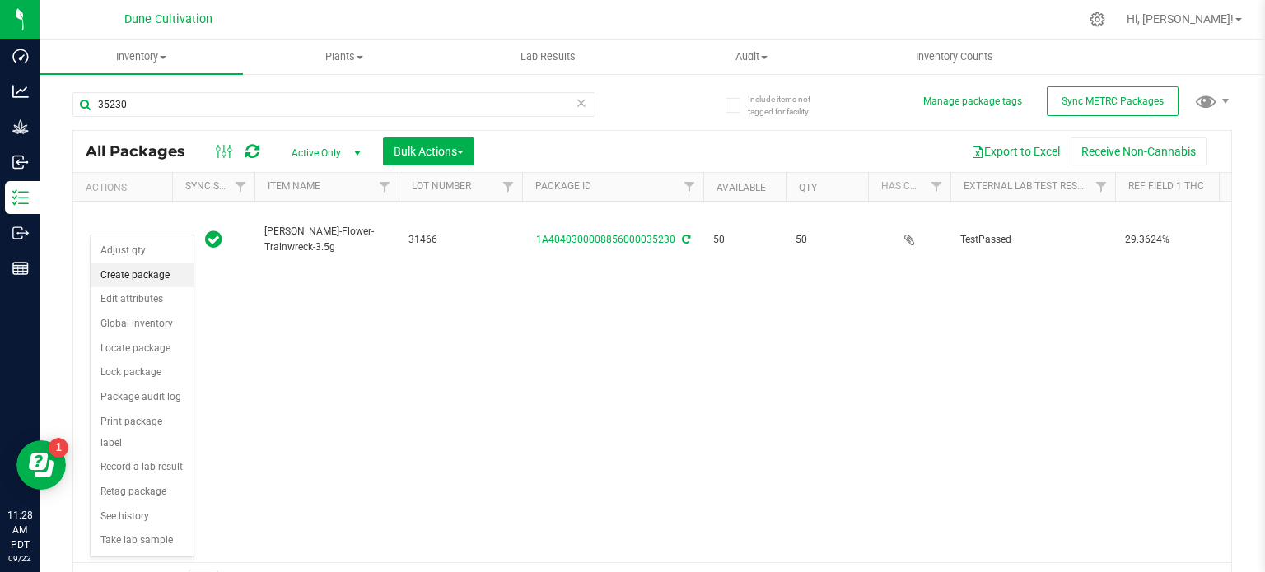
click at [132, 271] on li "Create package" at bounding box center [142, 276] width 103 height 25
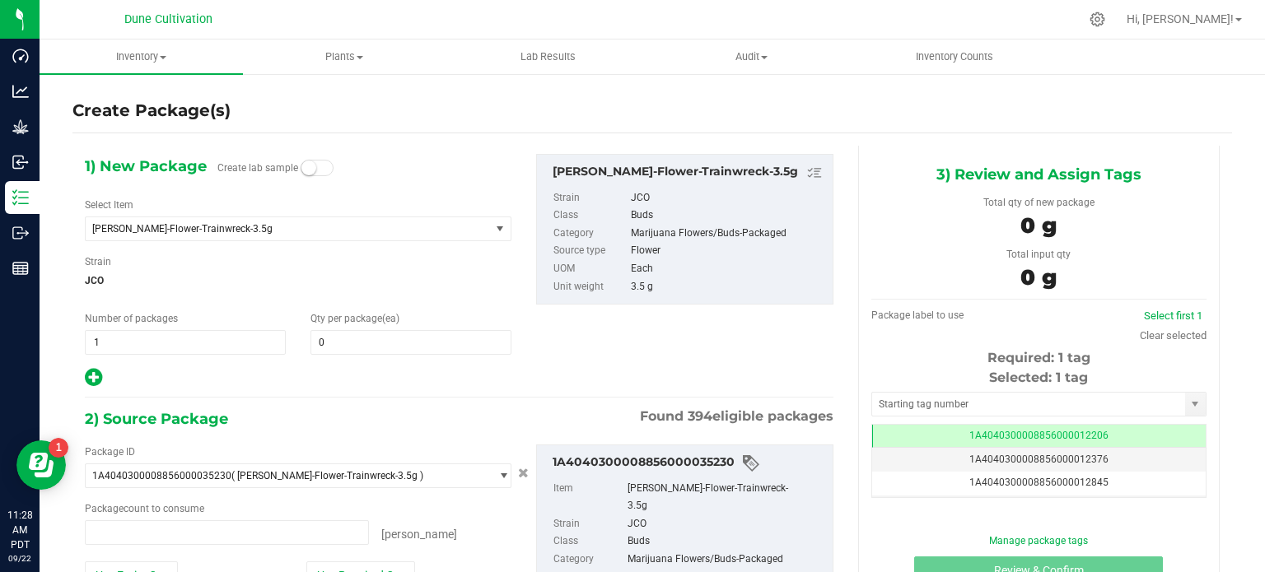
type input "0 ea"
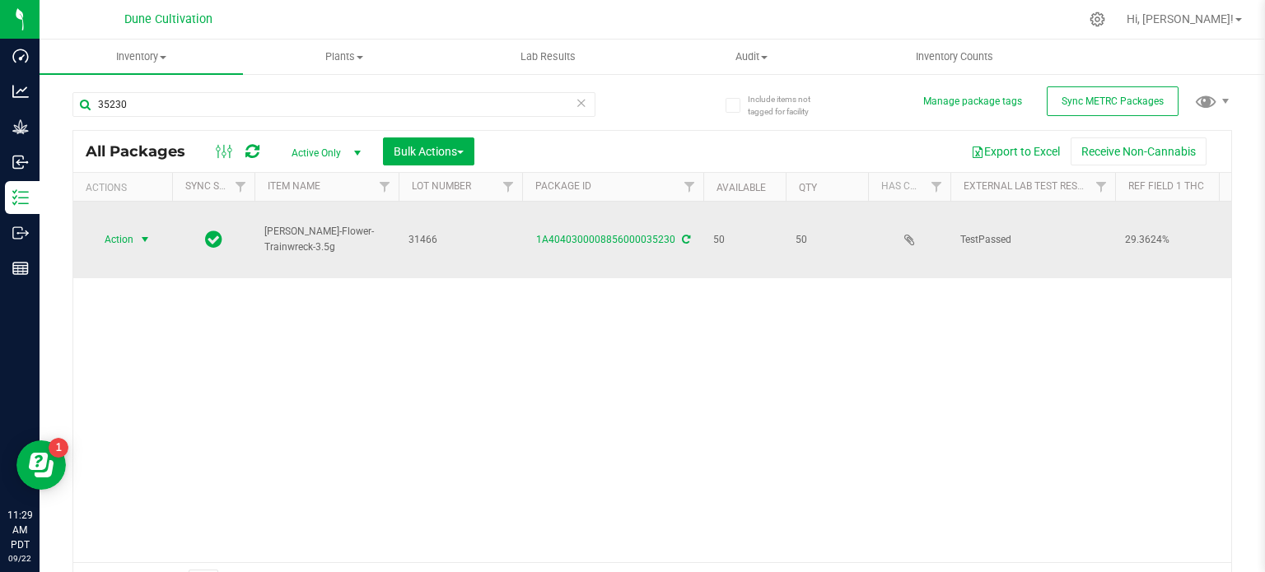
click at [138, 233] on span "select" at bounding box center [144, 239] width 13 height 13
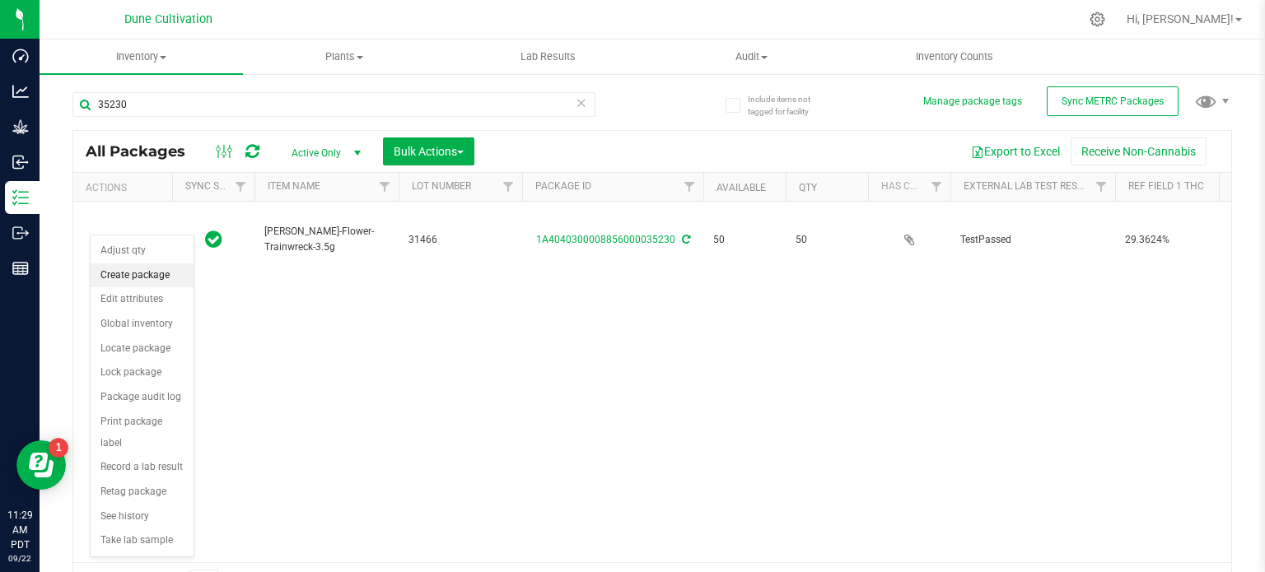
click at [146, 274] on li "Create package" at bounding box center [142, 276] width 103 height 25
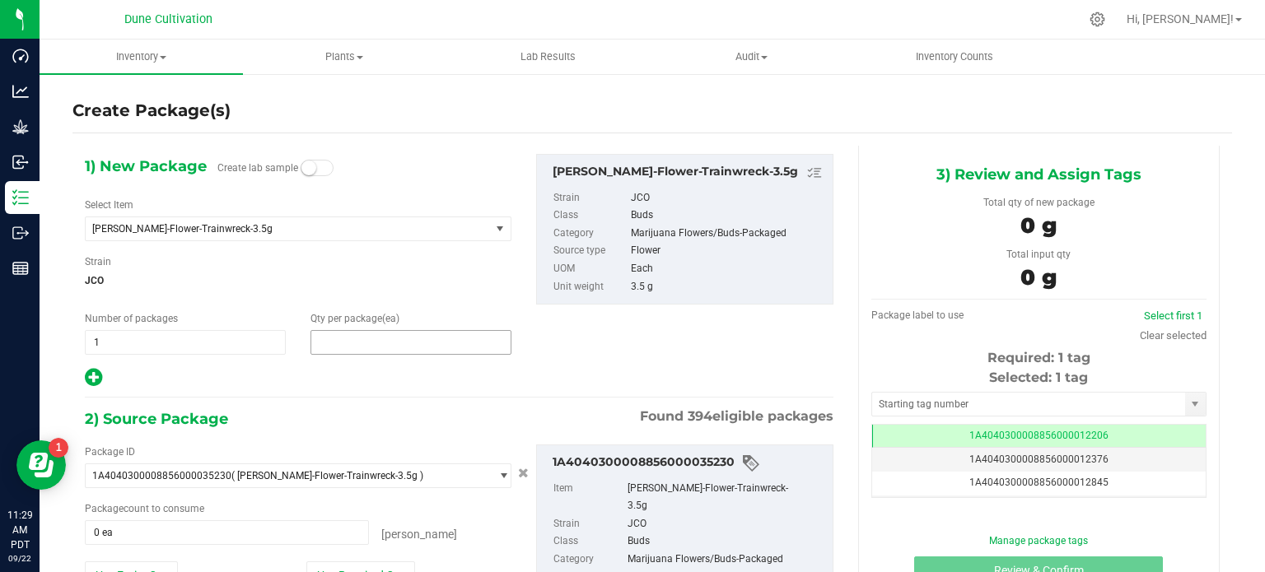
click at [320, 340] on span at bounding box center [410, 342] width 201 height 25
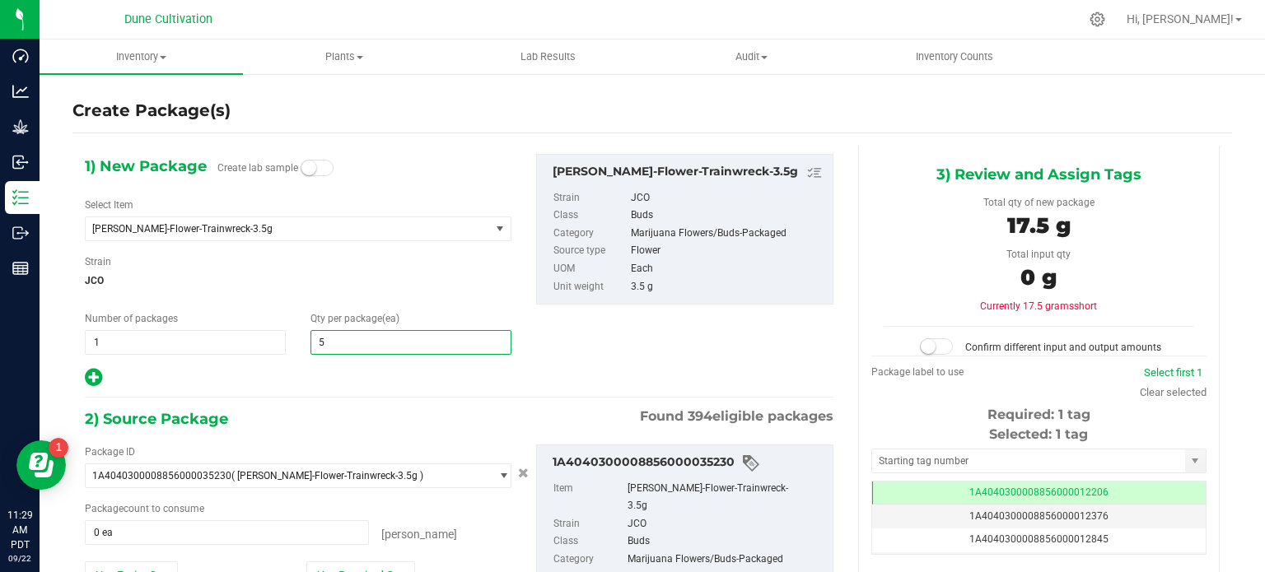
type input "50"
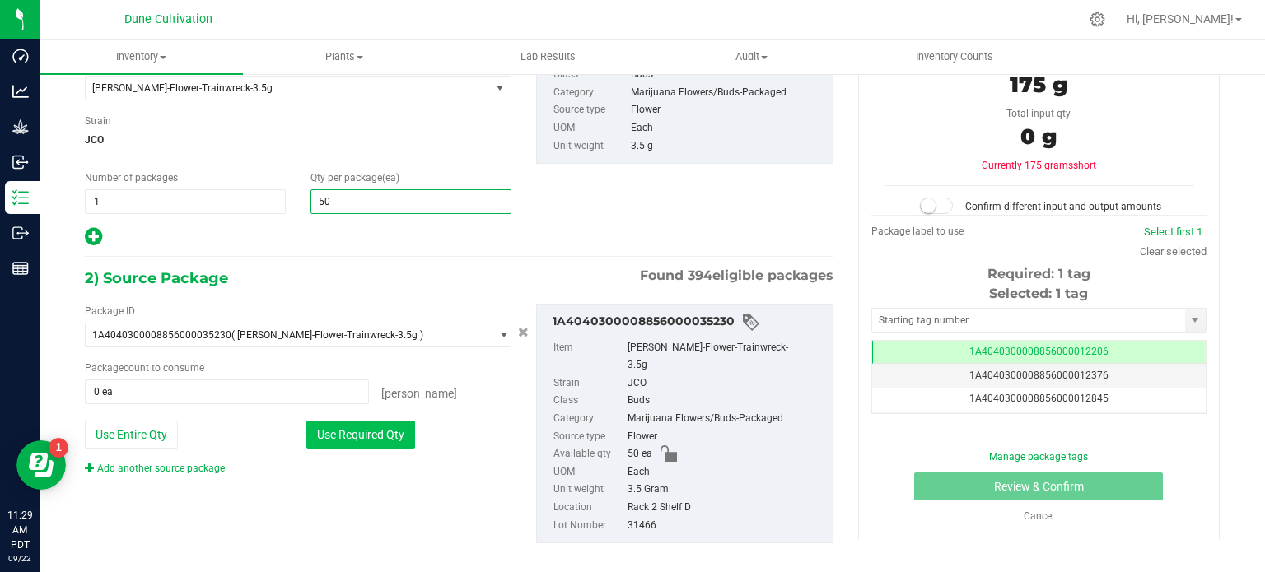
type input "50"
click at [372, 439] on button "Use Required Qty" at bounding box center [360, 435] width 109 height 28
type input "50 ea"
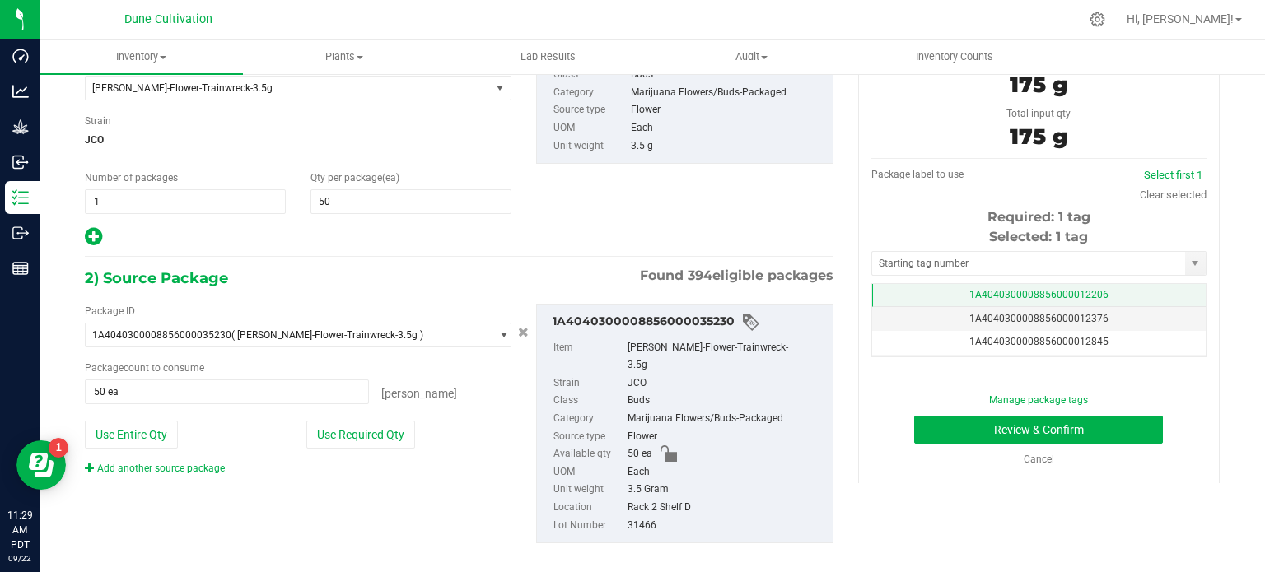
click at [969, 299] on span "1A4040300008856000012206" at bounding box center [1038, 295] width 139 height 12
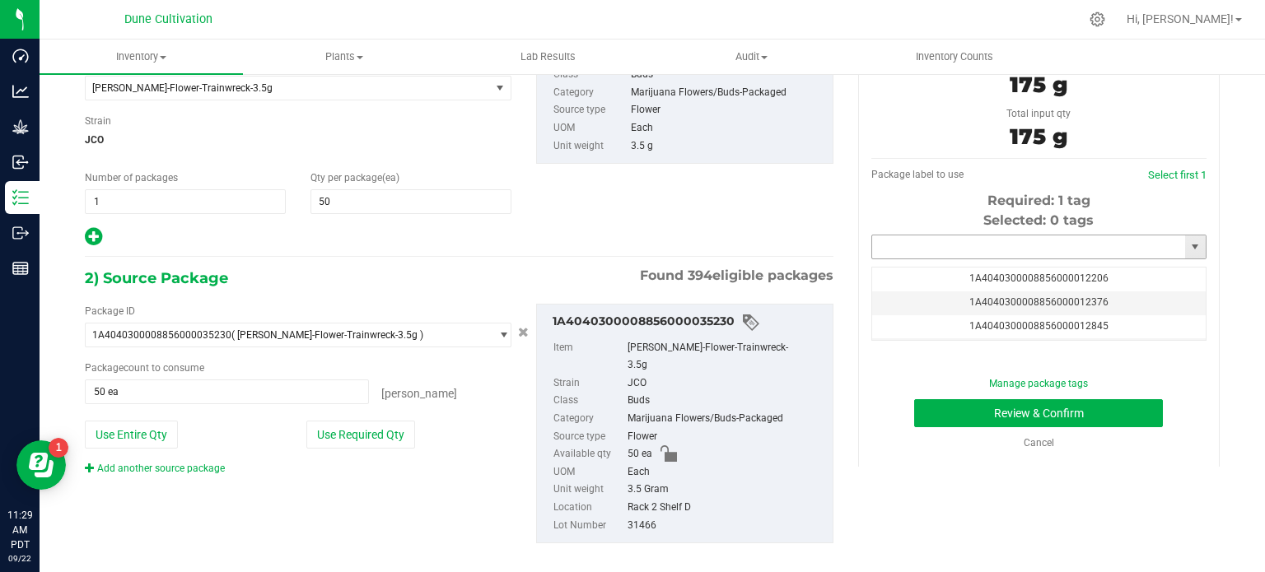
click at [926, 249] on input "text" at bounding box center [1028, 247] width 313 height 23
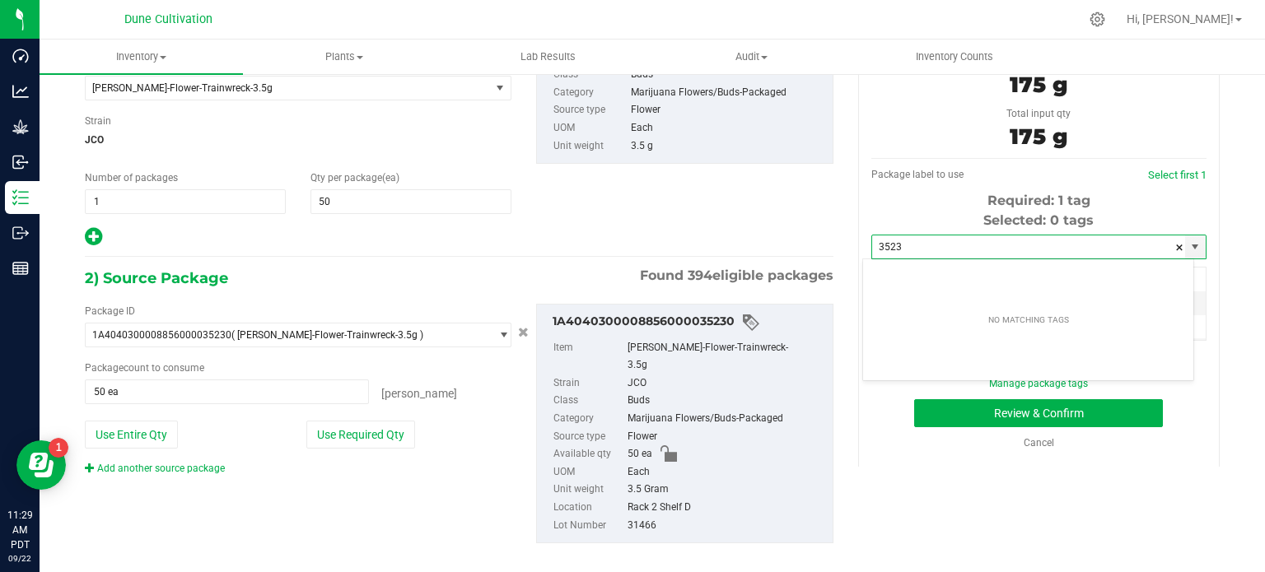
type input "3523"
click at [801, 250] on div "1) New Package Create lab sample Select Item HUST-Flower-Trainwreck-3.5g 1942 F…" at bounding box center [458, 292] width 773 height 574
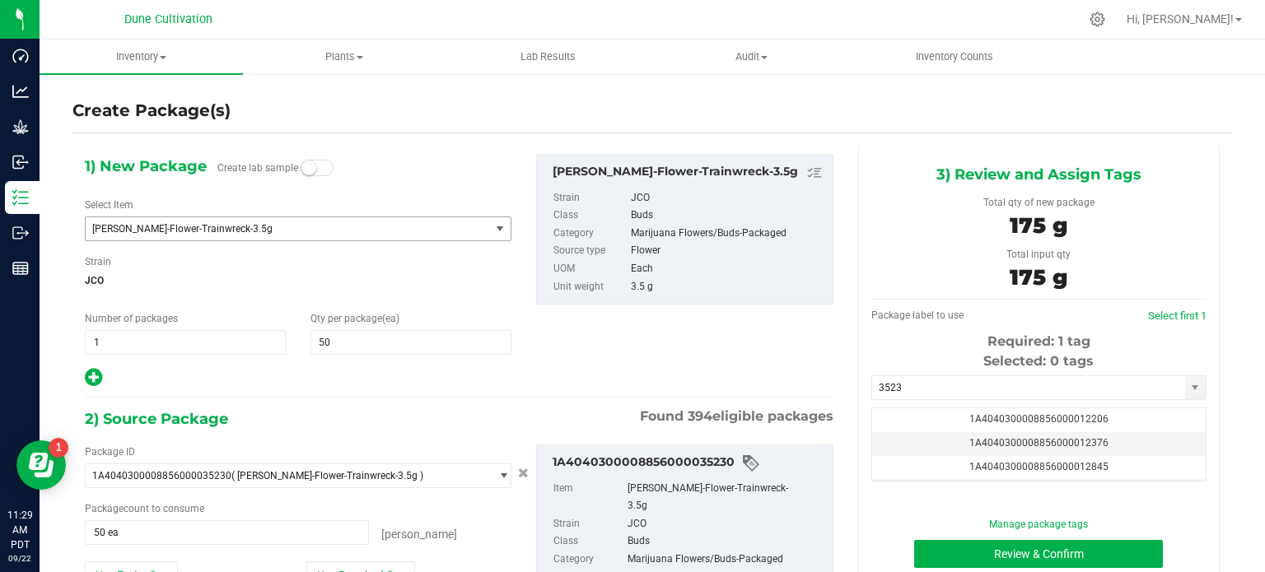
click at [348, 230] on span "HUST-Flower-Trainwreck-3.5g" at bounding box center [280, 229] width 376 height 12
click at [252, 223] on span "HUST-Flower-Trainwreck-3.5g" at bounding box center [280, 229] width 376 height 12
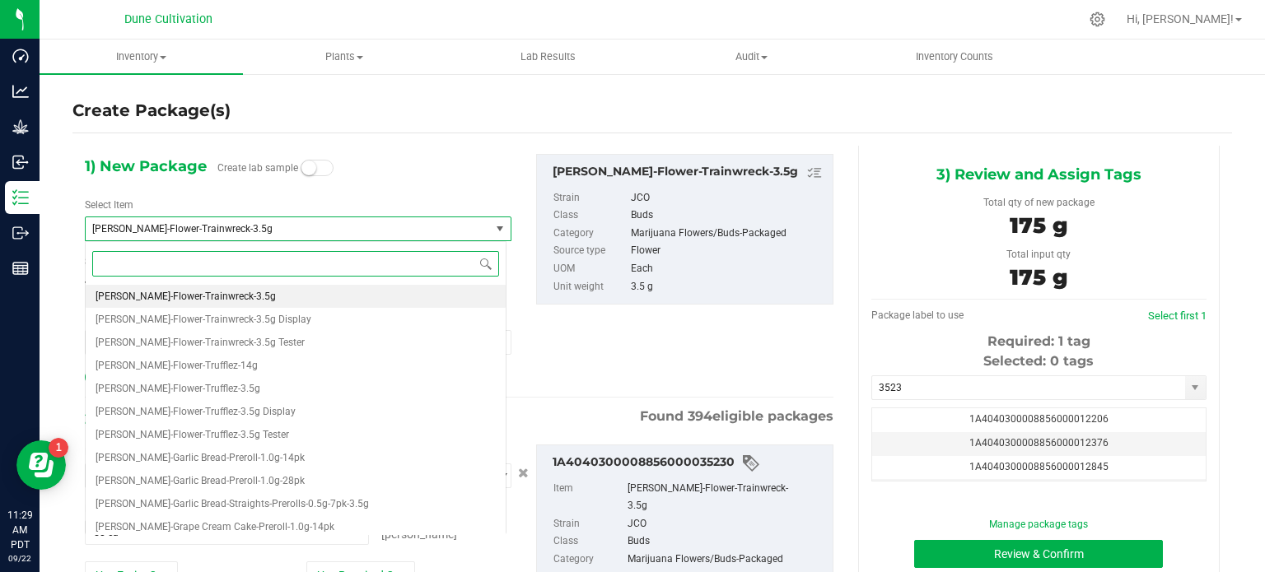
paste input "HUST_Flower_Trainwreck_3.5g"
type input "HUST_Flower_Trainwreck_3.5g"
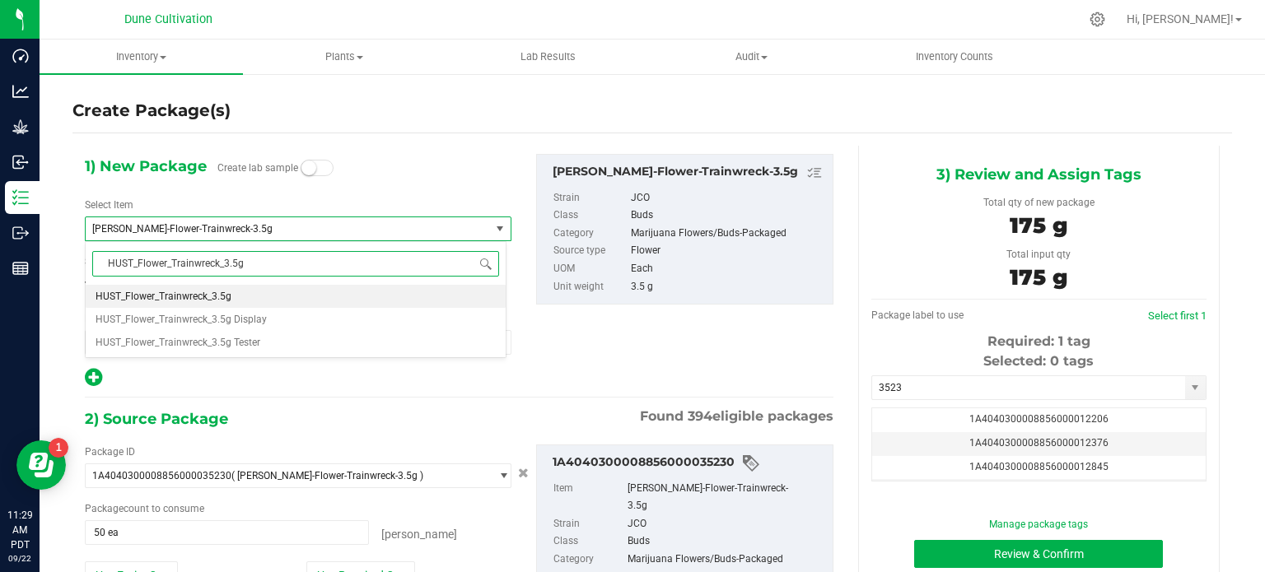
click at [248, 292] on li "HUST_Flower_Trainwreck_3.5g" at bounding box center [296, 296] width 420 height 23
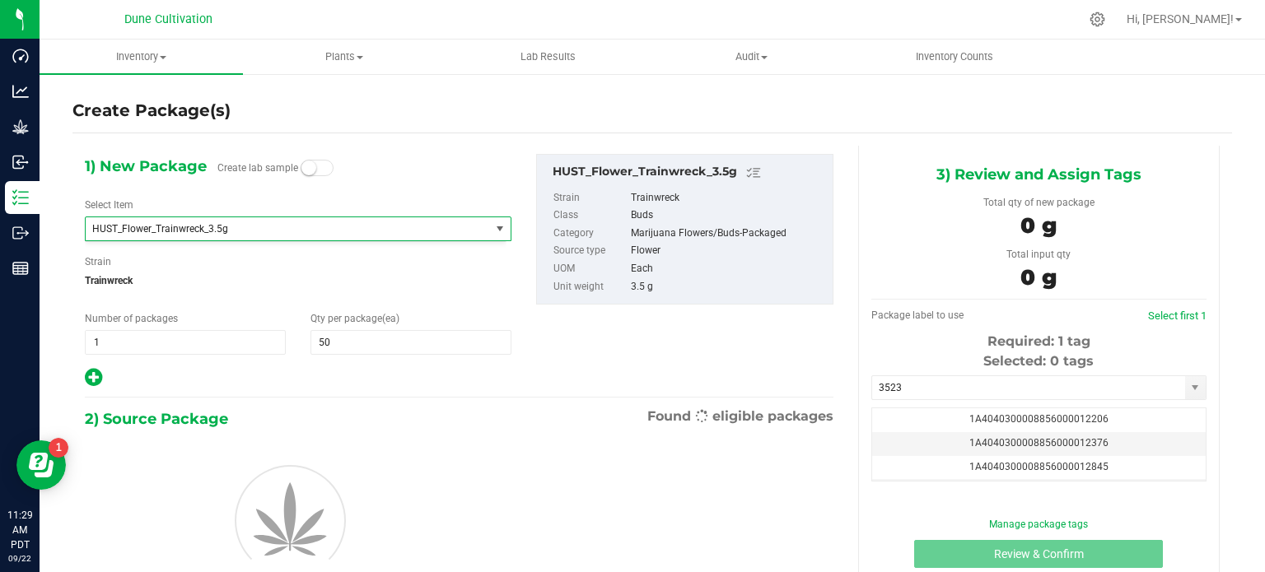
type input "0"
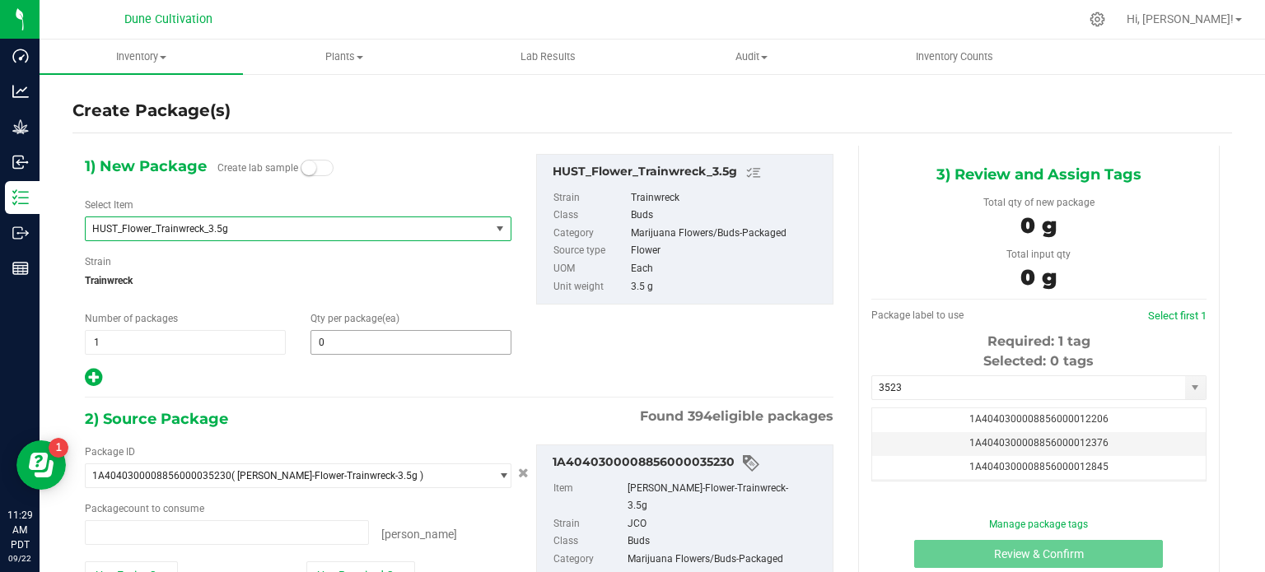
type input "0 ea"
click at [343, 348] on span at bounding box center [410, 342] width 201 height 25
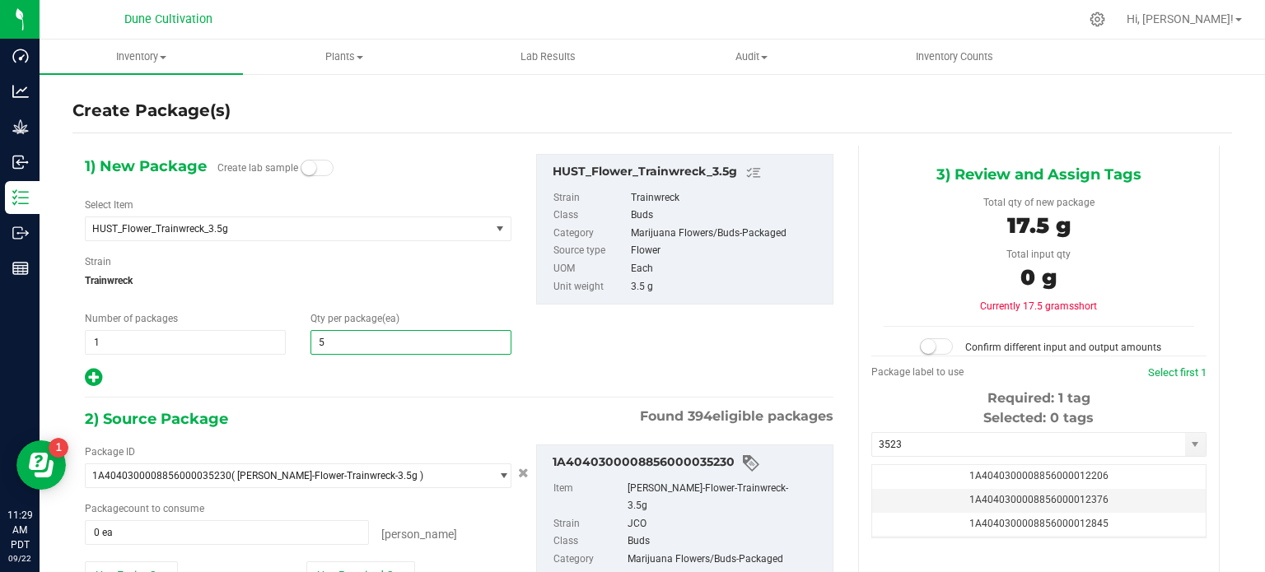
type input "50"
click at [336, 392] on div "1) New Package Create lab sample Select Item HUST_Flower_Trainwreck_3.5g HUST_F…" at bounding box center [458, 433] width 773 height 574
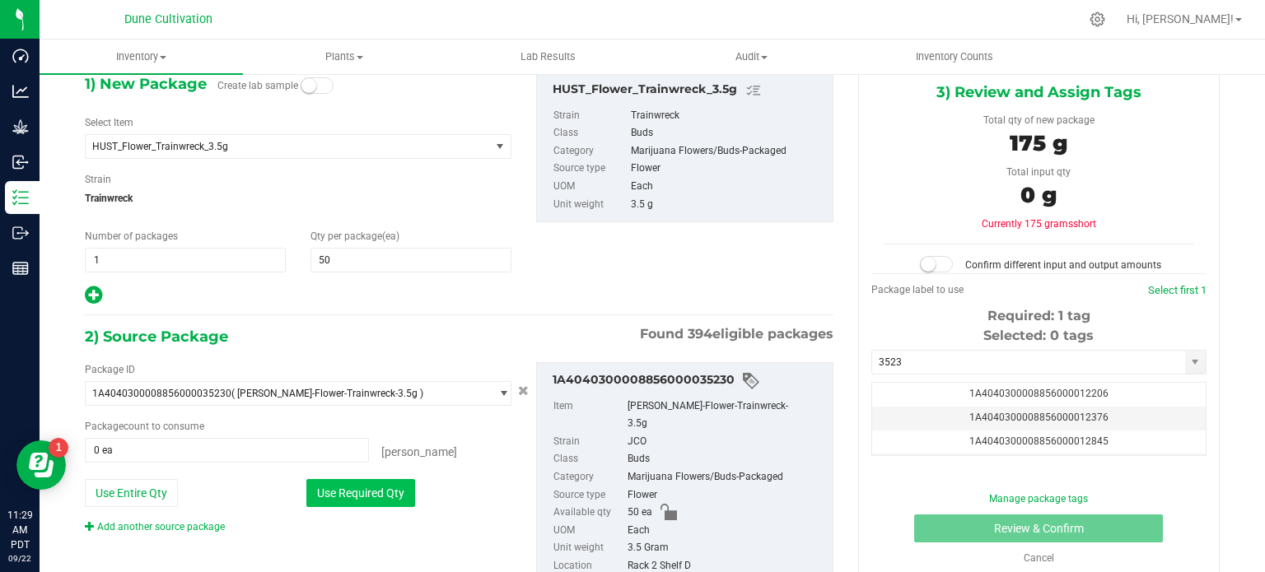
click at [357, 486] on button "Use Required Qty" at bounding box center [360, 493] width 109 height 28
type input "50 ea"
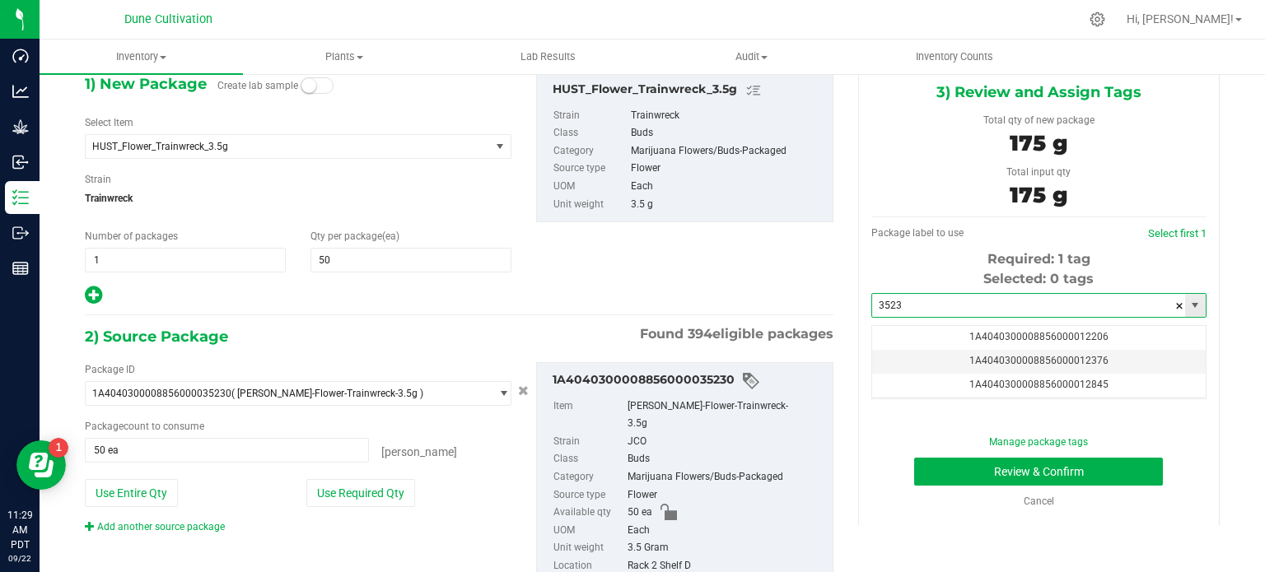
click at [967, 296] on input "3523" at bounding box center [1028, 305] width 313 height 23
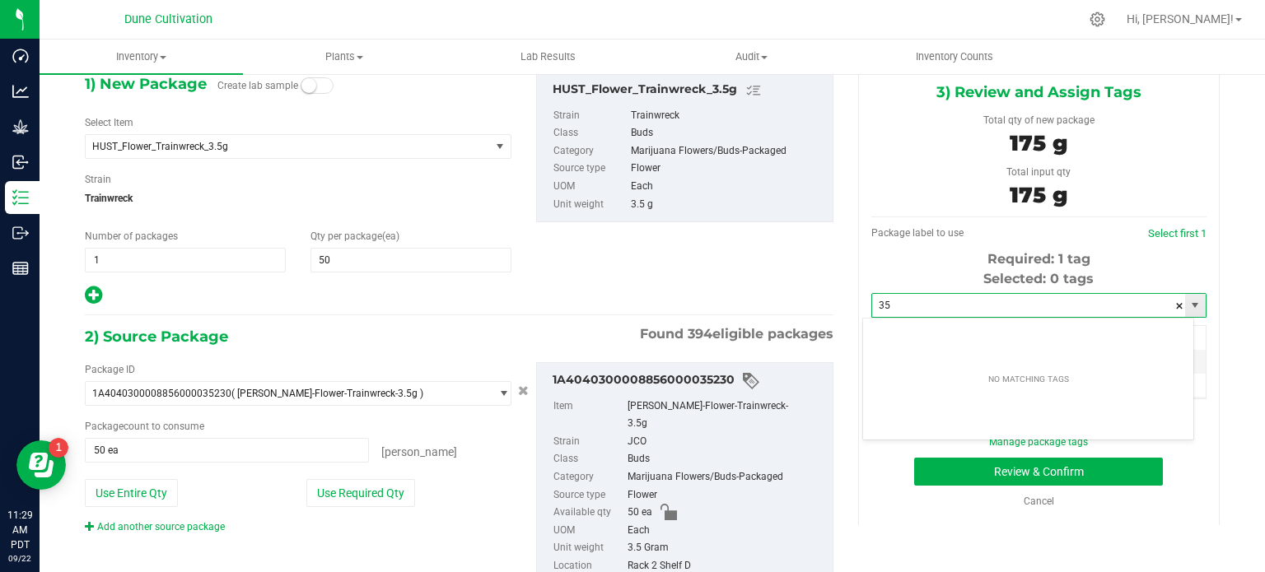
type input "3"
click at [797, 299] on div "1) New Package Create lab sample Select Item HUST_Flower_Trainwreck_3.5g HUST_F…" at bounding box center [458, 189] width 773 height 235
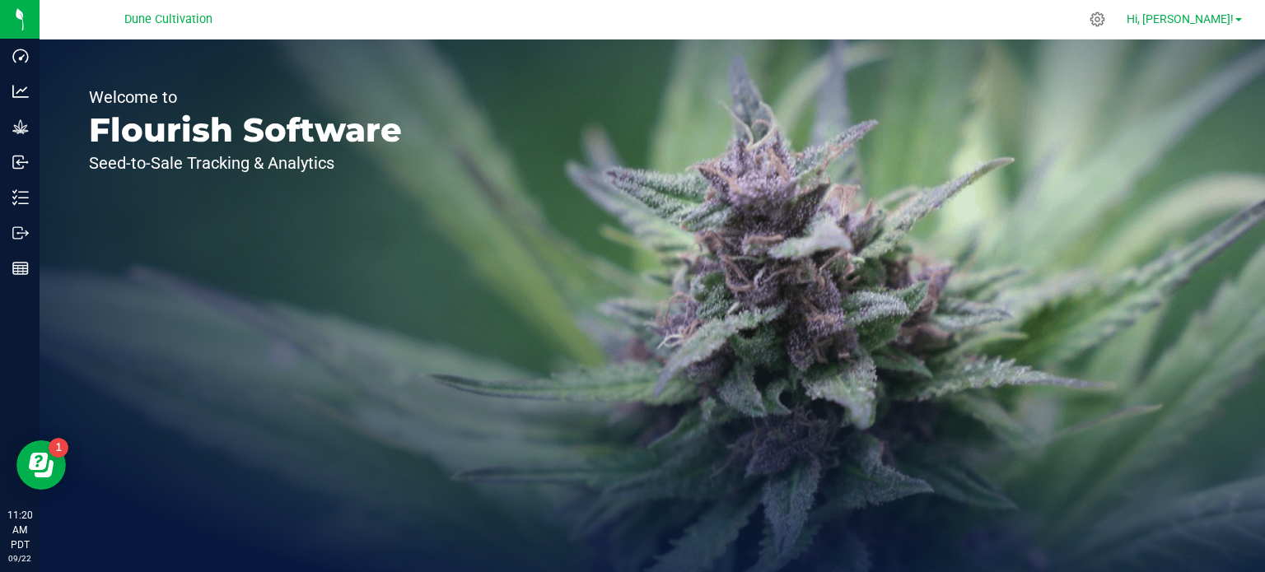
click at [1240, 16] on link "Hi, [PERSON_NAME]!" at bounding box center [1184, 19] width 128 height 17
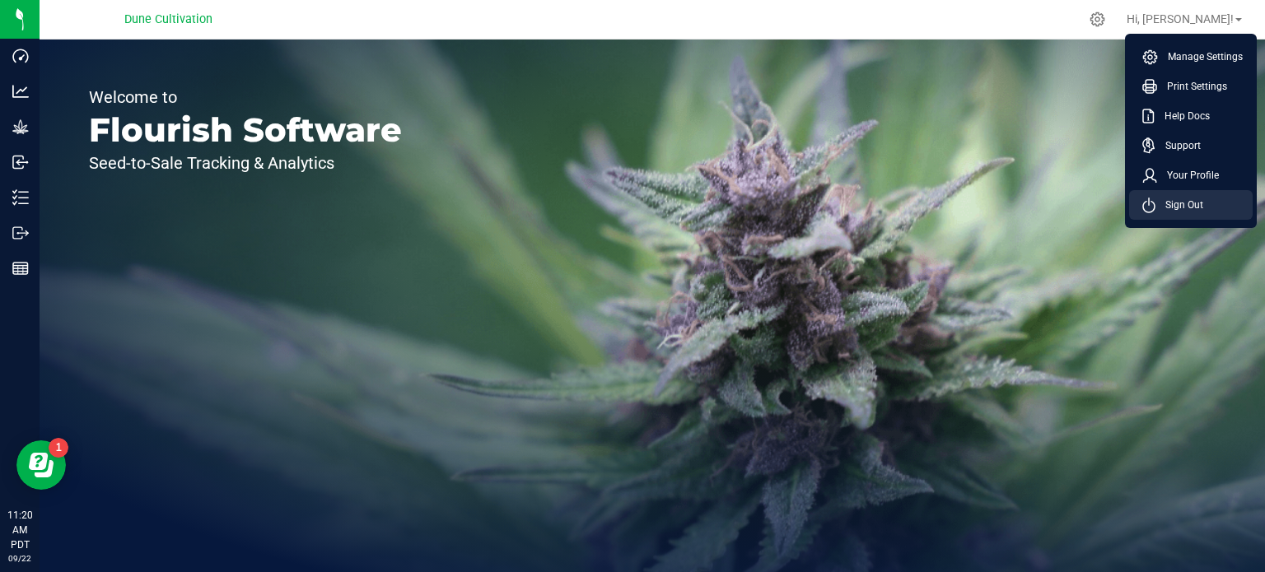
click at [1153, 203] on icon at bounding box center [1149, 206] width 12 height 11
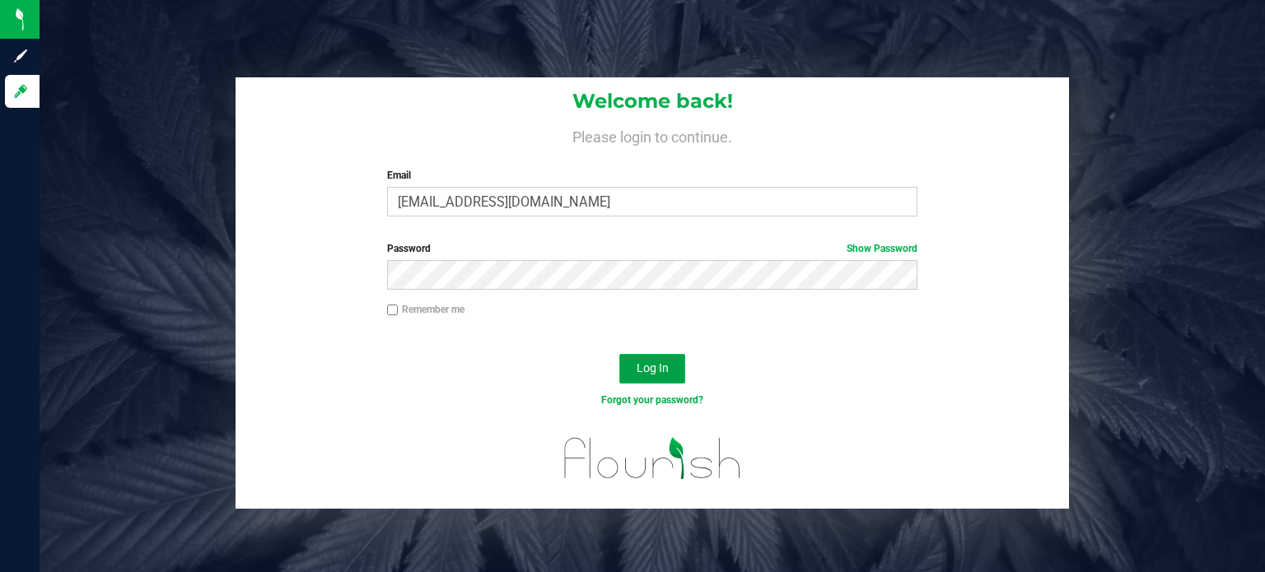
click at [646, 369] on span "Log In" at bounding box center [653, 368] width 32 height 13
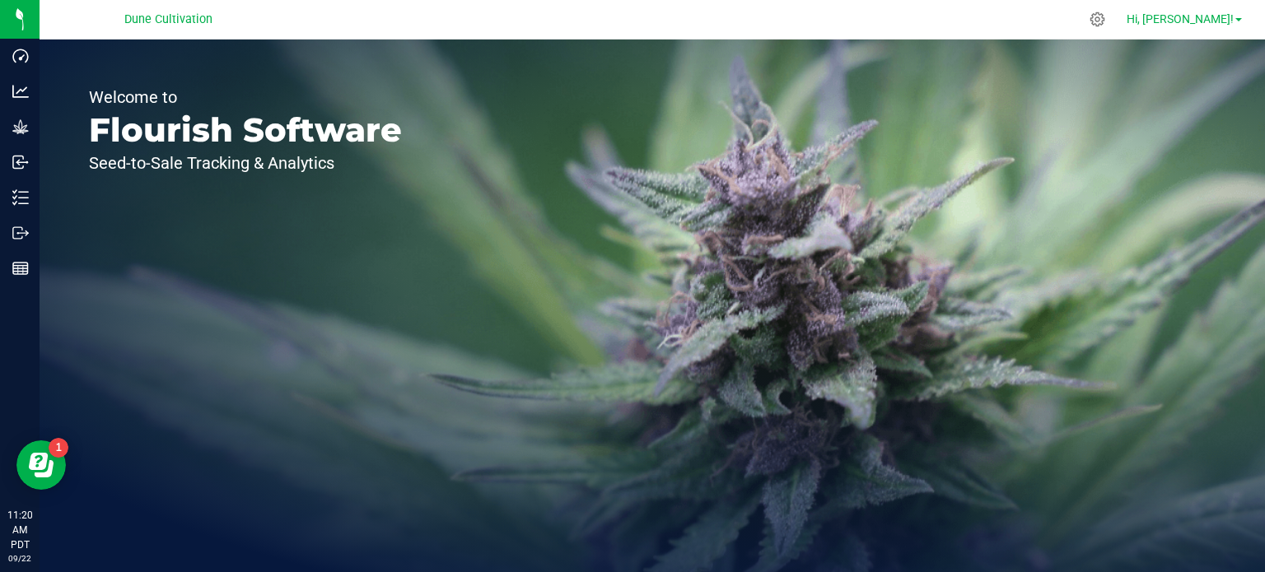
click at [1234, 26] on link "Hi, [PERSON_NAME]!" at bounding box center [1184, 19] width 128 height 17
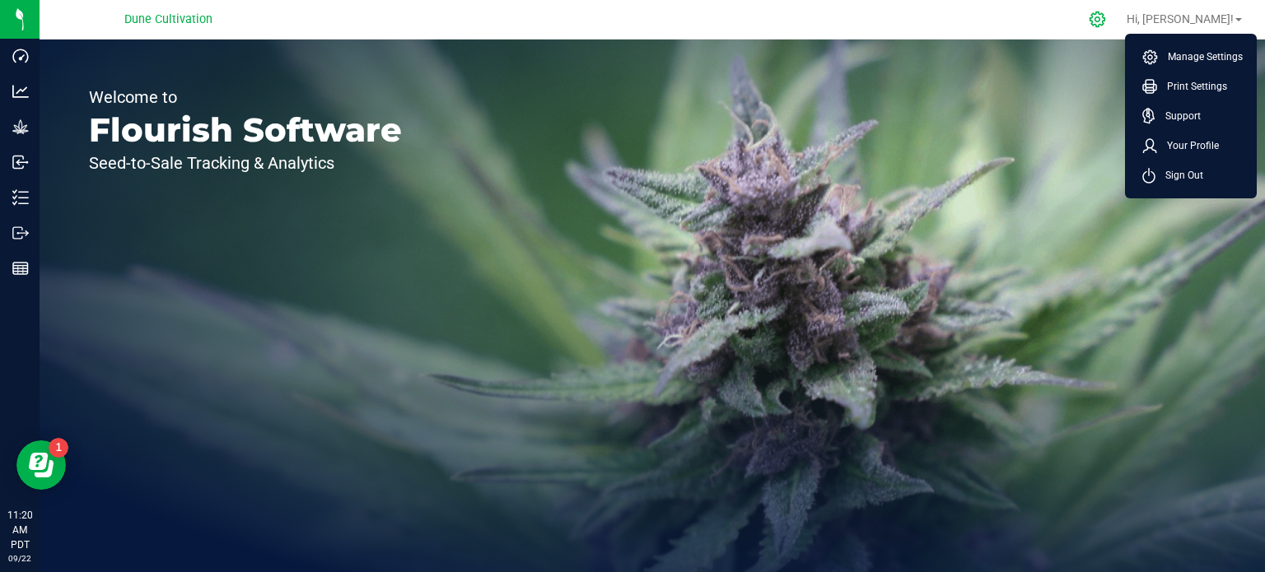
click at [1118, 25] on div at bounding box center [1097, 19] width 41 height 35
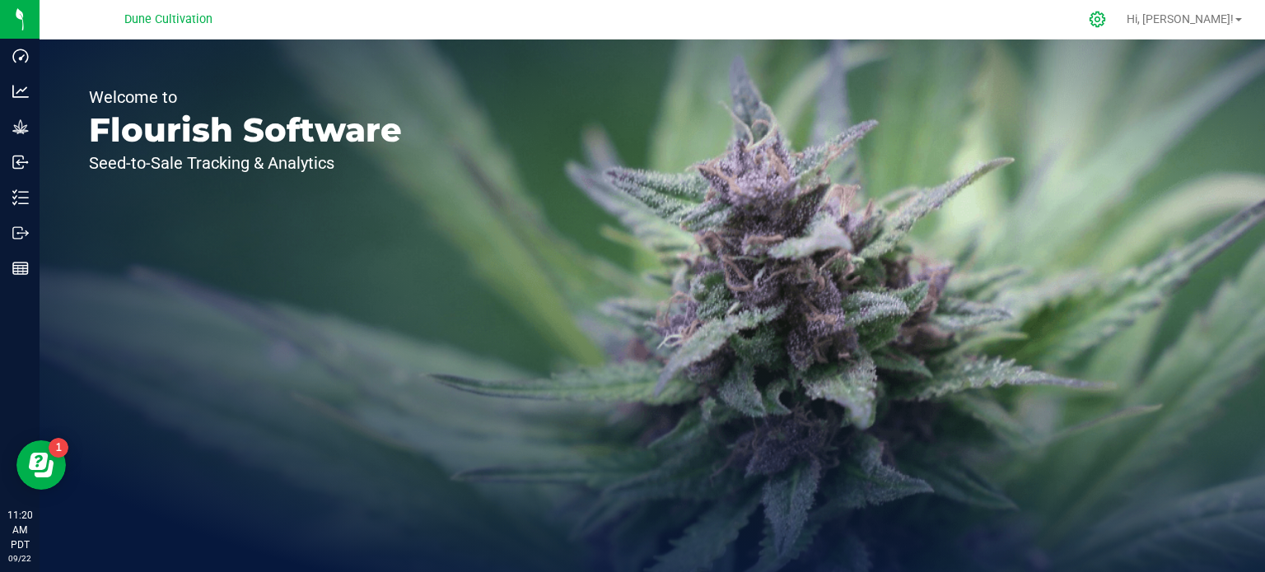
click at [1109, 20] on div at bounding box center [1097, 19] width 23 height 17
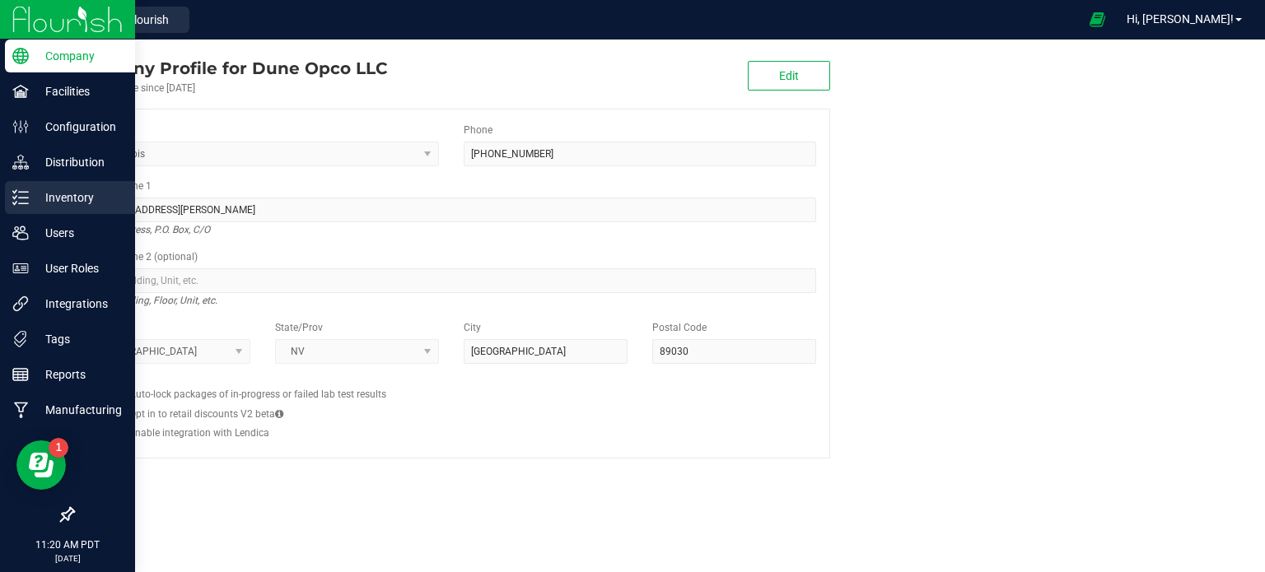
click at [89, 203] on p "Inventory" at bounding box center [78, 198] width 99 height 20
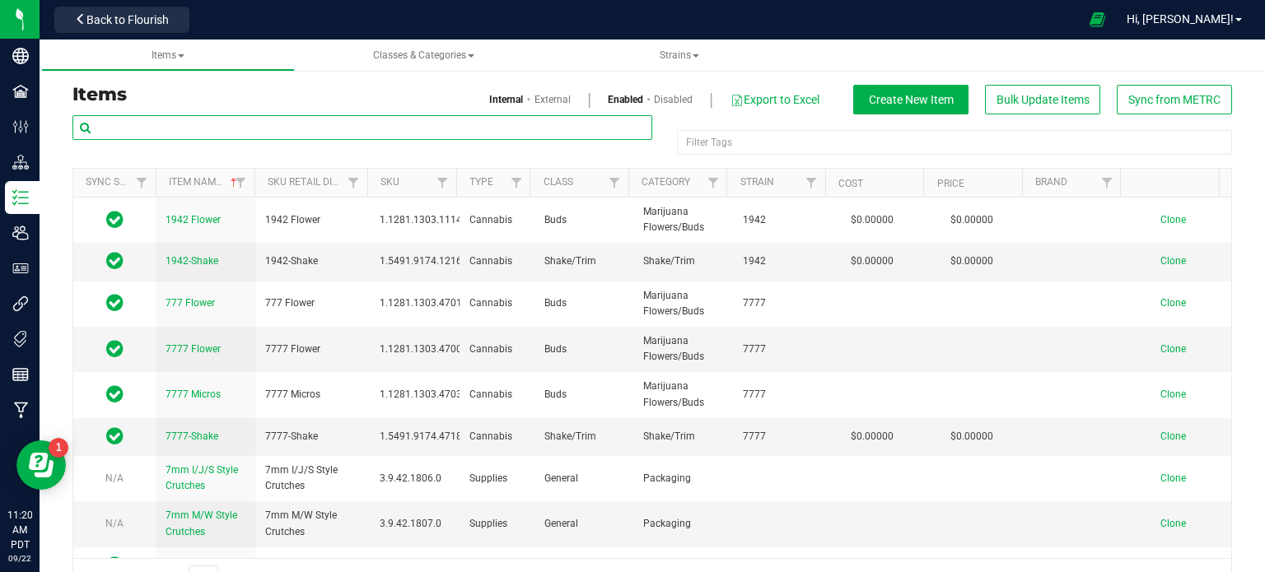
click at [321, 128] on input "text" at bounding box center [362, 127] width 580 height 25
paste input "HUST_Flower_Black Cherry Gelato_3.5g"
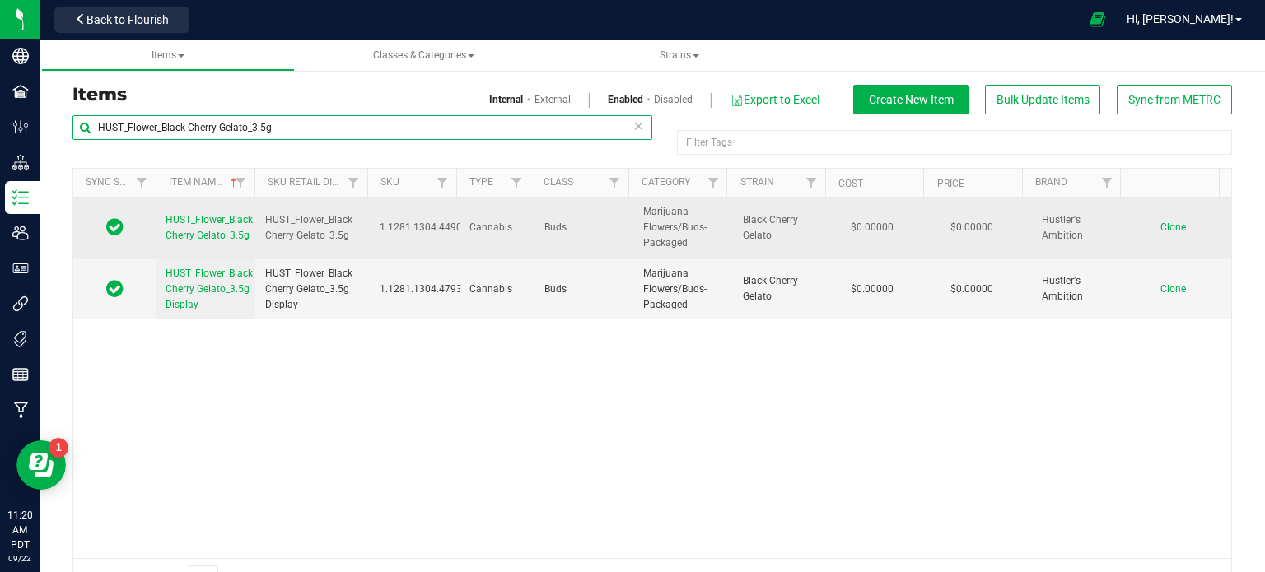
type input "HUST_Flower_Black Cherry Gelato_3.5g"
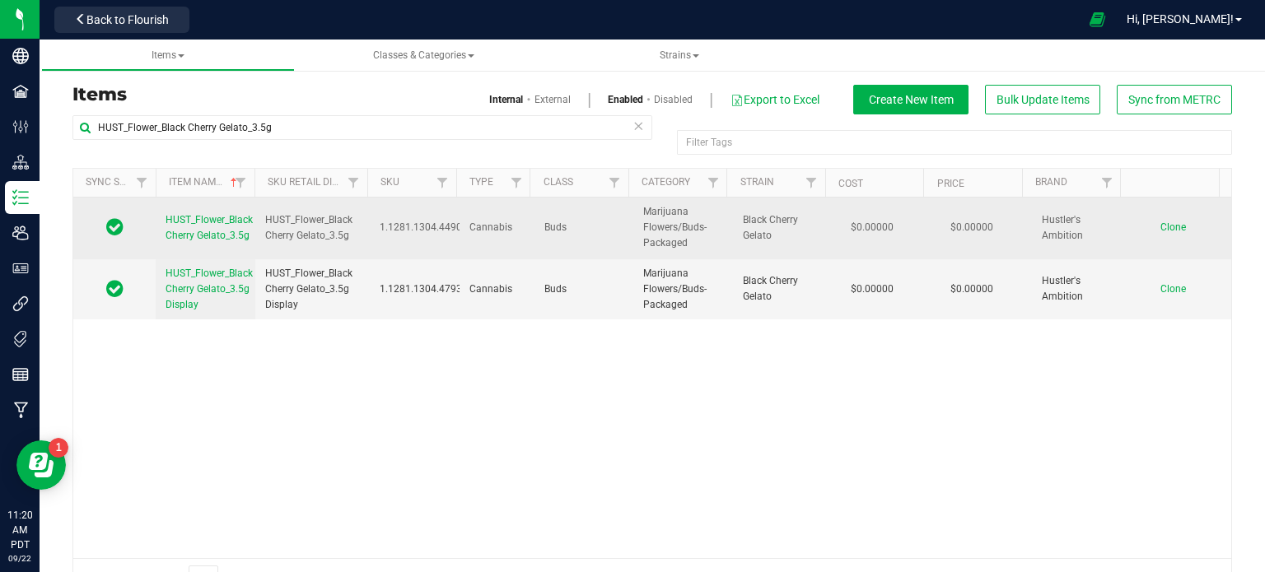
click at [1160, 231] on span "Clone" at bounding box center [1173, 228] width 26 height 12
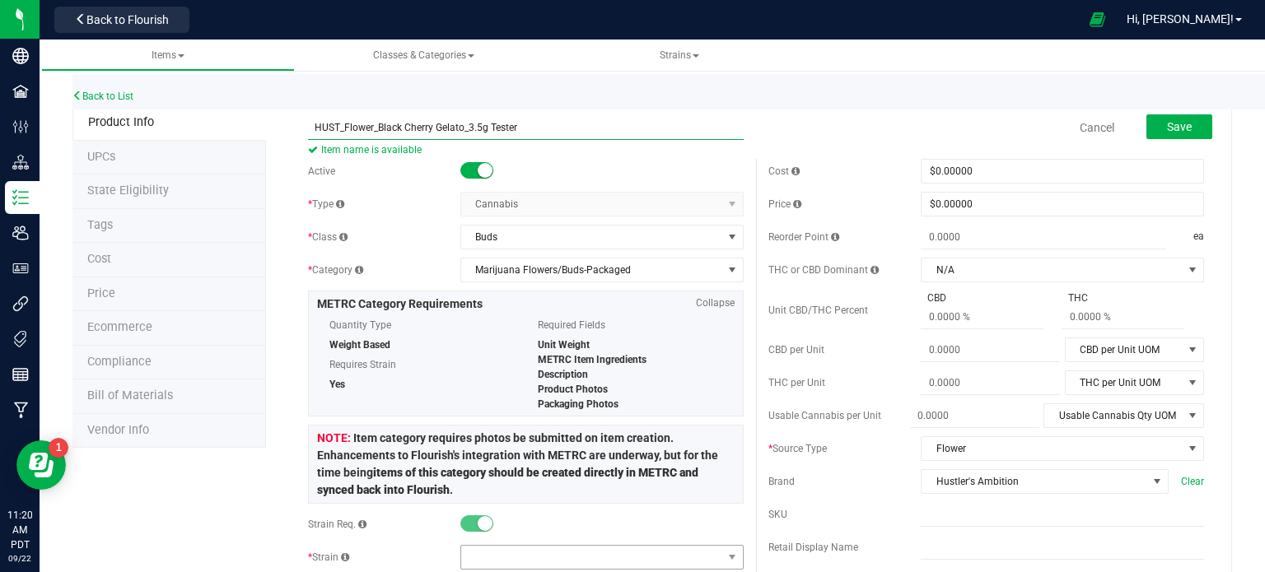
type input "HUST_Flower_Black Cherry Gelato_3.5g Tester"
click at [492, 556] on span at bounding box center [591, 557] width 261 height 23
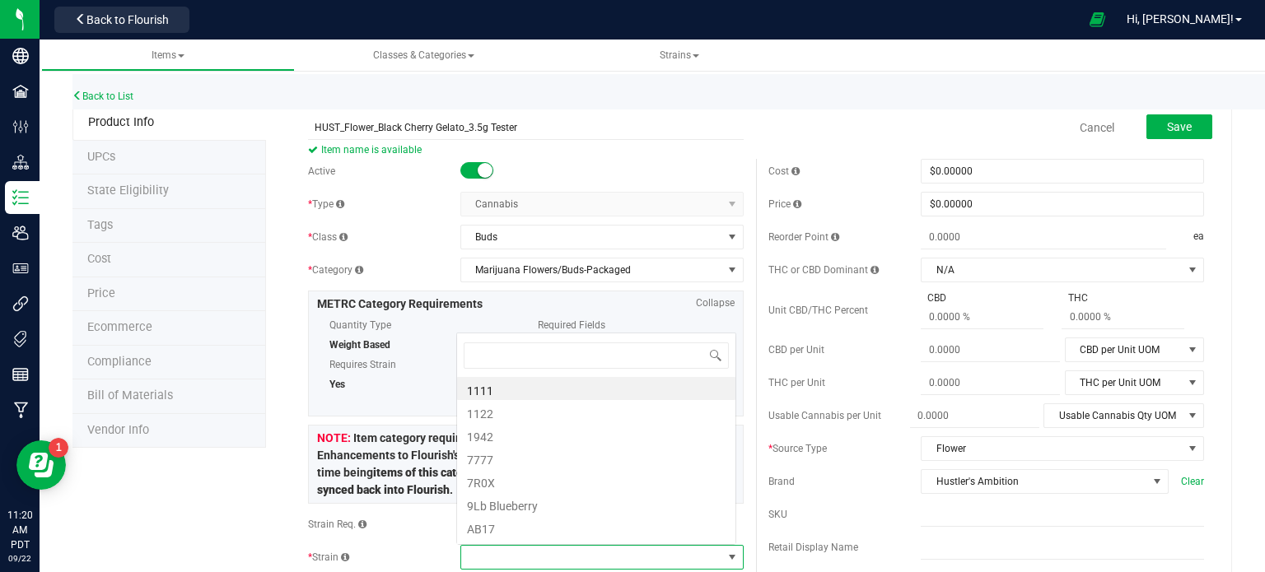
scroll to position [24, 276]
type input "black cherr"
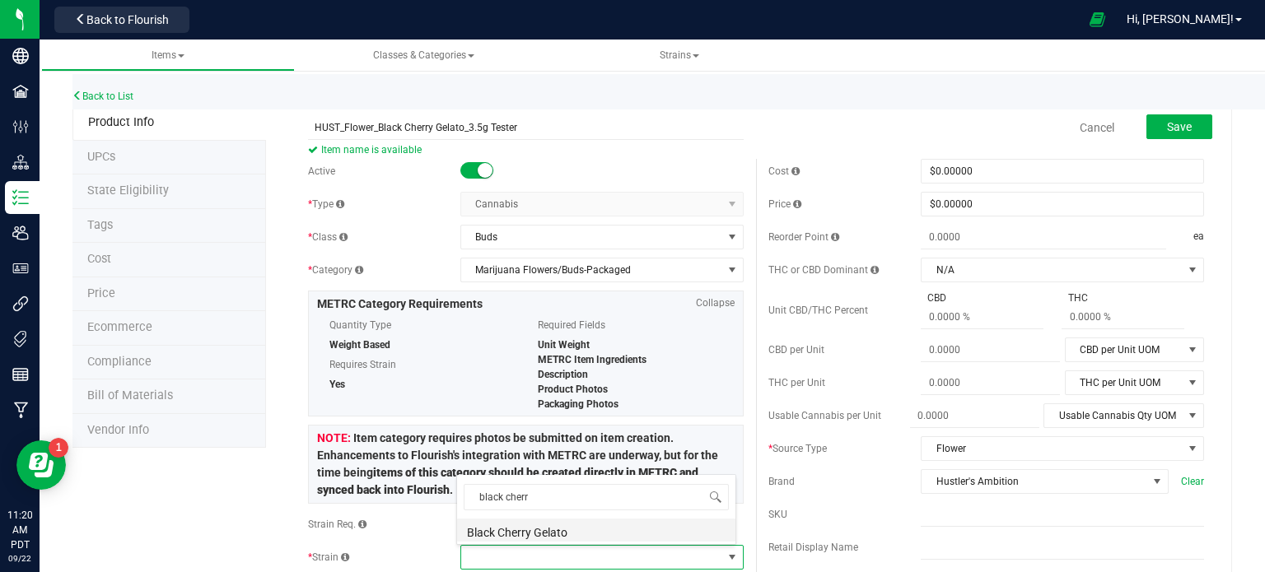
click at [551, 537] on li "Black Cherry Gelato" at bounding box center [596, 530] width 278 height 23
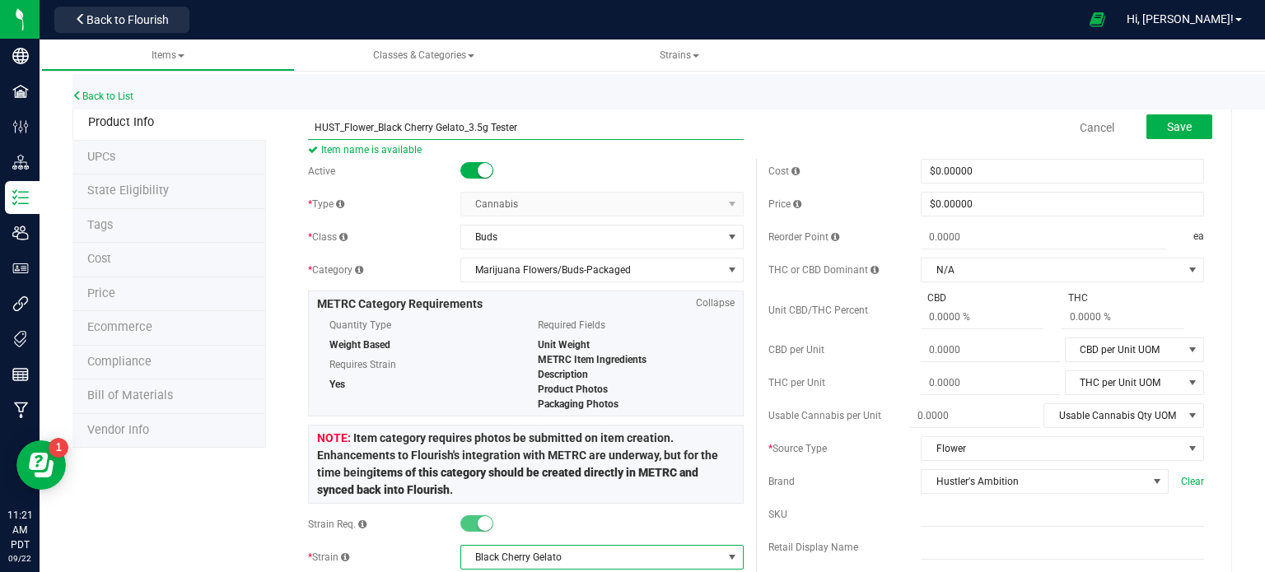
click at [509, 130] on input "HUST_Flower_Black Cherry Gelato_3.5g Tester" at bounding box center [526, 127] width 436 height 25
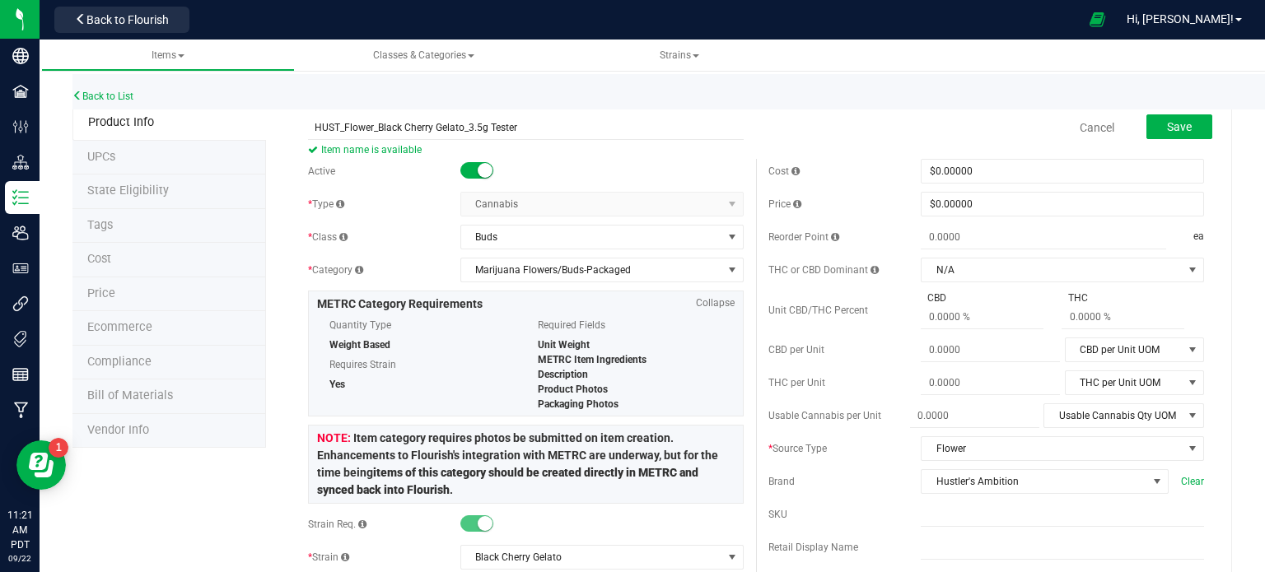
click at [1145, 141] on div "Save" at bounding box center [1167, 128] width 91 height 34
click at [1156, 133] on button "Save" at bounding box center [1179, 126] width 66 height 25
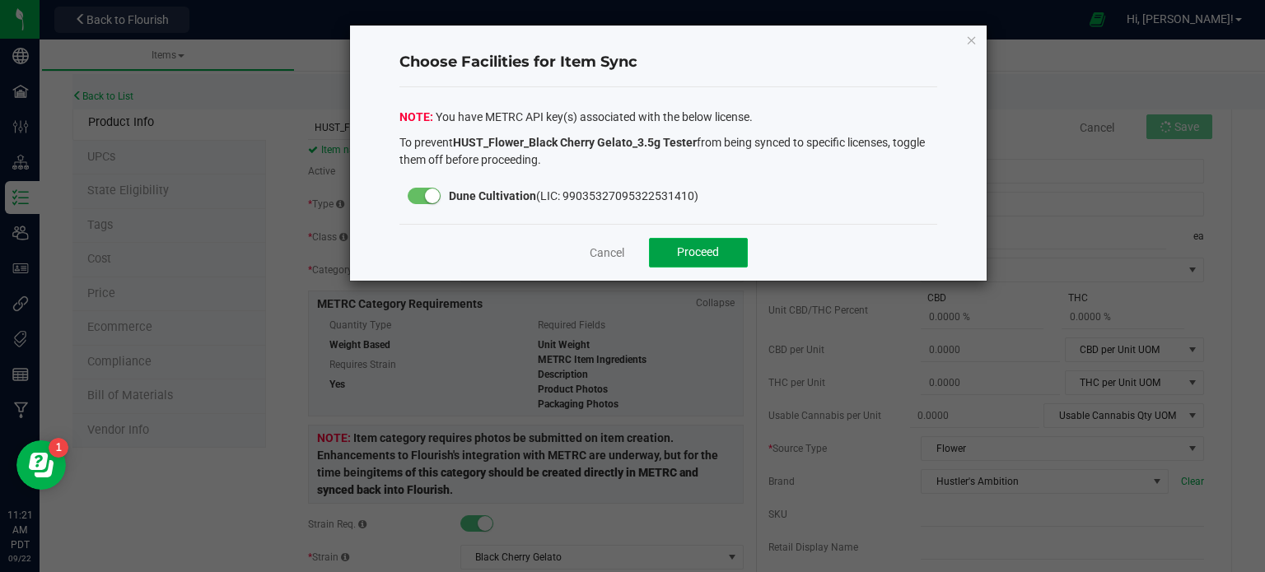
click at [692, 249] on span "Proceed" at bounding box center [698, 251] width 42 height 13
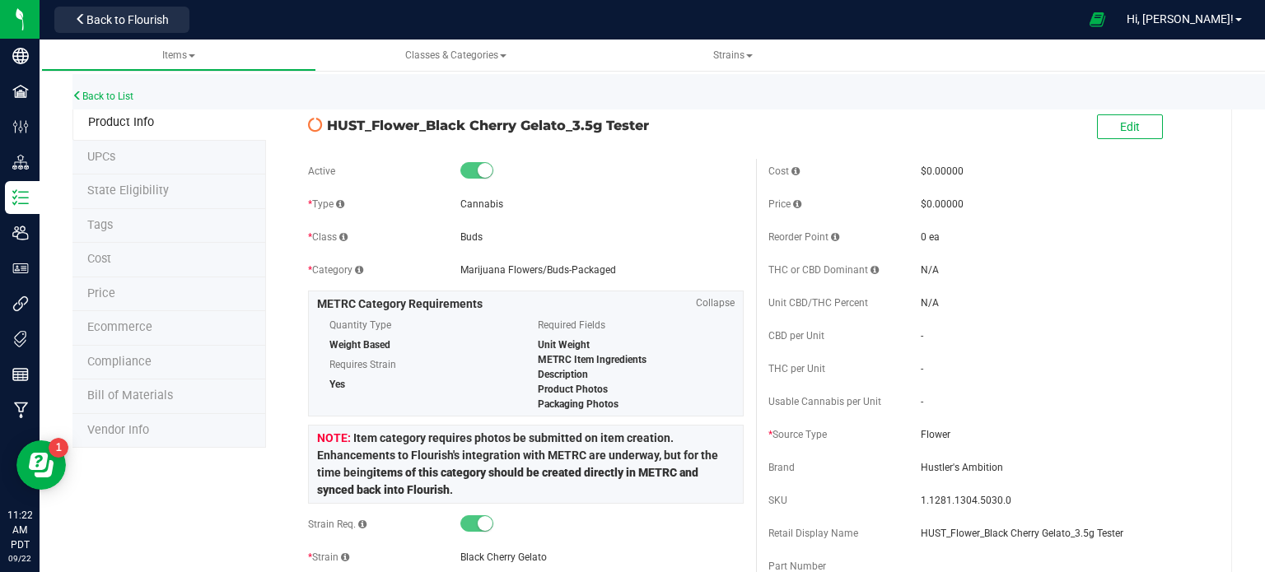
click at [184, 185] on li "State Eligibility" at bounding box center [169, 192] width 194 height 35
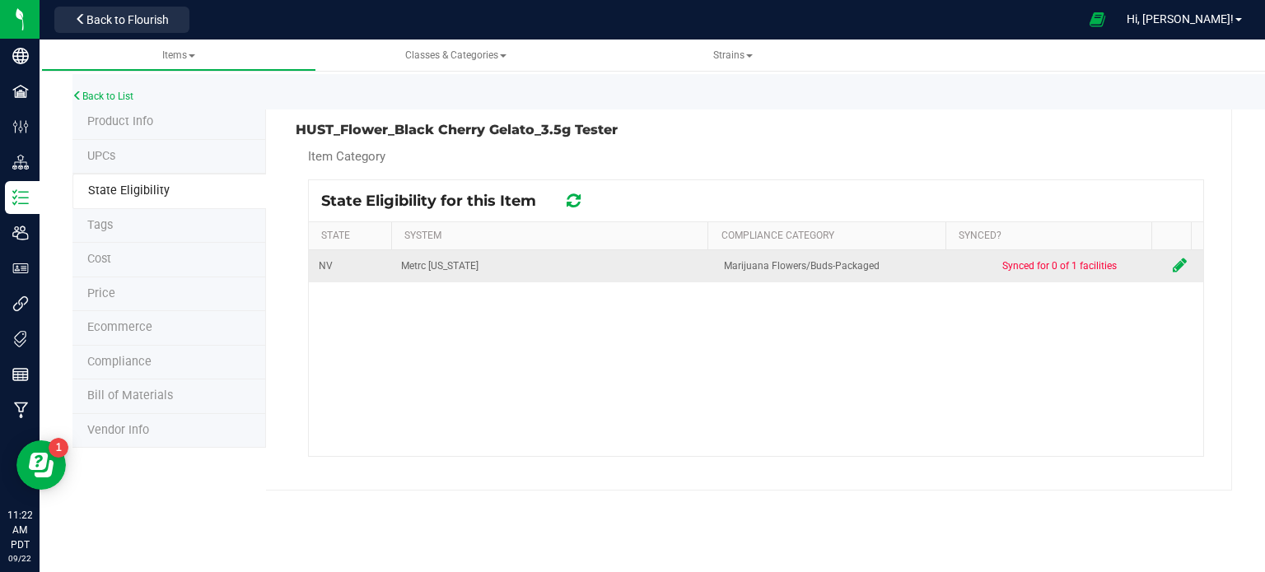
click at [1173, 269] on icon at bounding box center [1180, 265] width 14 height 16
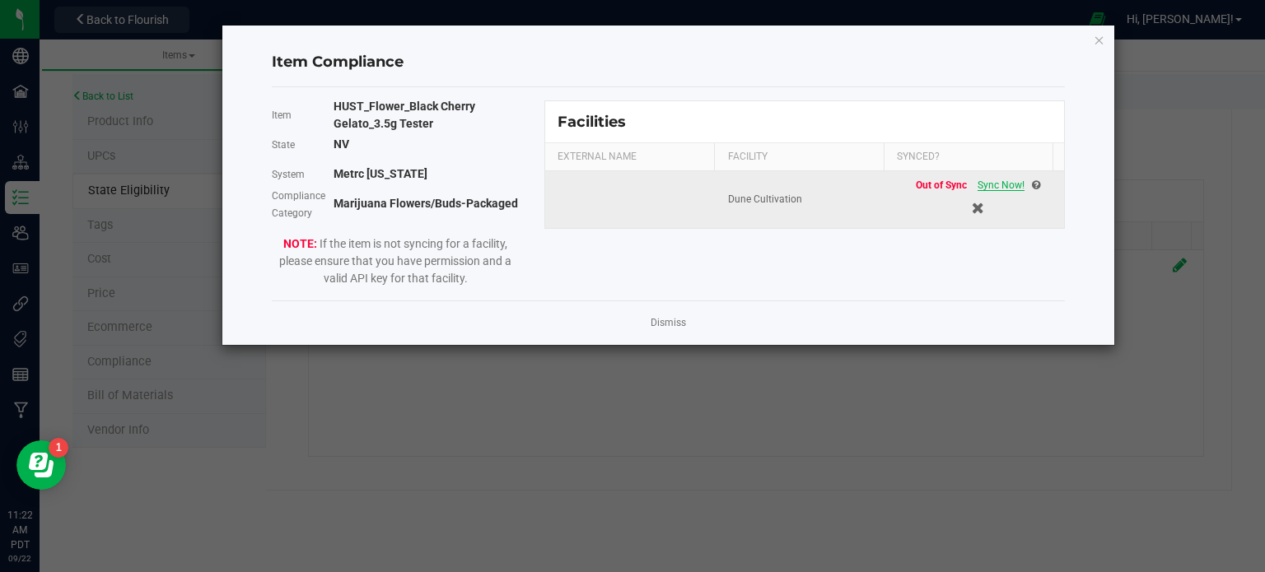
click at [1001, 180] on span "Sync Now!" at bounding box center [1000, 186] width 47 height 12
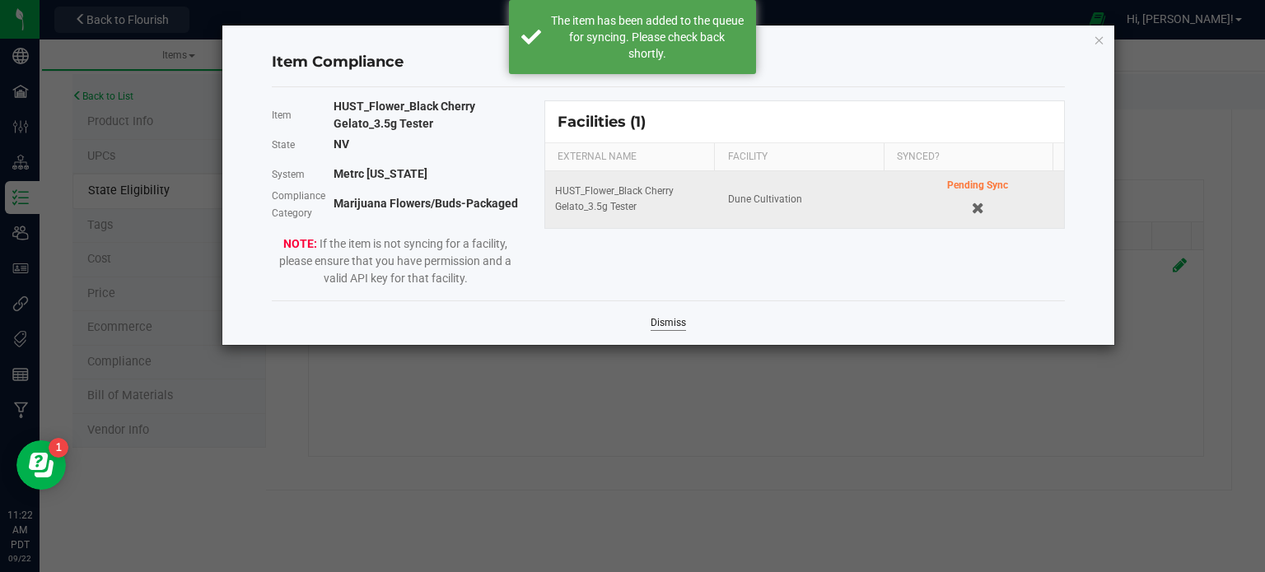
click at [664, 317] on link "Dismiss" at bounding box center [668, 323] width 35 height 14
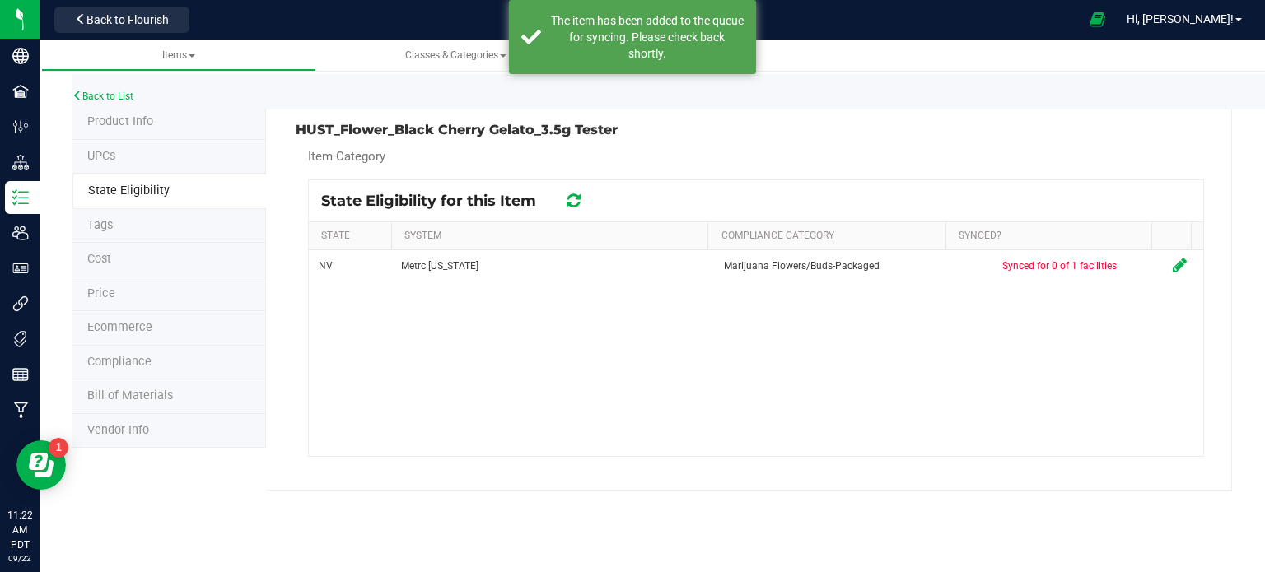
click at [576, 197] on icon at bounding box center [574, 201] width 14 height 16
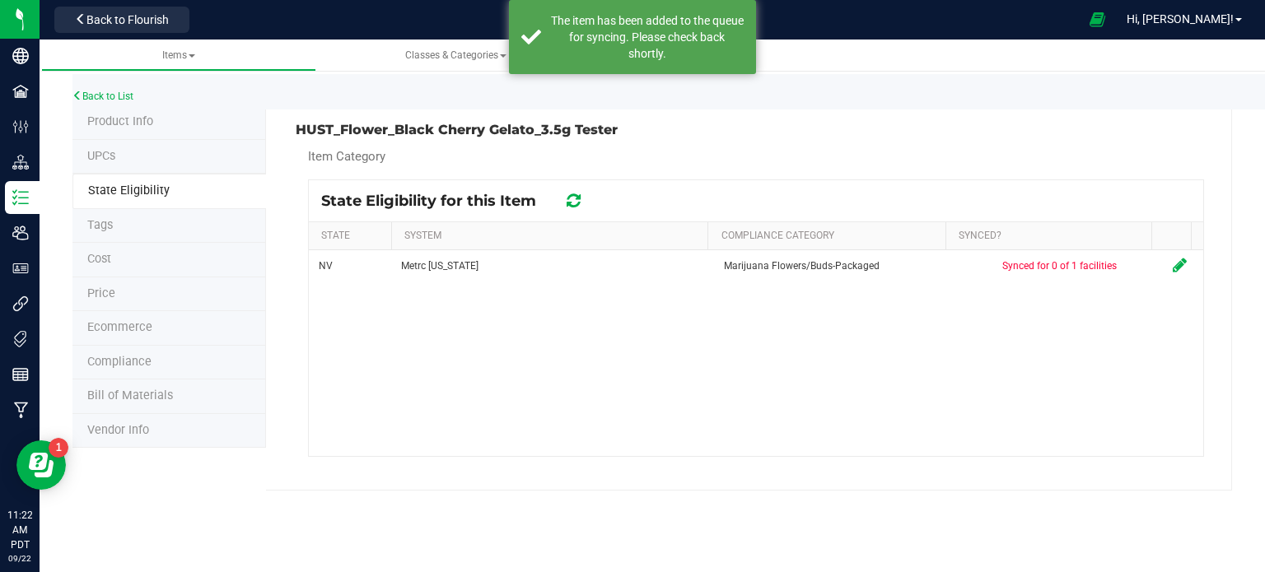
click at [576, 197] on icon at bounding box center [574, 201] width 14 height 16
click at [449, 126] on h3 "HUST_Flower_Black Cherry Gelato_3.5g Tester" at bounding box center [520, 130] width 448 height 15
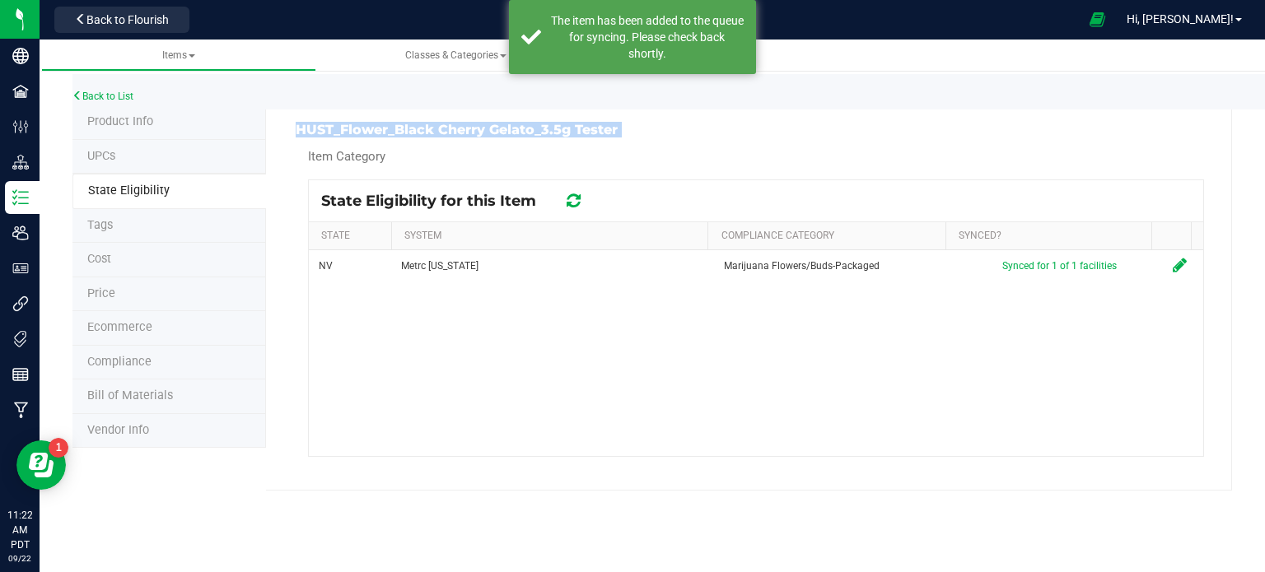
click at [449, 126] on h3 "HUST_Flower_Black Cherry Gelato_3.5g Tester" at bounding box center [520, 130] width 448 height 15
copy div "HUST_Flower_Black Cherry Gelato_3.5g Tester"
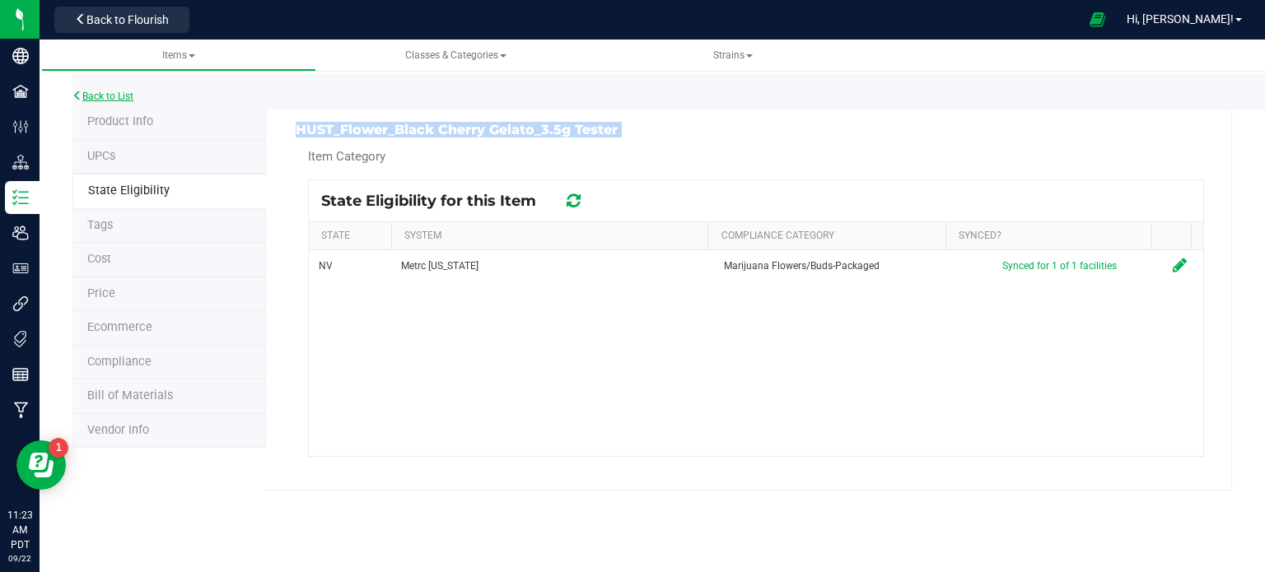
click at [121, 94] on link "Back to List" at bounding box center [102, 97] width 61 height 12
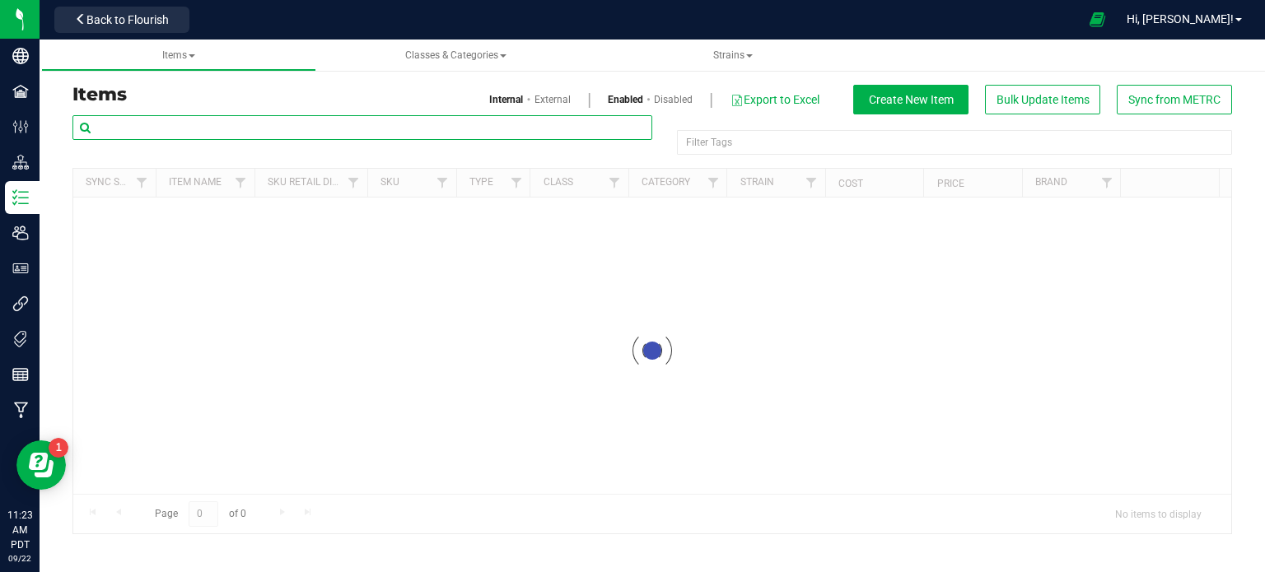
click at [282, 130] on input "text" at bounding box center [362, 127] width 580 height 25
paste input "HUST_Flower_Pink Certz_3.5g"
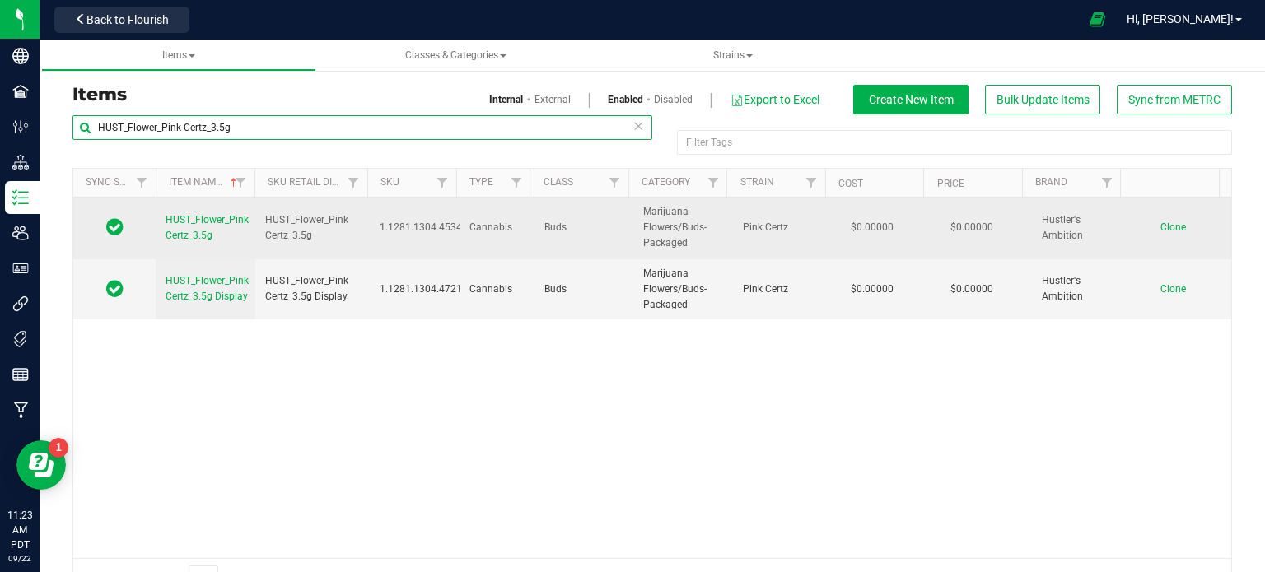
type input "HUST_Flower_Pink Certz_3.5g"
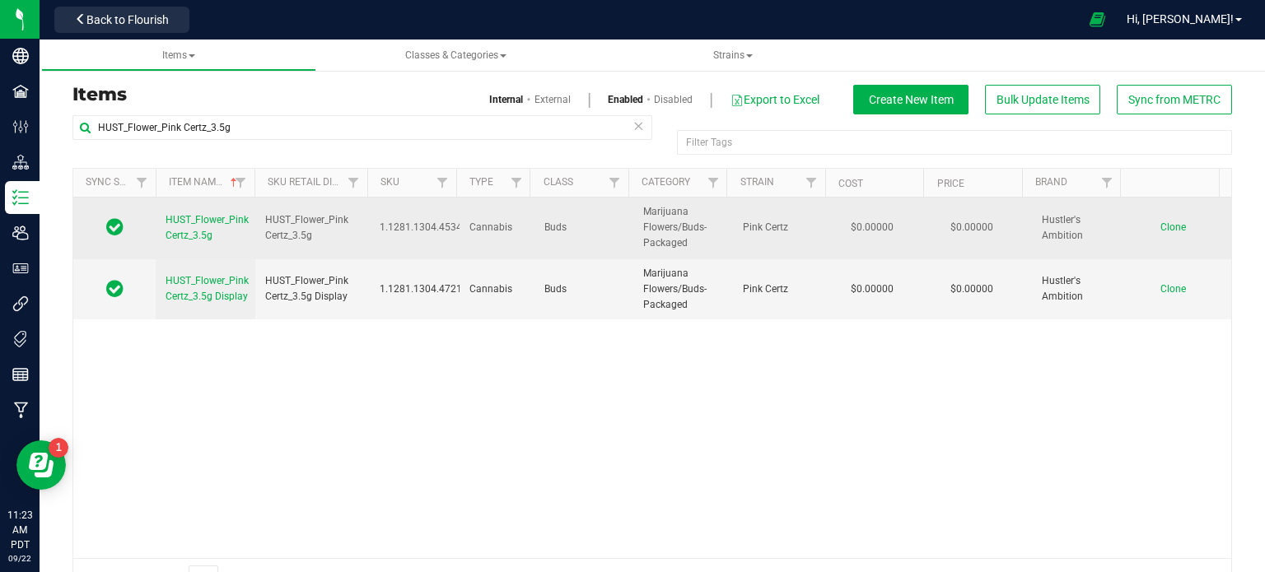
click at [1160, 230] on span "Clone" at bounding box center [1173, 228] width 26 height 12
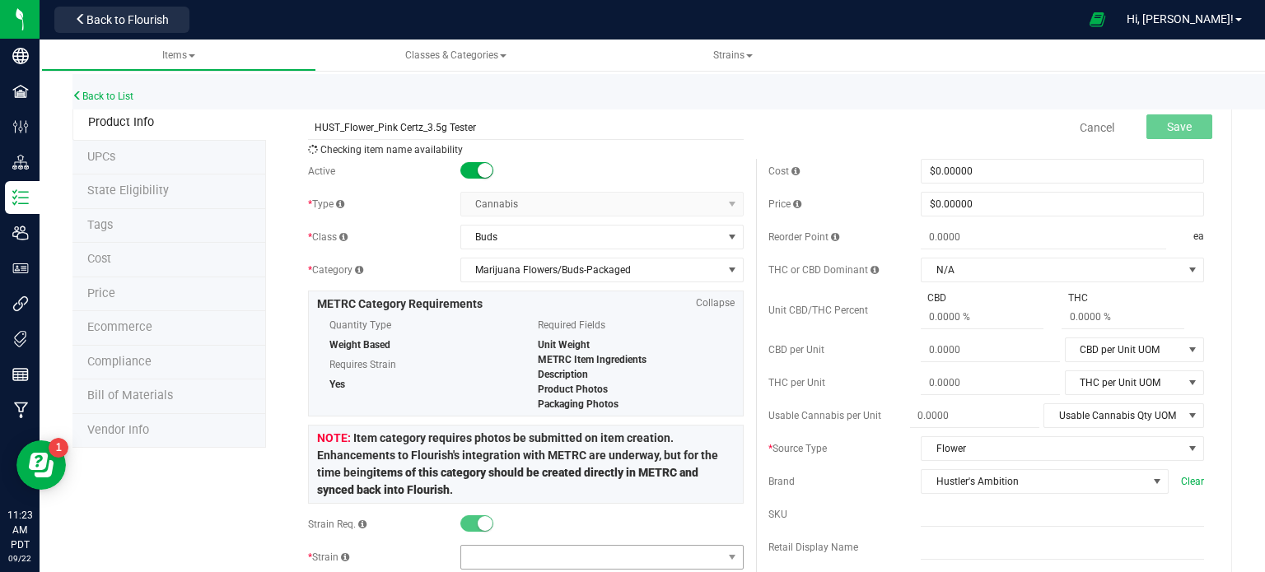
type input "HUST_Flower_Pink Certz_3.5g Tester"
click at [547, 553] on span at bounding box center [591, 557] width 261 height 23
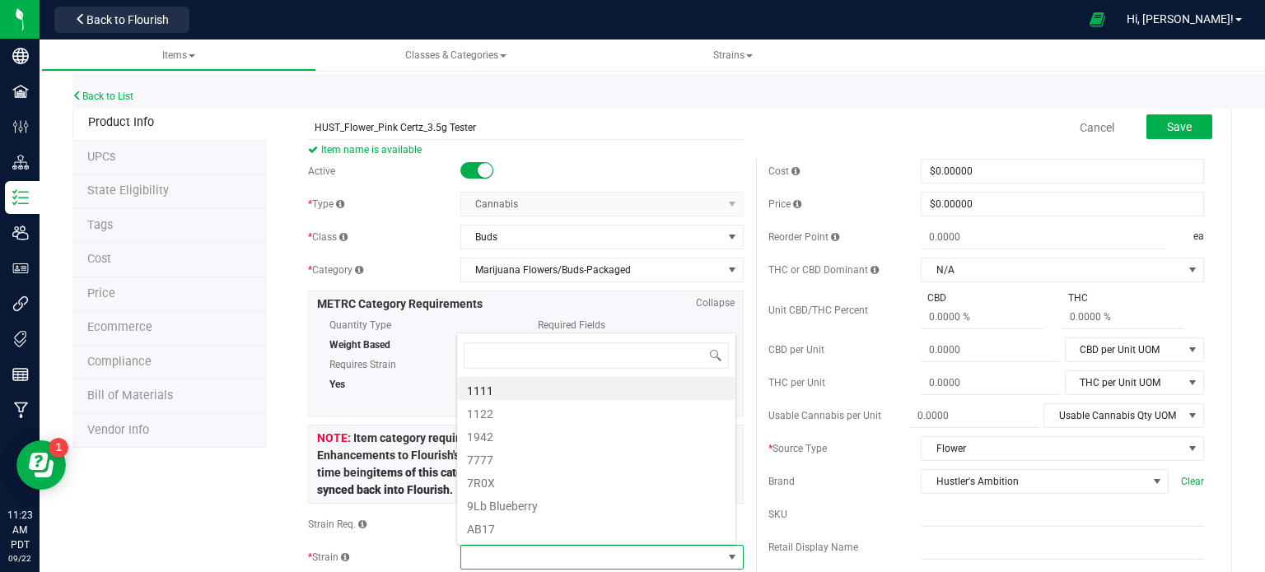
scroll to position [24, 276]
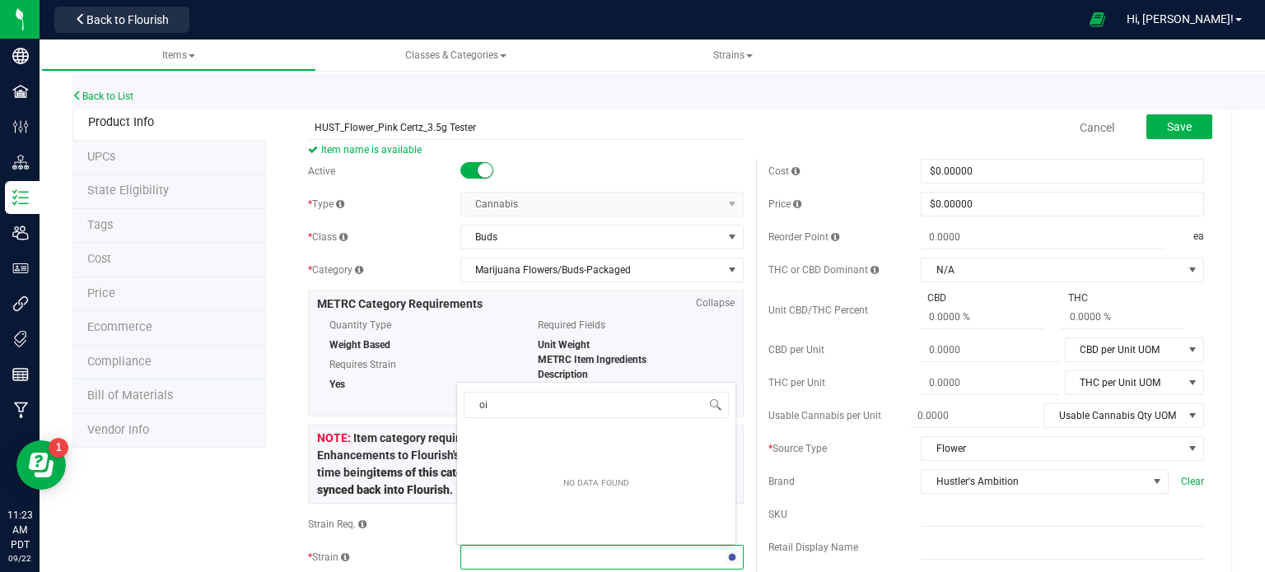
type input "o"
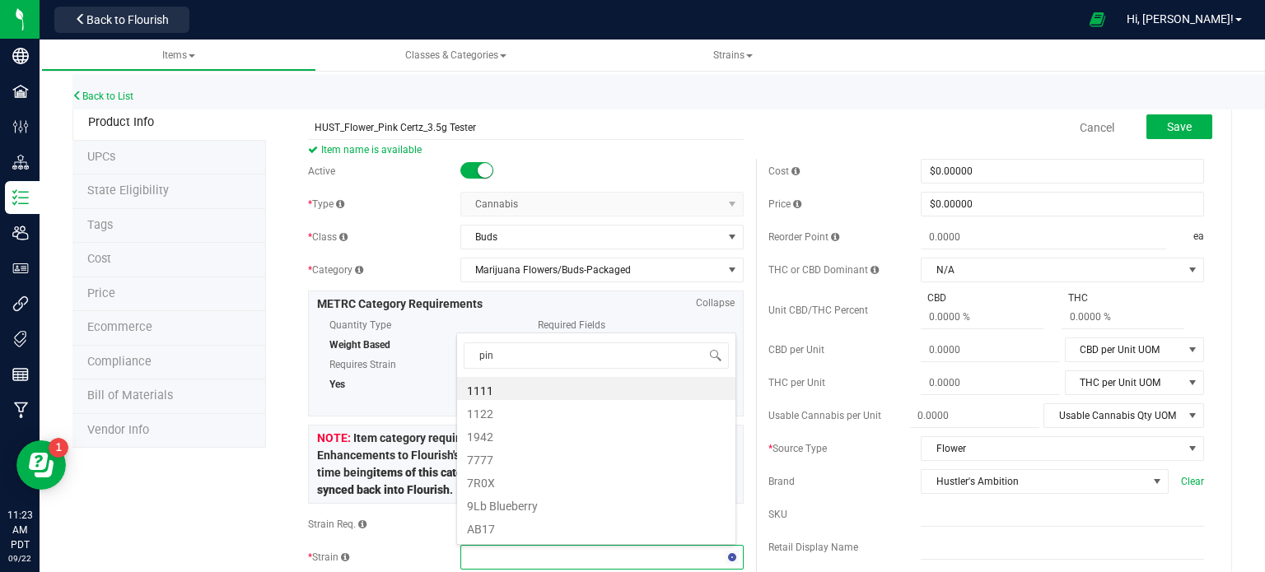
type input "pink"
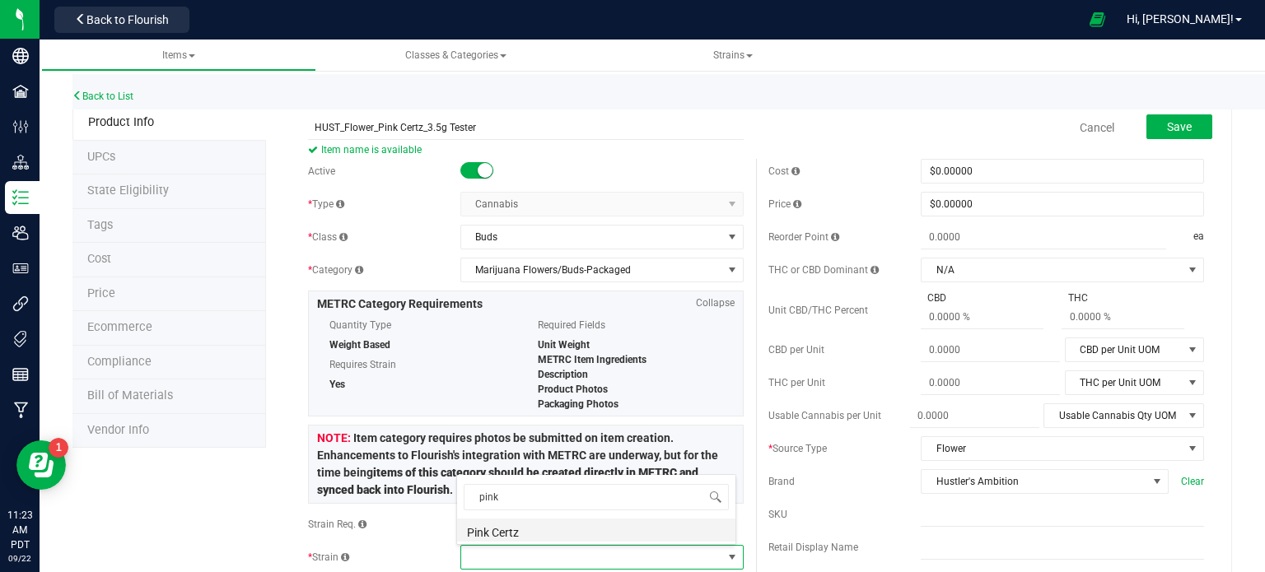
click at [567, 529] on li "Pink Certz" at bounding box center [596, 530] width 278 height 23
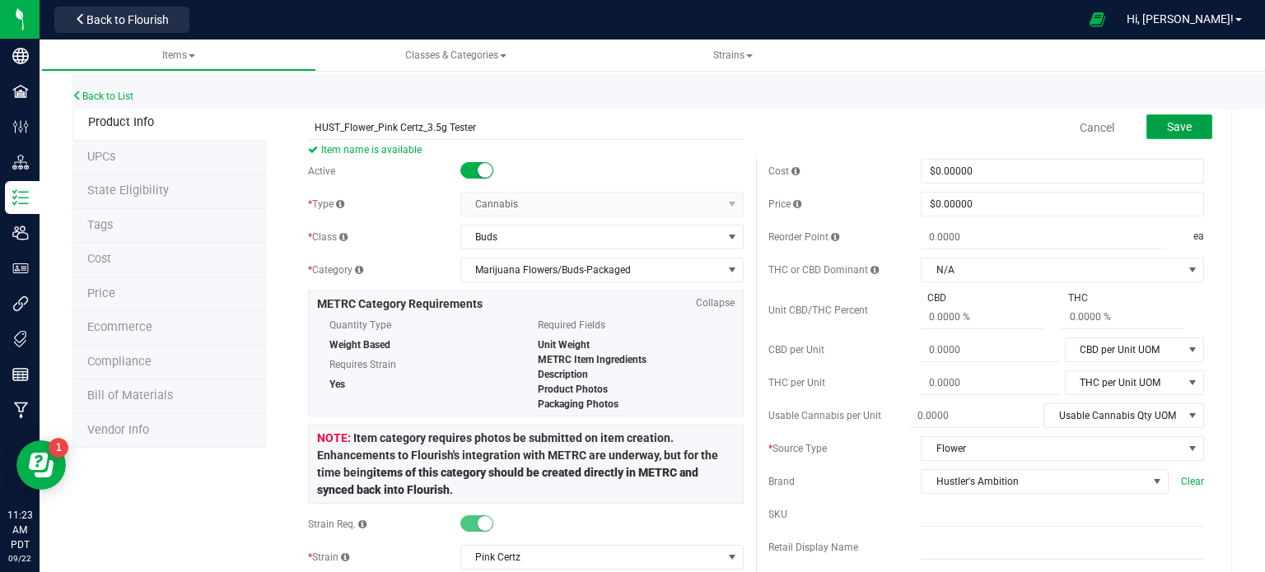
click at [1196, 117] on button "Save" at bounding box center [1179, 126] width 66 height 25
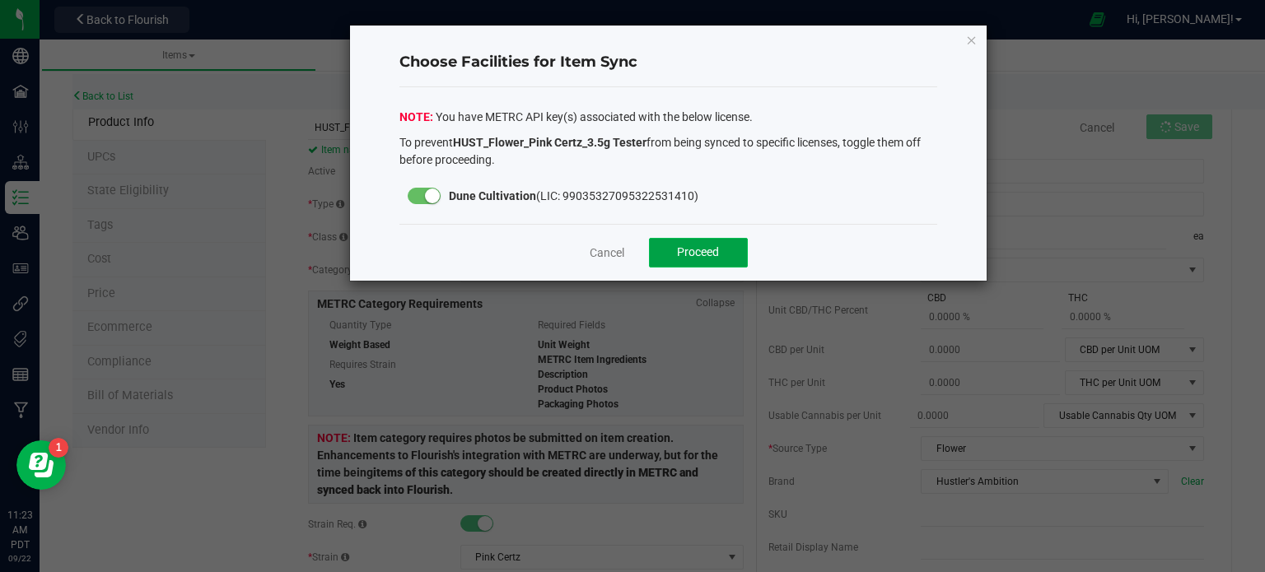
click at [692, 253] on span "Proceed" at bounding box center [698, 251] width 42 height 13
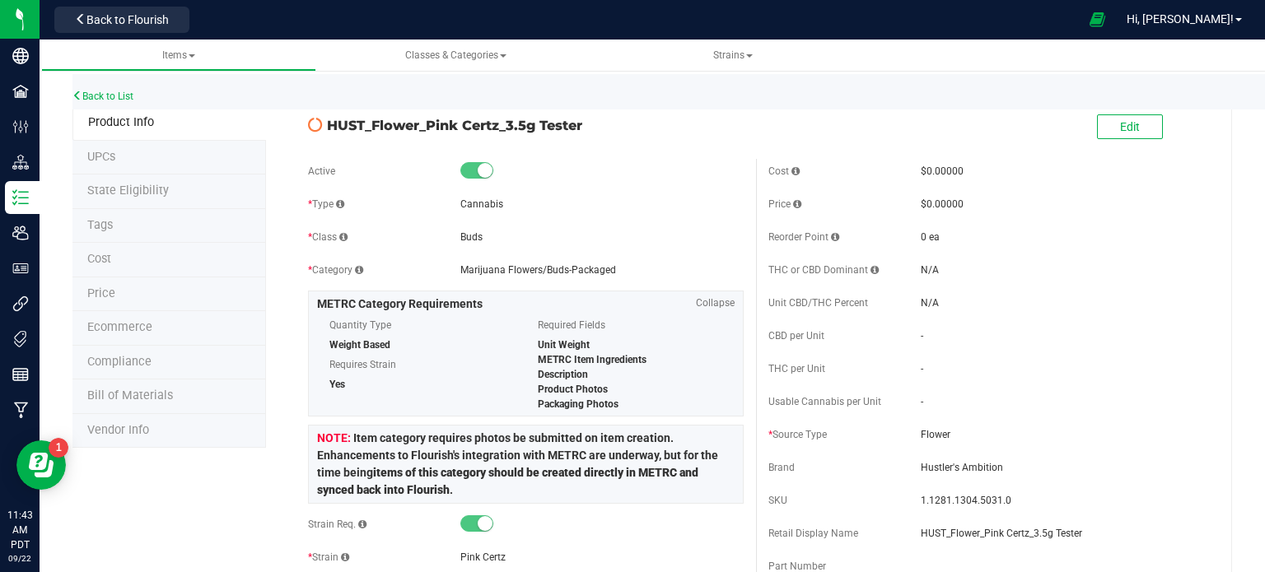
click at [140, 180] on li "State Eligibility" at bounding box center [169, 192] width 194 height 35
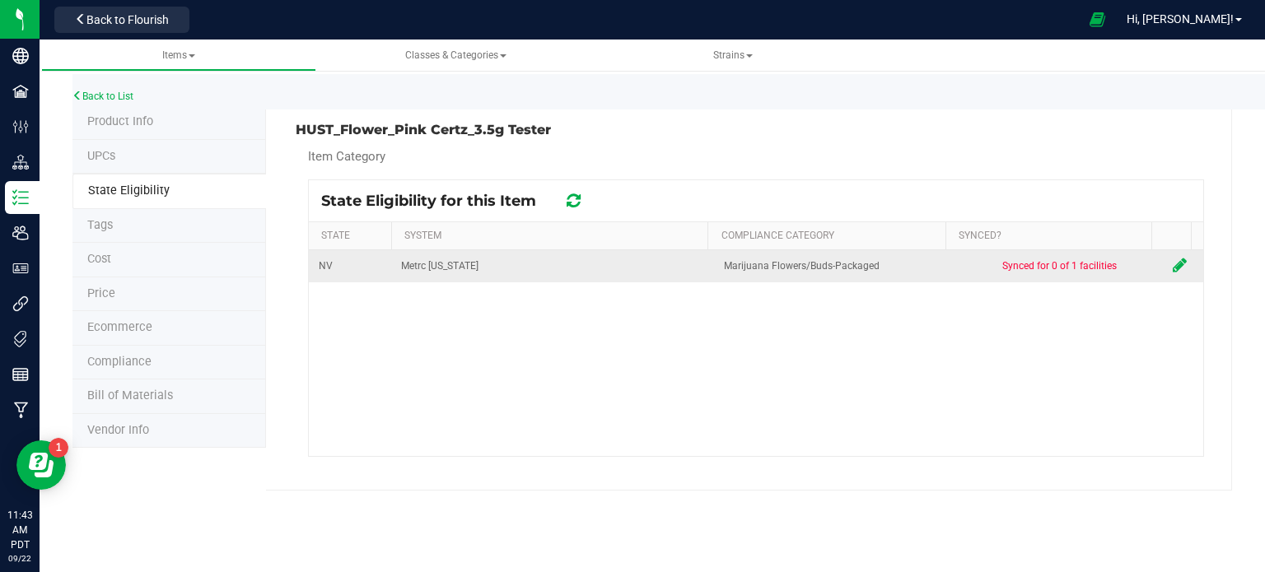
click at [1173, 262] on icon at bounding box center [1180, 265] width 14 height 16
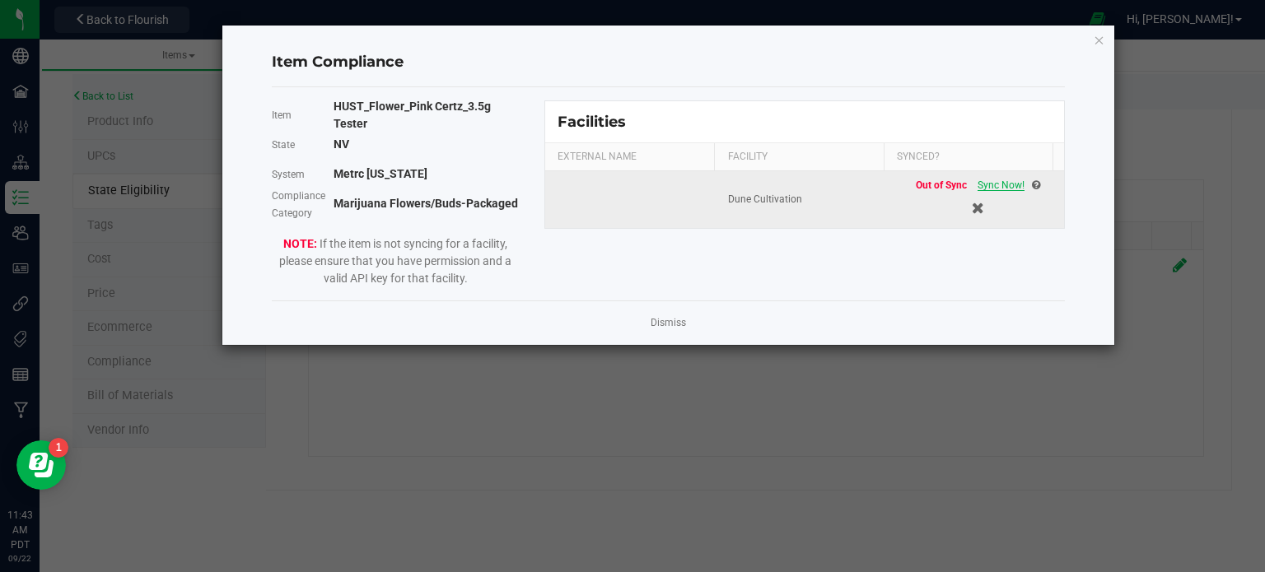
click at [984, 187] on span "Sync Now!" at bounding box center [1000, 186] width 47 height 12
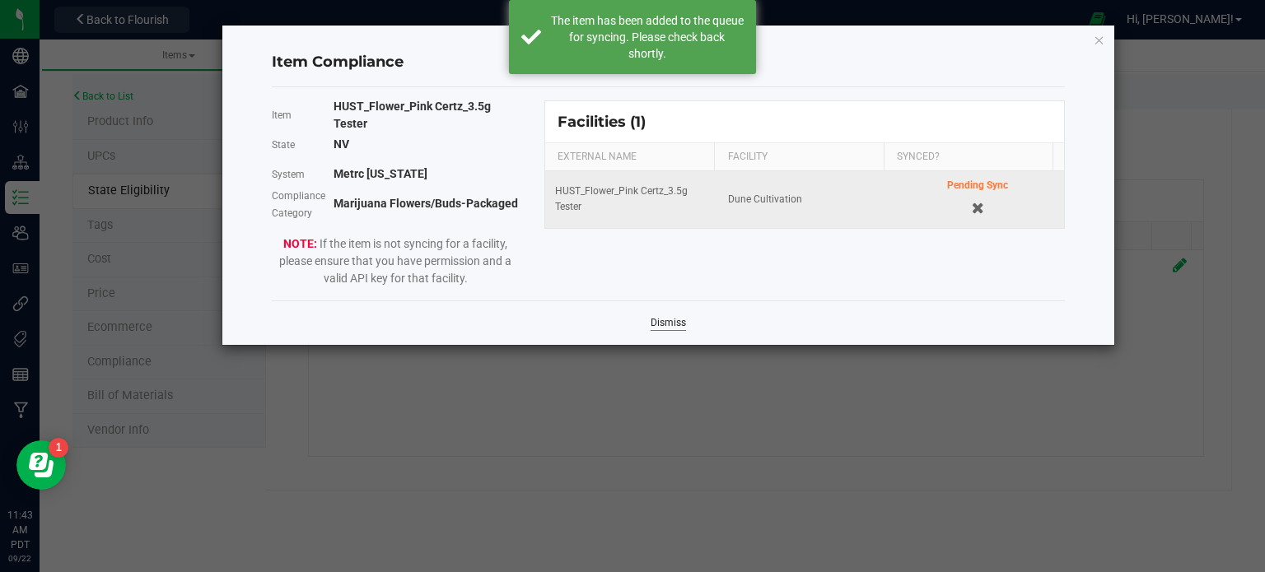
click at [657, 322] on link "Dismiss" at bounding box center [668, 323] width 35 height 14
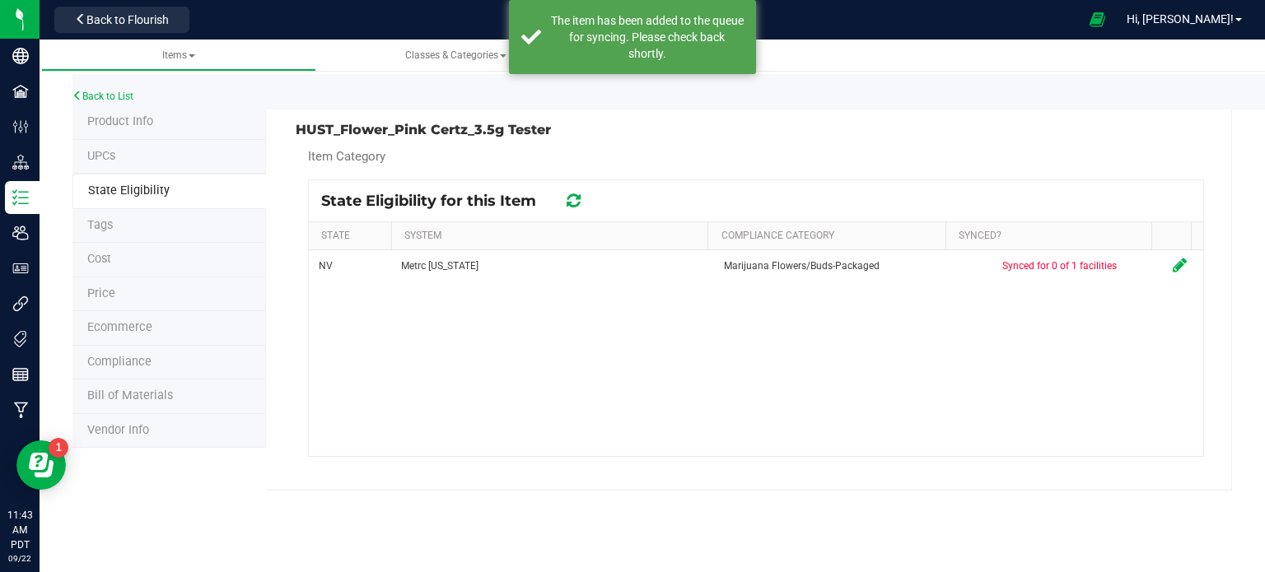
click at [574, 200] on icon at bounding box center [574, 201] width 14 height 16
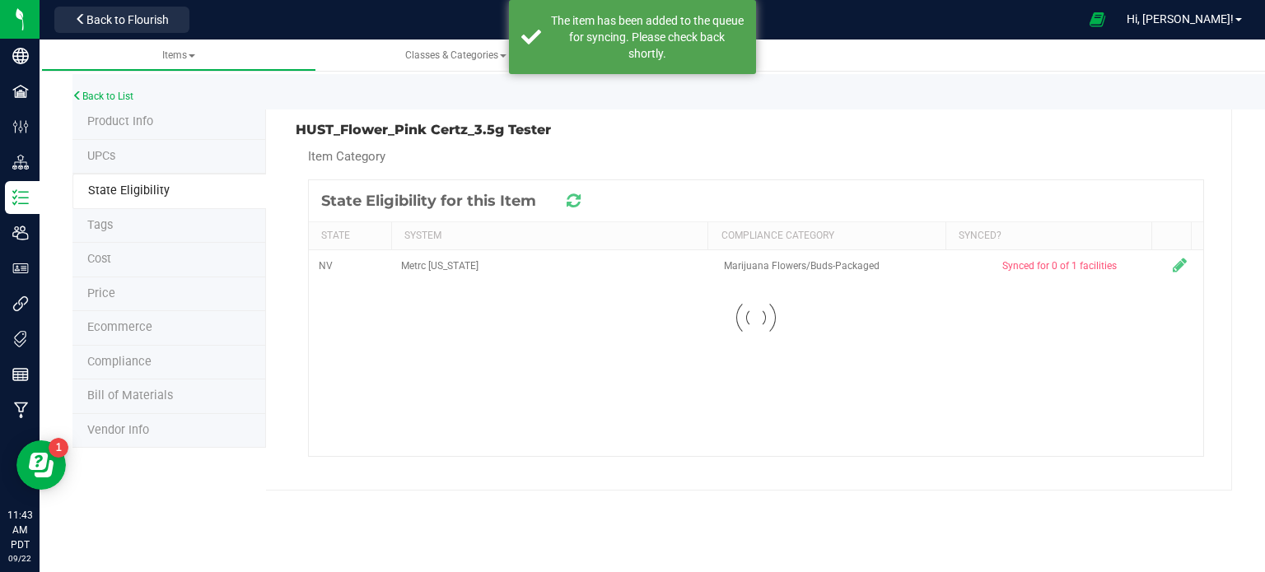
click at [574, 200] on icon at bounding box center [574, 201] width 14 height 16
click at [574, 200] on icon at bounding box center [573, 201] width 16 height 18
click at [574, 200] on icon at bounding box center [574, 201] width 14 height 16
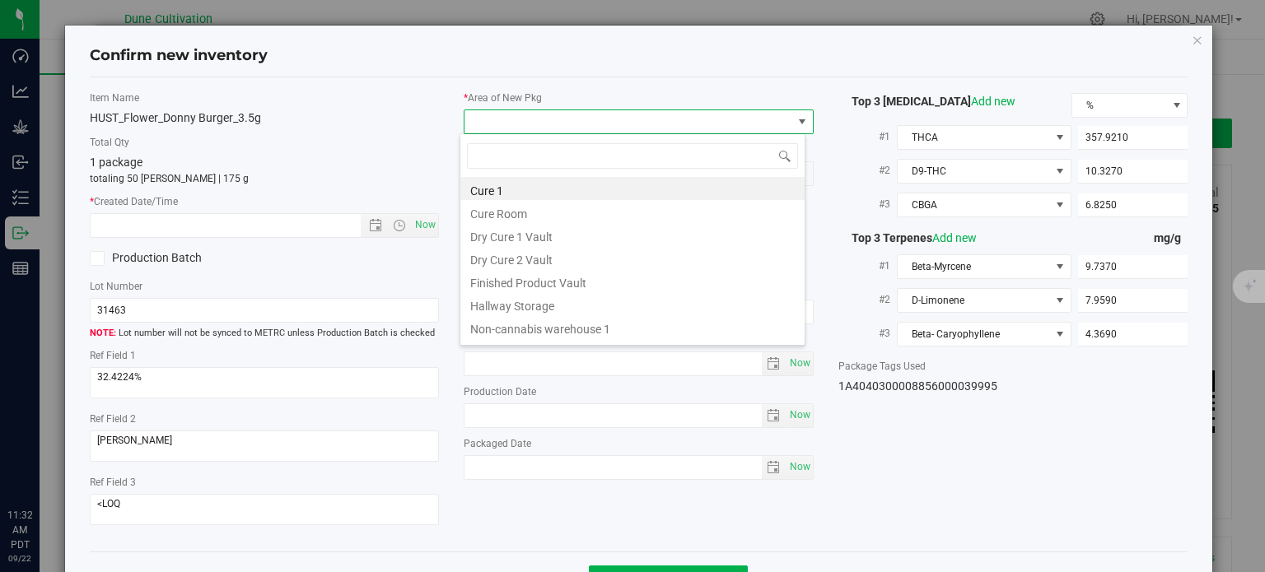
click at [595, 288] on li "Finished Product Vault" at bounding box center [632, 280] width 344 height 23
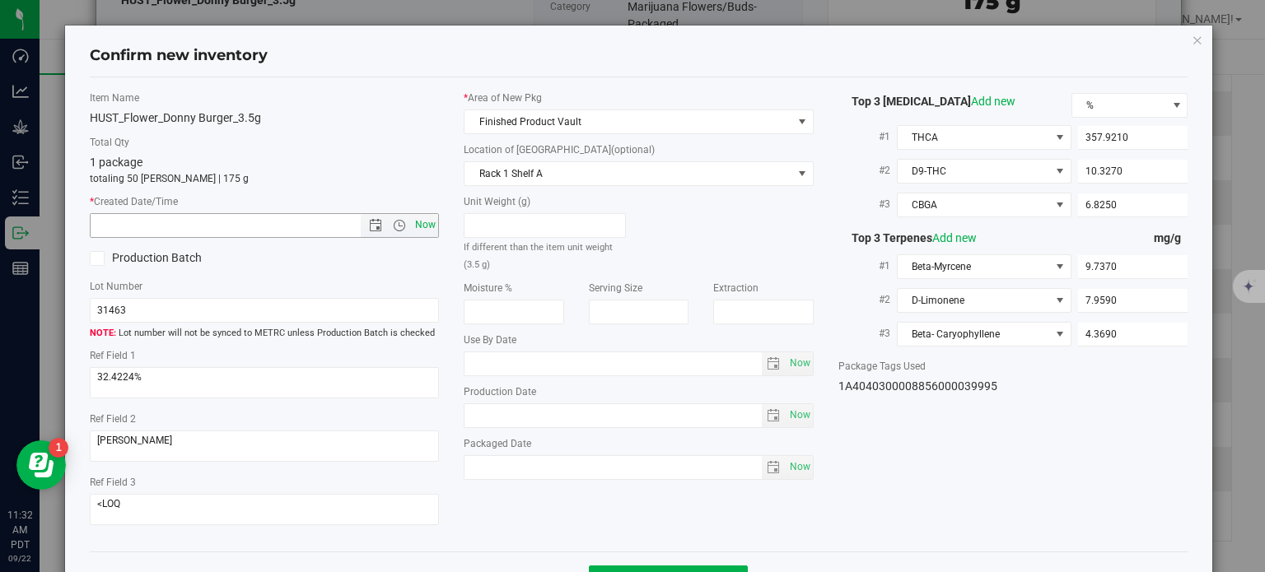
click at [425, 228] on span "Now" at bounding box center [426, 225] width 28 height 24
type input "[DATE] 11:32 AM"
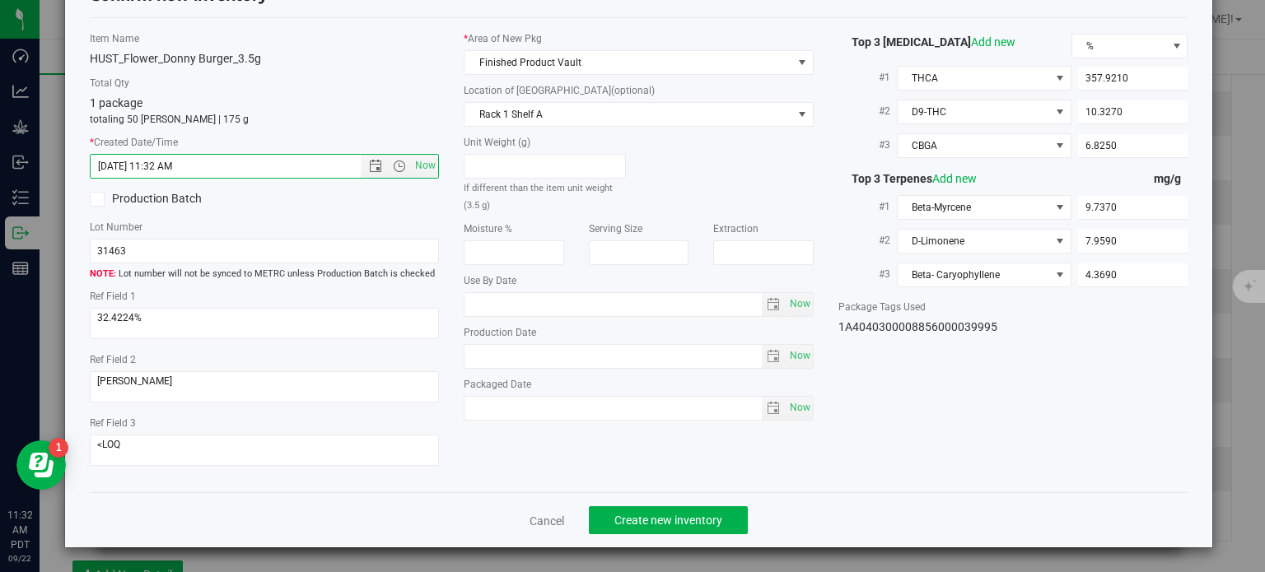
click at [642, 505] on div "Cancel Create new inventory" at bounding box center [639, 519] width 1099 height 55
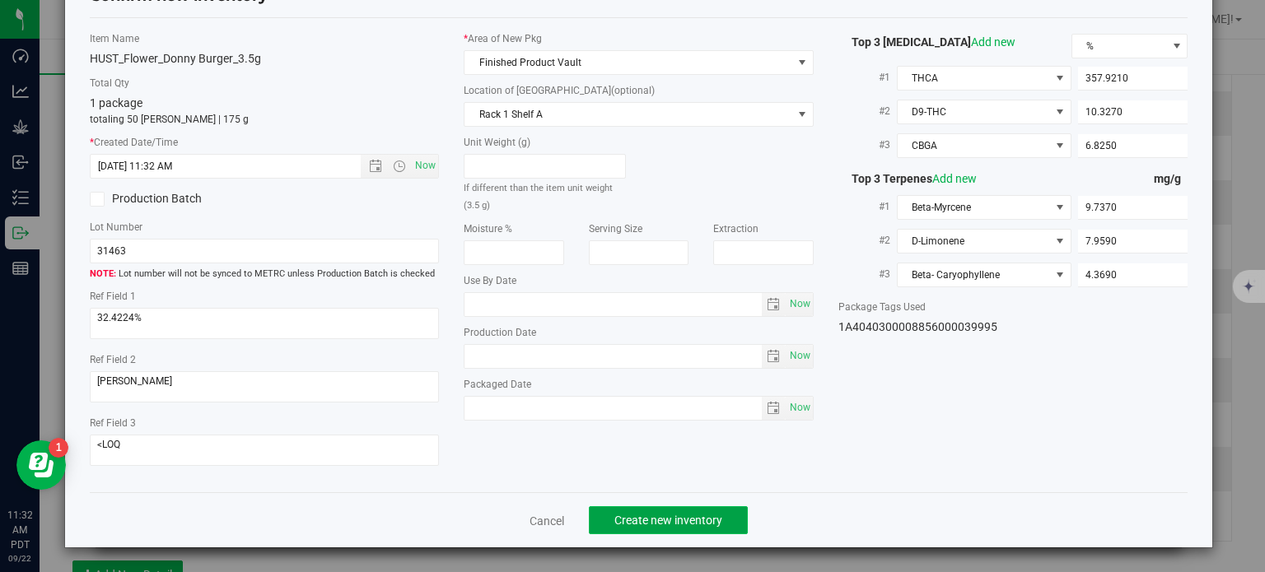
click at [642, 520] on span "Create new inventory" at bounding box center [668, 520] width 108 height 13
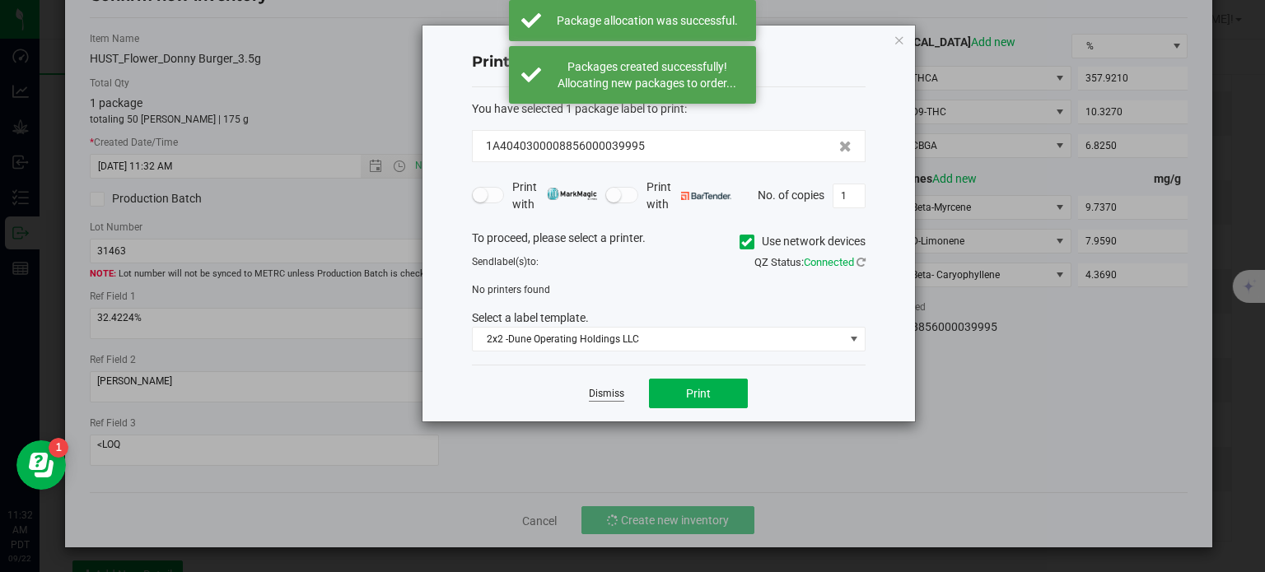
click at [606, 390] on link "Dismiss" at bounding box center [606, 394] width 35 height 14
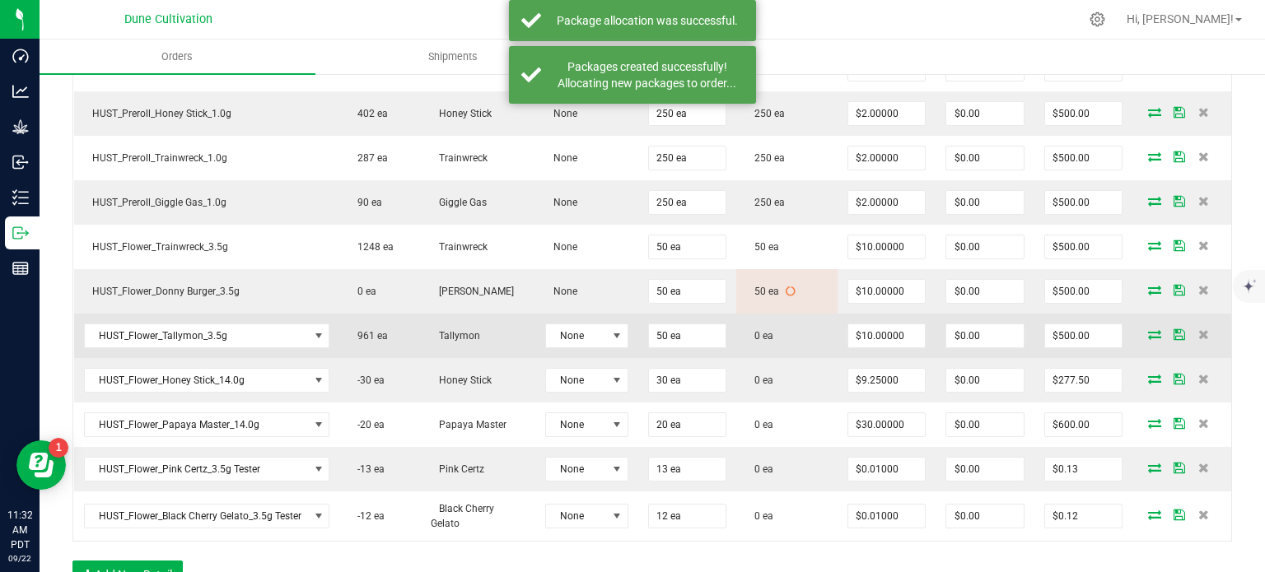
click at [1148, 332] on icon at bounding box center [1154, 334] width 13 height 10
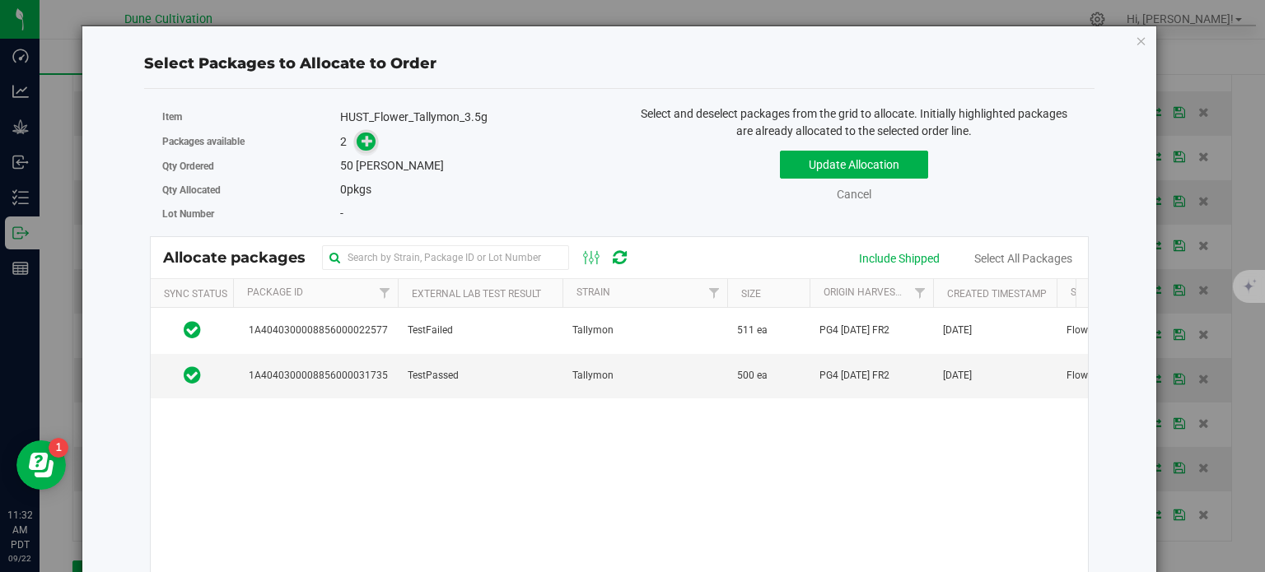
click at [371, 144] on span at bounding box center [366, 142] width 19 height 19
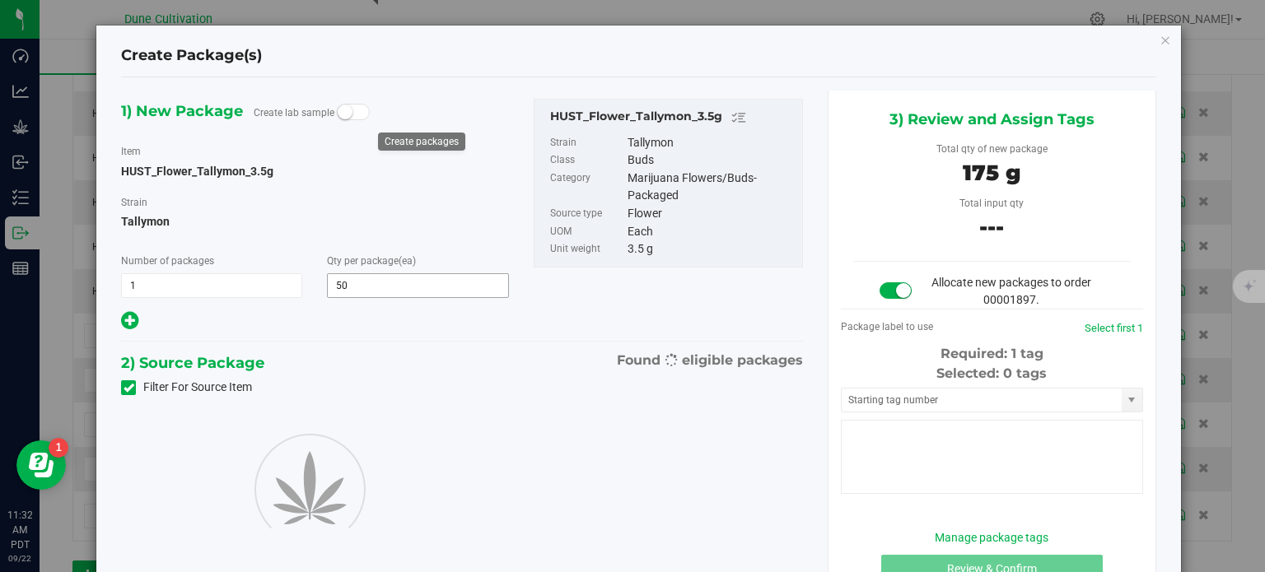
type input "50"
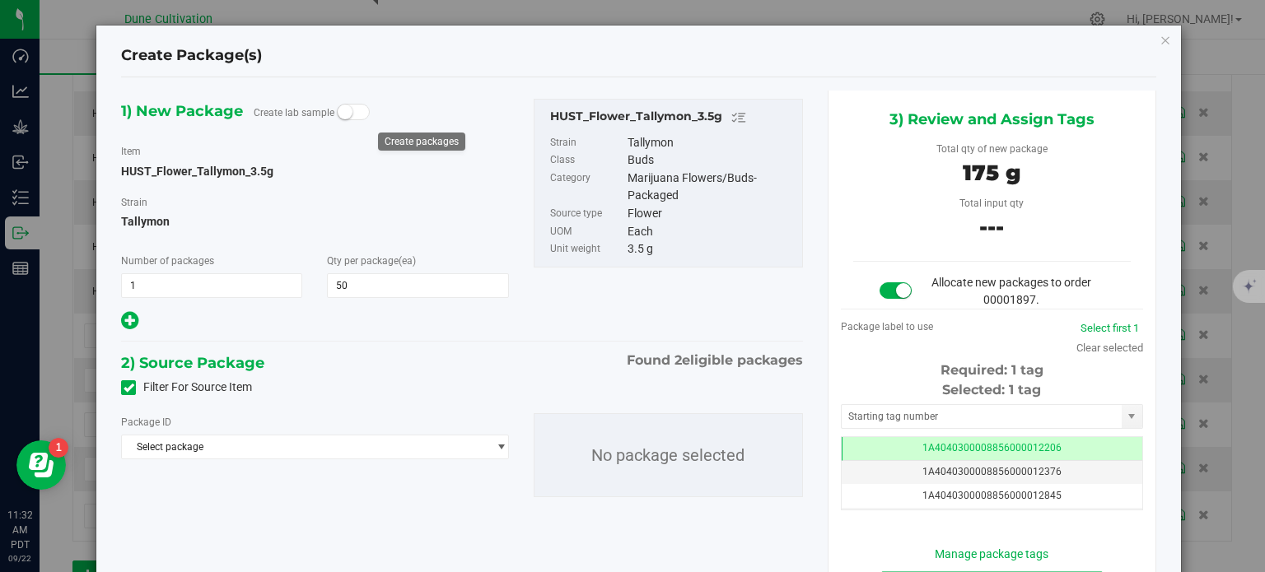
click at [130, 388] on icon at bounding box center [129, 388] width 11 height 0
click at [0, 0] on input "Filter For Source Item" at bounding box center [0, 0] width 0 height 0
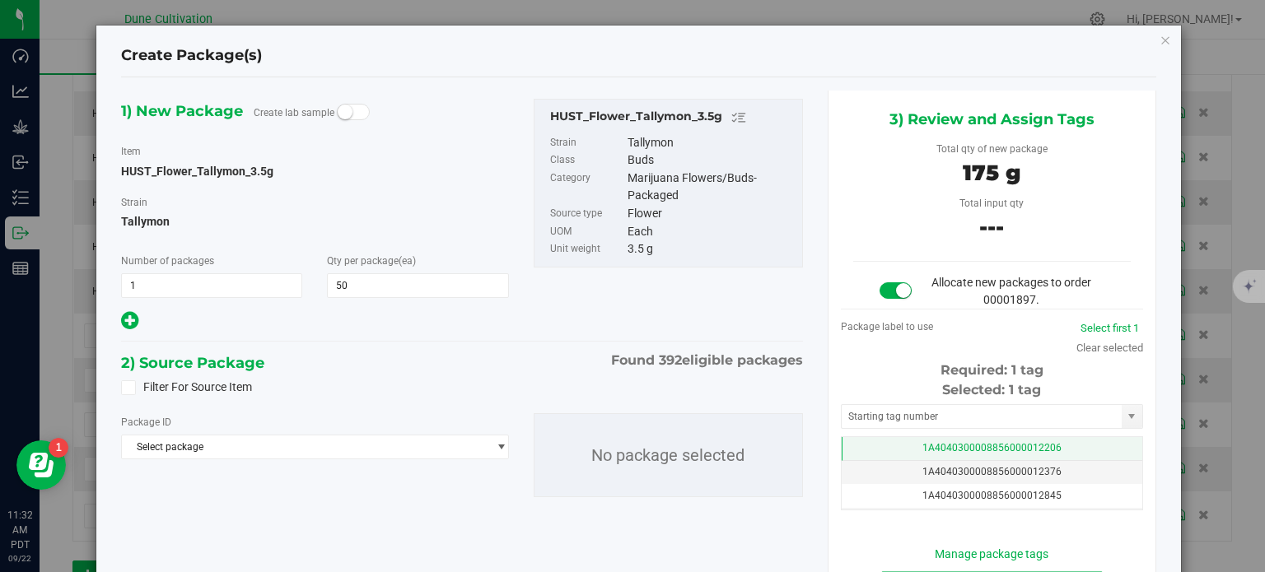
click at [883, 456] on td "1A4040300008856000012206" at bounding box center [992, 449] width 301 height 24
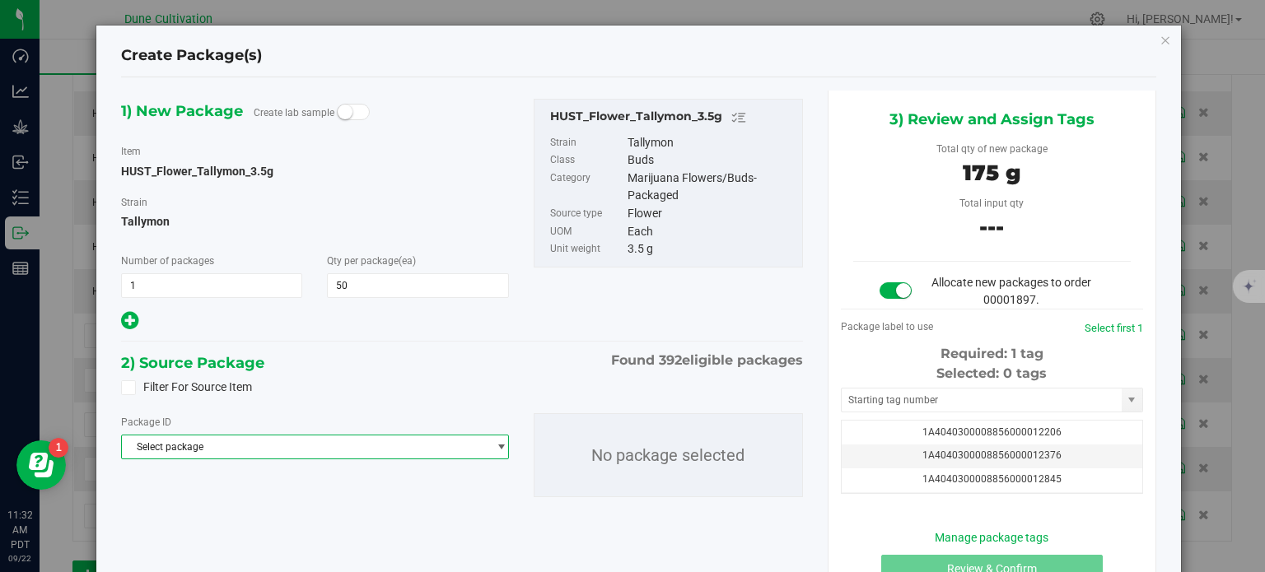
click at [478, 449] on span "Select package" at bounding box center [304, 447] width 365 height 23
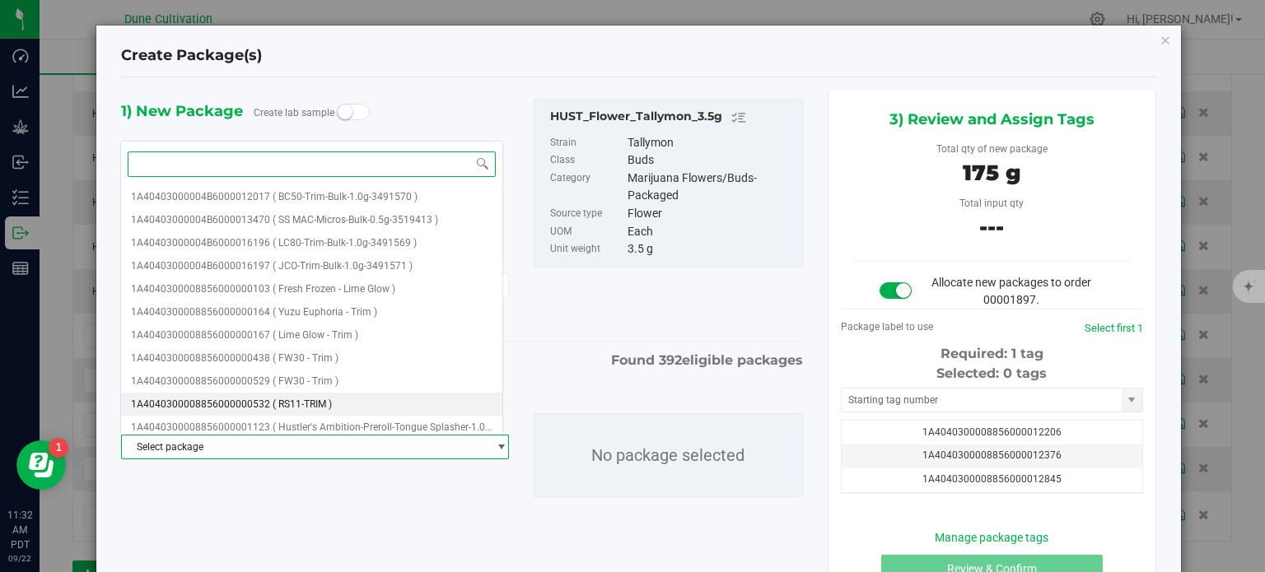
paste input "35233"
type input "35233"
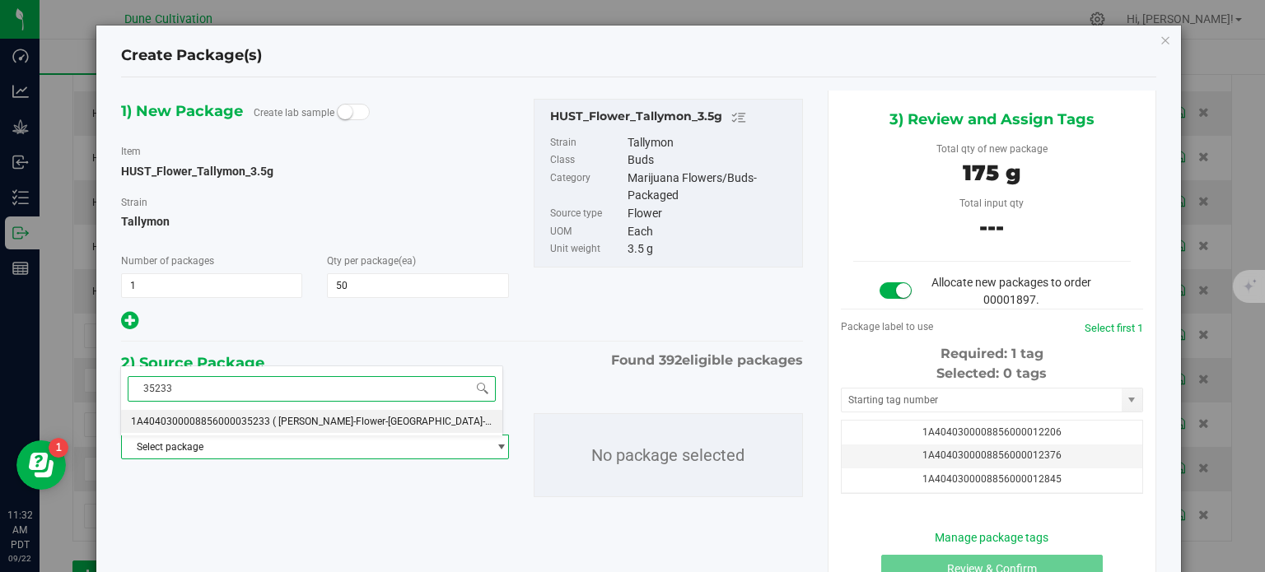
click at [333, 418] on span "( [PERSON_NAME]-Flower-[GEOGRAPHIC_DATA]-3.5g )" at bounding box center [392, 422] width 238 height 12
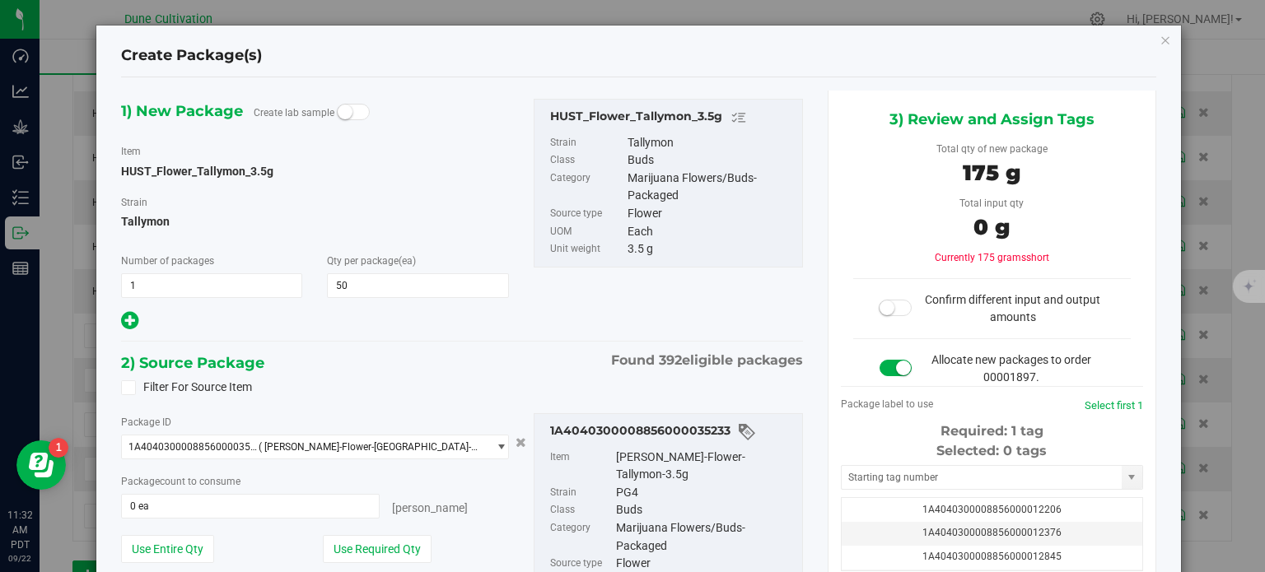
click at [369, 533] on div "Package ID 1A4040300008856000035233 ( [PERSON_NAME]-Flower-[GEOGRAPHIC_DATA]-3.…" at bounding box center [315, 503] width 412 height 180
click at [376, 543] on button "Use Required Qty" at bounding box center [377, 549] width 109 height 28
type input "50 ea"
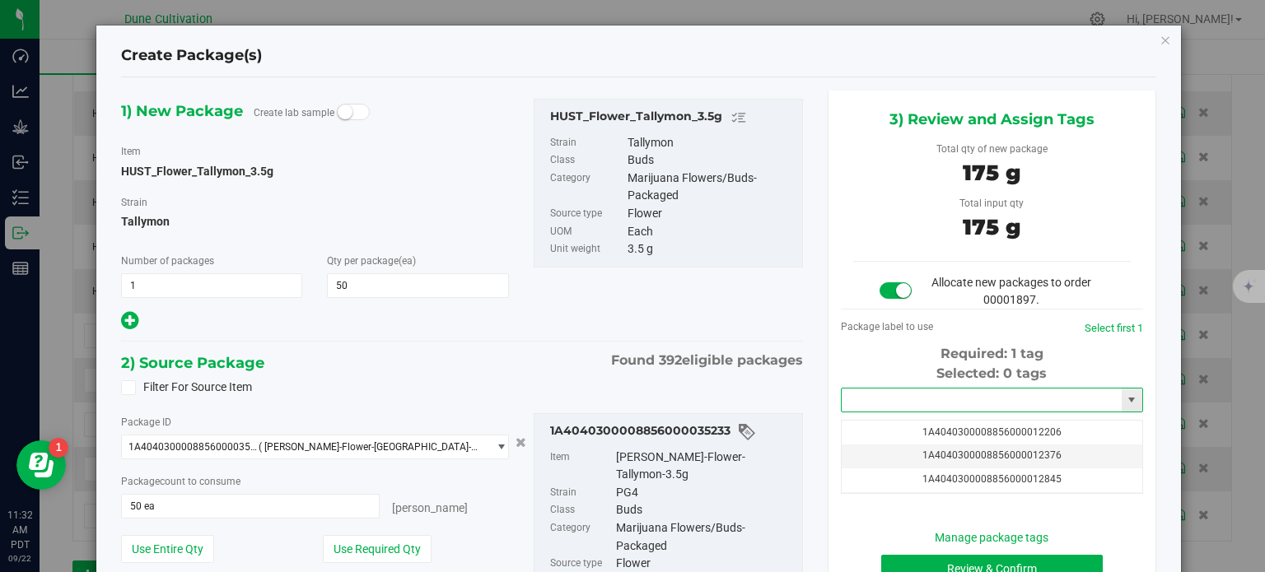
click at [876, 404] on input "text" at bounding box center [982, 400] width 280 height 23
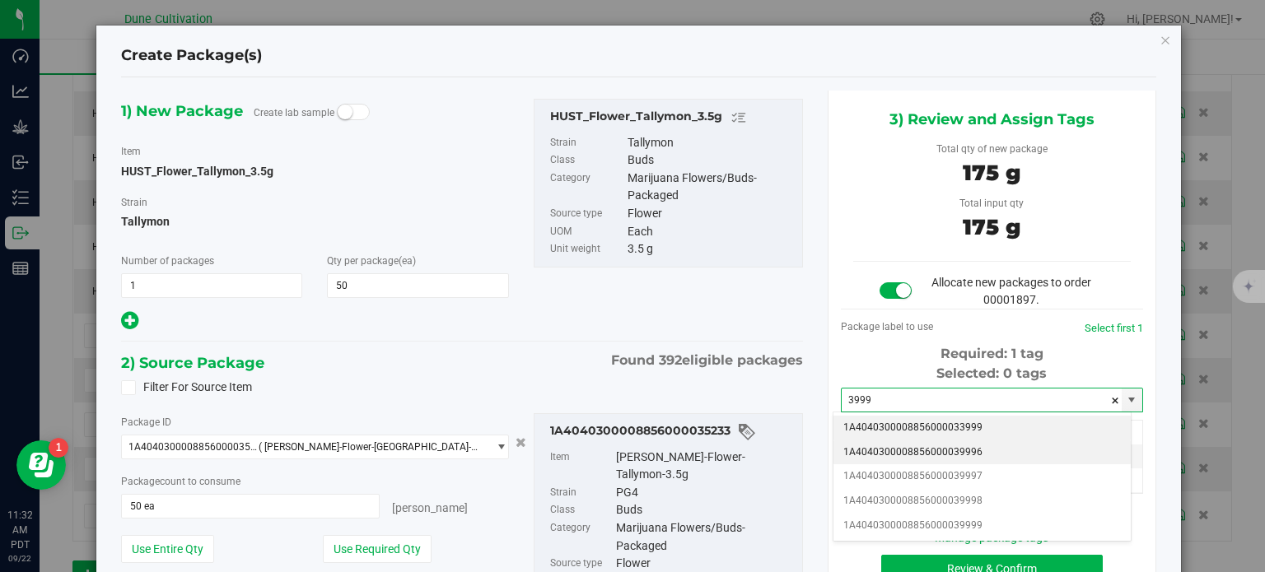
click at [912, 454] on li "1A4040300008856000039996" at bounding box center [981, 453] width 297 height 25
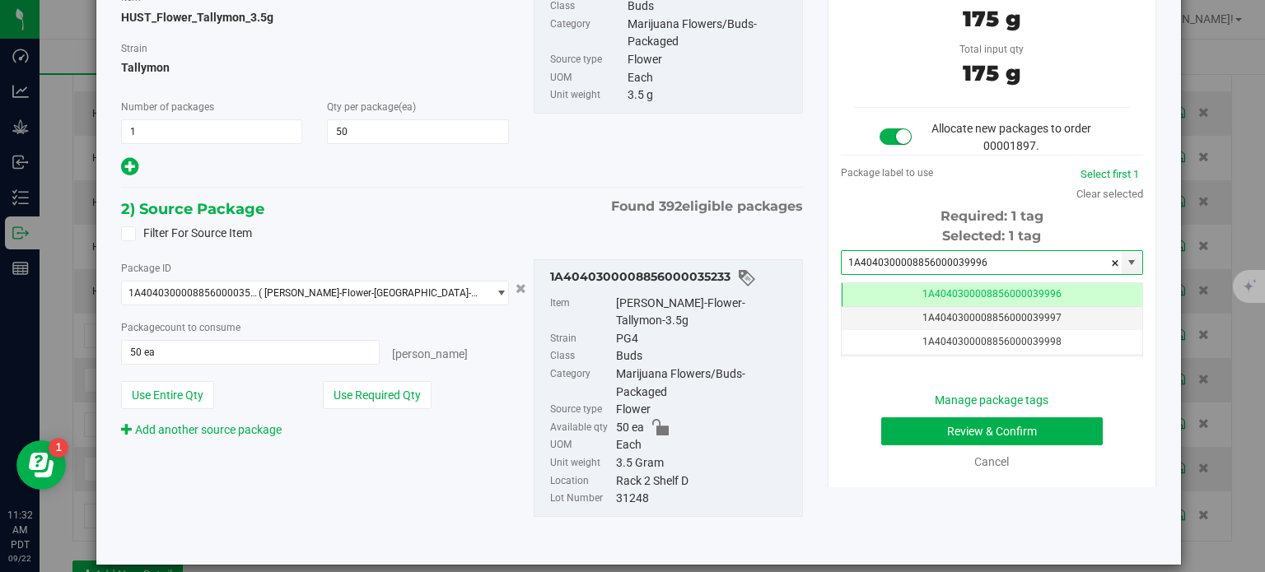
type input "1A4040300008856000039996"
click at [853, 427] on div "Review & Confirm" at bounding box center [992, 432] width 278 height 28
click at [894, 446] on div "Manage package tags Review & Confirm Cancel" at bounding box center [992, 431] width 278 height 79
click at [894, 431] on button "Review & Confirm" at bounding box center [992, 432] width 222 height 28
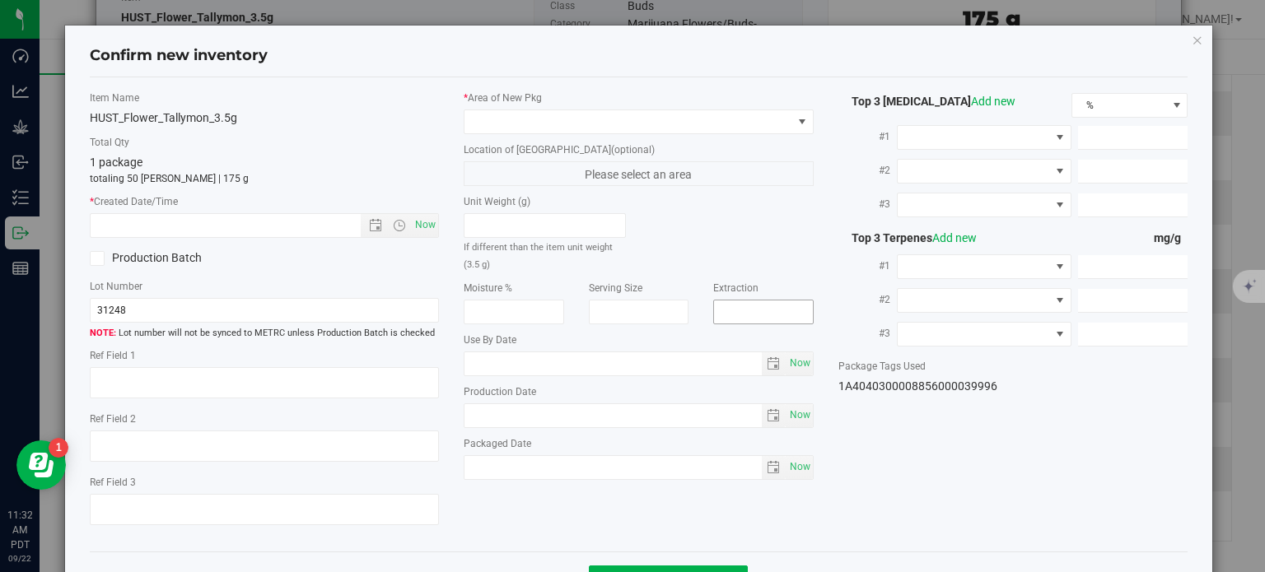
type textarea "26.0522%"
type textarea "PG4"
type textarea "<LOQ"
type input "271.0500"
type input "22.8110"
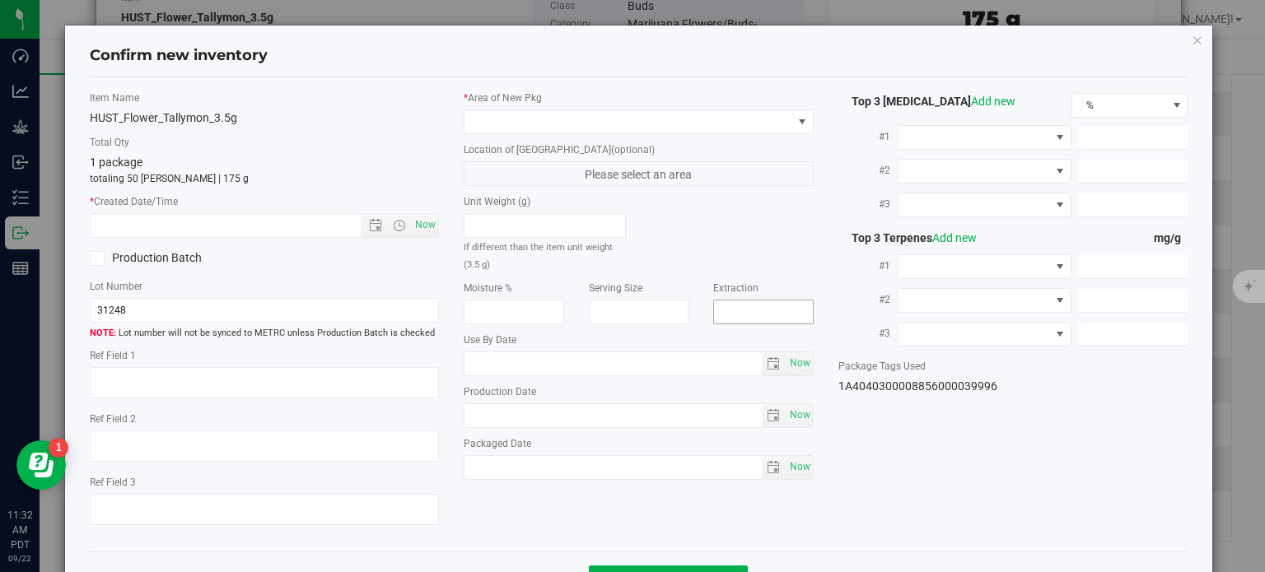
type input "11.7710"
type input "3.6930"
type input "3.6720"
type input "3.0480"
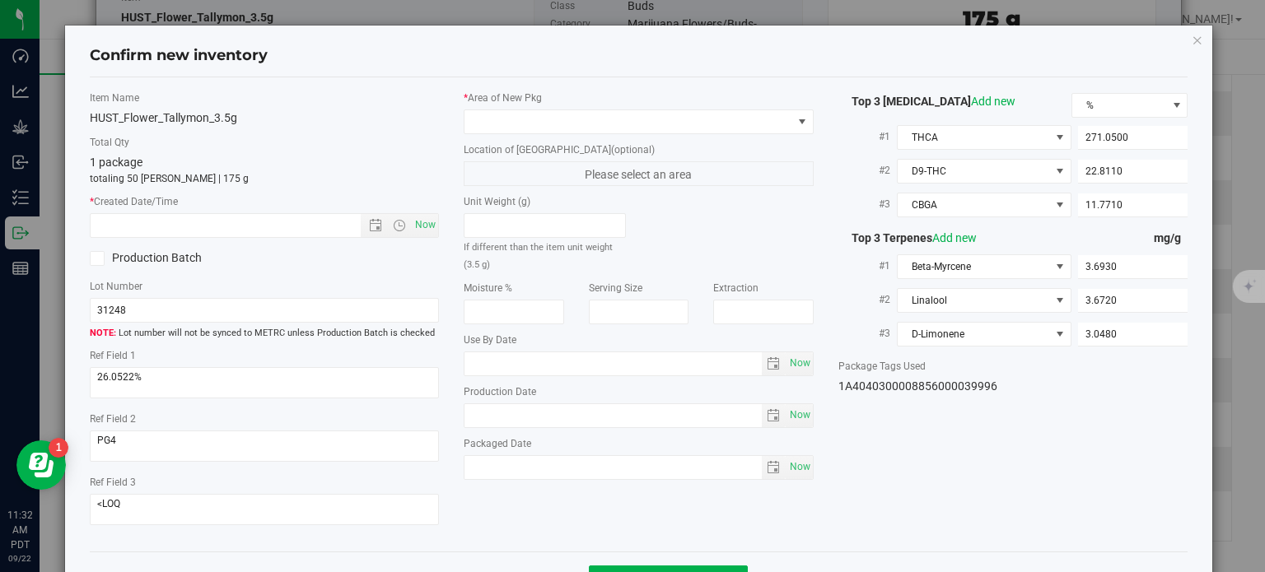
click at [637, 138] on div "* Area of [GEOGRAPHIC_DATA] Location of [GEOGRAPHIC_DATA] (optional) Please sel…" at bounding box center [638, 290] width 375 height 398
click at [640, 128] on span at bounding box center [628, 121] width 328 height 23
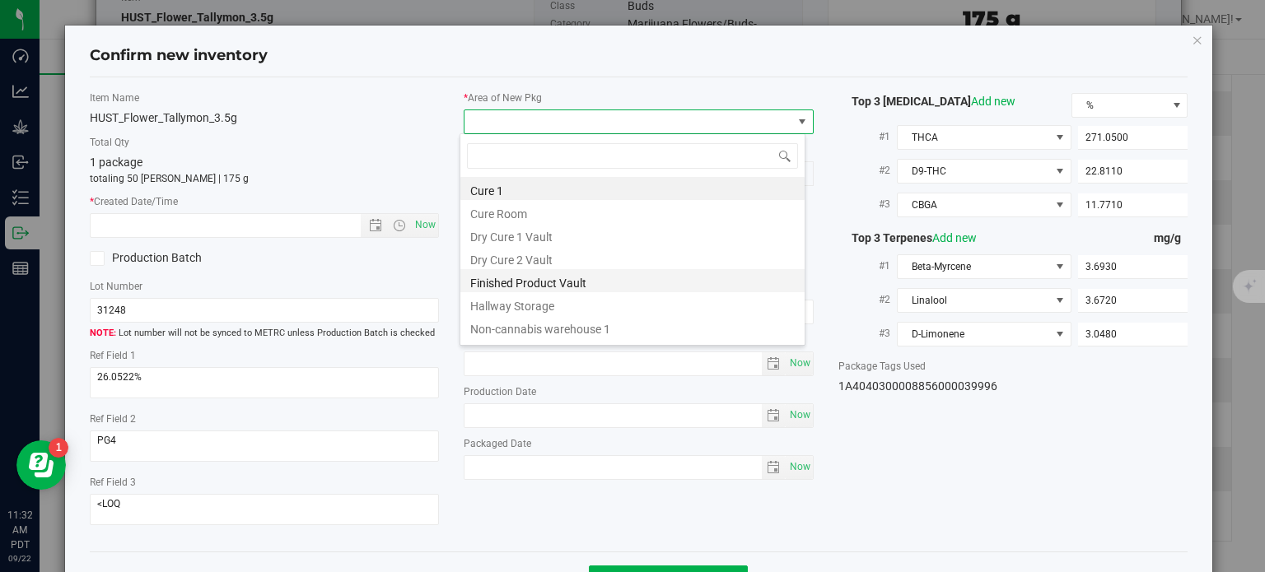
click at [609, 278] on li "Finished Product Vault" at bounding box center [632, 280] width 344 height 23
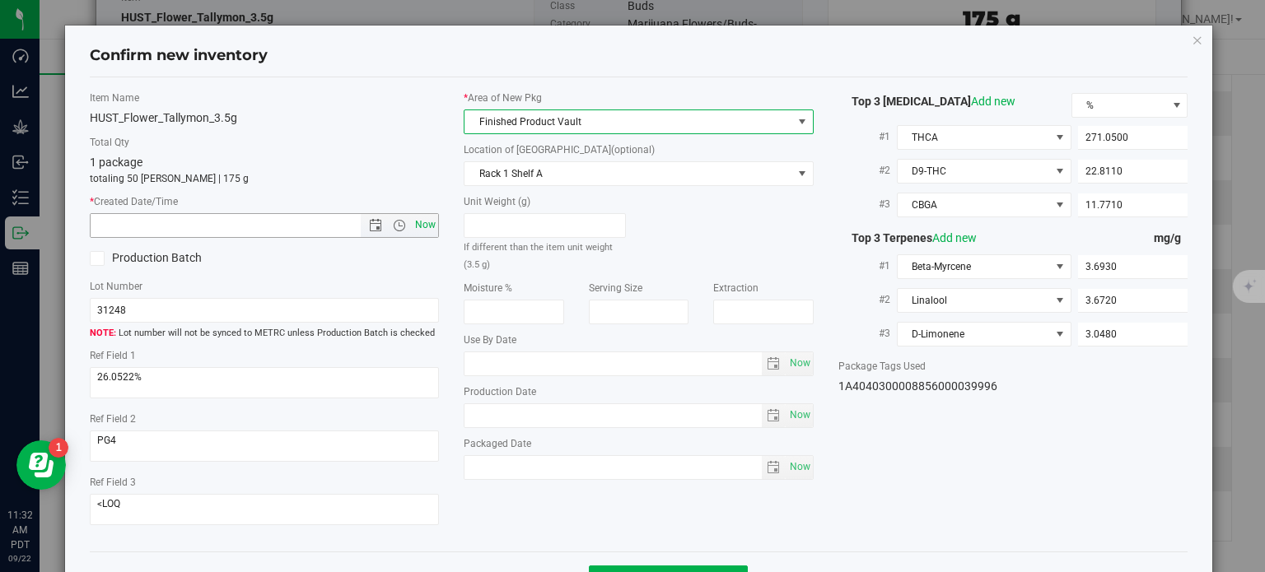
click at [431, 226] on span "Now" at bounding box center [426, 225] width 28 height 24
type input "[DATE] 11:32 AM"
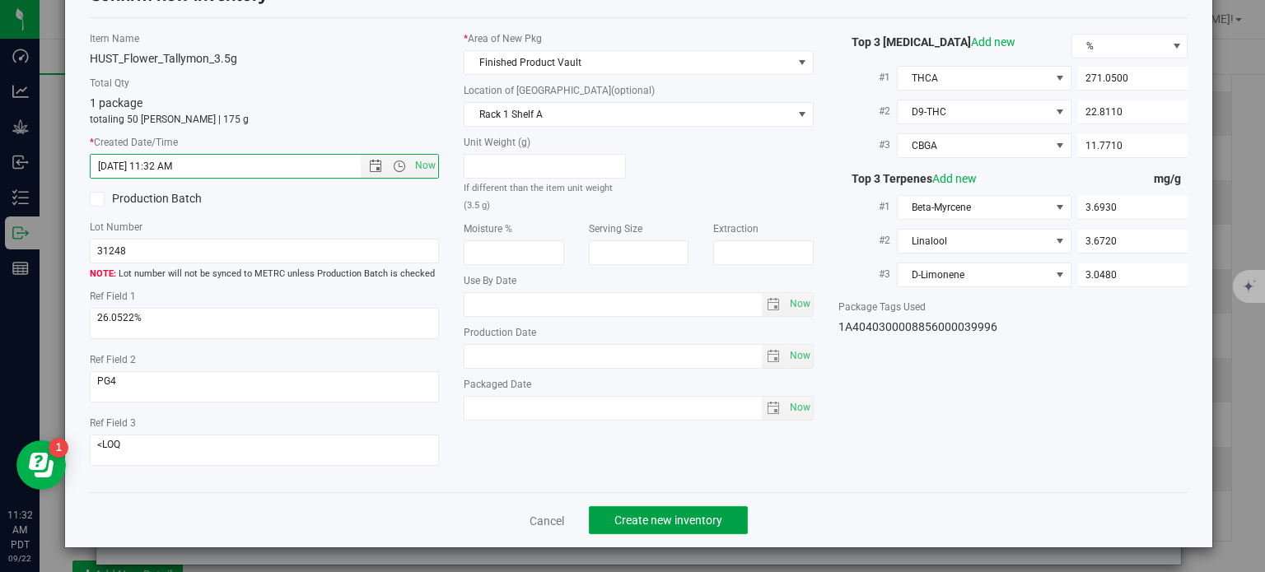
click at [629, 518] on span "Create new inventory" at bounding box center [668, 520] width 108 height 13
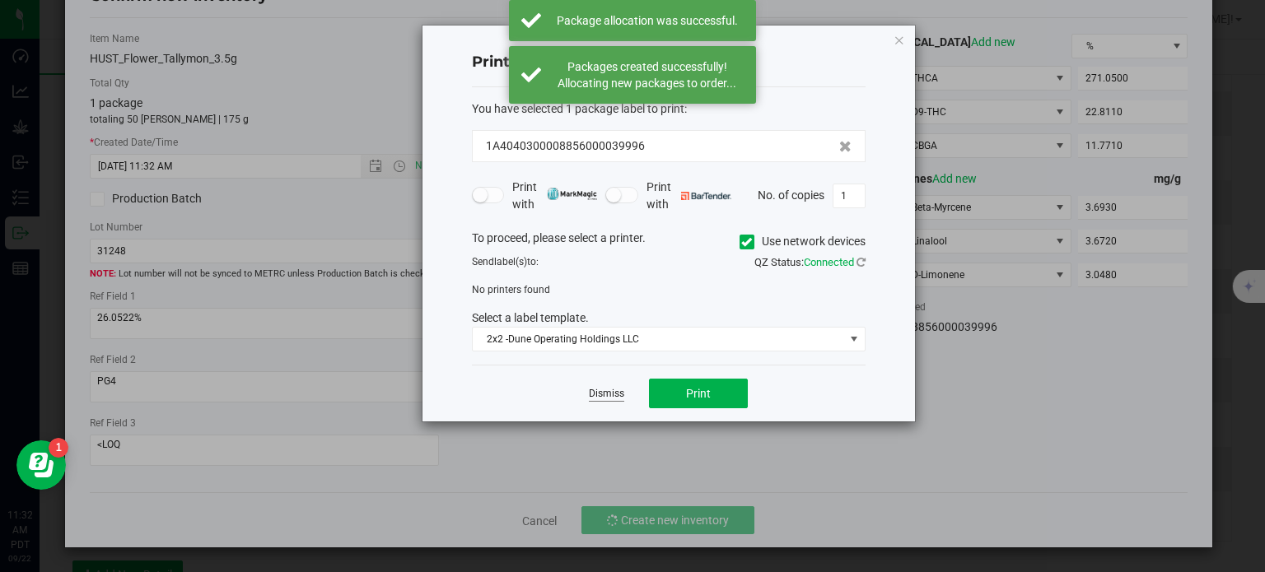
click at [606, 399] on link "Dismiss" at bounding box center [606, 394] width 35 height 14
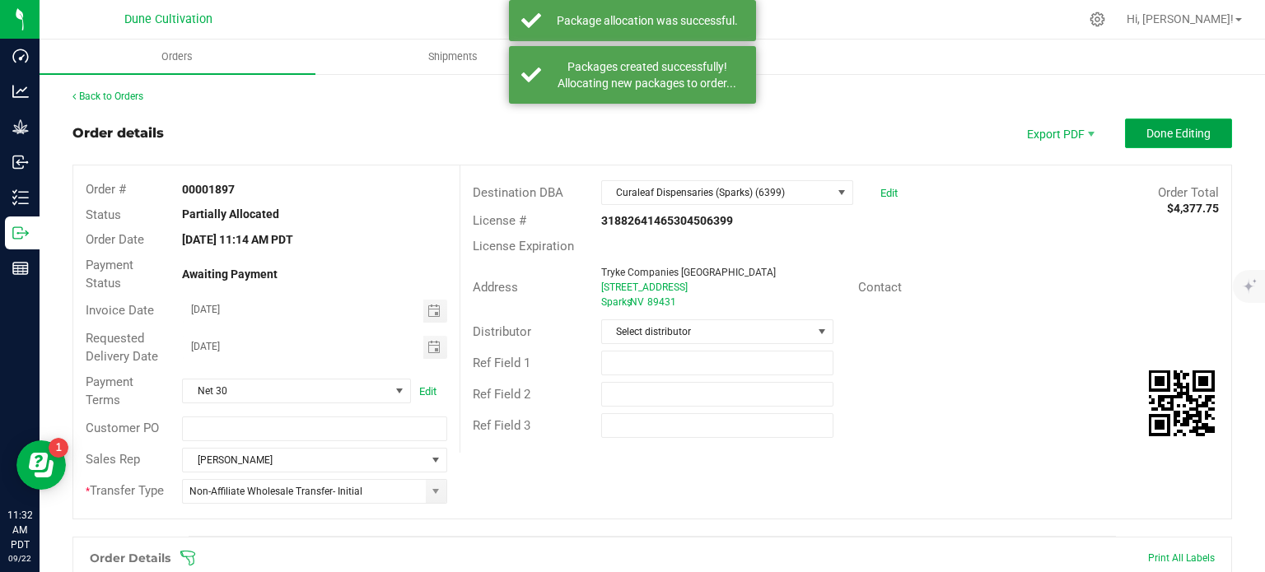
click at [1156, 132] on span "Done Editing" at bounding box center [1178, 133] width 64 height 13
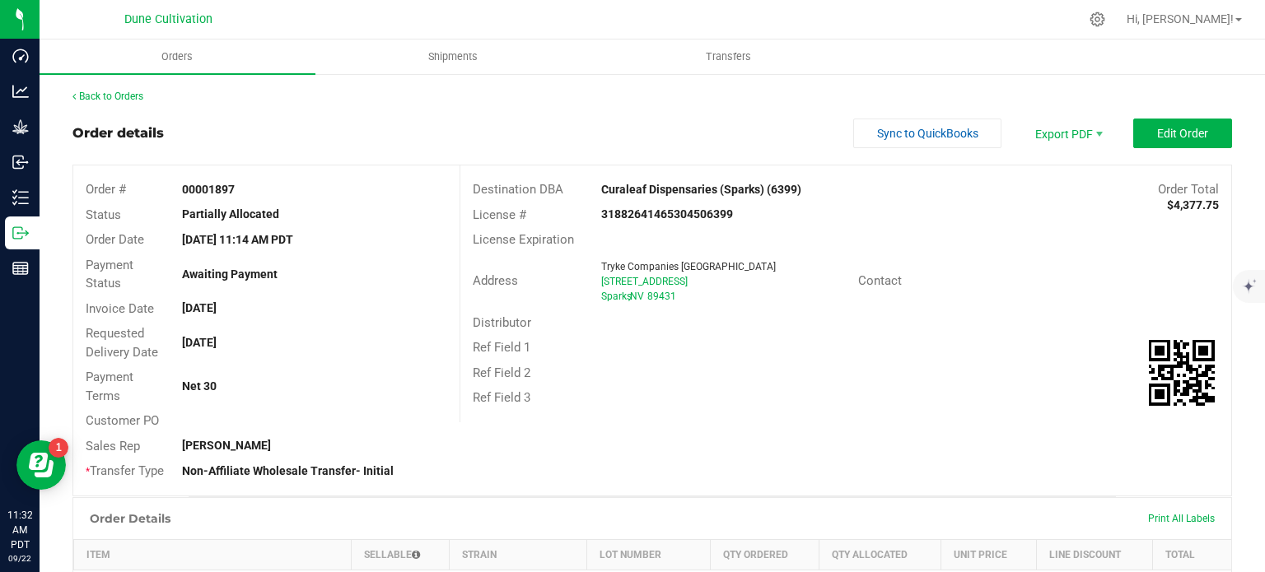
click at [1088, 257] on div "Address Tryke Companies [GEOGRAPHIC_DATA] [STREET_ADDRESS] Contact" at bounding box center [845, 282] width 771 height 58
click at [1155, 144] on button "Edit Order" at bounding box center [1182, 134] width 99 height 30
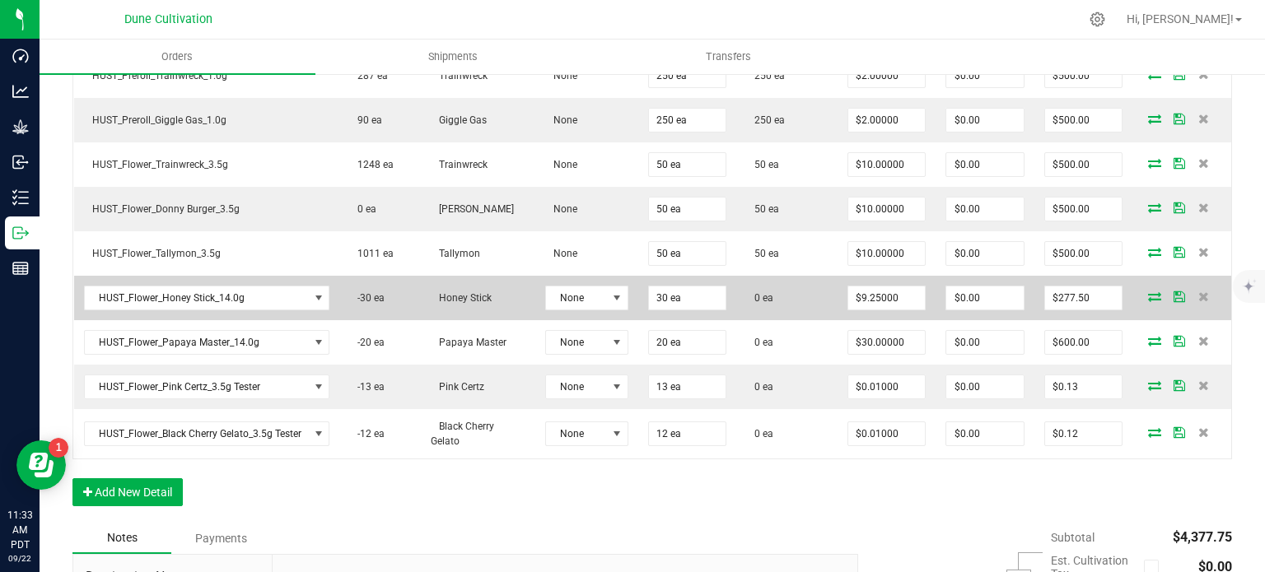
click at [1148, 292] on icon at bounding box center [1154, 297] width 13 height 10
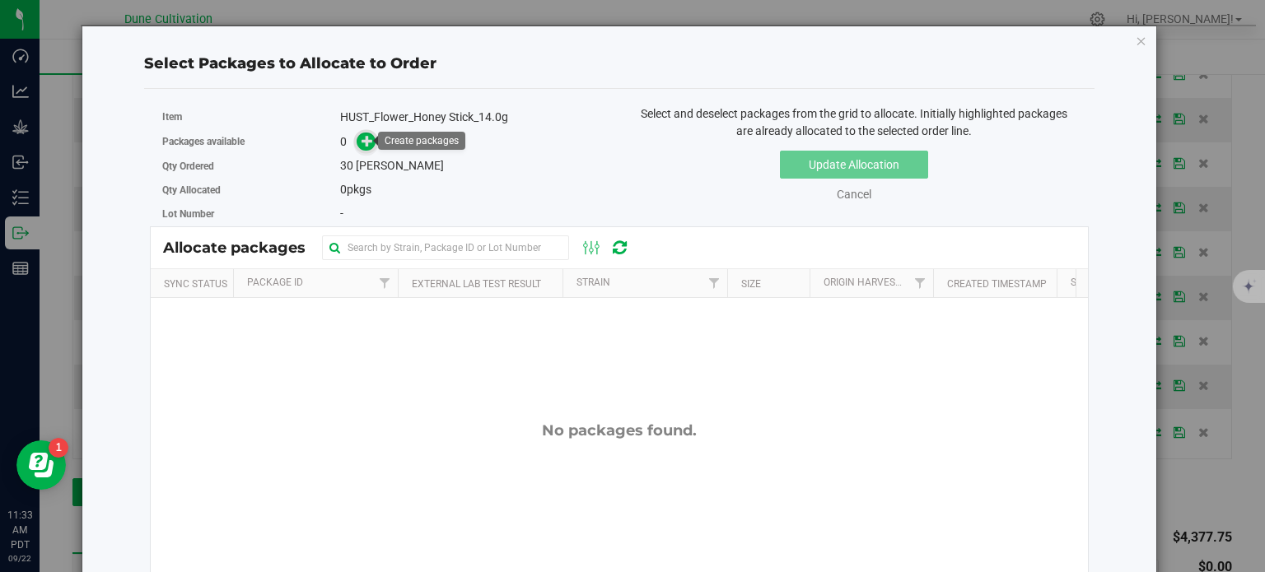
click at [362, 138] on icon at bounding box center [368, 141] width 12 height 12
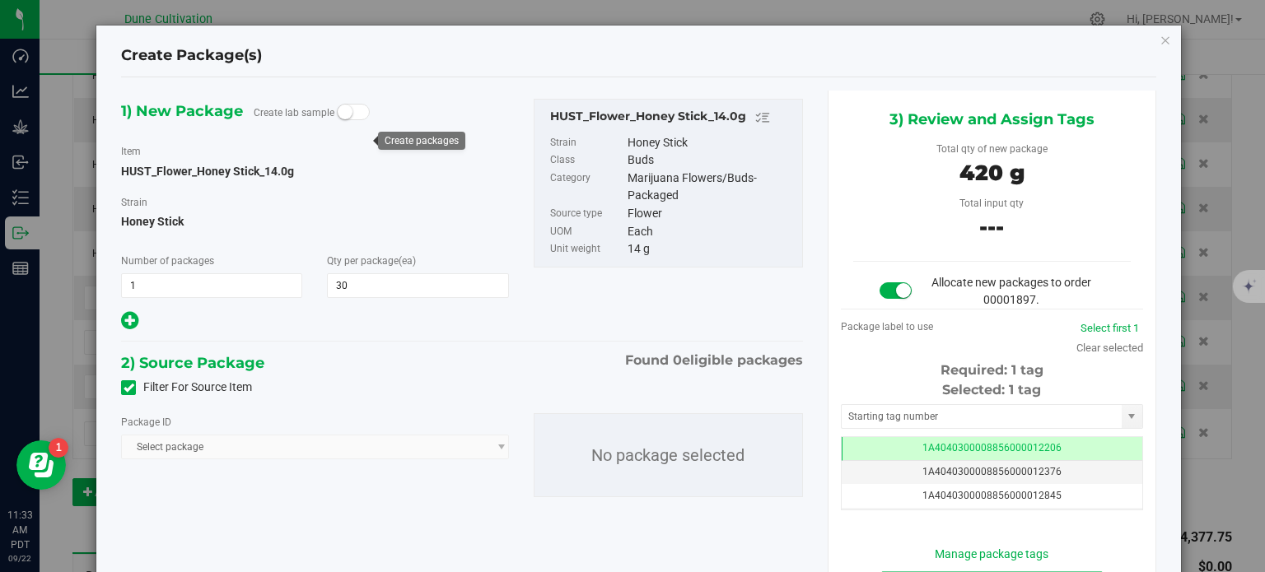
click at [132, 394] on span at bounding box center [128, 387] width 15 height 15
click at [0, 0] on input "Filter For Source Item" at bounding box center [0, 0] width 0 height 0
click at [208, 452] on span "Select package" at bounding box center [304, 447] width 365 height 23
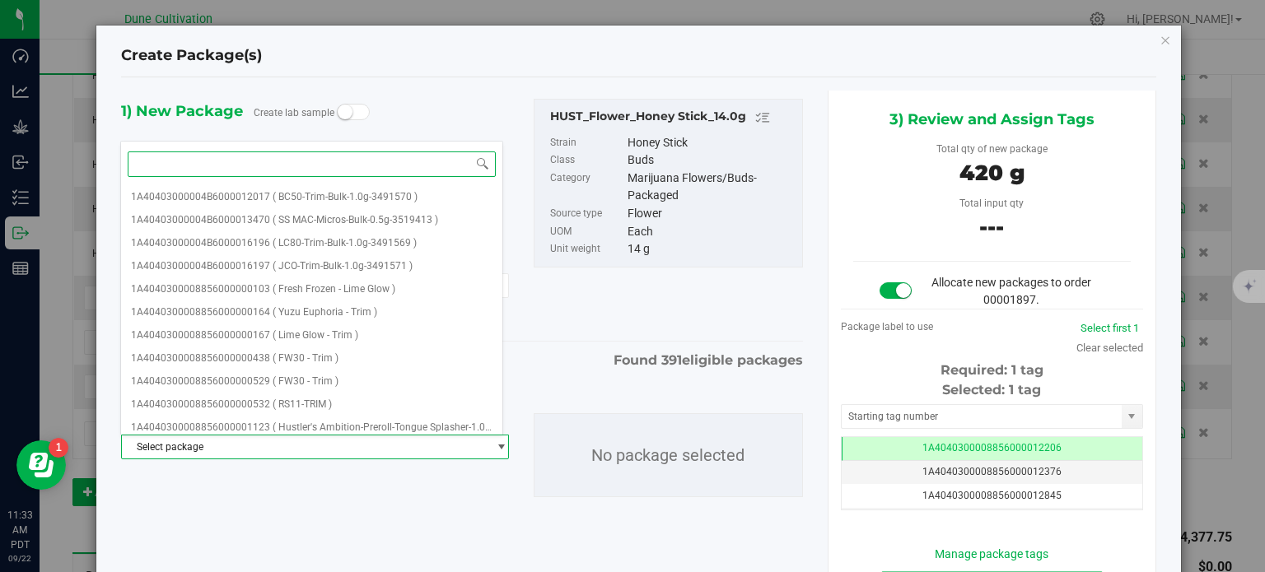
paste input "35224"
type input "35224"
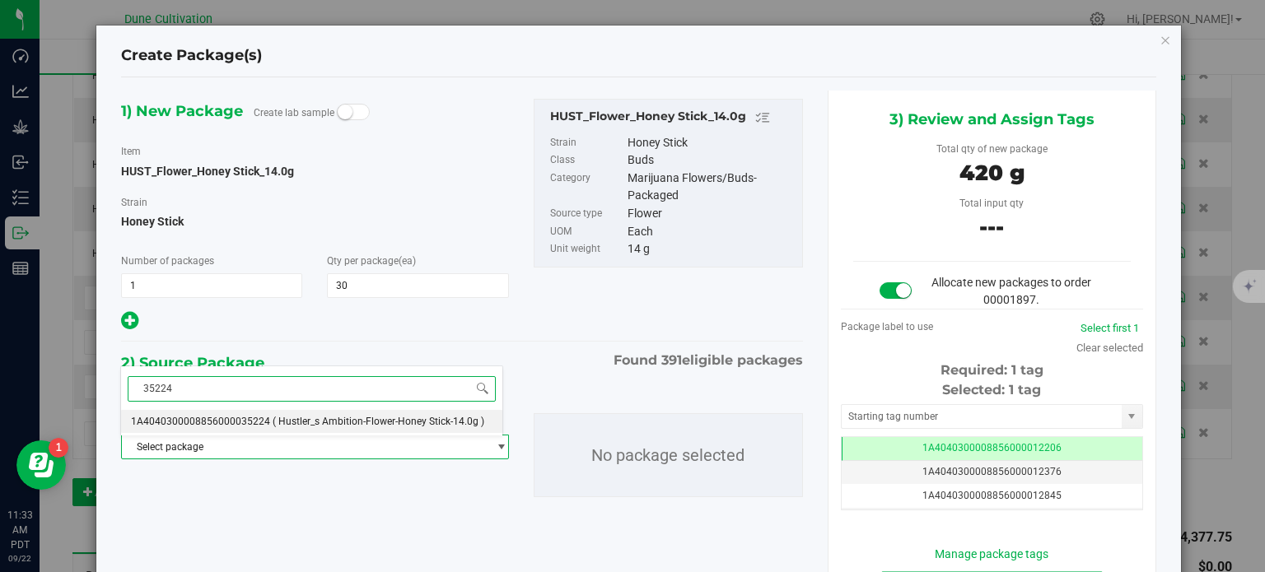
click at [280, 418] on span "( Hustler_s Ambition-Flower-Honey Stick-14.0g )" at bounding box center [379, 422] width 212 height 12
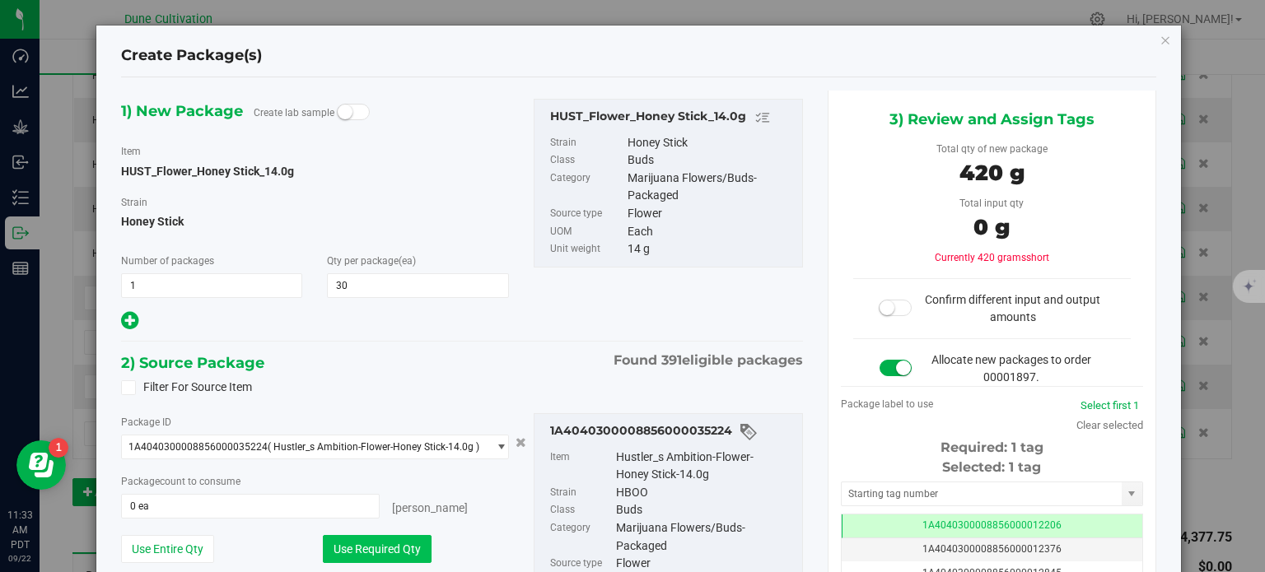
click at [380, 547] on button "Use Required Qty" at bounding box center [377, 549] width 109 height 28
type input "30 ea"
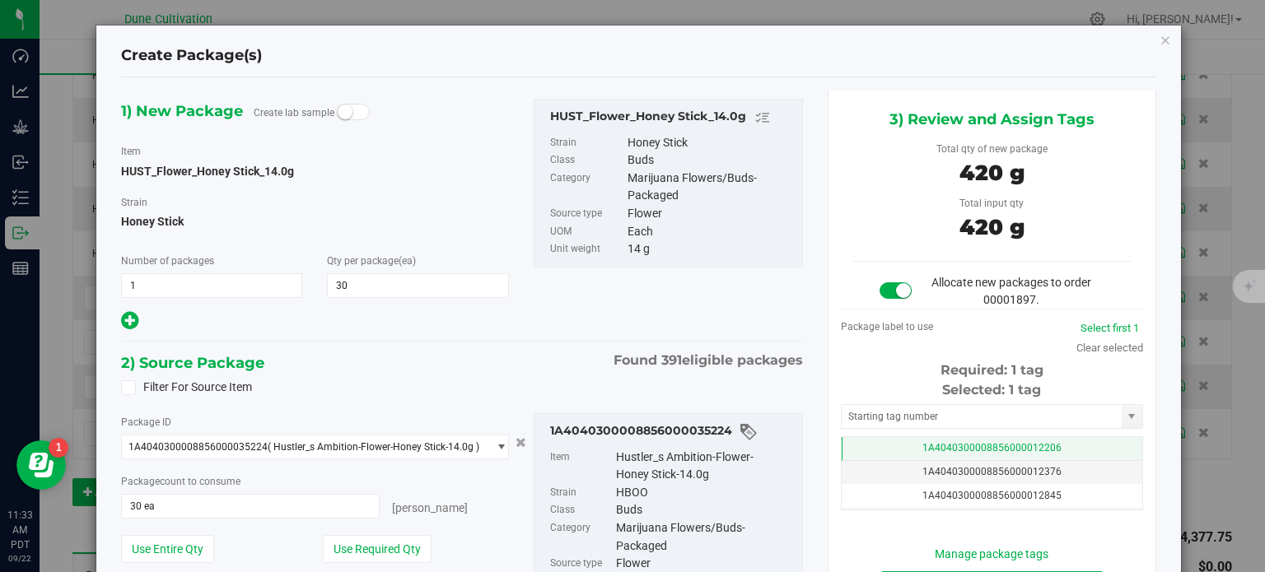
click at [894, 450] on td "1A4040300008856000012206" at bounding box center [992, 449] width 301 height 24
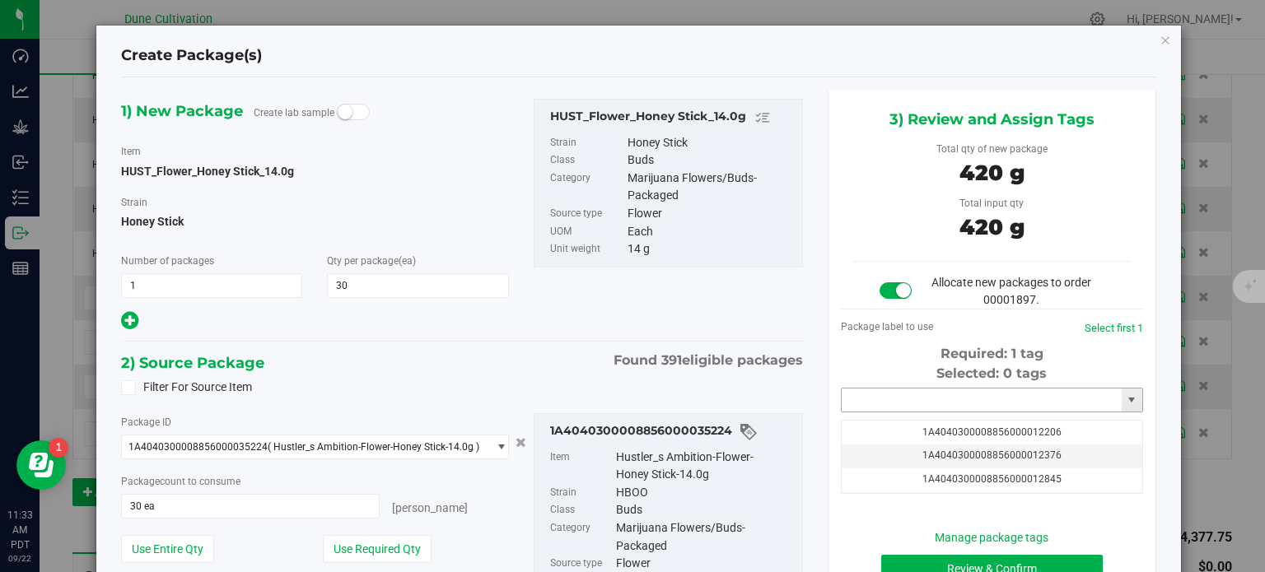
click at [894, 400] on input "text" at bounding box center [982, 400] width 280 height 23
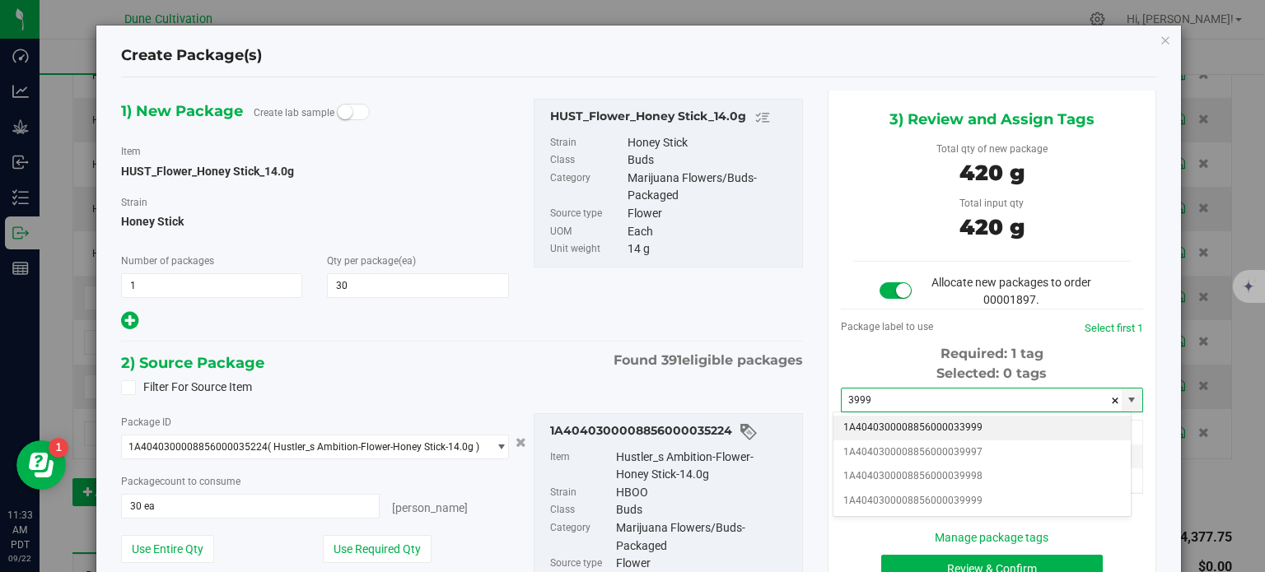
click at [960, 431] on li "1A4040300008856000033999" at bounding box center [981, 428] width 297 height 25
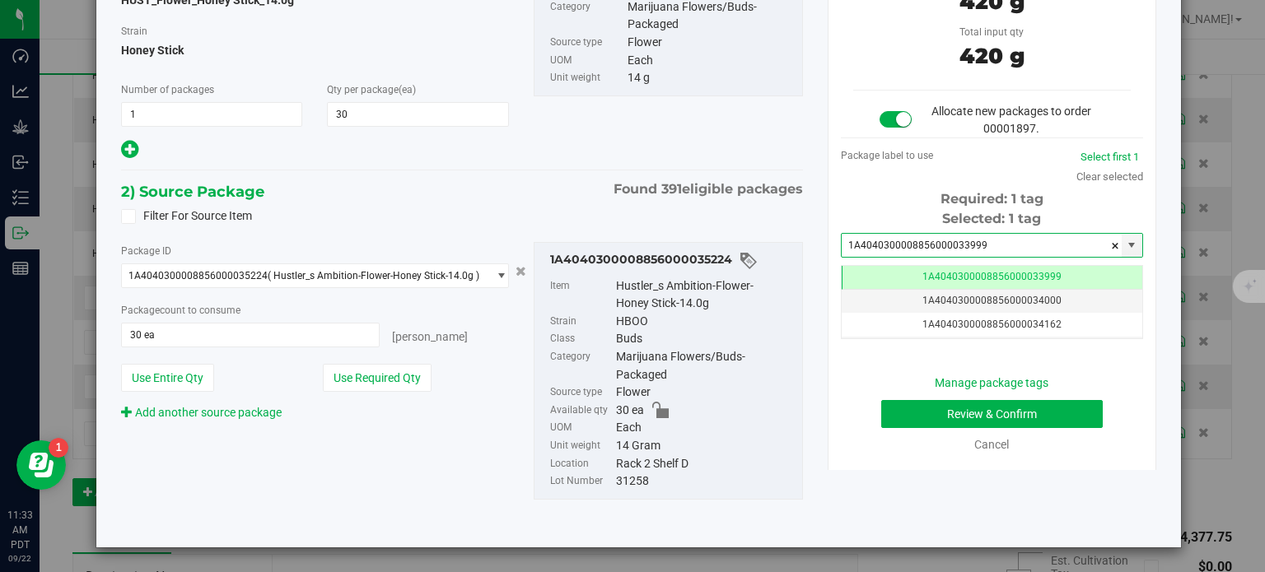
type input "1A4040300008856000033999"
click at [896, 411] on button "Review & Confirm" at bounding box center [992, 414] width 222 height 28
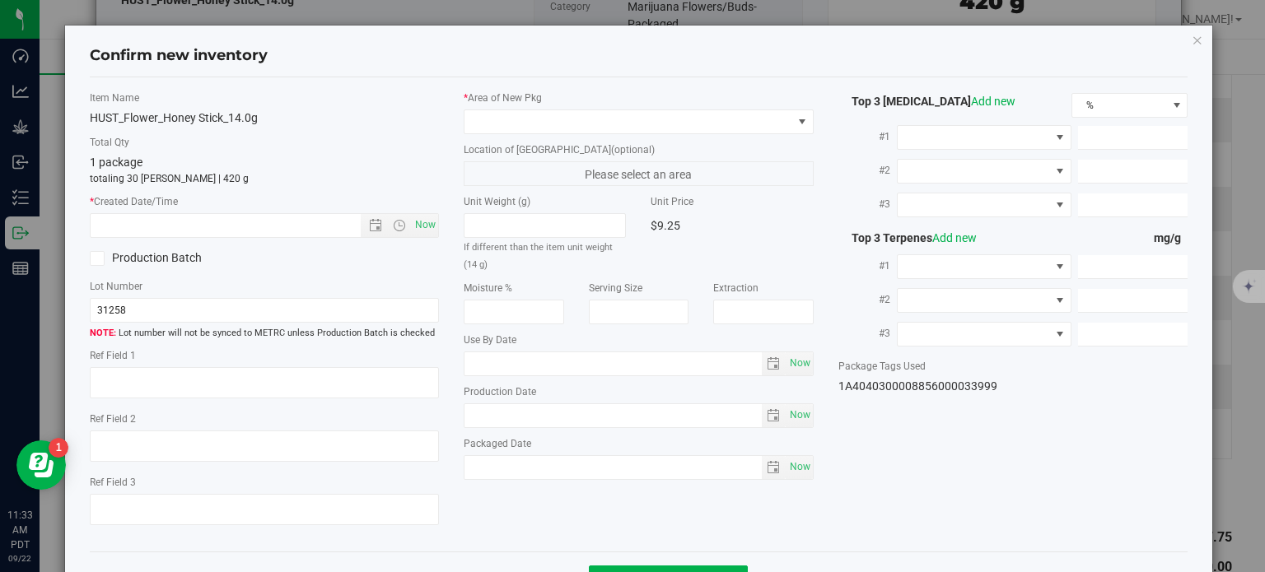
type textarea "23.5475%"
type textarea "HBOO"
type textarea "<LOQ"
type input "241.1090"
type input "24.0220"
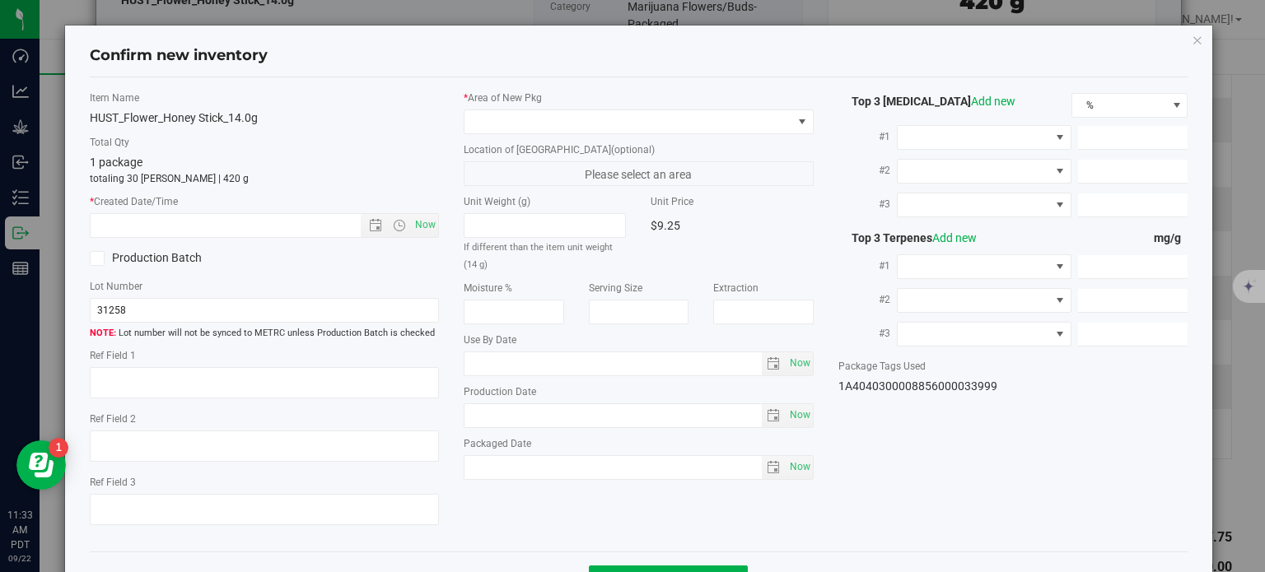
type input "11.6100"
type input "2.5850"
type input "2.1380"
type input "1.7880"
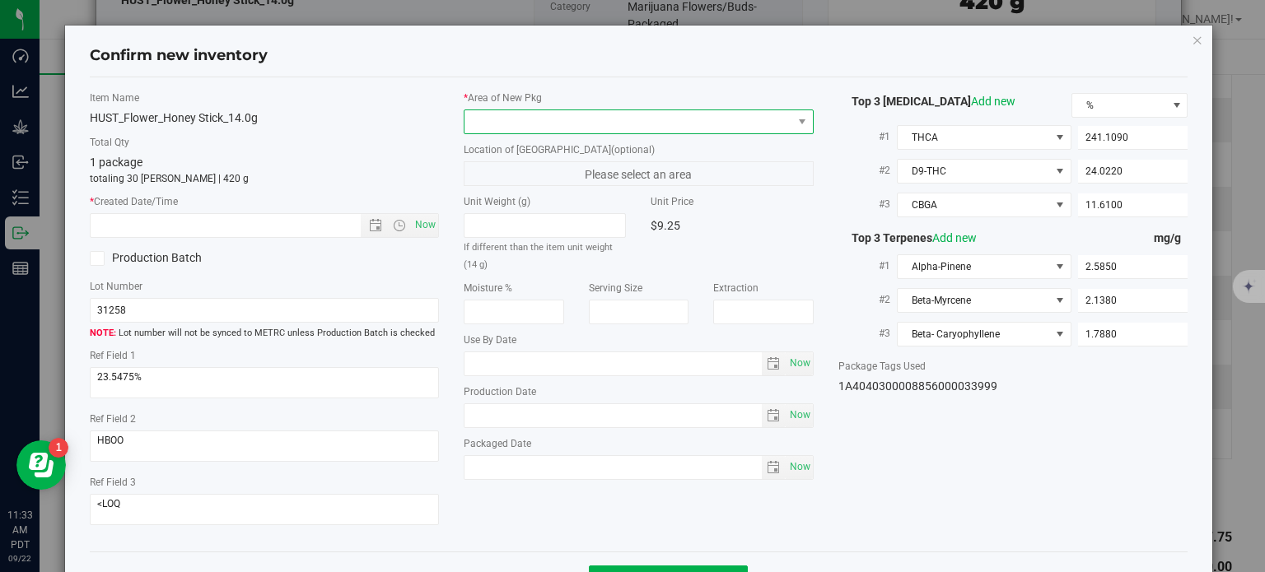
click at [629, 111] on span at bounding box center [628, 121] width 328 height 23
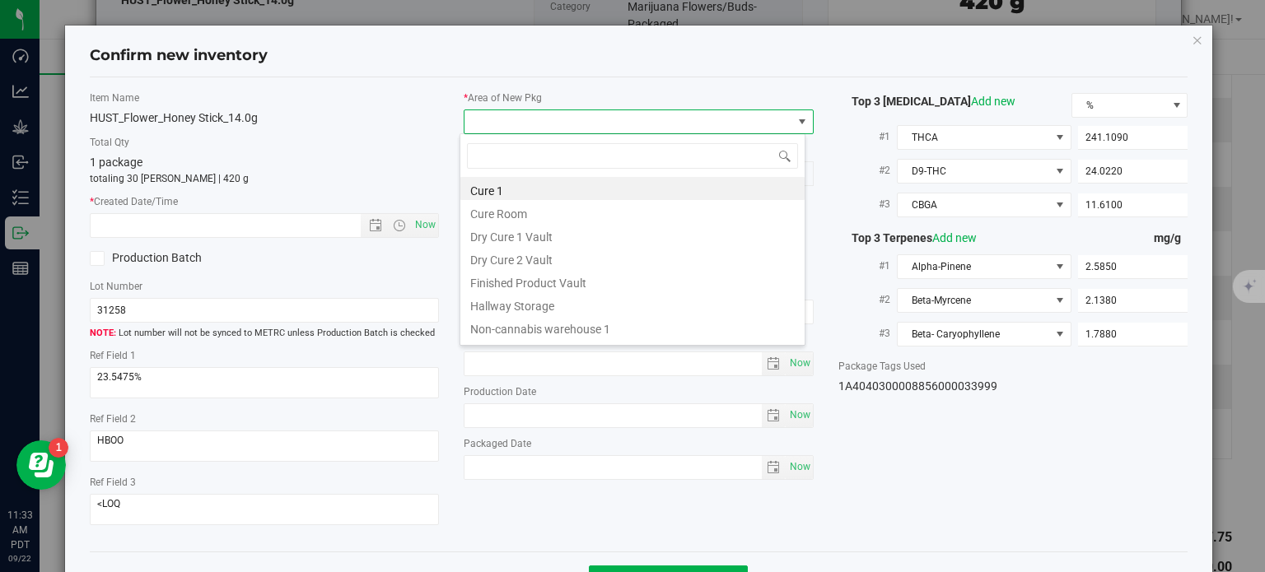
click at [826, 106] on div "Top 3 [MEDICAL_DATA] Add new % #1 [GEOGRAPHIC_DATA] 241.1090 241.109 #2 D9-THC …" at bounding box center [1013, 243] width 375 height 305
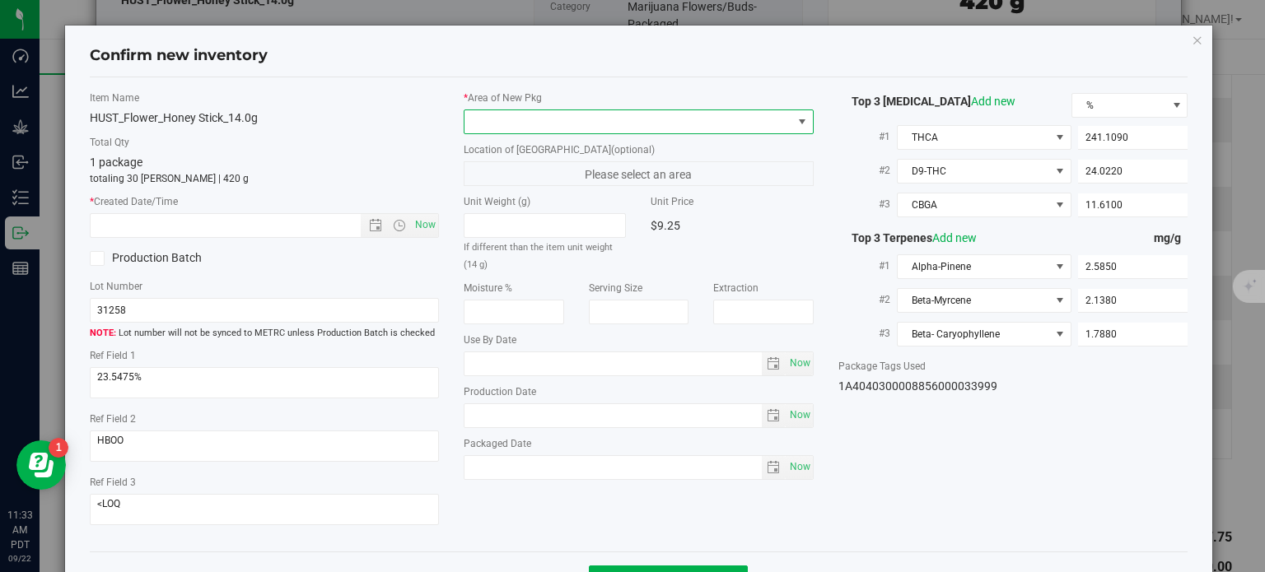
click at [564, 111] on span at bounding box center [628, 121] width 328 height 23
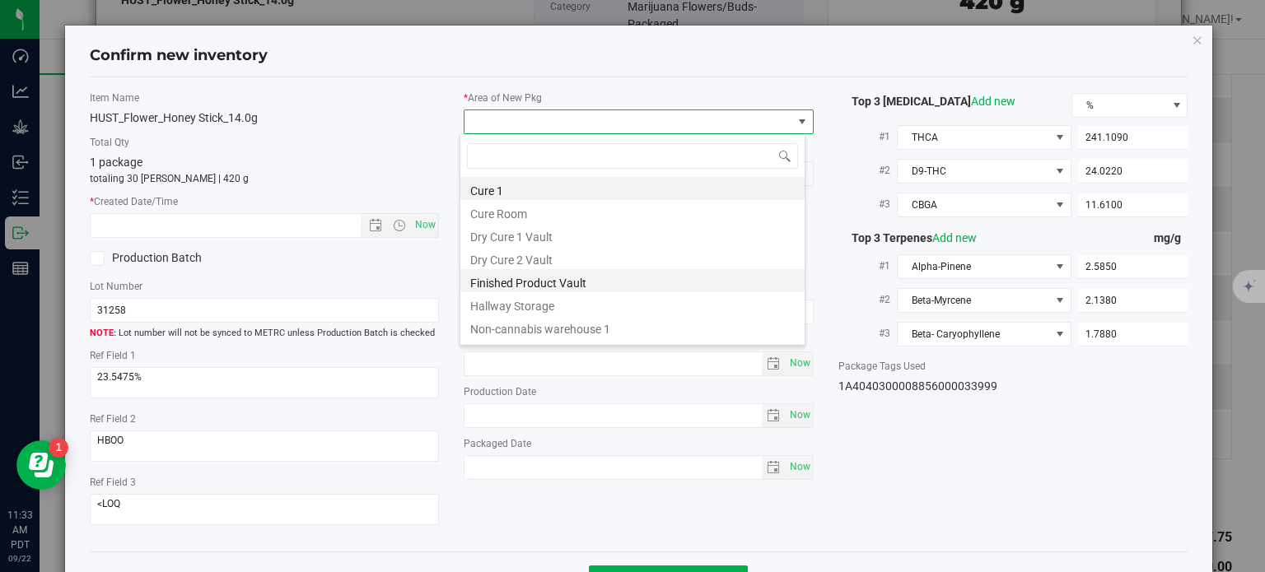
click at [573, 287] on li "Finished Product Vault" at bounding box center [632, 280] width 344 height 23
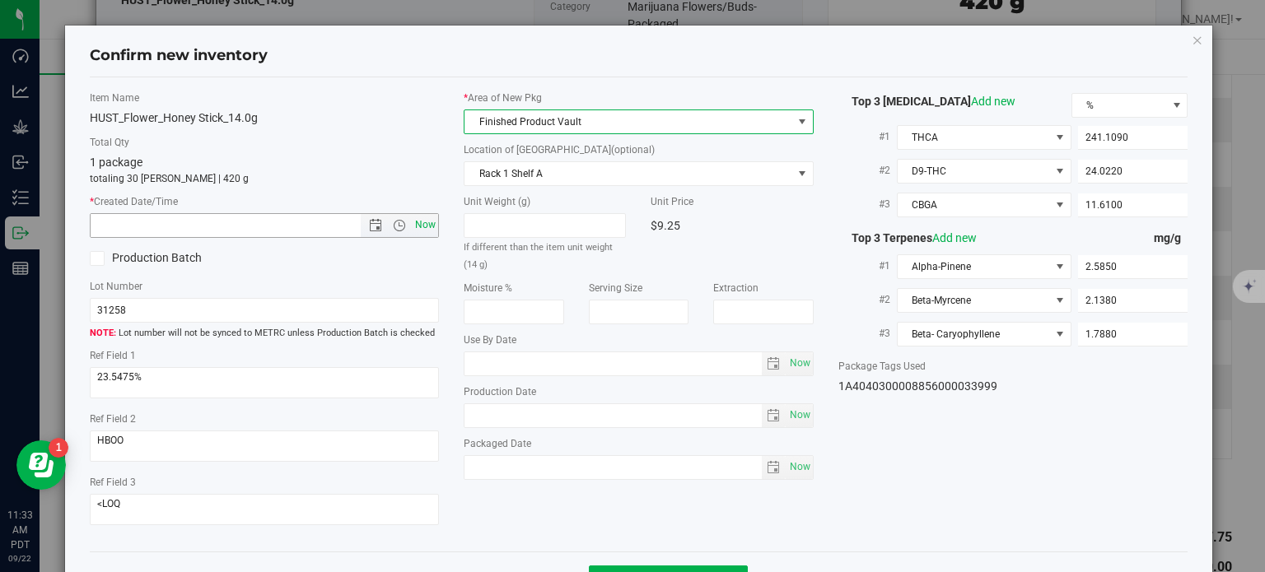
click at [415, 227] on span "Now" at bounding box center [426, 225] width 28 height 24
type input "[DATE] 11:33 AM"
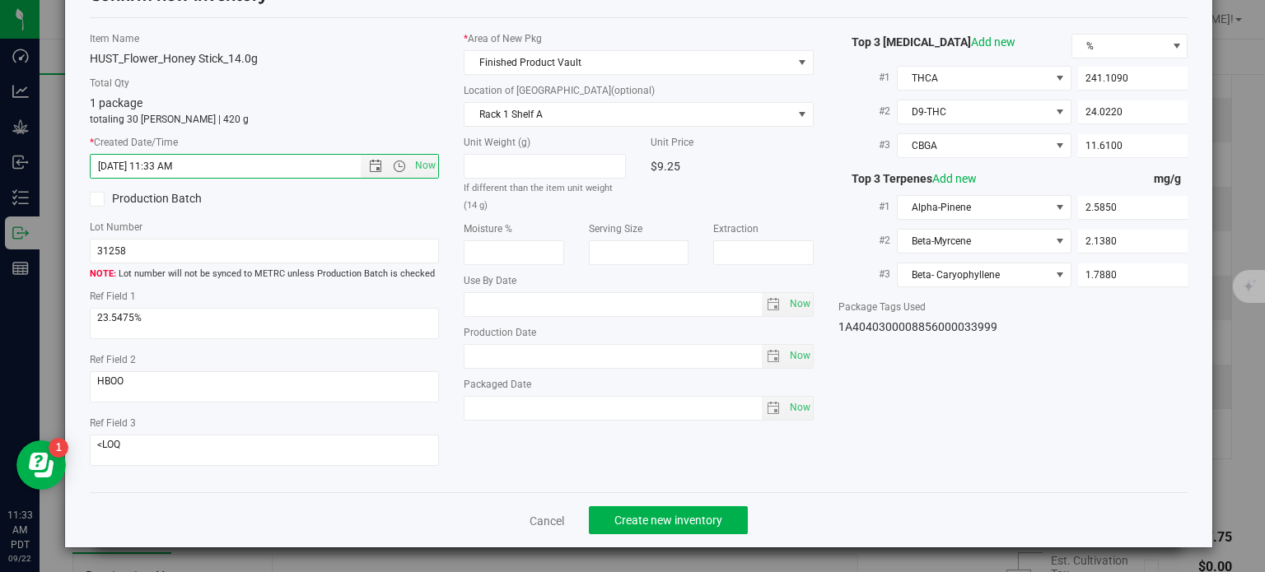
click at [649, 504] on div "Cancel Create new inventory" at bounding box center [639, 519] width 1099 height 55
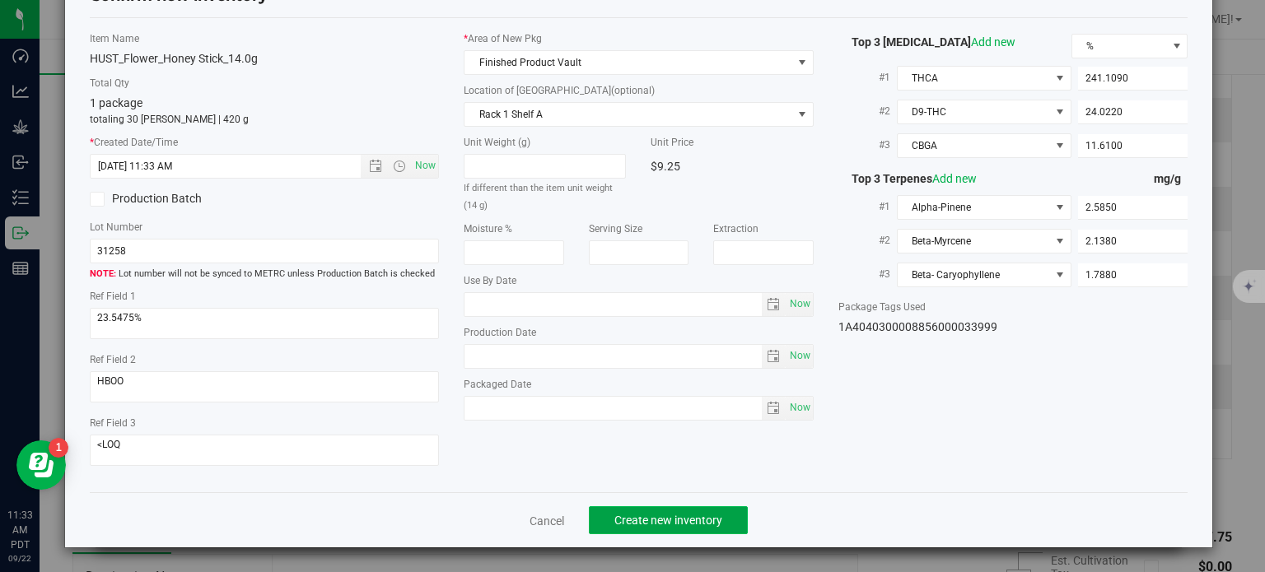
click at [649, 526] on span "Create new inventory" at bounding box center [668, 520] width 108 height 13
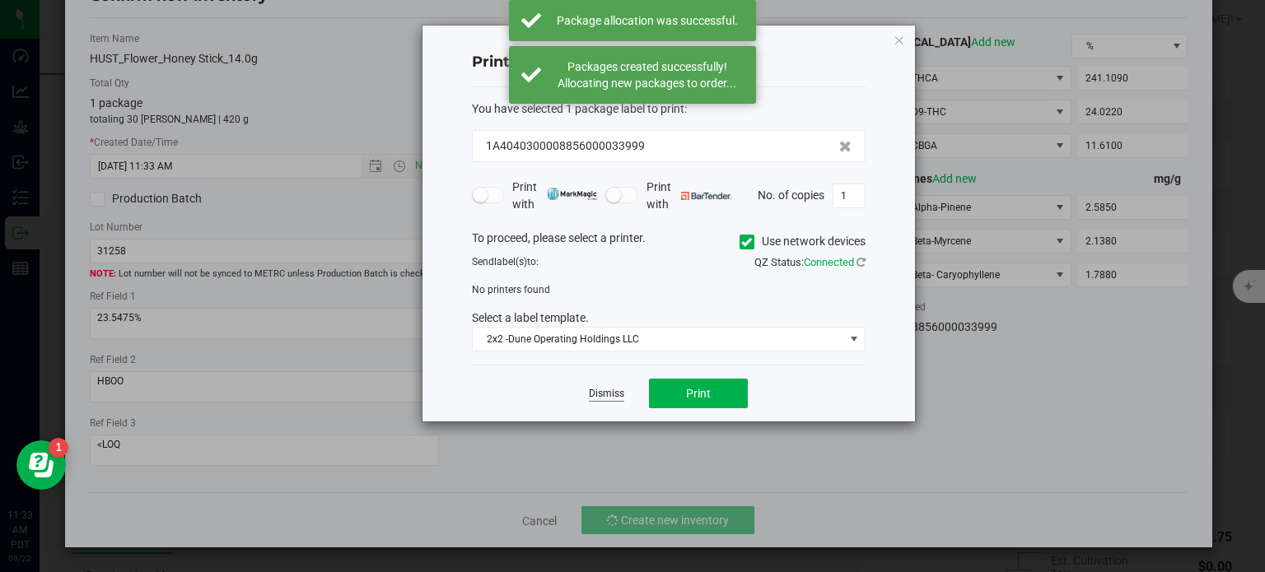
click at [601, 391] on link "Dismiss" at bounding box center [606, 394] width 35 height 14
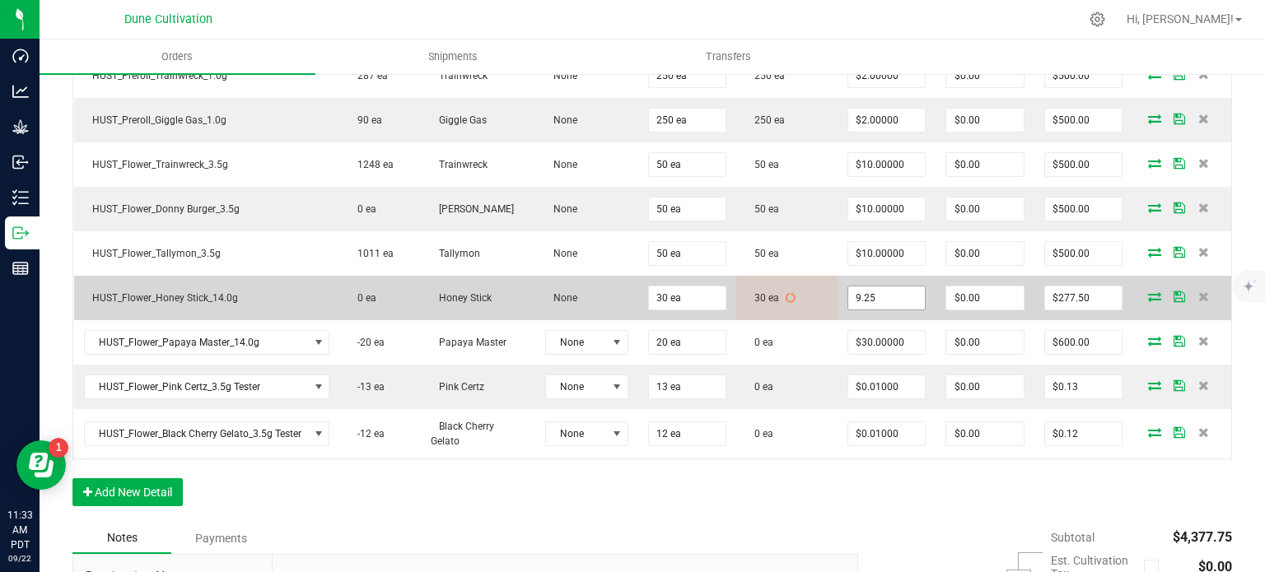
click at [895, 298] on input "9.25" at bounding box center [886, 298] width 77 height 23
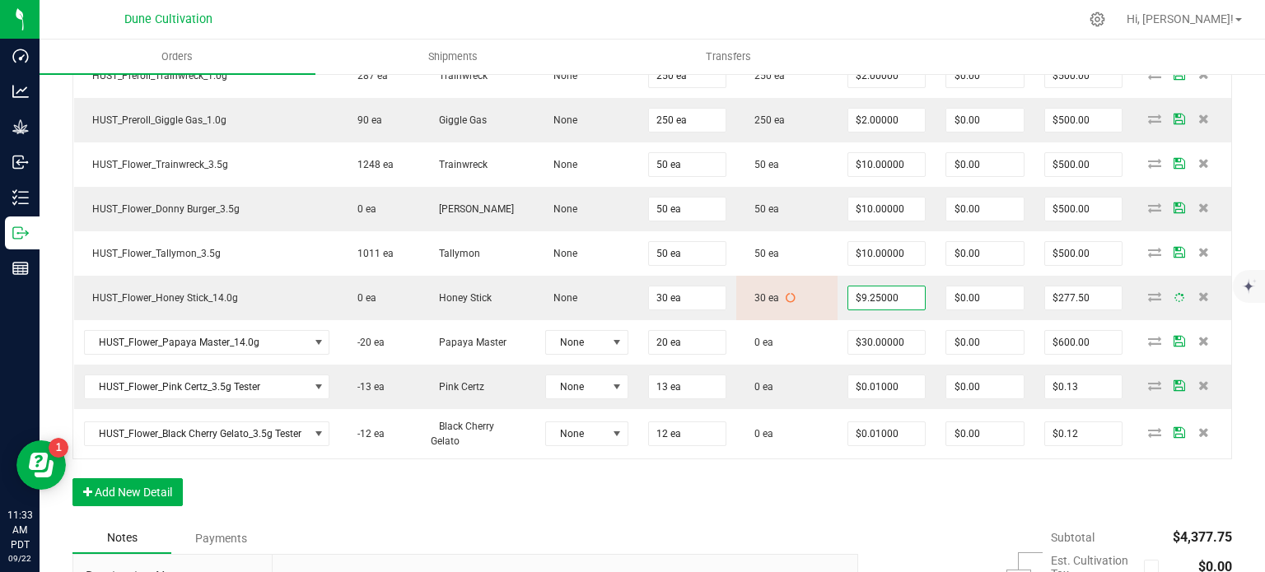
type input "9.25"
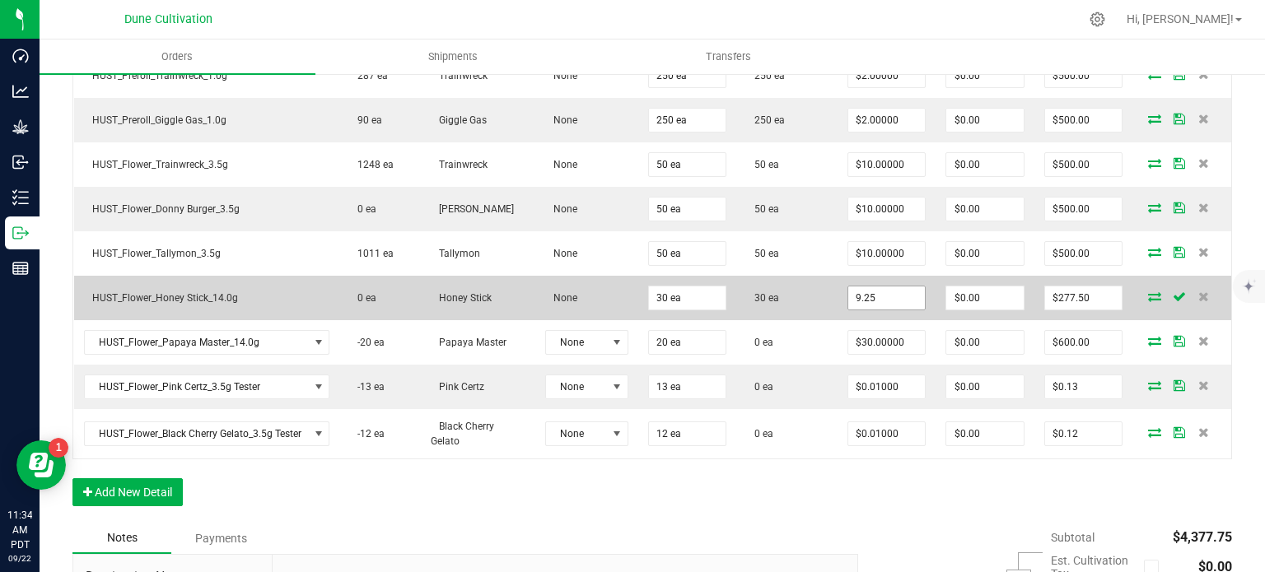
click at [892, 301] on input "9.25" at bounding box center [886, 298] width 77 height 23
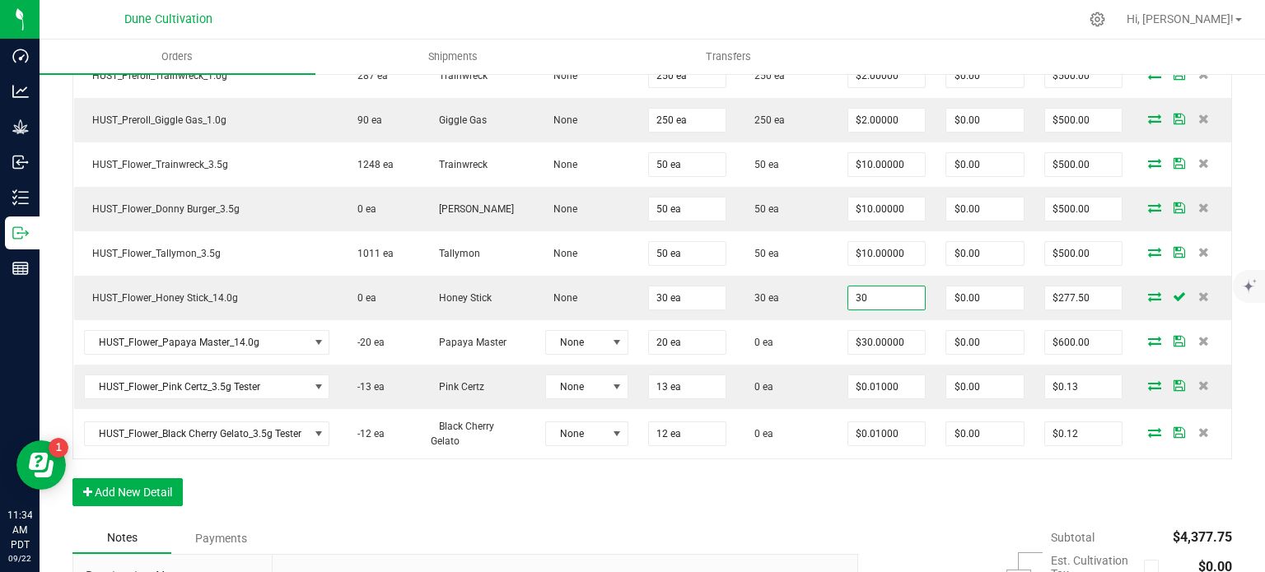
type input "$30.00000"
type input "$900.00"
click at [870, 467] on div "Order Details Print All Labels Item Sellable Strain Lot Number Qty Ordered Qty …" at bounding box center [651, 200] width 1159 height 645
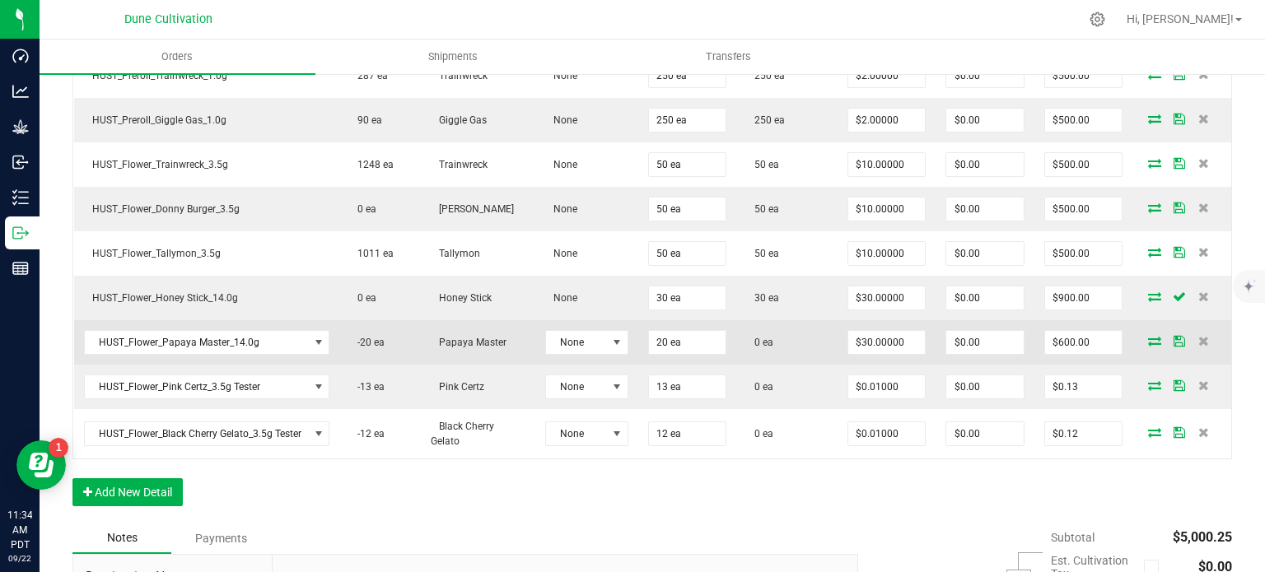
click at [1148, 337] on icon at bounding box center [1154, 341] width 13 height 10
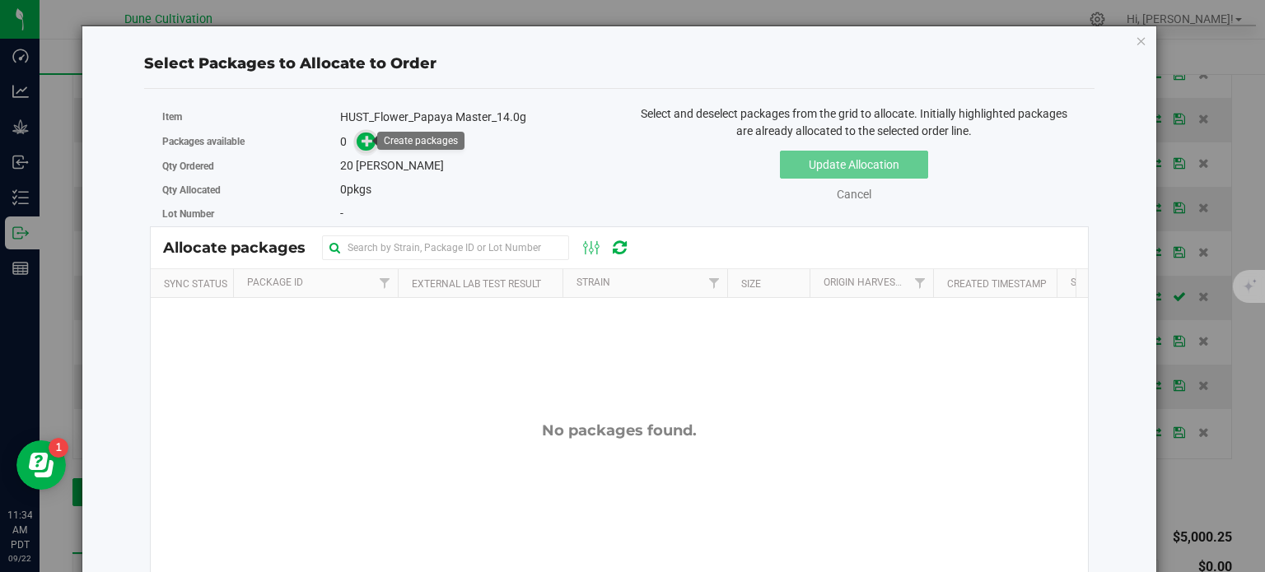
click at [357, 142] on span at bounding box center [366, 142] width 19 height 19
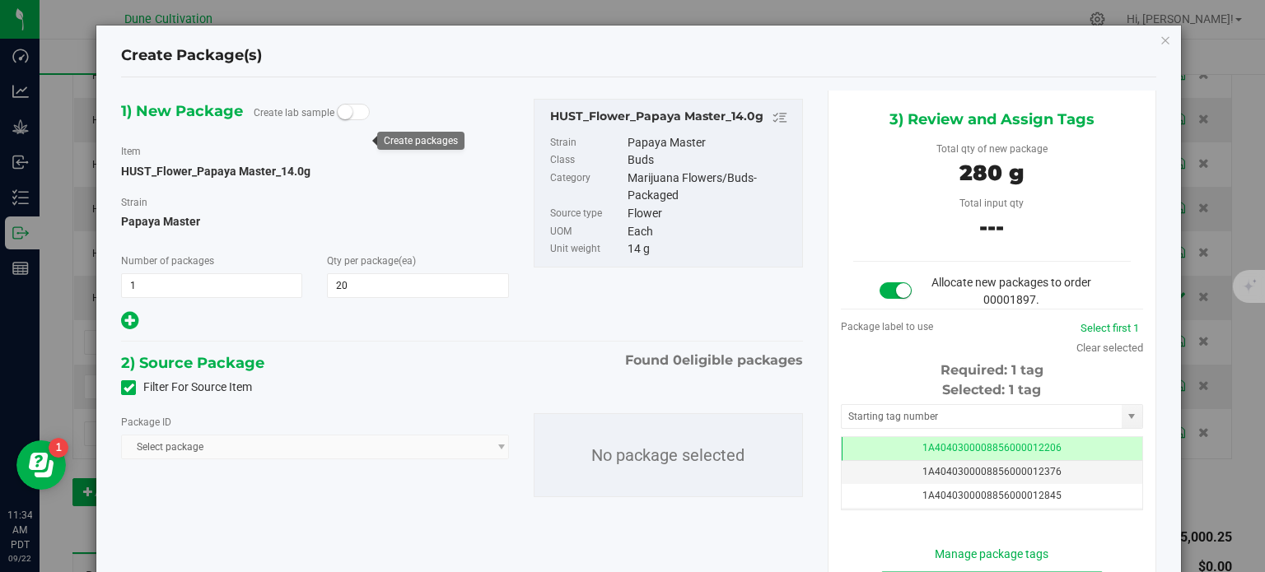
click at [124, 388] on icon at bounding box center [129, 388] width 11 height 0
click at [0, 0] on input "Filter For Source Item" at bounding box center [0, 0] width 0 height 0
click at [220, 449] on span "Select package" at bounding box center [304, 447] width 365 height 23
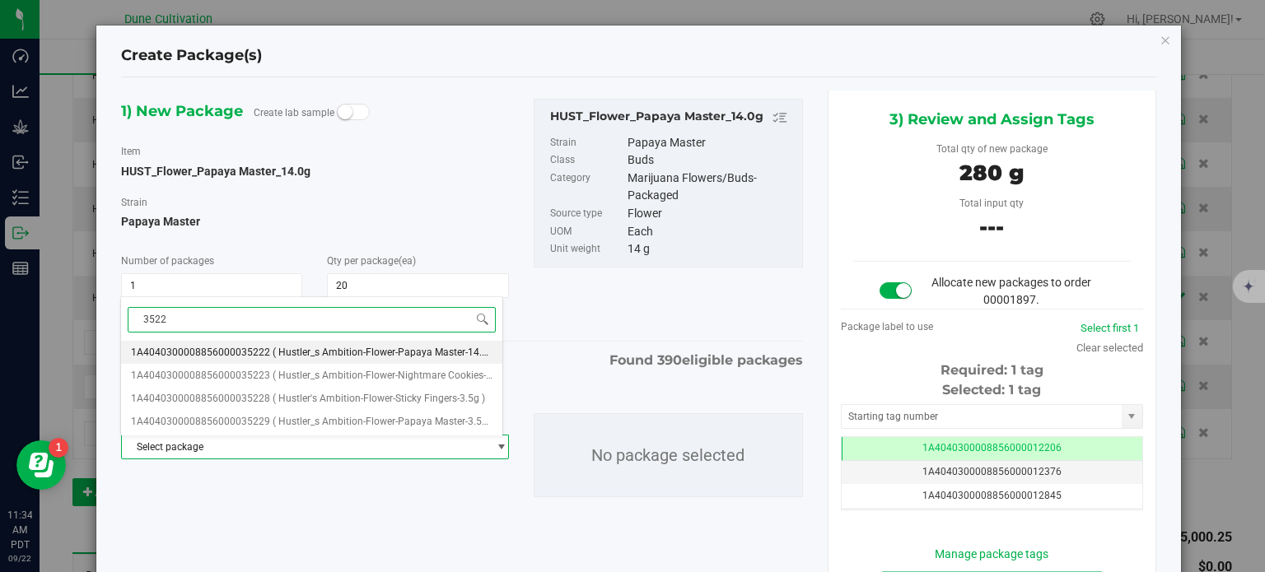
type input "35222"
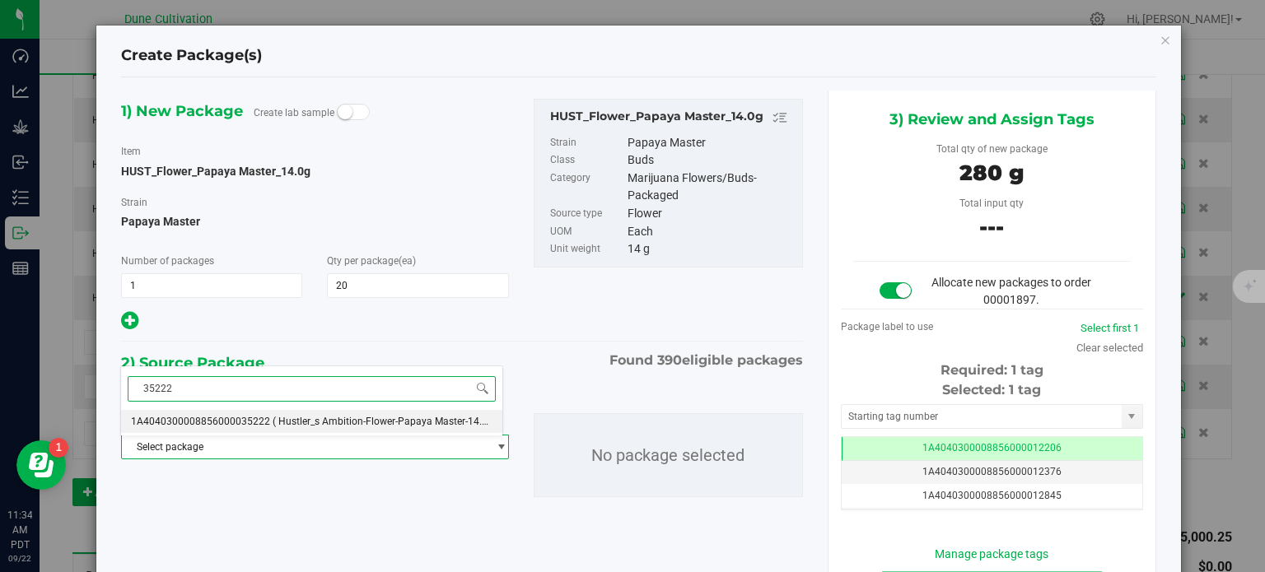
click at [264, 416] on li "1A4040300008856000035222 ( Hustler_s Ambition-Flower-Papaya Master-14.0g )" at bounding box center [311, 421] width 381 height 23
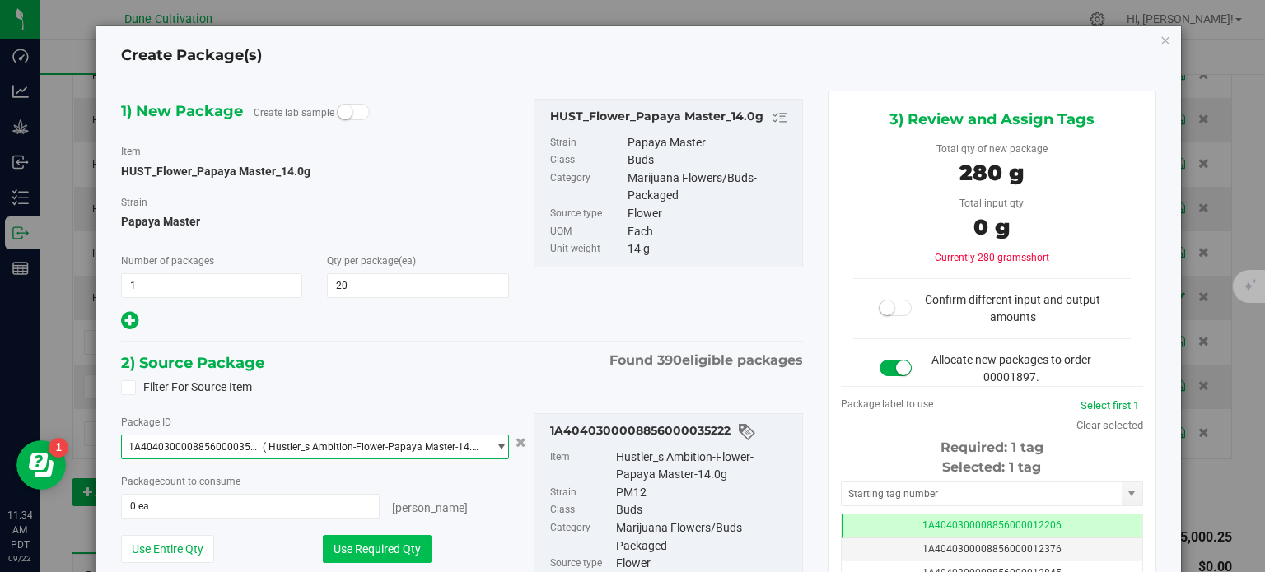
click at [337, 542] on button "Use Required Qty" at bounding box center [377, 549] width 109 height 28
type input "20 ea"
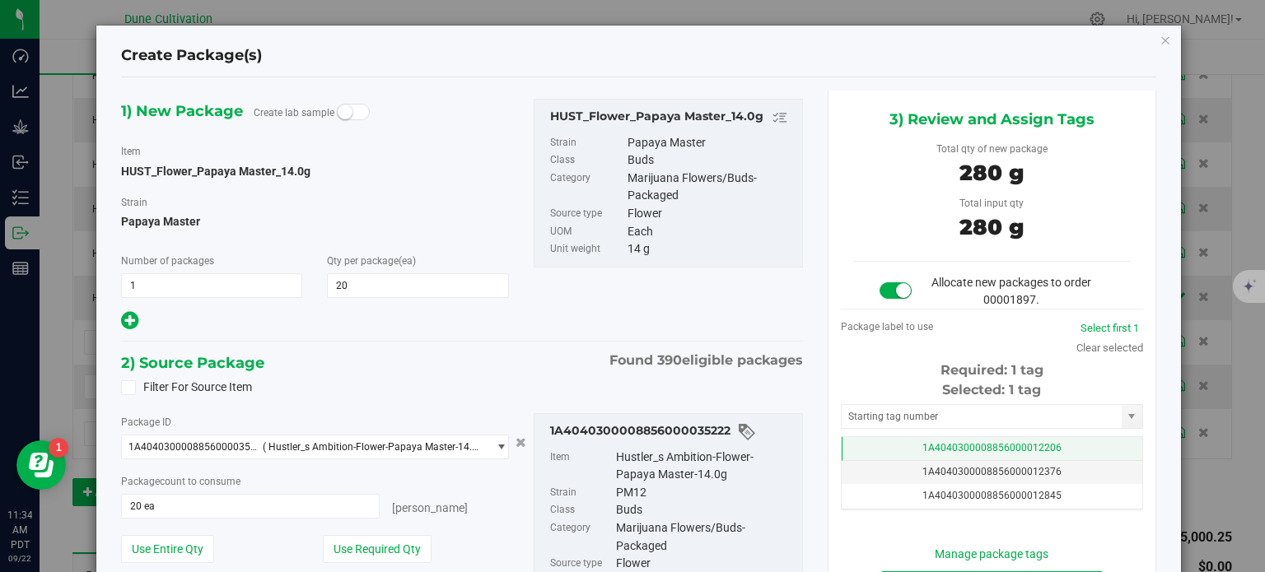
click at [897, 448] on td "1A4040300008856000012206" at bounding box center [992, 449] width 301 height 24
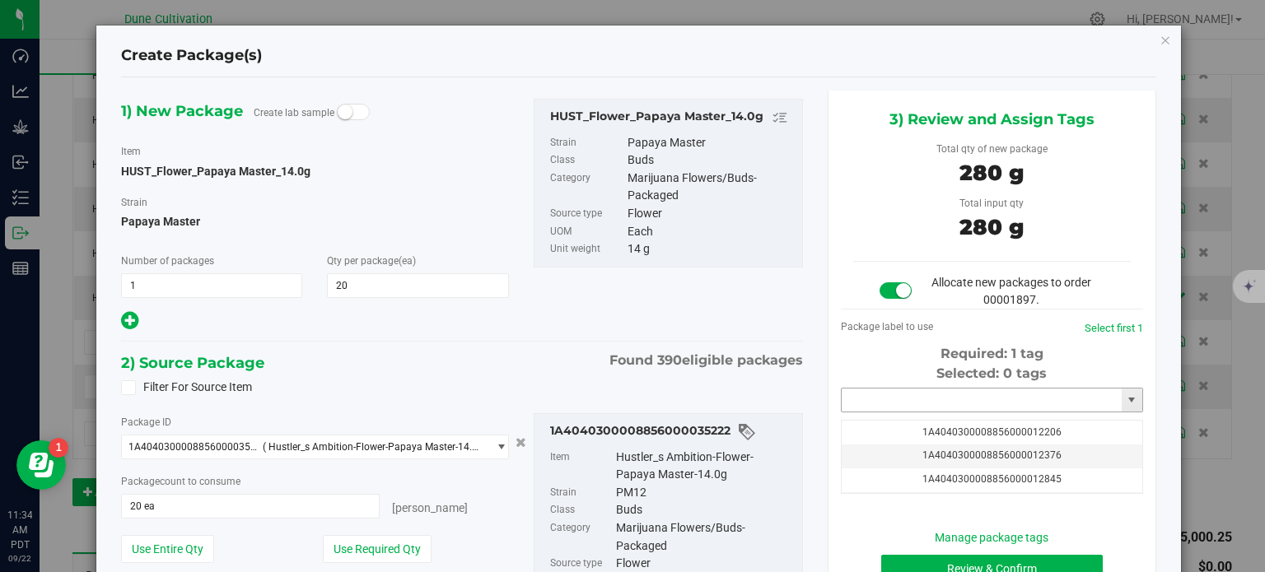
click at [903, 395] on input "text" at bounding box center [982, 400] width 280 height 23
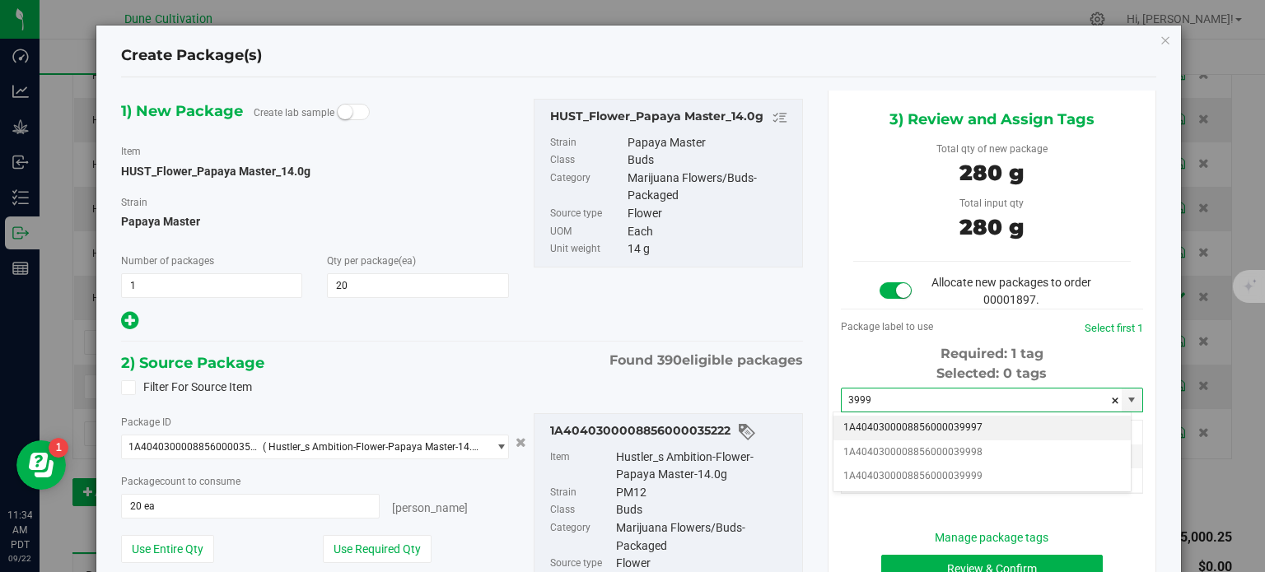
click at [926, 428] on li "1A4040300008856000039997" at bounding box center [981, 428] width 297 height 25
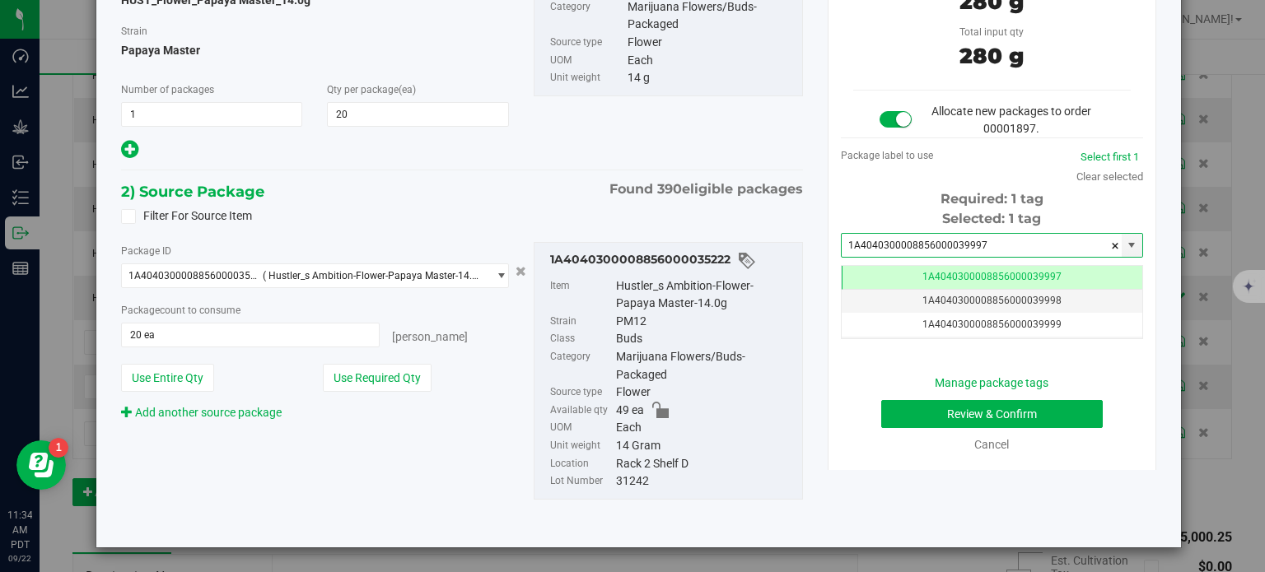
type input "1A4040300008856000039997"
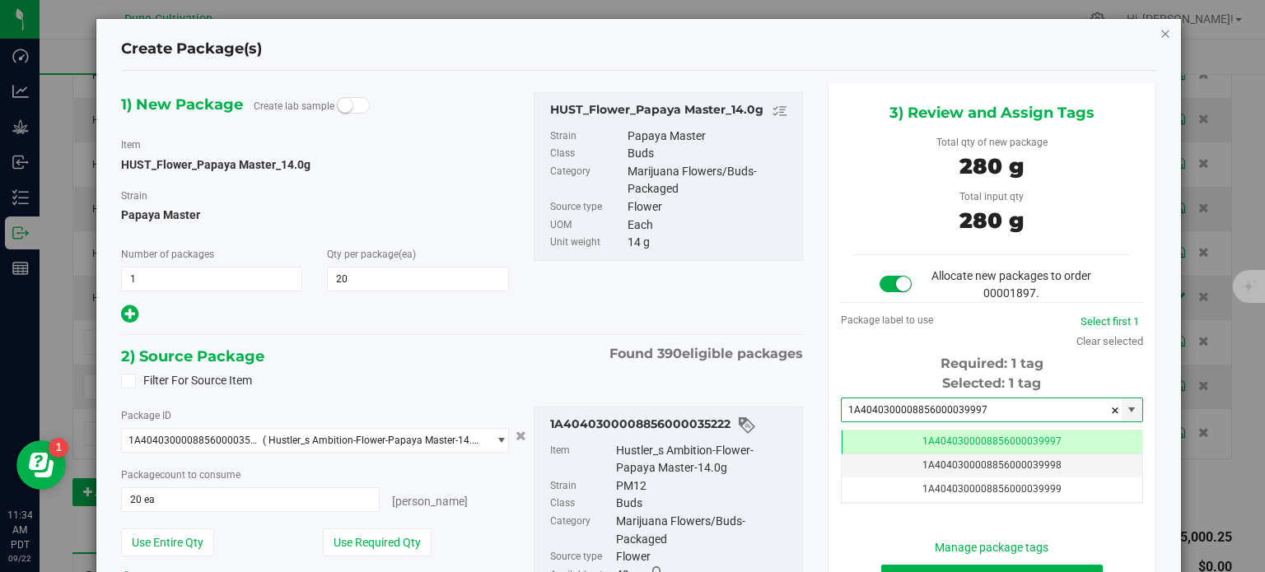
click at [1159, 27] on icon "button" at bounding box center [1165, 33] width 12 height 20
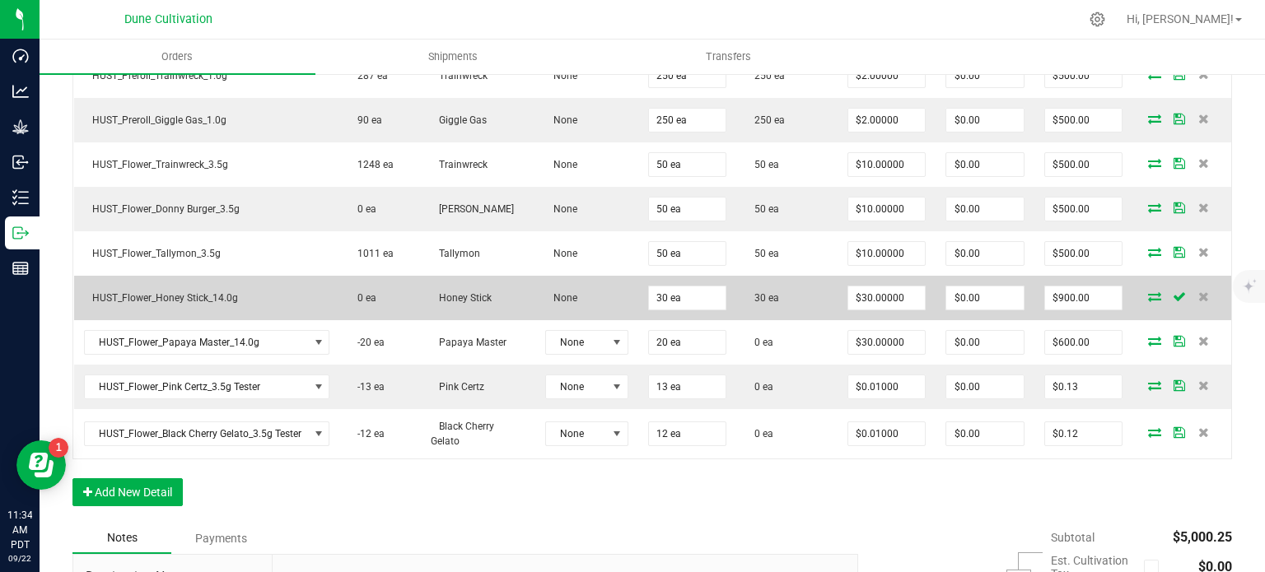
click at [1148, 292] on icon at bounding box center [1154, 297] width 13 height 10
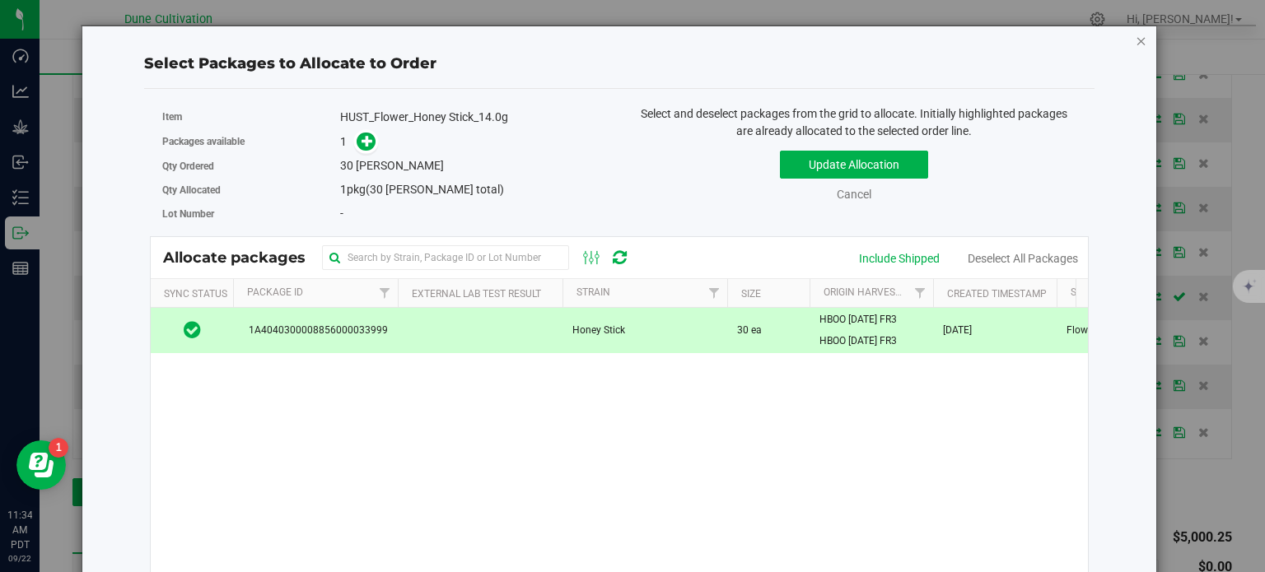
click at [1136, 46] on icon "button" at bounding box center [1142, 40] width 12 height 20
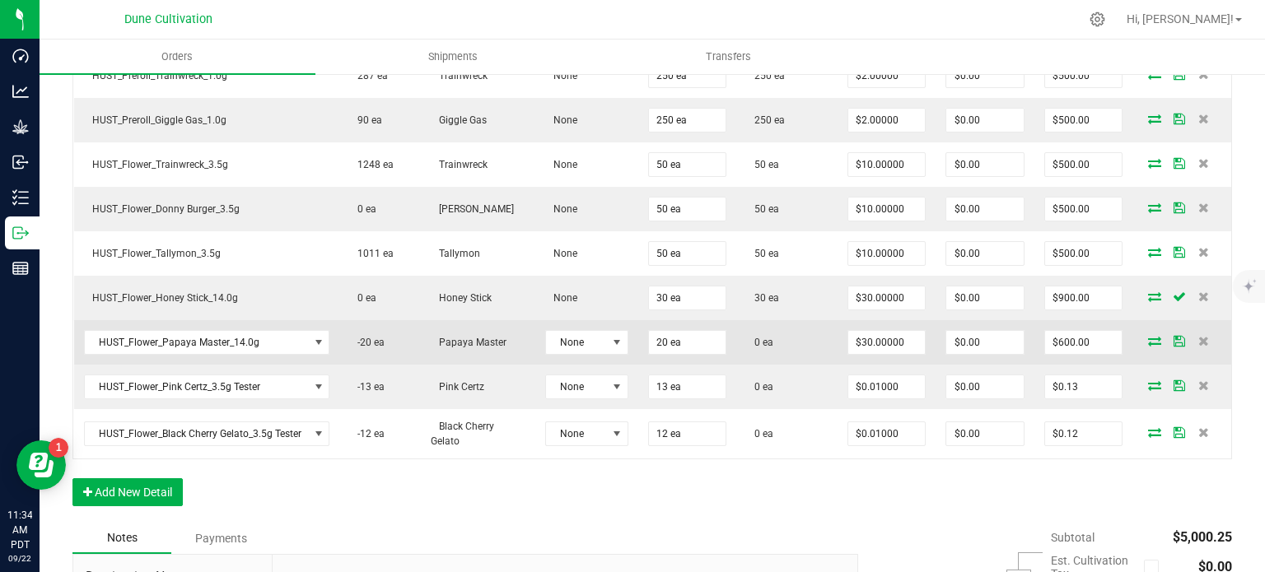
click at [1148, 336] on icon at bounding box center [1154, 341] width 13 height 10
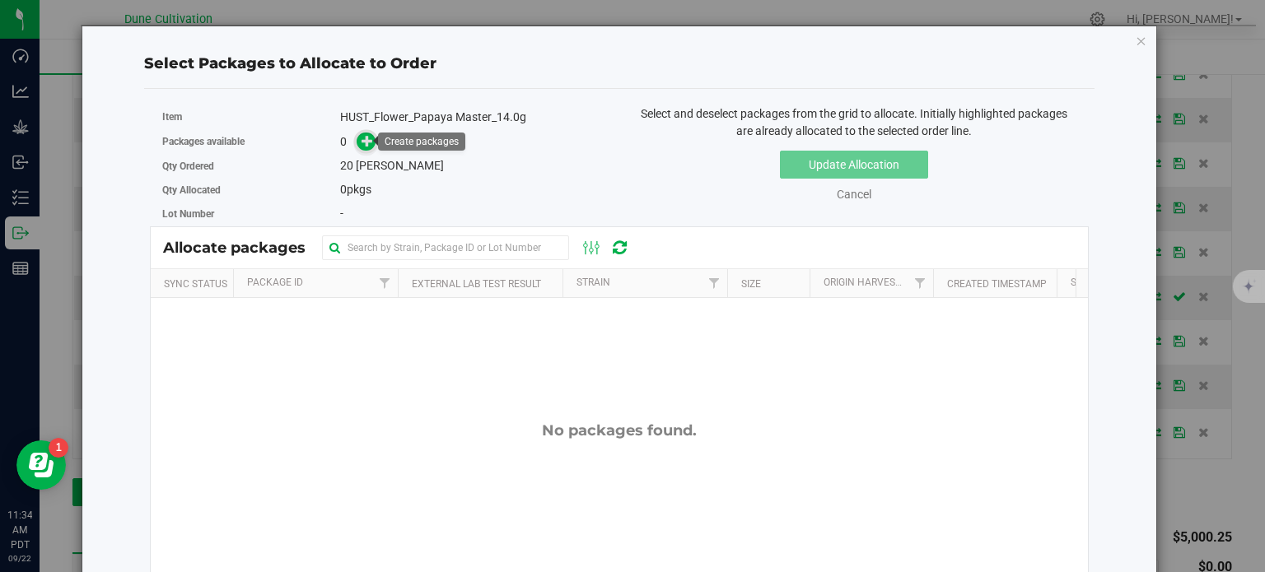
click at [366, 143] on icon at bounding box center [368, 141] width 12 height 12
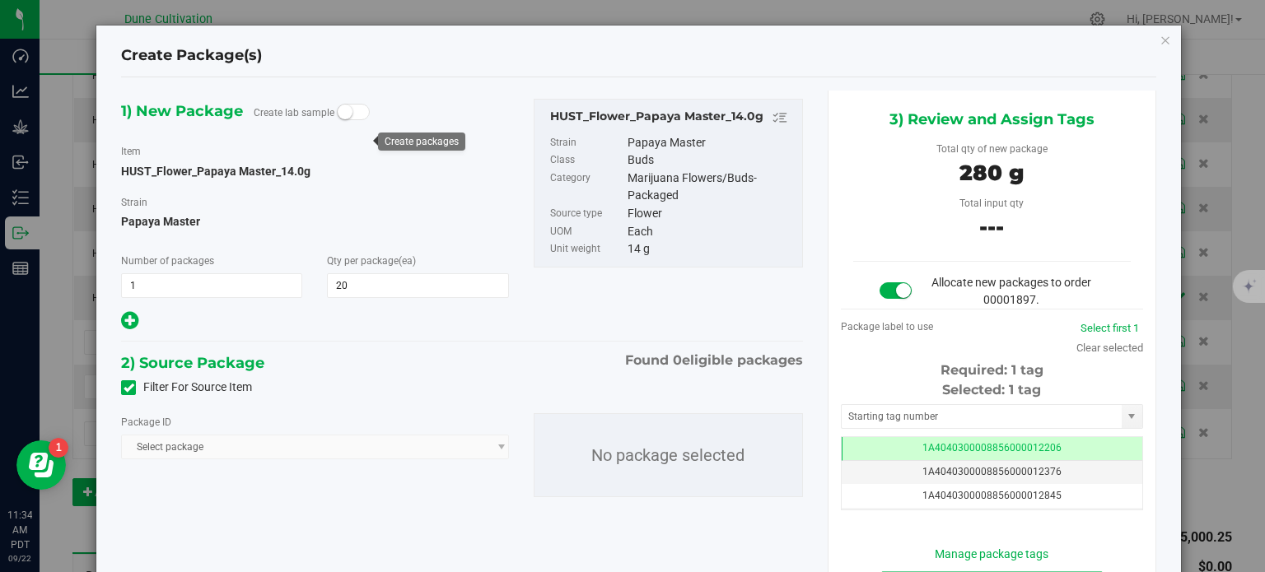
click at [128, 388] on icon at bounding box center [129, 388] width 11 height 0
click at [0, 0] on input "Filter For Source Item" at bounding box center [0, 0] width 0 height 0
click at [253, 454] on span "Select package" at bounding box center [304, 447] width 365 height 23
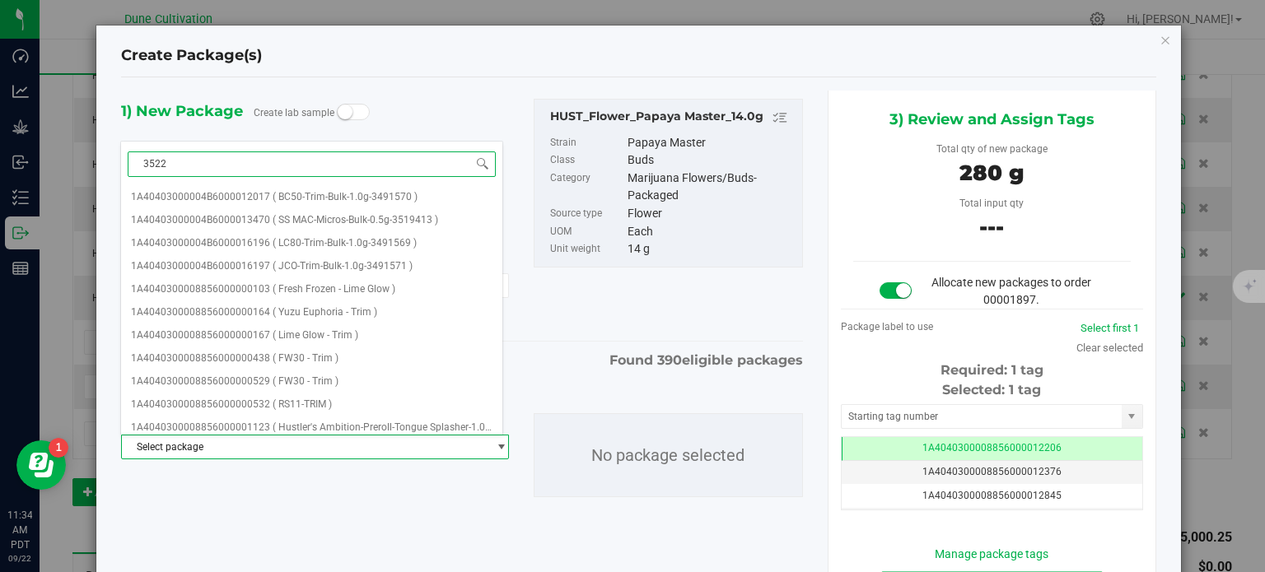
type input "35222"
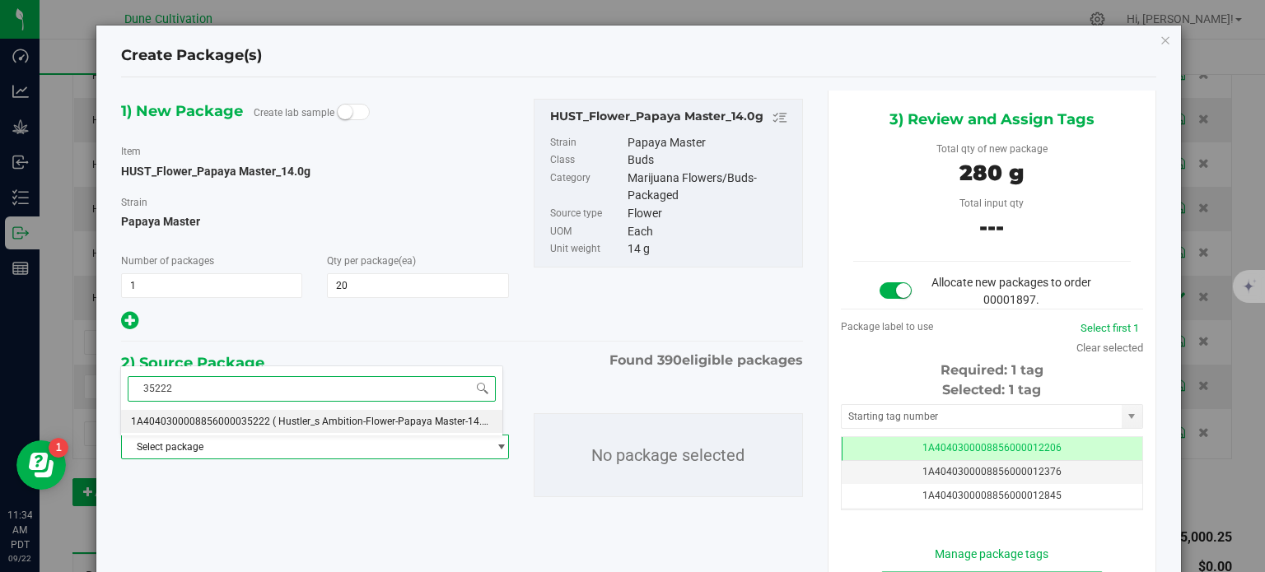
click at [263, 423] on span "1A4040300008856000035222" at bounding box center [200, 422] width 139 height 12
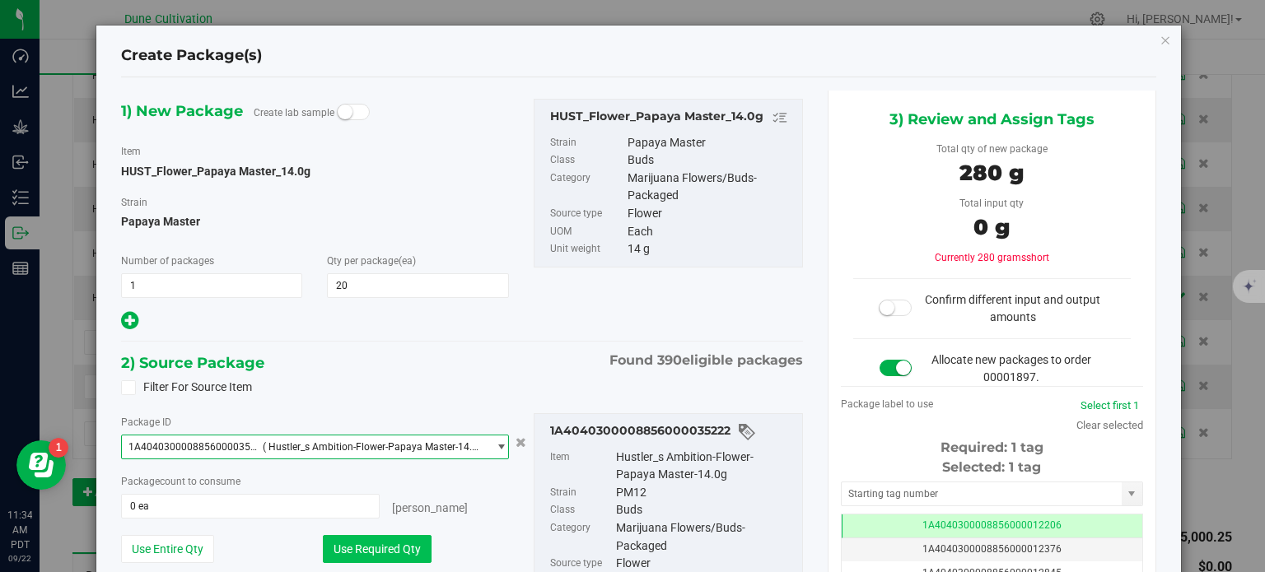
click at [370, 552] on button "Use Required Qty" at bounding box center [377, 549] width 109 height 28
type input "20 ea"
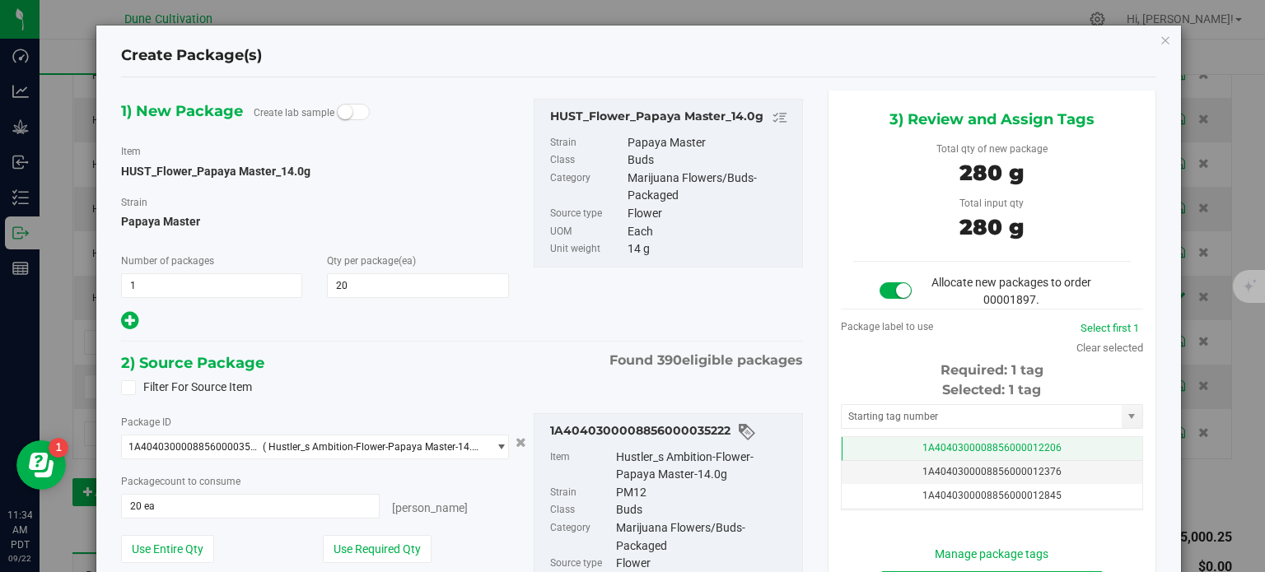
click at [880, 454] on td "1A4040300008856000012206" at bounding box center [992, 449] width 301 height 24
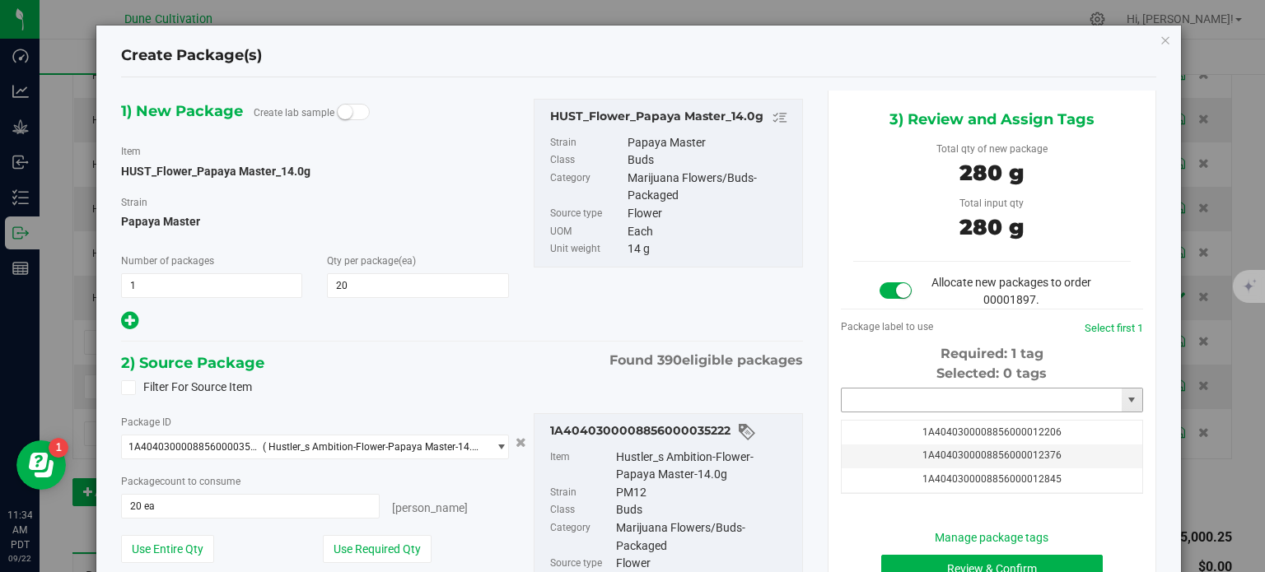
click at [890, 404] on input "text" at bounding box center [982, 400] width 280 height 23
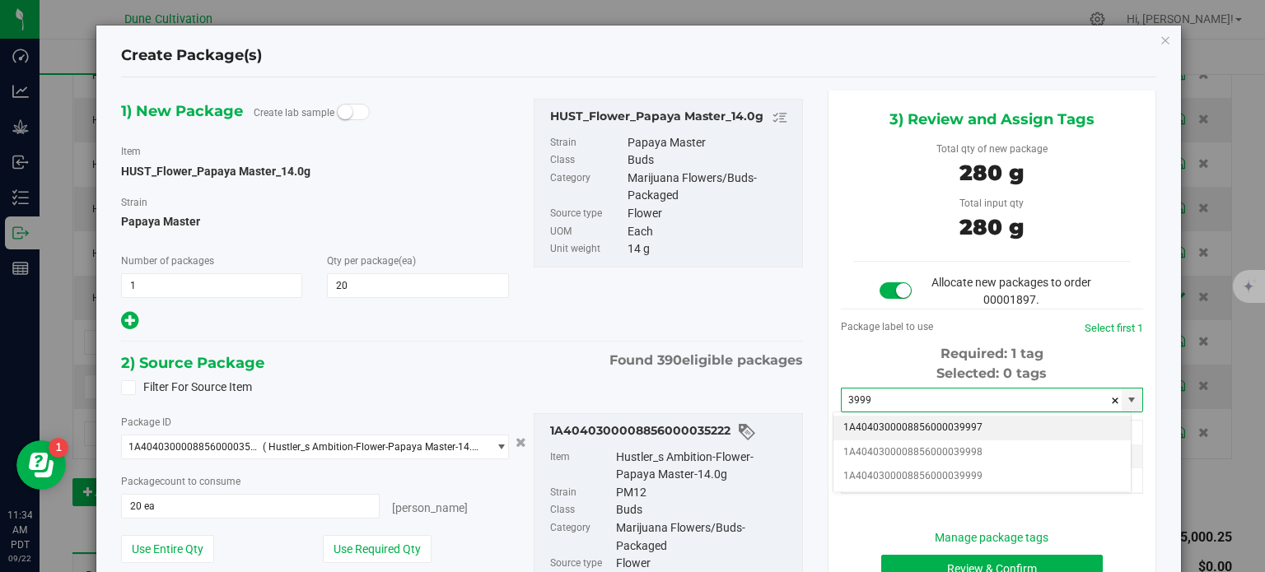
click at [949, 431] on li "1A4040300008856000039997" at bounding box center [981, 428] width 297 height 25
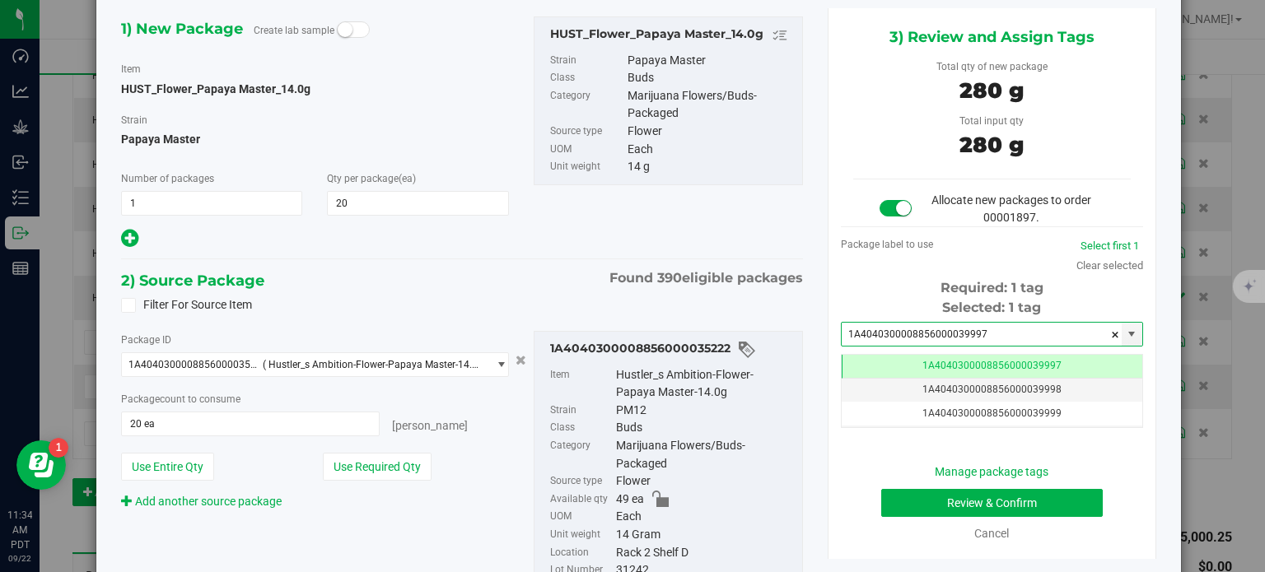
type input "1A4040300008856000039997"
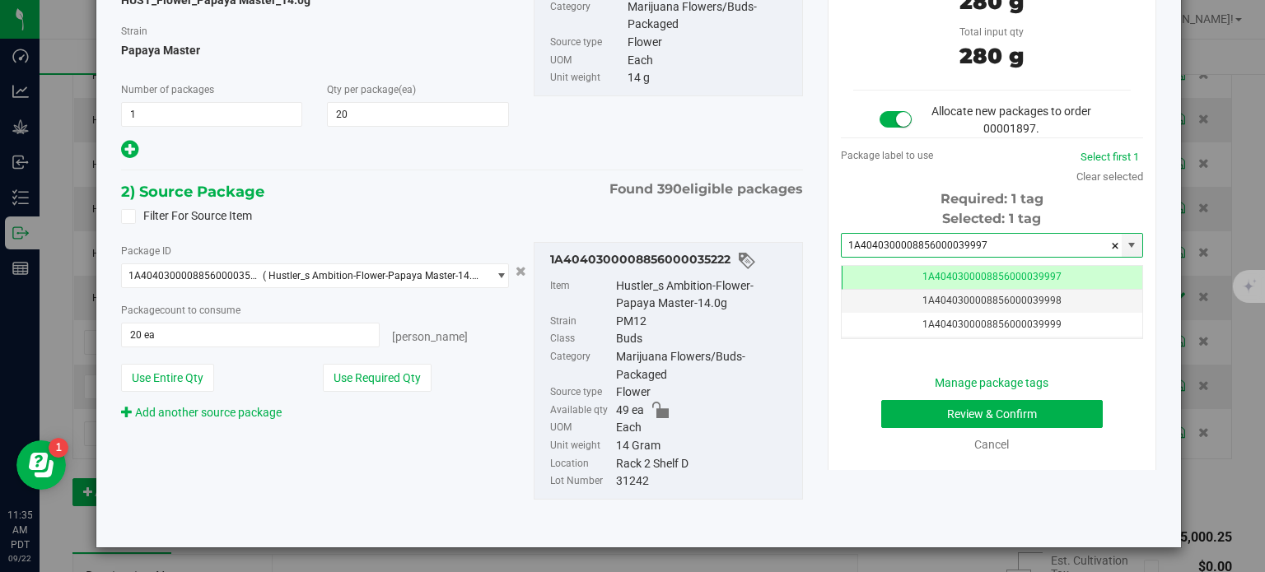
click at [942, 427] on div "Manage package tags Review & Confirm Cancel" at bounding box center [992, 414] width 278 height 79
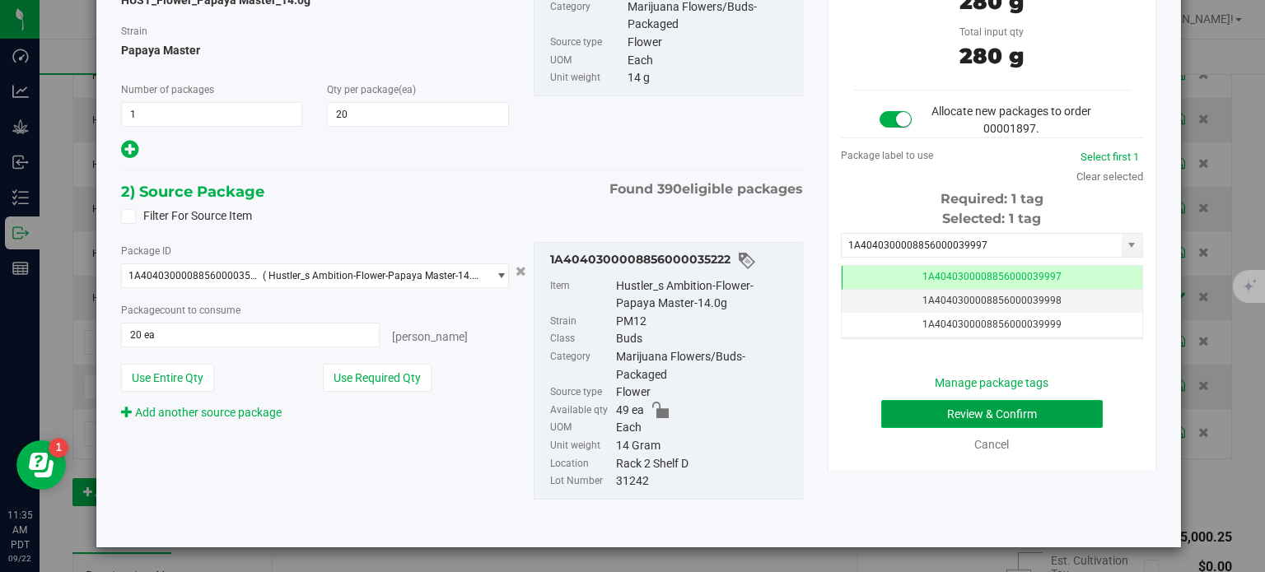
click at [939, 411] on button "Review & Confirm" at bounding box center [992, 414] width 222 height 28
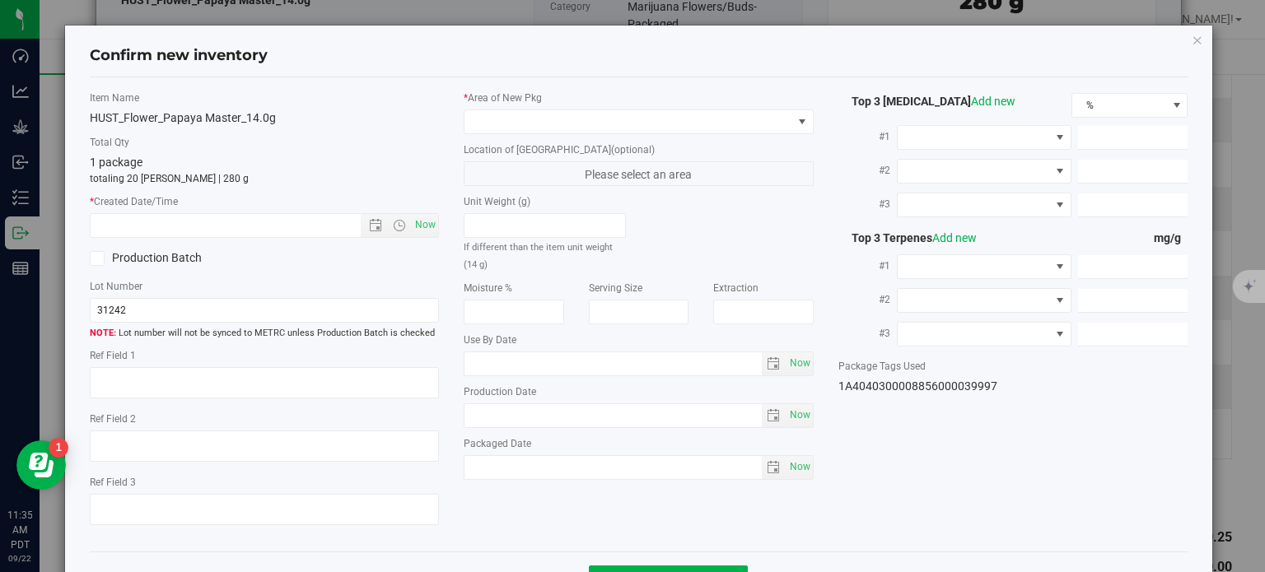
type textarea "29.0522%"
type textarea "Papaya Master"
type textarea "<LOQ"
type input "297.3300"
type input "29.7640"
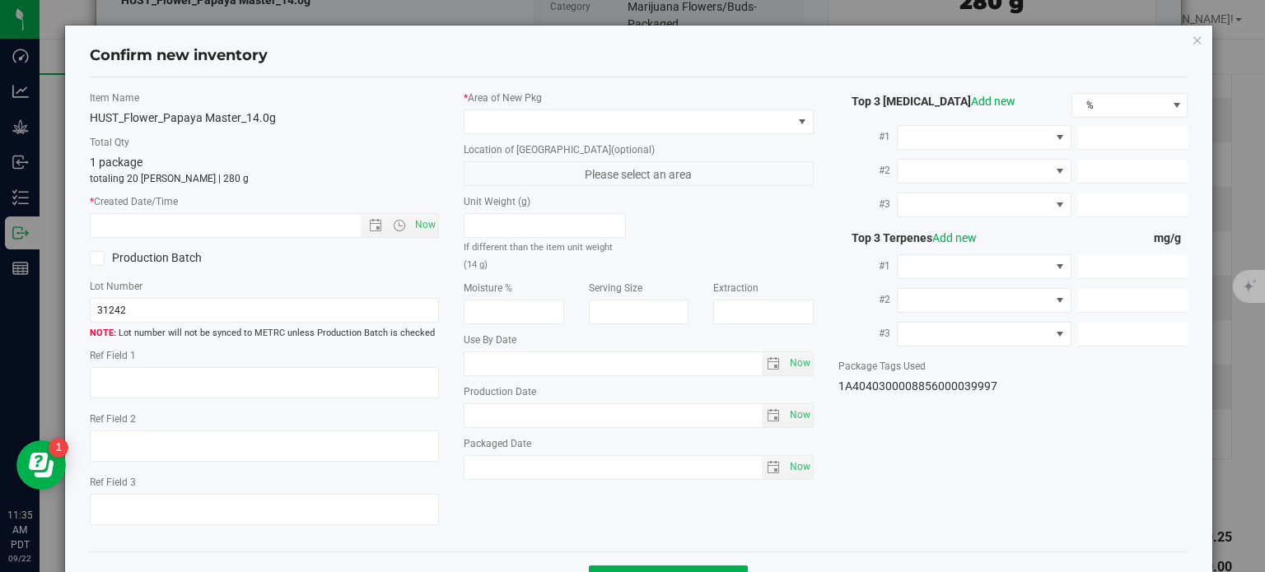
type input "18.2510"
type input "10.0780"
type input "7.5700"
type input "3.9280"
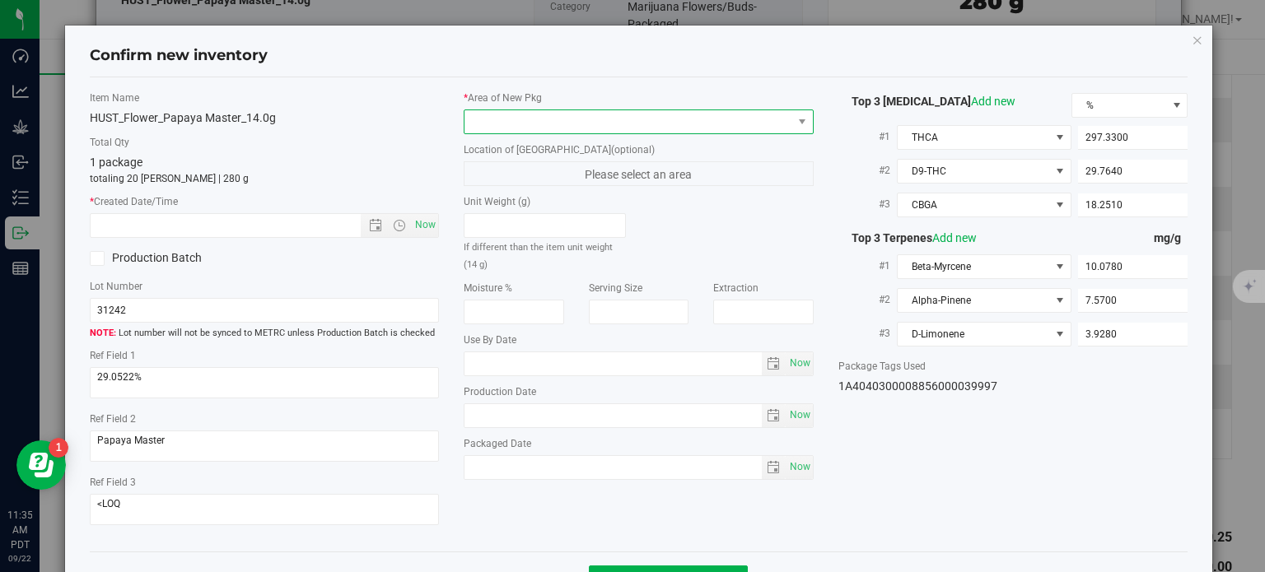
click at [551, 120] on span at bounding box center [628, 121] width 328 height 23
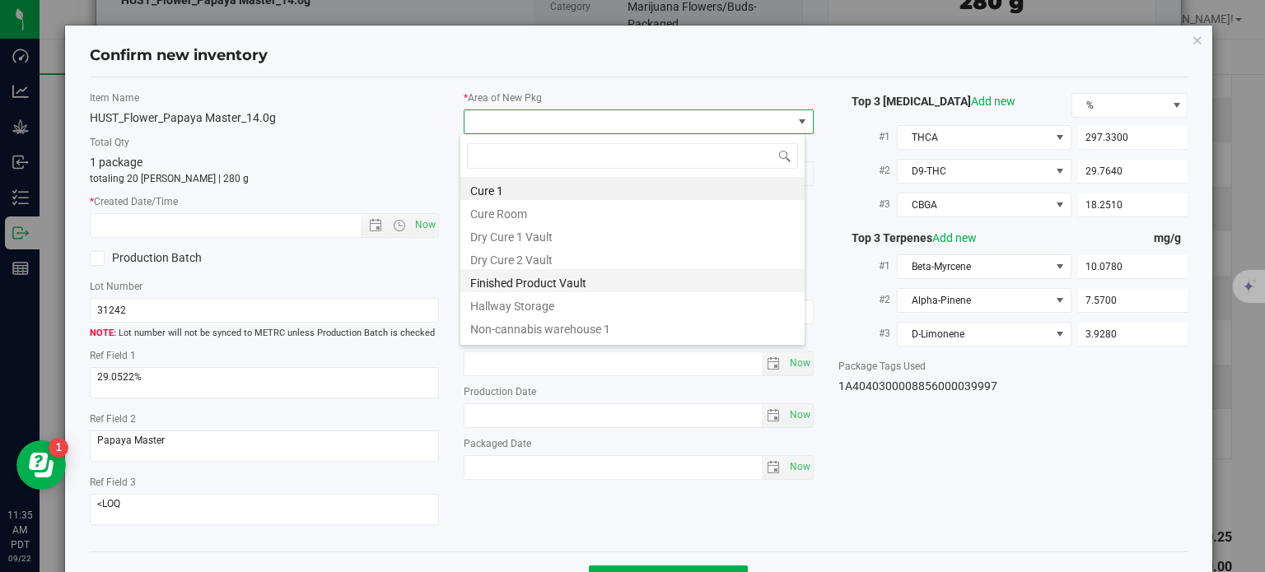
click at [543, 282] on li "Finished Product Vault" at bounding box center [632, 280] width 344 height 23
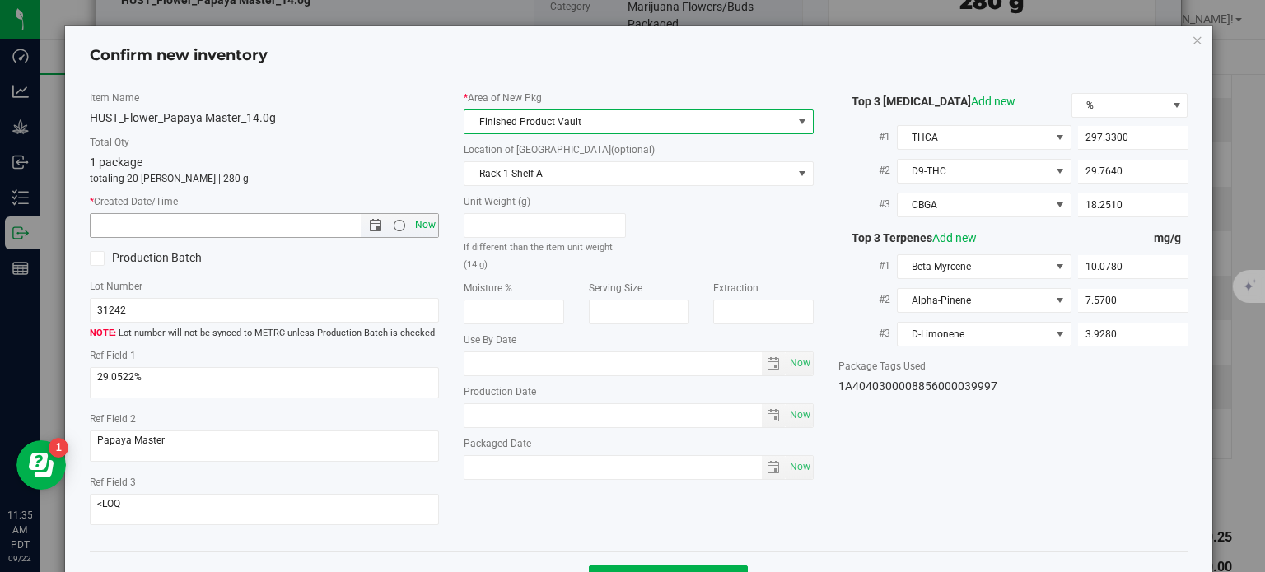
click at [432, 226] on span "Now" at bounding box center [426, 225] width 28 height 24
type input "[DATE] 11:35 AM"
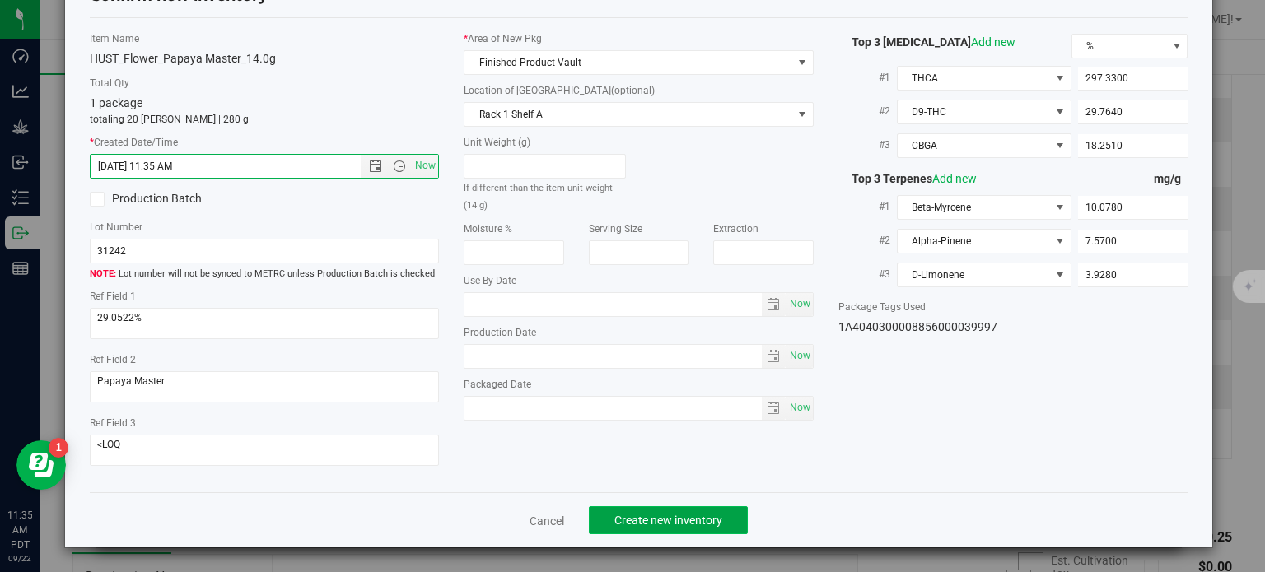
click at [668, 516] on span "Create new inventory" at bounding box center [668, 520] width 108 height 13
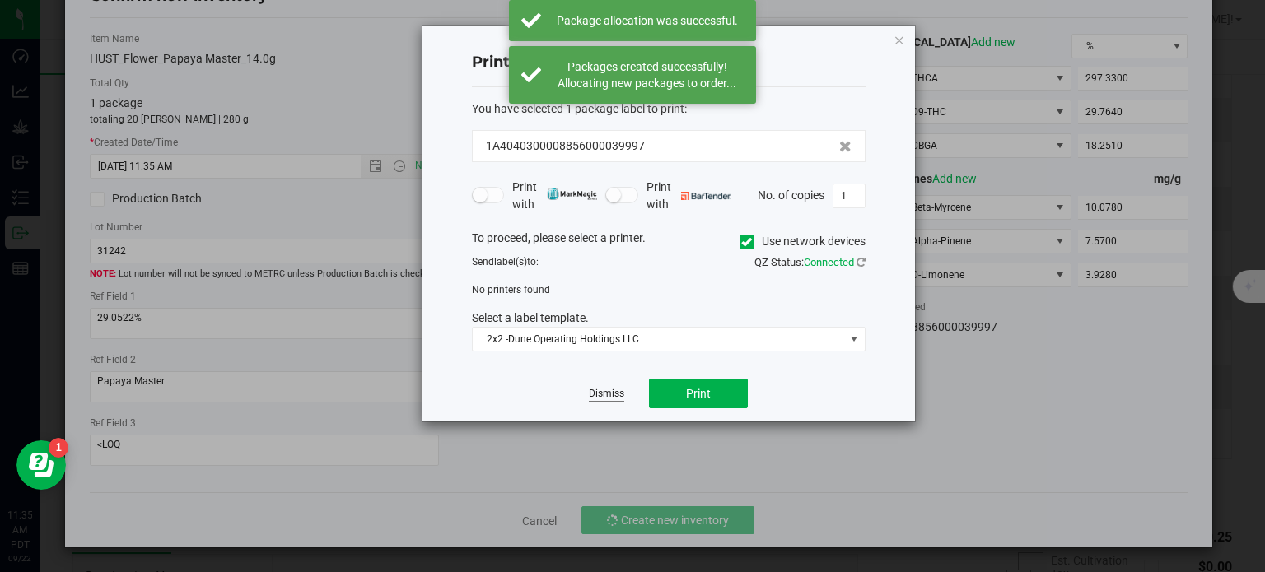
click at [605, 395] on link "Dismiss" at bounding box center [606, 394] width 35 height 14
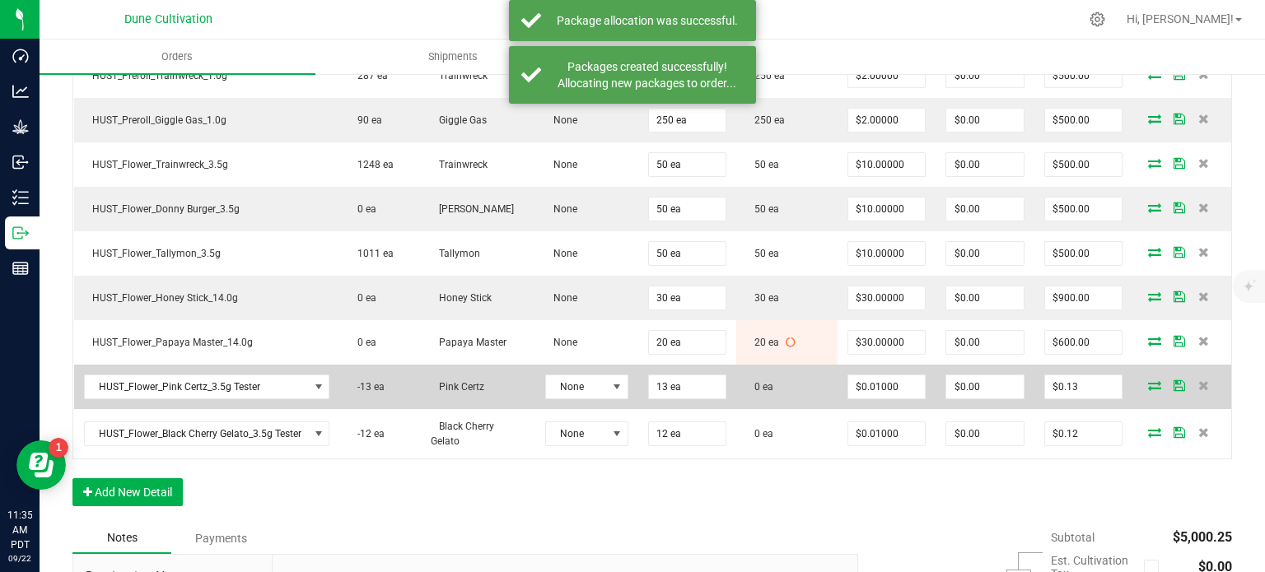
click at [1148, 380] on icon at bounding box center [1154, 385] width 13 height 10
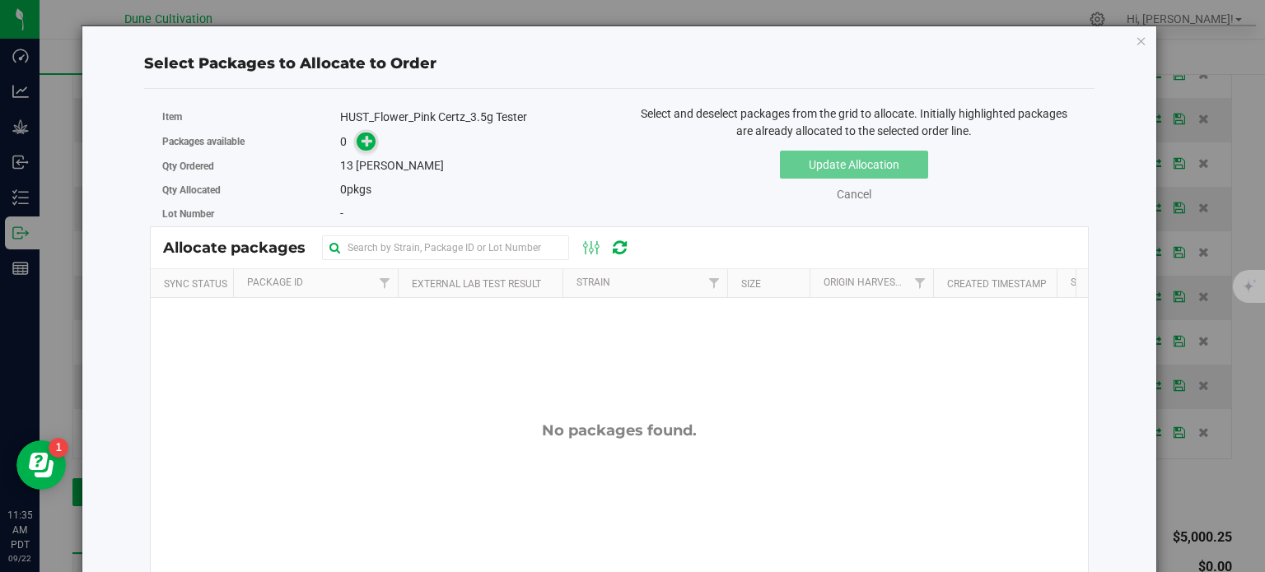
click at [362, 137] on icon at bounding box center [368, 141] width 12 height 12
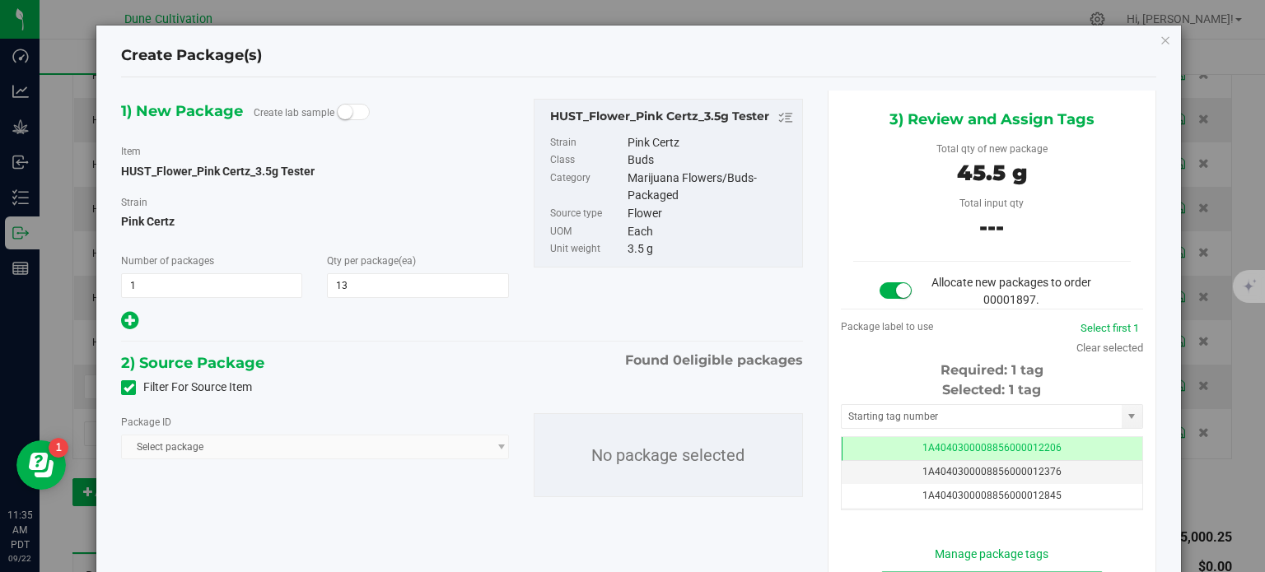
click at [121, 385] on span at bounding box center [128, 387] width 15 height 15
click at [0, 0] on input "Filter For Source Item" at bounding box center [0, 0] width 0 height 0
click at [212, 440] on span "Select package" at bounding box center [304, 447] width 365 height 23
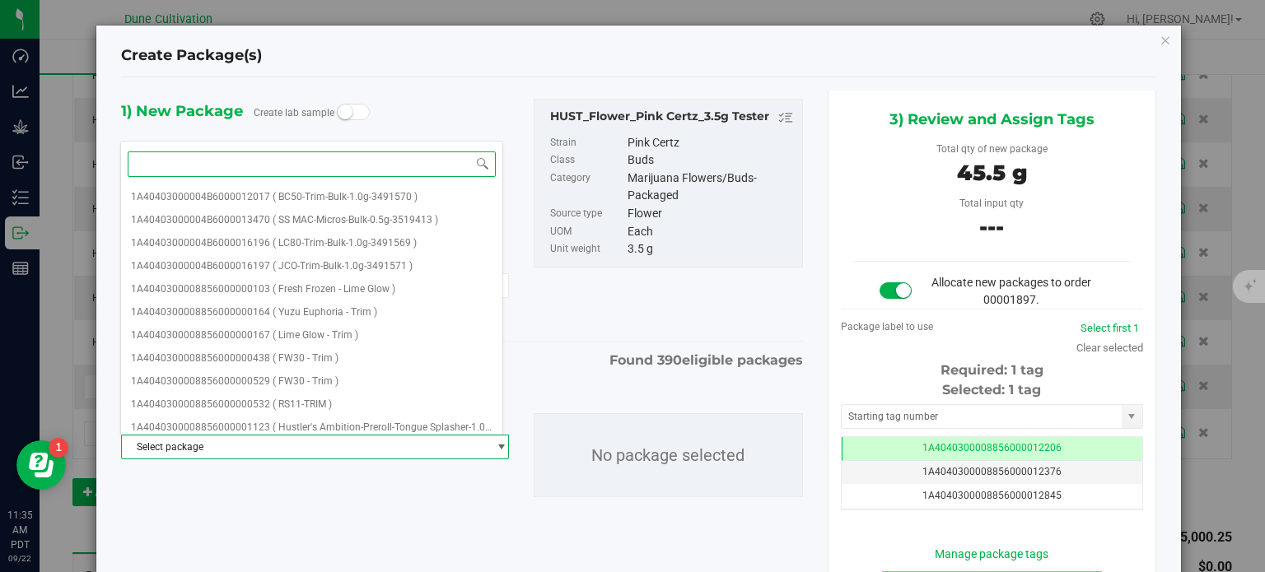
paste input "28421"
type input "28421"
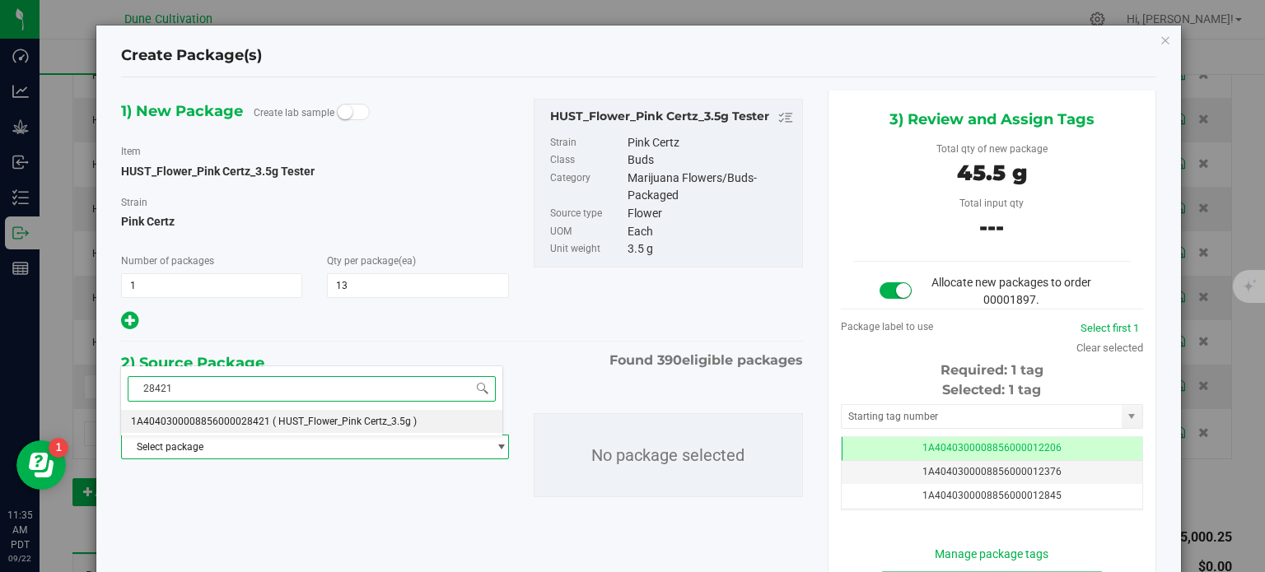
click at [273, 427] on li "1A4040300008856000028421 ( HUST_Flower_Pink Certz_3.5g )" at bounding box center [311, 421] width 381 height 23
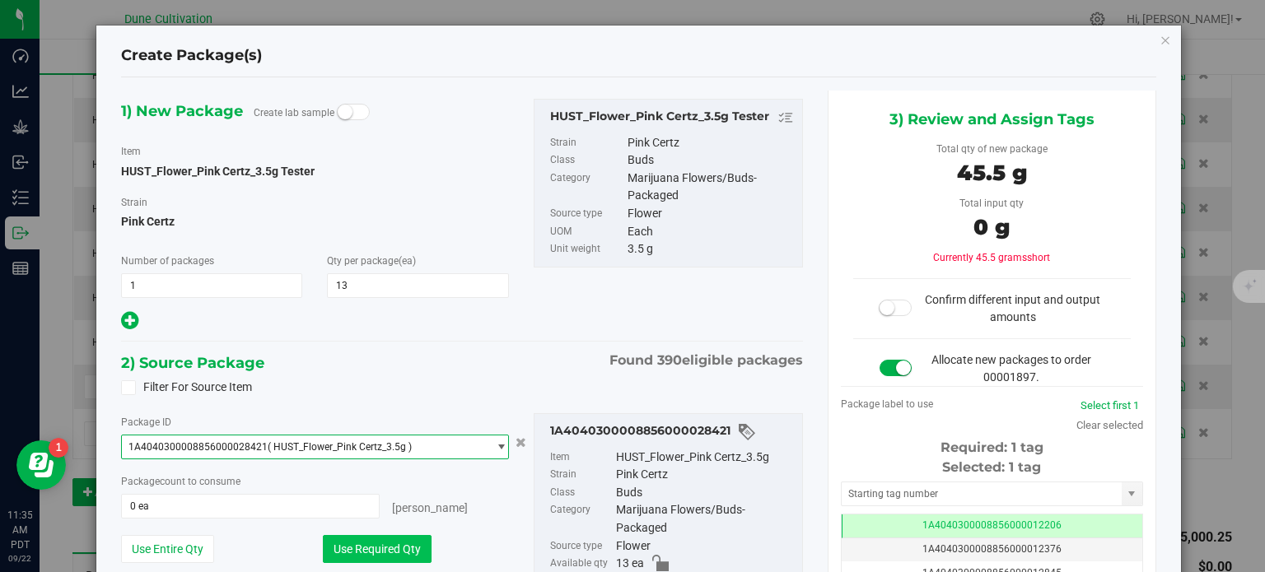
click at [385, 539] on button "Use Required Qty" at bounding box center [377, 549] width 109 height 28
type input "13 ea"
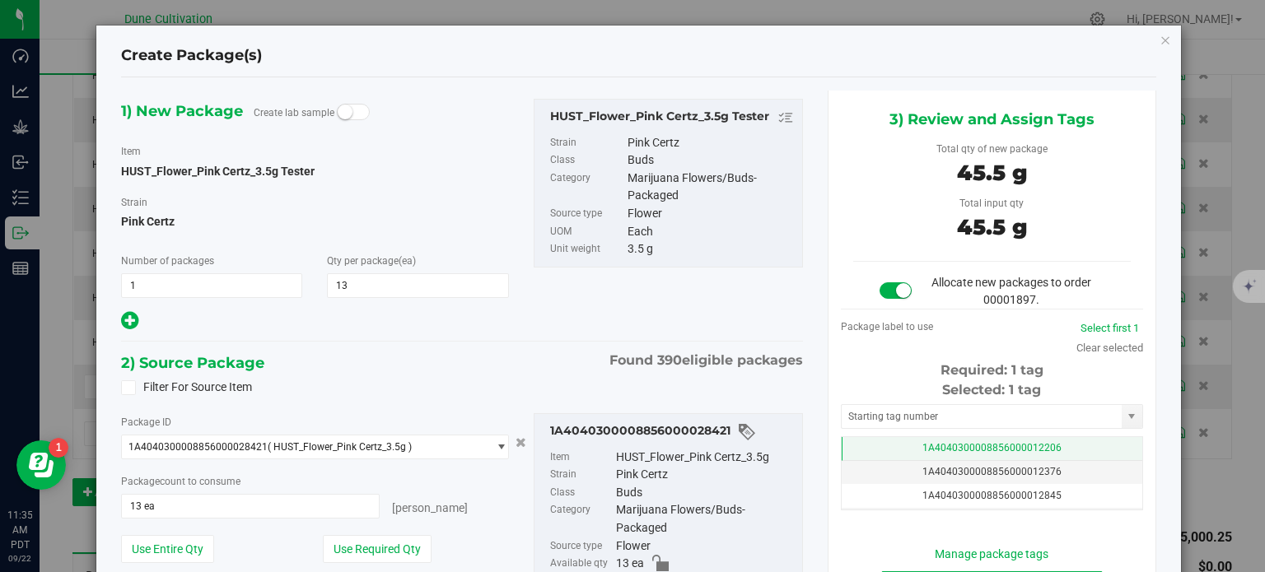
click at [929, 450] on span "1A4040300008856000012206" at bounding box center [991, 448] width 139 height 12
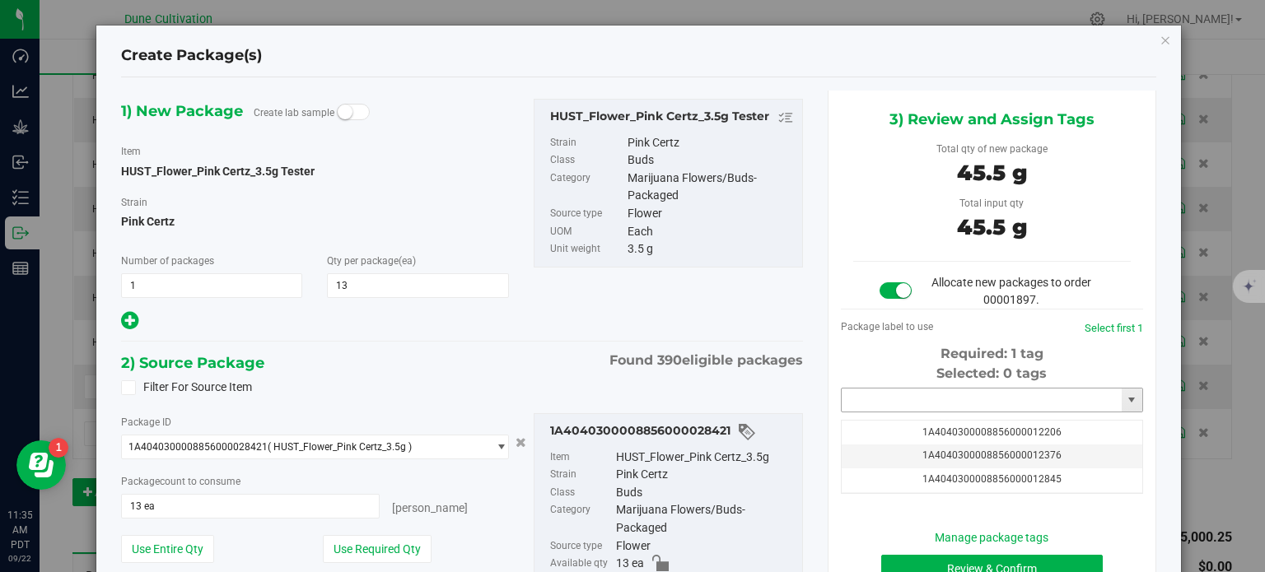
click at [932, 398] on input "text" at bounding box center [982, 400] width 280 height 23
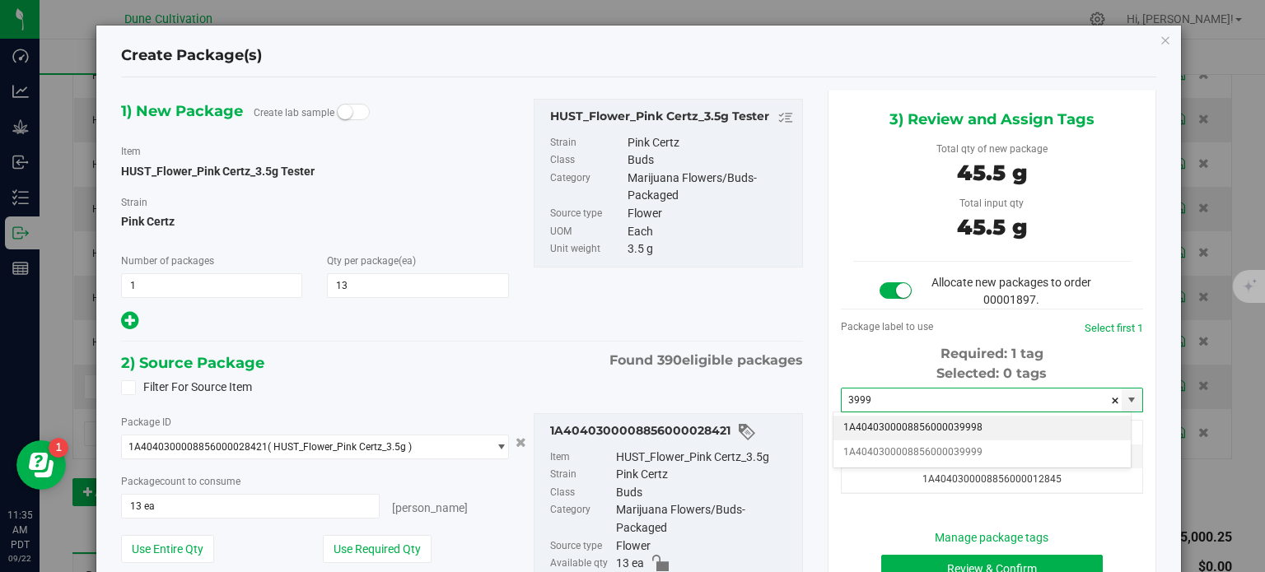
click at [965, 429] on li "1A4040300008856000039998" at bounding box center [981, 428] width 297 height 25
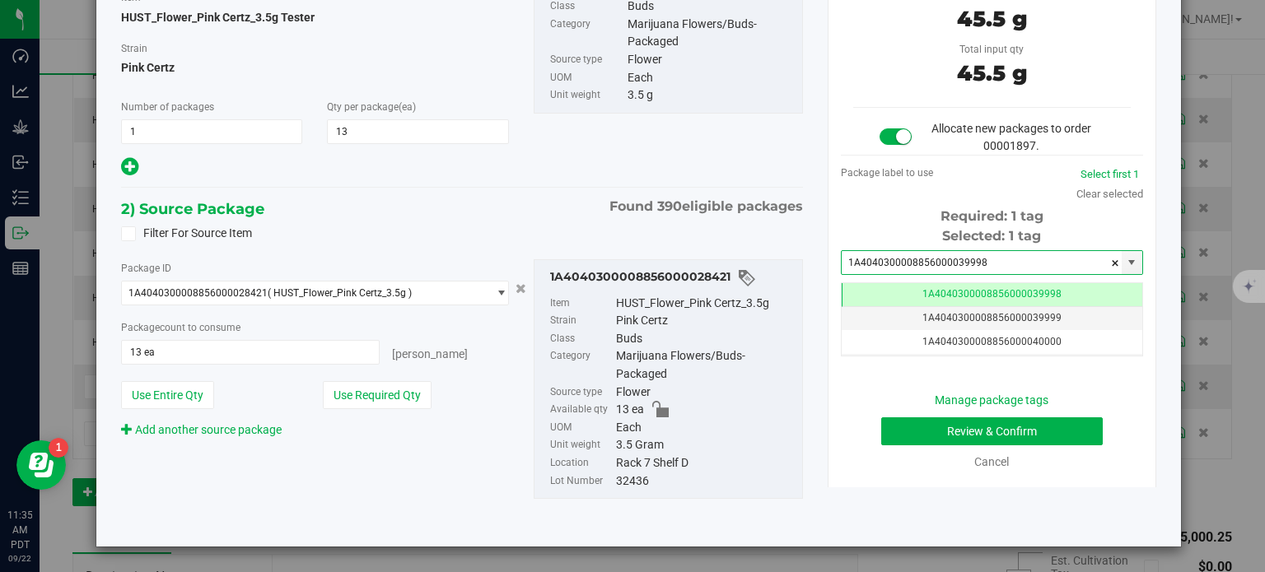
type input "1A4040300008856000039998"
click at [932, 434] on button "Review & Confirm" at bounding box center [992, 432] width 222 height 28
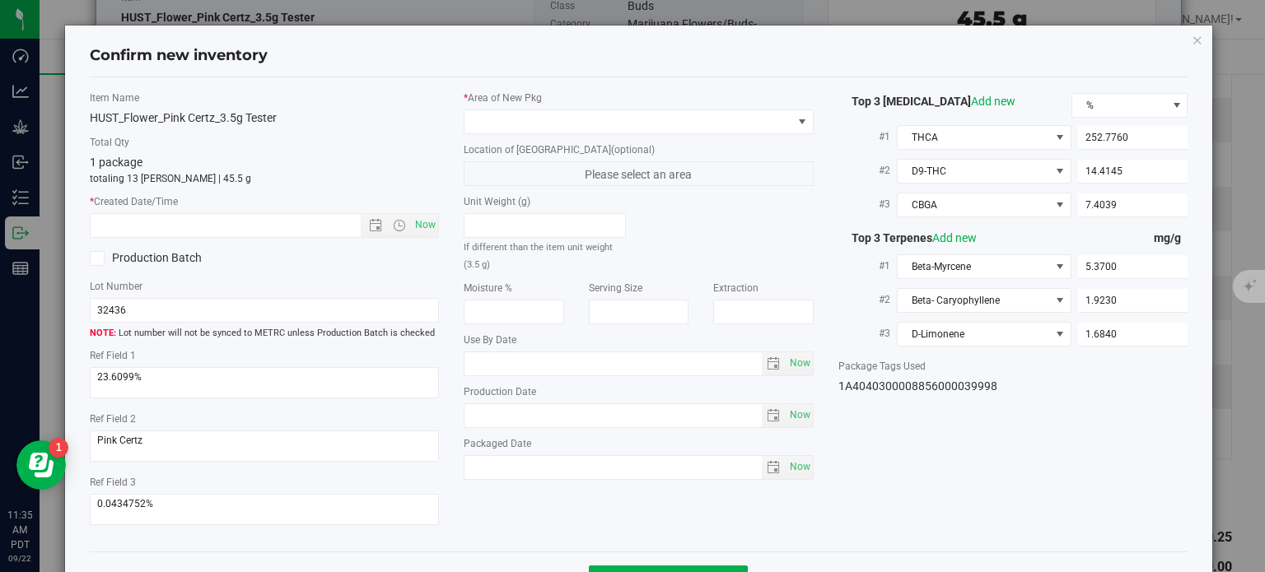
click at [710, 138] on div "* Area of [GEOGRAPHIC_DATA] Location of [GEOGRAPHIC_DATA] (optional) Please sel…" at bounding box center [638, 290] width 375 height 398
click at [710, 124] on span at bounding box center [628, 121] width 328 height 23
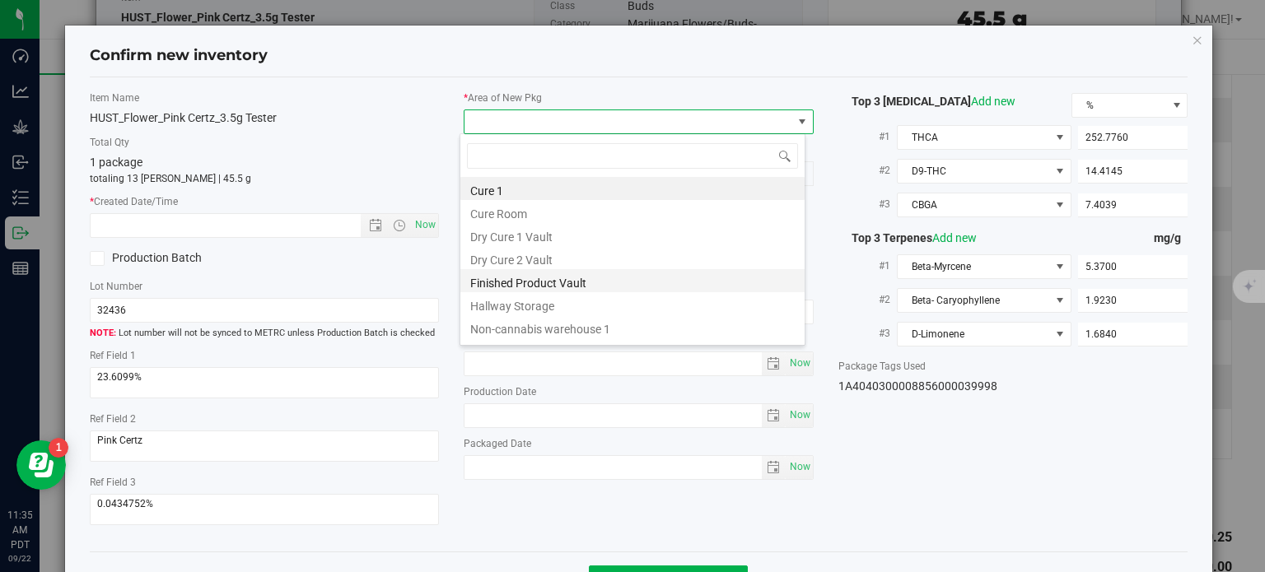
click at [599, 285] on li "Finished Product Vault" at bounding box center [632, 280] width 344 height 23
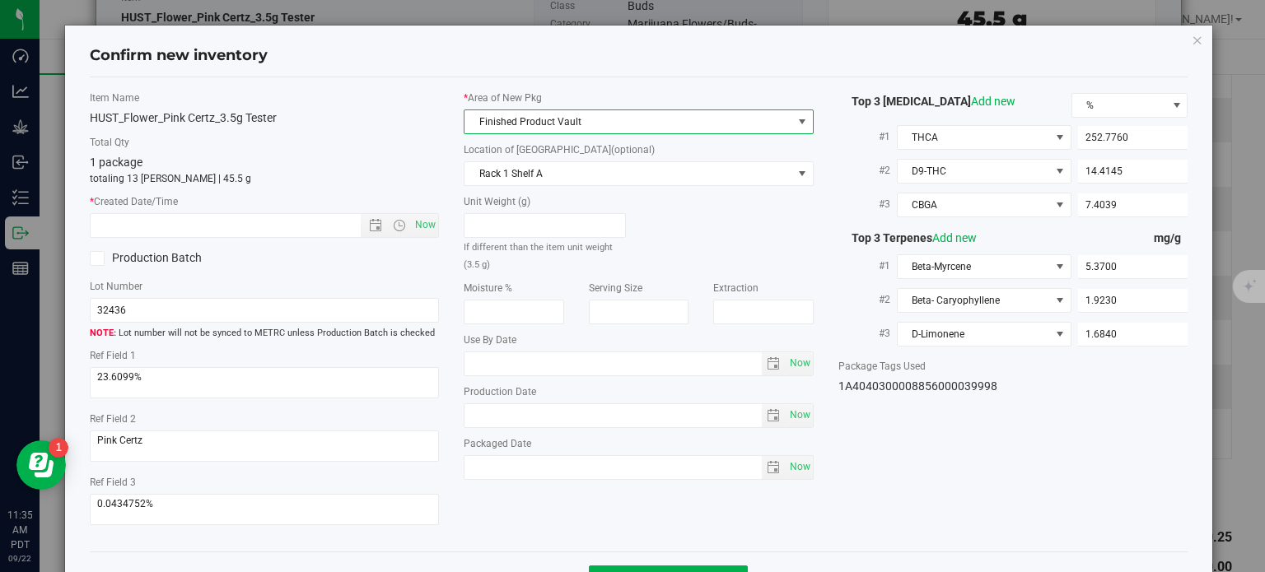
click at [435, 226] on div "Item Name HUST_Flower_Pink Certz_3.5g Tester Total Qty 1 package totaling 13 [P…" at bounding box center [264, 315] width 375 height 449
click at [425, 222] on span "Now" at bounding box center [426, 225] width 28 height 24
type input "[DATE] 11:35 AM"
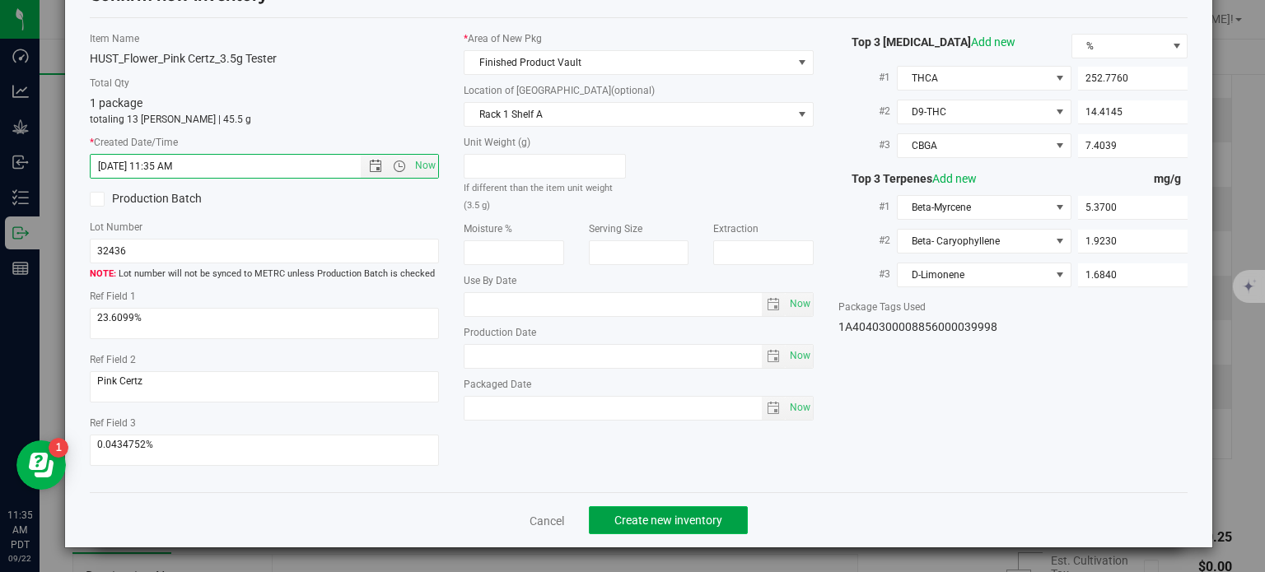
click at [716, 528] on button "Create new inventory" at bounding box center [668, 520] width 159 height 28
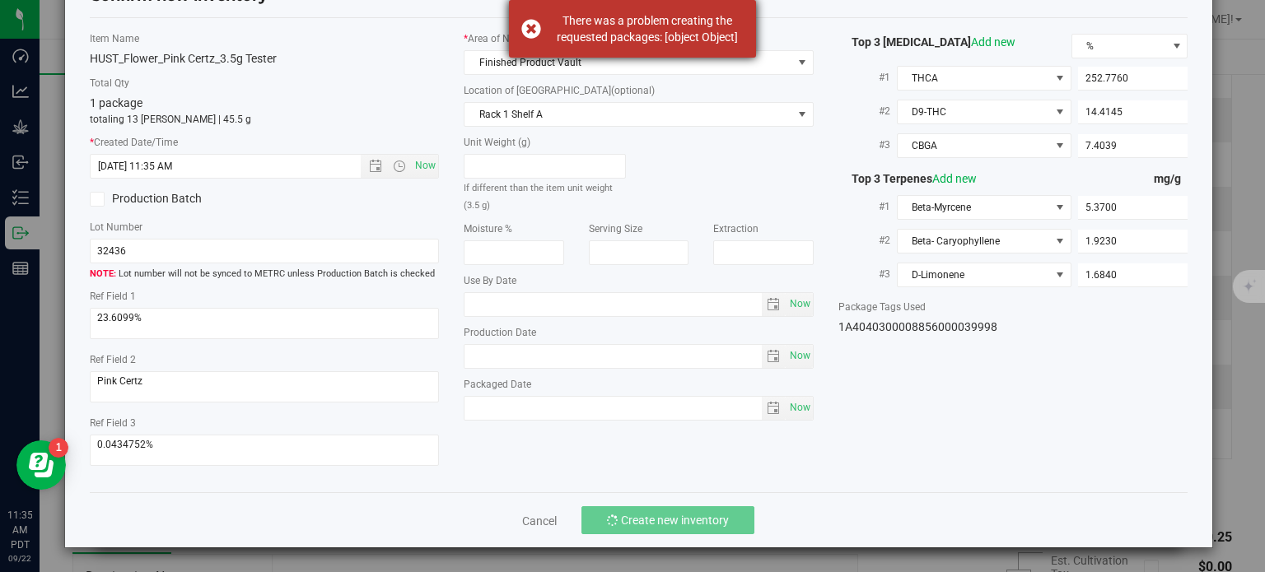
click at [524, 29] on div "There was a problem creating the requested packages: [object Object]" at bounding box center [632, 29] width 247 height 58
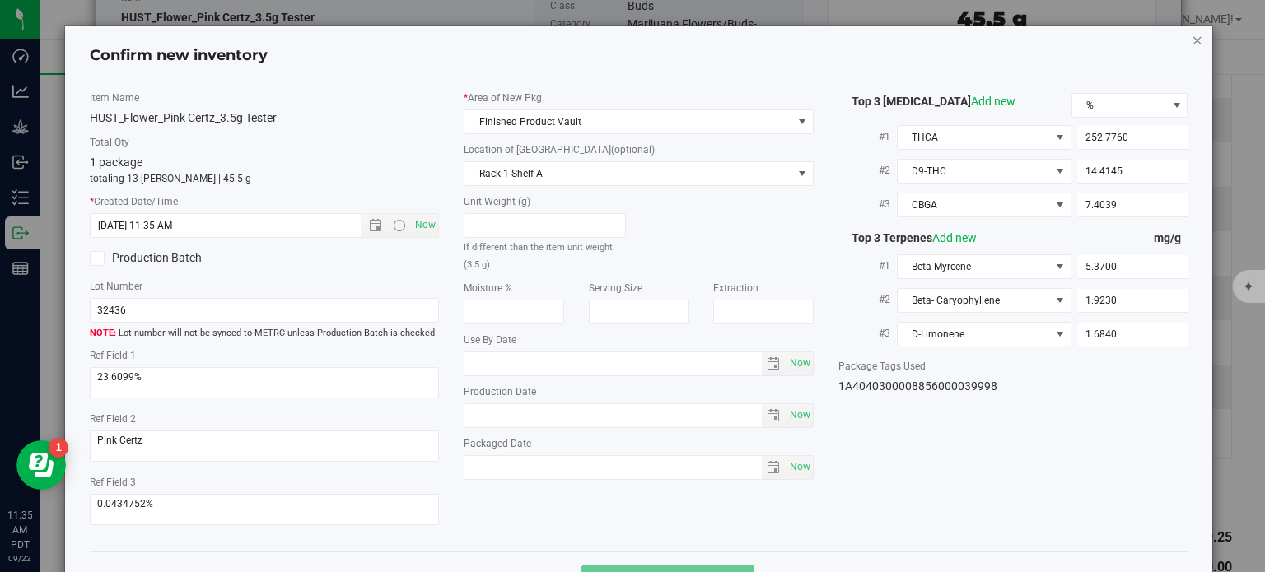
click at [1192, 38] on icon "button" at bounding box center [1198, 40] width 12 height 20
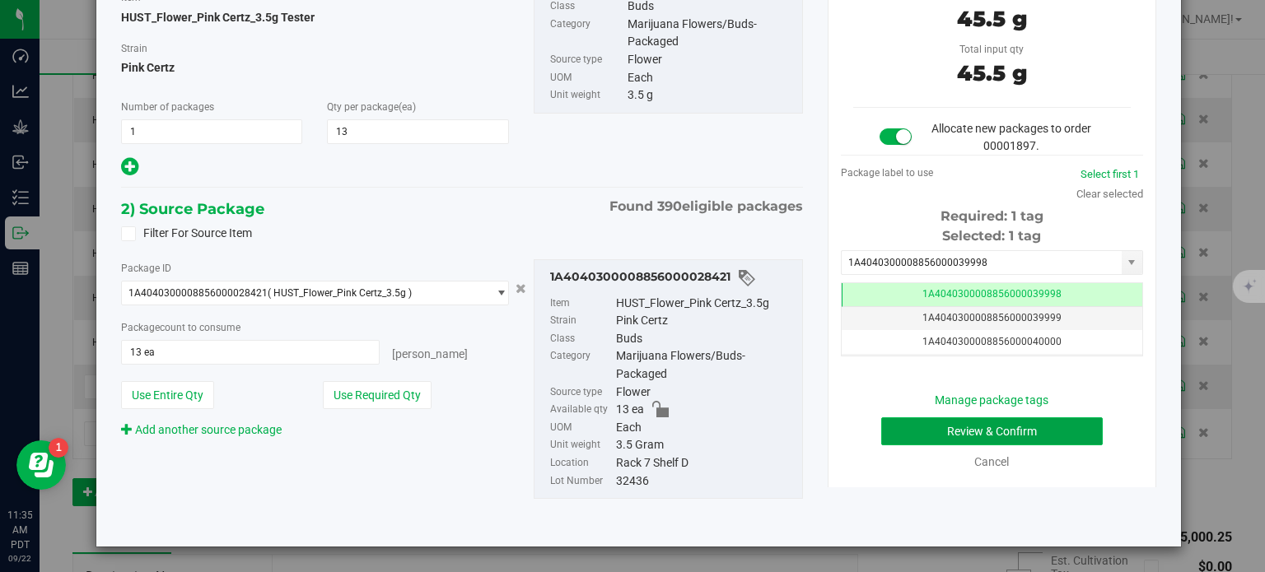
click at [959, 431] on button "Review & Confirm" at bounding box center [992, 432] width 222 height 28
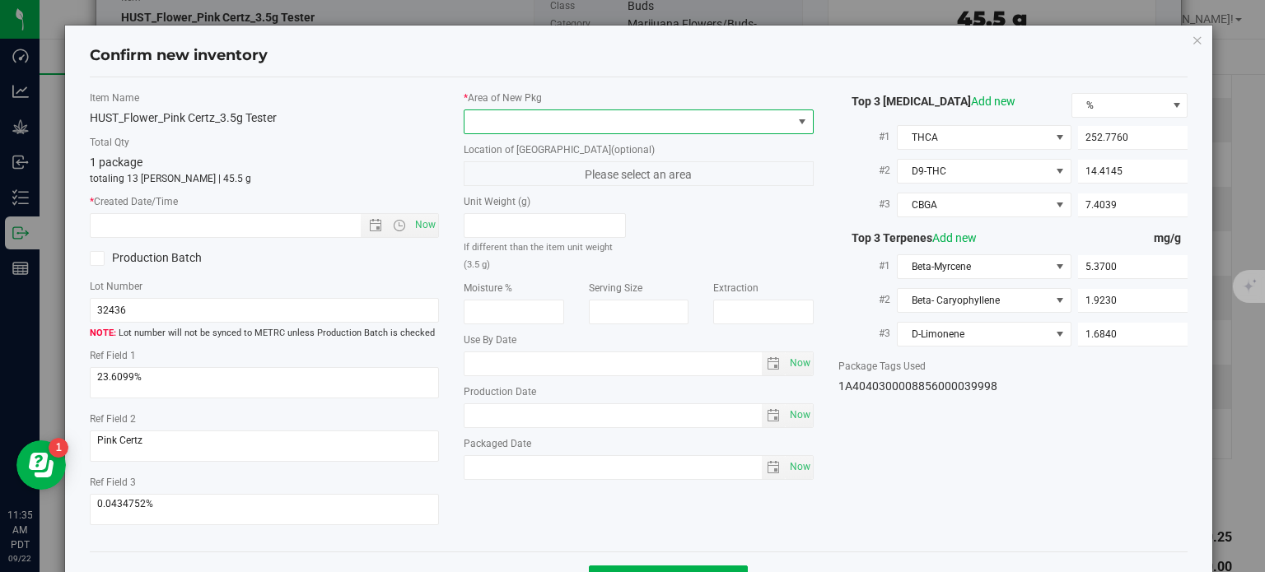
click at [609, 124] on span at bounding box center [628, 121] width 328 height 23
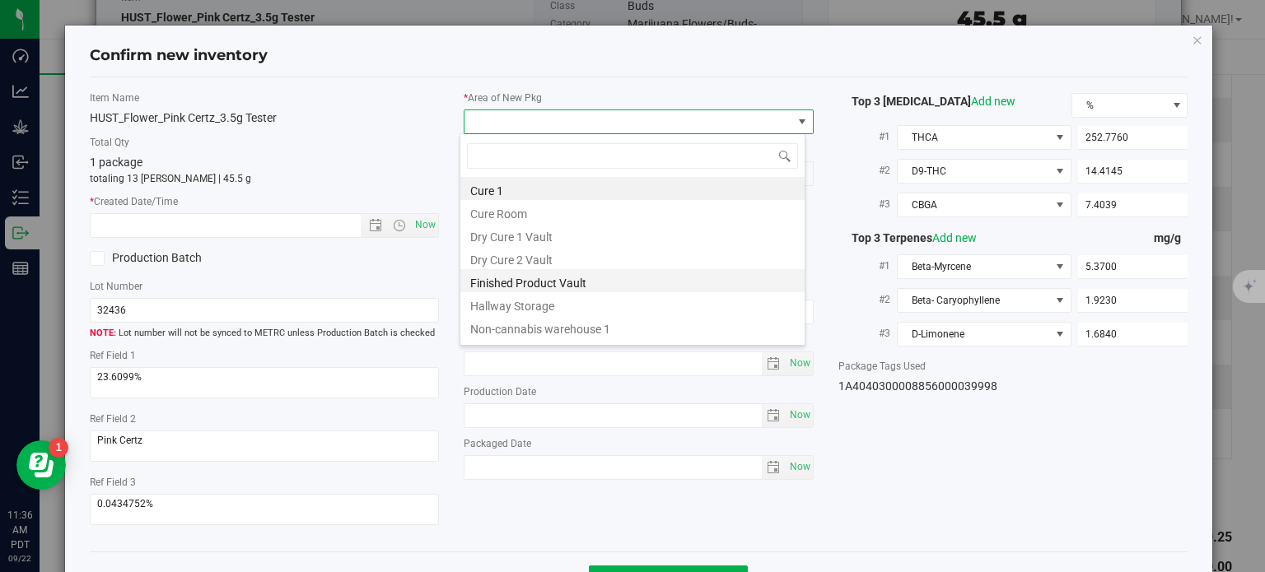
click at [540, 279] on li "Finished Product Vault" at bounding box center [632, 280] width 344 height 23
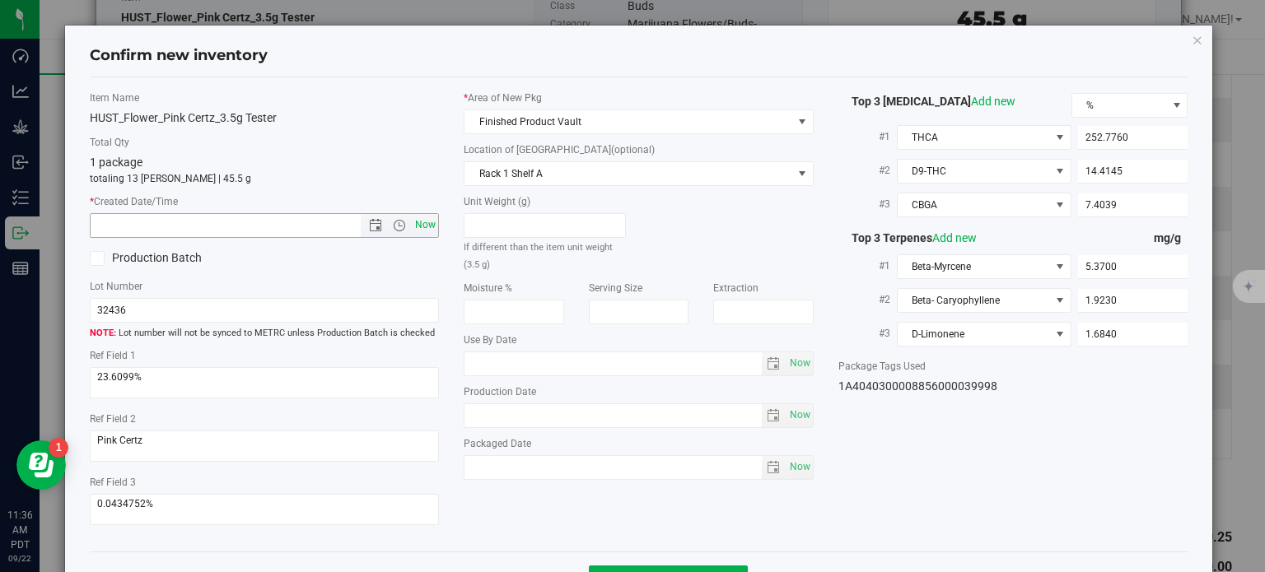
click at [426, 225] on span "Now" at bounding box center [426, 225] width 28 height 24
type input "[DATE] 11:36 AM"
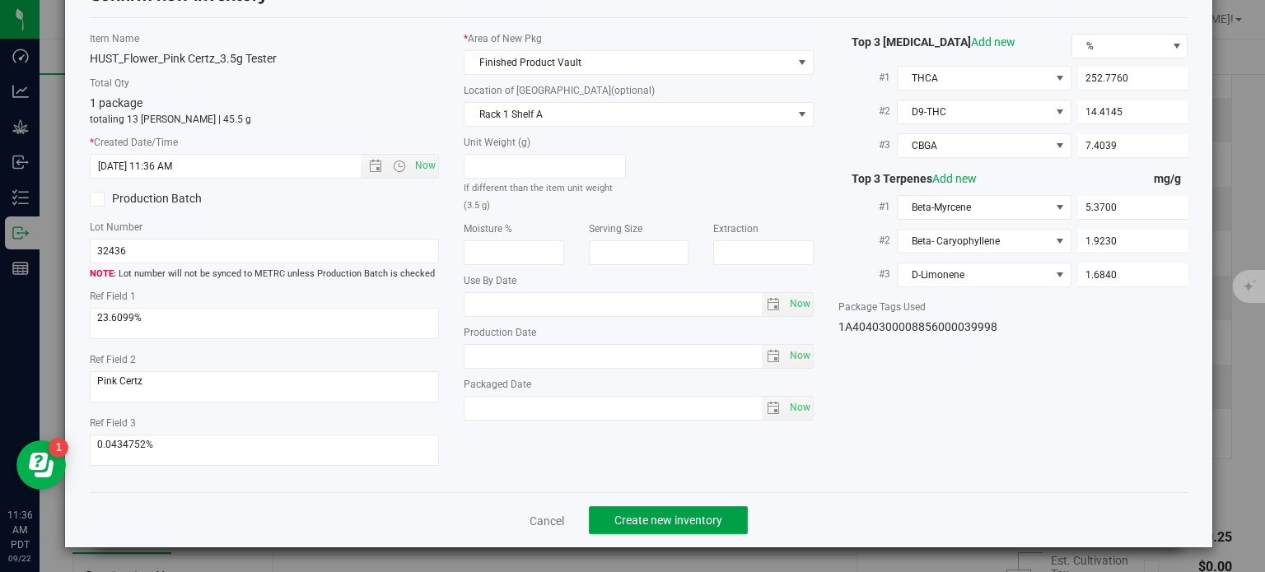
click at [617, 518] on span "Create new inventory" at bounding box center [668, 520] width 108 height 13
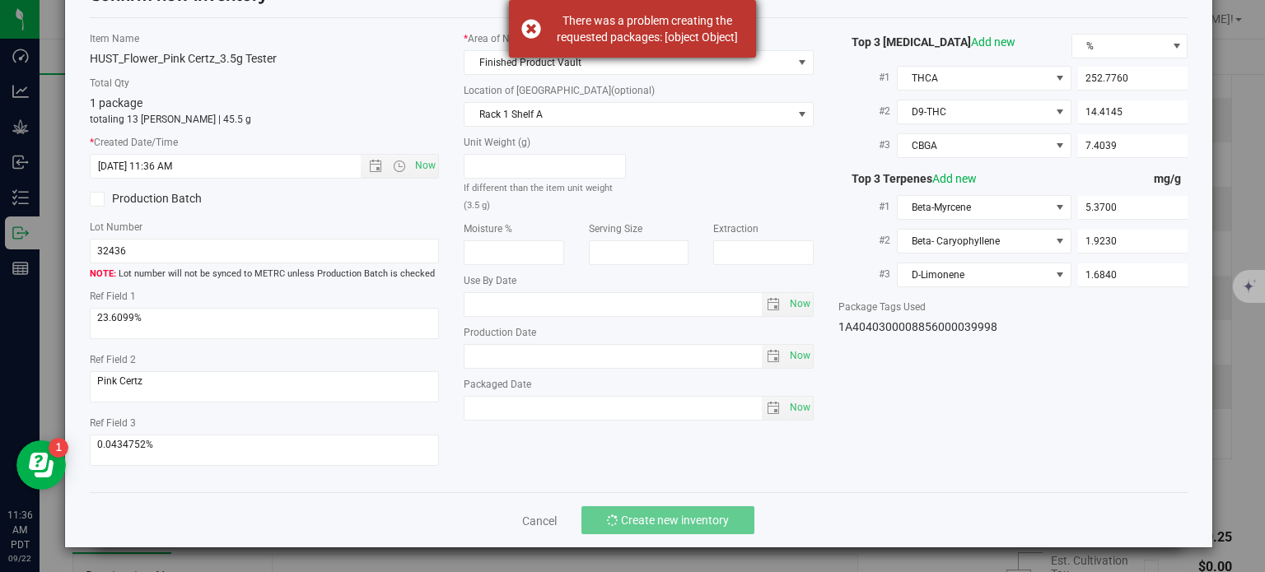
click at [530, 31] on div "There was a problem creating the requested packages: [object Object]" at bounding box center [632, 29] width 247 height 58
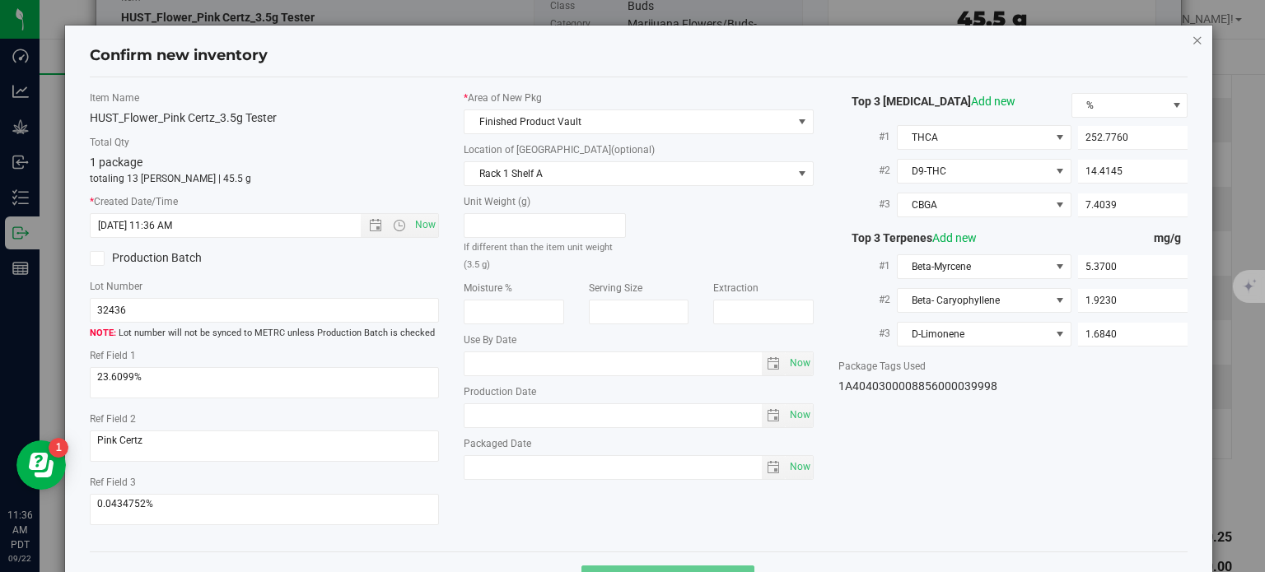
click at [1192, 44] on icon "button" at bounding box center [1198, 40] width 12 height 20
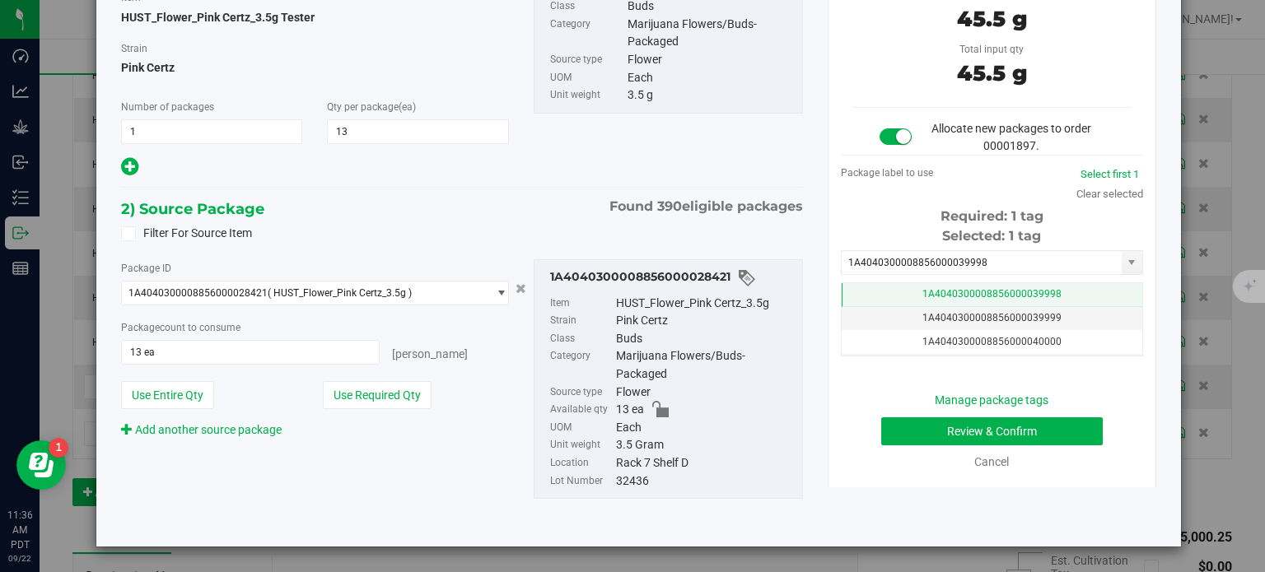
click at [935, 283] on td "1A4040300008856000039998" at bounding box center [992, 295] width 301 height 24
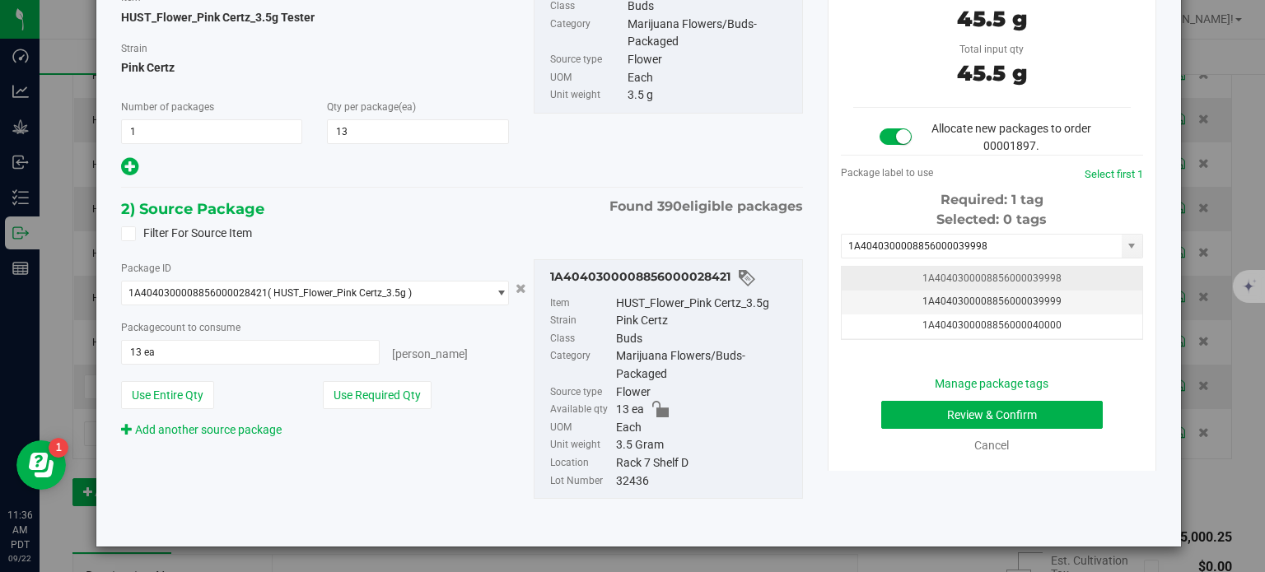
click at [967, 279] on span "1A4040300008856000039998" at bounding box center [991, 279] width 139 height 12
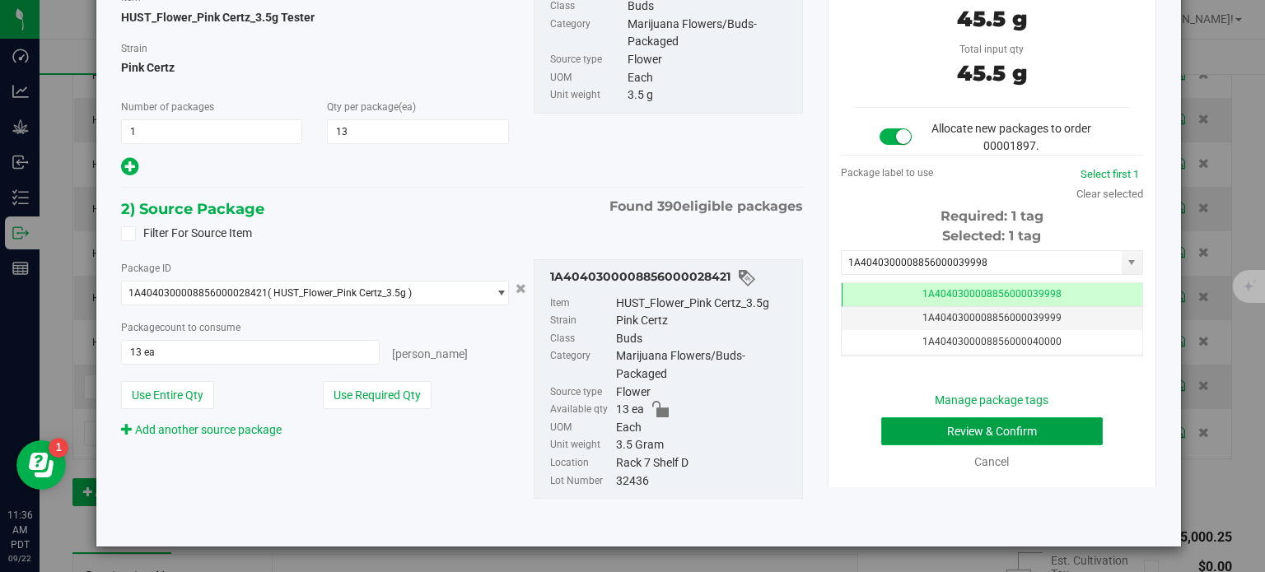
click at [919, 435] on button "Review & Confirm" at bounding box center [992, 432] width 222 height 28
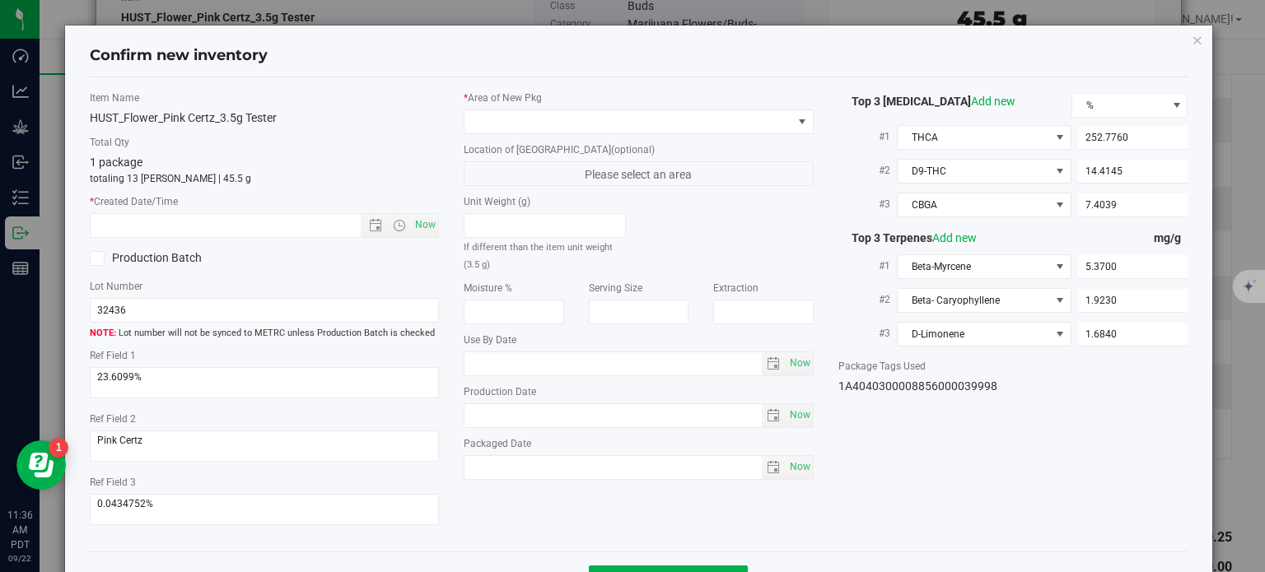
click at [678, 134] on div "* Area of [GEOGRAPHIC_DATA] Location of [GEOGRAPHIC_DATA] (optional) Please sel…" at bounding box center [638, 290] width 375 height 398
click at [679, 128] on span at bounding box center [628, 121] width 328 height 23
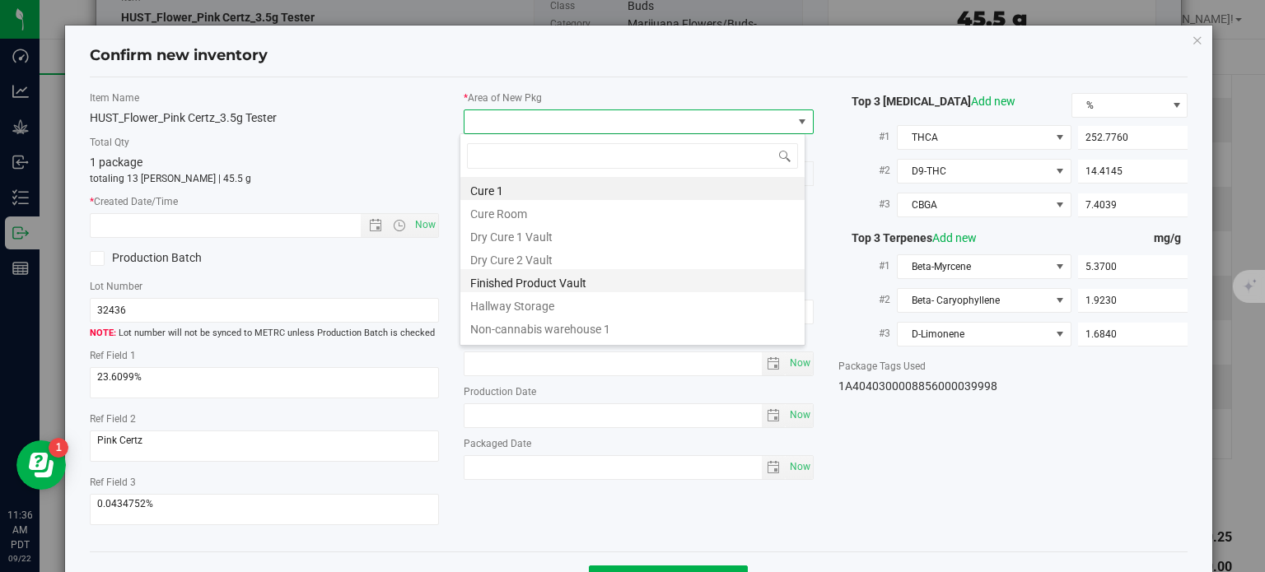
click at [598, 283] on li "Finished Product Vault" at bounding box center [632, 280] width 344 height 23
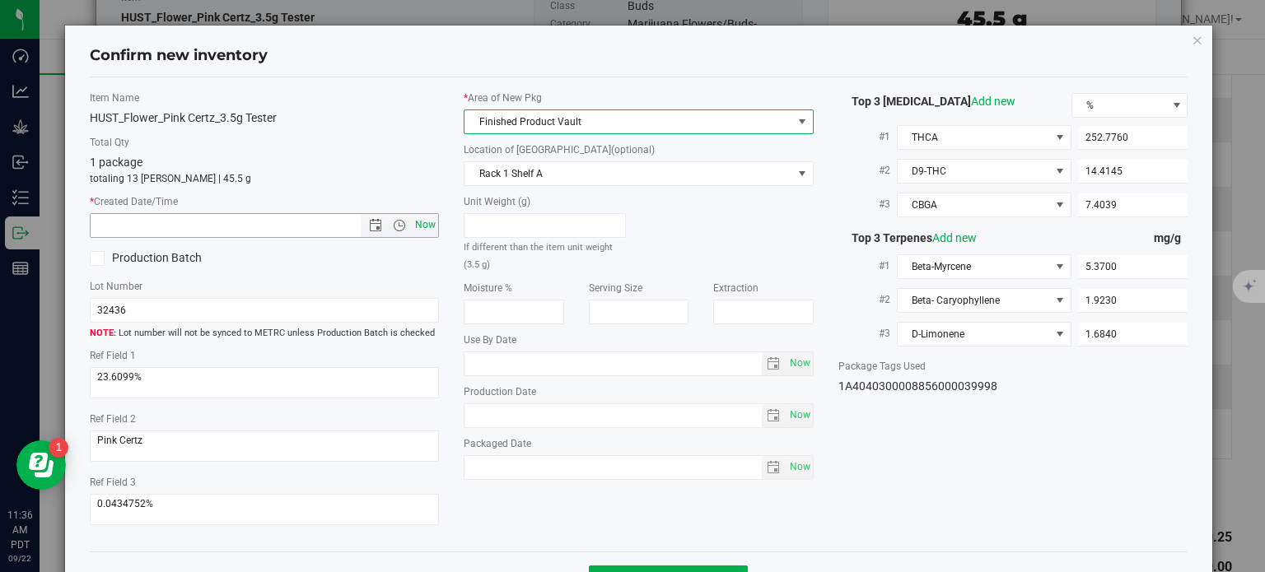
click at [429, 228] on span "Now" at bounding box center [426, 225] width 28 height 24
type input "[DATE] 11:36 AM"
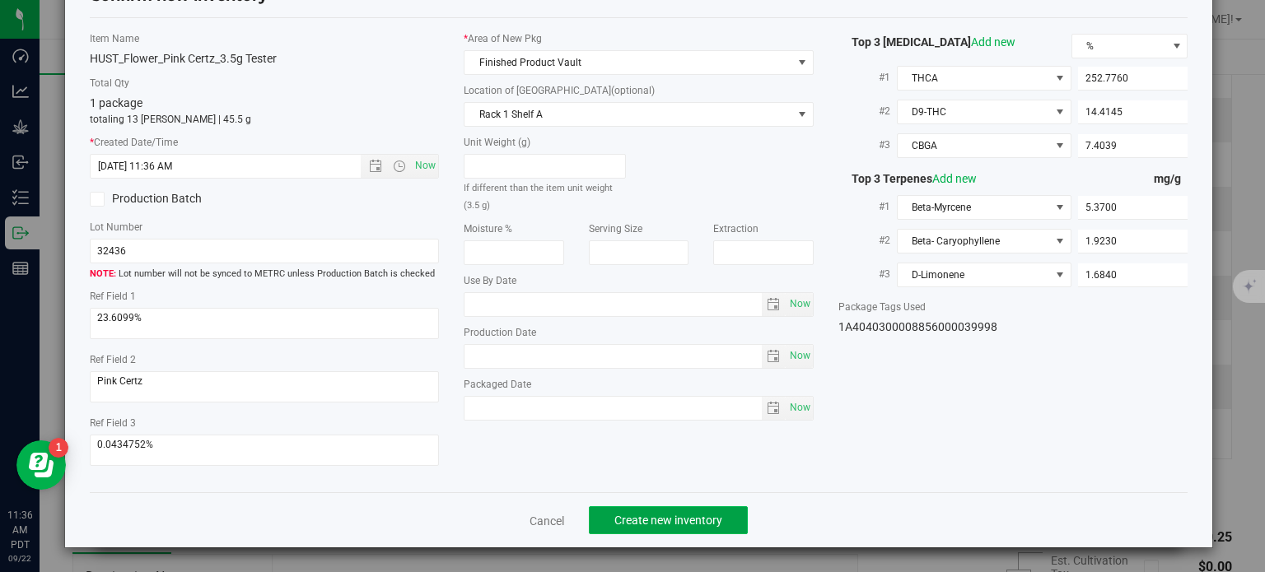
click at [695, 515] on span "Create new inventory" at bounding box center [668, 520] width 108 height 13
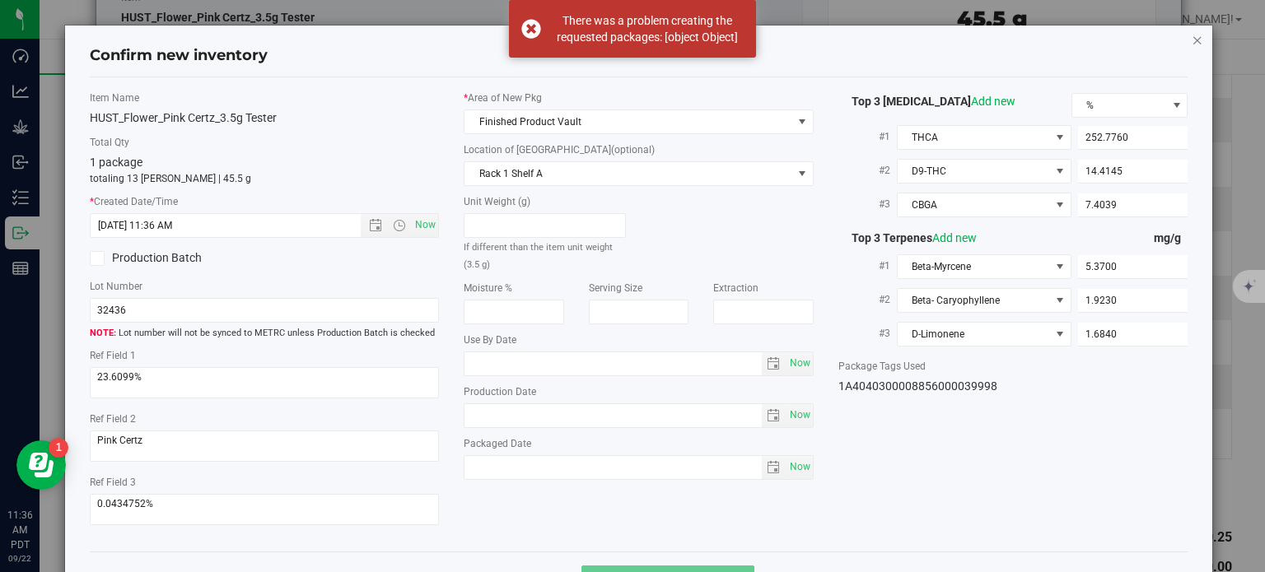
click at [1192, 42] on icon "button" at bounding box center [1198, 40] width 12 height 20
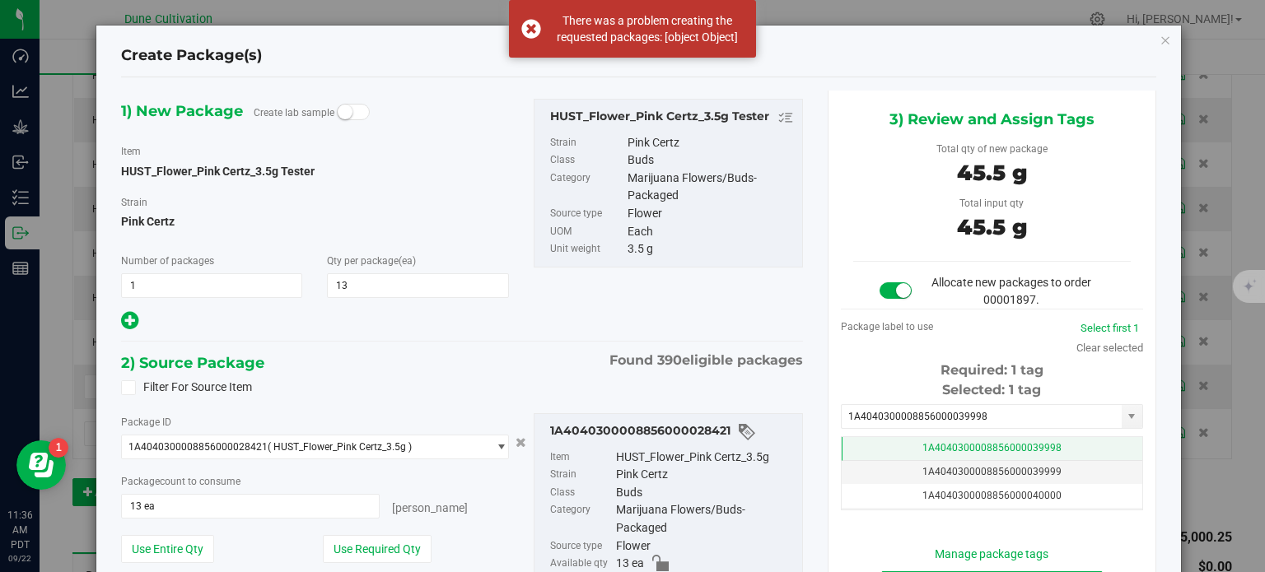
click at [1037, 445] on span "1A4040300008856000039998" at bounding box center [991, 448] width 139 height 12
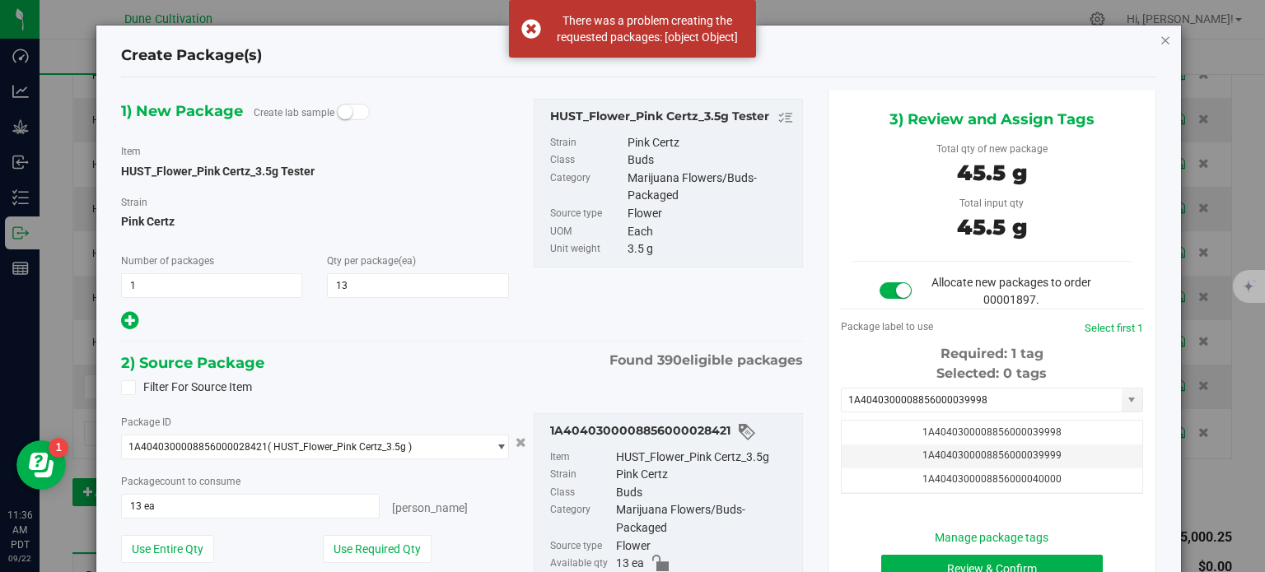
click at [1159, 33] on icon "button" at bounding box center [1165, 40] width 12 height 20
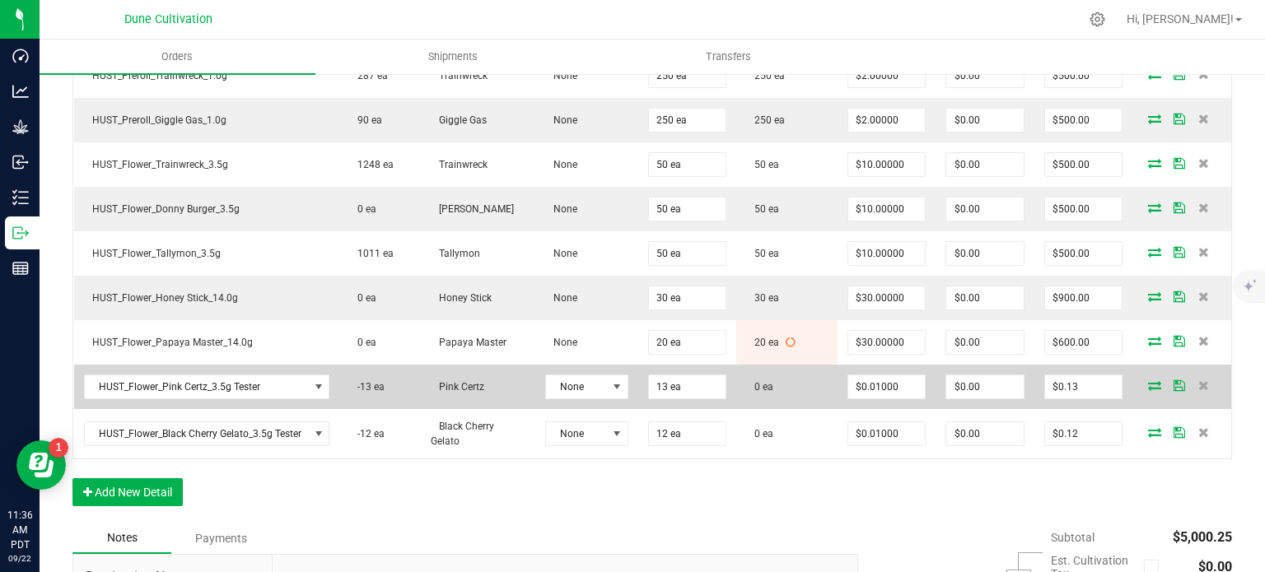
click at [1148, 380] on icon at bounding box center [1154, 385] width 13 height 10
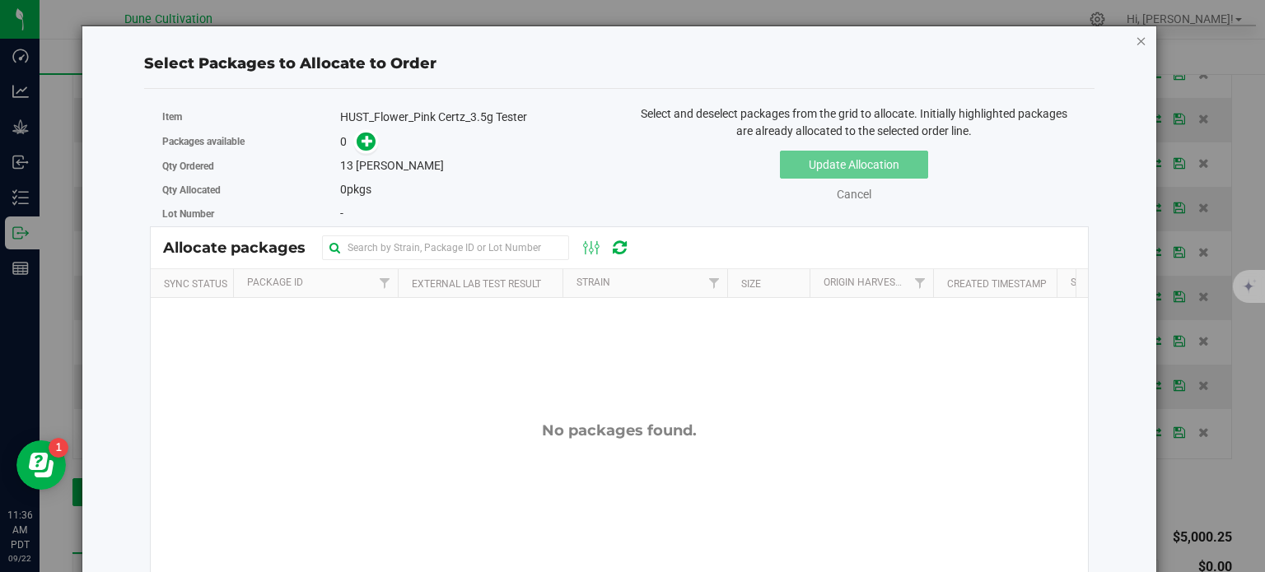
click at [1136, 42] on icon "button" at bounding box center [1142, 40] width 12 height 20
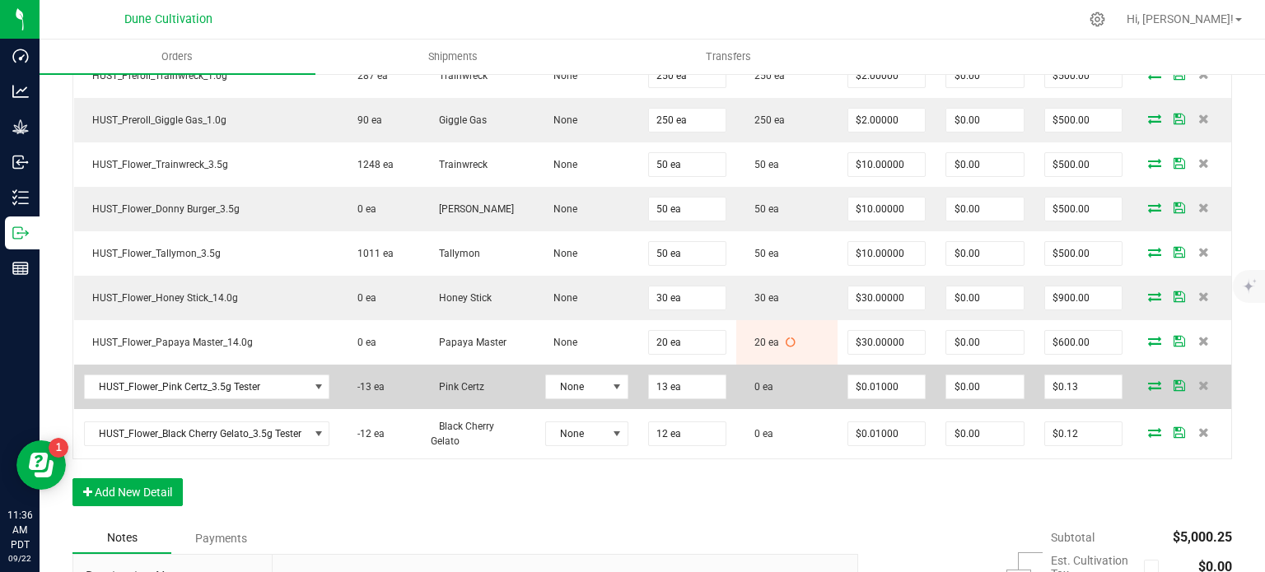
click at [1148, 380] on icon at bounding box center [1154, 385] width 13 height 10
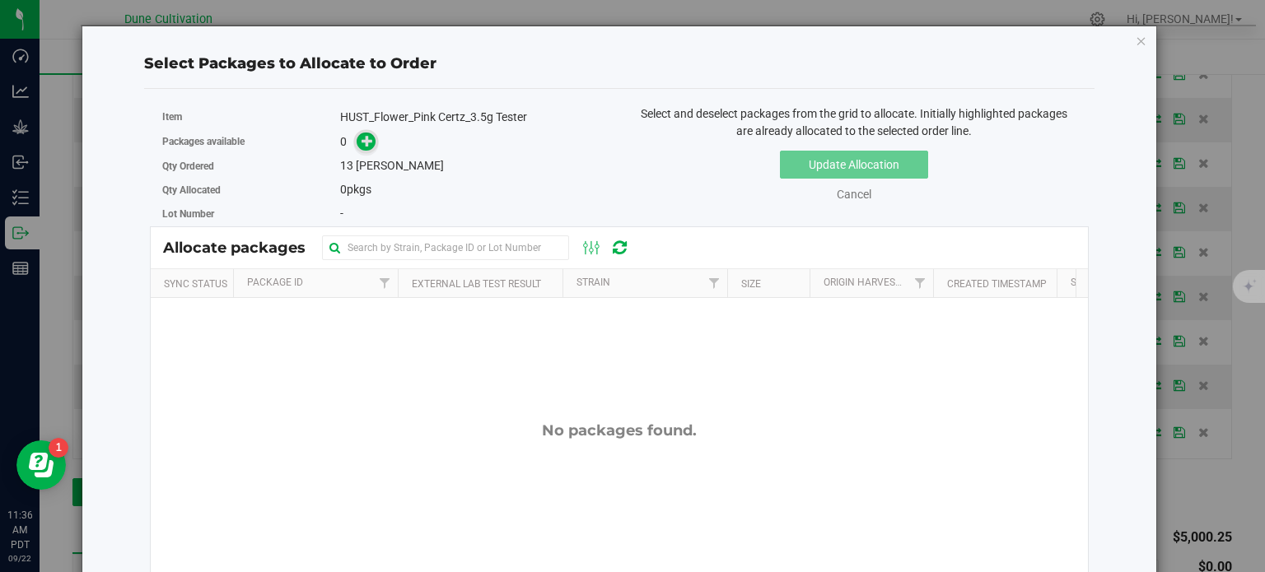
click at [366, 138] on icon at bounding box center [368, 141] width 12 height 12
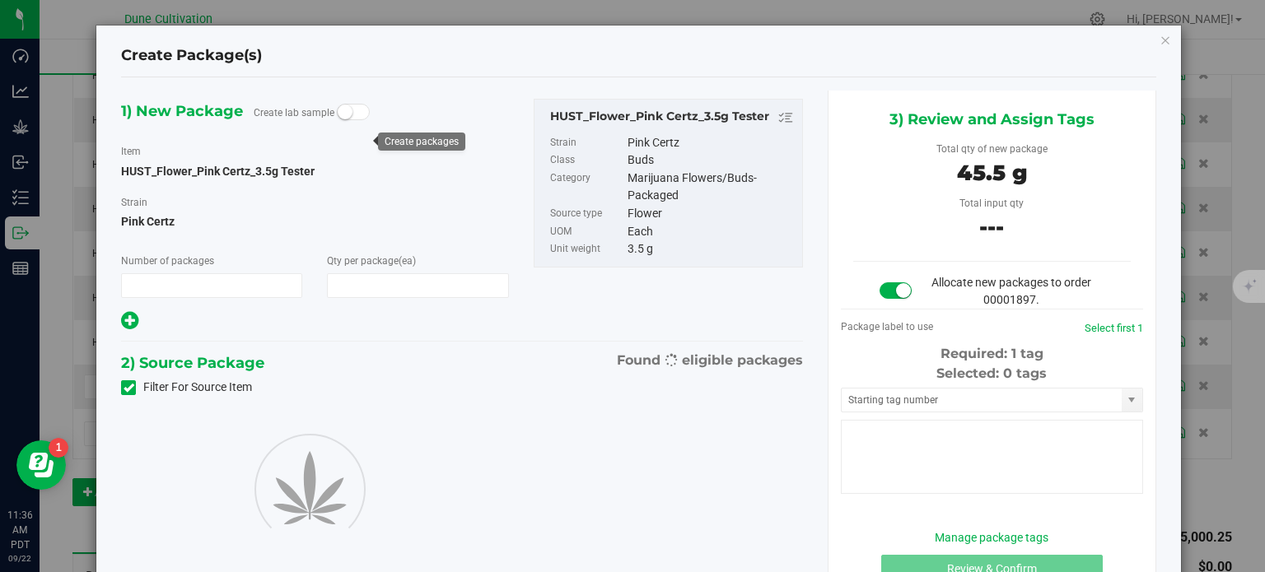
type input "1"
type input "13"
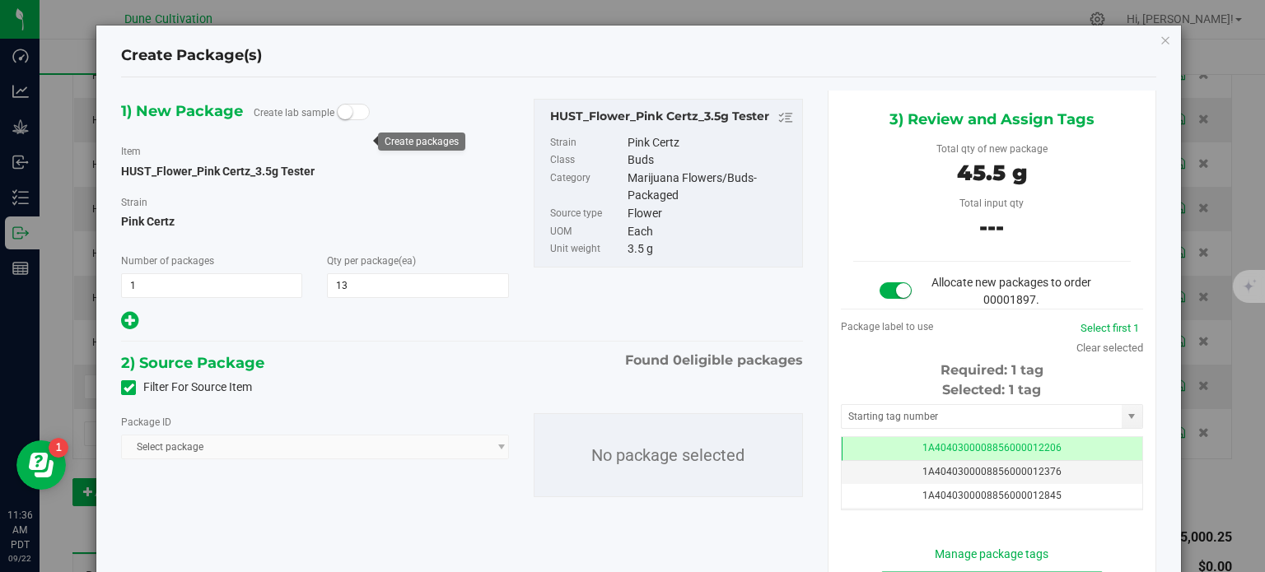
click at [127, 388] on icon at bounding box center [129, 388] width 11 height 0
click at [0, 0] on input "Filter For Source Item" at bounding box center [0, 0] width 0 height 0
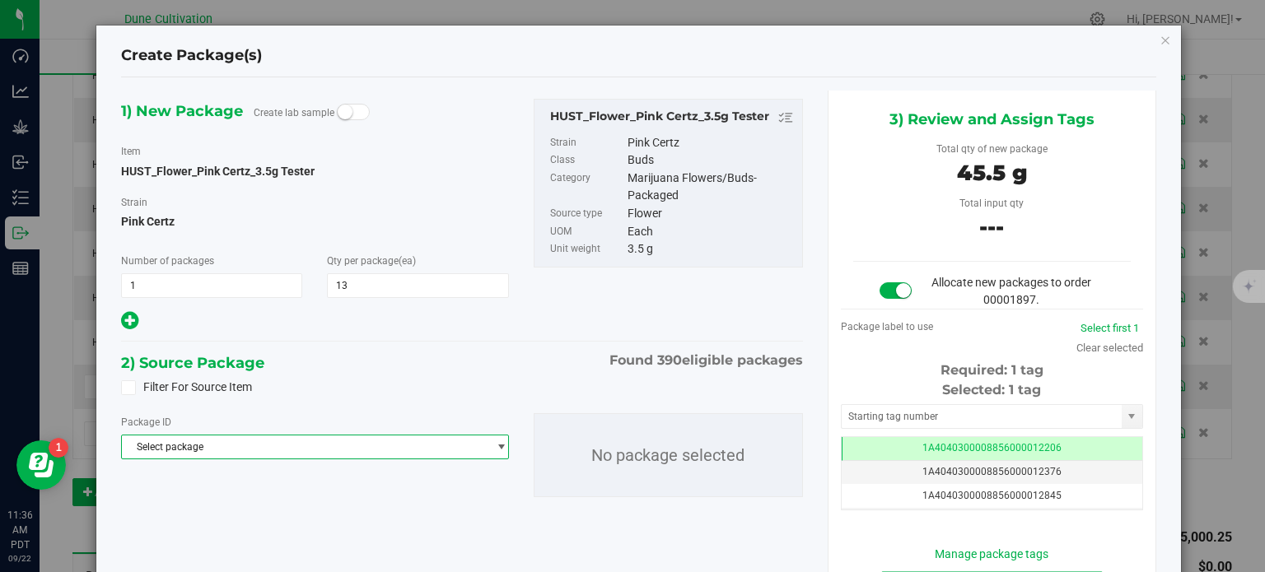
click at [202, 455] on span "Select package" at bounding box center [304, 447] width 365 height 23
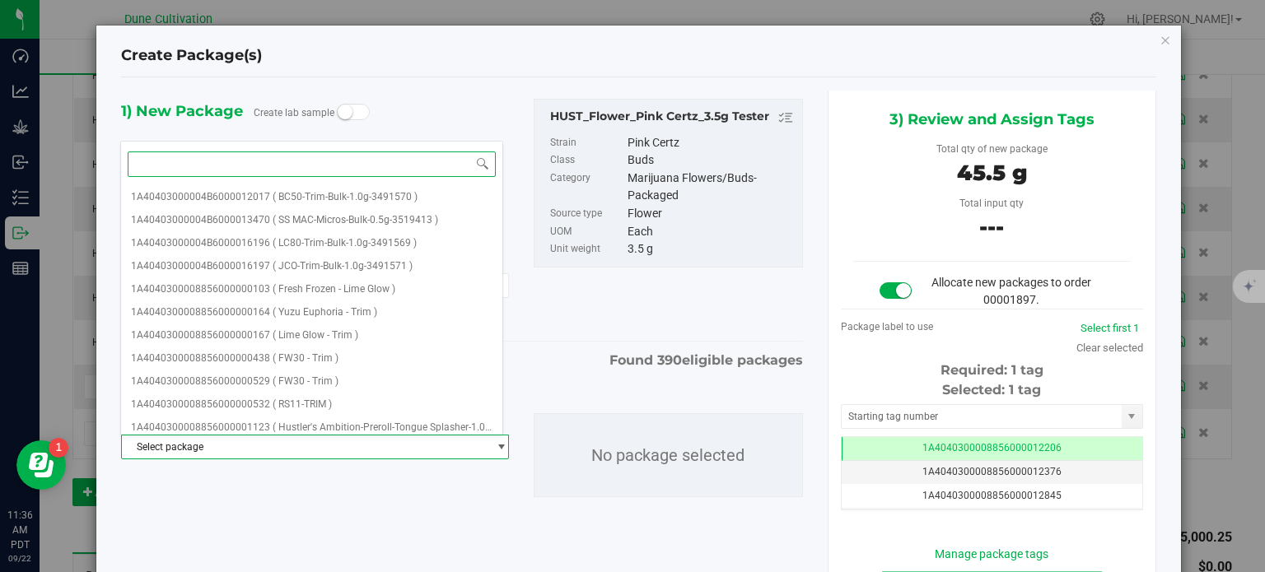
paste input "28421"
type input "28421"
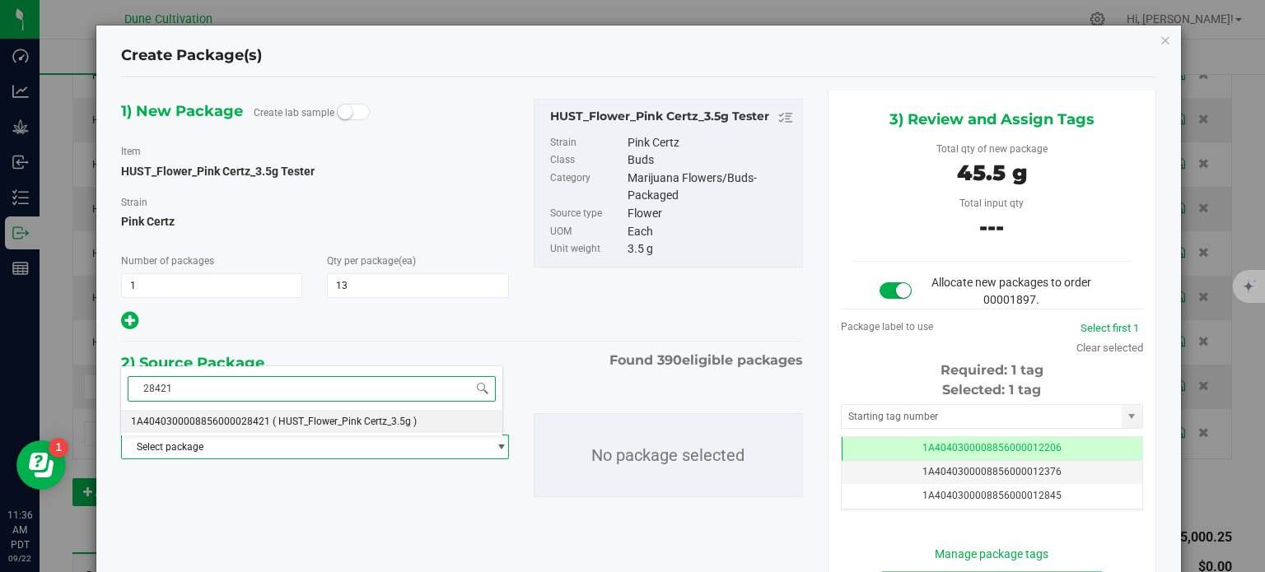
click at [234, 418] on span "1A4040300008856000028421" at bounding box center [200, 422] width 139 height 12
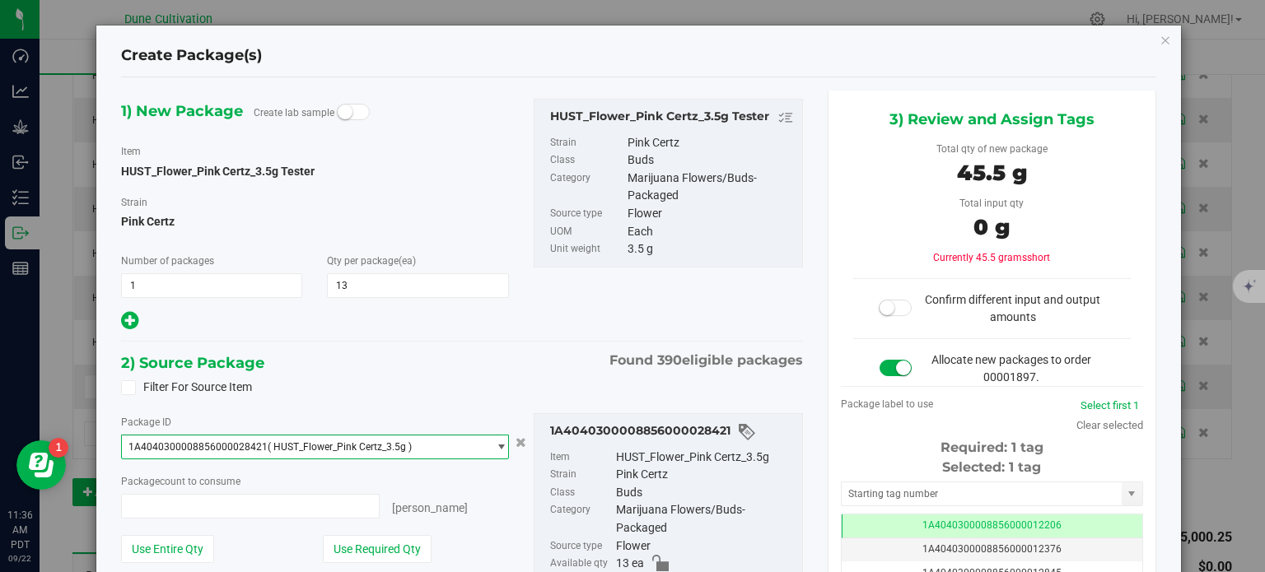
type input "0 ea"
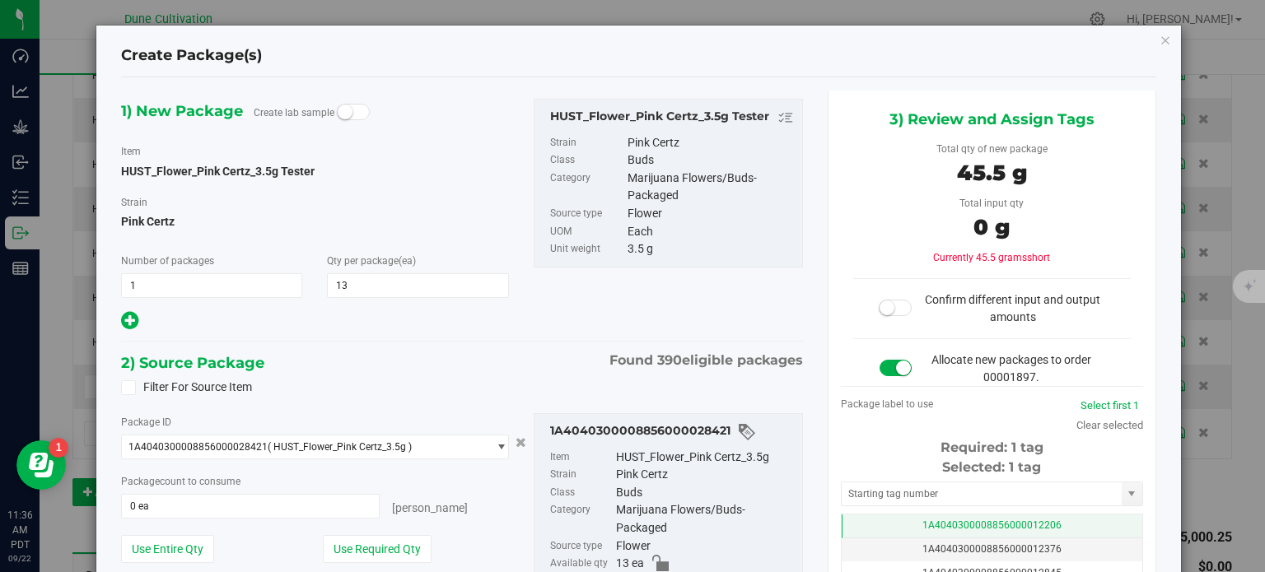
click at [898, 520] on td "1A4040300008856000012206" at bounding box center [992, 527] width 301 height 24
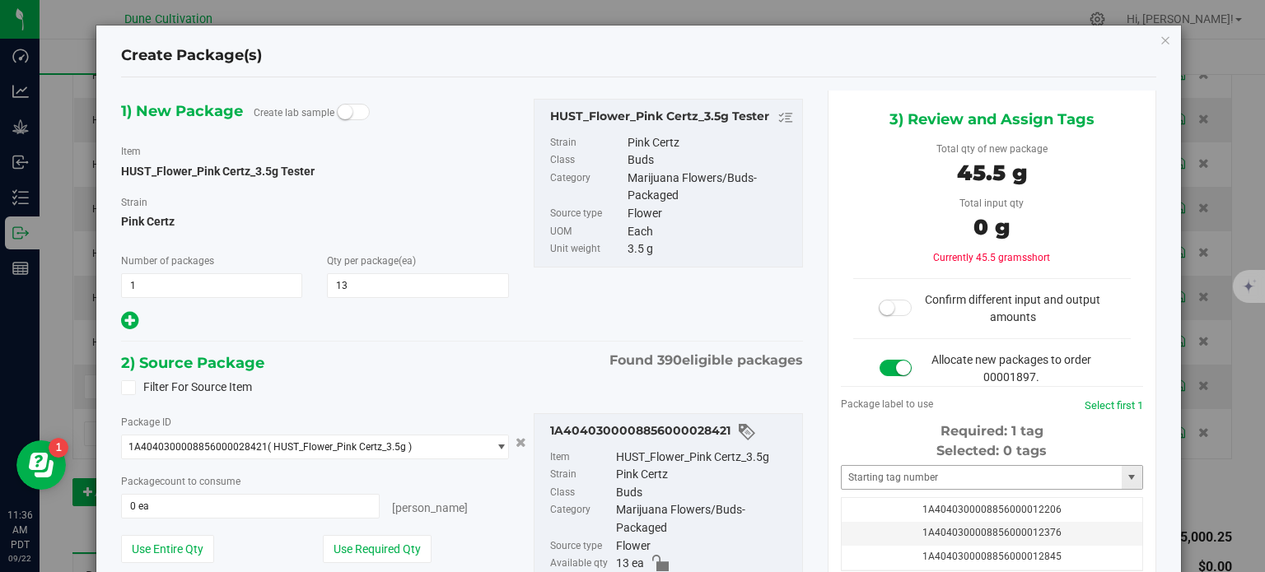
click at [904, 467] on div "Selected: 0 tags Tag 1A4040300008856000012206 1A4040300008856000012376 1A404030…" at bounding box center [992, 506] width 302 height 130
click at [904, 467] on input "text" at bounding box center [982, 477] width 280 height 23
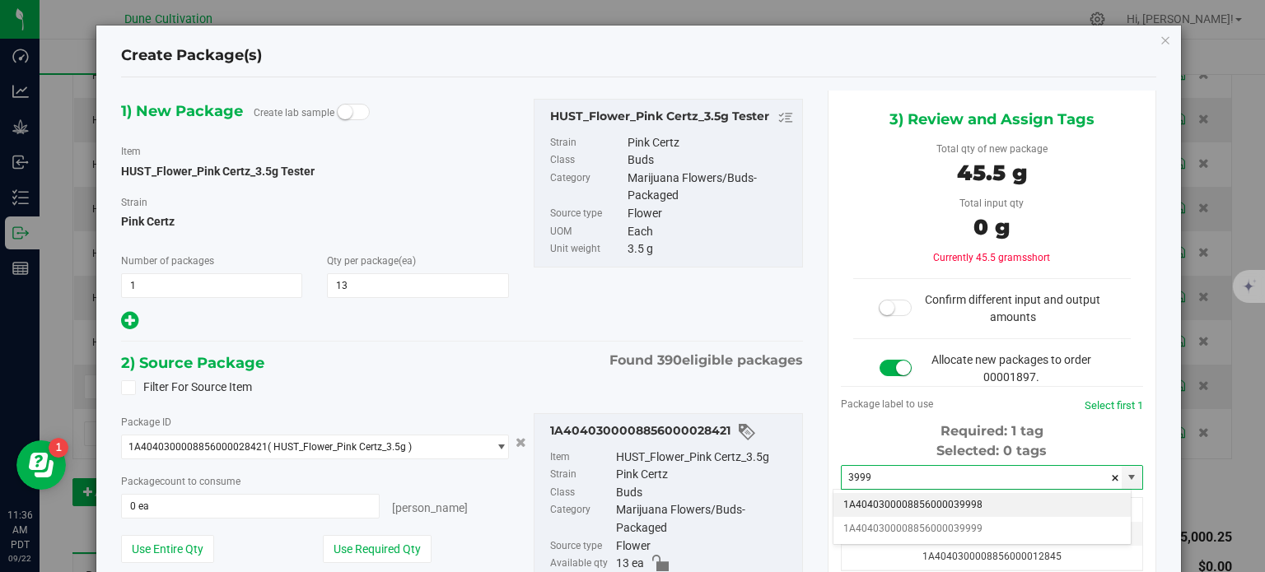
click at [954, 500] on li "1A4040300008856000039998" at bounding box center [981, 505] width 297 height 25
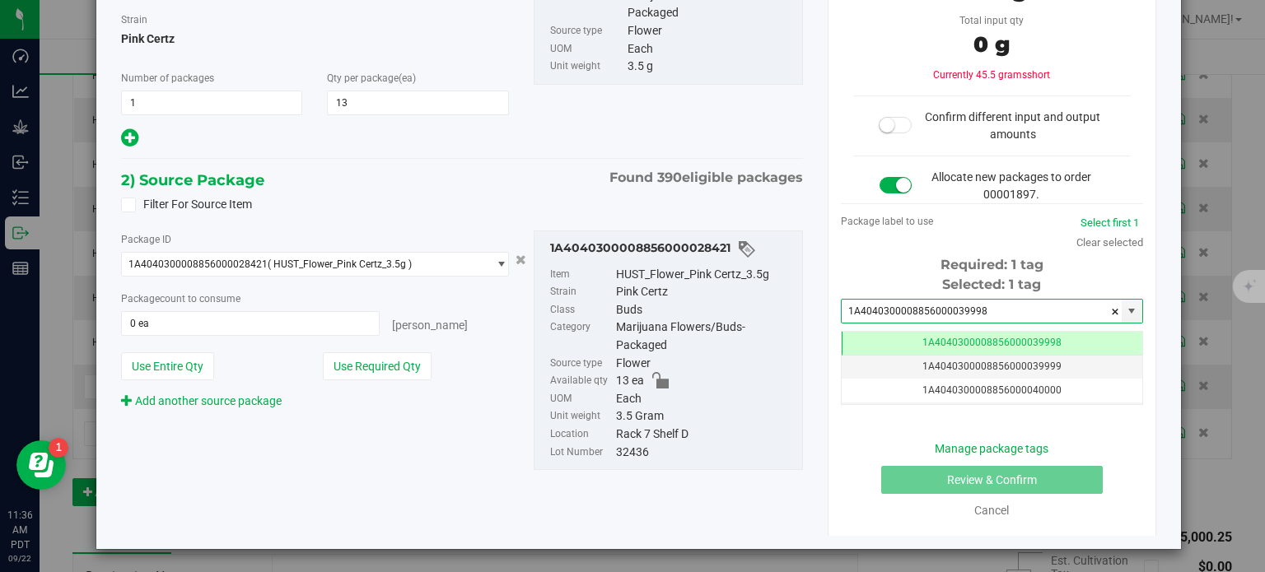
type input "1A4040300008856000039998"
click at [439, 381] on div "Package ID 1A4040300008856000028421 ( HUST_Flower_Pink Certz_3.5g ) 1A404030000…" at bounding box center [315, 321] width 412 height 180
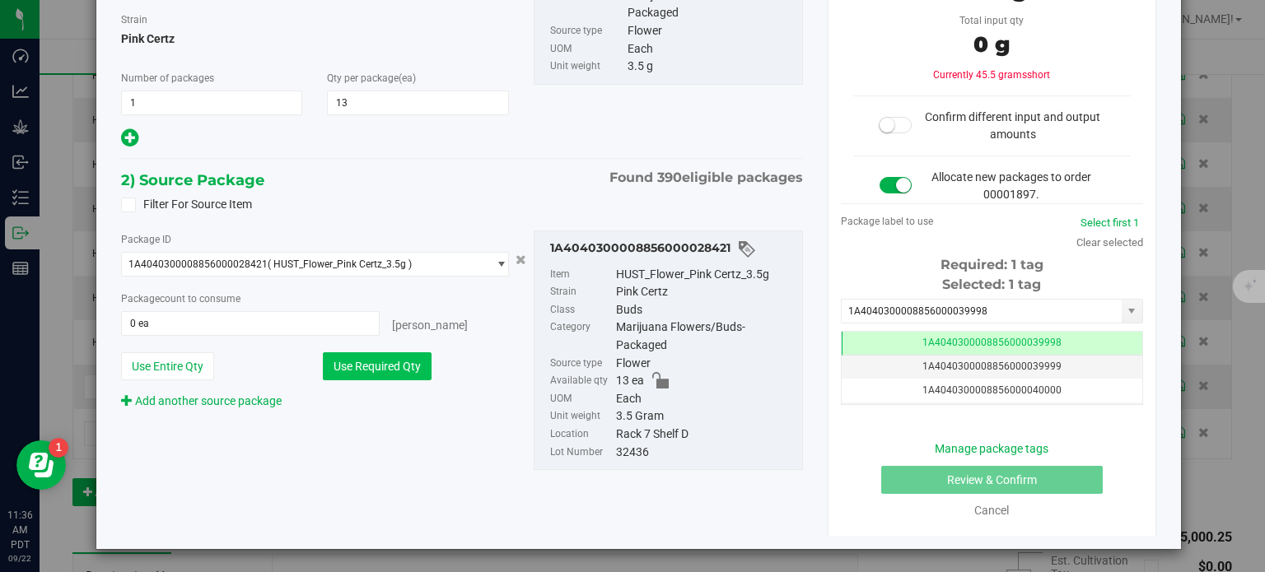
click at [415, 362] on button "Use Required Qty" at bounding box center [377, 366] width 109 height 28
type input "13 ea"
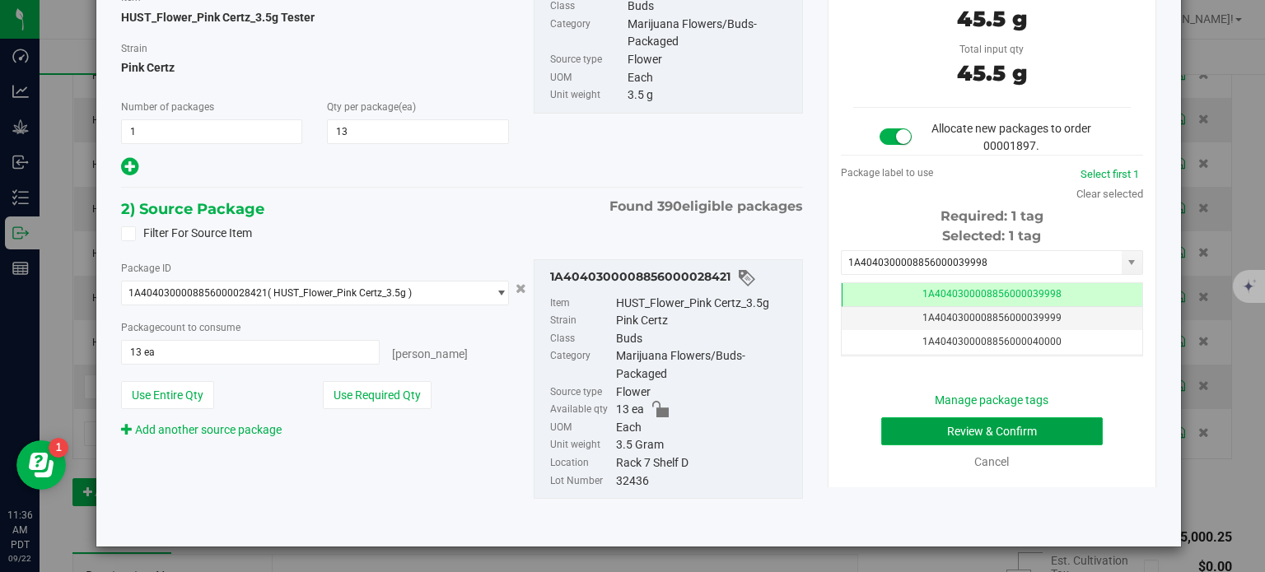
click at [1031, 431] on button "Review & Confirm" at bounding box center [992, 432] width 222 height 28
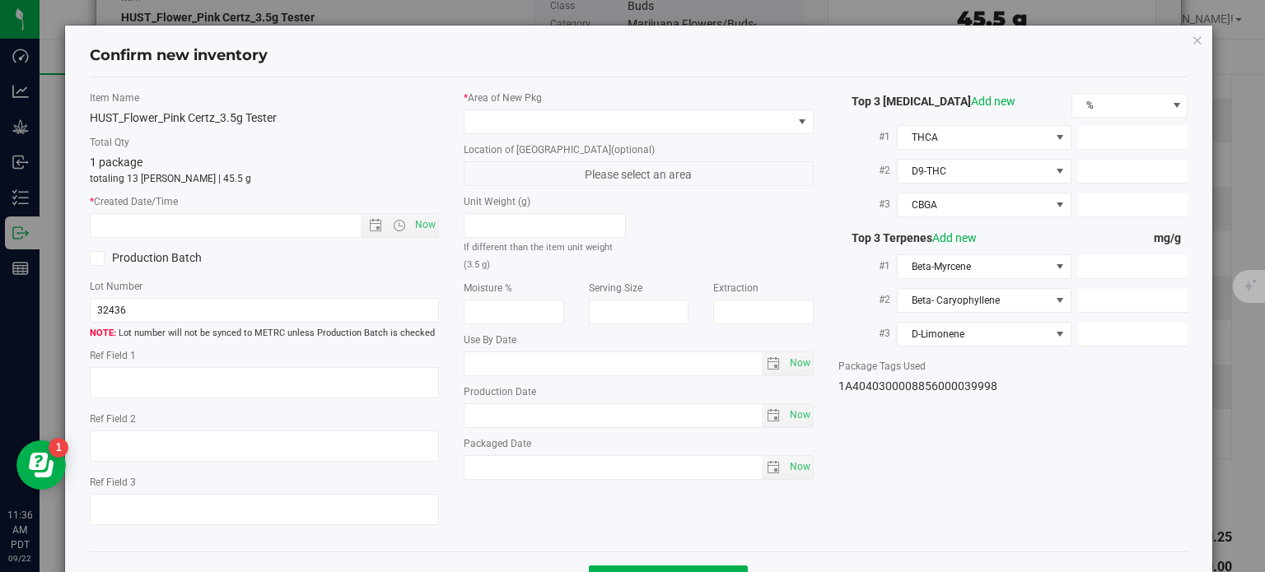
type textarea "23.6099%"
type textarea "Pink Certz"
type textarea "0.0434752%"
type input "252.7760"
type input "14.4145"
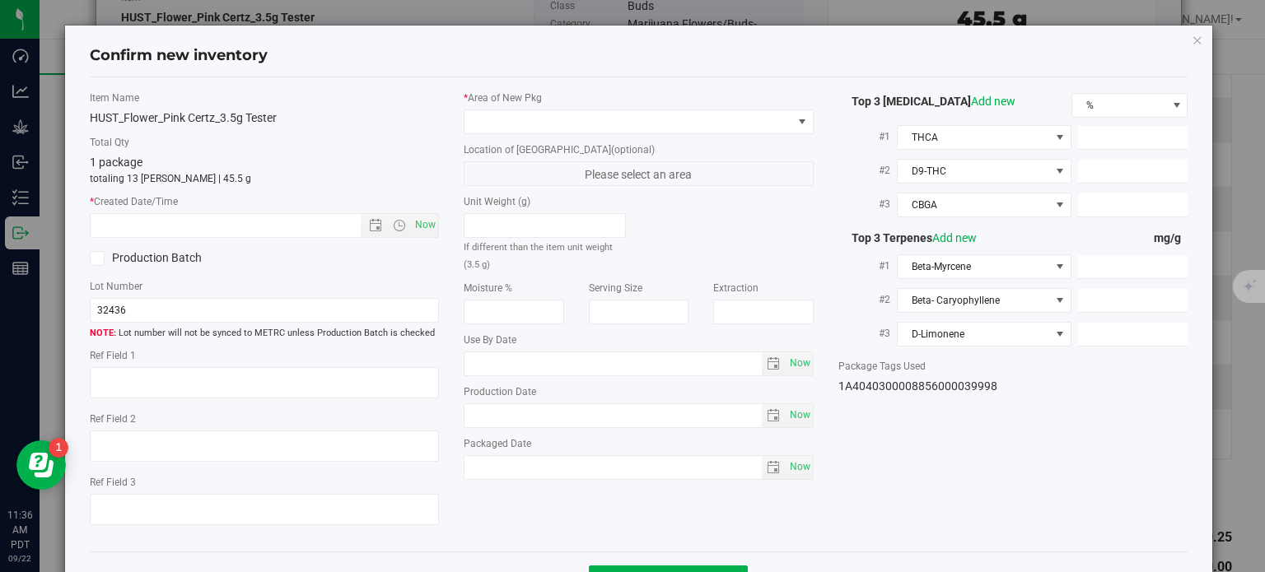
type input "7.4039"
type input "5.3700"
type input "1.9230"
type input "1.6840"
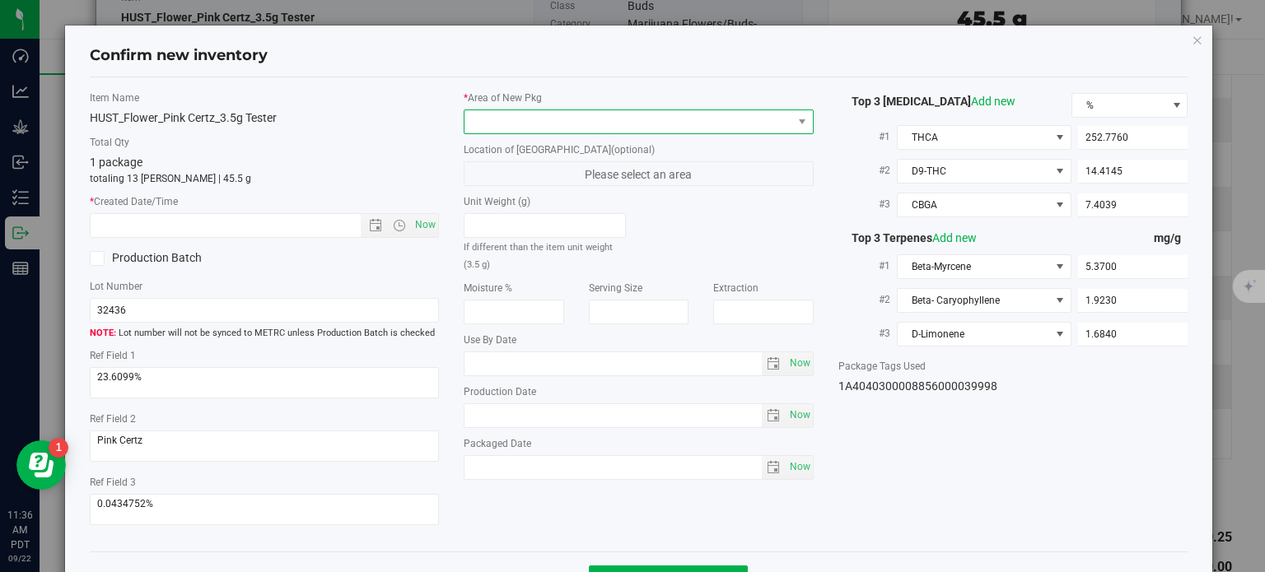
click at [662, 121] on span at bounding box center [628, 121] width 328 height 23
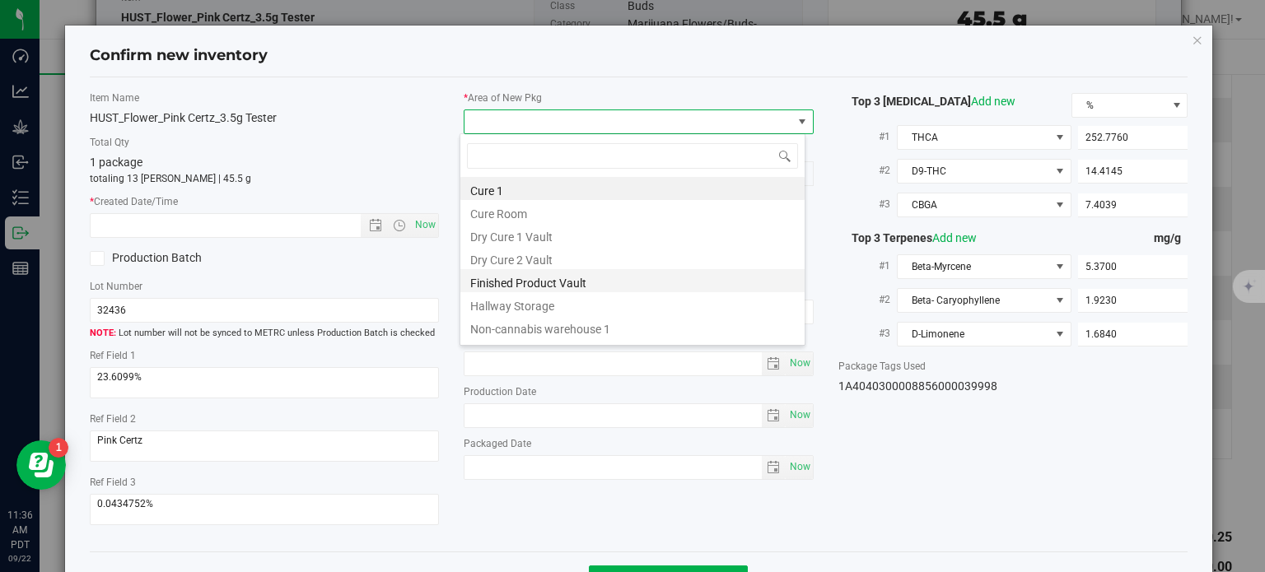
click at [567, 282] on li "Finished Product Vault" at bounding box center [632, 280] width 344 height 23
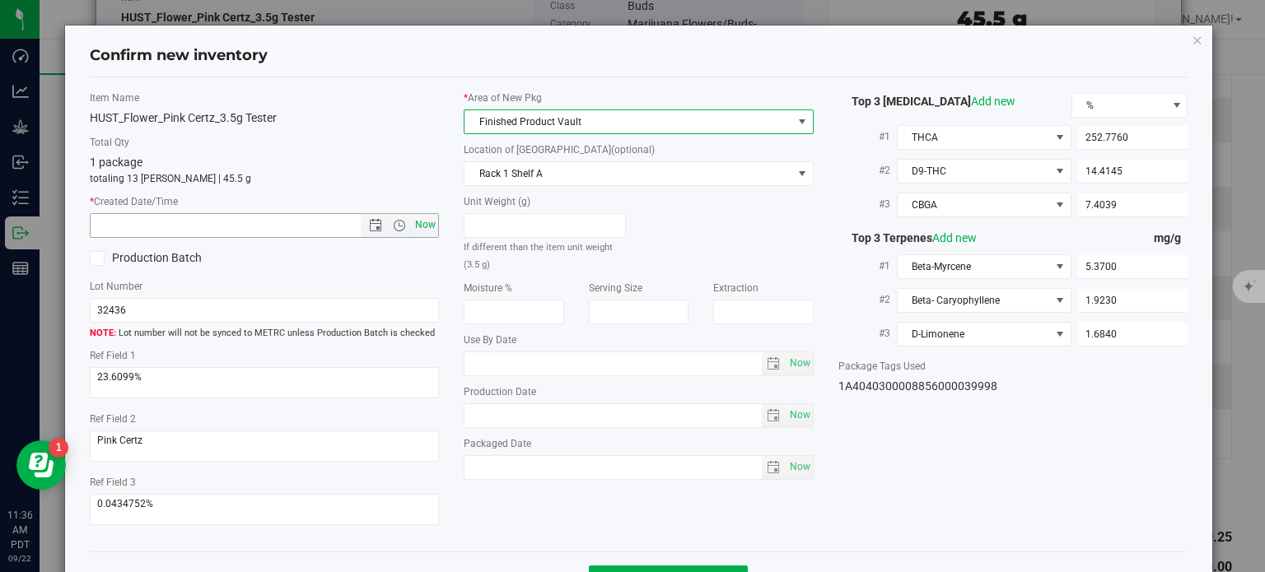
click at [425, 223] on span "Now" at bounding box center [426, 225] width 28 height 24
type input "[DATE] 11:36 AM"
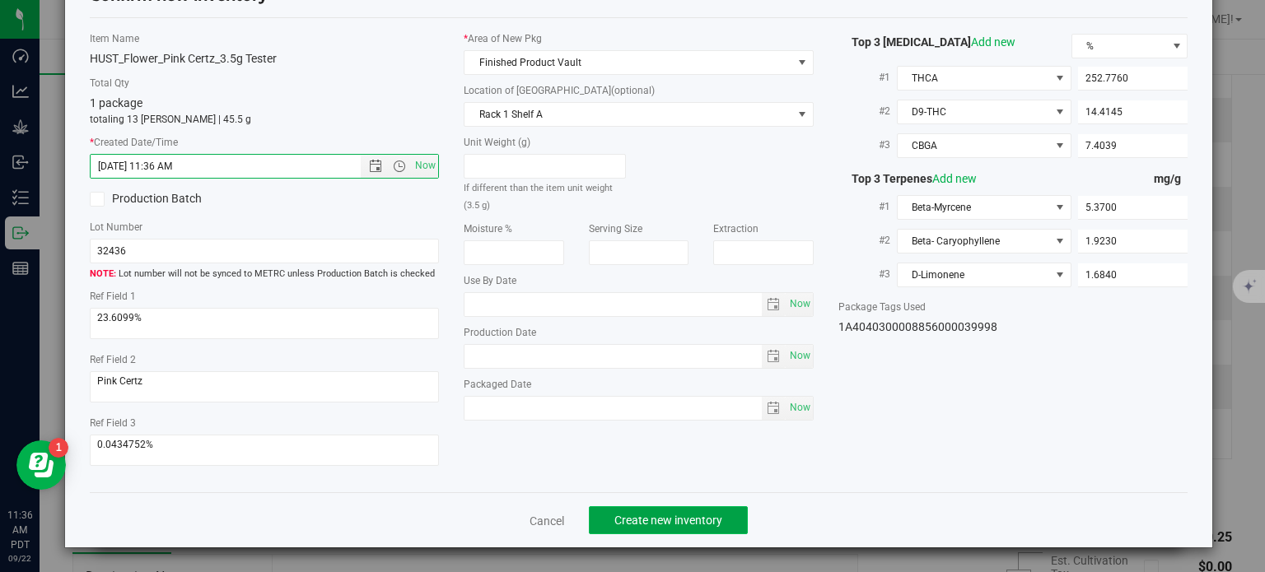
click at [641, 507] on button "Create new inventory" at bounding box center [668, 520] width 159 height 28
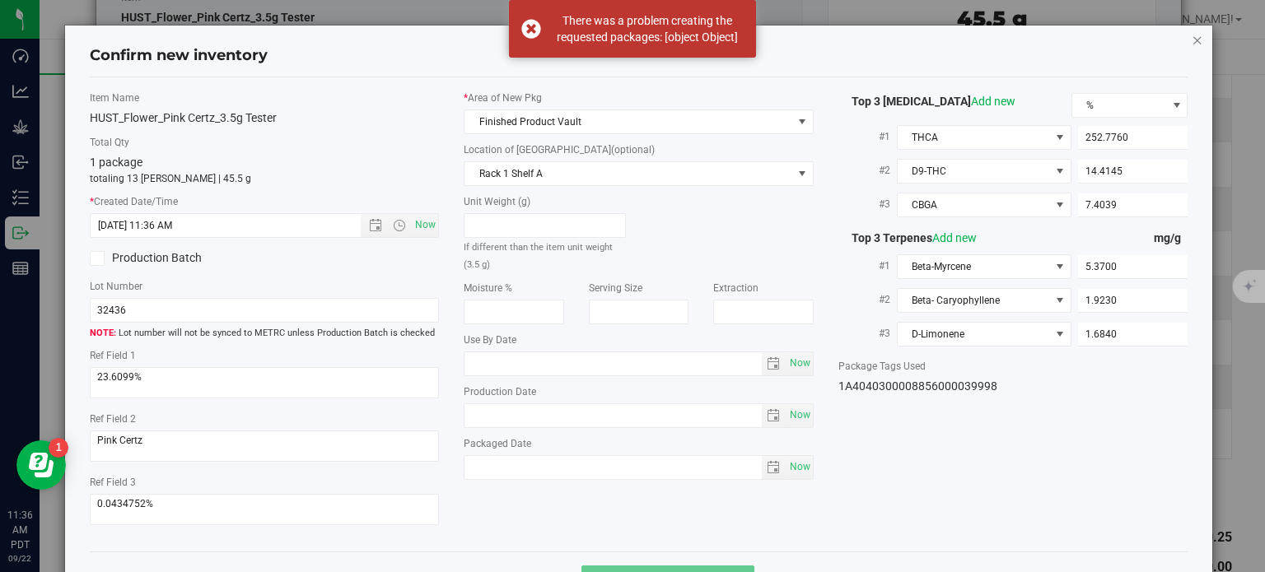
click at [1192, 40] on icon "button" at bounding box center [1198, 40] width 12 height 20
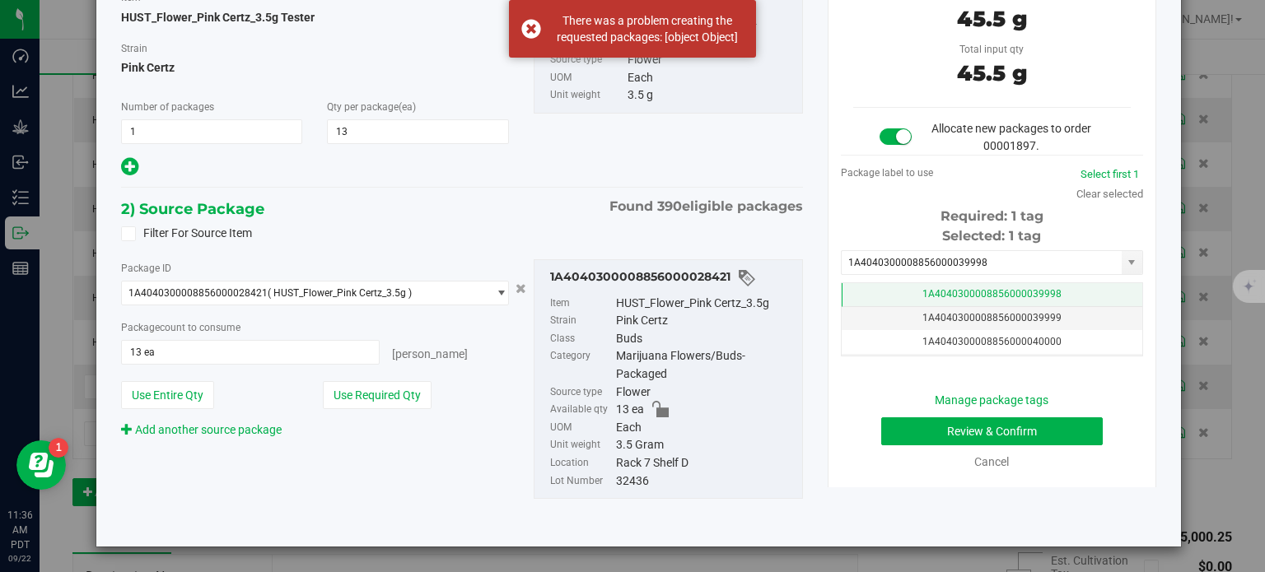
click at [963, 289] on span "1A4040300008856000039998" at bounding box center [991, 294] width 139 height 12
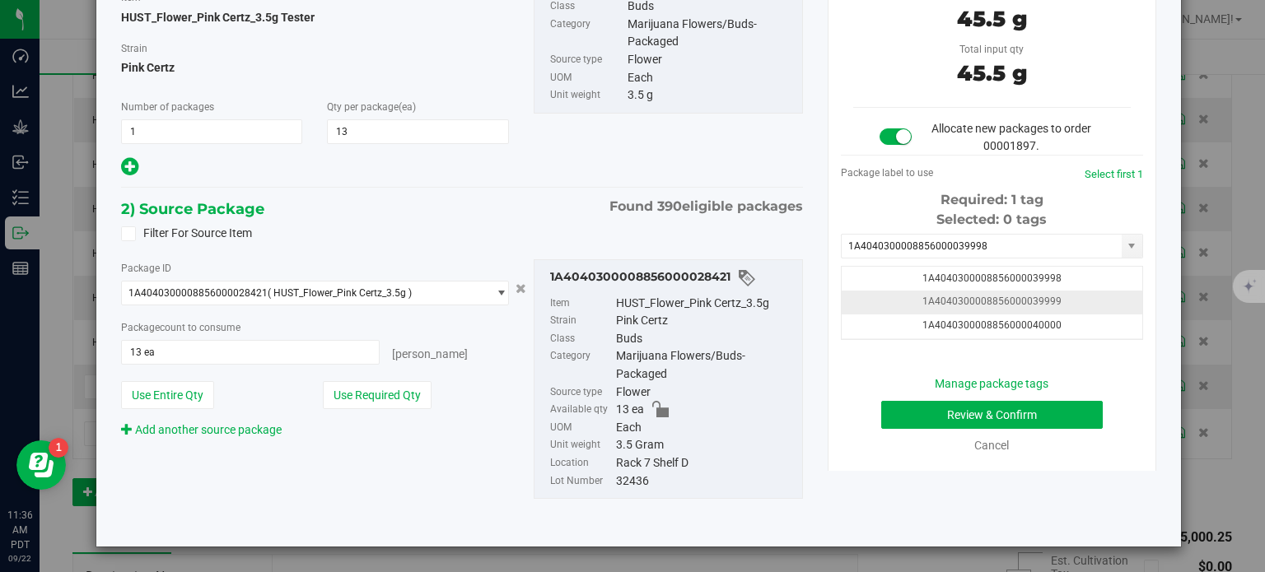
click at [1010, 291] on td "1A4040300008856000039999" at bounding box center [992, 303] width 301 height 24
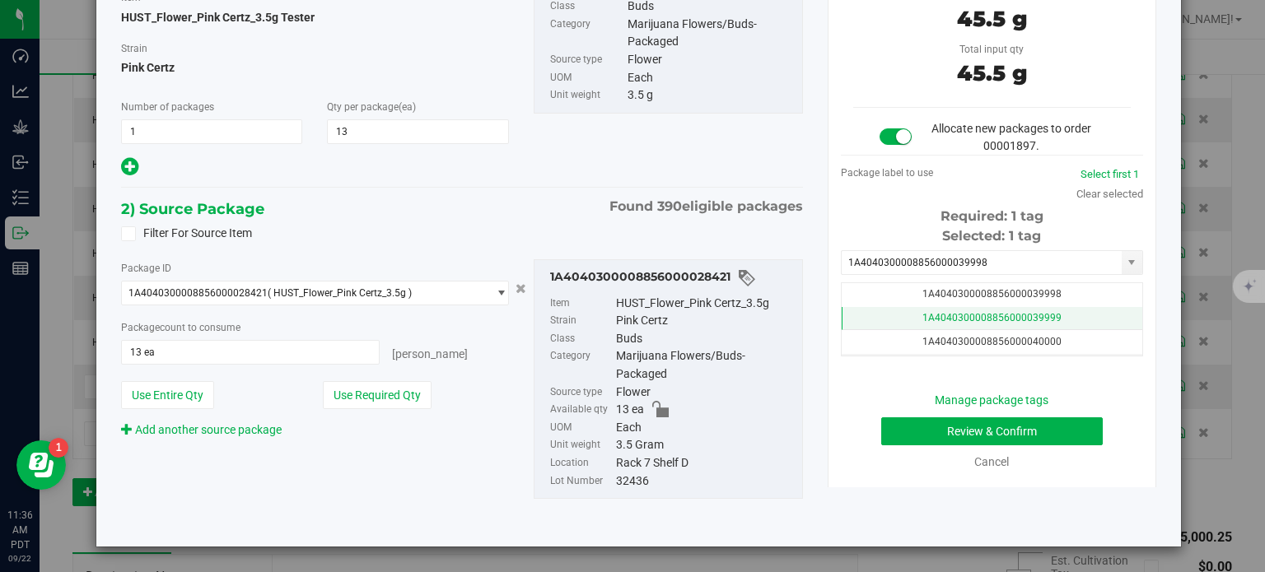
click at [941, 308] on td "1A4040300008856000039999" at bounding box center [992, 319] width 301 height 24
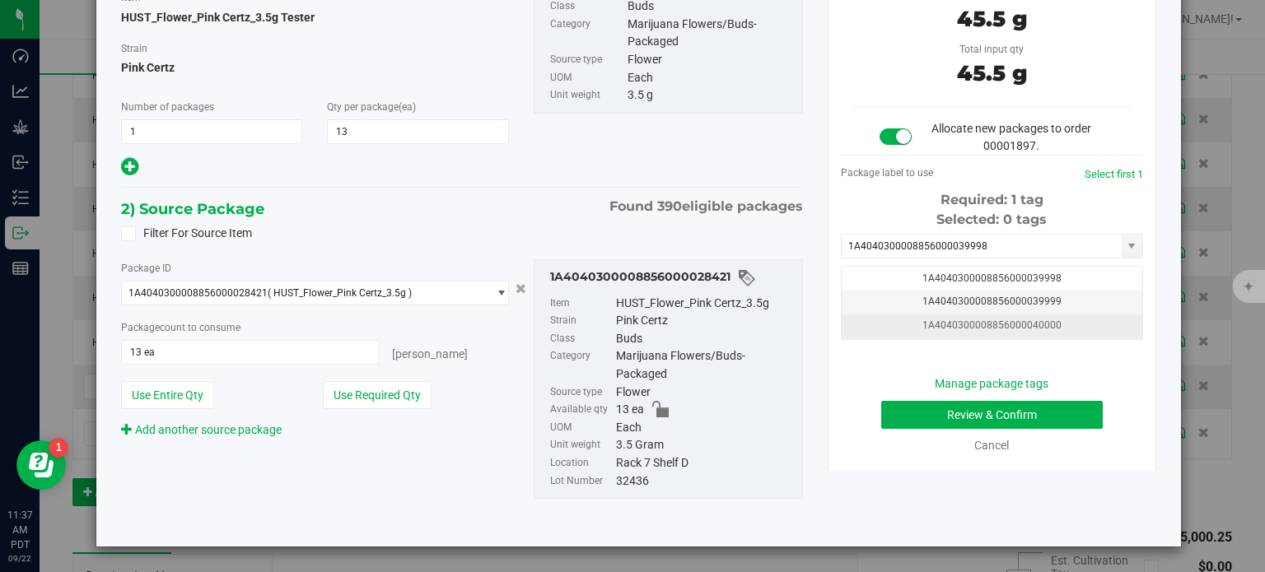
click at [964, 329] on span "1A4040300008856000040000" at bounding box center [991, 326] width 139 height 12
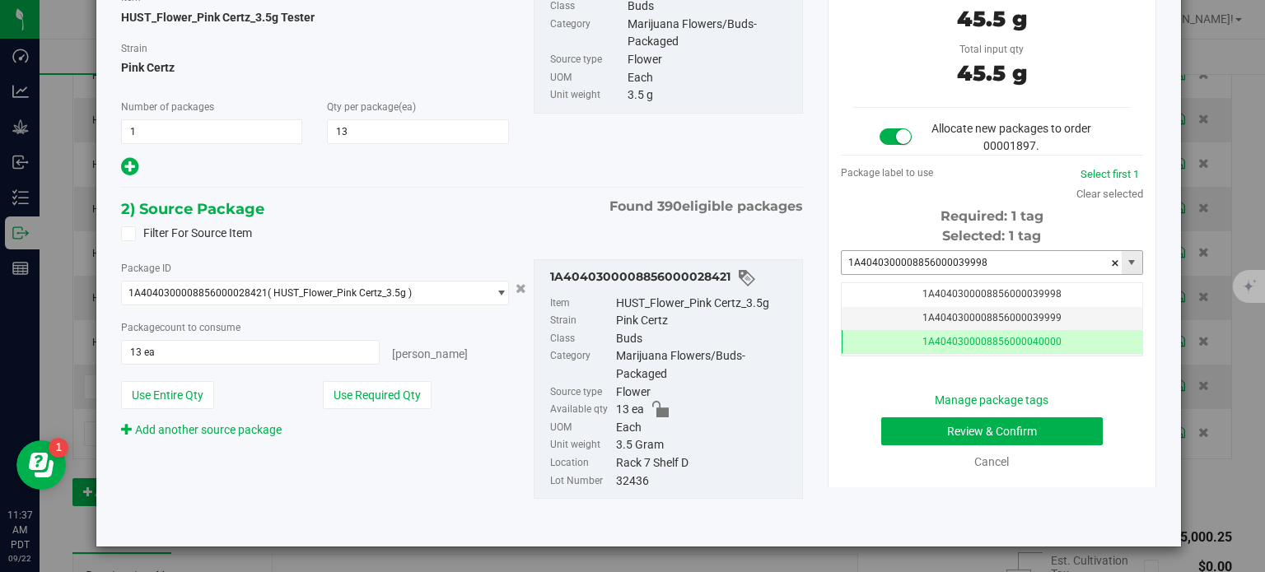
click at [995, 259] on input "1A4040300008856000039998" at bounding box center [982, 262] width 280 height 23
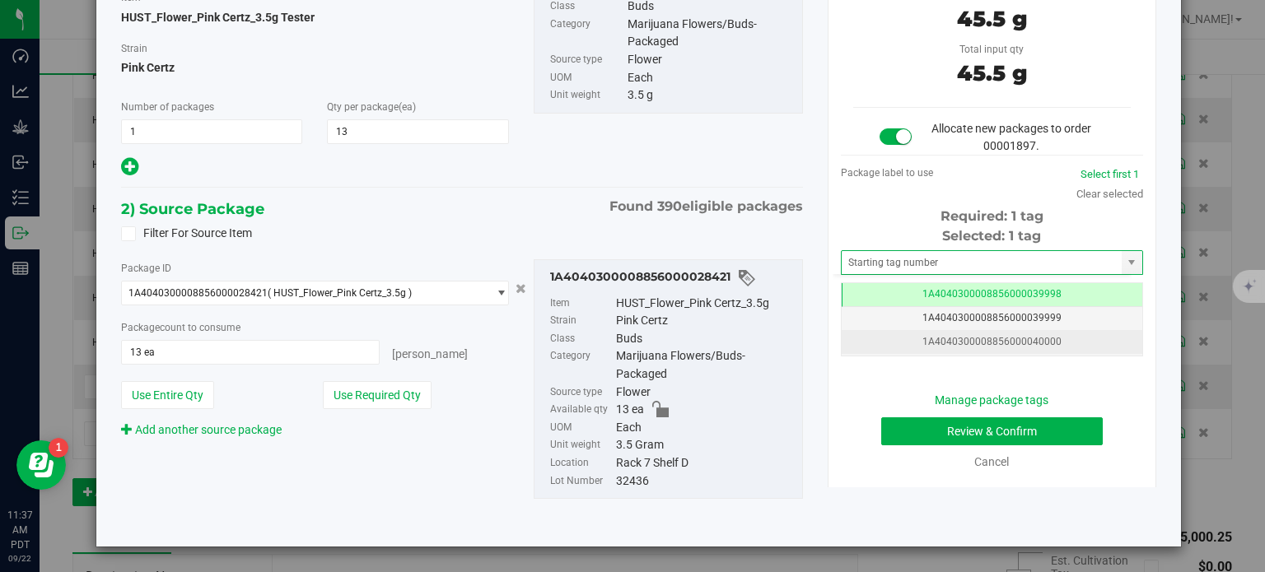
click at [998, 338] on span "1A4040300008856000040000" at bounding box center [991, 342] width 139 height 12
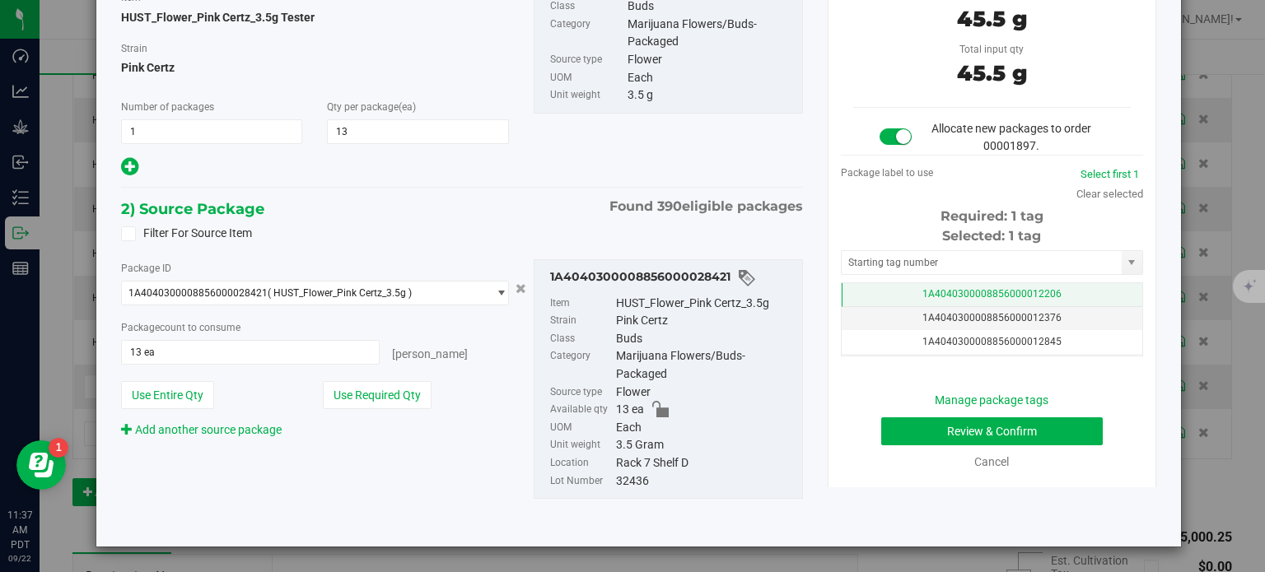
click at [998, 289] on span "1A4040300008856000012206" at bounding box center [991, 294] width 139 height 12
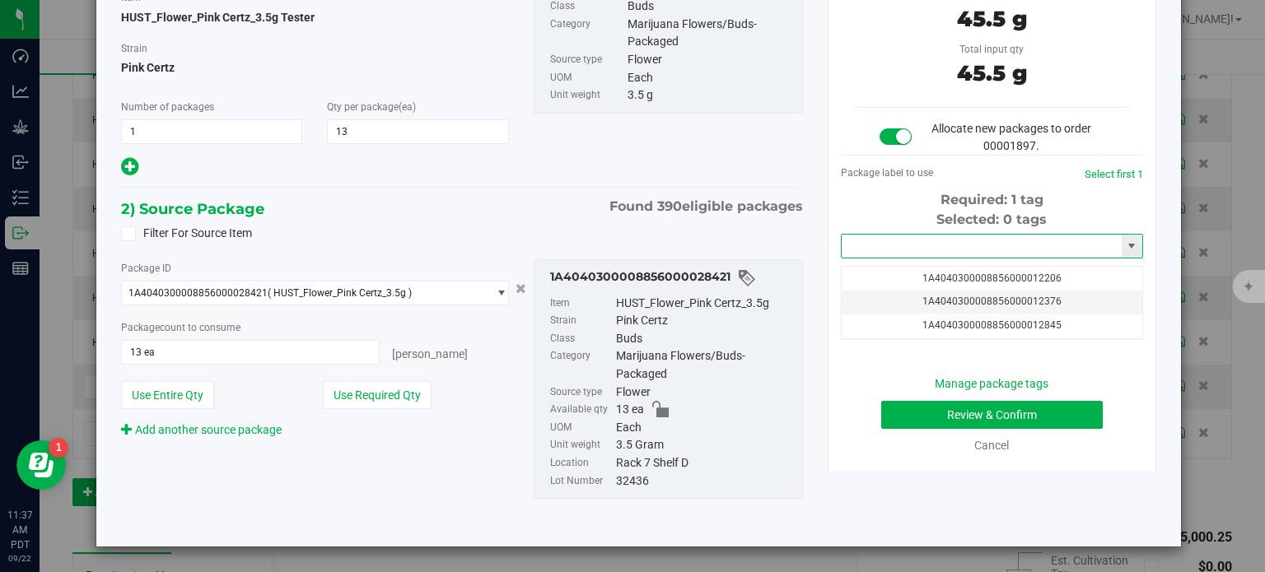
click at [969, 248] on input "text" at bounding box center [982, 246] width 280 height 23
click at [975, 280] on li "1A4040300008856000040000" at bounding box center [981, 274] width 297 height 25
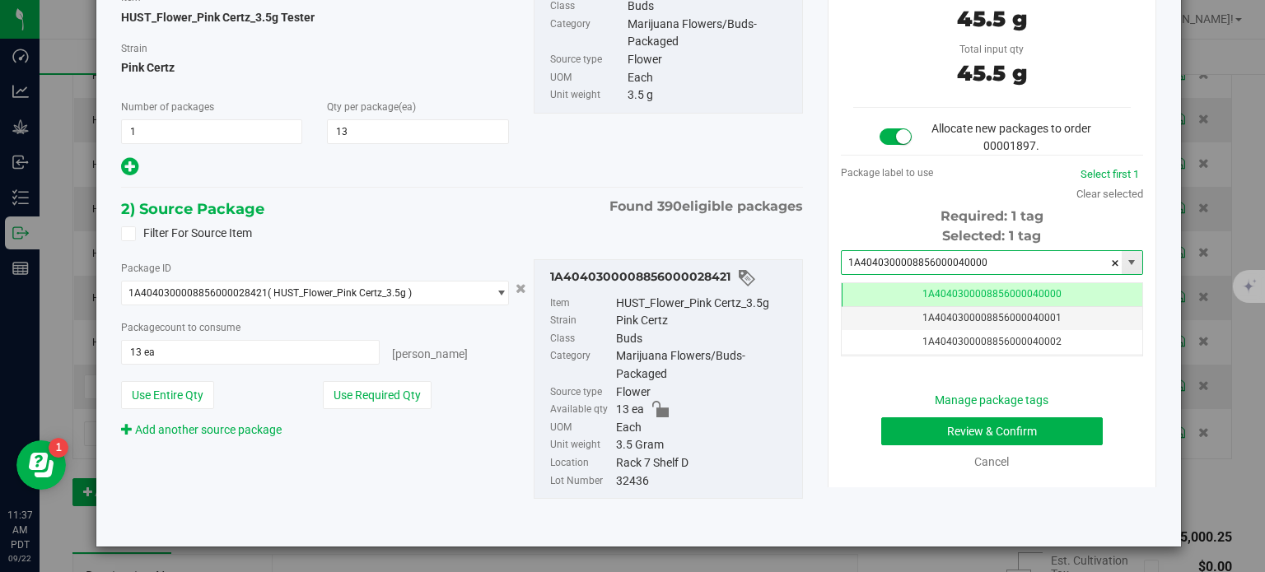
drag, startPoint x: 975, startPoint y: 264, endPoint x: 945, endPoint y: 266, distance: 29.7
click at [945, 266] on input "1A4040300008856000040000" at bounding box center [982, 262] width 280 height 23
type input "1A4040300008856000040000"
click at [777, 290] on ul "Item HUST_Flower_Pink Certz_3.5g Strain Pink Certz Class Buds Category Marijuan…" at bounding box center [668, 389] width 251 height 203
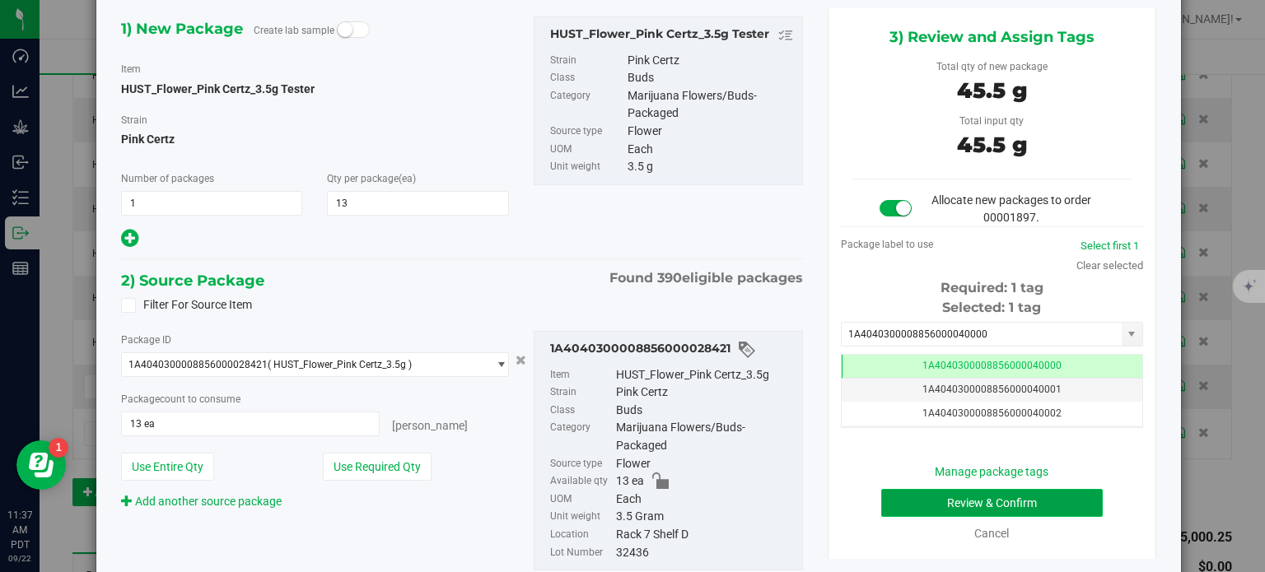
click at [937, 501] on button "Review & Confirm" at bounding box center [992, 503] width 222 height 28
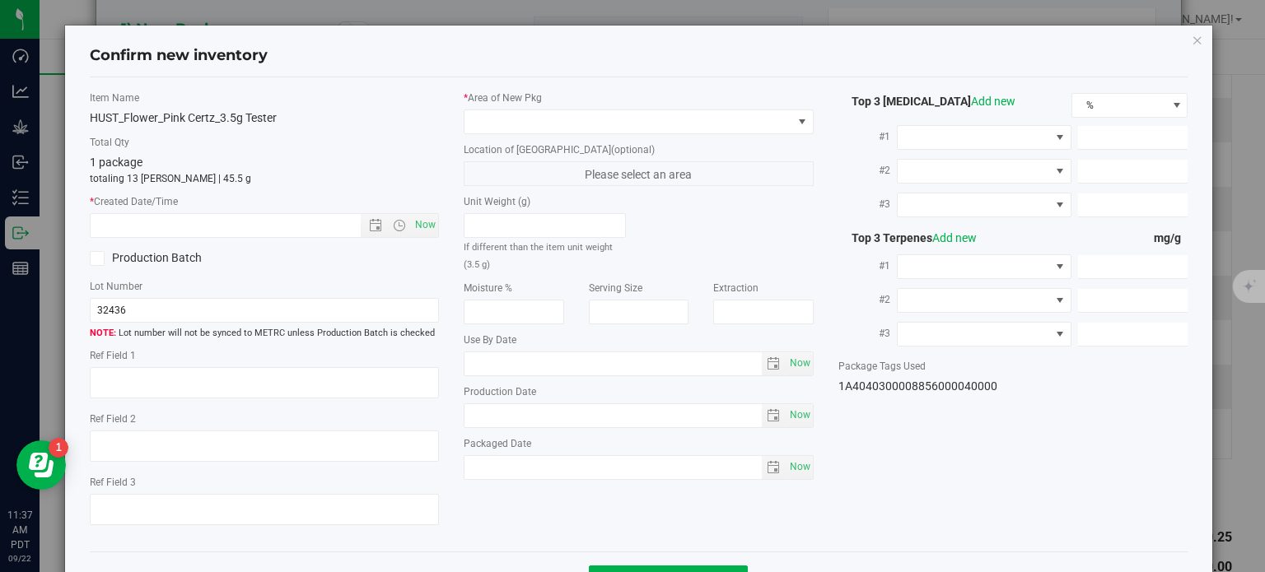
type textarea "23.6099%"
type textarea "Pink Certz"
type textarea "0.0434752%"
type input "252.7760"
type input "14.4145"
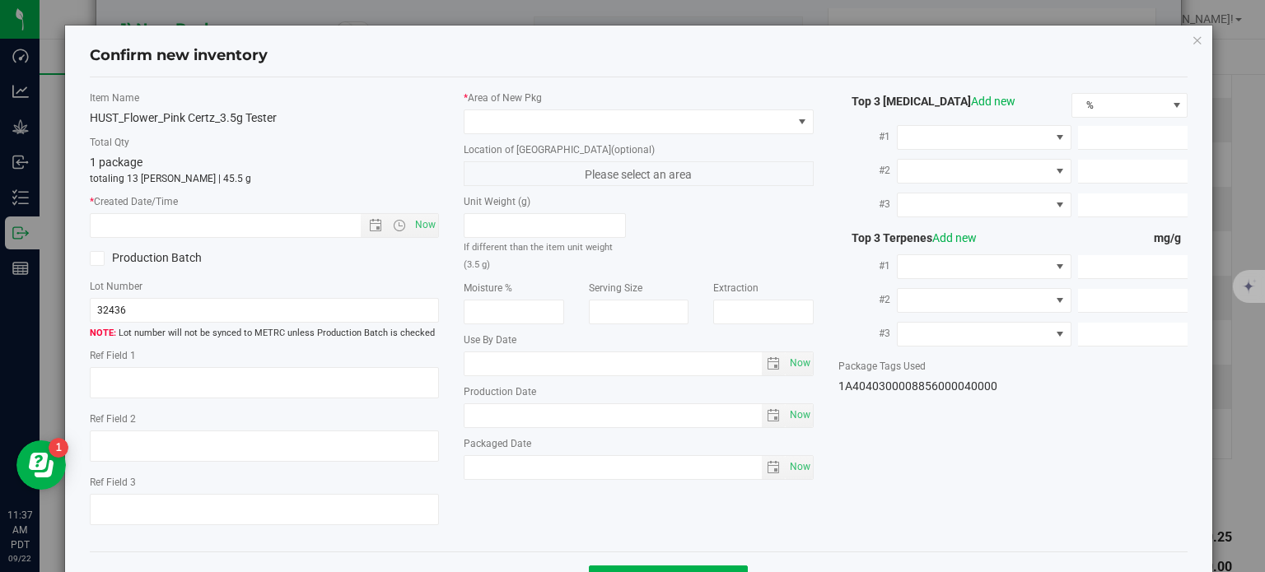
type input "7.4039"
type input "5.3700"
type input "1.9230"
type input "1.6840"
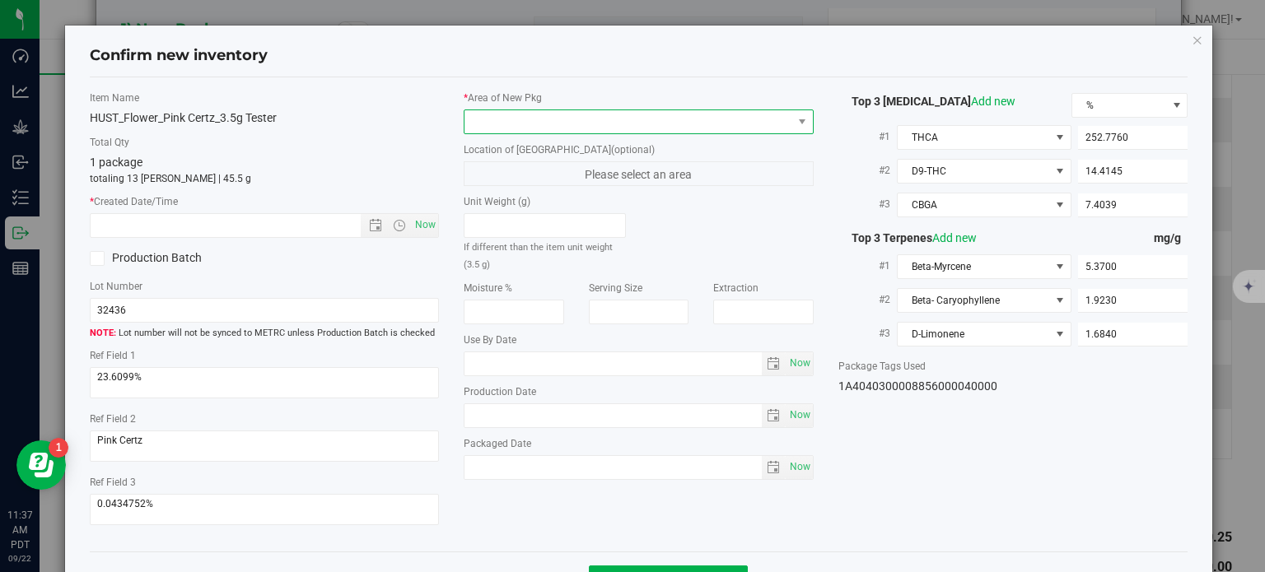
click at [695, 125] on span at bounding box center [628, 121] width 328 height 23
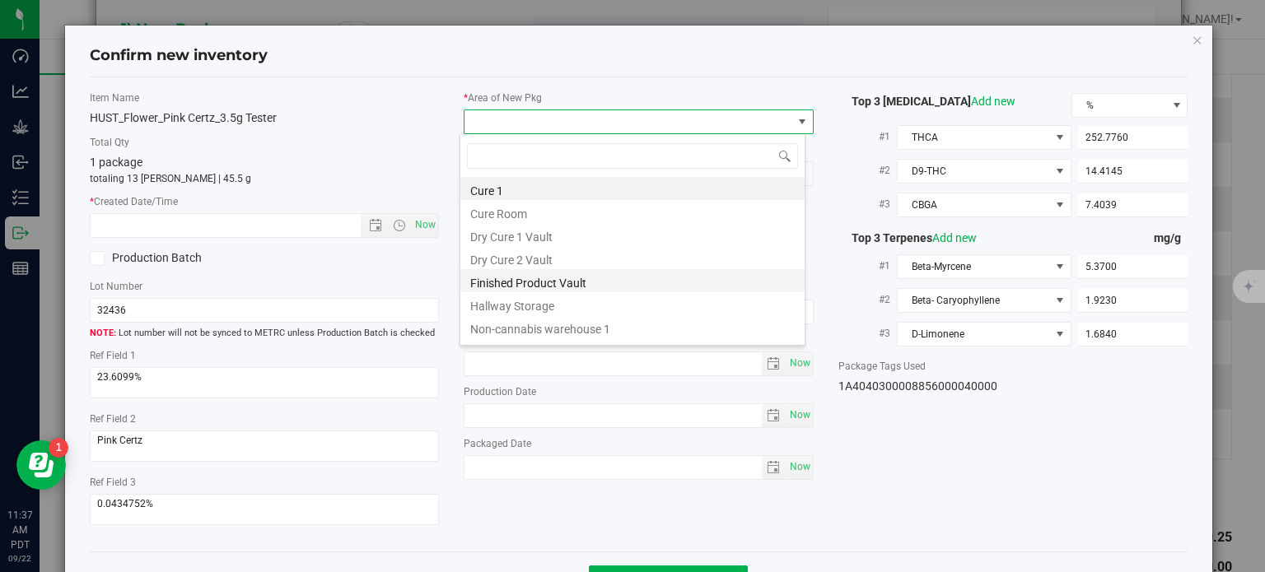
click at [570, 291] on li "Finished Product Vault" at bounding box center [632, 280] width 344 height 23
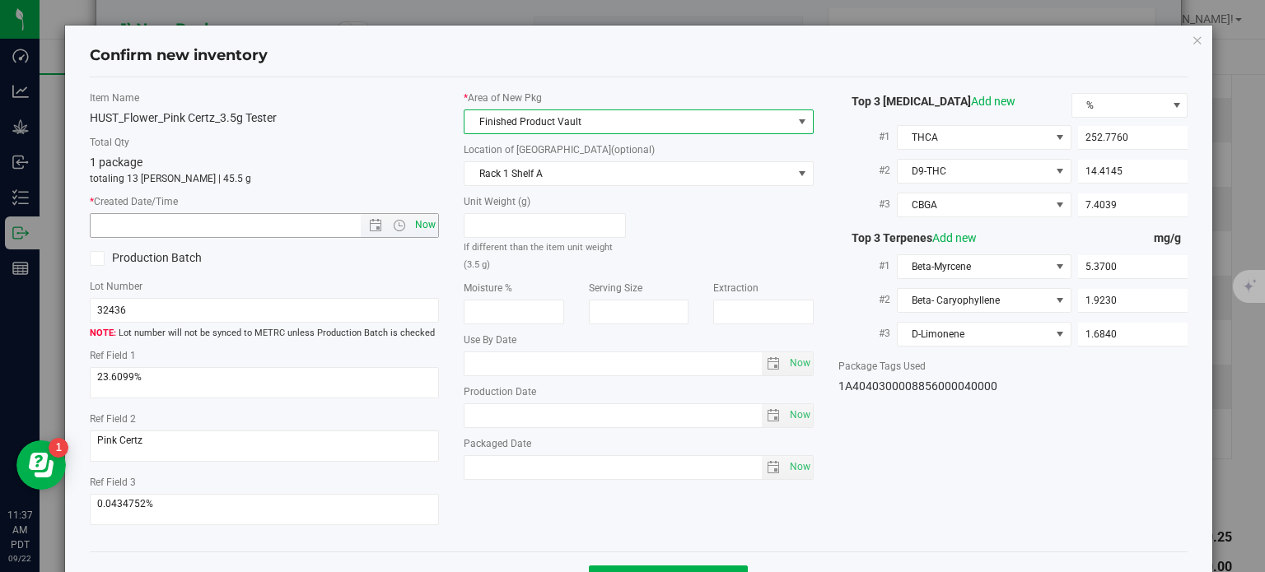
click at [425, 214] on span "Now" at bounding box center [426, 225] width 28 height 24
type input "[DATE] 11:37 AM"
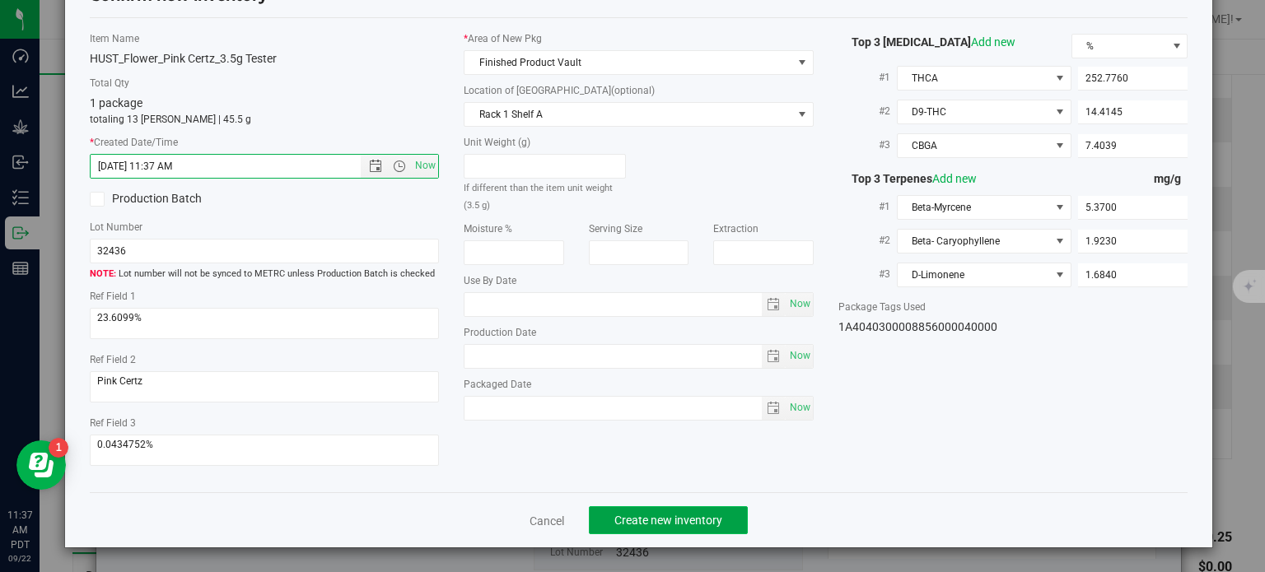
click at [702, 516] on span "Create new inventory" at bounding box center [668, 520] width 108 height 13
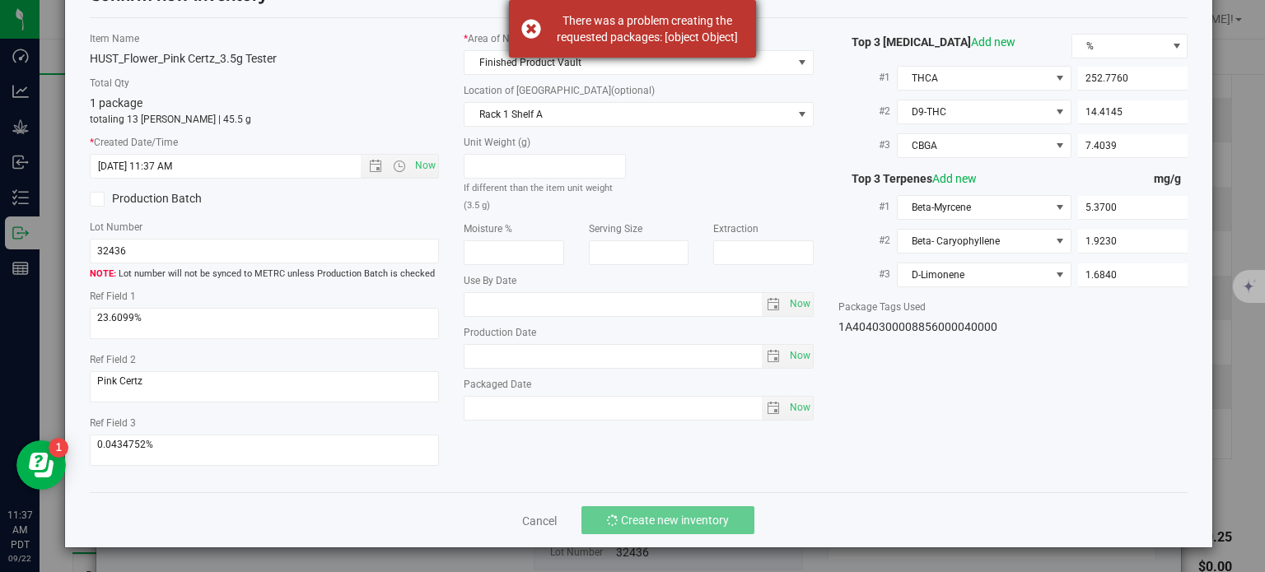
click at [527, 23] on div "There was a problem creating the requested packages: [object Object]" at bounding box center [632, 29] width 247 height 58
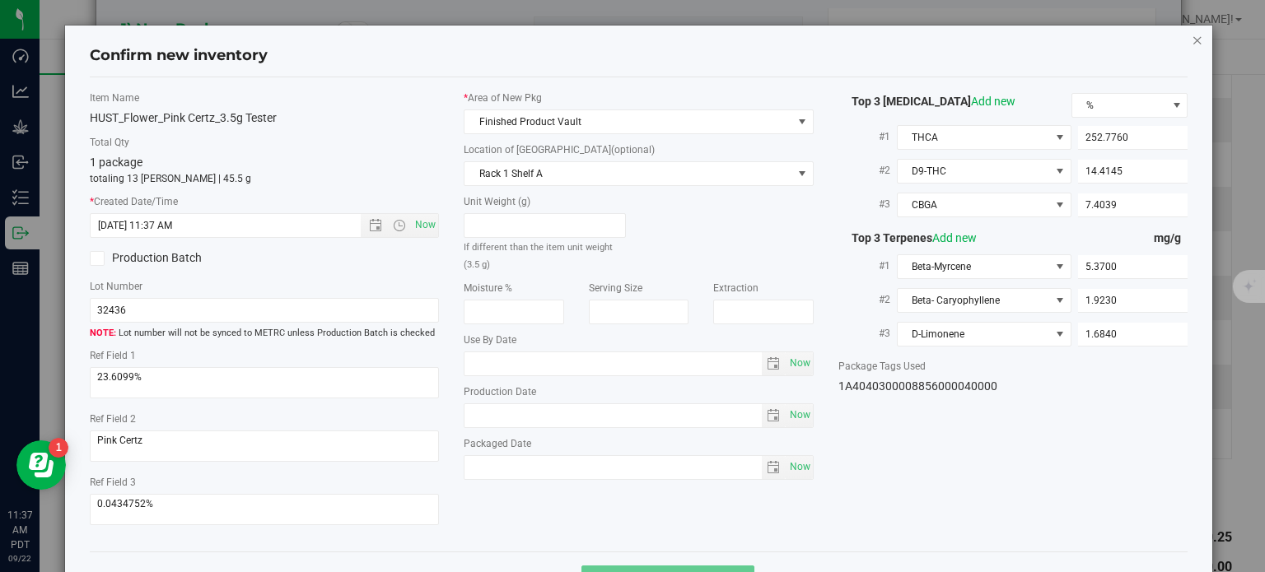
click at [1192, 35] on icon "button" at bounding box center [1198, 40] width 12 height 20
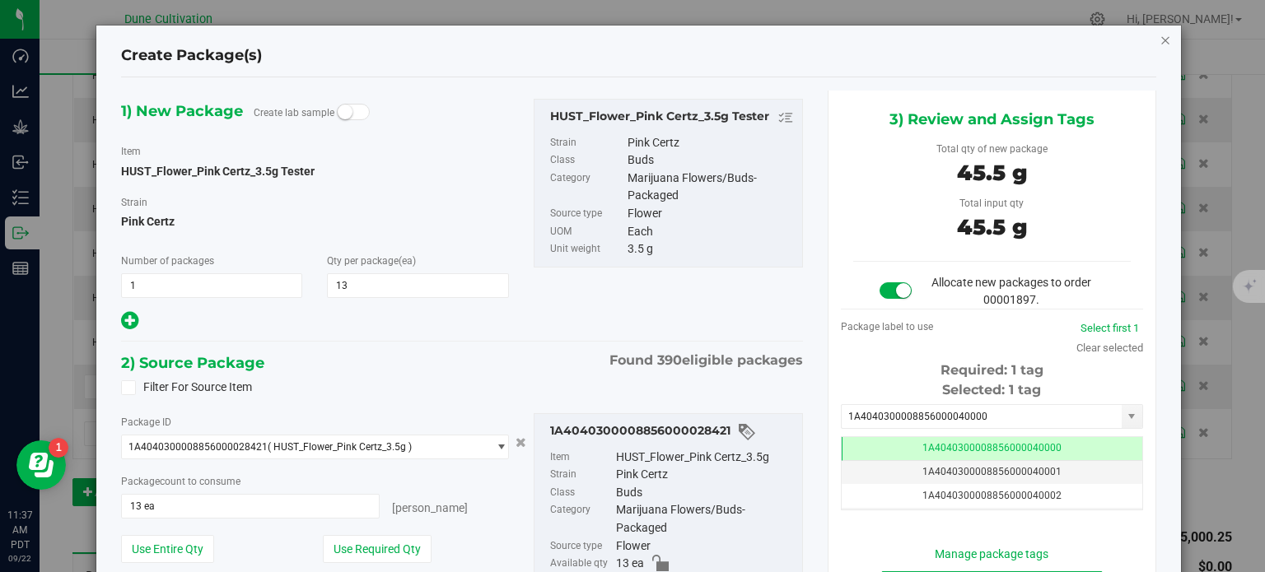
click at [1159, 43] on icon "button" at bounding box center [1165, 40] width 12 height 20
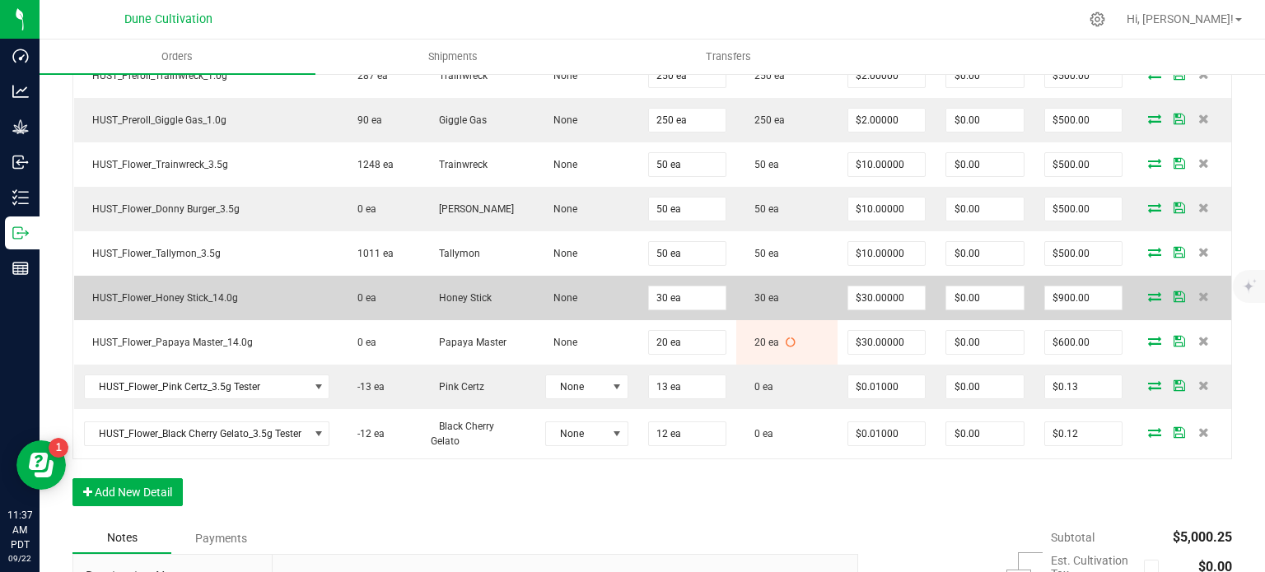
click at [1148, 292] on icon at bounding box center [1154, 297] width 13 height 10
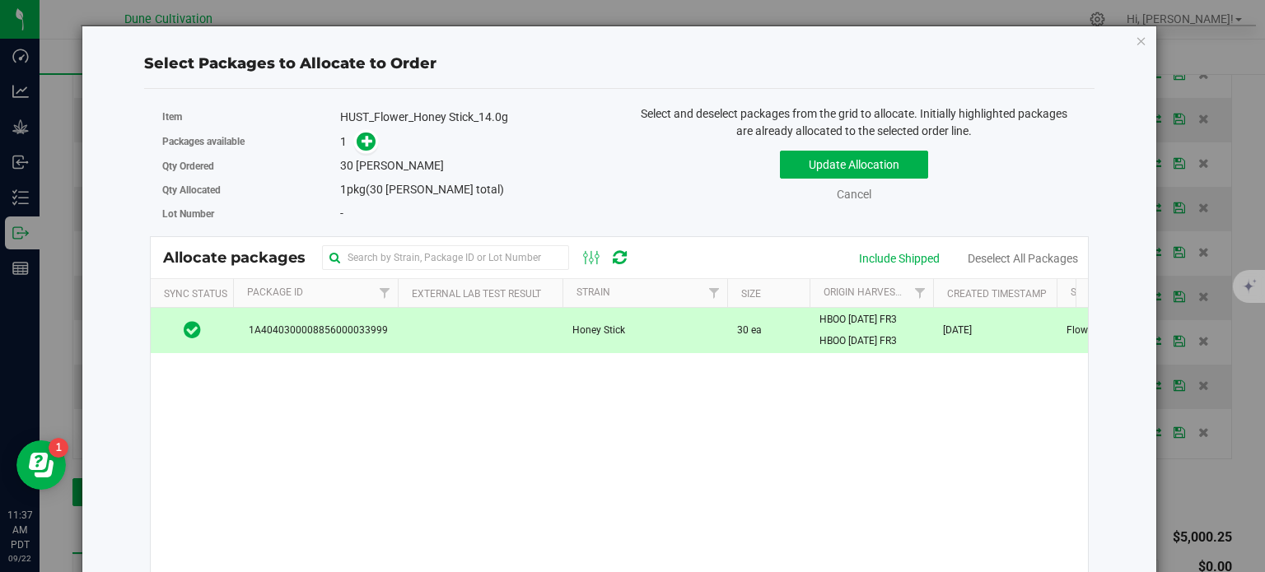
click at [810, 318] on td "HBOO [DATE] FR3 HBOO [DATE] FR3" at bounding box center [871, 330] width 124 height 44
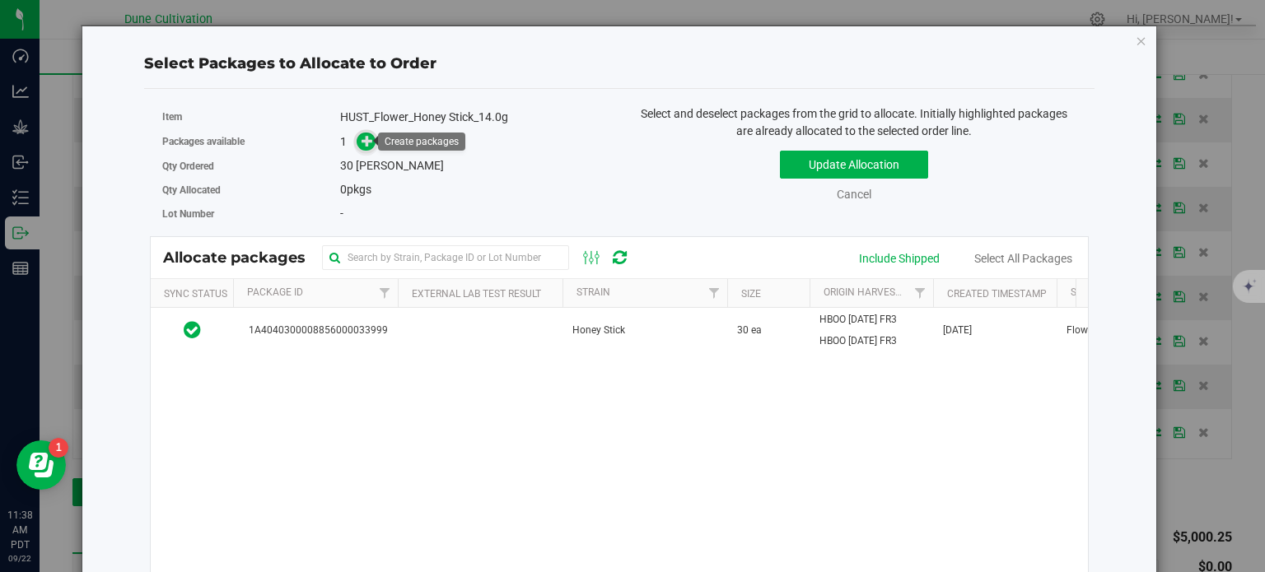
click at [357, 145] on span at bounding box center [366, 142] width 19 height 19
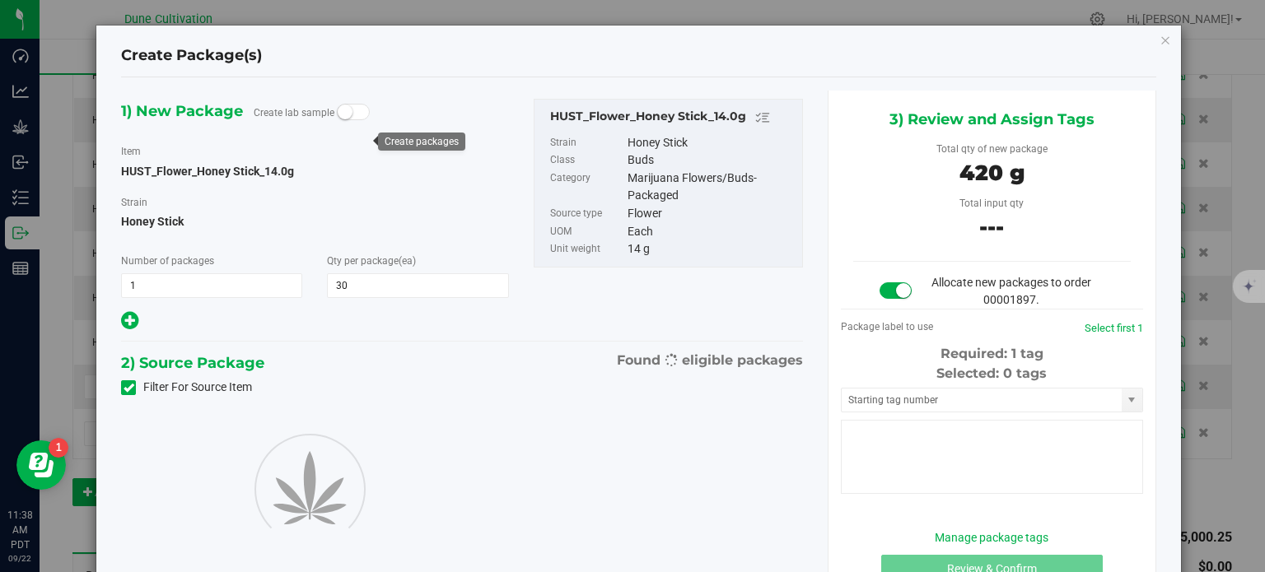
type input "30"
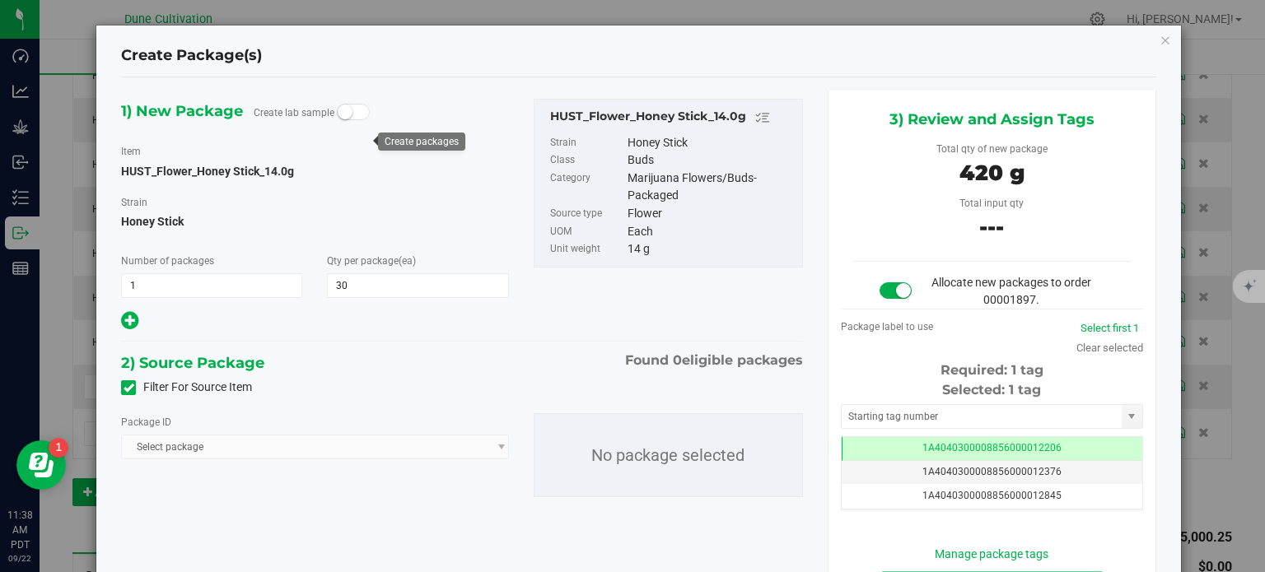
click at [128, 388] on icon at bounding box center [129, 388] width 11 height 0
click at [0, 0] on input "Filter For Source Item" at bounding box center [0, 0] width 0 height 0
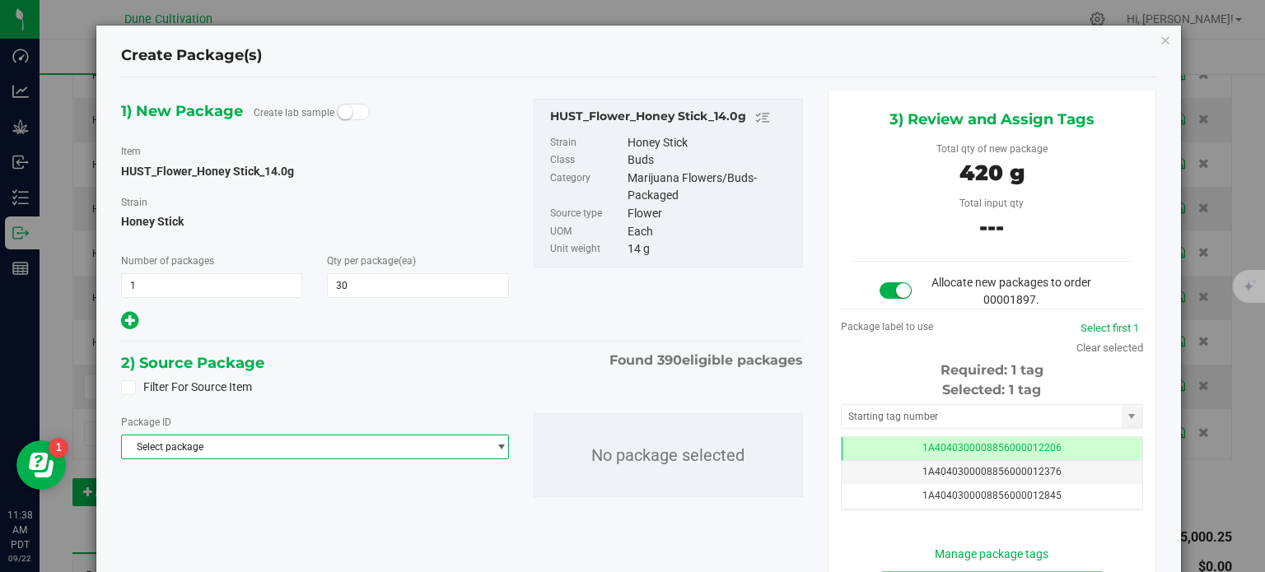
click at [192, 447] on span "Select package" at bounding box center [304, 447] width 365 height 23
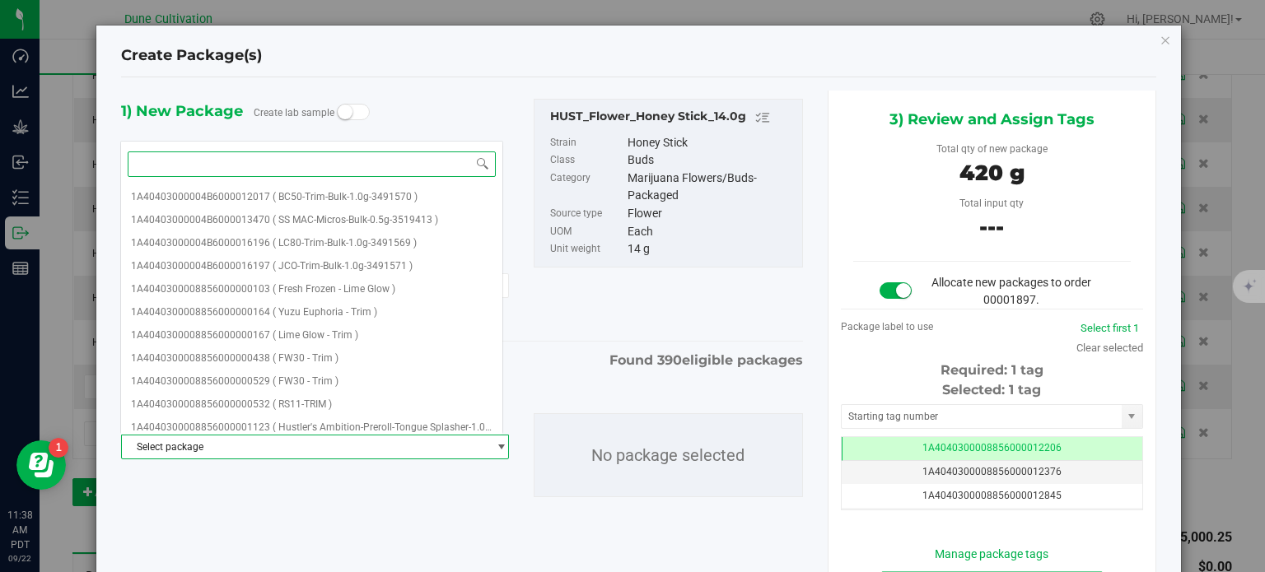
paste input "35224"
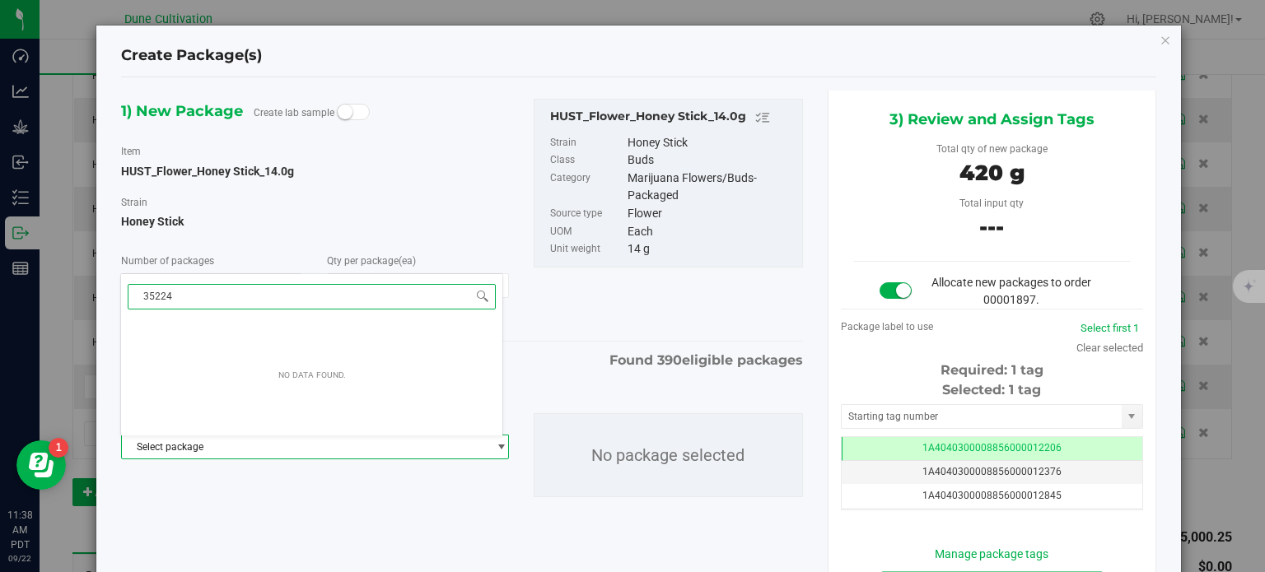
type input "35224"
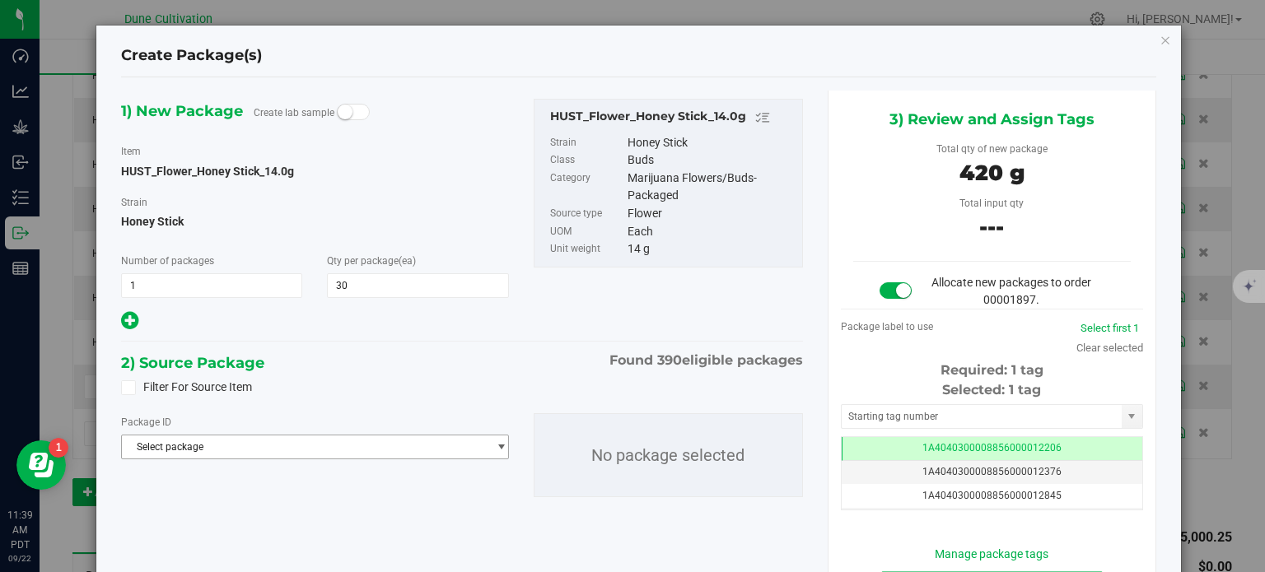
click at [170, 447] on span "Select package" at bounding box center [304, 447] width 365 height 23
click at [306, 450] on span "Select package" at bounding box center [304, 447] width 365 height 23
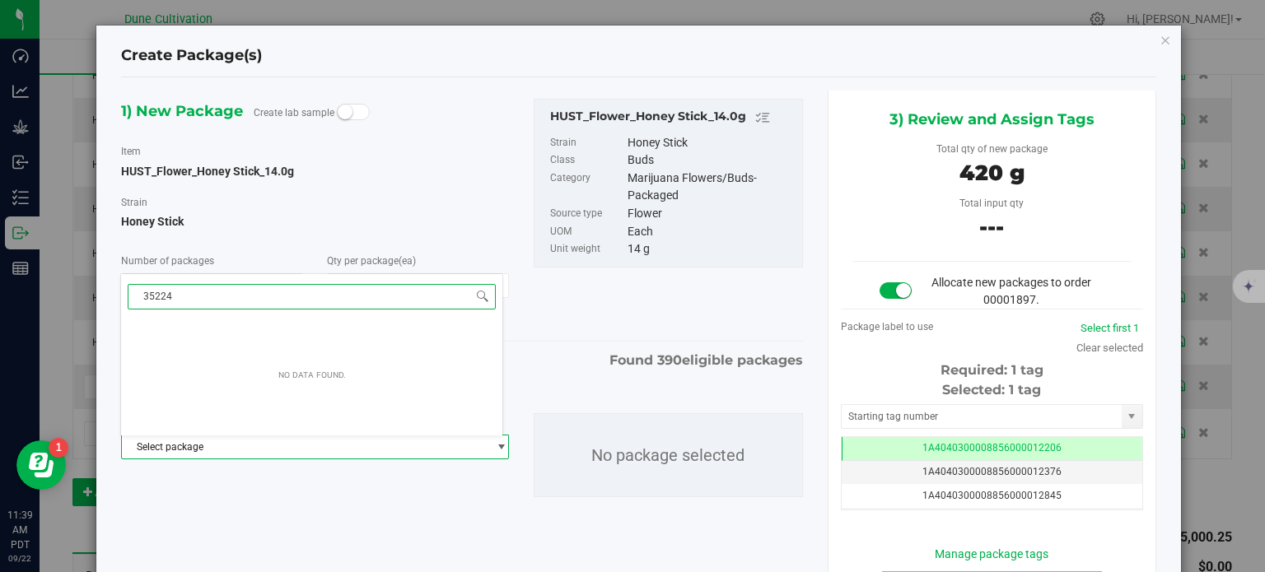
type input "35224"
click at [1160, 40] on div "Create Package(s) 1) New Package Create lab sample Item HUST_Flower_Honey Stick…" at bounding box center [638, 340] width 1084 height 629
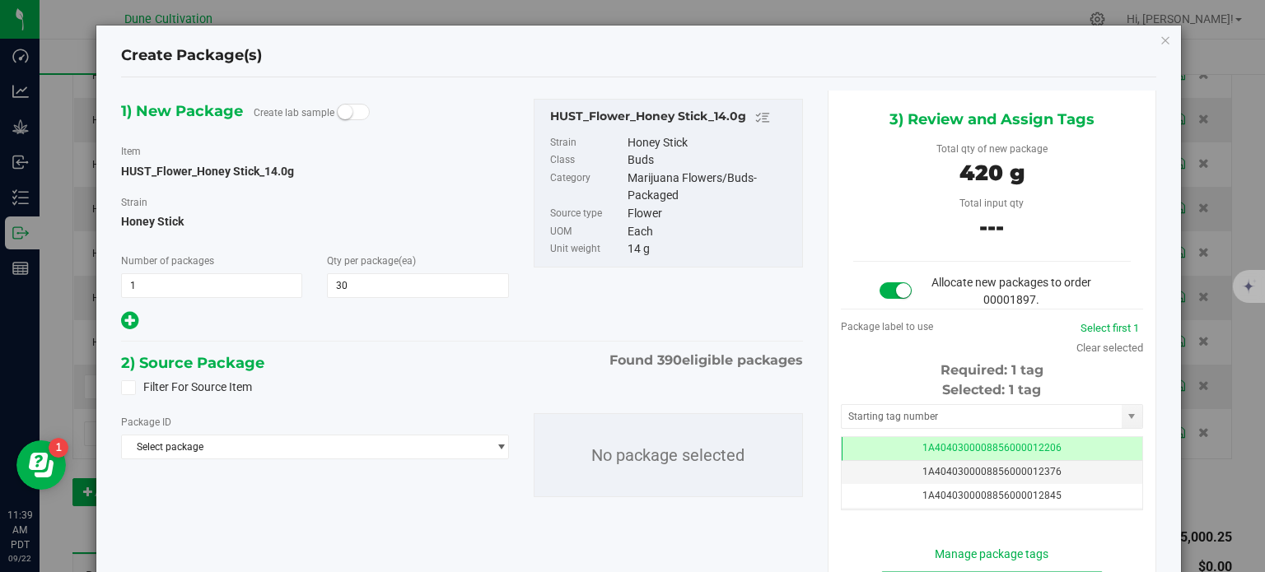
click at [1146, 40] on div "Create Package(s) 1) New Package Create lab sample Item HUST_Flower_Honey Stick…" at bounding box center [638, 340] width 1084 height 629
click at [1159, 40] on icon "button" at bounding box center [1165, 40] width 12 height 20
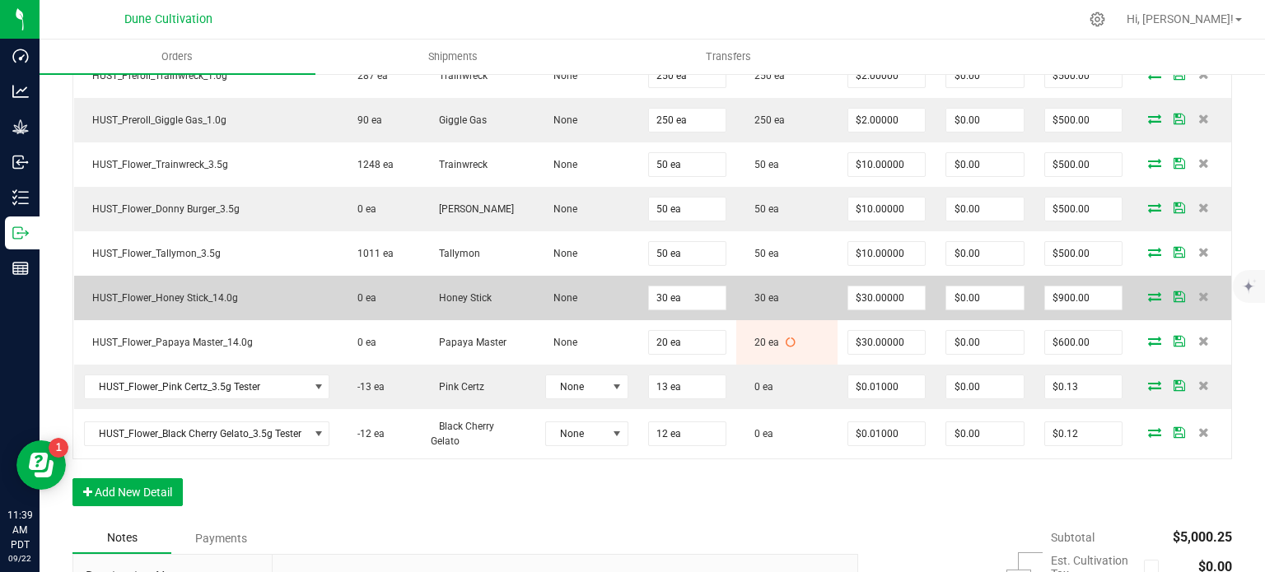
click at [1142, 292] on span at bounding box center [1154, 297] width 25 height 10
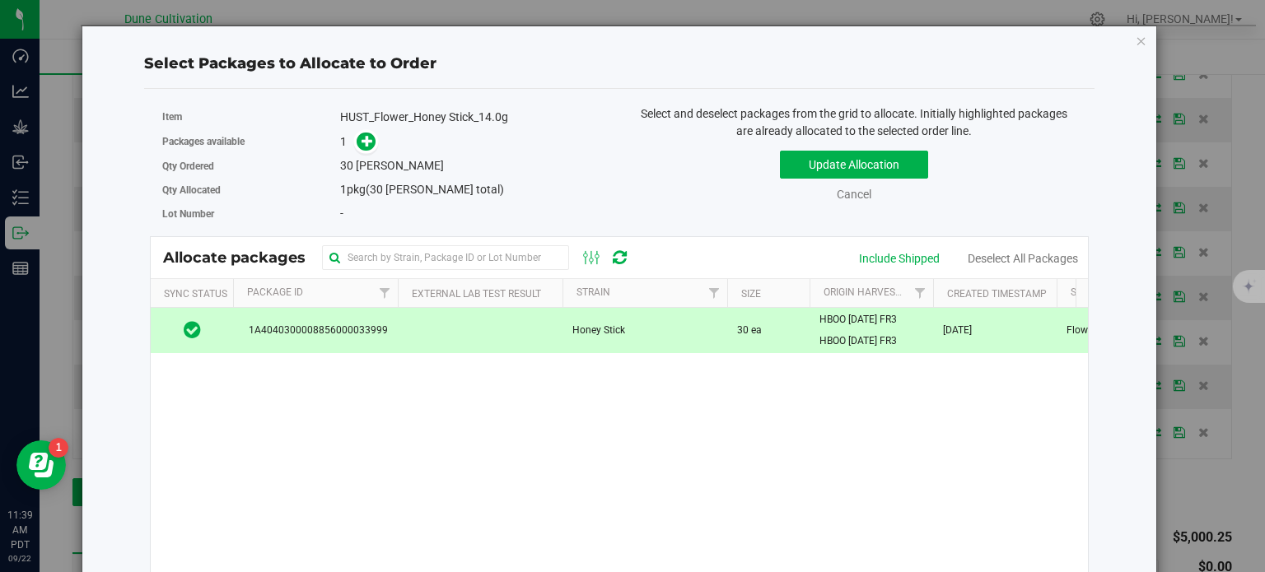
click at [399, 335] on td at bounding box center [480, 330] width 165 height 44
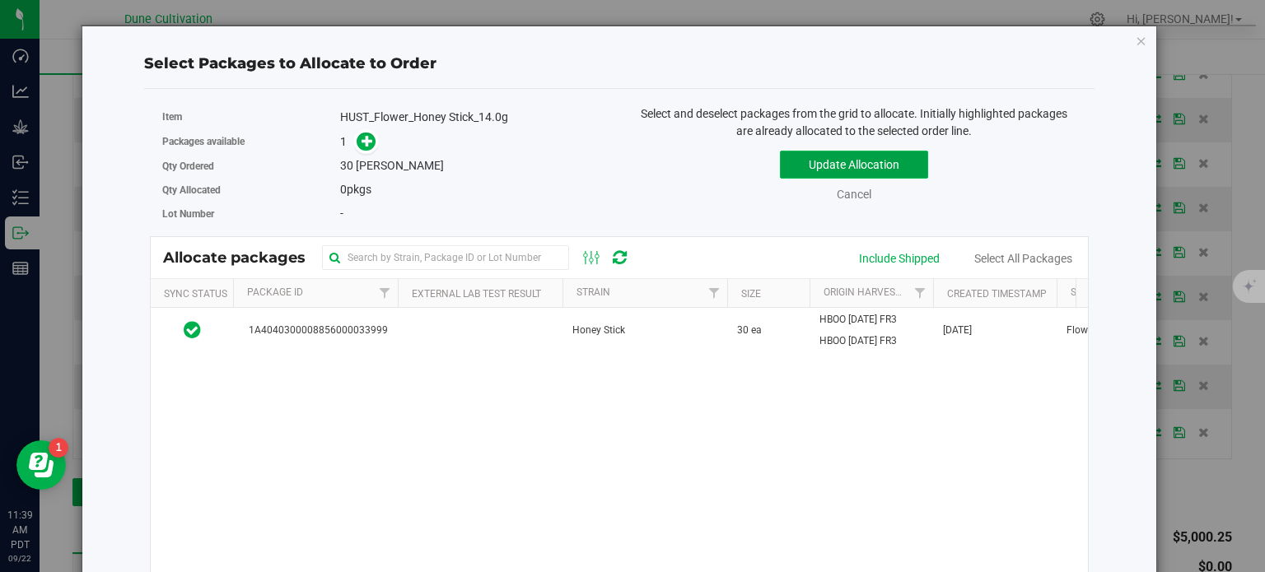
click at [837, 164] on button "Update Allocation" at bounding box center [854, 165] width 148 height 28
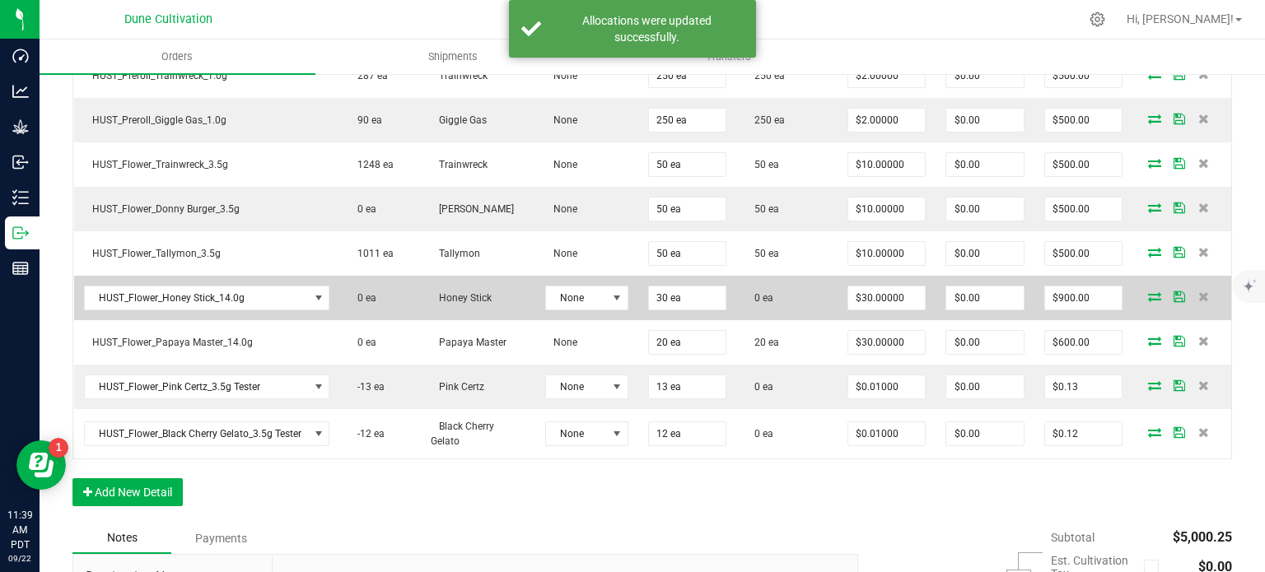
click at [1148, 292] on icon at bounding box center [1154, 297] width 13 height 10
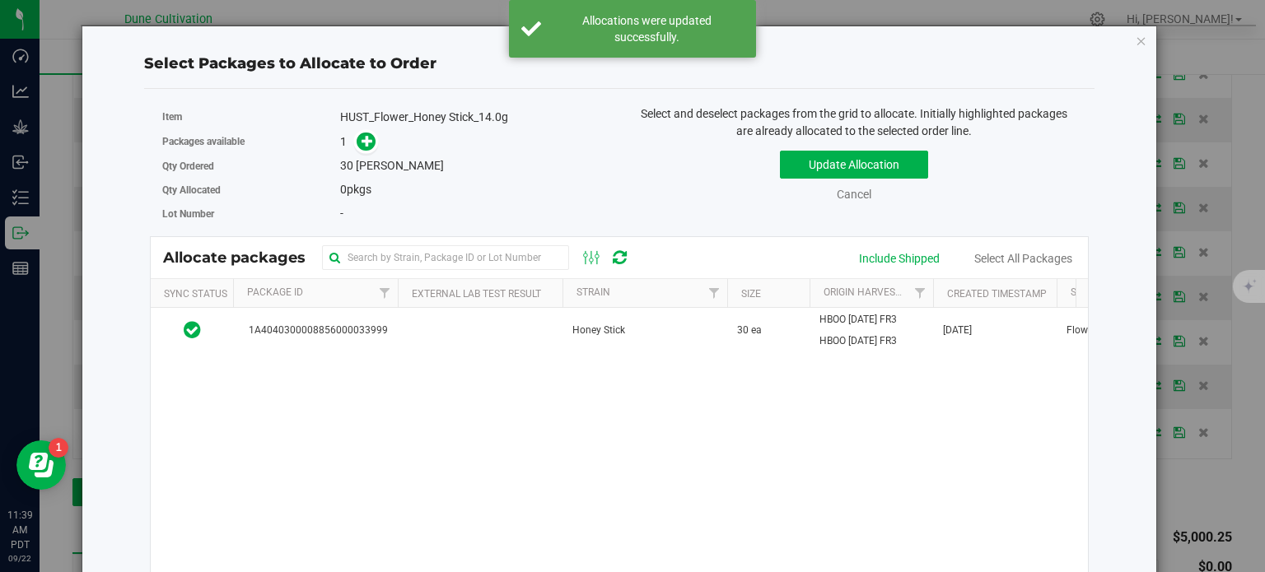
click at [357, 144] on span at bounding box center [366, 142] width 19 height 19
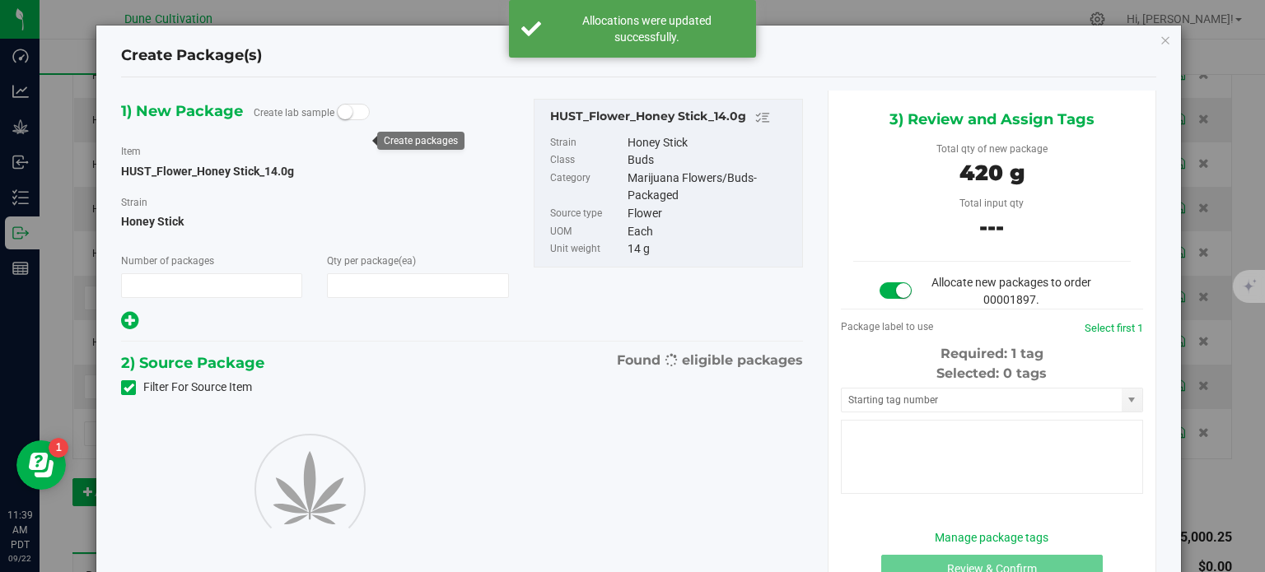
type input "1"
type input "30"
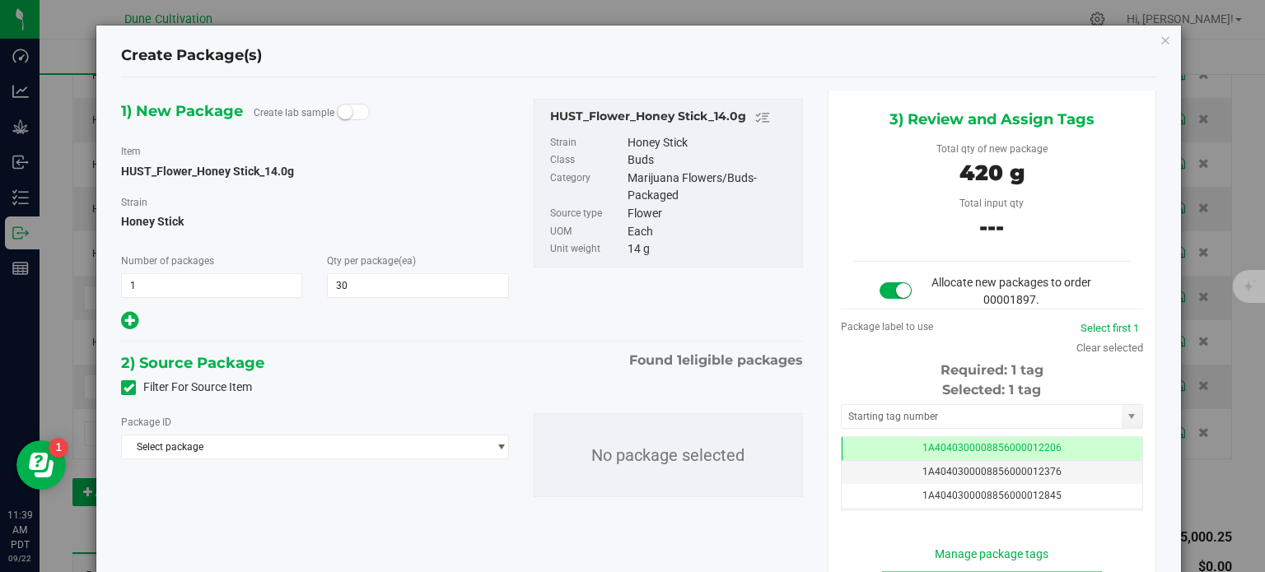
click at [132, 384] on span at bounding box center [128, 387] width 15 height 15
click at [0, 0] on input "Filter For Source Item" at bounding box center [0, 0] width 0 height 0
click at [206, 450] on span "Select package" at bounding box center [304, 447] width 365 height 23
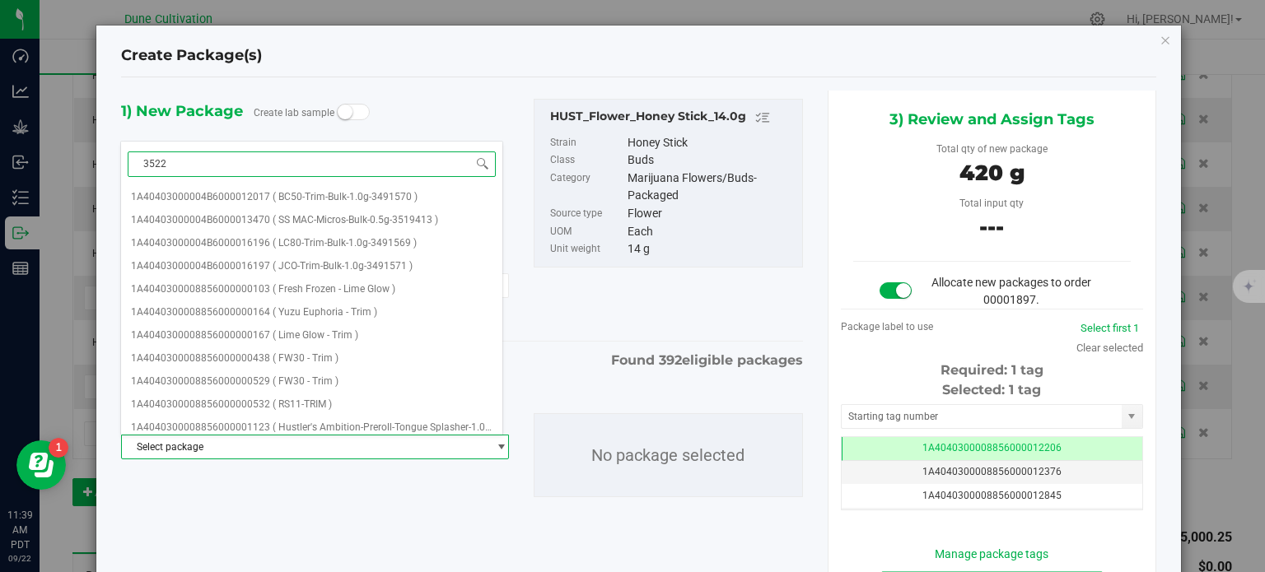
type input "35224"
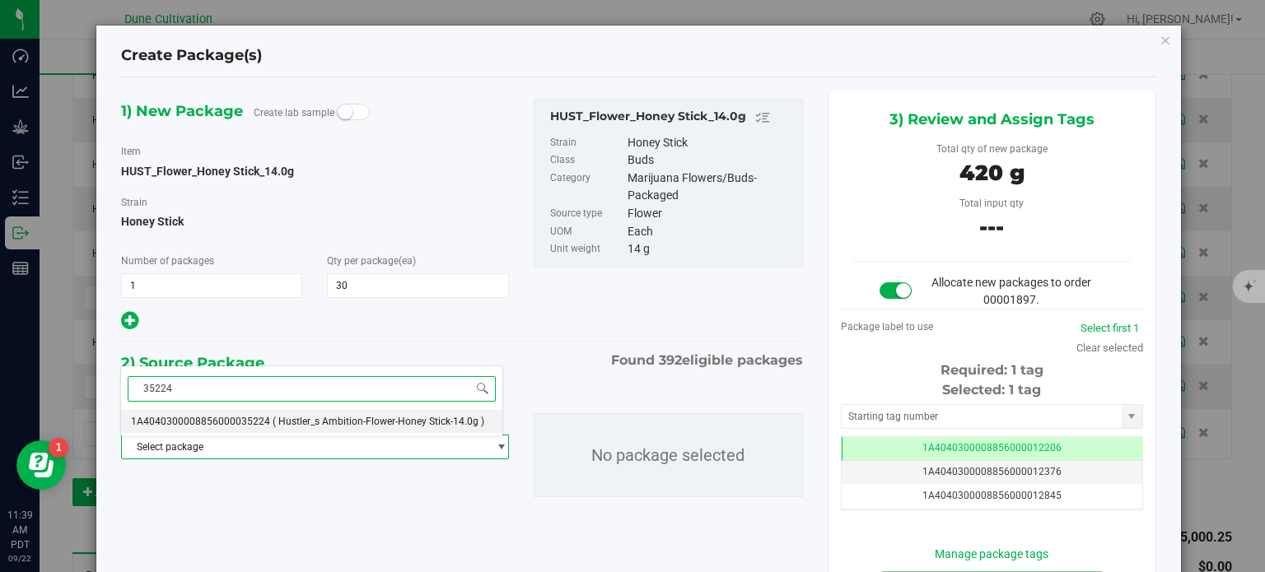
click at [245, 416] on span "1A4040300008856000035224" at bounding box center [200, 422] width 139 height 12
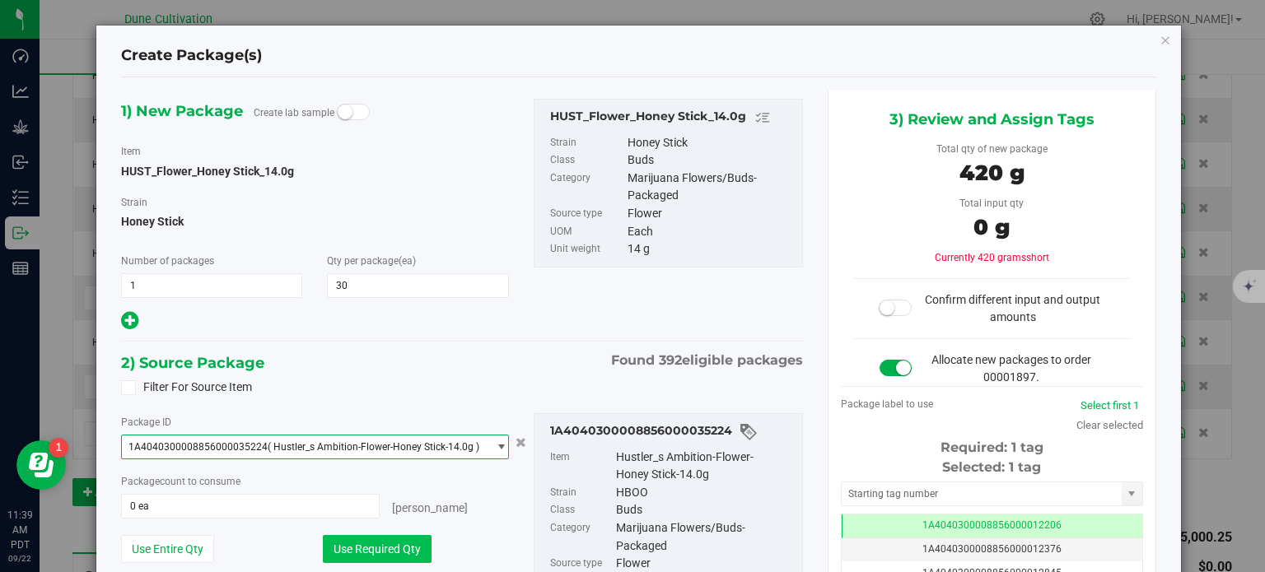
click at [335, 544] on button "Use Required Qty" at bounding box center [377, 549] width 109 height 28
type input "30 ea"
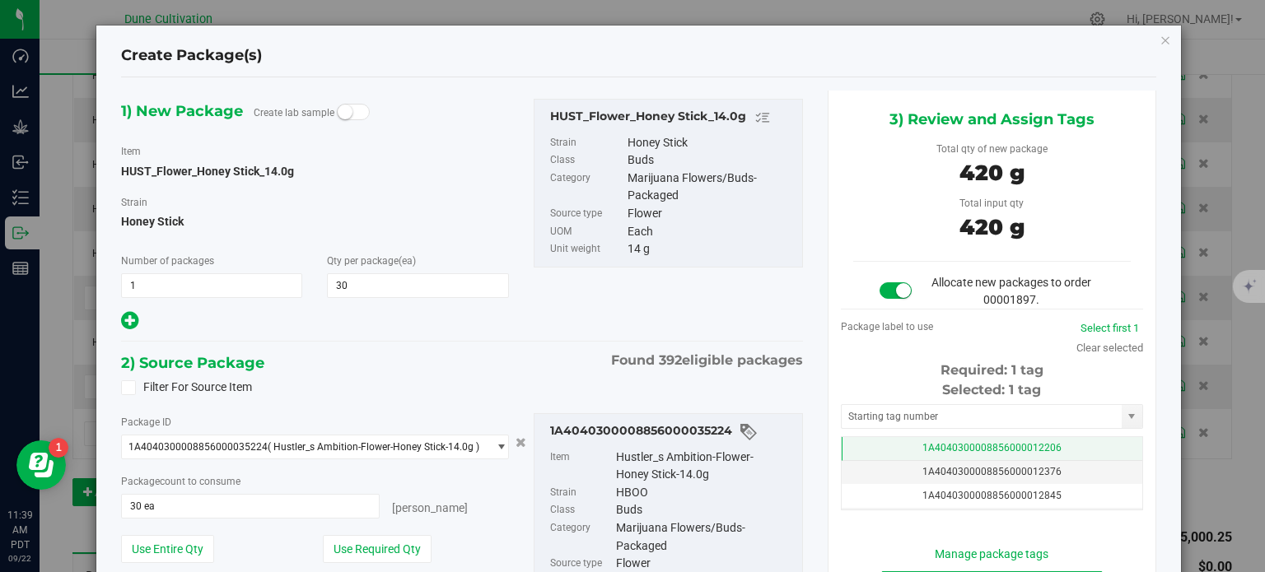
click at [942, 444] on span "1A4040300008856000012206" at bounding box center [991, 448] width 139 height 12
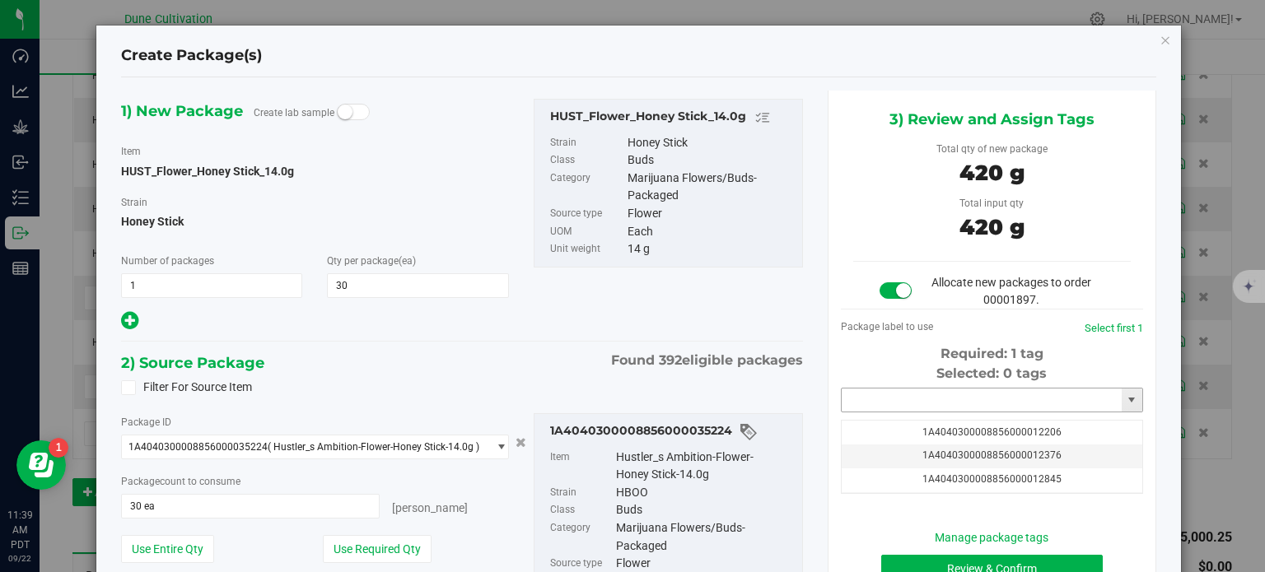
click at [924, 404] on input "text" at bounding box center [982, 400] width 280 height 23
click at [931, 429] on li "1A4040300008856000040000" at bounding box center [981, 428] width 297 height 25
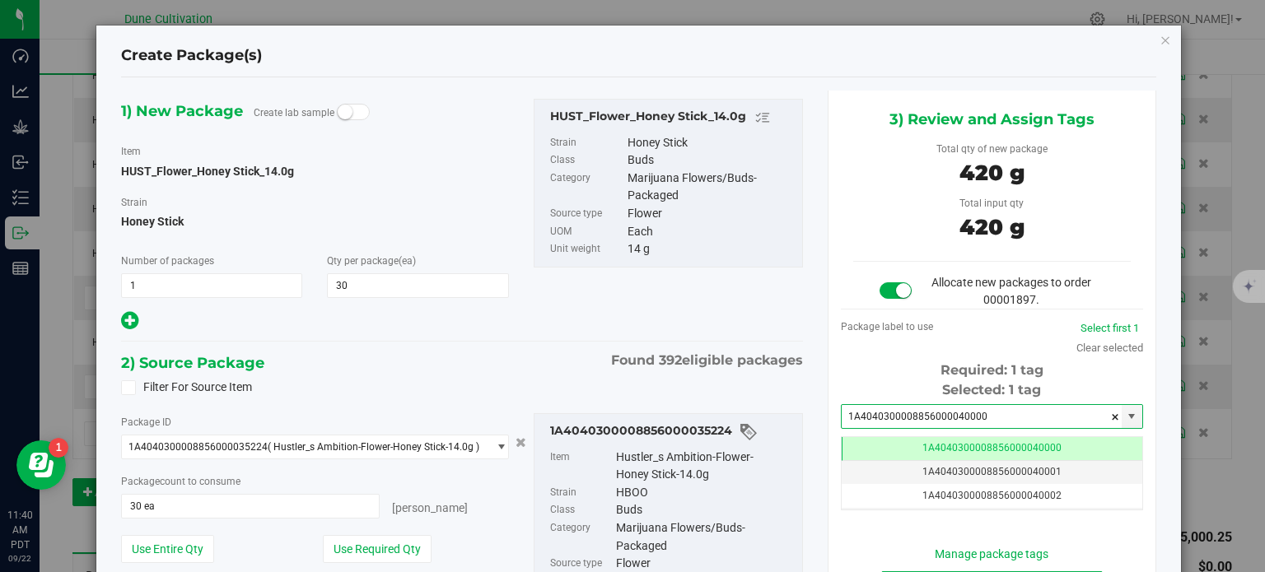
scroll to position [0, 0]
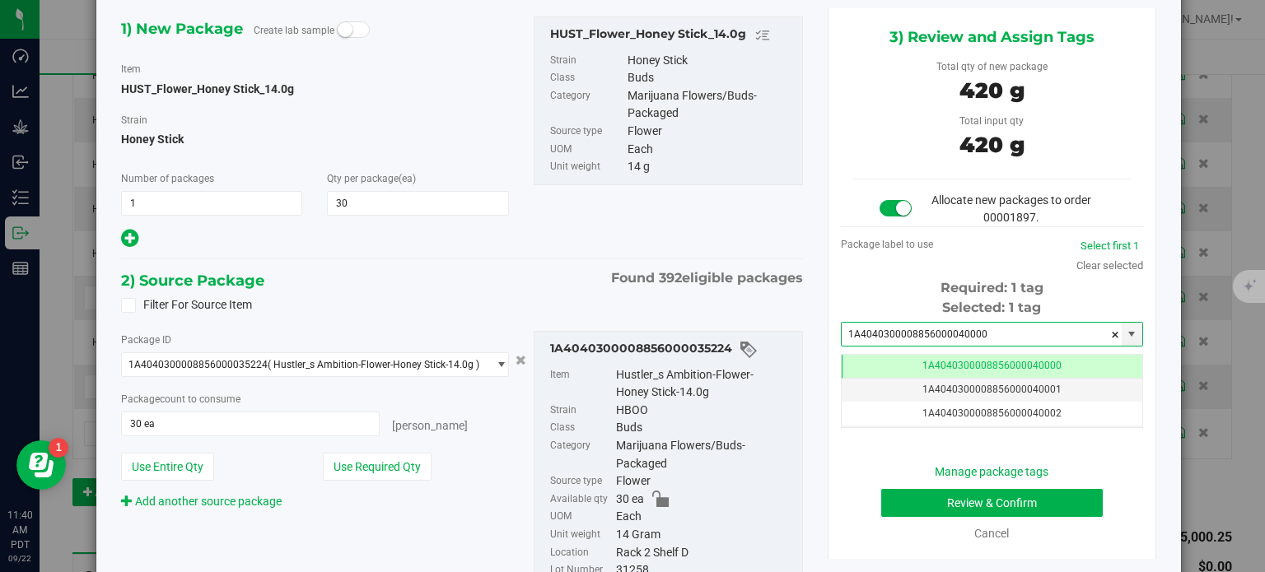
type input "1A4040300008856000040000"
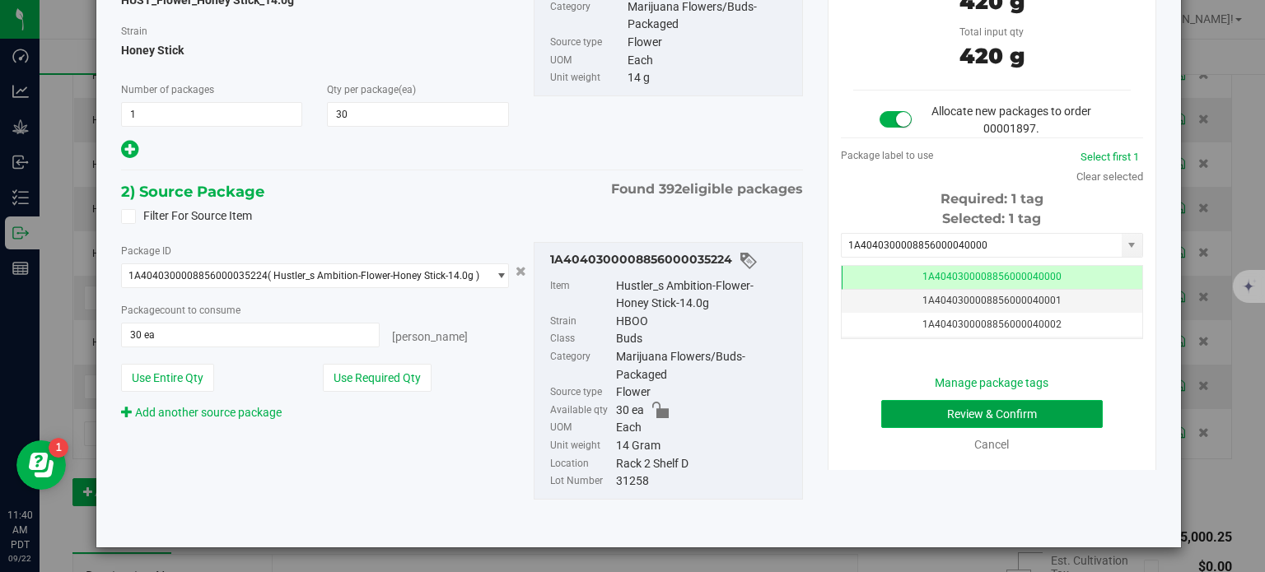
click at [907, 411] on button "Review & Confirm" at bounding box center [992, 414] width 222 height 28
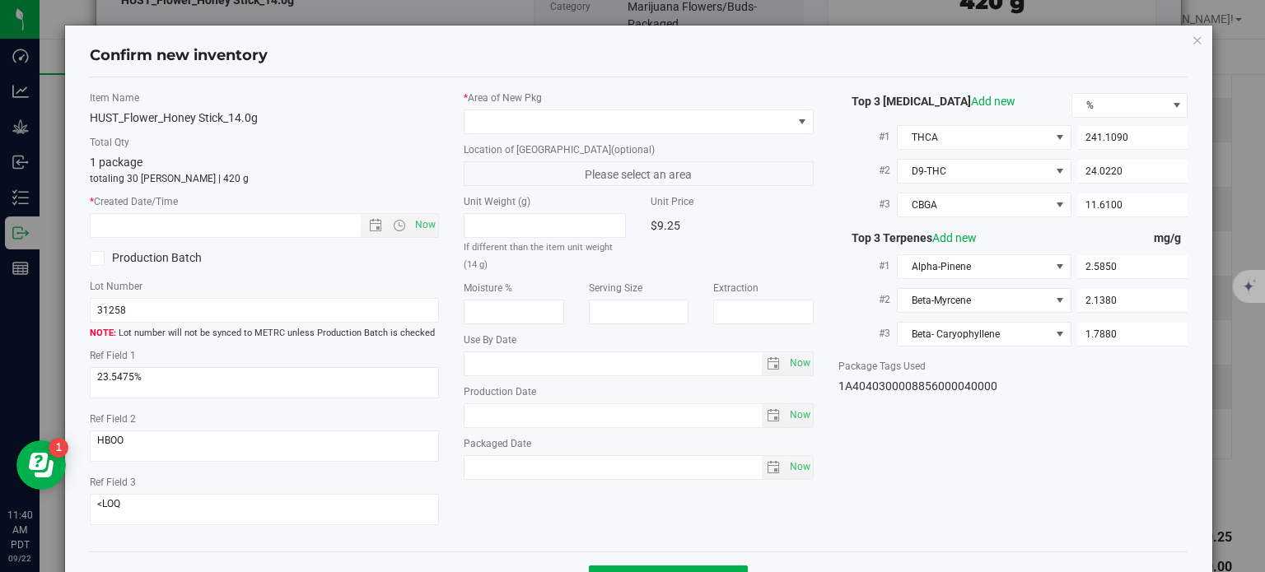
click at [682, 102] on label "* Area of [GEOGRAPHIC_DATA]" at bounding box center [639, 98] width 350 height 15
click at [674, 113] on span at bounding box center [628, 121] width 328 height 23
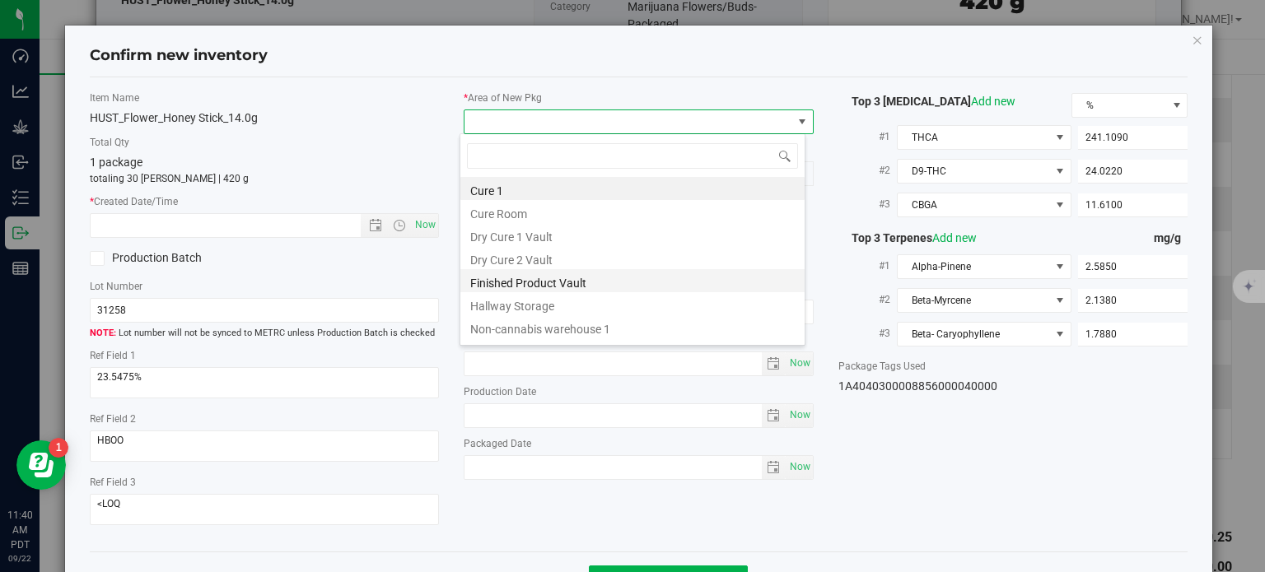
click at [605, 288] on li "Finished Product Vault" at bounding box center [632, 280] width 344 height 23
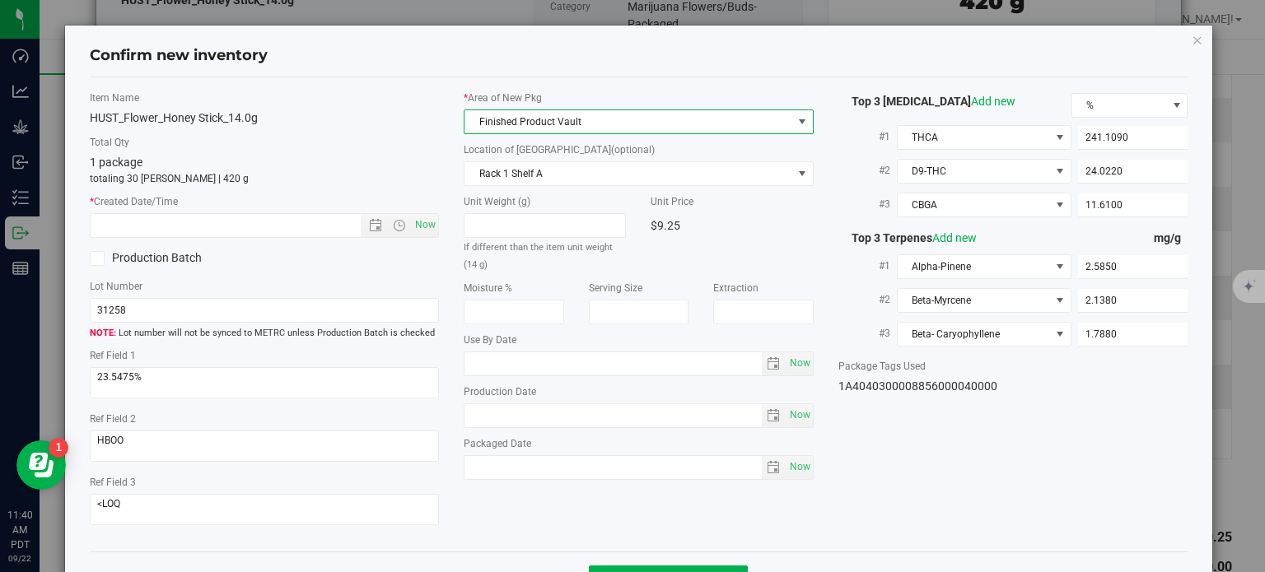
click at [440, 234] on div "Item Name HUST_Flower_Honey Stick_14.0g Total Qty 1 package totaling 30 [PERSON…" at bounding box center [264, 315] width 375 height 449
click at [425, 227] on span "Now" at bounding box center [426, 225] width 28 height 24
type input "[DATE] 11:40 AM"
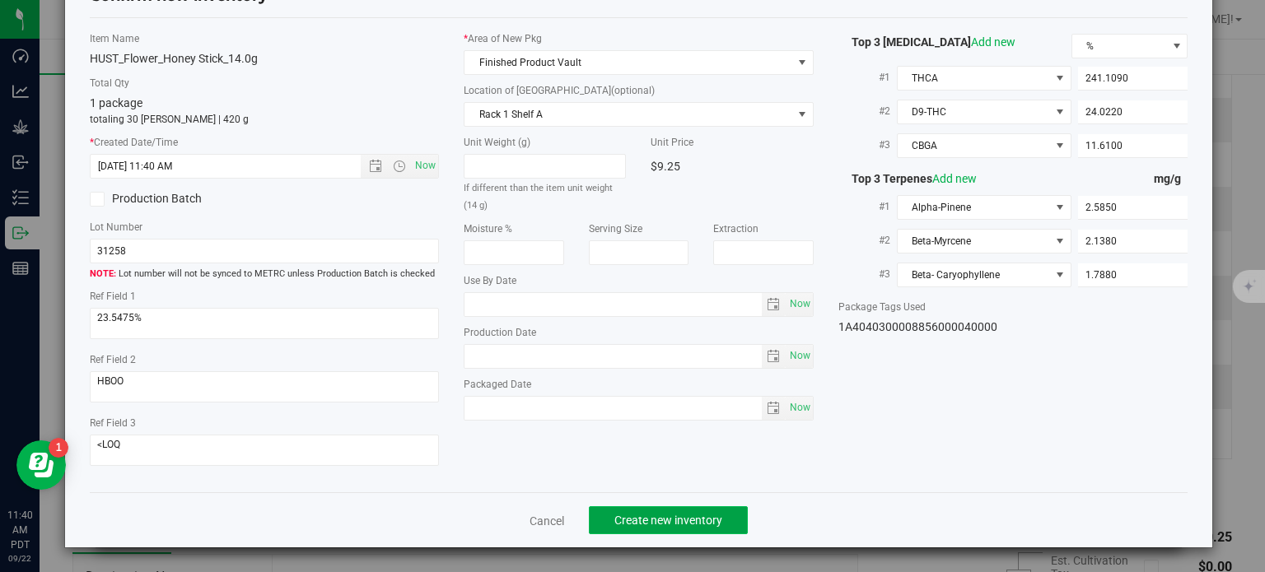
click at [617, 511] on button "Create new inventory" at bounding box center [668, 520] width 159 height 28
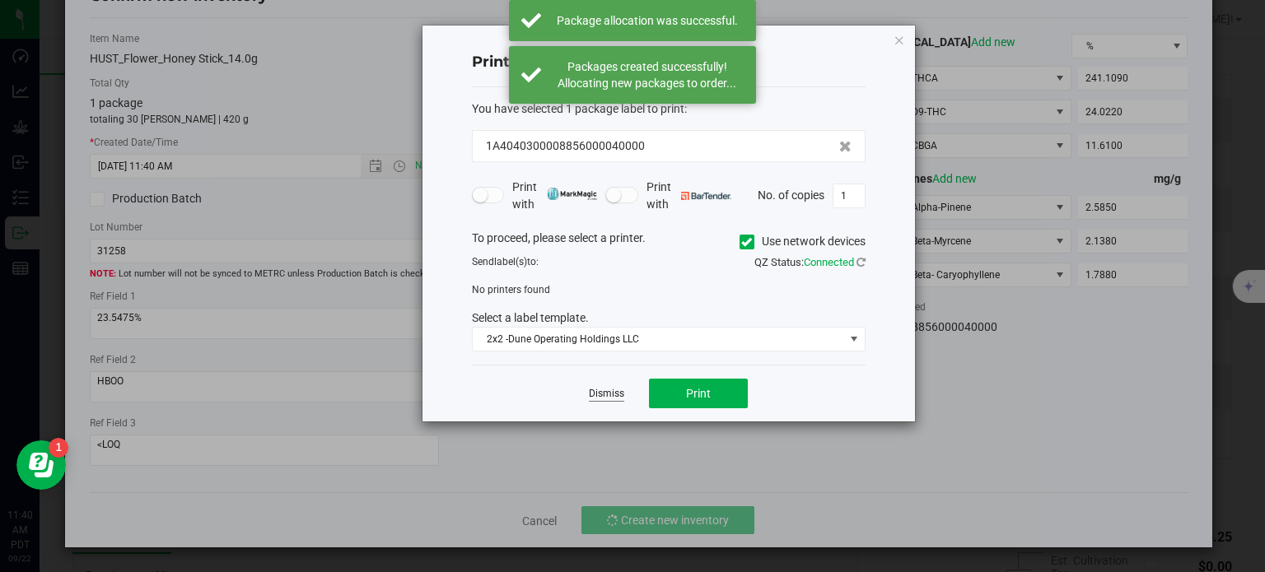
click at [614, 393] on link "Dismiss" at bounding box center [606, 394] width 35 height 14
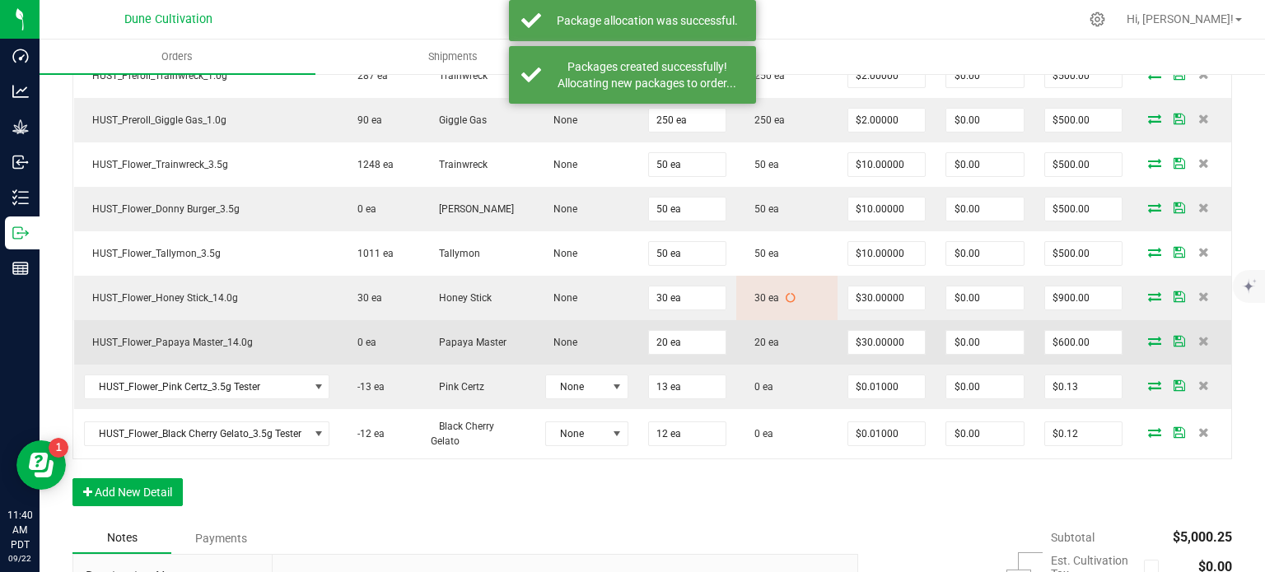
click at [1148, 338] on icon at bounding box center [1154, 341] width 13 height 10
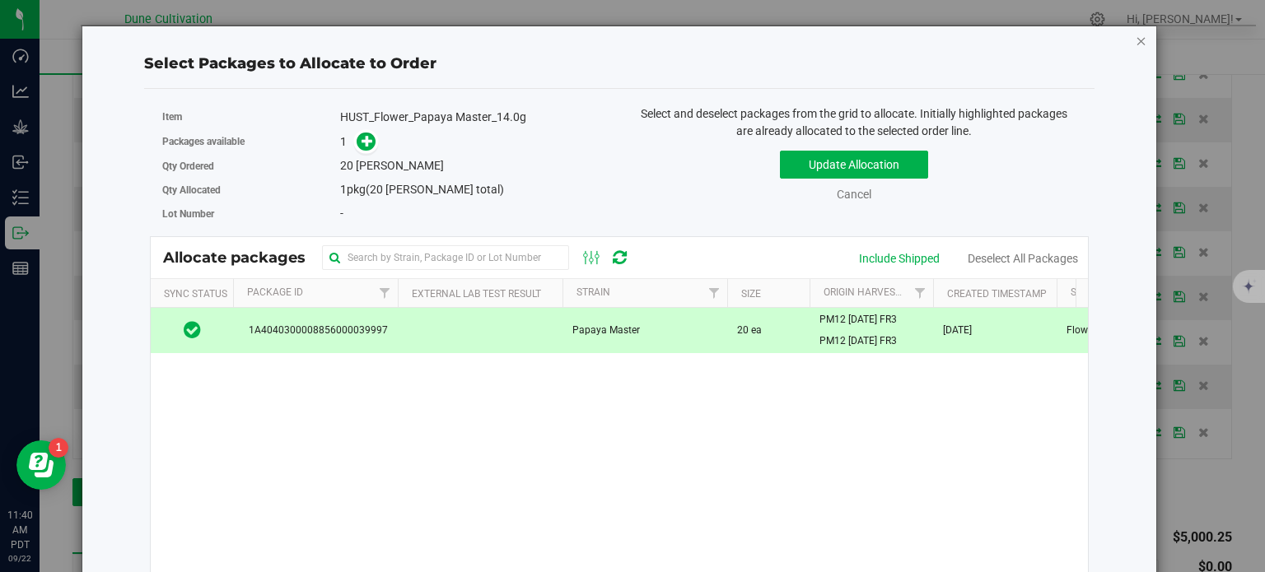
click at [1136, 36] on icon "button" at bounding box center [1142, 40] width 12 height 20
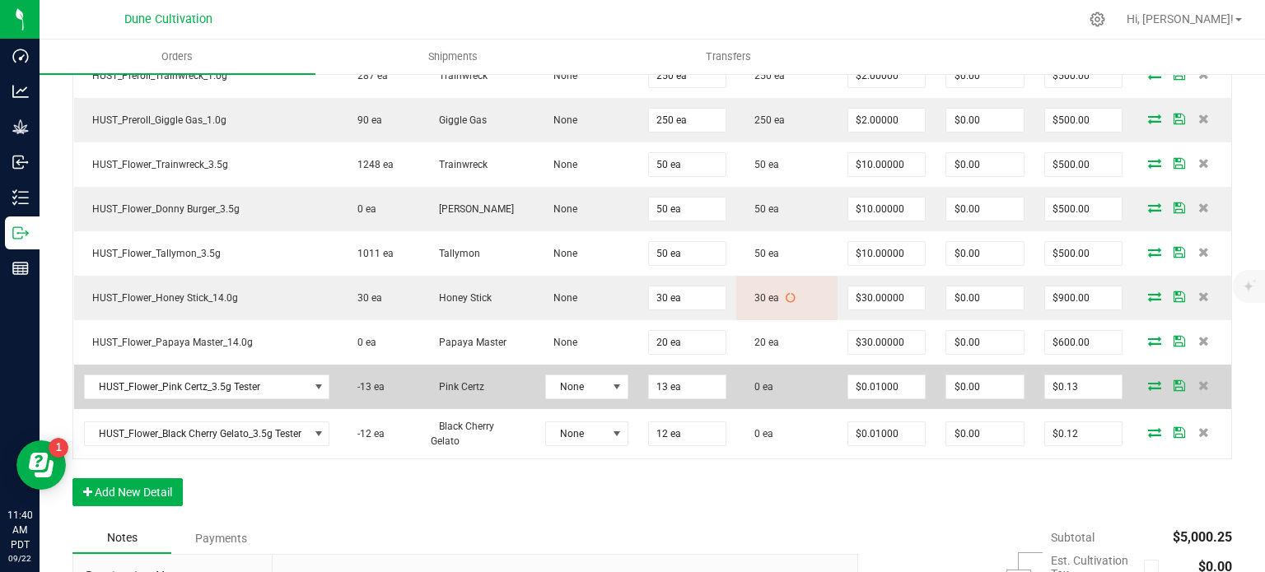
click at [1152, 380] on span at bounding box center [1154, 385] width 25 height 10
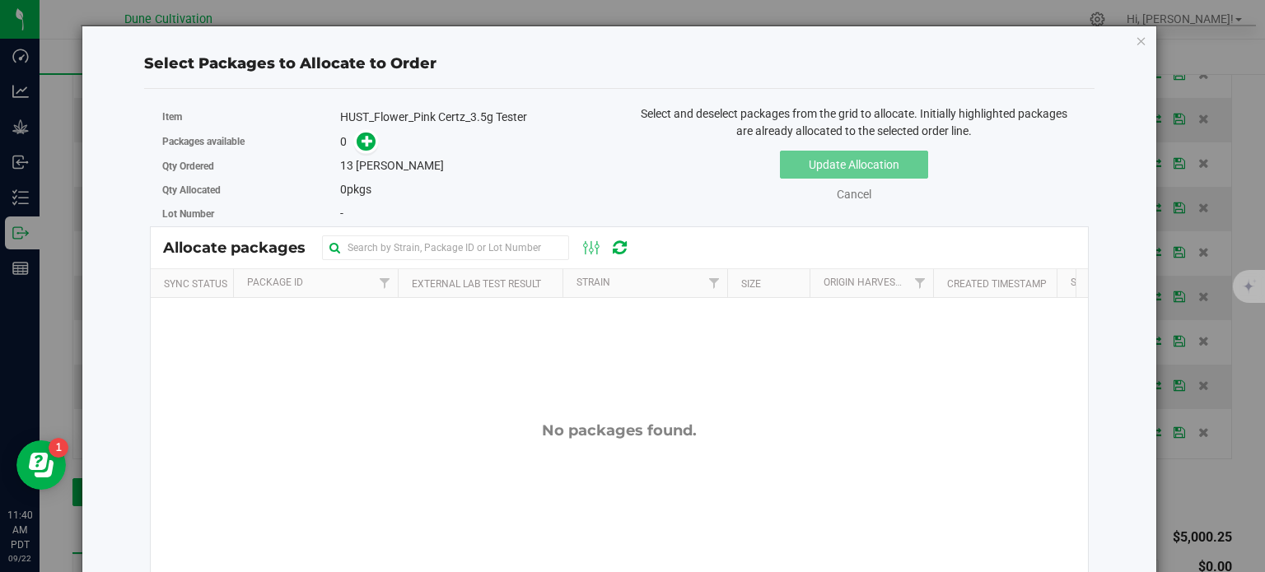
click at [370, 150] on span at bounding box center [362, 142] width 26 height 19
click at [367, 144] on icon at bounding box center [368, 141] width 12 height 12
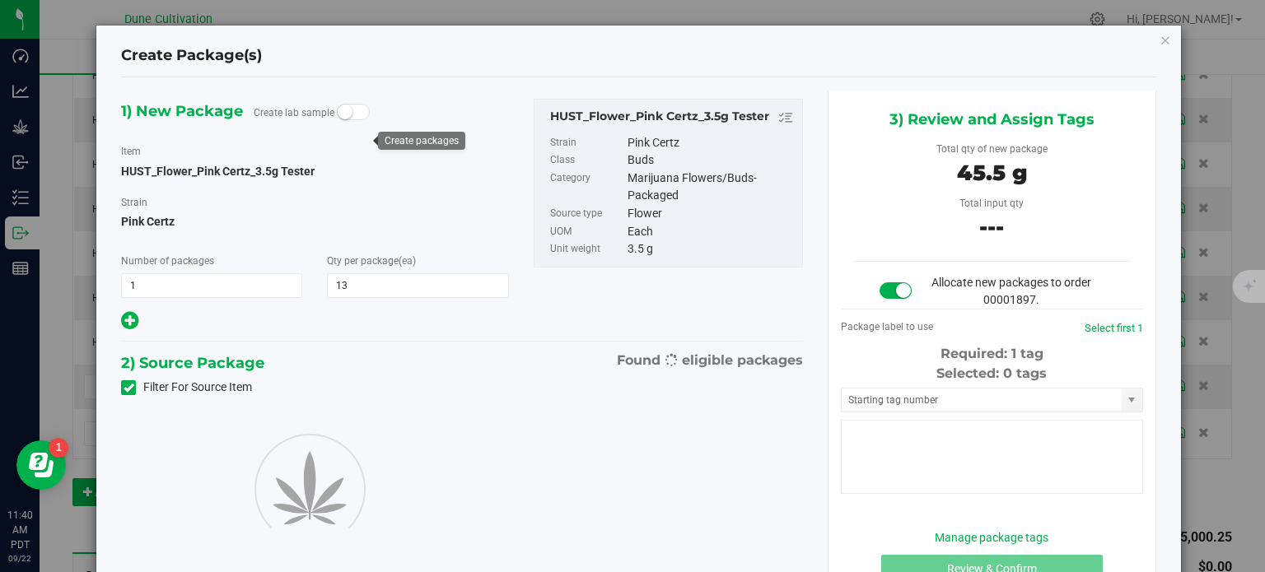
type input "13"
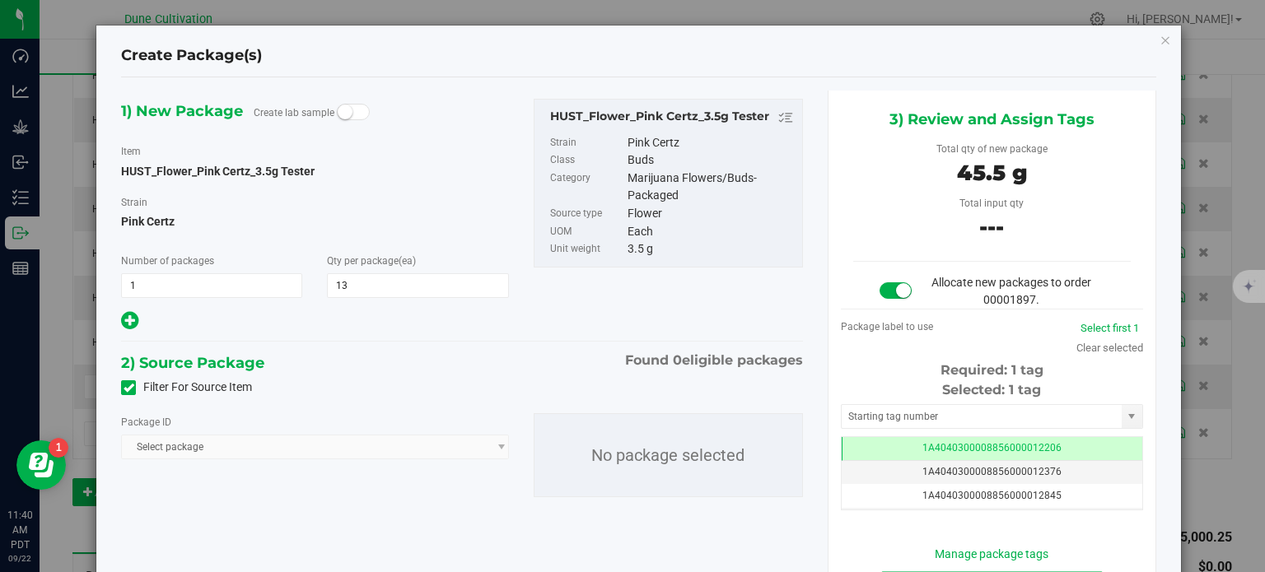
click at [125, 388] on icon at bounding box center [129, 388] width 11 height 0
click at [0, 0] on input "Filter For Source Item" at bounding box center [0, 0] width 0 height 0
click at [216, 457] on span "Select package" at bounding box center [304, 447] width 365 height 23
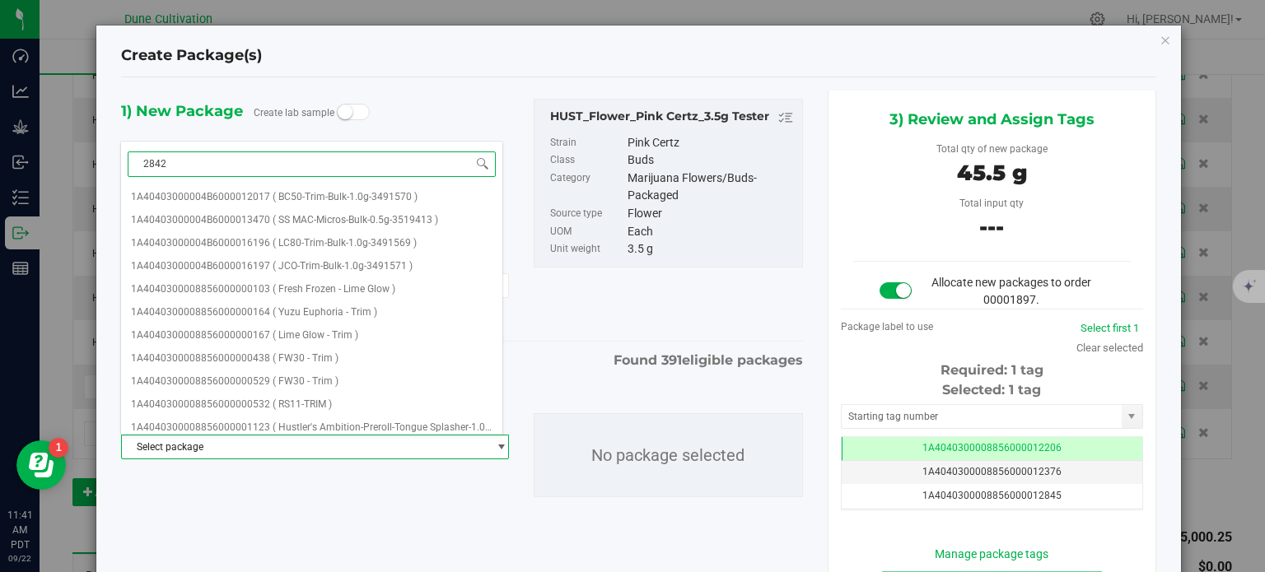
type input "28421"
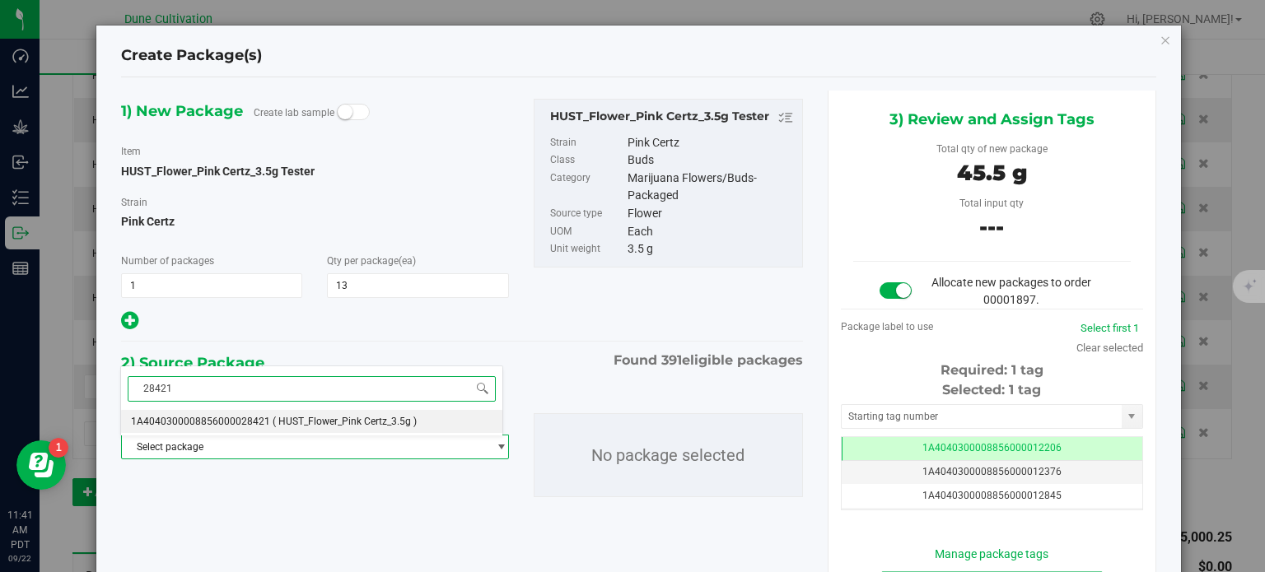
click at [236, 416] on span "1A4040300008856000028421" at bounding box center [200, 422] width 139 height 12
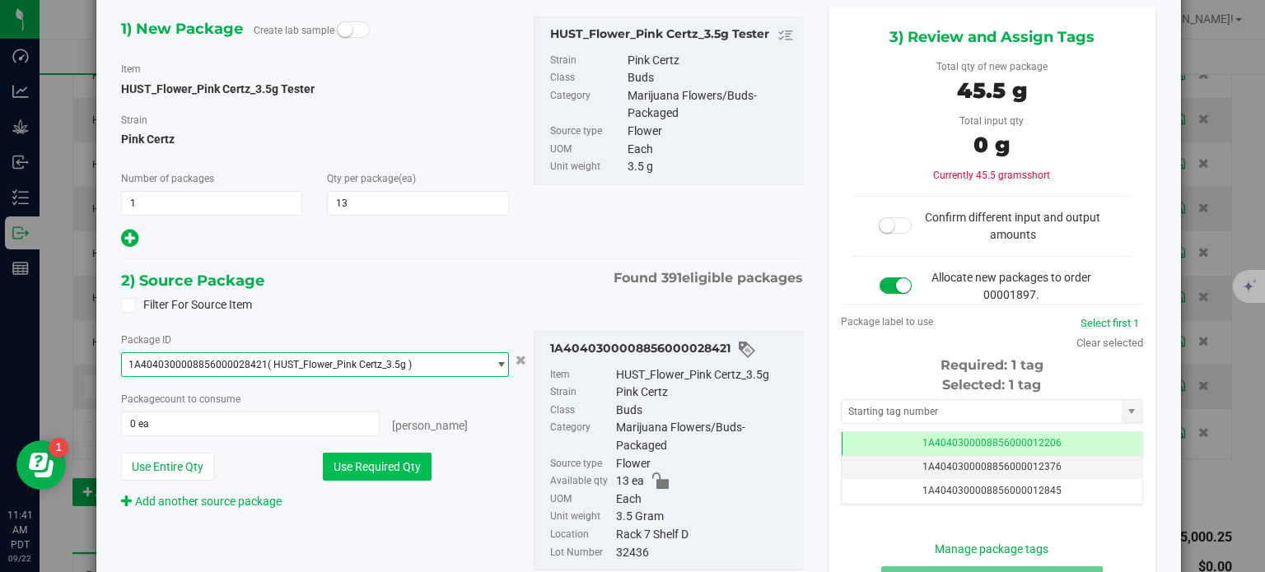
click at [394, 464] on button "Use Required Qty" at bounding box center [377, 467] width 109 height 28
type input "13 ea"
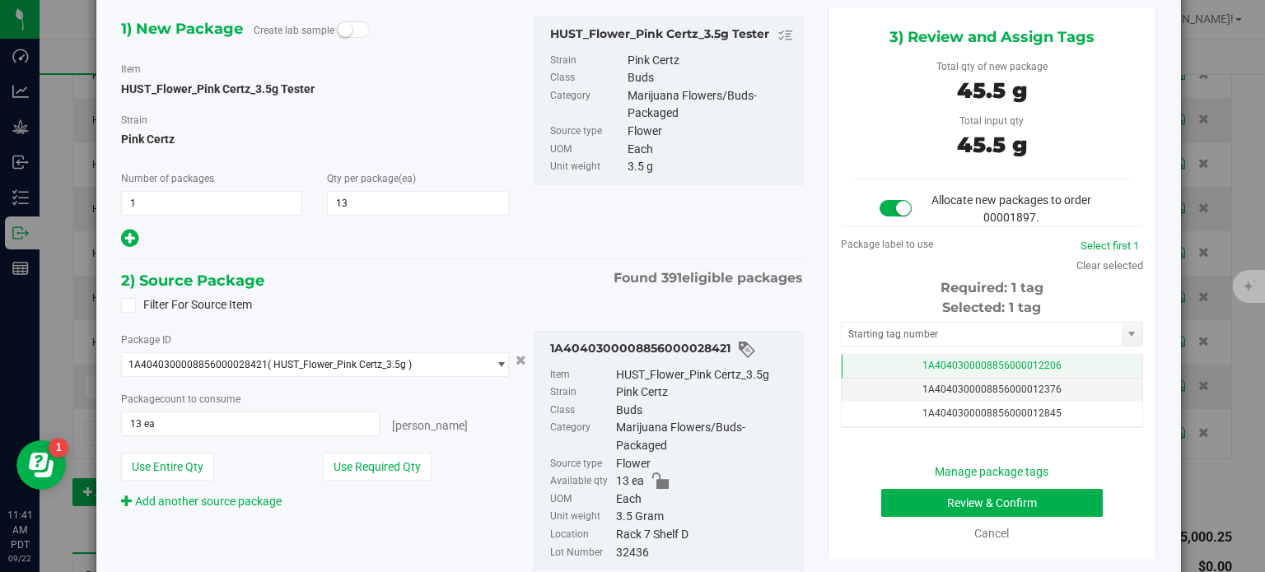
click at [922, 367] on span "1A4040300008856000012206" at bounding box center [991, 366] width 139 height 12
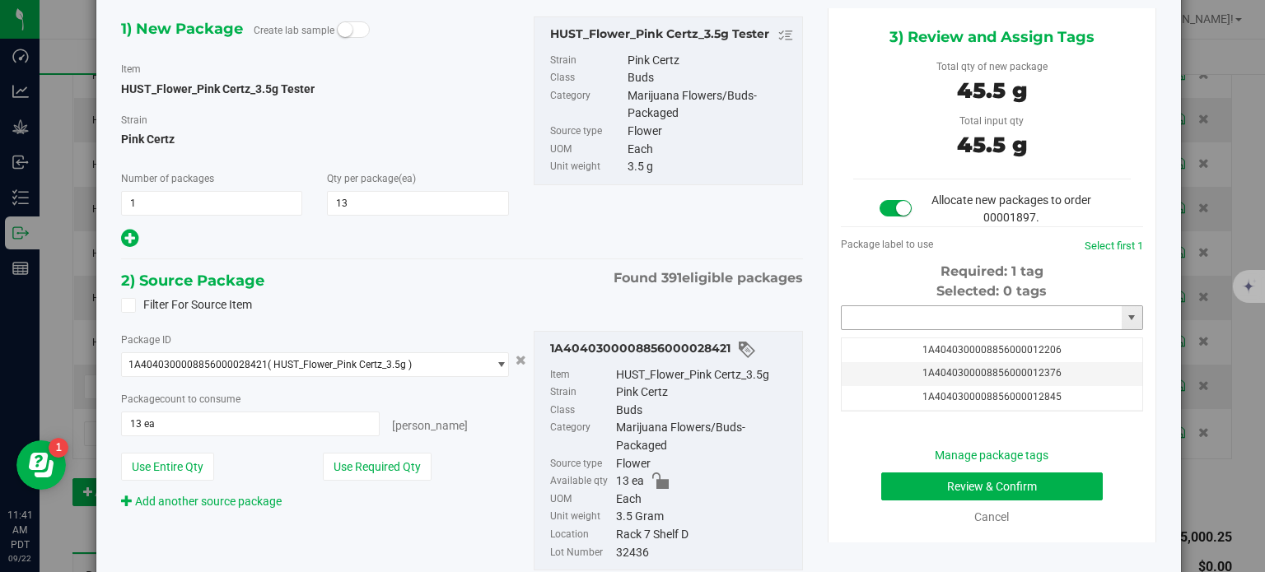
click at [876, 320] on input "text" at bounding box center [982, 317] width 280 height 23
paste input "39998"
click at [918, 339] on li "1A4040300008856000039998" at bounding box center [981, 346] width 297 height 25
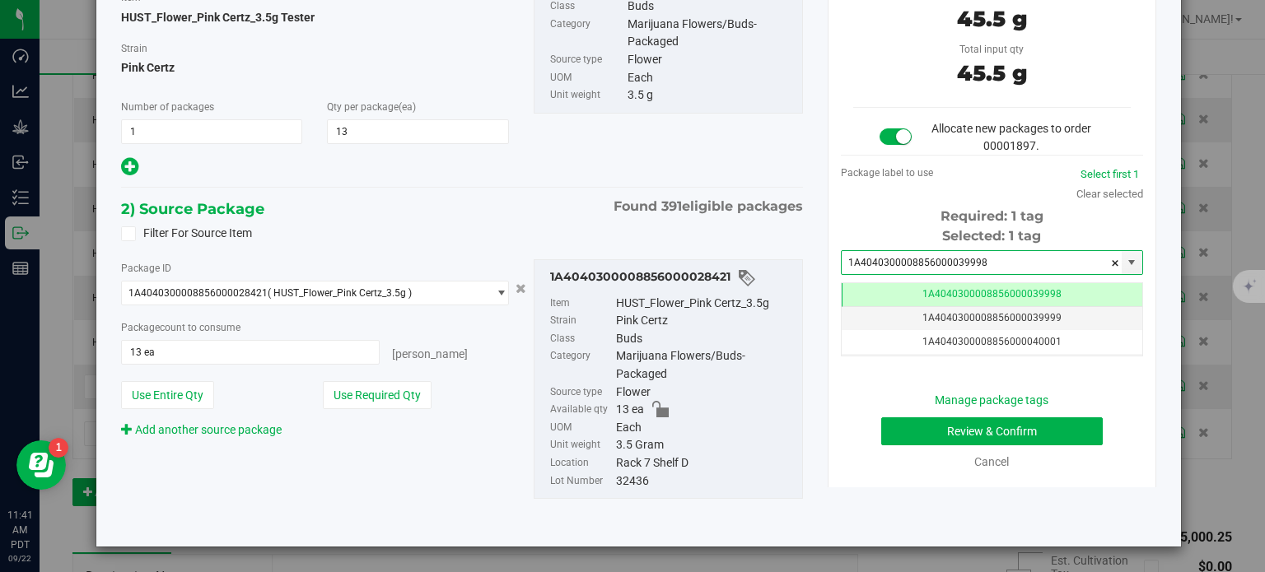
type input "1A4040300008856000039998"
click at [905, 419] on button "Review & Confirm" at bounding box center [992, 432] width 222 height 28
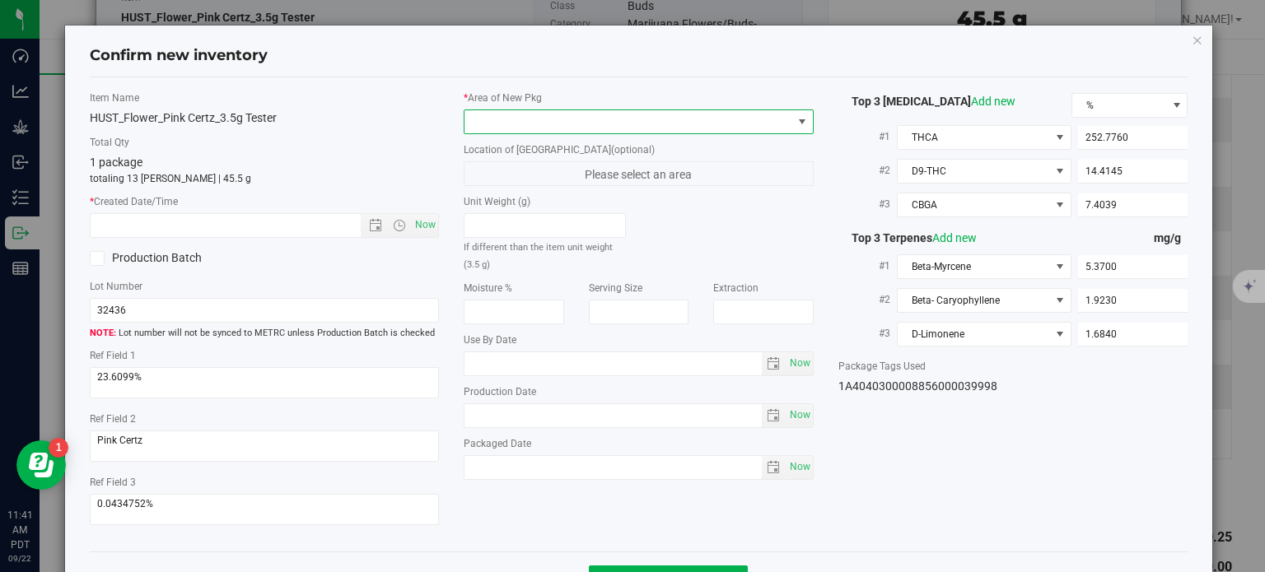
click at [701, 110] on span at bounding box center [628, 121] width 328 height 23
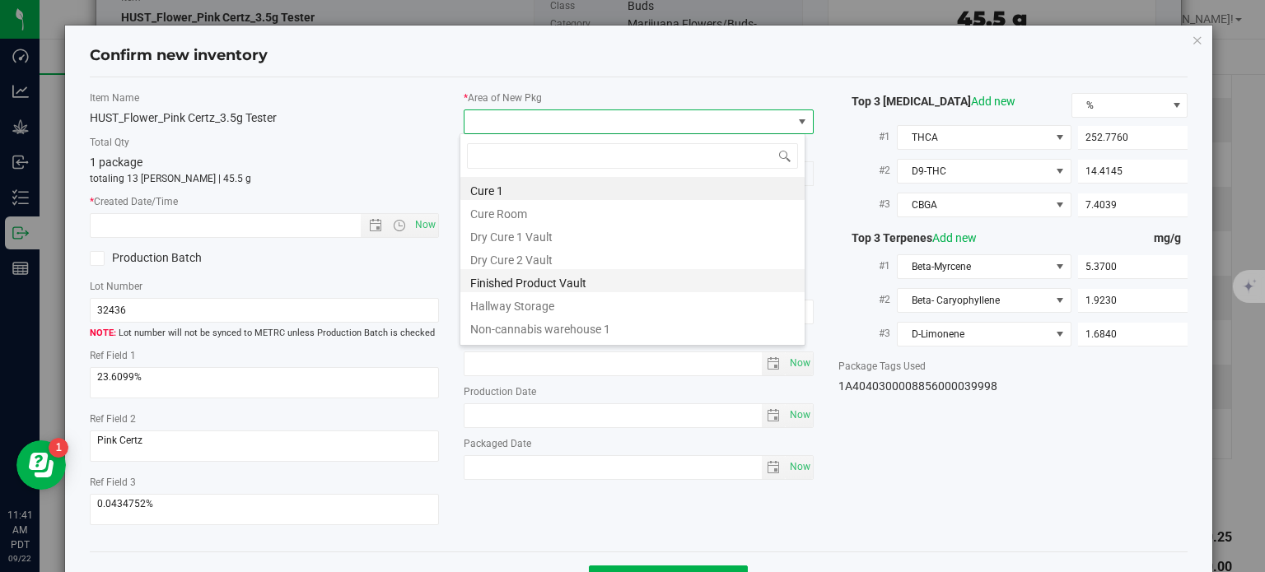
click at [563, 278] on li "Finished Product Vault" at bounding box center [632, 280] width 344 height 23
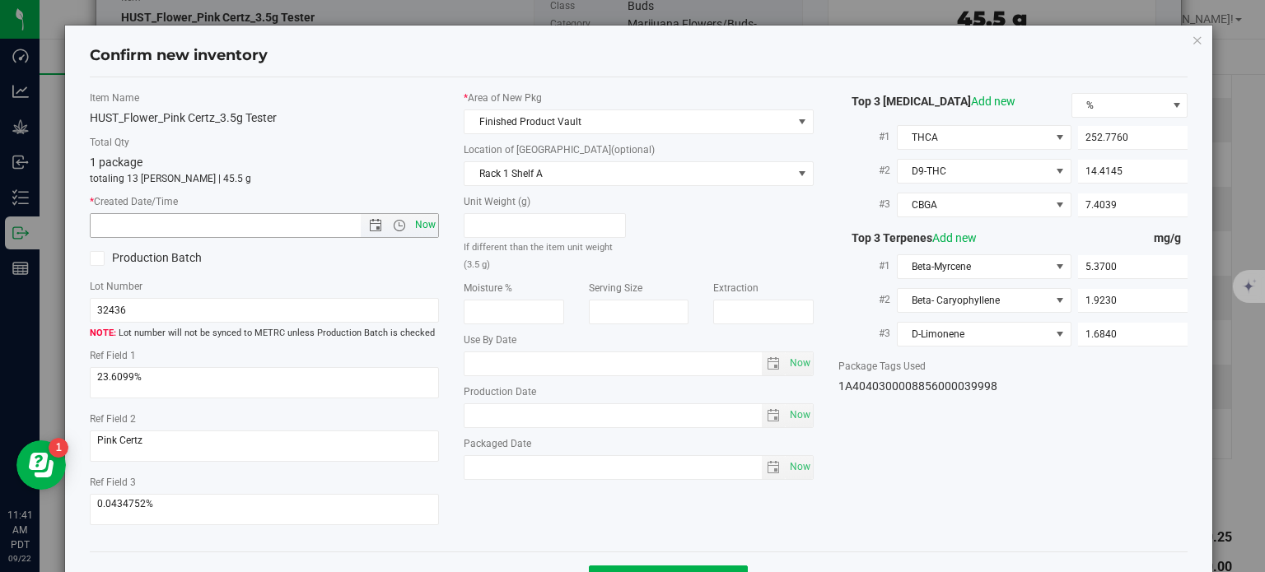
click at [427, 226] on span "Now" at bounding box center [426, 225] width 28 height 24
type input "[DATE] 11:41 AM"
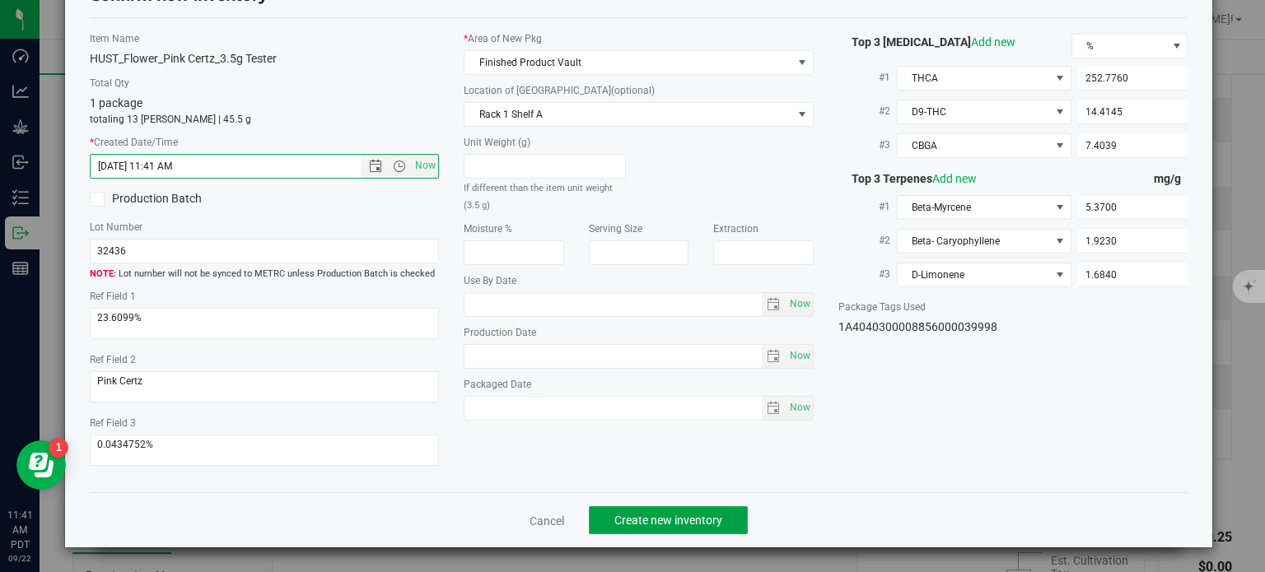
click at [707, 528] on button "Create new inventory" at bounding box center [668, 520] width 159 height 28
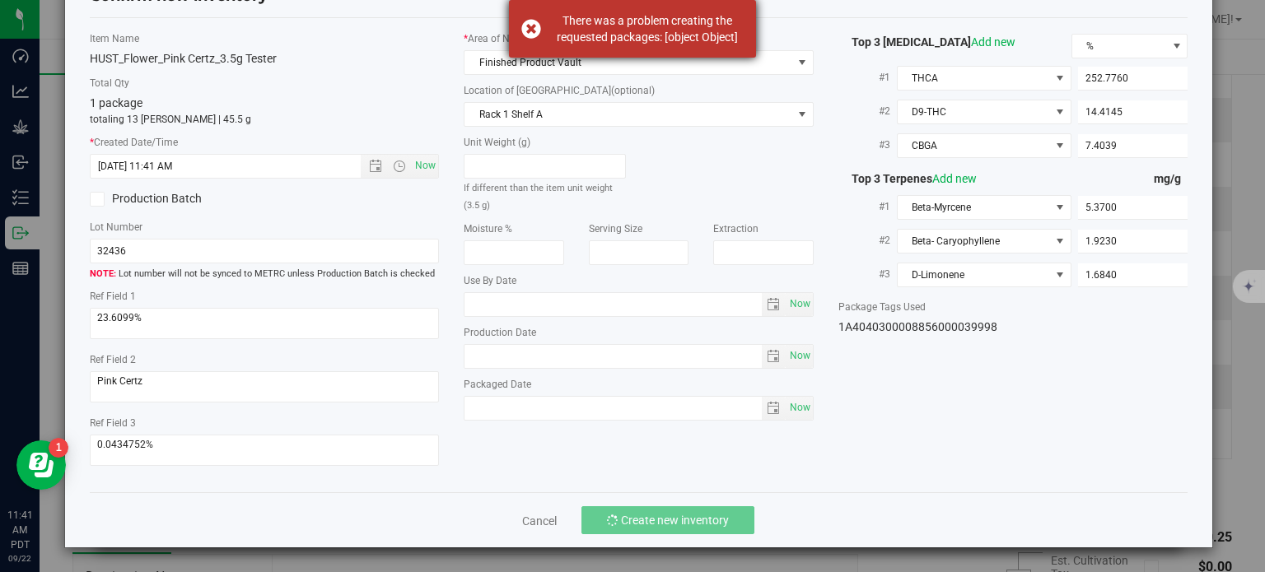
click at [524, 29] on div "There was a problem creating the requested packages: [object Object]" at bounding box center [632, 29] width 247 height 58
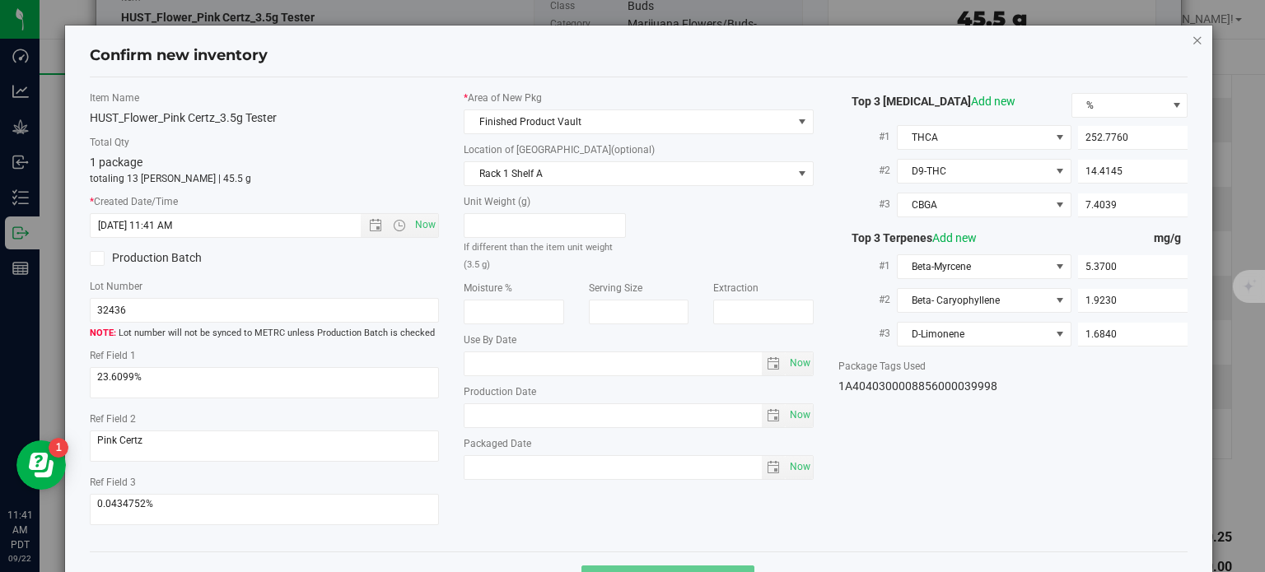
click at [1192, 44] on icon "button" at bounding box center [1198, 40] width 12 height 20
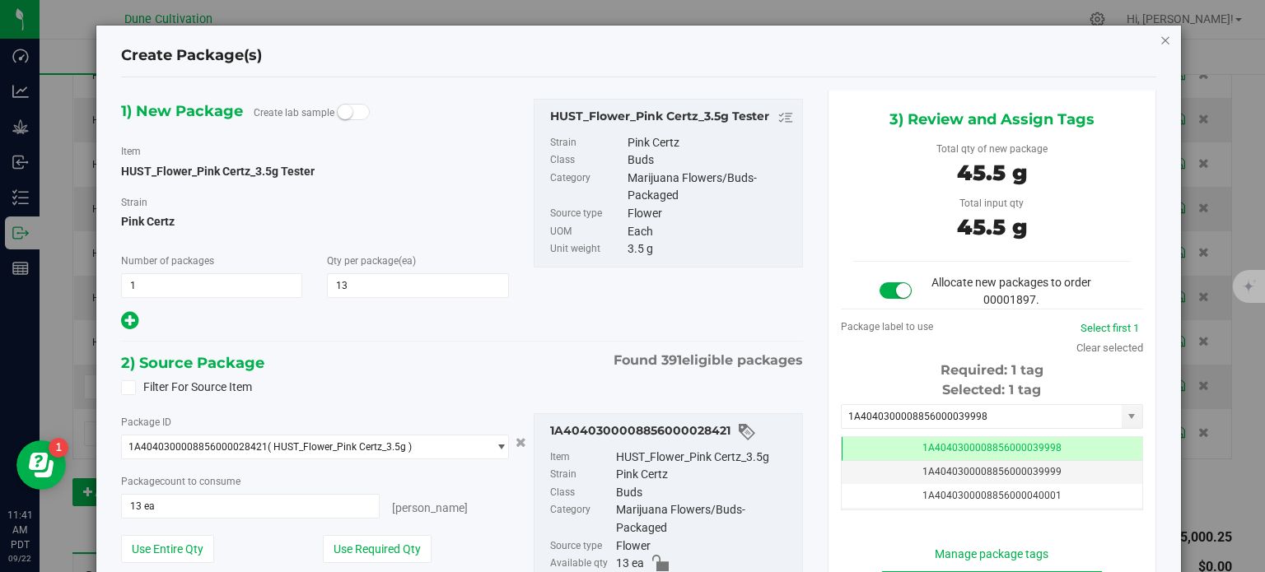
click at [1159, 37] on icon "button" at bounding box center [1165, 40] width 12 height 20
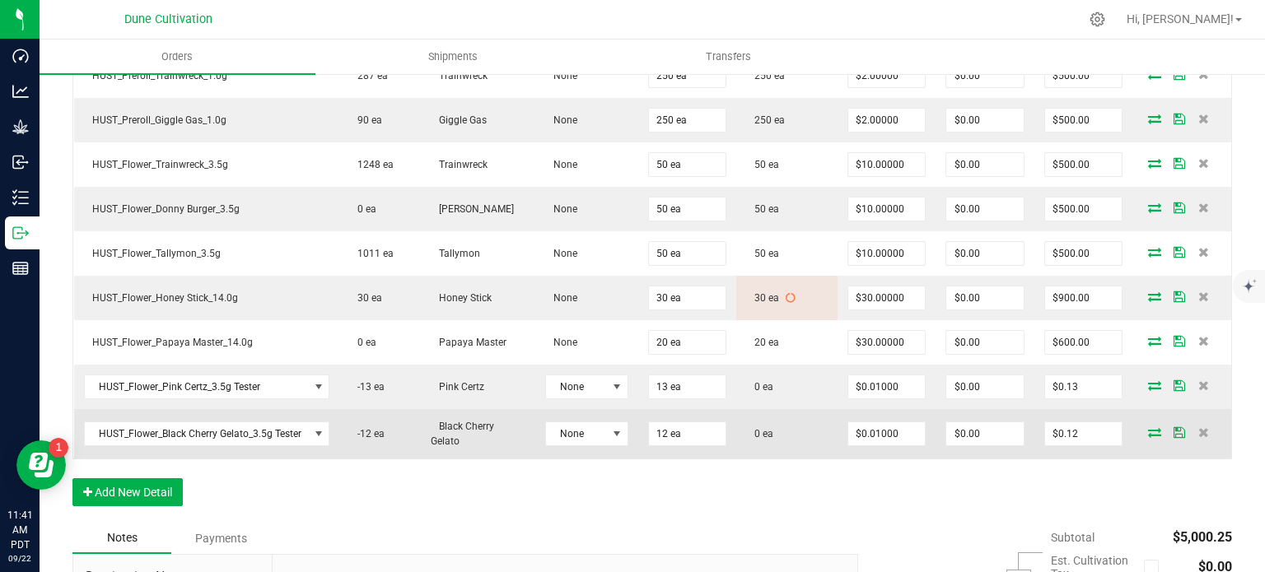
click at [1148, 427] on icon at bounding box center [1154, 432] width 13 height 10
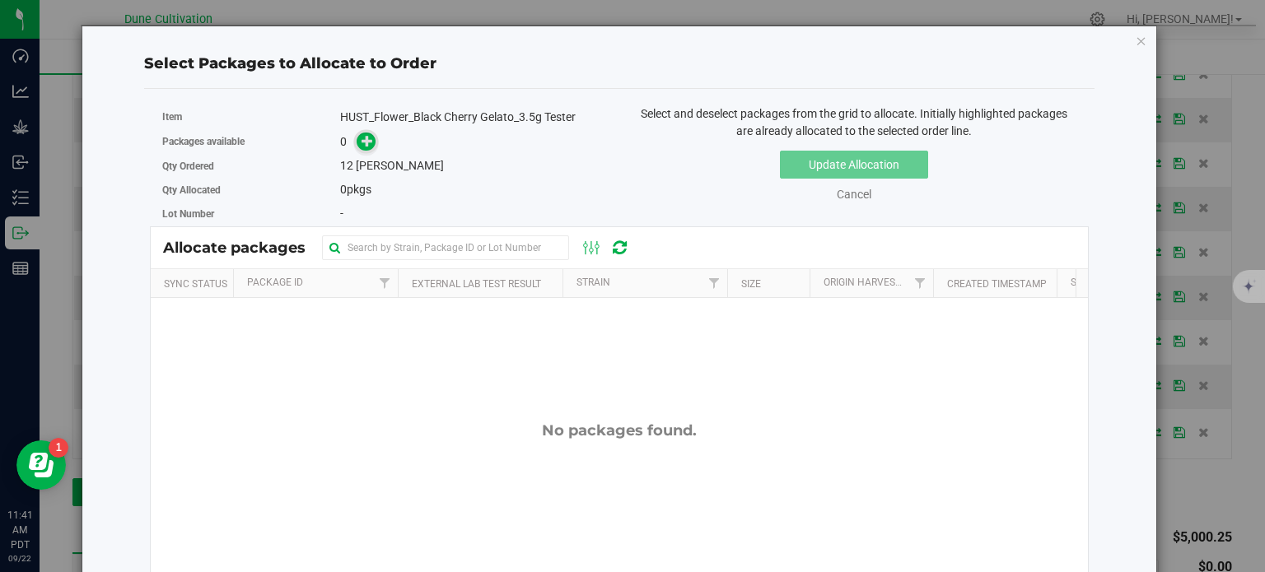
click at [362, 141] on icon at bounding box center [368, 141] width 12 height 12
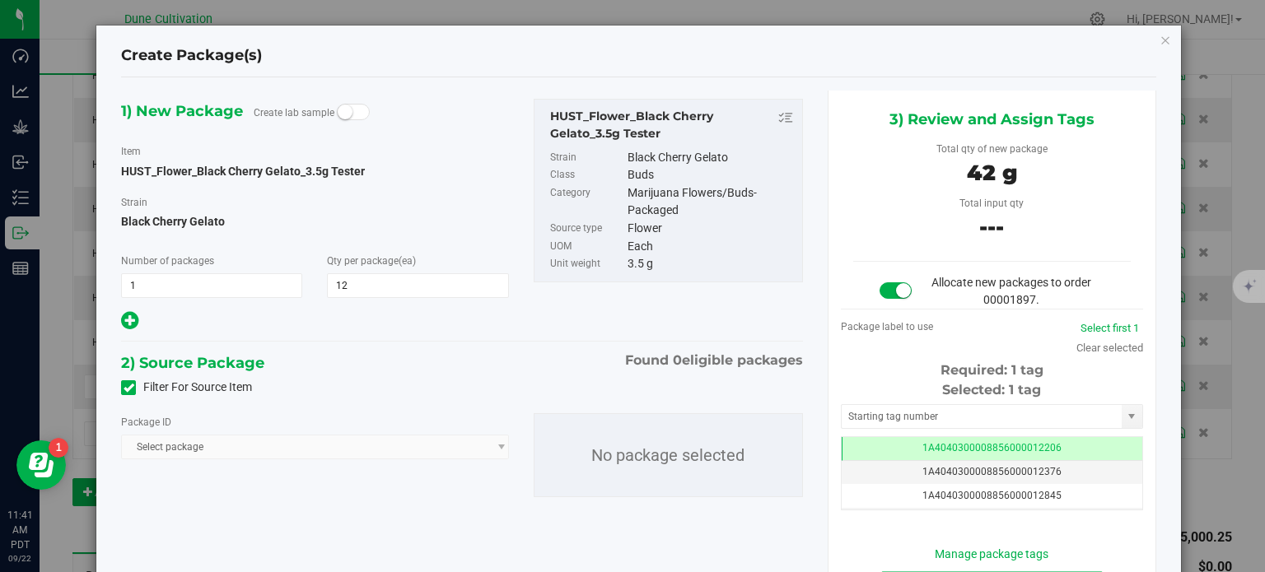
click at [135, 390] on label "Filter For Source Item" at bounding box center [186, 387] width 131 height 17
click at [0, 0] on input "Filter For Source Item" at bounding box center [0, 0] width 0 height 0
click at [213, 447] on span "Select package" at bounding box center [304, 447] width 365 height 23
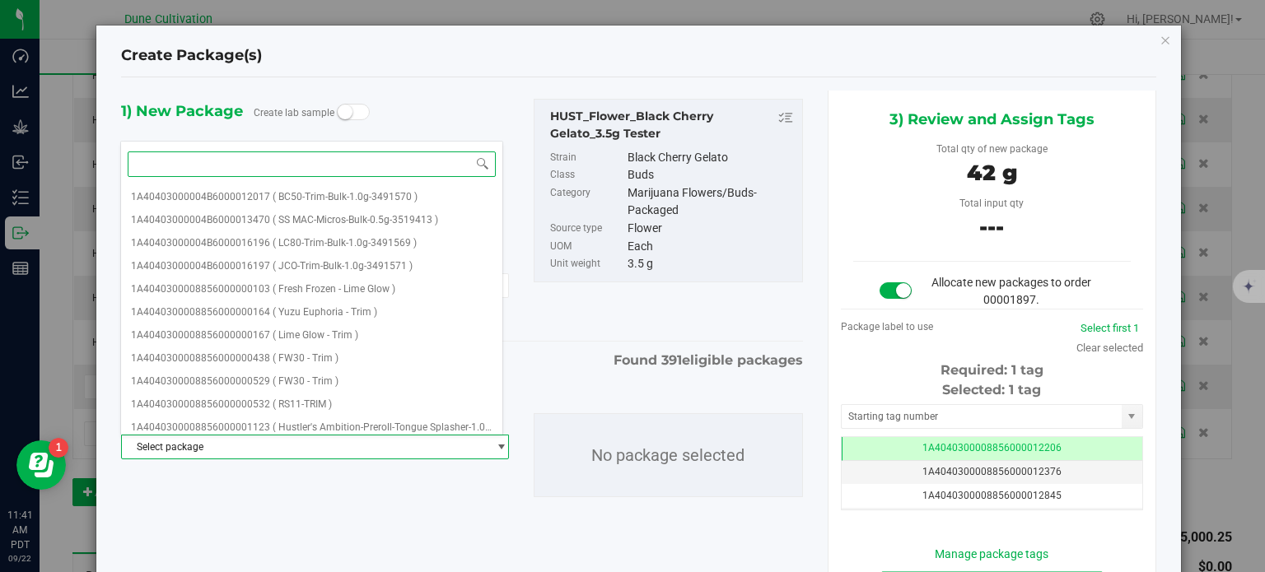
paste input "28405"
type input "28405"
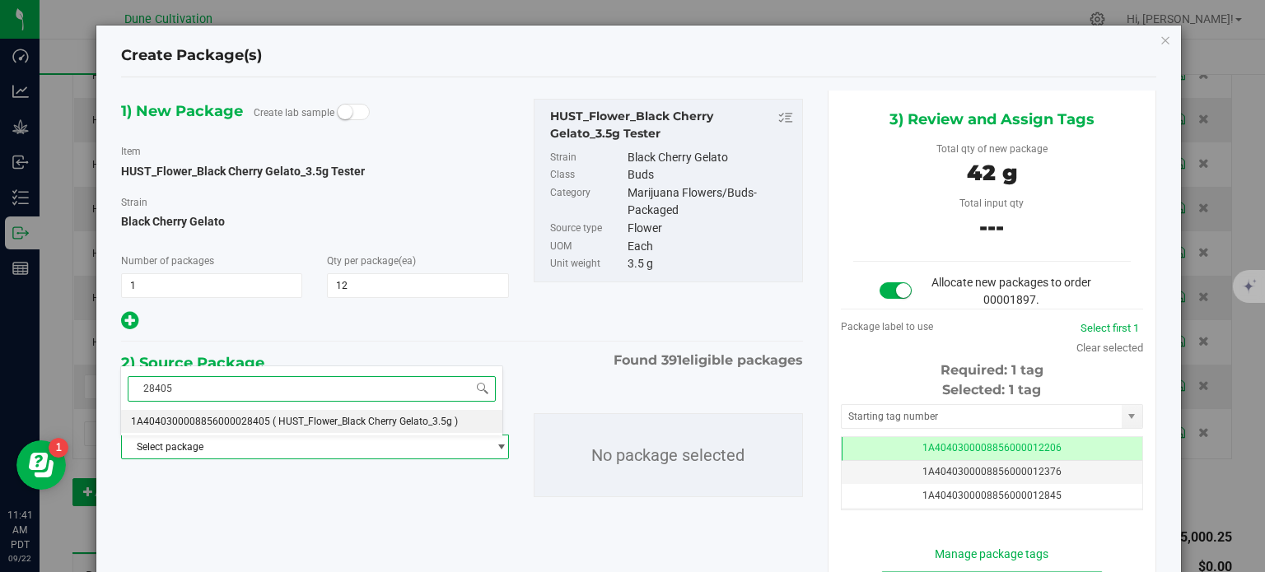
click at [260, 418] on span "1A4040300008856000028405" at bounding box center [200, 422] width 139 height 12
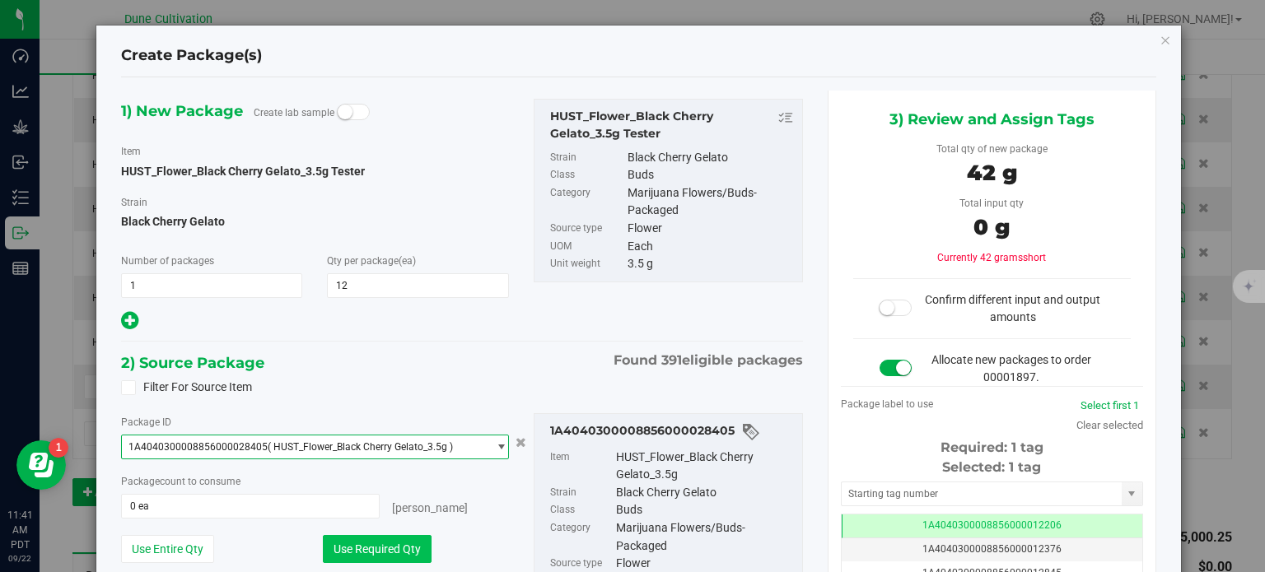
click at [382, 547] on button "Use Required Qty" at bounding box center [377, 549] width 109 height 28
type input "12 ea"
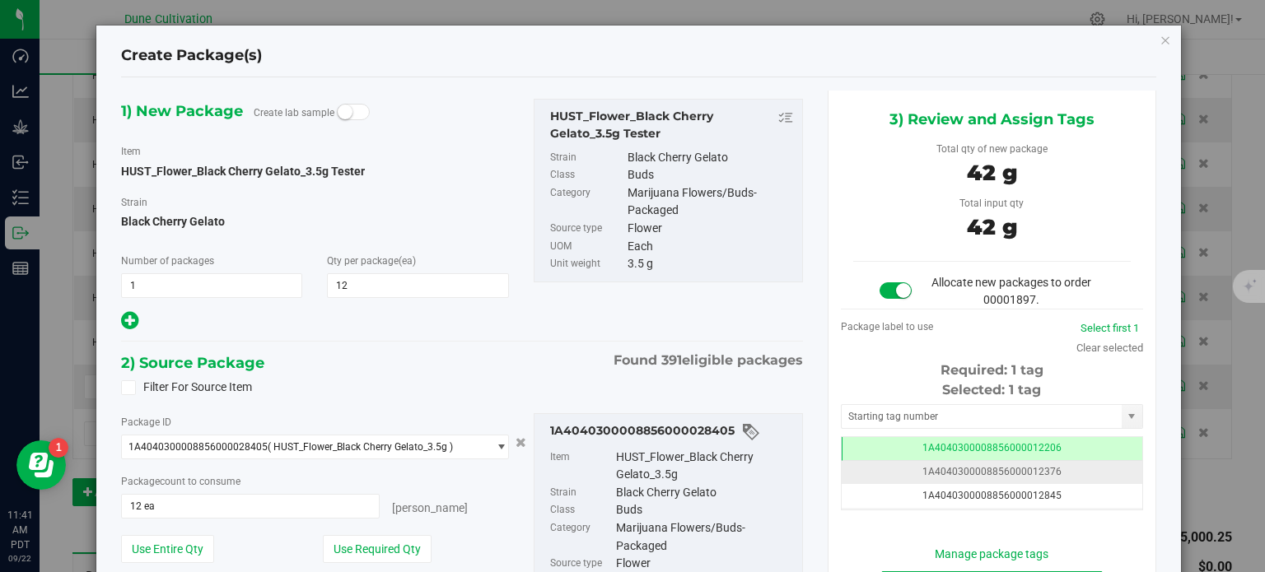
click at [859, 461] on td "1A4040300008856000012376" at bounding box center [992, 473] width 301 height 24
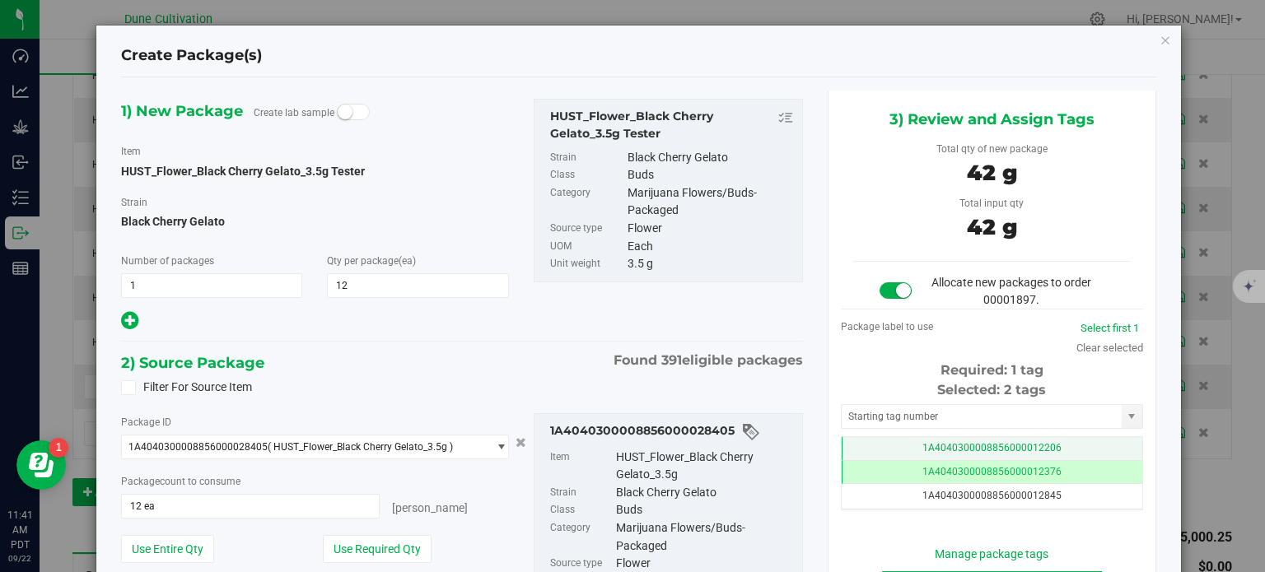
click at [886, 442] on td "1A4040300008856000012206" at bounding box center [992, 449] width 301 height 24
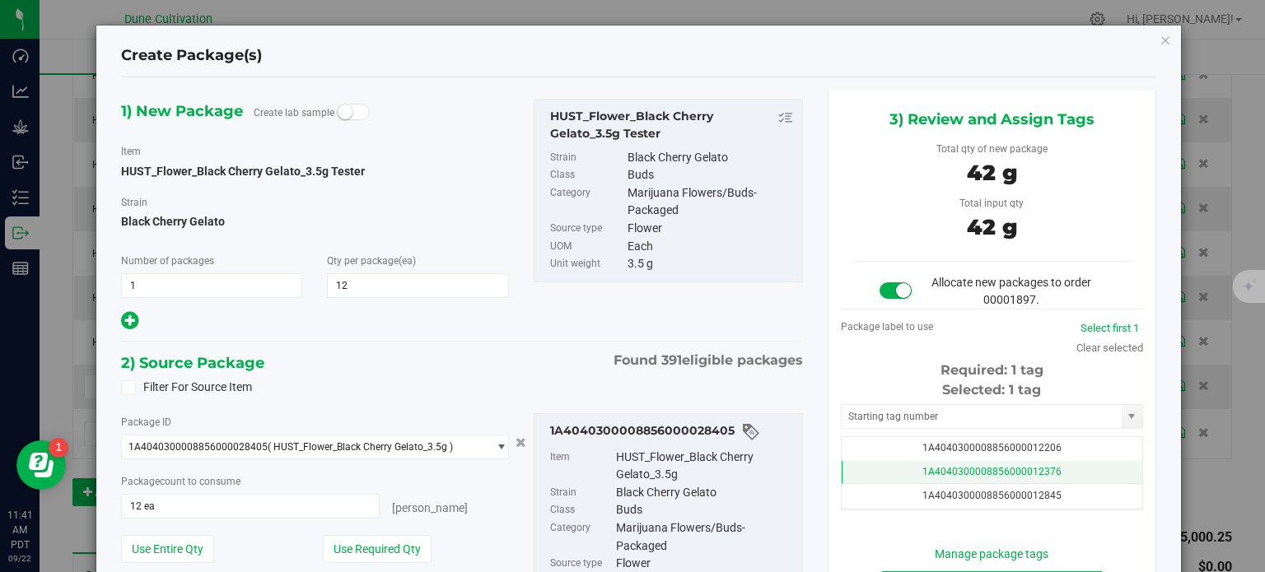
click at [890, 465] on td "1A4040300008856000012376" at bounding box center [992, 473] width 301 height 24
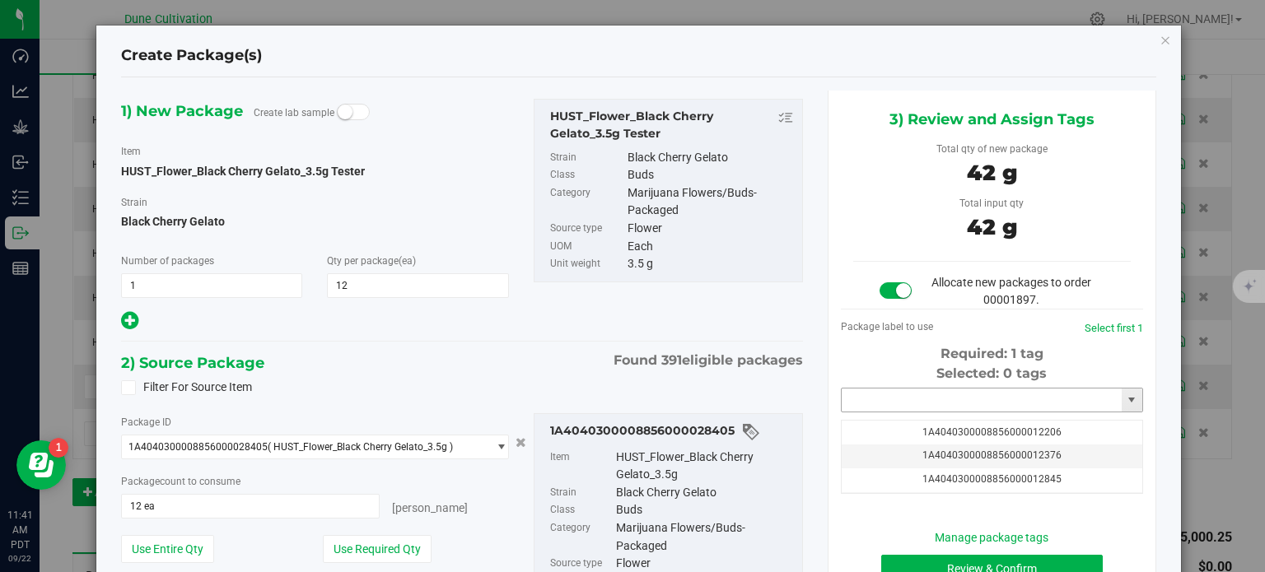
click at [895, 404] on input "text" at bounding box center [982, 400] width 280 height 23
click at [896, 422] on li "1A4040300008856000040001" at bounding box center [981, 428] width 297 height 25
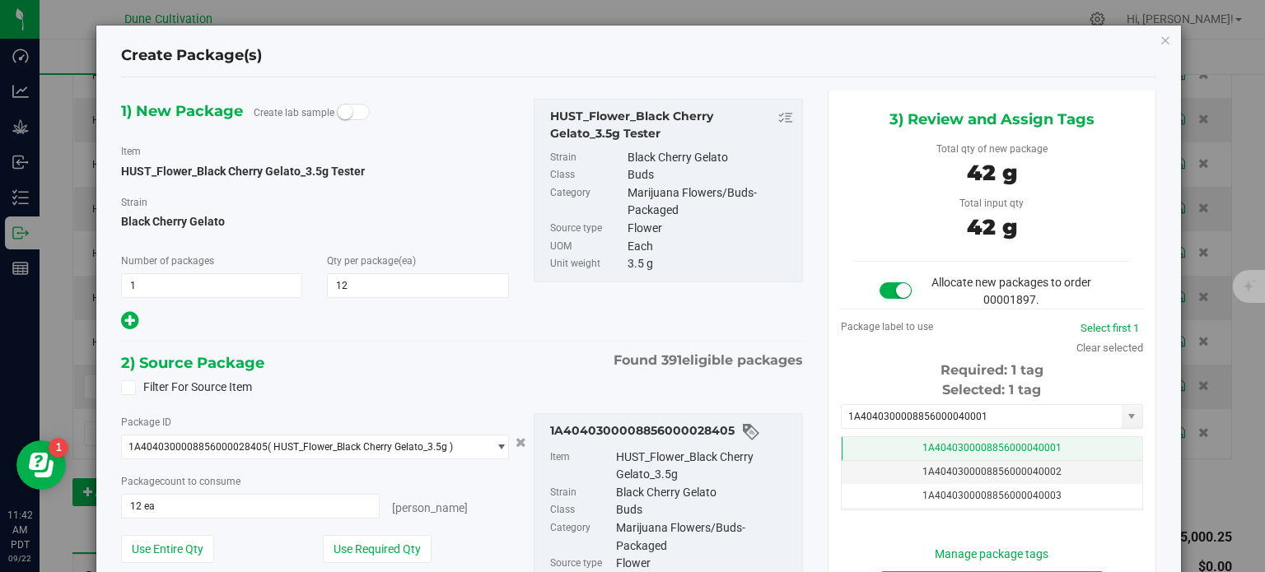
click at [935, 441] on td "1A4040300008856000040001" at bounding box center [992, 449] width 301 height 24
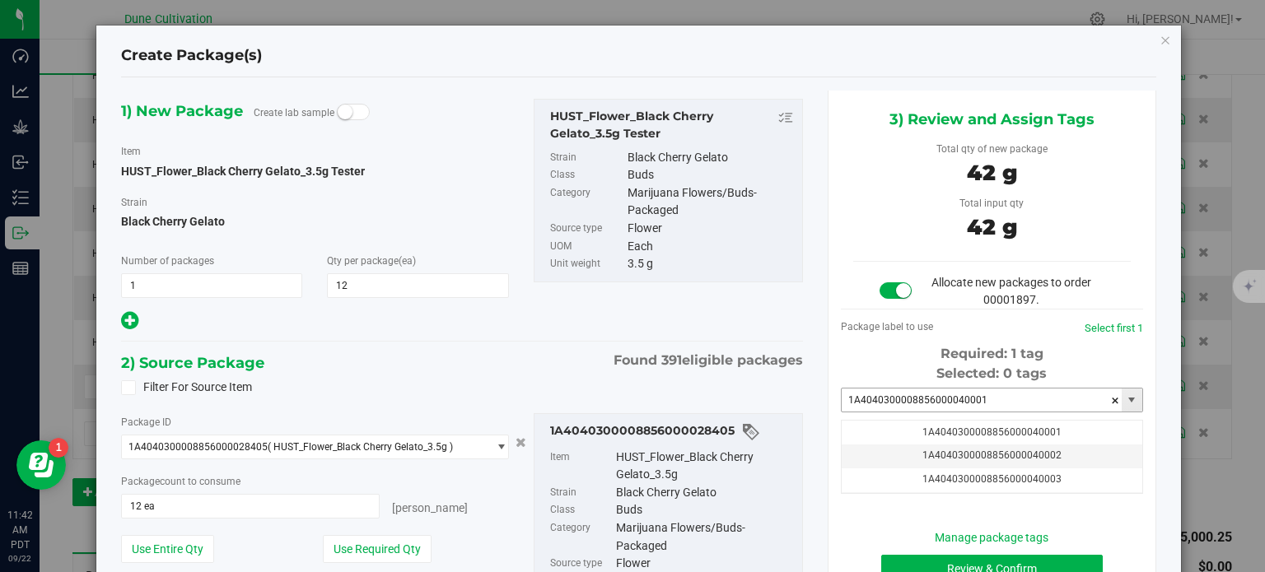
click at [991, 401] on input "1A4040300008856000040001" at bounding box center [982, 400] width 280 height 23
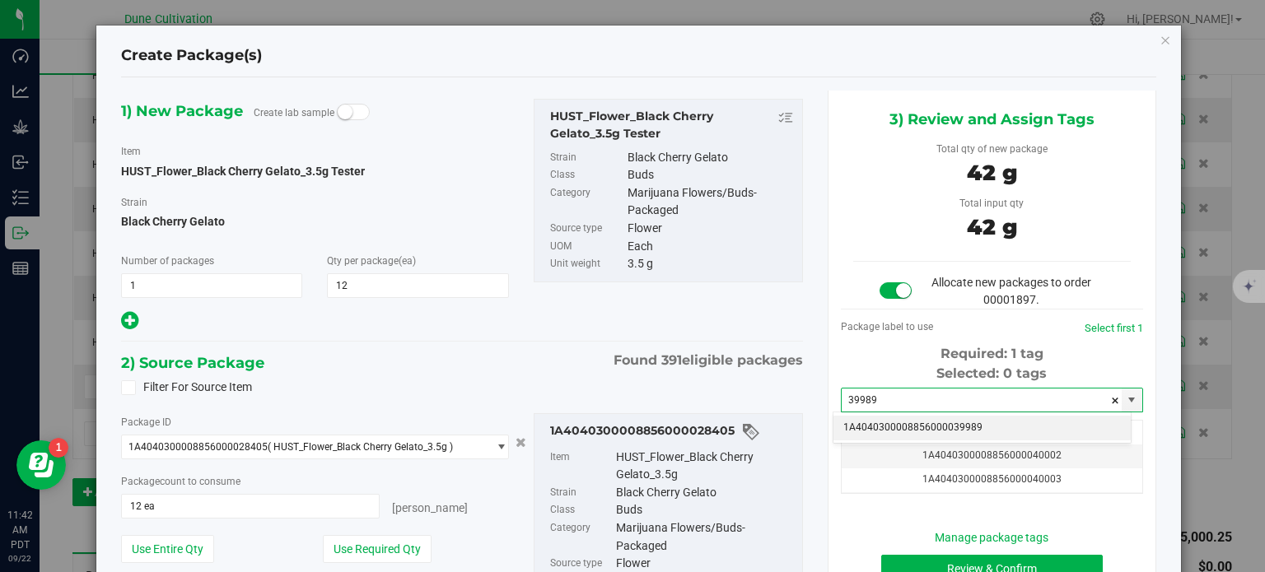
click at [994, 422] on li "1A4040300008856000039989" at bounding box center [981, 428] width 297 height 25
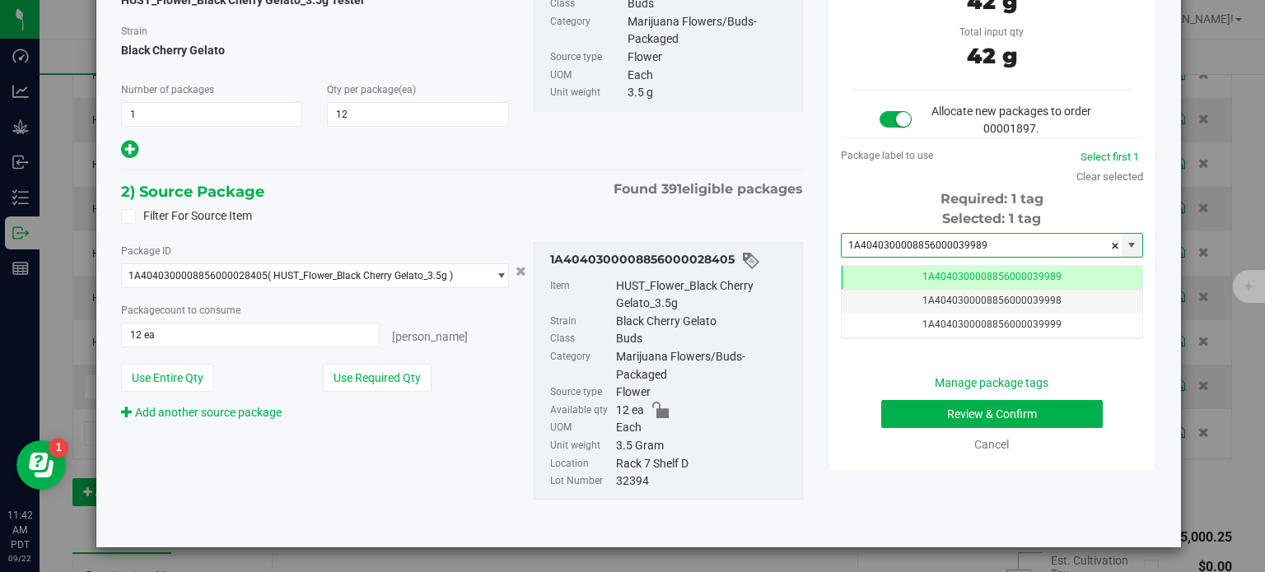
type input "1A4040300008856000039989"
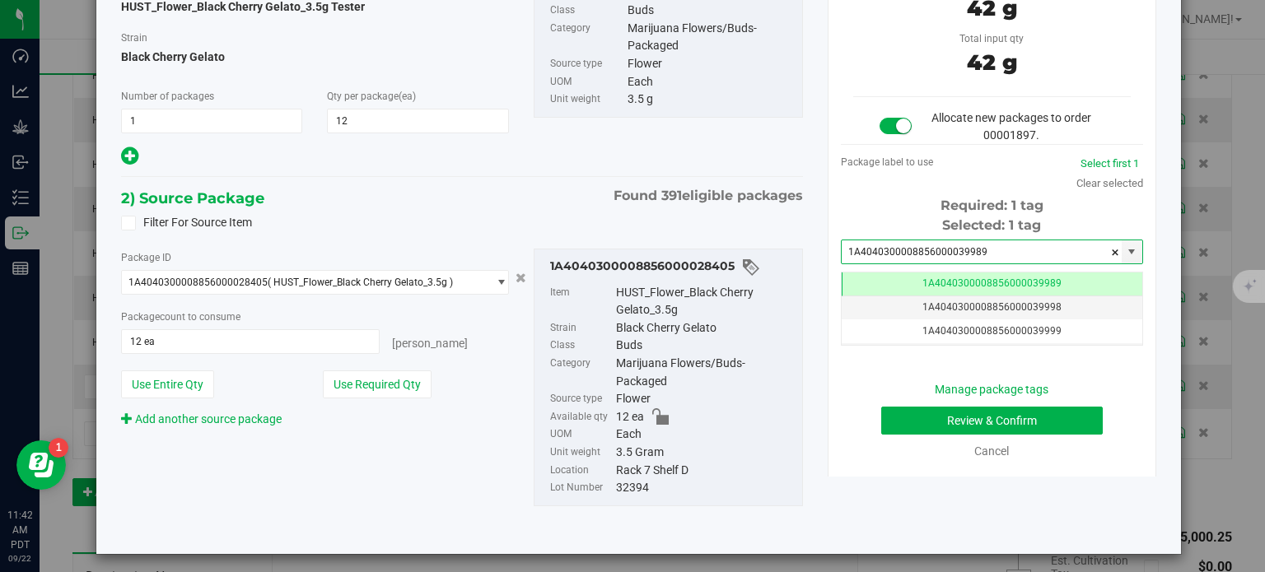
scroll to position [171, 0]
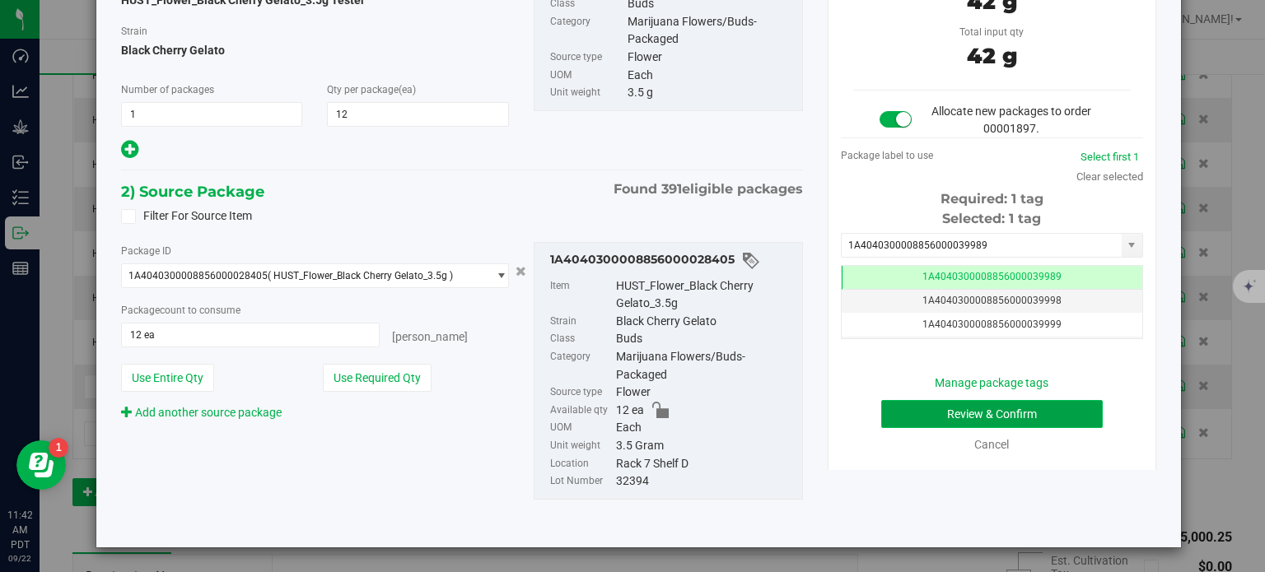
click at [925, 406] on button "Review & Confirm" at bounding box center [992, 414] width 222 height 28
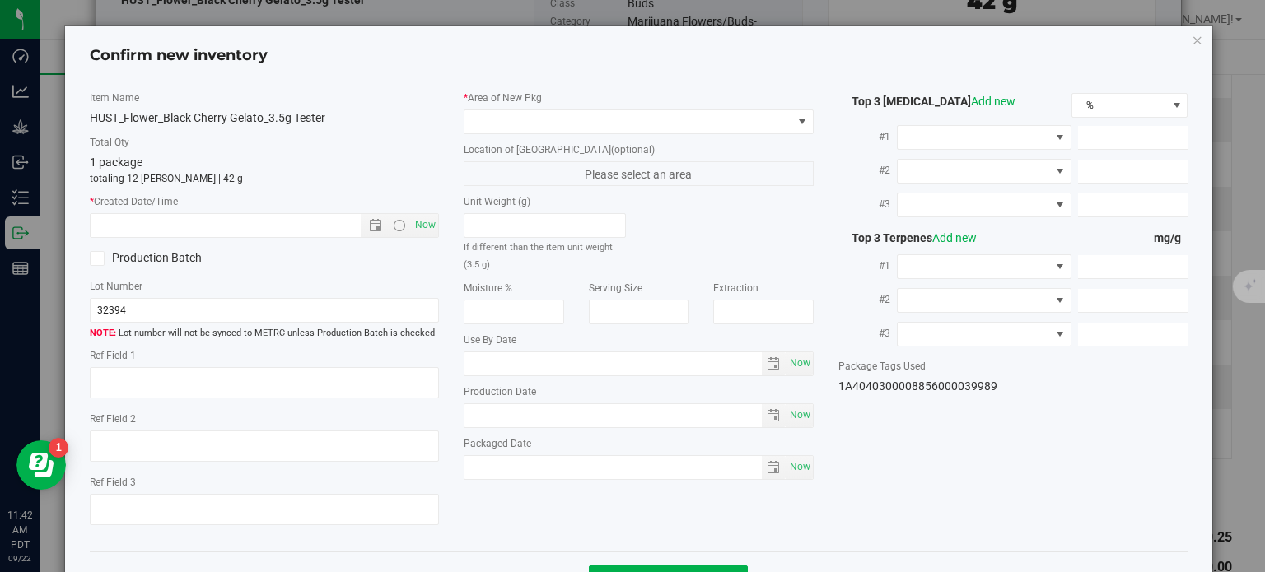
type textarea "21.9166%"
type textarea "Black Cherry Gelato"
type textarea "<LOQ"
type input "237.1350"
type input "11.1982"
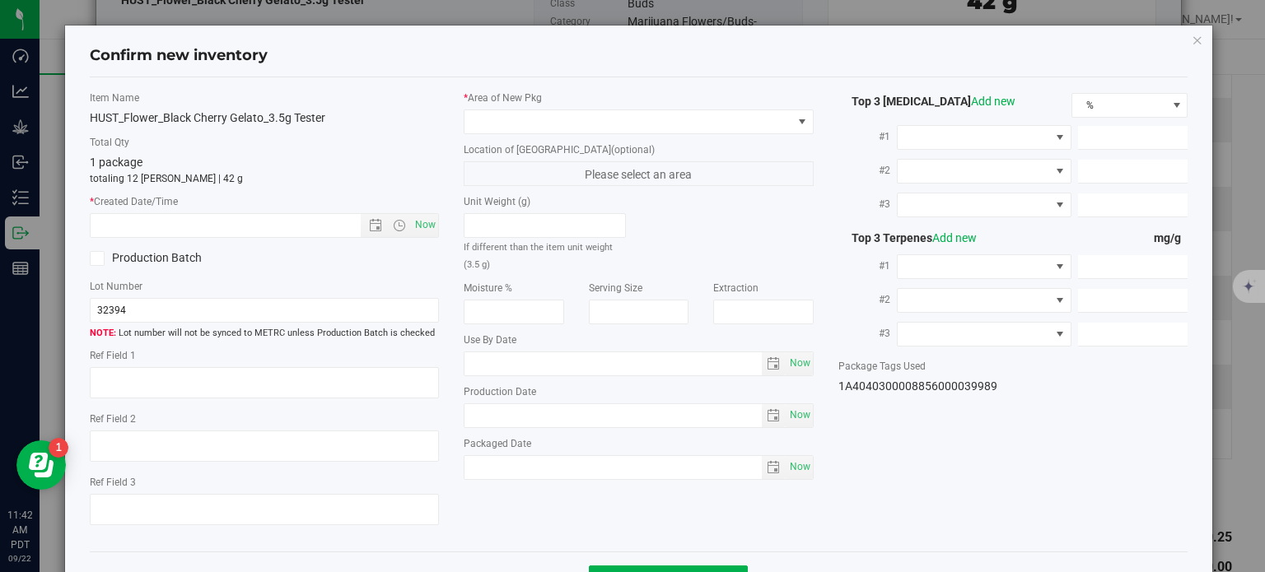
type input "5.9907"
type input "6.2990"
type input "2.9440"
type input "2.3140"
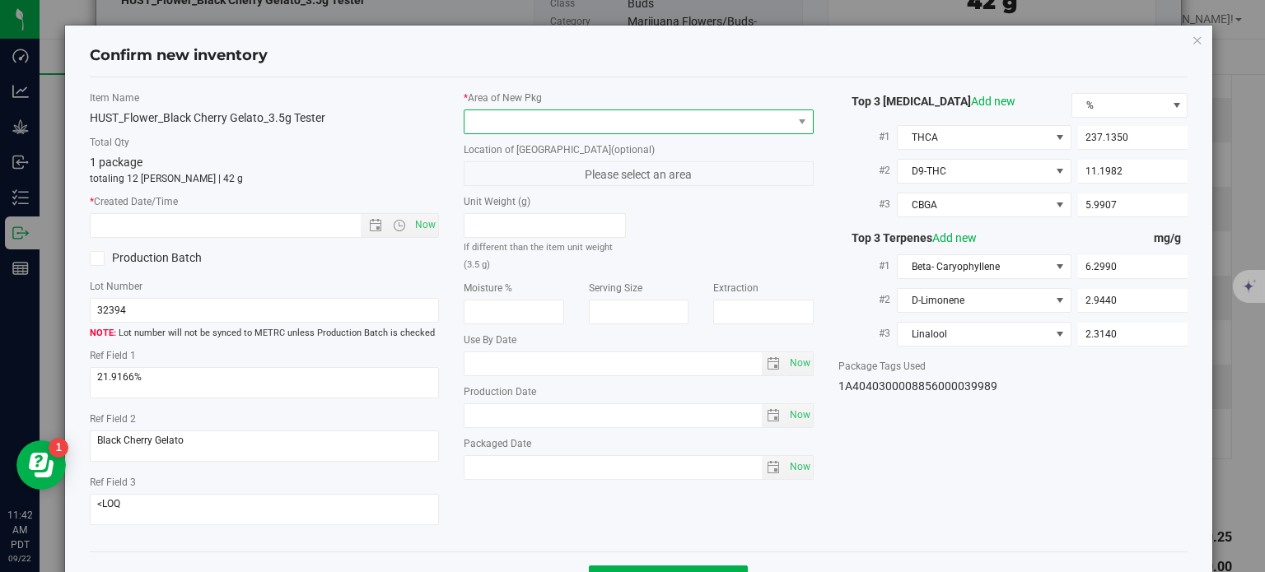
click at [638, 123] on span at bounding box center [628, 121] width 328 height 23
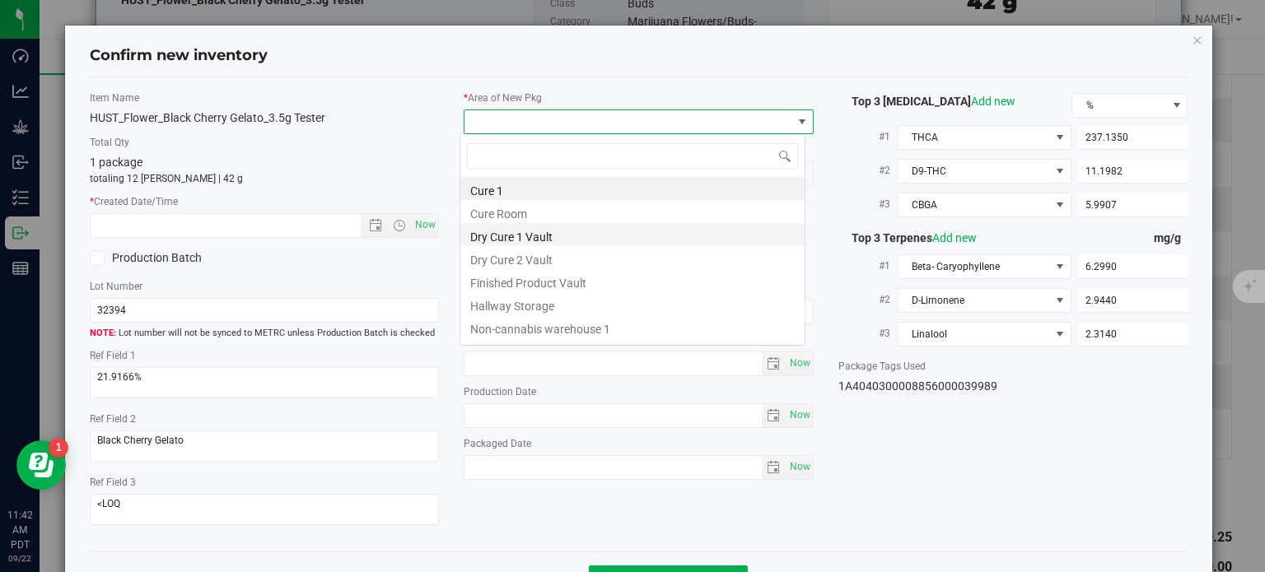
scroll to position [24, 346]
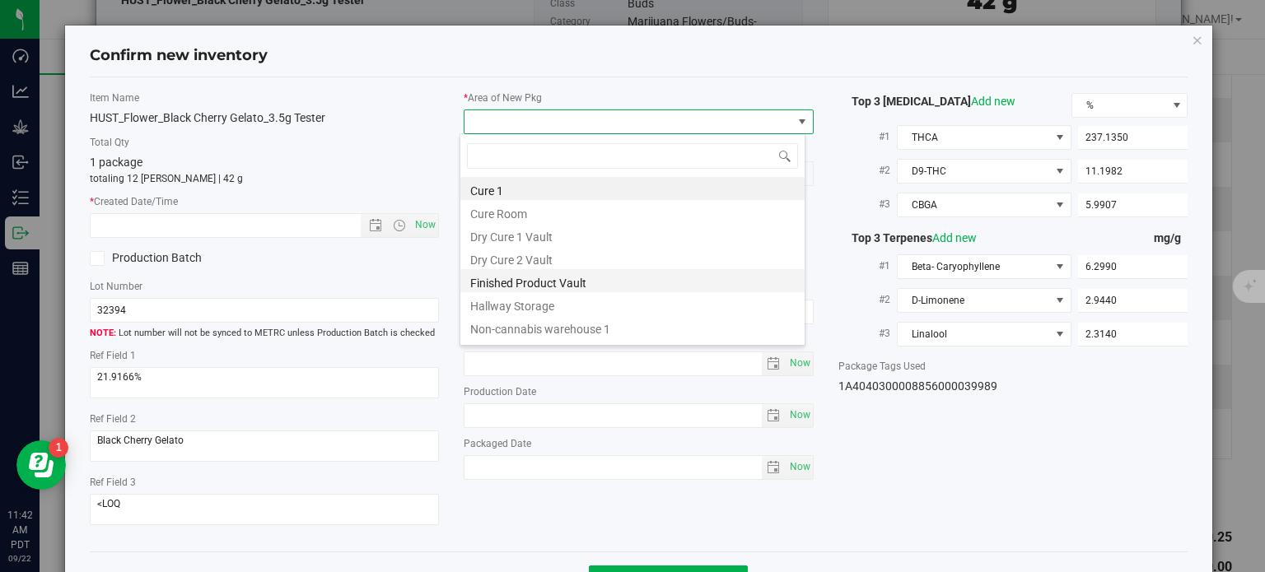
click at [594, 276] on li "Finished Product Vault" at bounding box center [632, 280] width 344 height 23
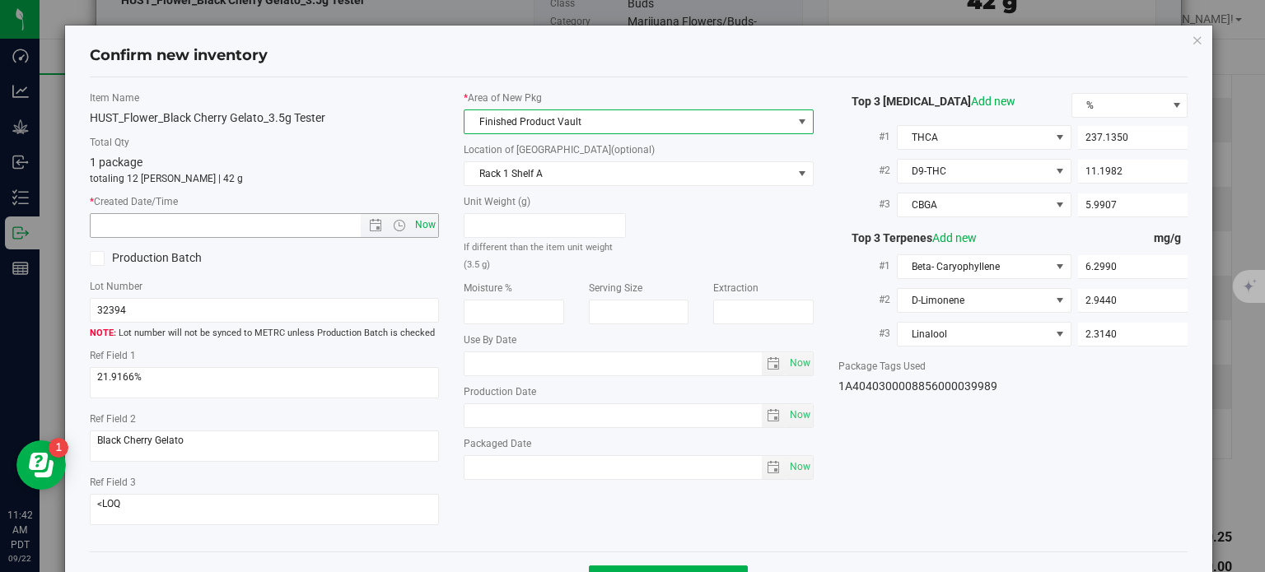
click at [433, 222] on span "Now" at bounding box center [426, 225] width 28 height 24
type input "[DATE] 11:42 AM"
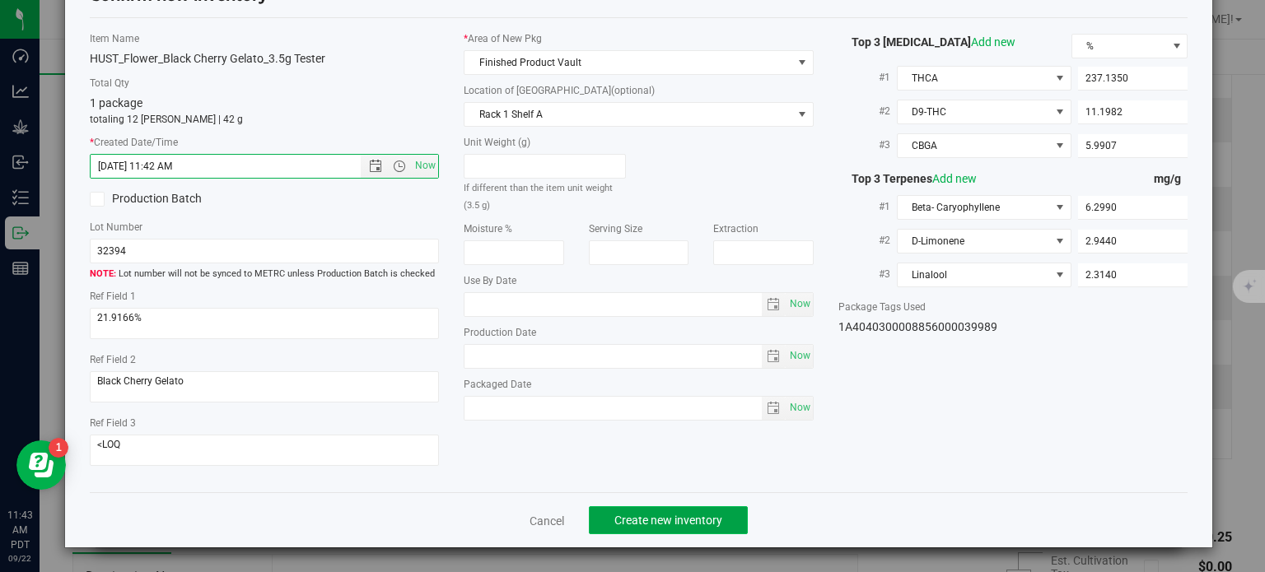
click at [656, 517] on span "Create new inventory" at bounding box center [668, 520] width 108 height 13
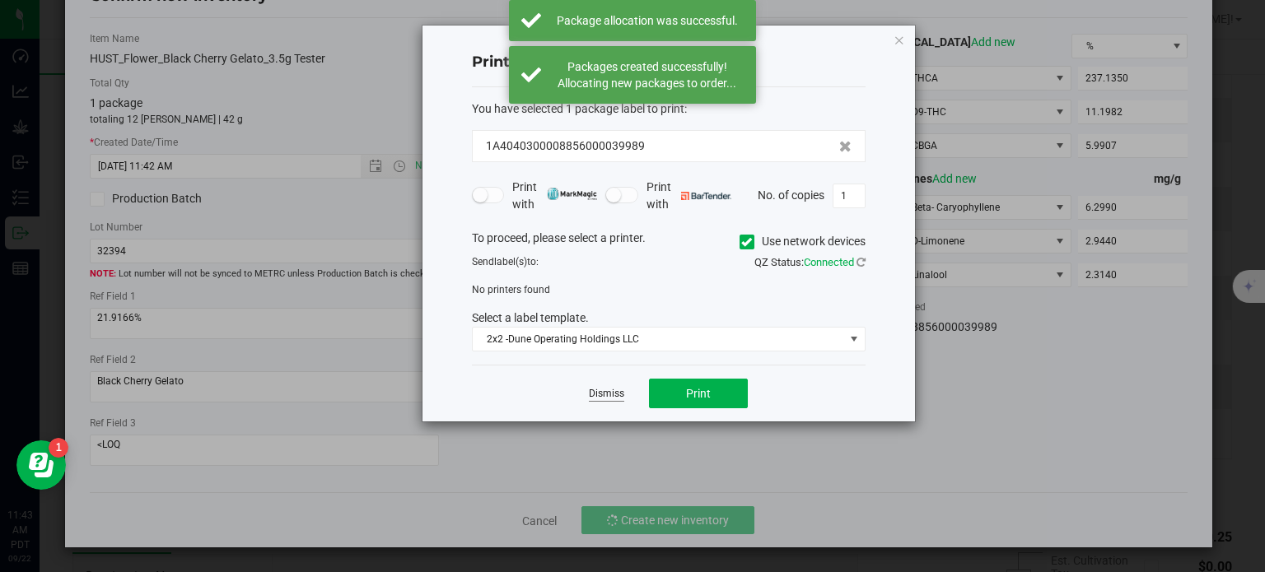
click at [609, 394] on link "Dismiss" at bounding box center [606, 394] width 35 height 14
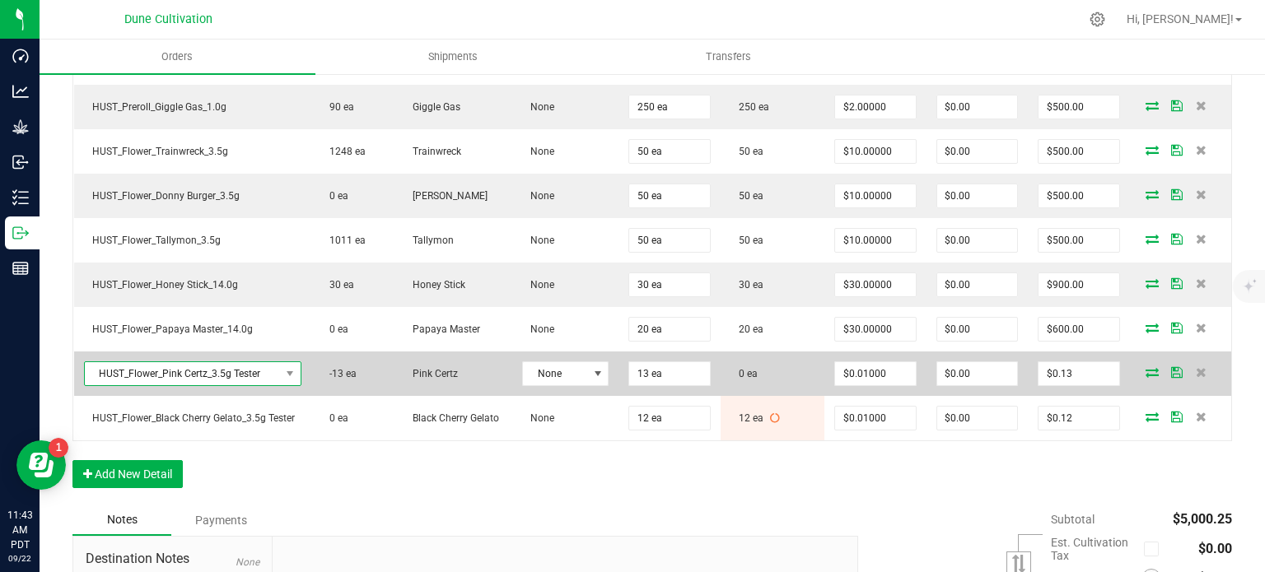
click at [216, 365] on span "HUST_Flower_Pink Certz_3.5g Tester" at bounding box center [182, 373] width 195 height 23
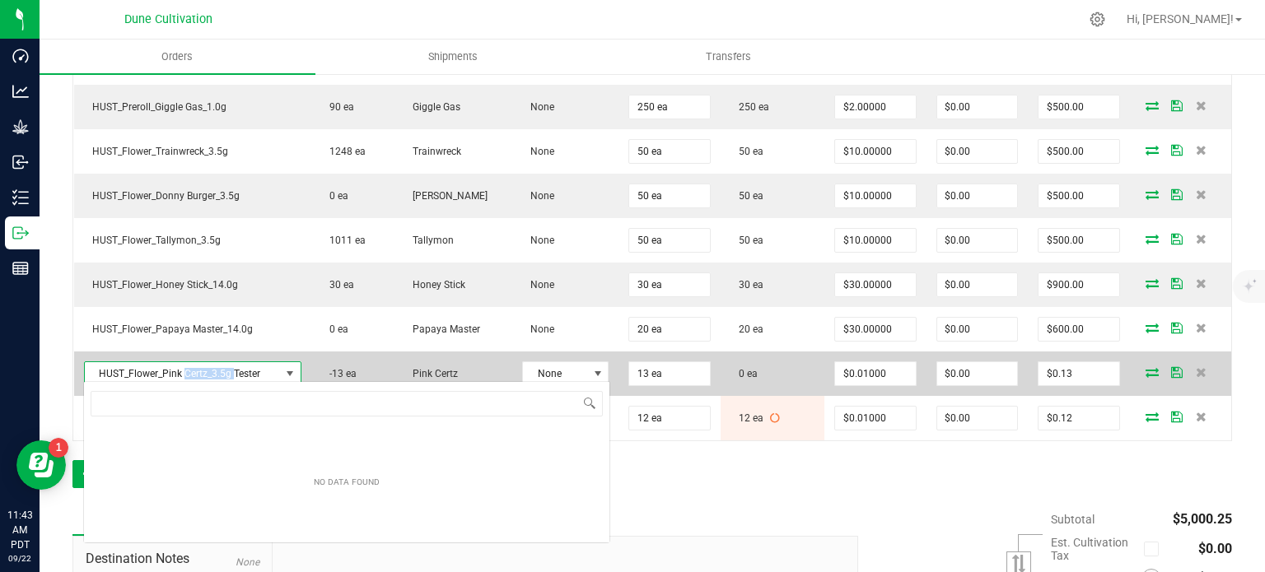
click at [216, 365] on span "HUST_Flower_Pink Certz_3.5g Tester" at bounding box center [182, 373] width 195 height 23
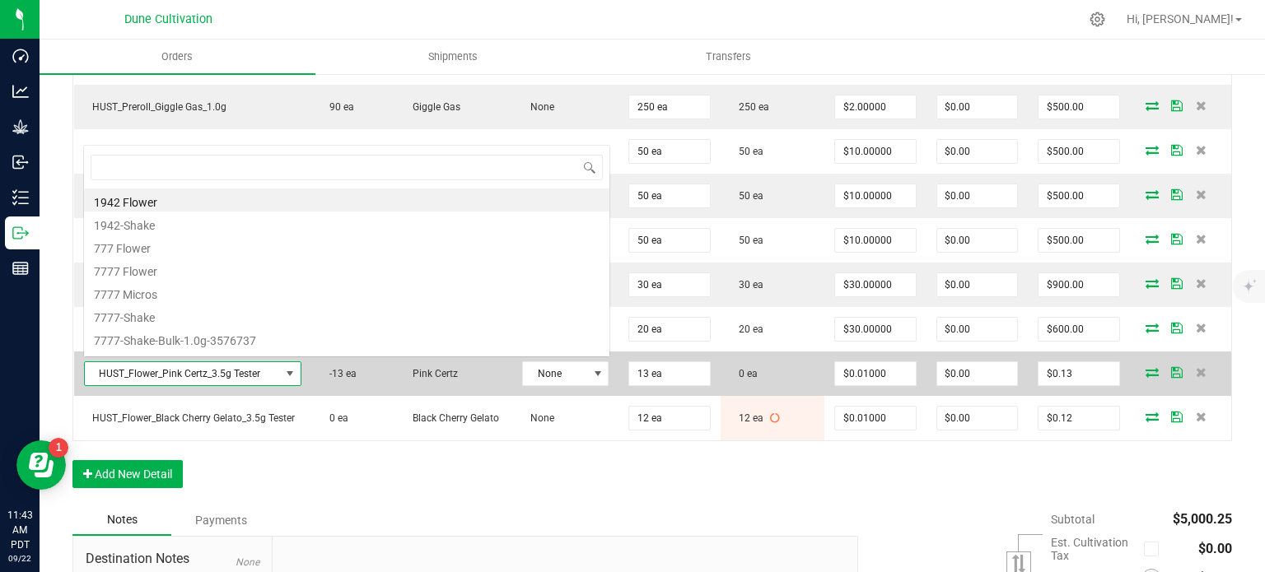
scroll to position [24, 212]
click at [216, 365] on span "HUST_Flower_Pink Certz_3.5g Tester" at bounding box center [182, 373] width 195 height 23
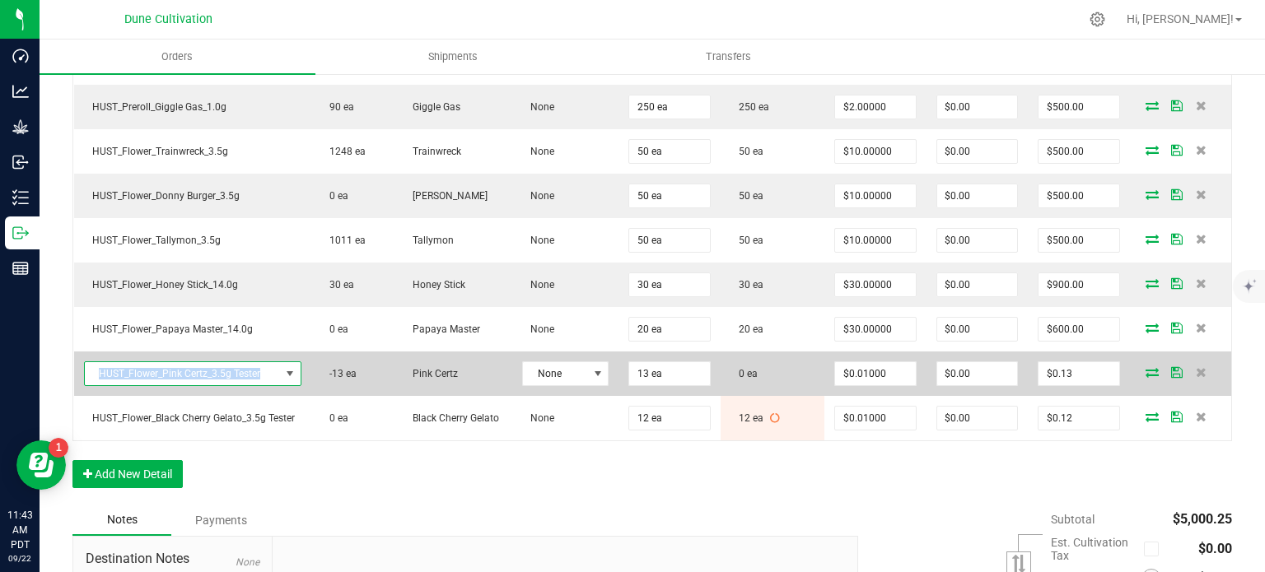
copy span "HUST_Flower_Pink Certz_3.5g Tester"
click at [1145, 367] on icon at bounding box center [1151, 372] width 13 height 10
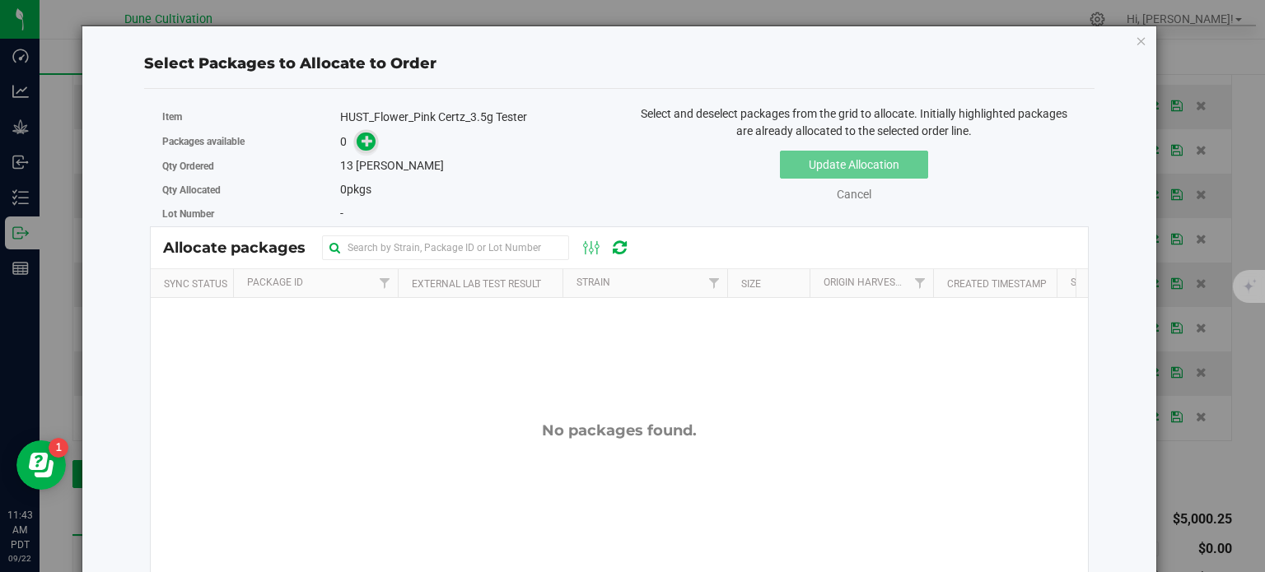
click at [372, 143] on span at bounding box center [366, 142] width 19 height 19
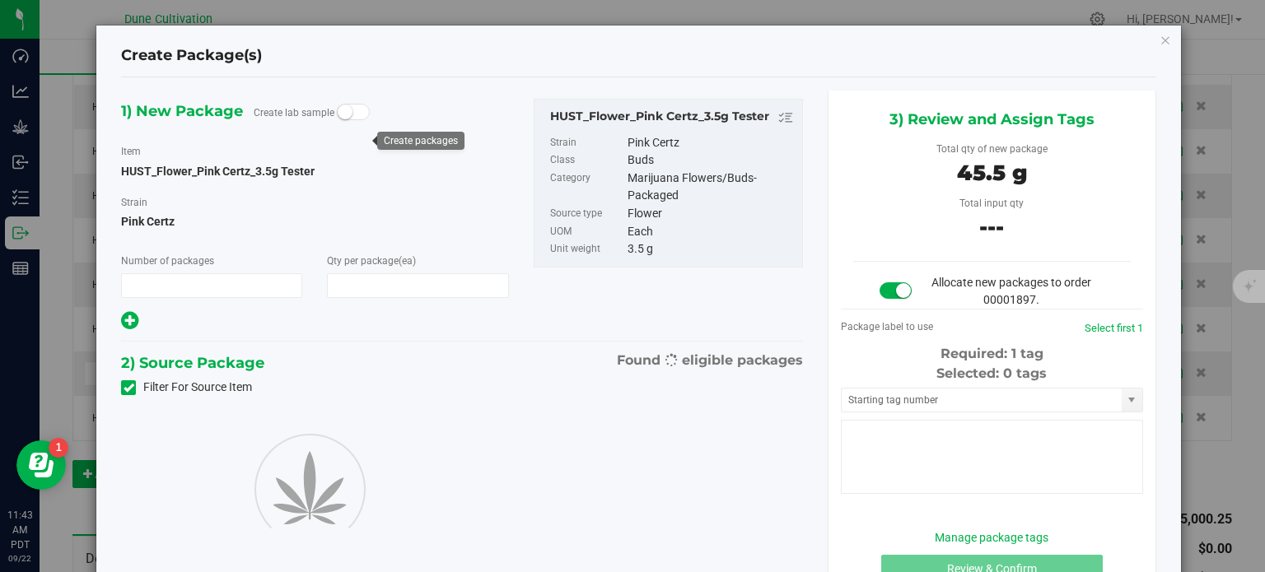
type input "1"
type input "13"
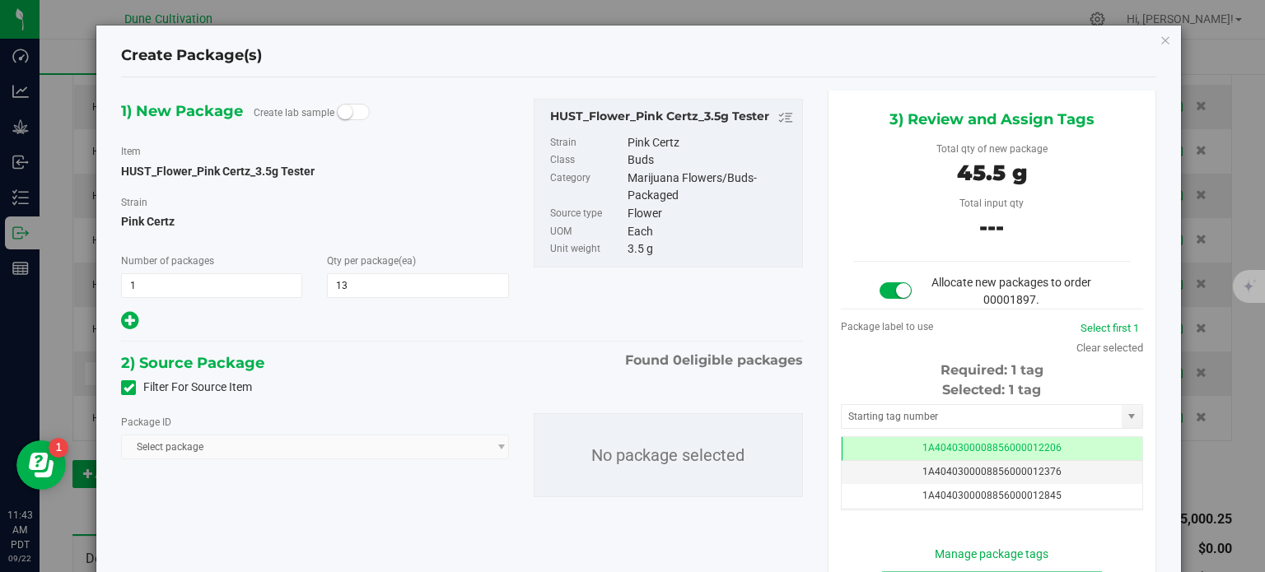
click at [121, 388] on span at bounding box center [128, 387] width 15 height 15
click at [0, 0] on input "Filter For Source Item" at bounding box center [0, 0] width 0 height 0
click at [175, 441] on span "Select package" at bounding box center [304, 447] width 365 height 23
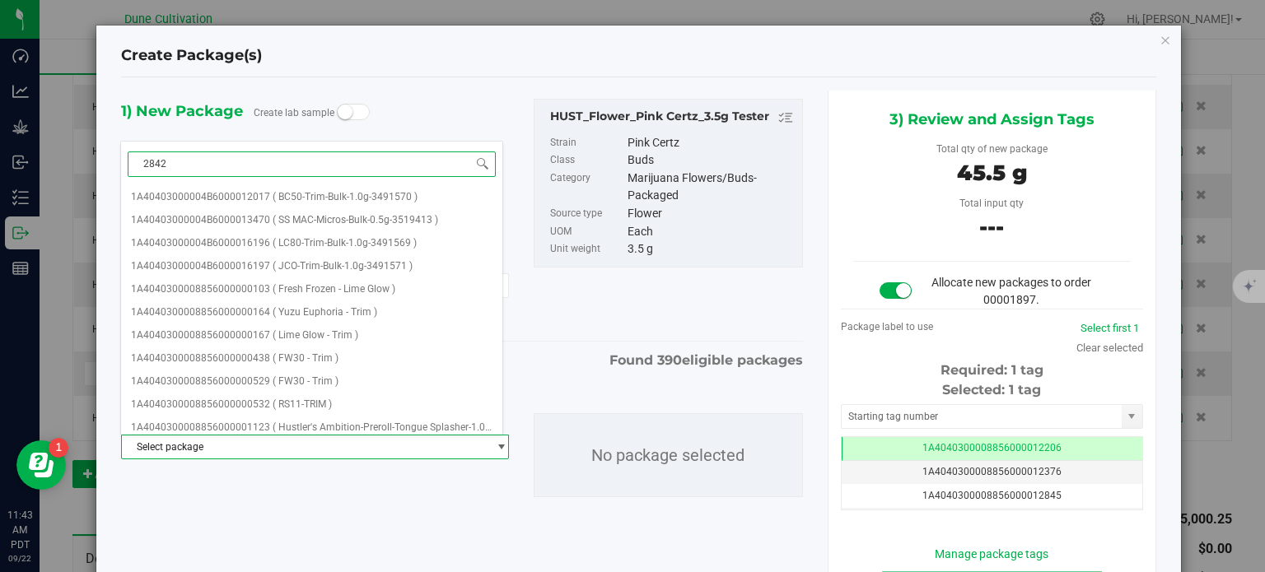
type input "28421"
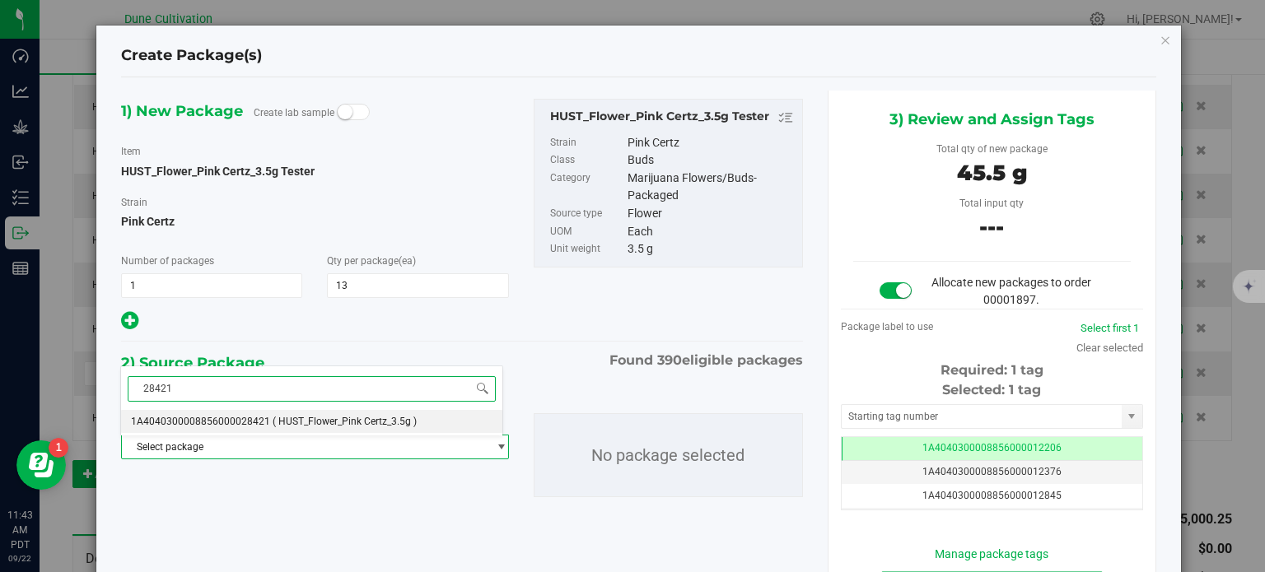
click at [290, 431] on li "1A4040300008856000028421 ( HUST_Flower_Pink Certz_3.5g )" at bounding box center [311, 421] width 381 height 23
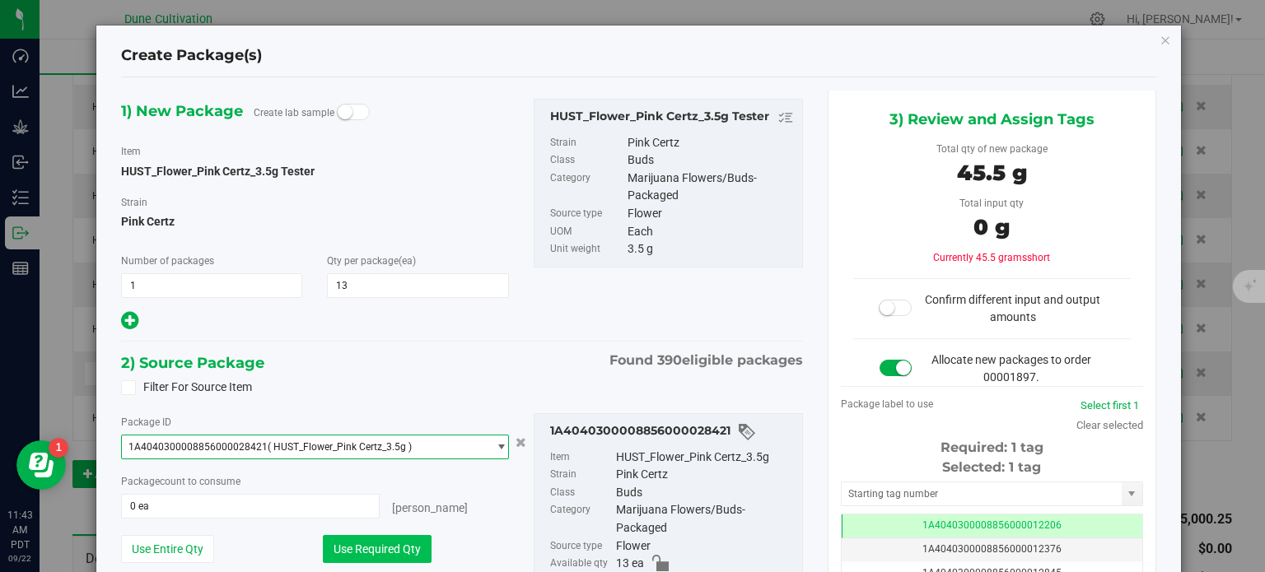
click at [363, 543] on button "Use Required Qty" at bounding box center [377, 549] width 109 height 28
type input "13 ea"
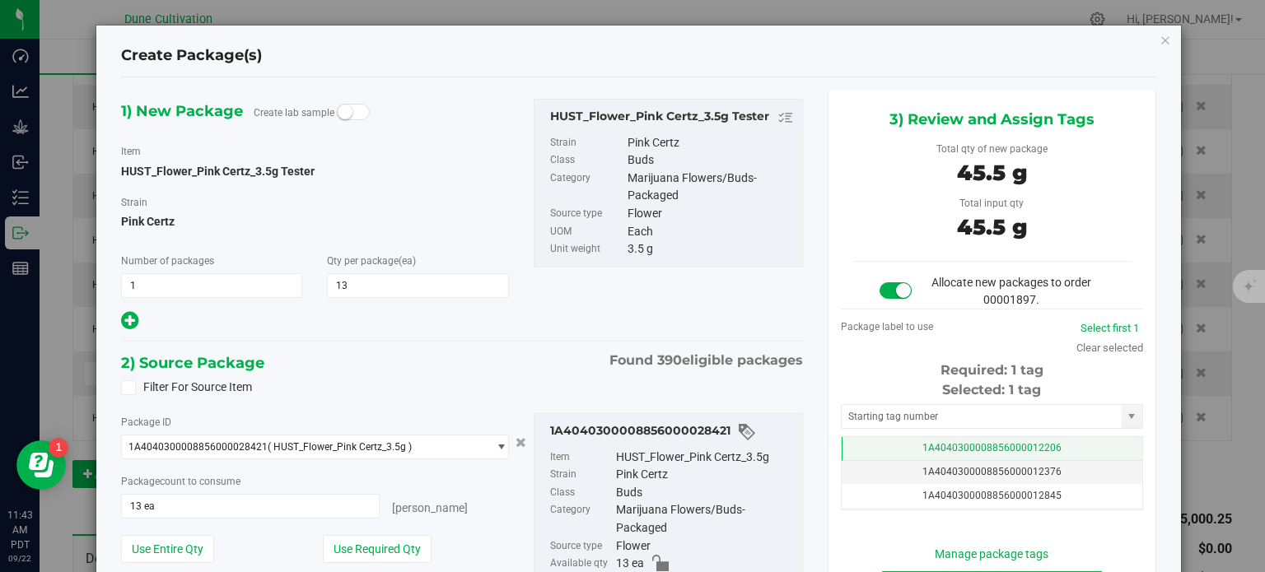
click at [923, 442] on span "1A4040300008856000012206" at bounding box center [991, 448] width 139 height 12
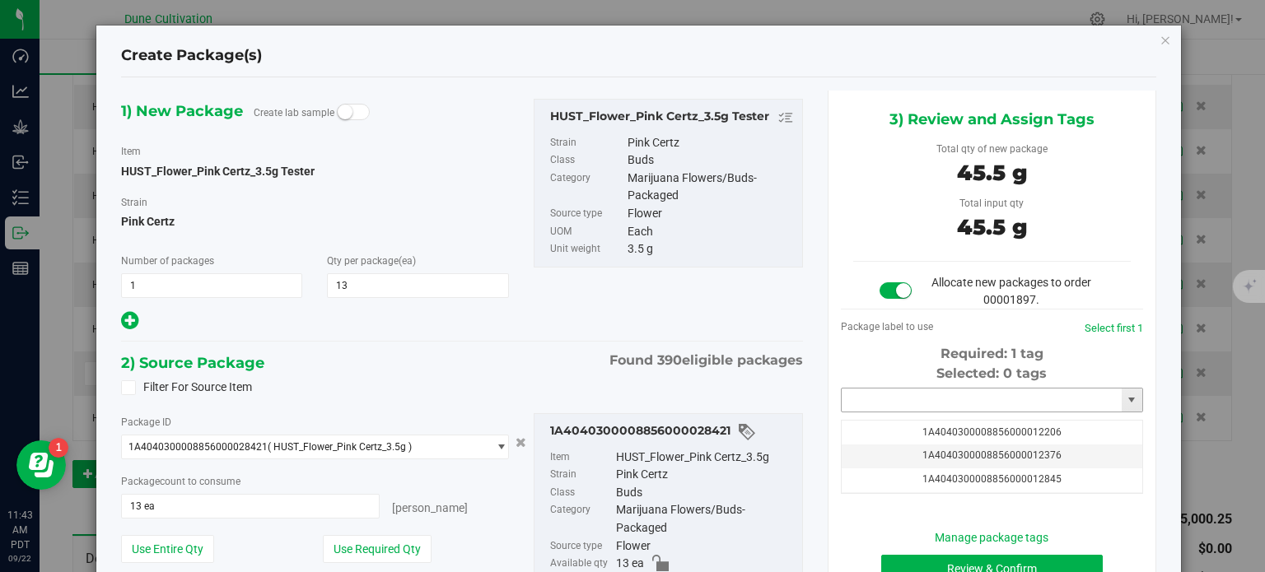
click at [901, 390] on input "text" at bounding box center [982, 400] width 280 height 23
click at [875, 424] on li "1A4040300008856000039998" at bounding box center [981, 428] width 297 height 25
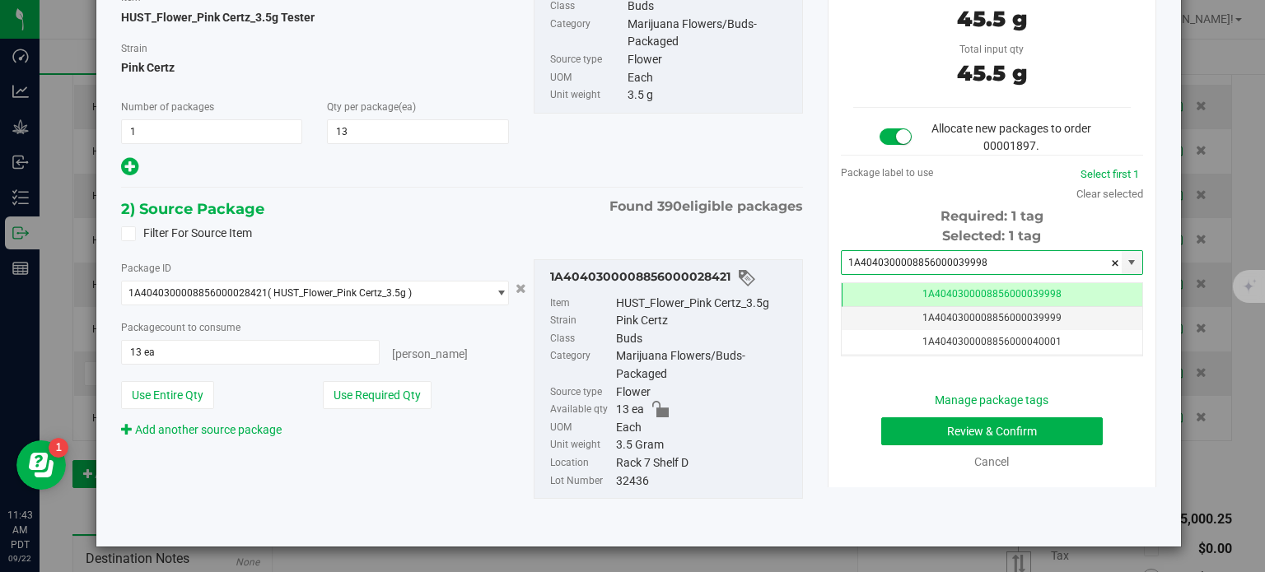
type input "1A4040300008856000039998"
click at [896, 424] on button "Review & Confirm" at bounding box center [992, 432] width 222 height 28
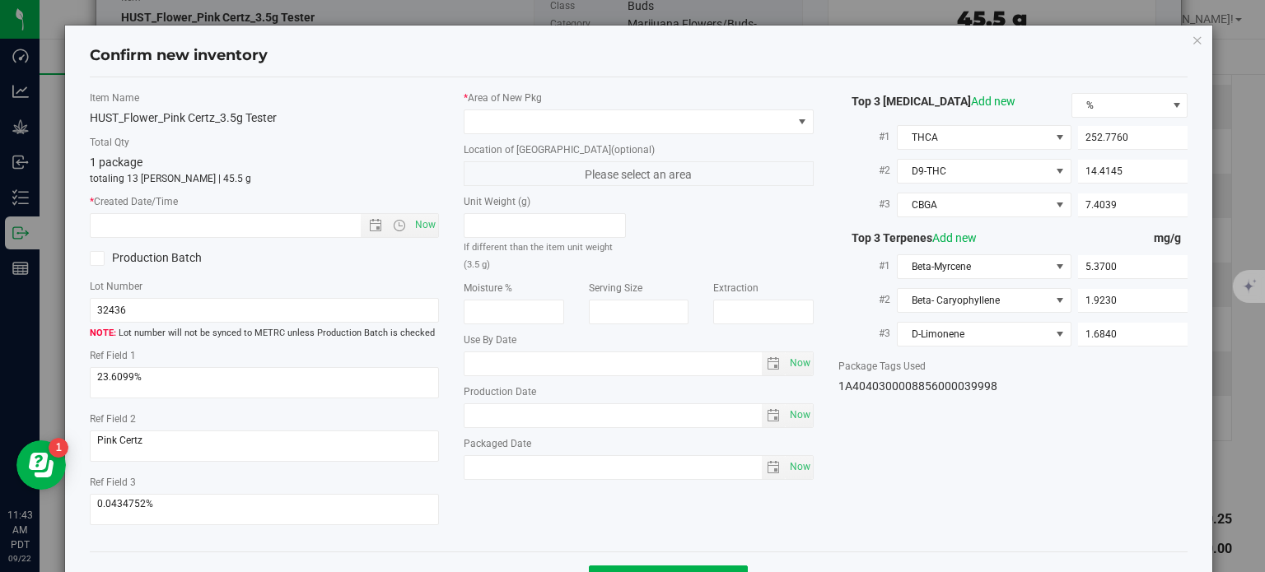
click at [728, 135] on div "* Area of [GEOGRAPHIC_DATA] Location of [GEOGRAPHIC_DATA] (optional) Please sel…" at bounding box center [638, 290] width 375 height 398
click at [726, 114] on span at bounding box center [628, 121] width 328 height 23
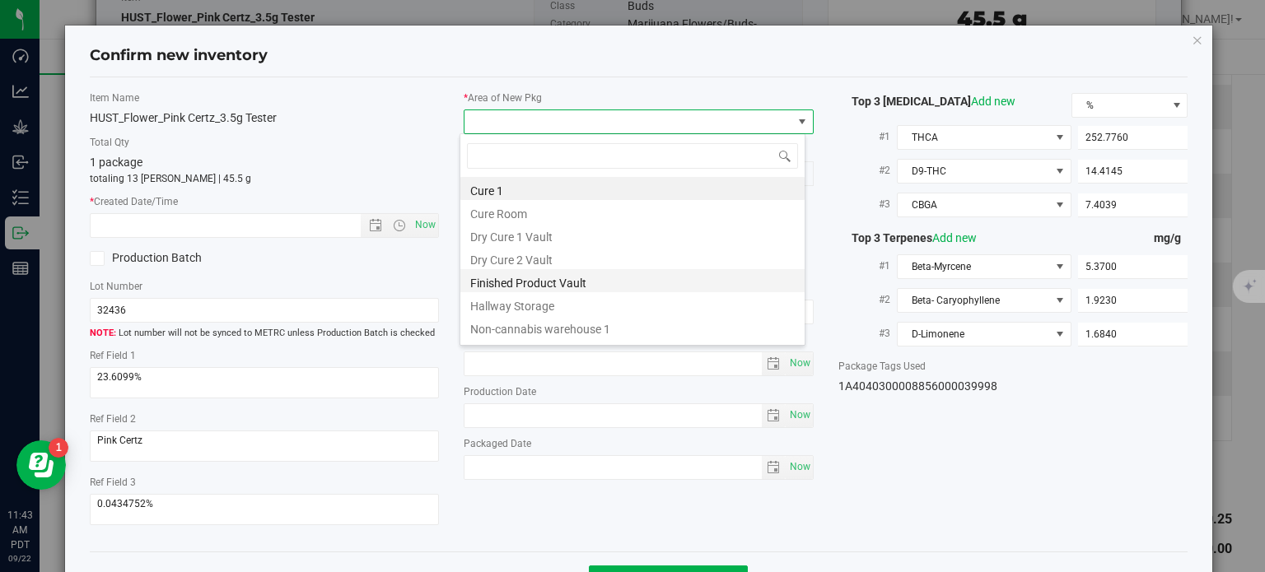
click at [568, 287] on li "Finished Product Vault" at bounding box center [632, 280] width 344 height 23
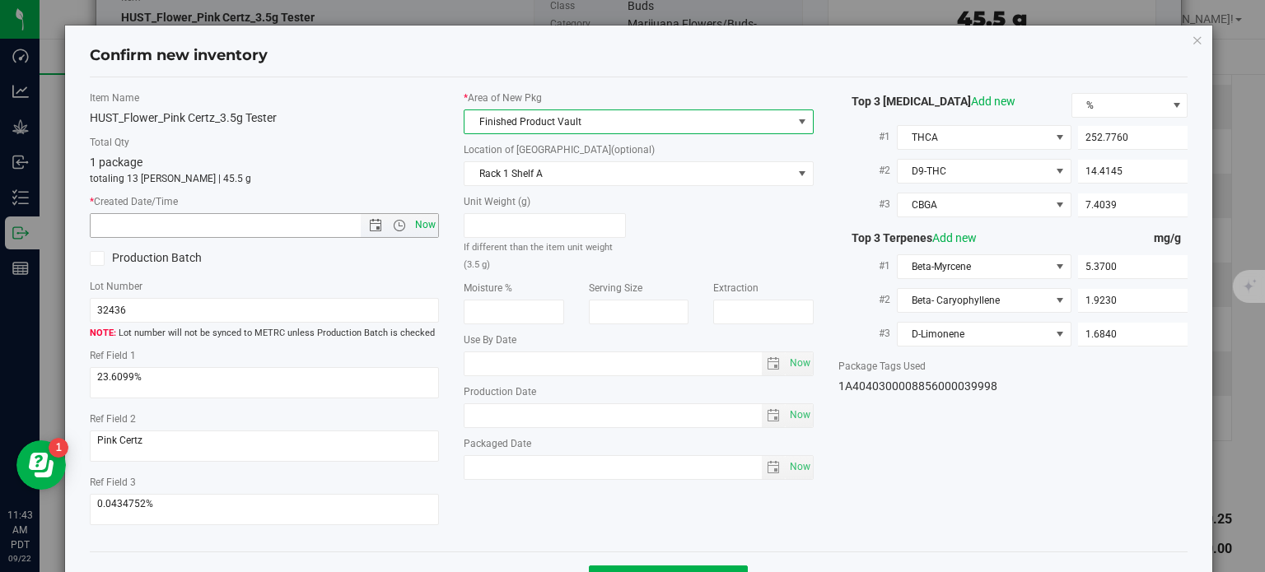
click at [425, 232] on span "Now" at bounding box center [426, 225] width 28 height 24
type input "[DATE] 11:43 AM"
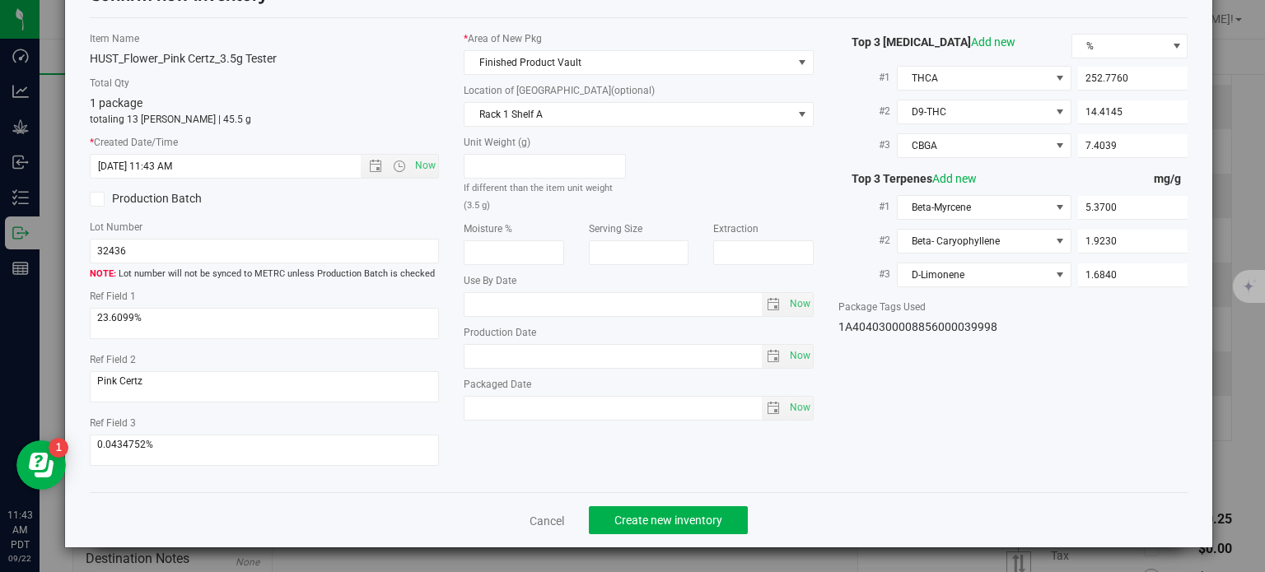
click at [638, 534] on div "Cancel Create new inventory" at bounding box center [639, 519] width 1099 height 55
click at [646, 521] on span "Create new inventory" at bounding box center [668, 520] width 108 height 13
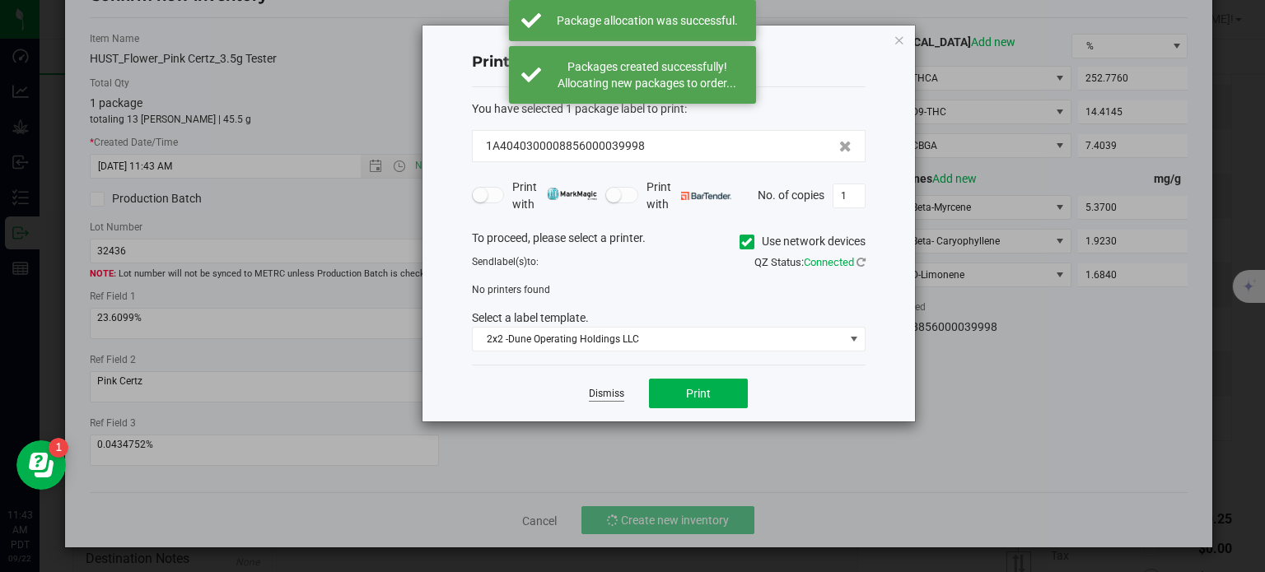
click at [607, 394] on link "Dismiss" at bounding box center [606, 394] width 35 height 14
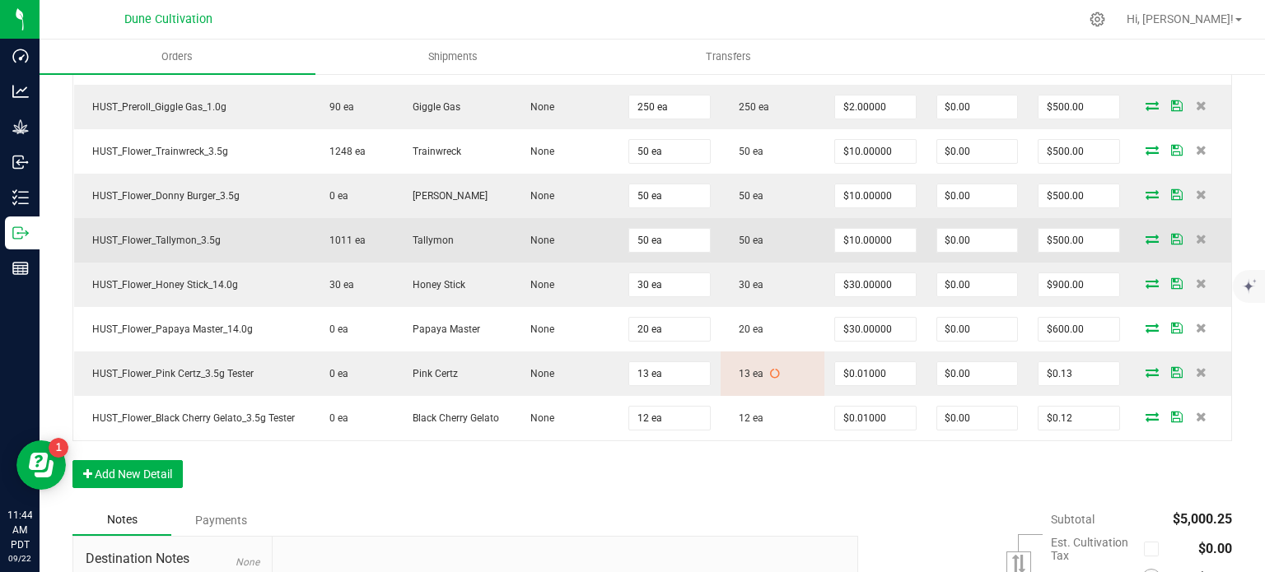
click at [1145, 234] on icon at bounding box center [1151, 239] width 13 height 10
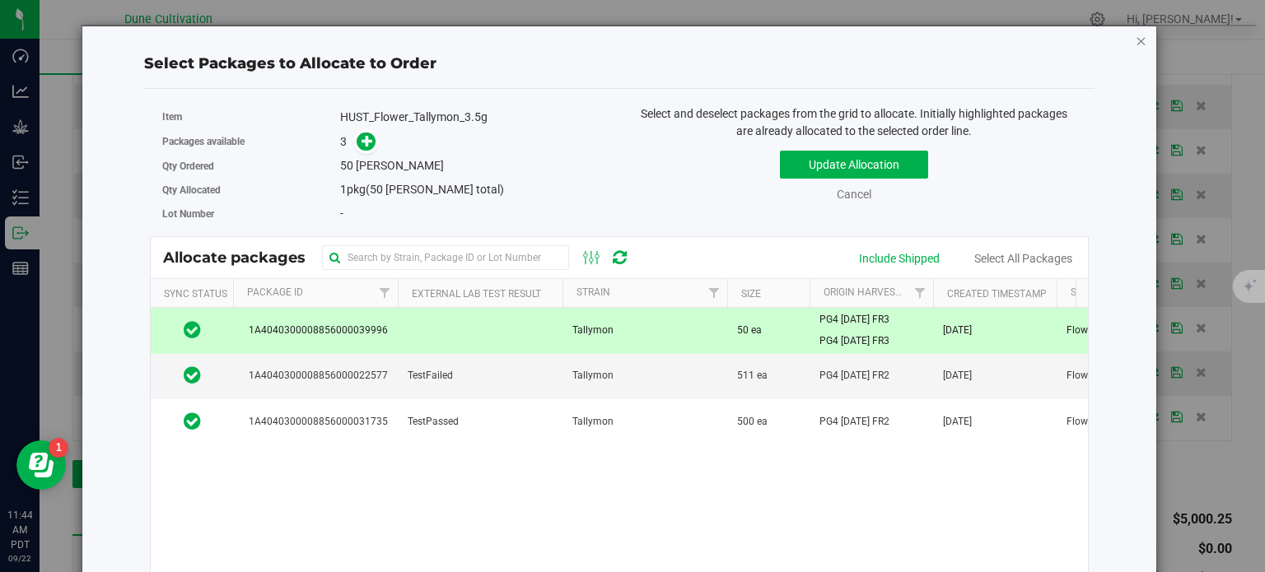
click at [1136, 44] on icon "button" at bounding box center [1142, 40] width 12 height 20
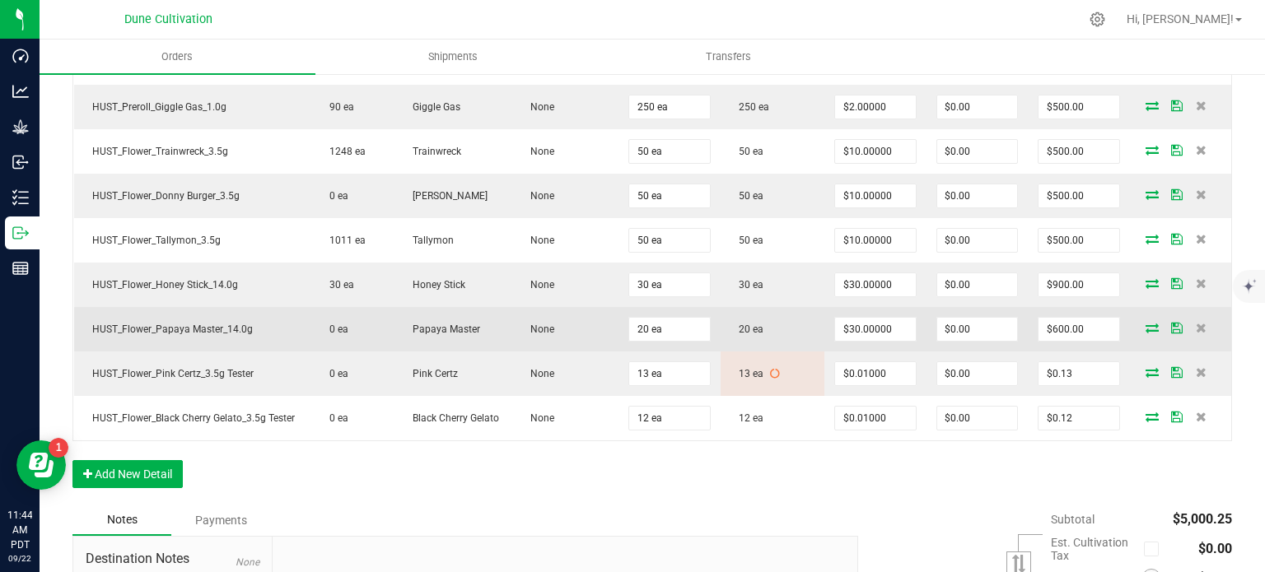
click at [1145, 323] on icon at bounding box center [1151, 328] width 13 height 10
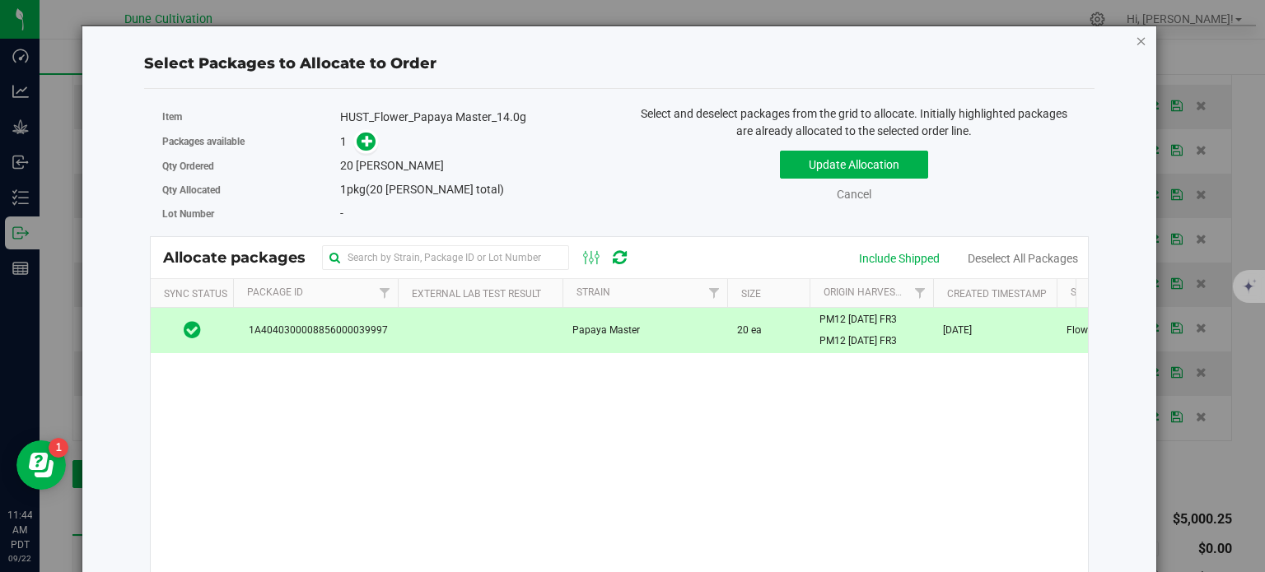
click at [1136, 40] on icon "button" at bounding box center [1142, 40] width 12 height 20
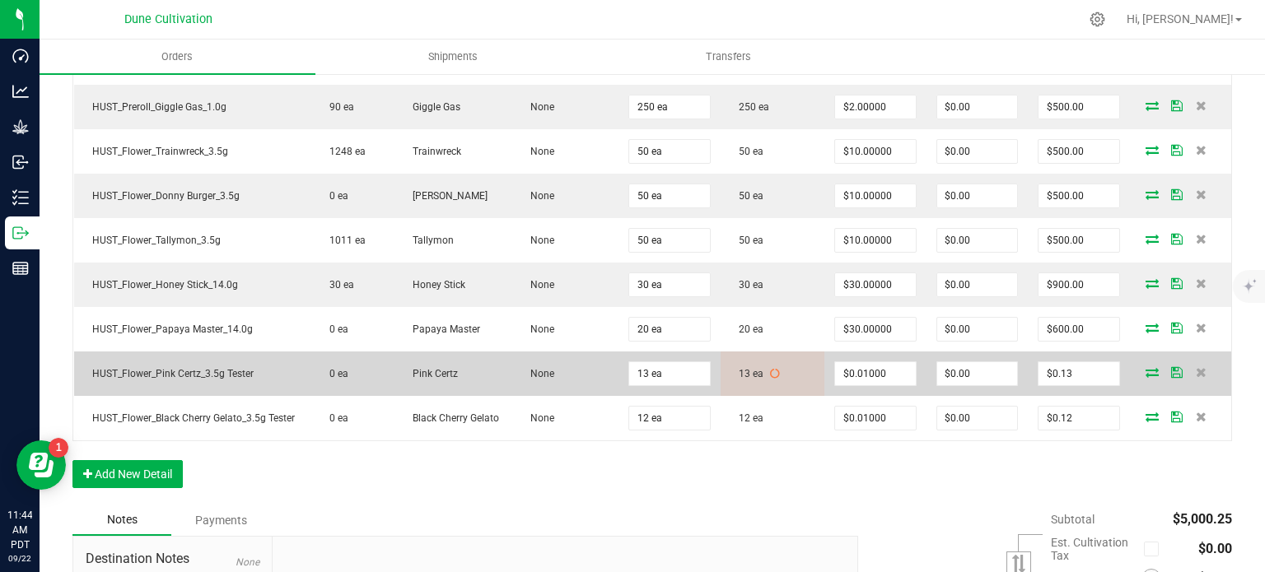
click at [1133, 376] on td at bounding box center [1181, 374] width 102 height 44
click at [1145, 367] on icon at bounding box center [1151, 372] width 13 height 10
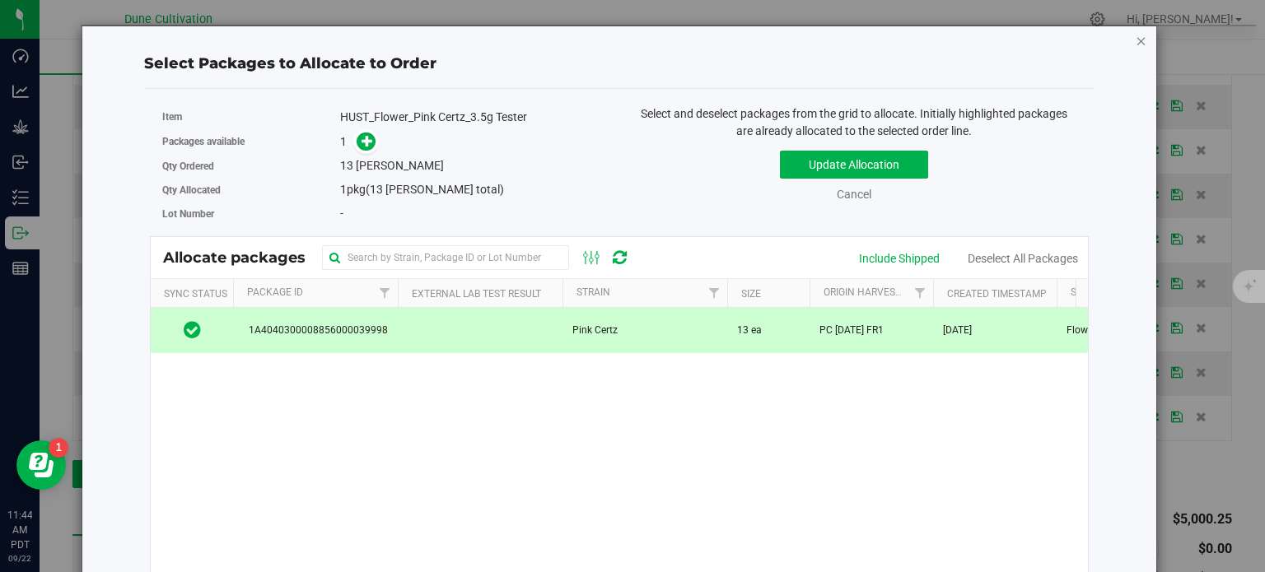
click at [1136, 35] on icon "button" at bounding box center [1142, 40] width 12 height 20
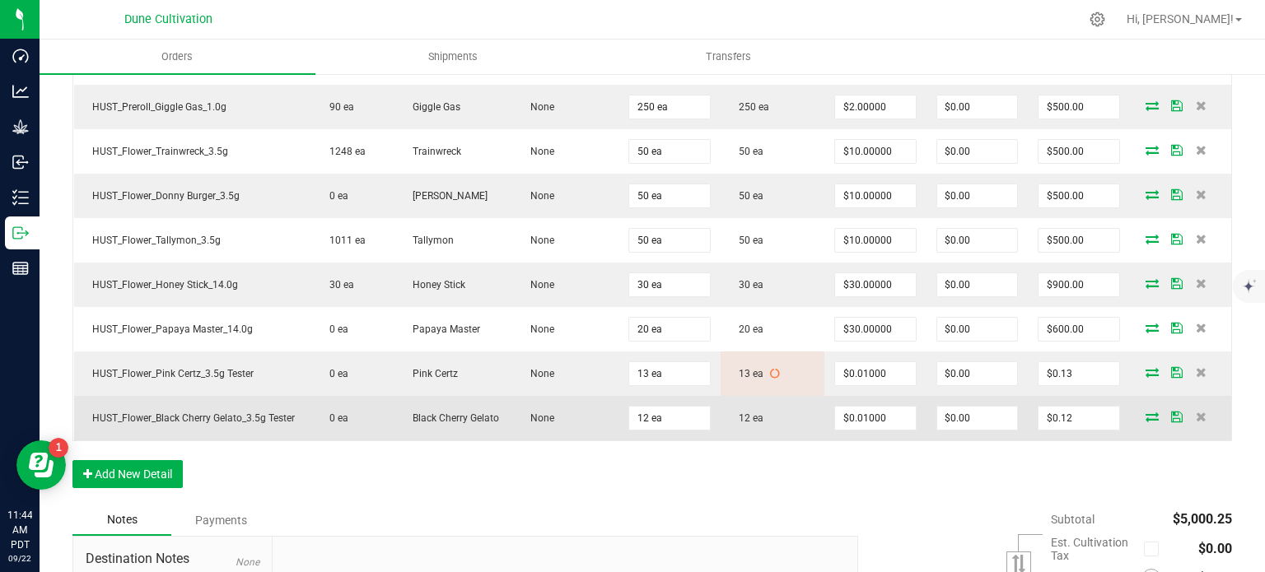
click at [1145, 413] on icon at bounding box center [1151, 417] width 13 height 10
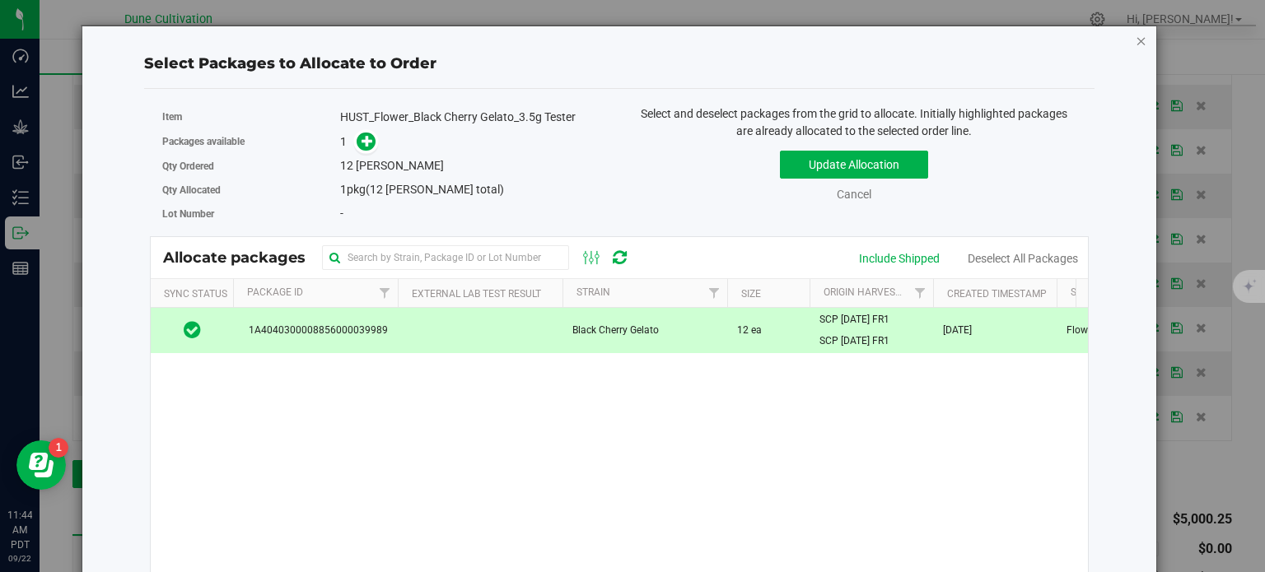
click at [1136, 43] on icon "button" at bounding box center [1142, 40] width 12 height 20
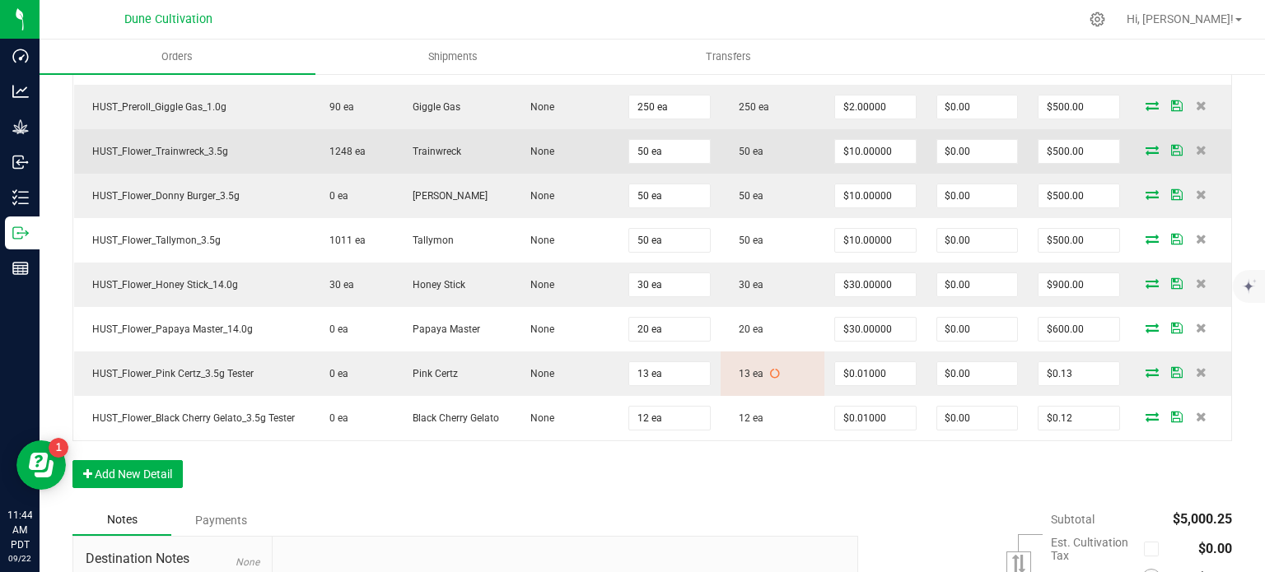
click at [1145, 147] on icon at bounding box center [1151, 150] width 13 height 10
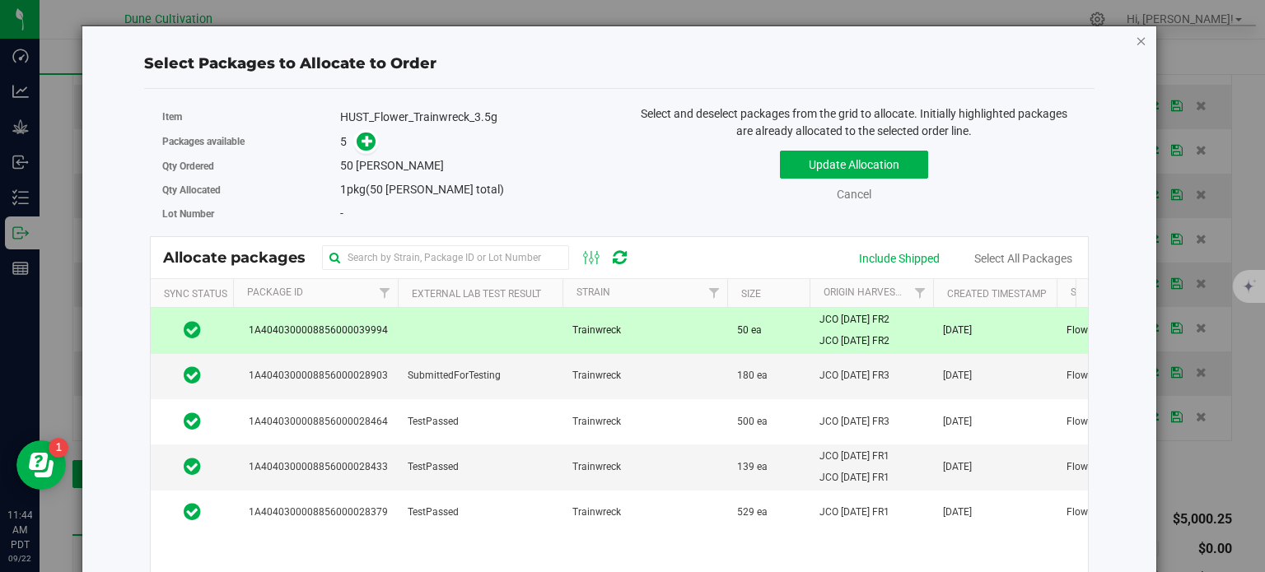
click at [1136, 42] on icon "button" at bounding box center [1142, 40] width 12 height 20
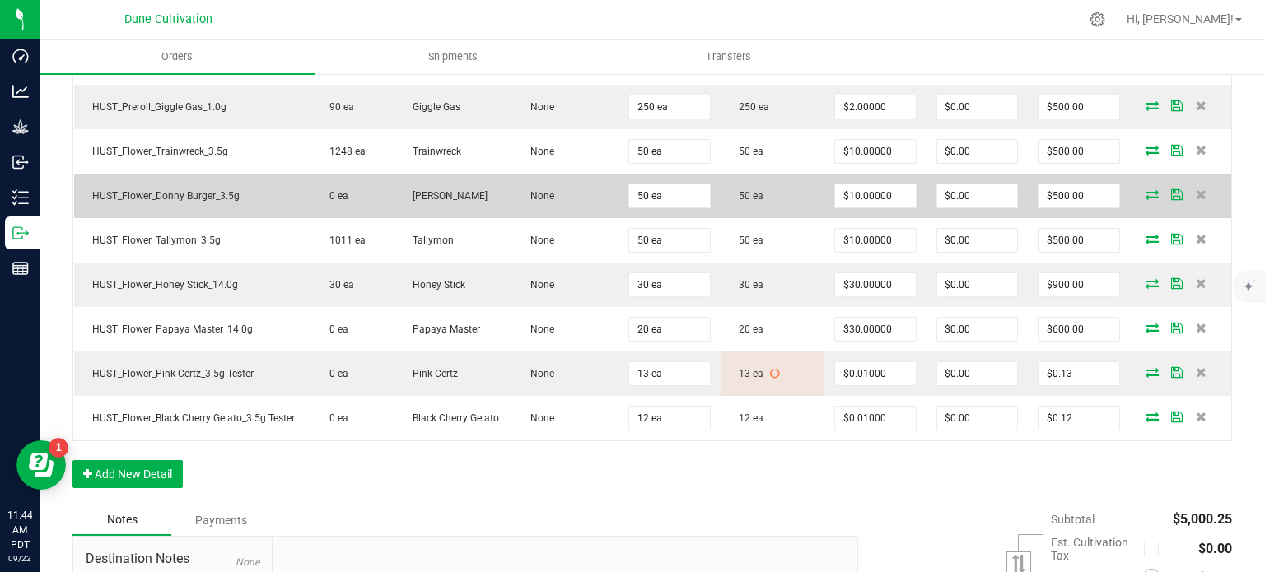
click at [1148, 192] on span at bounding box center [1152, 194] width 25 height 10
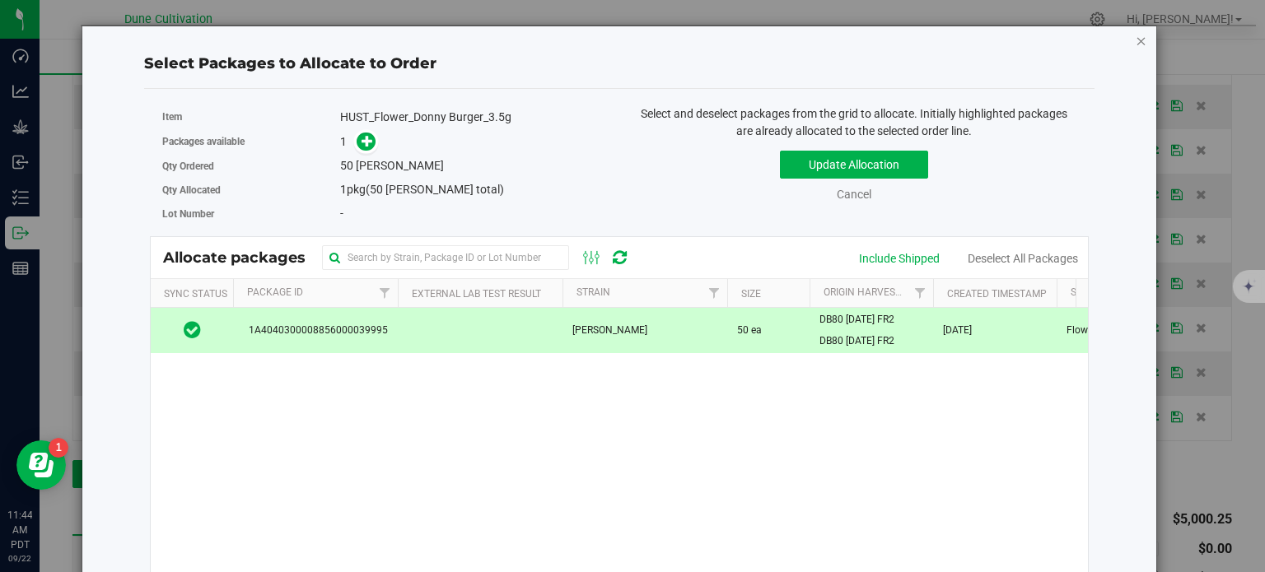
click at [1136, 41] on icon "button" at bounding box center [1142, 40] width 12 height 20
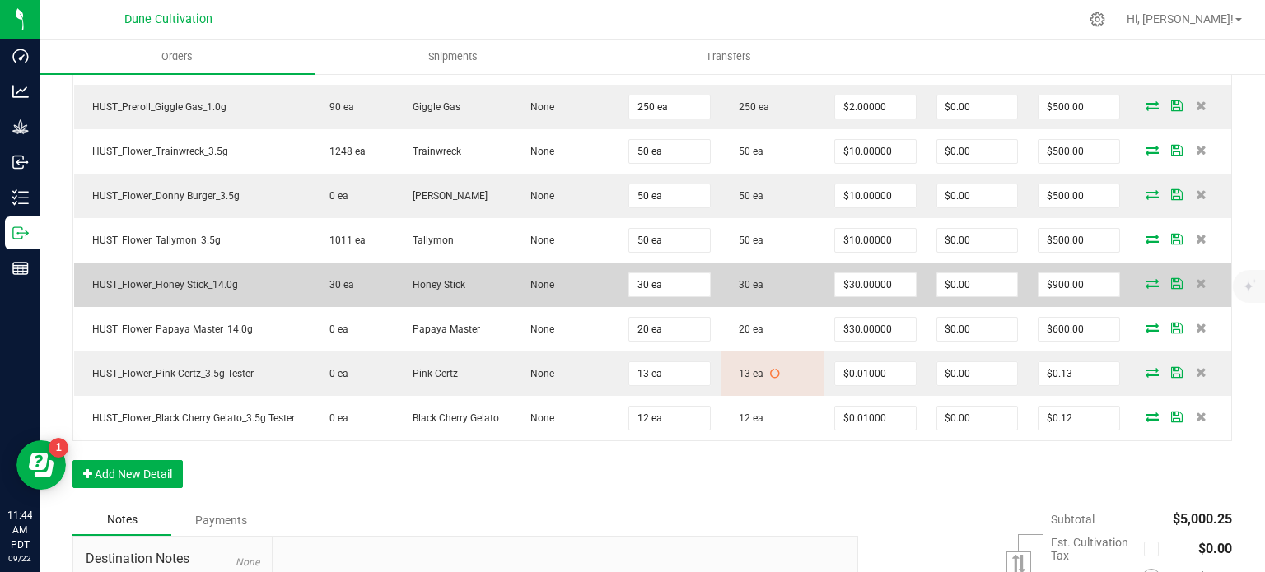
click at [1145, 279] on icon at bounding box center [1151, 283] width 13 height 10
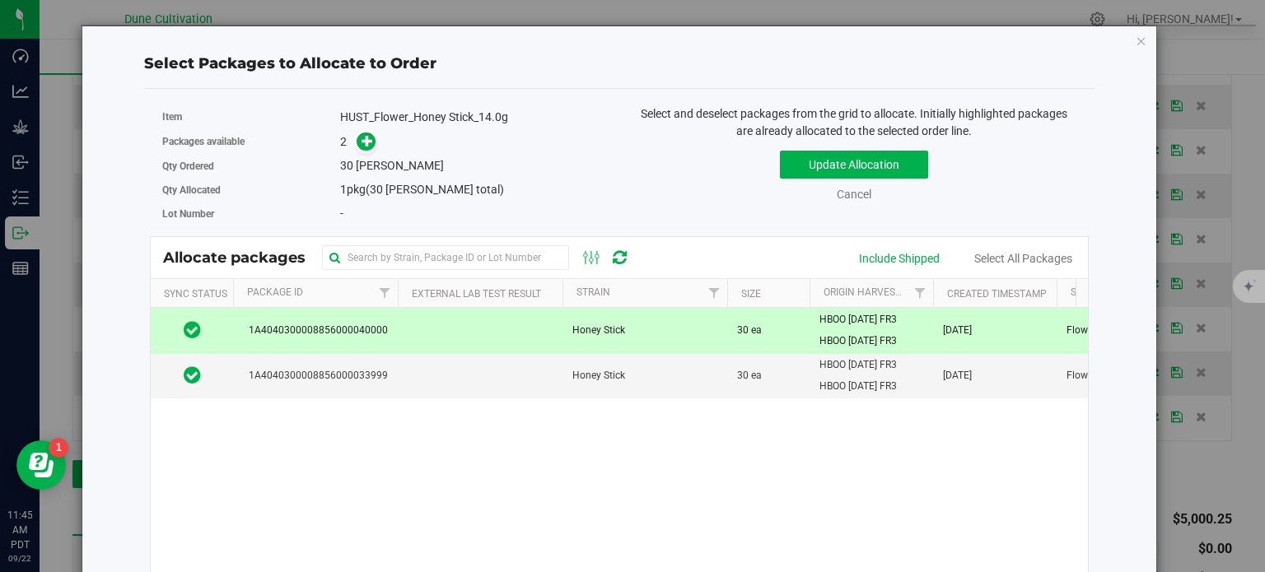
click at [1123, 46] on div "Select Packages to Allocate to Order Item HUST_Flower_Honey Stick_14.0g Package…" at bounding box center [619, 385] width 1049 height 718
click at [1136, 39] on icon "button" at bounding box center [1142, 40] width 12 height 20
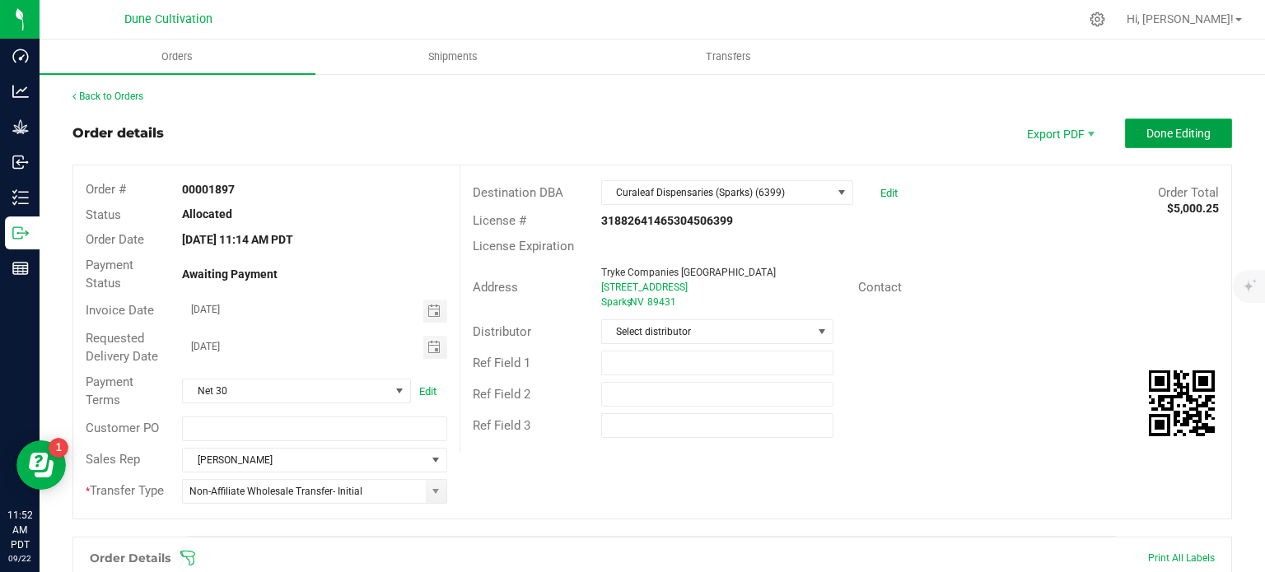
click at [1193, 132] on span "Done Editing" at bounding box center [1178, 133] width 64 height 13
